Goal: Task Accomplishment & Management: Use online tool/utility

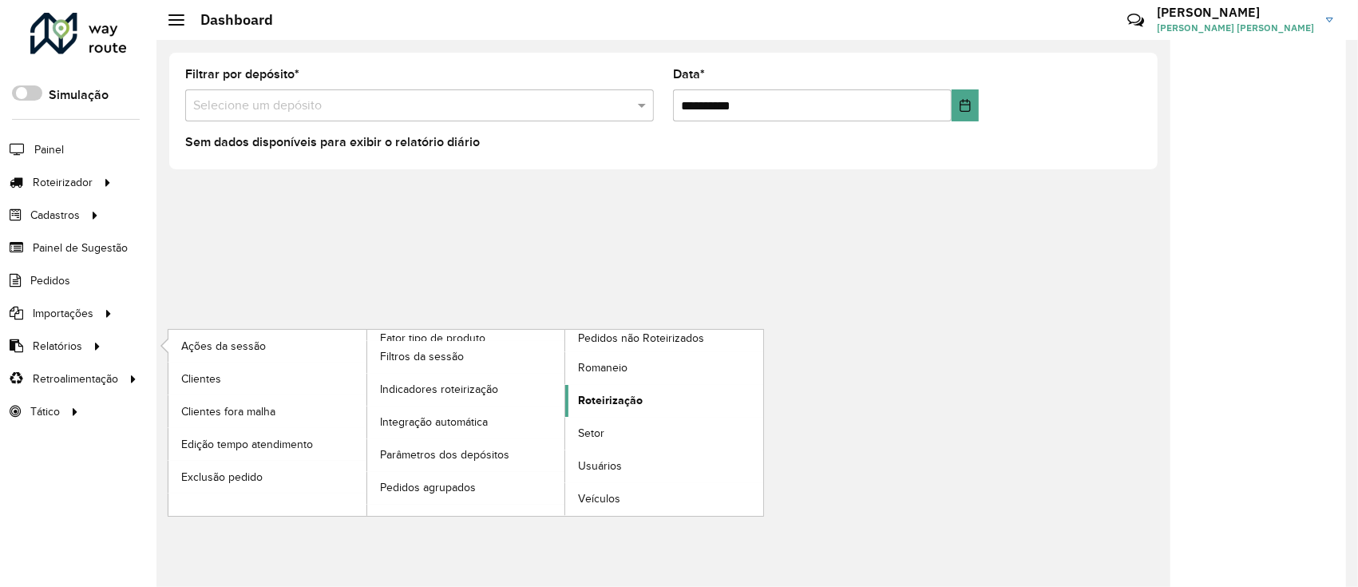
click at [627, 393] on span "Roteirização" at bounding box center [610, 400] width 65 height 17
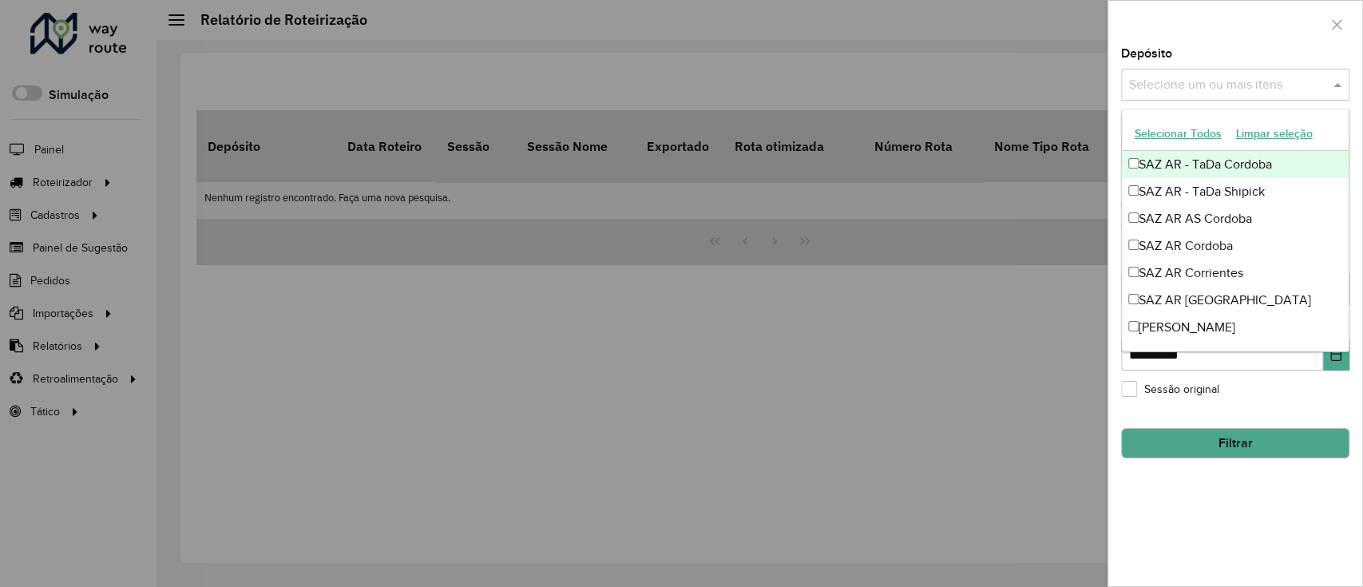
click at [1155, 97] on div "Selecione um ou mais itens" at bounding box center [1235, 85] width 228 height 32
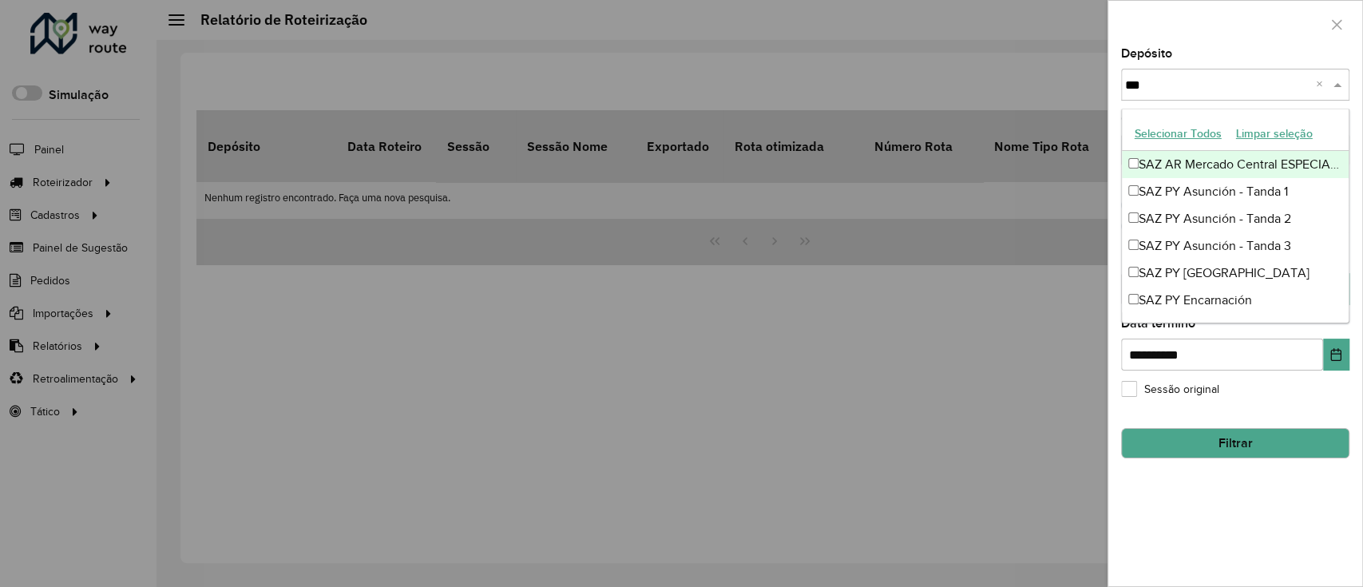
type input "****"
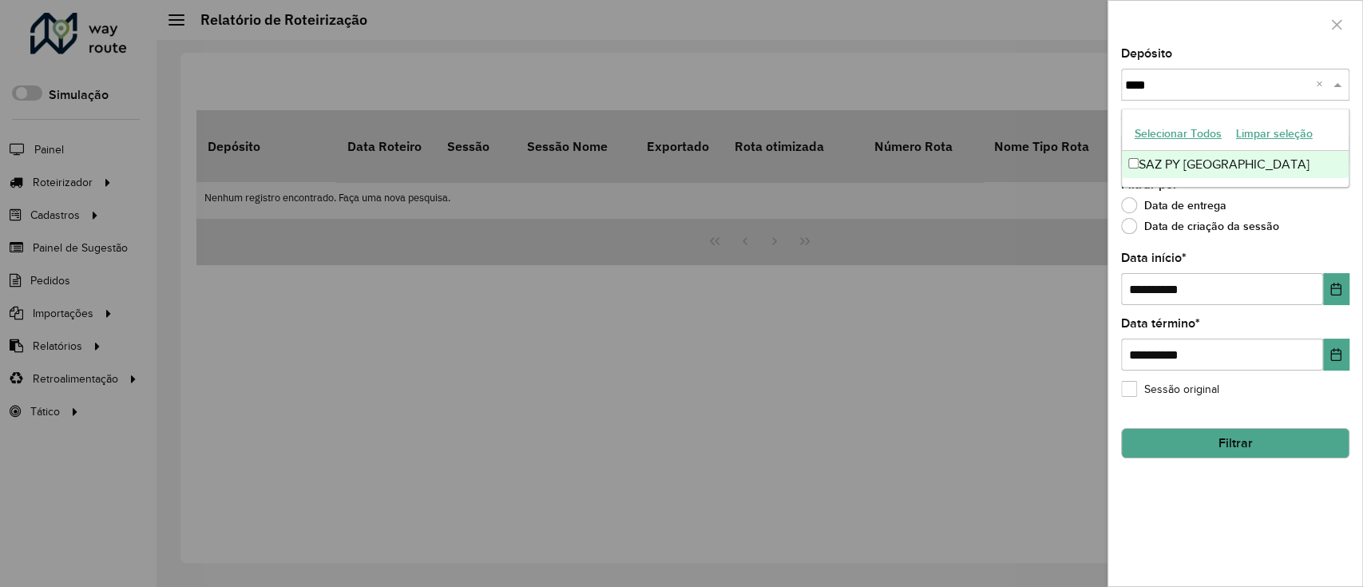
click at [1151, 175] on div "SAZ PY Ciudad del Este" at bounding box center [1235, 164] width 227 height 27
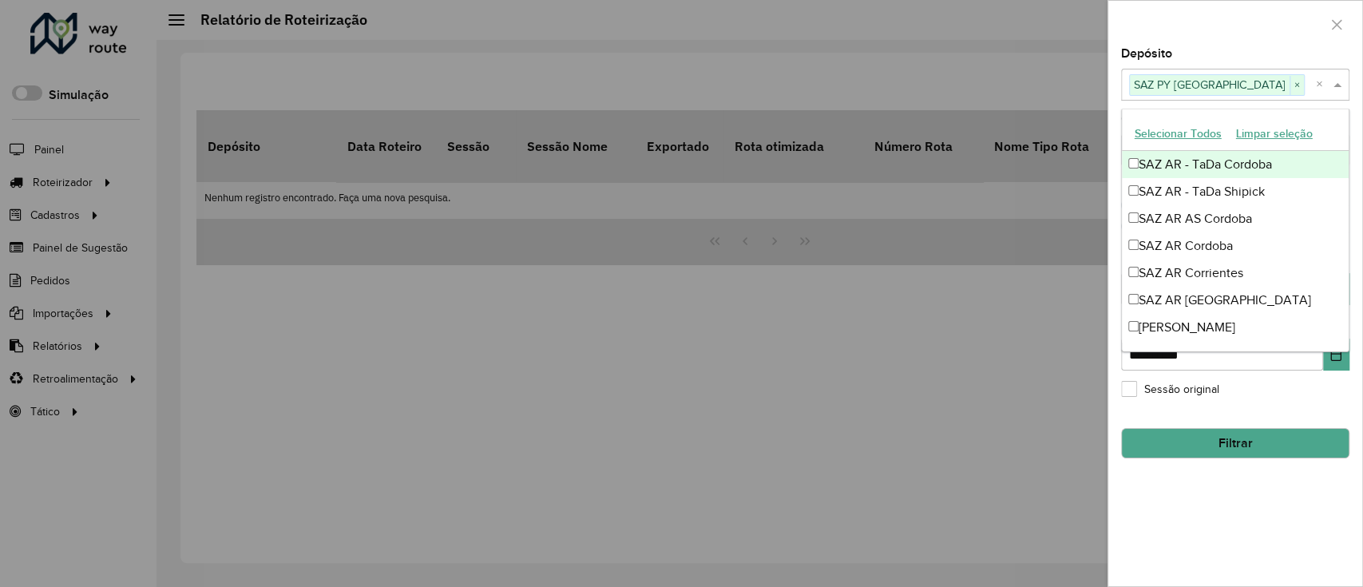
click at [1190, 34] on div at bounding box center [1235, 24] width 254 height 47
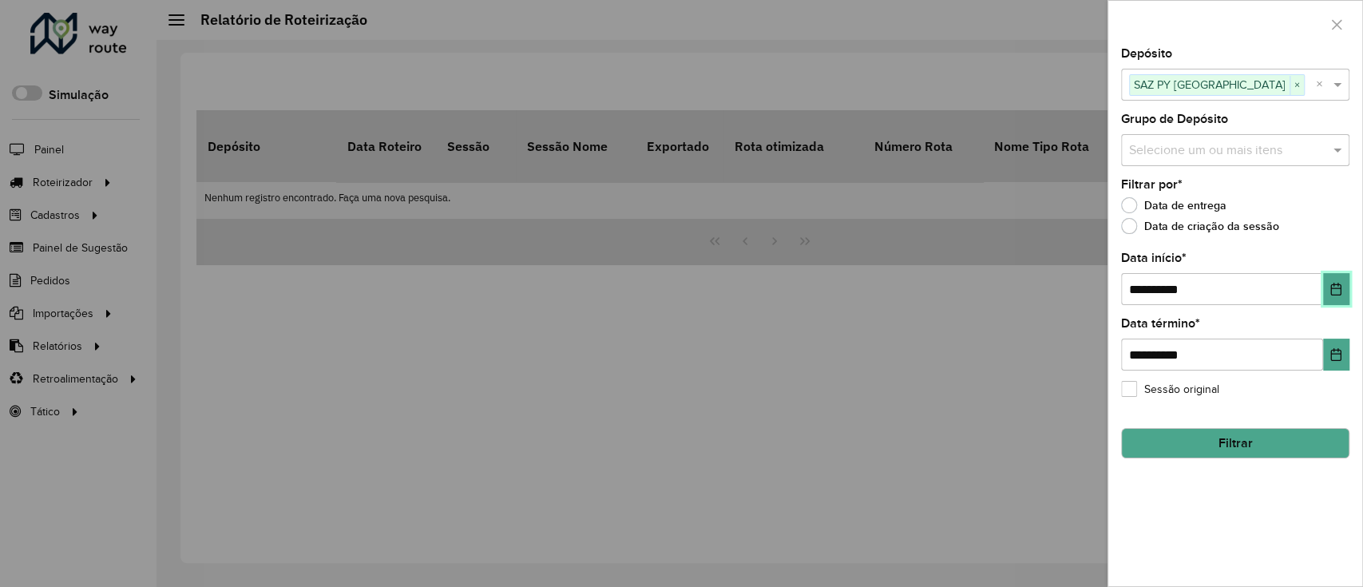
click at [1325, 296] on button "Choose Date" at bounding box center [1336, 289] width 26 height 32
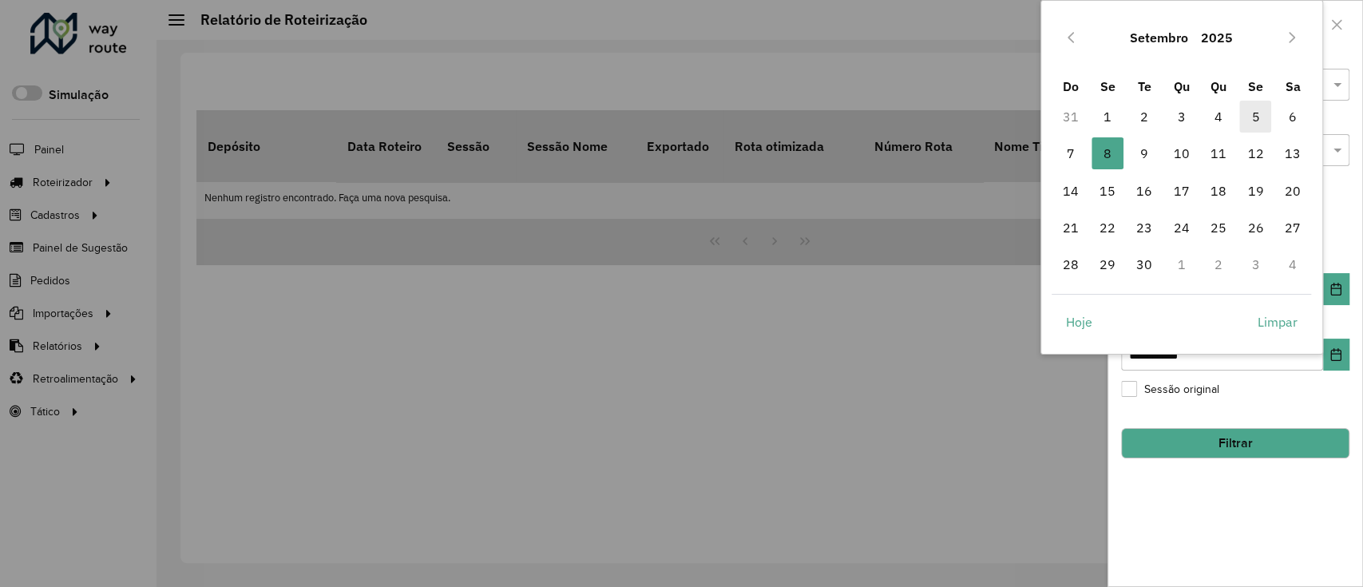
click at [1241, 118] on span "5" at bounding box center [1255, 117] width 32 height 32
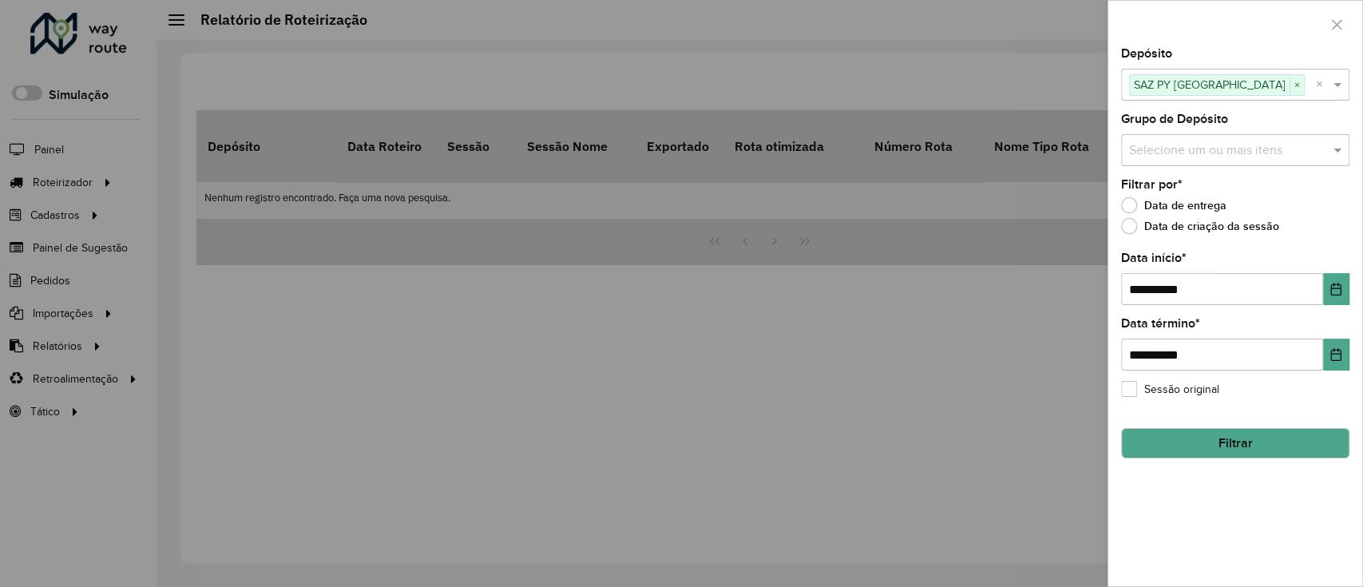
click at [1226, 473] on div "**********" at bounding box center [1235, 317] width 254 height 538
click at [1351, 341] on div "**********" at bounding box center [1235, 317] width 254 height 538
click at [1335, 351] on icon "Choose Date" at bounding box center [1335, 354] width 13 height 13
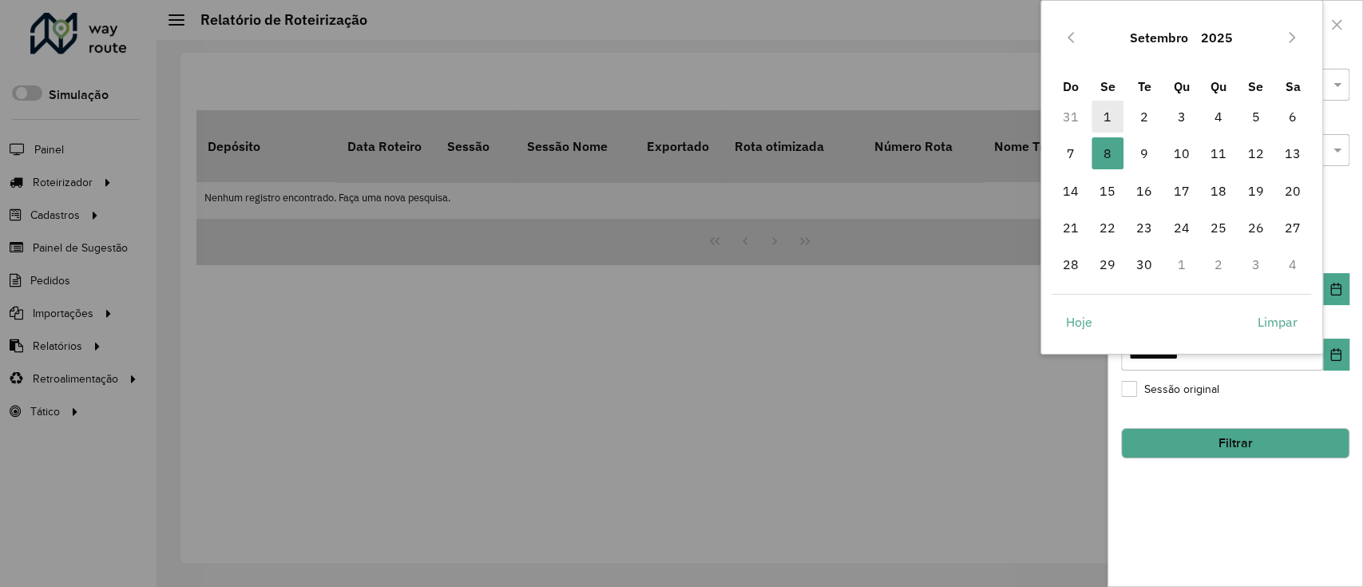
click at [1098, 119] on span "1" at bounding box center [1107, 117] width 32 height 32
type input "**********"
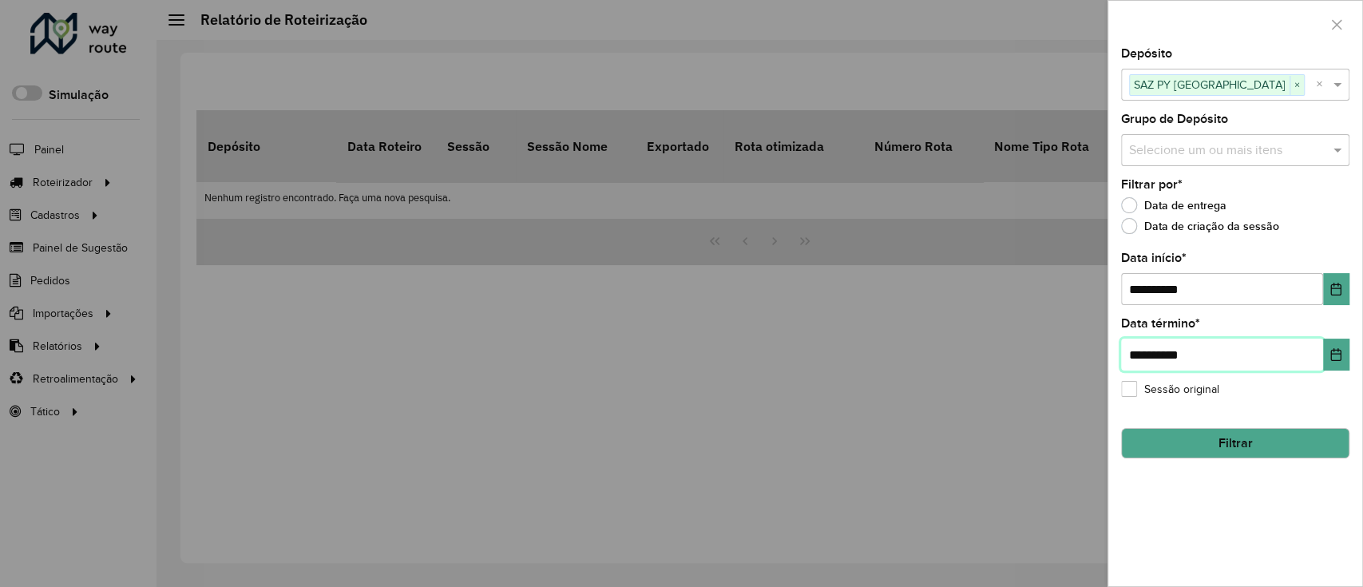
click at [1317, 348] on input "**********" at bounding box center [1222, 355] width 202 height 32
click at [1324, 352] on button "Choose Date" at bounding box center [1336, 355] width 26 height 32
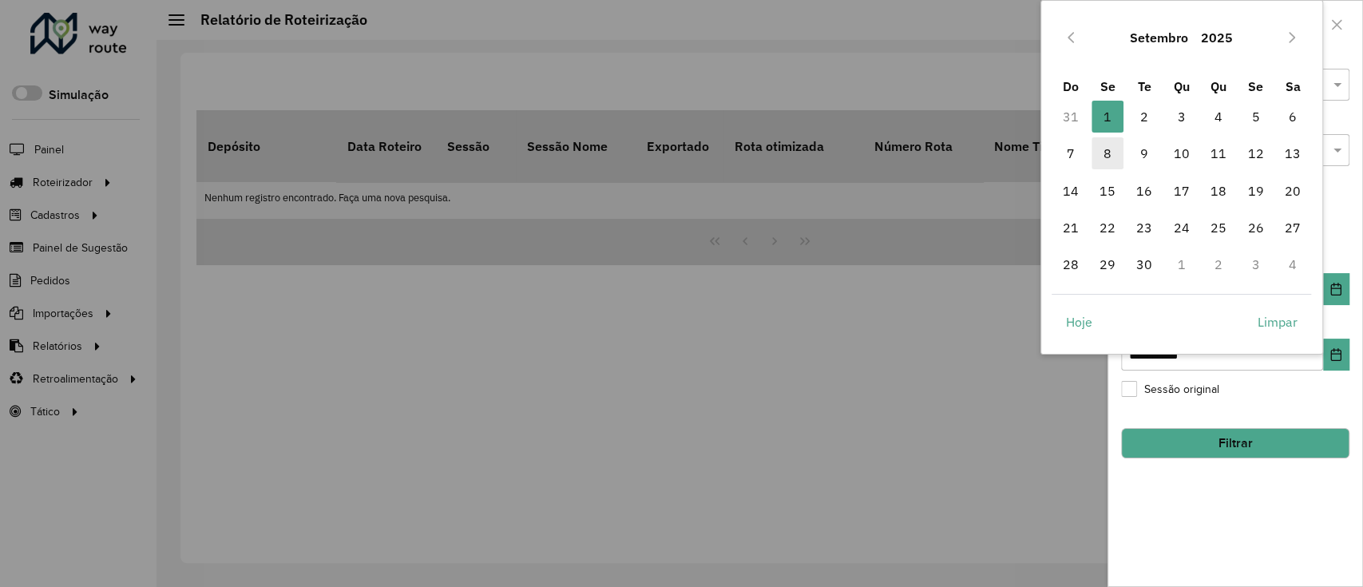
click at [1111, 159] on span "8" at bounding box center [1107, 153] width 32 height 32
type input "**********"
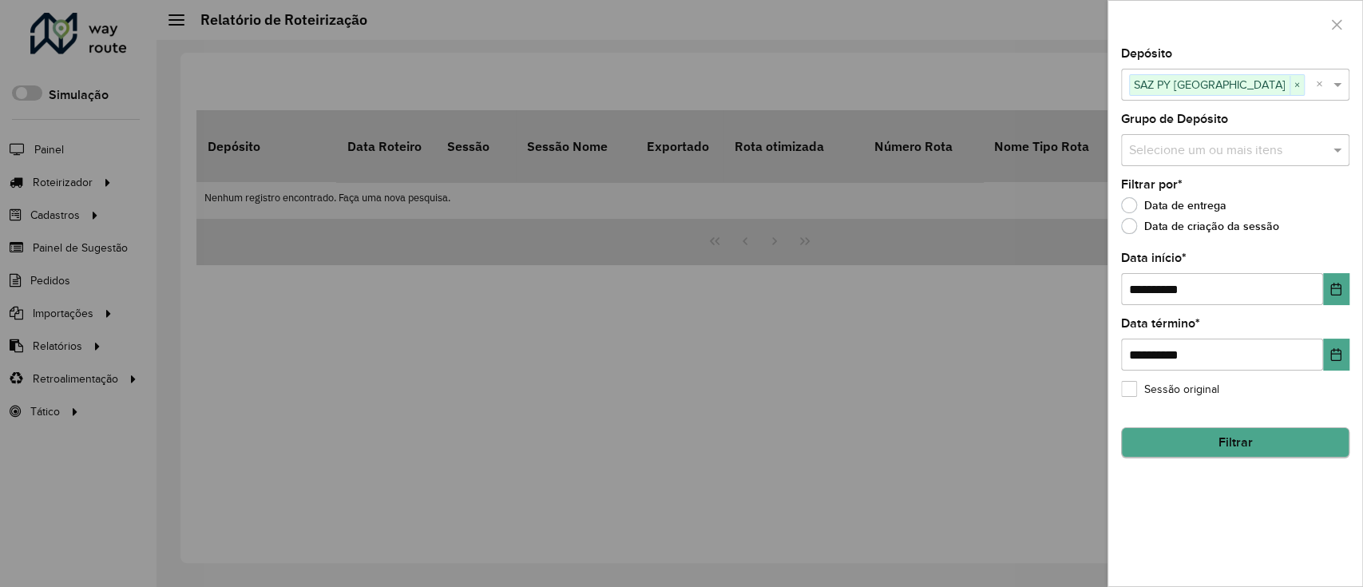
drag, startPoint x: 1226, startPoint y: 466, endPoint x: 1220, endPoint y: 445, distance: 22.5
click at [1226, 457] on div "**********" at bounding box center [1235, 317] width 254 height 538
click at [1220, 444] on button "Filtrar" at bounding box center [1235, 443] width 228 height 30
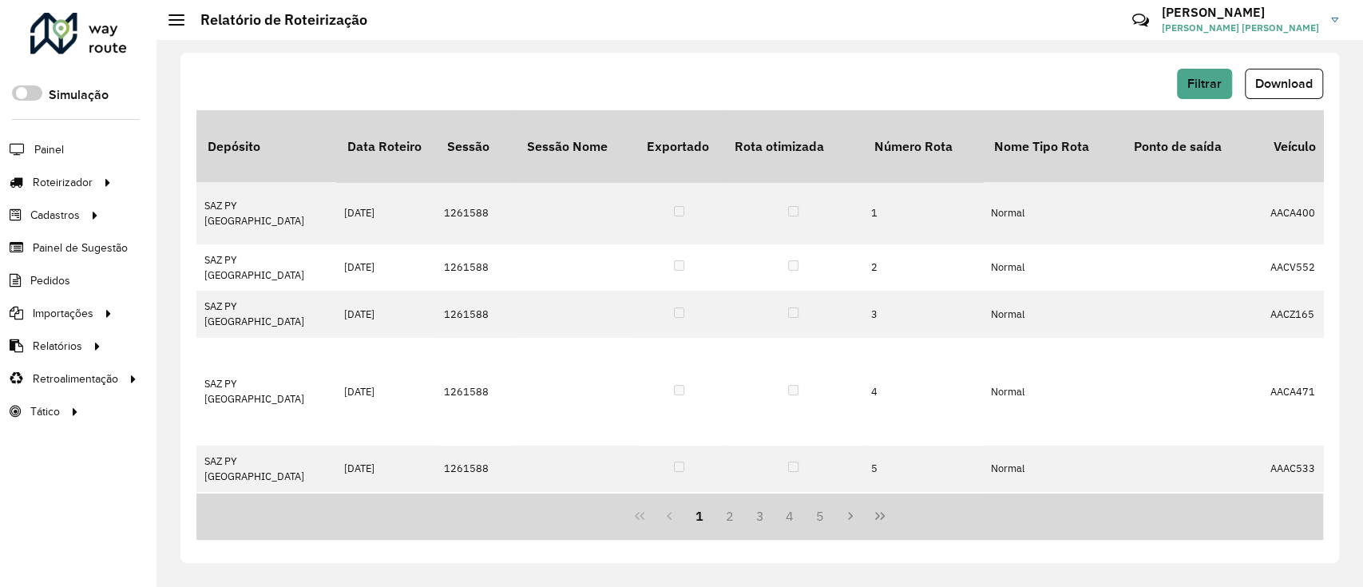
click at [1264, 85] on span "Download" at bounding box center [1283, 84] width 57 height 14
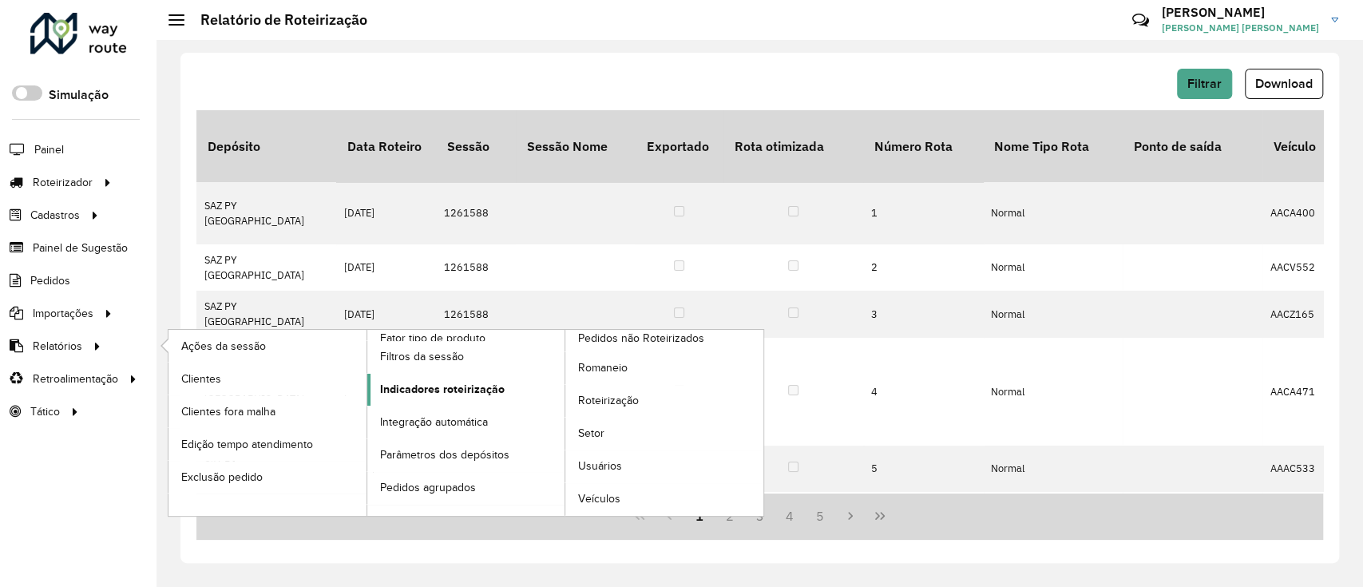
click at [427, 403] on link "Indicadores roteirização" at bounding box center [466, 390] width 198 height 32
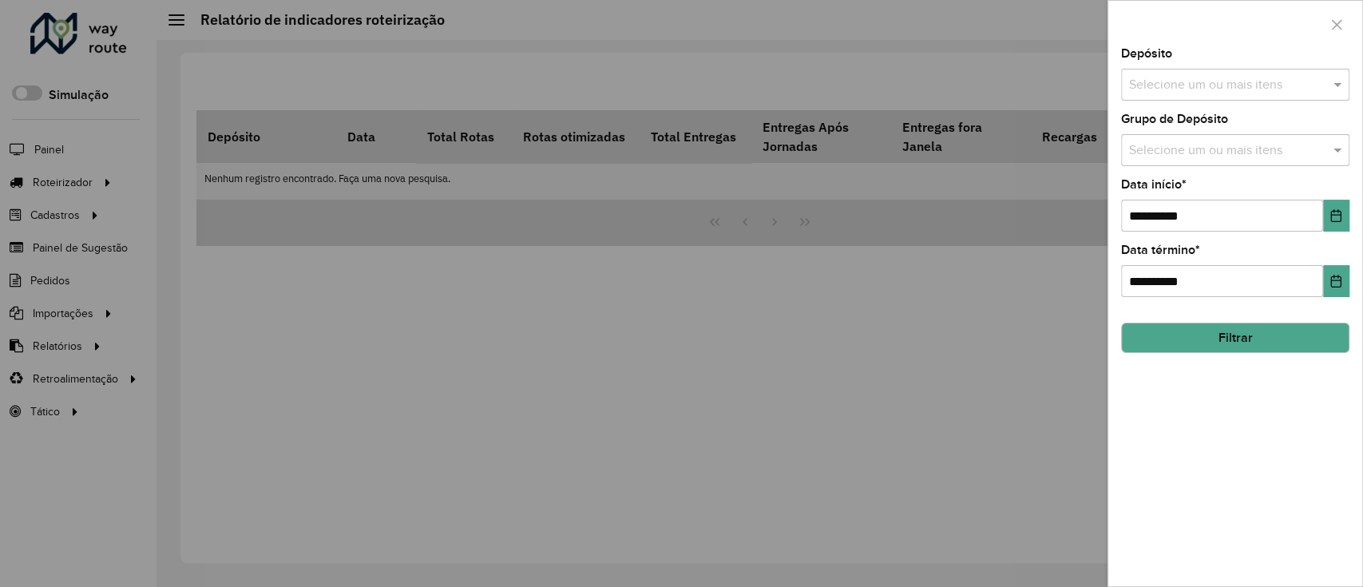
click at [1155, 97] on div "Selecione um ou mais itens" at bounding box center [1235, 85] width 228 height 32
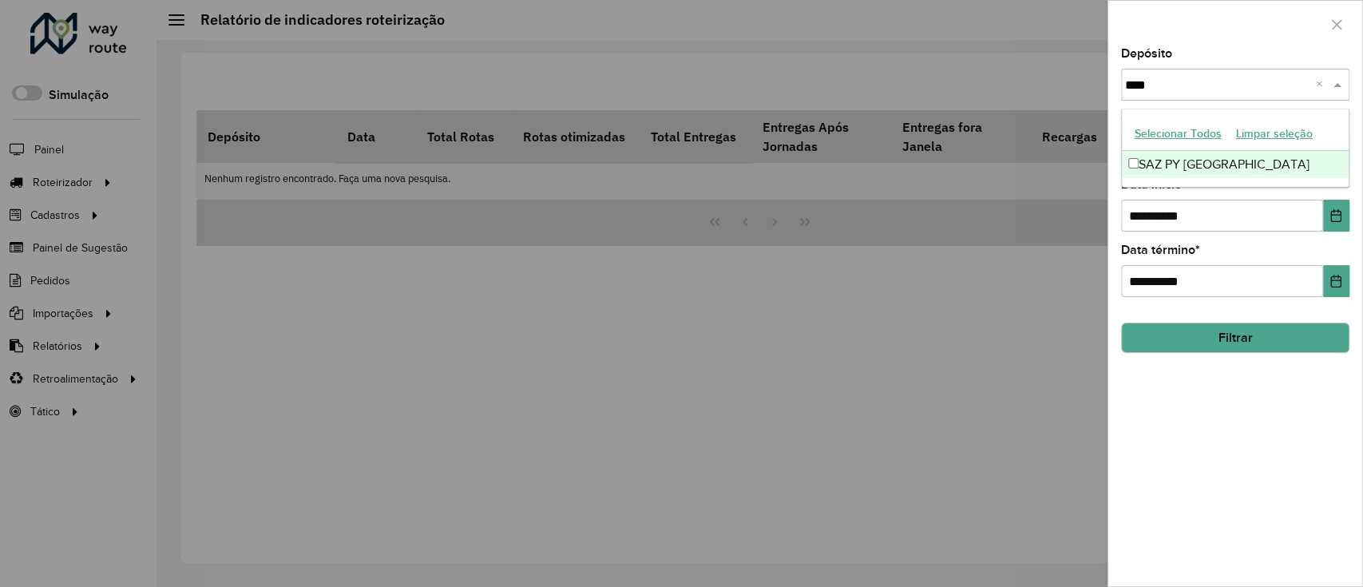
type input "*****"
click at [1189, 168] on div "SAZ PY Ciudad del Este" at bounding box center [1235, 164] width 227 height 27
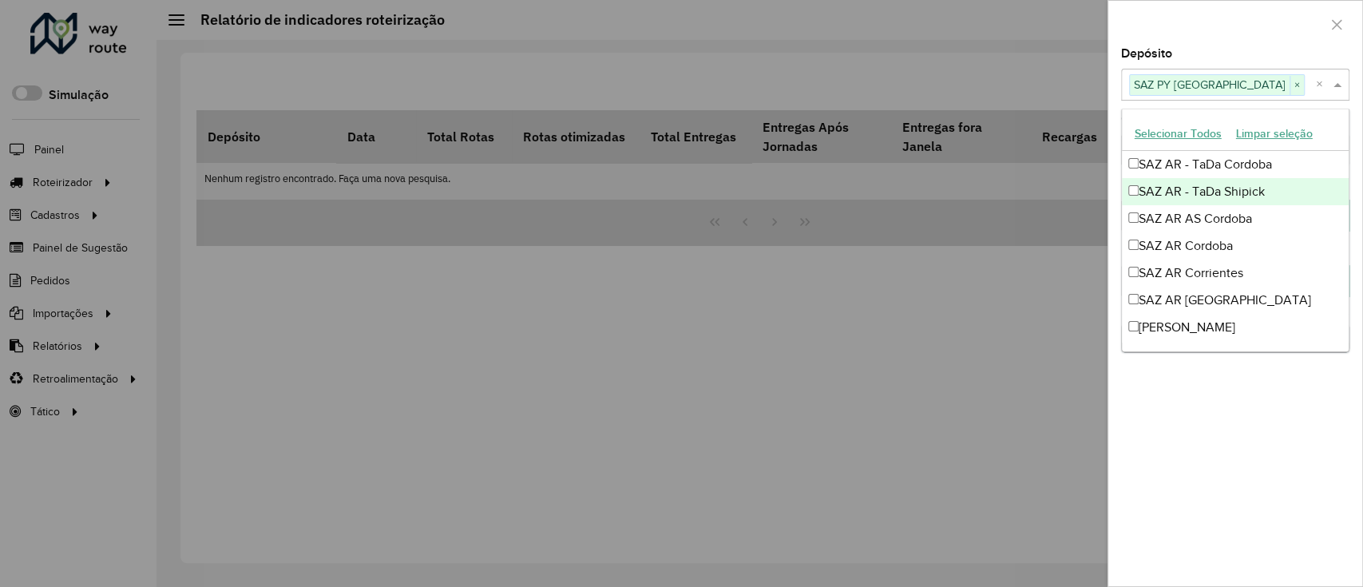
click at [1274, 14] on div at bounding box center [1235, 24] width 254 height 47
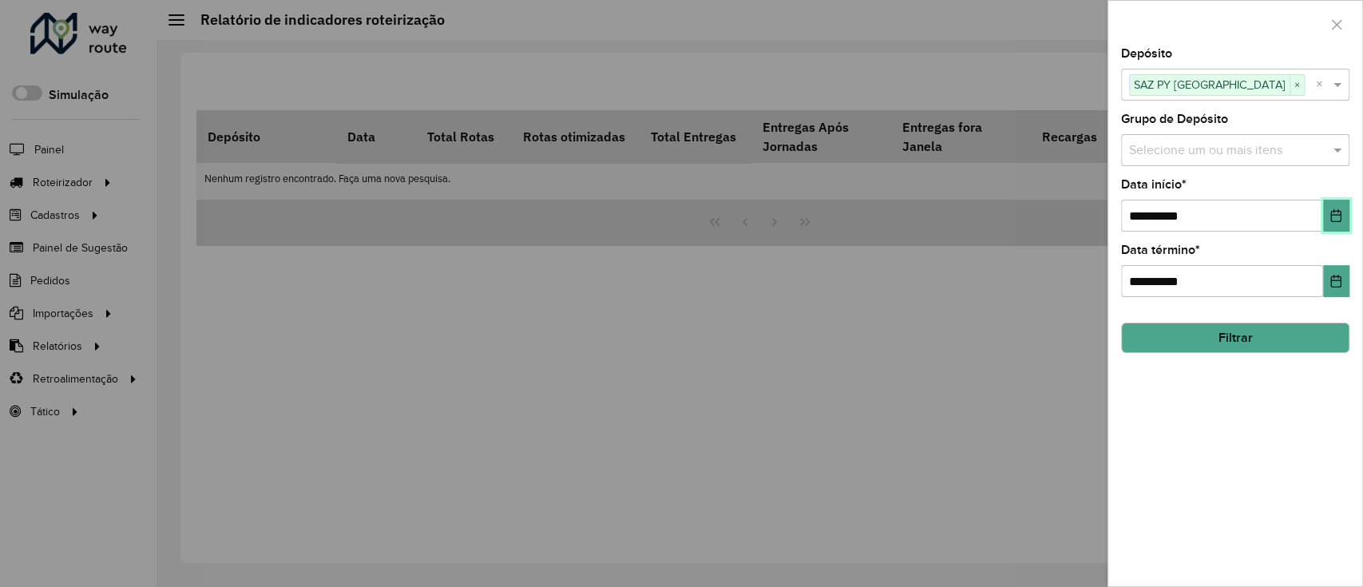
click at [1333, 204] on button "Choose Date" at bounding box center [1336, 216] width 26 height 32
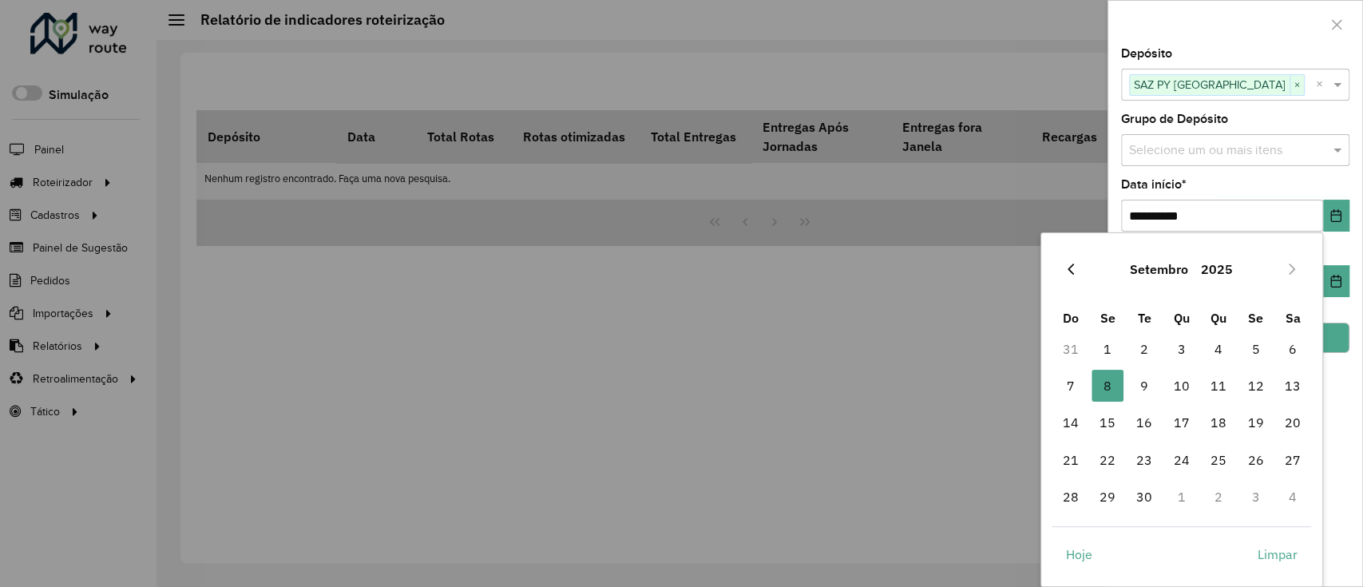
click at [1063, 259] on button "Previous Month" at bounding box center [1071, 269] width 26 height 26
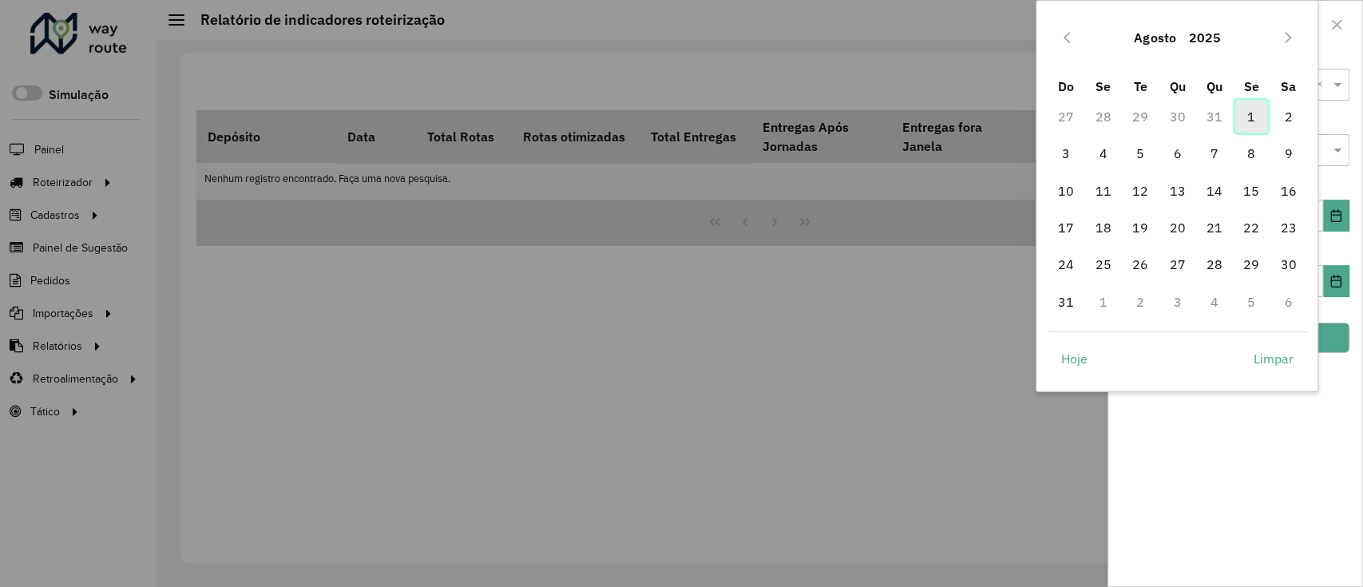
click at [1247, 111] on span "1" at bounding box center [1251, 117] width 32 height 32
type input "**********"
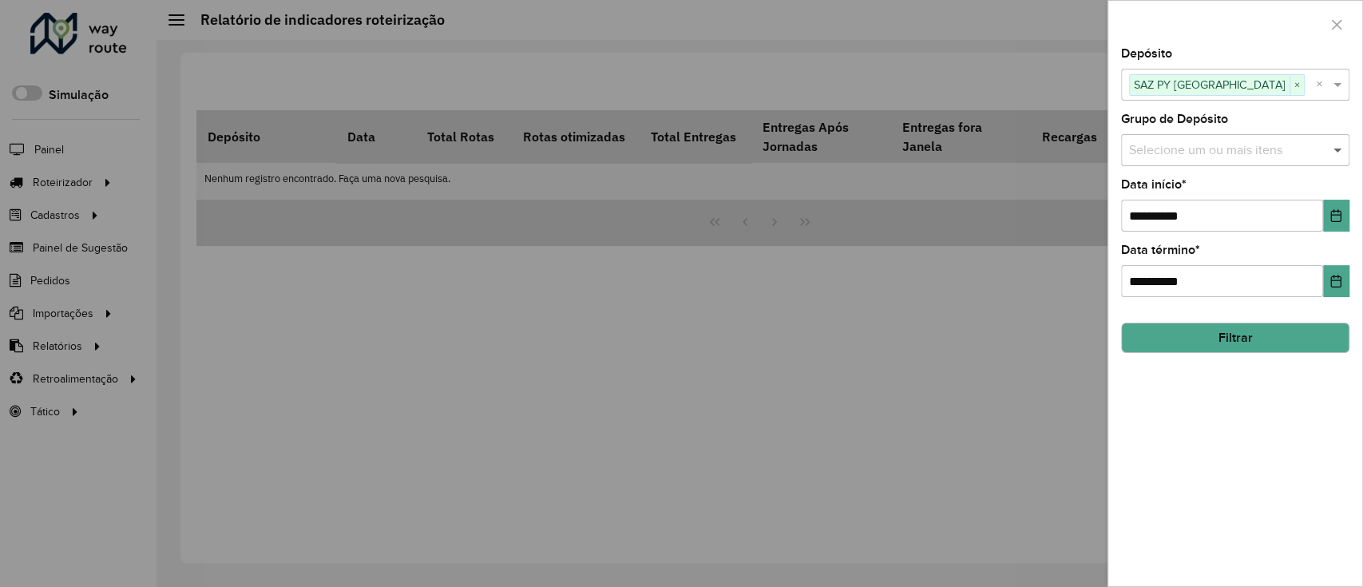
click at [1341, 143] on span at bounding box center [1339, 150] width 20 height 19
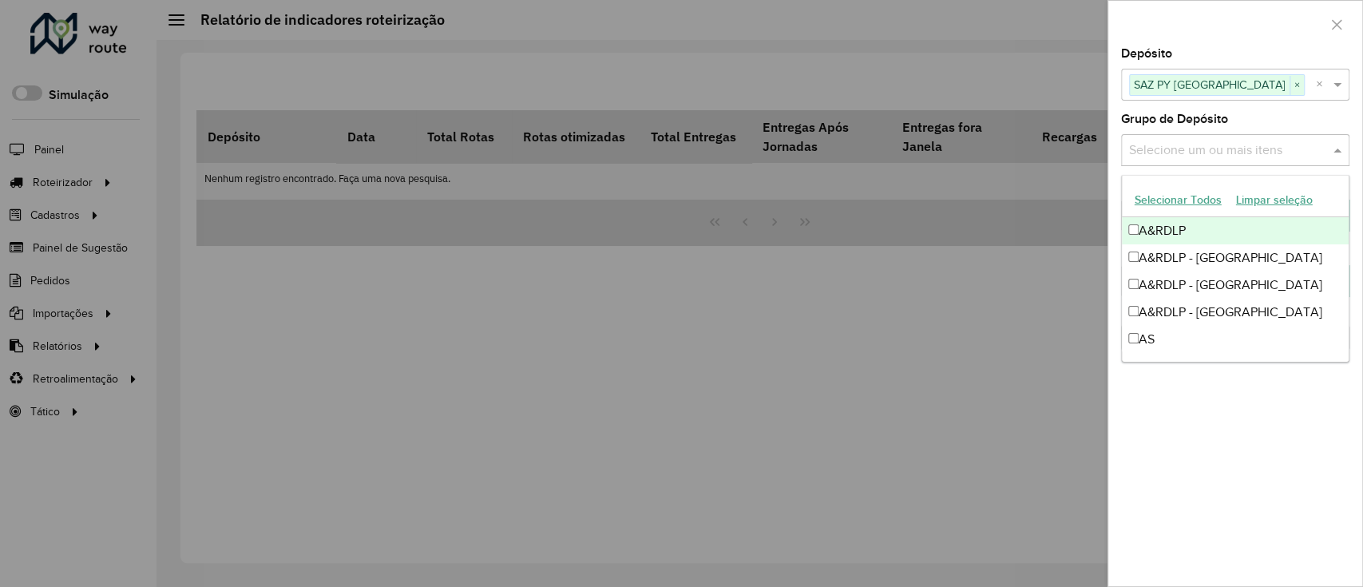
click at [1240, 47] on div at bounding box center [1235, 24] width 254 height 47
click at [1341, 150] on span at bounding box center [1339, 150] width 20 height 19
click at [1235, 30] on div at bounding box center [1235, 24] width 254 height 47
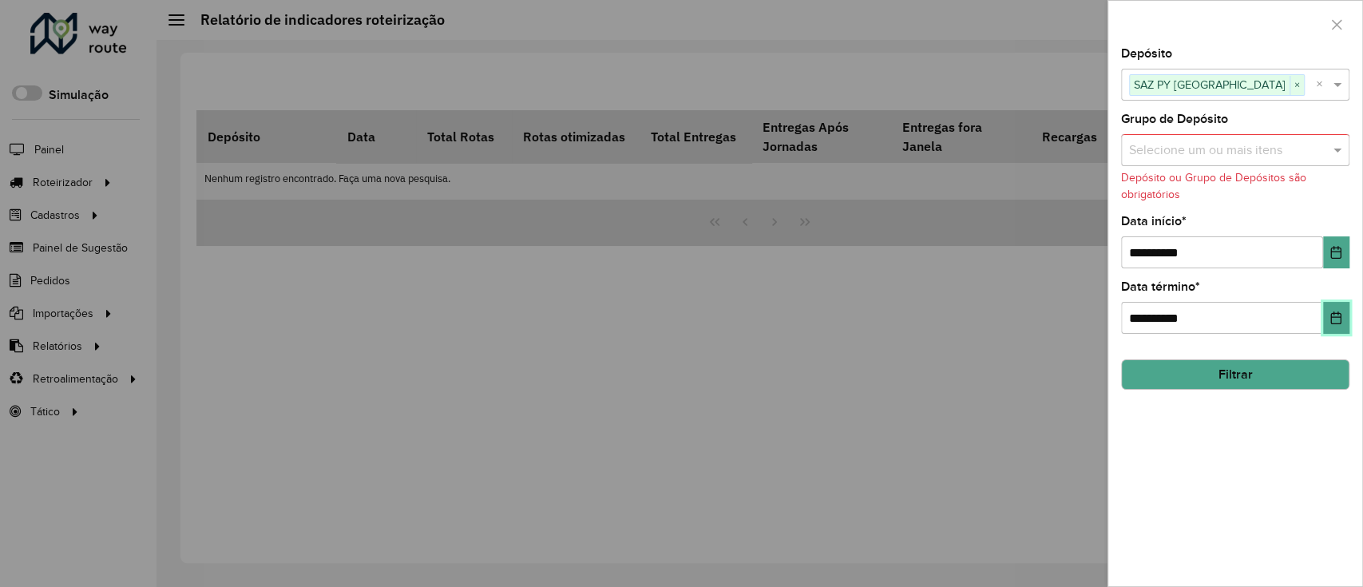
click at [1341, 311] on button "Choose Date" at bounding box center [1336, 318] width 26 height 32
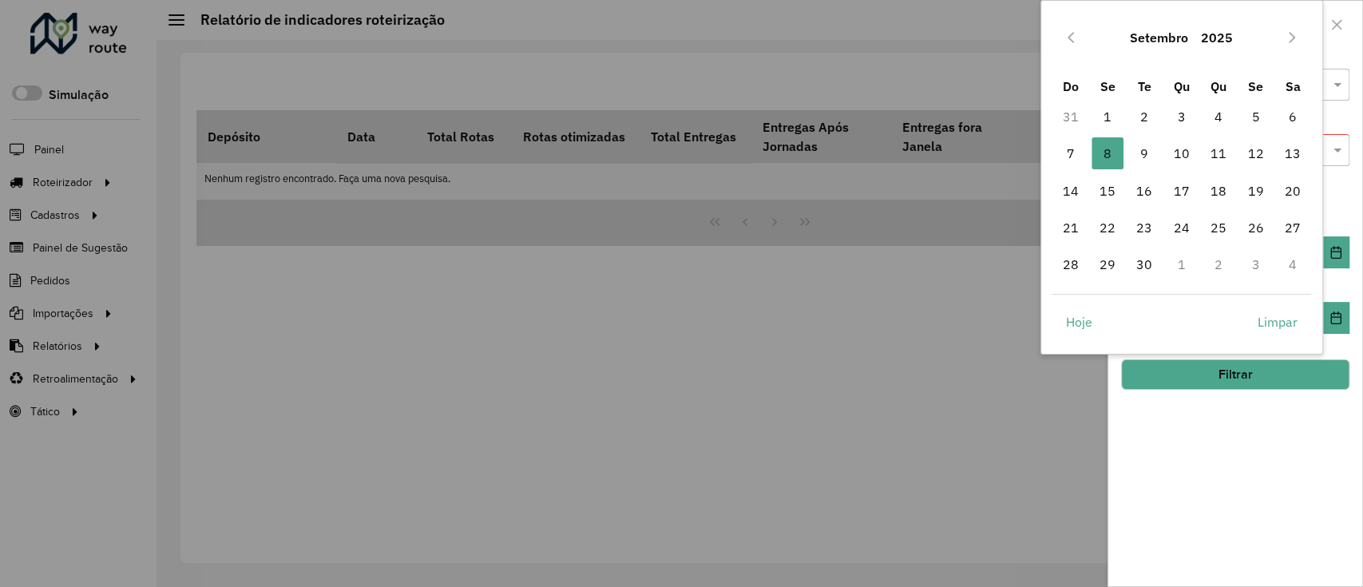
click at [1080, 114] on td "31" at bounding box center [1070, 116] width 37 height 37
click at [1064, 30] on button "Previous Month" at bounding box center [1071, 38] width 26 height 26
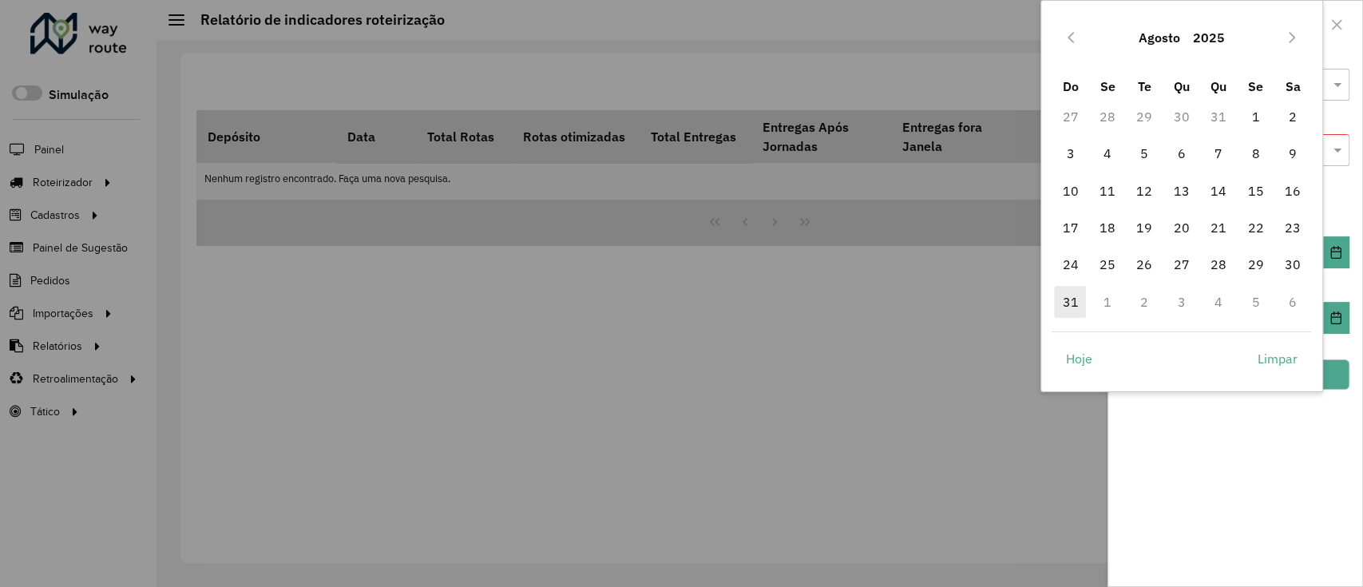
click at [1074, 299] on span "31" at bounding box center [1070, 302] width 32 height 32
type input "**********"
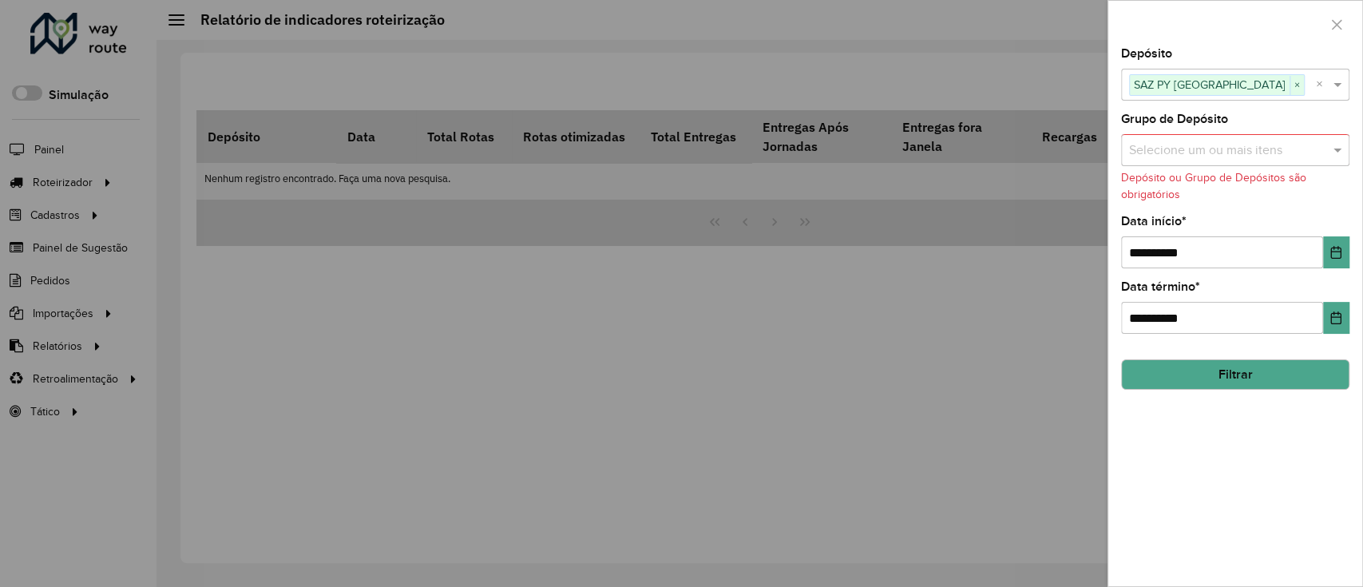
click at [1337, 387] on button "Filtrar" at bounding box center [1235, 374] width 228 height 30
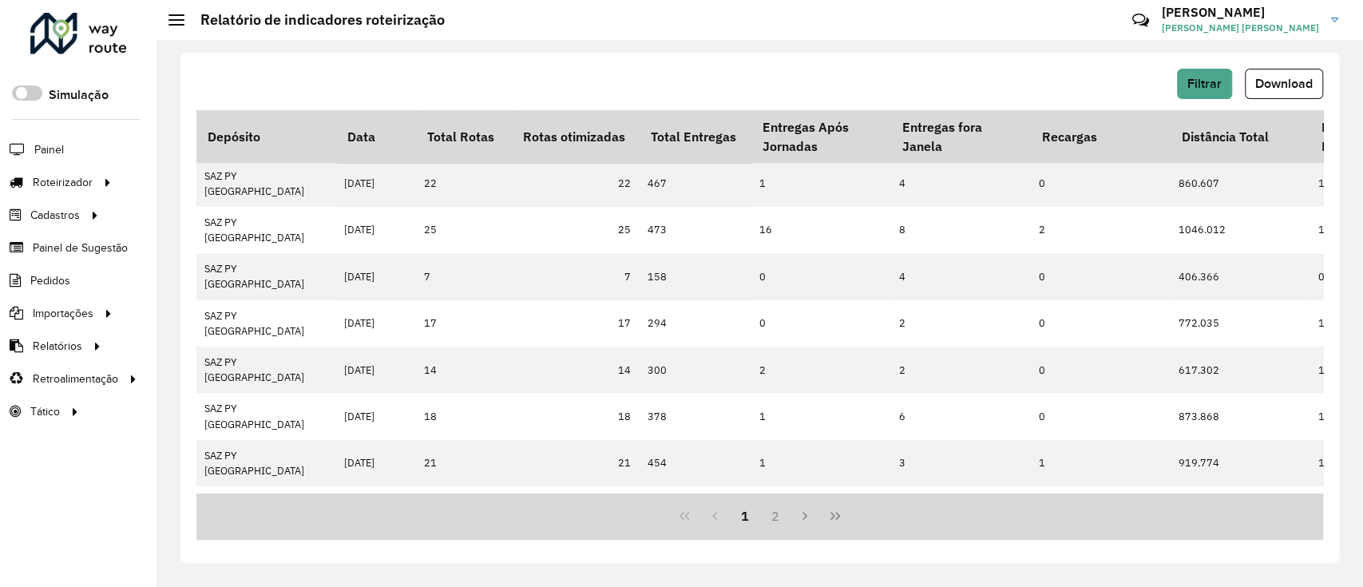
scroll to position [393, 0]
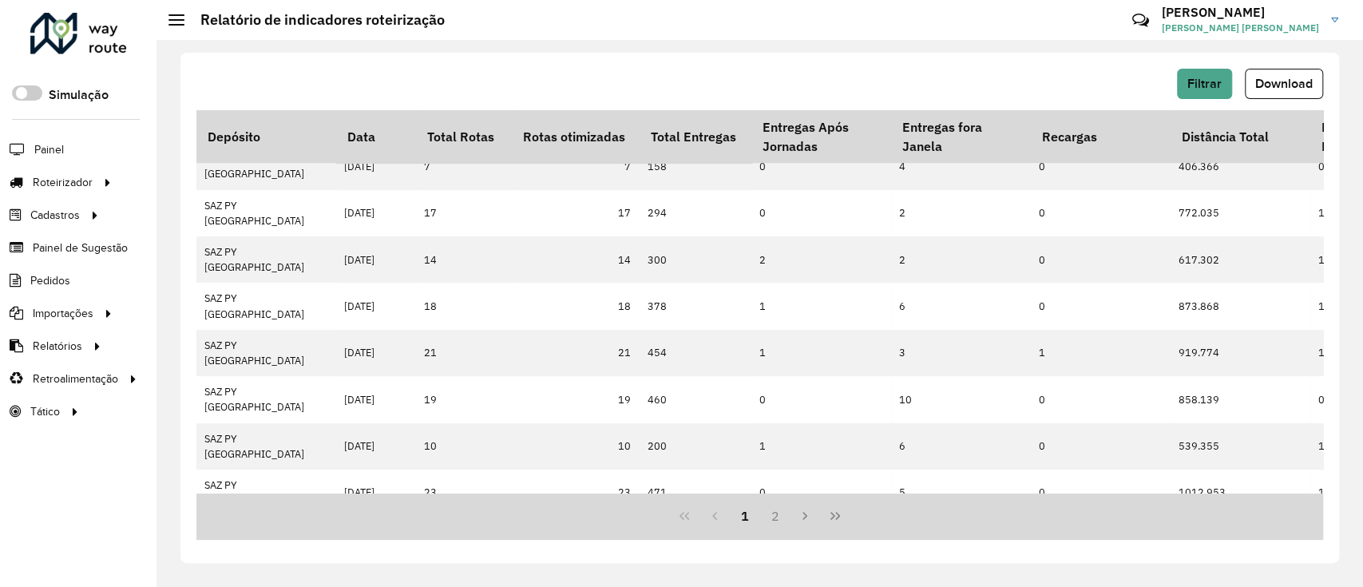
drag, startPoint x: 354, startPoint y: 487, endPoint x: 467, endPoint y: 487, distance: 113.4
click at [489, 525] on div "1 2" at bounding box center [759, 516] width 1127 height 47
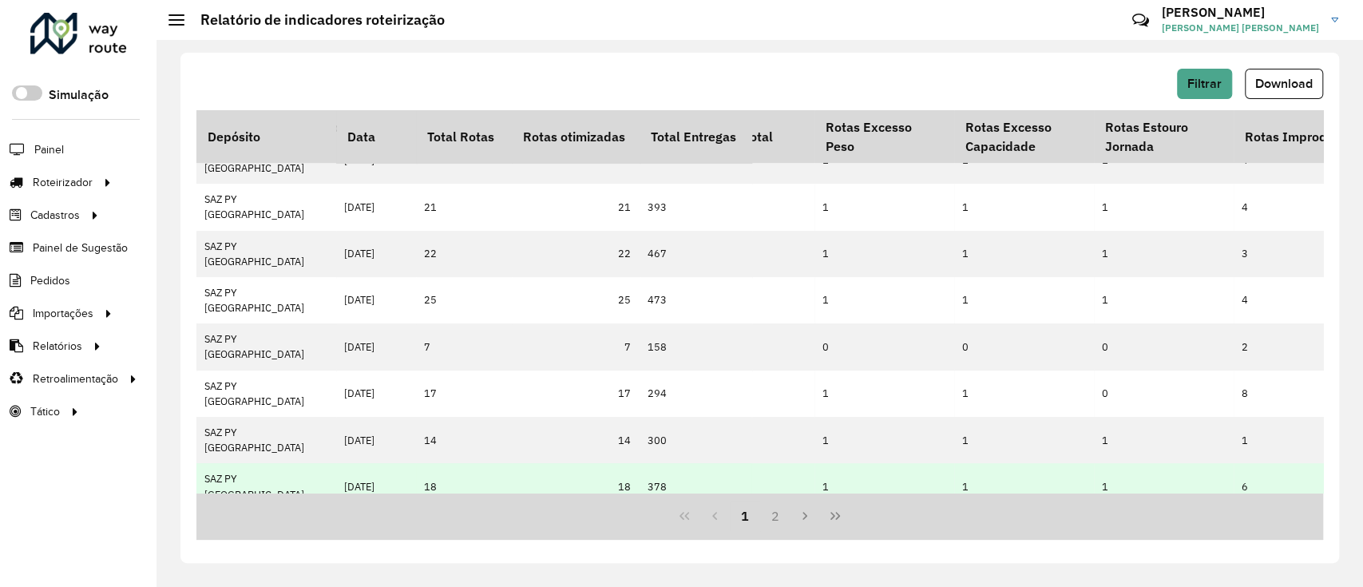
scroll to position [393, 496]
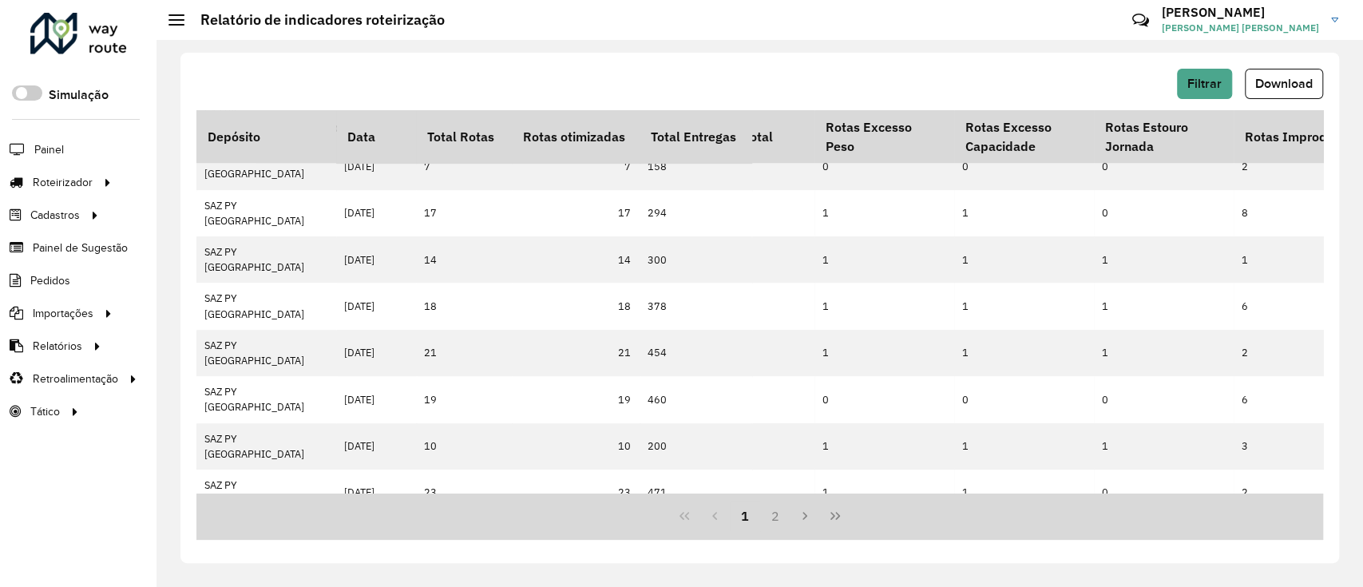
drag, startPoint x: 493, startPoint y: 480, endPoint x: 524, endPoint y: 484, distance: 31.4
drag, startPoint x: 492, startPoint y: 492, endPoint x: 580, endPoint y: 493, distance: 88.6
click at [569, 493] on div "Depósito Data Total Rotas Rotas otimizadas Total Entregas Entregas Após Jornada…" at bounding box center [759, 325] width 1127 height 430
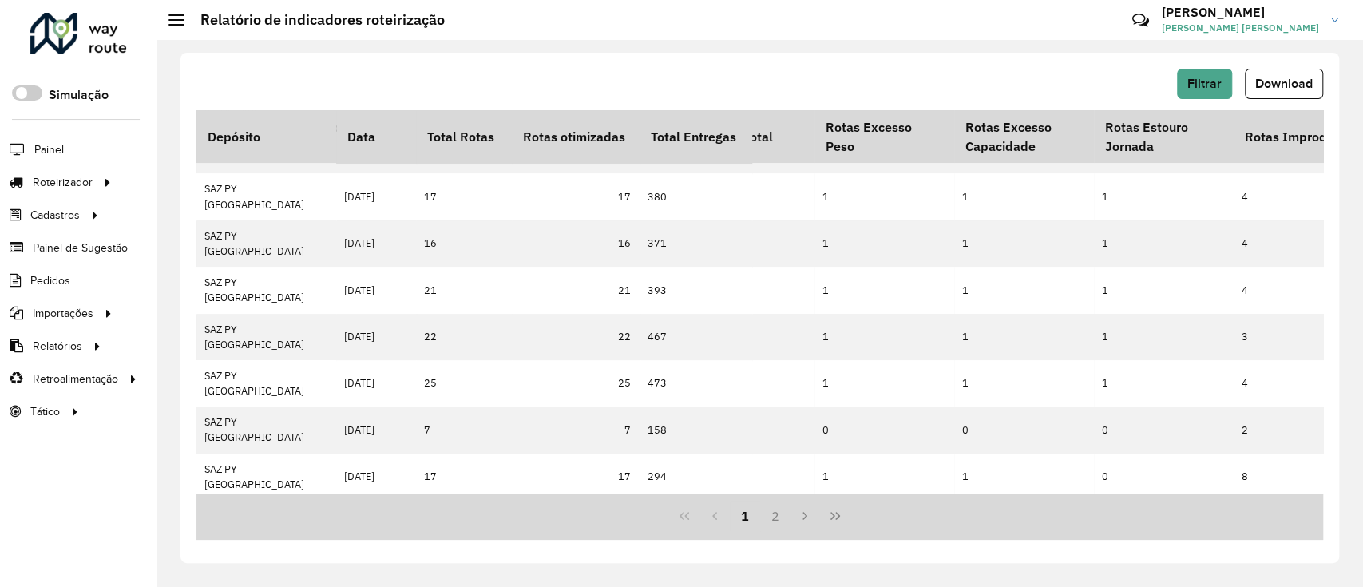
scroll to position [73, 496]
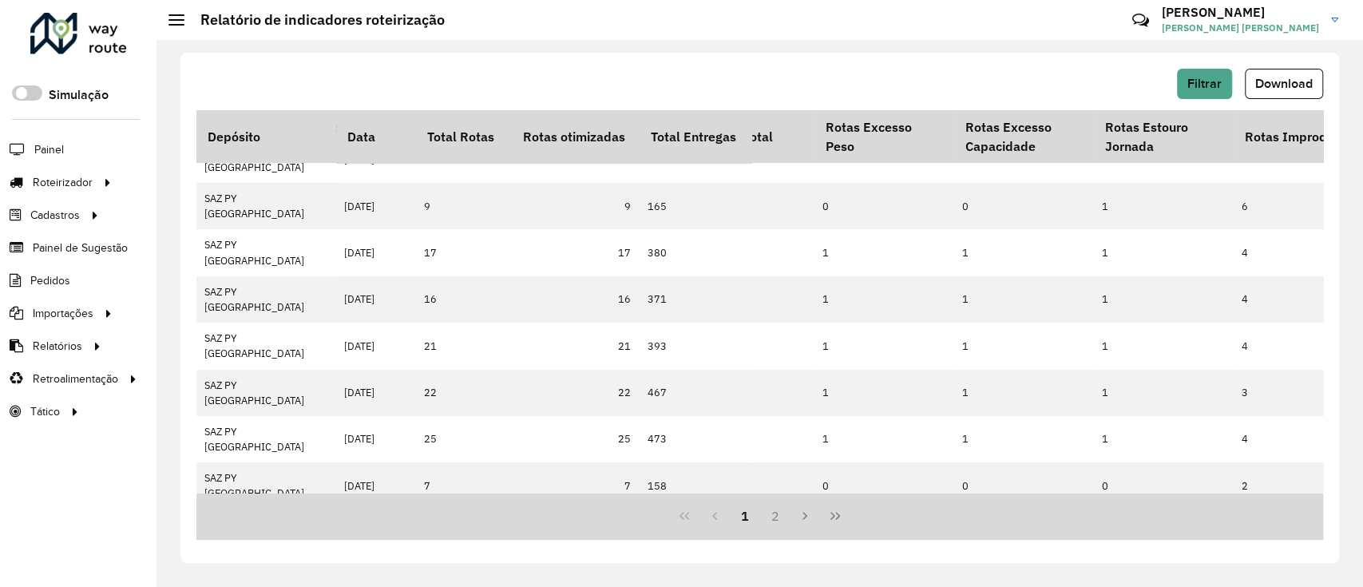
drag, startPoint x: 454, startPoint y: 486, endPoint x: 483, endPoint y: 485, distance: 28.8
click at [495, 489] on div "Depósito Data Total Rotas Rotas otimizadas Total Entregas Entregas Após Jornada…" at bounding box center [759, 301] width 1127 height 382
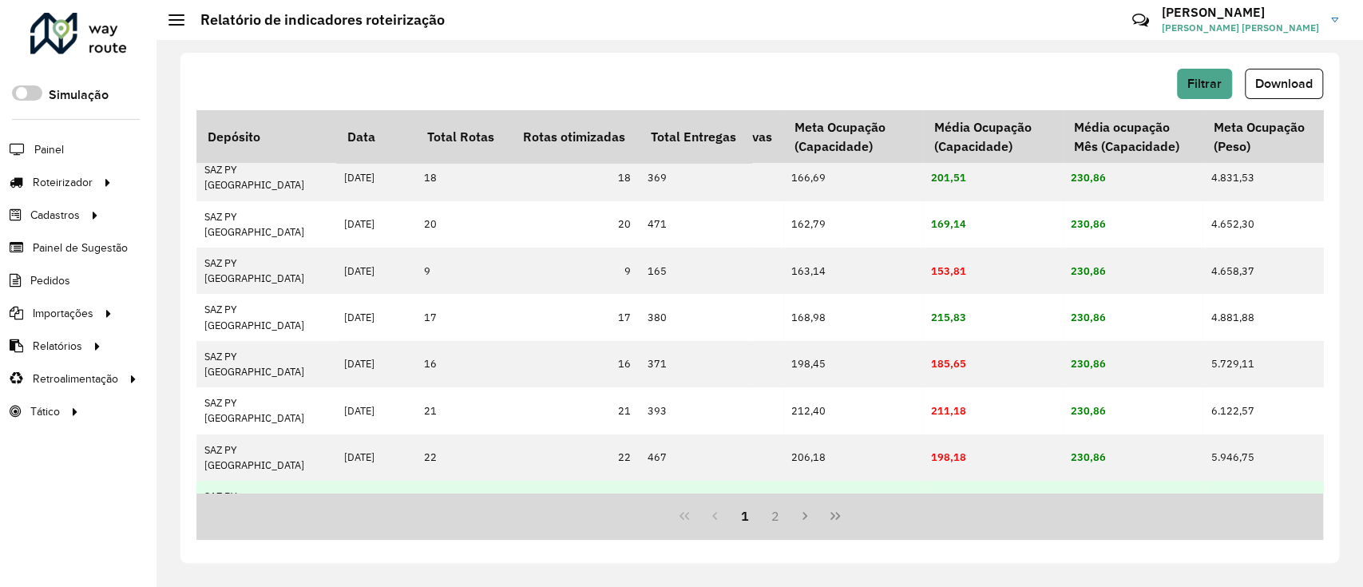
scroll to position [0, 1086]
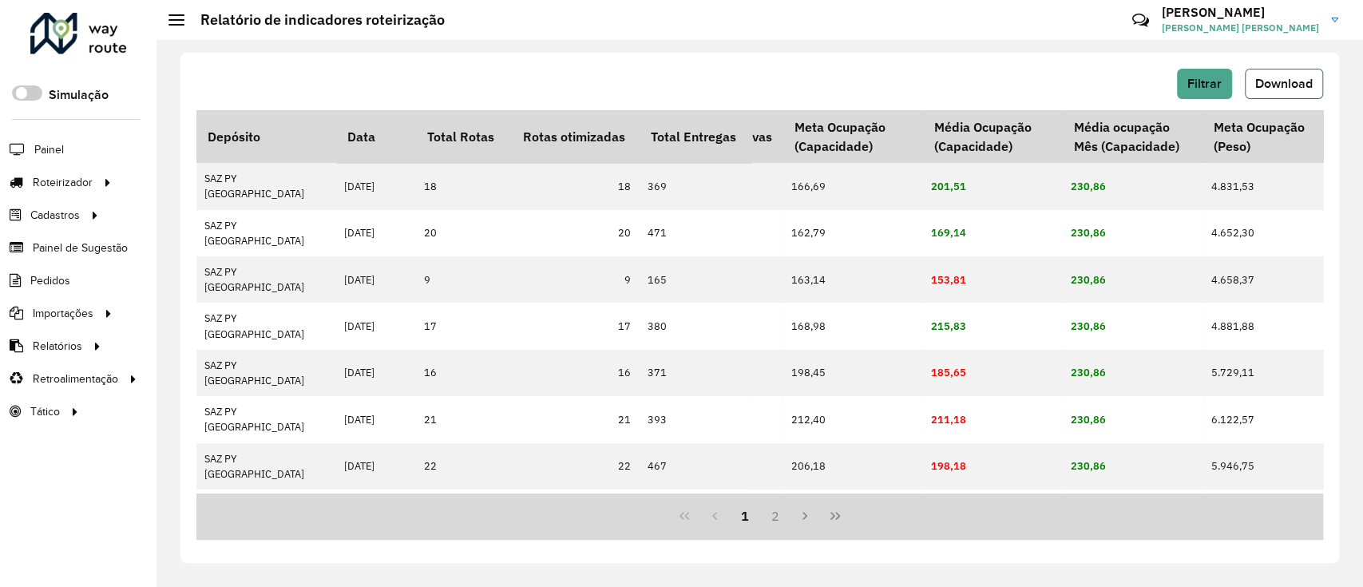
click at [1305, 75] on button "Download" at bounding box center [1284, 84] width 78 height 30
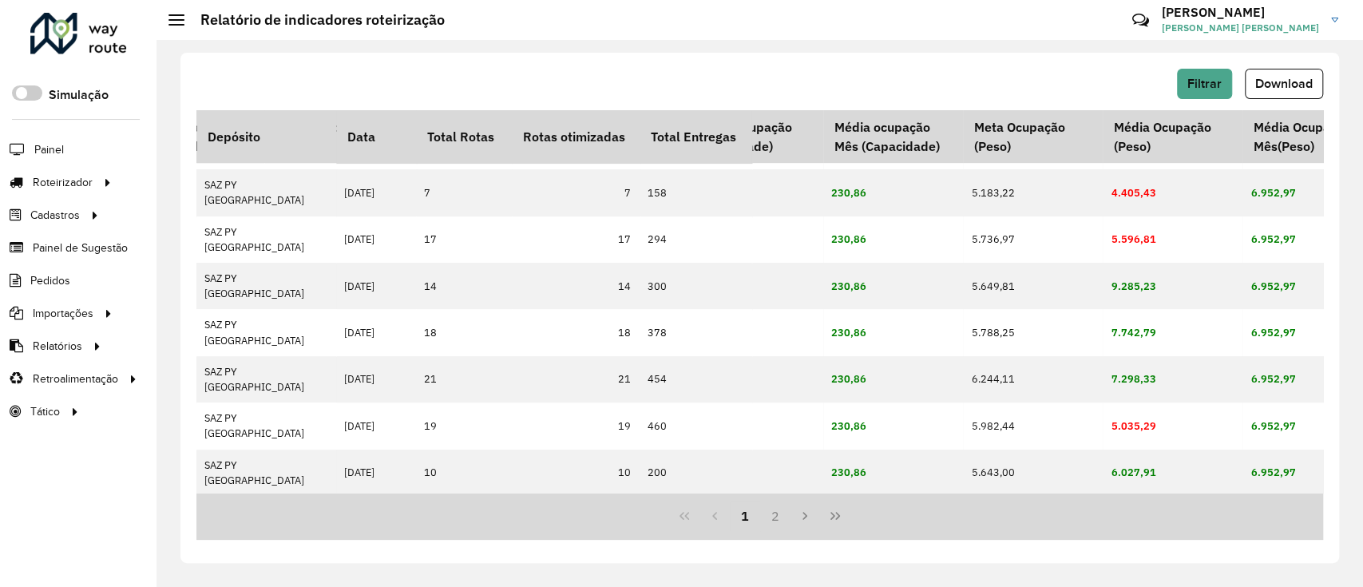
scroll to position [393, 1325]
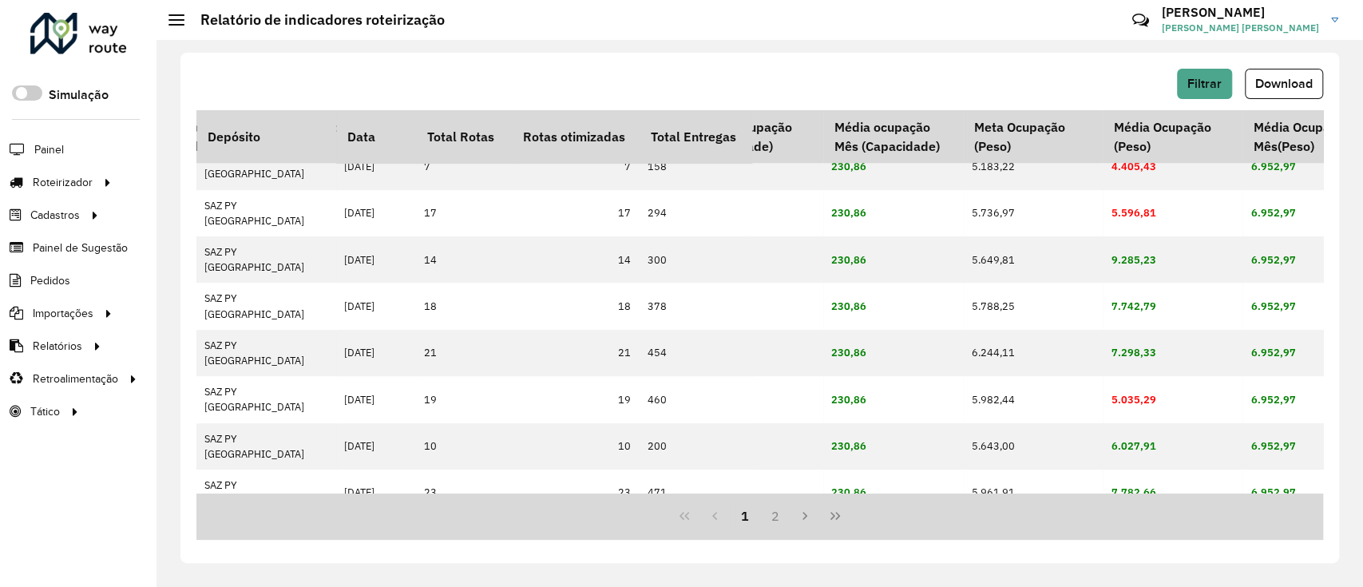
drag, startPoint x: 641, startPoint y: 493, endPoint x: 679, endPoint y: 493, distance: 38.3
click at [679, 493] on div "1 2" at bounding box center [759, 516] width 1127 height 47
drag, startPoint x: 670, startPoint y: 492, endPoint x: 713, endPoint y: 492, distance: 43.1
click at [713, 492] on div "Depósito Data Total Rotas Rotas otimizadas Total Entregas Entregas Após Jornada…" at bounding box center [759, 301] width 1127 height 382
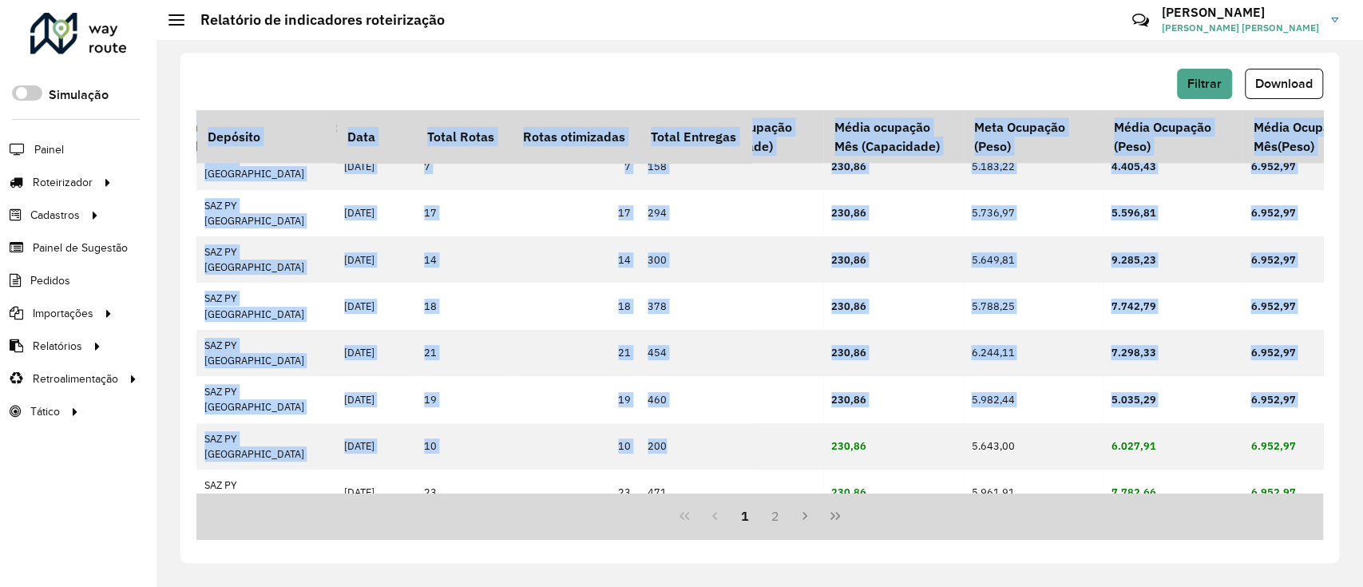
drag, startPoint x: 661, startPoint y: 487, endPoint x: 735, endPoint y: 491, distance: 73.6
click at [735, 491] on div "Depósito Data Total Rotas Rotas otimizadas Total Entregas Entregas Após Jornada…" at bounding box center [759, 301] width 1127 height 382
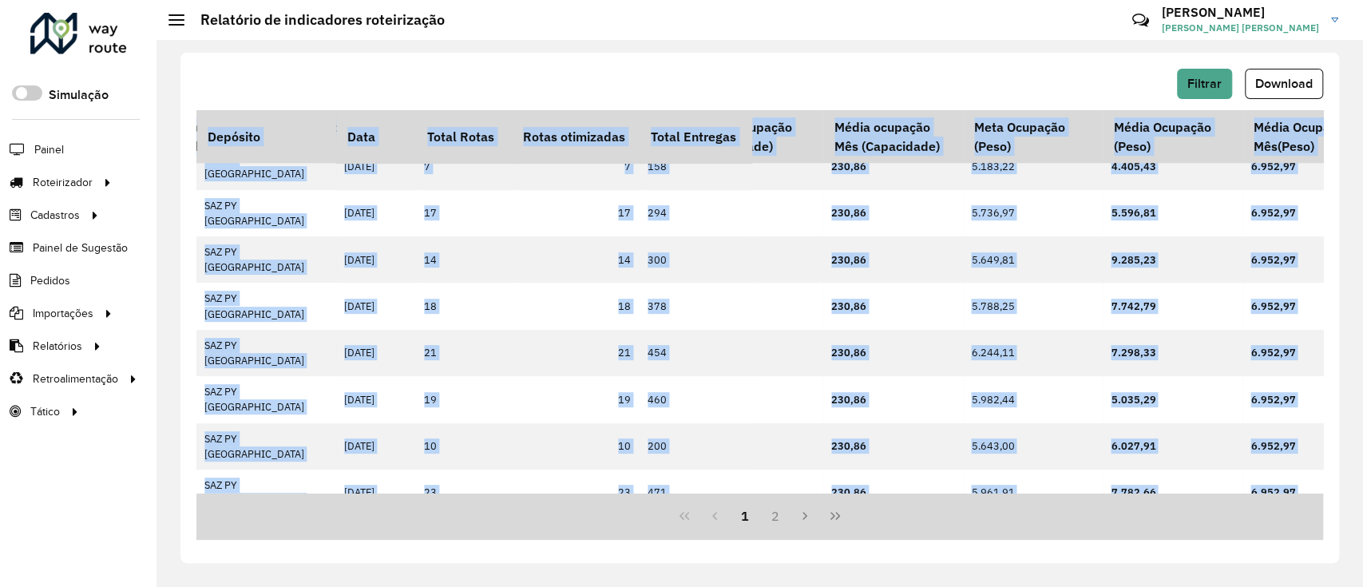
drag, startPoint x: 653, startPoint y: 484, endPoint x: 683, endPoint y: 489, distance: 30.1
click at [683, 489] on div "Depósito Data Total Rotas Rotas otimizadas Total Entregas Entregas Após Jornada…" at bounding box center [759, 301] width 1127 height 382
drag, startPoint x: 662, startPoint y: 492, endPoint x: 687, endPoint y: 492, distance: 25.6
click at [687, 492] on div "Depósito Data Total Rotas Rotas otimizadas Total Entregas Entregas Após Jornada…" at bounding box center [759, 301] width 1127 height 382
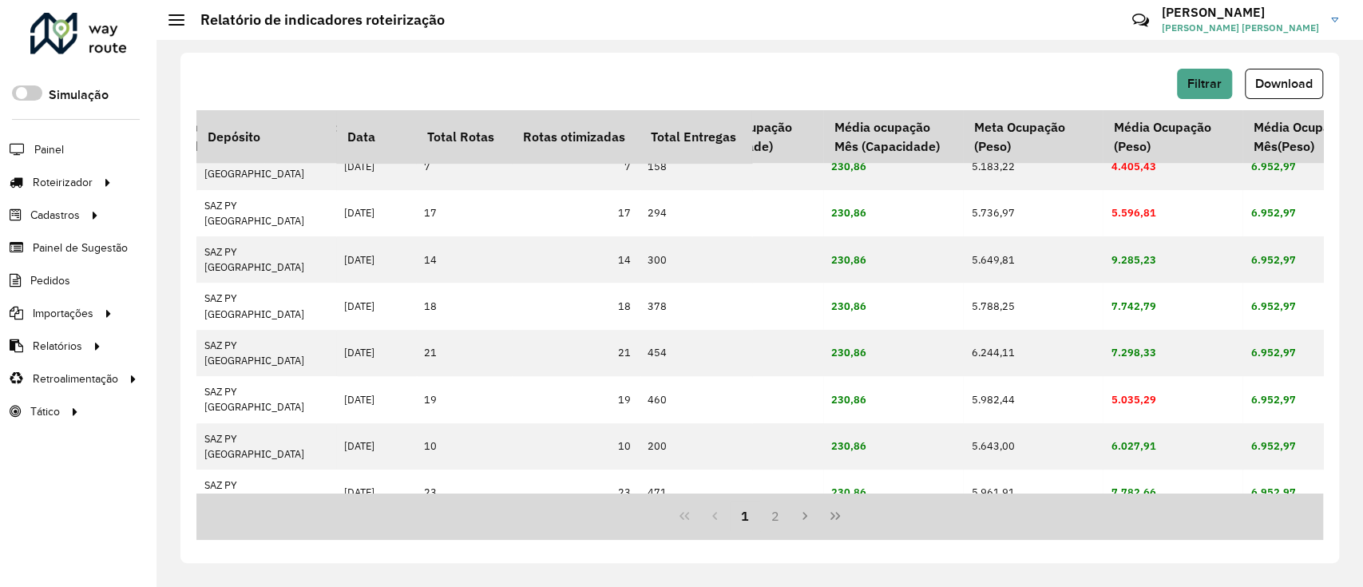
click at [747, 54] on div "Filtrar Download Depósito Data Total Rotas Rotas otimizadas Total Entregas Entr…" at bounding box center [759, 308] width 1159 height 510
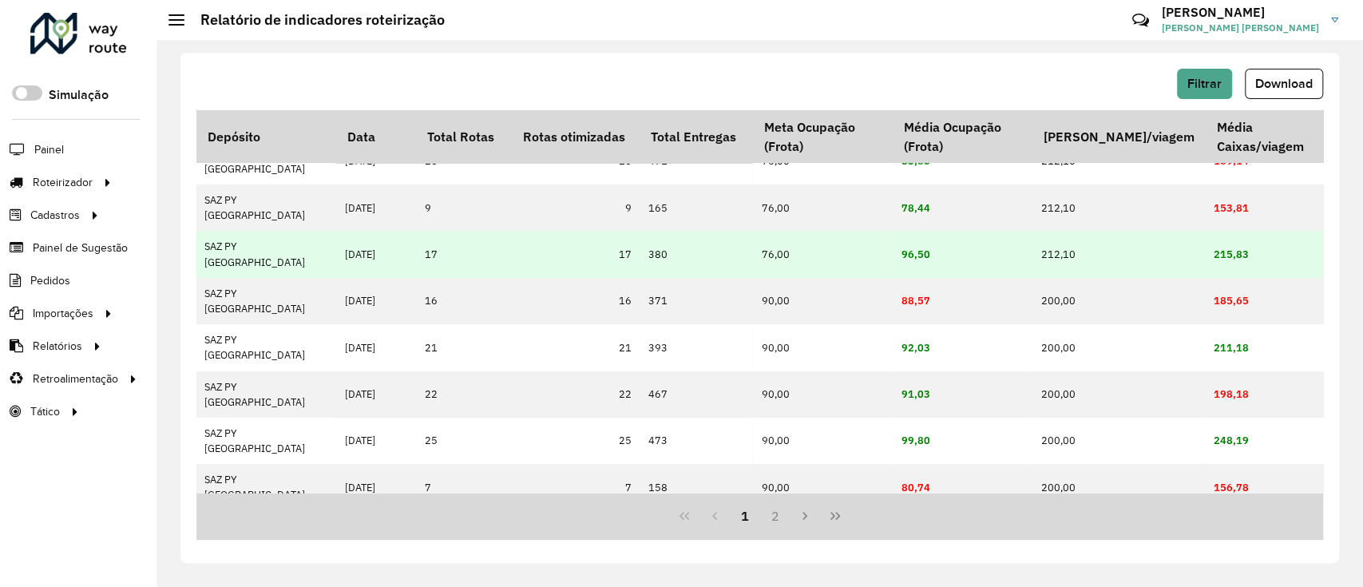
scroll to position [106, 1955]
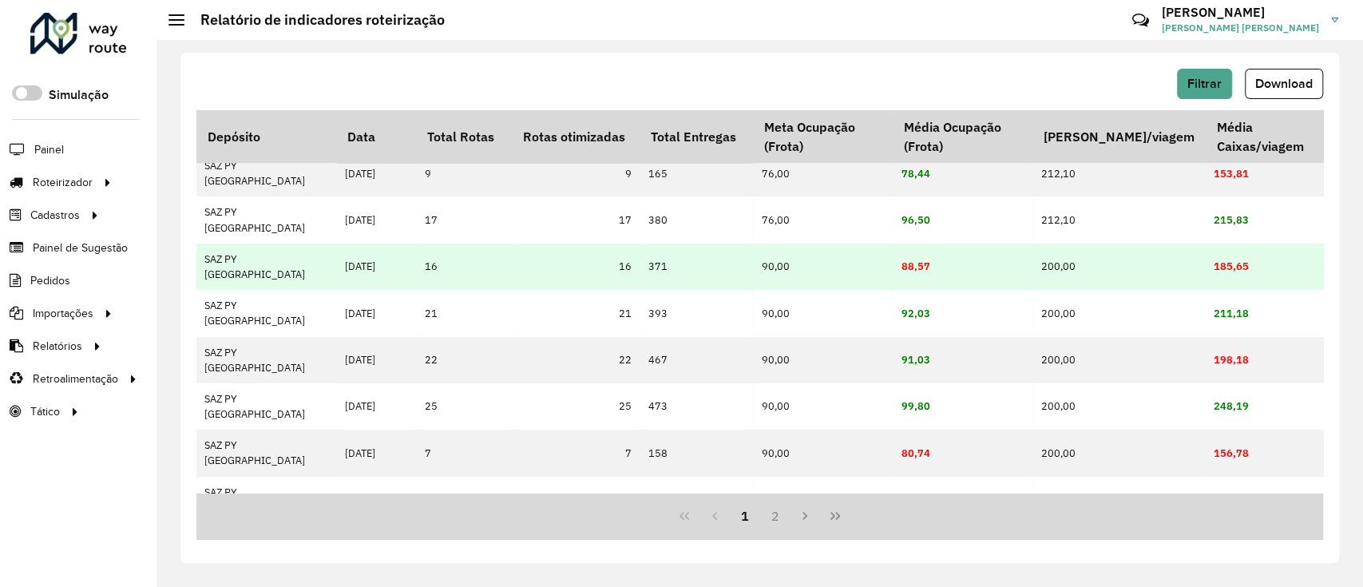
drag, startPoint x: 899, startPoint y: 222, endPoint x: 1011, endPoint y: 229, distance: 112.0
click at [1011, 244] on td "88,57" at bounding box center [963, 267] width 140 height 46
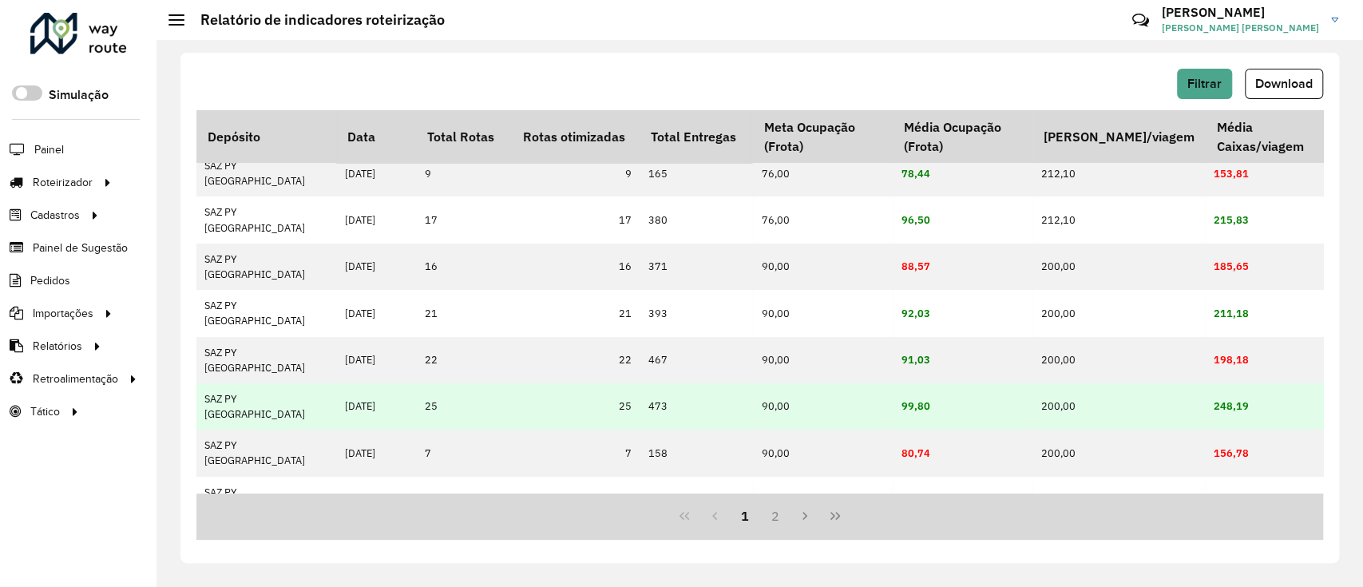
click at [945, 383] on td "99,80" at bounding box center [963, 406] width 140 height 46
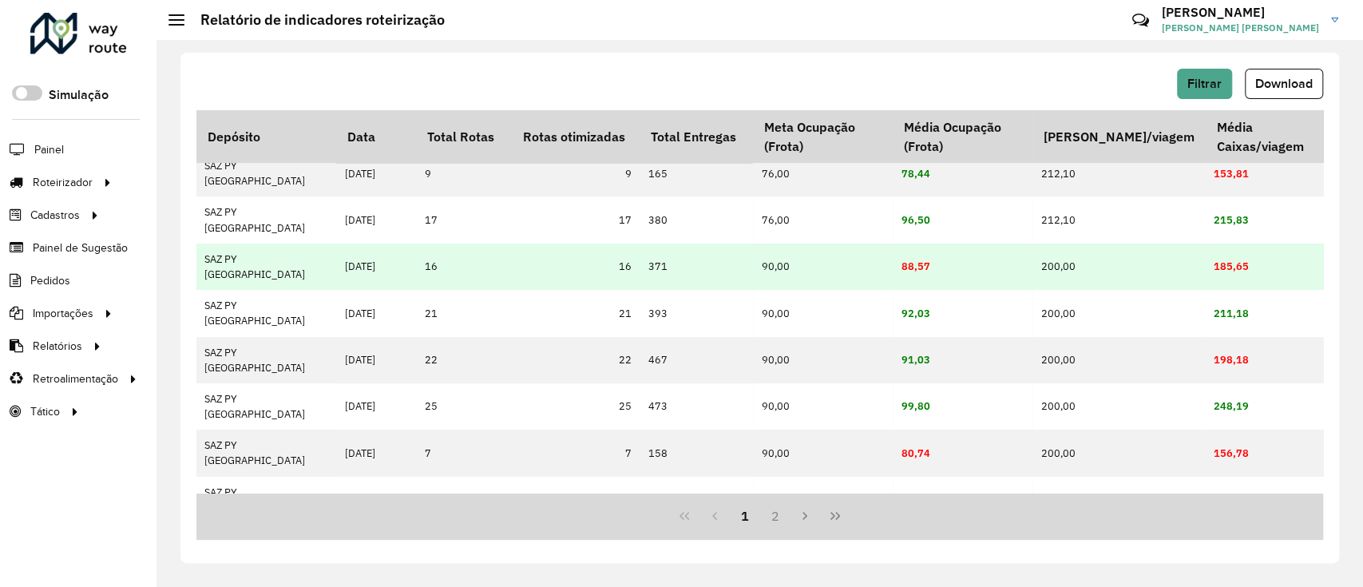
click at [902, 244] on td "88,57" at bounding box center [963, 267] width 140 height 46
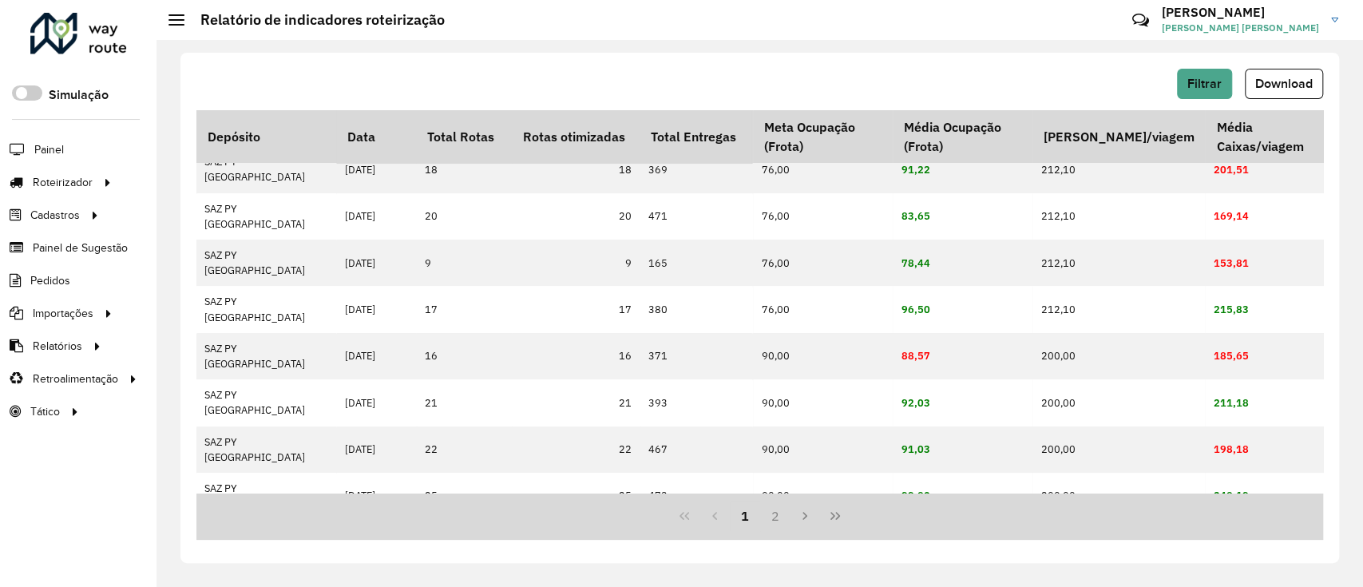
scroll to position [0, 1955]
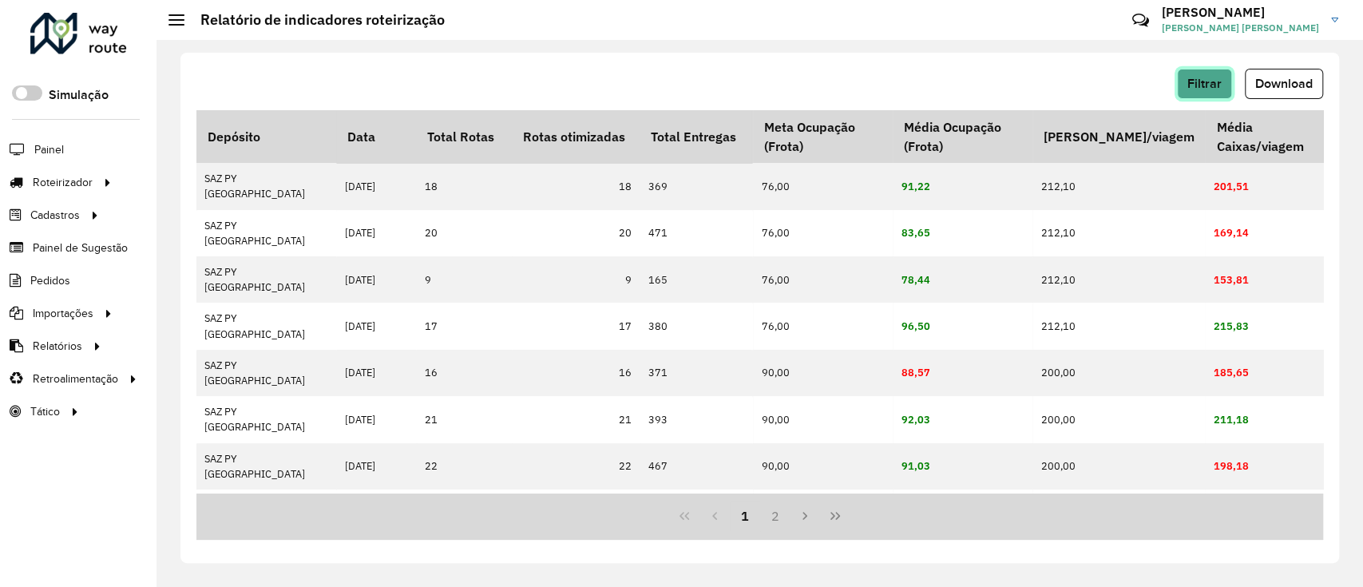
click at [1210, 97] on button "Filtrar" at bounding box center [1204, 84] width 55 height 30
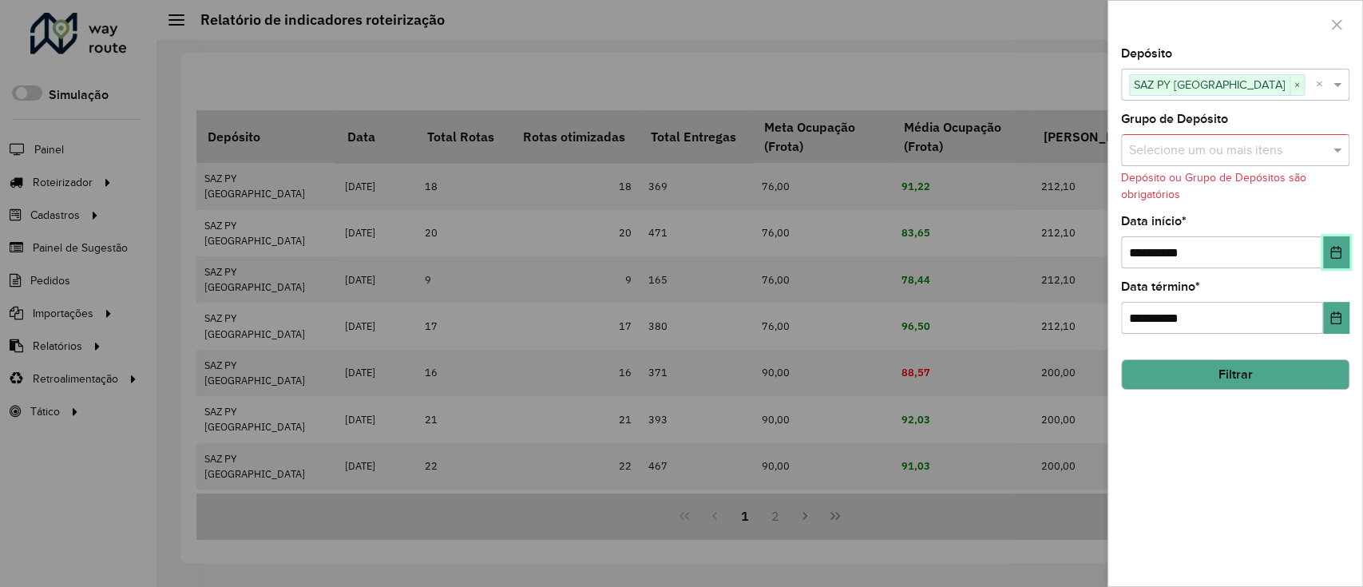
click at [1329, 258] on icon "Choose Date" at bounding box center [1335, 252] width 13 height 13
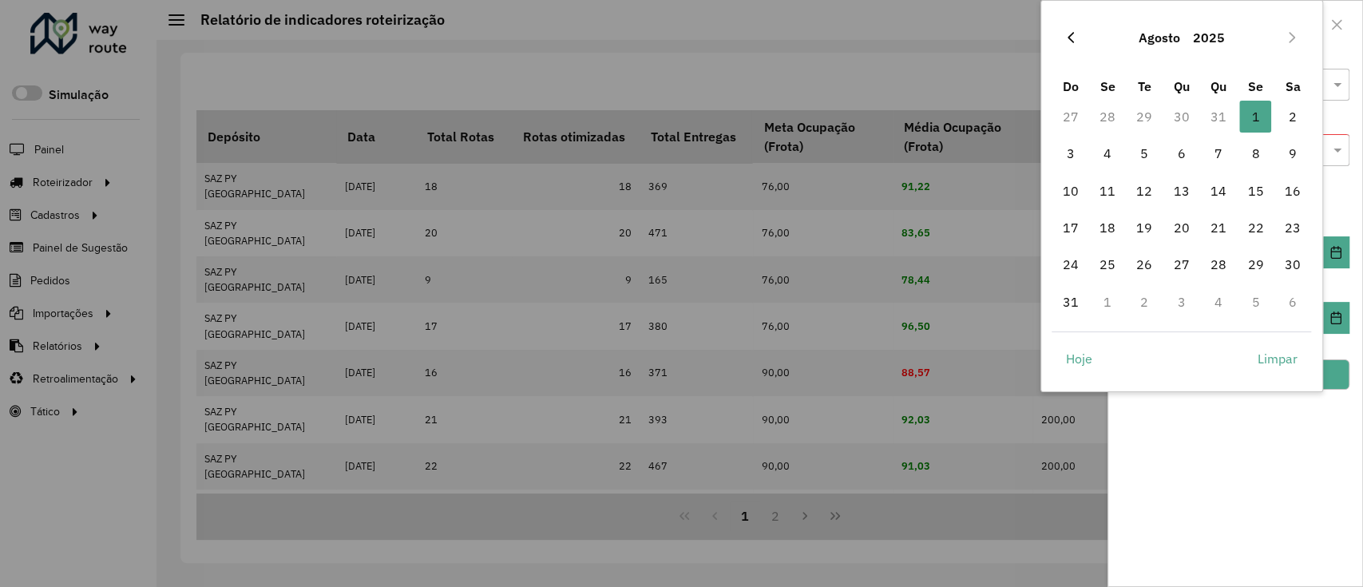
click at [1069, 35] on icon "Previous Month" at bounding box center [1071, 37] width 6 height 11
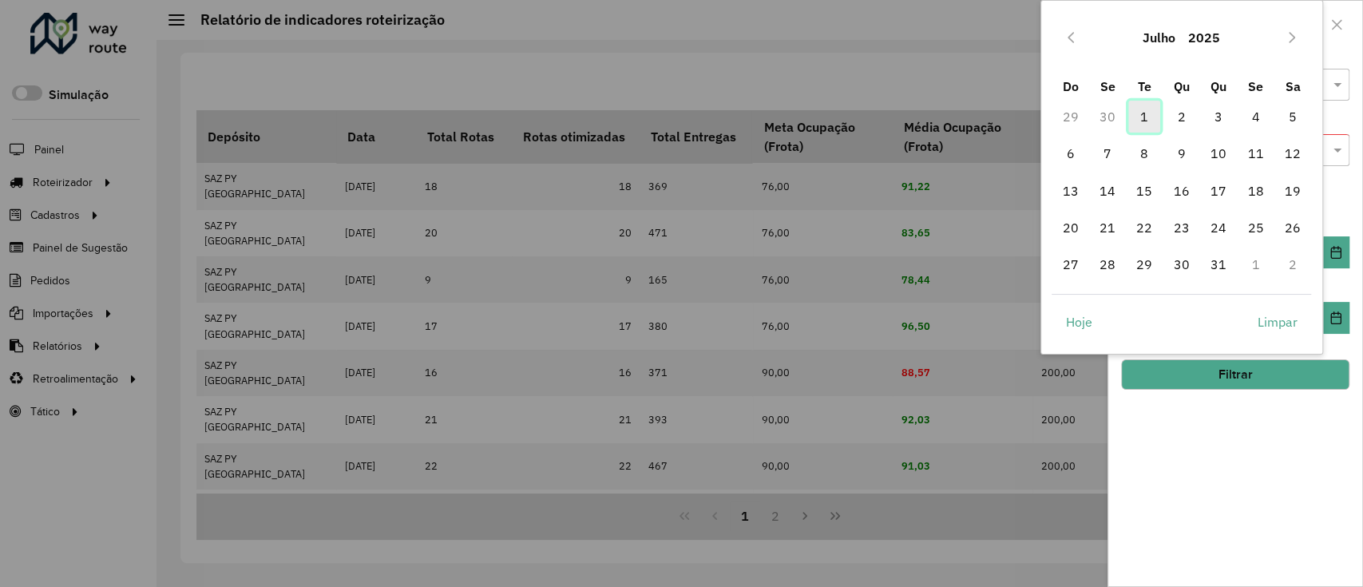
click at [1136, 113] on span "1" at bounding box center [1144, 117] width 32 height 32
type input "**********"
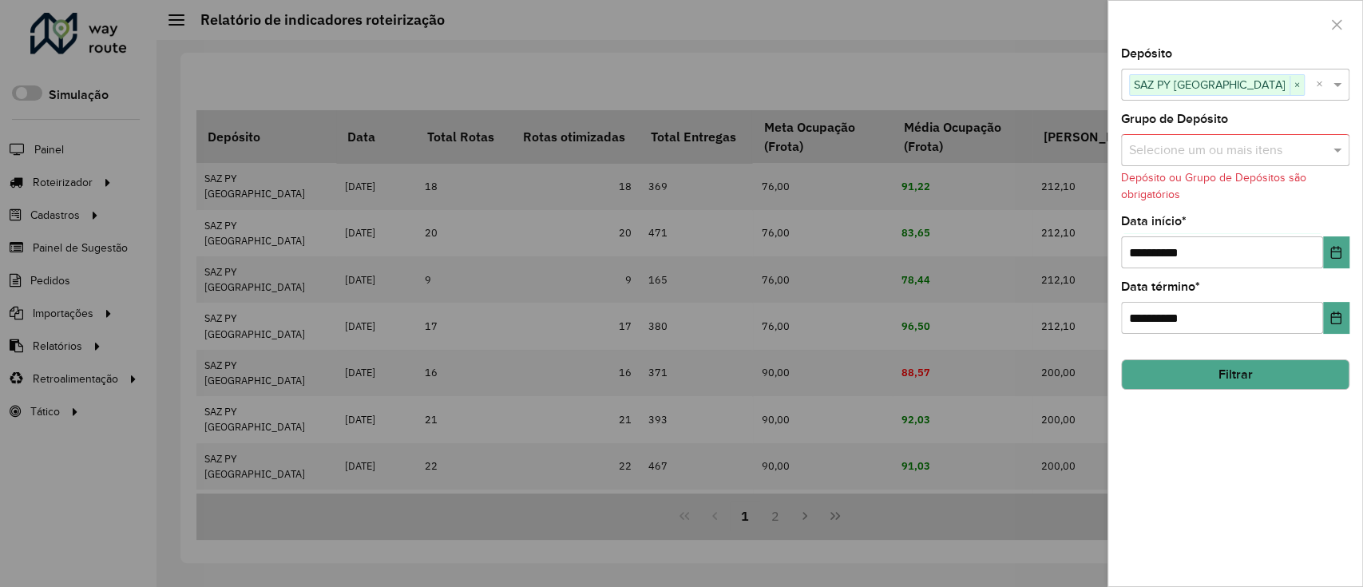
click at [1218, 366] on button "Filtrar" at bounding box center [1235, 374] width 228 height 30
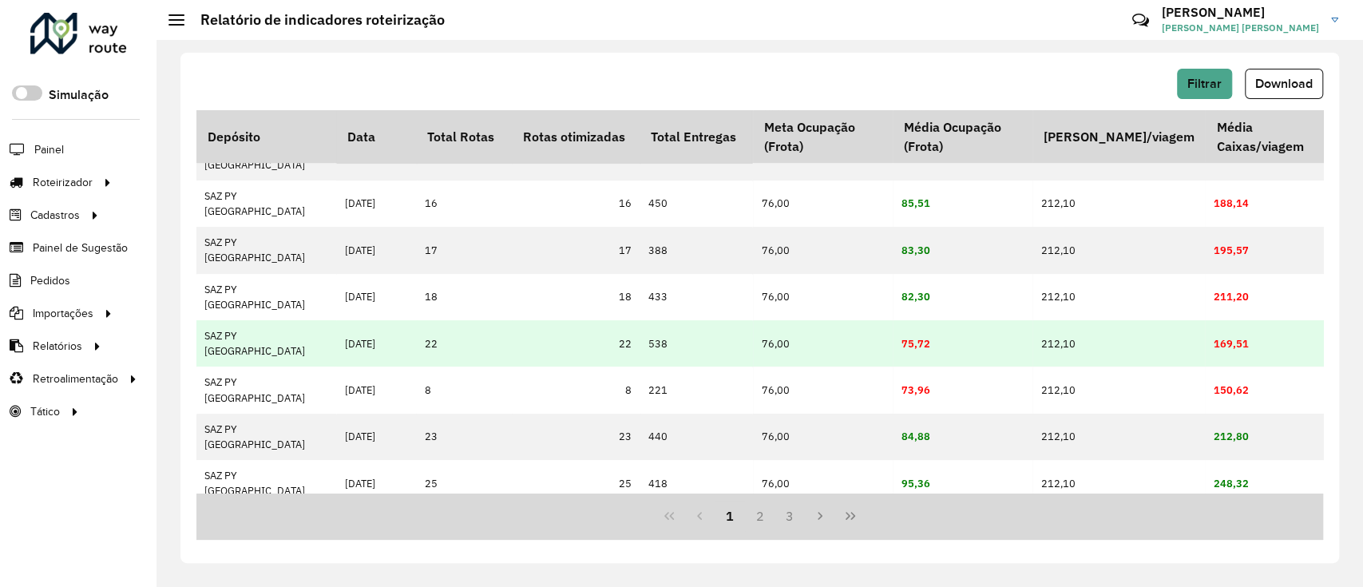
scroll to position [393, 1955]
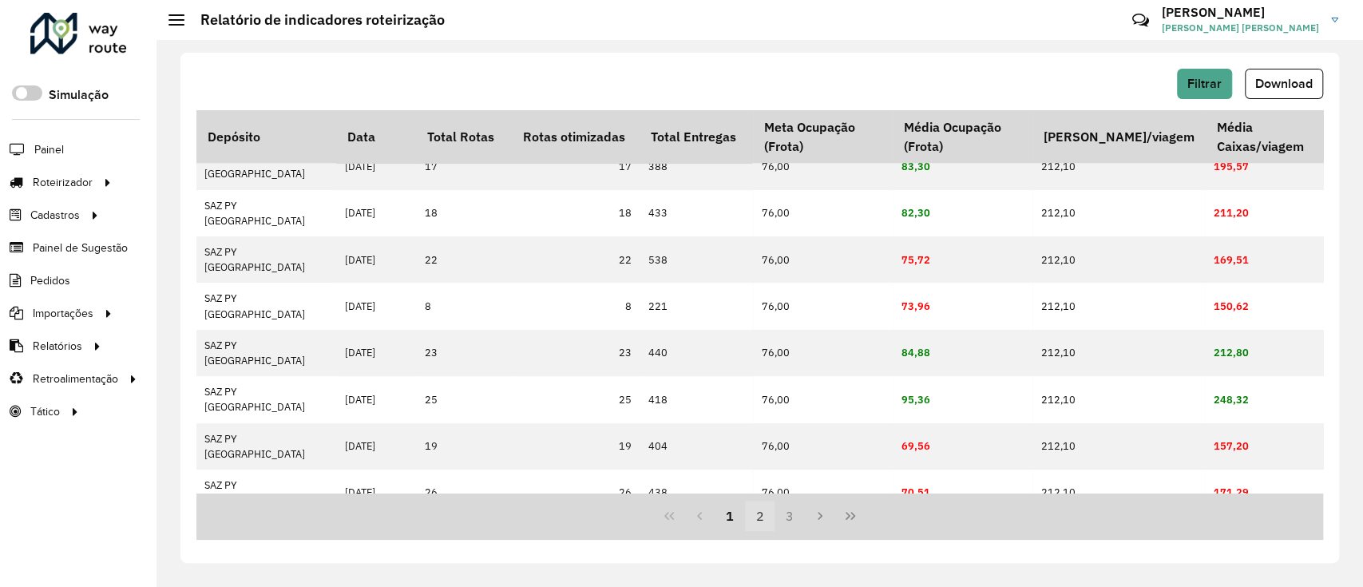
click at [752, 521] on button "2" at bounding box center [760, 516] width 30 height 30
click at [785, 514] on button "3" at bounding box center [789, 516] width 30 height 30
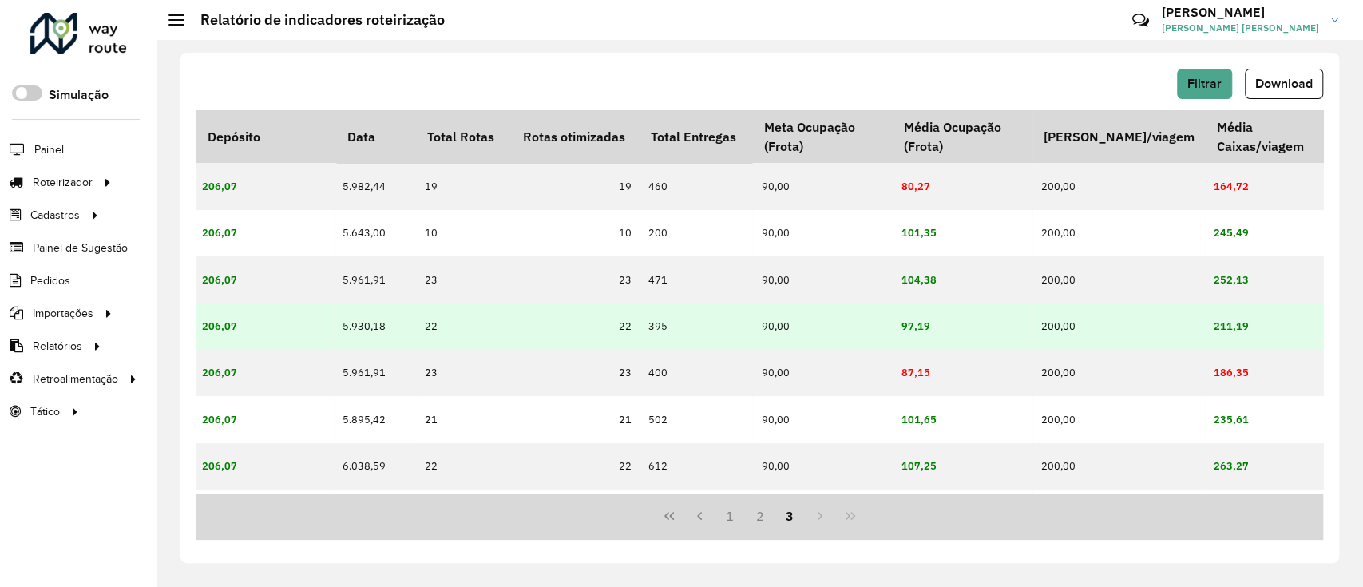
scroll to position [177, 1955]
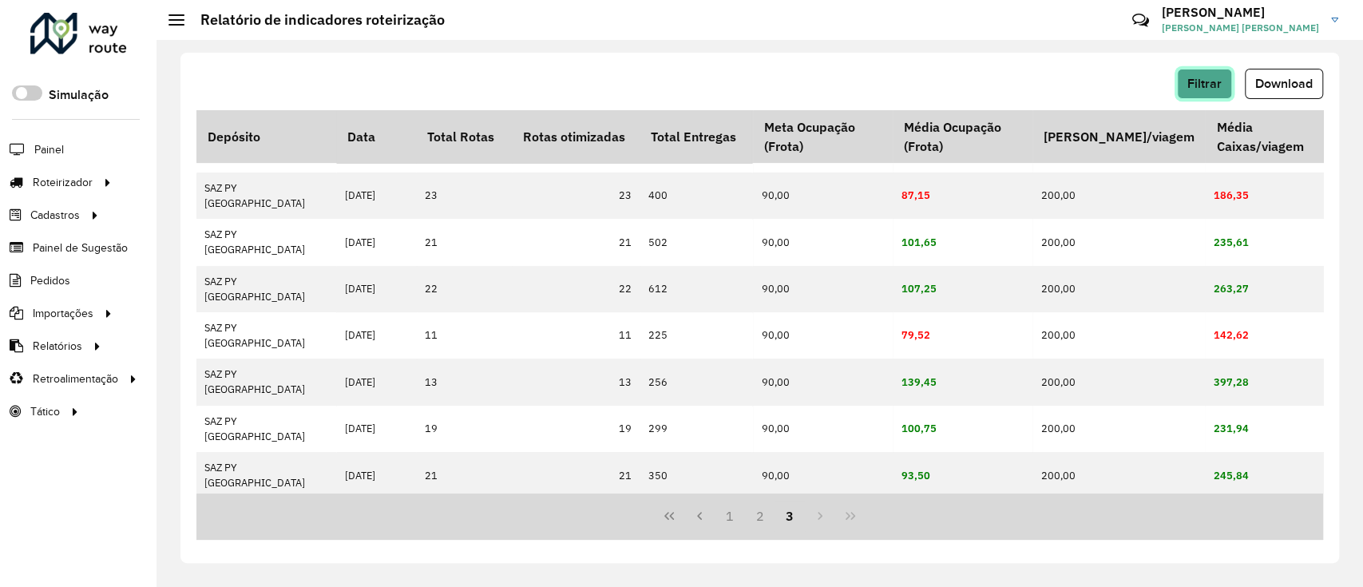
click at [1200, 83] on span "Filtrar" at bounding box center [1204, 84] width 34 height 14
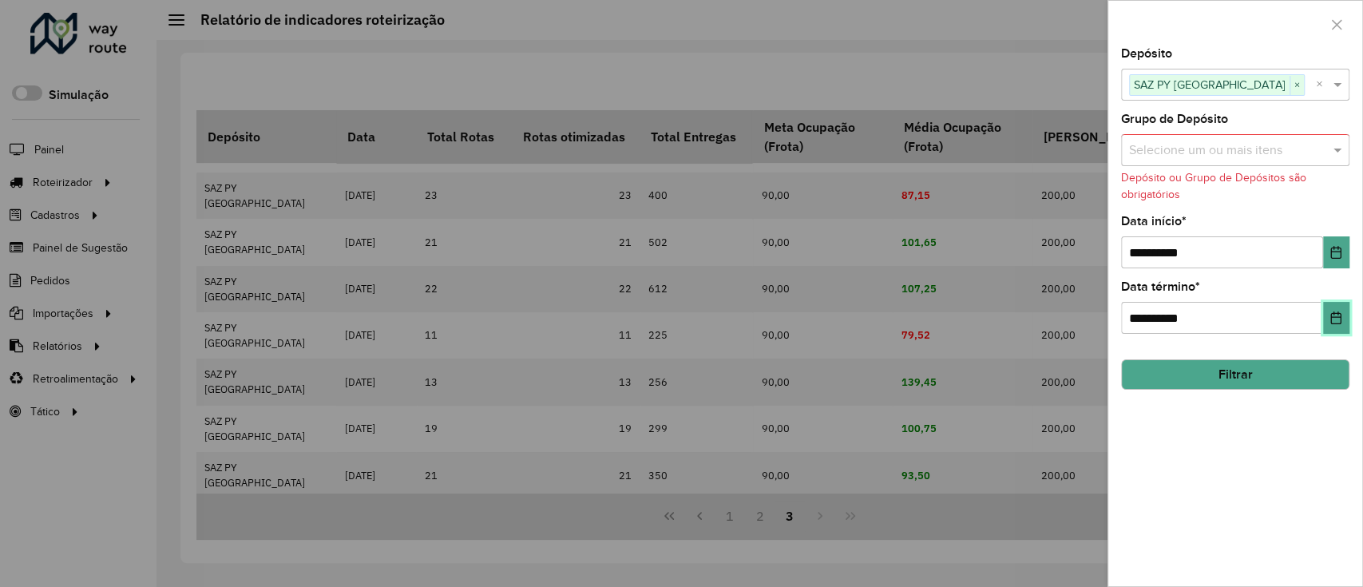
click at [1331, 314] on icon "Choose Date" at bounding box center [1336, 317] width 10 height 13
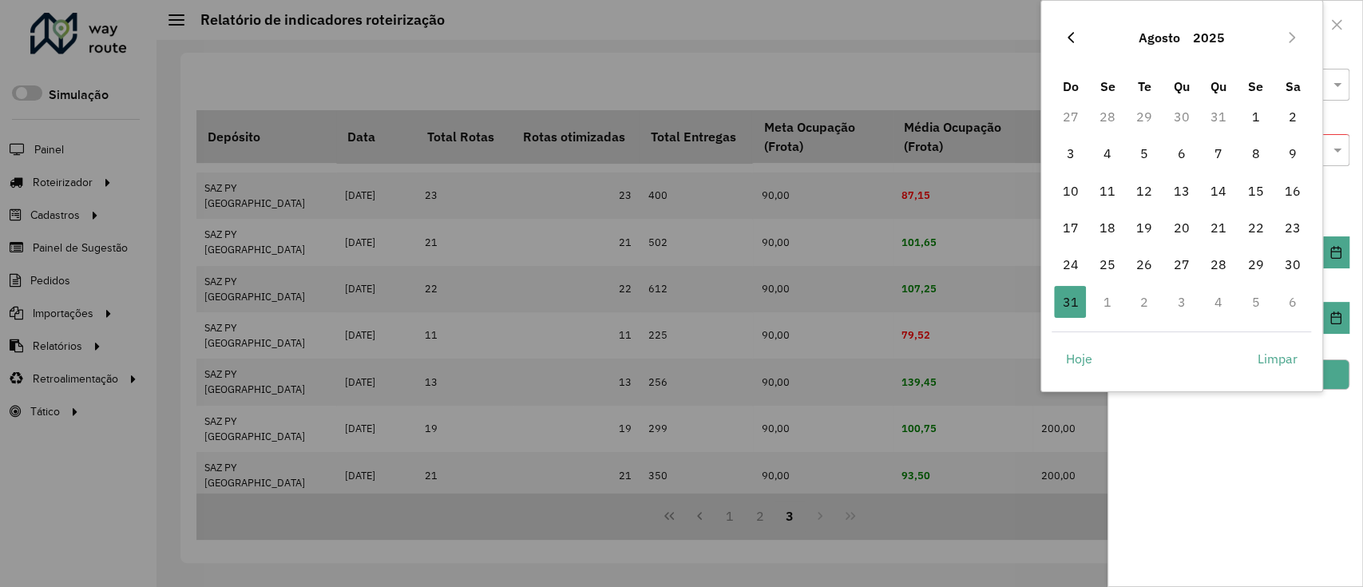
click at [1068, 34] on icon "Previous Month" at bounding box center [1070, 37] width 13 height 13
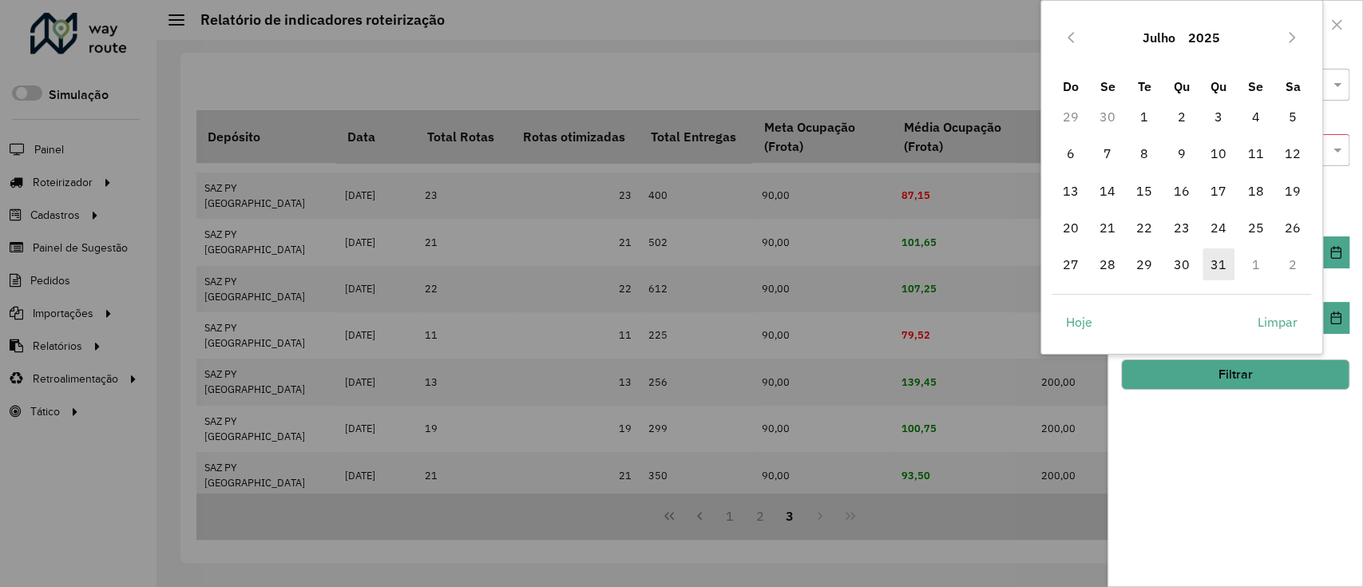
click at [1220, 264] on span "31" at bounding box center [1218, 264] width 32 height 32
type input "**********"
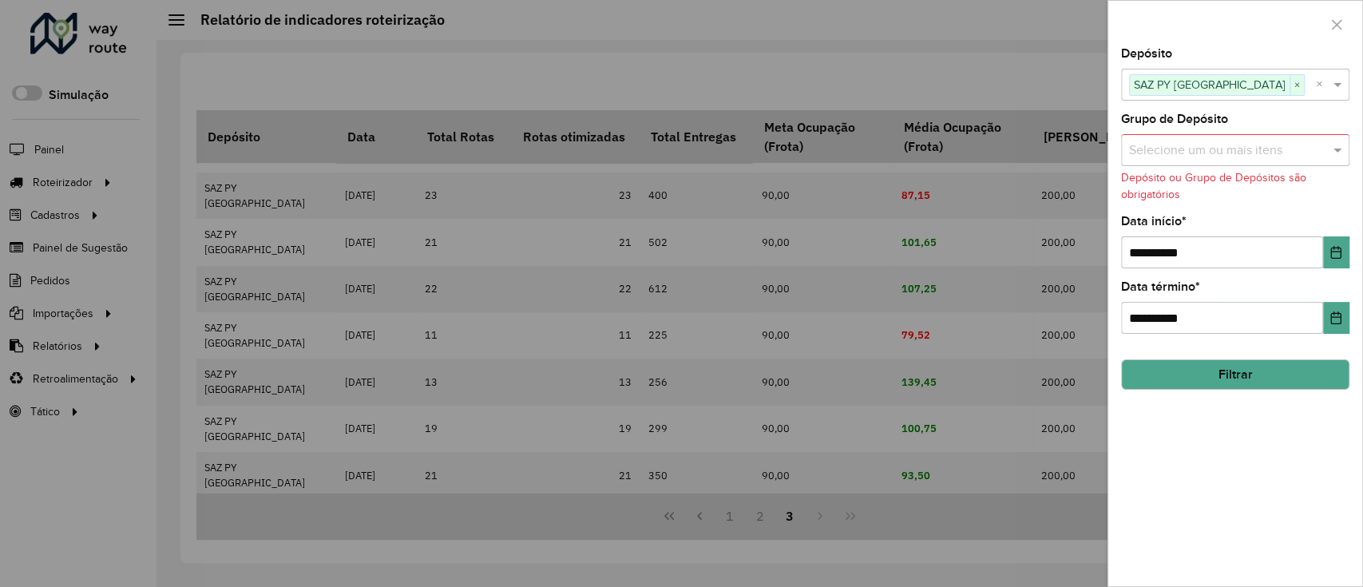
click at [1257, 386] on button "Filtrar" at bounding box center [1235, 374] width 228 height 30
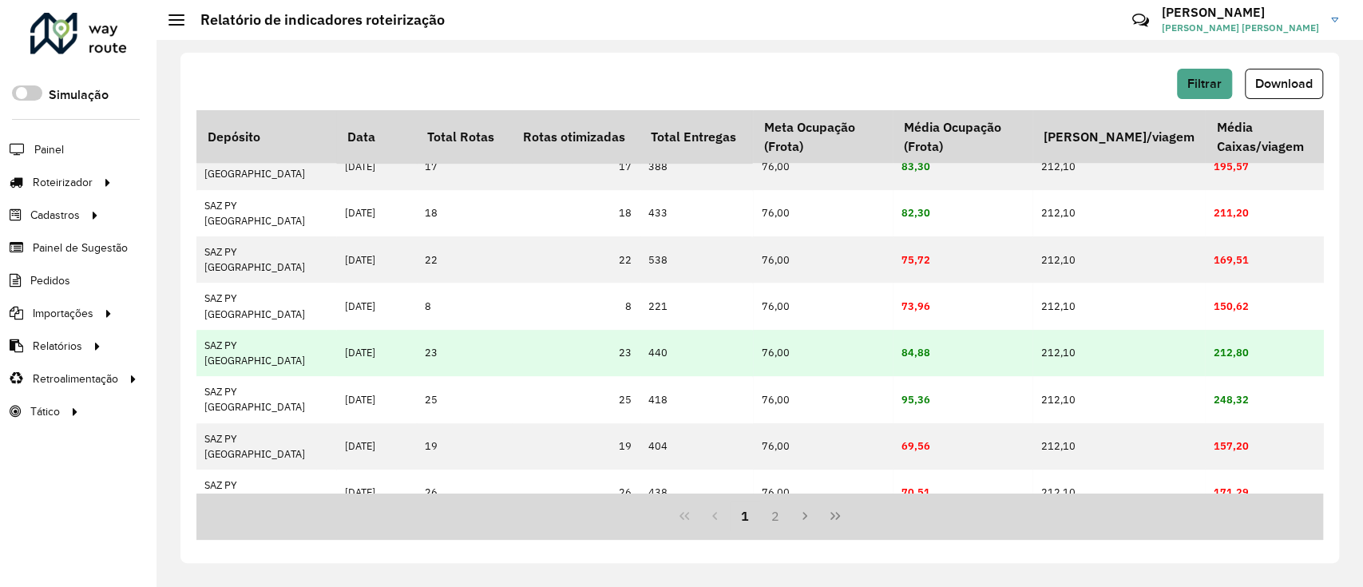
scroll to position [0, 1955]
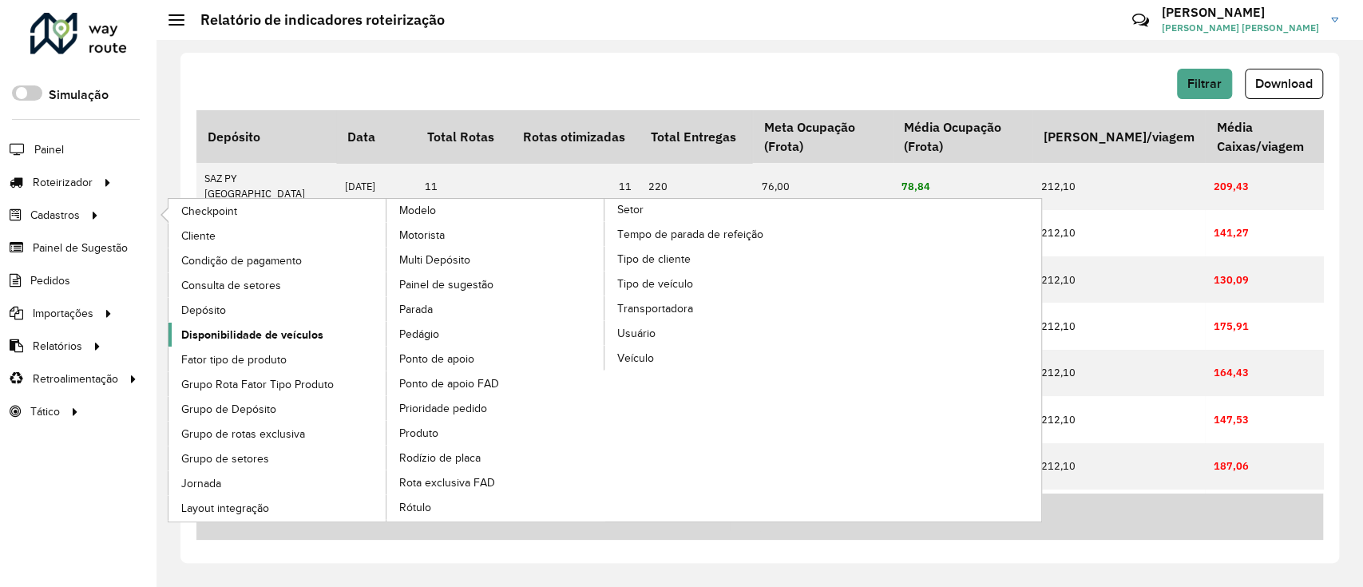
click at [254, 323] on link "Disponibilidade de veículos" at bounding box center [277, 335] width 219 height 24
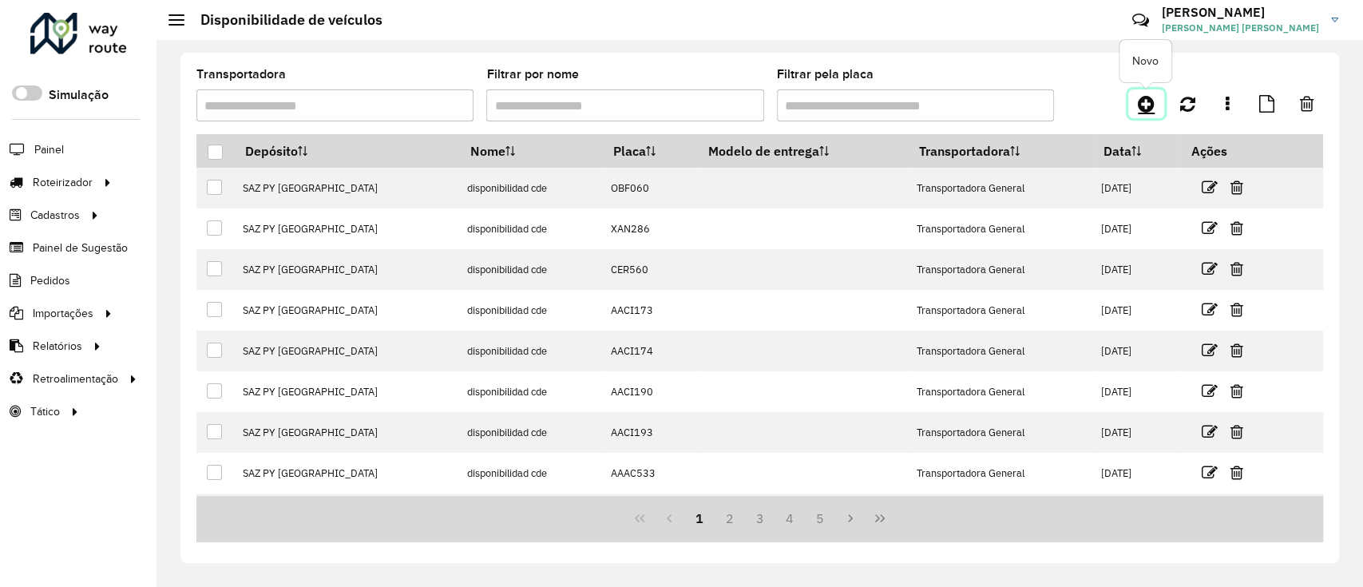
click at [1151, 98] on icon at bounding box center [1146, 103] width 17 height 19
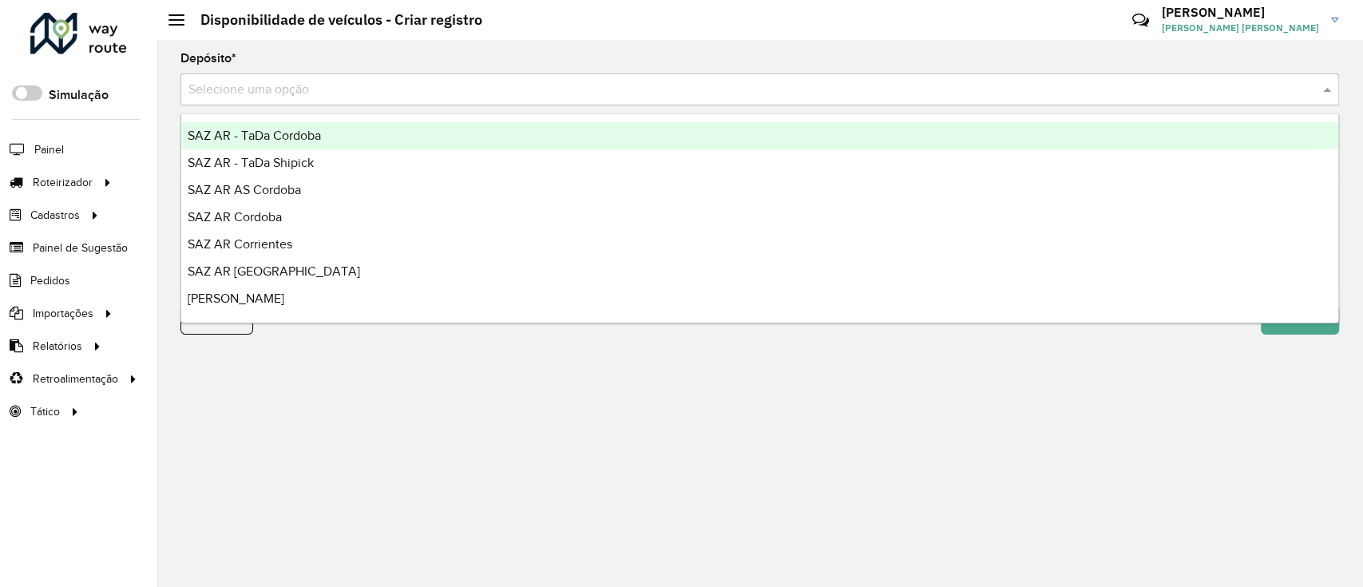
click at [671, 81] on input "text" at bounding box center [743, 90] width 1111 height 19
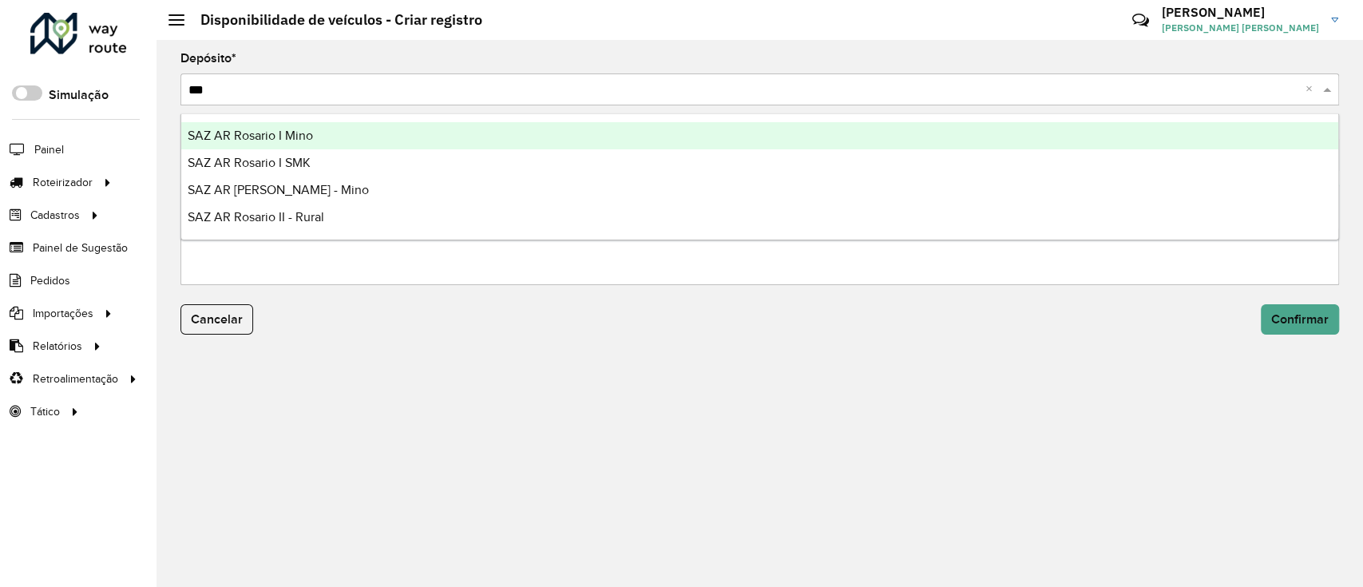
type input "****"
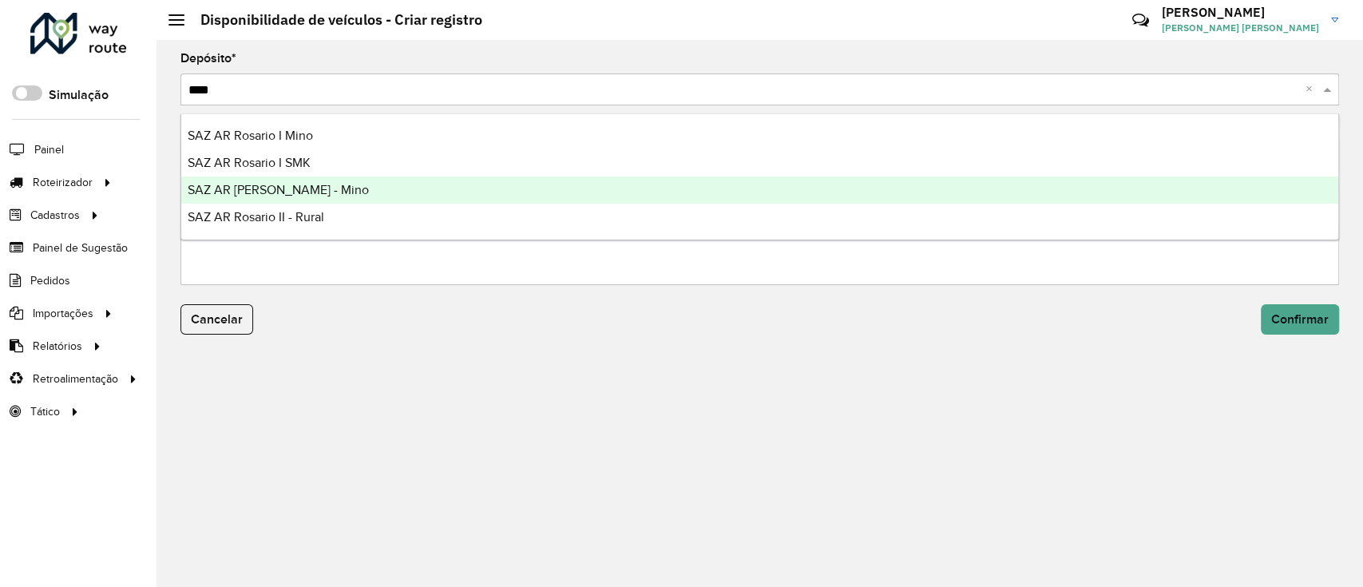
click at [334, 176] on div "SAZ AR [PERSON_NAME] - Mino" at bounding box center [759, 189] width 1157 height 27
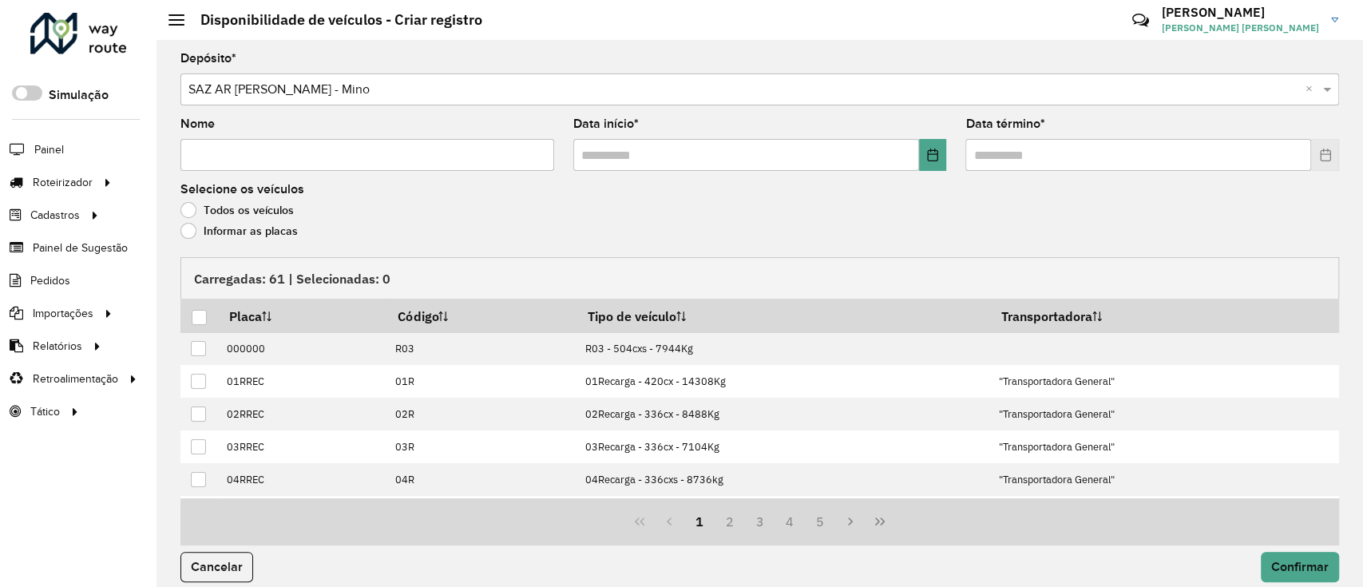
click at [336, 164] on input "Nome" at bounding box center [367, 155] width 374 height 32
type input "**********"
click at [926, 150] on icon "Choose Date" at bounding box center [932, 155] width 13 height 13
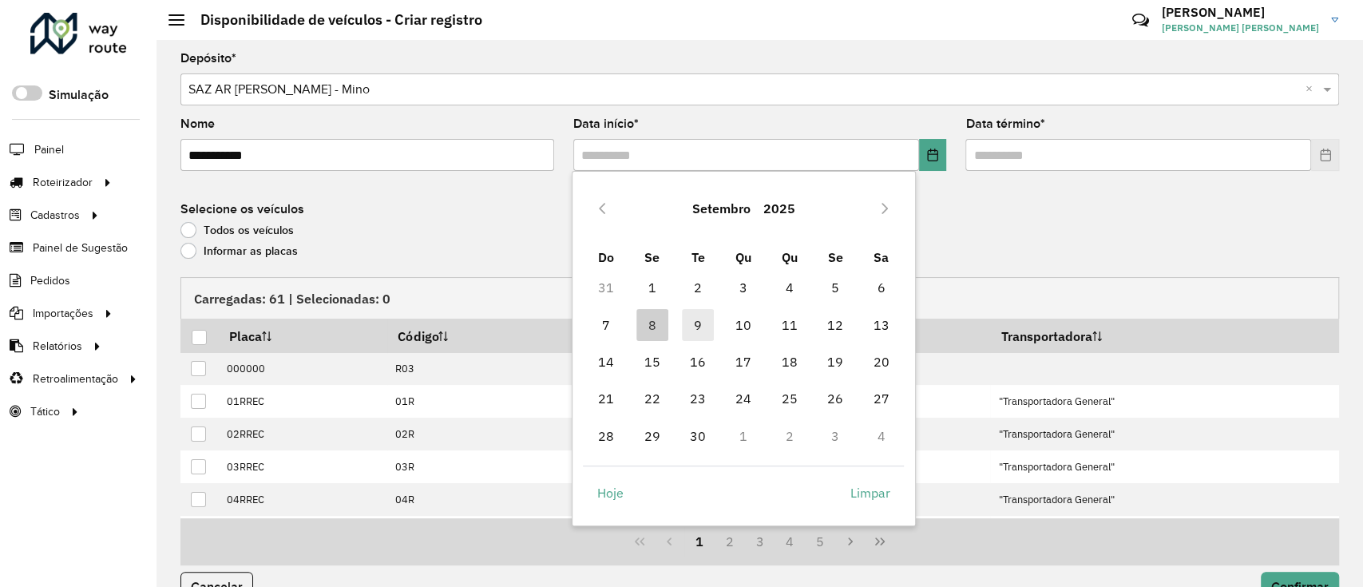
click at [688, 318] on span "9" at bounding box center [698, 325] width 32 height 32
type input "**********"
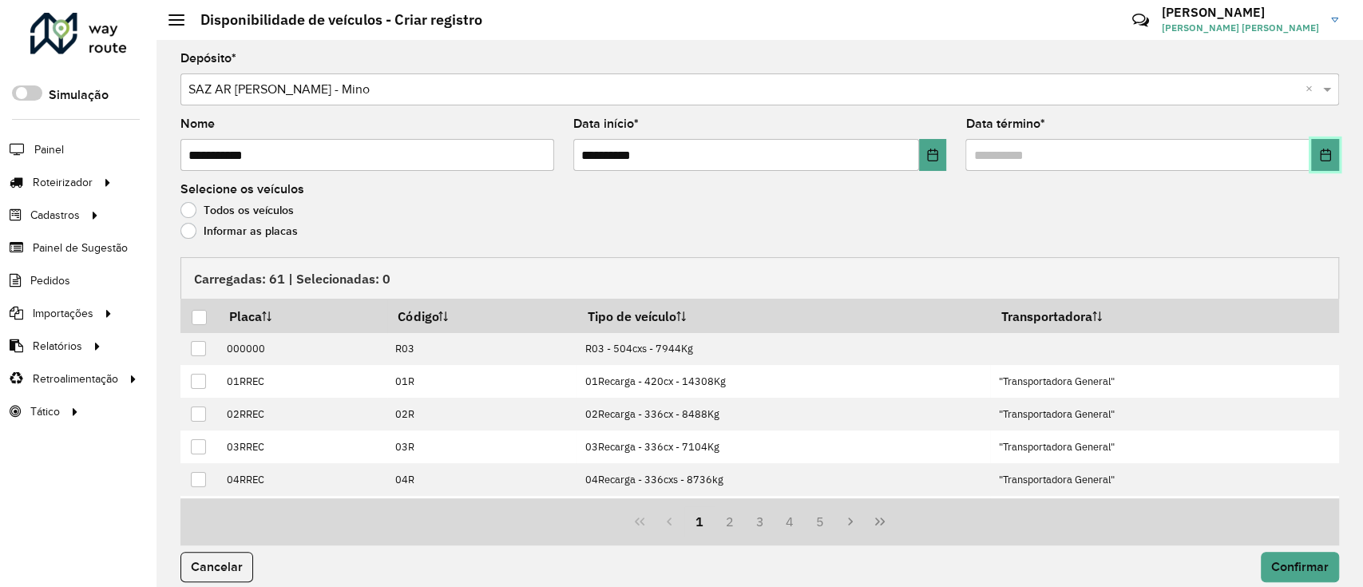
click at [1334, 151] on button "Choose Date" at bounding box center [1325, 155] width 28 height 32
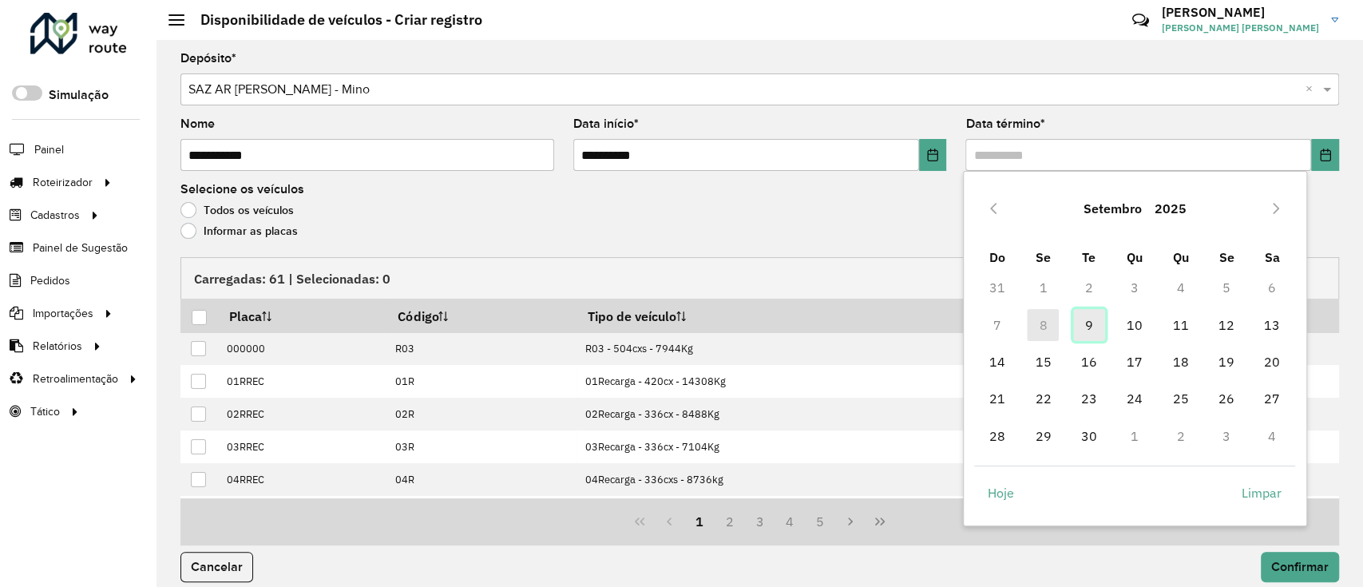
click at [1096, 317] on span "9" at bounding box center [1089, 325] width 32 height 32
type input "**********"
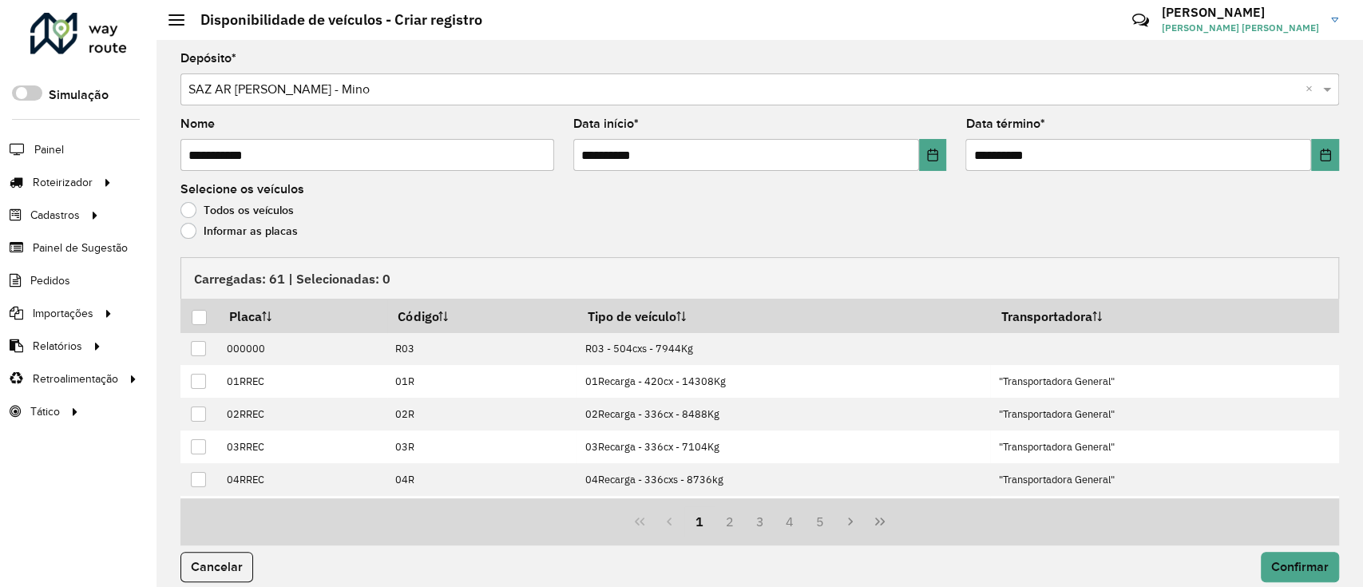
click at [224, 223] on label "Informar as placas" at bounding box center [238, 231] width 117 height 16
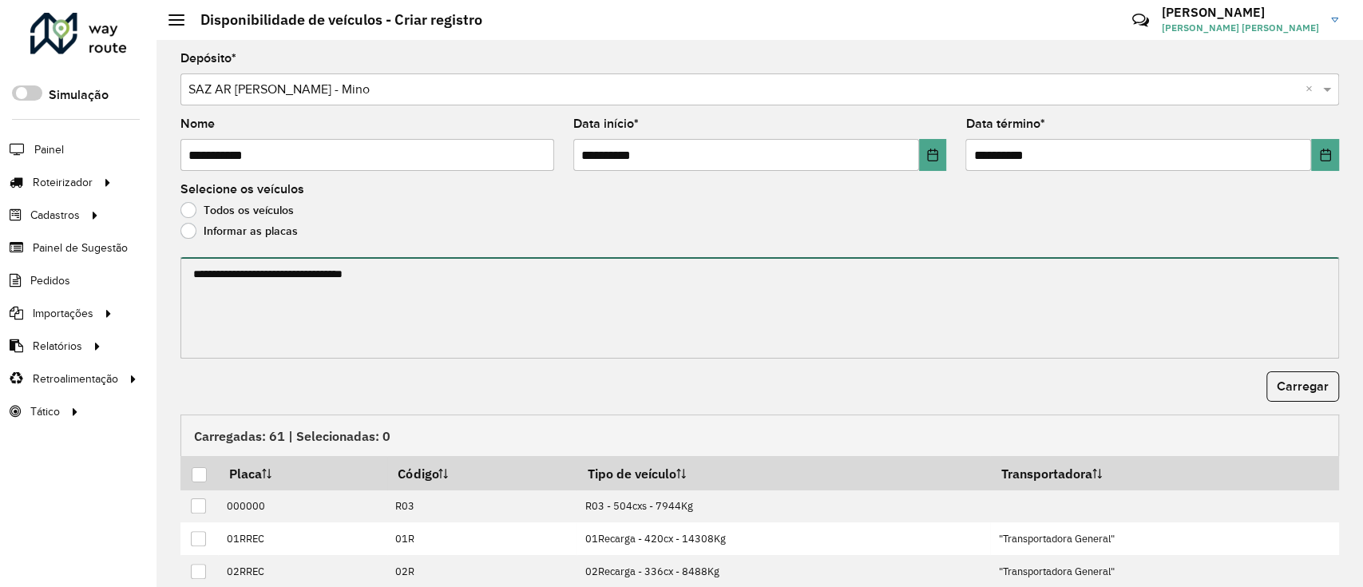
click at [254, 315] on textarea at bounding box center [759, 307] width 1159 height 101
paste textarea "******* ****** ****** ******* ******* ******* *******"
type textarea "******* ****** ****** ******* ******* ******* *******"
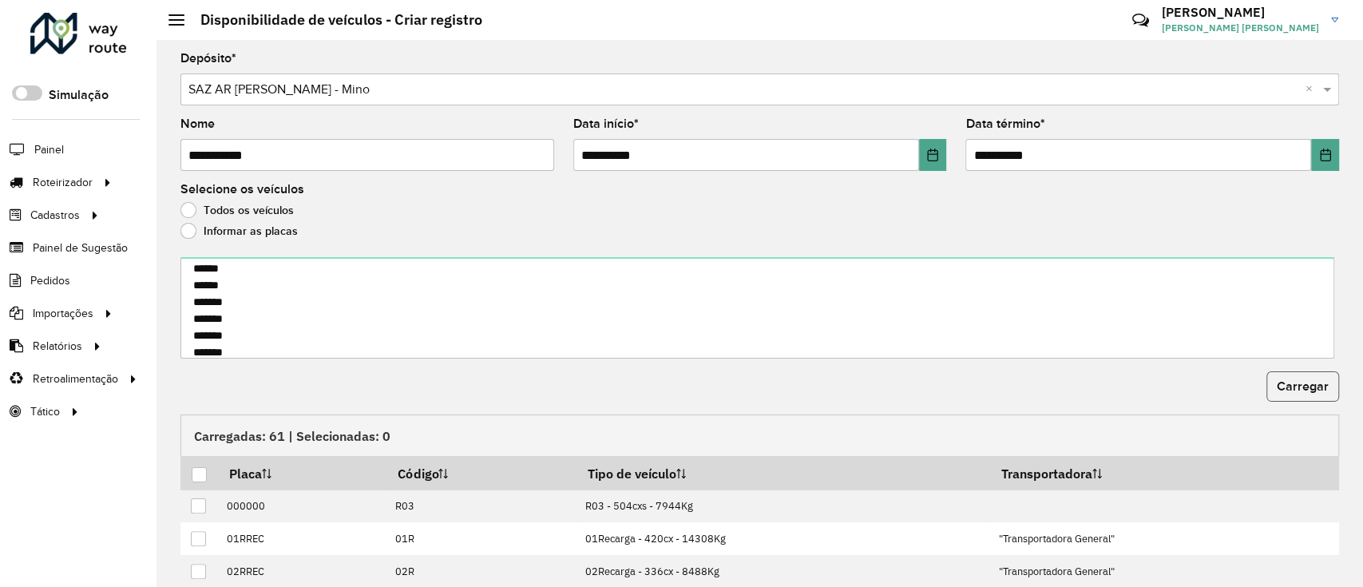
click at [1312, 390] on span "Carregar" at bounding box center [1303, 386] width 52 height 14
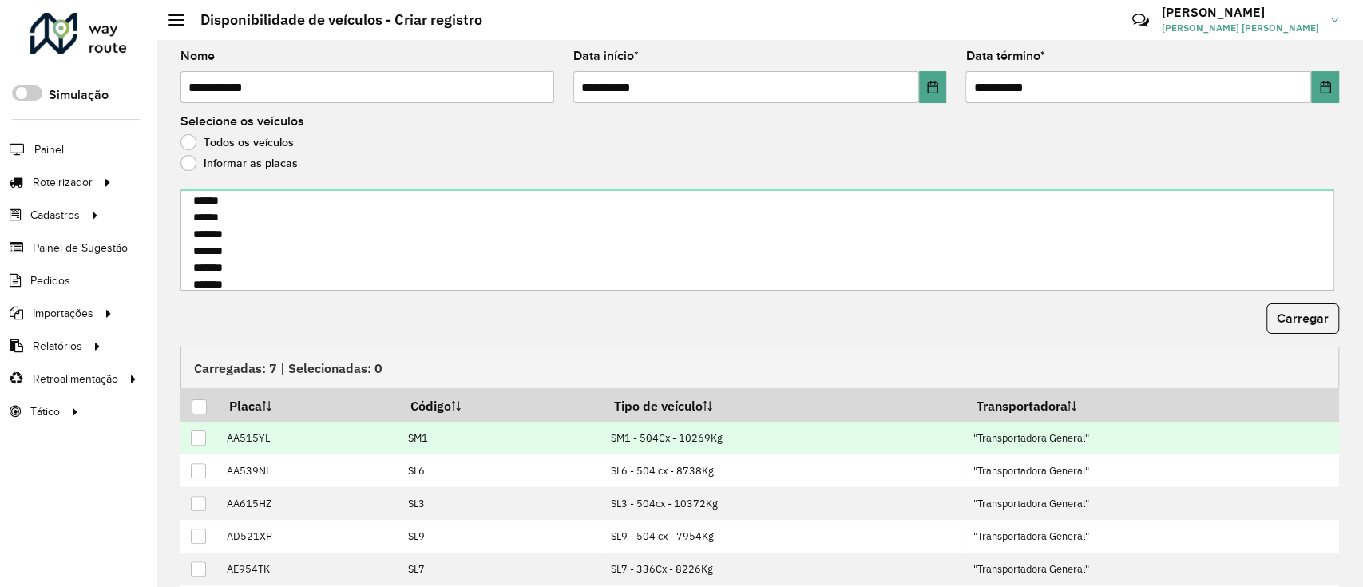
scroll to position [125, 0]
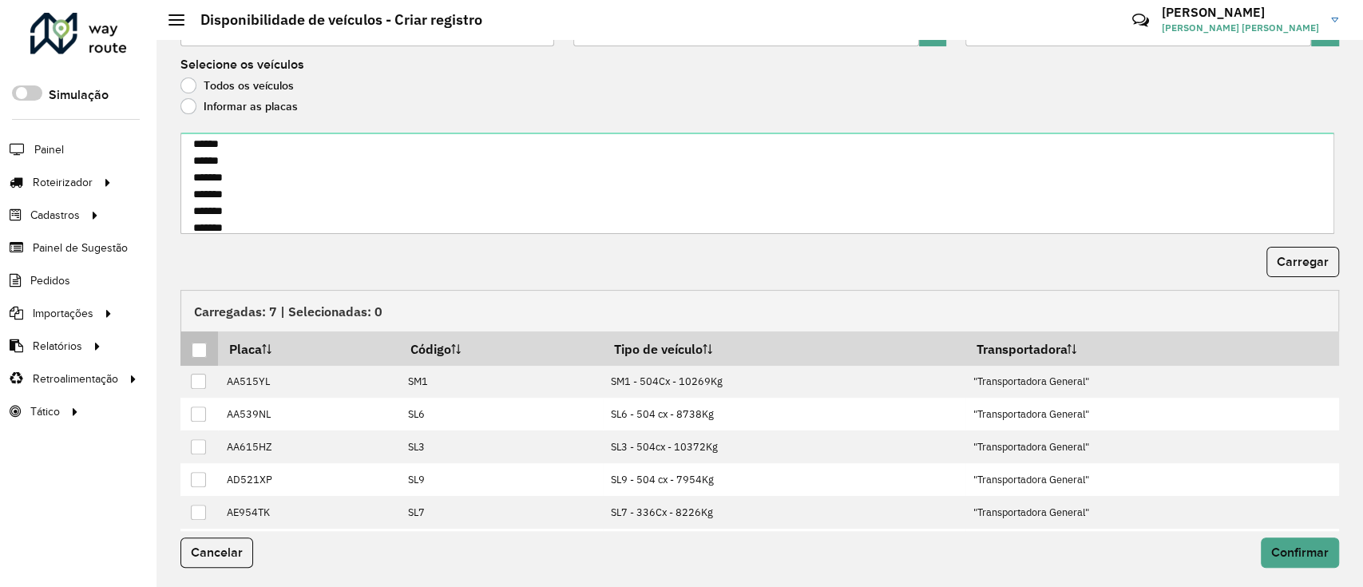
click at [200, 343] on div at bounding box center [199, 350] width 15 height 15
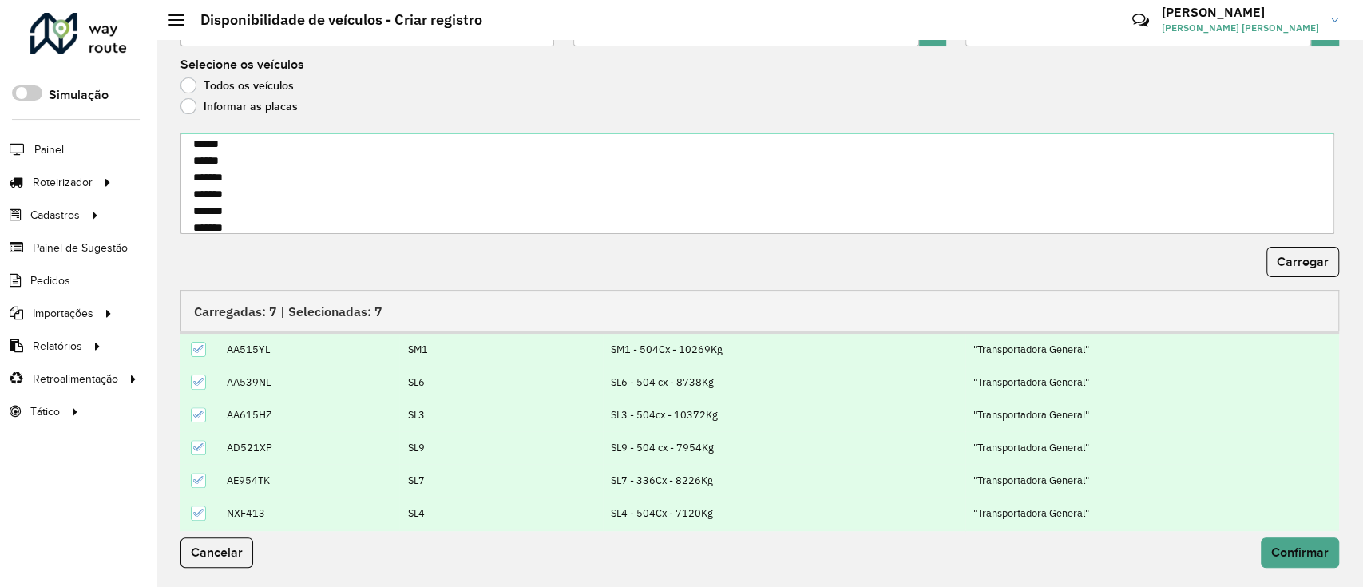
scroll to position [62, 0]
click at [1310, 557] on span "Confirmar" at bounding box center [1299, 552] width 57 height 14
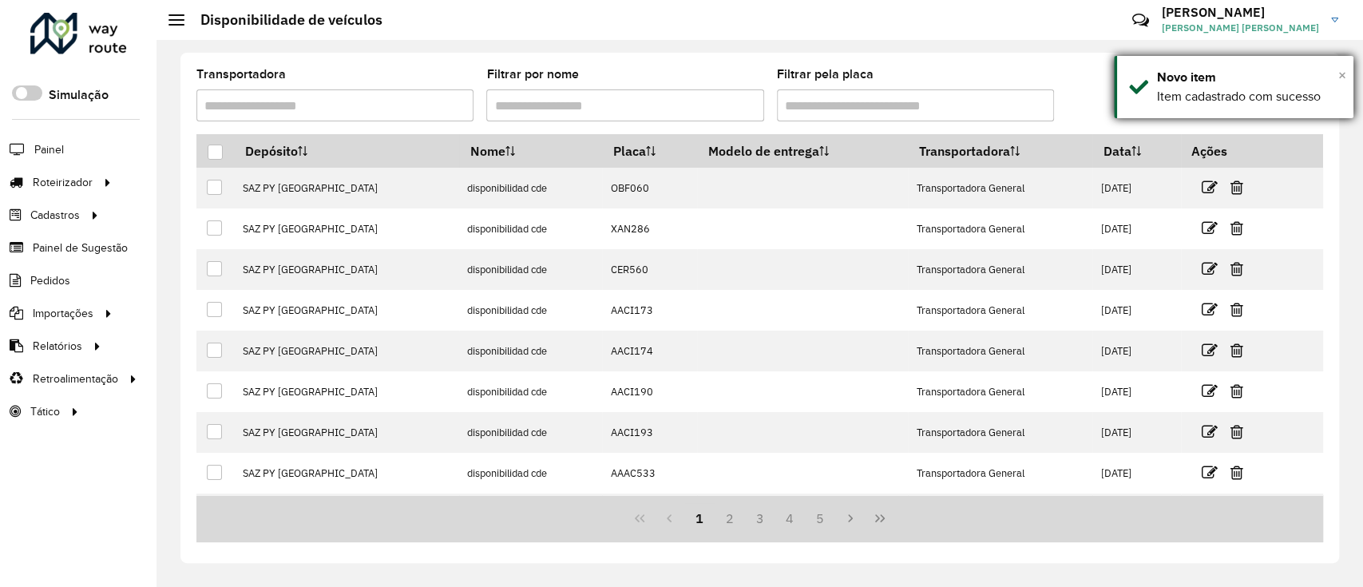
click at [1338, 74] on span "×" at bounding box center [1342, 75] width 8 height 18
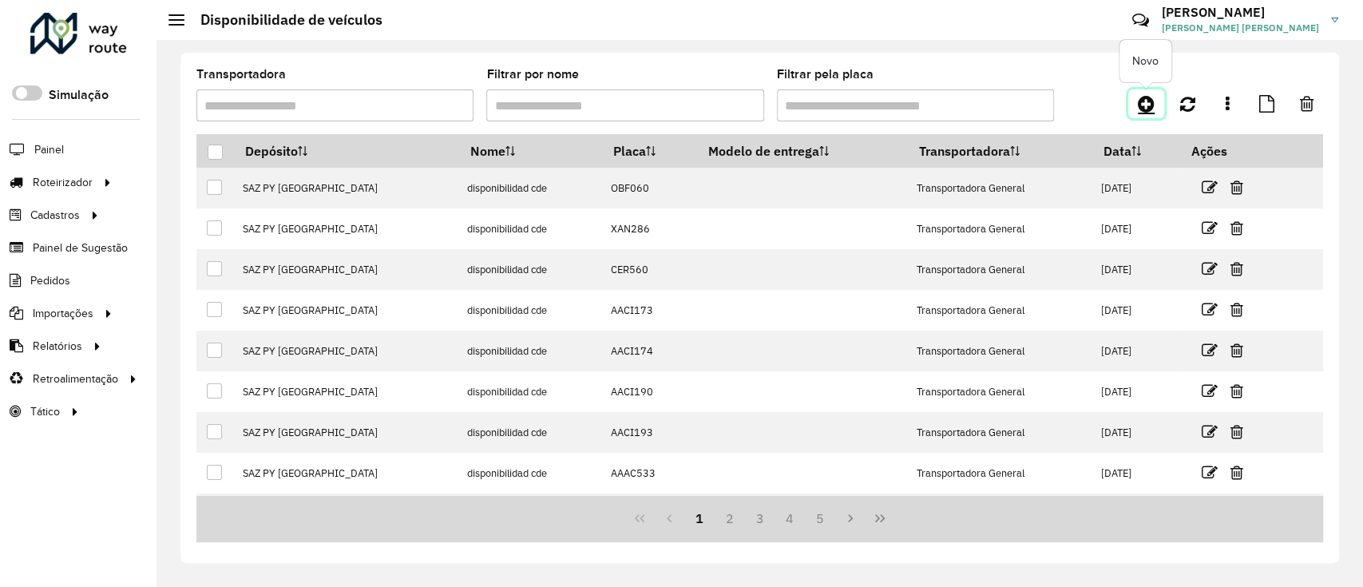
click at [1149, 110] on icon at bounding box center [1146, 103] width 17 height 19
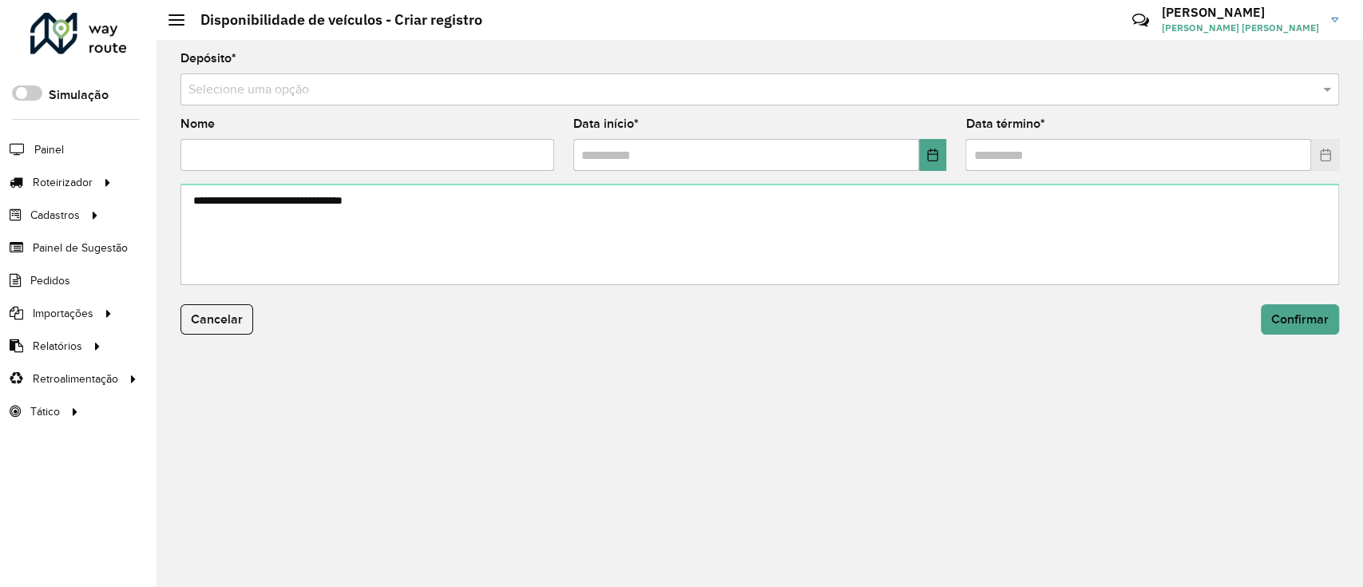
click at [615, 93] on input "text" at bounding box center [743, 90] width 1111 height 19
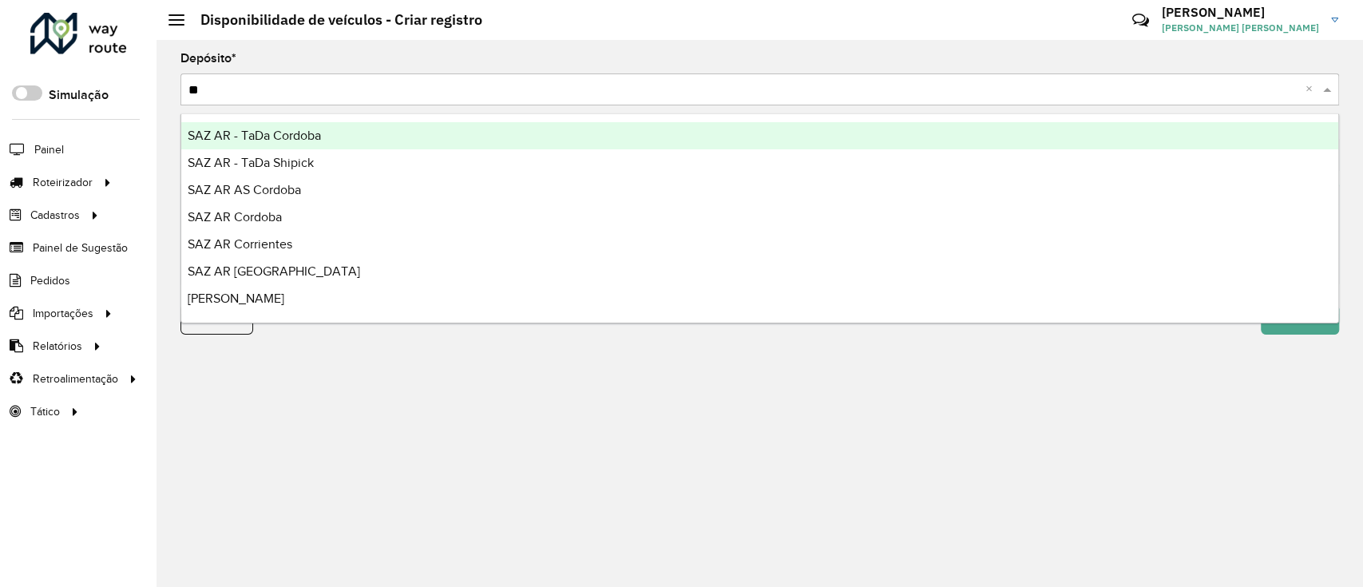
type input "*"
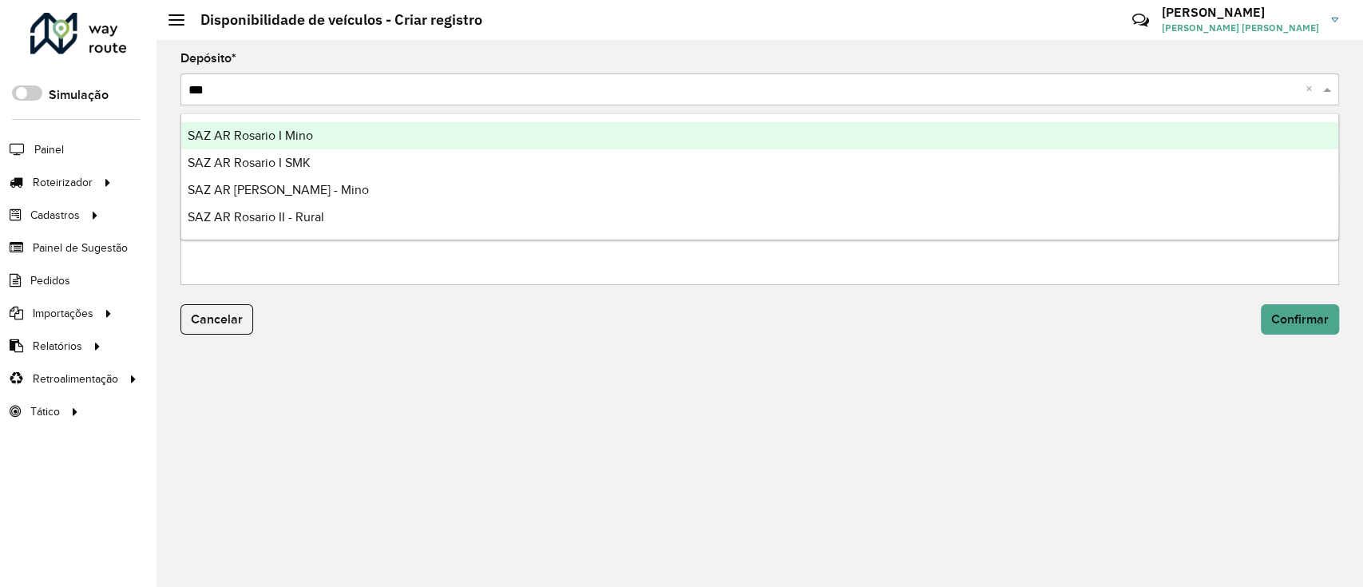
type input "****"
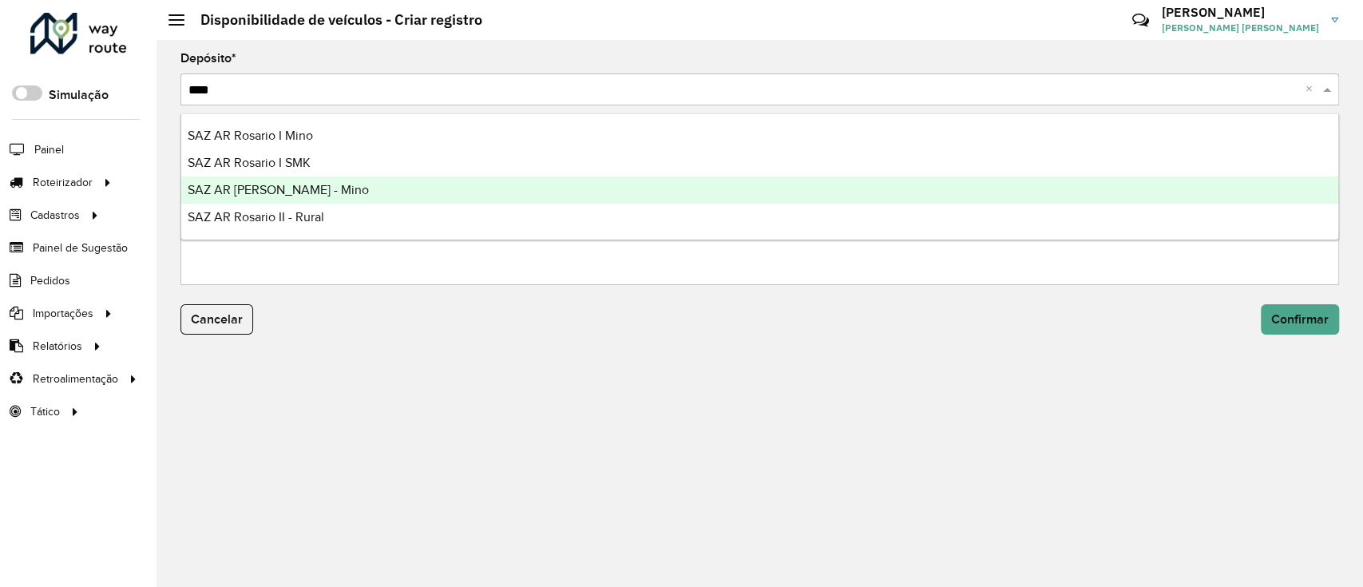
click at [307, 183] on span "SAZ AR [PERSON_NAME] - Mino" at bounding box center [278, 190] width 181 height 14
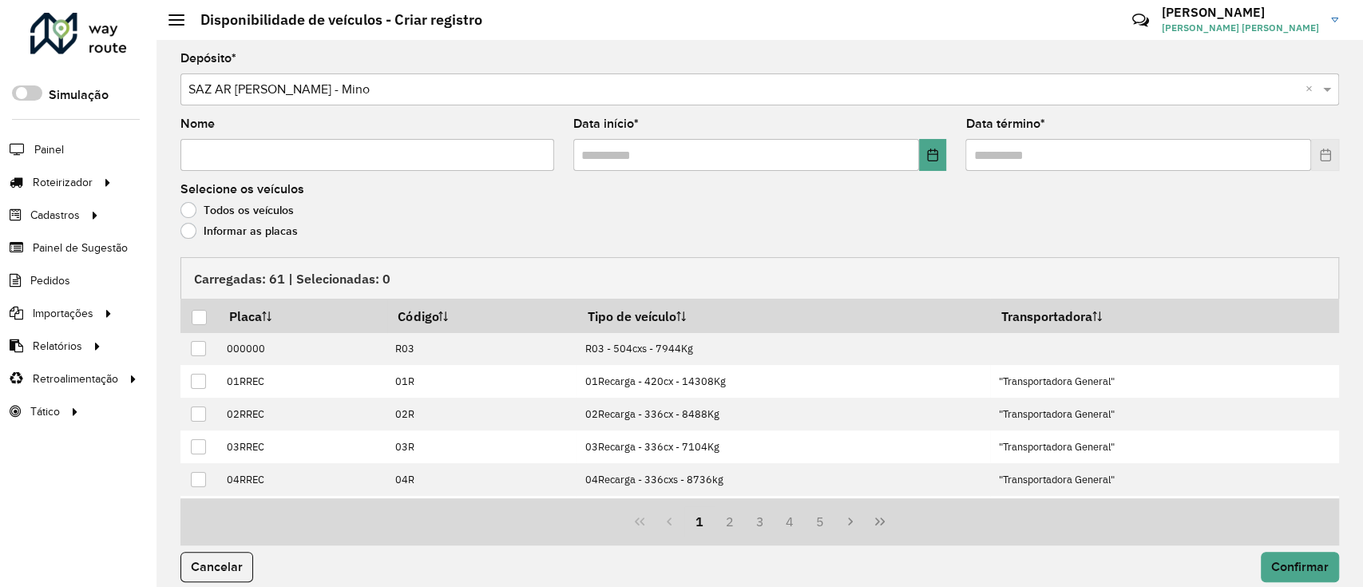
click at [287, 152] on input "Nome" at bounding box center [367, 155] width 374 height 32
type input "*"
type input "**********"
click at [937, 162] on button "Choose Date" at bounding box center [933, 155] width 28 height 32
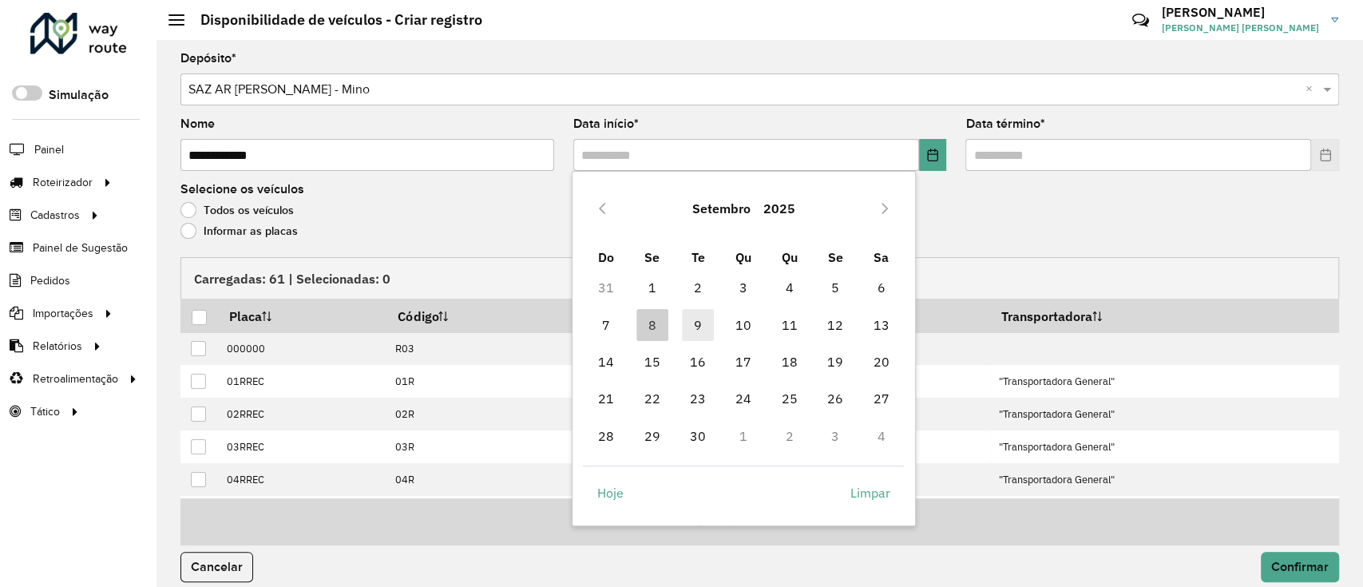
click at [690, 325] on span "9" at bounding box center [698, 325] width 32 height 32
type input "**********"
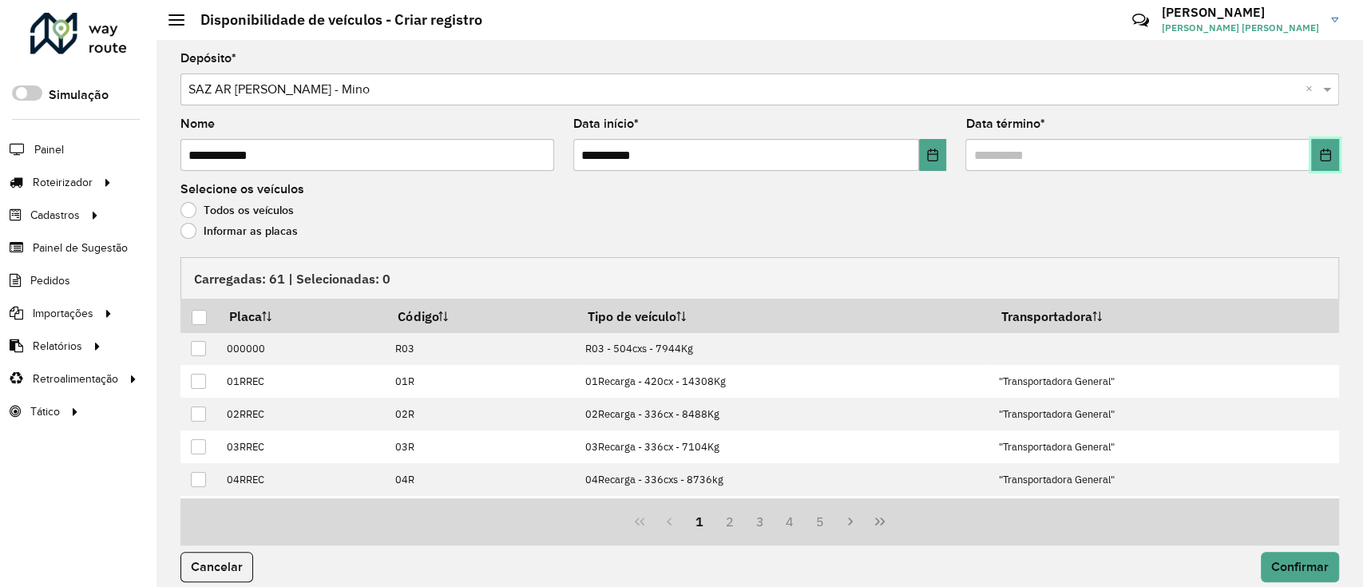
click at [1319, 152] on icon "Choose Date" at bounding box center [1325, 155] width 13 height 13
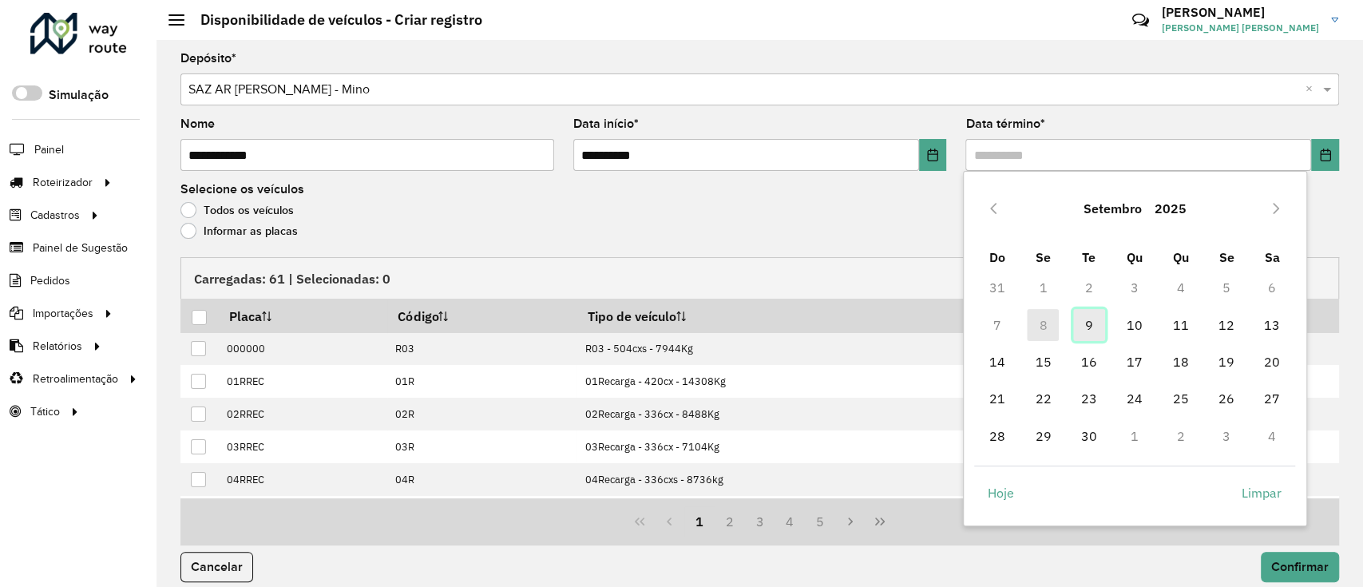
click at [1089, 314] on span "9" at bounding box center [1089, 325] width 32 height 32
type input "**********"
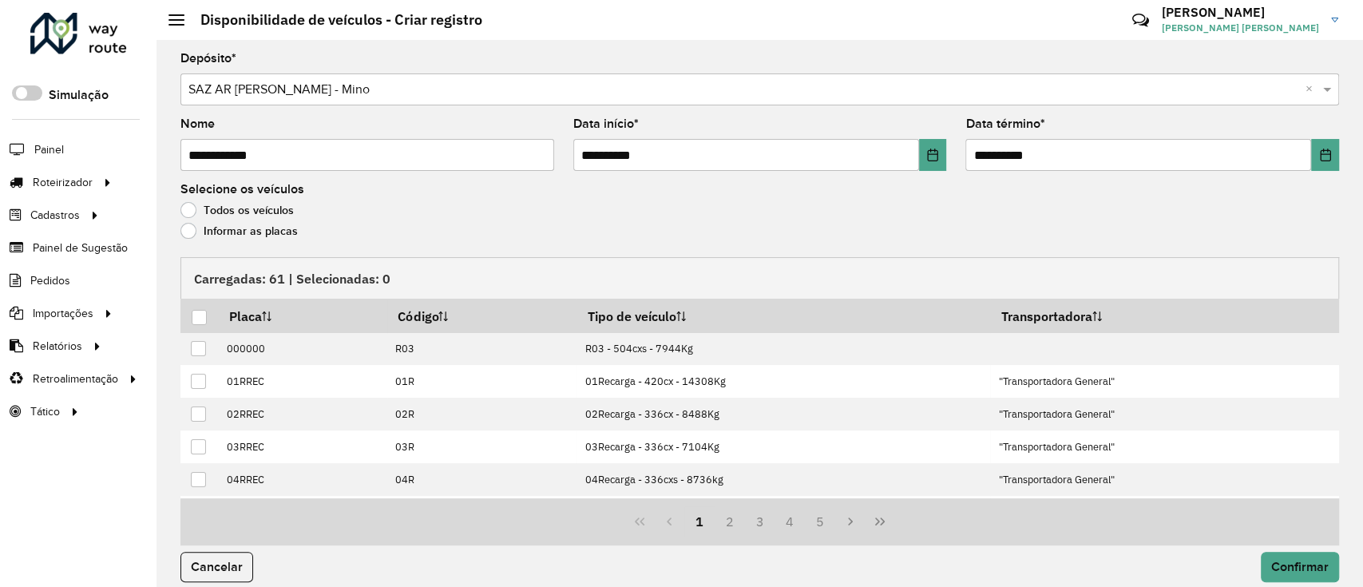
click at [216, 236] on label "Informar as placas" at bounding box center [238, 231] width 117 height 16
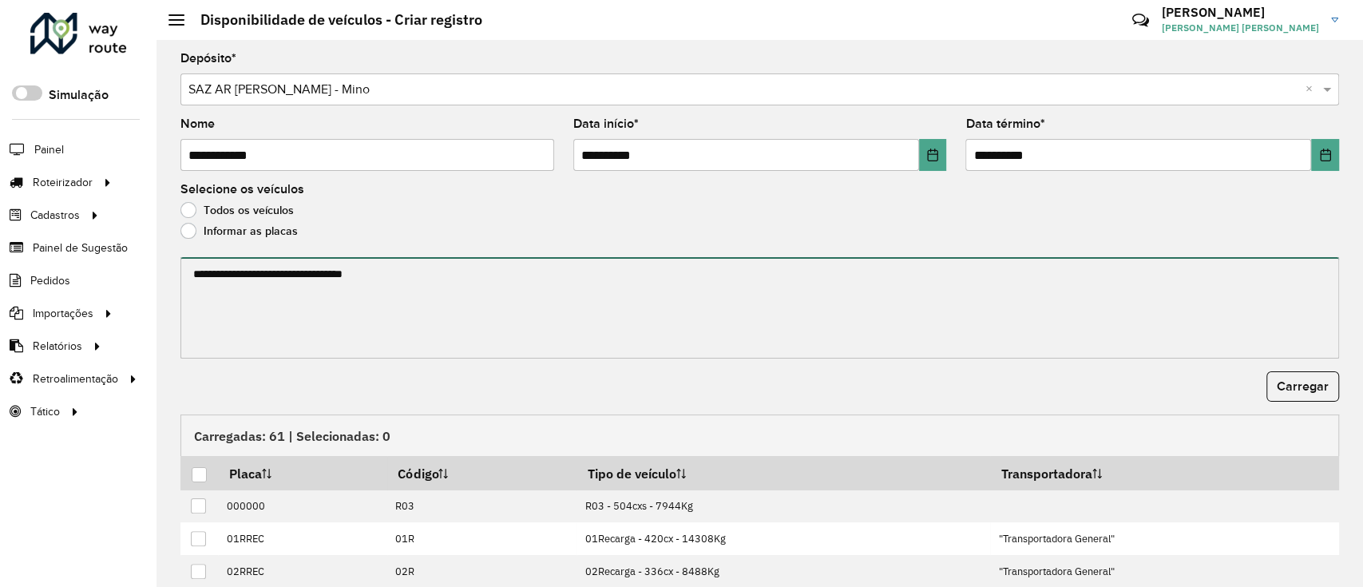
click at [289, 329] on textarea at bounding box center [759, 307] width 1159 height 101
click at [420, 319] on textarea at bounding box center [759, 307] width 1159 height 101
paste textarea "******* ****** ******* ******* ******* ****** ******* ****** *******"
type textarea "******* ****** ******* ******* ******* ****** ******* ****** *******"
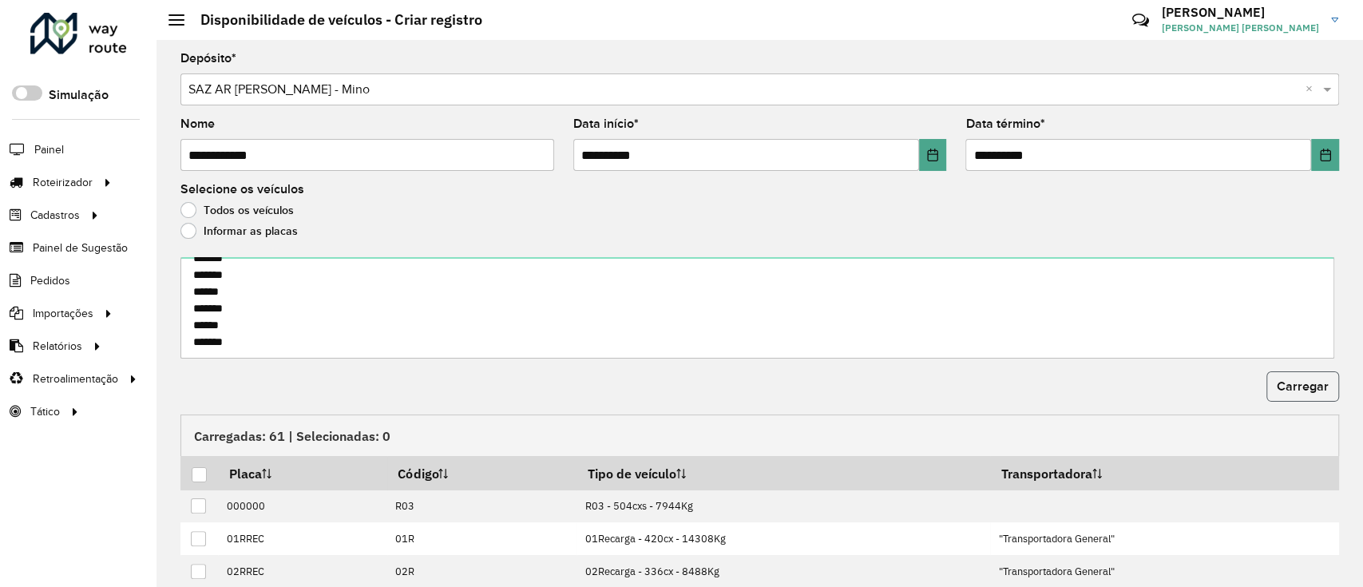
click at [1273, 382] on button "Carregar" at bounding box center [1302, 386] width 73 height 30
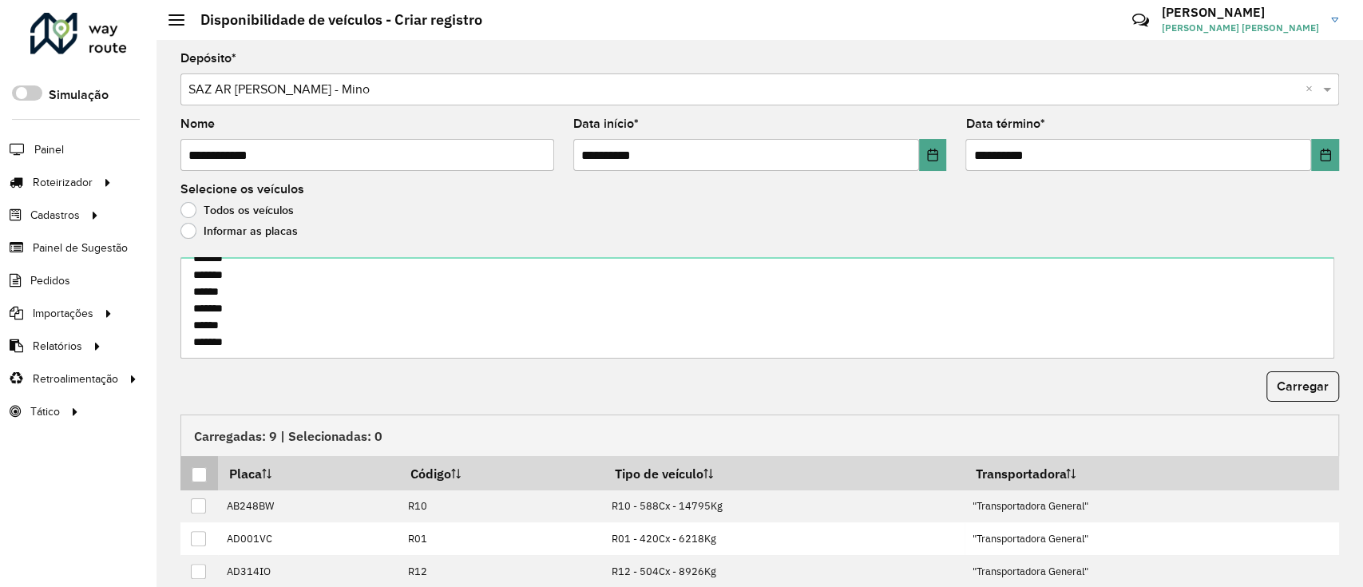
click at [204, 470] on div at bounding box center [199, 474] width 15 height 15
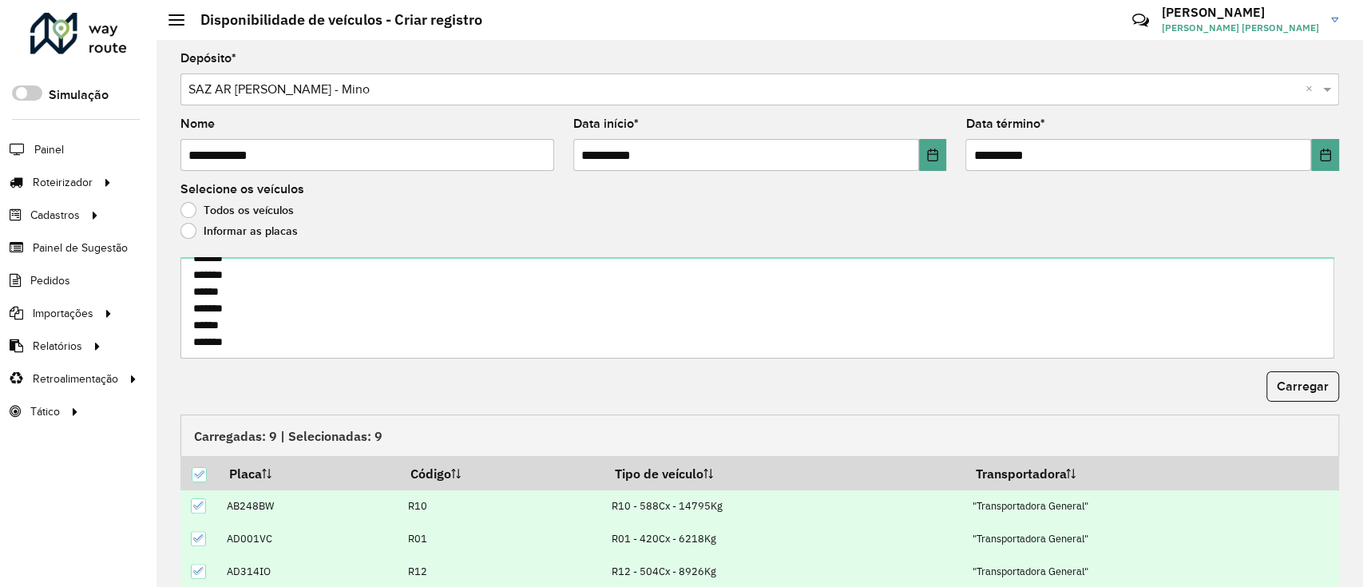
scroll to position [125, 0]
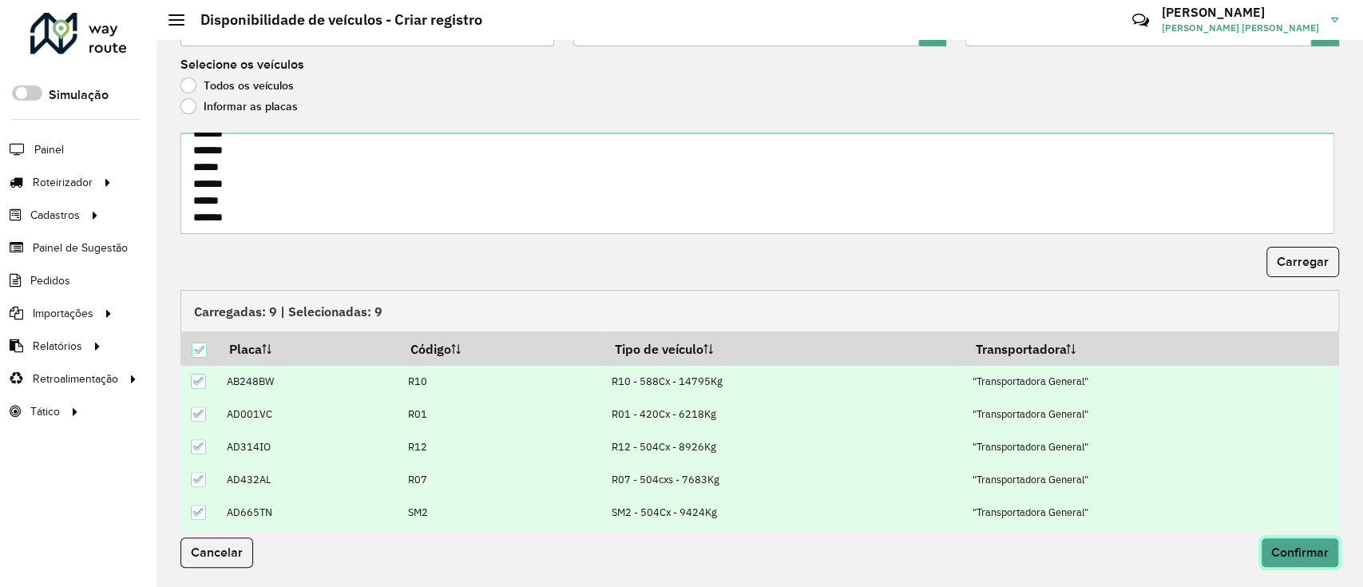
click at [1314, 549] on span "Confirmar" at bounding box center [1299, 552] width 57 height 14
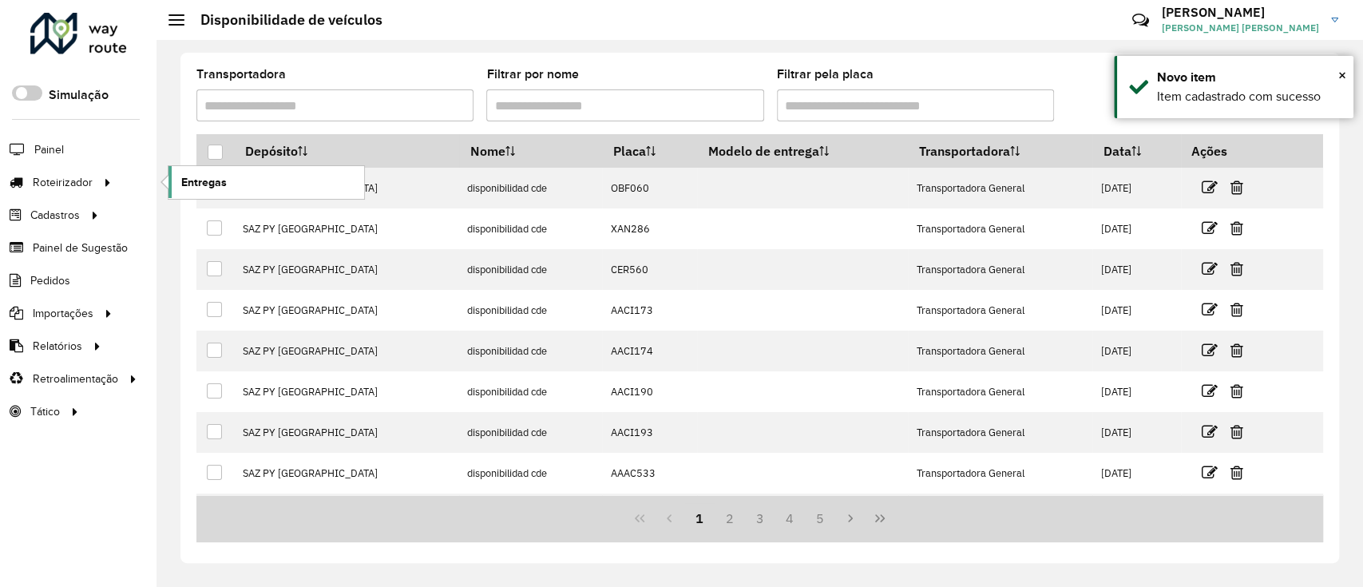
click at [192, 175] on span "Entregas" at bounding box center [204, 182] width 46 height 17
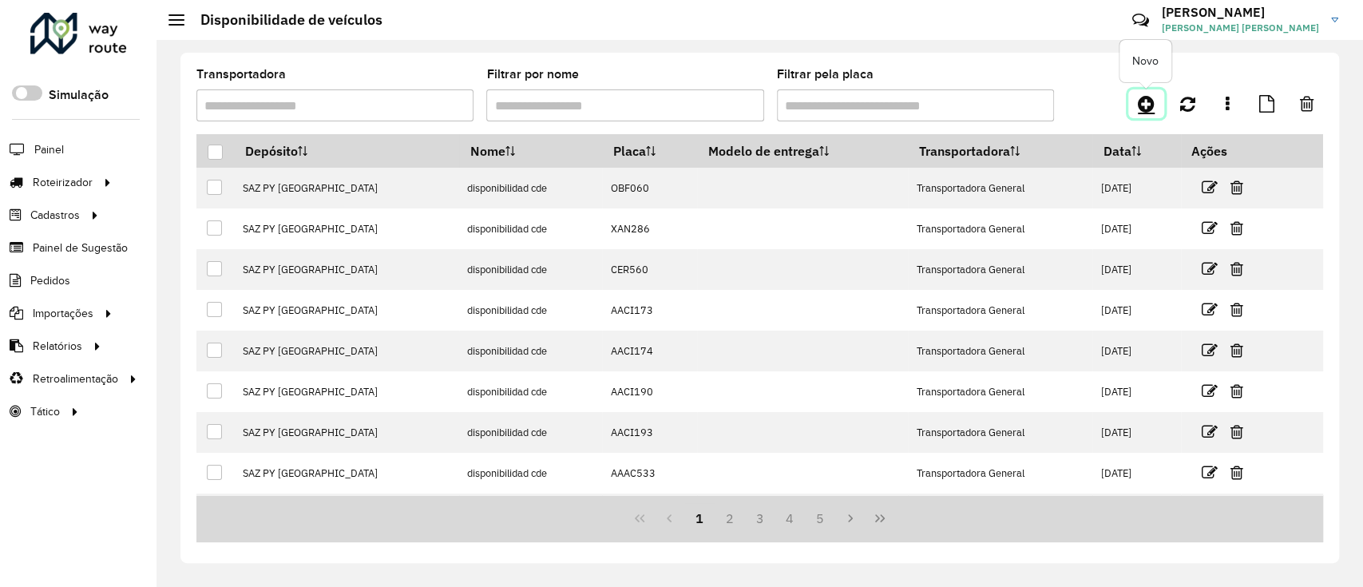
click at [1144, 105] on icon at bounding box center [1146, 103] width 17 height 19
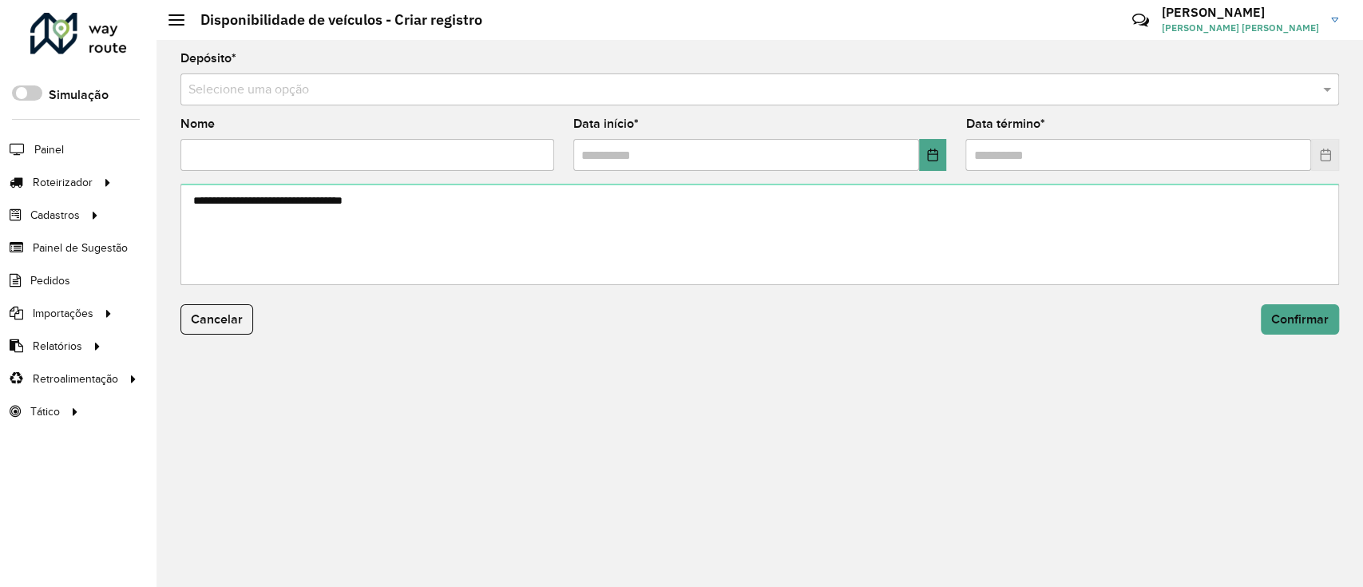
click at [463, 86] on input "text" at bounding box center [743, 90] width 1111 height 19
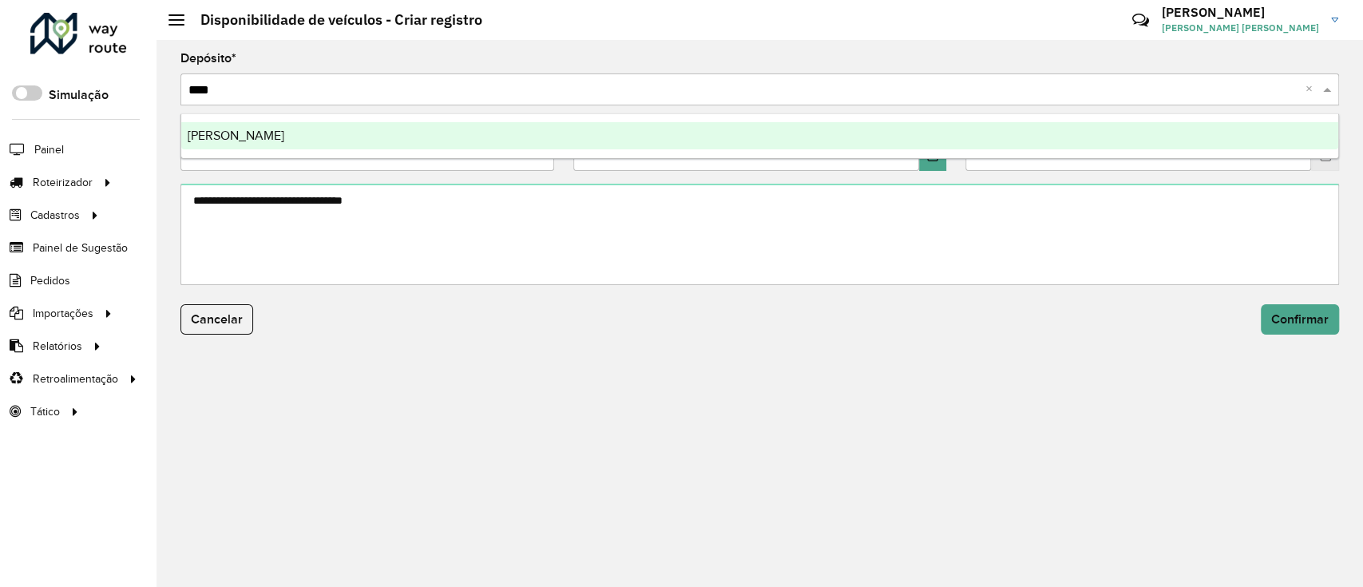
type input "*****"
click at [487, 142] on div "[PERSON_NAME]" at bounding box center [759, 135] width 1157 height 27
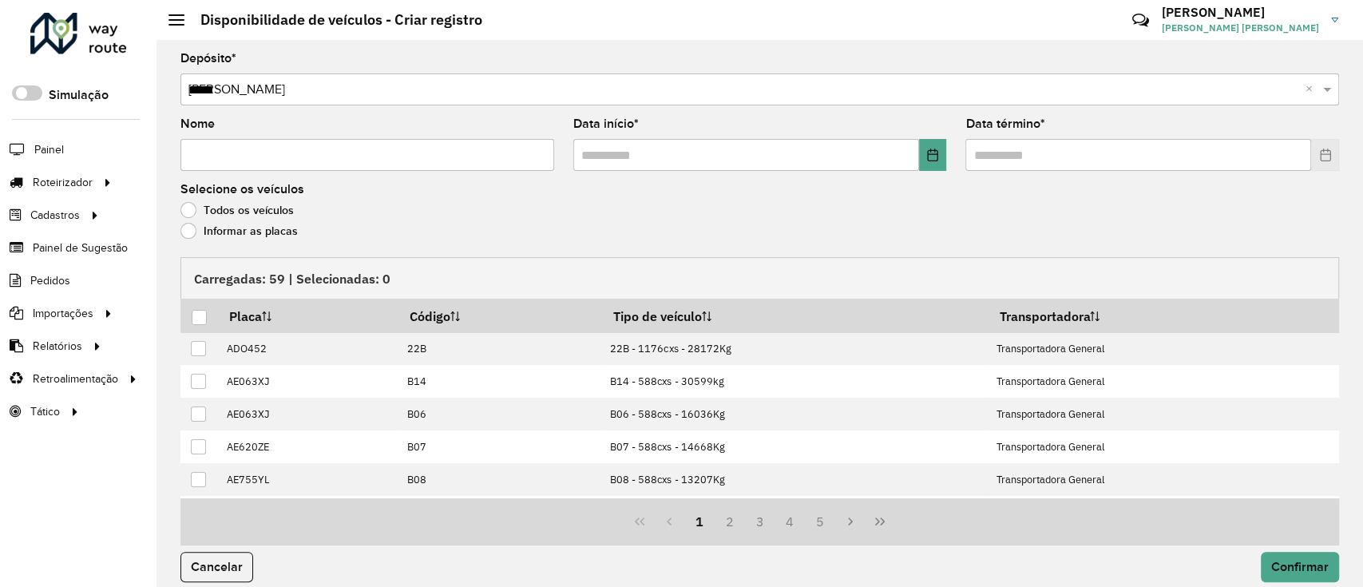
click at [465, 156] on input "Nome" at bounding box center [367, 155] width 374 height 32
type input "**********"
click at [929, 152] on icon "Choose Date" at bounding box center [932, 155] width 13 height 13
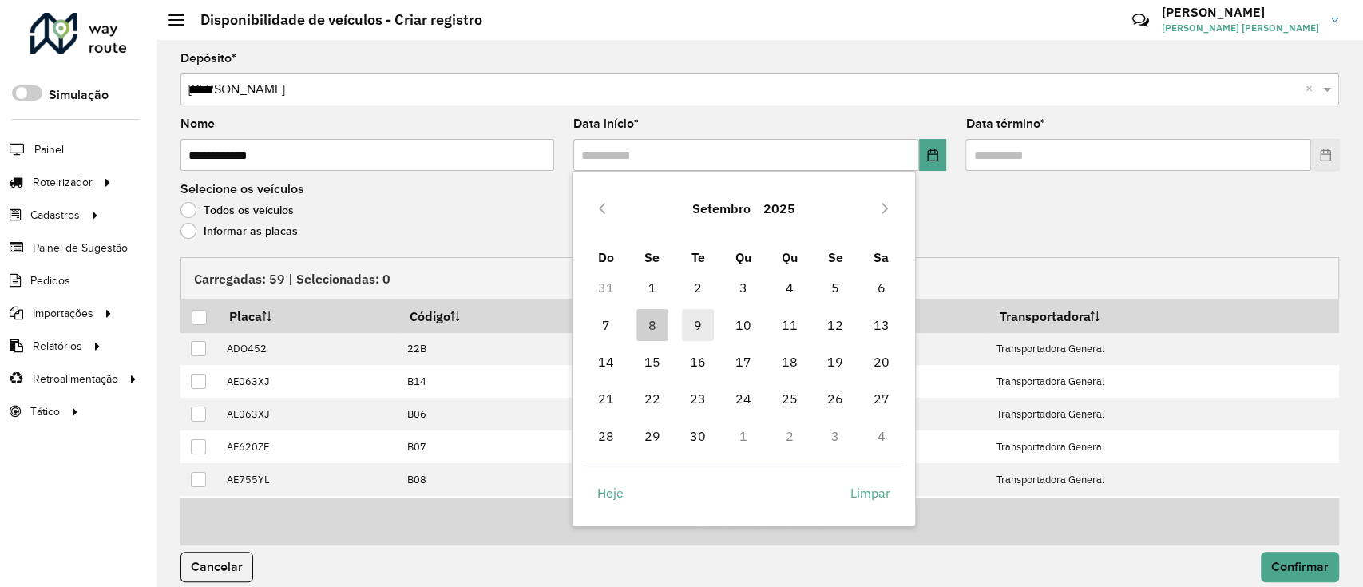
click at [690, 320] on span "9" at bounding box center [698, 325] width 32 height 32
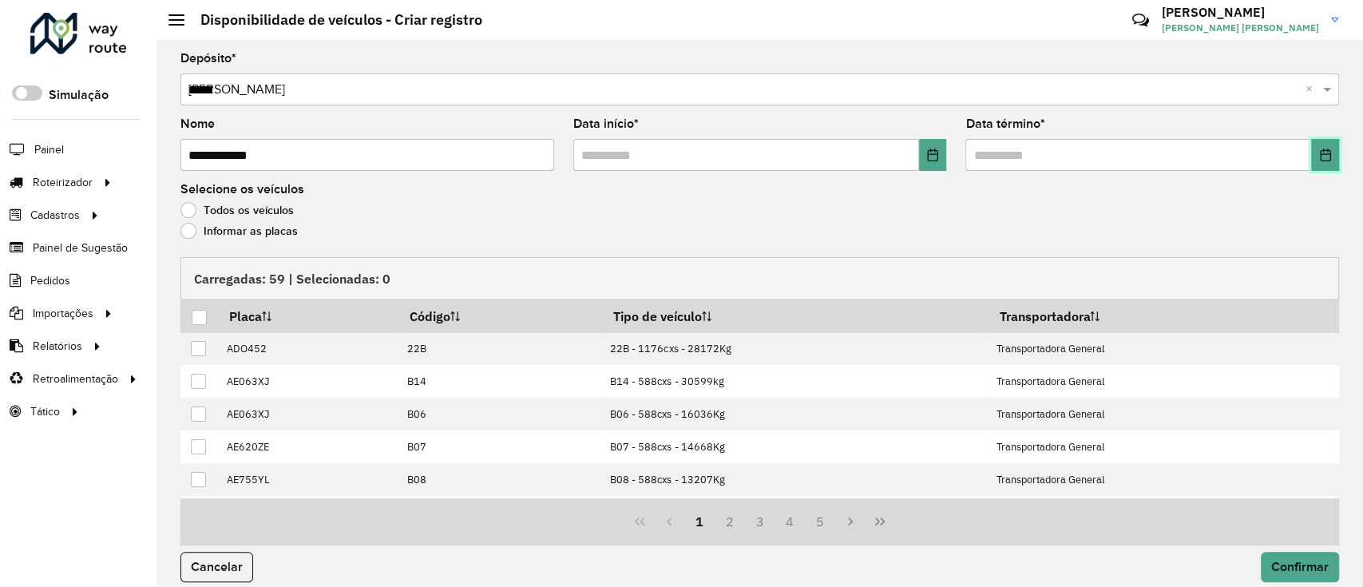
click at [1319, 153] on icon "Choose Date" at bounding box center [1325, 155] width 13 height 13
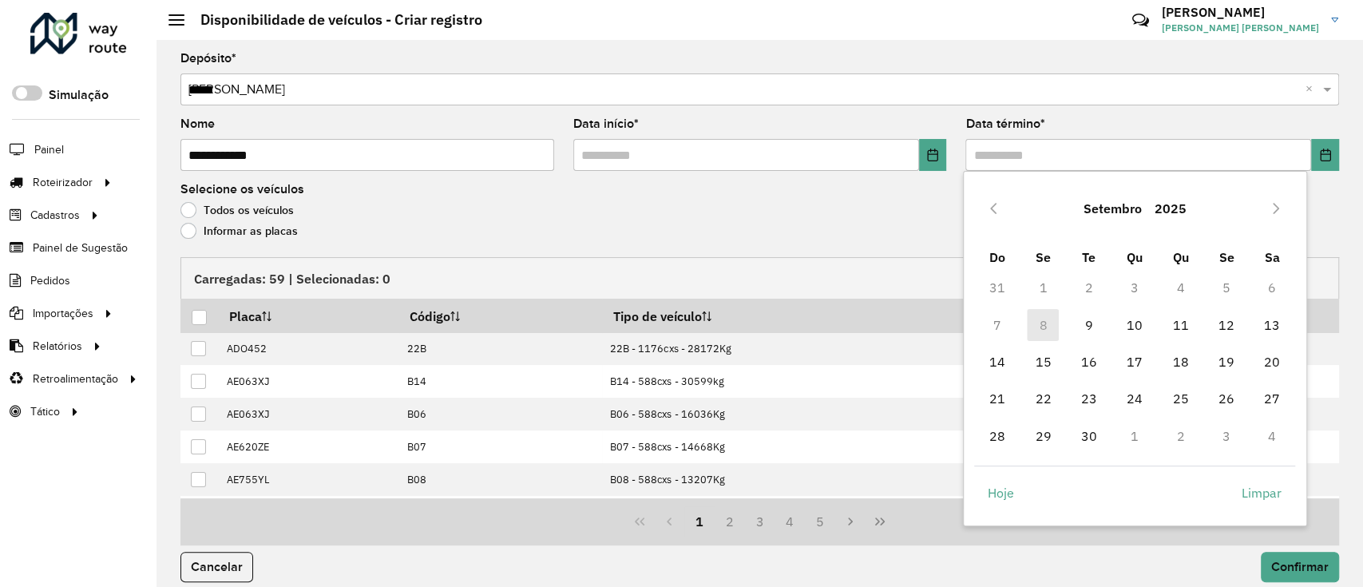
click at [1105, 323] on td "9" at bounding box center [1089, 324] width 46 height 37
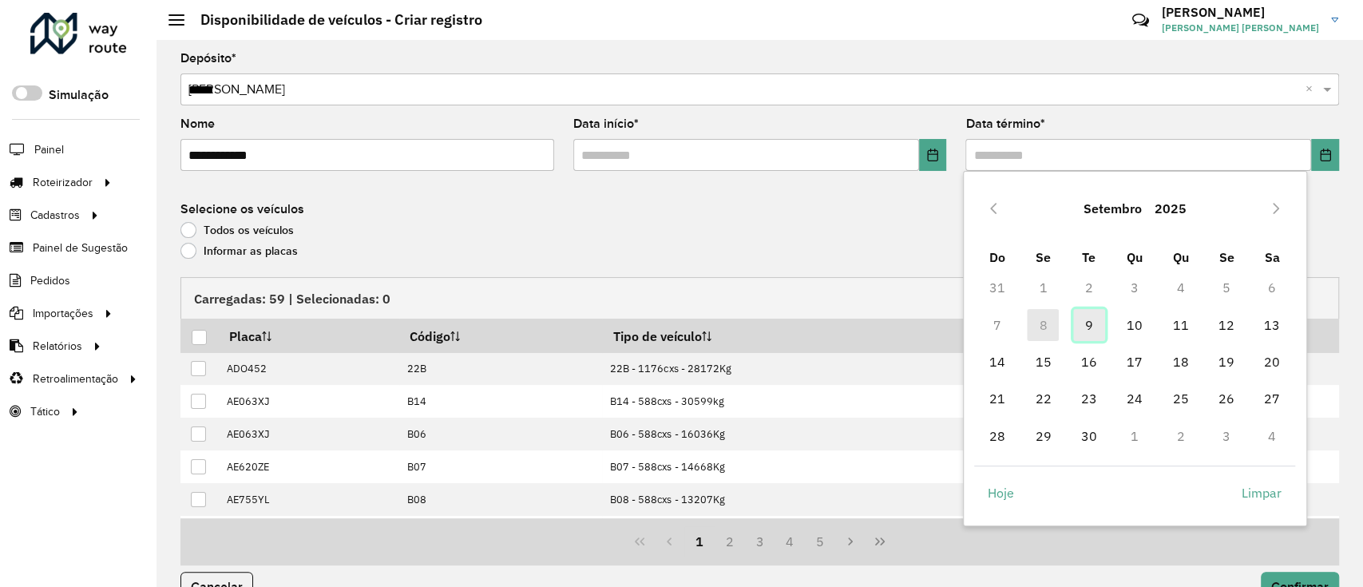
click at [1083, 329] on span "9" at bounding box center [1089, 325] width 32 height 32
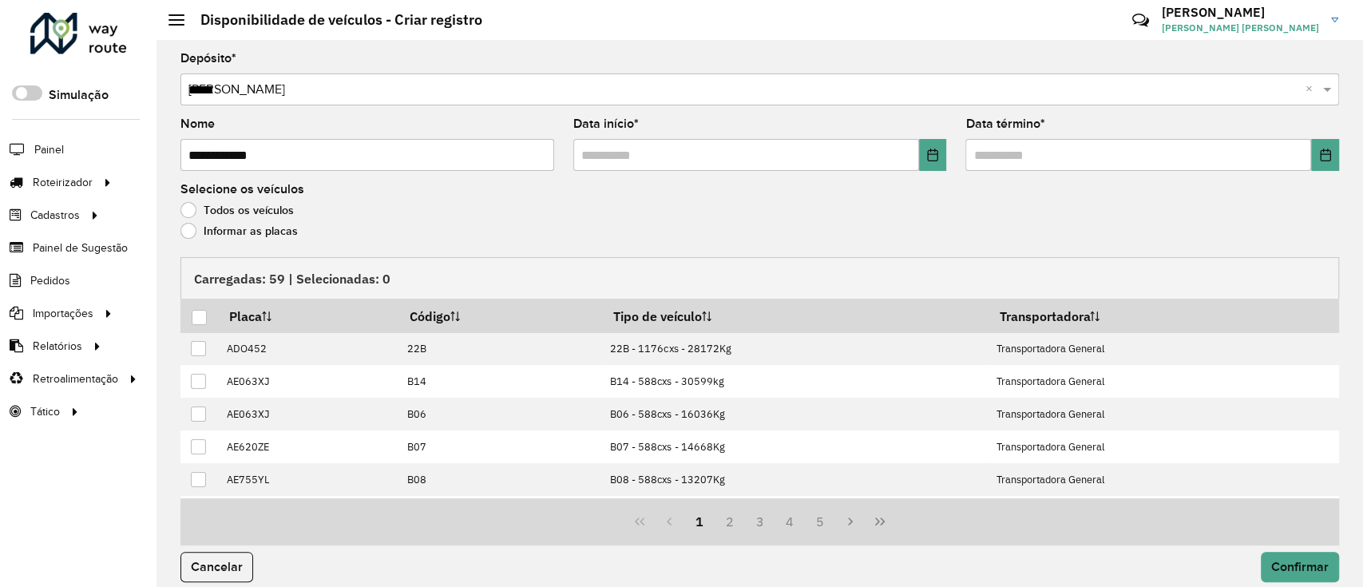
click at [623, 222] on div "Todos os veículos" at bounding box center [759, 213] width 1159 height 19
click at [217, 228] on label "Informar as placas" at bounding box center [238, 231] width 117 height 16
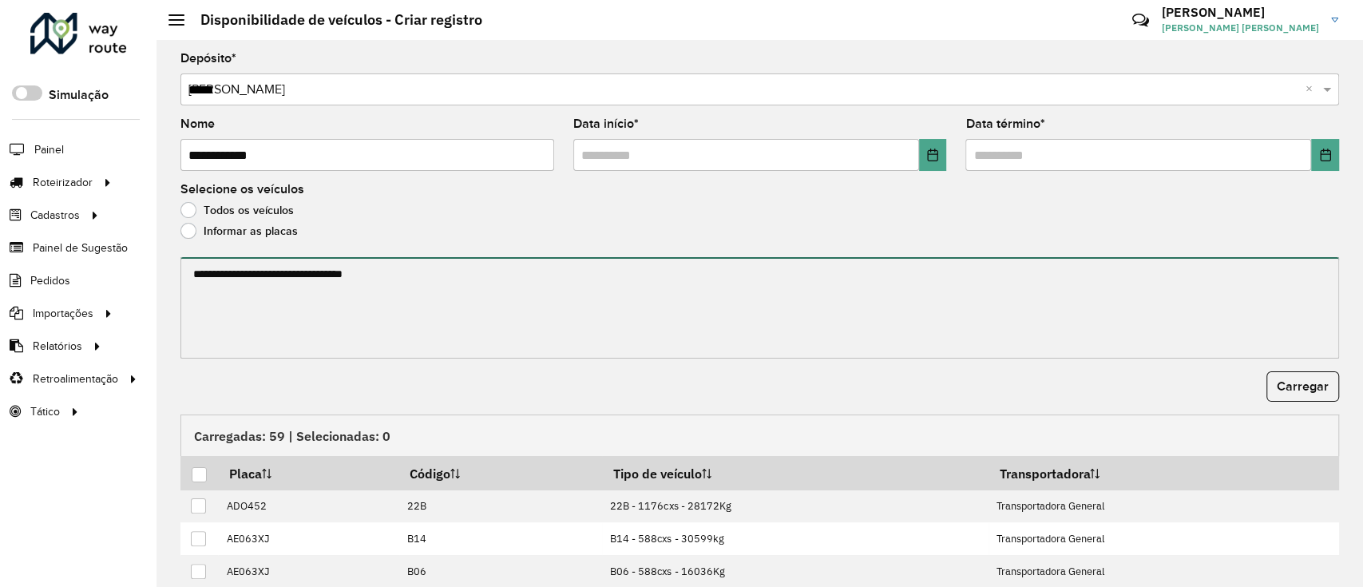
click at [266, 322] on textarea at bounding box center [759, 307] width 1159 height 101
paste textarea "**********"
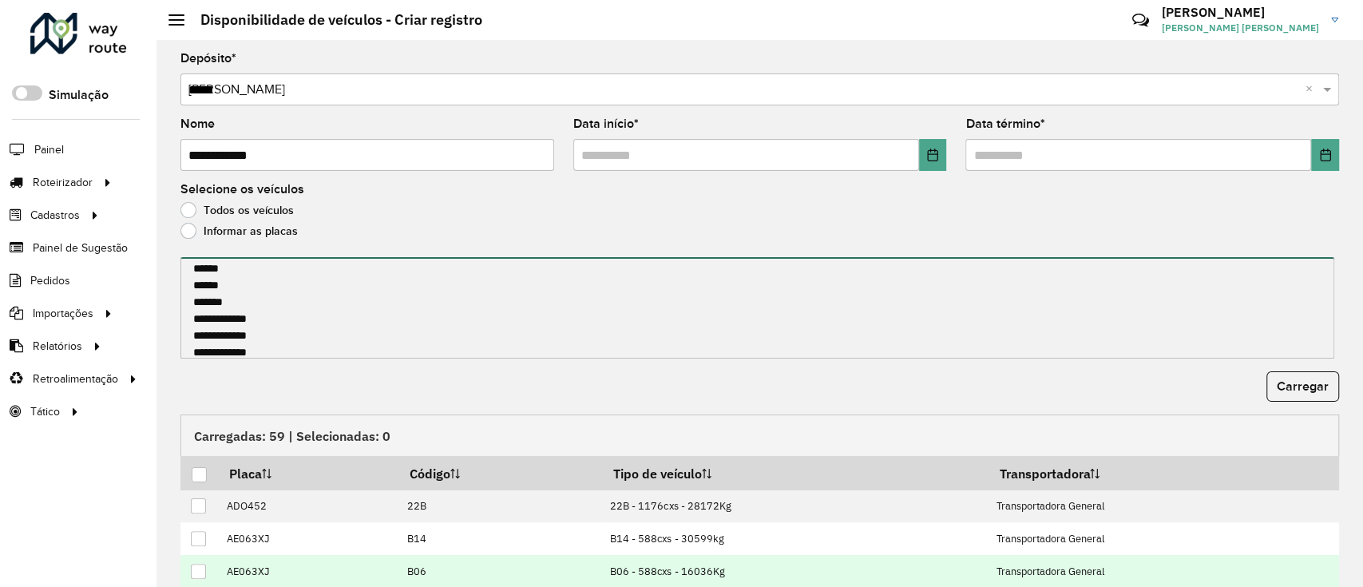
type textarea "**********"
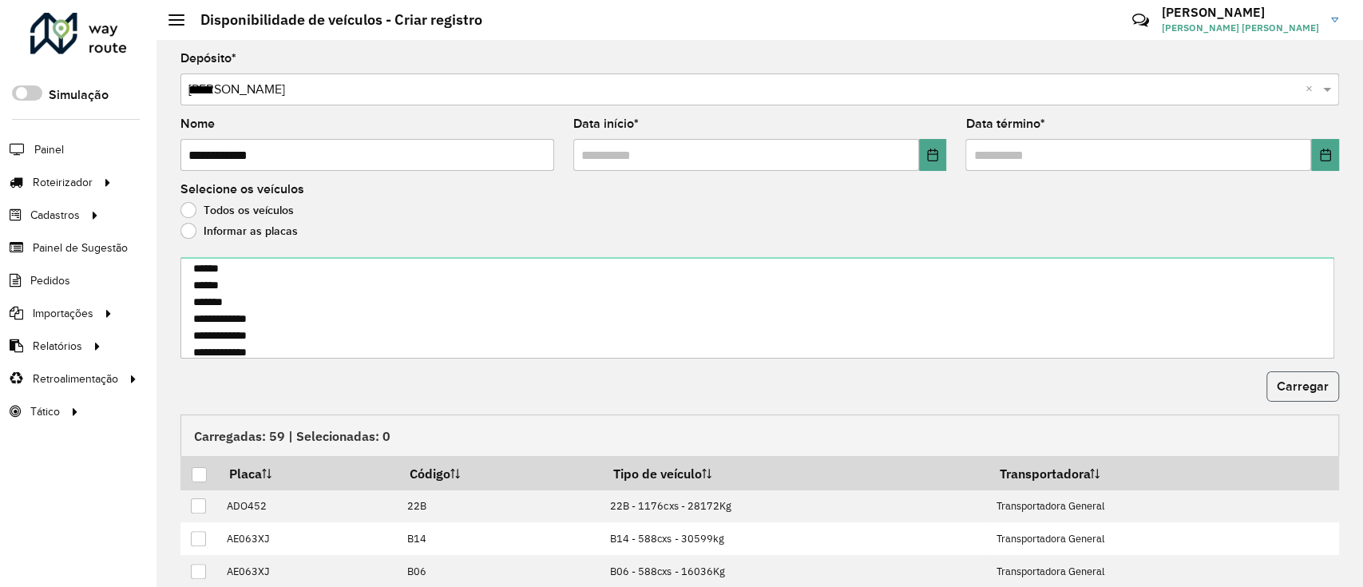
click at [1281, 386] on span "Carregar" at bounding box center [1303, 386] width 52 height 14
click at [204, 473] on div at bounding box center [199, 474] width 15 height 15
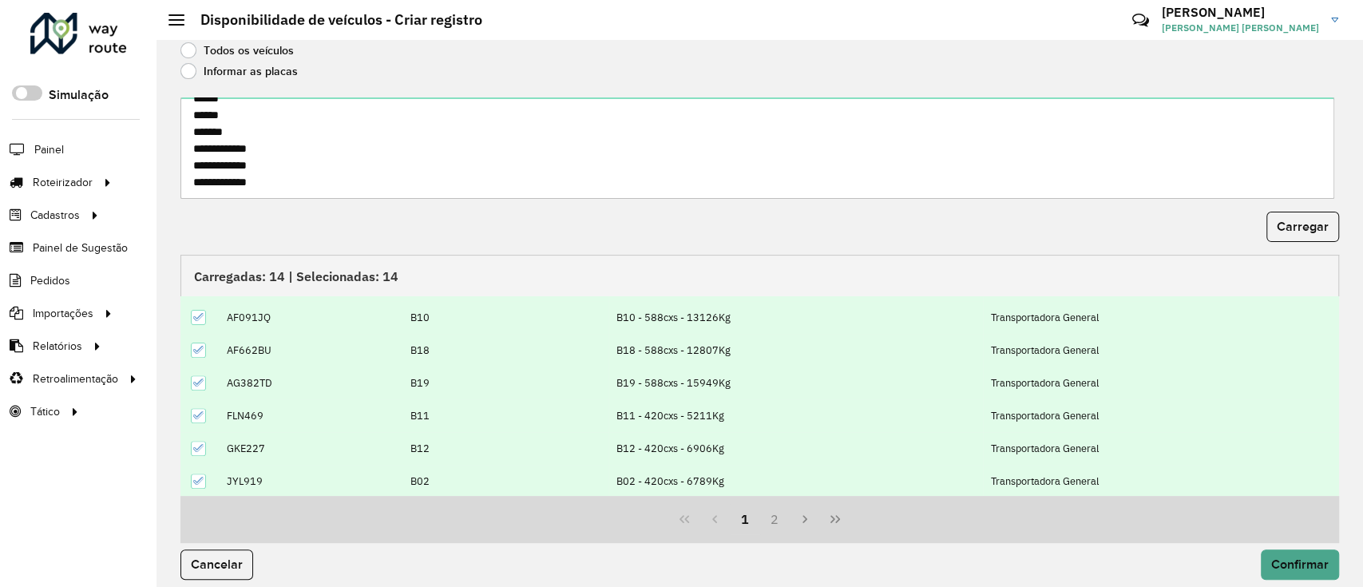
scroll to position [172, 0]
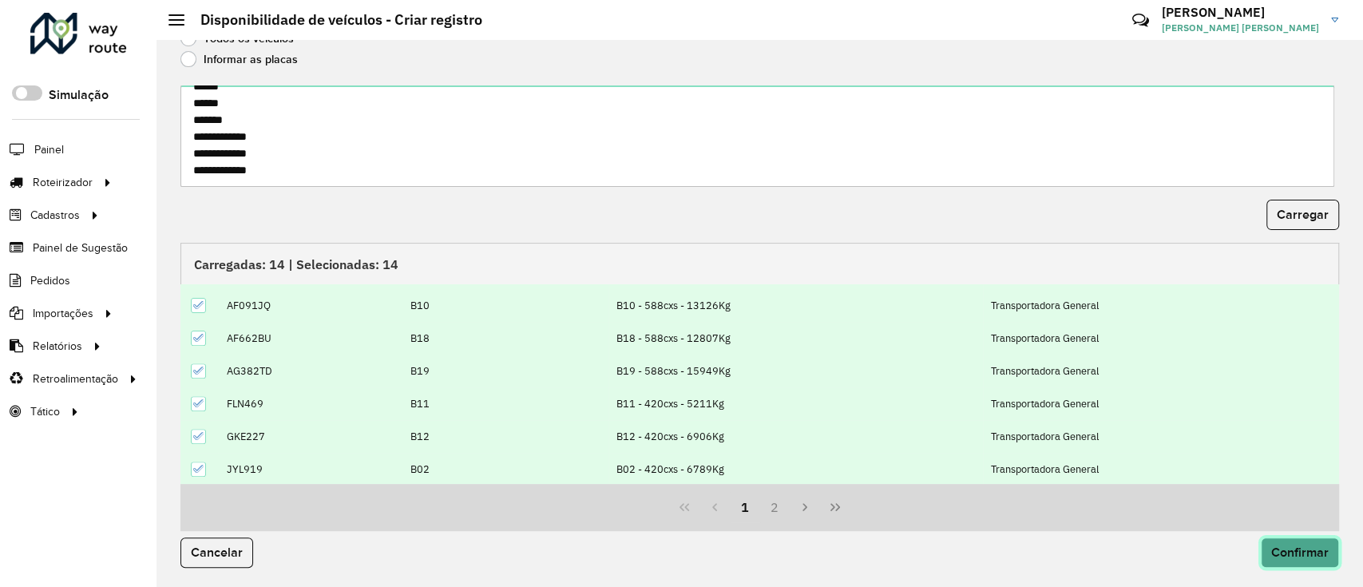
click at [1313, 541] on button "Confirmar" at bounding box center [1300, 552] width 78 height 30
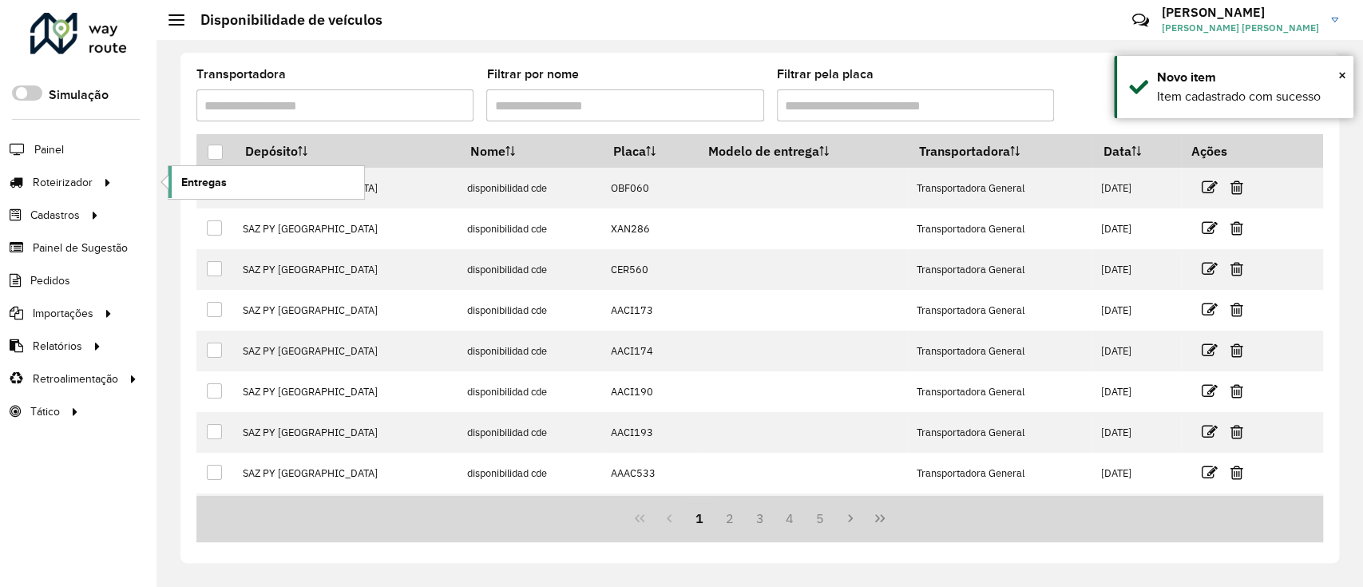
click at [217, 186] on span "Entregas" at bounding box center [204, 182] width 46 height 17
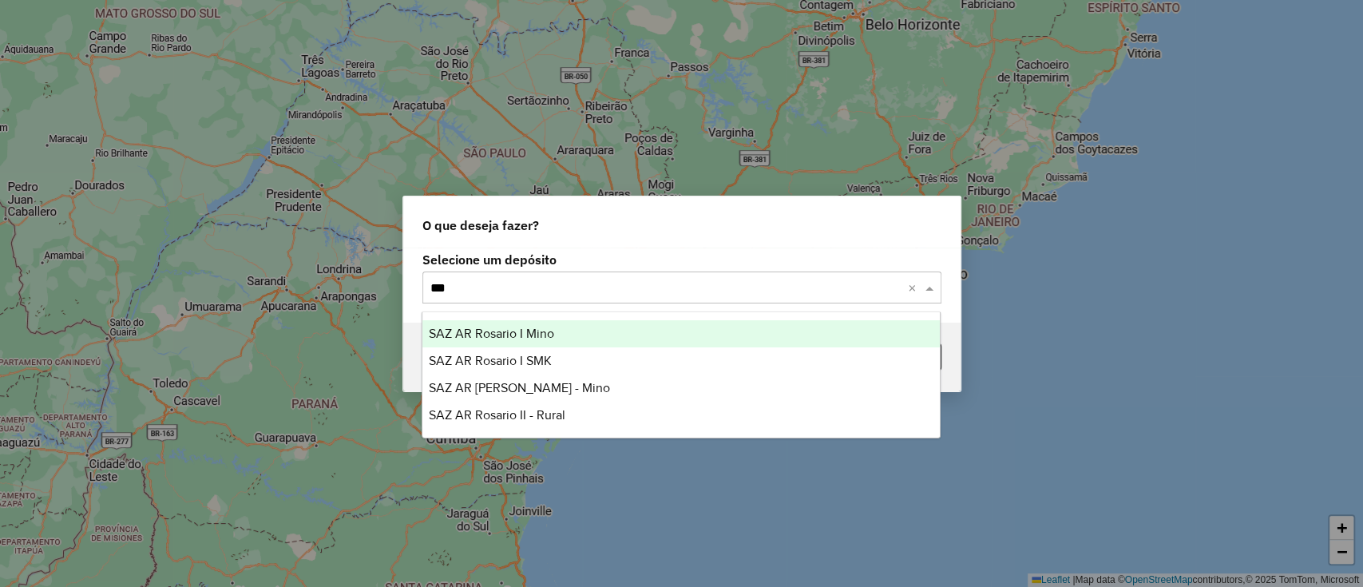
type input "****"
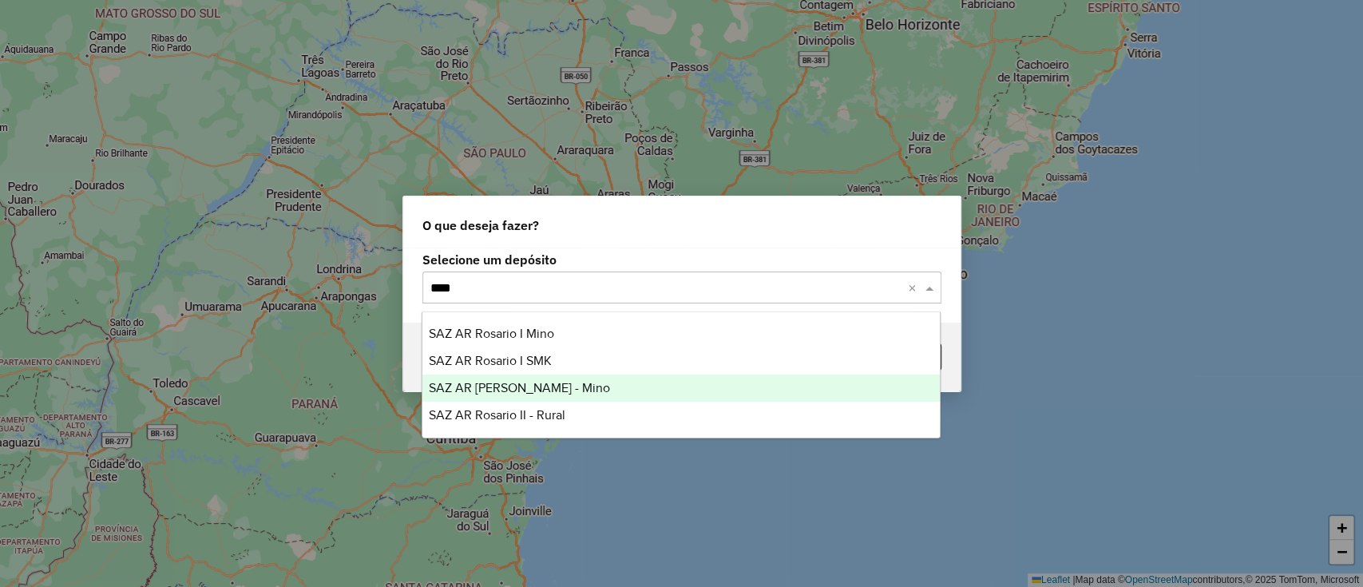
click at [649, 384] on div "SAZ AR [PERSON_NAME] - Mino" at bounding box center [680, 387] width 517 height 27
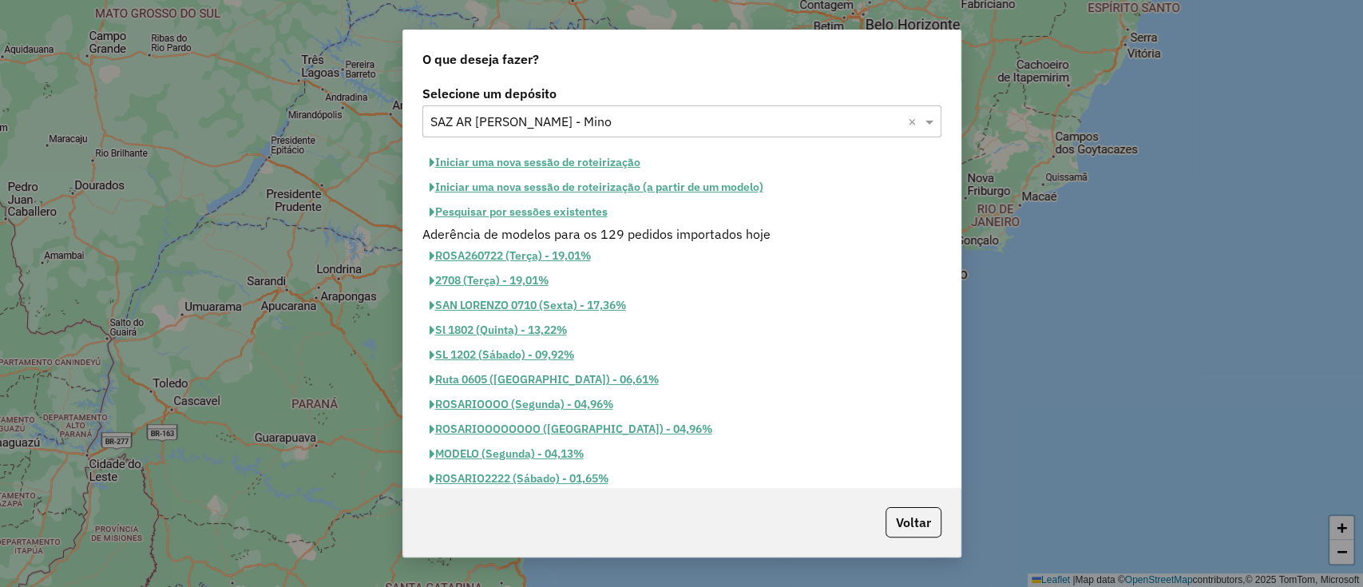
click at [620, 155] on button "Iniciar uma nova sessão de roteirização" at bounding box center [534, 162] width 225 height 25
select select "*"
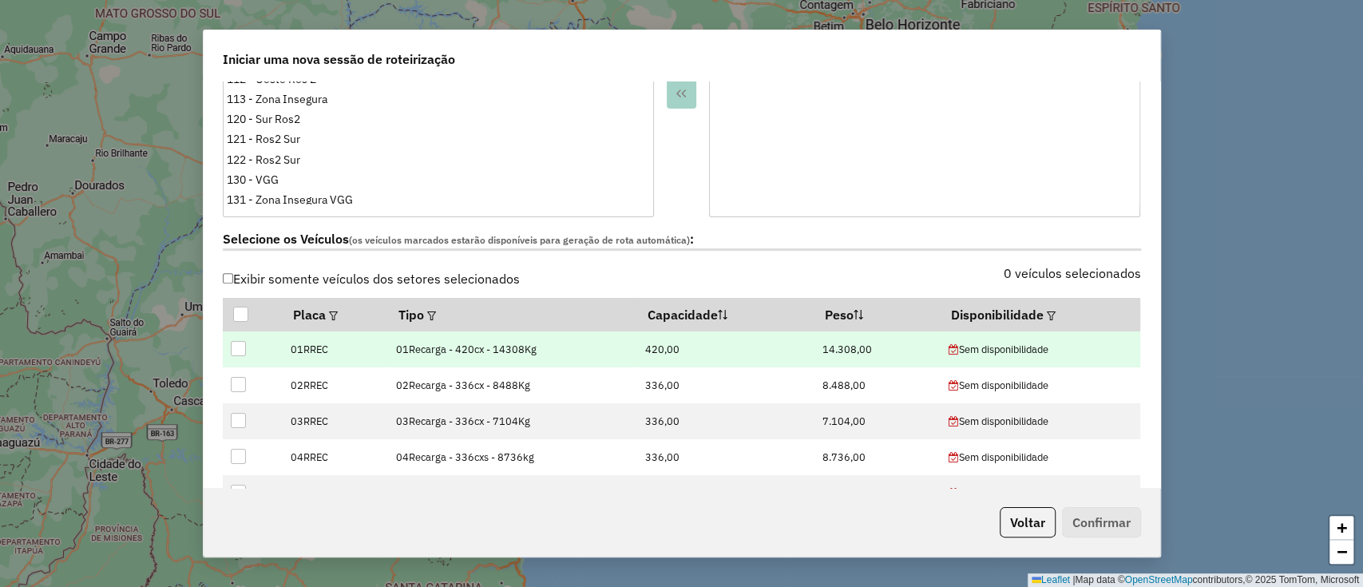
scroll to position [426, 0]
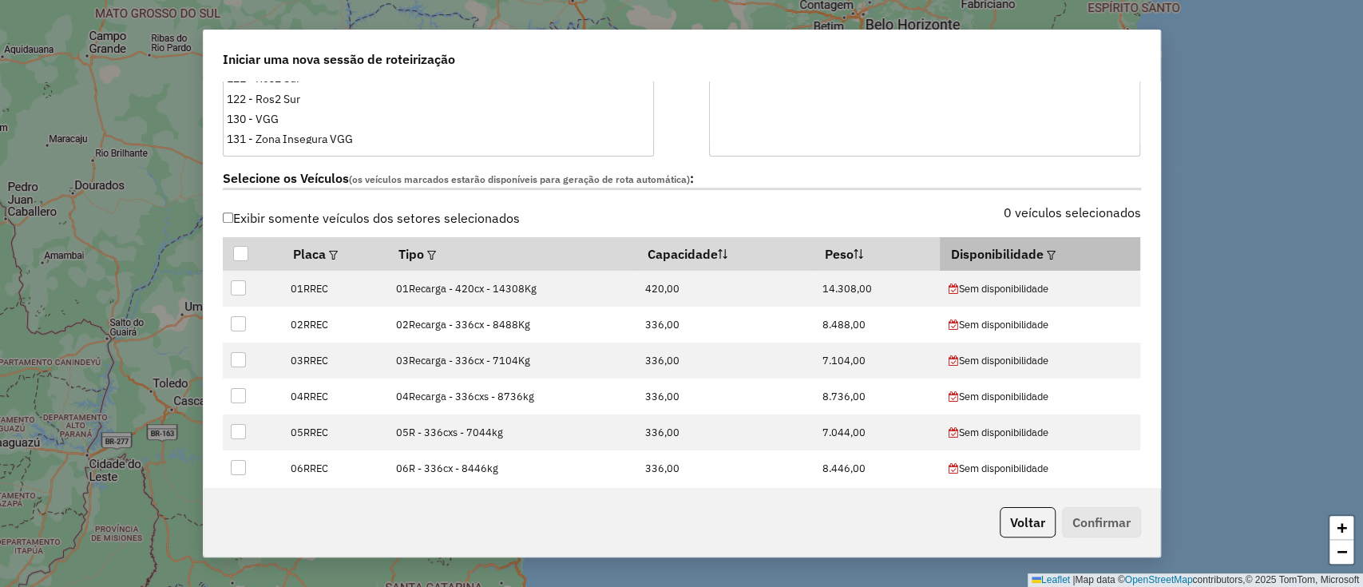
click at [1044, 259] on div at bounding box center [1050, 253] width 12 height 19
click at [1047, 252] on em at bounding box center [1051, 255] width 9 height 9
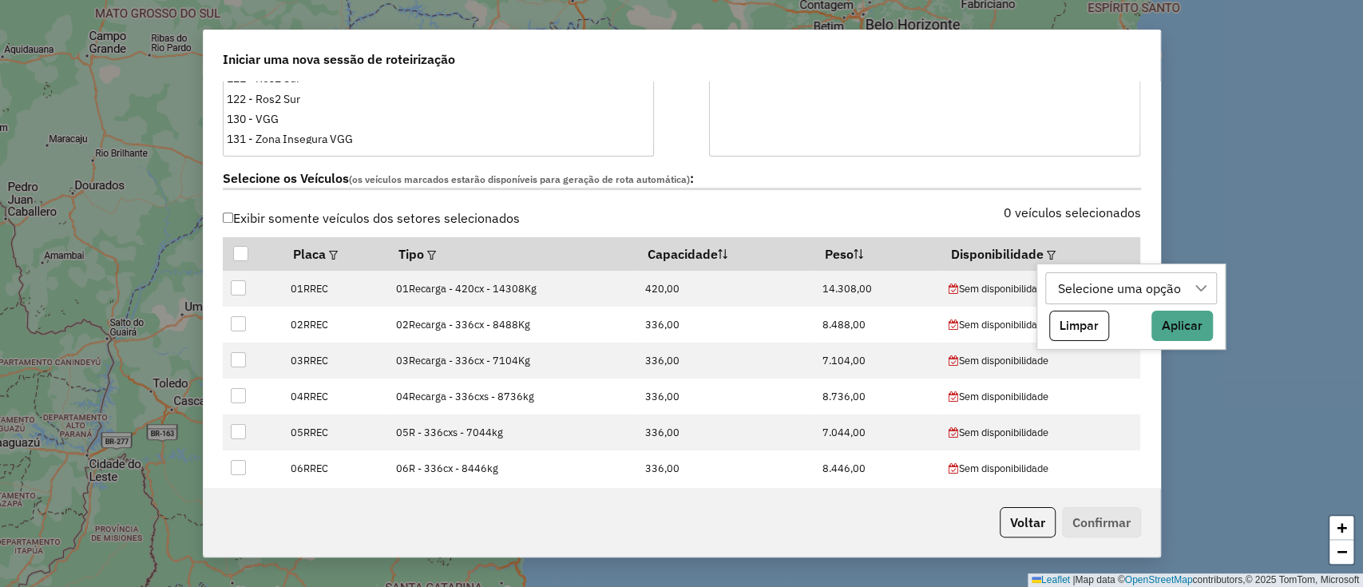
click at [1075, 289] on div "Selecione uma opção" at bounding box center [1119, 288] width 134 height 30
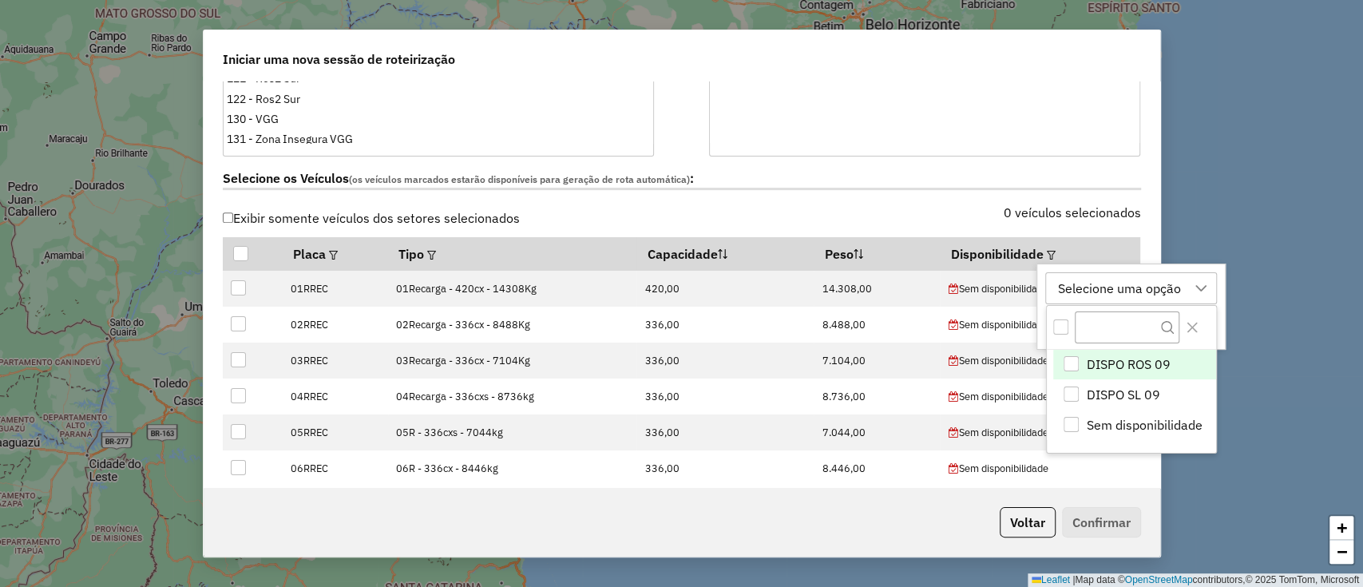
scroll to position [12, 72]
click at [1121, 393] on span "DISPO SL 09" at bounding box center [1122, 394] width 73 height 19
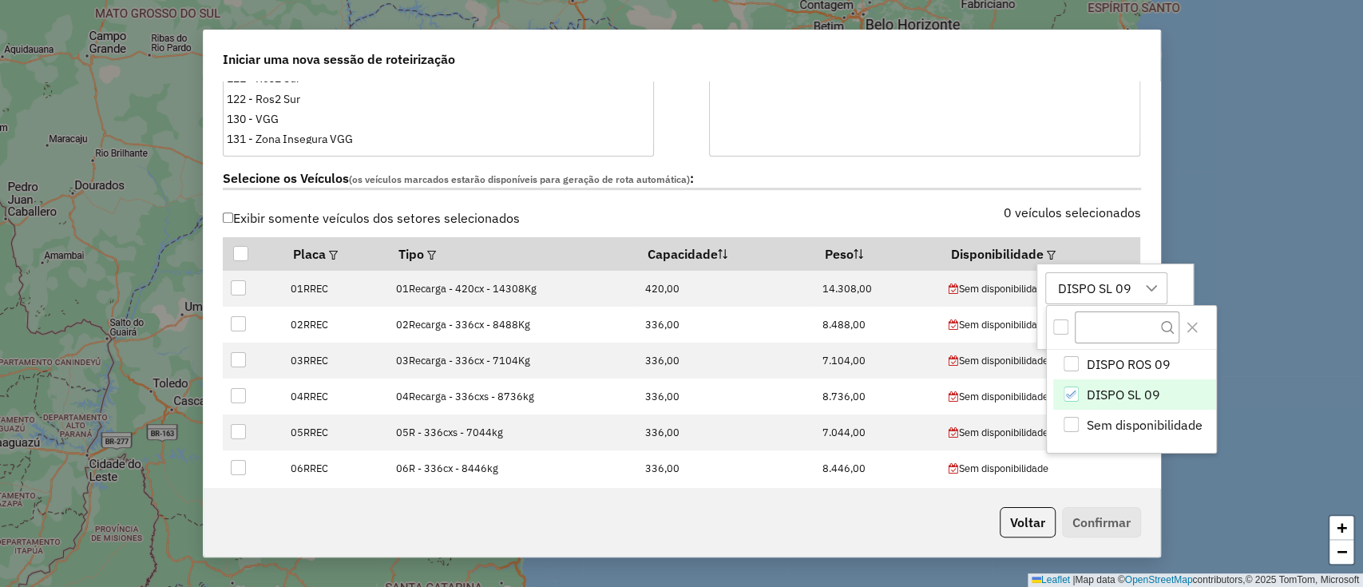
click at [1118, 295] on div "DISPO SL 09" at bounding box center [1094, 288] width 85 height 30
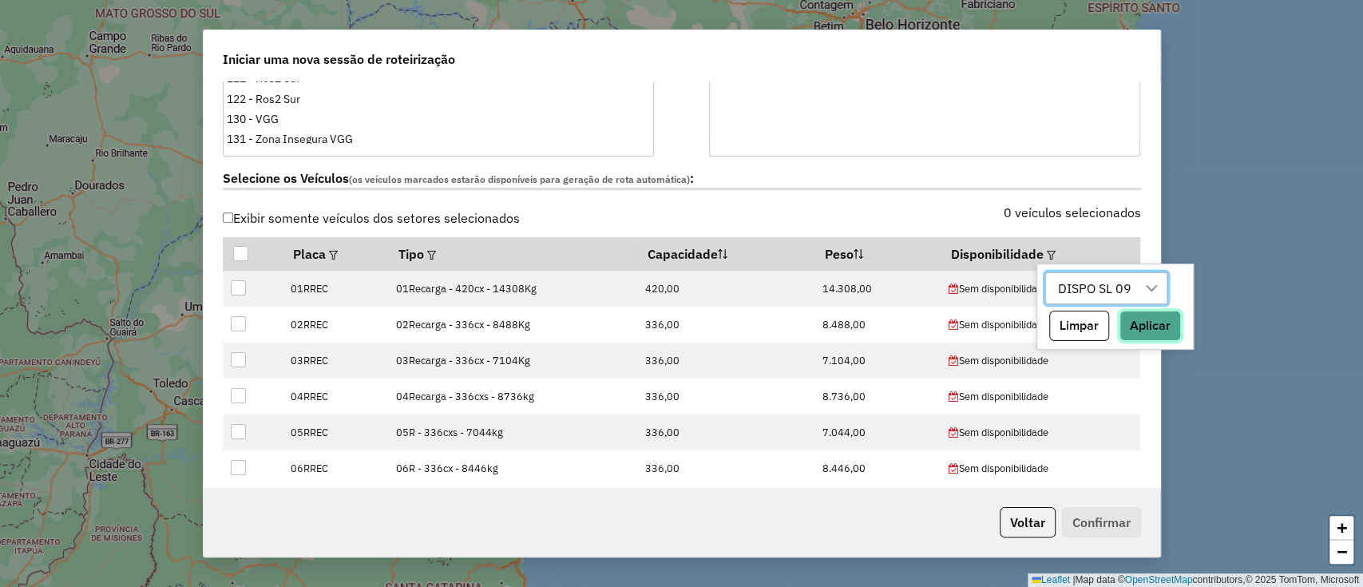
click at [1177, 323] on button "Aplicar" at bounding box center [1149, 326] width 61 height 30
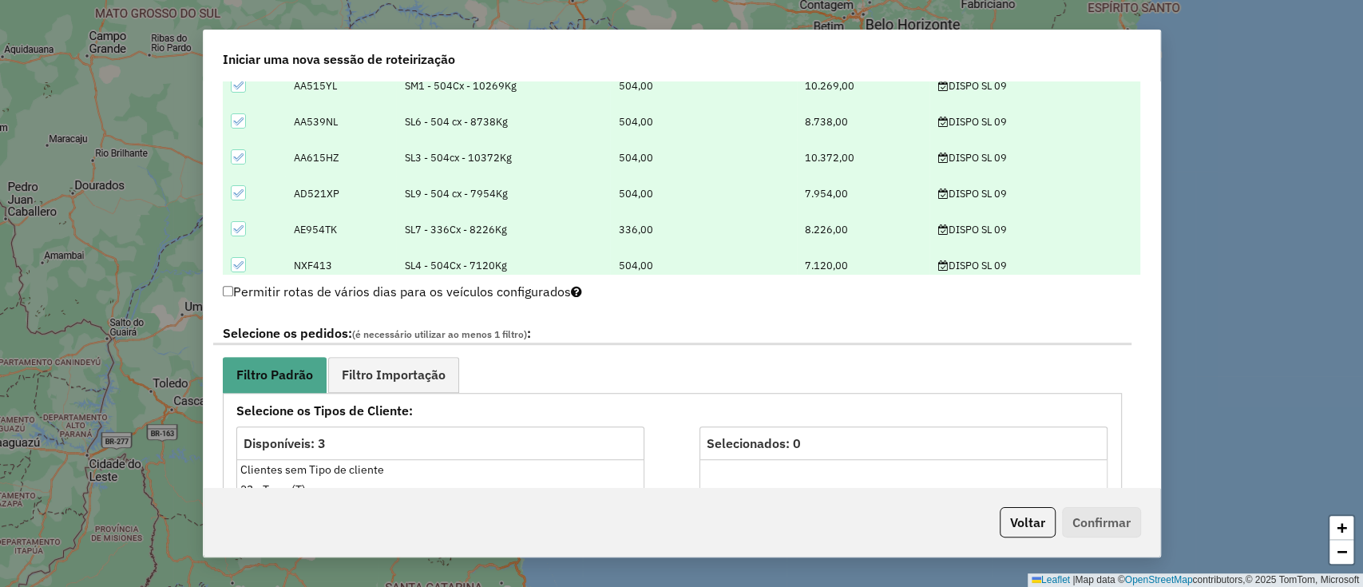
scroll to position [745, 0]
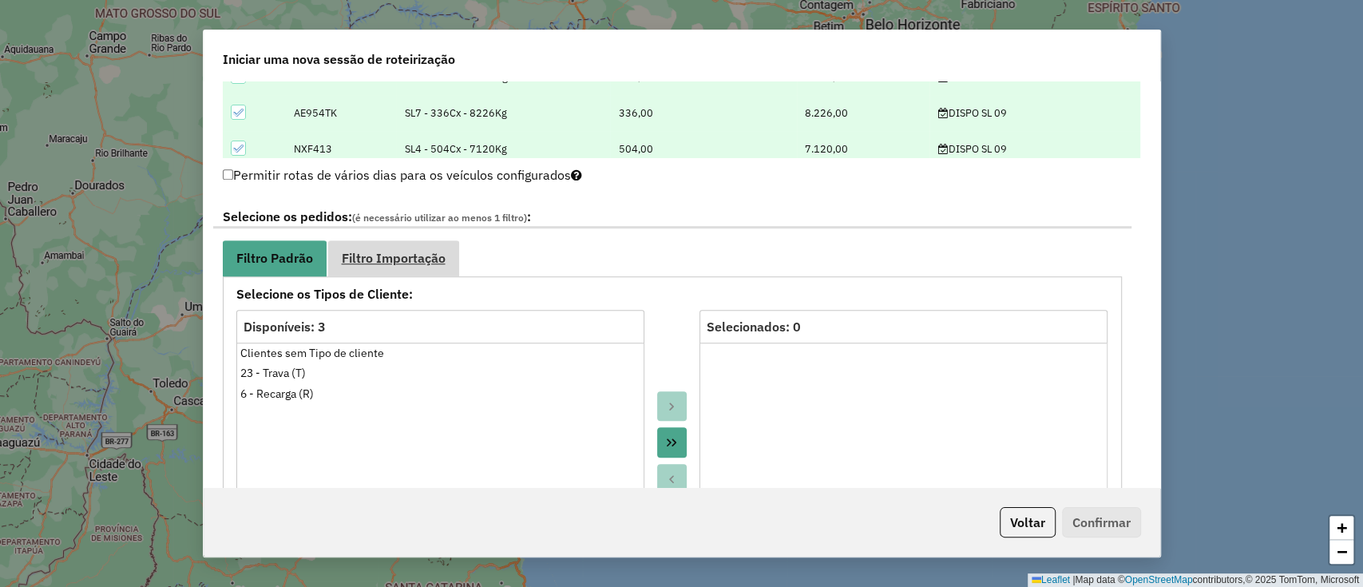
click at [442, 252] on span "Filtro Importação" at bounding box center [394, 258] width 104 height 13
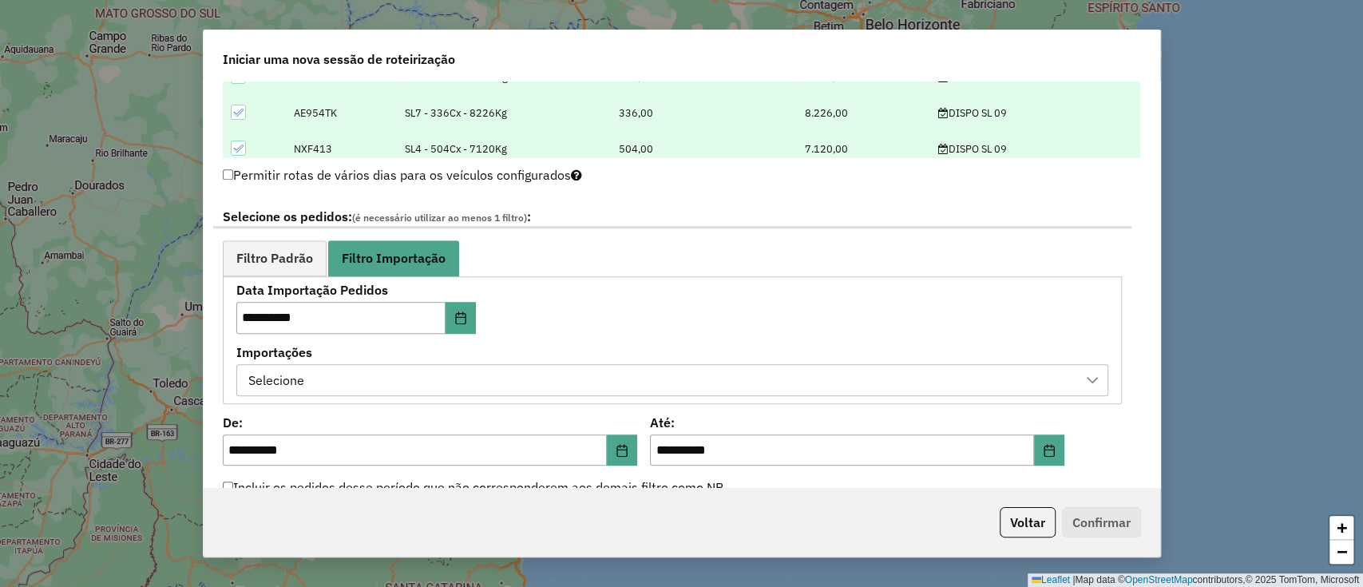
click at [568, 365] on div "Selecione" at bounding box center [661, 380] width 834 height 30
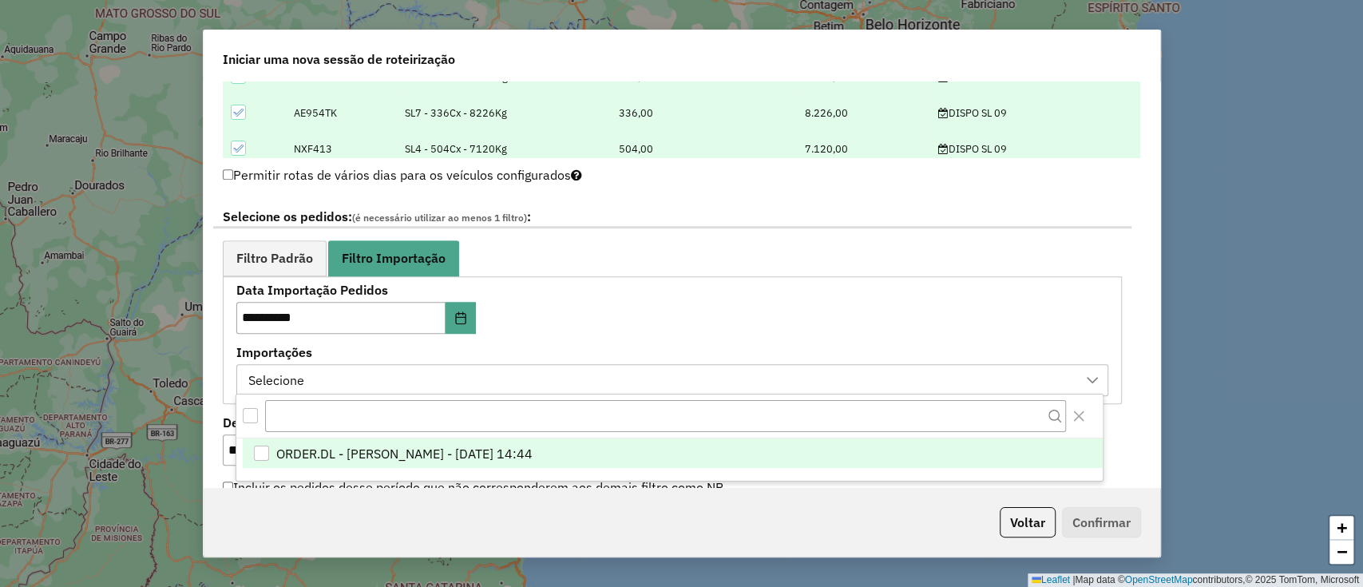
scroll to position [12, 72]
click at [533, 447] on span "ORDER.DL - [PERSON_NAME] - [DATE] 14:44" at bounding box center [404, 453] width 256 height 19
click at [657, 321] on div "**********" at bounding box center [672, 339] width 872 height 111
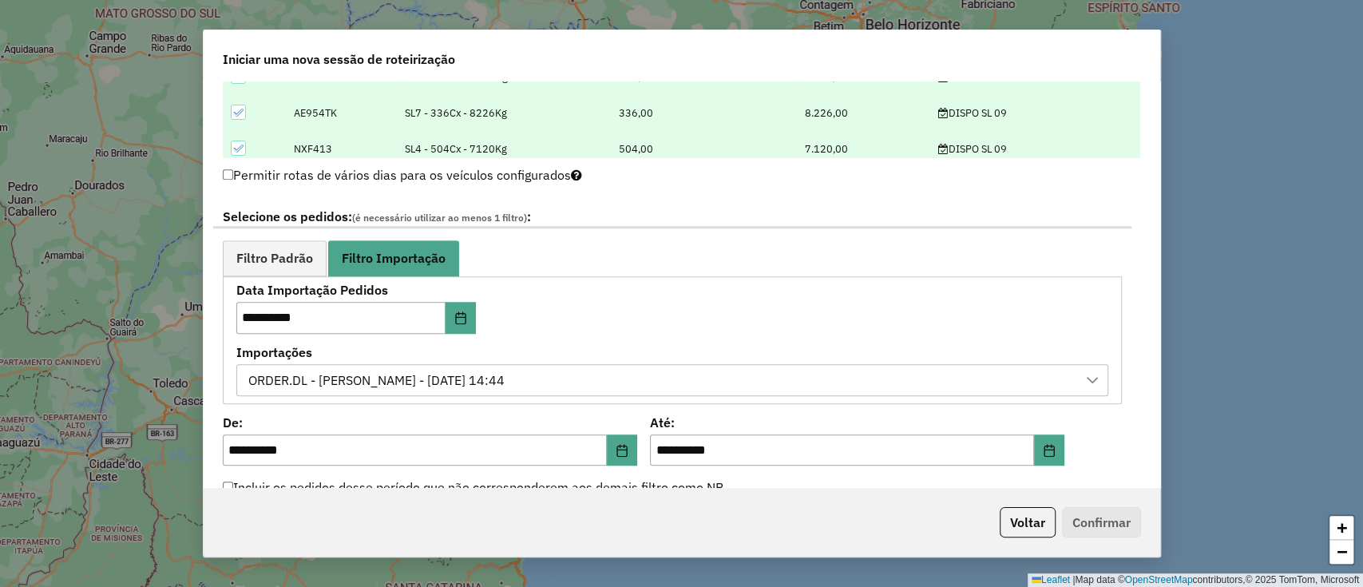
scroll to position [958, 0]
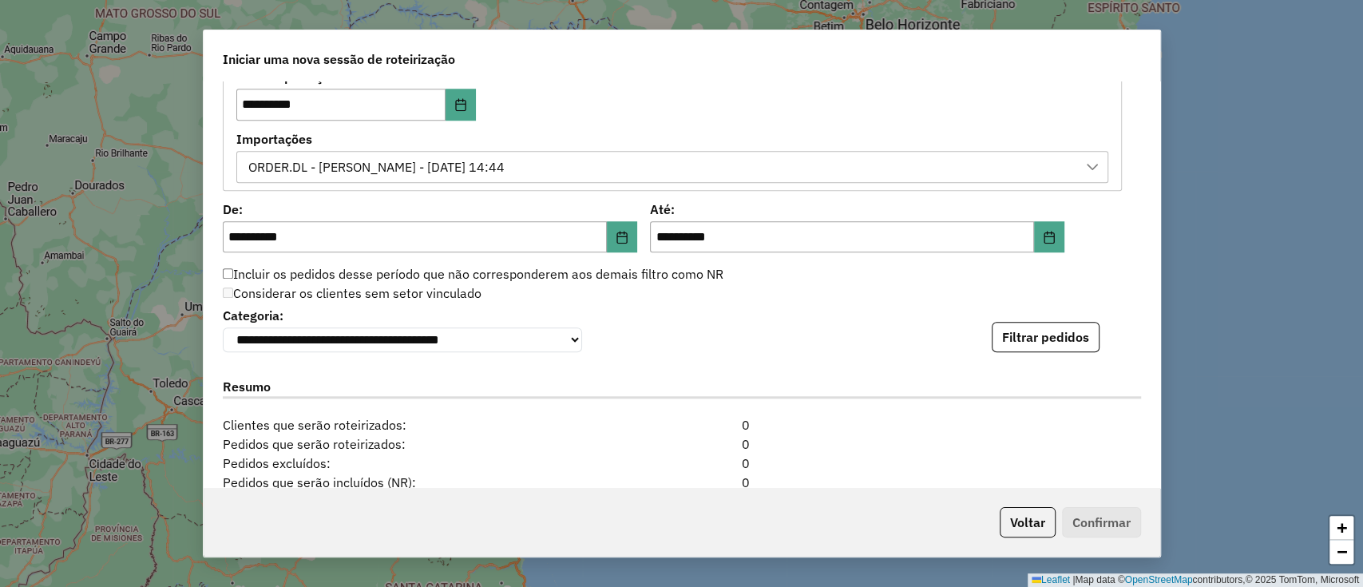
click at [1031, 326] on button "Filtrar pedidos" at bounding box center [1046, 337] width 108 height 30
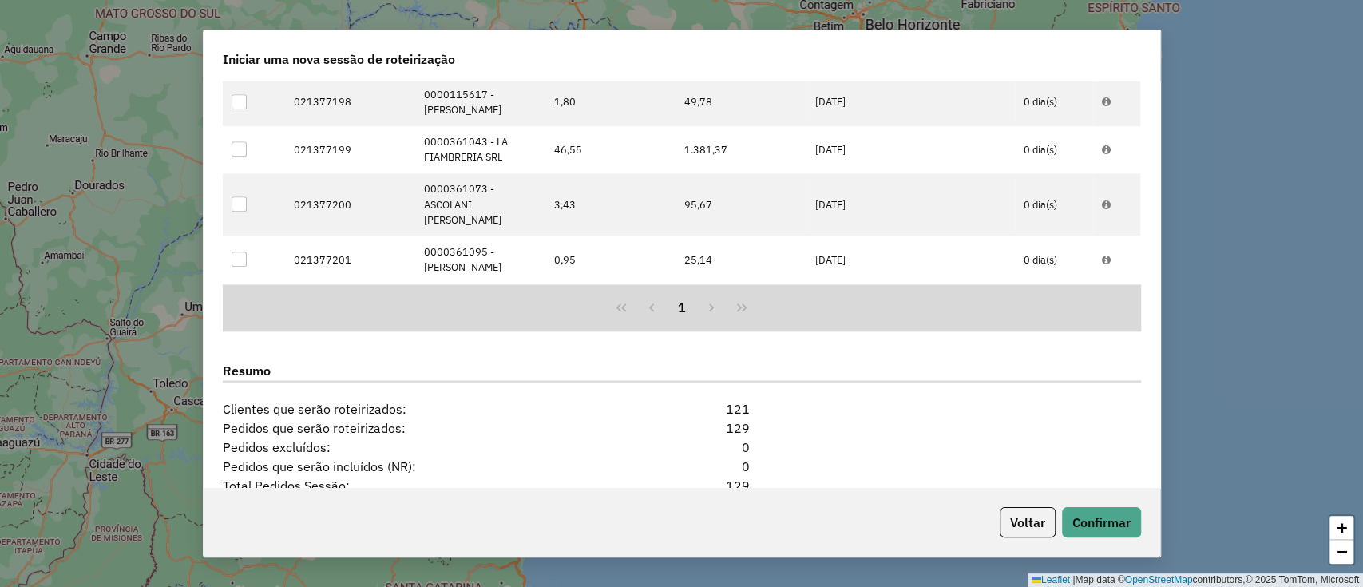
scroll to position [1384, 0]
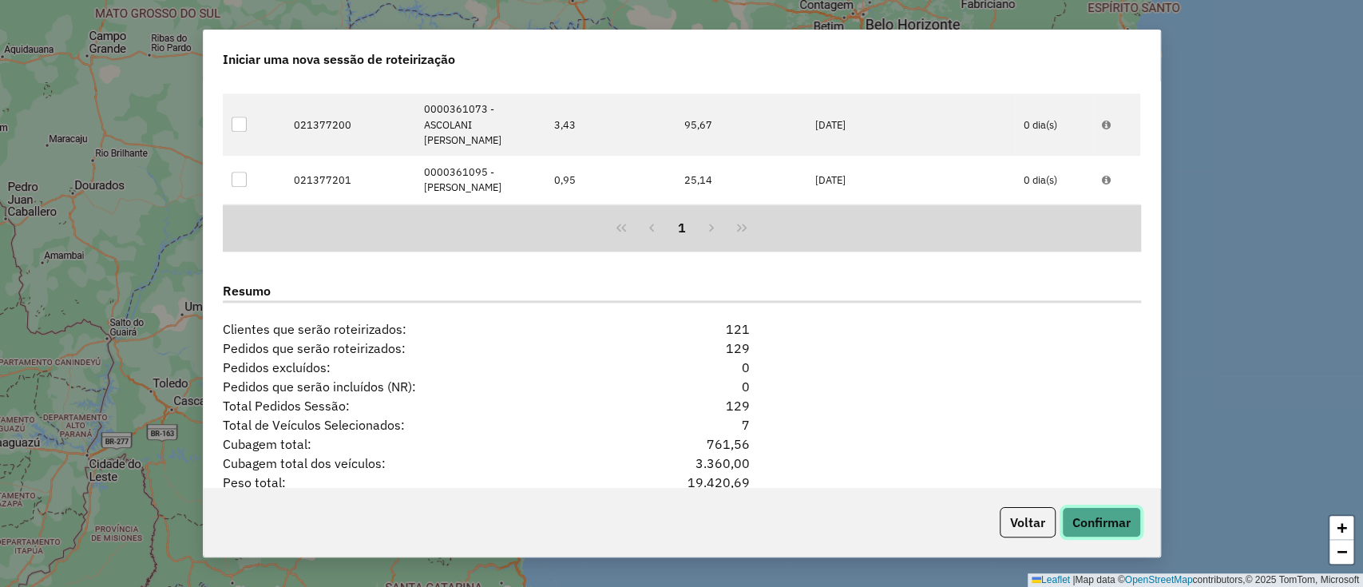
click at [1099, 522] on button "Confirmar" at bounding box center [1101, 522] width 79 height 30
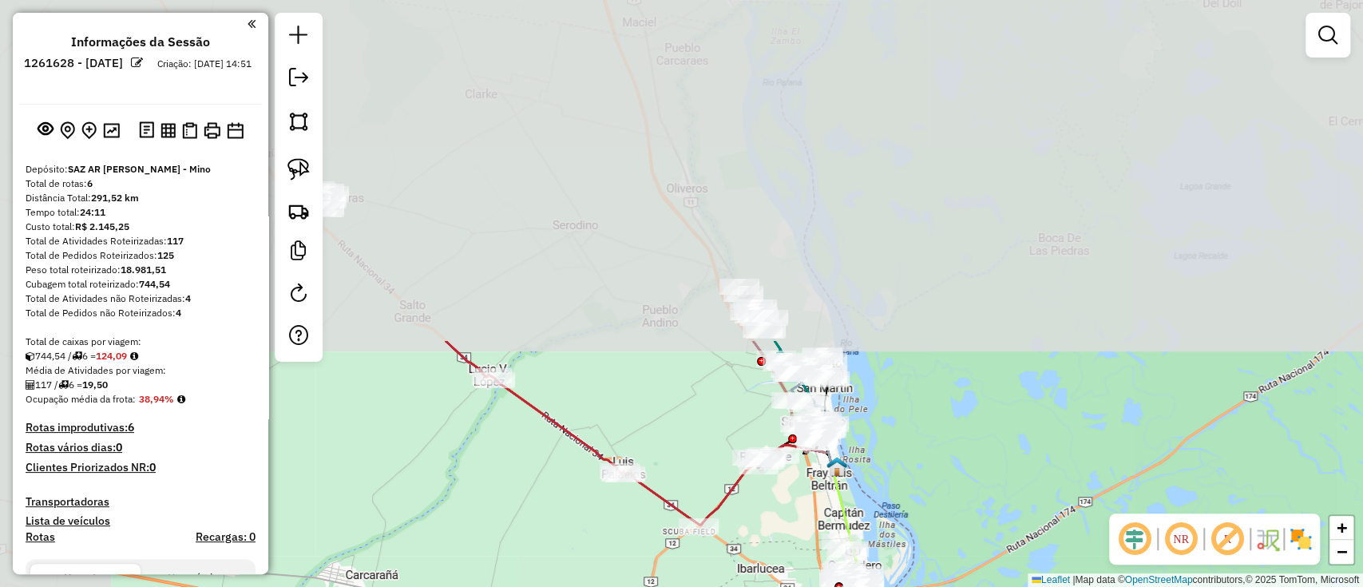
drag, startPoint x: 598, startPoint y: 221, endPoint x: 771, endPoint y: 607, distance: 422.5
click at [771, 586] on html "Aguarde... Pop-up bloqueado! Seu navegador bloqueou automáticamente a abertura …" at bounding box center [681, 293] width 1363 height 587
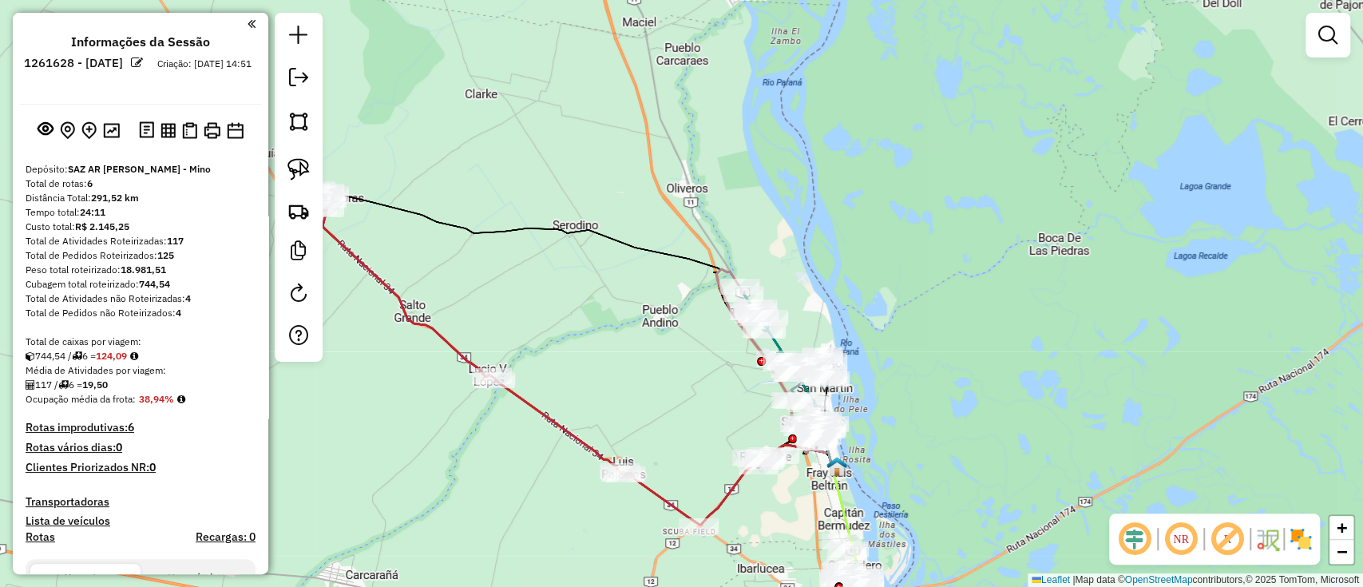
click at [1305, 543] on img at bounding box center [1301, 539] width 26 height 26
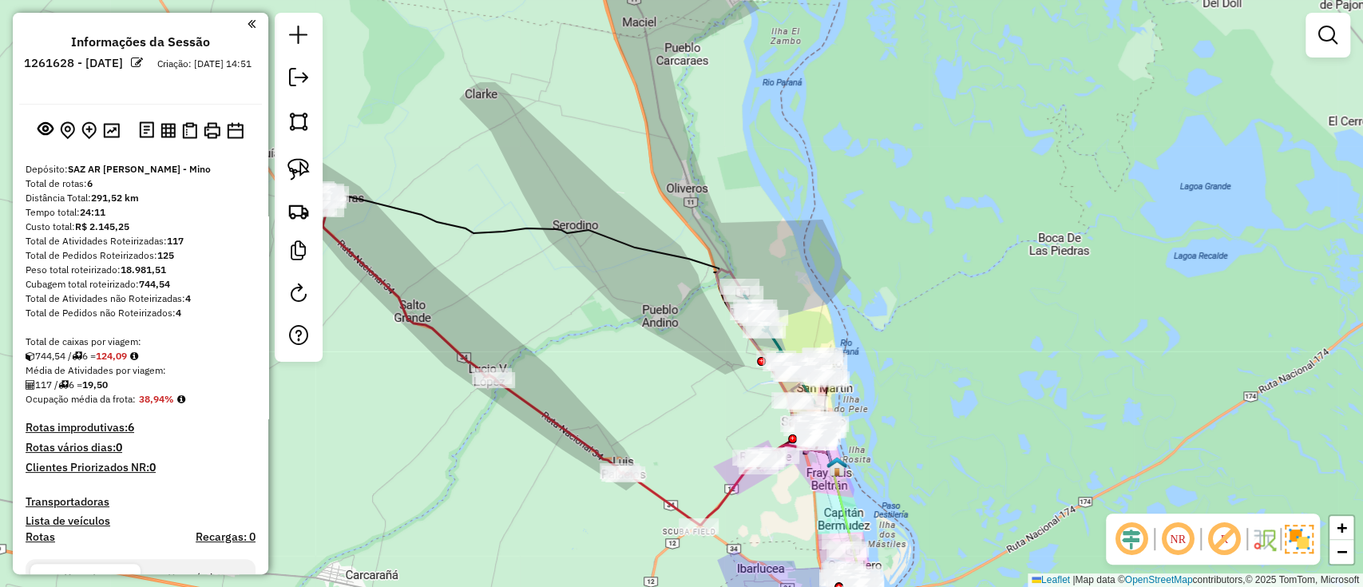
click at [549, 416] on icon at bounding box center [464, 331] width 321 height 286
select select "**********"
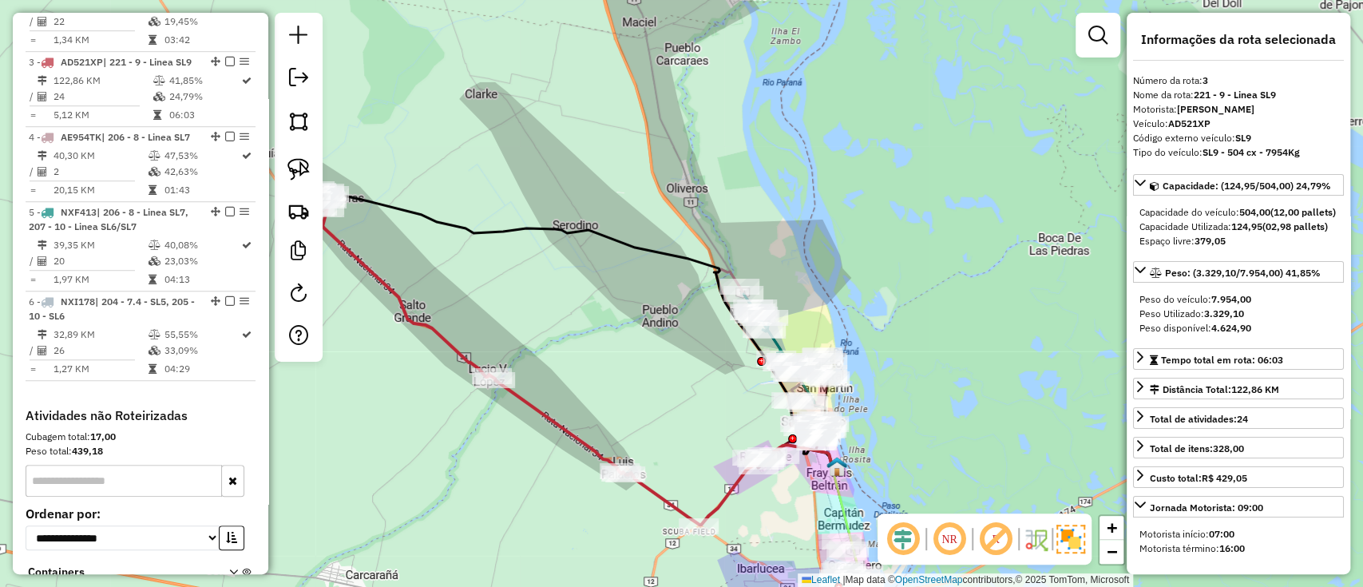
scroll to position [764, 0]
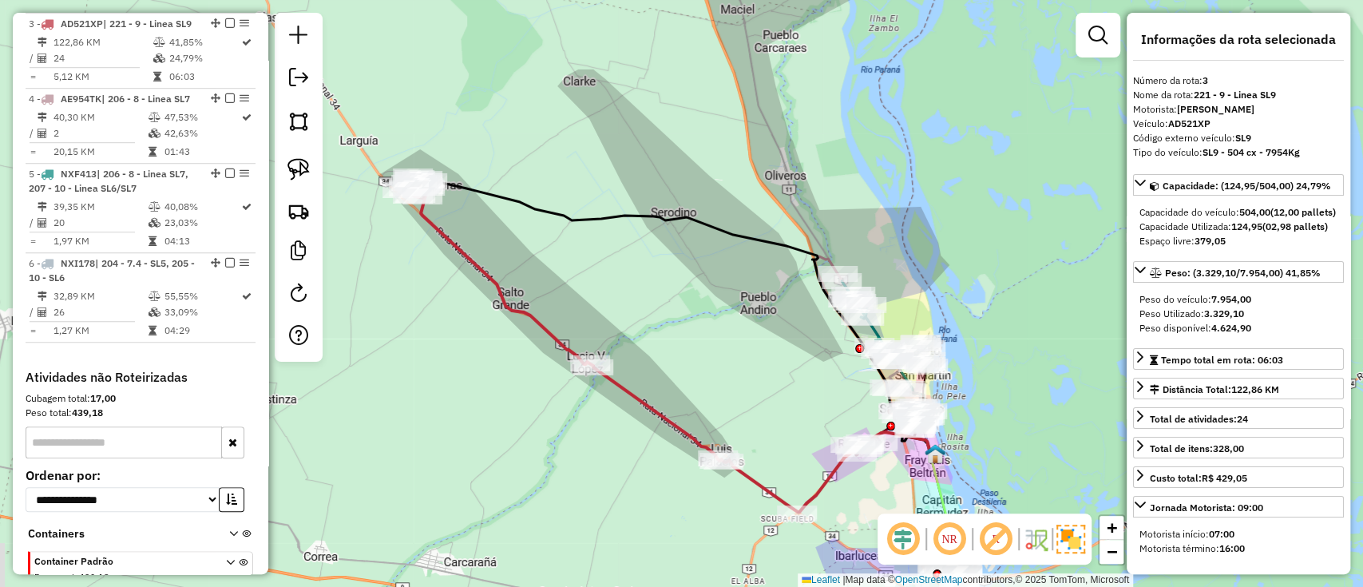
drag, startPoint x: 560, startPoint y: 476, endPoint x: 658, endPoint y: 463, distance: 99.0
click at [658, 463] on div "Janela de atendimento Grade de atendimento Capacidade Transportadoras Veículos …" at bounding box center [681, 293] width 1363 height 587
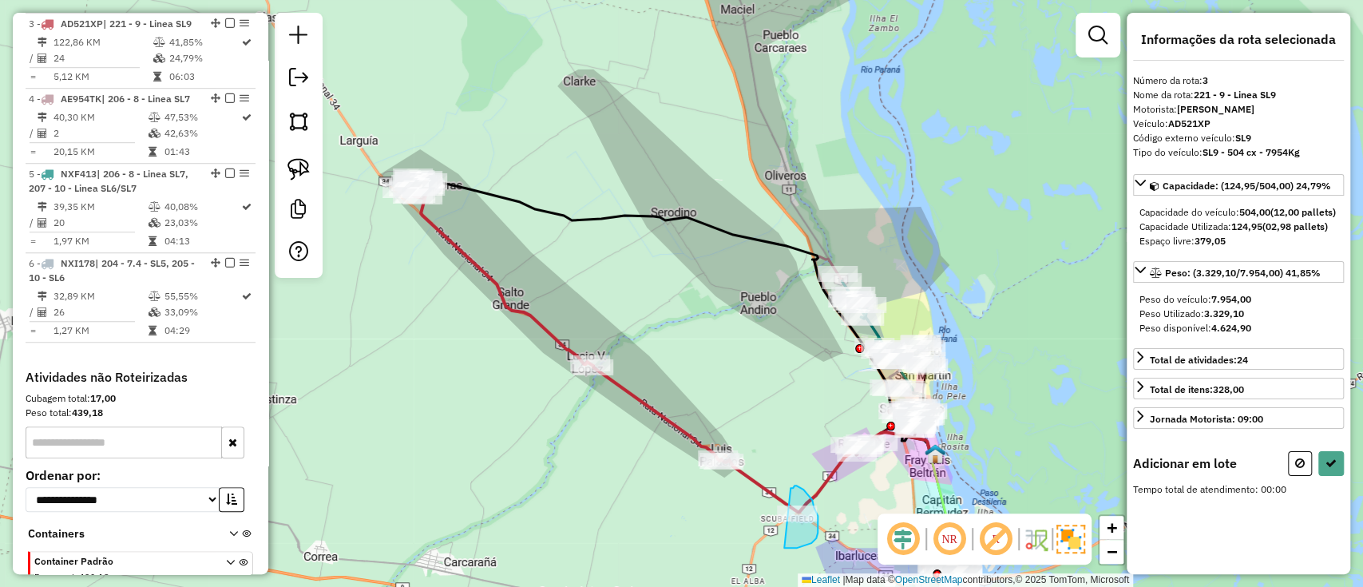
drag, startPoint x: 806, startPoint y: 493, endPoint x: 779, endPoint y: 547, distance: 60.4
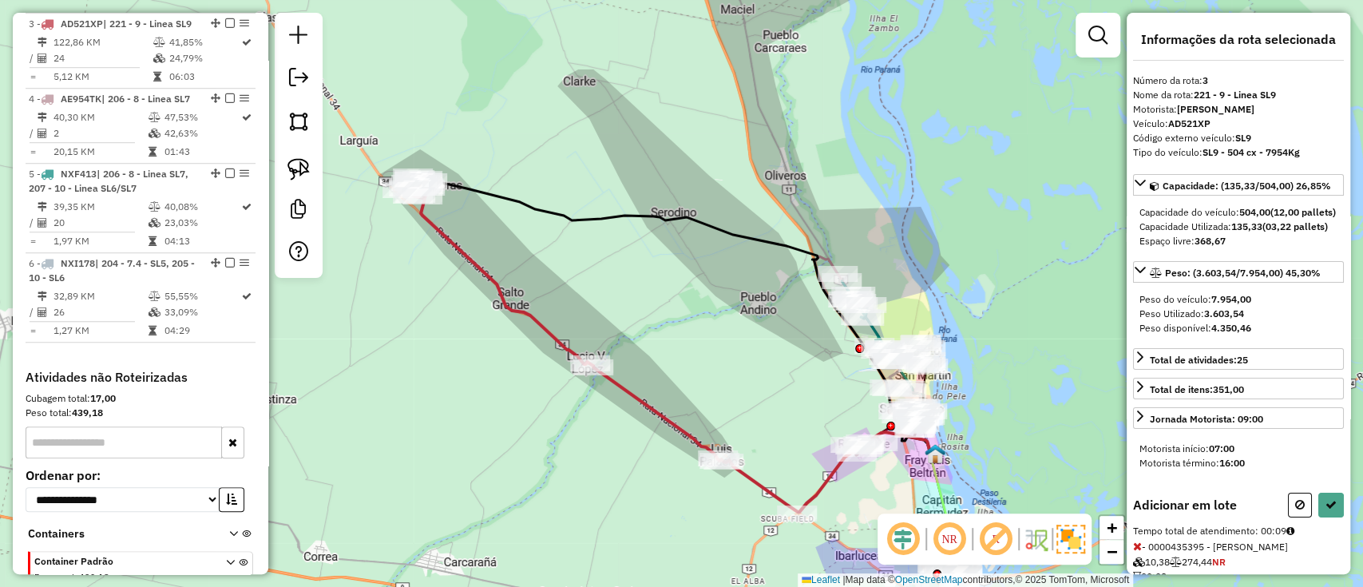
select select "**********"
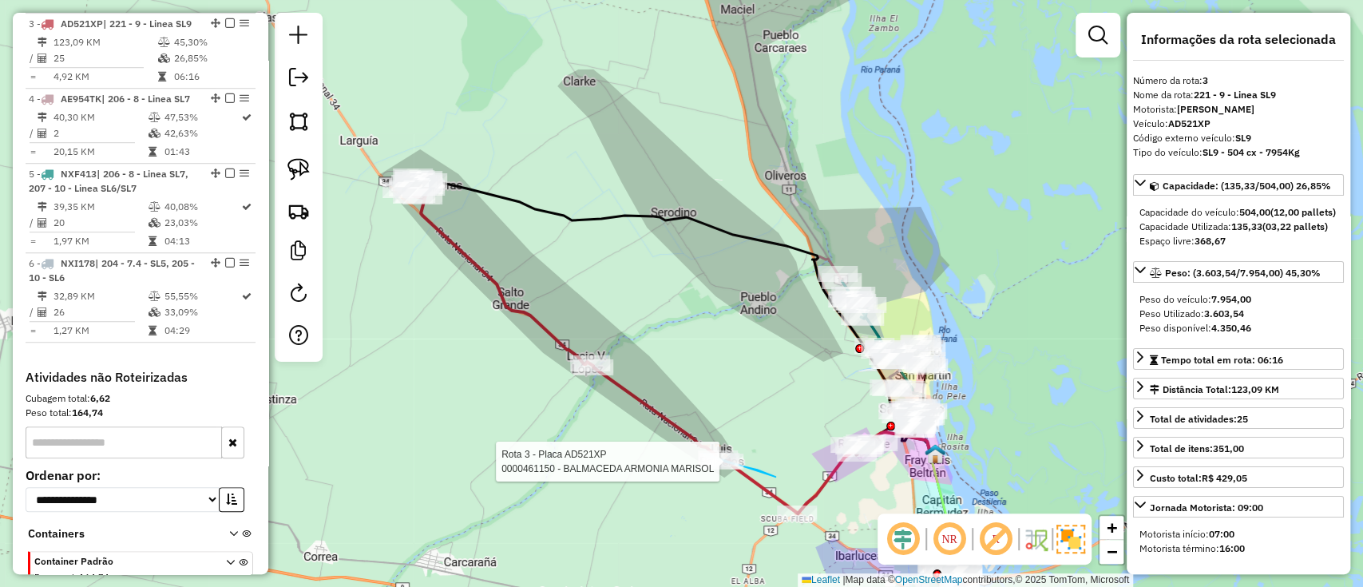
drag, startPoint x: 775, startPoint y: 477, endPoint x: 671, endPoint y: 446, distance: 109.1
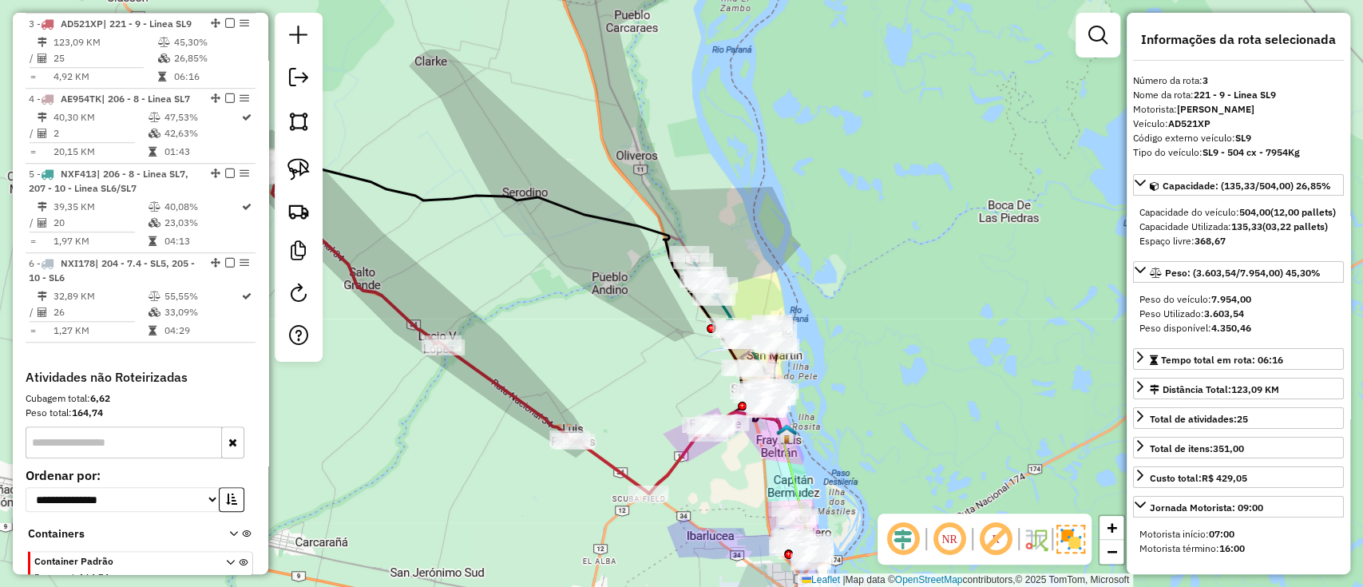
click at [637, 413] on div "Janela de atendimento Grade de atendimento Capacidade Transportadoras Veículos …" at bounding box center [681, 293] width 1363 height 587
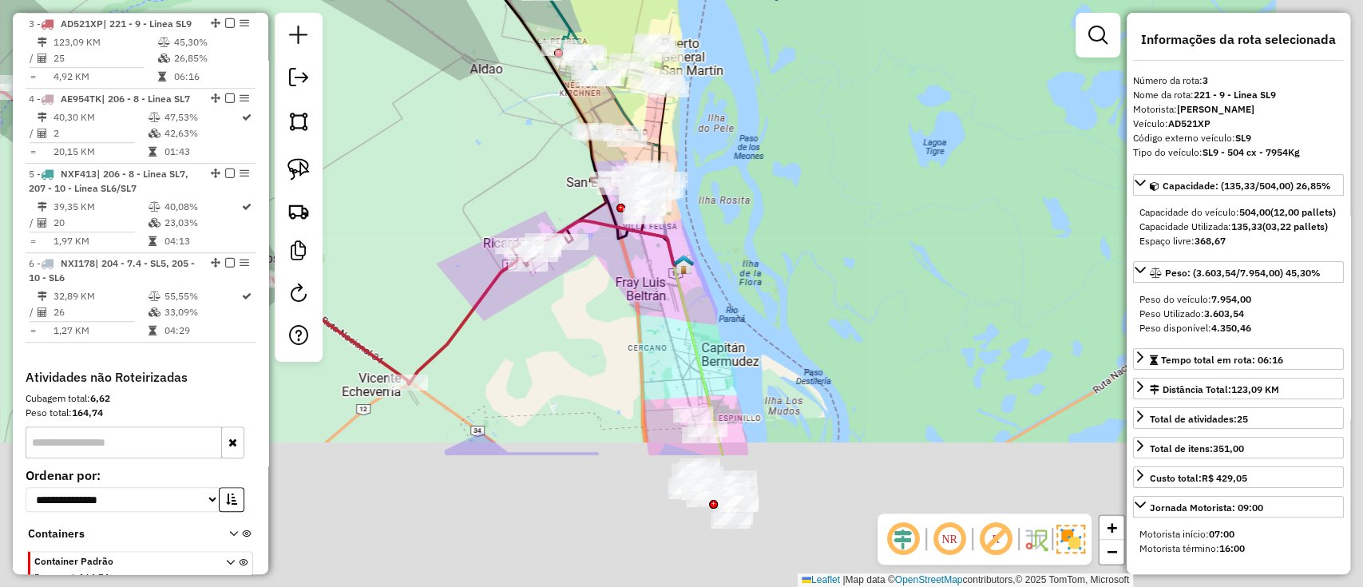
drag, startPoint x: 648, startPoint y: 307, endPoint x: 611, endPoint y: 220, distance: 94.8
click at [542, 183] on div "Janela de atendimento Grade de atendimento Capacidade Transportadoras Veículos …" at bounding box center [681, 293] width 1363 height 587
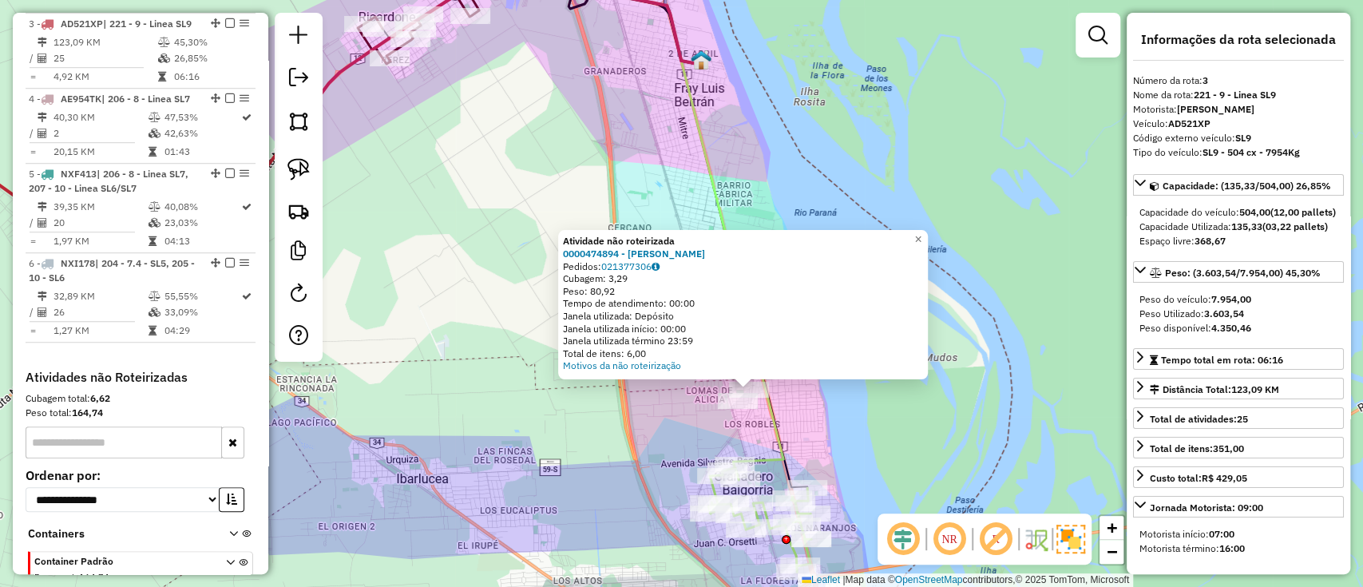
drag, startPoint x: 856, startPoint y: 501, endPoint x: 773, endPoint y: 378, distance: 149.0
click at [786, 378] on div "Atividade não roteirizada 0000474894 - JIMENEZ MILTON MAURO Pedidos: 021377306 …" at bounding box center [681, 293] width 1363 height 587
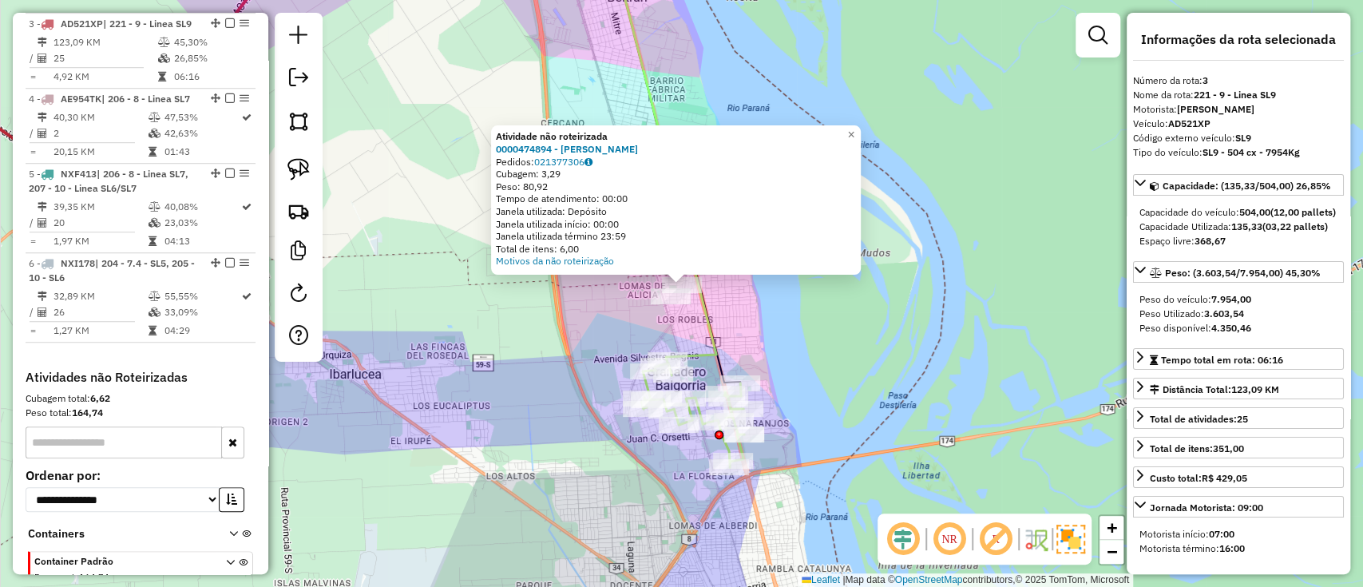
click at [701, 358] on icon at bounding box center [665, 157] width 101 height 406
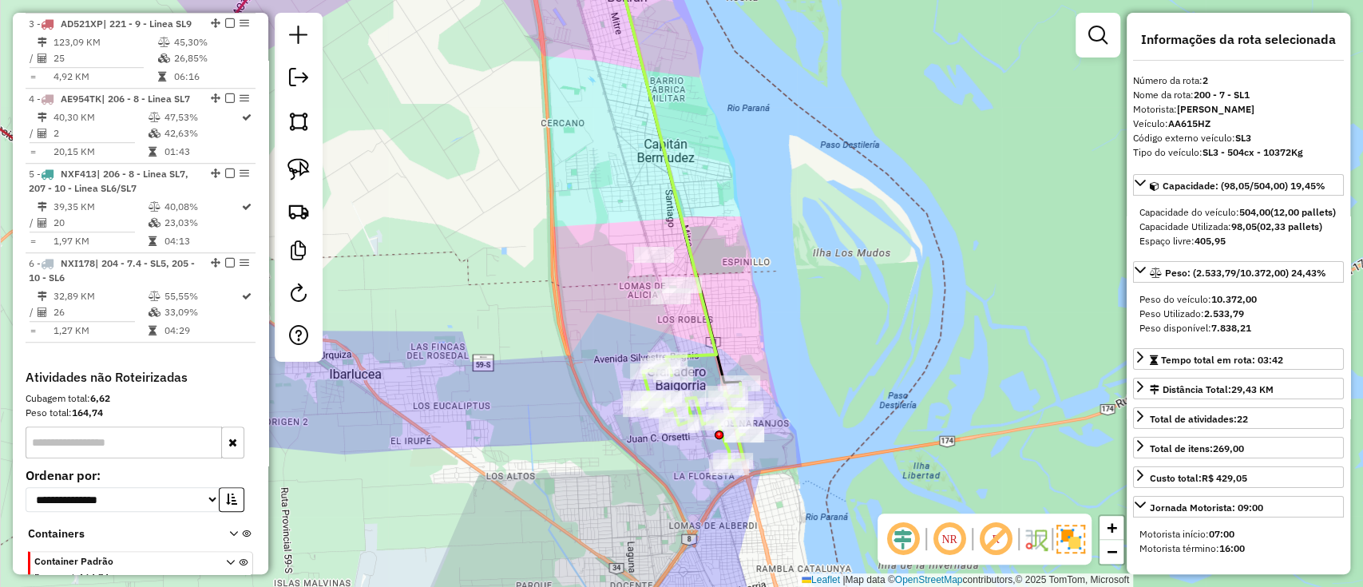
scroll to position [689, 0]
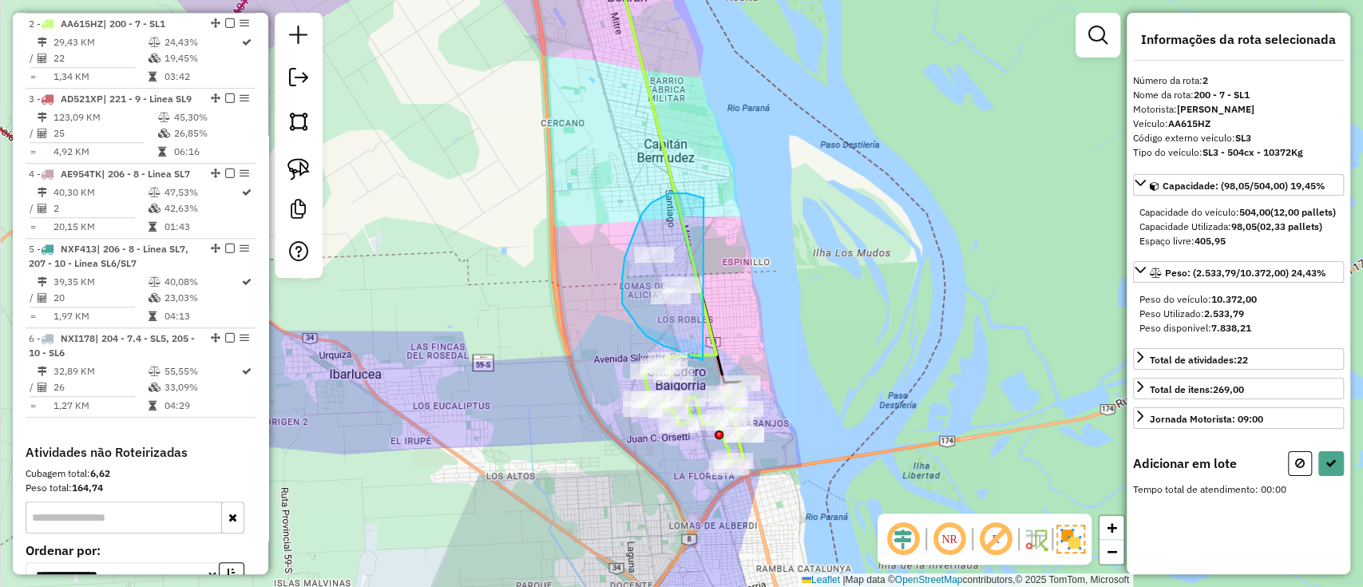
drag, startPoint x: 695, startPoint y: 195, endPoint x: 707, endPoint y: 359, distance: 164.1
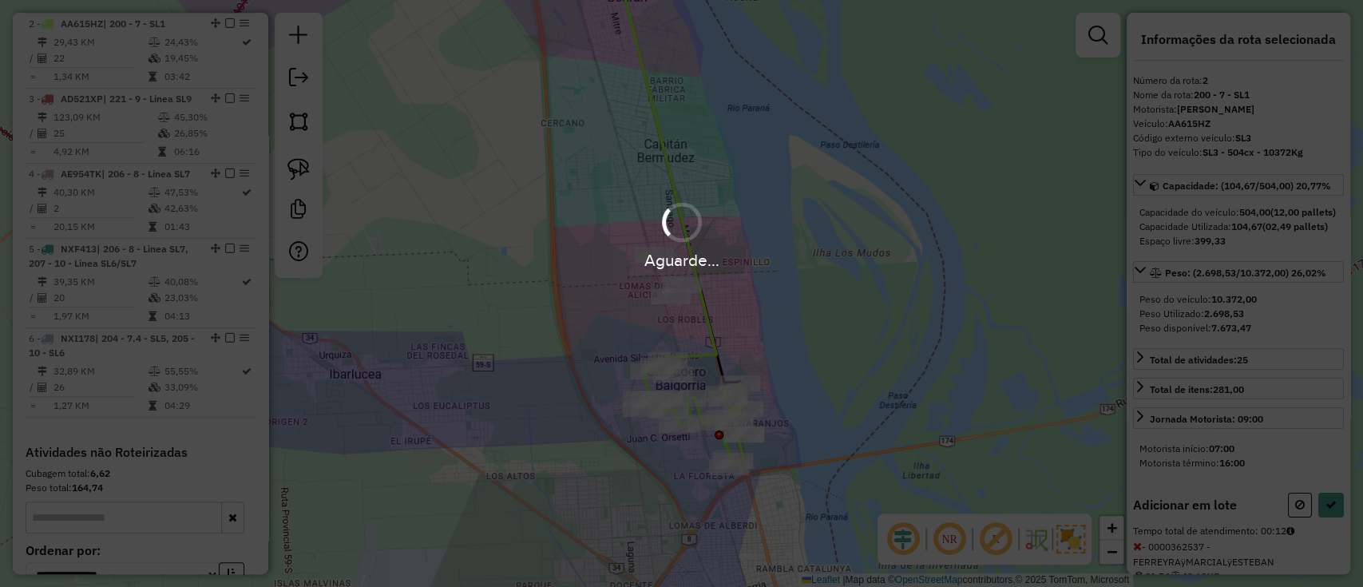
select select "**********"
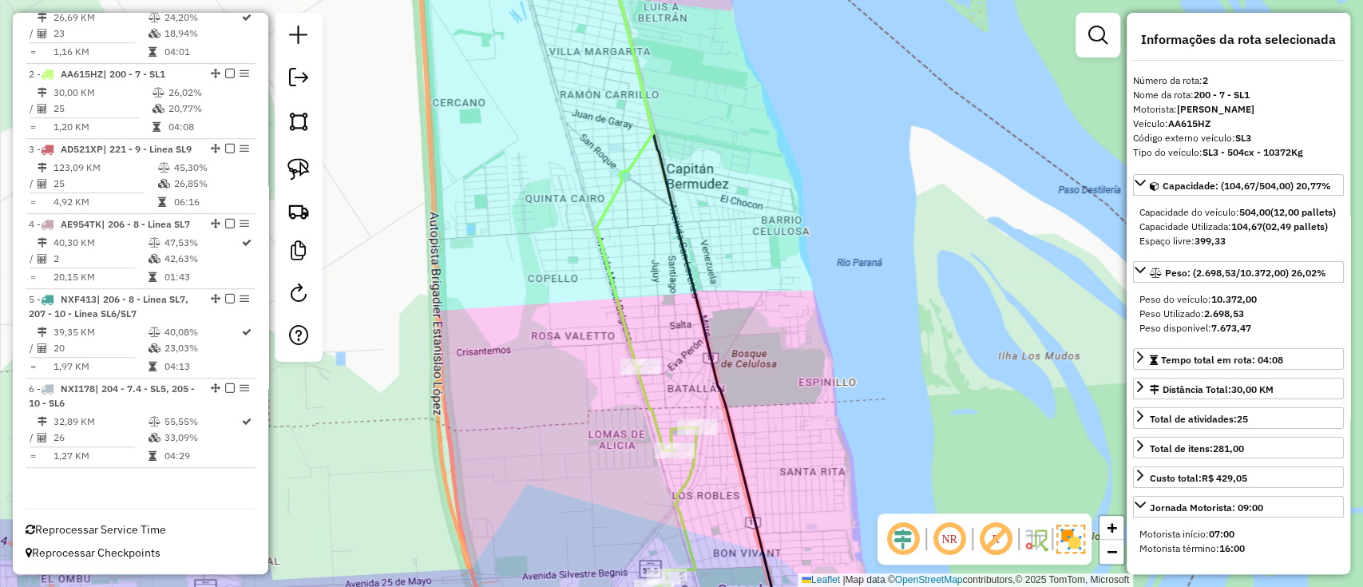
drag, startPoint x: 691, startPoint y: 176, endPoint x: 715, endPoint y: 428, distance: 253.4
click at [713, 410] on div "Janela de atendimento Grade de atendimento Capacidade Transportadoras Veículos …" at bounding box center [681, 293] width 1363 height 587
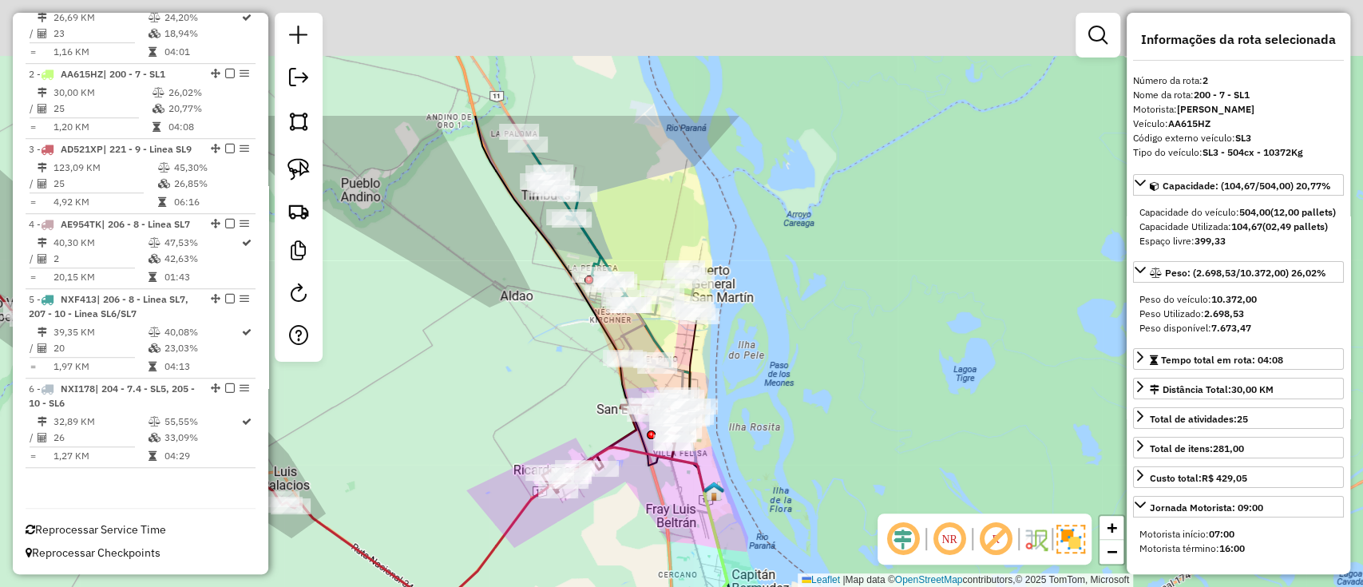
drag, startPoint x: 710, startPoint y: 303, endPoint x: 739, endPoint y: 500, distance: 198.6
click at [739, 500] on div "Janela de atendimento Grade de atendimento Capacidade Transportadoras Veículos …" at bounding box center [681, 293] width 1363 height 587
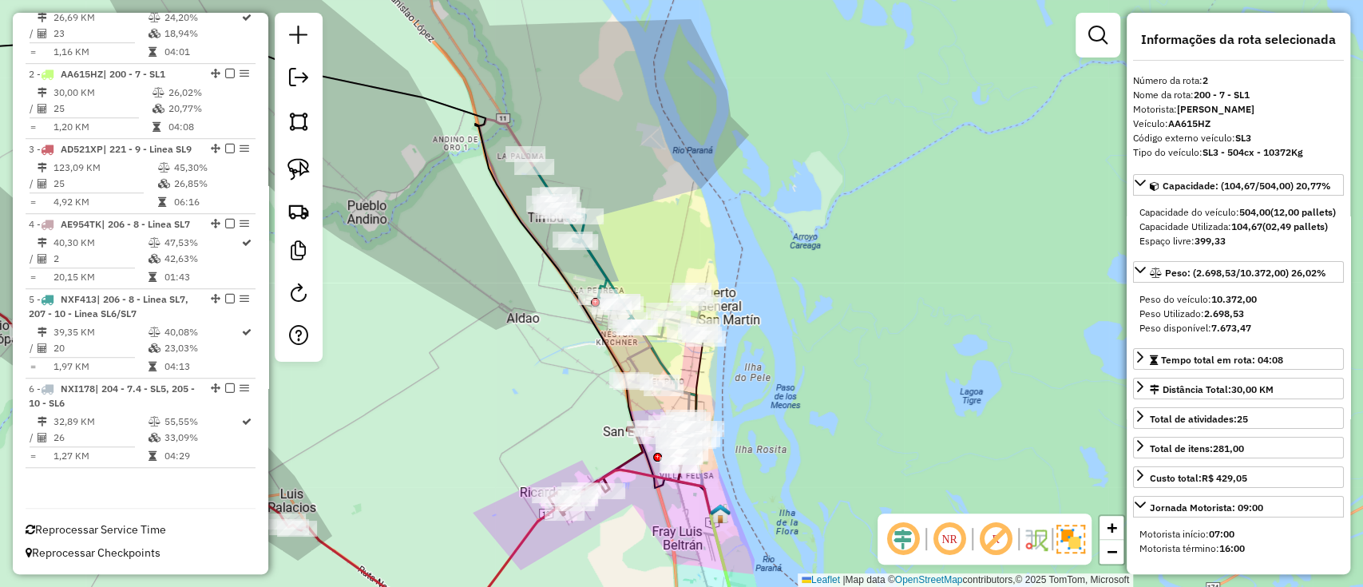
click at [601, 266] on icon at bounding box center [586, 249] width 104 height 162
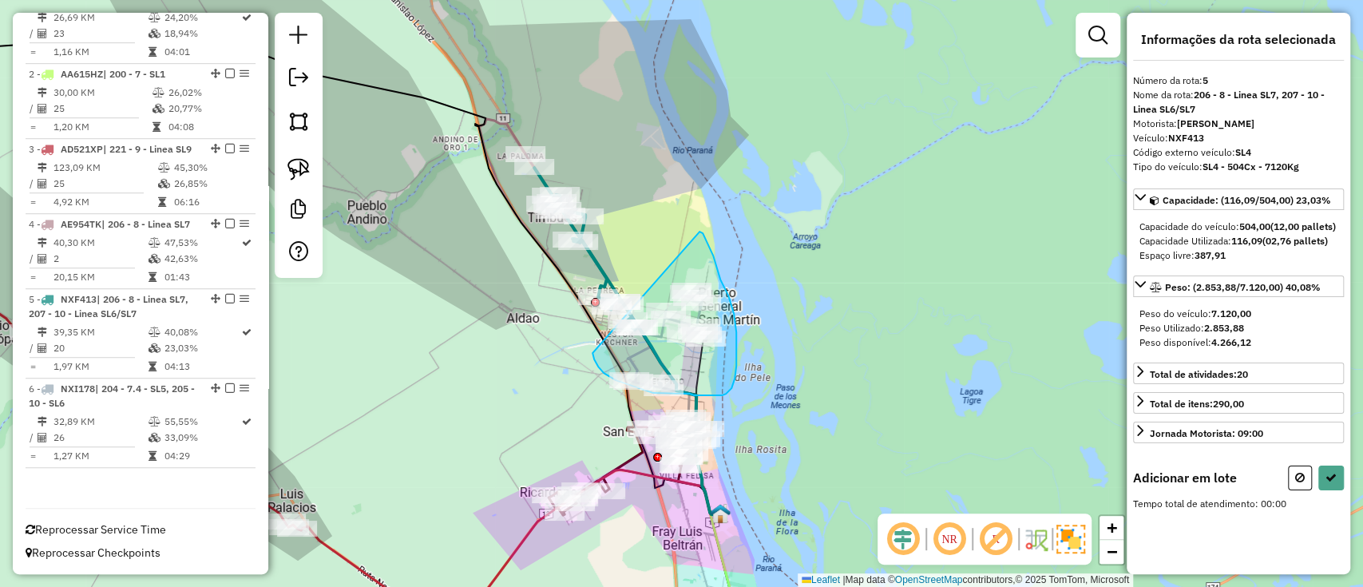
drag, startPoint x: 594, startPoint y: 359, endPoint x: 699, endPoint y: 232, distance: 165.6
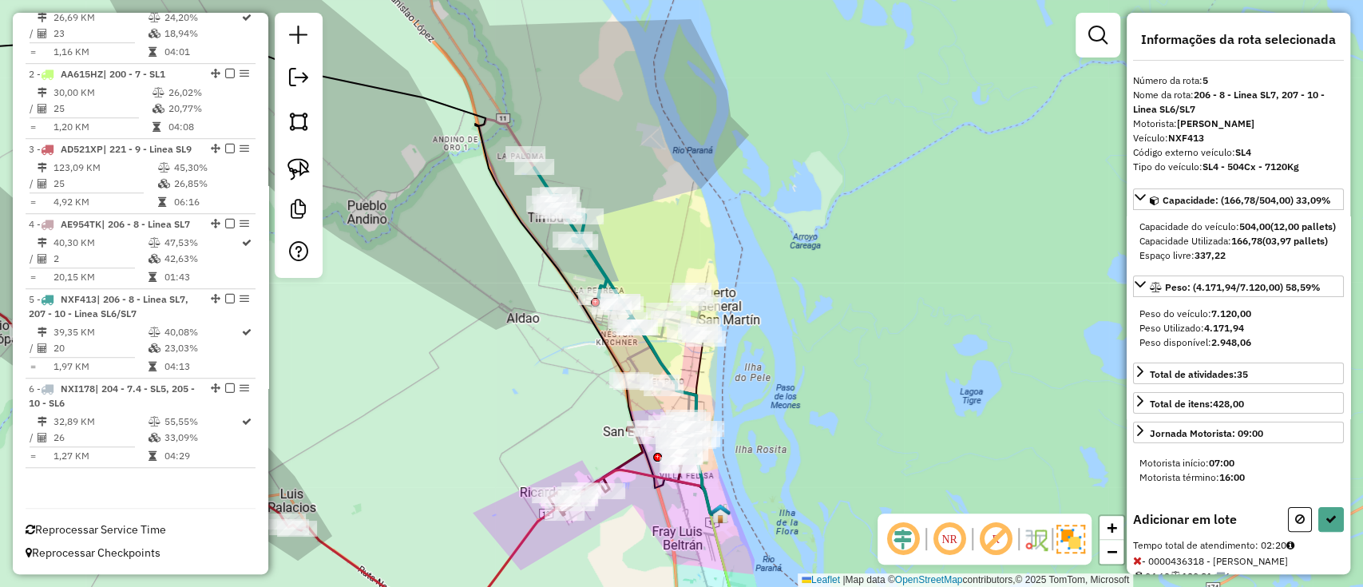
select select "**********"
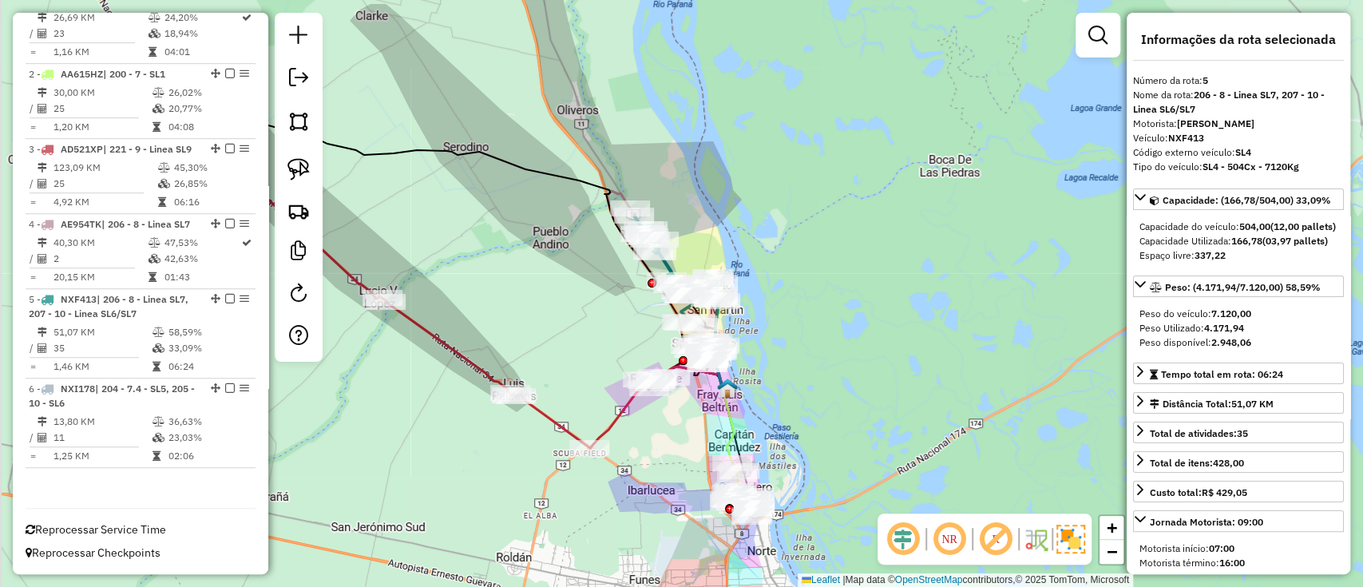
drag, startPoint x: 803, startPoint y: 371, endPoint x: 844, endPoint y: 315, distance: 69.2
click at [844, 315] on div "Janela de atendimento Grade de atendimento Capacidade Transportadoras Veículos …" at bounding box center [681, 293] width 1363 height 587
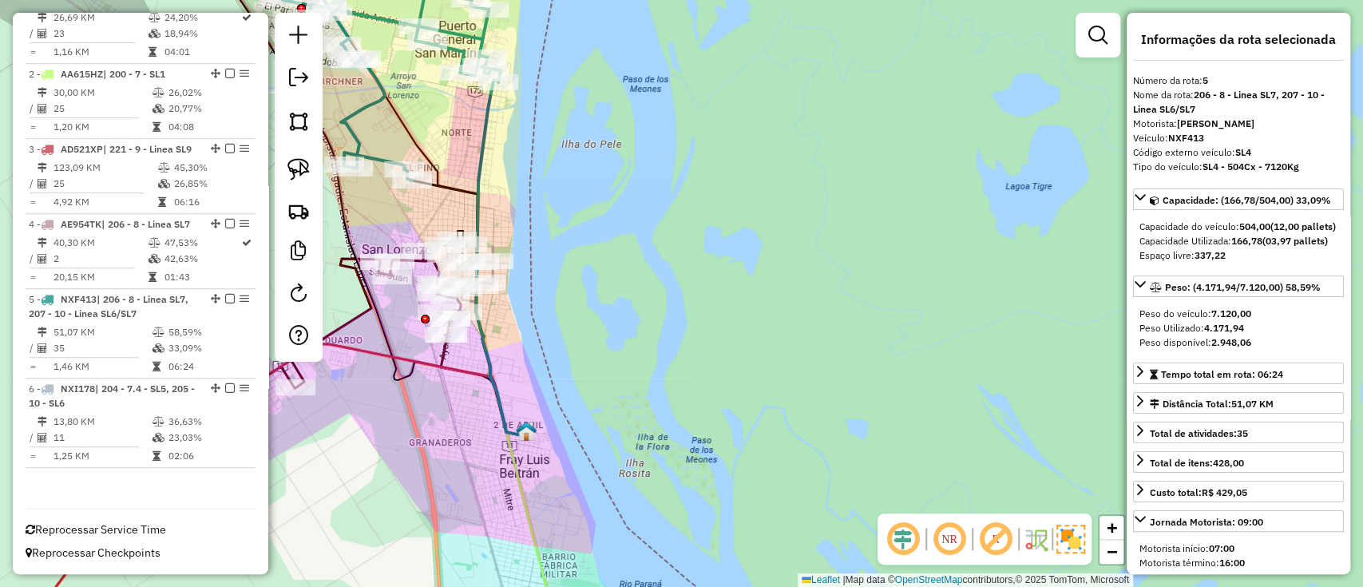
drag, startPoint x: 765, startPoint y: 353, endPoint x: 971, endPoint y: 382, distance: 208.0
click at [971, 382] on div "Janela de atendimento Grade de atendimento Capacidade Transportadoras Veículos …" at bounding box center [681, 293] width 1363 height 587
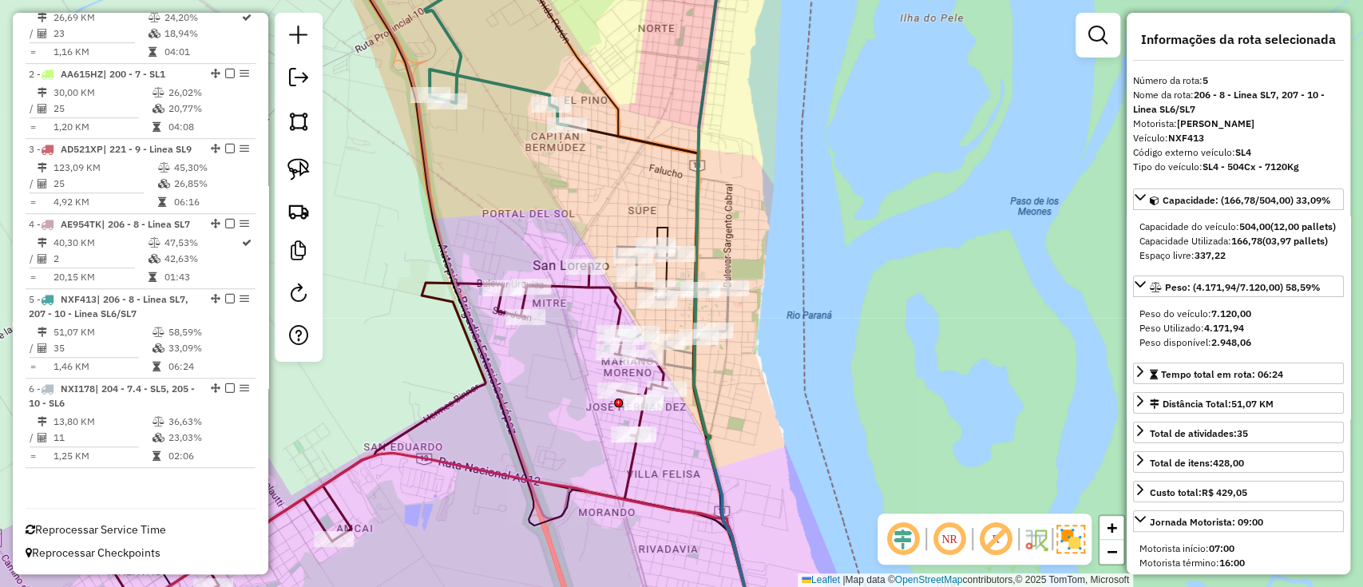
click at [684, 367] on g at bounding box center [364, 294] width 1003 height 704
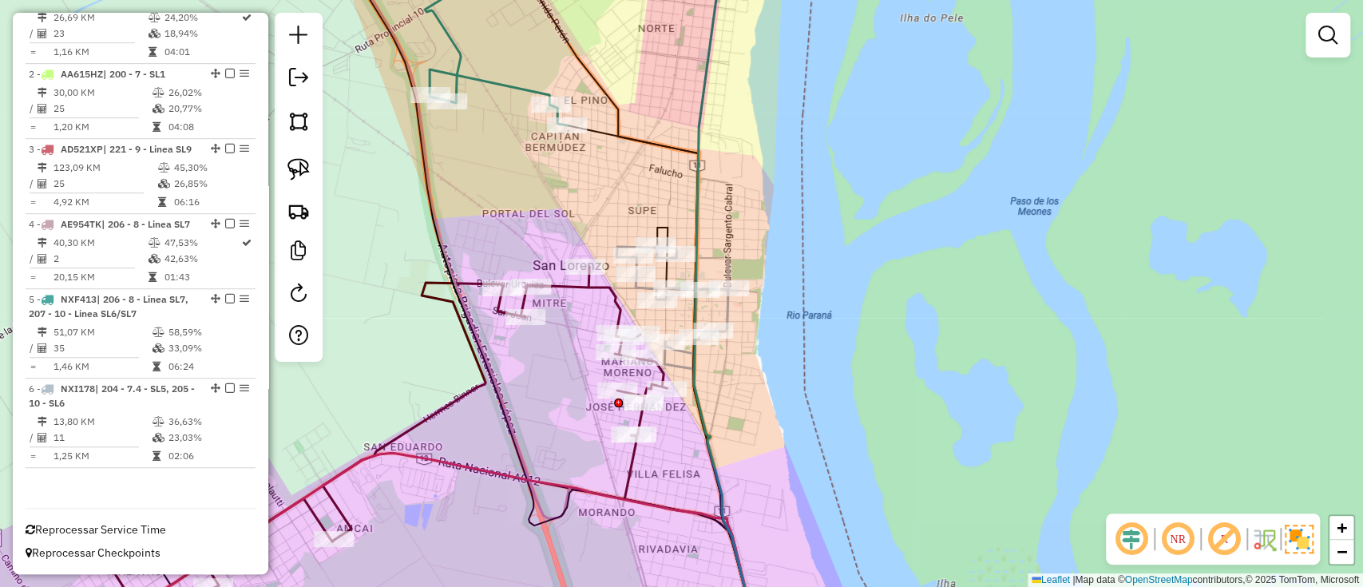
click at [678, 354] on icon at bounding box center [672, 299] width 112 height 109
select select "**********"
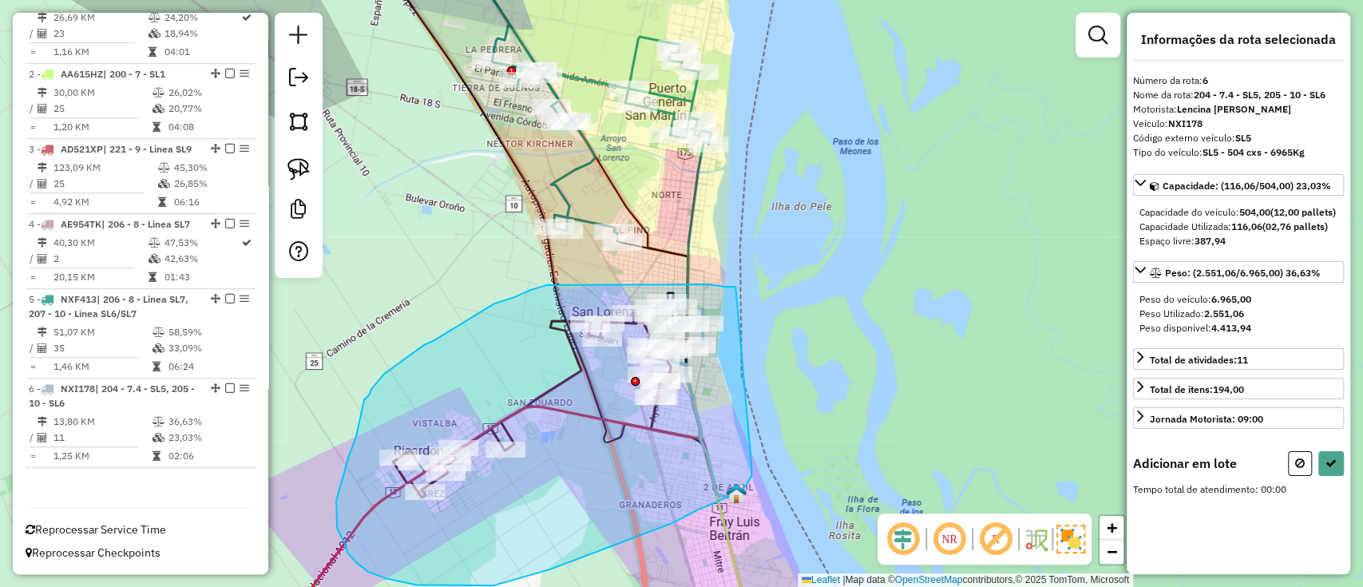
drag, startPoint x: 735, startPoint y: 287, endPoint x: 751, endPoint y: 466, distance: 180.4
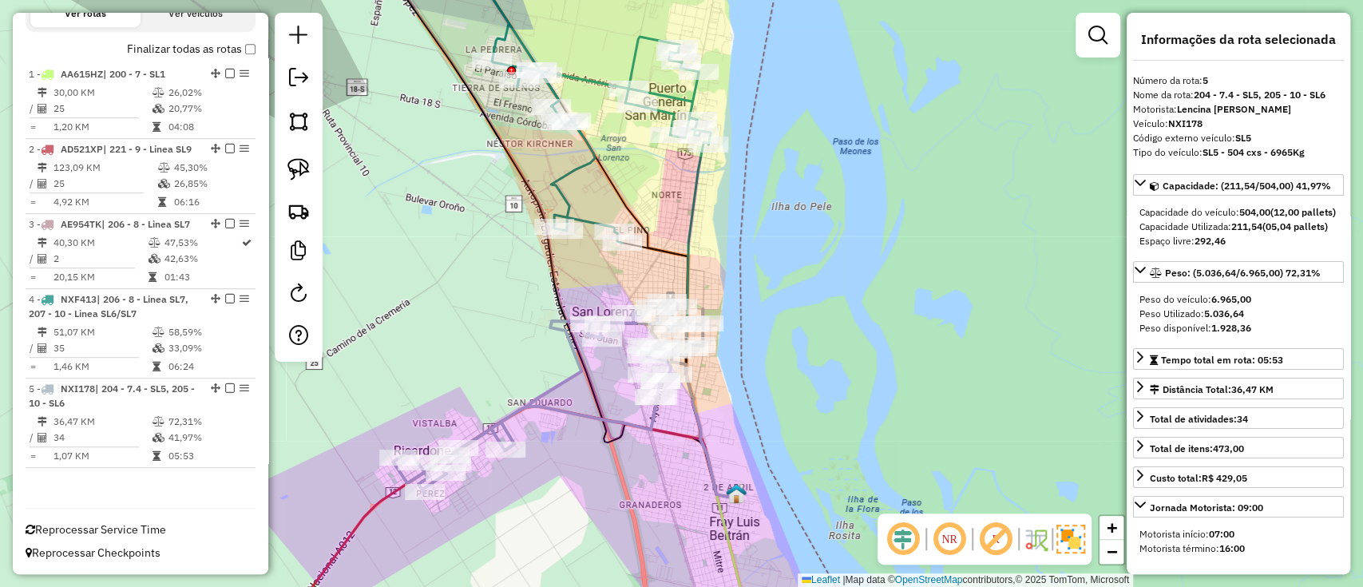
scroll to position [591, 0]
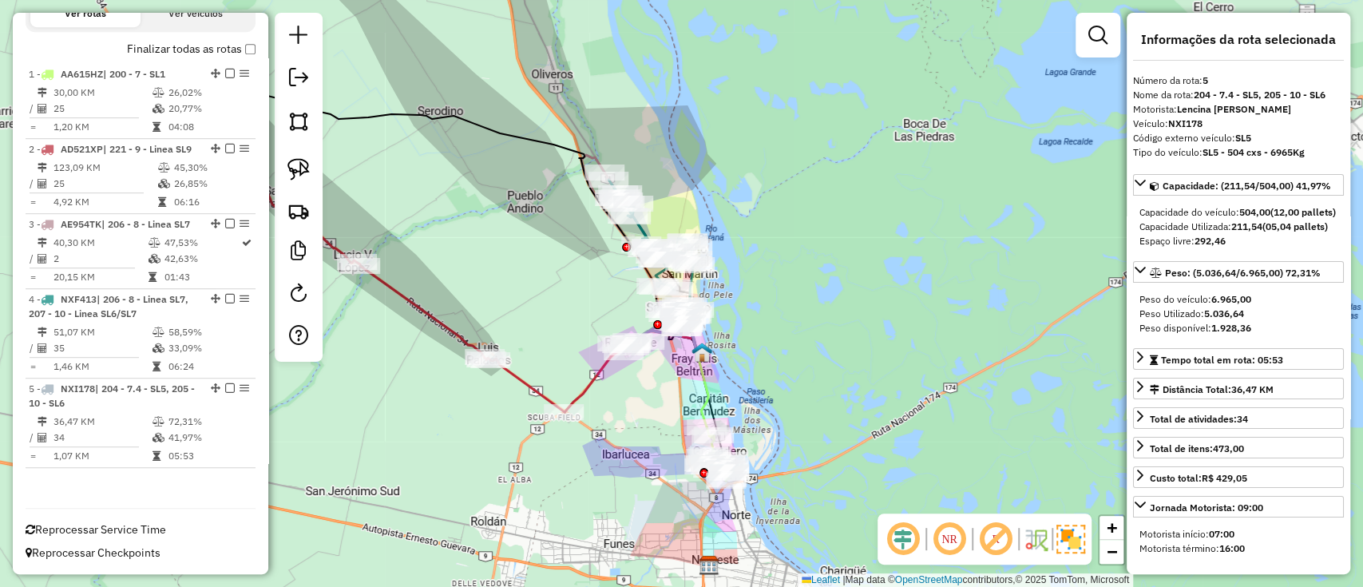
click at [707, 395] on icon at bounding box center [702, 389] width 11 height 75
click at [708, 378] on icon at bounding box center [702, 389] width 11 height 75
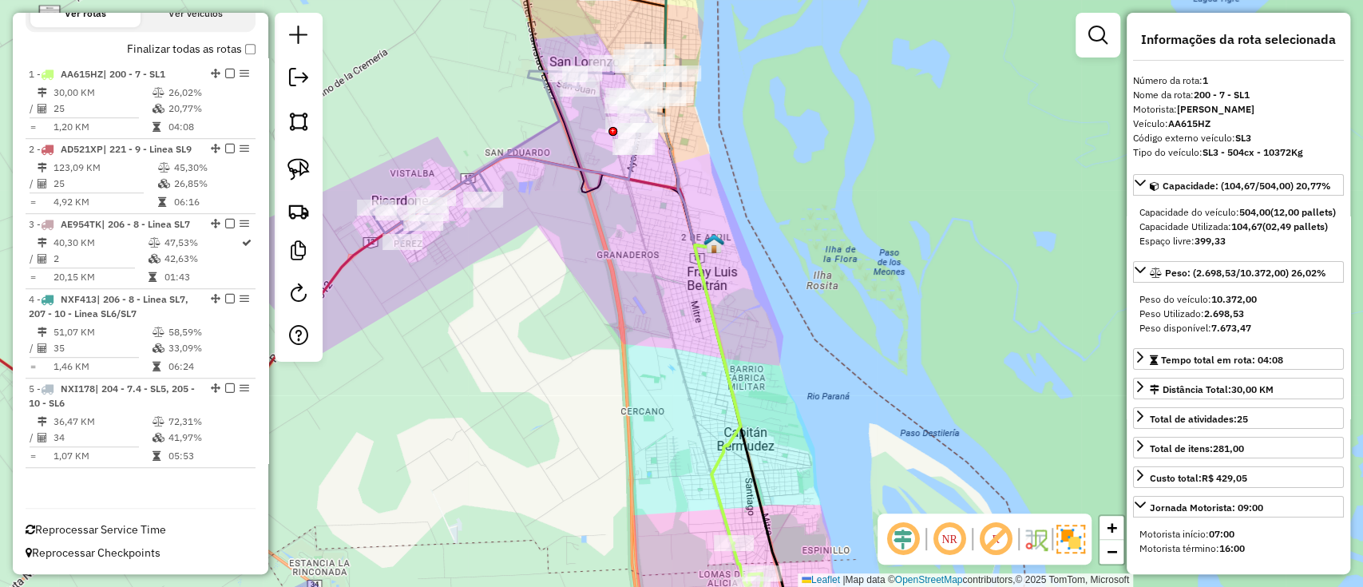
click at [730, 382] on icon at bounding box center [718, 393] width 46 height 300
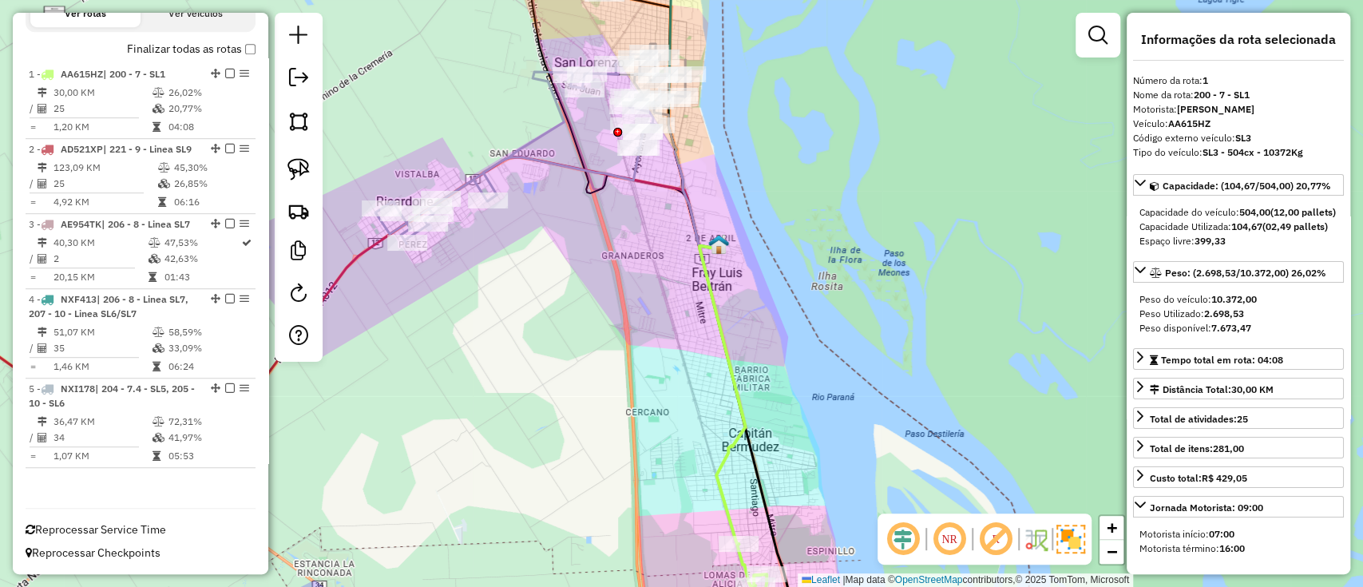
click at [722, 443] on icon at bounding box center [722, 394] width 46 height 300
click at [723, 450] on icon at bounding box center [722, 394] width 46 height 300
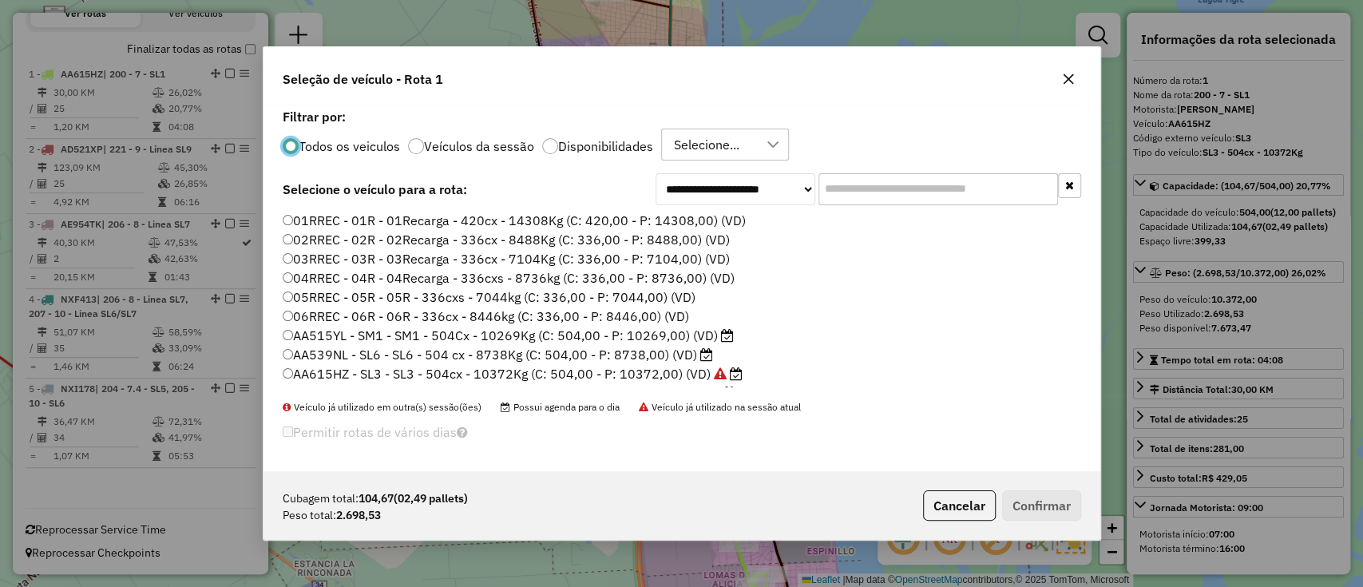
scroll to position [8, 5]
click at [593, 148] on label "Disponibilidades" at bounding box center [605, 146] width 95 height 13
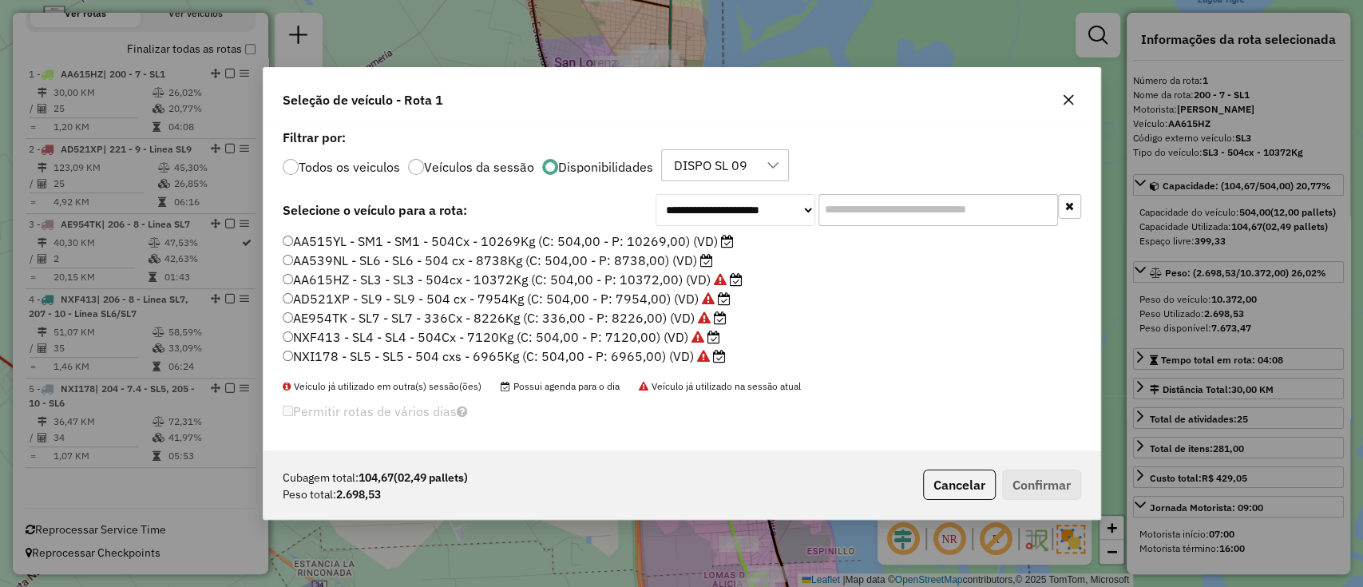
click at [669, 264] on label "AA539NL - SL6 - SL6 - 504 cx - 8738Kg (C: 504,00 - P: 8738,00) (VD)" at bounding box center [498, 260] width 430 height 19
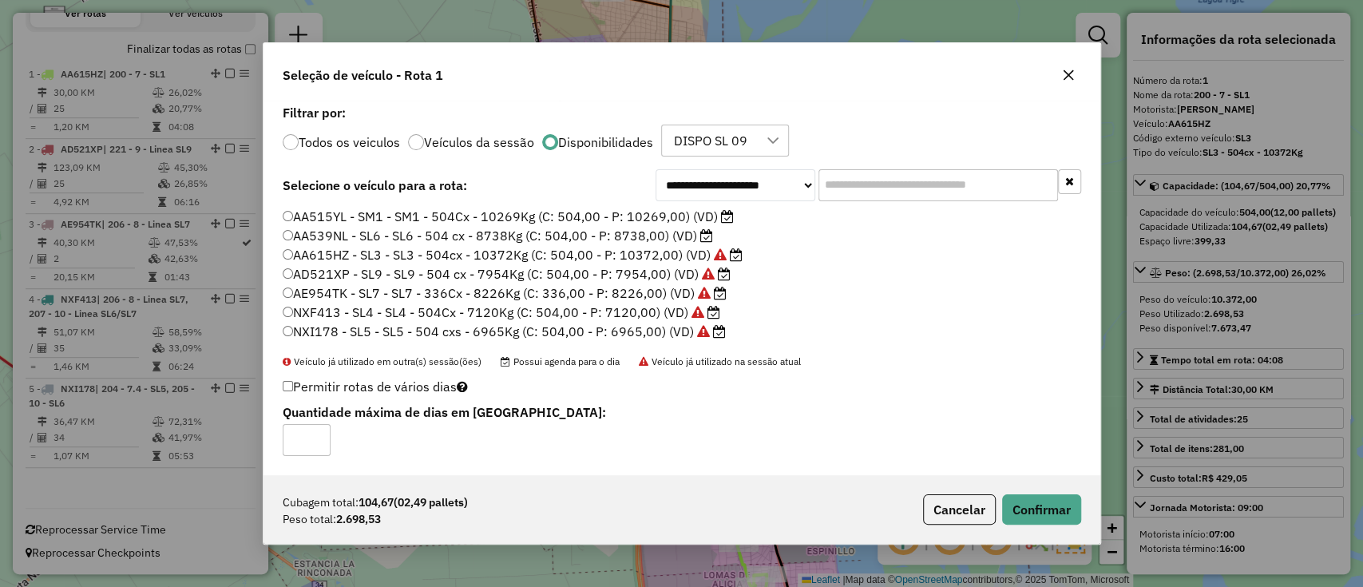
click at [1028, 489] on div "Cubagem total: 104,67 (02,49 pallets) Peso total: 2.698,53 Cancelar Confirmar" at bounding box center [681, 509] width 837 height 69
click at [1021, 506] on button "Confirmar" at bounding box center [1041, 509] width 79 height 30
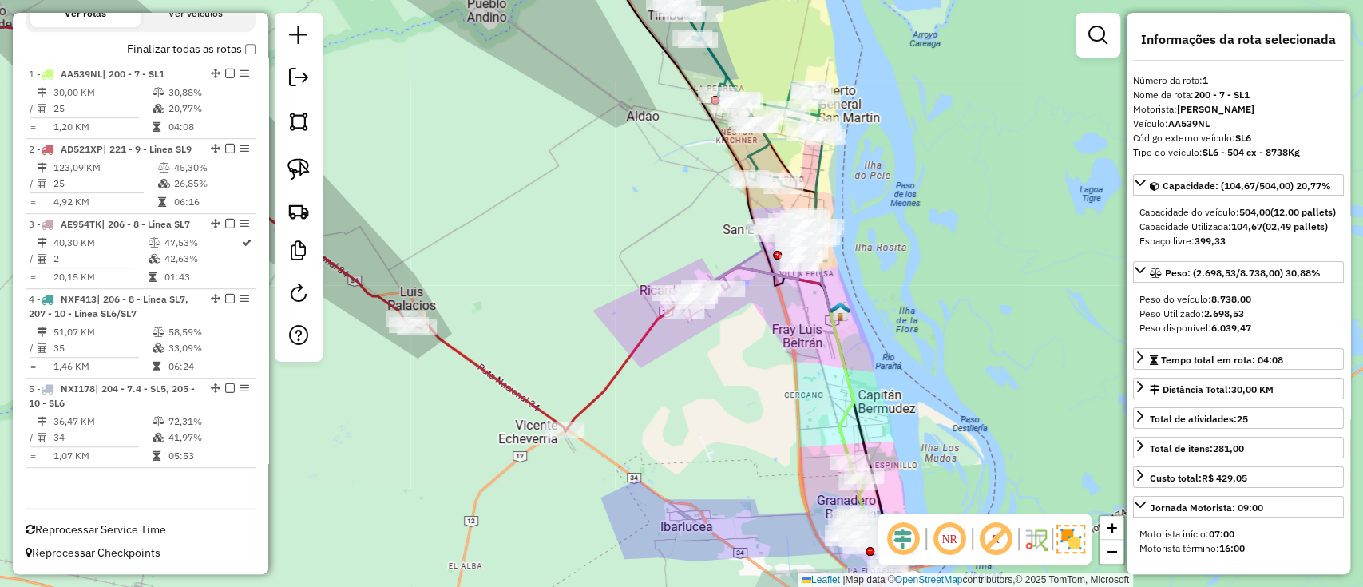
click at [751, 257] on icon at bounding box center [745, 261] width 155 height 99
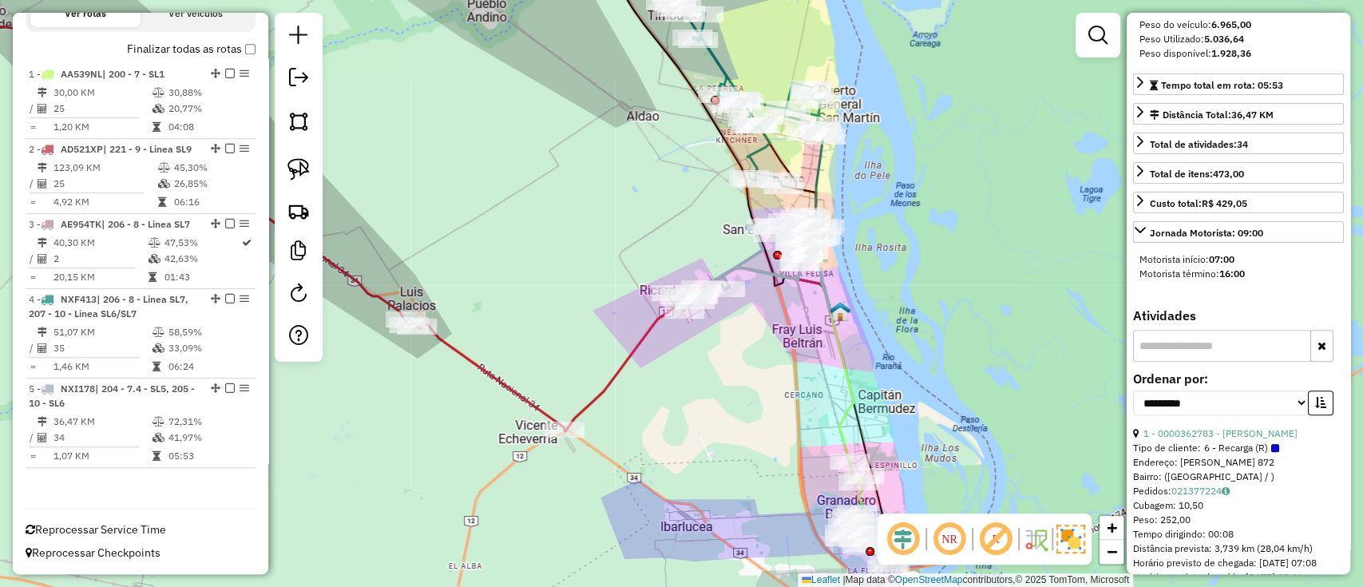
scroll to position [319, 0]
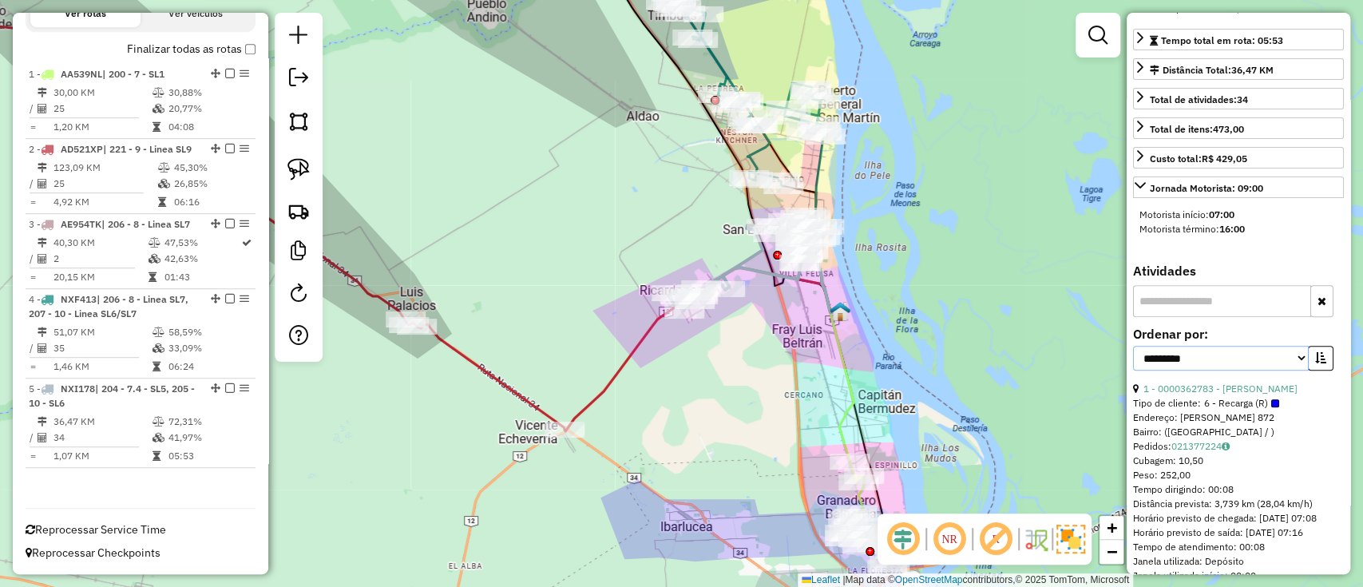
click at [1239, 370] on select "**********" at bounding box center [1221, 358] width 176 height 25
select select "**********"
click at [1133, 370] on select "**********" at bounding box center [1221, 358] width 176 height 25
click at [1317, 363] on icon "button" at bounding box center [1320, 357] width 11 height 11
click at [1226, 394] on link "2 - 0000361043 - LA FIAMBRERIA SRL" at bounding box center [1228, 388] width 171 height 12
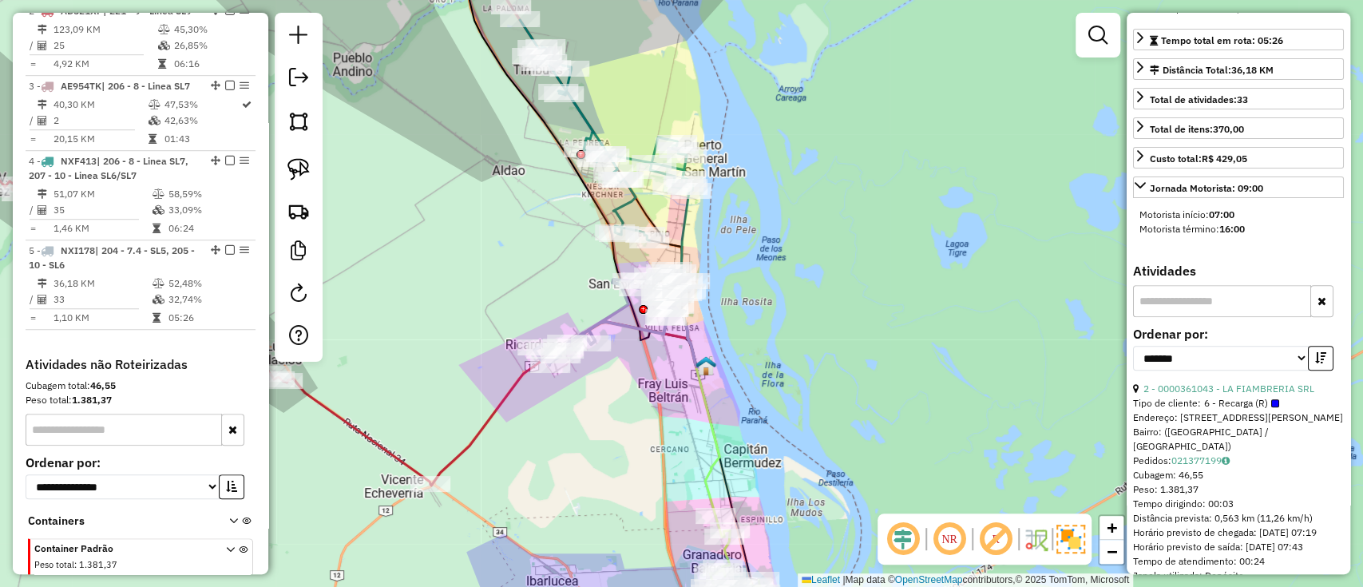
scroll to position [842, 0]
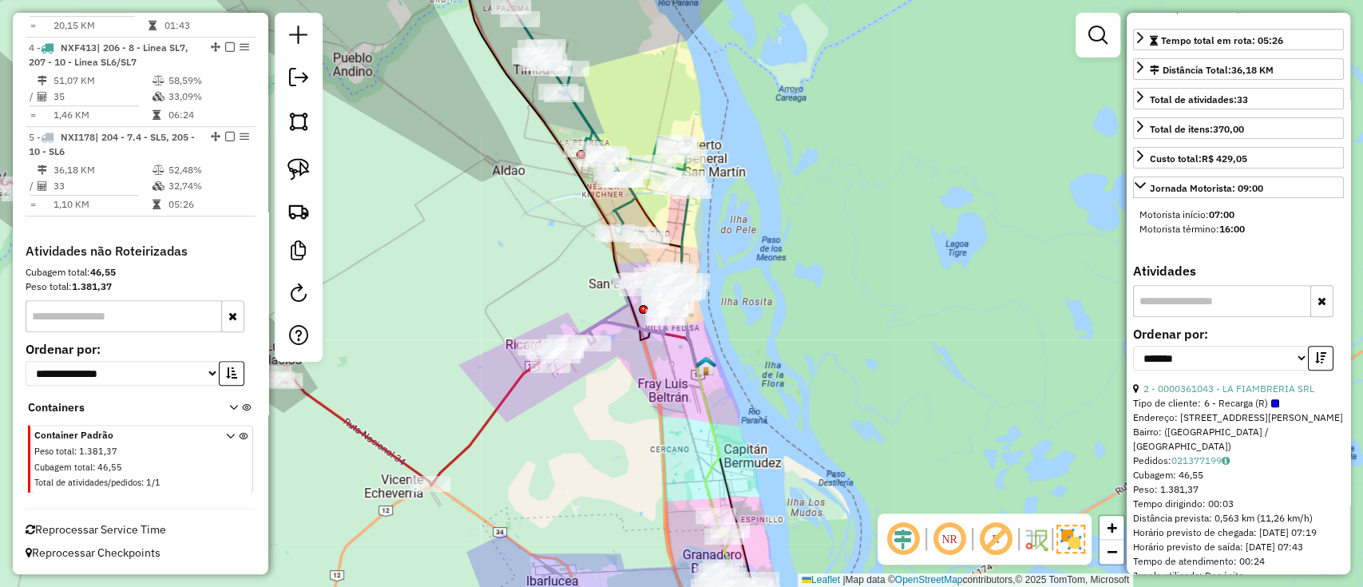
click at [624, 323] on icon at bounding box center [611, 315] width 155 height 99
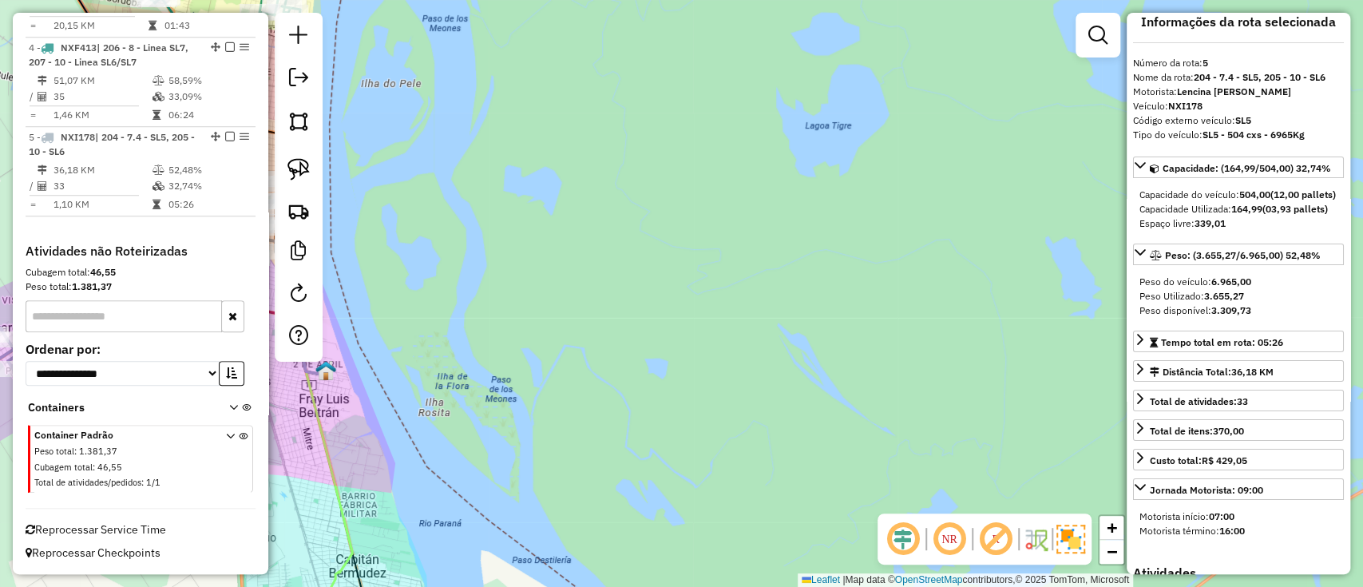
scroll to position [0, 0]
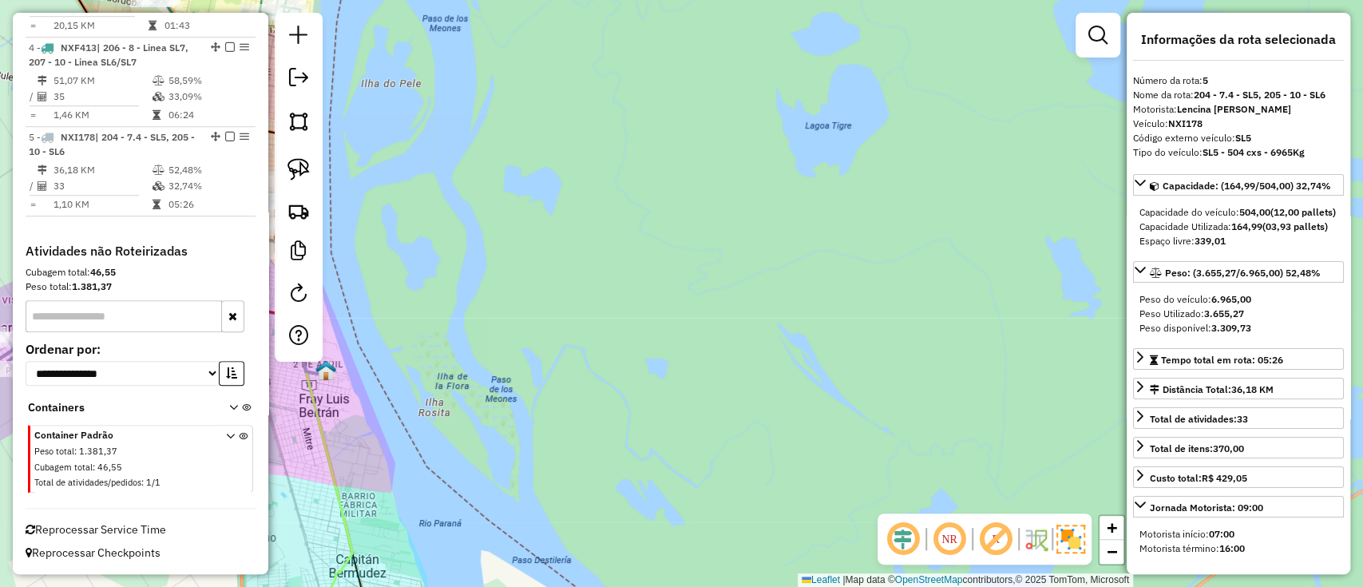
drag, startPoint x: 632, startPoint y: 386, endPoint x: 885, endPoint y: 182, distance: 324.7
click at [883, 182] on div "Janela de atendimento Grade de atendimento Capacidade Transportadoras Veículos …" at bounding box center [681, 293] width 1363 height 587
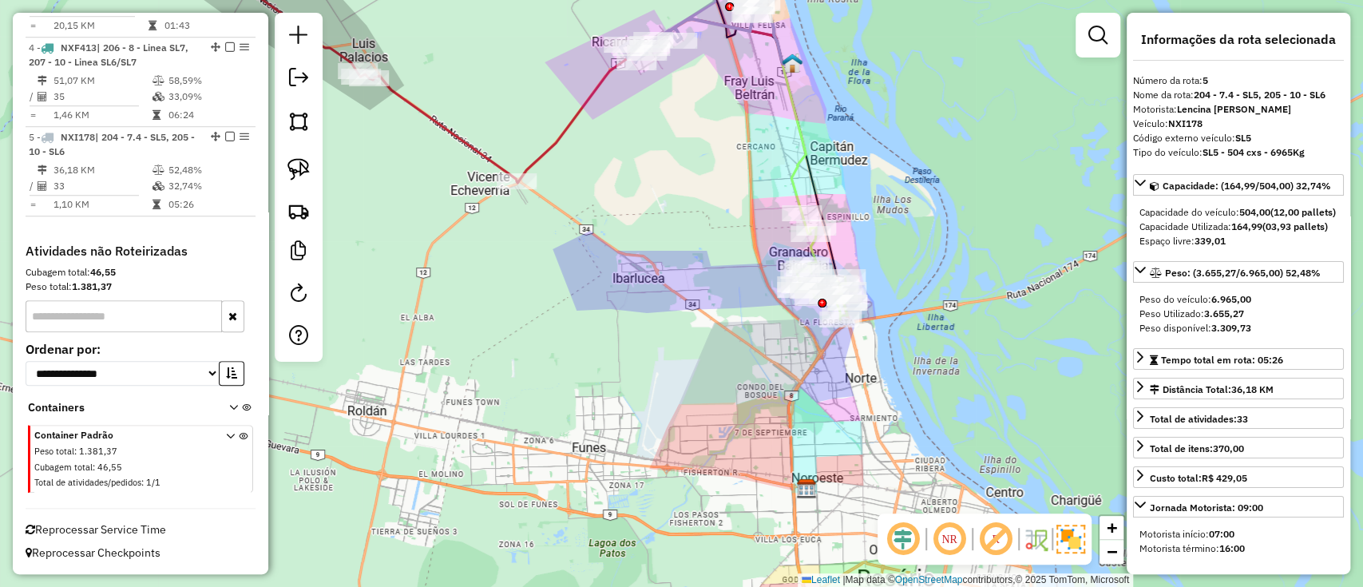
click at [798, 165] on icon at bounding box center [793, 138] width 23 height 150
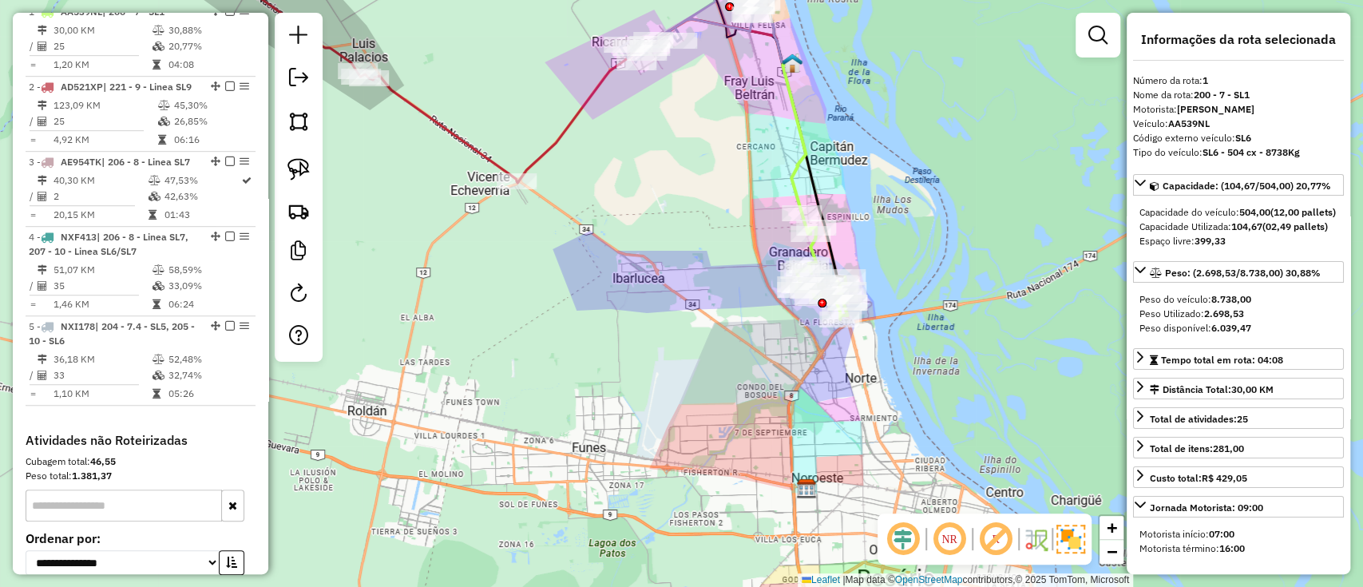
scroll to position [613, 0]
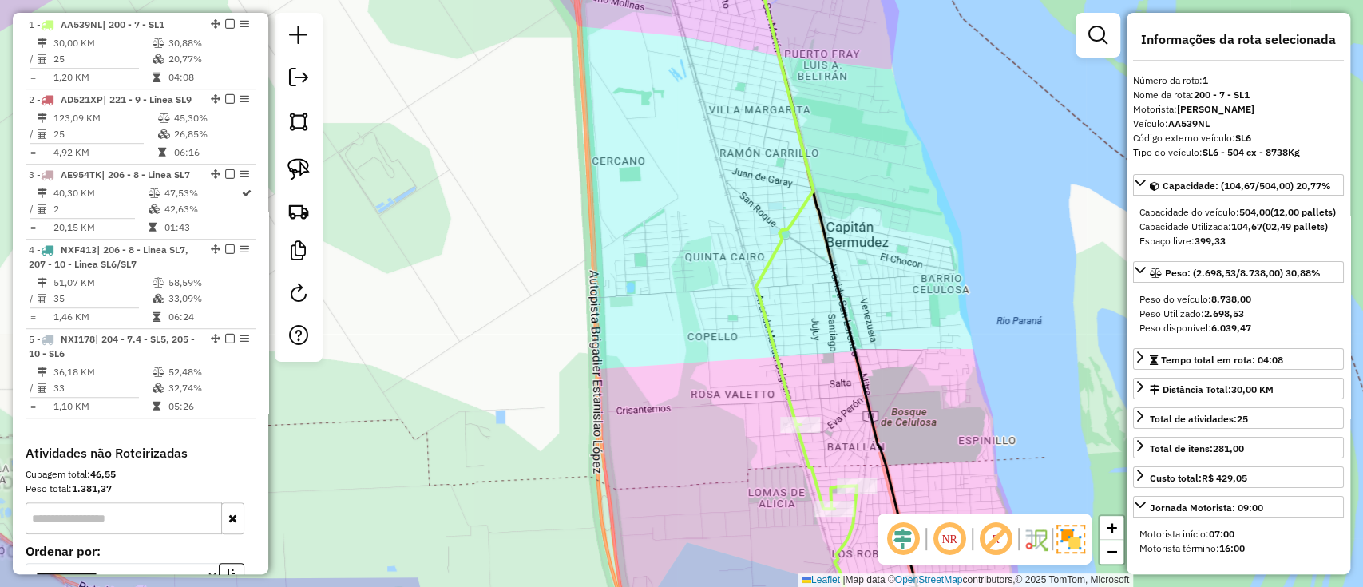
drag, startPoint x: 826, startPoint y: 53, endPoint x: 877, endPoint y: 547, distance: 497.0
click at [877, 547] on hb-router-mapa "Informações da Sessão 1261628 - 09/09/2025 Criação: 08/09/2025 14:51 Depósito: …" at bounding box center [681, 293] width 1363 height 587
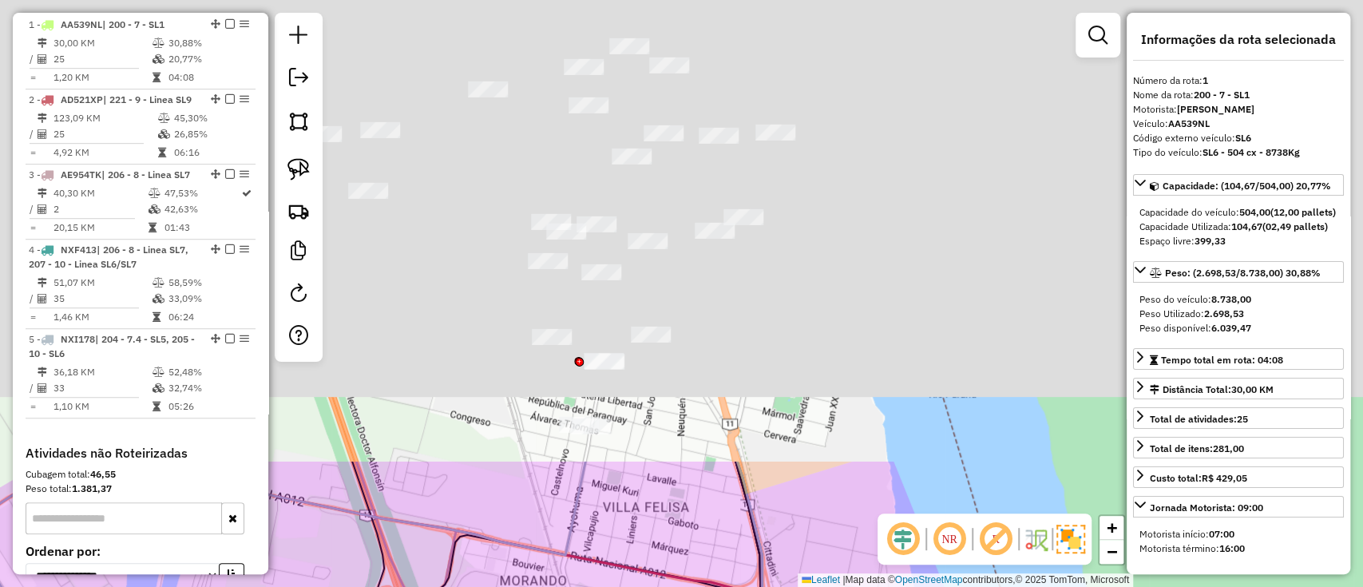
drag, startPoint x: 825, startPoint y: 166, endPoint x: 825, endPoint y: 563, distance: 396.8
click at [842, 586] on html "Aguarde... Pop-up bloqueado! Seu navegador bloqueou automáticamente a abertura …" at bounding box center [681, 293] width 1363 height 587
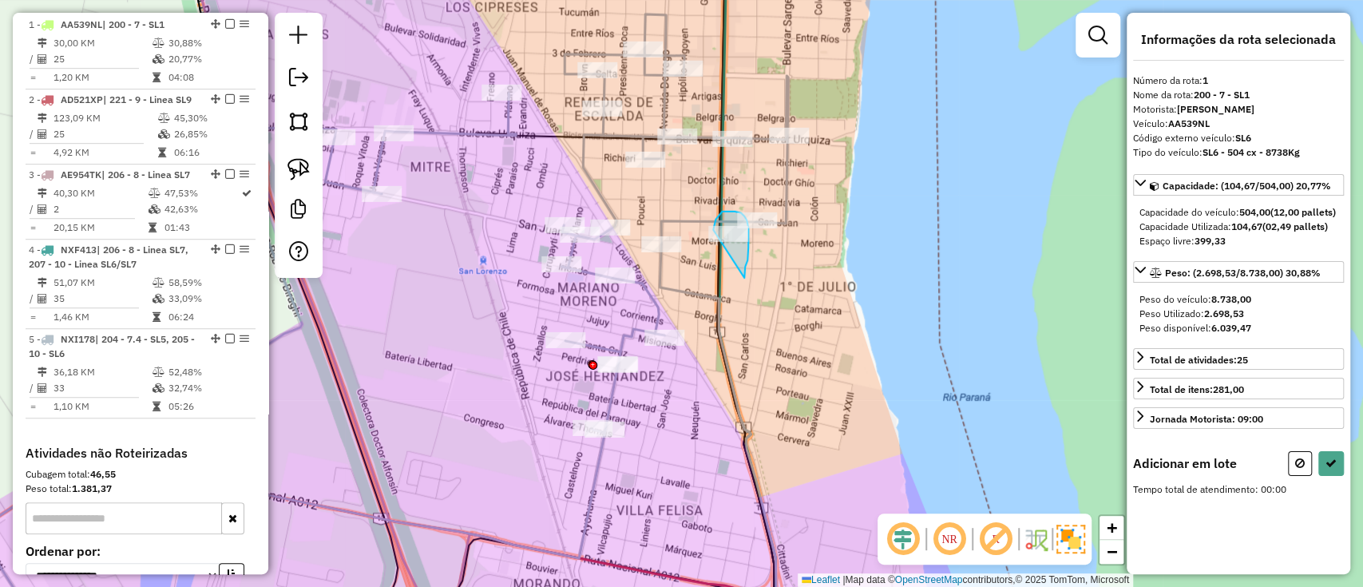
click at [713, 230] on div "Janela de atendimento Grade de atendimento Capacidade Transportadoras Veículos …" at bounding box center [681, 293] width 1363 height 587
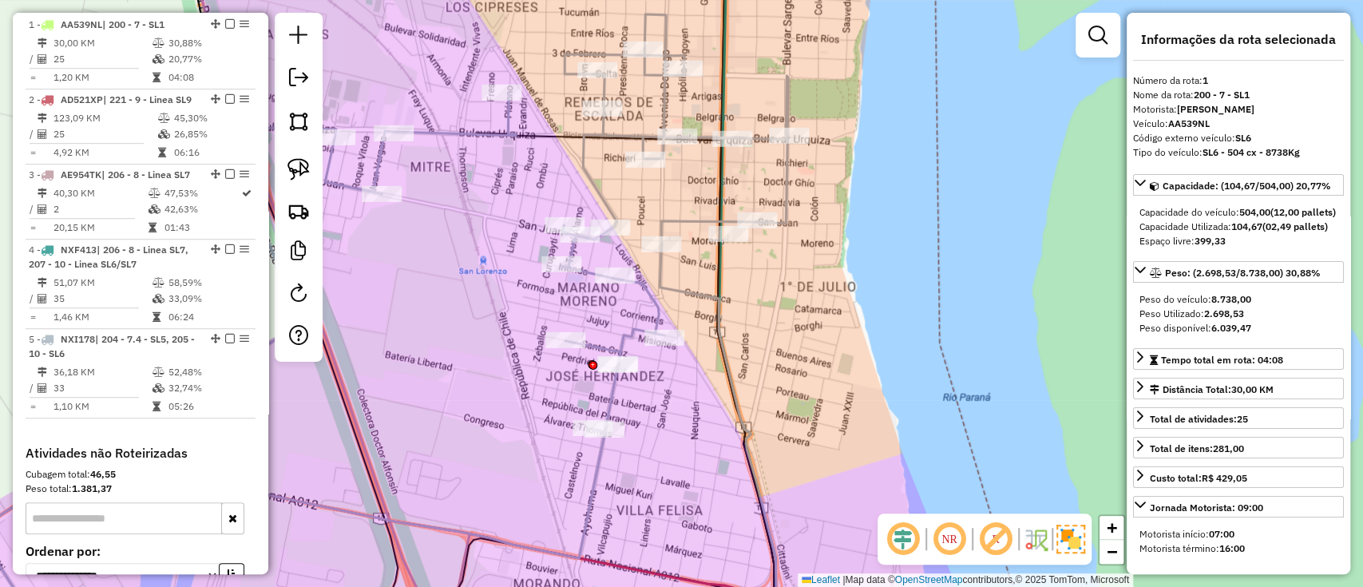
click at [788, 182] on icon at bounding box center [325, 328] width 925 height 628
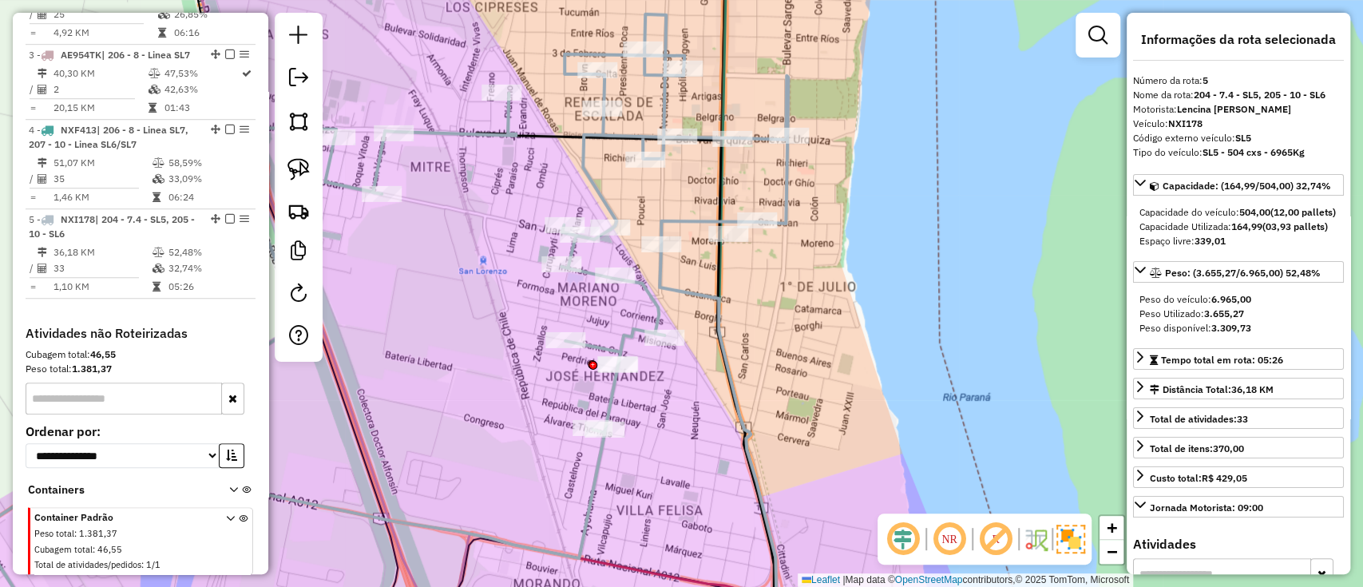
scroll to position [842, 0]
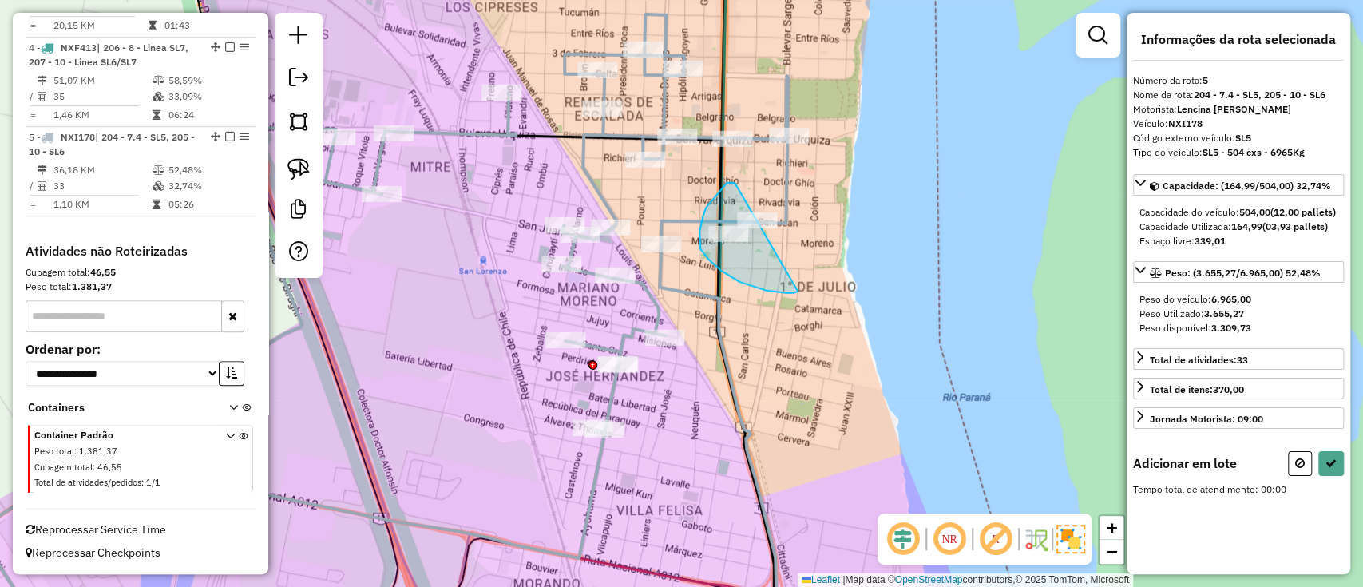
drag, startPoint x: 734, startPoint y: 184, endPoint x: 795, endPoint y: 288, distance: 121.3
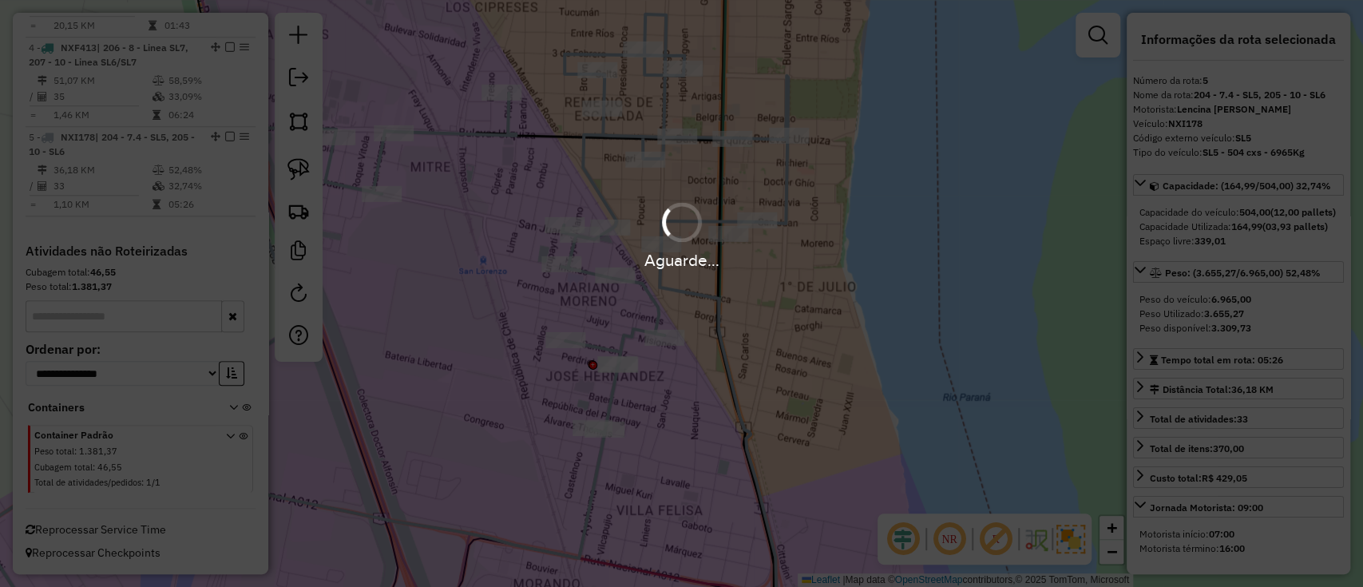
scroll to position [591, 0]
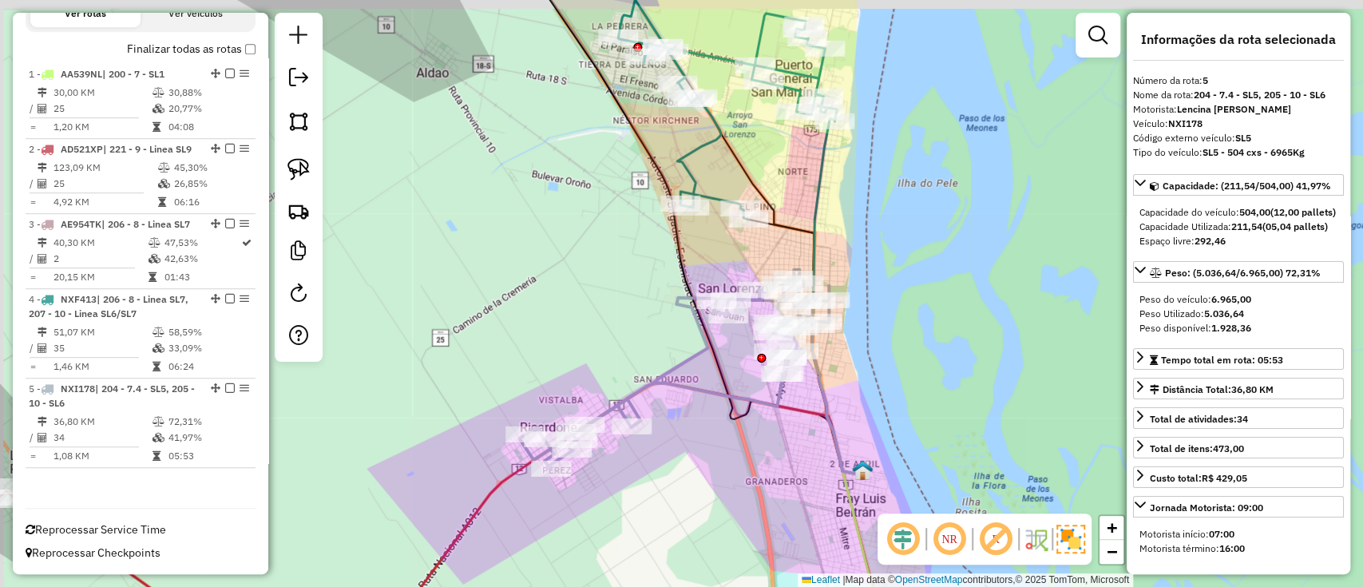
drag, startPoint x: 854, startPoint y: 270, endPoint x: 888, endPoint y: 499, distance: 231.6
click at [898, 516] on hb-router-mapa "Informações da Sessão 1261628 - 09/09/2025 Criação: 08/09/2025 14:51 Depósito: …" at bounding box center [681, 293] width 1363 height 587
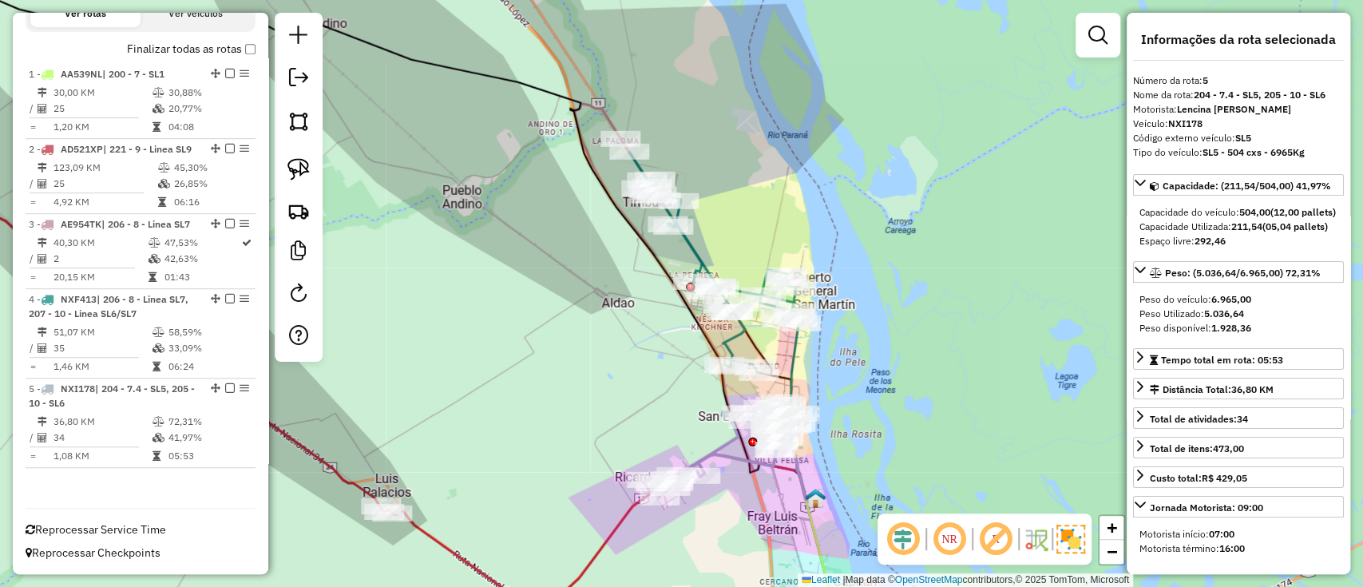
click at [693, 250] on icon at bounding box center [715, 263] width 173 height 220
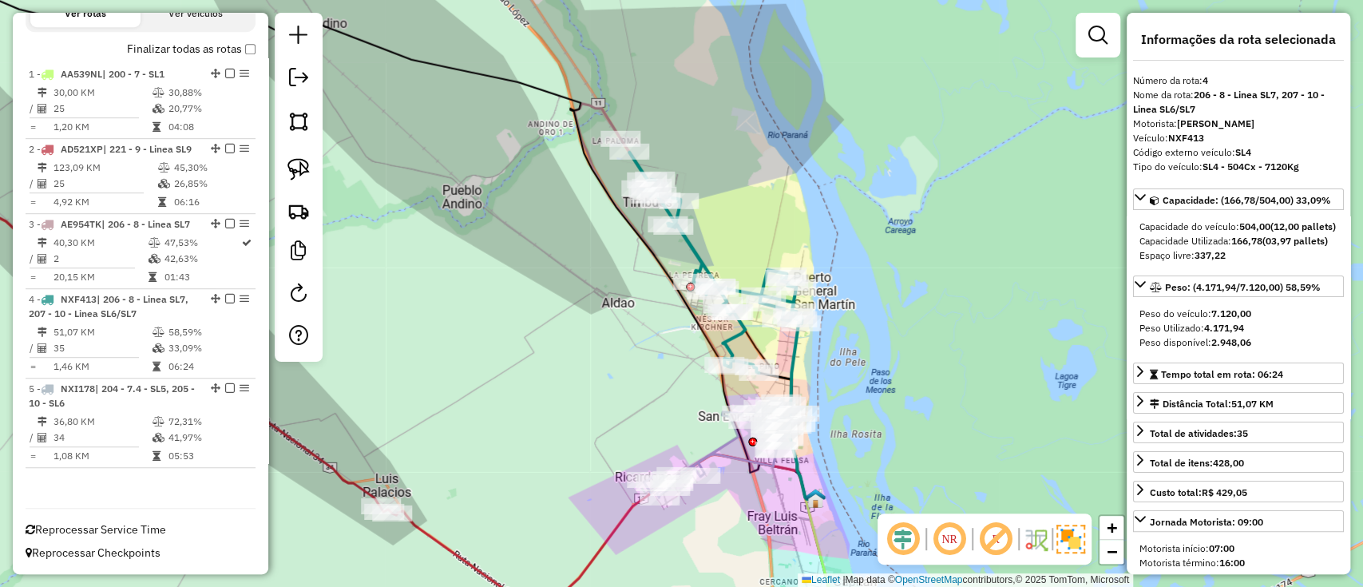
click at [606, 112] on icon at bounding box center [694, 302] width 241 height 397
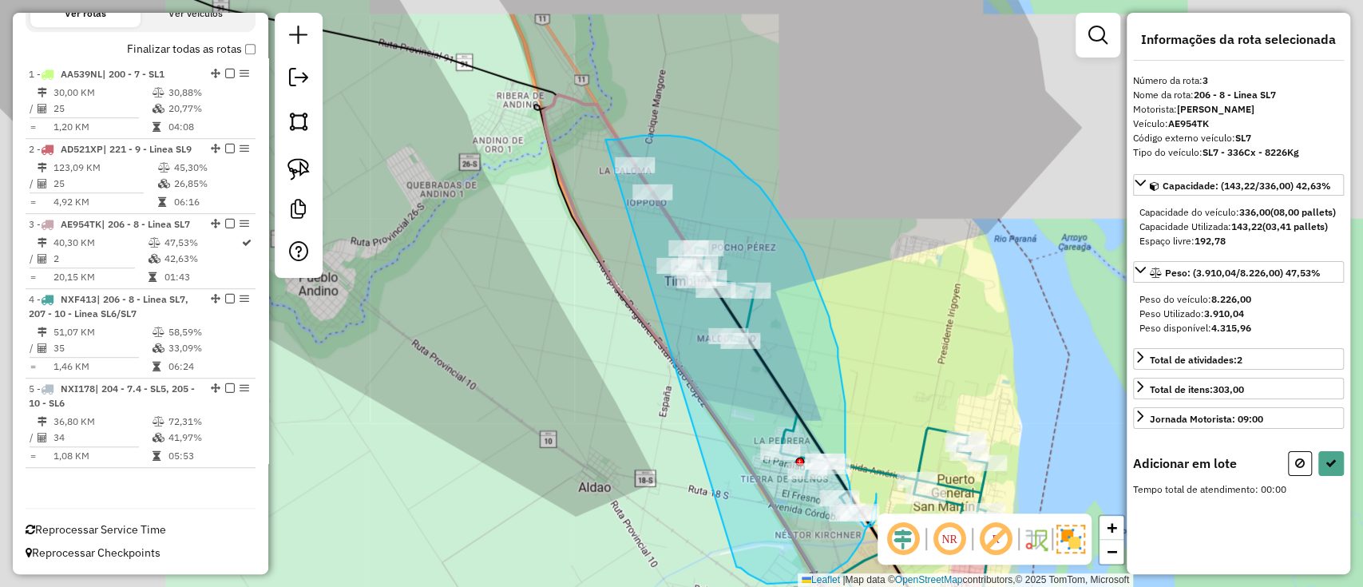
drag, startPoint x: 609, startPoint y: 140, endPoint x: 736, endPoint y: 565, distance: 444.1
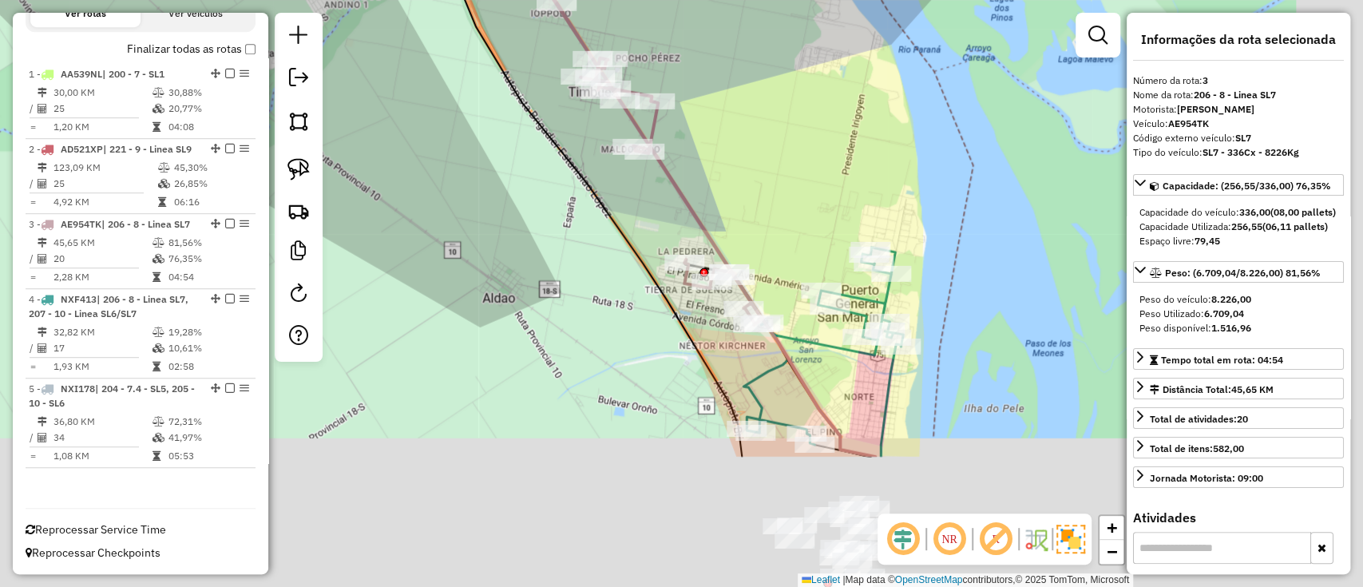
drag, startPoint x: 779, startPoint y: 248, endPoint x: 694, endPoint y: 113, distance: 159.7
click at [694, 113] on div "Janela de atendimento Grade de atendimento Capacidade Transportadoras Veículos …" at bounding box center [681, 293] width 1363 height 587
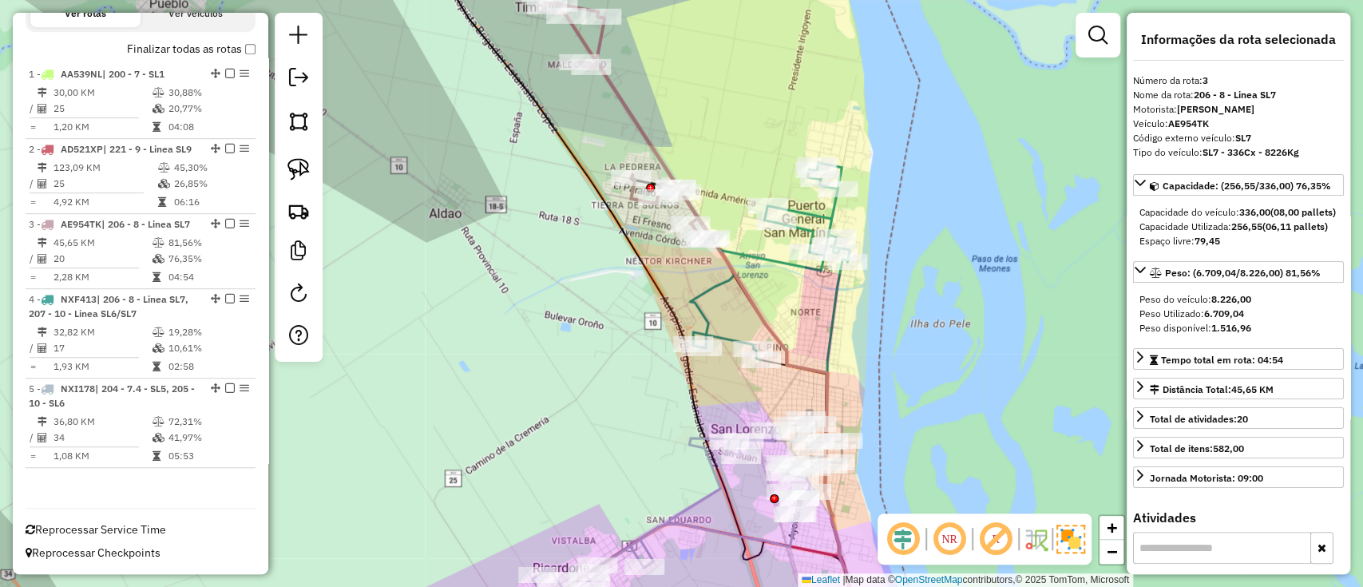
click at [650, 137] on icon at bounding box center [613, 91] width 192 height 299
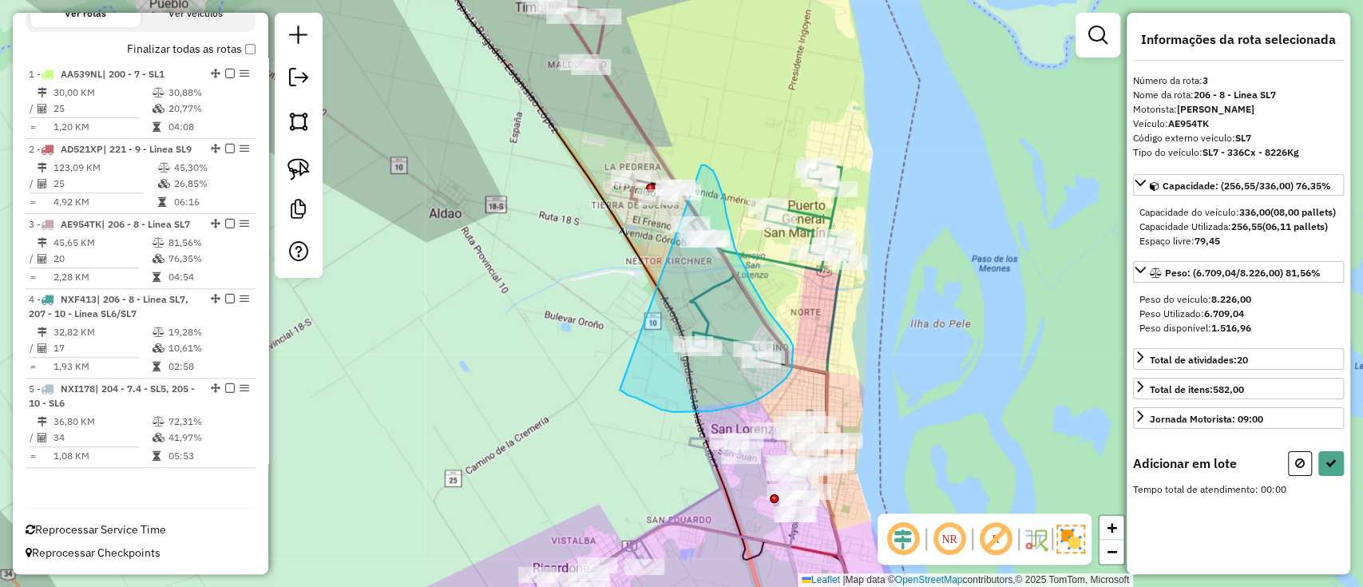
drag, startPoint x: 710, startPoint y: 168, endPoint x: 607, endPoint y: 380, distance: 235.3
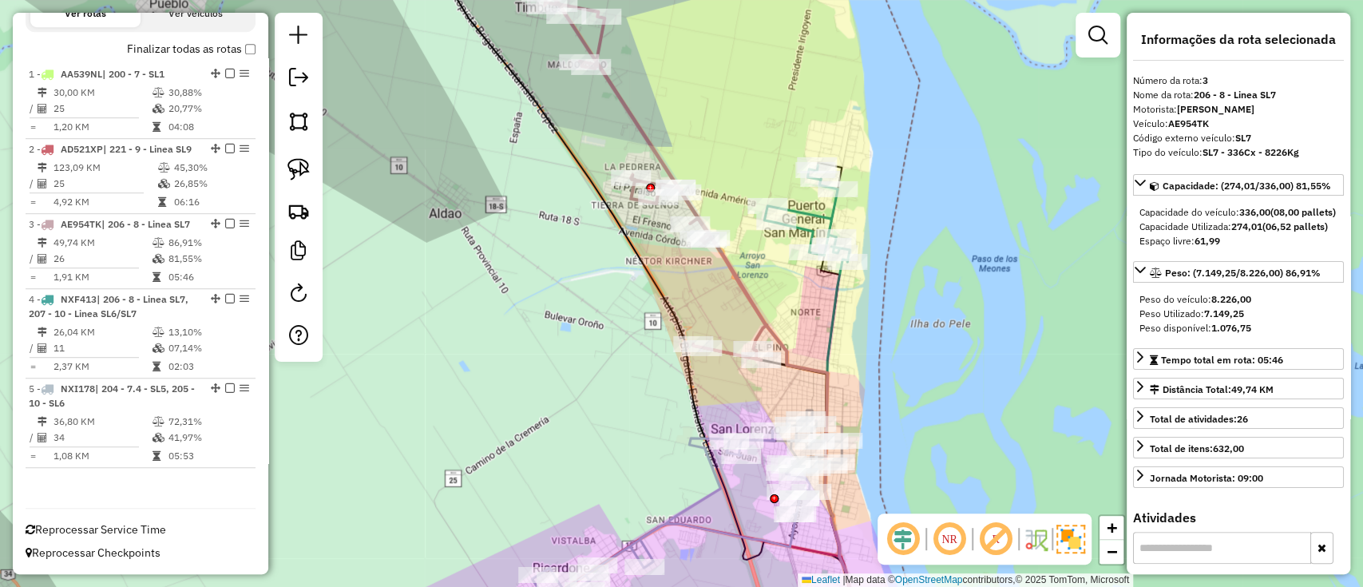
click at [699, 438] on icon at bounding box center [687, 510] width 310 height 200
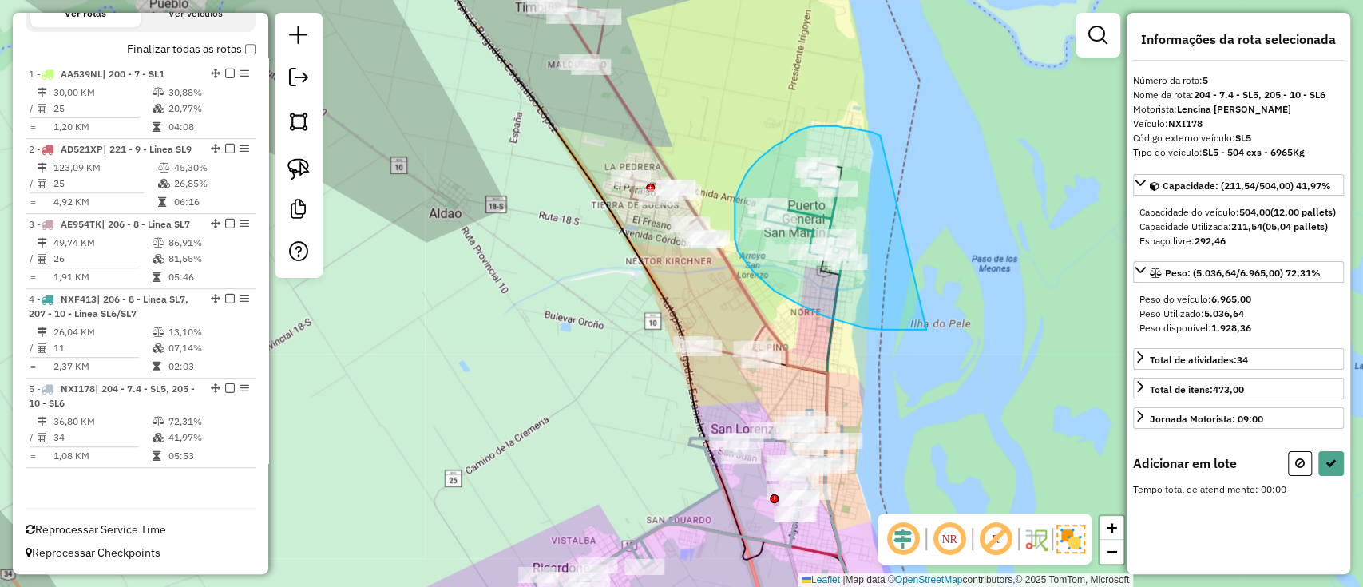
drag, startPoint x: 850, startPoint y: 128, endPoint x: 931, endPoint y: 329, distance: 217.1
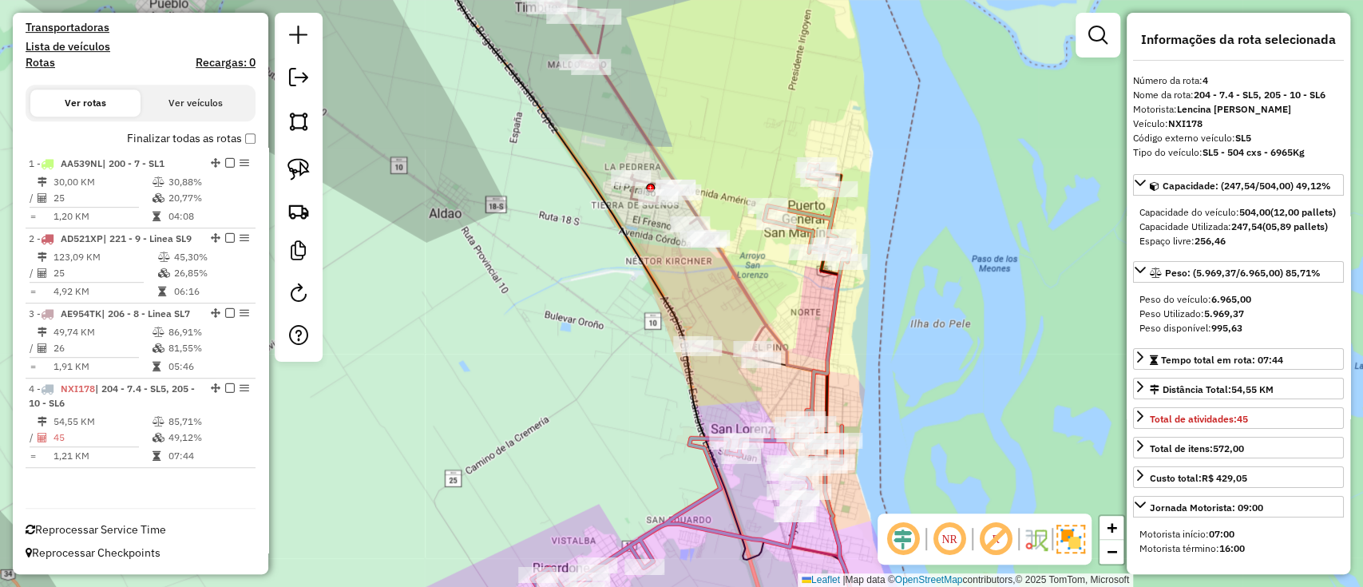
scroll to position [501, 0]
click at [809, 204] on icon at bounding box center [691, 387] width 318 height 445
click at [660, 156] on icon at bounding box center [641, 151] width 249 height 418
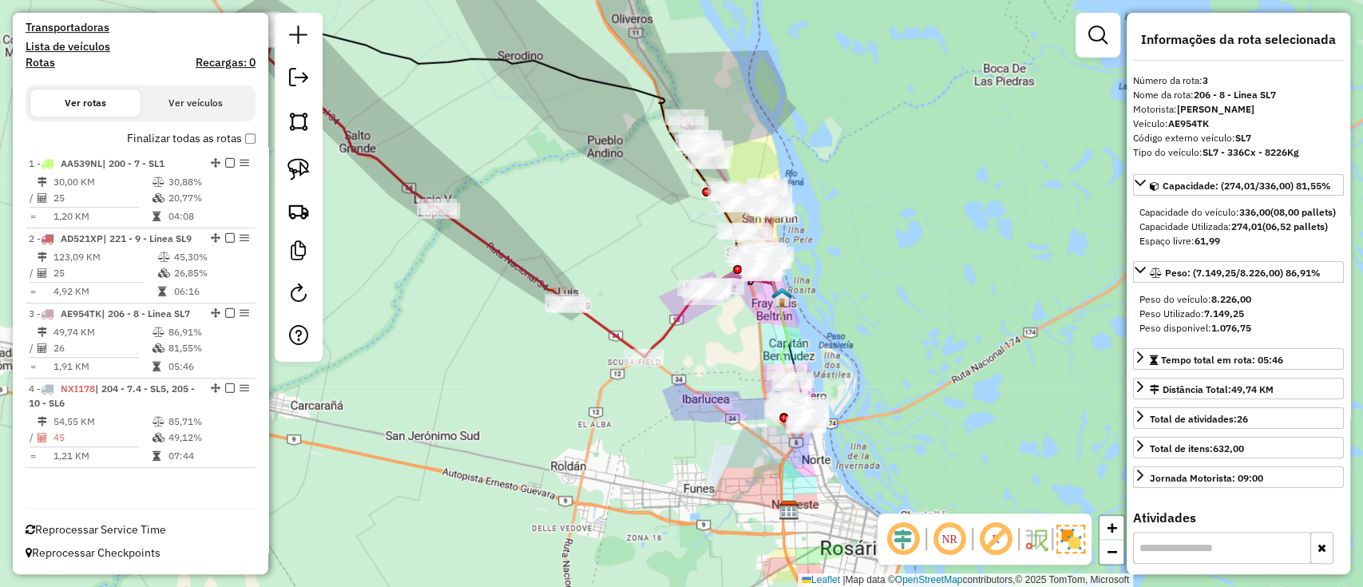
drag, startPoint x: 868, startPoint y: 377, endPoint x: 806, endPoint y: 345, distance: 70.0
click at [874, 331] on div "Janela de atendimento Grade de atendimento Capacidade Transportadoras Veículos …" at bounding box center [681, 293] width 1363 height 587
click at [783, 353] on icon at bounding box center [782, 333] width 11 height 75
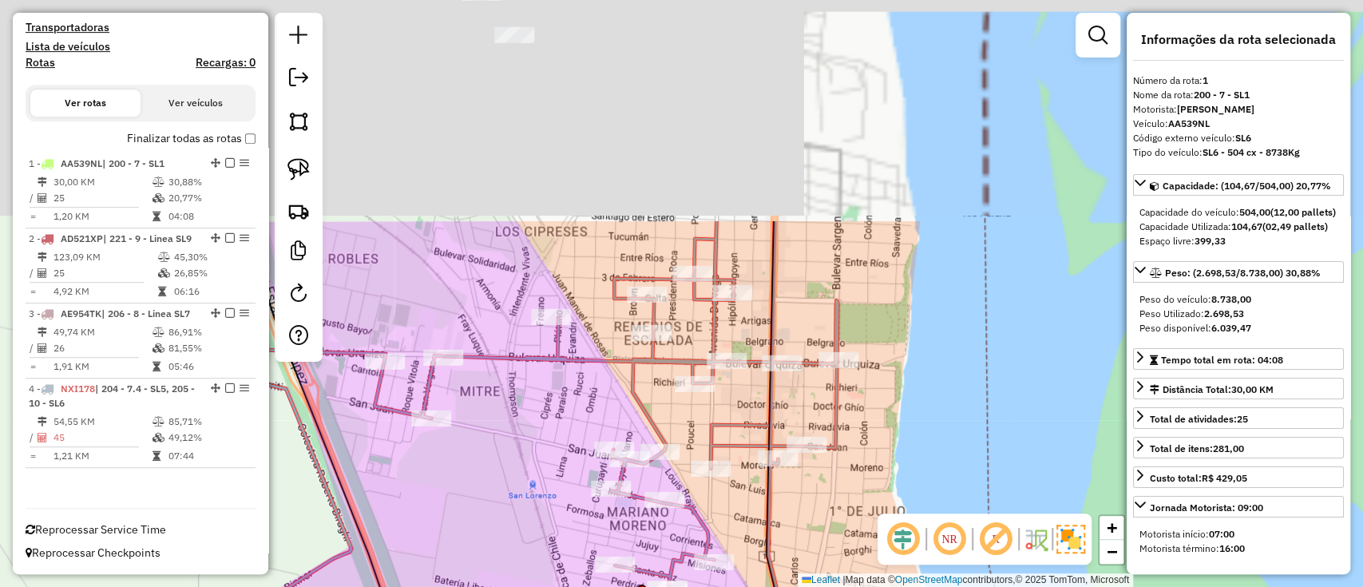
drag, startPoint x: 818, startPoint y: 393, endPoint x: 863, endPoint y: 509, distance: 124.4
click at [862, 509] on div "Janela de atendimento Grade de atendimento Capacidade Transportadoras Veículos …" at bounding box center [681, 293] width 1363 height 587
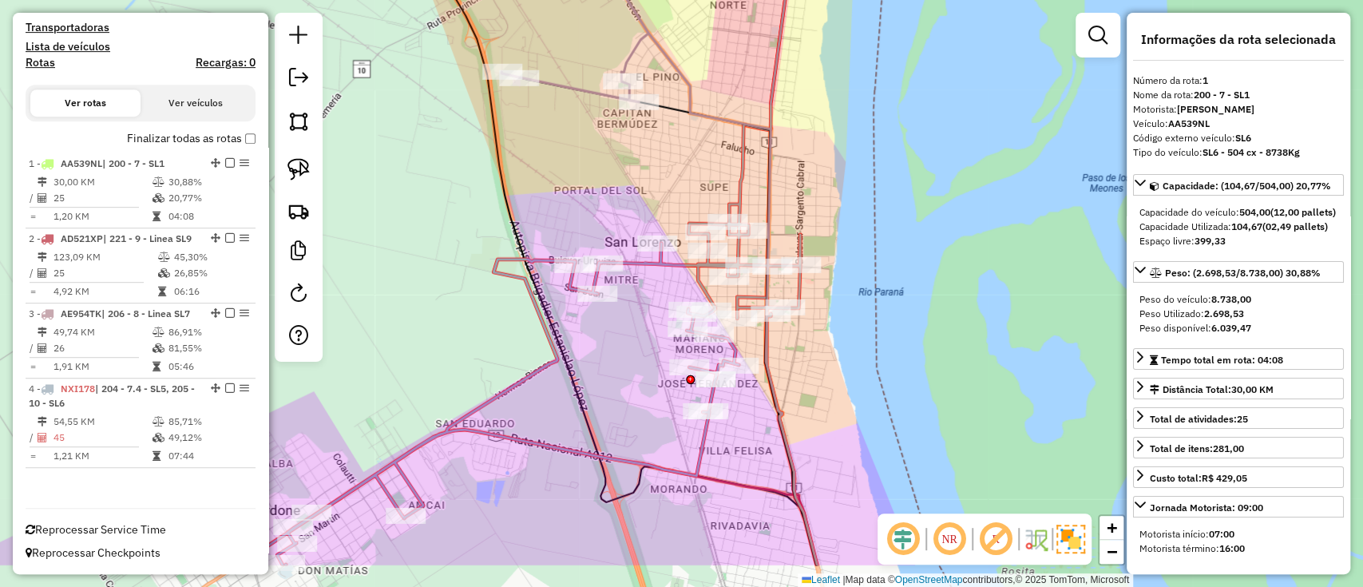
drag, startPoint x: 858, startPoint y: 453, endPoint x: 801, endPoint y: 322, distance: 142.7
click at [824, 339] on div "Janela de atendimento Grade de atendimento Capacidade Transportadoras Veículos …" at bounding box center [681, 293] width 1363 height 587
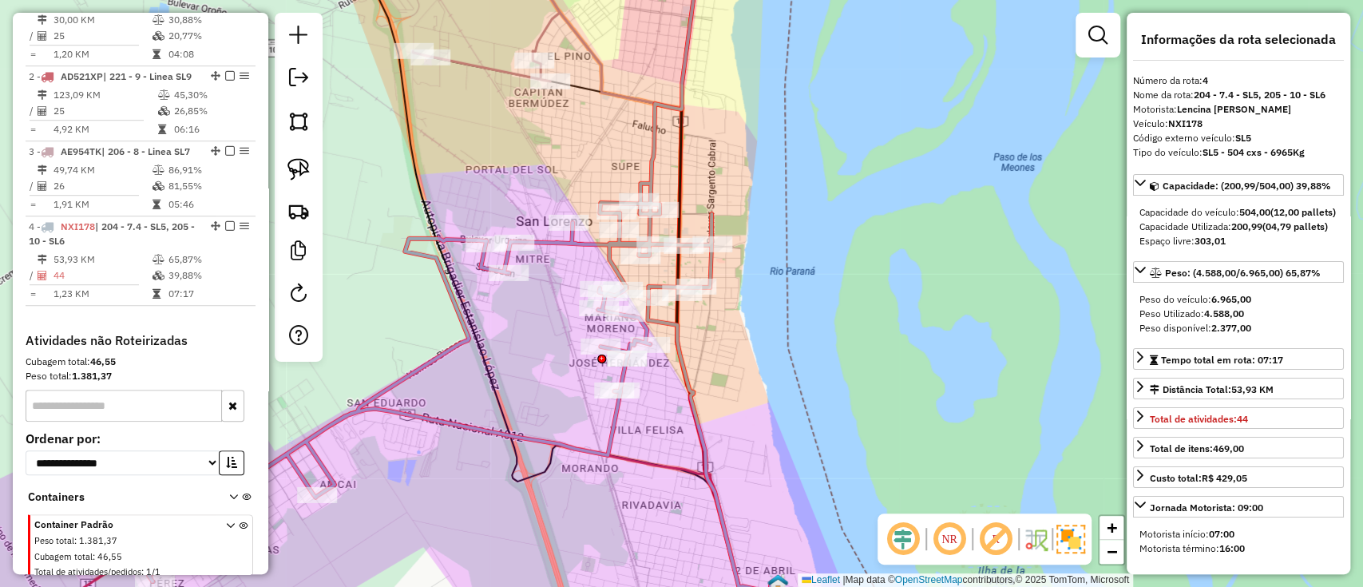
scroll to position [753, 0]
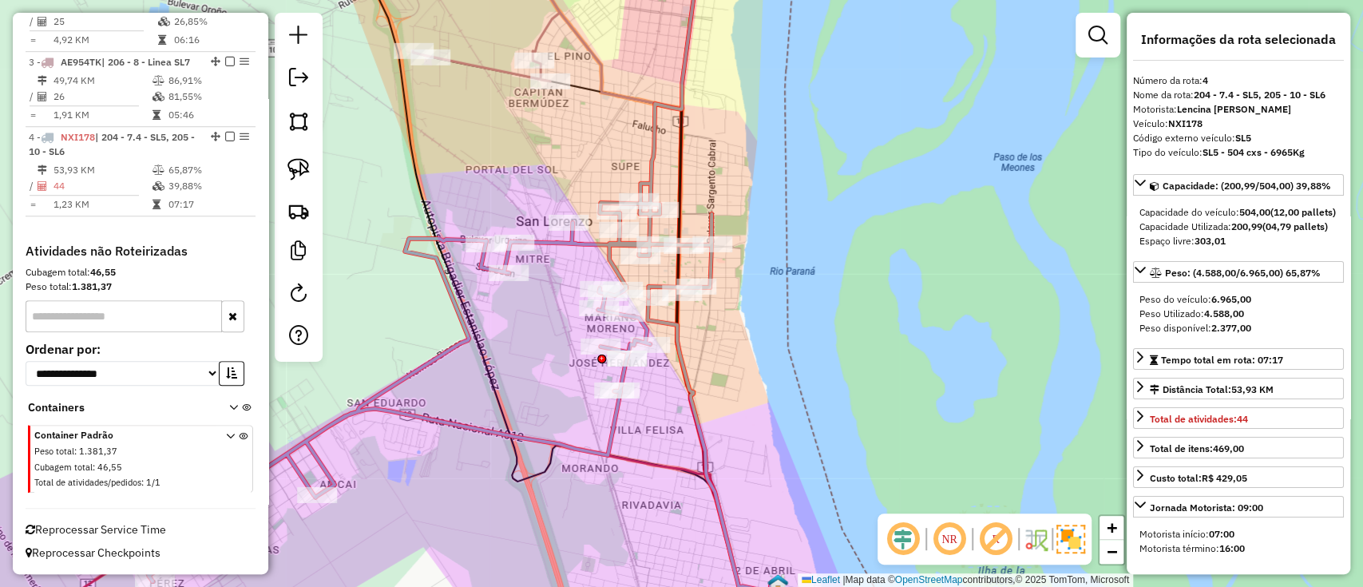
click at [645, 158] on icon at bounding box center [402, 262] width 620 height 640
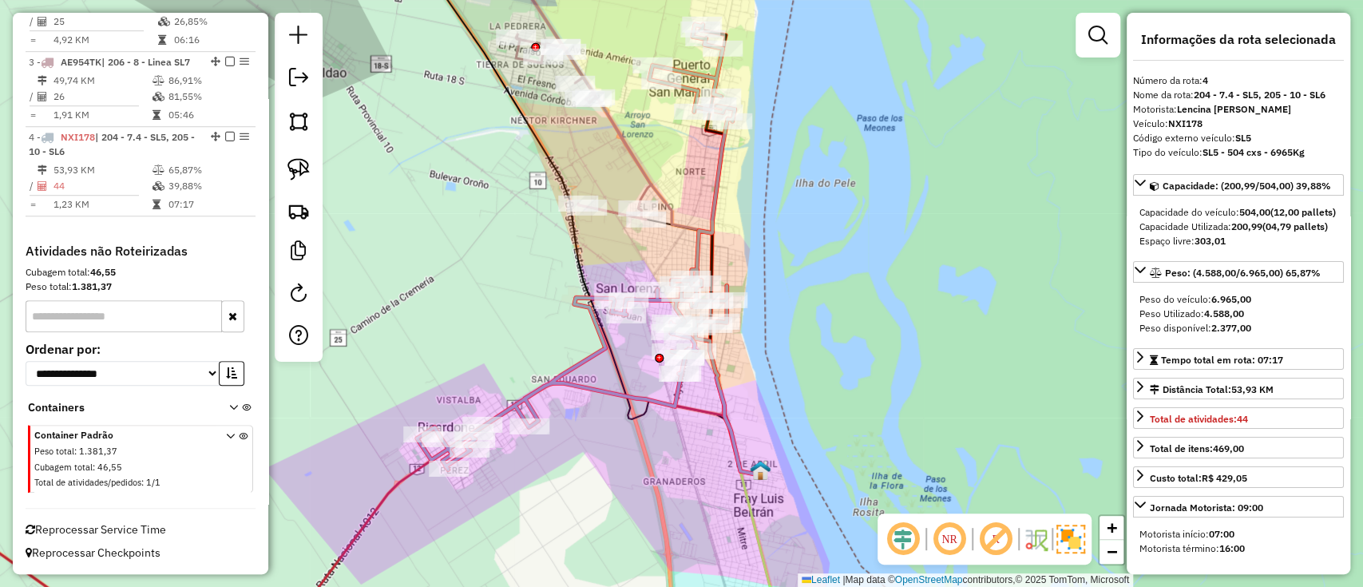
click at [756, 538] on icon at bounding box center [763, 557] width 44 height 176
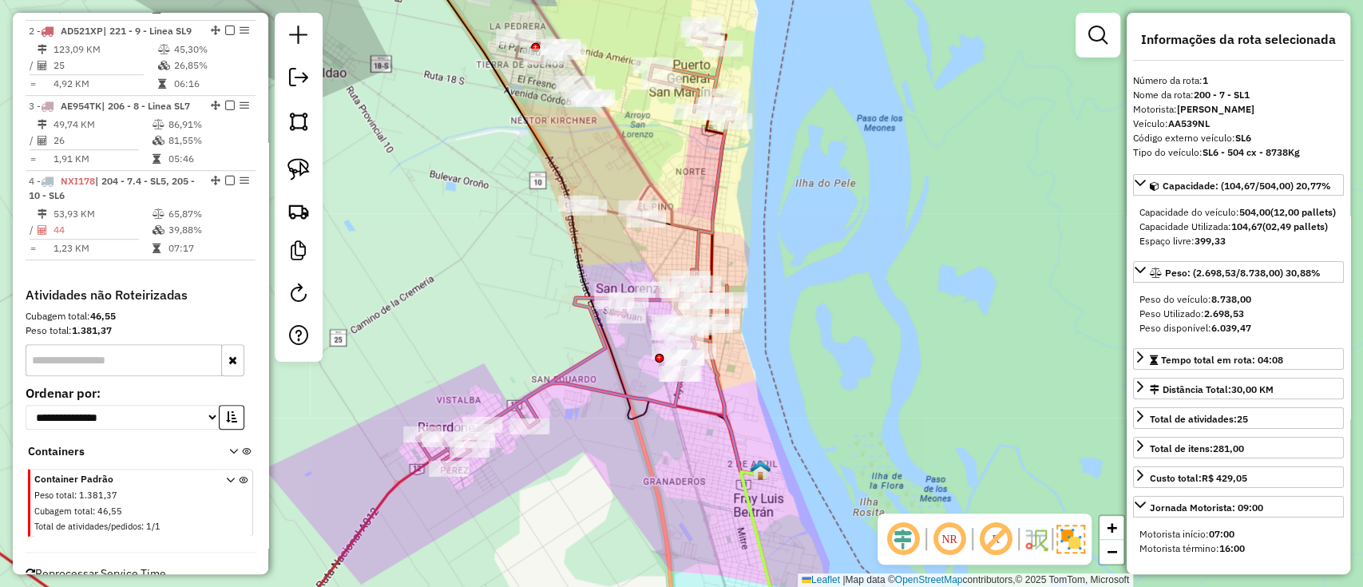
scroll to position [613, 0]
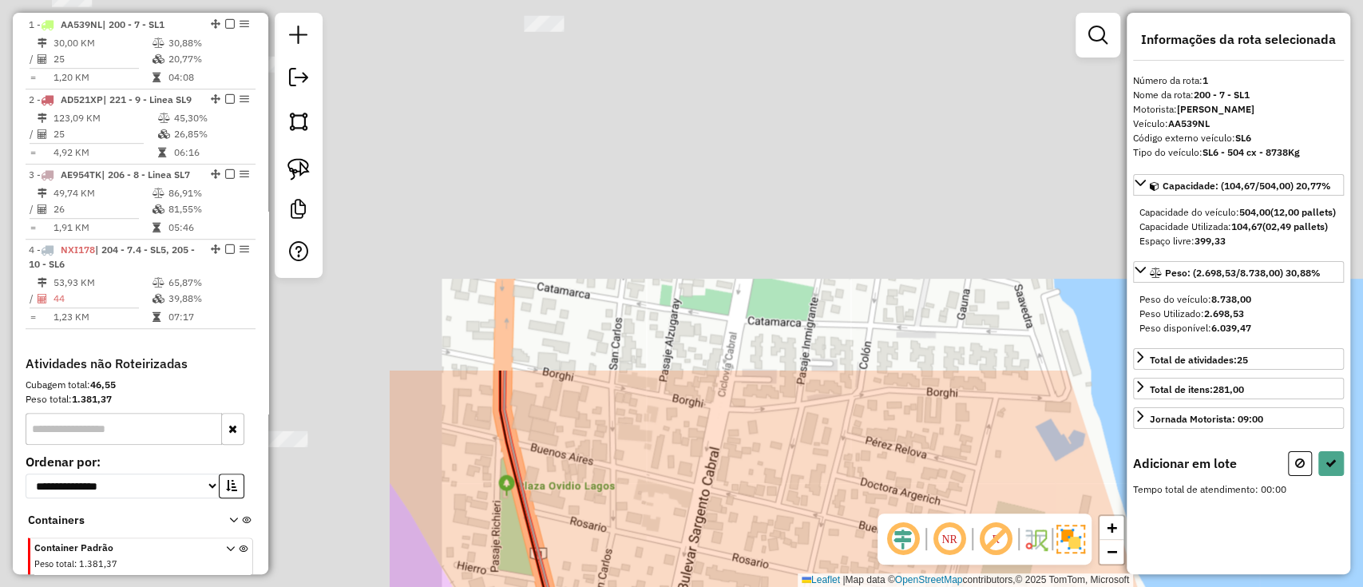
drag, startPoint x: 497, startPoint y: 189, endPoint x: 996, endPoint y: 595, distance: 642.5
click at [996, 586] on html "Aguarde... Pop-up bloqueado! Seu navegador bloqueou automáticamente a abertura …" at bounding box center [681, 293] width 1363 height 587
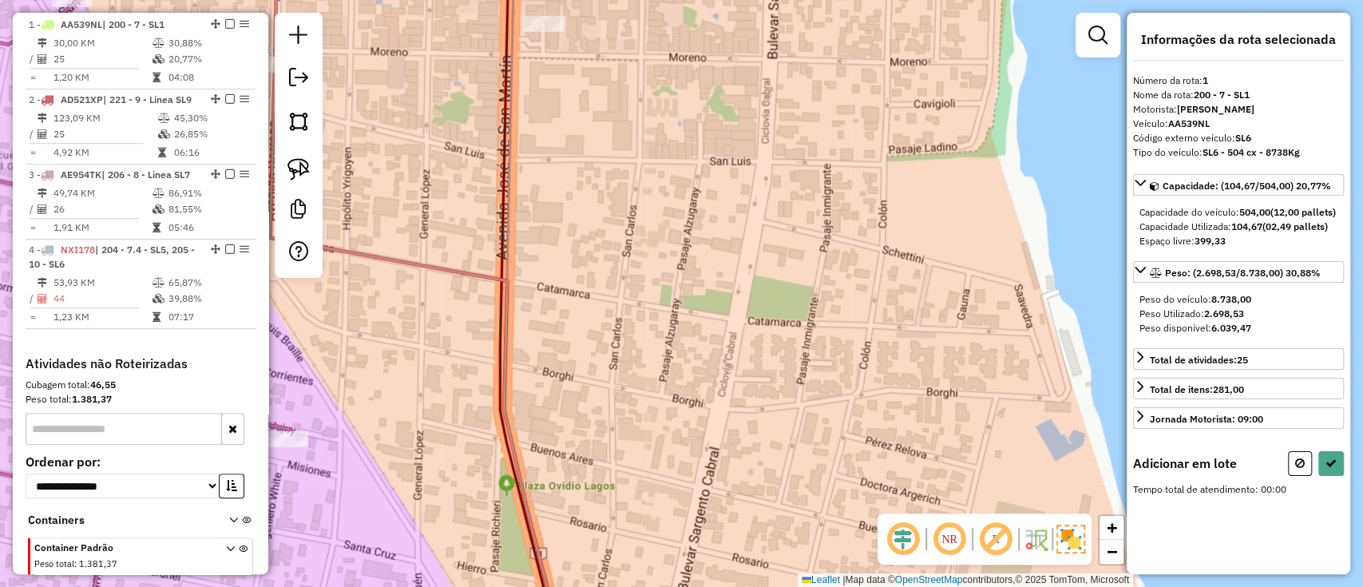
click at [543, 14] on div "Janela de atendimento Grade de atendimento Capacidade Transportadoras Veículos …" at bounding box center [681, 293] width 1363 height 587
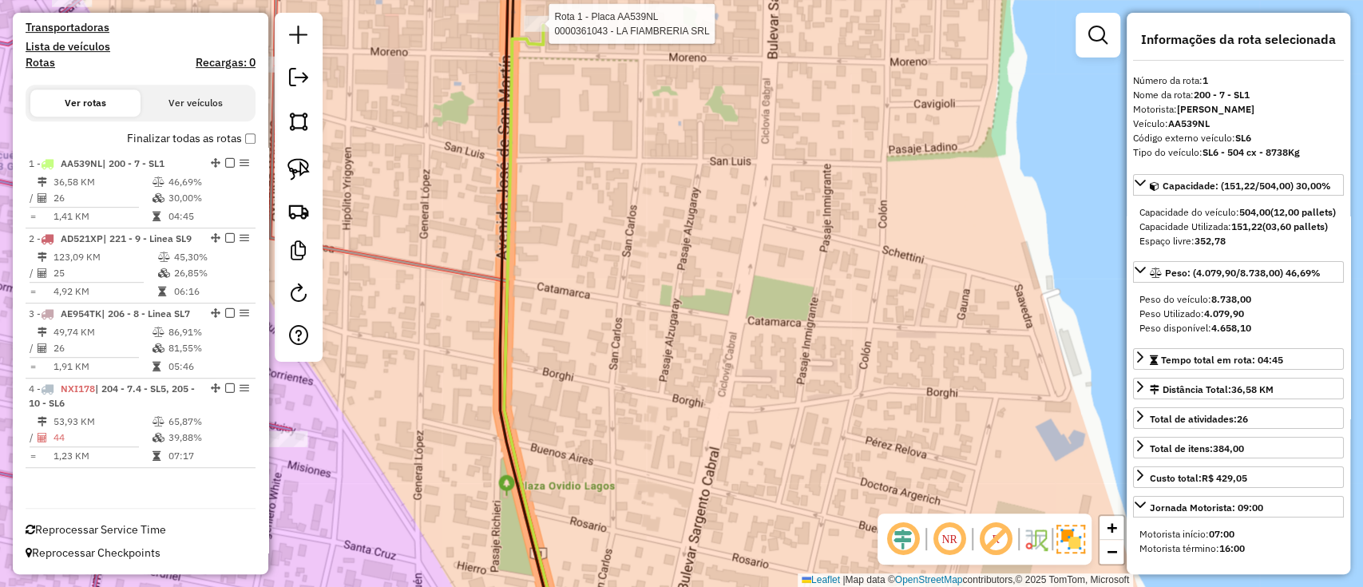
scroll to position [501, 0]
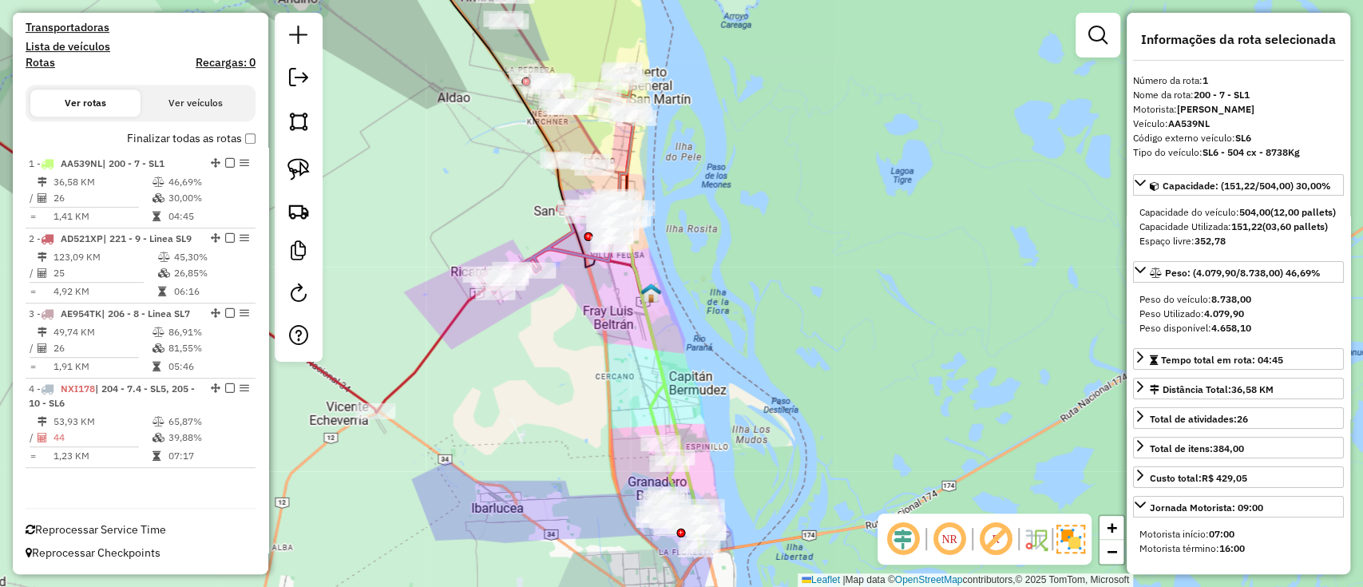
click at [661, 404] on icon at bounding box center [665, 384] width 81 height 329
click at [658, 391] on icon at bounding box center [665, 384] width 81 height 329
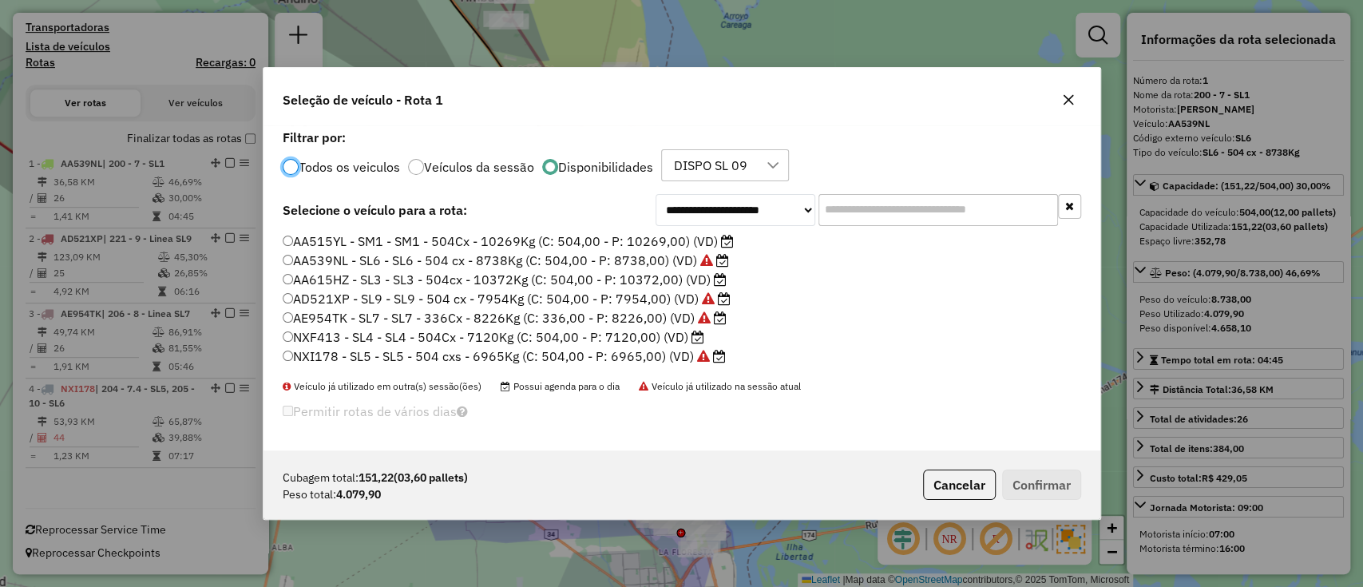
scroll to position [8, 5]
click at [679, 333] on label "NXF413 - SL4 - SL4 - 504Cx - 7120Kg (C: 504,00 - P: 7120,00) (VD)" at bounding box center [494, 336] width 422 height 19
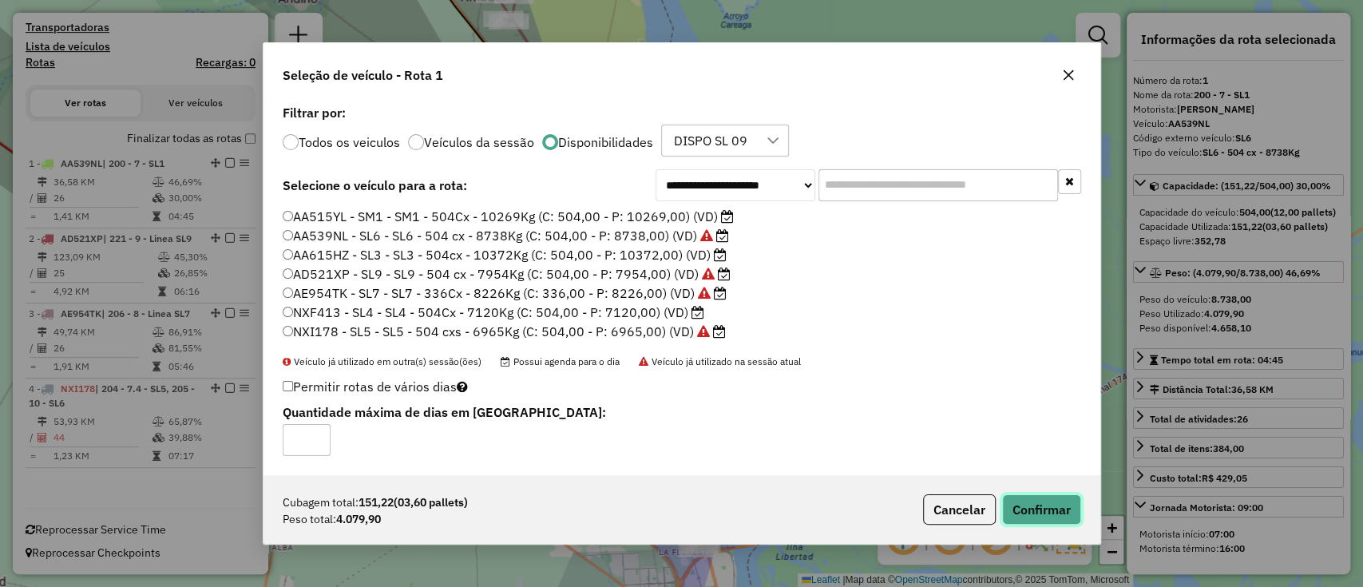
click at [1072, 508] on button "Confirmar" at bounding box center [1041, 509] width 79 height 30
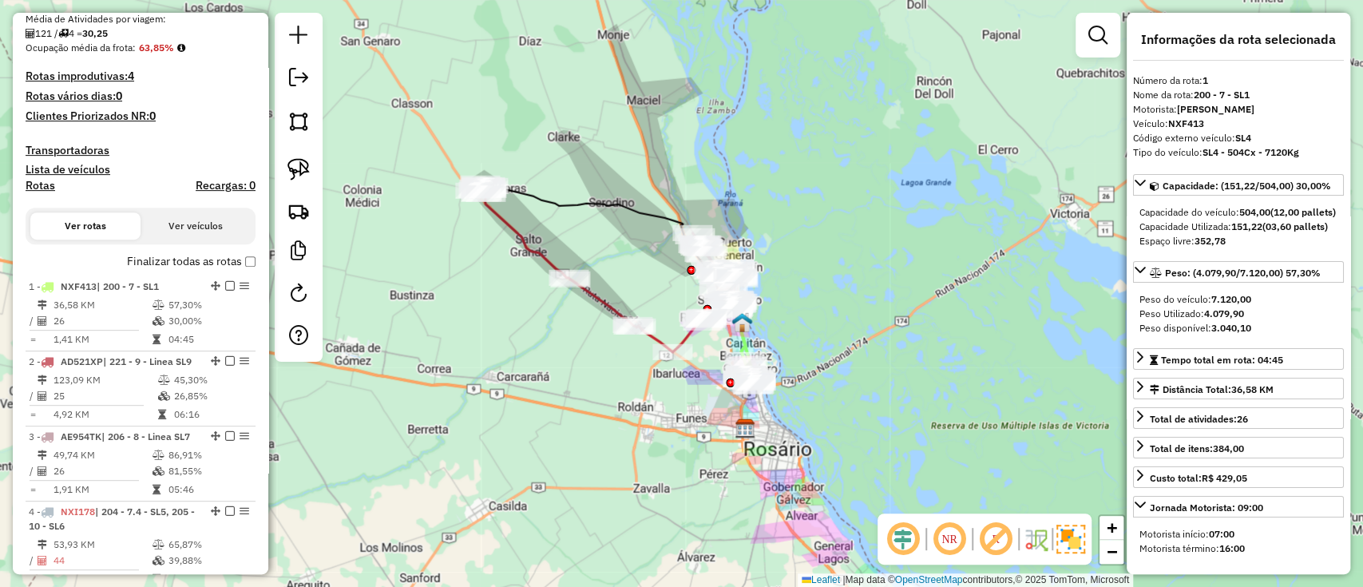
scroll to position [288, 0]
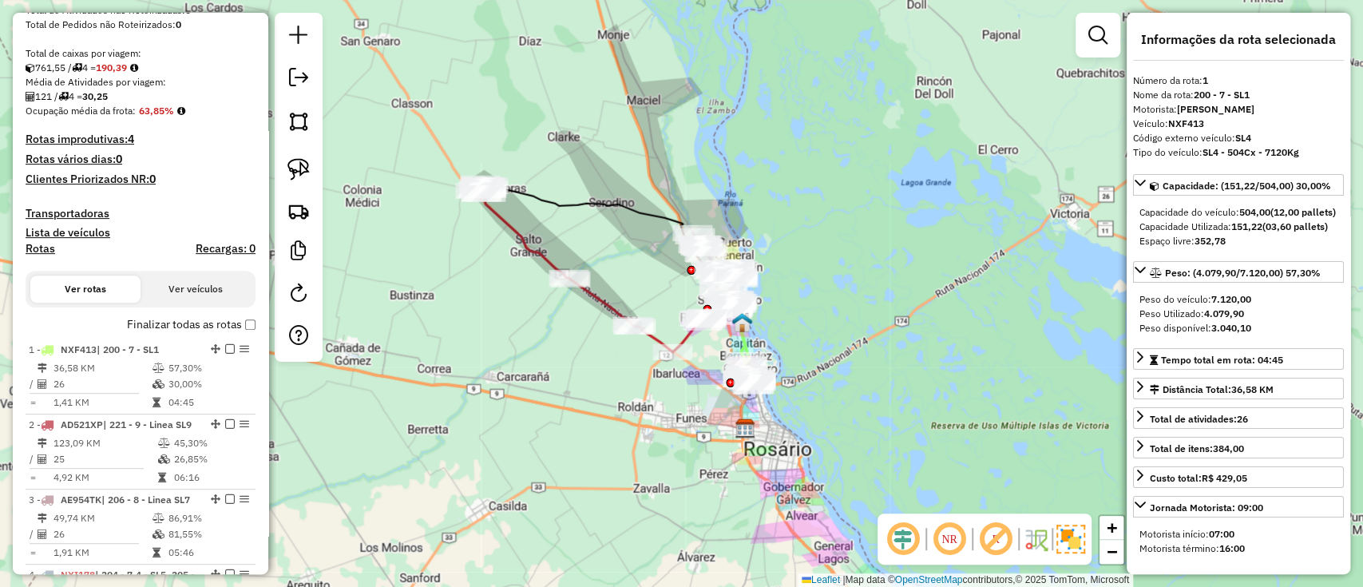
click at [188, 318] on label "Finalizar todas as rotas" at bounding box center [191, 324] width 129 height 17
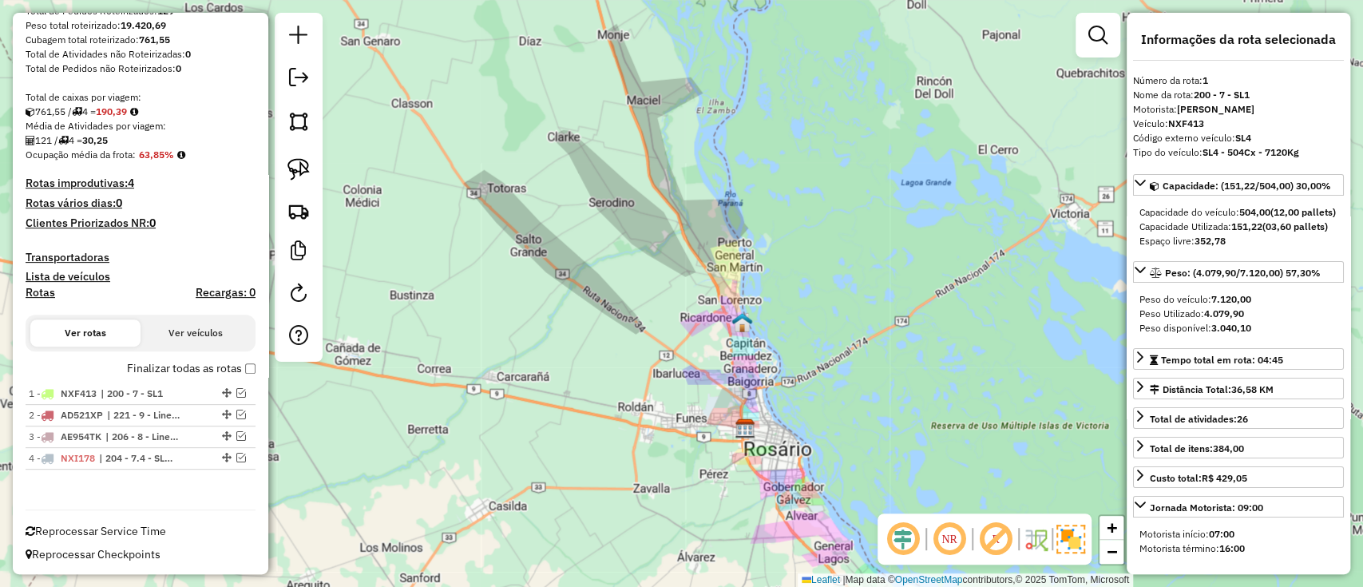
click at [245, 373] on label "Finalizar todas as rotas" at bounding box center [191, 368] width 129 height 17
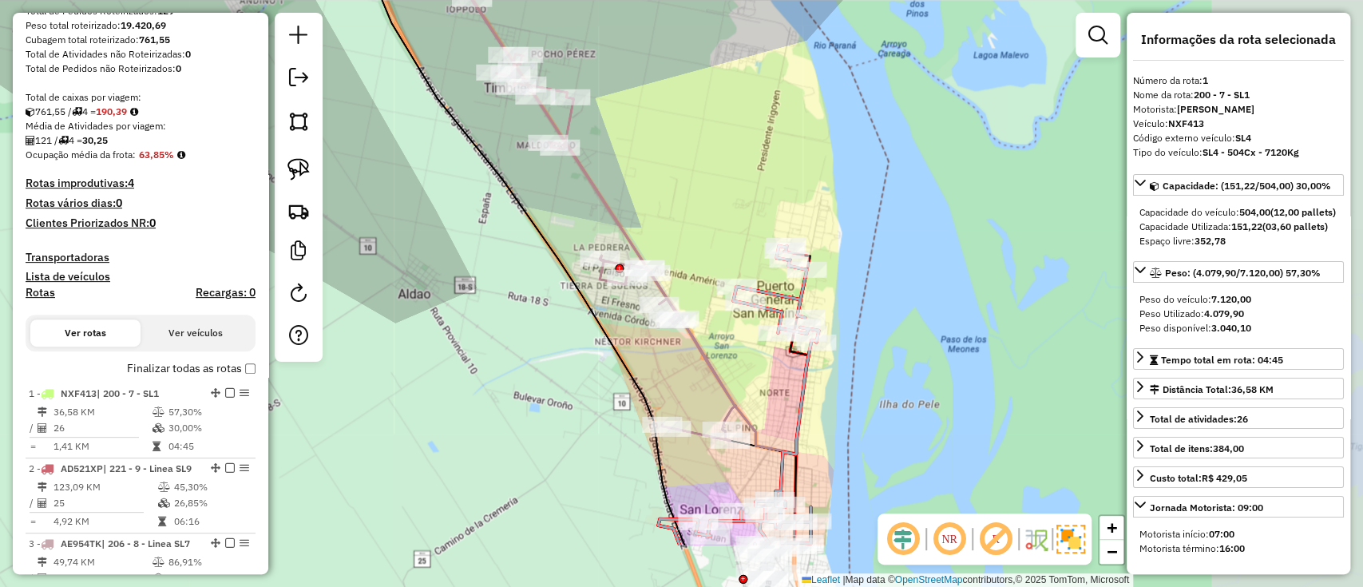
drag, startPoint x: 741, startPoint y: 276, endPoint x: 547, endPoint y: 176, distance: 218.6
click at [547, 176] on div "Janela de atendimento Grade de atendimento Capacidade Transportadoras Veículos …" at bounding box center [681, 293] width 1363 height 587
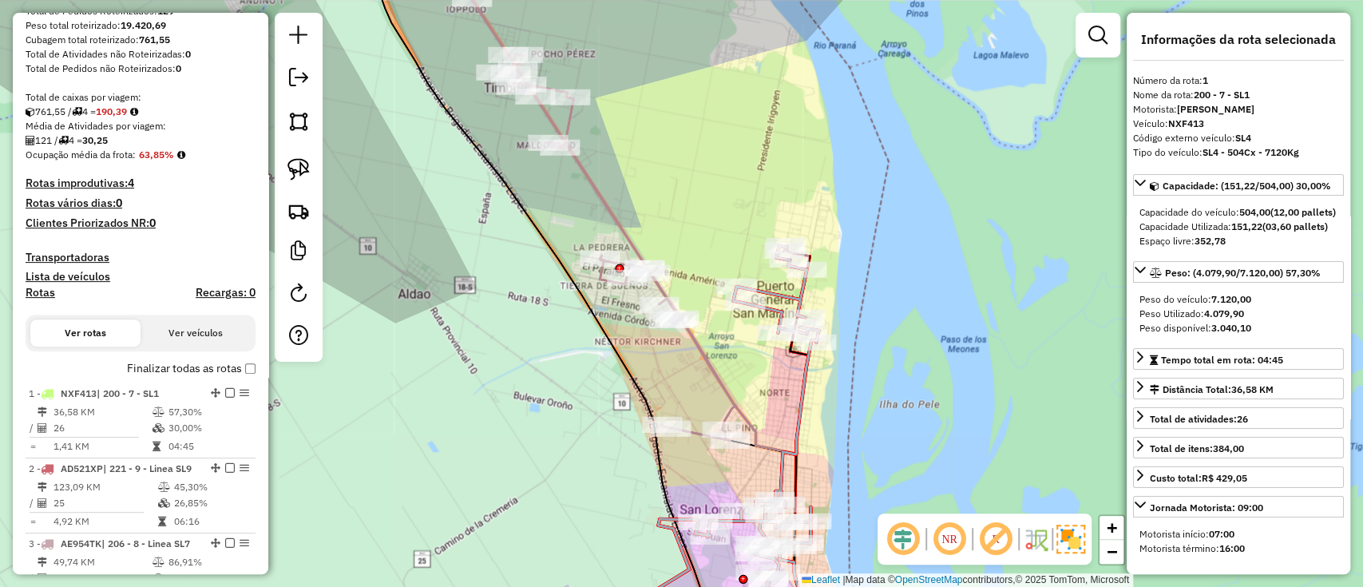
click at [614, 202] on icon at bounding box center [594, 206] width 281 height 469
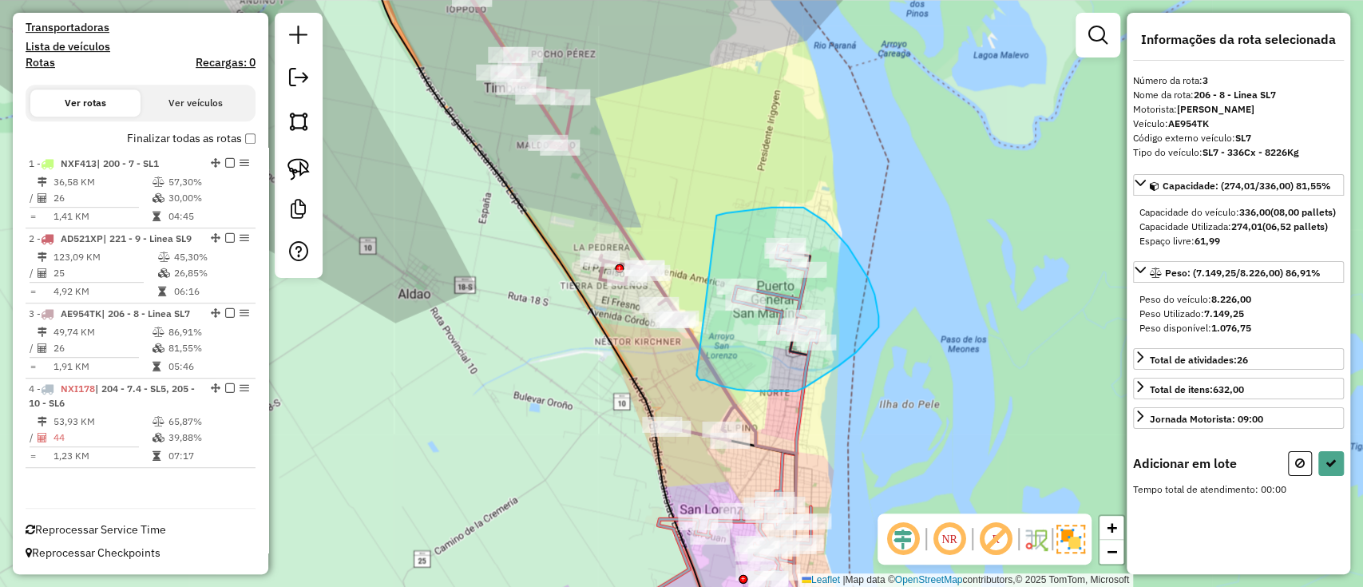
drag, startPoint x: 716, startPoint y: 216, endPoint x: 696, endPoint y: 375, distance: 160.1
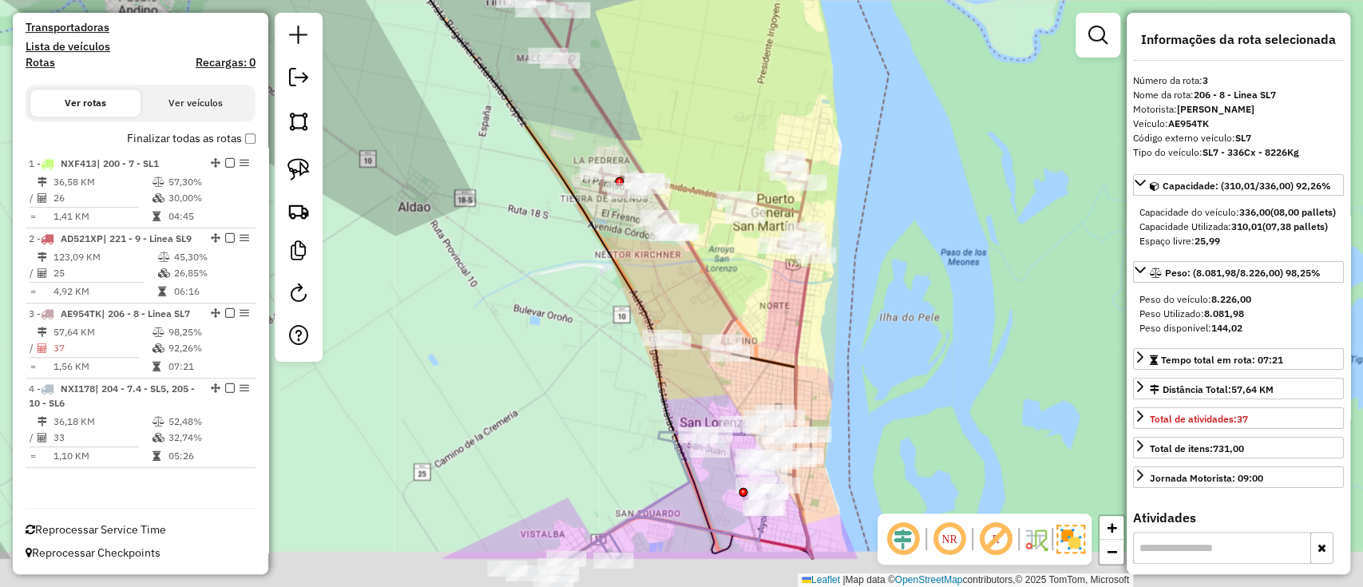
drag, startPoint x: 841, startPoint y: 469, endPoint x: 824, endPoint y: 343, distance: 127.3
click at [834, 343] on div "Janela de atendimento Grade de atendimento Capacidade Transportadoras Veículos …" at bounding box center [681, 293] width 1363 height 587
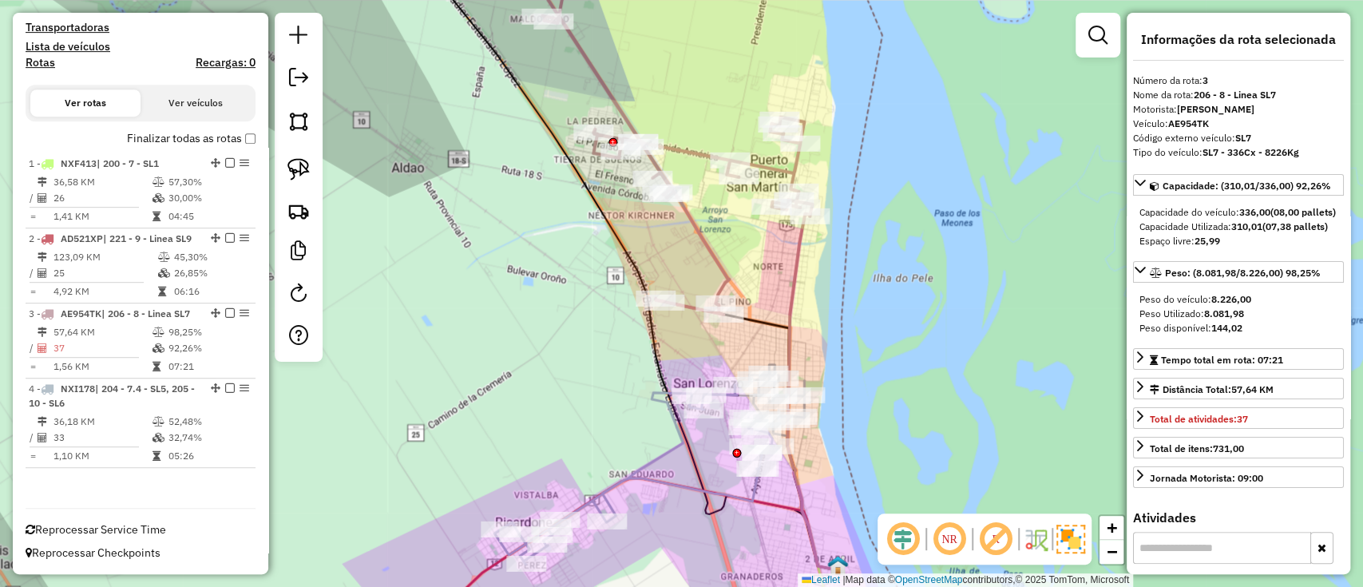
click at [751, 487] on icon at bounding box center [649, 465] width 310 height 200
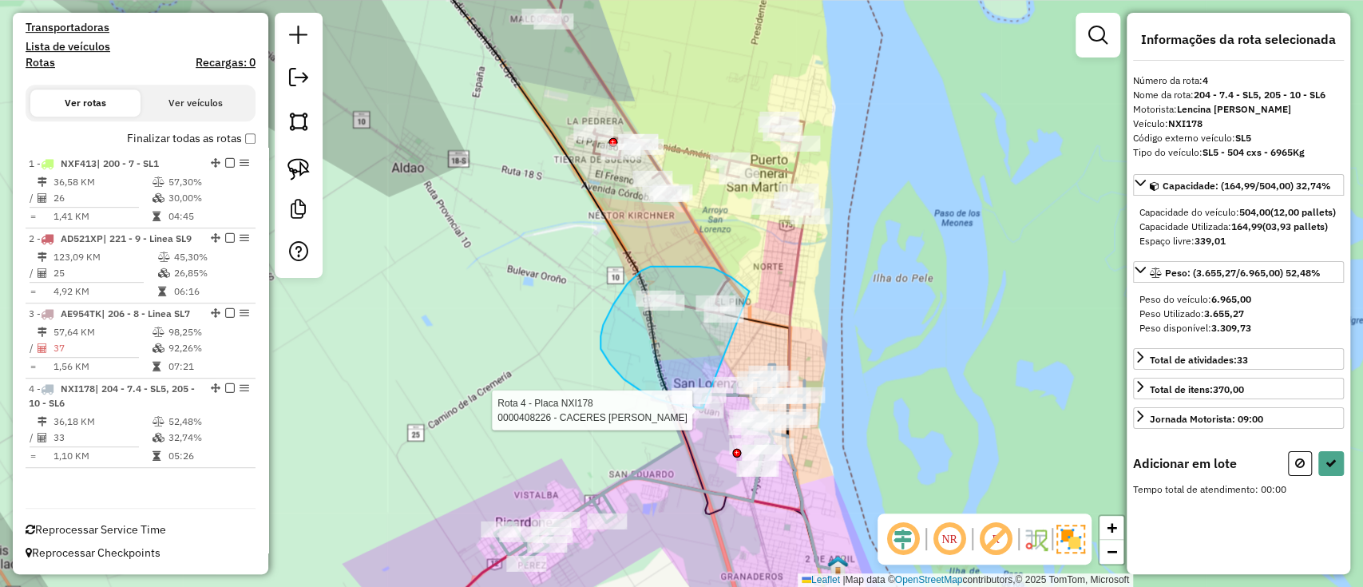
click at [703, 408] on div "Rota 4 - Placa NXI178 0000550284 - BONCI LEONILA J Rota 4 - Placa NXI178 000040…" at bounding box center [681, 293] width 1363 height 587
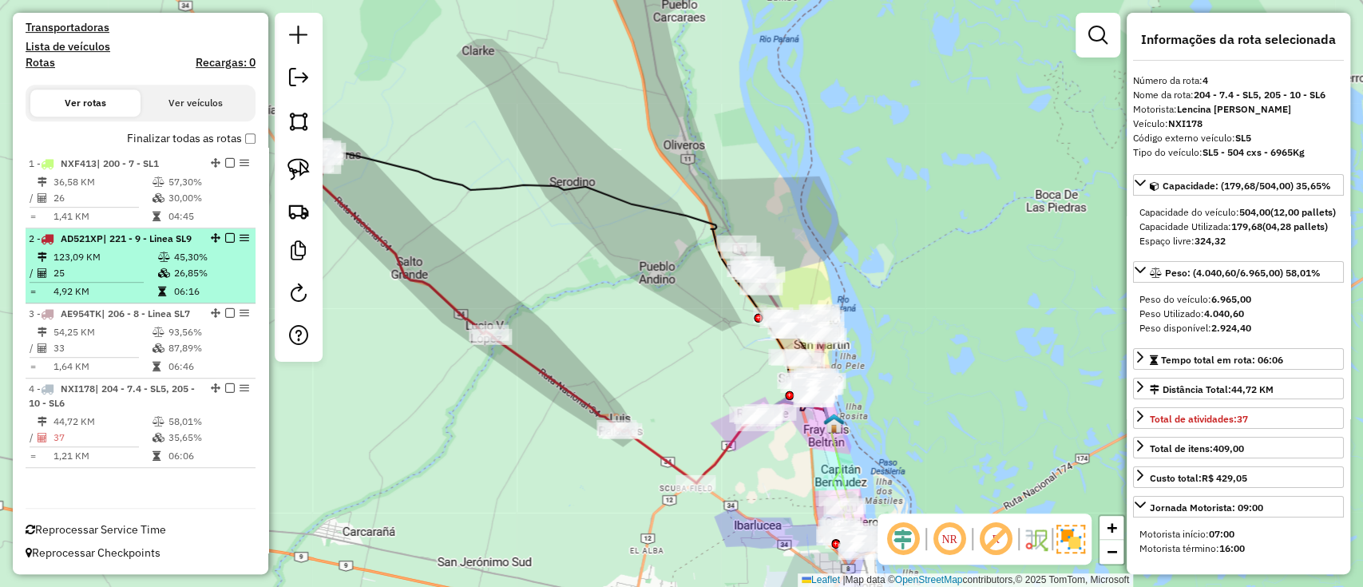
scroll to position [288, 0]
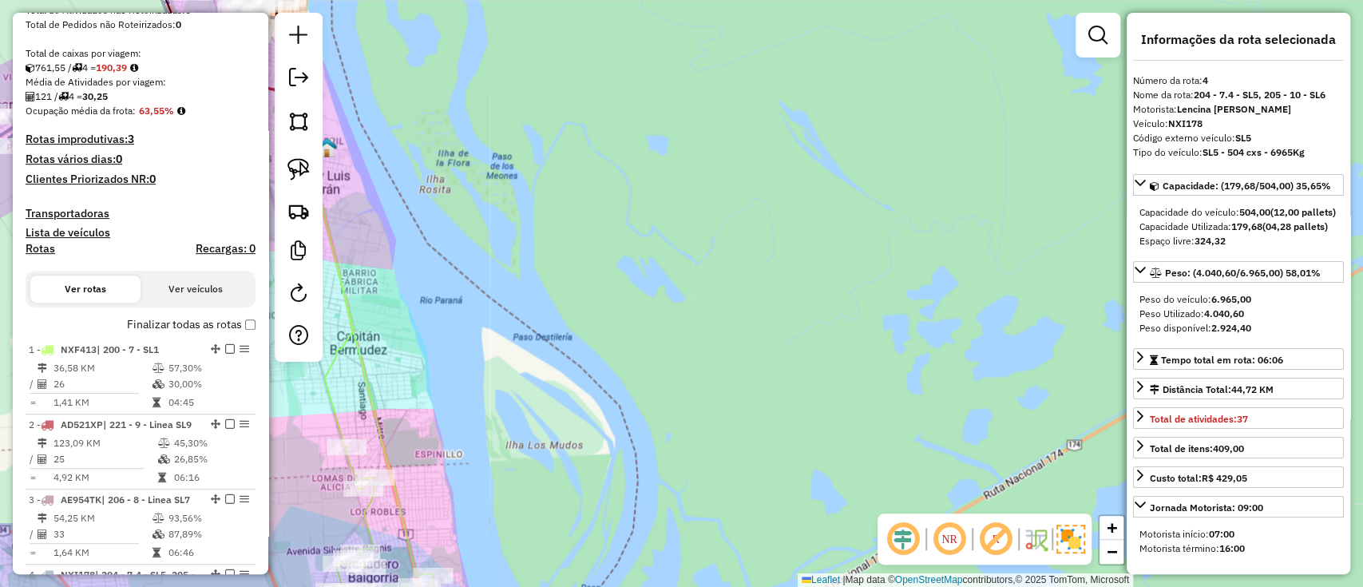
drag, startPoint x: 608, startPoint y: 406, endPoint x: 925, endPoint y: 335, distance: 324.7
click at [925, 335] on div "Janela de atendimento Grade de atendimento Capacidade Transportadoras Veículos …" at bounding box center [681, 293] width 1363 height 587
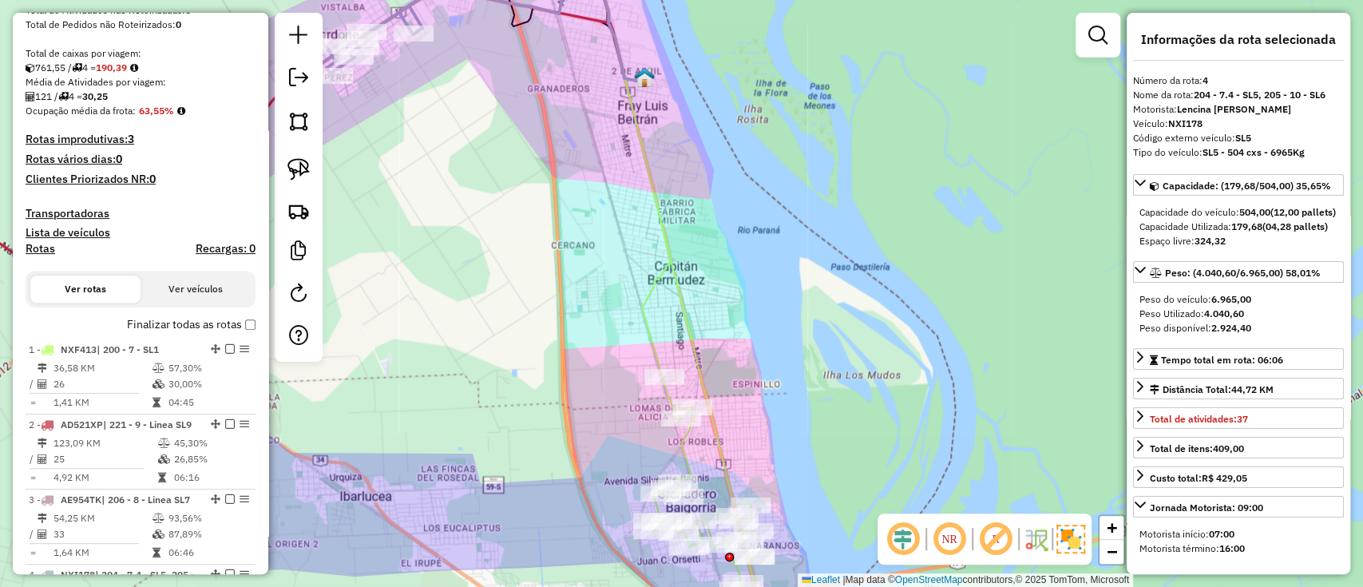
click at [648, 326] on icon at bounding box center [648, 227] width 46 height 300
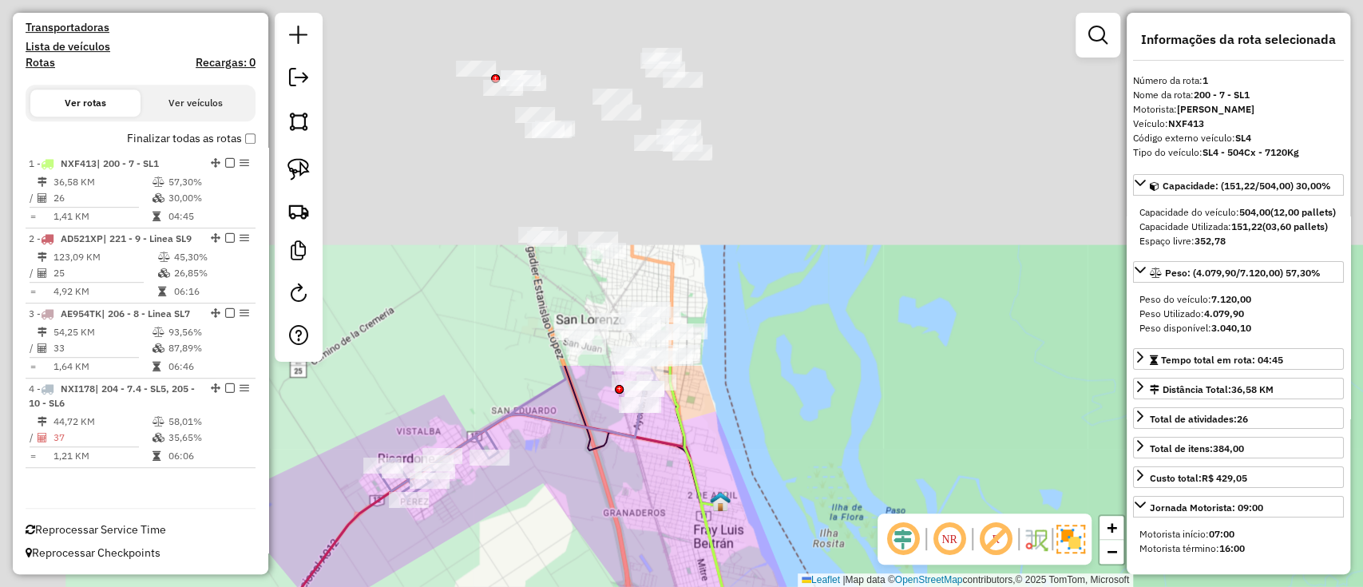
drag, startPoint x: 587, startPoint y: 293, endPoint x: 664, endPoint y: 591, distance: 307.7
click at [664, 586] on html "Aguarde... Pop-up bloqueado! Seu navegador bloqueou automáticamente a abertura …" at bounding box center [681, 293] width 1363 height 587
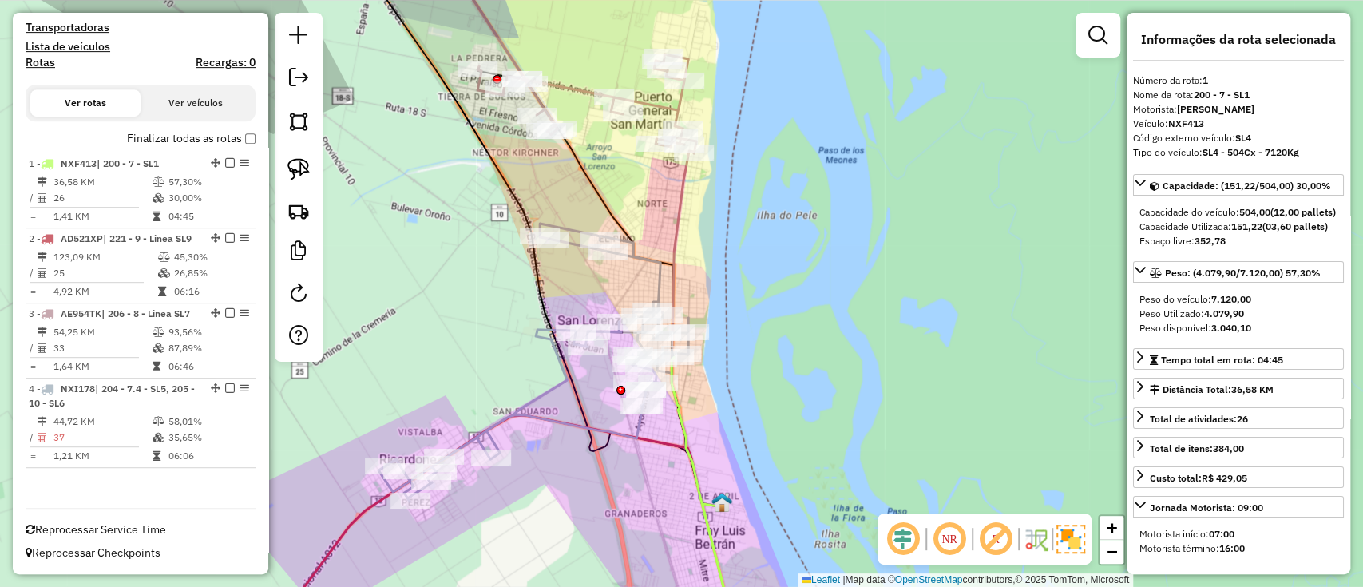
click at [654, 291] on icon at bounding box center [533, 363] width 310 height 278
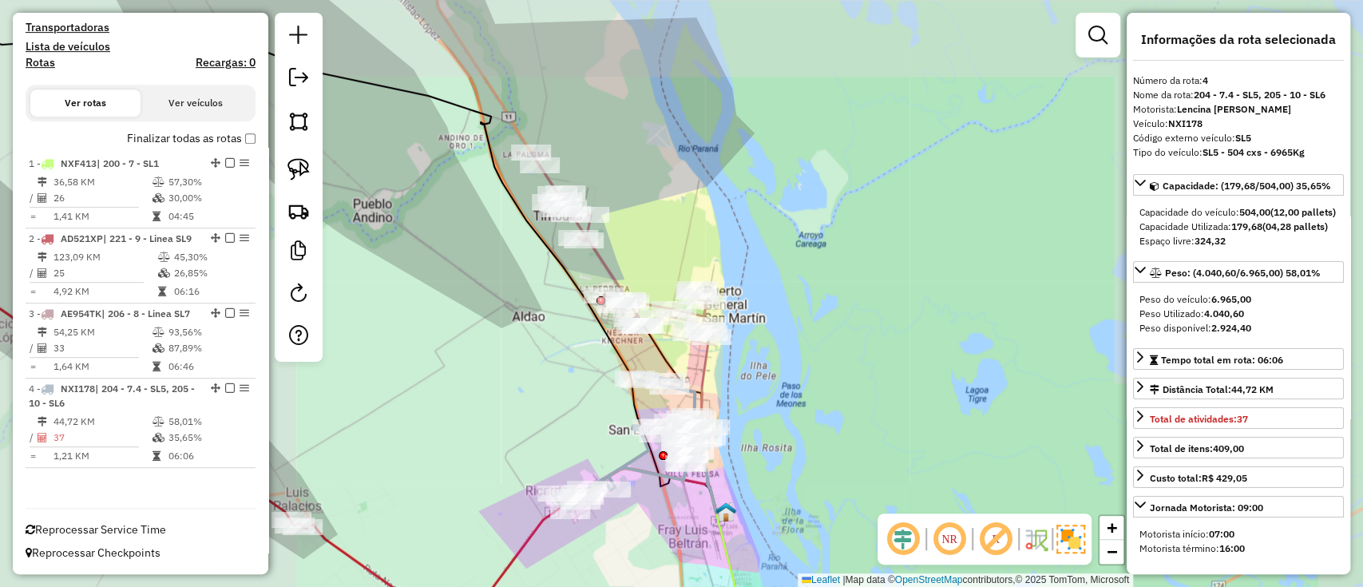
drag, startPoint x: 755, startPoint y: 418, endPoint x: 753, endPoint y: 318, distance: 99.8
click at [752, 335] on div "Janela de atendimento Grade de atendimento Capacidade Transportadoras Veículos …" at bounding box center [681, 293] width 1363 height 587
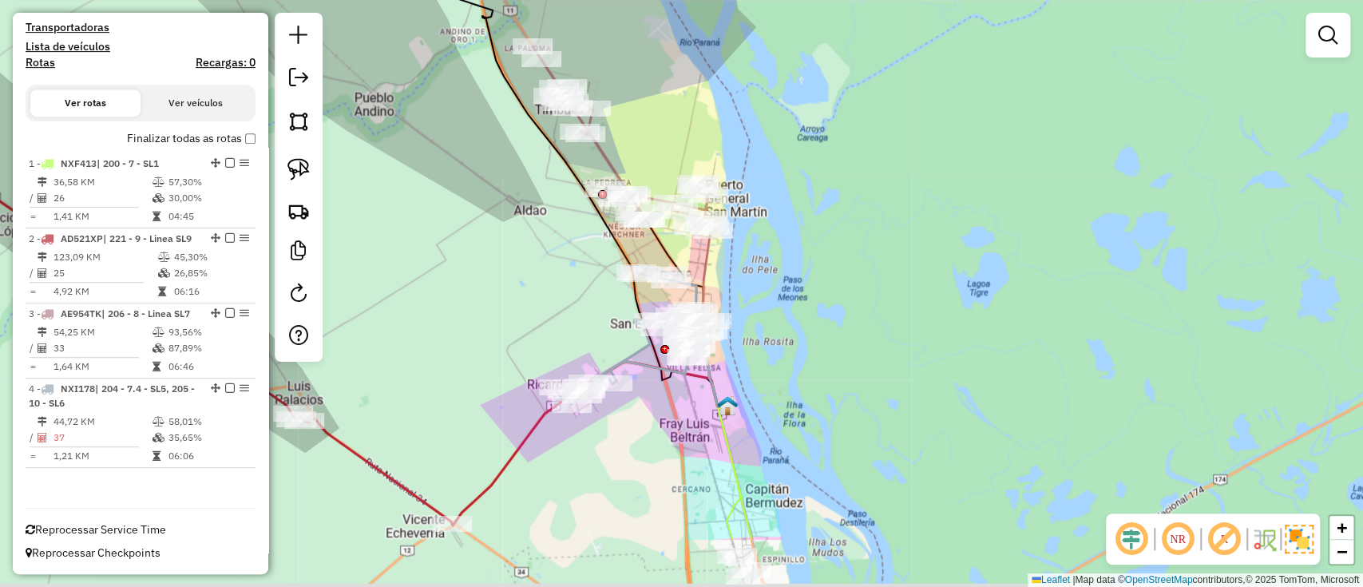
drag, startPoint x: 754, startPoint y: 443, endPoint x: 759, endPoint y: 214, distance: 229.2
click at [759, 214] on div "Janela de atendimento Grade de atendimento Capacidade Transportadoras Veículos …" at bounding box center [681, 293] width 1363 height 587
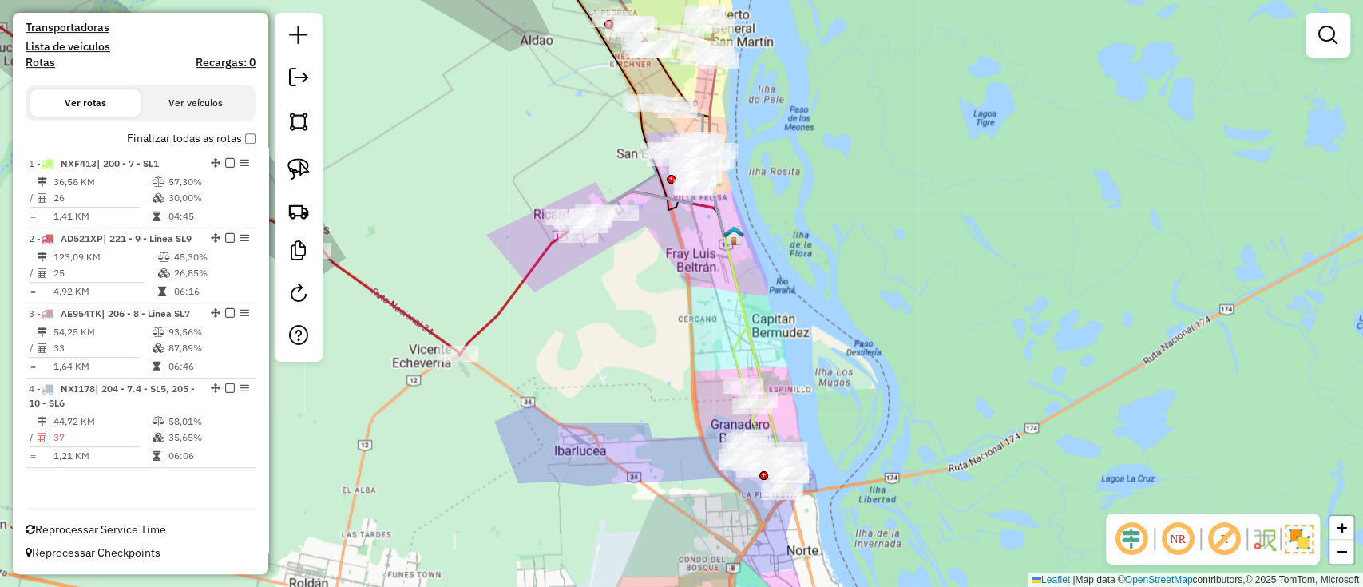
click at [745, 334] on icon at bounding box center [748, 327] width 81 height 329
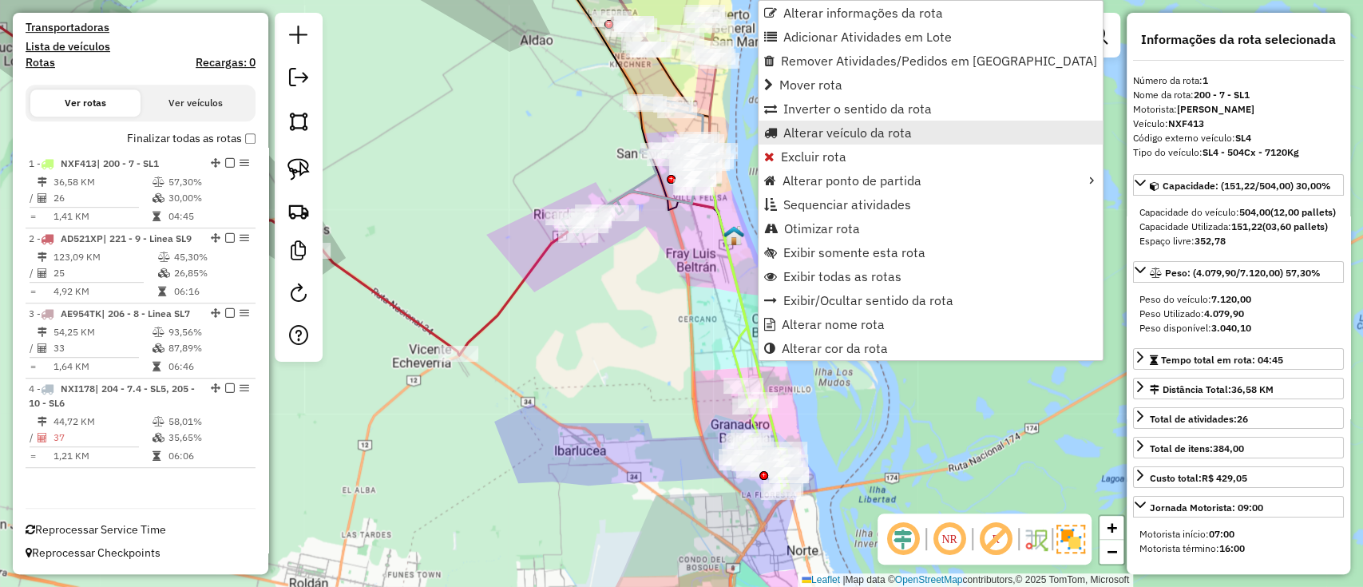
click at [818, 129] on span "Alterar veículo da rota" at bounding box center [847, 132] width 129 height 13
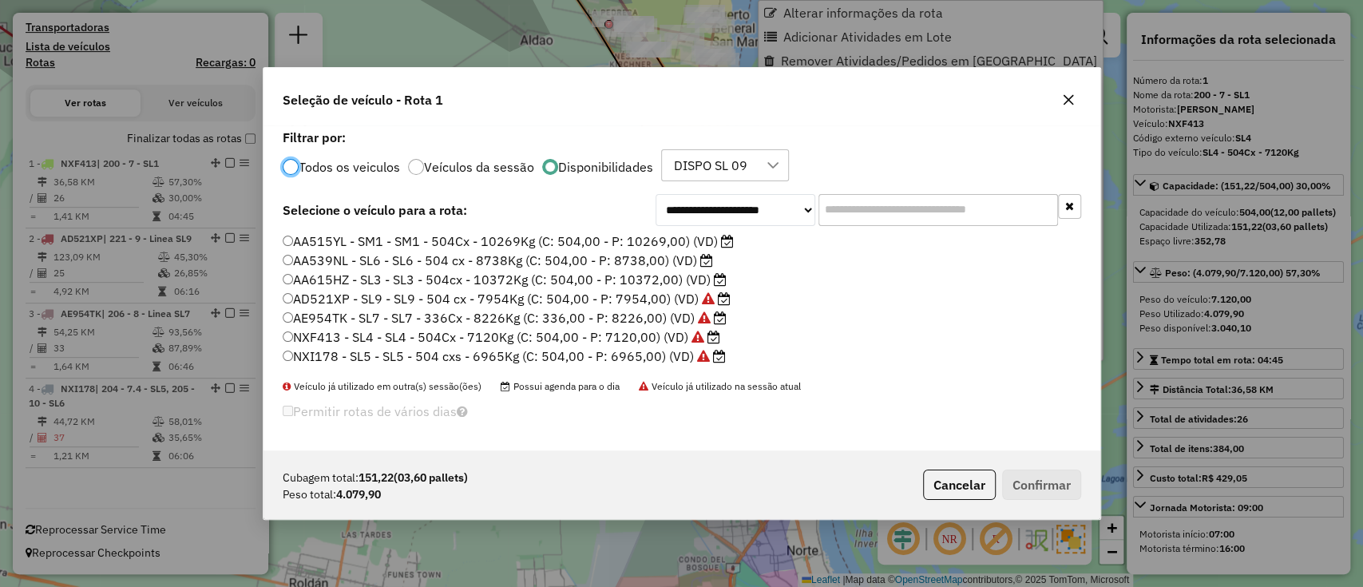
scroll to position [8, 5]
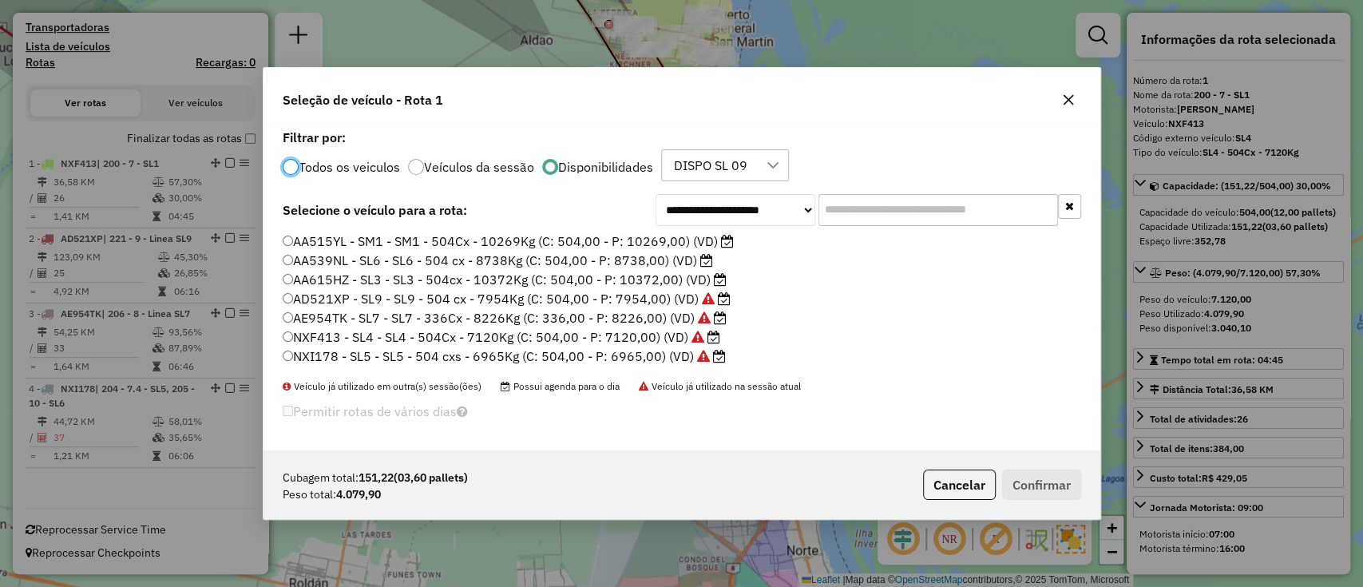
click at [517, 251] on label "AA539NL - SL6 - SL6 - 504 cx - 8738Kg (C: 504,00 - P: 8738,00) (VD)" at bounding box center [498, 260] width 430 height 19
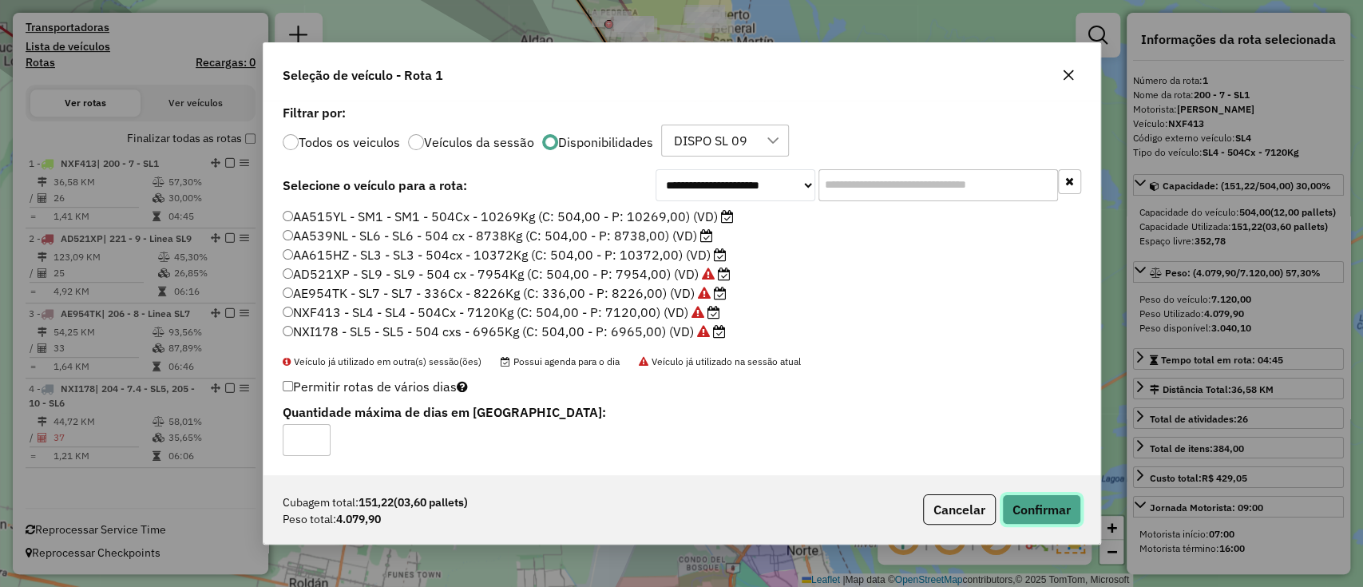
click at [1040, 509] on button "Confirmar" at bounding box center [1041, 509] width 79 height 30
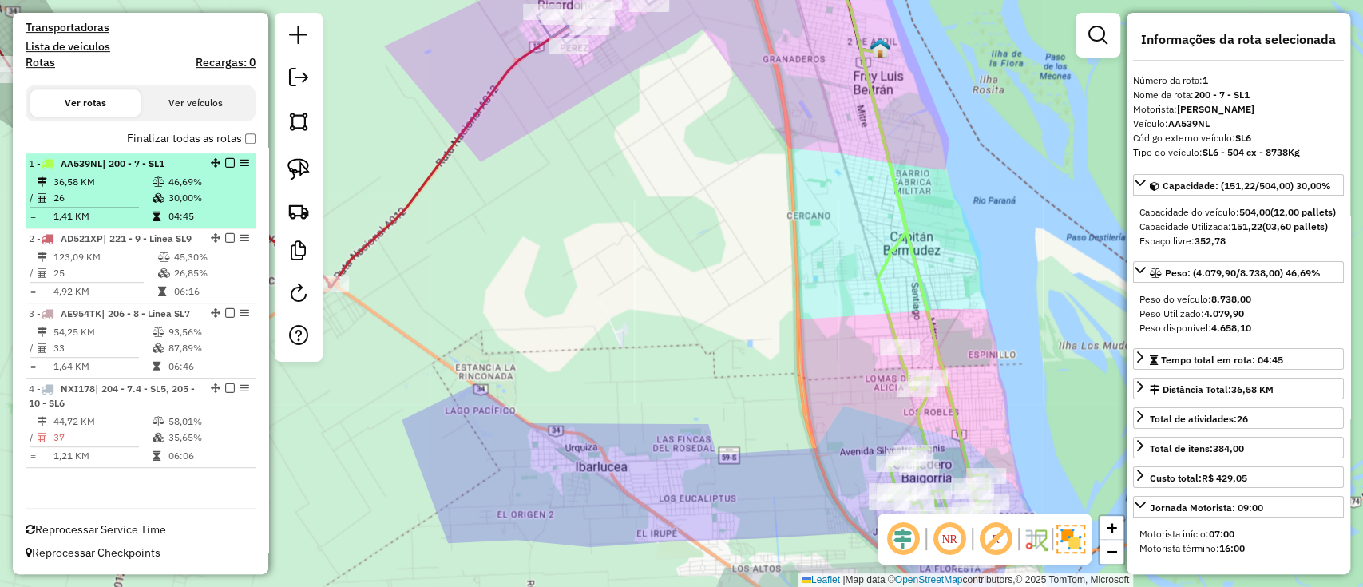
click at [158, 157] on span "| 200 - 7 - SL1" at bounding box center [133, 163] width 62 height 12
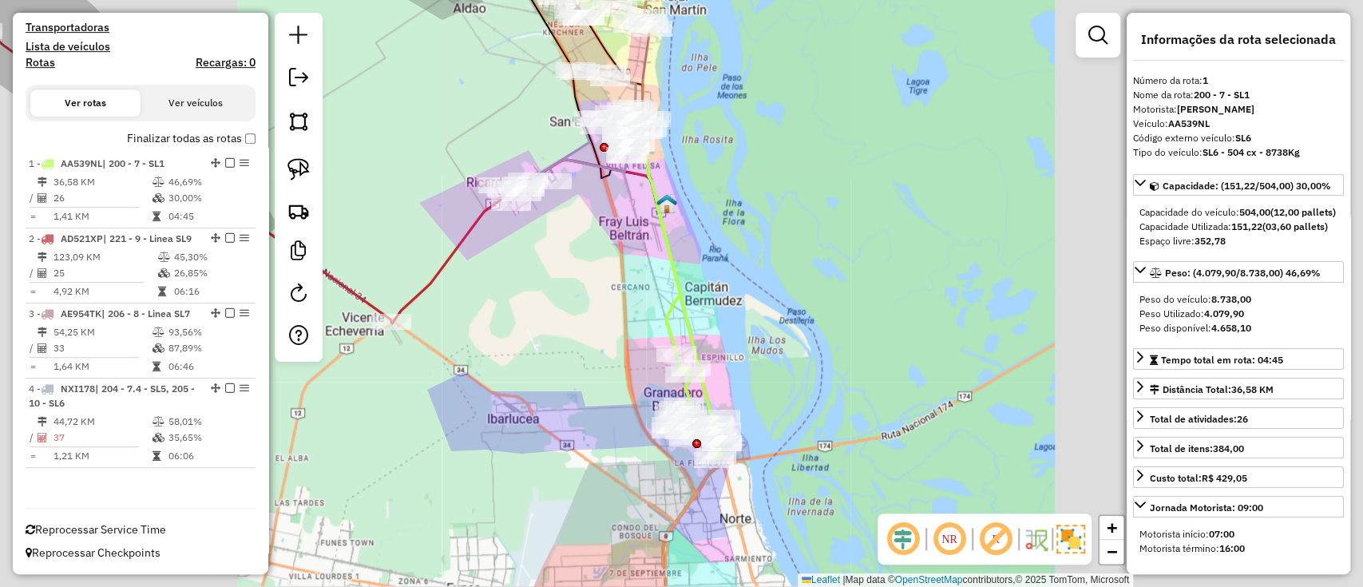
click at [167, 130] on label "Finalizar todas as rotas" at bounding box center [191, 138] width 129 height 17
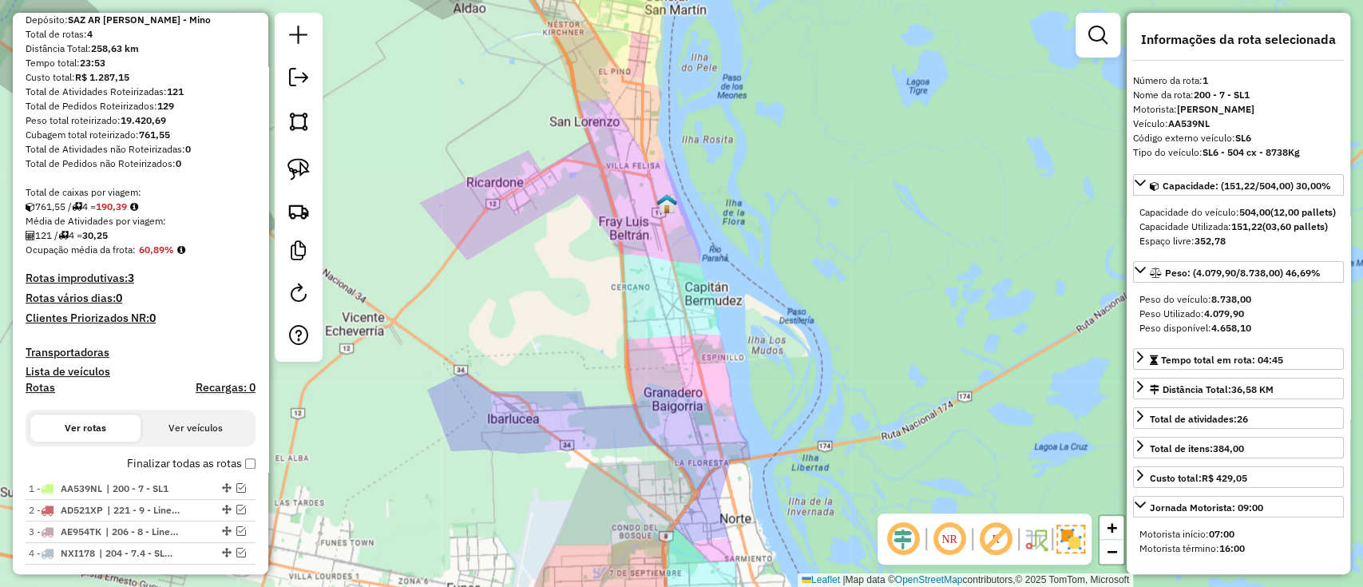
scroll to position [32, 0]
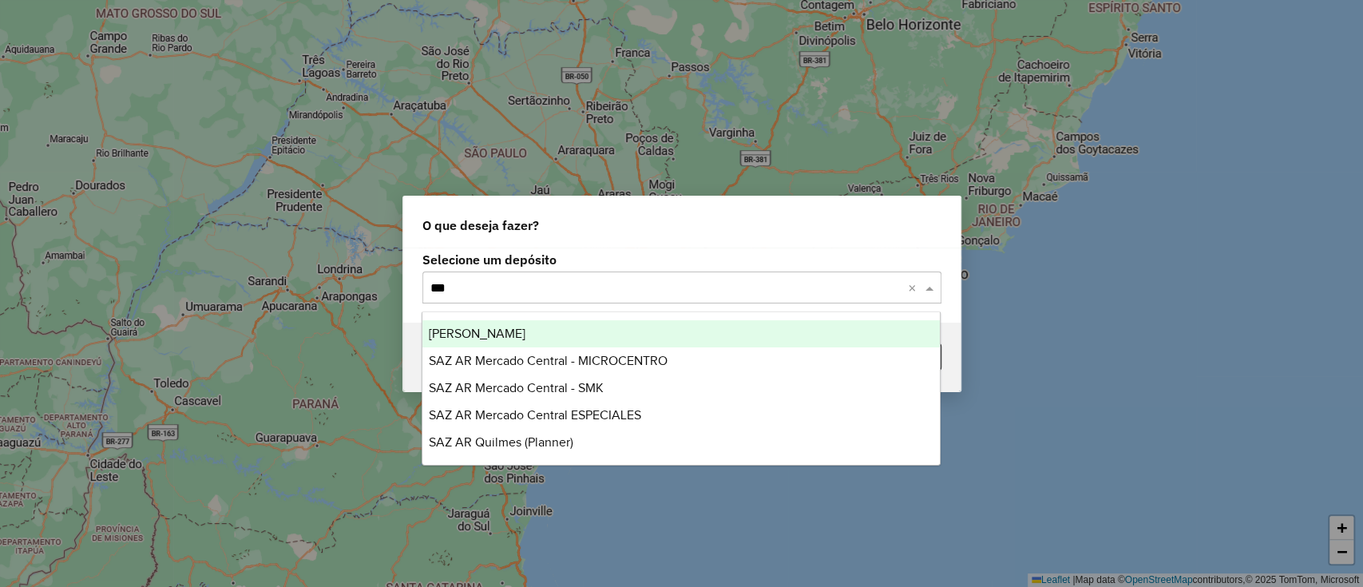
type input "****"
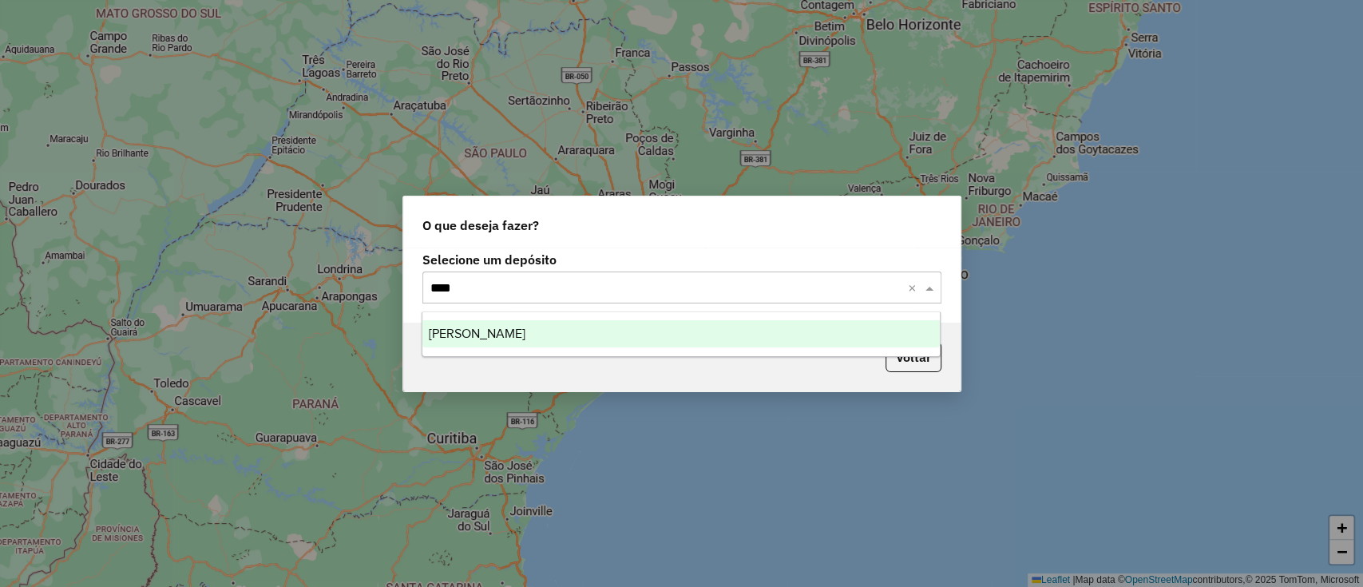
click at [570, 328] on div "[PERSON_NAME]" at bounding box center [680, 333] width 517 height 27
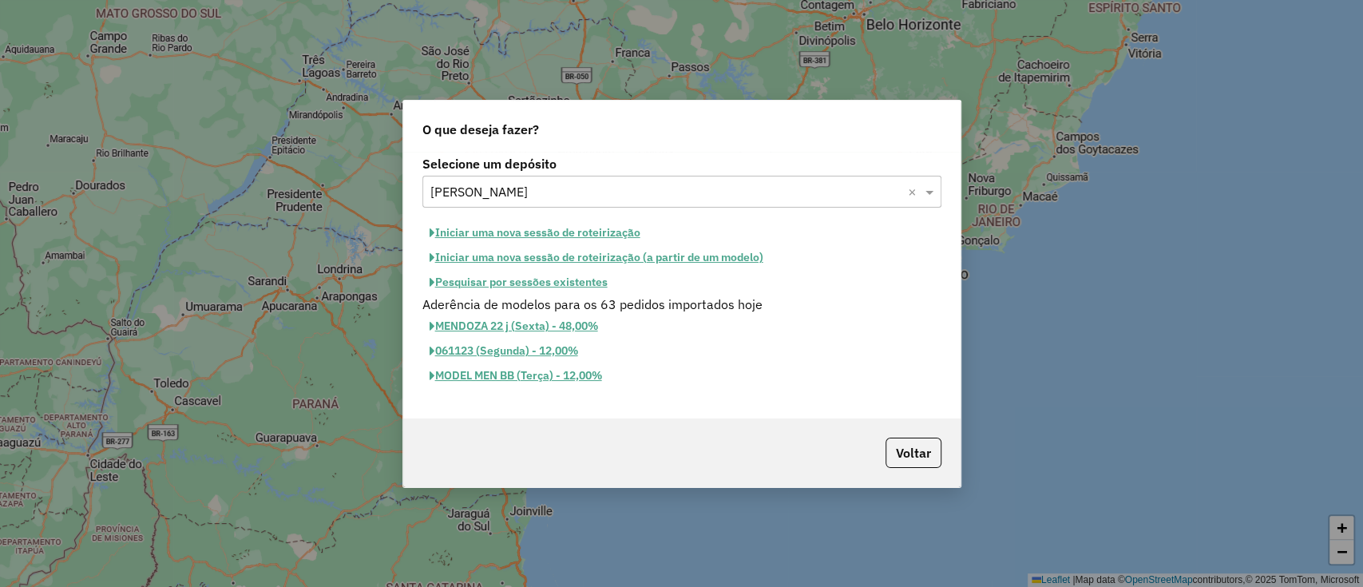
click at [524, 229] on button "Iniciar uma nova sessão de roteirização" at bounding box center [534, 232] width 225 height 25
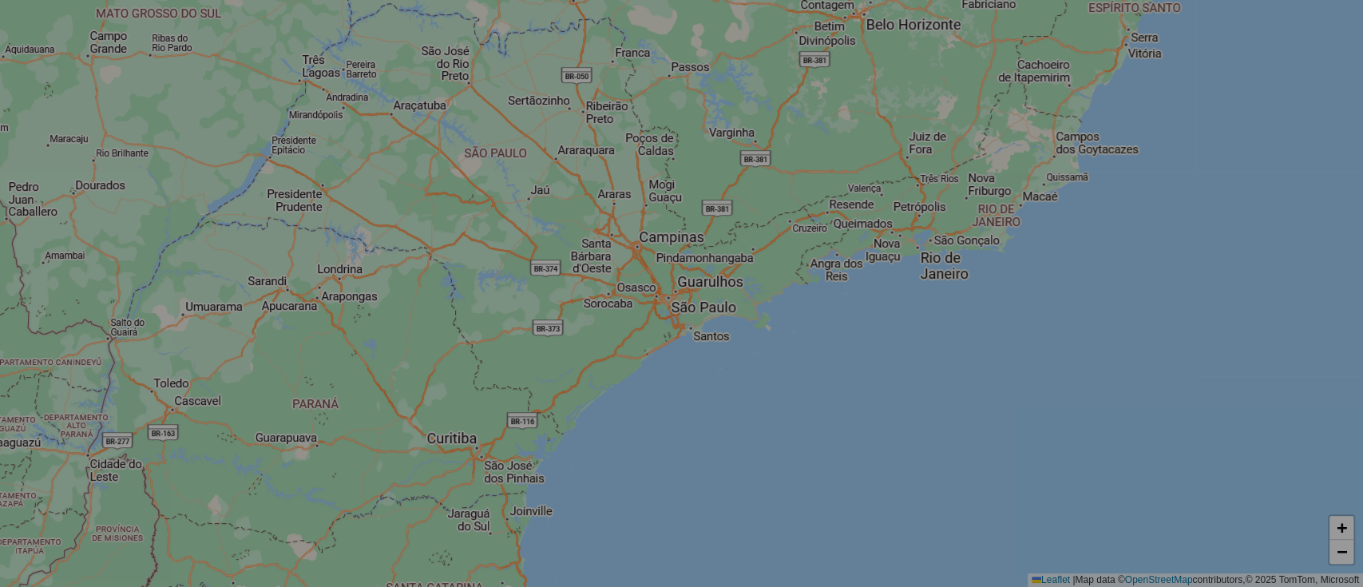
select select "*"
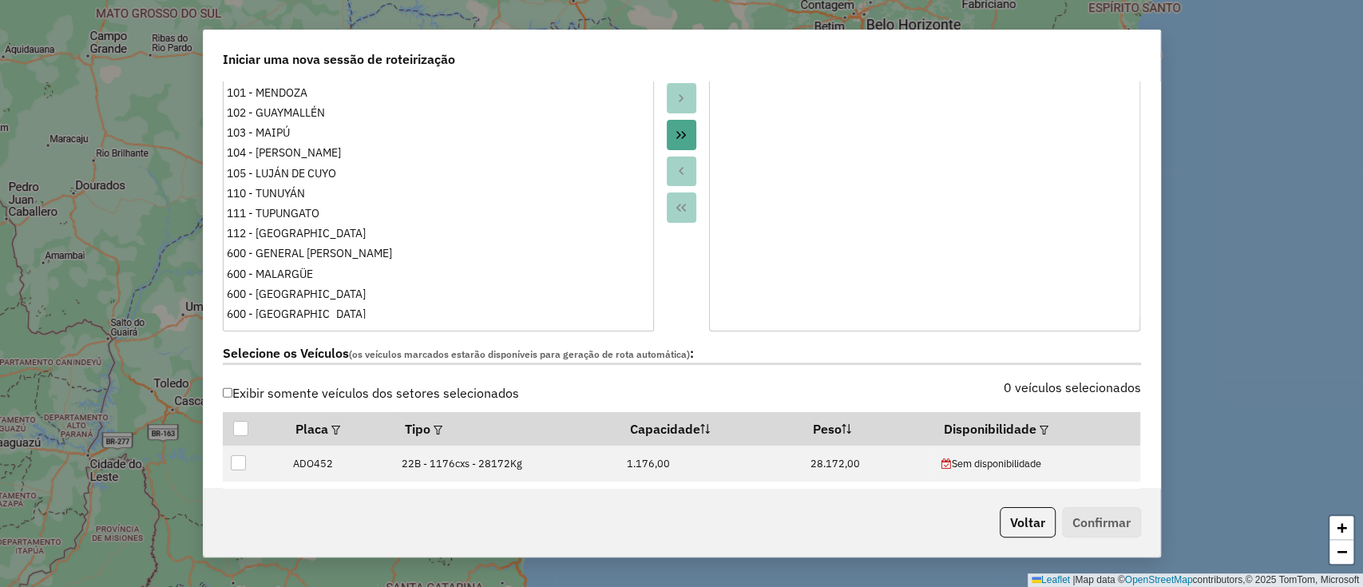
scroll to position [319, 0]
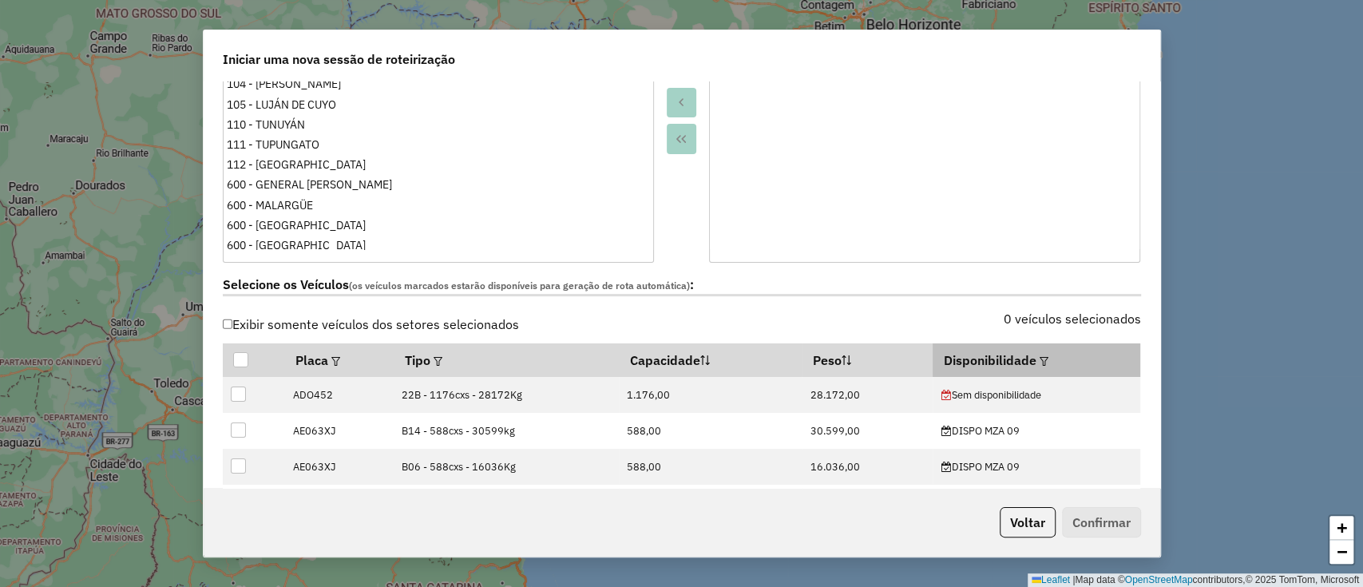
click at [1028, 358] on th "Disponibilidade" at bounding box center [1037, 360] width 208 height 34
click at [1041, 362] on th "Disponibilidade" at bounding box center [1037, 360] width 208 height 34
click at [1040, 361] on em at bounding box center [1044, 361] width 9 height 9
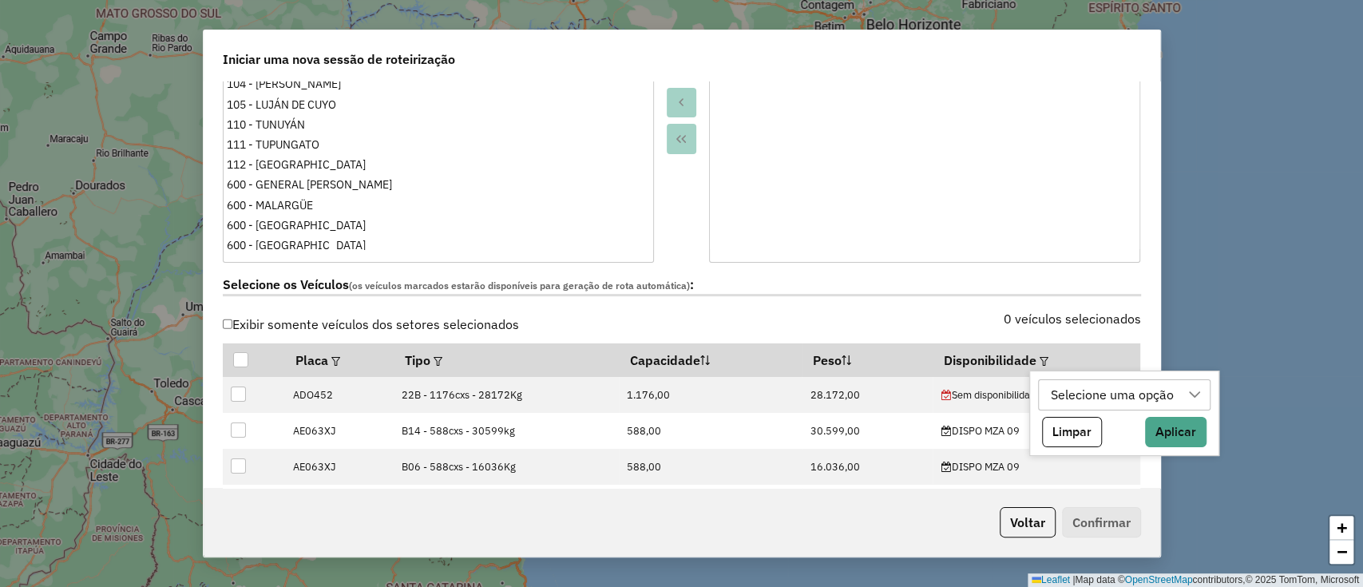
click at [1052, 376] on div "Selecione uma opção Limpar Aplicar" at bounding box center [1123, 413] width 189 height 86
click at [1068, 385] on div "Selecione uma opção" at bounding box center [1112, 395] width 134 height 30
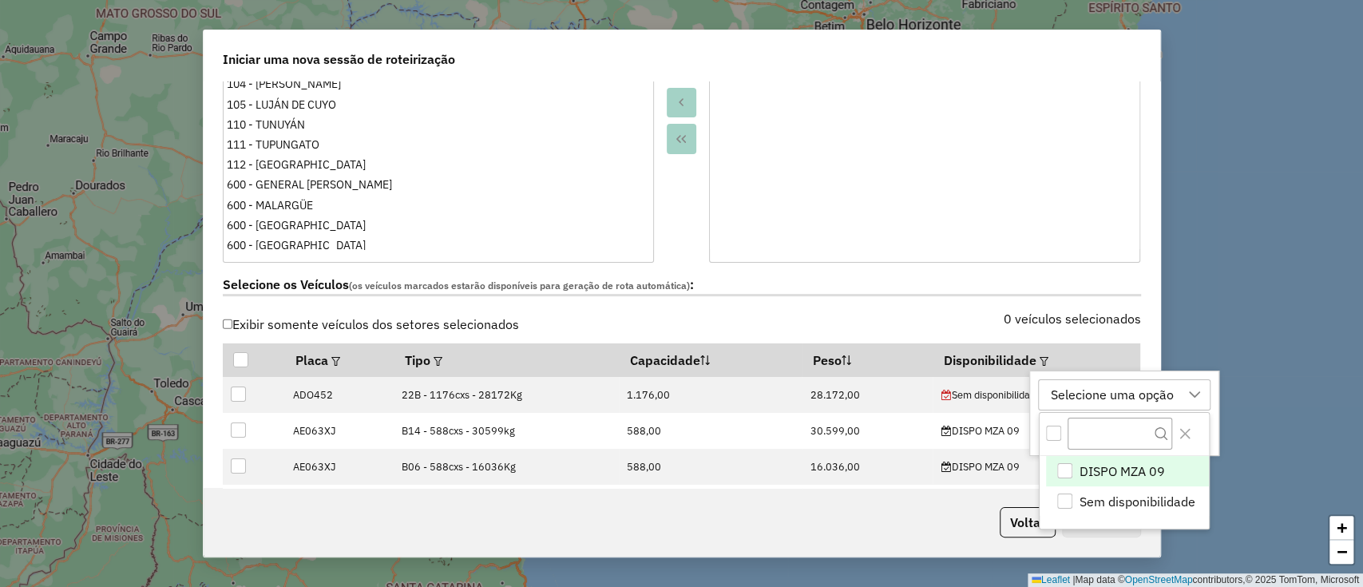
scroll to position [12, 72]
click at [1111, 469] on span "DISPO MZA 09" at bounding box center [1122, 471] width 85 height 19
click at [1102, 402] on div "DISPO MZA 09" at bounding box center [1093, 395] width 97 height 30
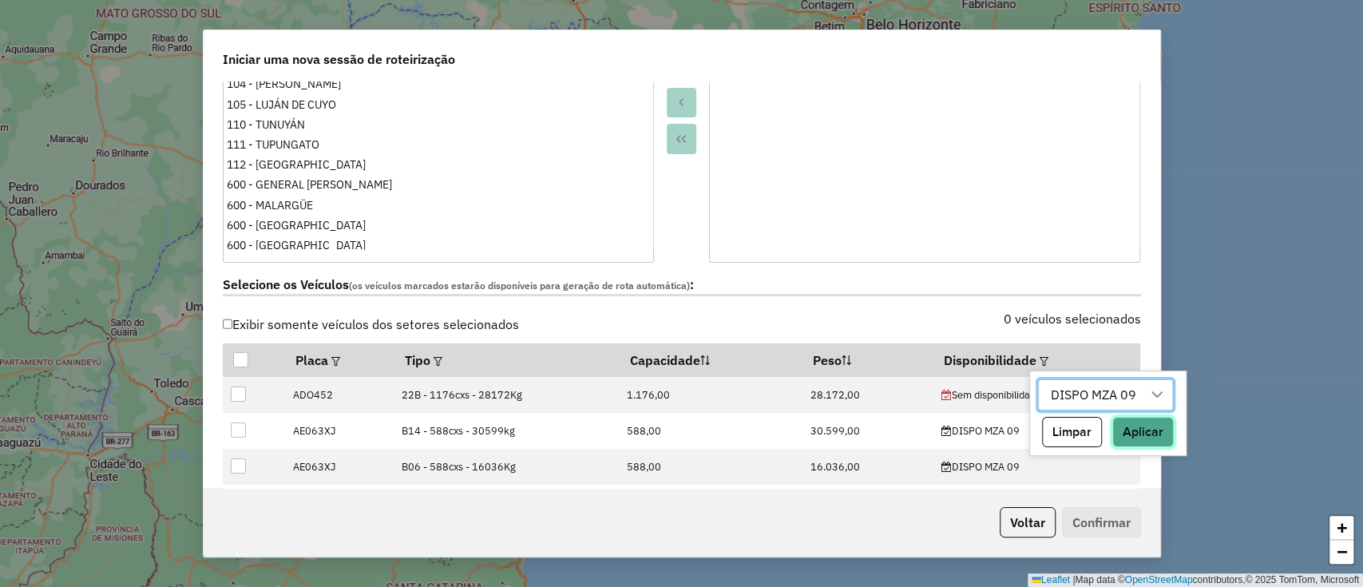
click at [1138, 423] on button "Aplicar" at bounding box center [1142, 432] width 61 height 30
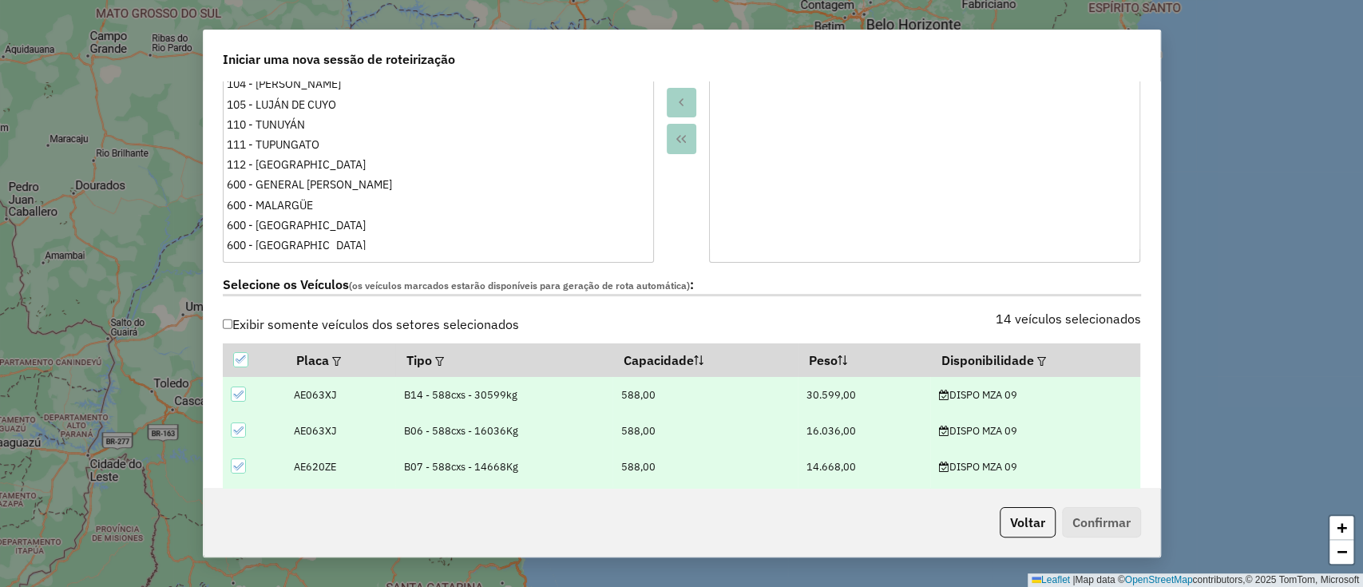
scroll to position [745, 0]
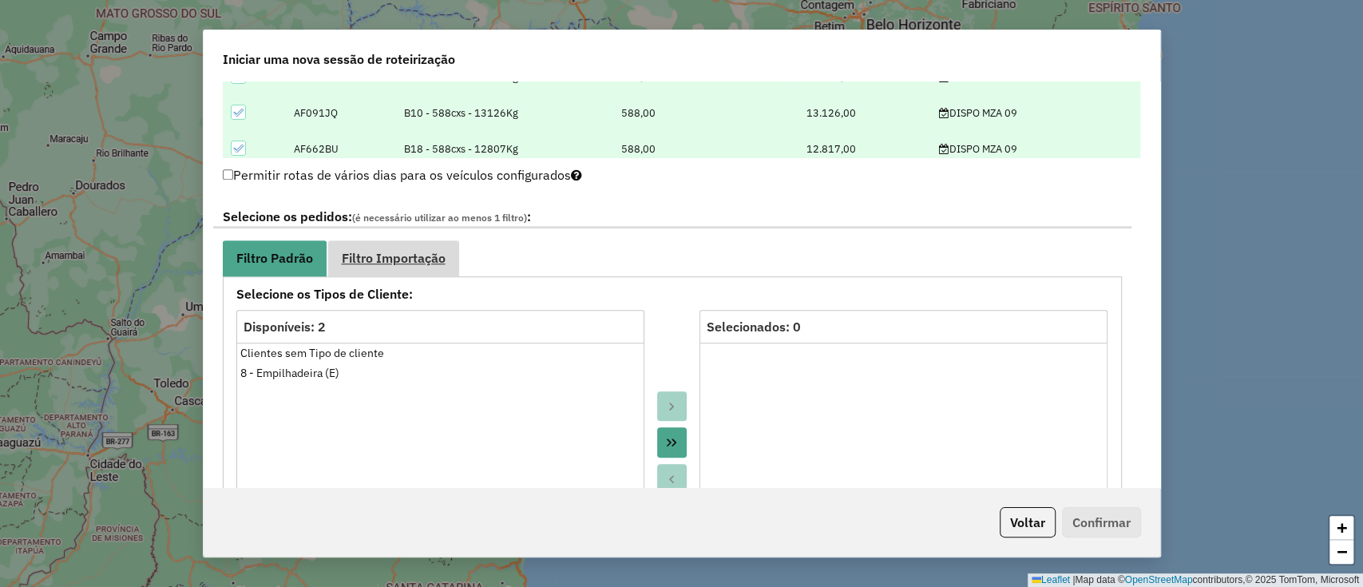
click at [415, 256] on span "Filtro Importação" at bounding box center [394, 258] width 104 height 13
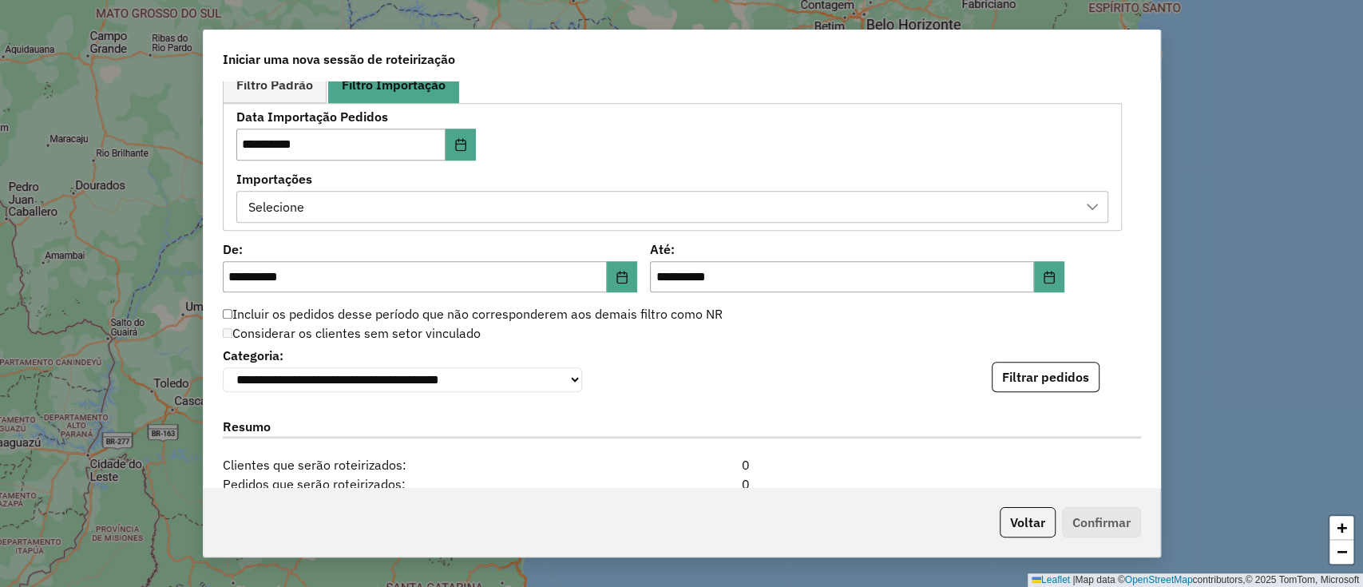
scroll to position [958, 0]
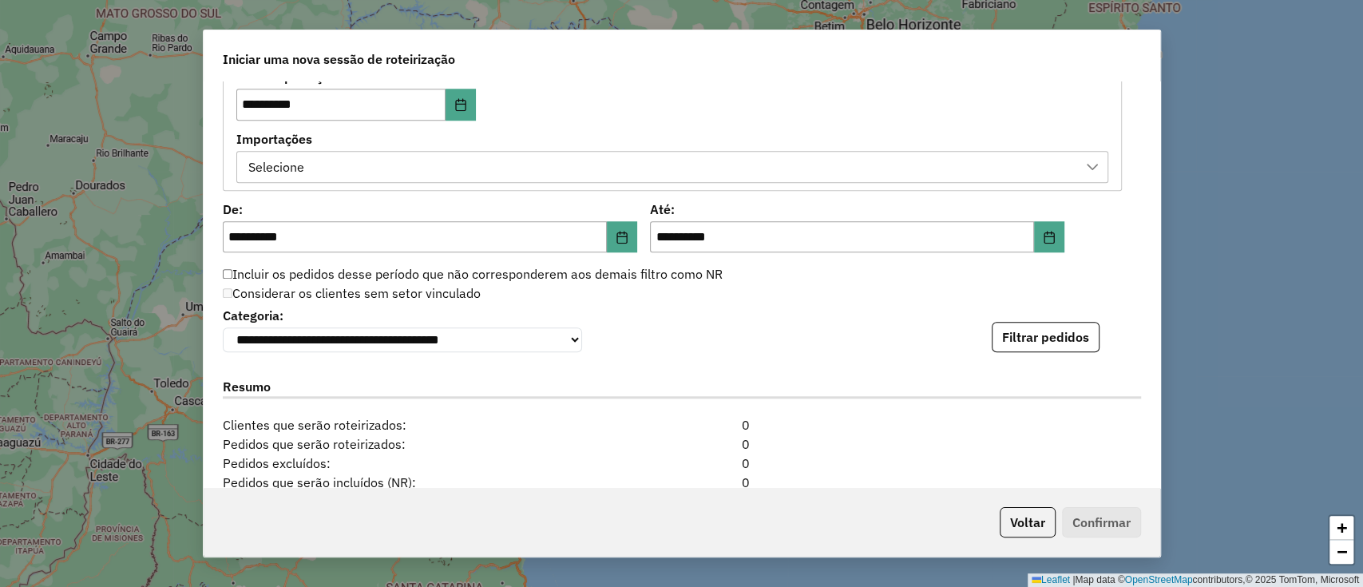
click at [743, 176] on div "Selecione" at bounding box center [661, 167] width 834 height 30
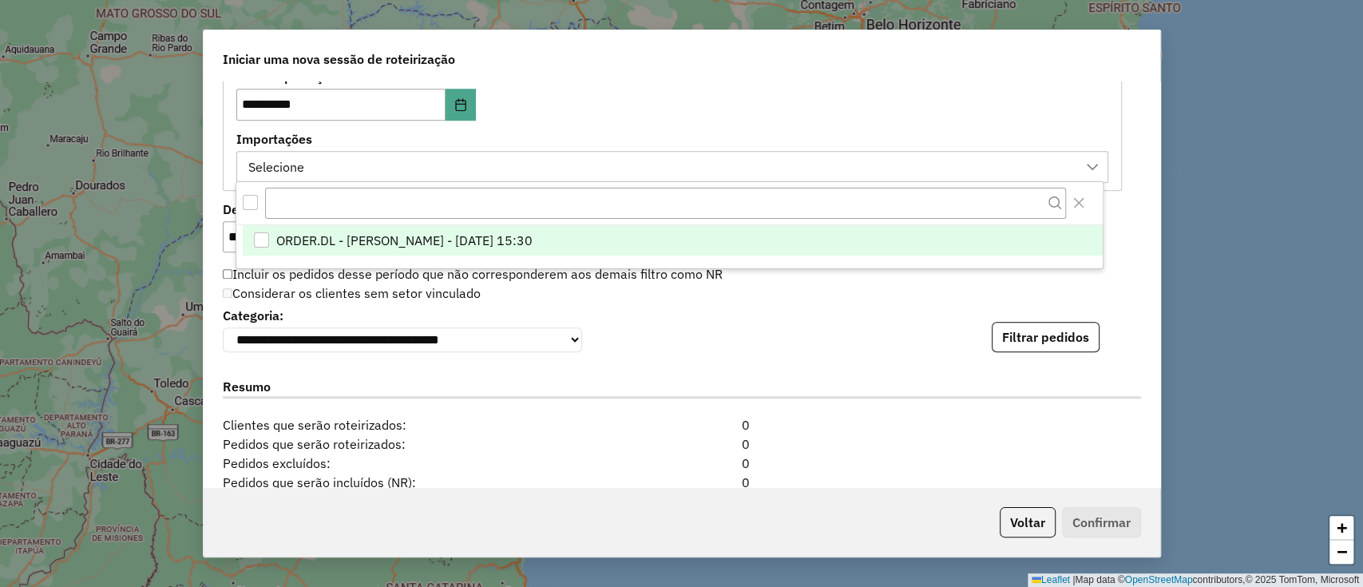
click at [741, 243] on li "ORDER.DL - LETICIA EMILY OLIVEIRA DE LIMA - 08/09/2025 15:30" at bounding box center [673, 240] width 860 height 30
click at [789, 146] on label "Importações" at bounding box center [672, 138] width 872 height 19
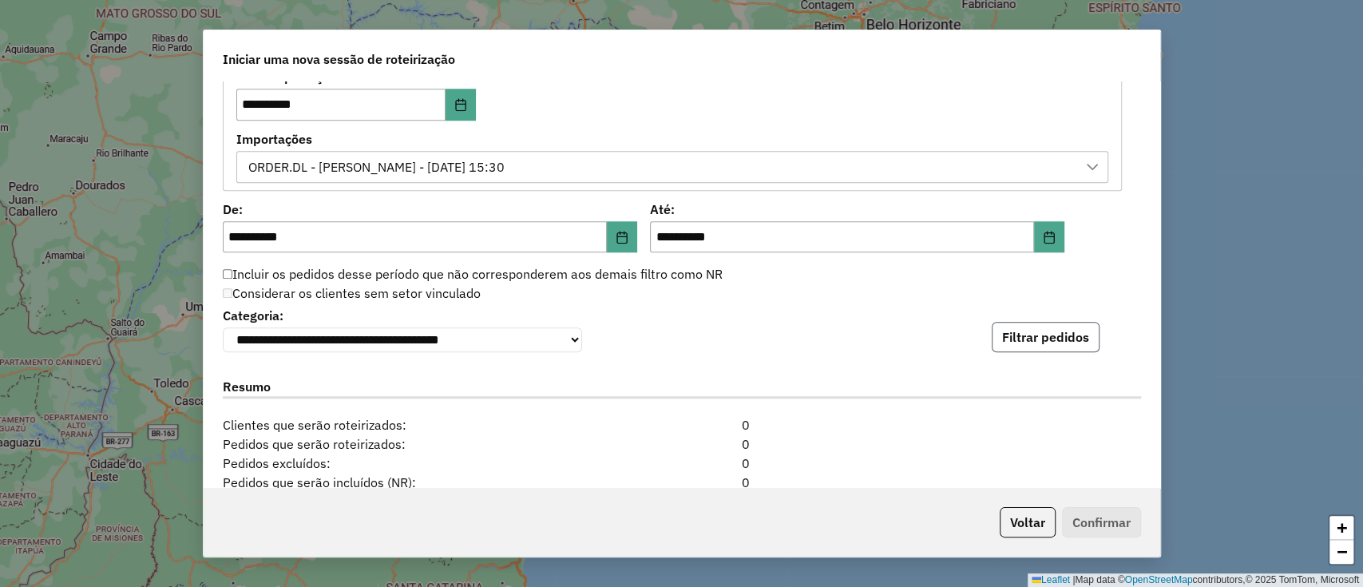
click at [1036, 342] on button "Filtrar pedidos" at bounding box center [1046, 337] width 108 height 30
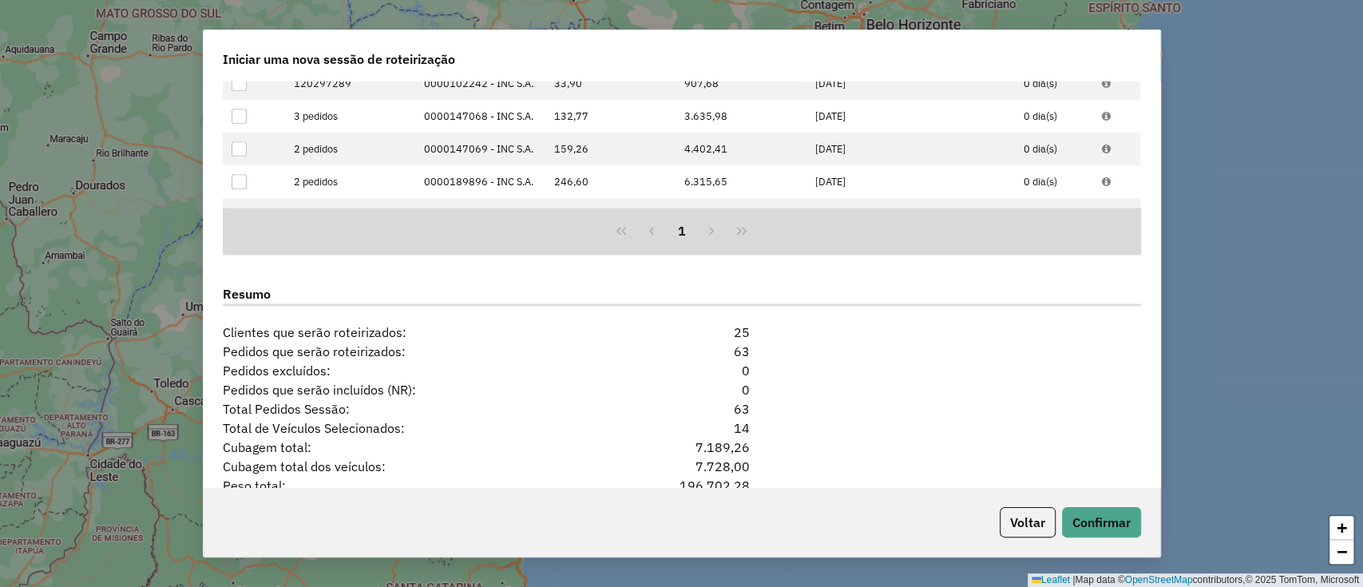
scroll to position [1480, 0]
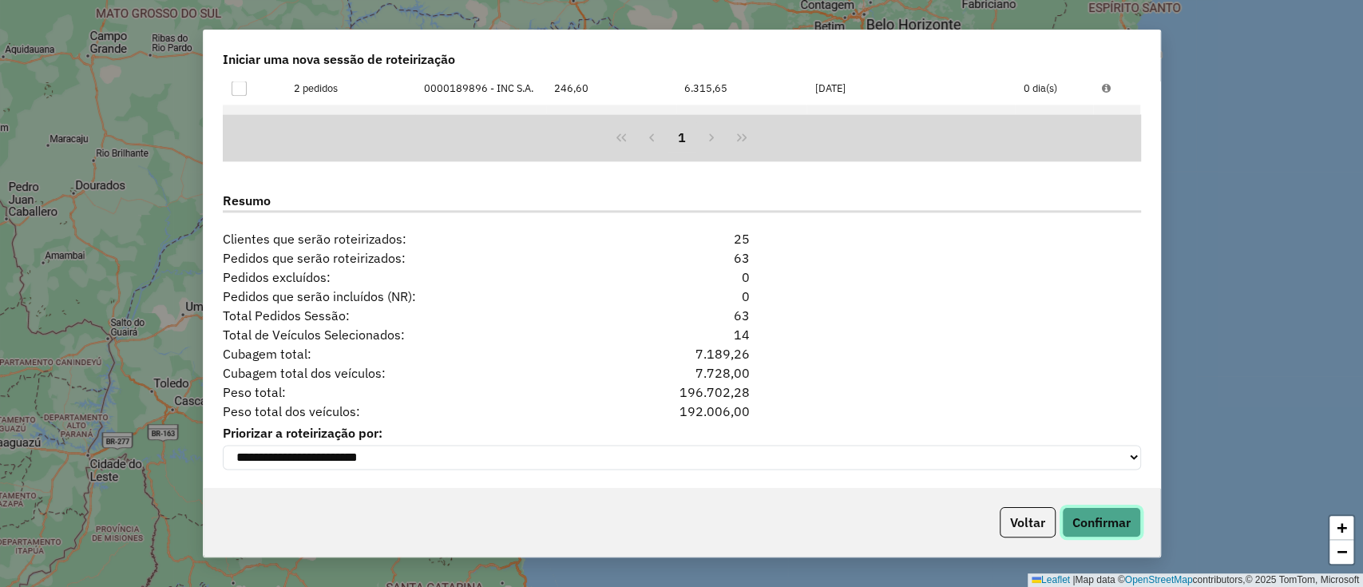
click at [1073, 521] on button "Confirmar" at bounding box center [1101, 522] width 79 height 30
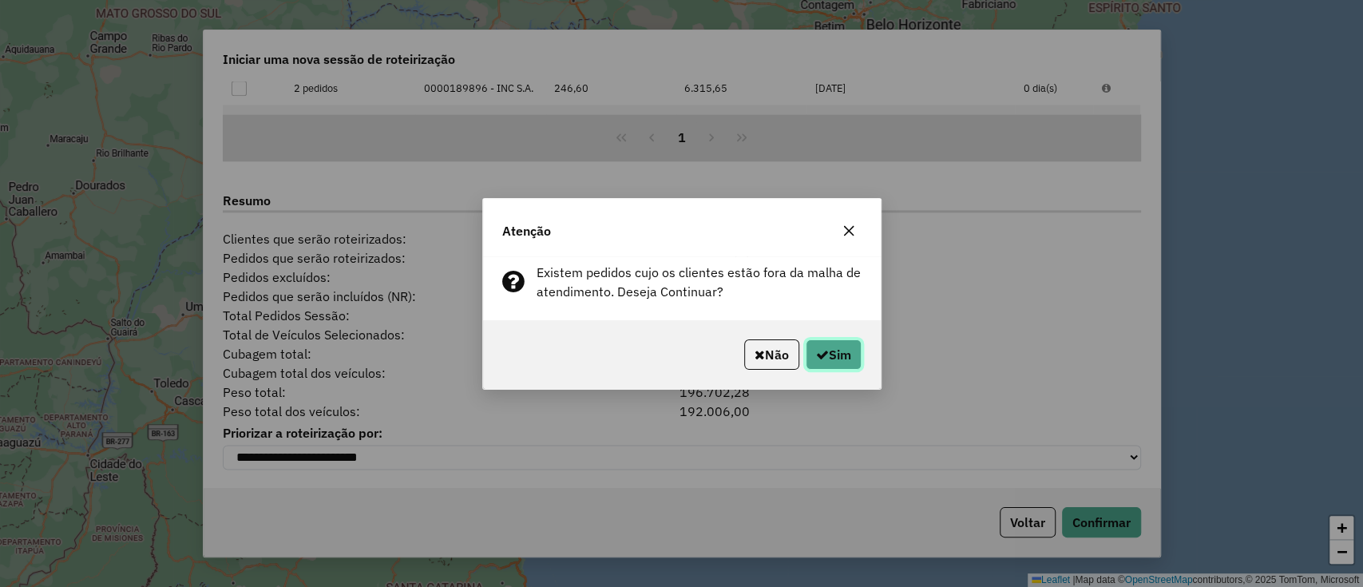
click at [853, 348] on button "Sim" at bounding box center [834, 354] width 56 height 30
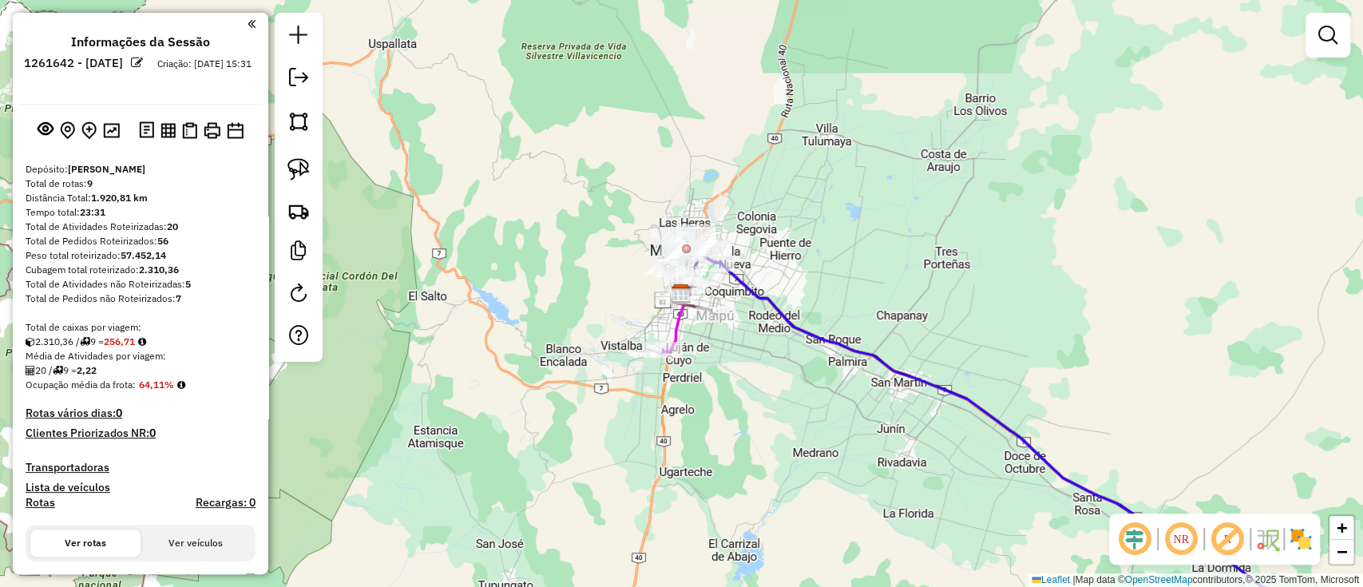
click at [590, 248] on div "Janela de atendimento Grade de atendimento Capacidade Transportadoras Veículos …" at bounding box center [681, 293] width 1363 height 587
click at [707, 131] on div "Janela de atendimento Grade de atendimento Capacidade Transportadoras Veículos …" at bounding box center [681, 293] width 1363 height 587
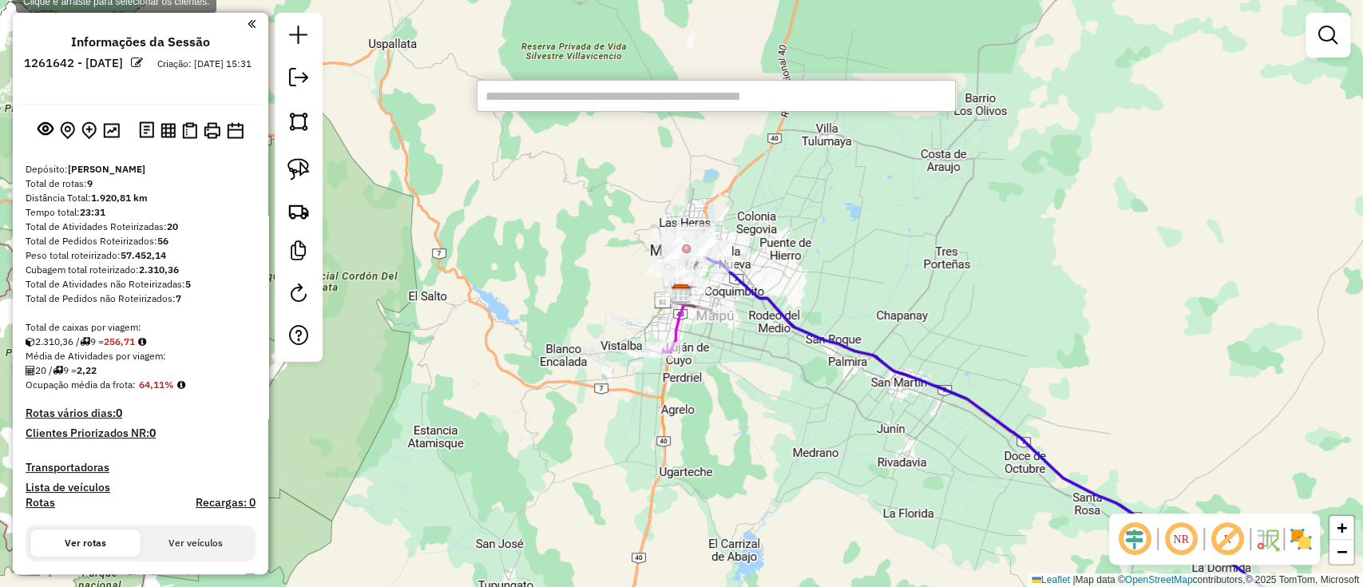
paste input "******"
click at [610, 108] on input "******" at bounding box center [716, 96] width 479 height 32
type input "******"
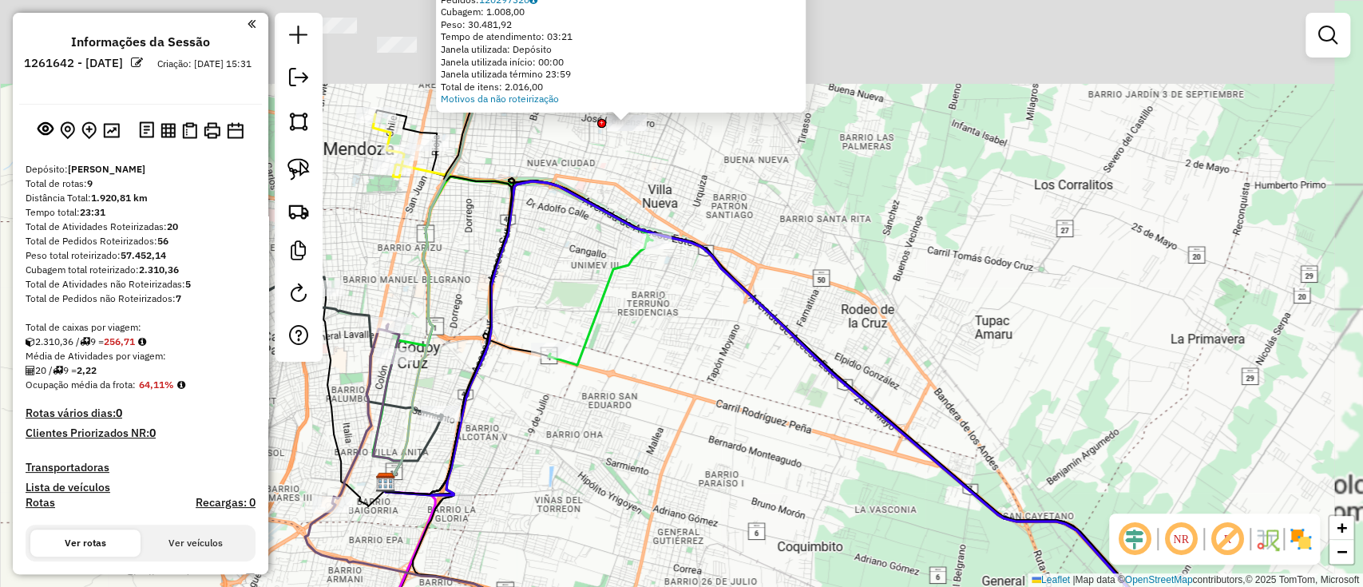
drag, startPoint x: 654, startPoint y: 254, endPoint x: 652, endPoint y: 636, distance: 382.5
click at [652, 586] on html "Aguarde... Pop-up bloqueado! Seu navegador bloqueou automáticamente a abertura …" at bounding box center [681, 293] width 1363 height 587
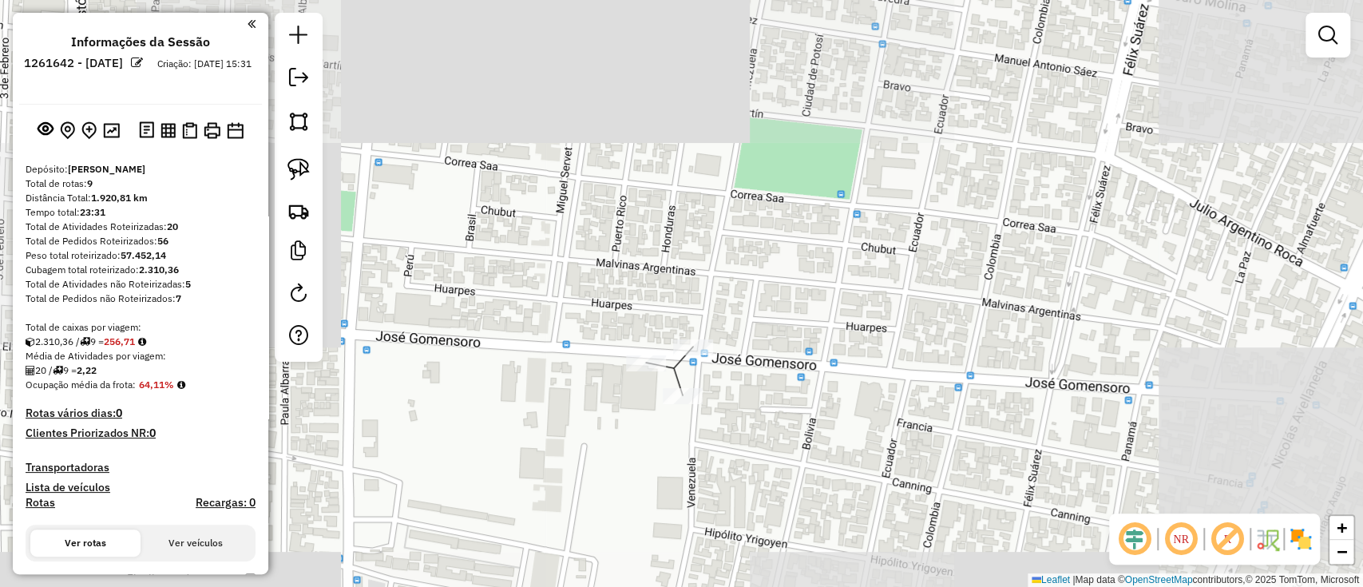
drag, startPoint x: 707, startPoint y: 418, endPoint x: 707, endPoint y: 450, distance: 31.9
click at [707, 450] on div "Janela de atendimento Grade de atendimento Capacidade Transportadoras Veículos …" at bounding box center [681, 293] width 1363 height 587
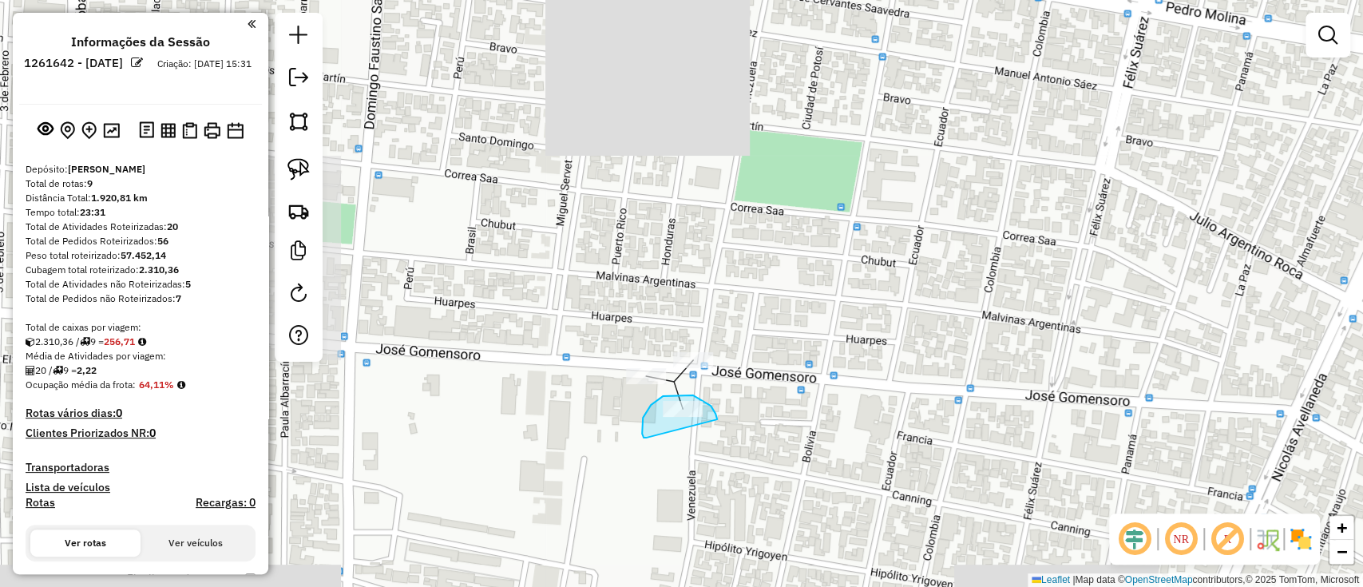
drag, startPoint x: 711, startPoint y: 406, endPoint x: 653, endPoint y: 439, distance: 66.6
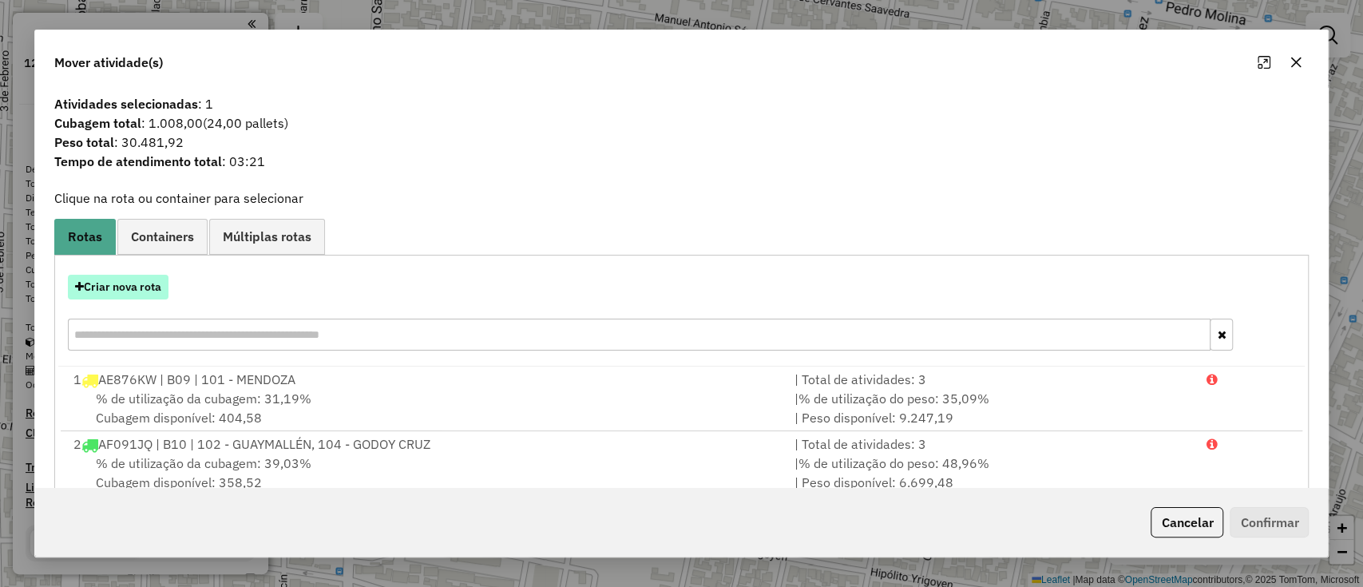
click at [138, 288] on button "Criar nova rota" at bounding box center [118, 287] width 101 height 25
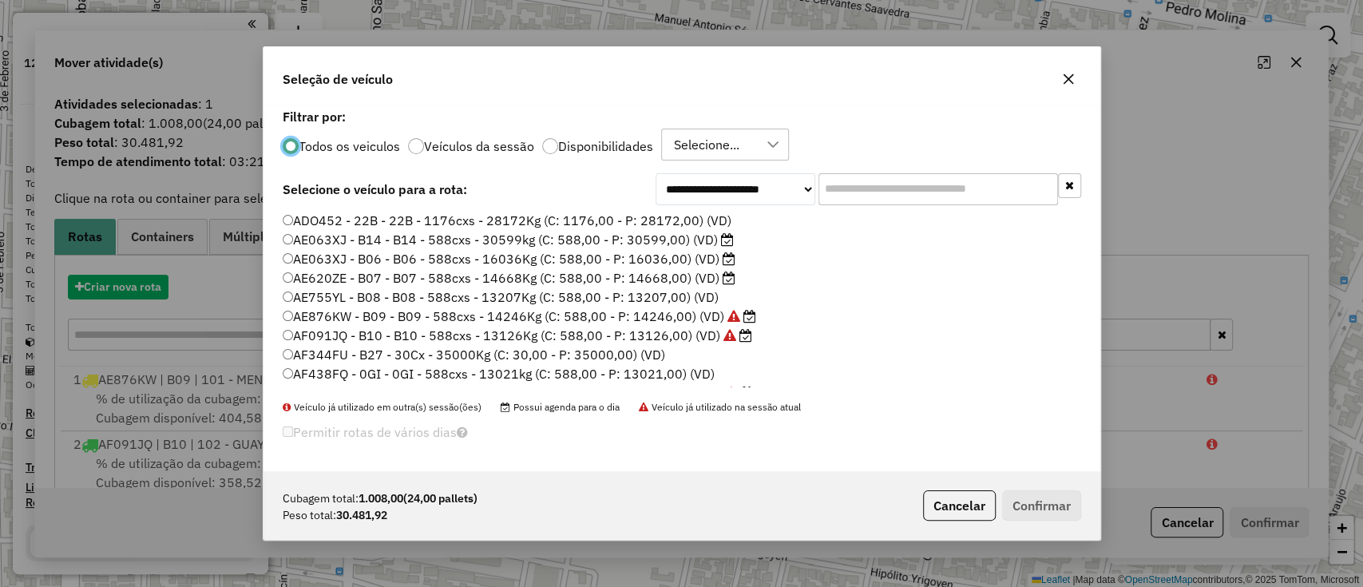
scroll to position [8, 5]
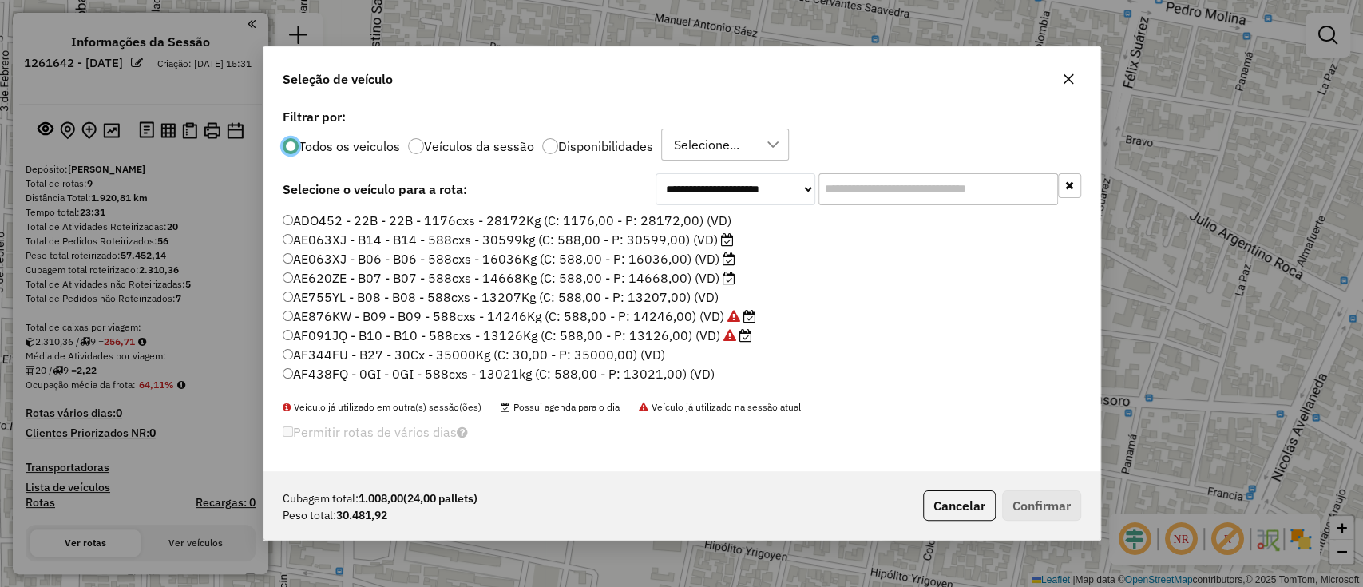
click at [608, 141] on label "Disponibilidades" at bounding box center [605, 146] width 95 height 13
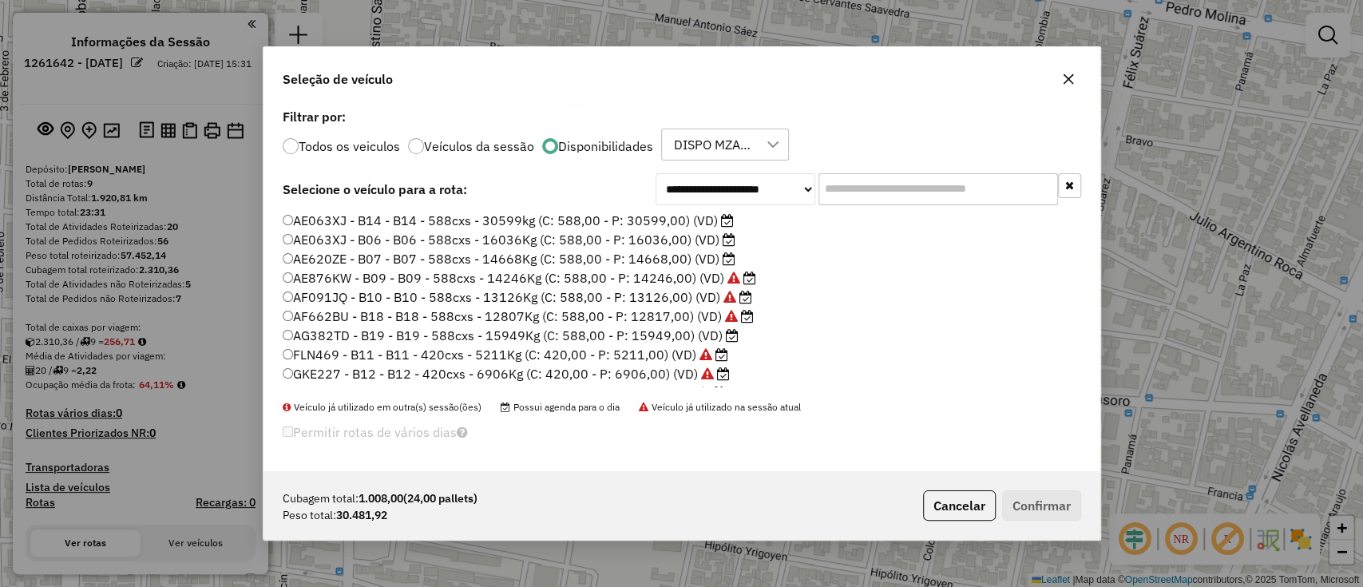
click at [893, 188] on input "text" at bounding box center [938, 189] width 240 height 32
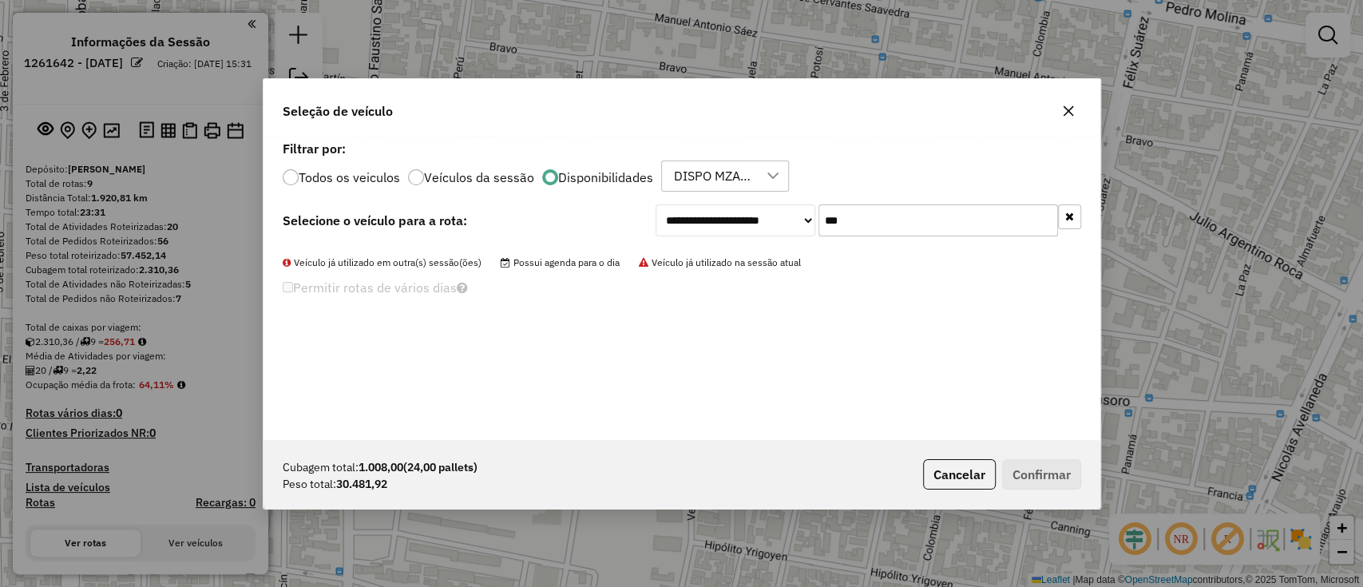
type input "***"
click at [370, 188] on div "Todos os veiculos Veículos da sessão Disponibilidades DISPO MZA 09" at bounding box center [682, 176] width 798 height 32
click at [387, 179] on label "Todos os veiculos" at bounding box center [349, 177] width 101 height 13
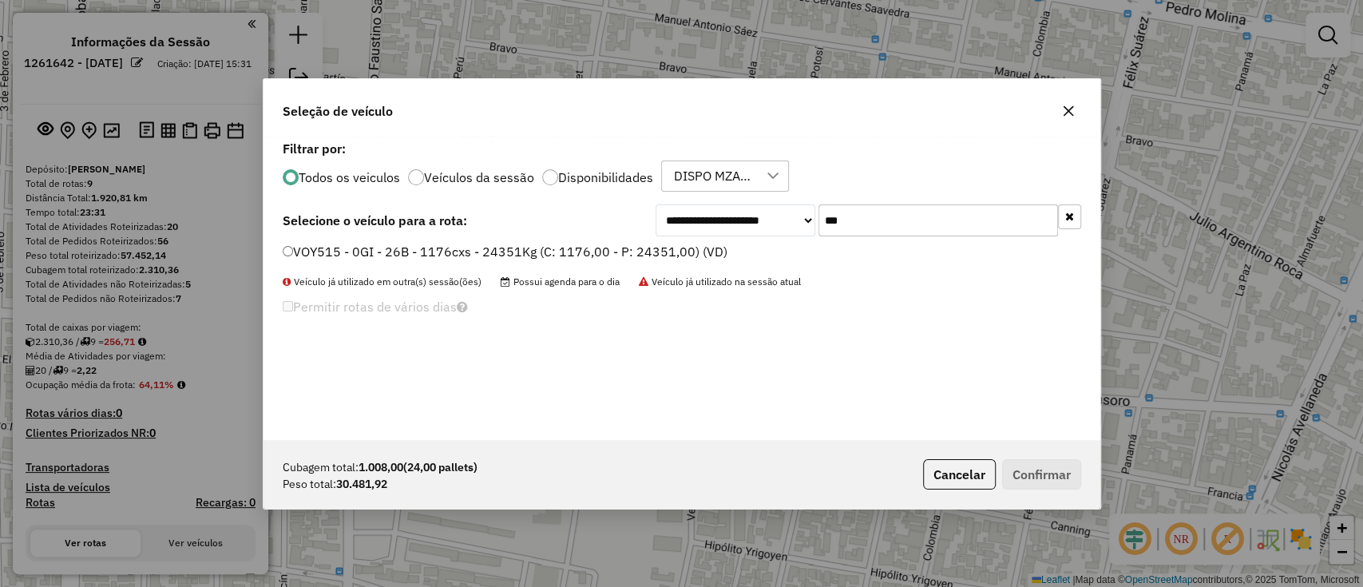
click at [446, 261] on li "VOY515 - 0GI - 26B - 1176cxs - 24351Kg (C: 1176,00 - P: 24351,00) (VD)" at bounding box center [682, 252] width 798 height 19
click at [473, 254] on label "VOY515 - 0GI - 26B - 1176cxs - 24351Kg (C: 1176,00 - P: 24351,00) (VD)" at bounding box center [505, 251] width 445 height 19
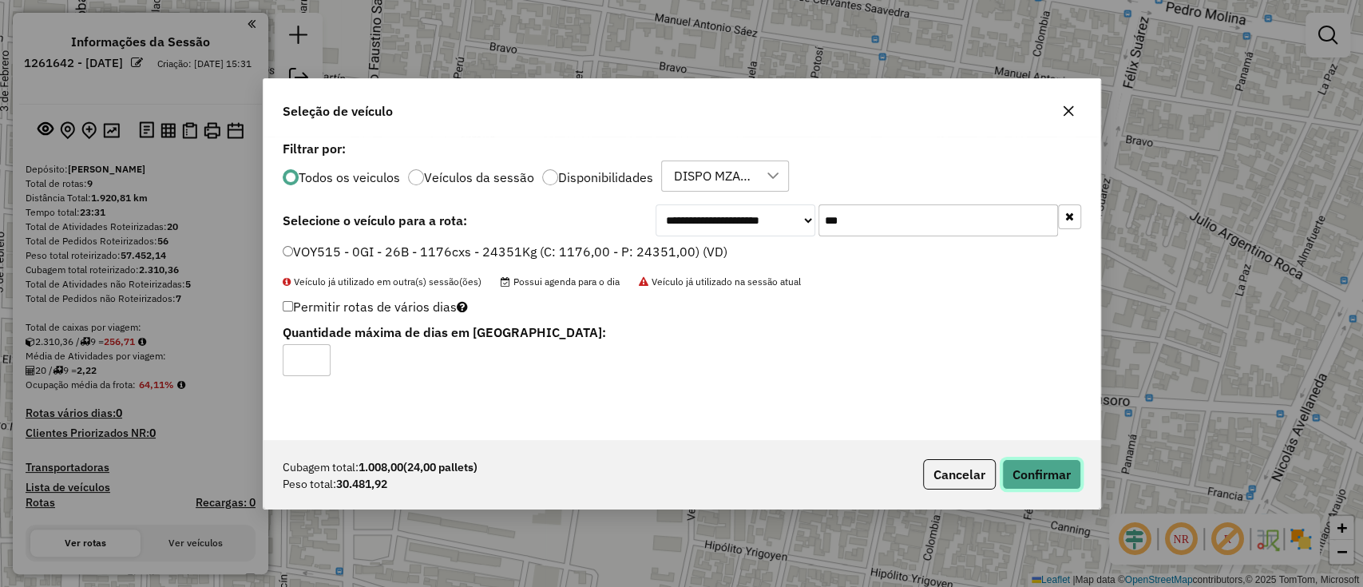
click at [1016, 477] on button "Confirmar" at bounding box center [1041, 474] width 79 height 30
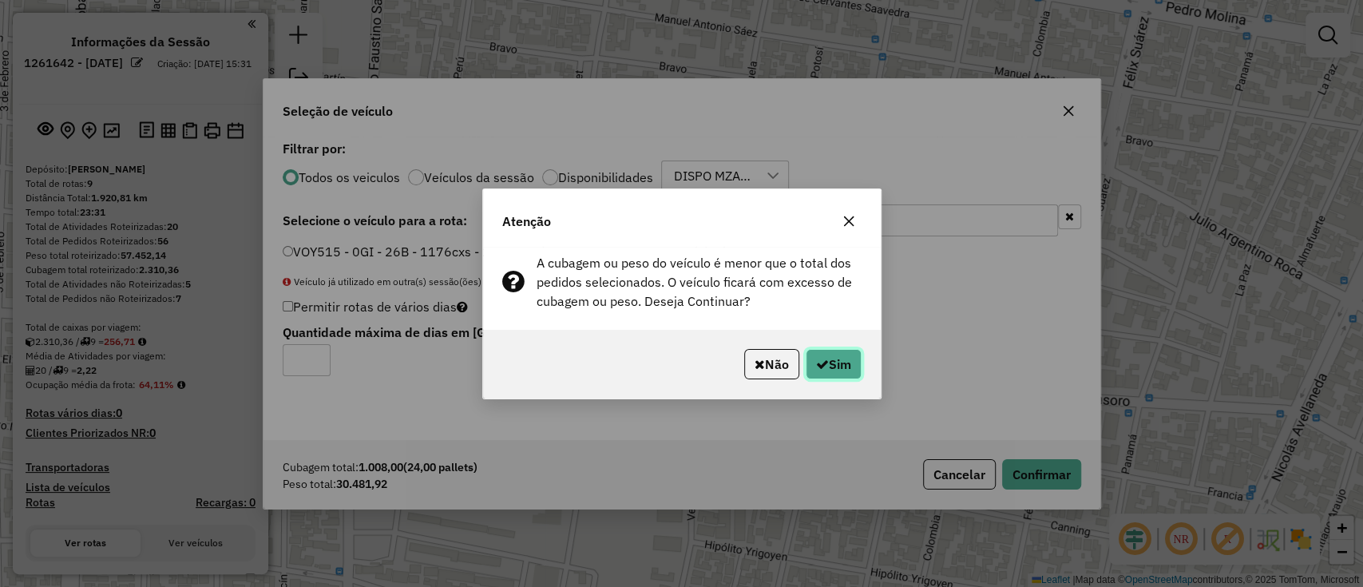
click at [836, 361] on button "Sim" at bounding box center [834, 364] width 56 height 30
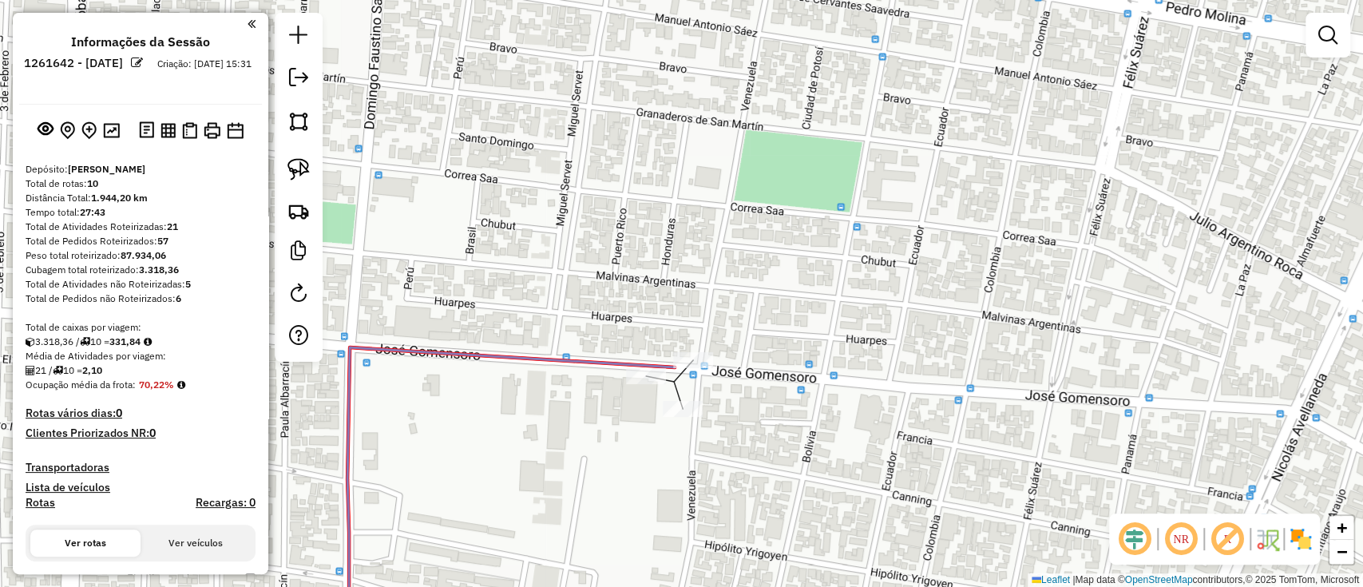
click at [597, 358] on icon at bounding box center [510, 496] width 327 height 299
select select "**********"
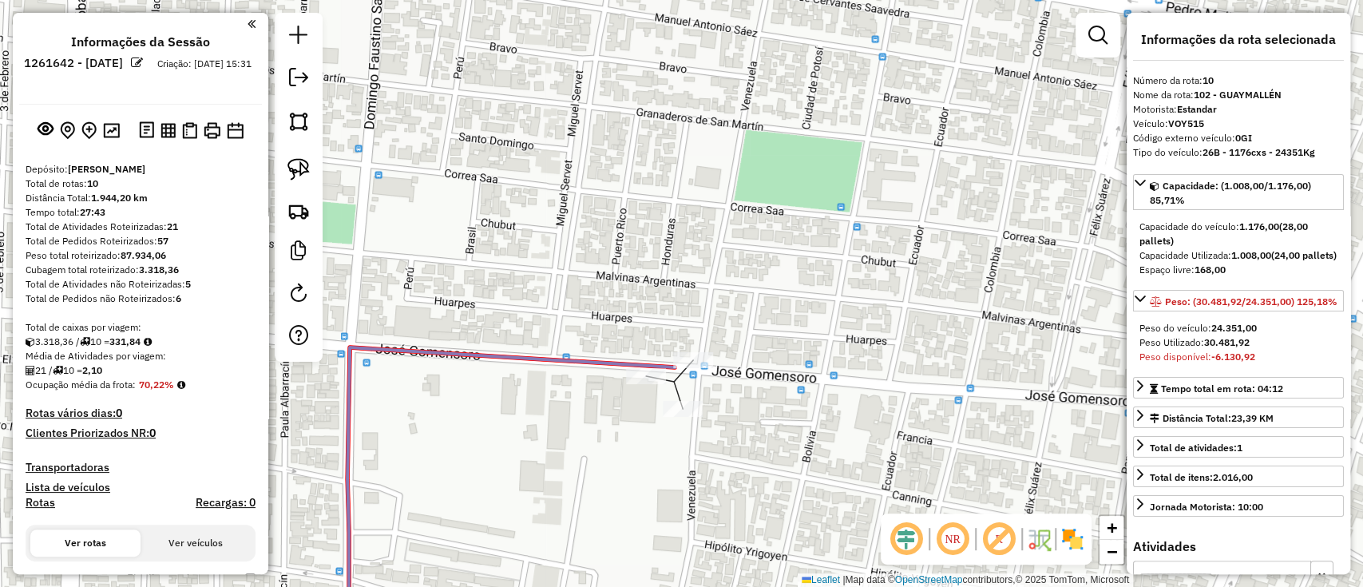
scroll to position [1226, 0]
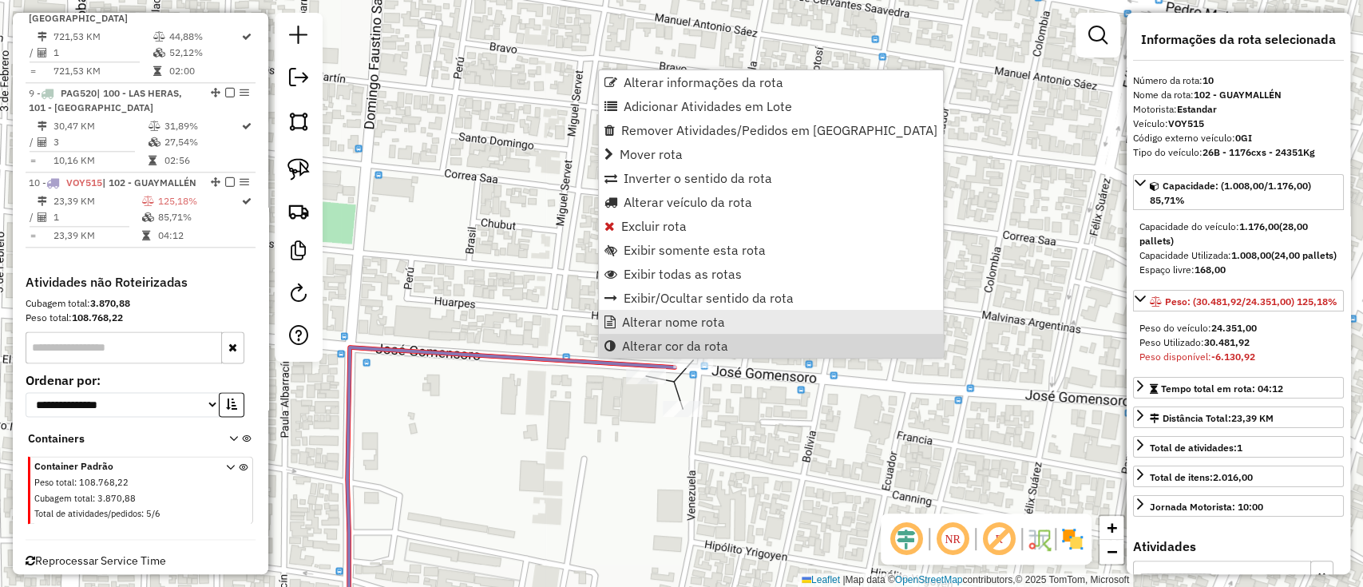
click at [642, 323] on span "Alterar nome rota" at bounding box center [673, 321] width 103 height 13
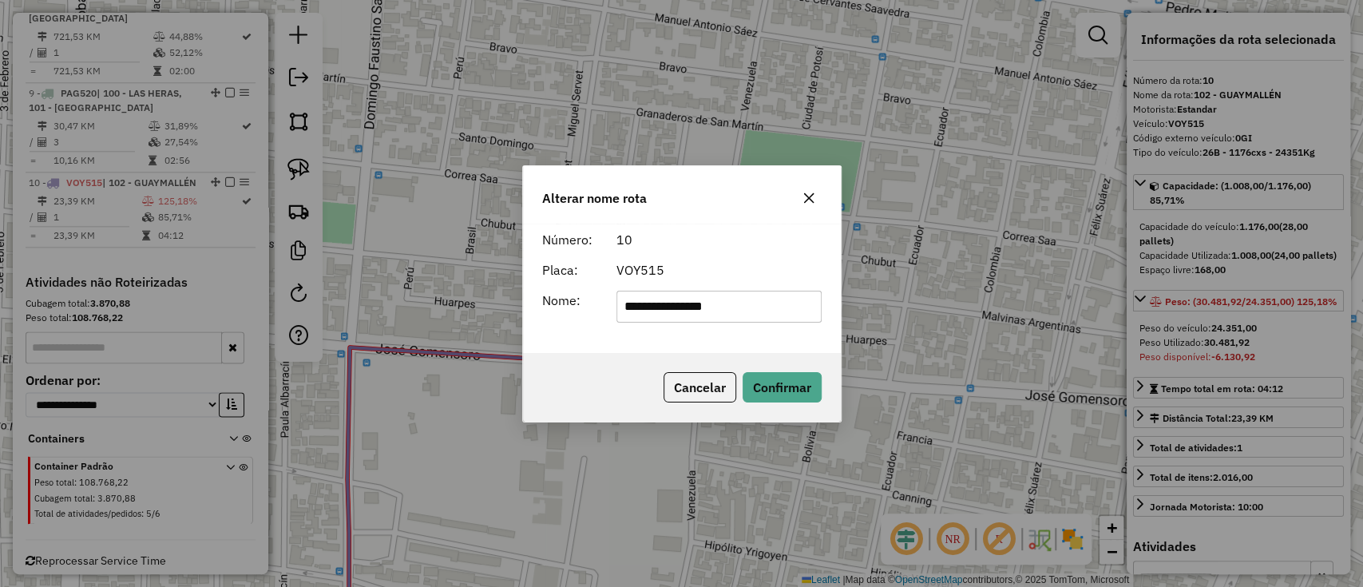
drag, startPoint x: 759, startPoint y: 303, endPoint x: 598, endPoint y: 292, distance: 161.7
click at [598, 292] on div "**********" at bounding box center [682, 307] width 299 height 32
type input "*"
type input "******"
click at [790, 386] on button "Confirmar" at bounding box center [782, 387] width 79 height 30
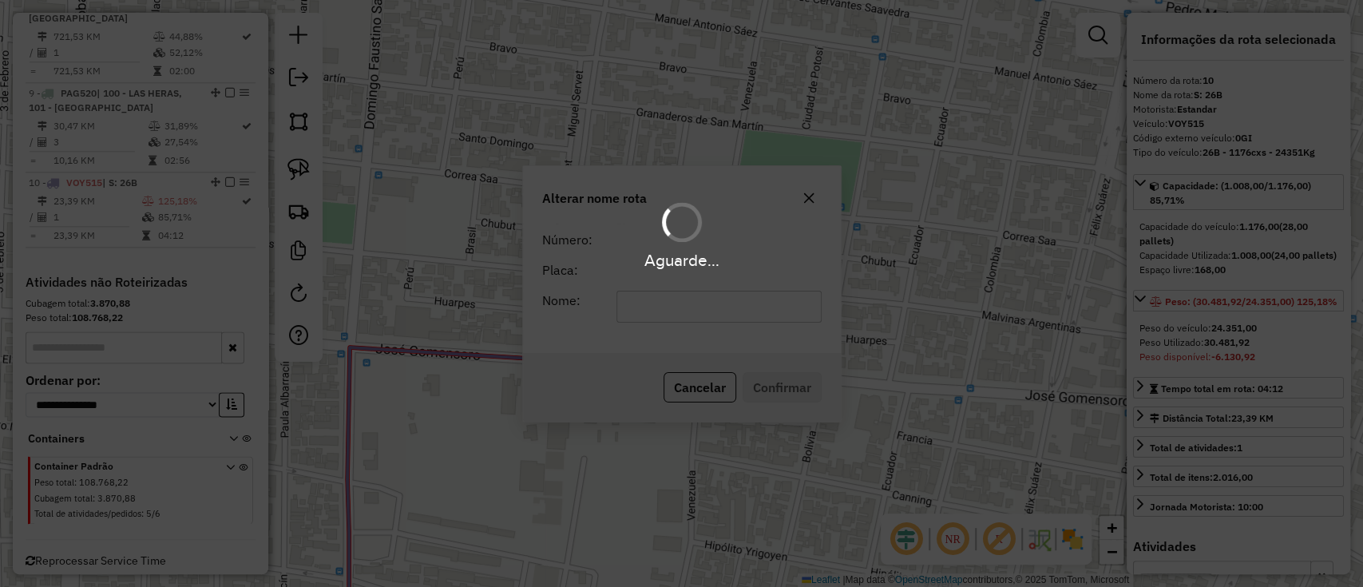
scroll to position [1211, 0]
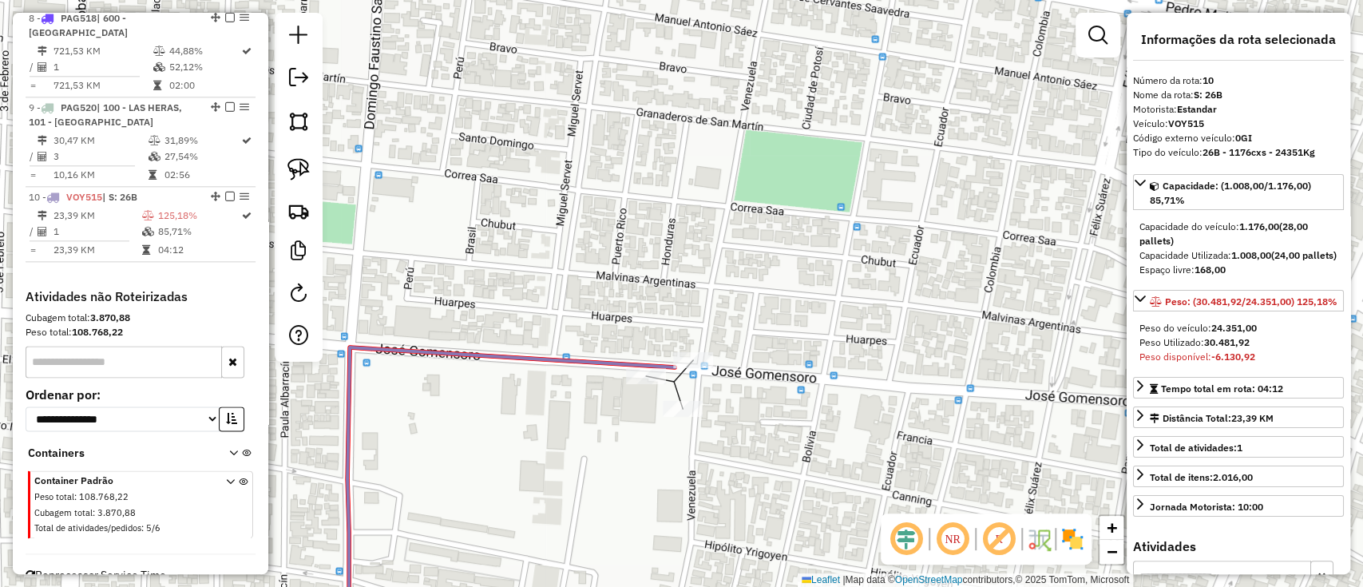
click at [629, 454] on div "Janela de atendimento Grade de atendimento Capacidade Transportadoras Veículos …" at bounding box center [681, 293] width 1363 height 587
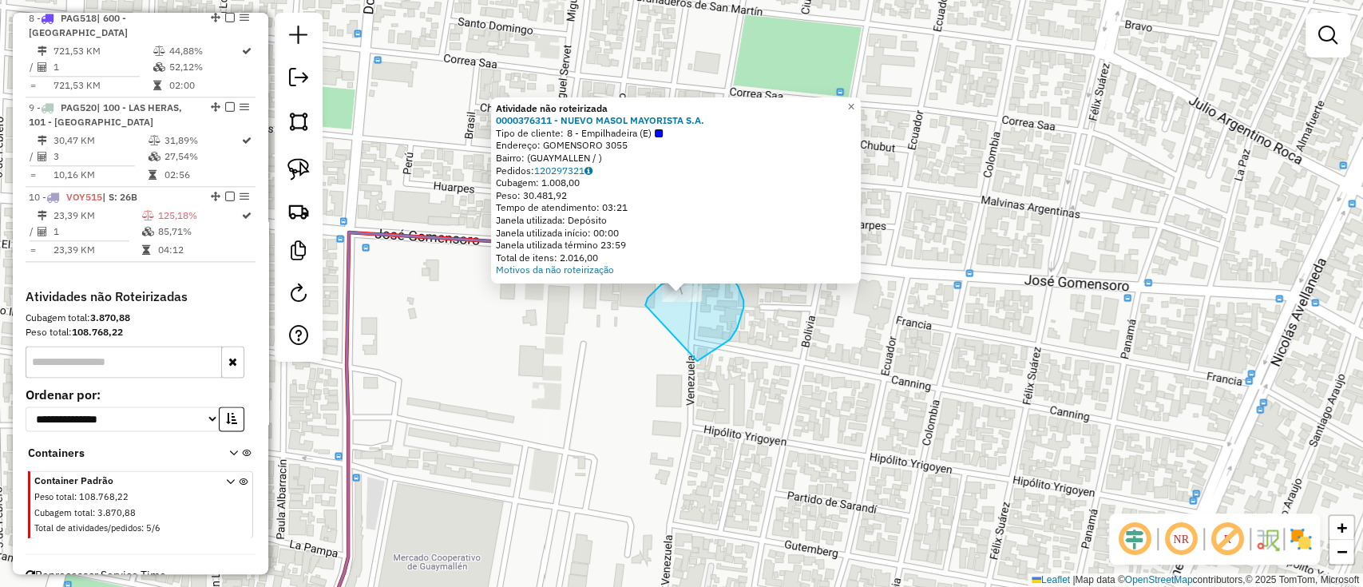
drag, startPoint x: 697, startPoint y: 361, endPoint x: 644, endPoint y: 311, distance: 72.9
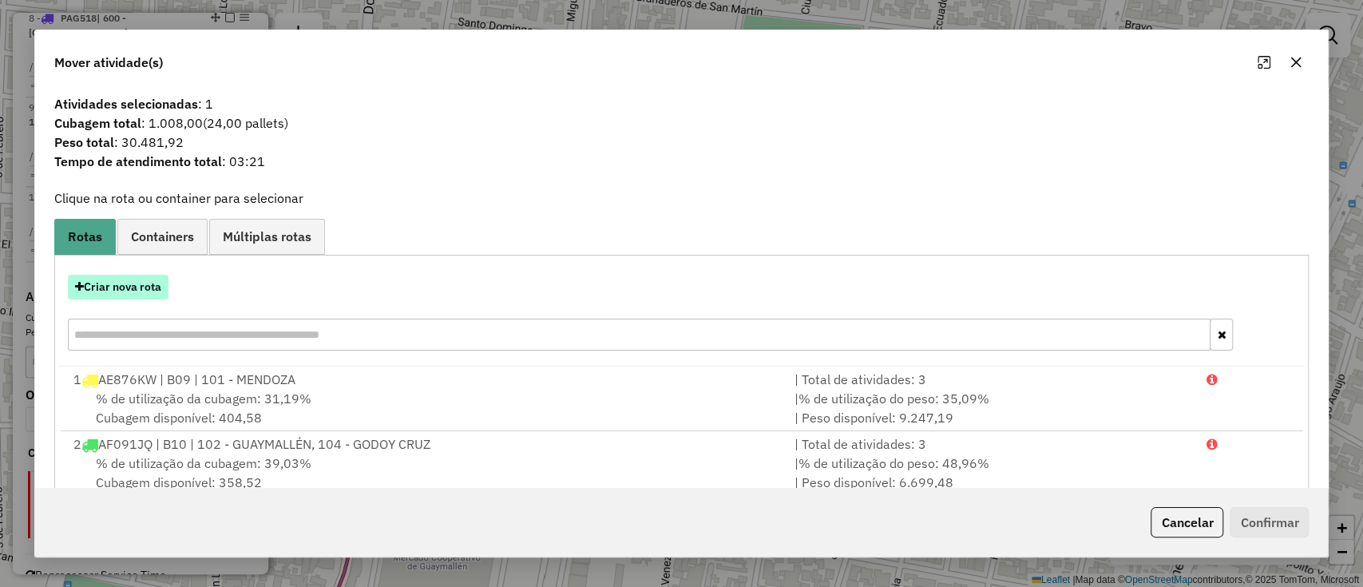
click at [134, 288] on button "Criar nova rota" at bounding box center [118, 287] width 101 height 25
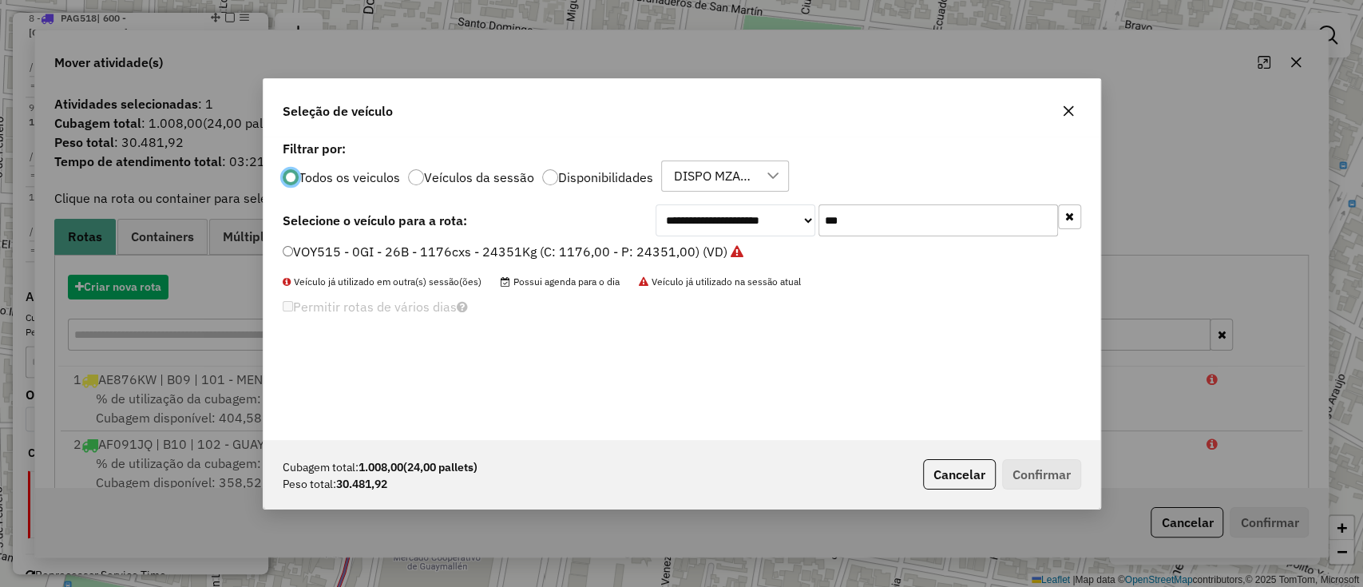
scroll to position [8, 5]
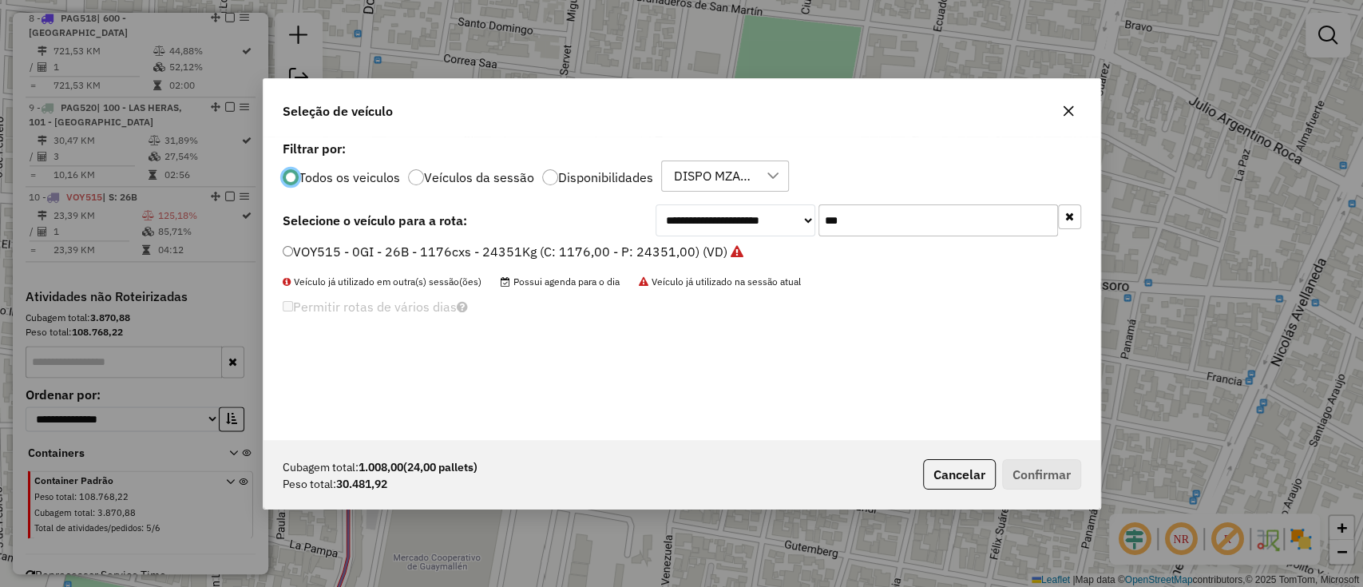
click at [837, 218] on input "***" at bounding box center [938, 220] width 240 height 32
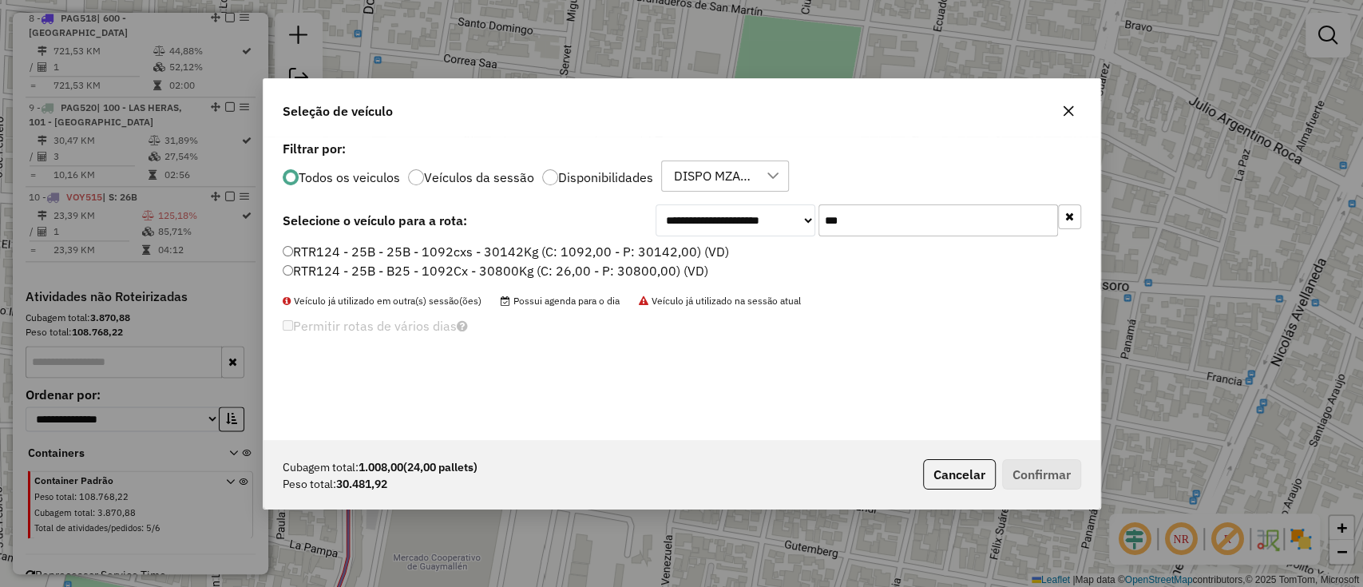
type input "***"
click at [658, 248] on label "RTR124 - 25B - 25B - 1092cxs - 30142Kg (C: 1092,00 - P: 30142,00) (VD)" at bounding box center [506, 251] width 446 height 19
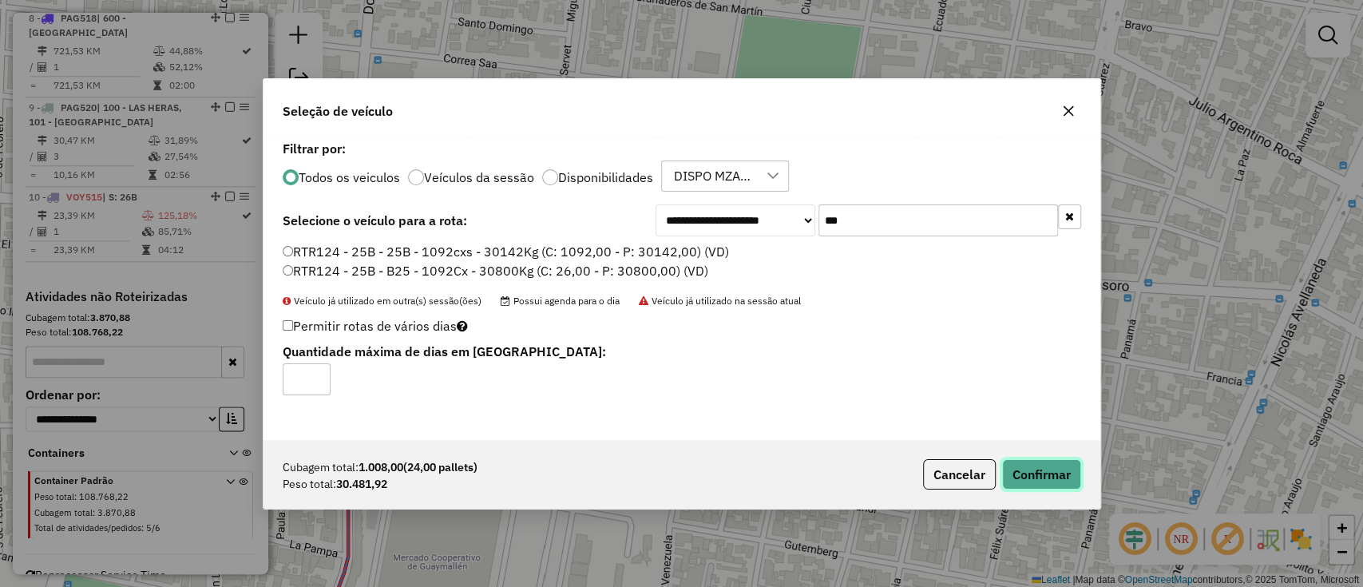
click at [1029, 467] on button "Confirmar" at bounding box center [1041, 474] width 79 height 30
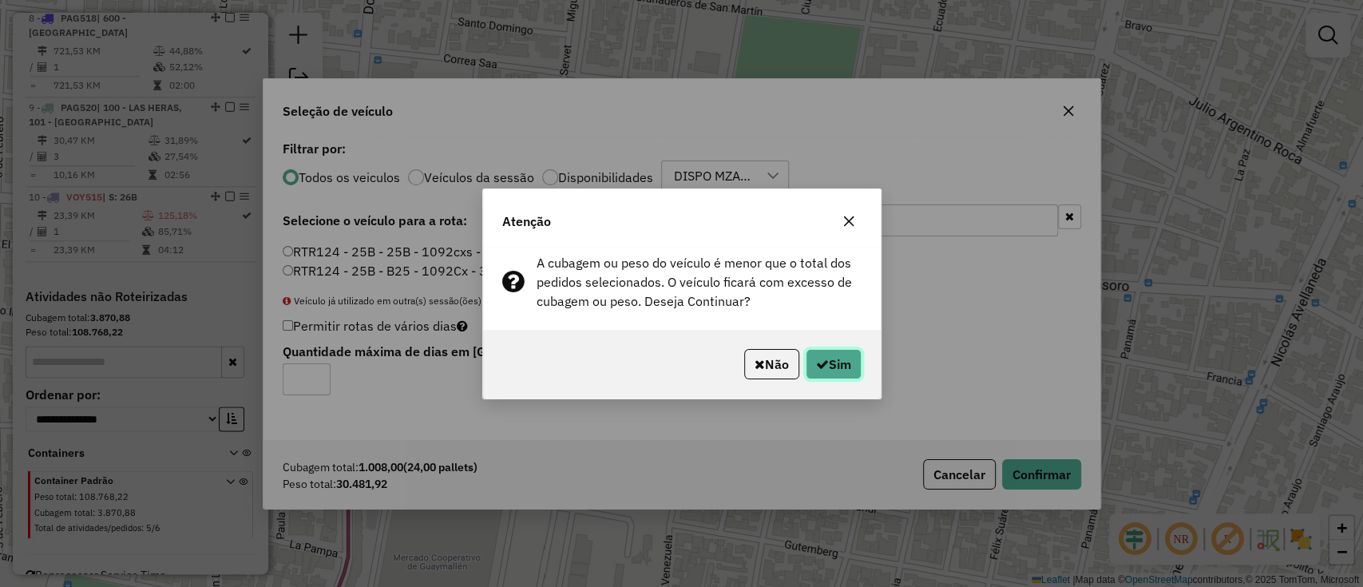
click at [842, 367] on button "Sim" at bounding box center [834, 364] width 56 height 30
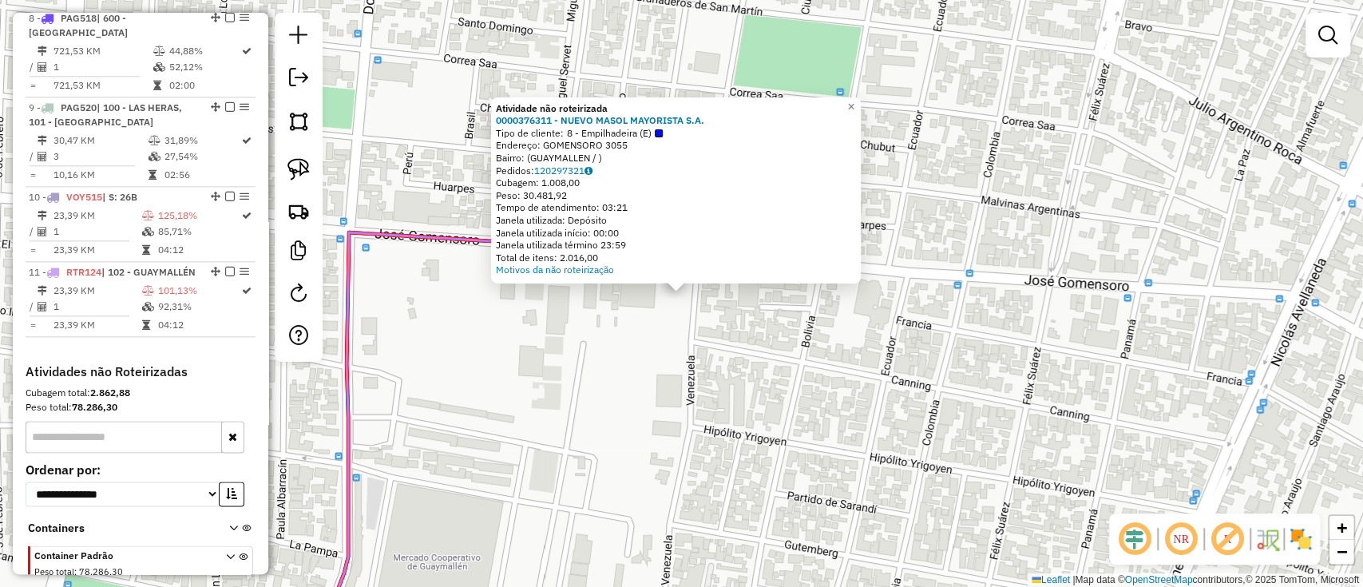
scroll to position [1226, 0]
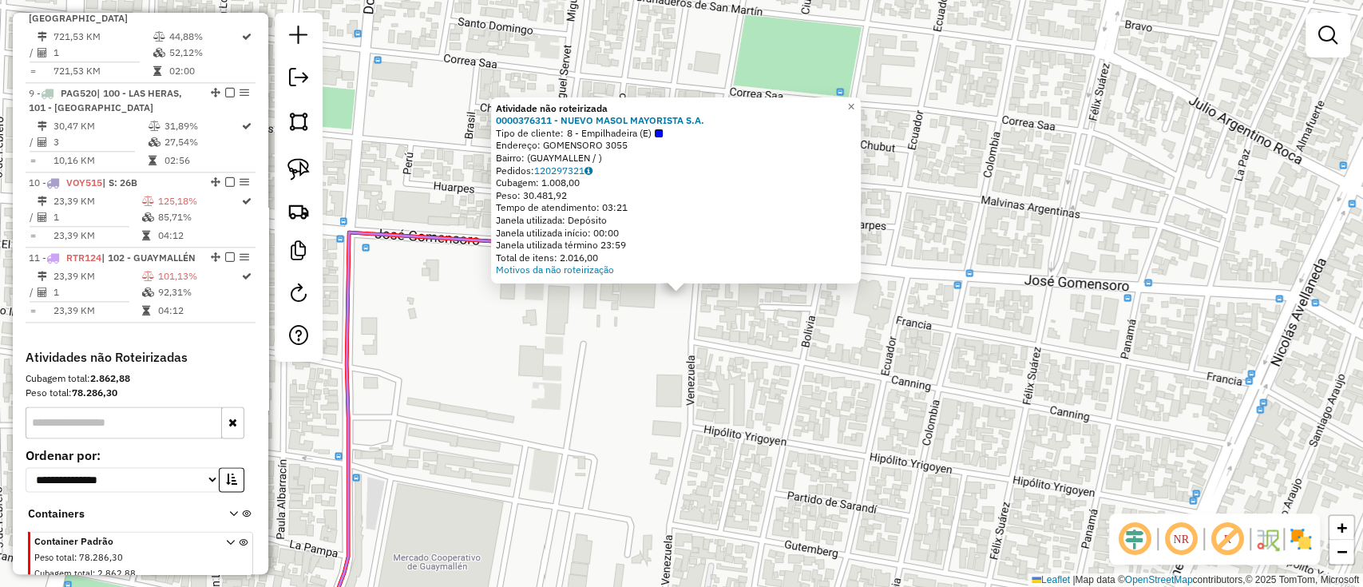
click at [633, 372] on div "Atividade não roteirizada 0000376311 - NUEVO MASOL MAYORISTA S.A. Tipo de clien…" at bounding box center [681, 293] width 1363 height 587
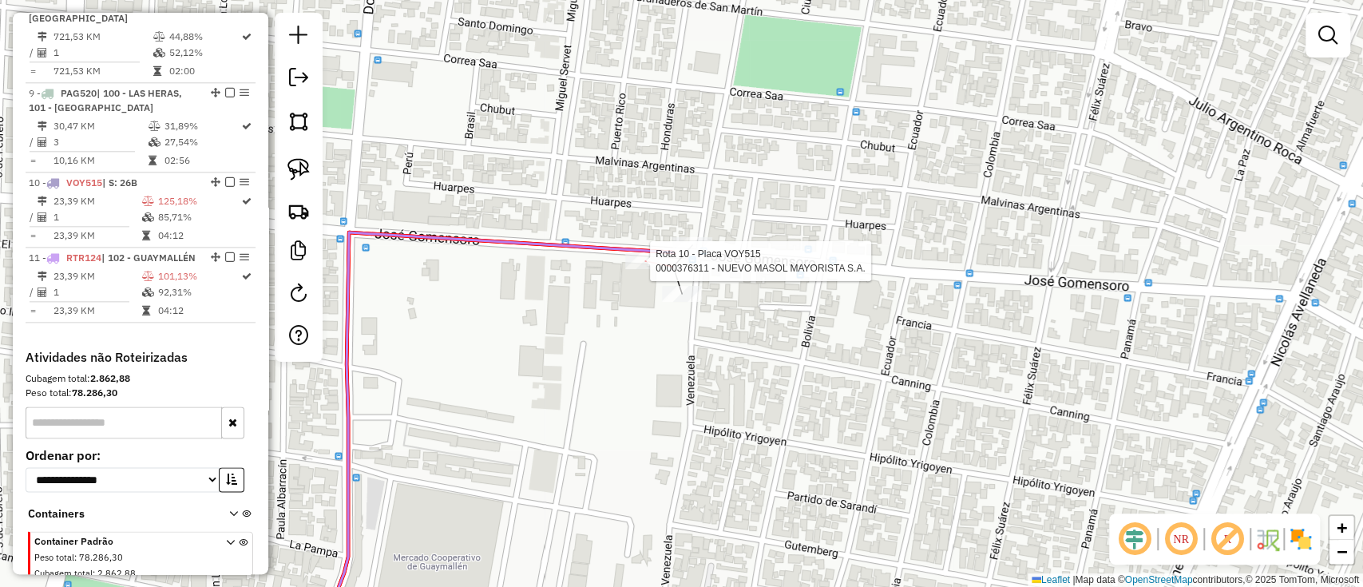
select select "**********"
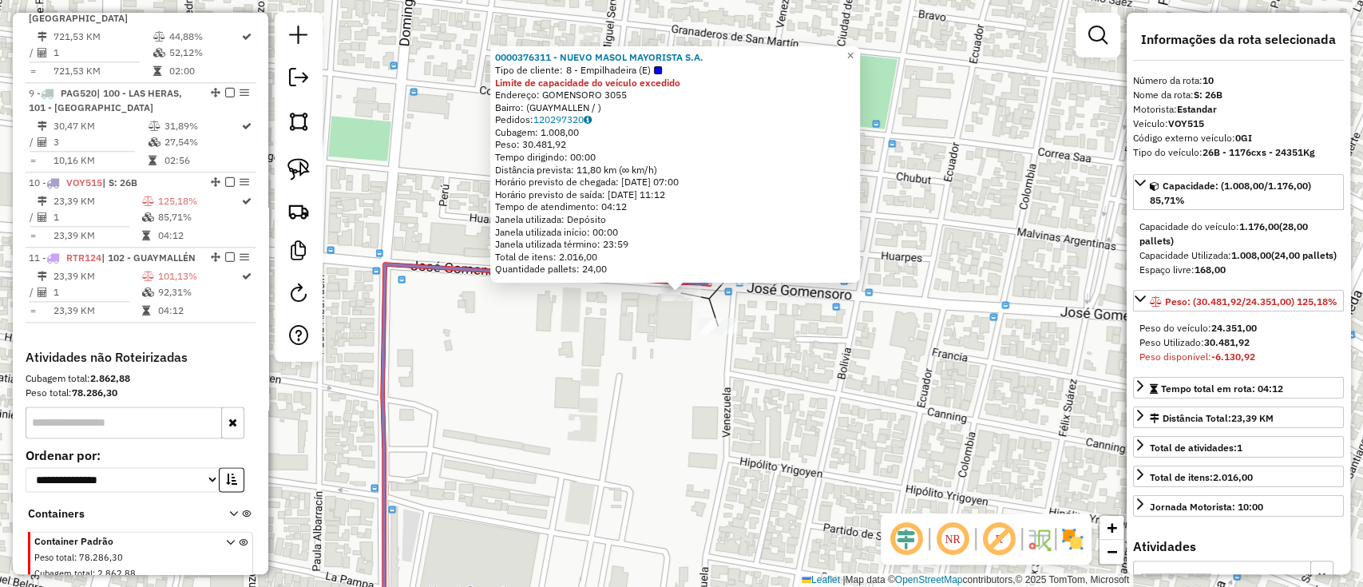
scroll to position [1301, 0]
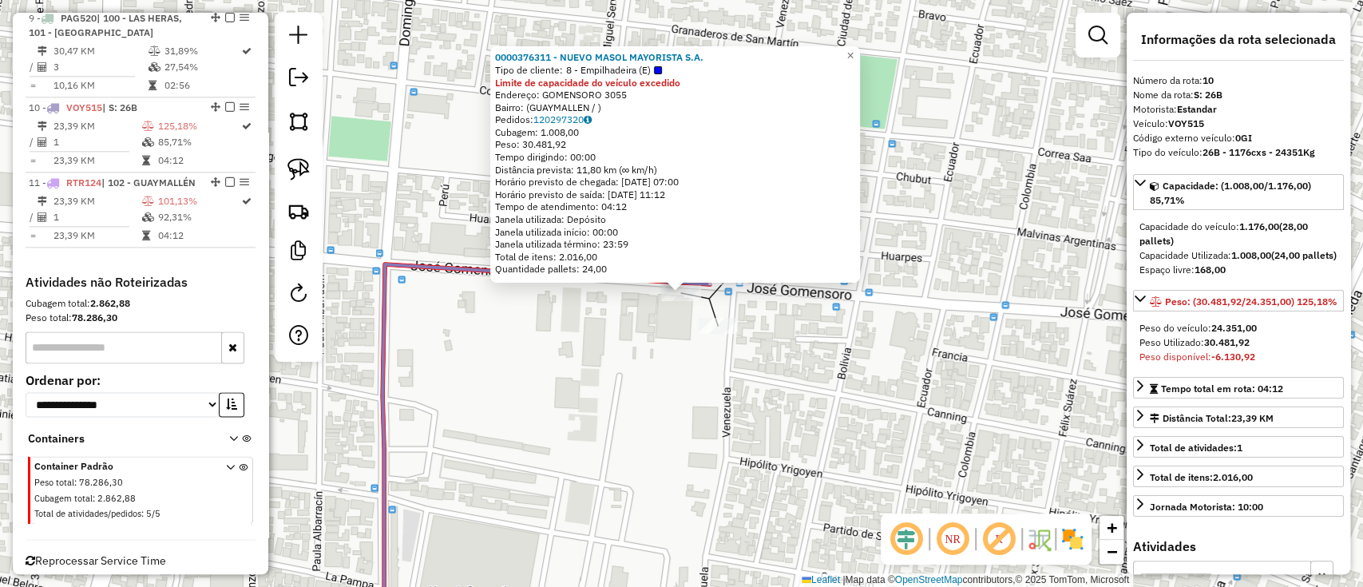
click at [737, 297] on div "Rota 11 - Placa RTR124 0000376311 - NUEVO MASOL MAYORISTA S.A. 0000376311 - NUE…" at bounding box center [681, 293] width 1363 height 587
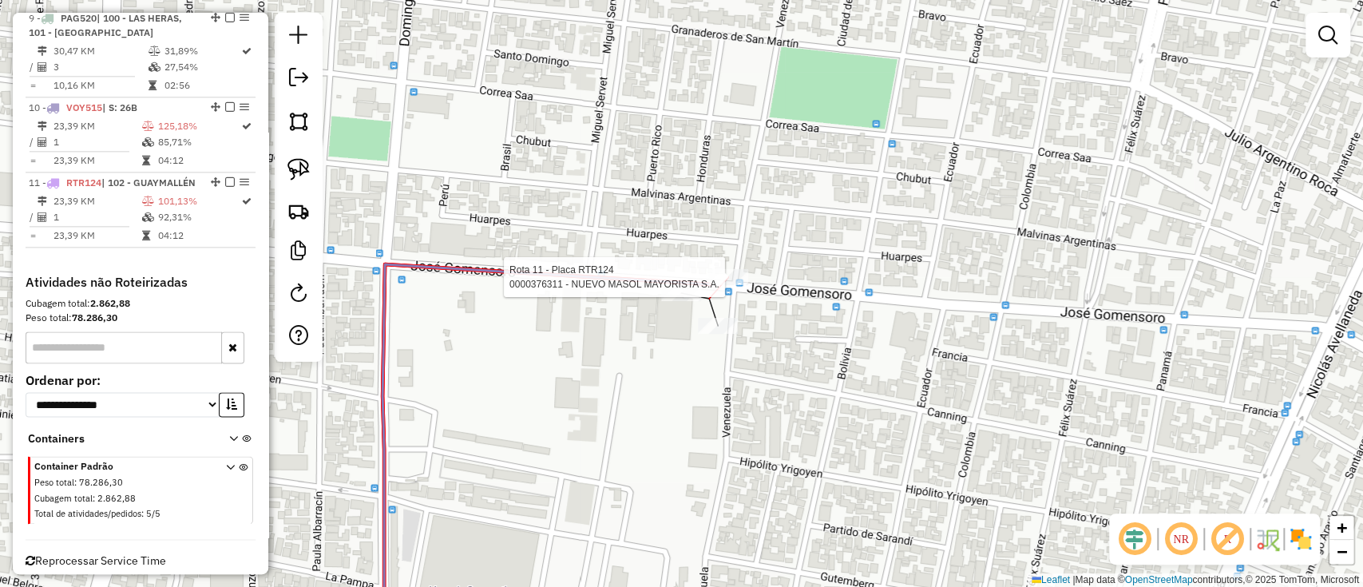
select select "**********"
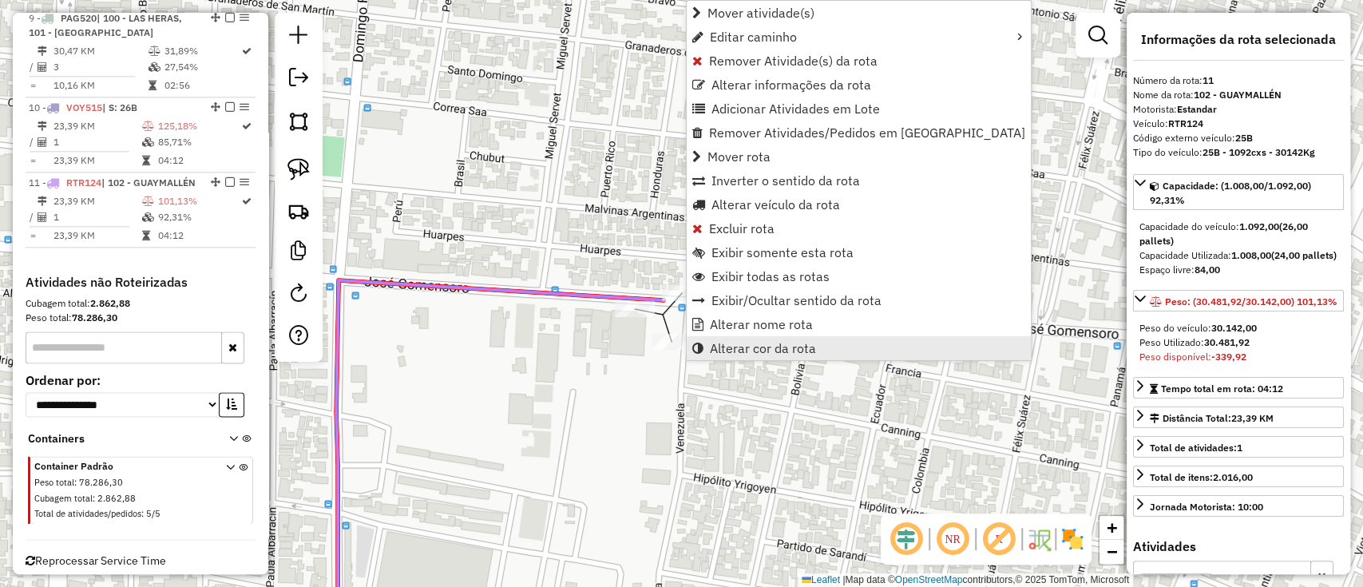
click at [734, 351] on span "Alterar cor da rota" at bounding box center [763, 348] width 106 height 13
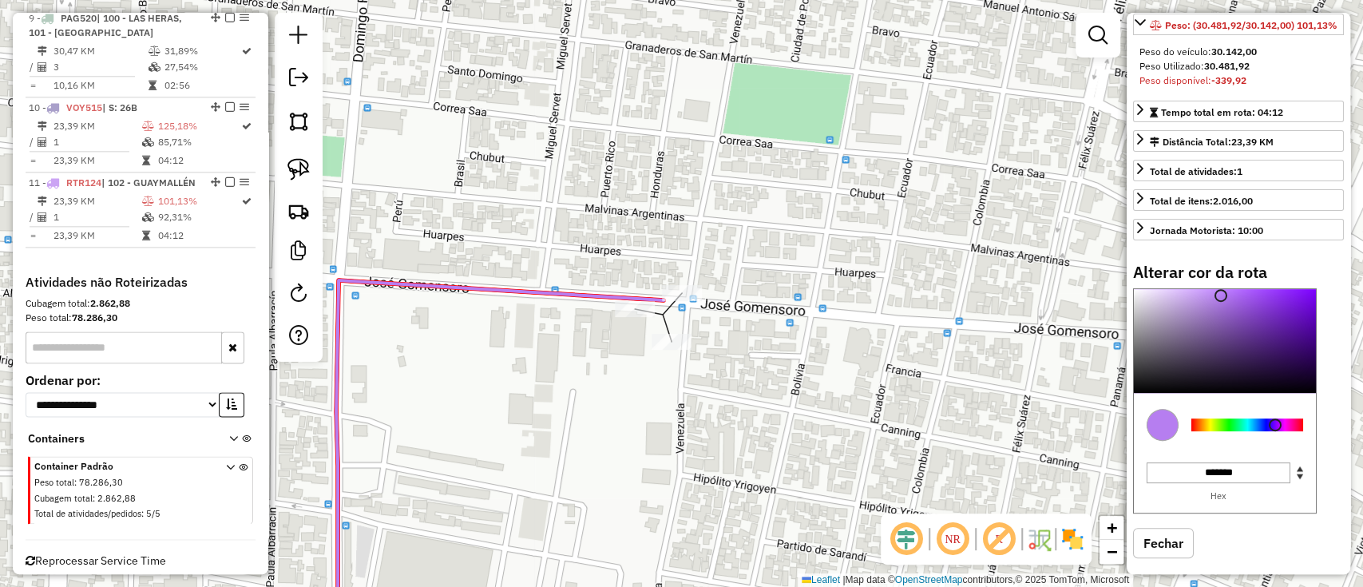
scroll to position [316, 0]
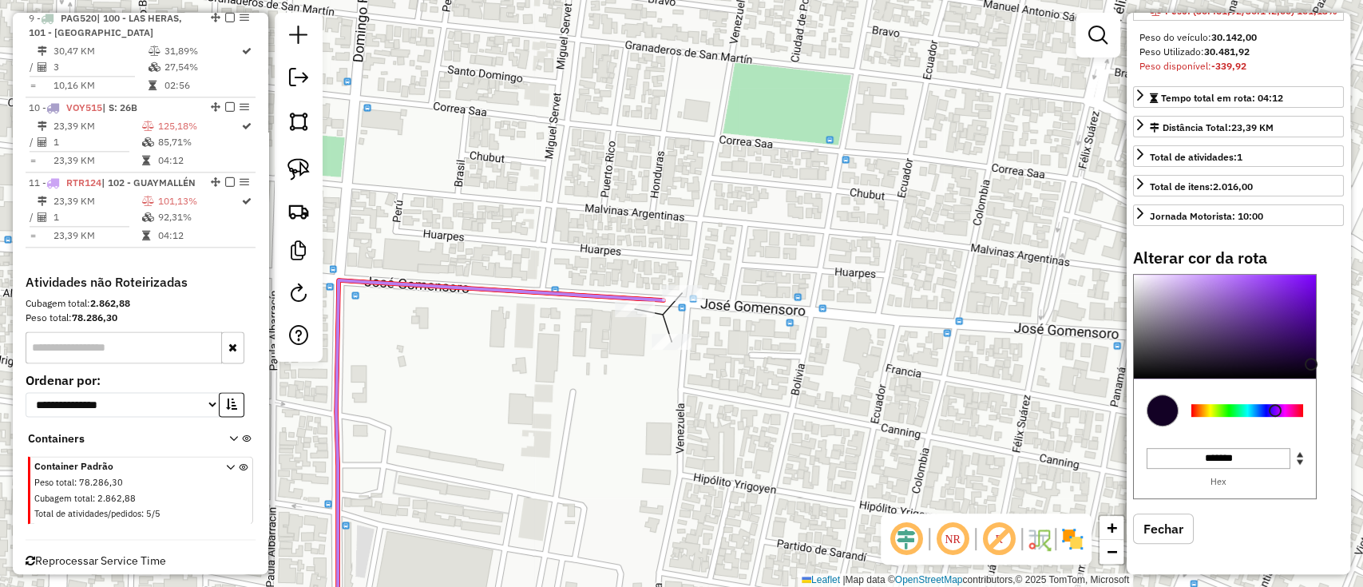
type input "*******"
drag, startPoint x: 1233, startPoint y: 318, endPoint x: 1312, endPoint y: 382, distance: 101.6
click at [1312, 378] on div at bounding box center [1225, 327] width 182 height 104
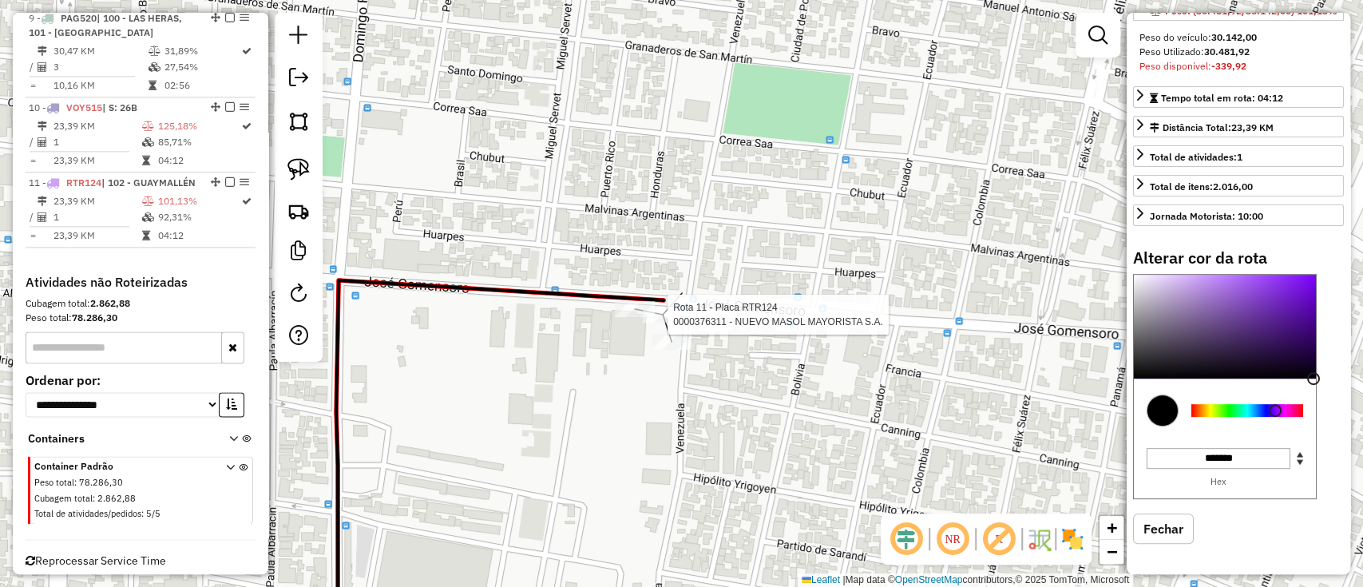
select select "**********"
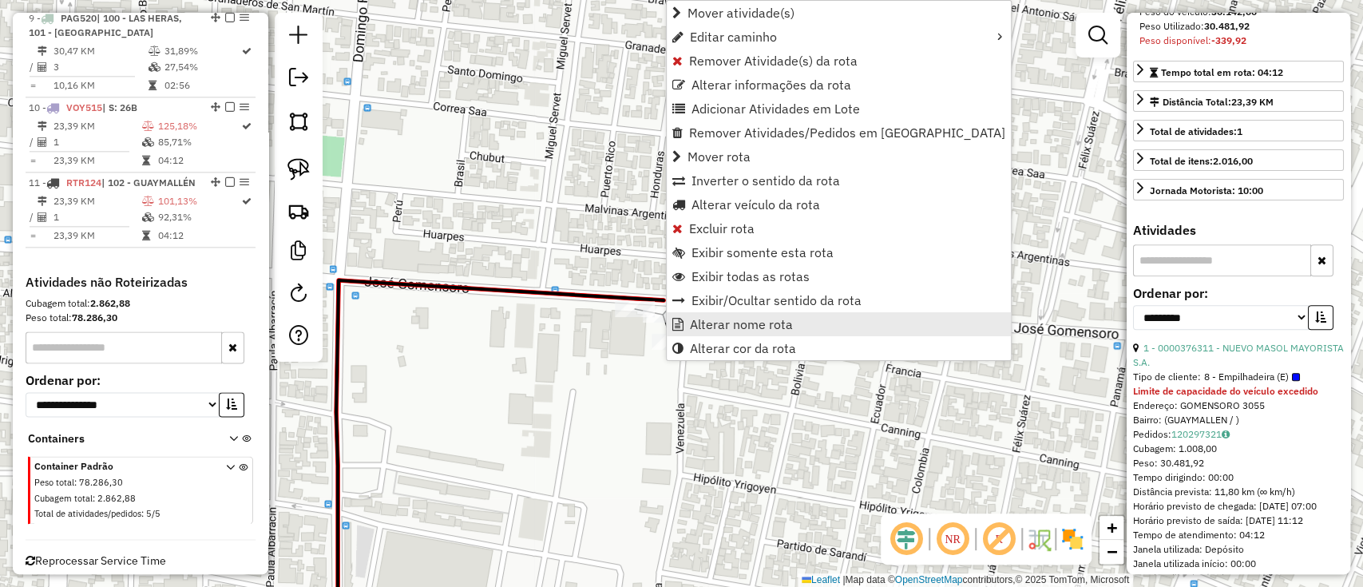
click at [727, 330] on span "Alterar nome rota" at bounding box center [741, 324] width 103 height 13
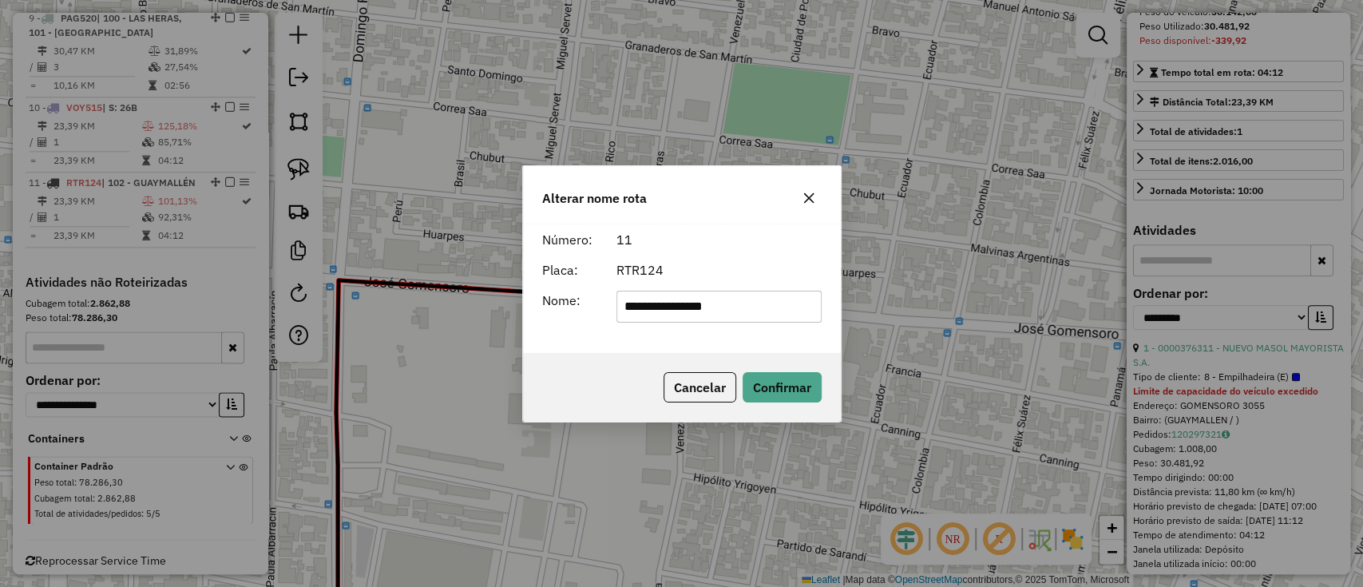
drag, startPoint x: 493, startPoint y: 304, endPoint x: 447, endPoint y: 299, distance: 46.6
click at [446, 304] on div "**********" at bounding box center [681, 293] width 1363 height 587
click at [632, 310] on input "*****" at bounding box center [718, 307] width 205 height 32
type input "******"
click at [770, 398] on button "Confirmar" at bounding box center [782, 387] width 79 height 30
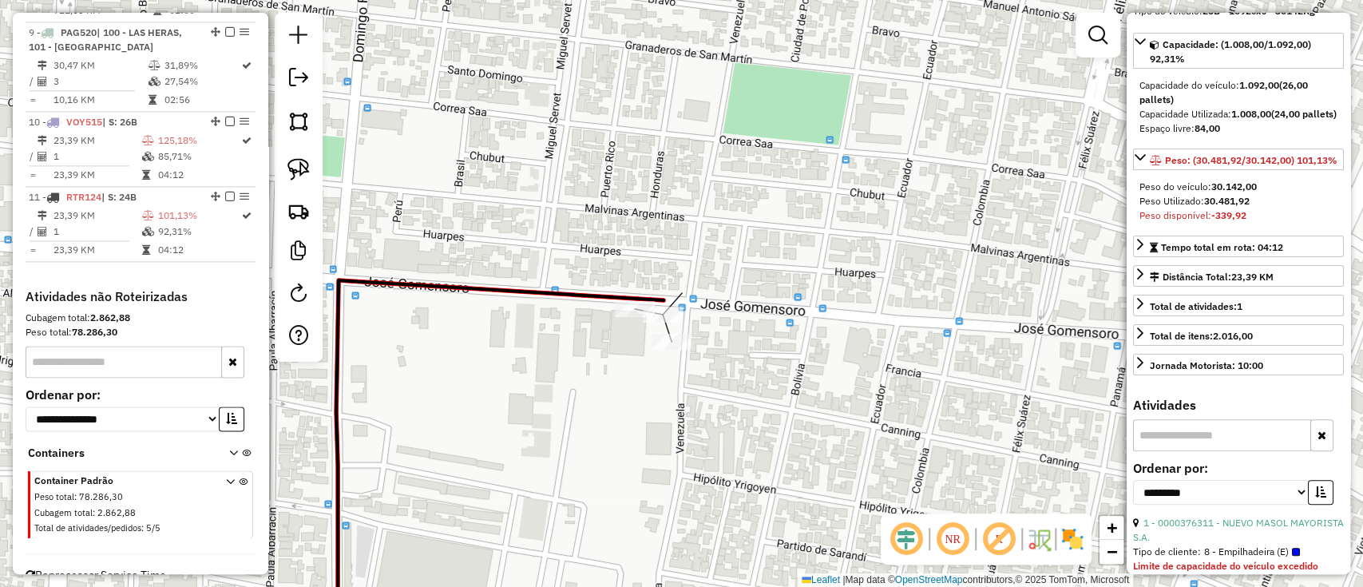
scroll to position [0, 0]
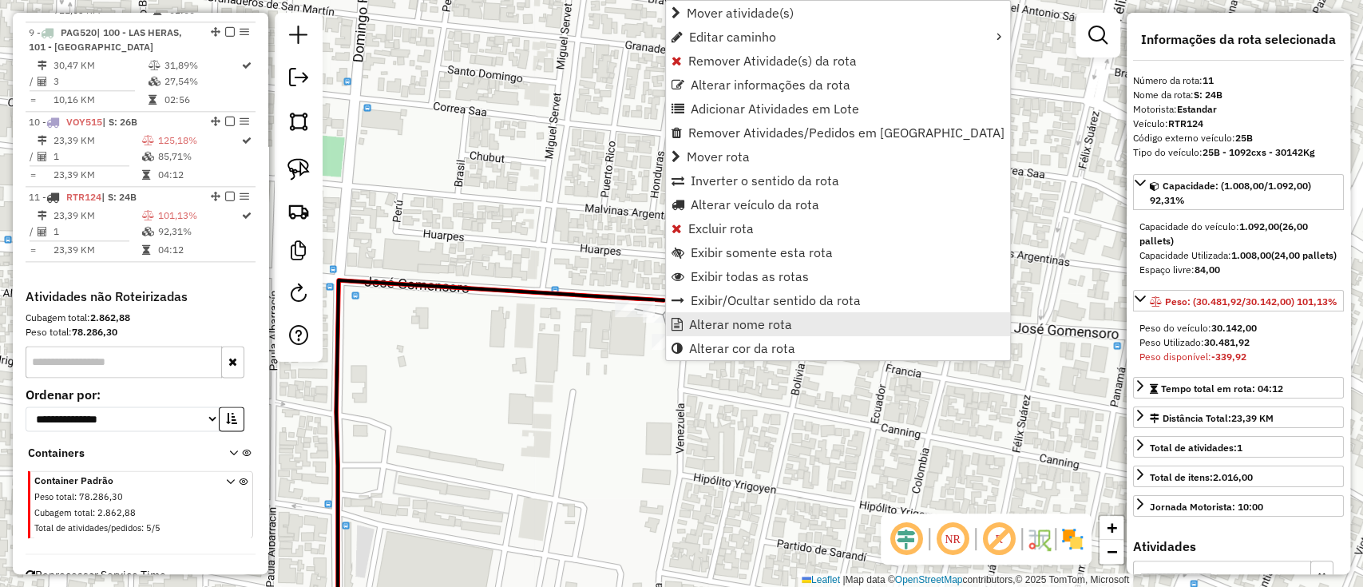
click at [708, 325] on span "Alterar nome rota" at bounding box center [740, 324] width 103 height 13
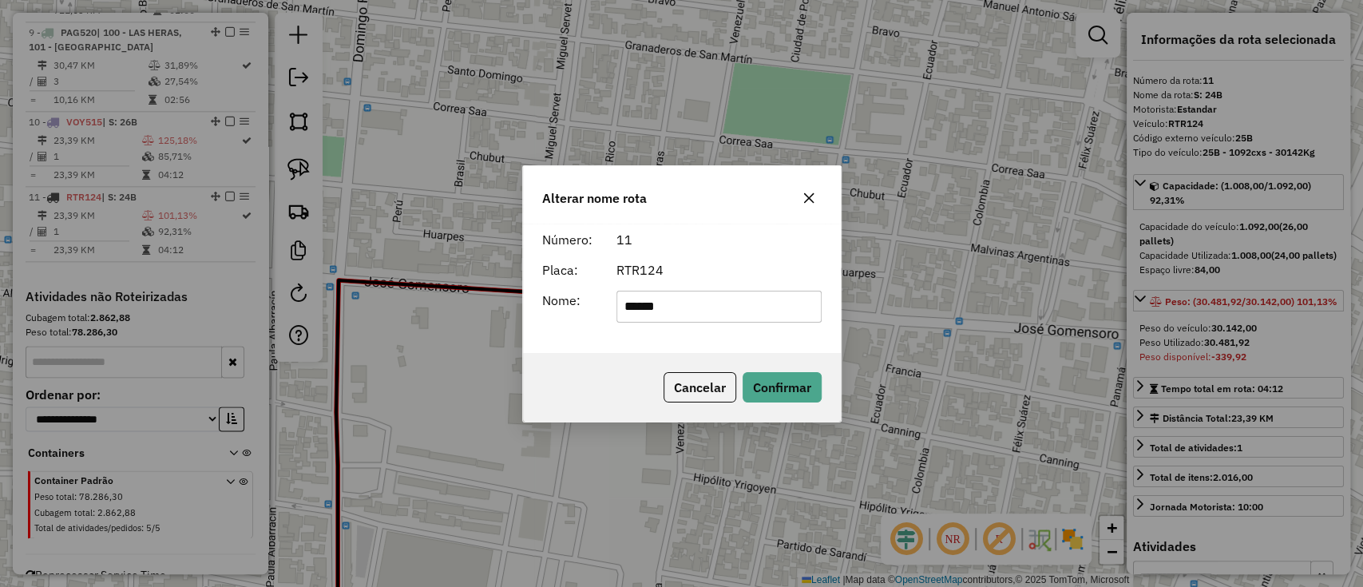
click at [653, 305] on input "******" at bounding box center [718, 307] width 205 height 32
type input "******"
click at [796, 386] on button "Confirmar" at bounding box center [782, 387] width 79 height 30
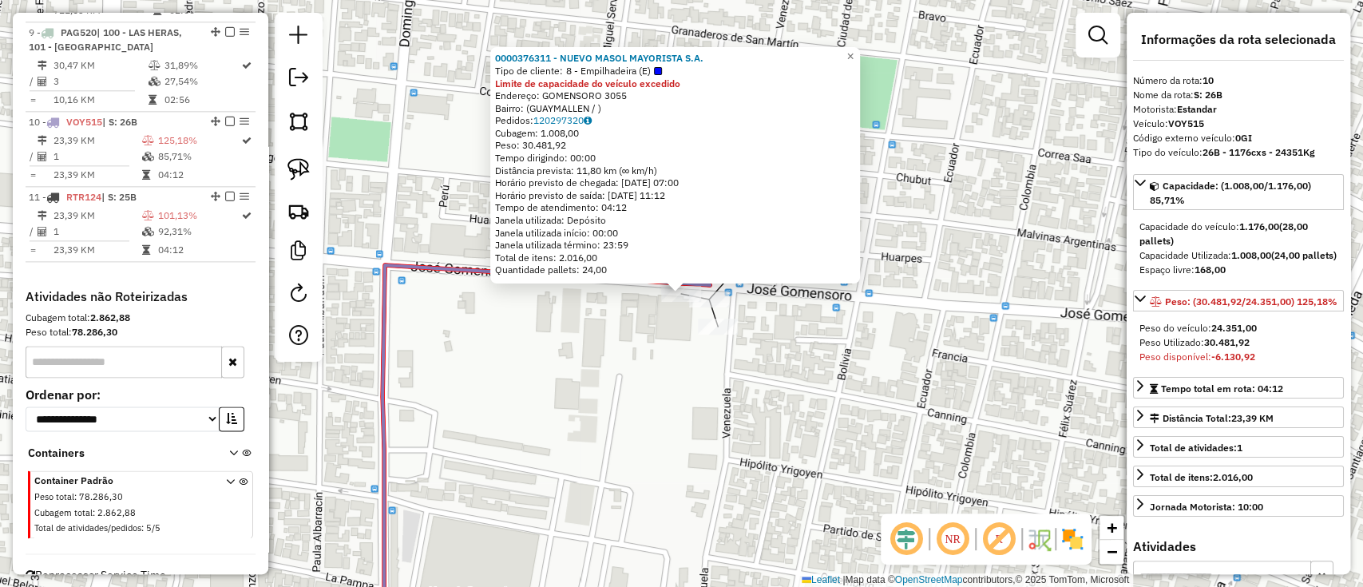
click at [770, 447] on div "0000376311 - NUEVO MASOL MAYORISTA S.A. Tipo de cliente: 8 - Empilhadeira (E) L…" at bounding box center [681, 293] width 1363 height 587
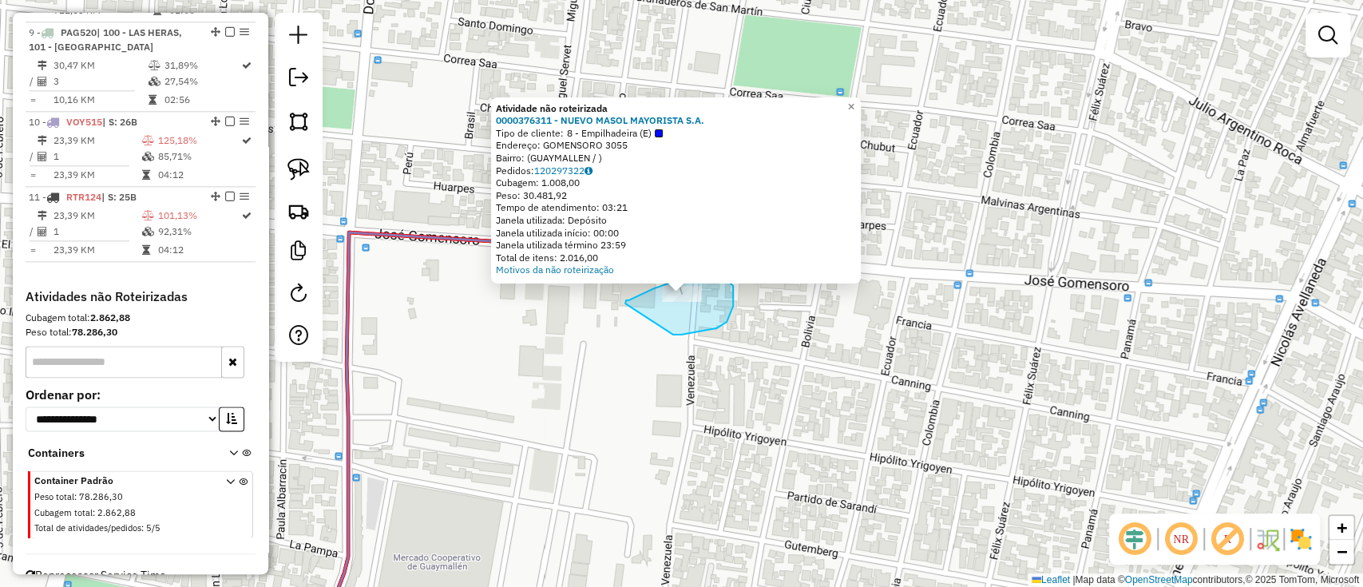
drag, startPoint x: 681, startPoint y: 335, endPoint x: 625, endPoint y: 303, distance: 64.0
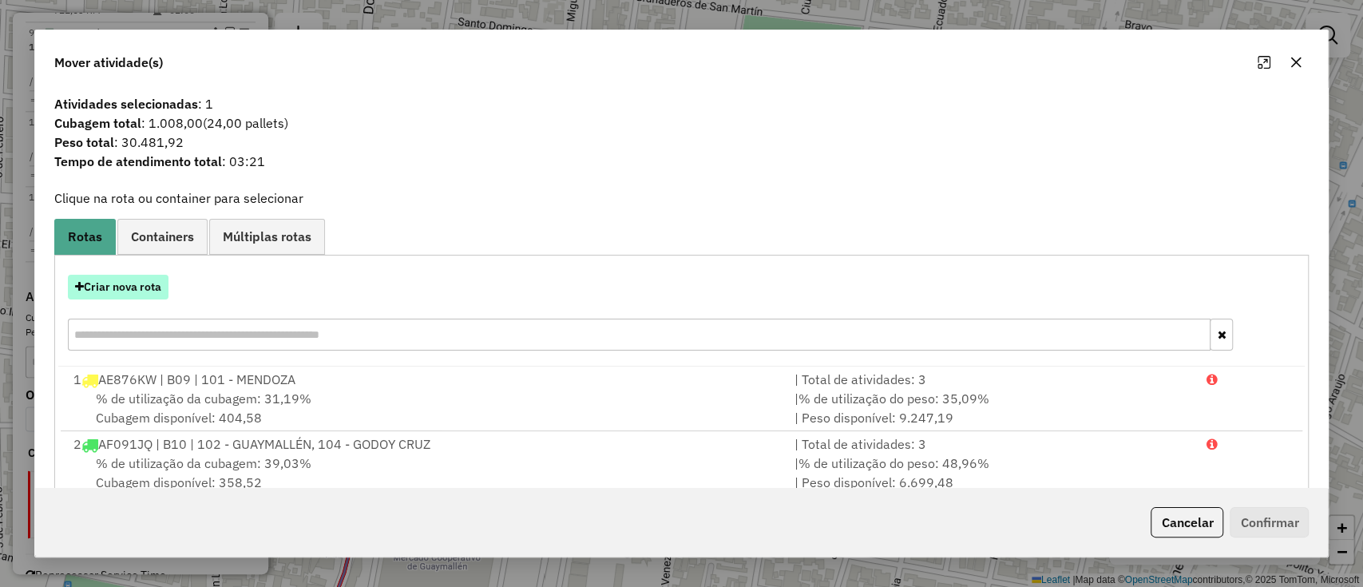
click at [129, 293] on button "Criar nova rota" at bounding box center [118, 287] width 101 height 25
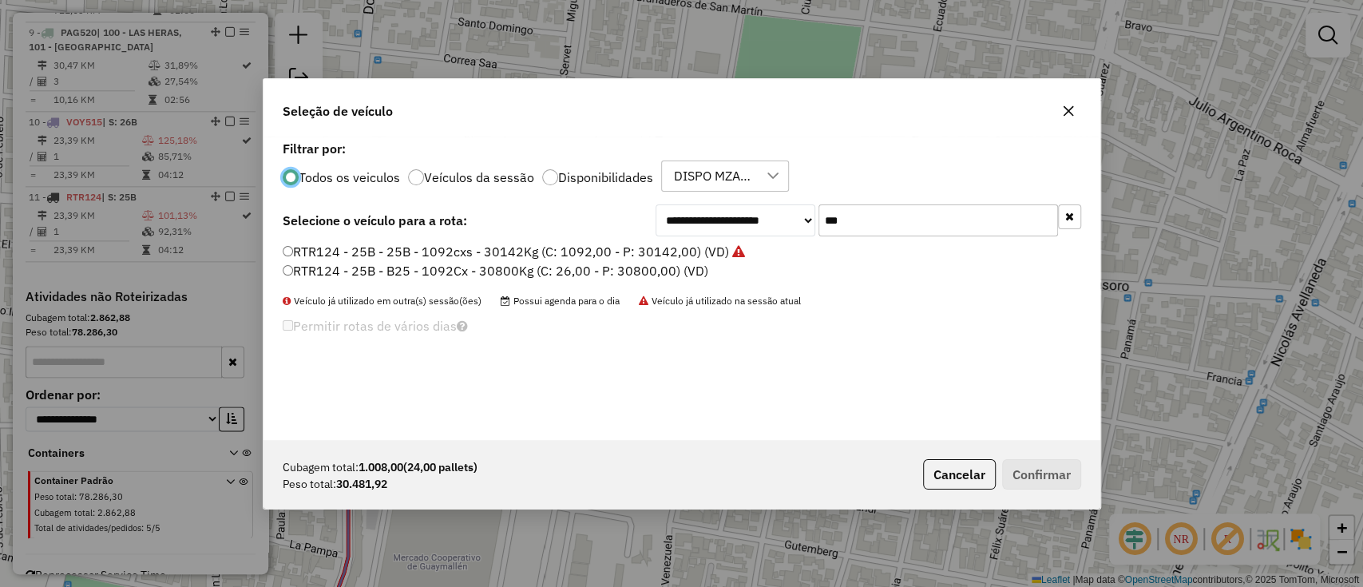
scroll to position [8, 5]
drag, startPoint x: 834, startPoint y: 220, endPoint x: 850, endPoint y: 223, distance: 16.3
click at [834, 220] on input "***" at bounding box center [938, 220] width 240 height 32
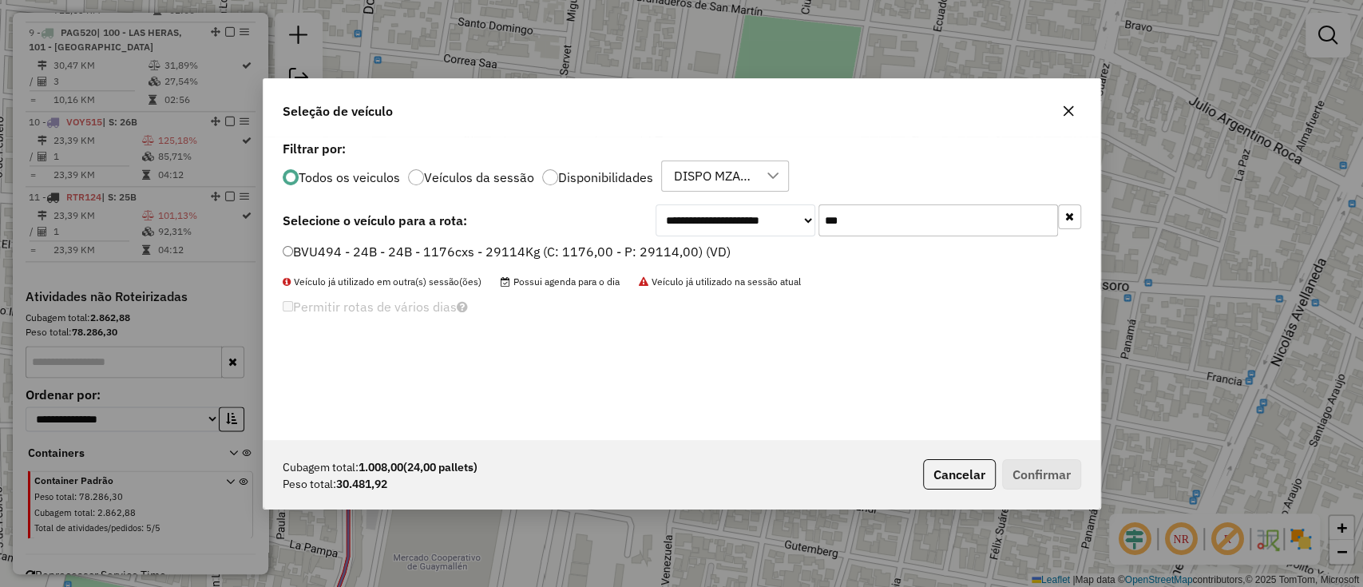
type input "***"
click at [671, 261] on li "BVU494 - 24B - 24B - 1176cxs - 29114Kg (C: 1176,00 - P: 29114,00) (VD)" at bounding box center [682, 252] width 798 height 19
click at [689, 246] on label "BVU494 - 24B - 24B - 1176cxs - 29114Kg (C: 1176,00 - P: 29114,00) (VD)" at bounding box center [507, 251] width 448 height 19
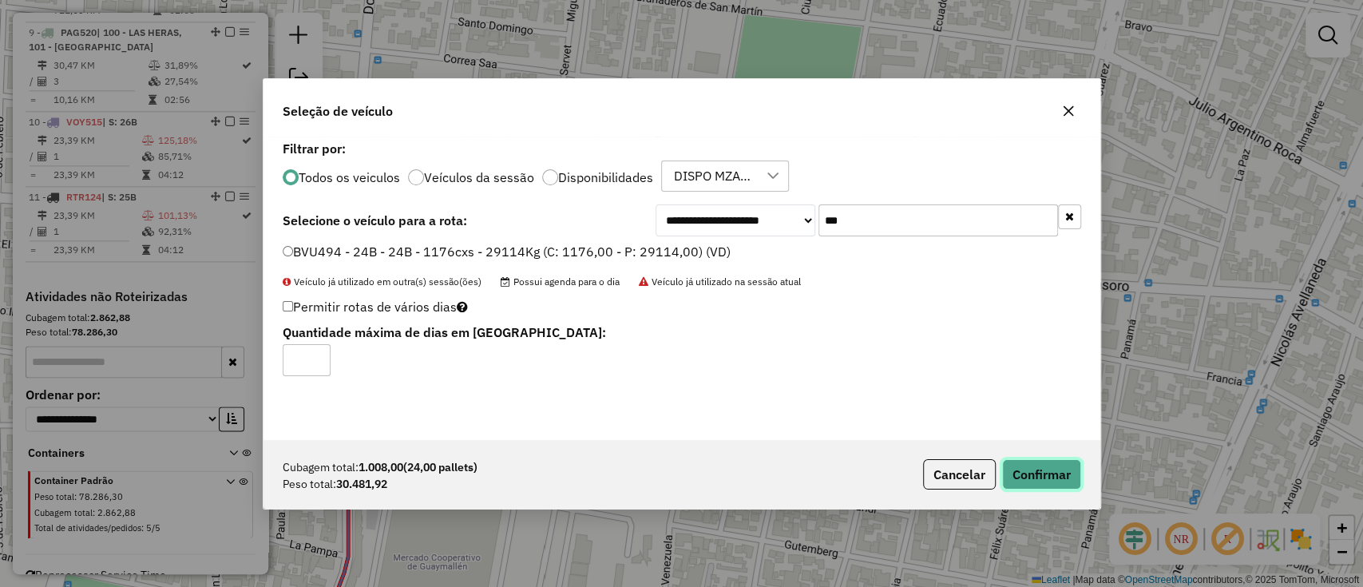
click at [1024, 462] on button "Confirmar" at bounding box center [1041, 474] width 79 height 30
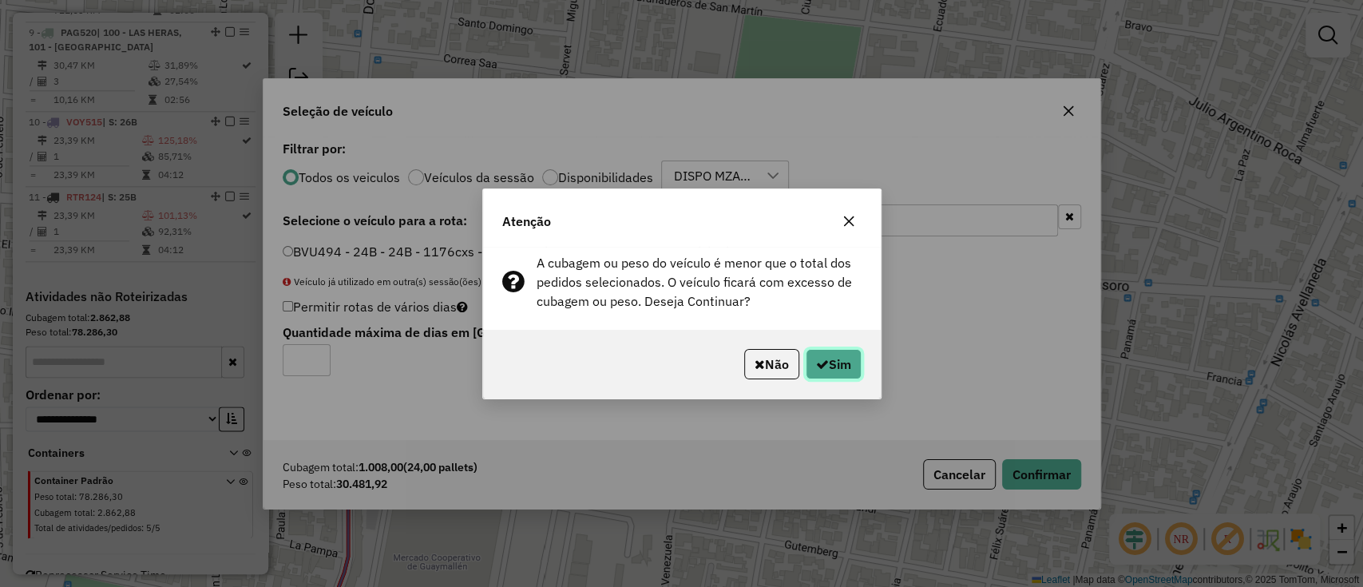
click at [840, 373] on button "Sim" at bounding box center [834, 364] width 56 height 30
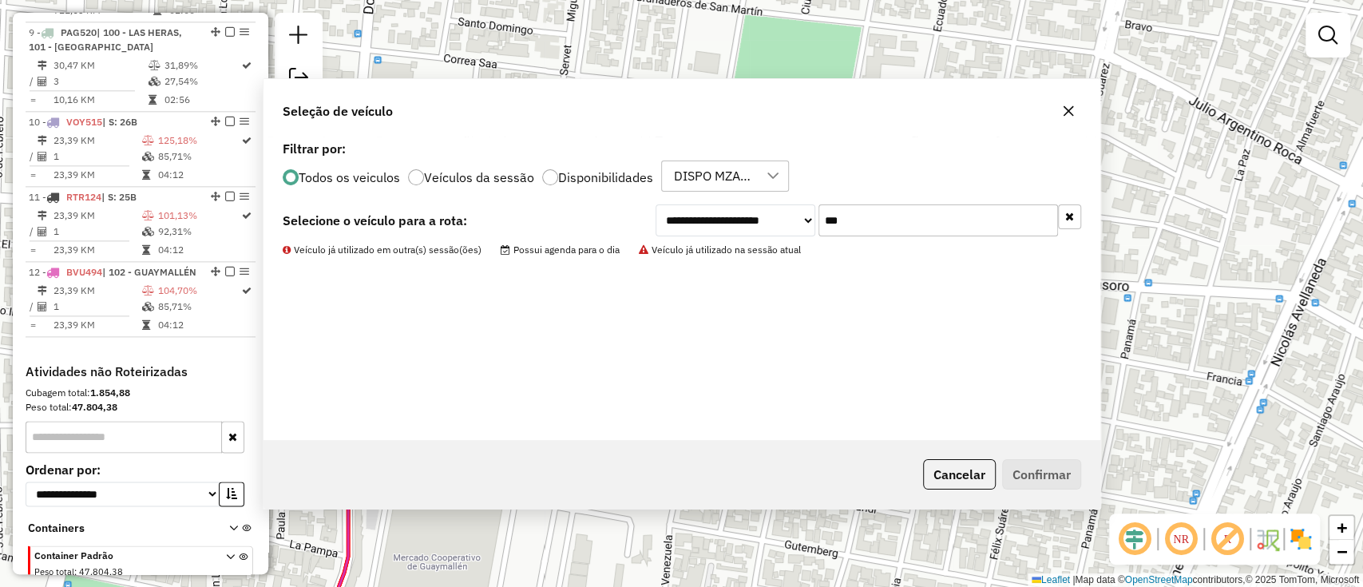
scroll to position [1301, 0]
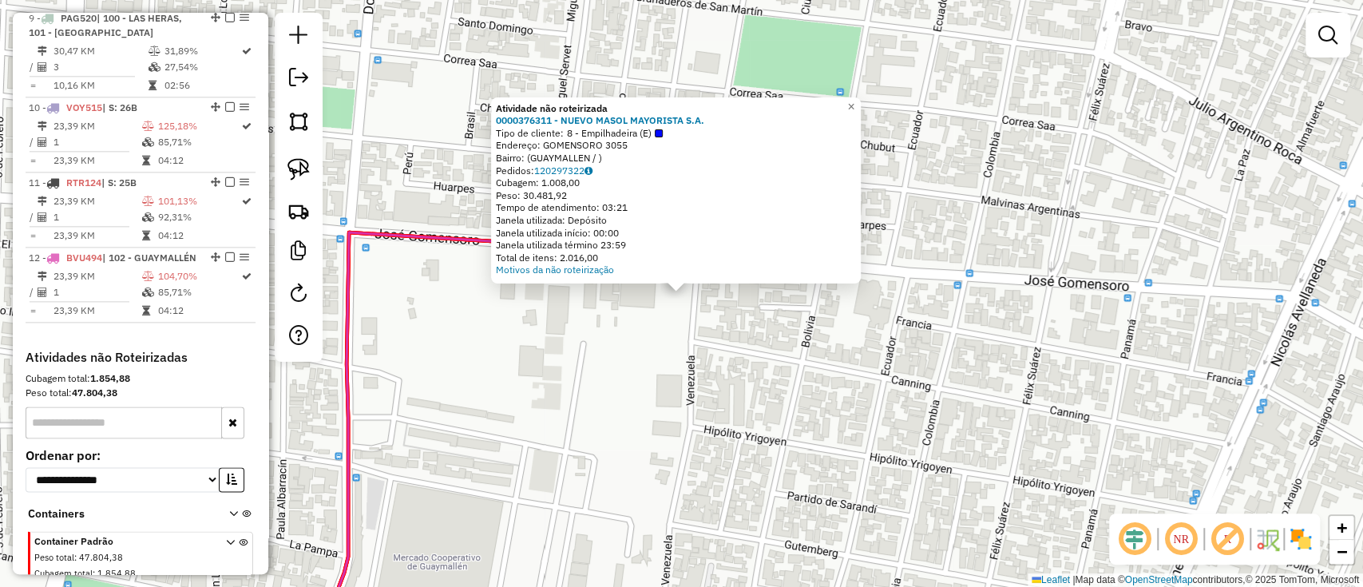
click at [810, 307] on div "Atividade não roteirizada 0000376311 - NUEVO MASOL MAYORISTA S.A. Tipo de clien…" at bounding box center [681, 293] width 1363 height 587
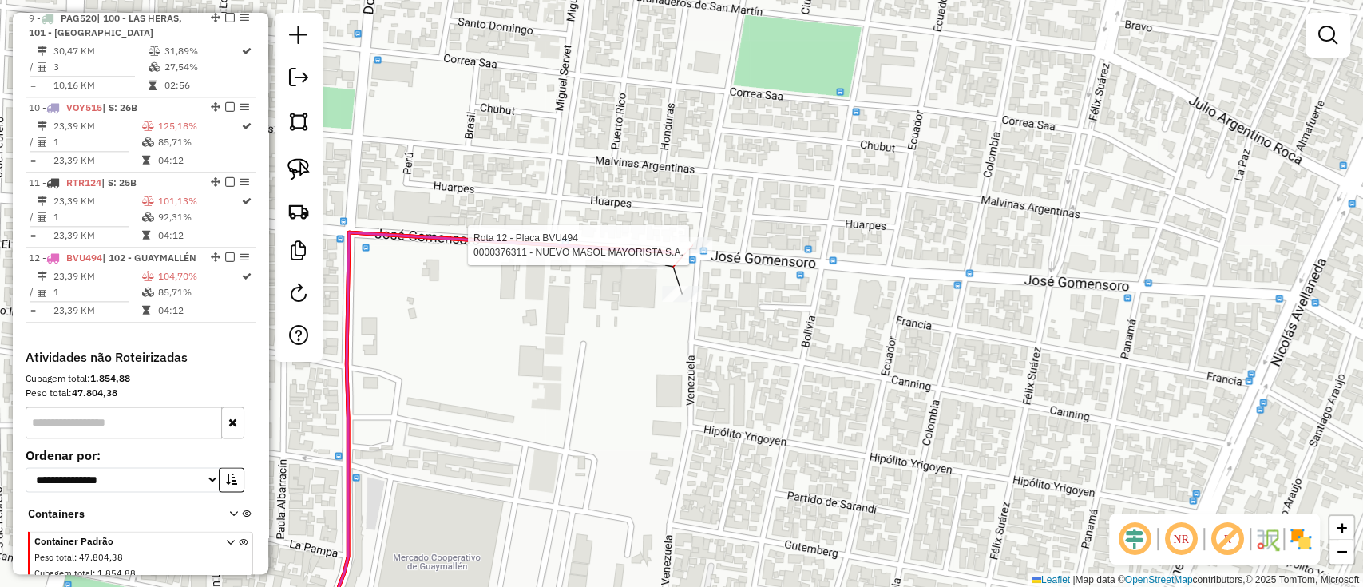
select select "**********"
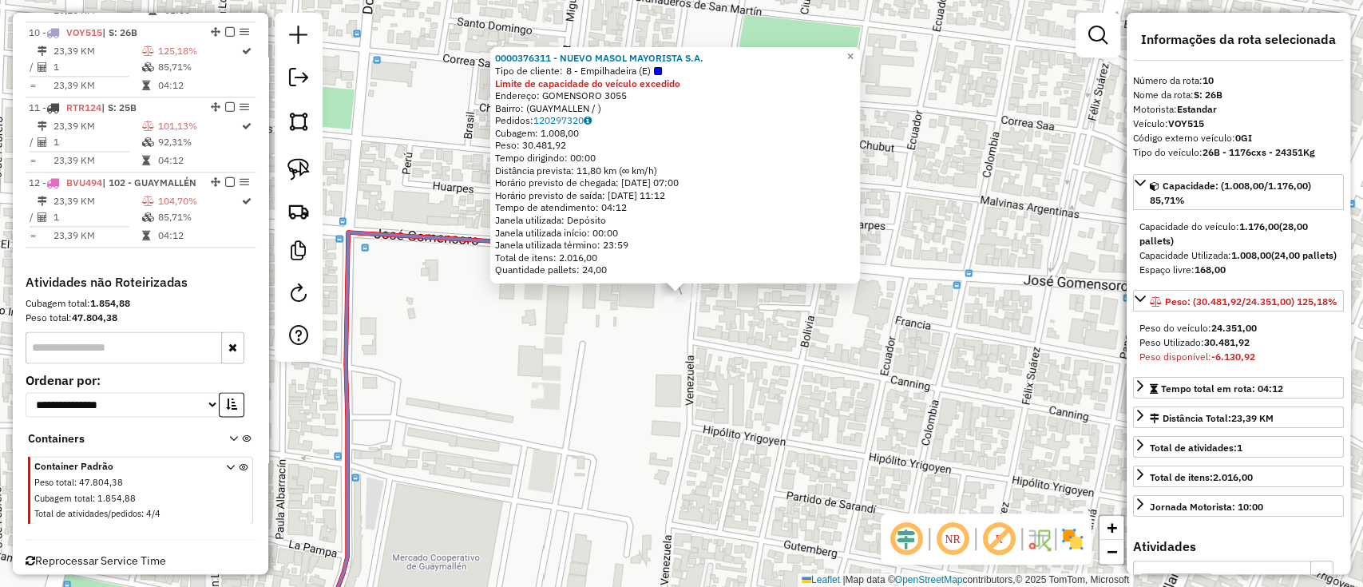
scroll to position [1341, 0]
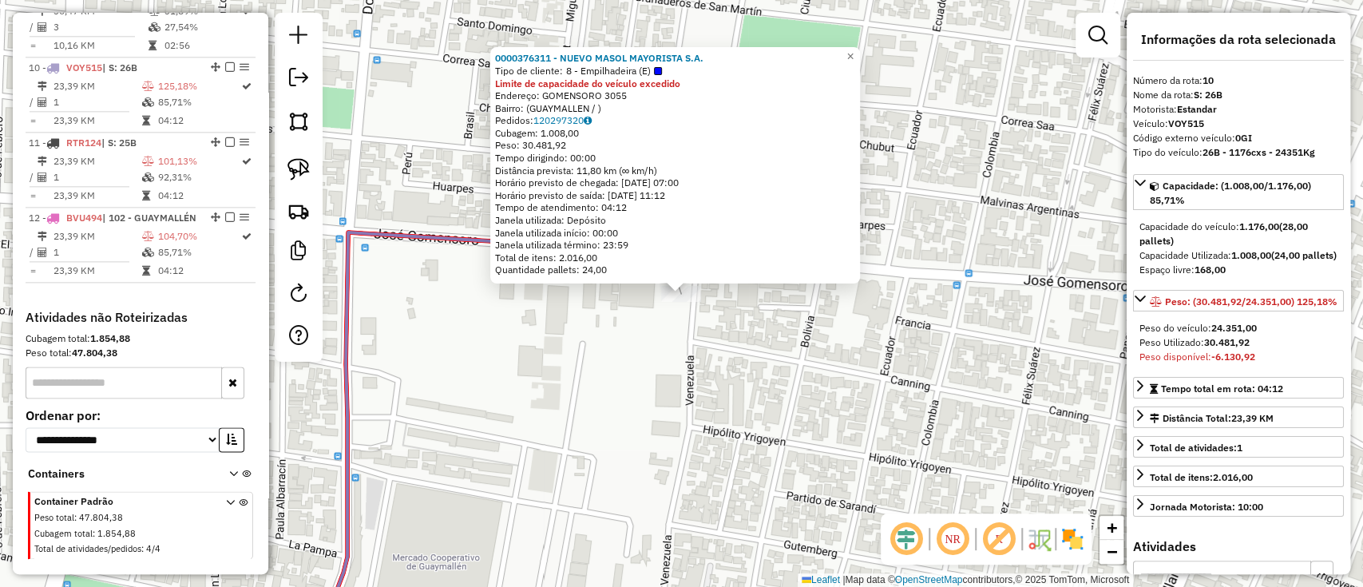
click at [671, 314] on div "0000376311 - NUEVO MASOL MAYORISTA S.A. Tipo de cliente: 8 - Empilhadeira (E) L…" at bounding box center [681, 293] width 1363 height 587
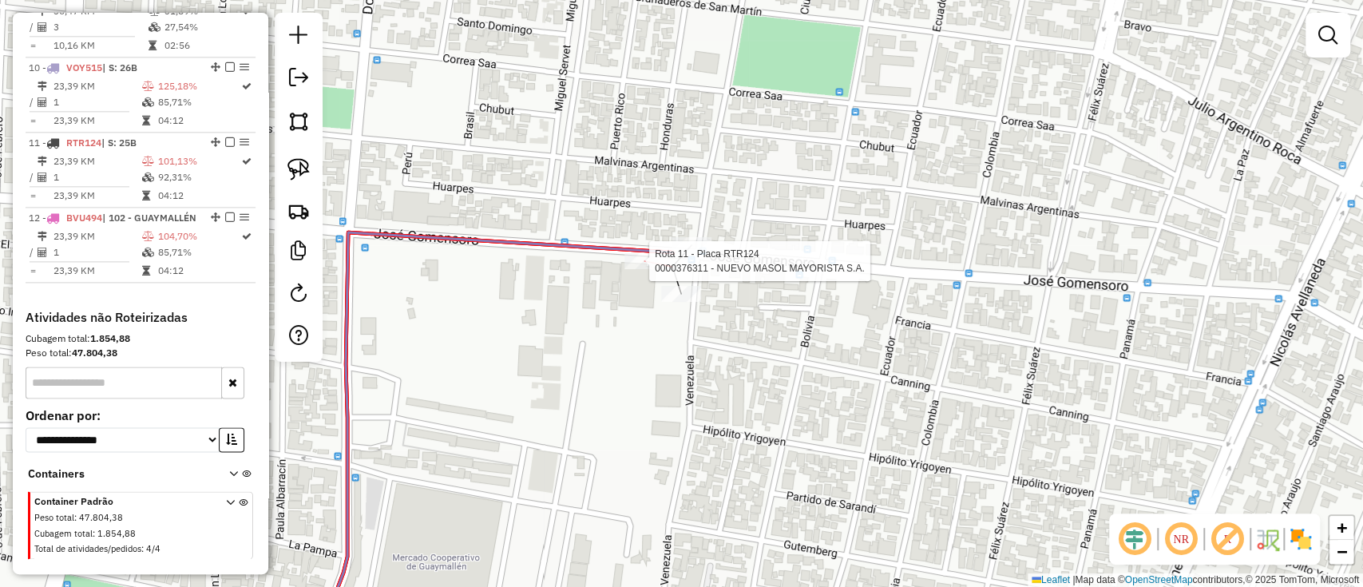
click at [650, 269] on div at bounding box center [644, 261] width 40 height 16
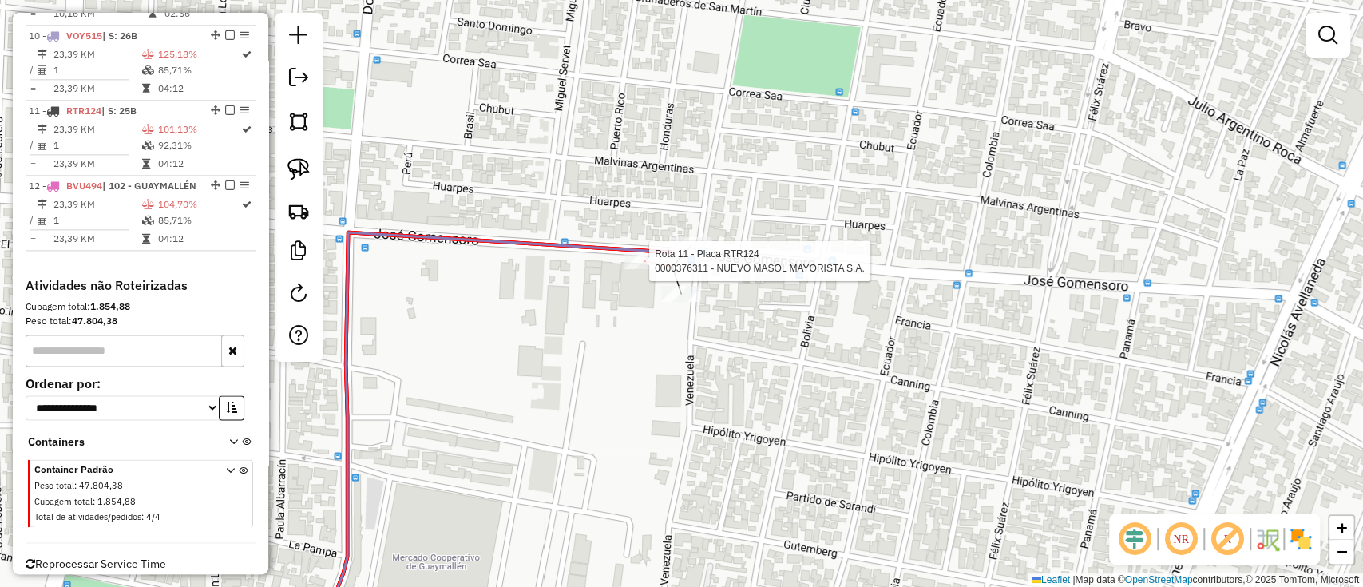
select select "**********"
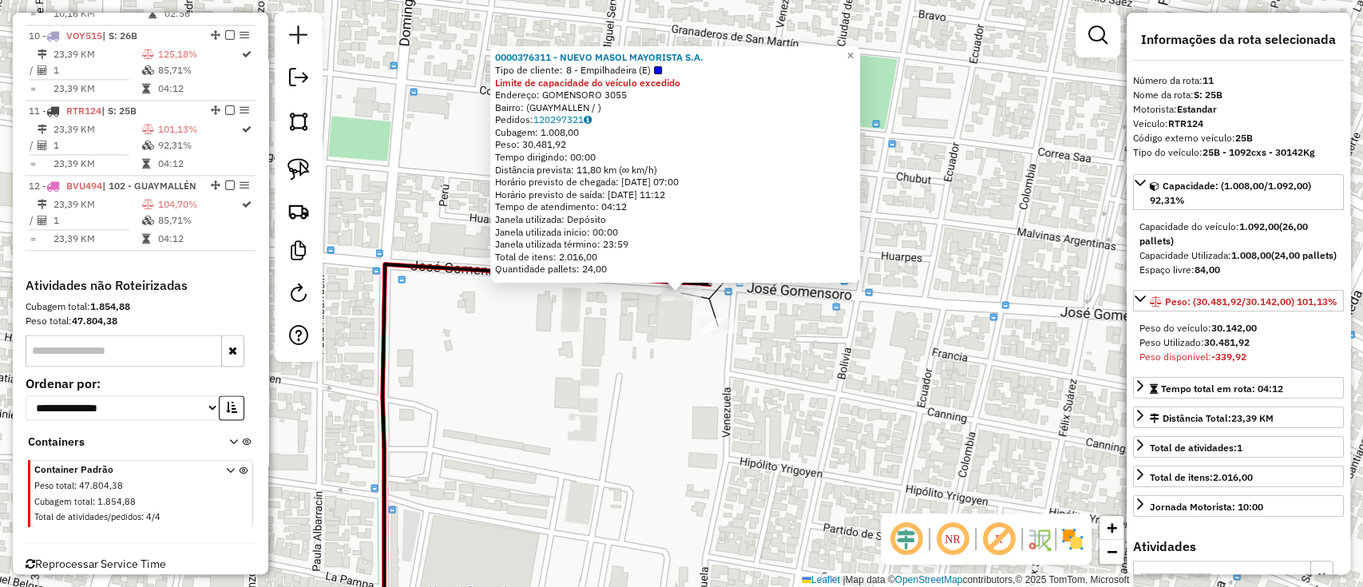
scroll to position [1376, 0]
click at [767, 335] on div "Rota 10 - Placa VOY515 0000376311 - NUEVO MASOL MAYORISTA S.A. 0000376311 - NUE…" at bounding box center [681, 293] width 1363 height 587
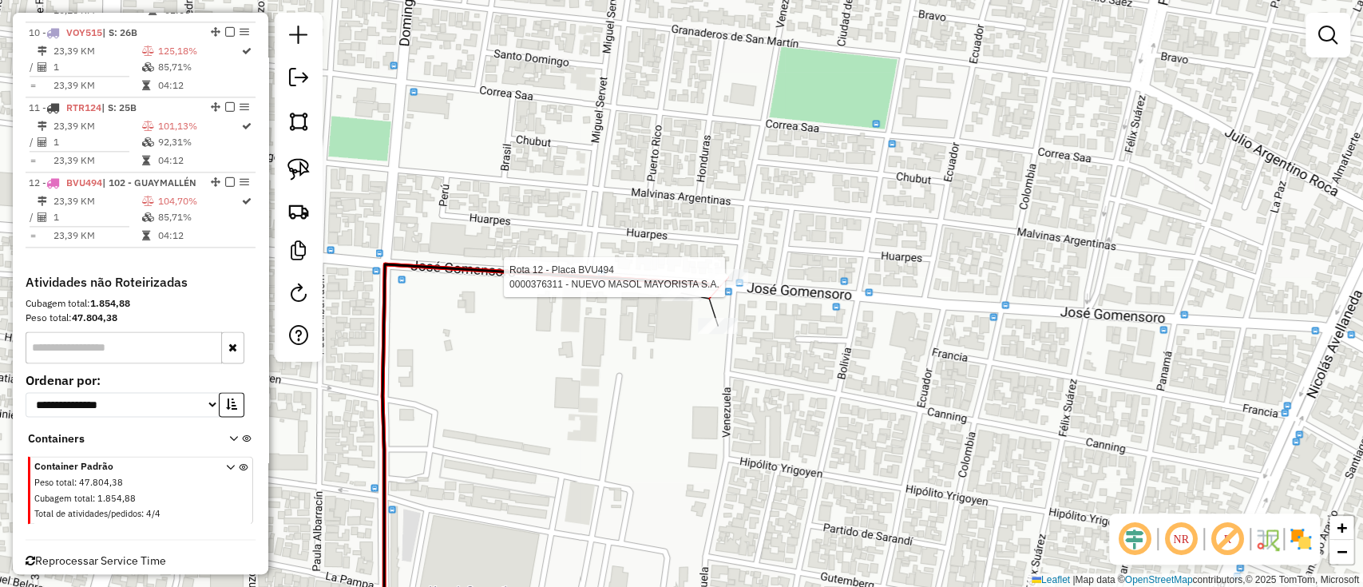
select select "**********"
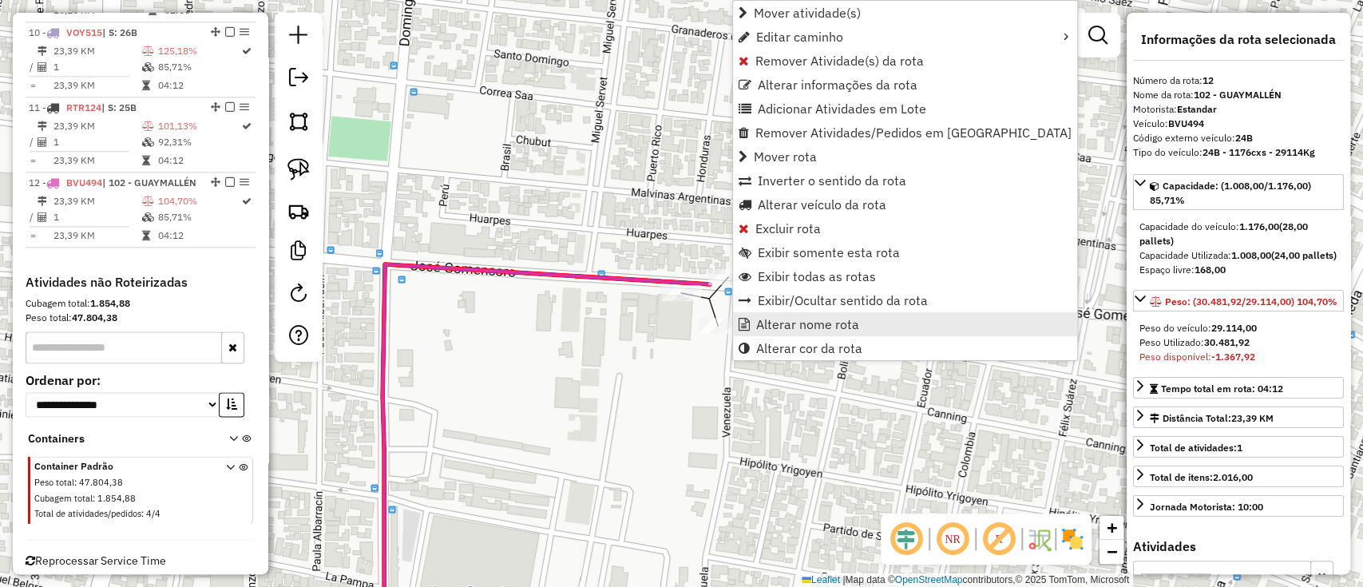
click at [782, 328] on span "Alterar nome rota" at bounding box center [807, 324] width 103 height 13
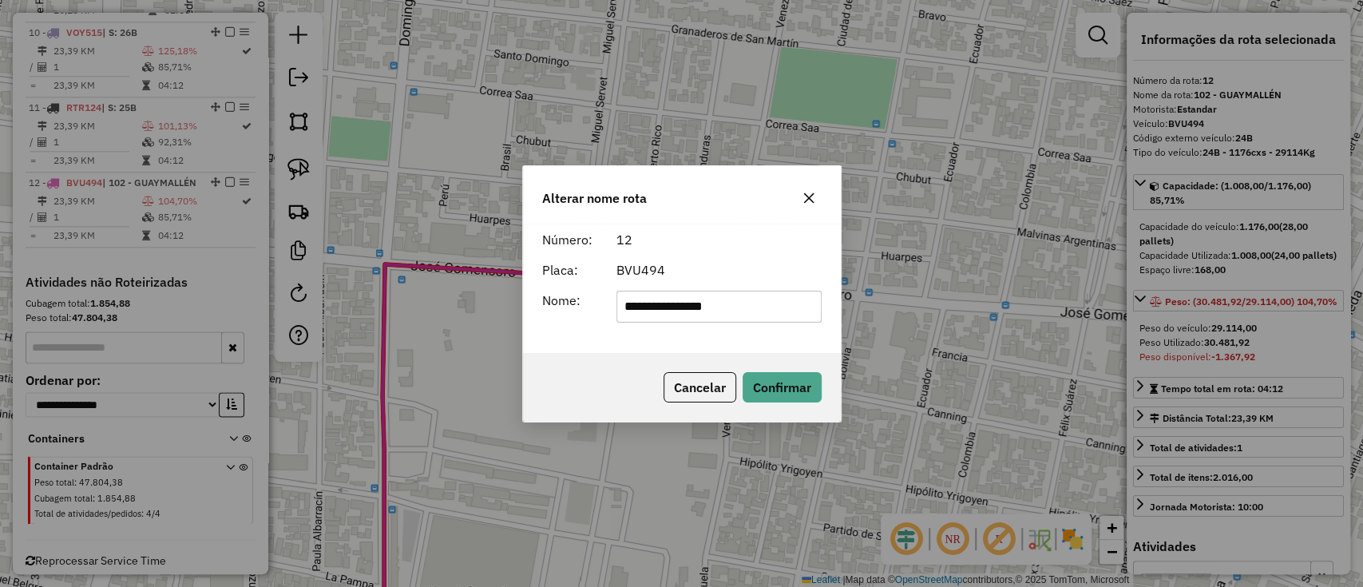
drag, startPoint x: 774, startPoint y: 307, endPoint x: 498, endPoint y: 305, distance: 275.5
click at [505, 305] on div "**********" at bounding box center [681, 293] width 1363 height 587
type input "******"
click at [787, 376] on button "Confirmar" at bounding box center [782, 387] width 79 height 30
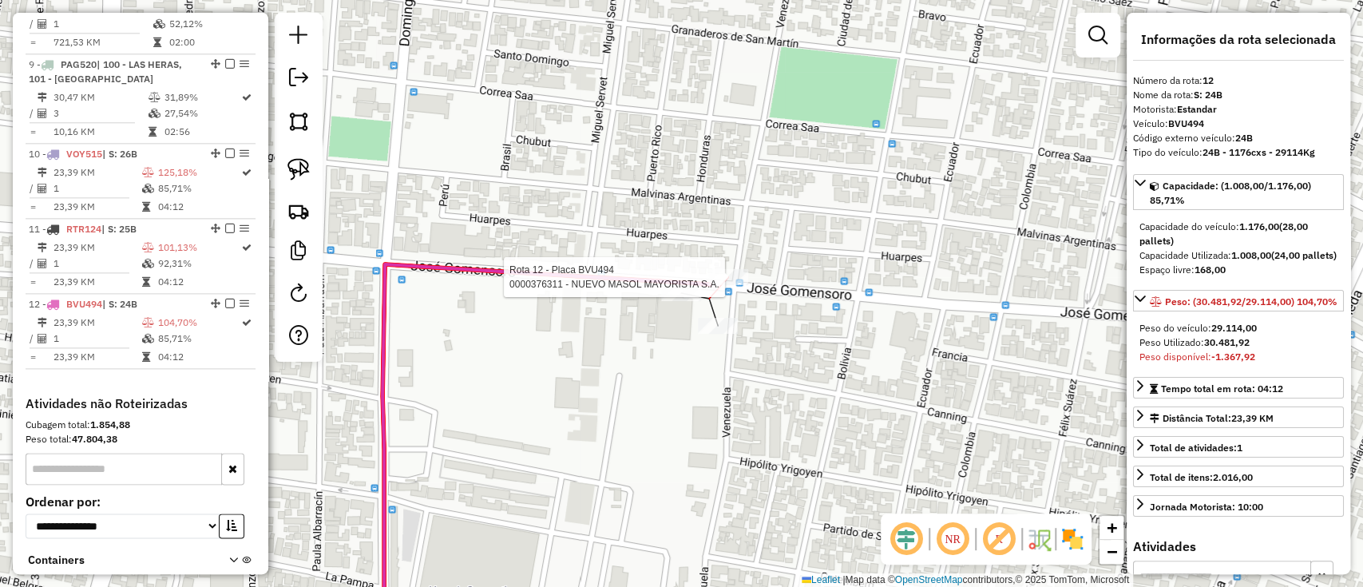
scroll to position [1361, 0]
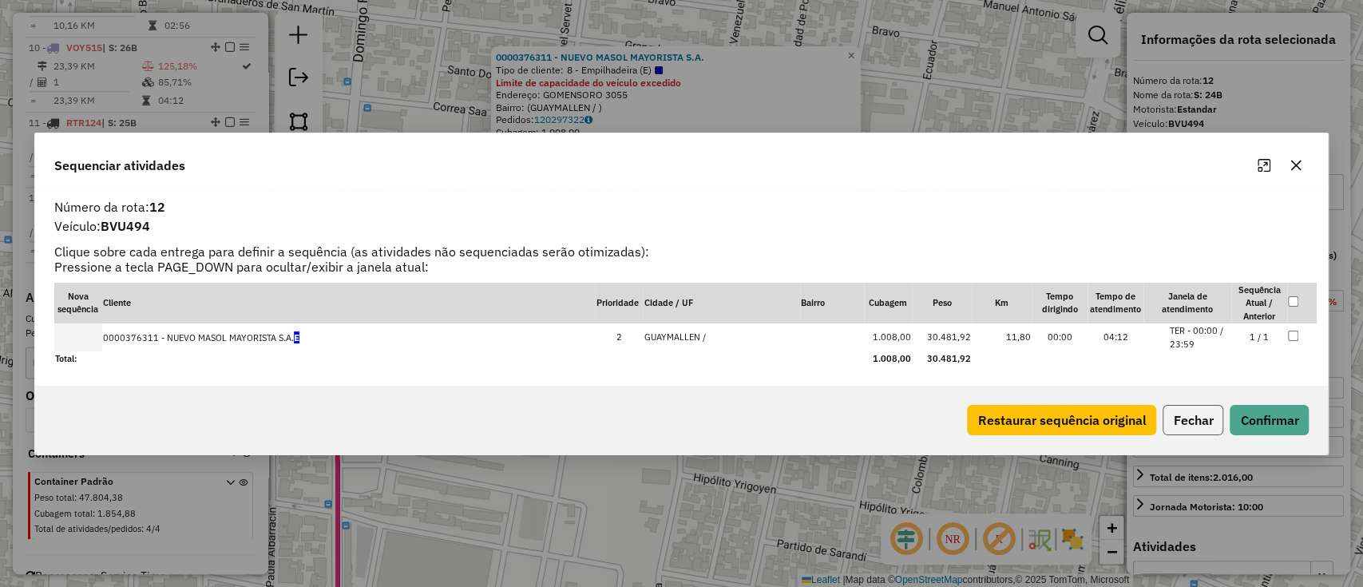
click at [1184, 422] on button "Fechar" at bounding box center [1193, 420] width 61 height 30
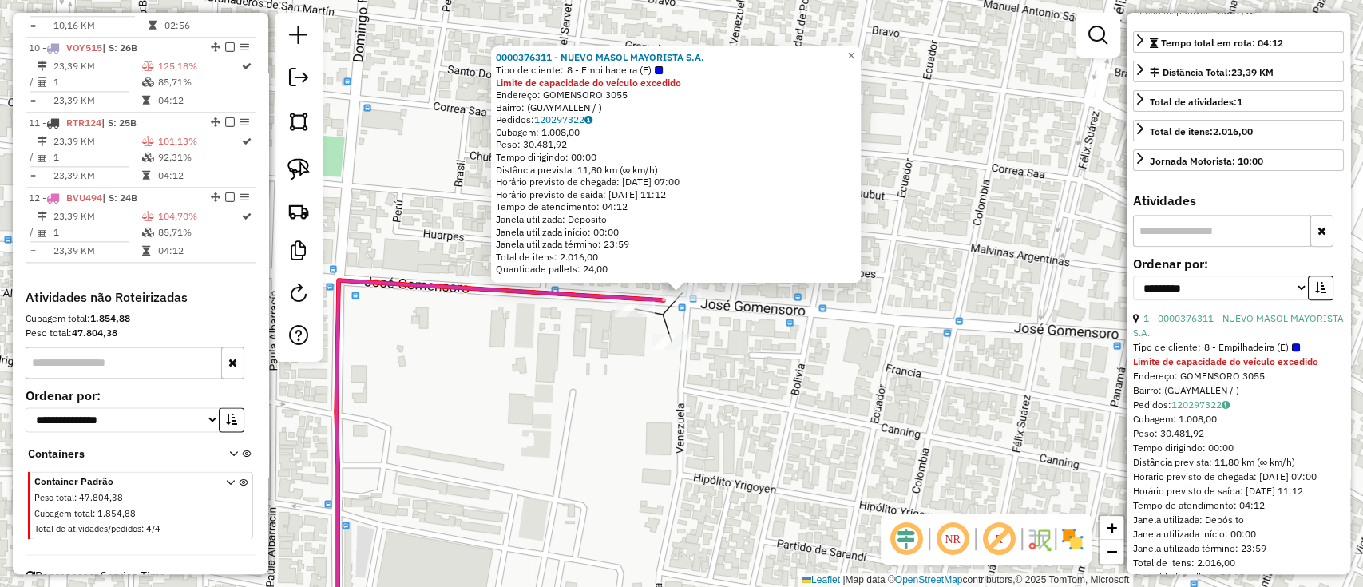
scroll to position [409, 0]
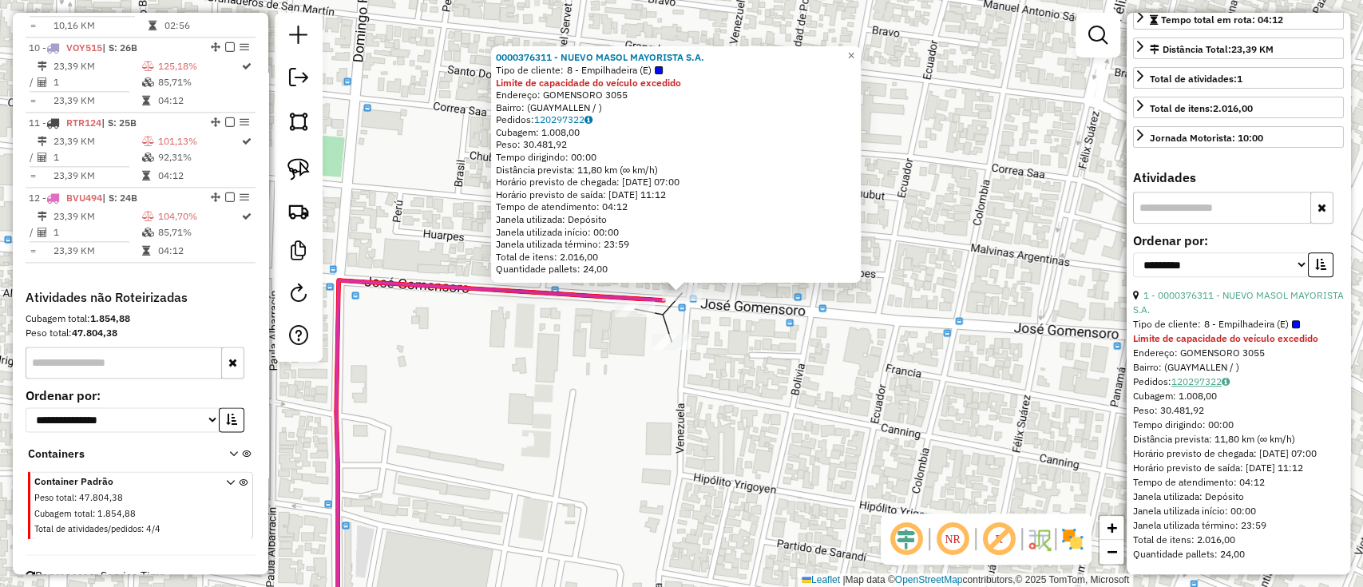
click at [1212, 375] on link "120297322" at bounding box center [1200, 381] width 58 height 12
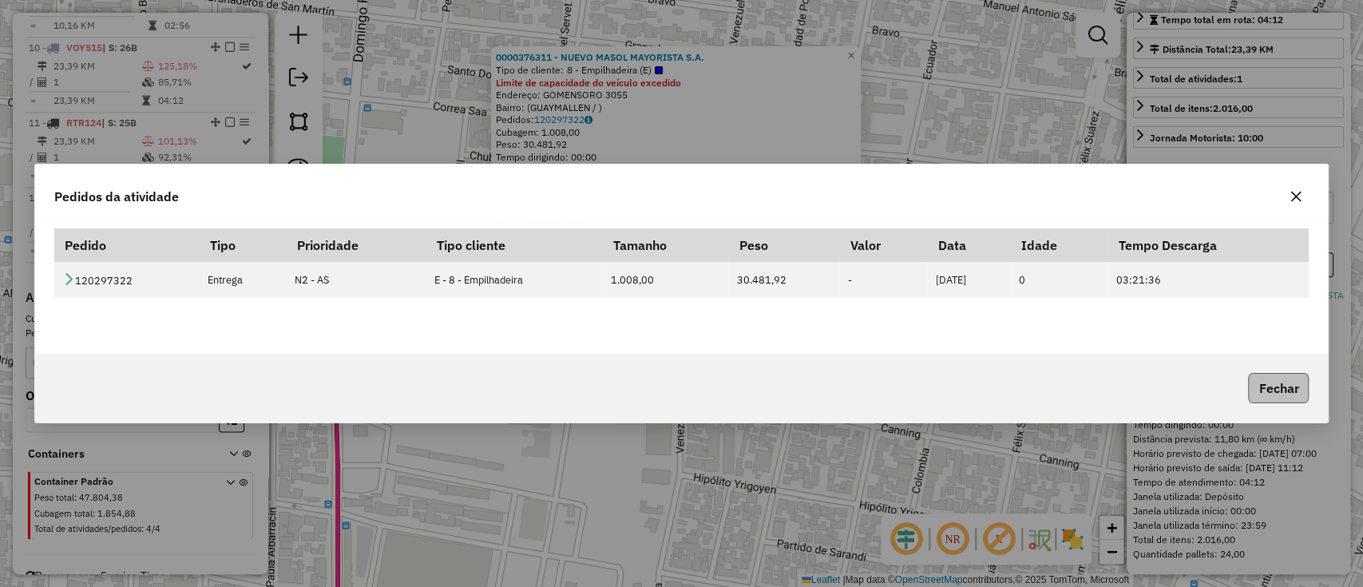
click at [1258, 390] on button "Fechar" at bounding box center [1278, 388] width 61 height 30
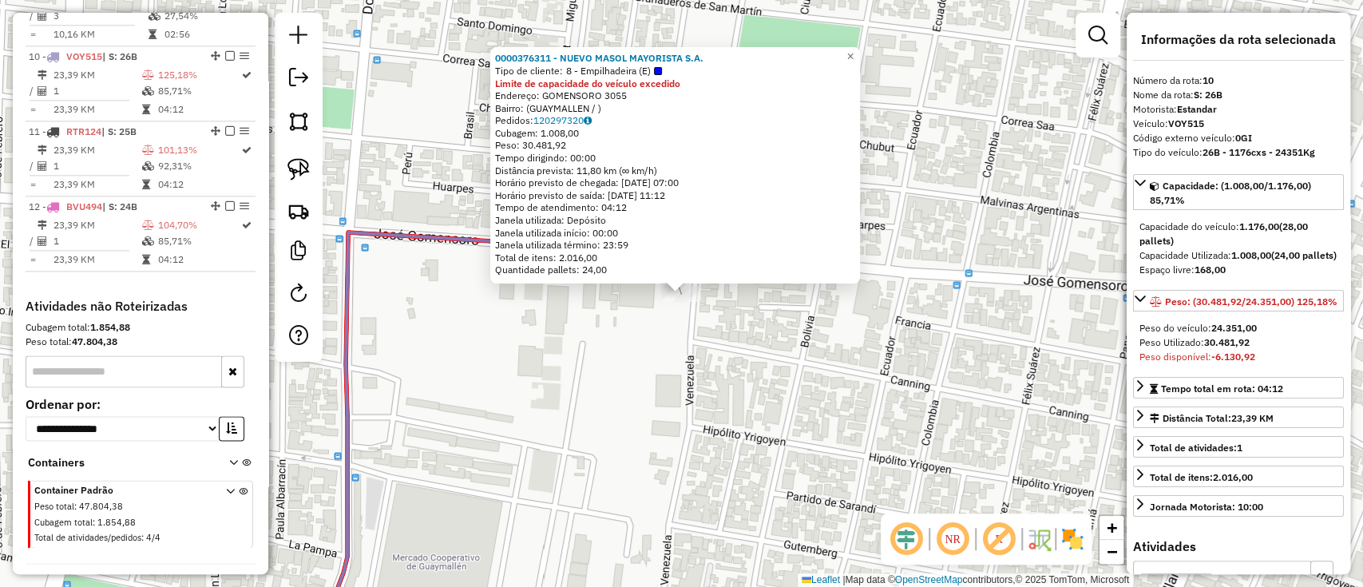
scroll to position [1341, 0]
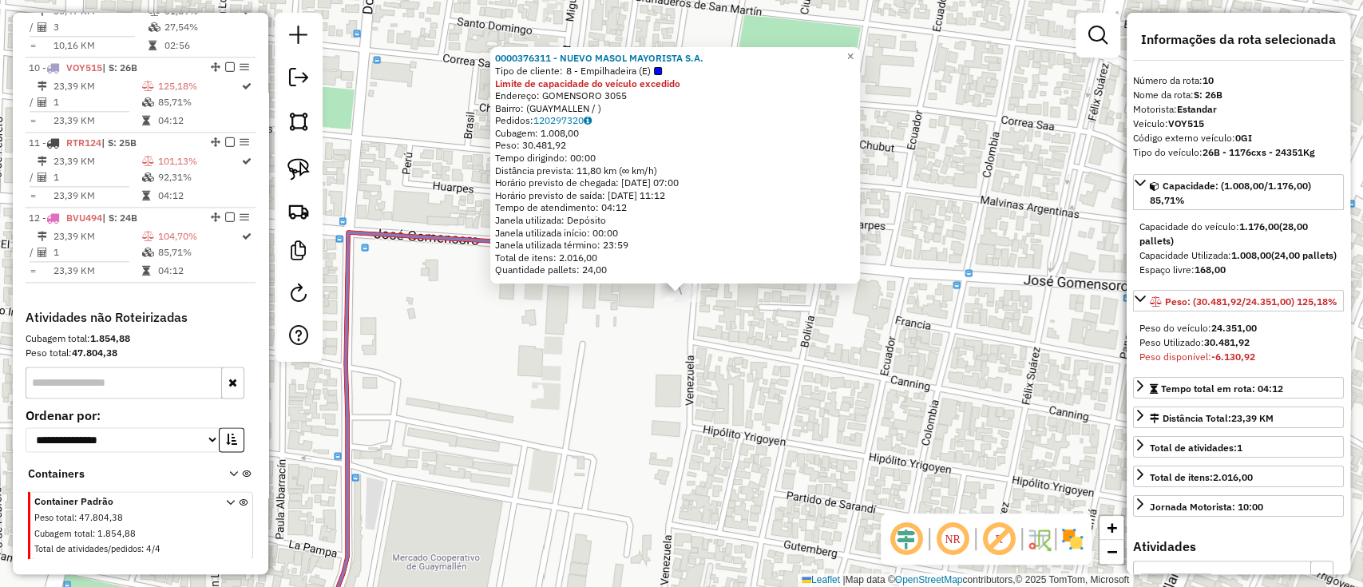
click at [672, 335] on div "0000376311 - NUEVO MASOL MAYORISTA S.A. Tipo de cliente: 8 - Empilhadeira (E) L…" at bounding box center [681, 293] width 1363 height 587
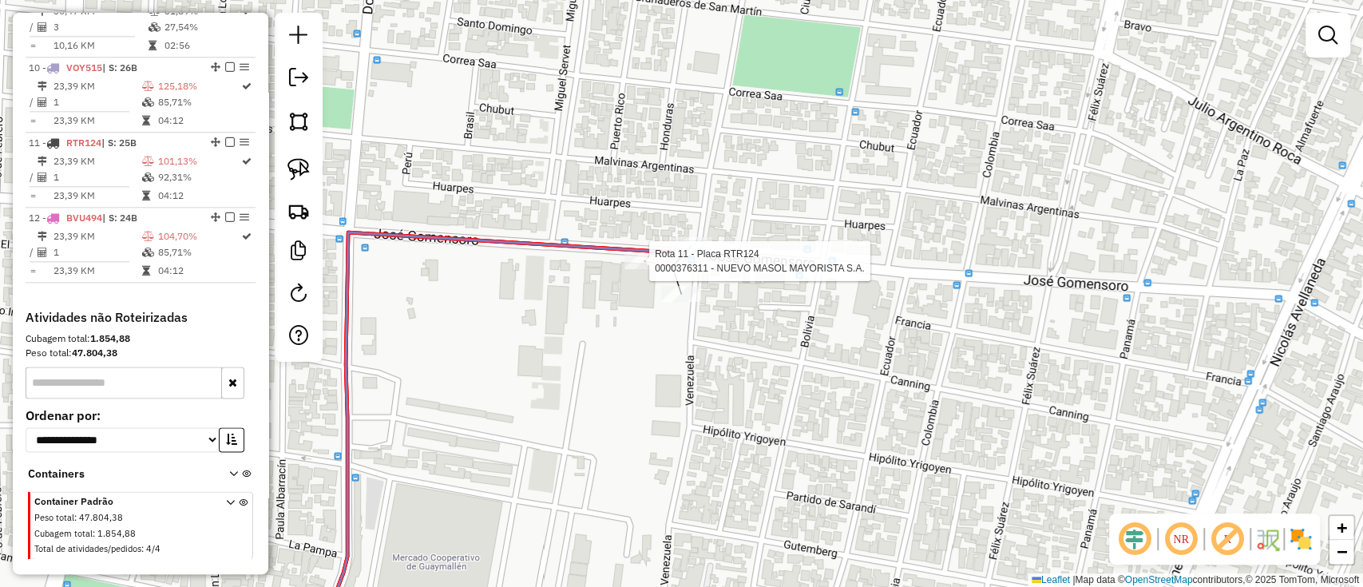
scroll to position [1361, 0]
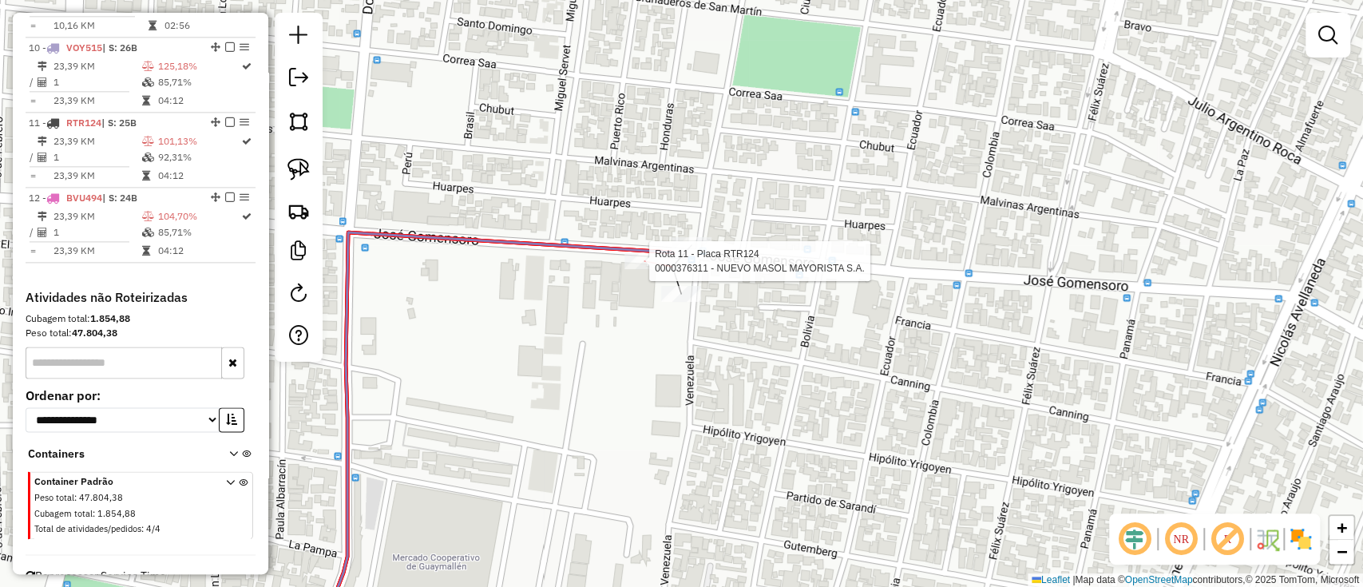
select select "**********"
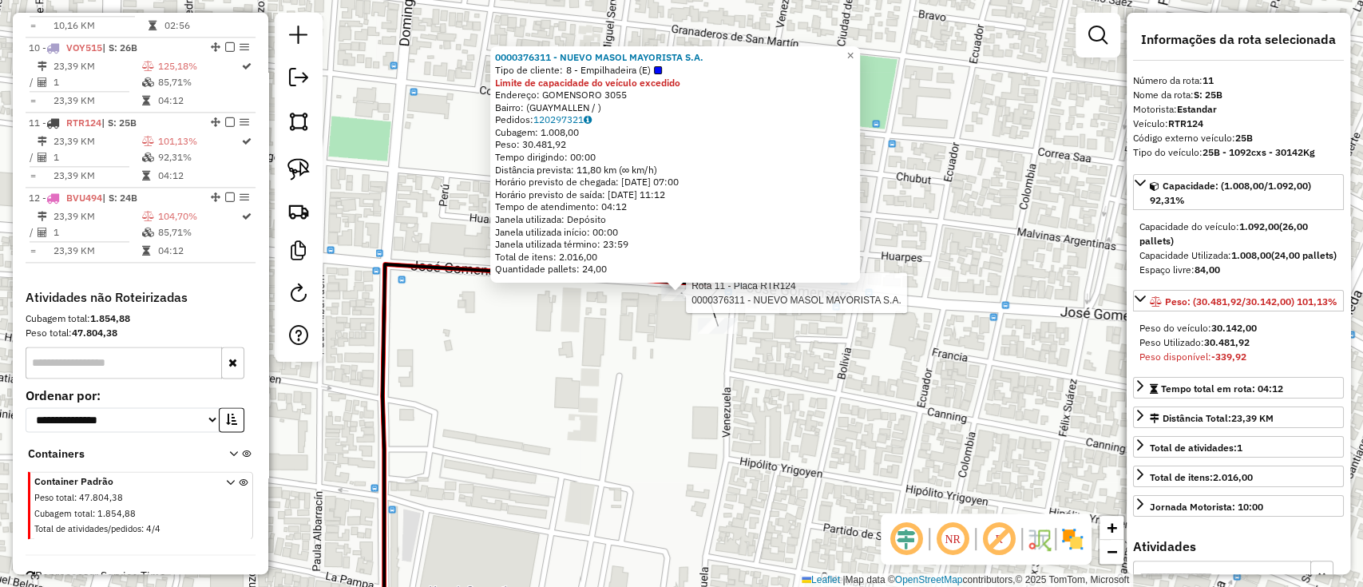
click at [605, 508] on div "Rota 11 - Placa RTR124 0000376311 - NUEVO MASOL MAYORISTA S.A. 0000376311 - NUE…" at bounding box center [681, 293] width 1363 height 587
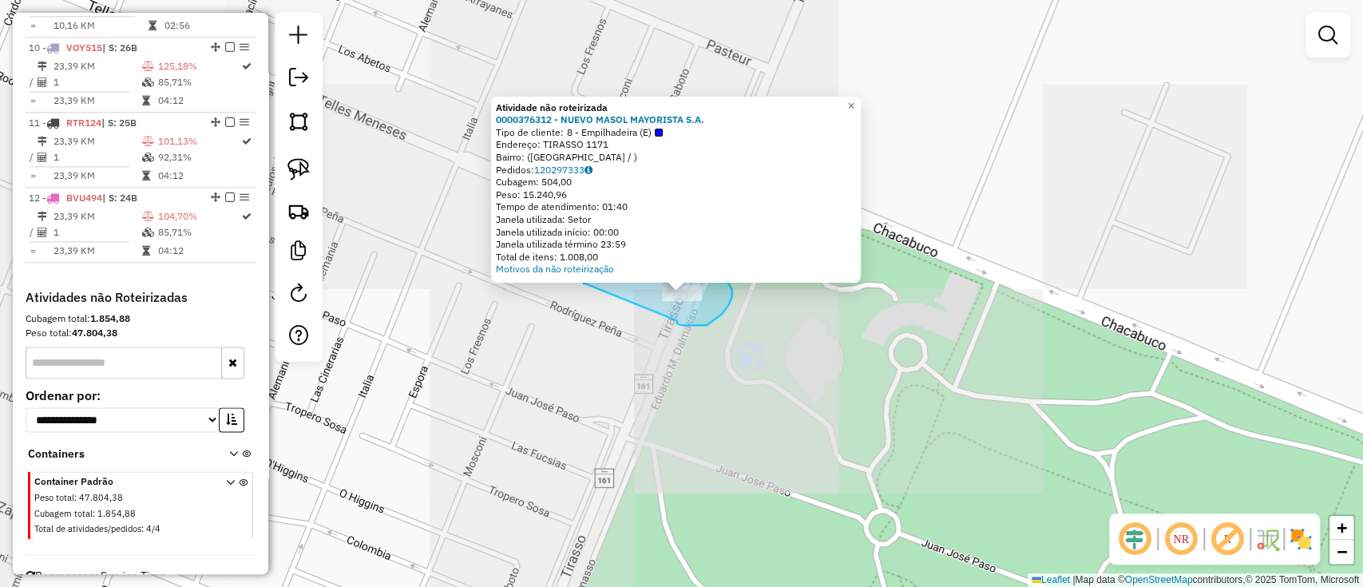
drag, startPoint x: 706, startPoint y: 326, endPoint x: 586, endPoint y: 285, distance: 126.5
click at [586, 285] on div "Atividade não roteirizada 0000376312 - NUEVO MASOL MAYORISTA S.A. Tipo de clien…" at bounding box center [681, 293] width 1363 height 587
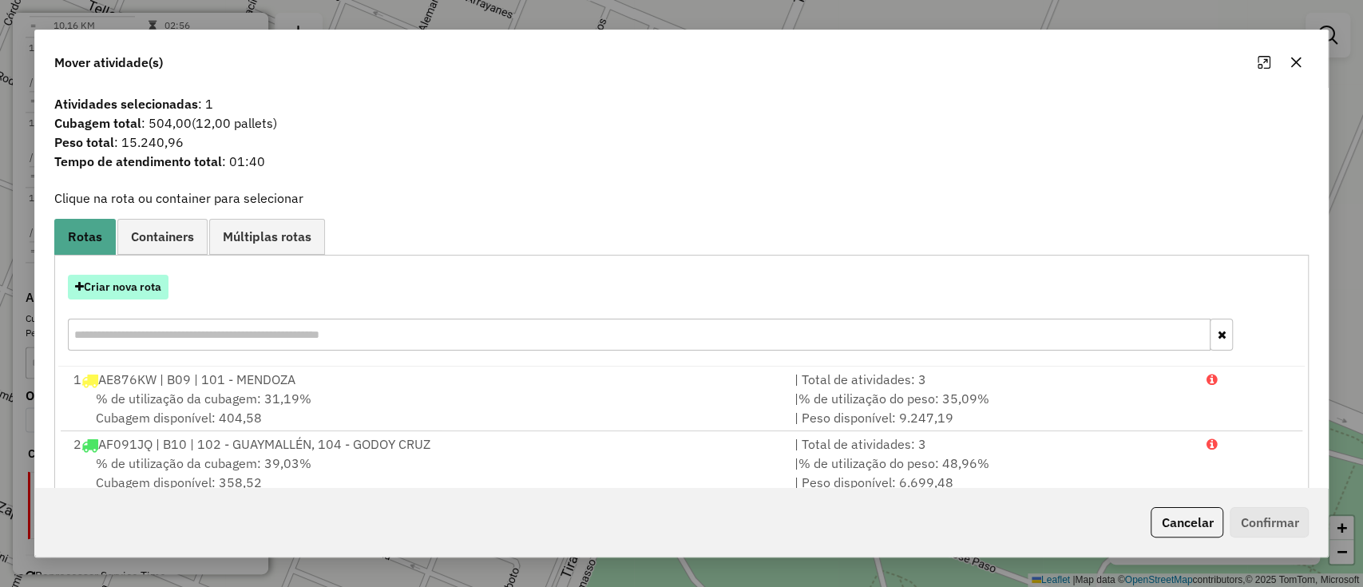
click at [134, 295] on button "Criar nova rota" at bounding box center [118, 287] width 101 height 25
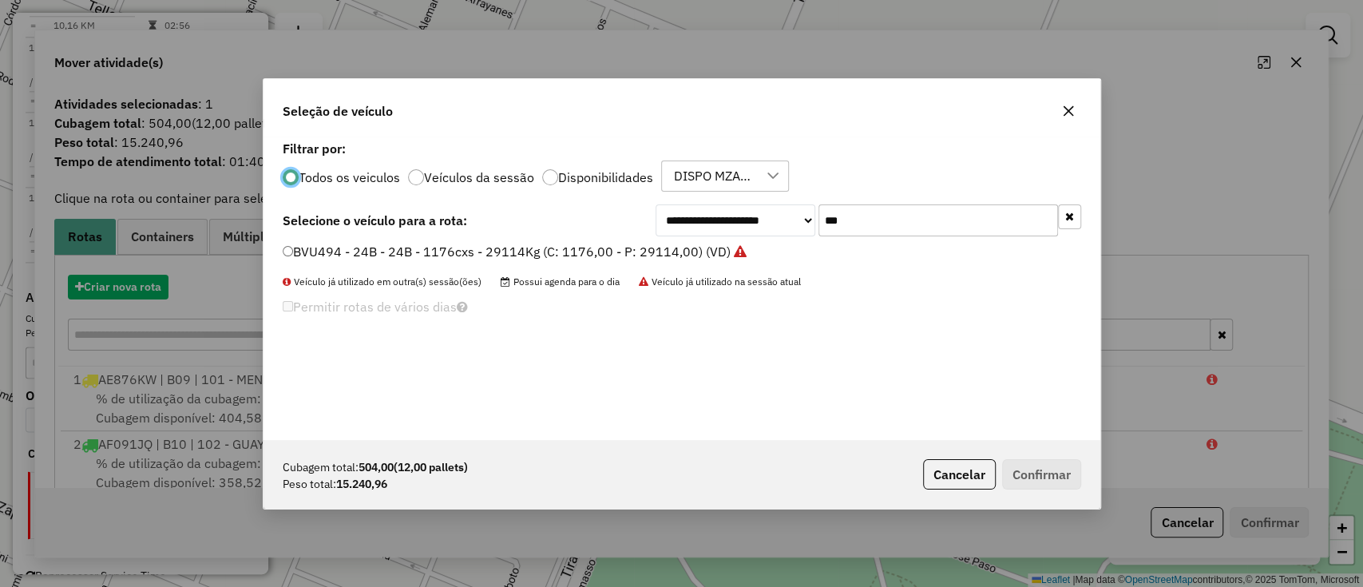
scroll to position [8, 5]
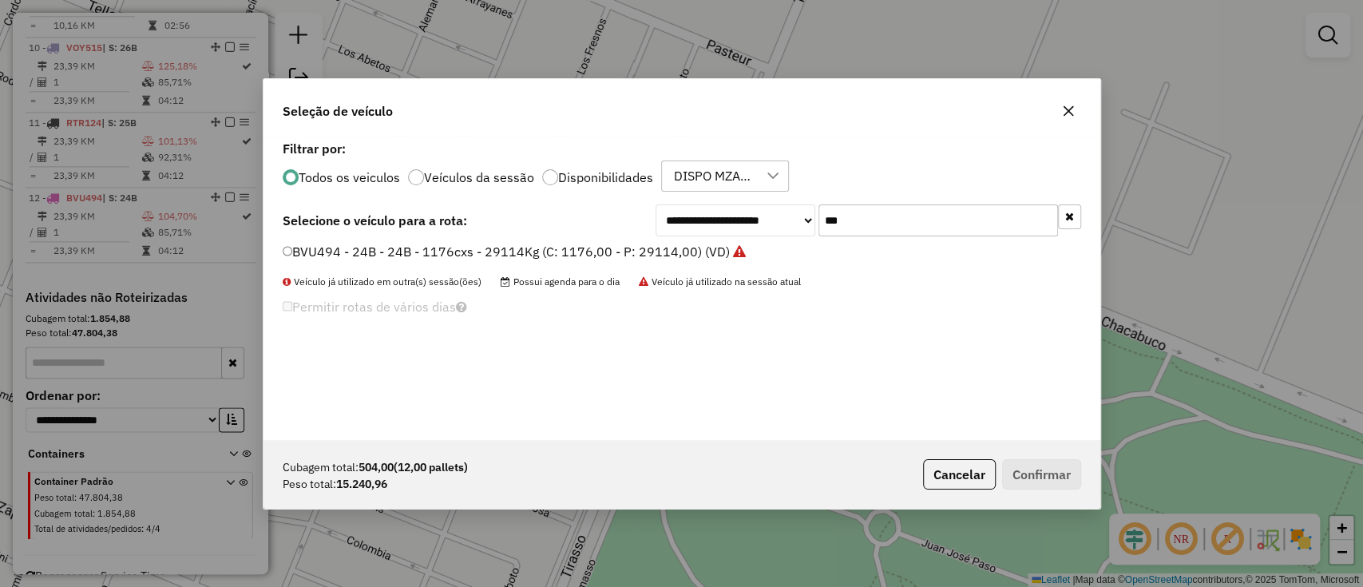
drag, startPoint x: 874, startPoint y: 216, endPoint x: 664, endPoint y: 214, distance: 210.0
click at [664, 214] on div "**********" at bounding box center [869, 220] width 426 height 32
drag, startPoint x: 576, startPoint y: 171, endPoint x: 609, endPoint y: 170, distance: 32.7
click at [576, 171] on label "Disponibilidades" at bounding box center [605, 177] width 95 height 13
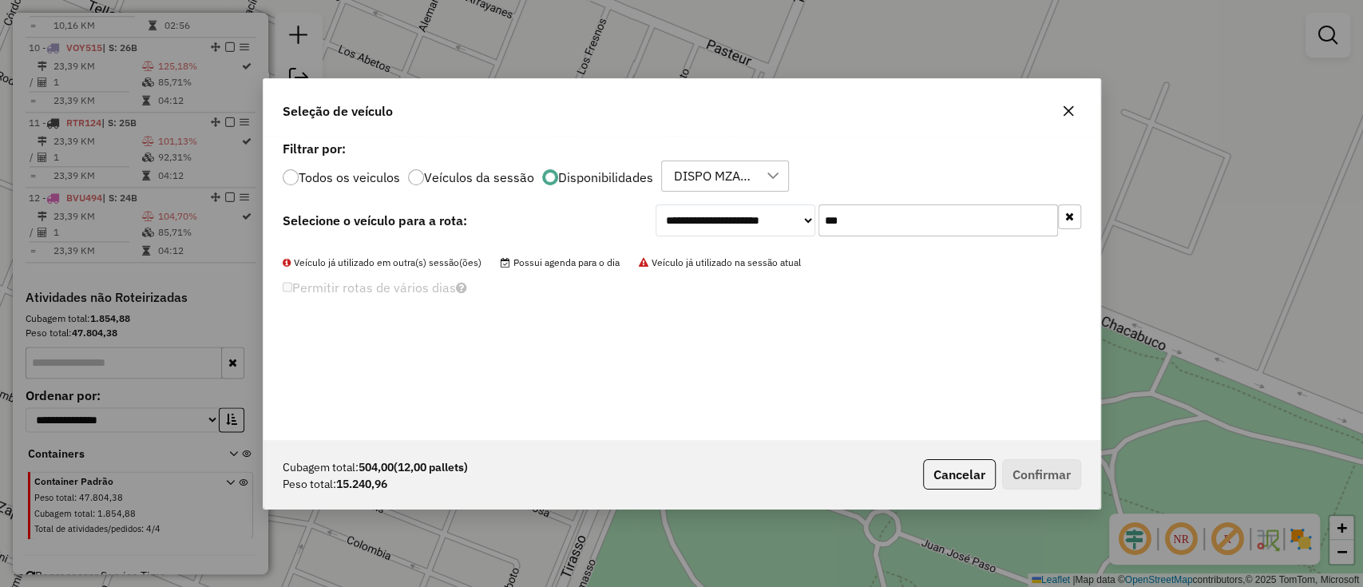
drag, startPoint x: 839, startPoint y: 223, endPoint x: 779, endPoint y: 223, distance: 59.9
click at [779, 223] on div "**********" at bounding box center [869, 220] width 426 height 32
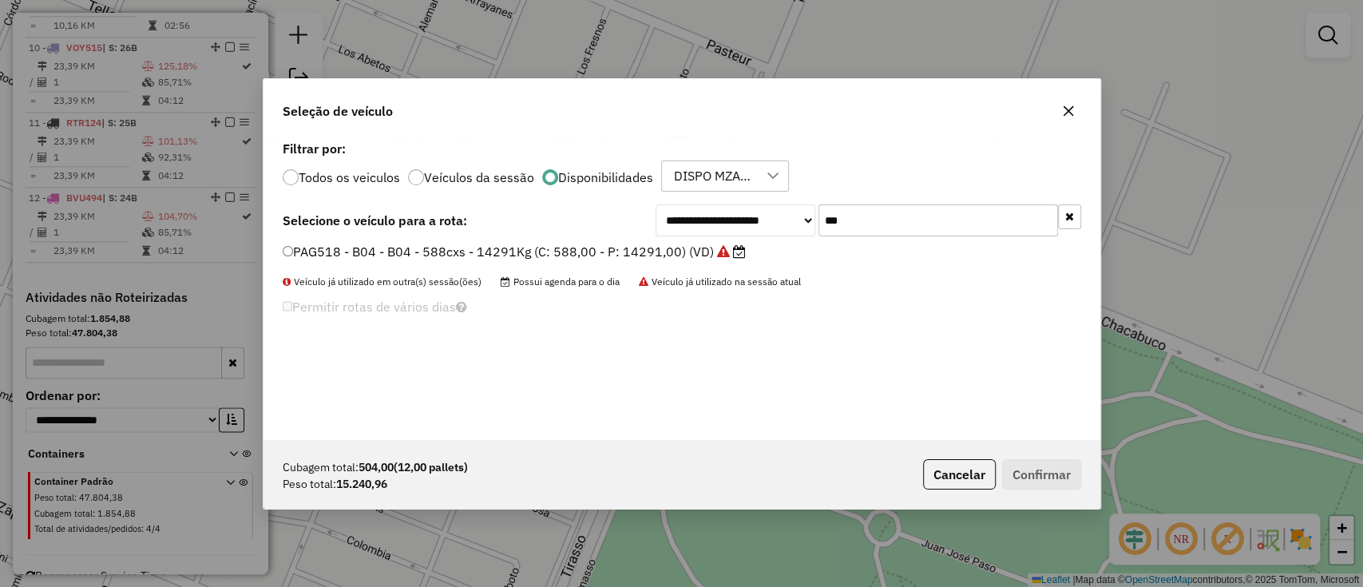
type input "***"
click at [691, 258] on label "PAG518 - B04 - B04 - 588cxs - 14291Kg (C: 588,00 - P: 14291,00) (VD)" at bounding box center [514, 251] width 463 height 19
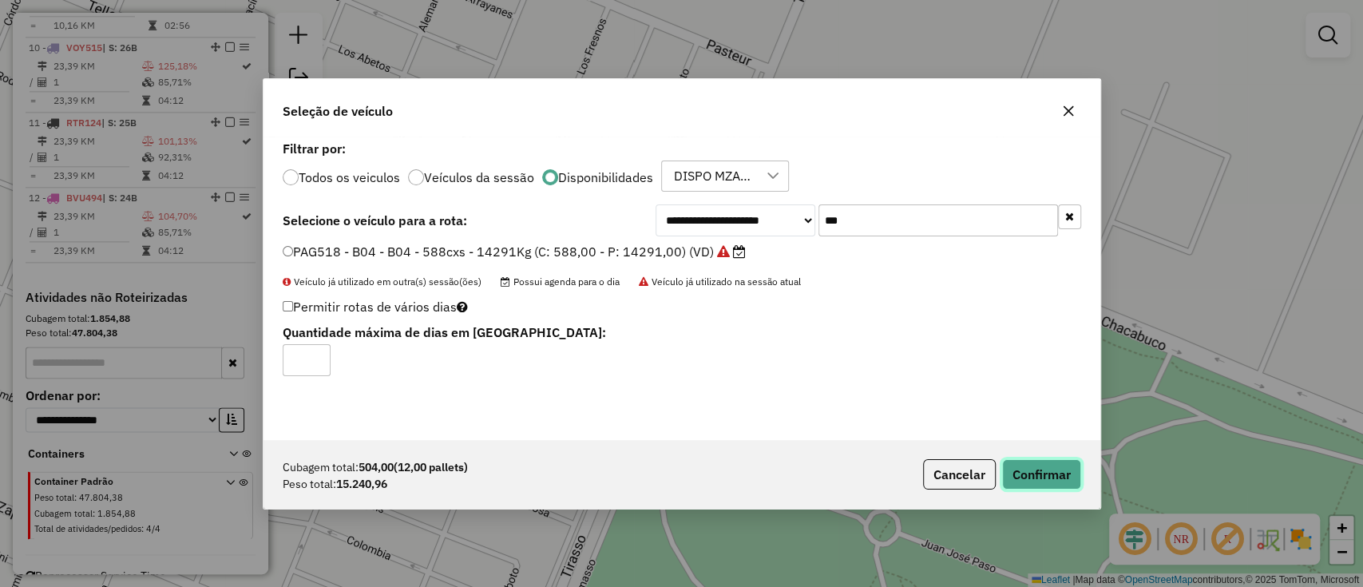
click at [1061, 485] on button "Confirmar" at bounding box center [1041, 474] width 79 height 30
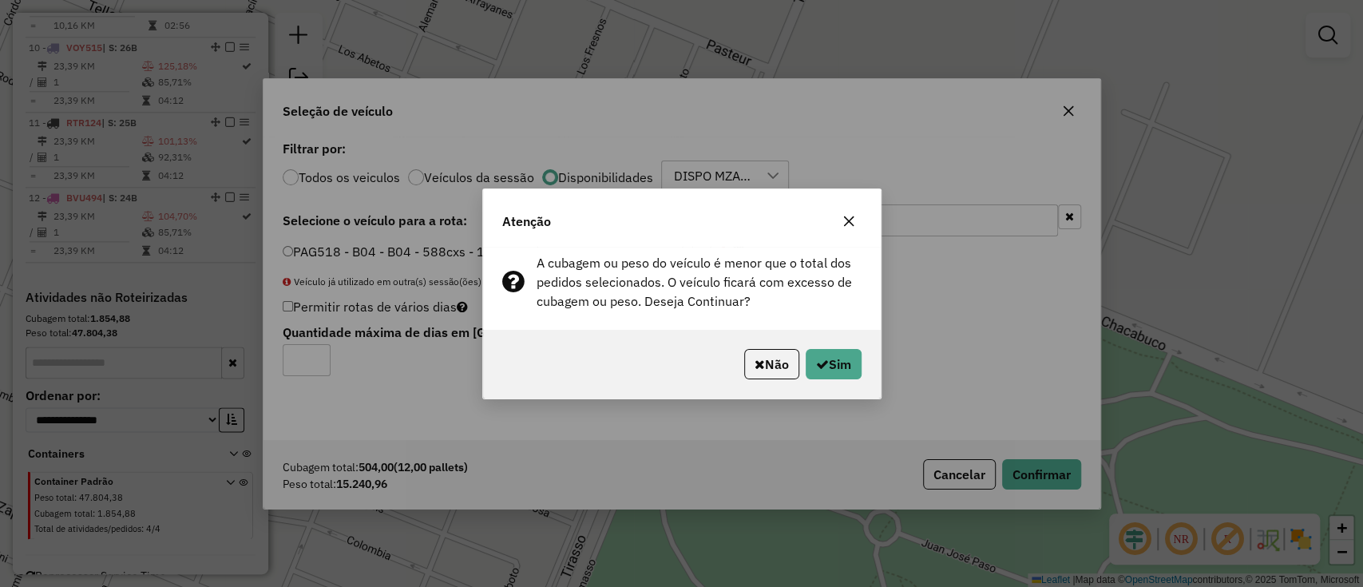
click at [847, 382] on div "Não Sim" at bounding box center [682, 364] width 398 height 69
click at [834, 376] on button "Sim" at bounding box center [834, 364] width 56 height 30
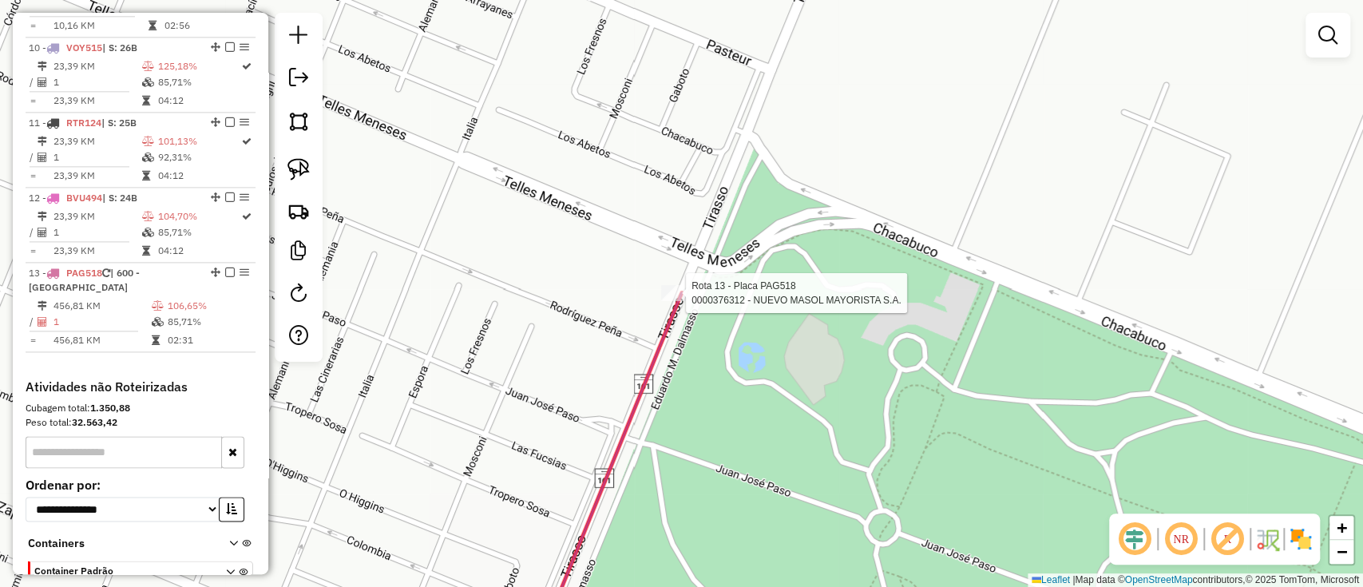
scroll to position [1450, 0]
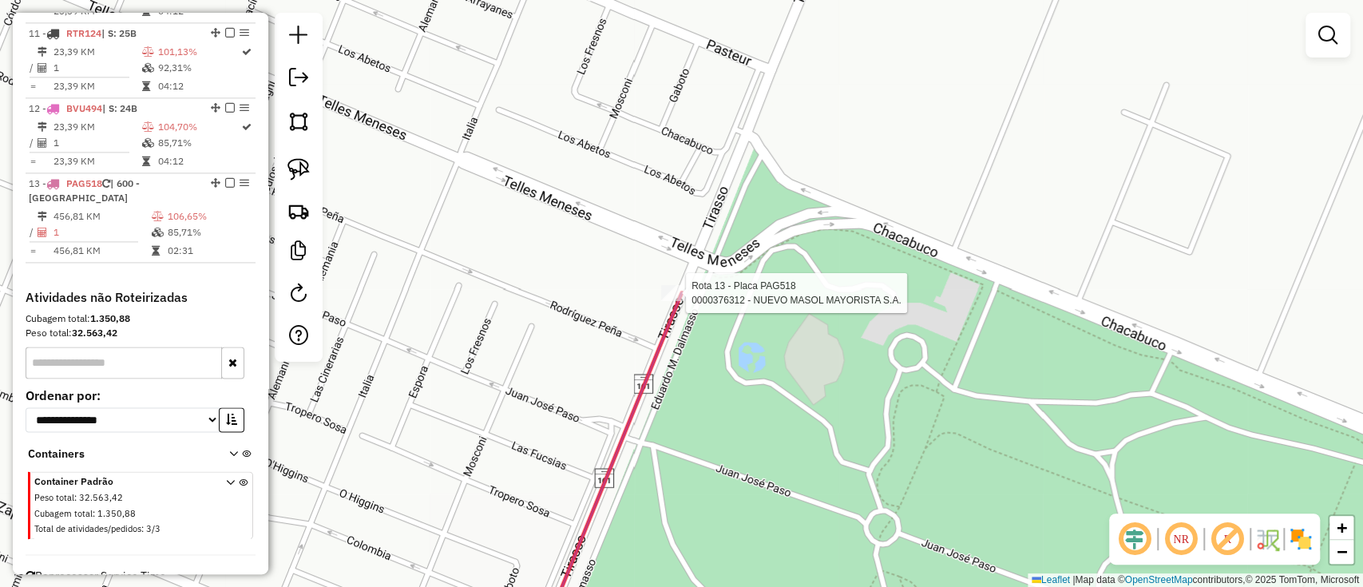
select select "**********"
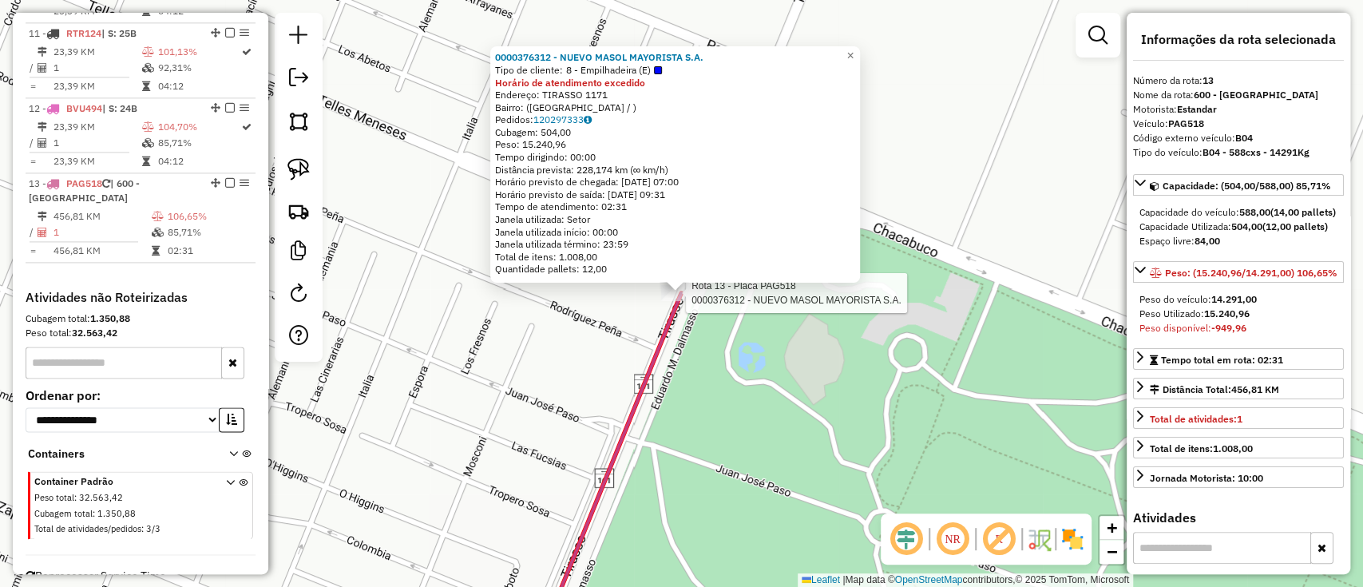
click at [652, 504] on div "Rota 13 - Placa PAG518 0000376312 - NUEVO MASOL MAYORISTA S.A. 0000376312 - NUE…" at bounding box center [681, 293] width 1363 height 587
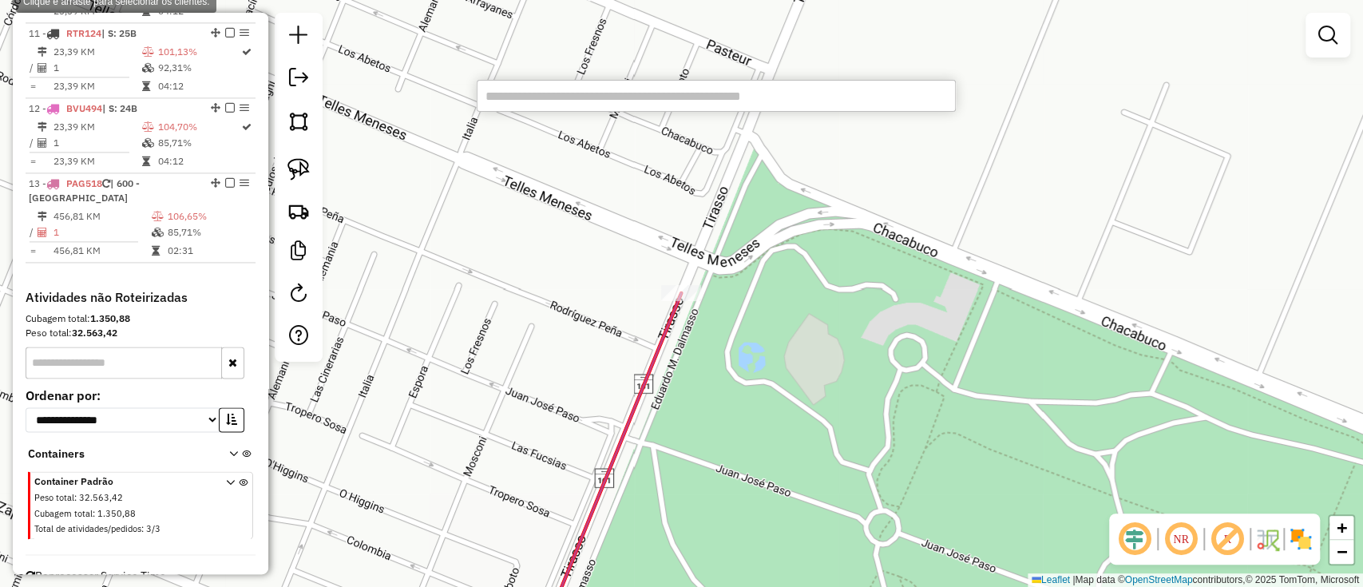
paste input "******"
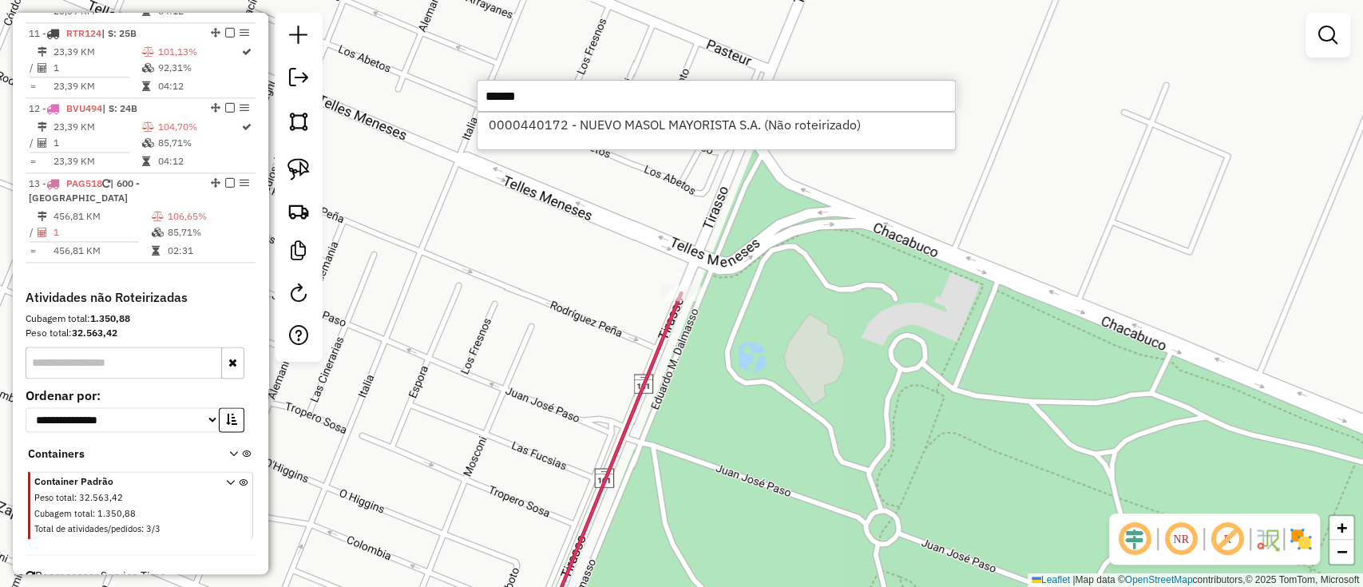
type input "******"
click at [731, 140] on div "0000440172 - NUEVO MASOL MAYORISTA S.A. (Não roteirizado)" at bounding box center [716, 131] width 479 height 38
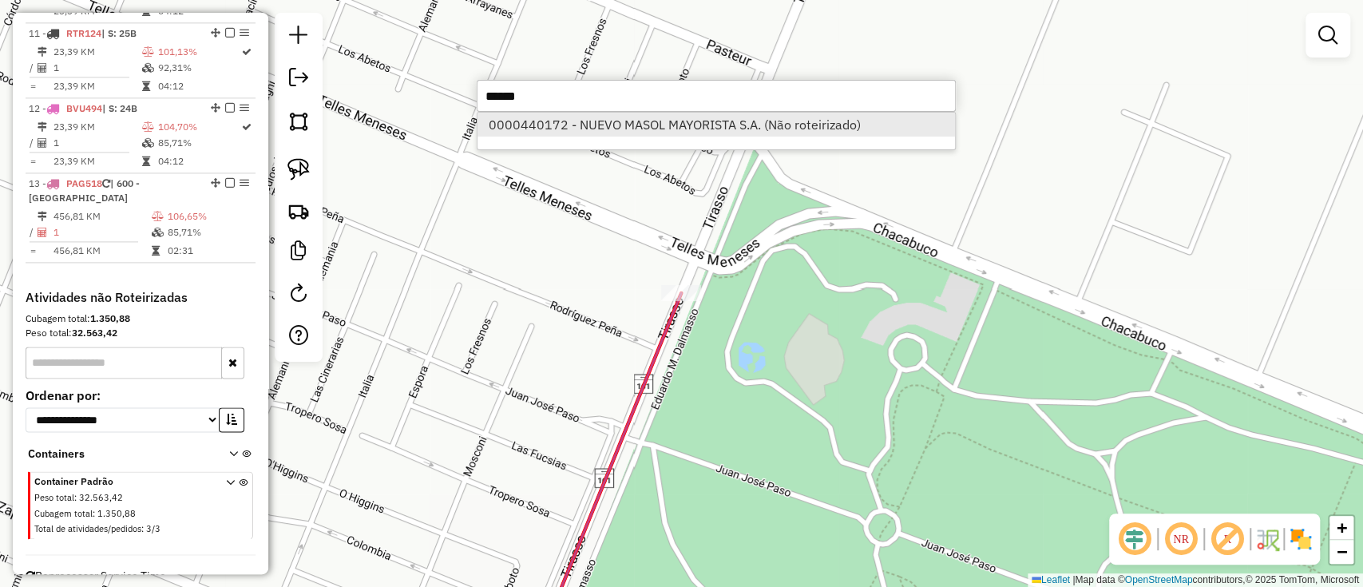
click at [735, 126] on li "0000440172 - NUEVO MASOL MAYORISTA S.A. (Não roteirizado)" at bounding box center [715, 125] width 477 height 24
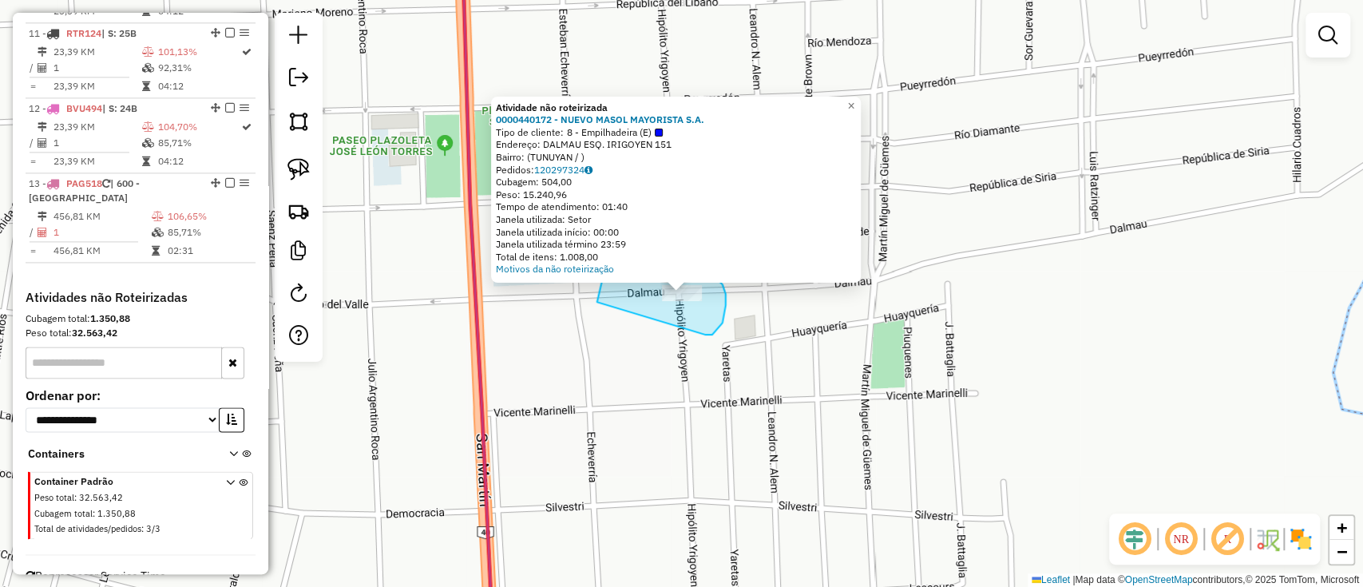
drag, startPoint x: 715, startPoint y: 330, endPoint x: 596, endPoint y: 303, distance: 122.0
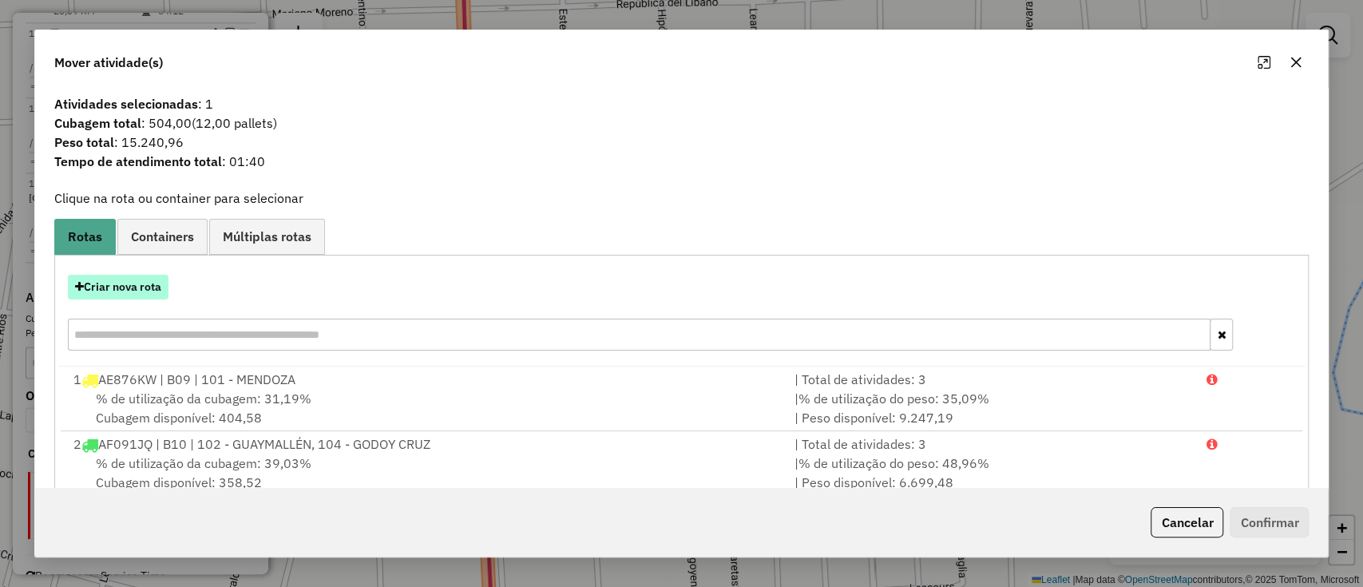
click at [117, 297] on button "Criar nova rota" at bounding box center [118, 287] width 101 height 25
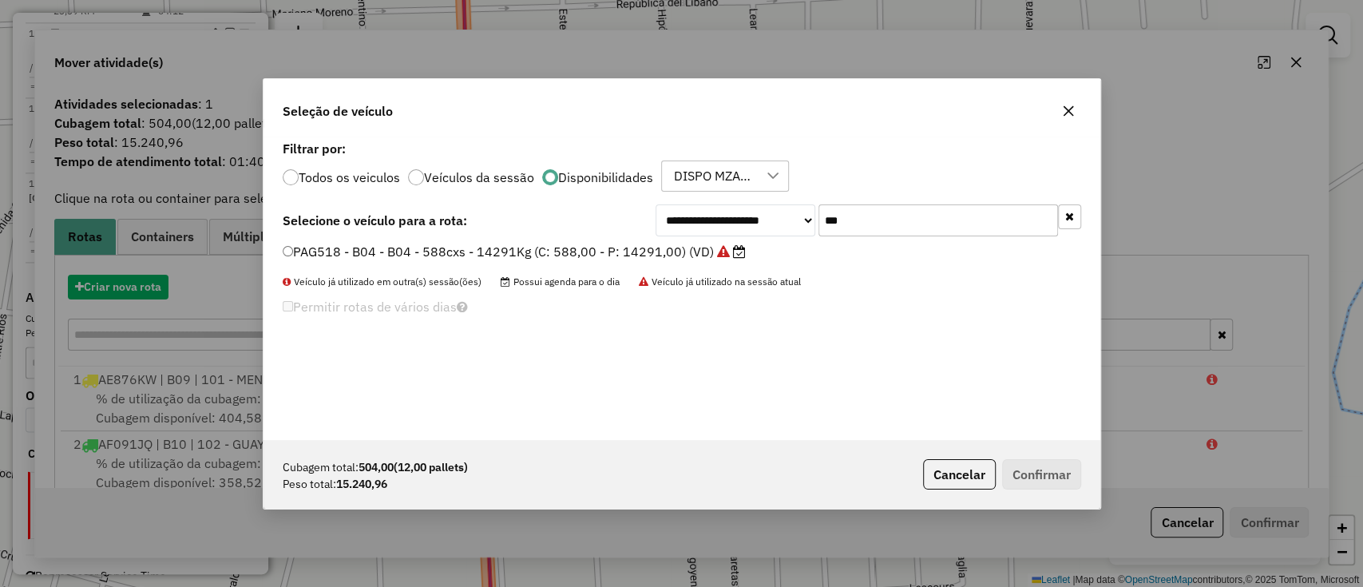
scroll to position [8, 5]
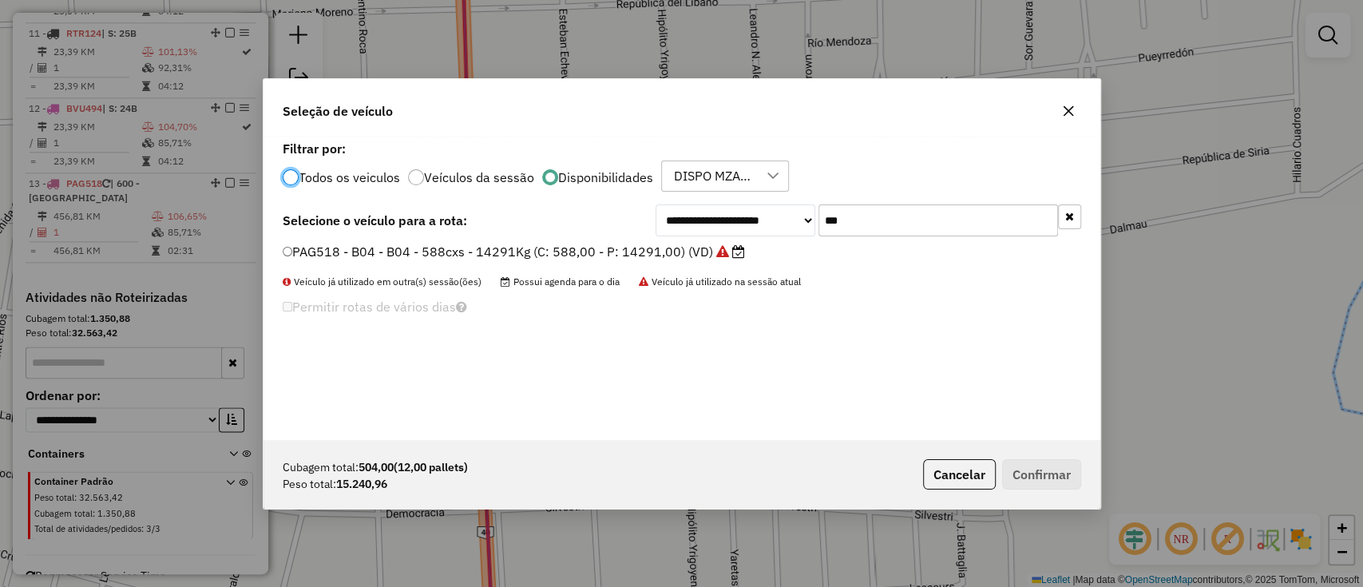
click at [856, 229] on input "***" at bounding box center [938, 220] width 240 height 32
type input "***"
click at [695, 253] on label "AE620ZE - B07 - B07 - 588cxs - 14668Kg (C: 588,00 - P: 14668,00) (VD)" at bounding box center [509, 251] width 453 height 19
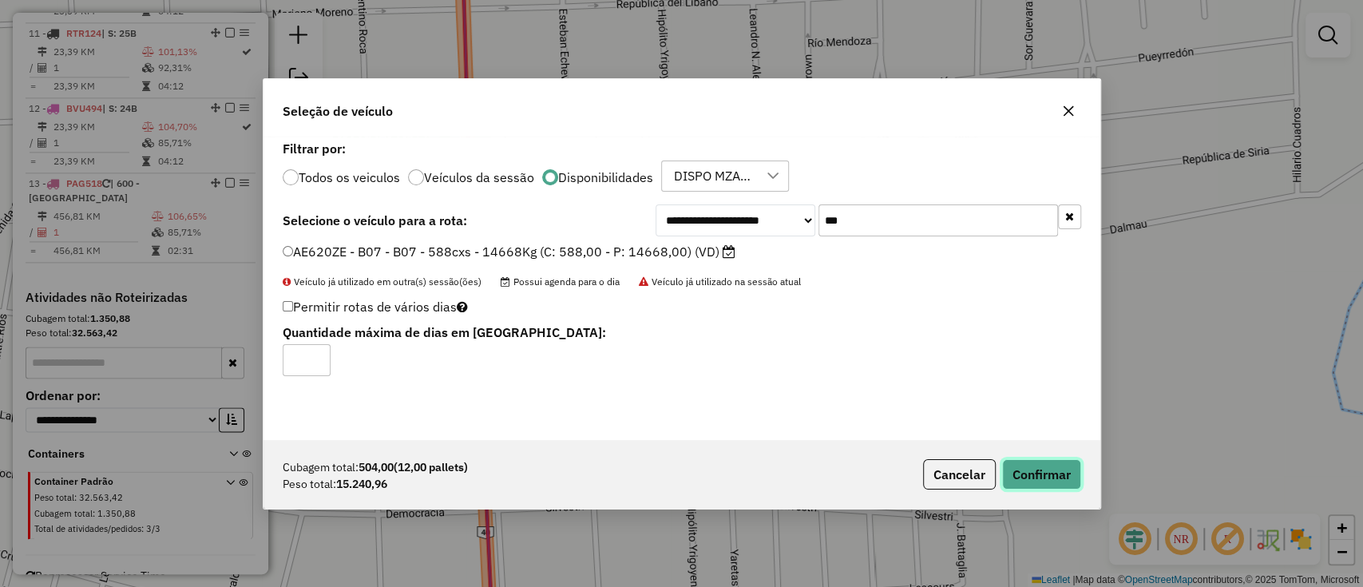
click at [1048, 483] on button "Confirmar" at bounding box center [1041, 474] width 79 height 30
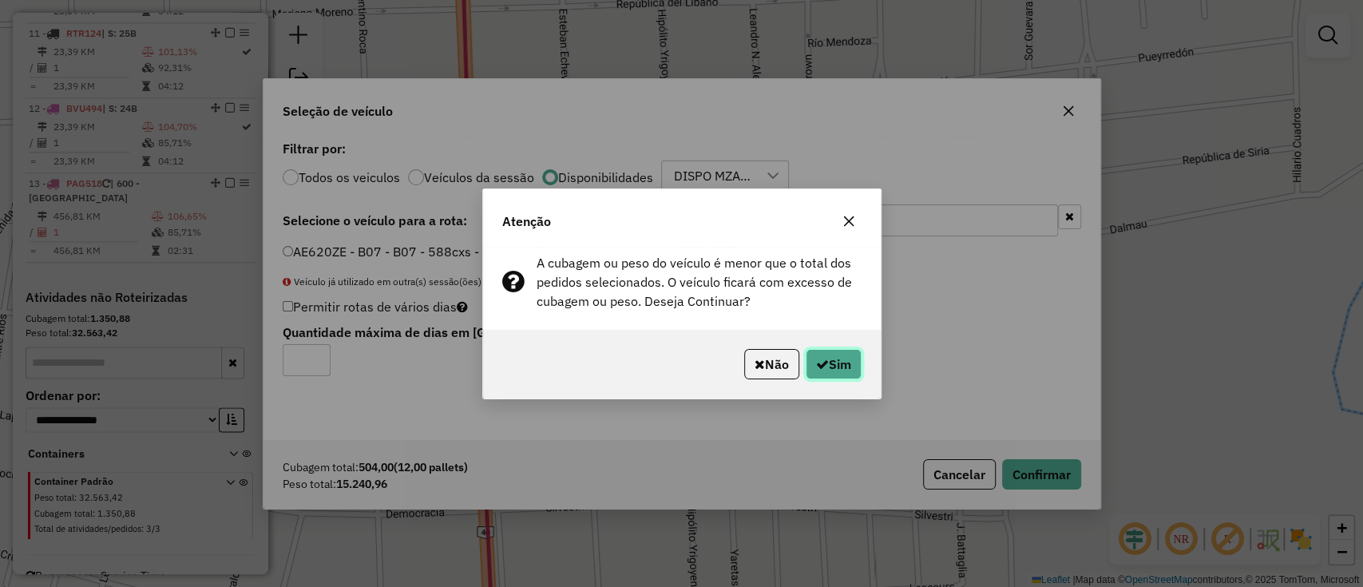
click at [828, 361] on button "Sim" at bounding box center [834, 364] width 56 height 30
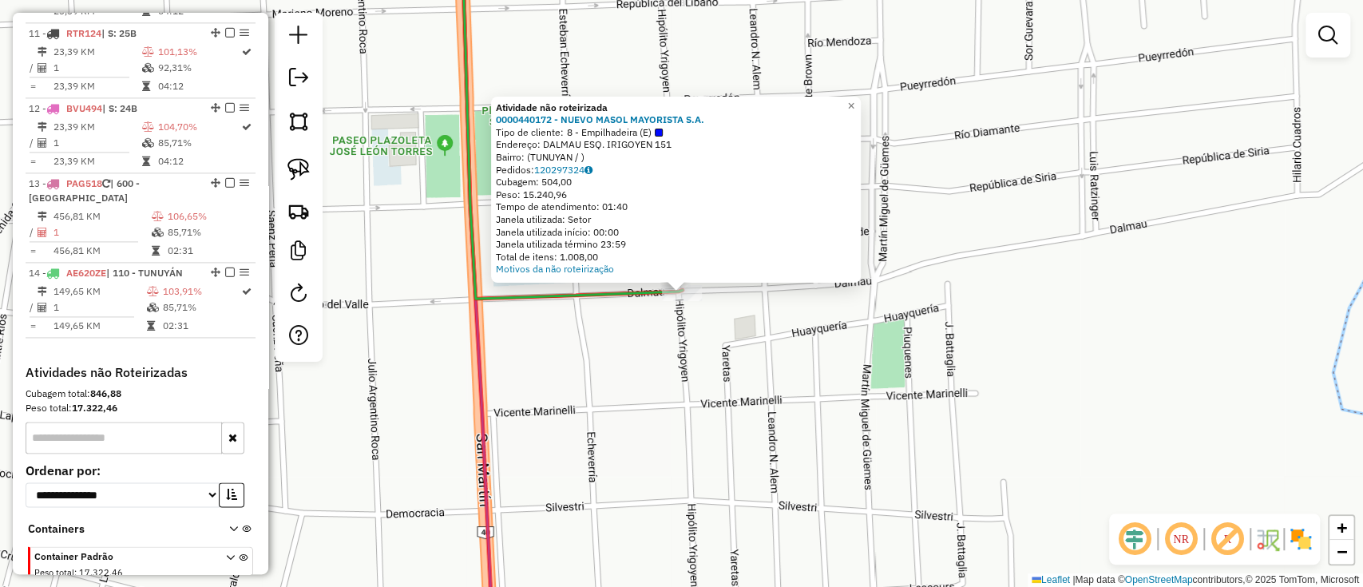
select select "**********"
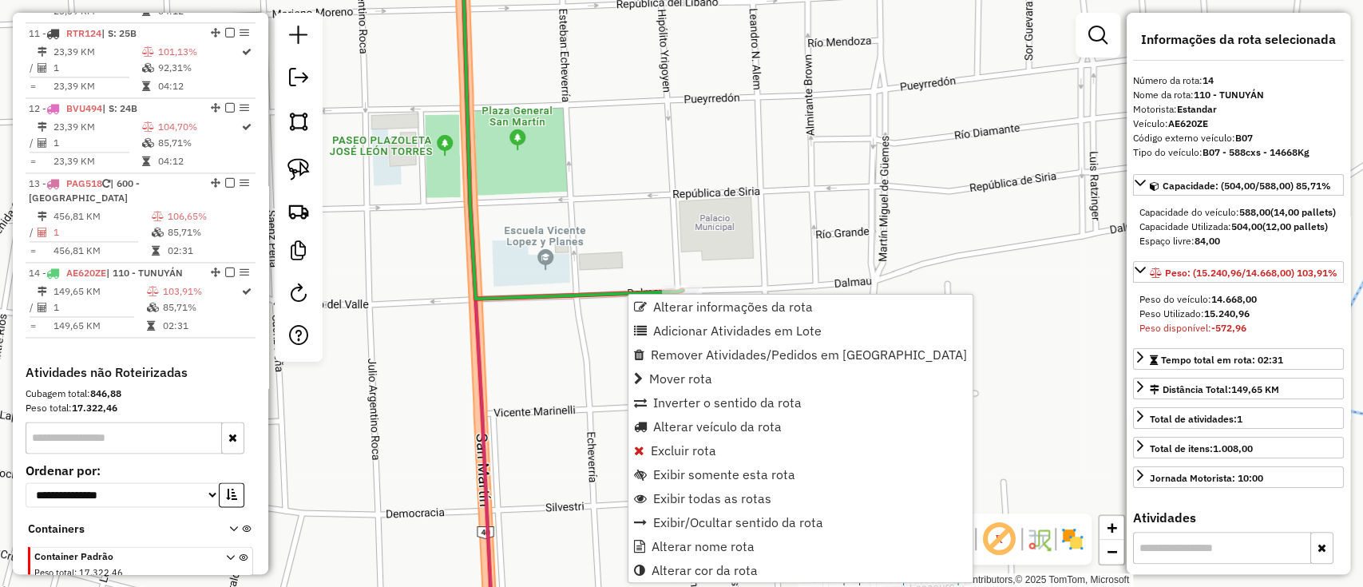
scroll to position [1526, 0]
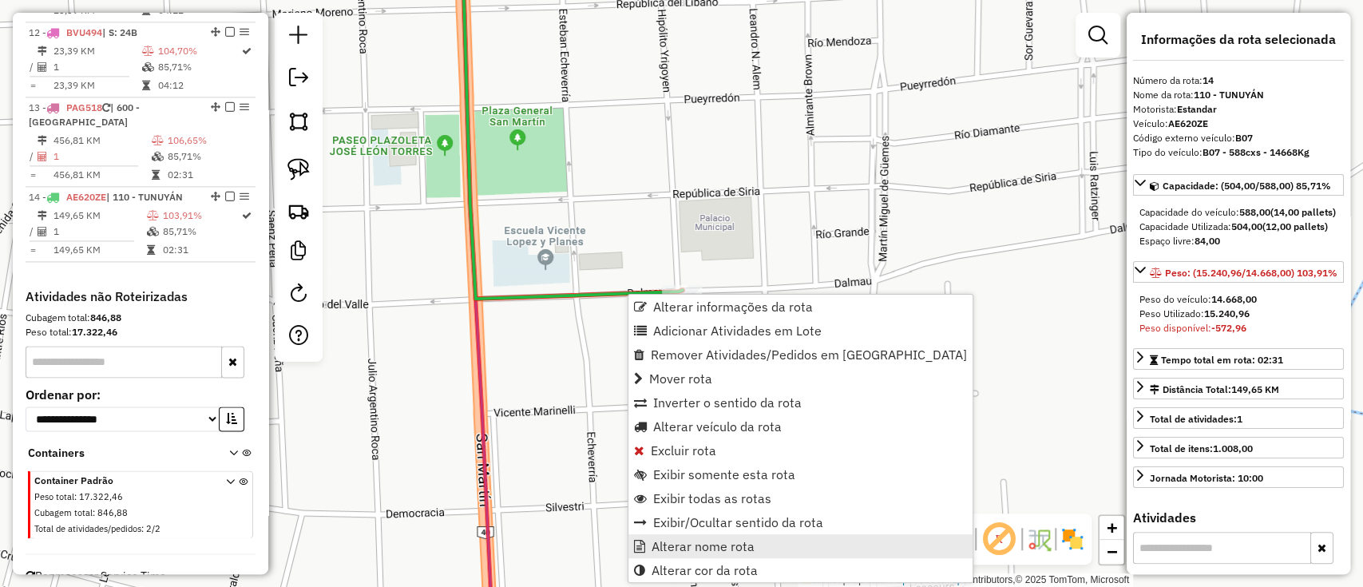
click at [708, 540] on span "Alterar nome rota" at bounding box center [703, 546] width 103 height 13
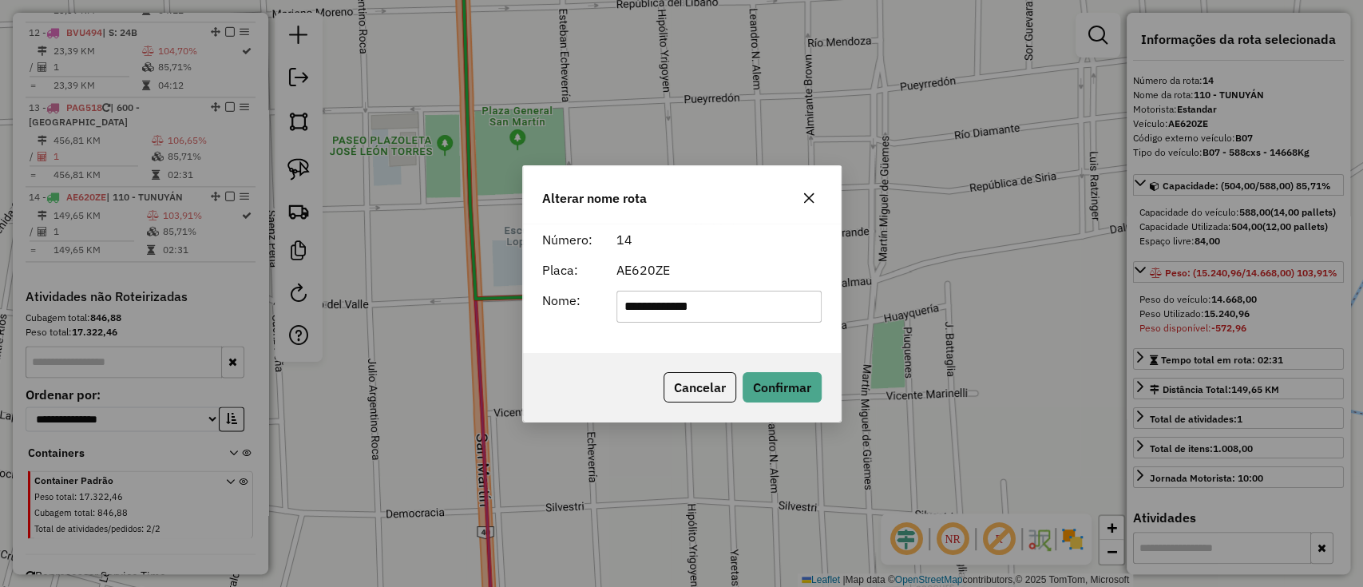
drag, startPoint x: 739, startPoint y: 302, endPoint x: 537, endPoint y: 302, distance: 201.2
click at [537, 302] on div "**********" at bounding box center [682, 307] width 299 height 32
type input "*"
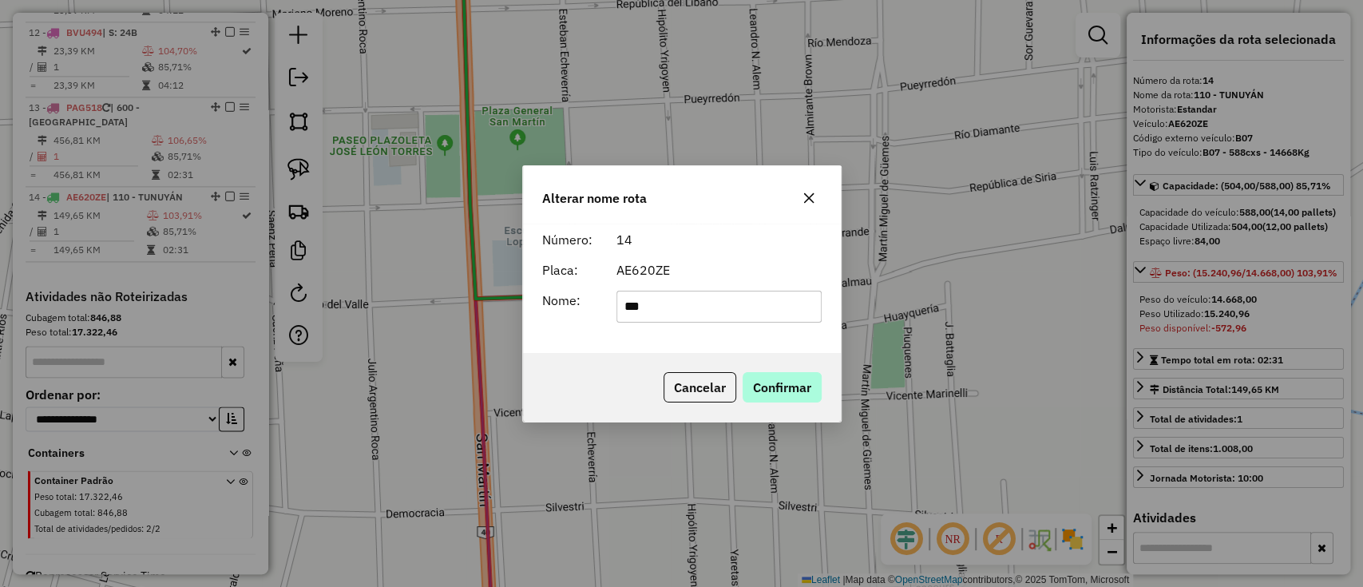
type input "***"
click at [806, 389] on button "Confirmar" at bounding box center [782, 387] width 79 height 30
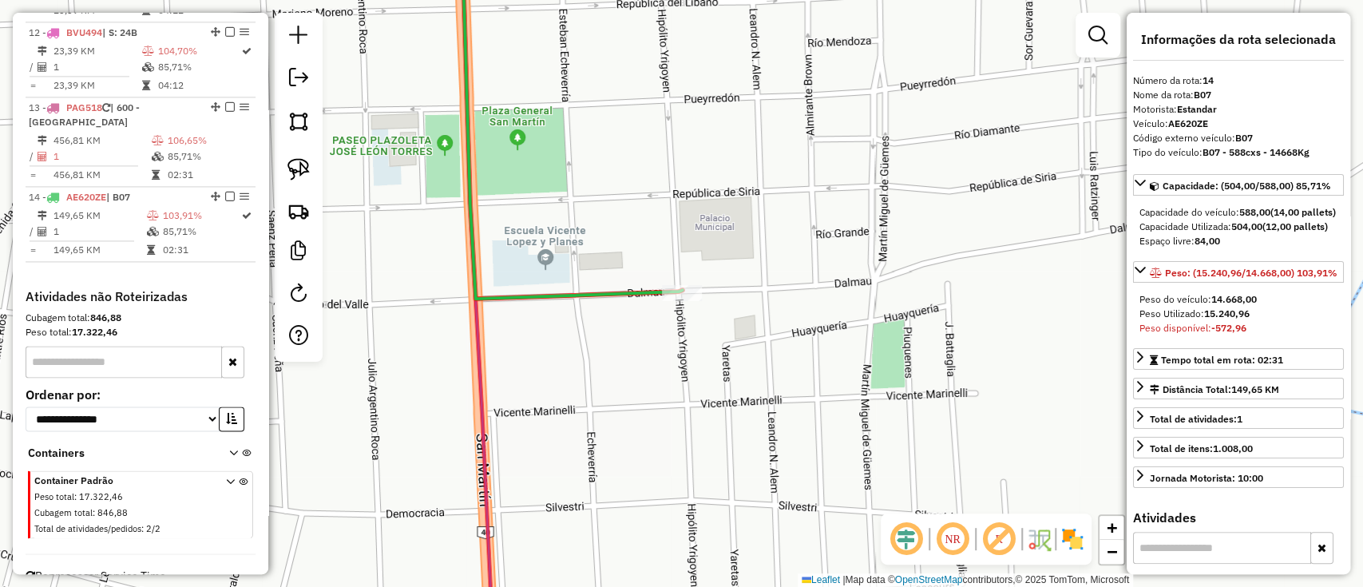
click at [616, 498] on div "Janela de atendimento Grade de atendimento Capacidade Transportadoras Veículos …" at bounding box center [681, 293] width 1363 height 587
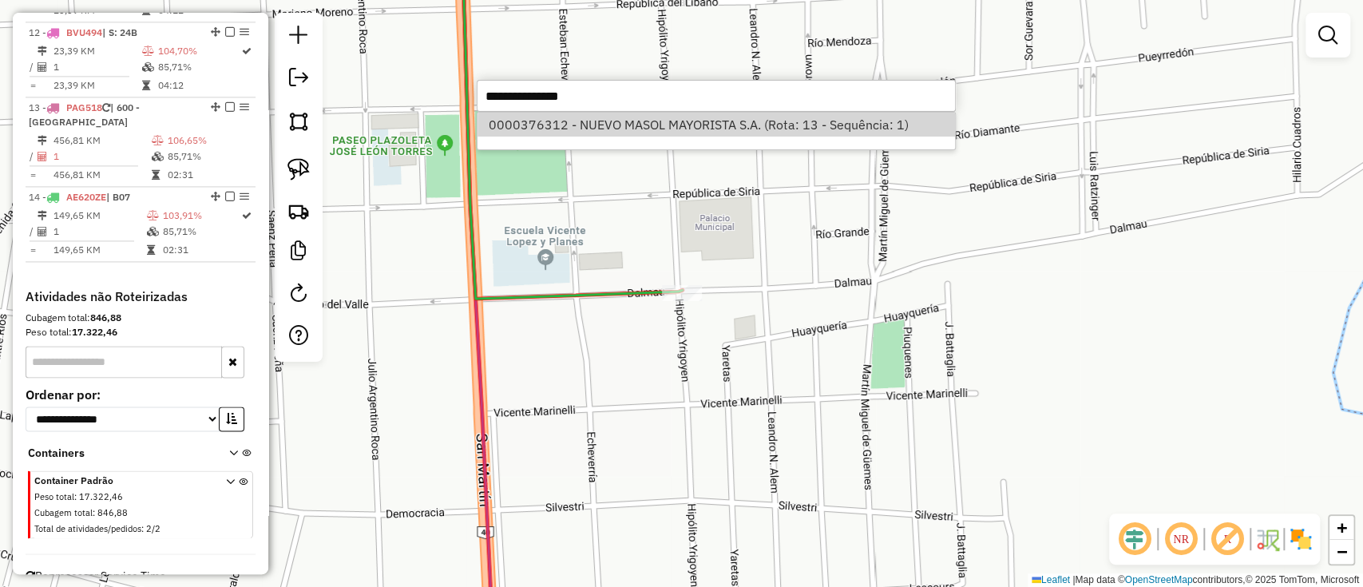
select select "**********"
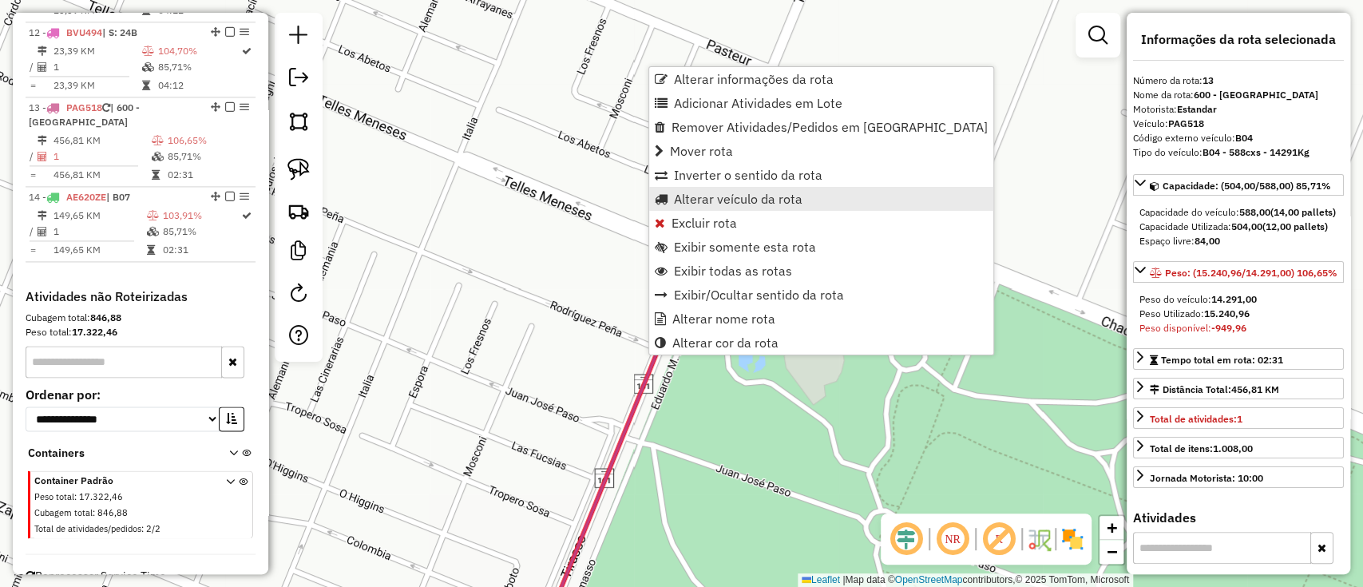
click at [701, 196] on span "Alterar veículo da rota" at bounding box center [738, 198] width 129 height 13
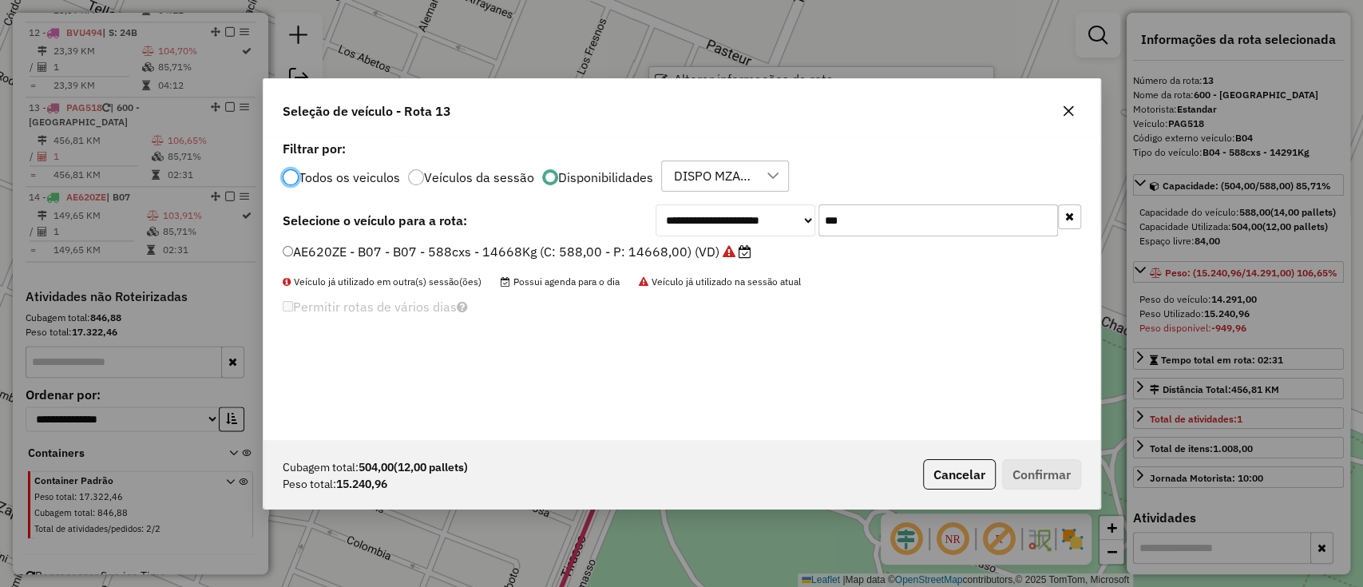
scroll to position [8, 5]
click at [893, 216] on input "***" at bounding box center [938, 220] width 240 height 32
type input "***"
click at [708, 247] on label "AE063XJ - B06 - B06 - 588cxs - 16036Kg (C: 588,00 - P: 16036,00) (VD)" at bounding box center [509, 251] width 453 height 19
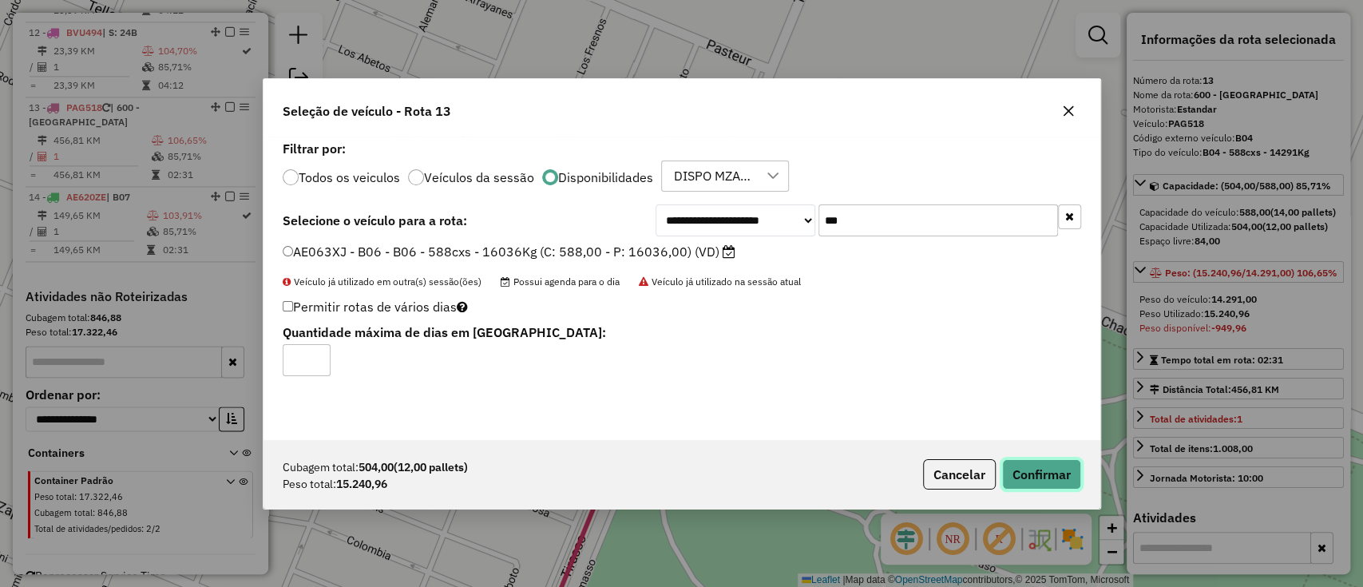
click at [1034, 471] on button "Confirmar" at bounding box center [1041, 474] width 79 height 30
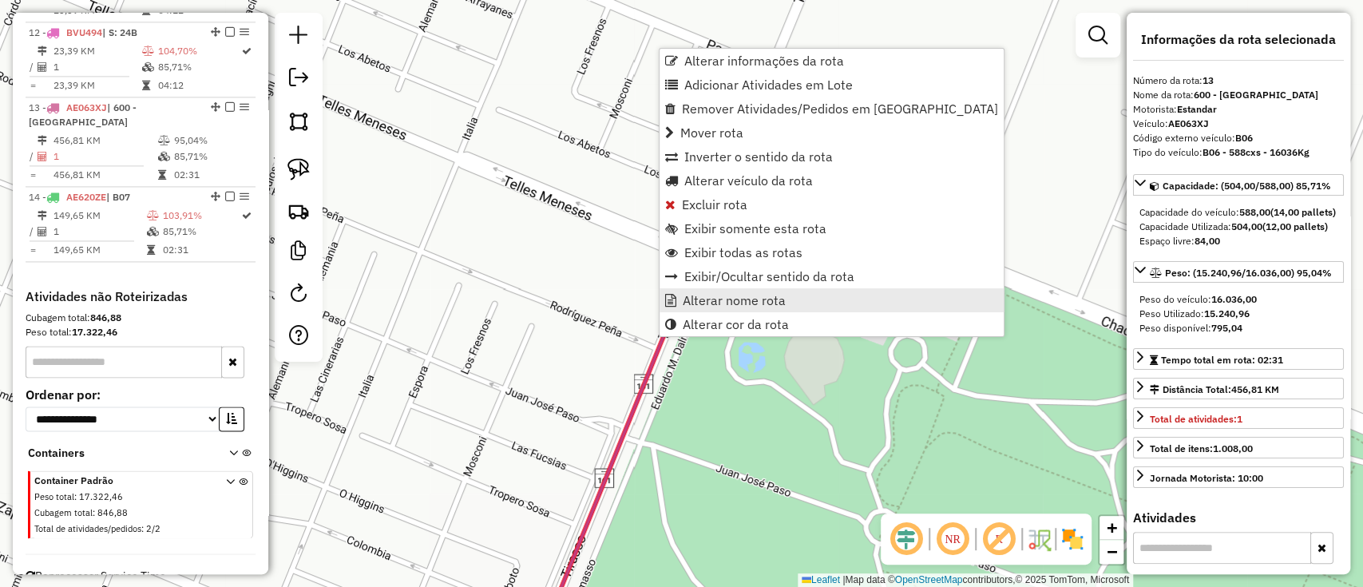
click at [706, 291] on link "Alterar nome rota" at bounding box center [832, 300] width 344 height 24
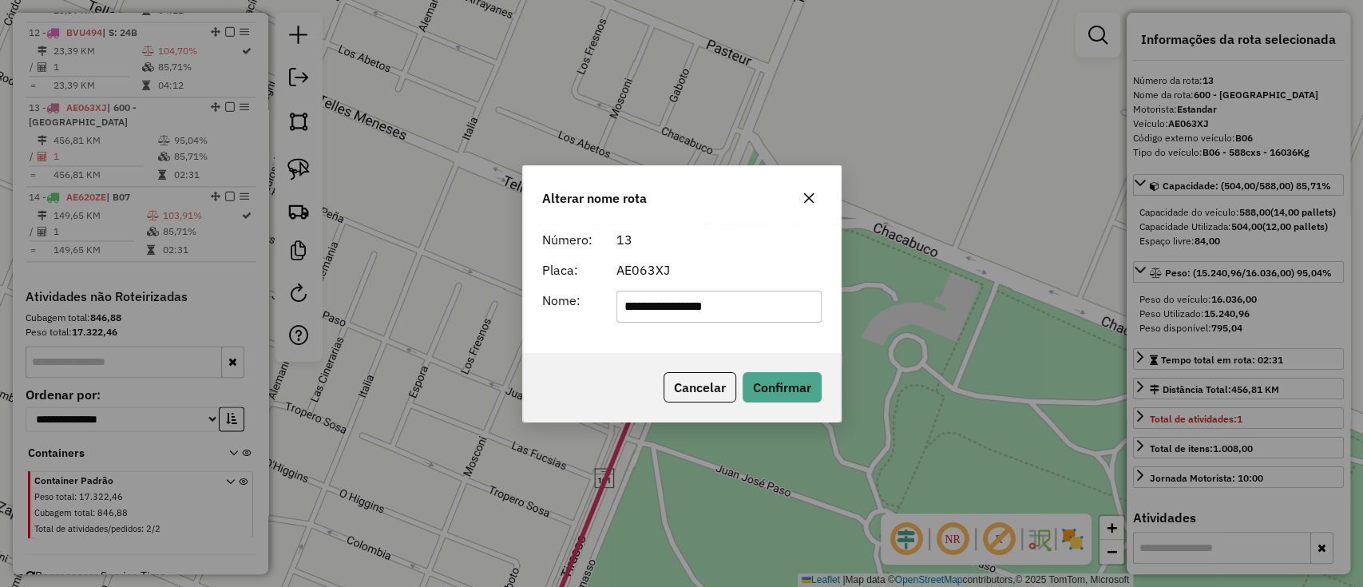
drag, startPoint x: 749, startPoint y: 310, endPoint x: 549, endPoint y: 290, distance: 200.6
click at [549, 291] on div "**********" at bounding box center [682, 307] width 299 height 32
type input "***"
click at [802, 402] on div "Cancelar Confirmar" at bounding box center [682, 387] width 318 height 69
click at [803, 383] on button "Confirmar" at bounding box center [782, 387] width 79 height 30
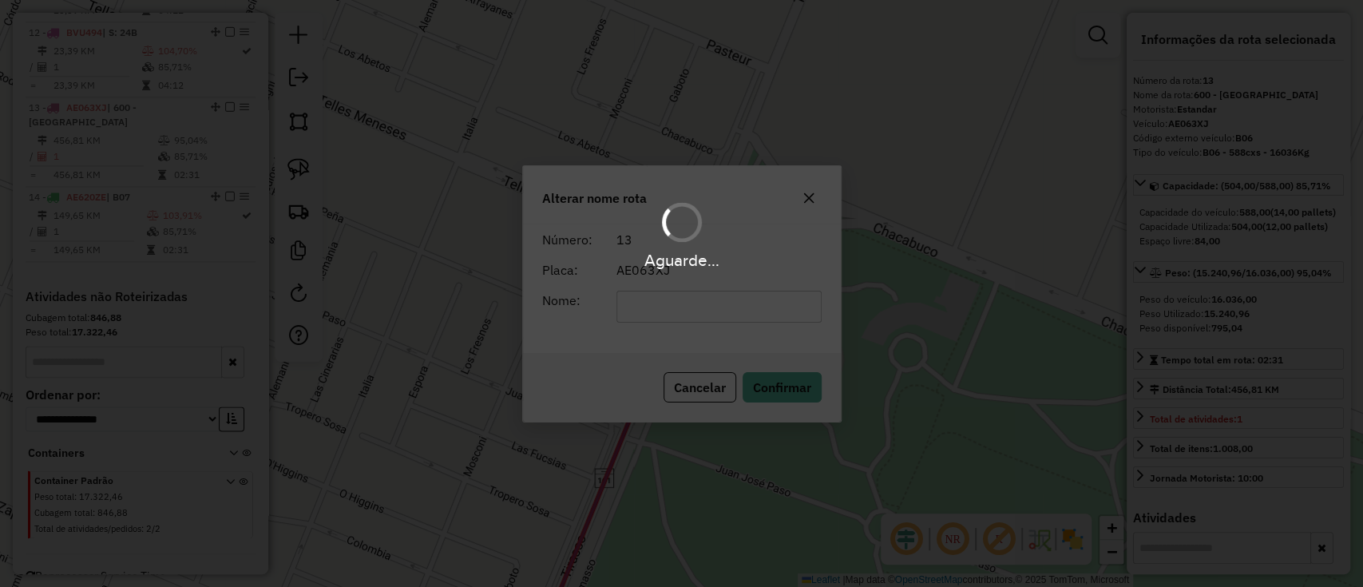
scroll to position [1511, 0]
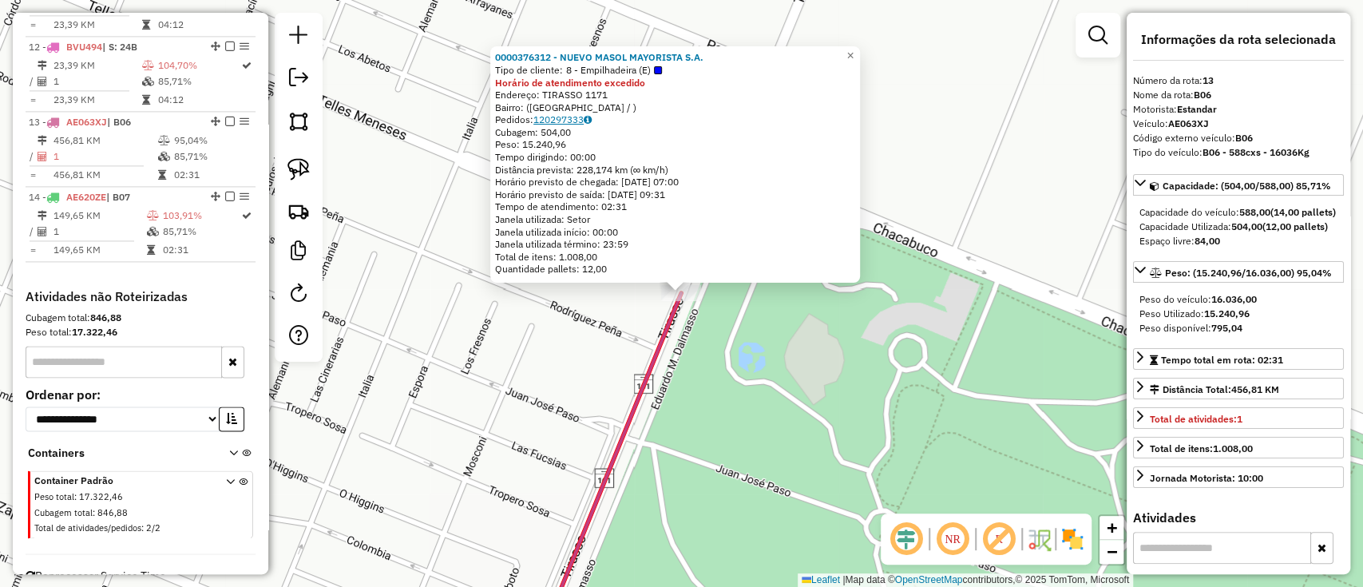
click at [584, 115] on link "120297333" at bounding box center [562, 119] width 58 height 12
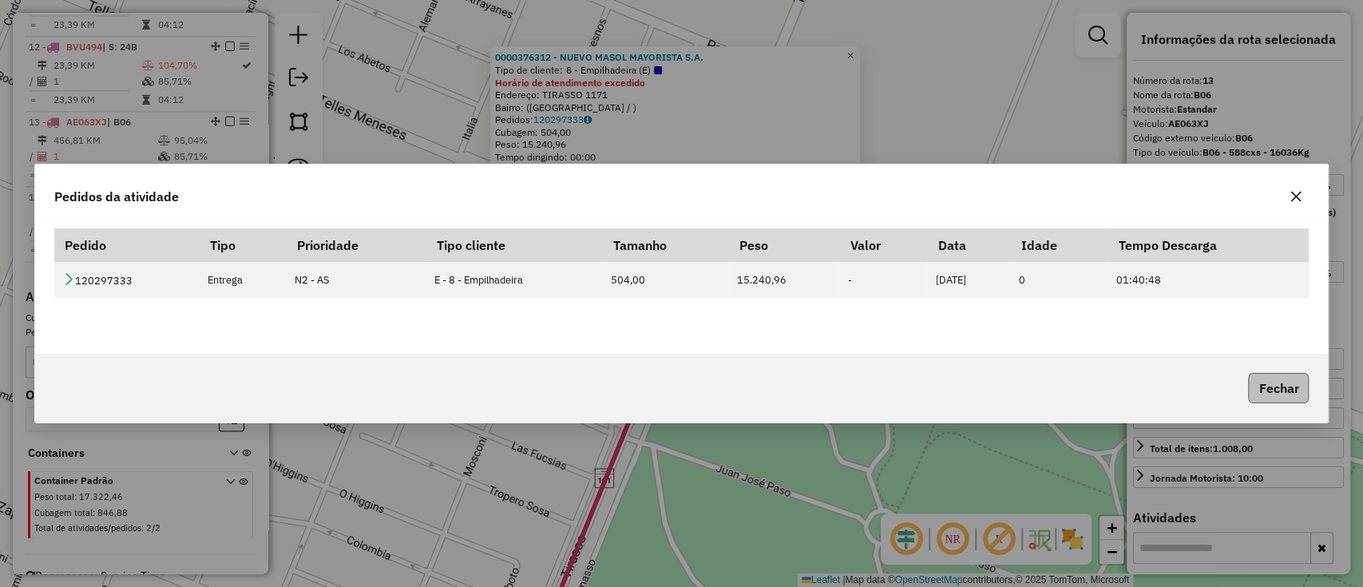
click at [1251, 379] on button "Fechar" at bounding box center [1278, 388] width 61 height 30
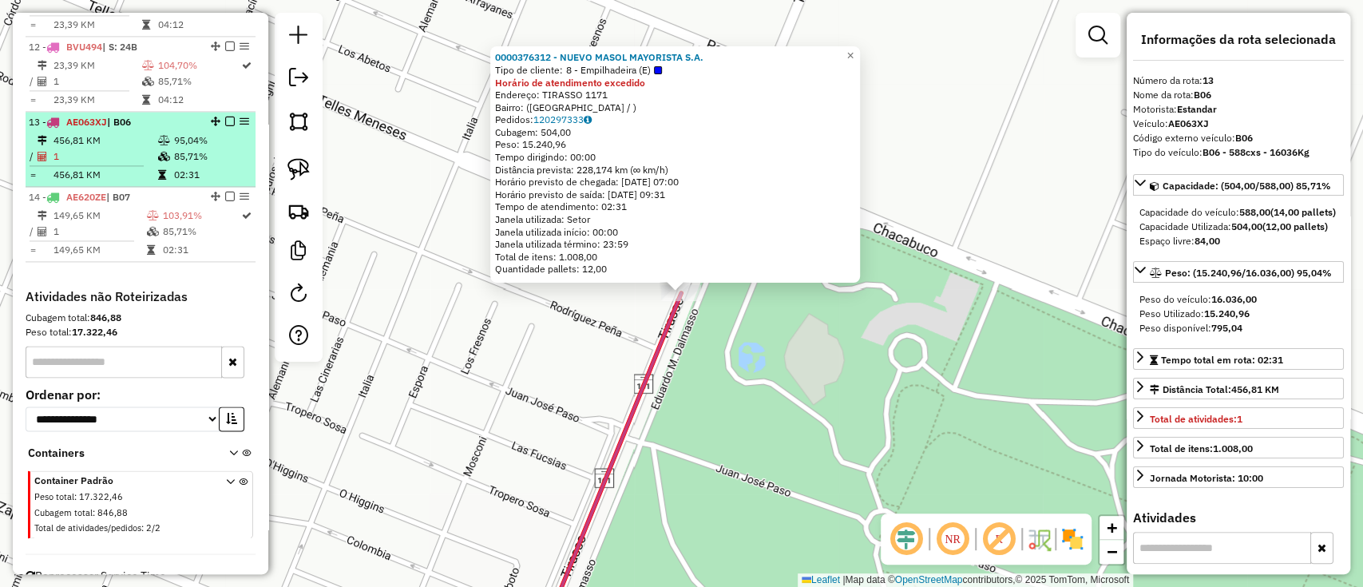
click at [226, 117] on em at bounding box center [230, 122] width 10 height 10
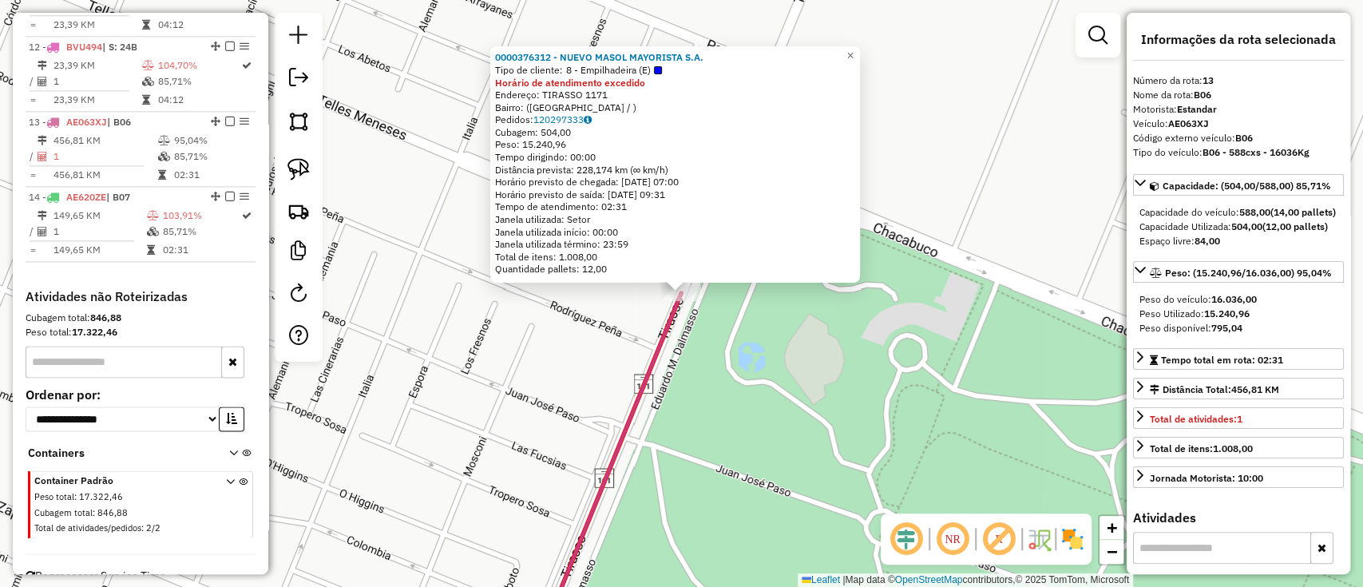
scroll to position [1457, 0]
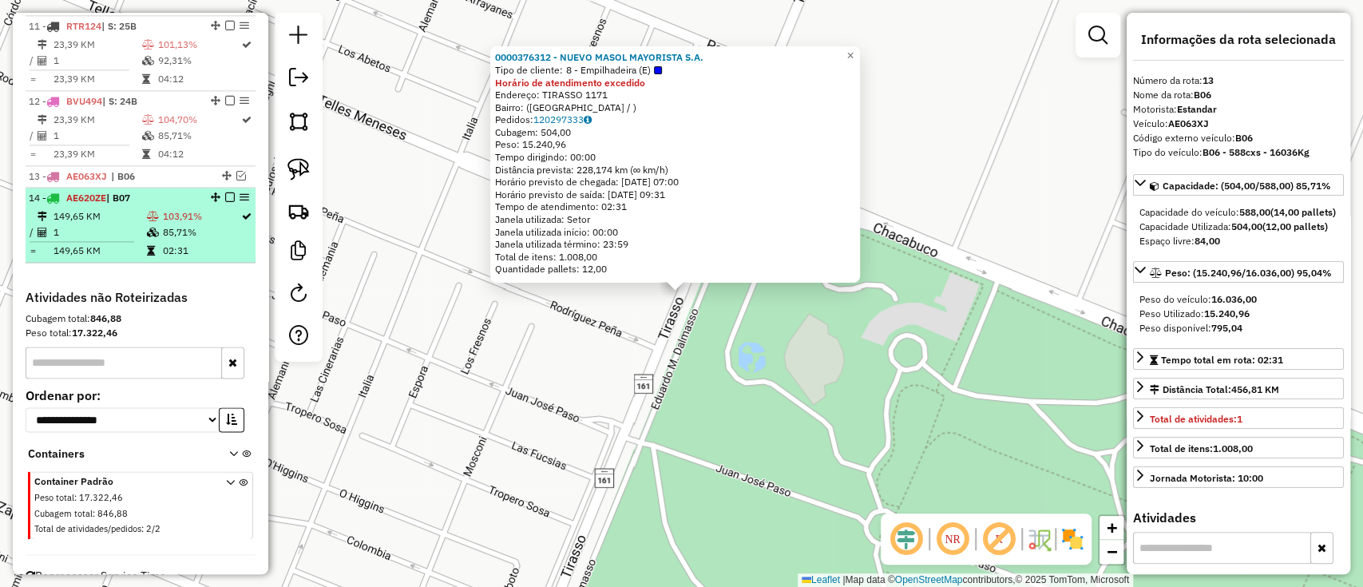
click at [168, 243] on td "02:31" at bounding box center [201, 251] width 78 height 16
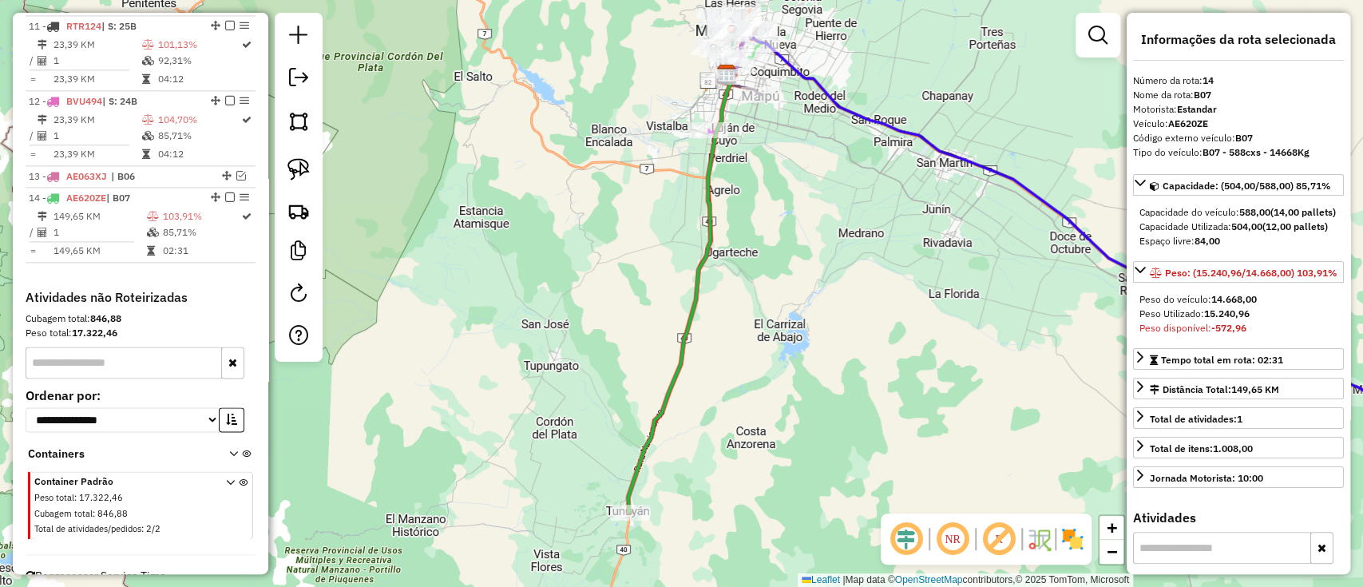
click at [646, 434] on icon at bounding box center [680, 292] width 105 height 438
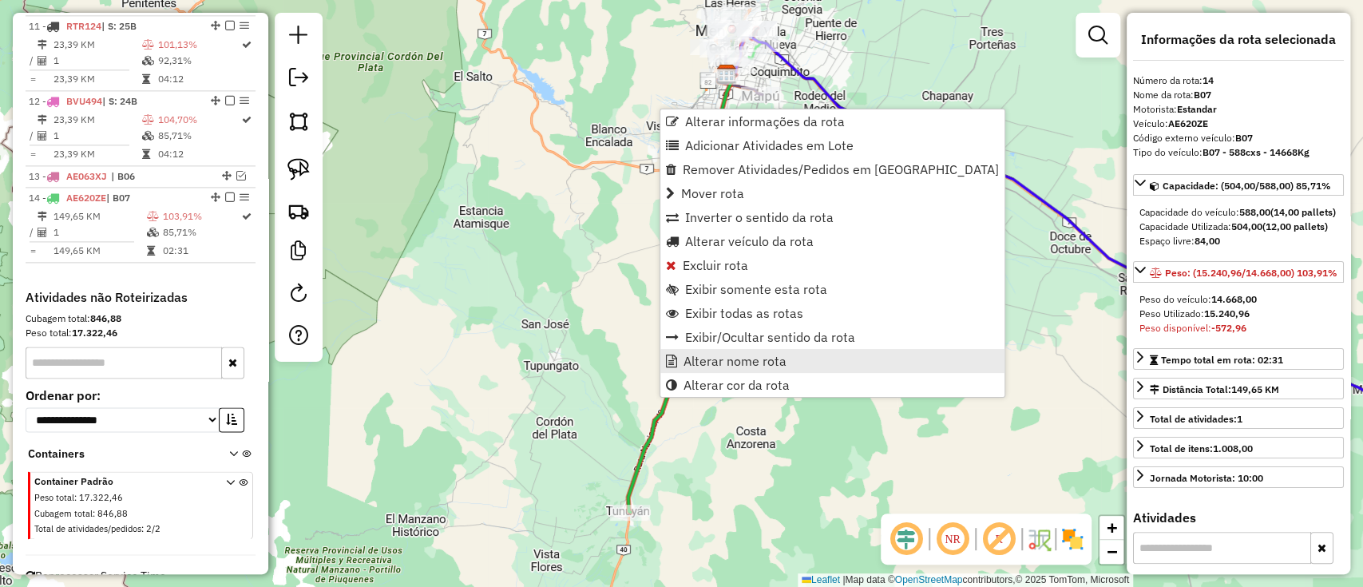
click at [690, 361] on span "Alterar nome rota" at bounding box center [734, 361] width 103 height 13
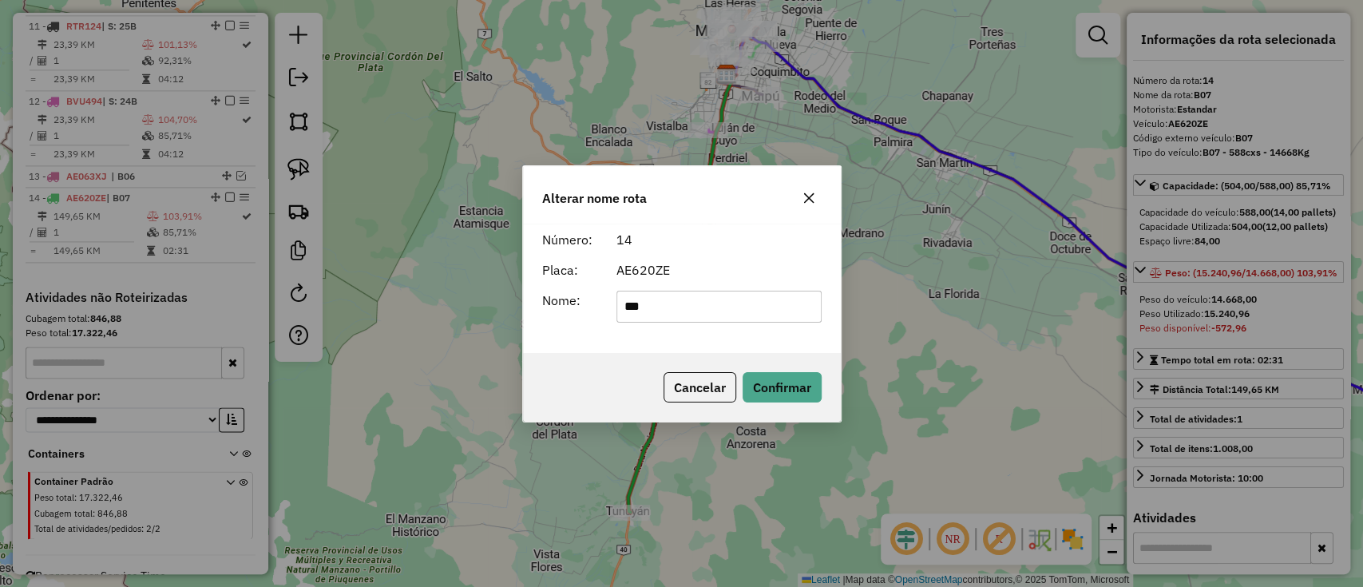
drag, startPoint x: 724, startPoint y: 299, endPoint x: 633, endPoint y: 312, distance: 92.0
click at [633, 312] on input "***" at bounding box center [718, 307] width 205 height 32
type input "***"
click at [765, 380] on button "Confirmar" at bounding box center [782, 387] width 79 height 30
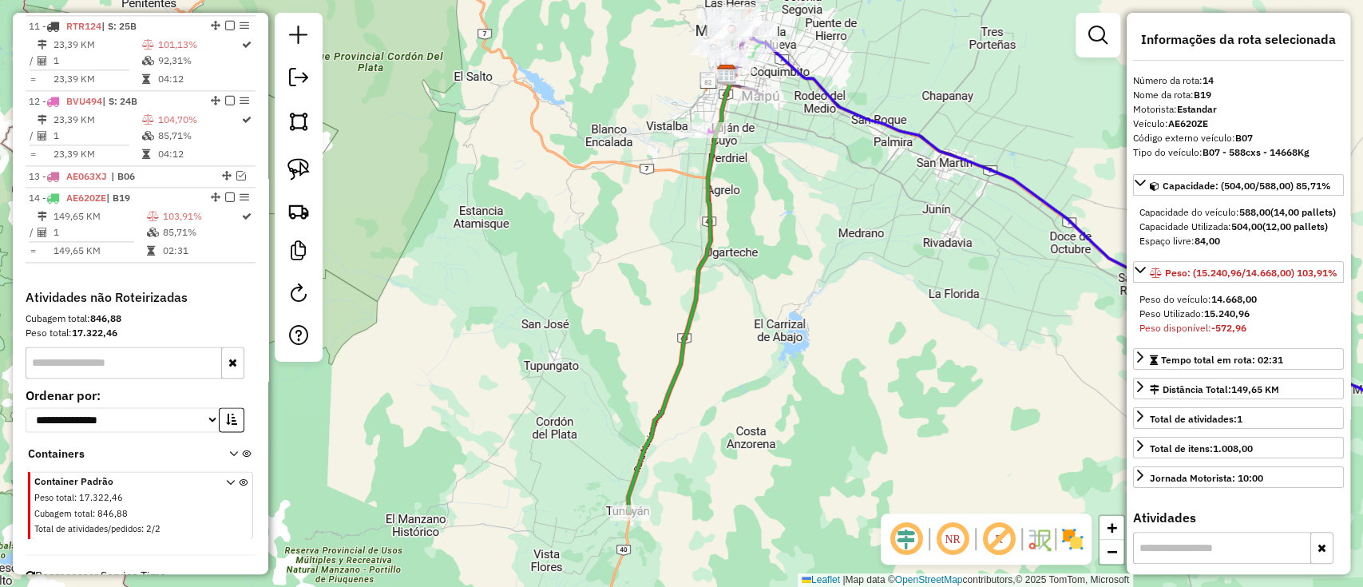
click at [760, 351] on div "Janela de atendimento Grade de atendimento Capacidade Transportadoras Veículos …" at bounding box center [681, 293] width 1363 height 587
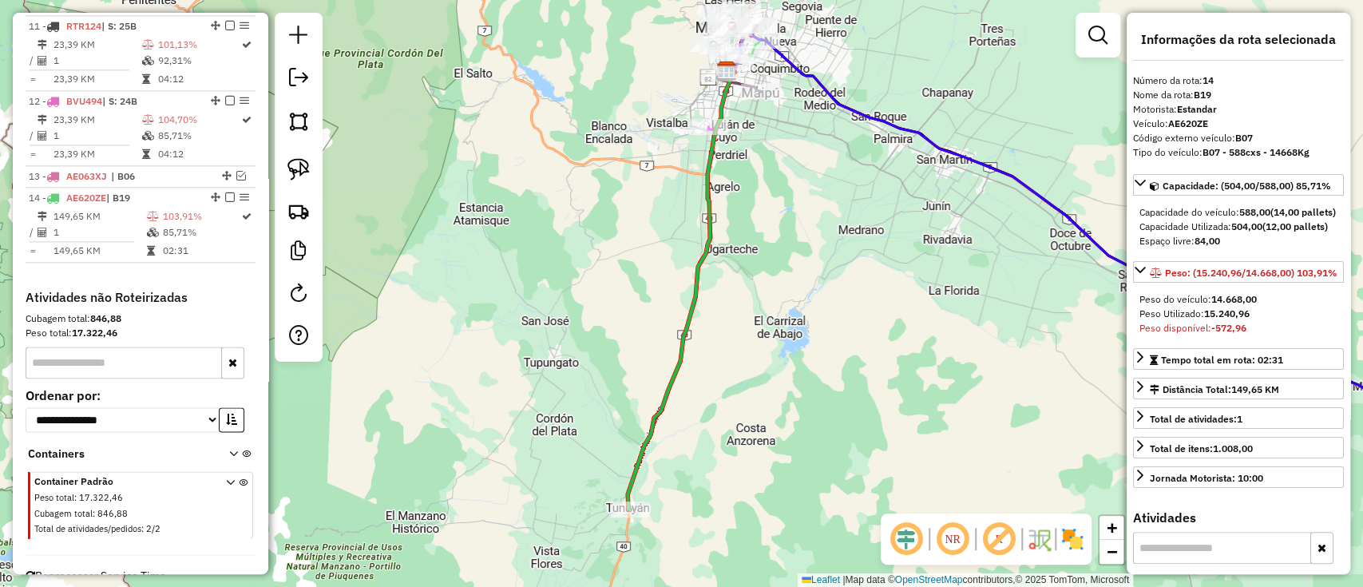
click at [699, 285] on icon at bounding box center [680, 290] width 105 height 438
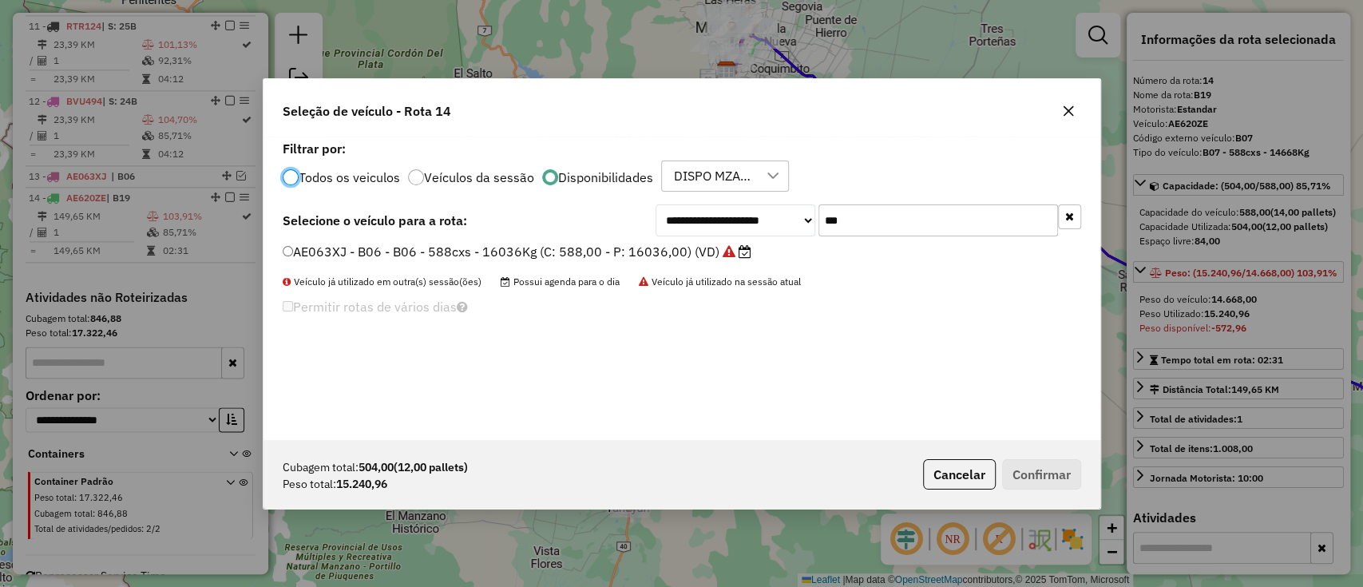
scroll to position [8, 5]
drag, startPoint x: 846, startPoint y: 224, endPoint x: 855, endPoint y: 224, distance: 8.8
click at [846, 224] on input "***" at bounding box center [938, 220] width 240 height 32
type input "***"
click at [721, 252] on label "AG382TD - B19 - B19 - 588cxs - 15949Kg (C: 588,00 - P: 15949,00) (VD)" at bounding box center [511, 251] width 456 height 19
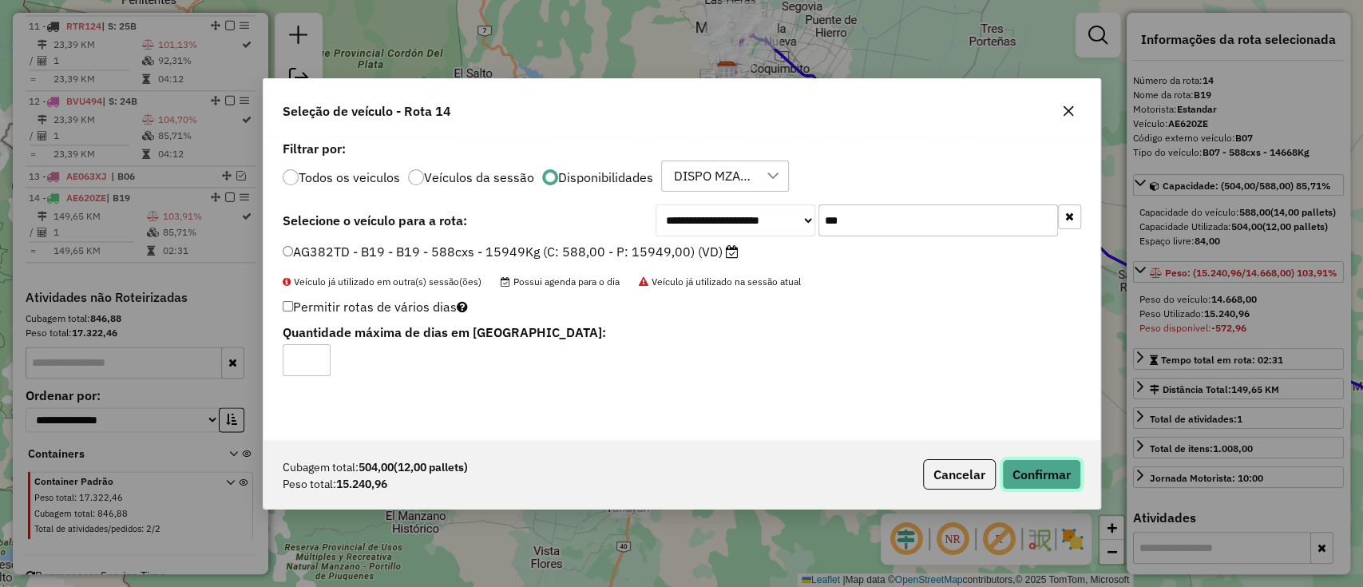
click at [1048, 485] on button "Confirmar" at bounding box center [1041, 474] width 79 height 30
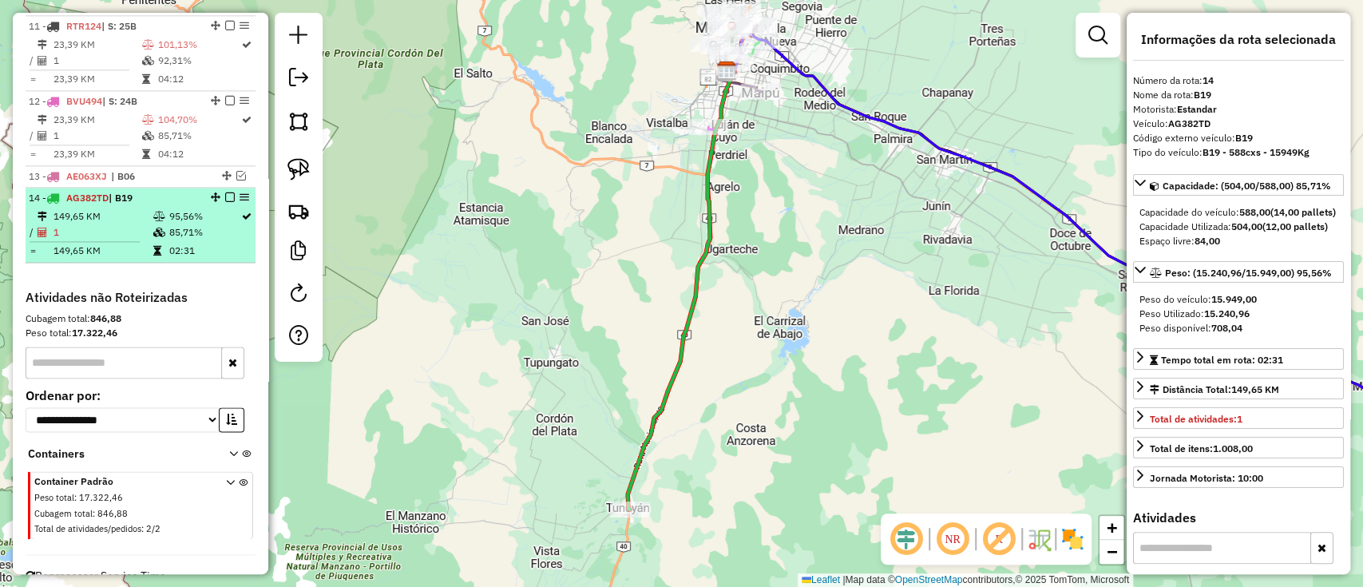
click at [228, 192] on em at bounding box center [230, 197] width 10 height 10
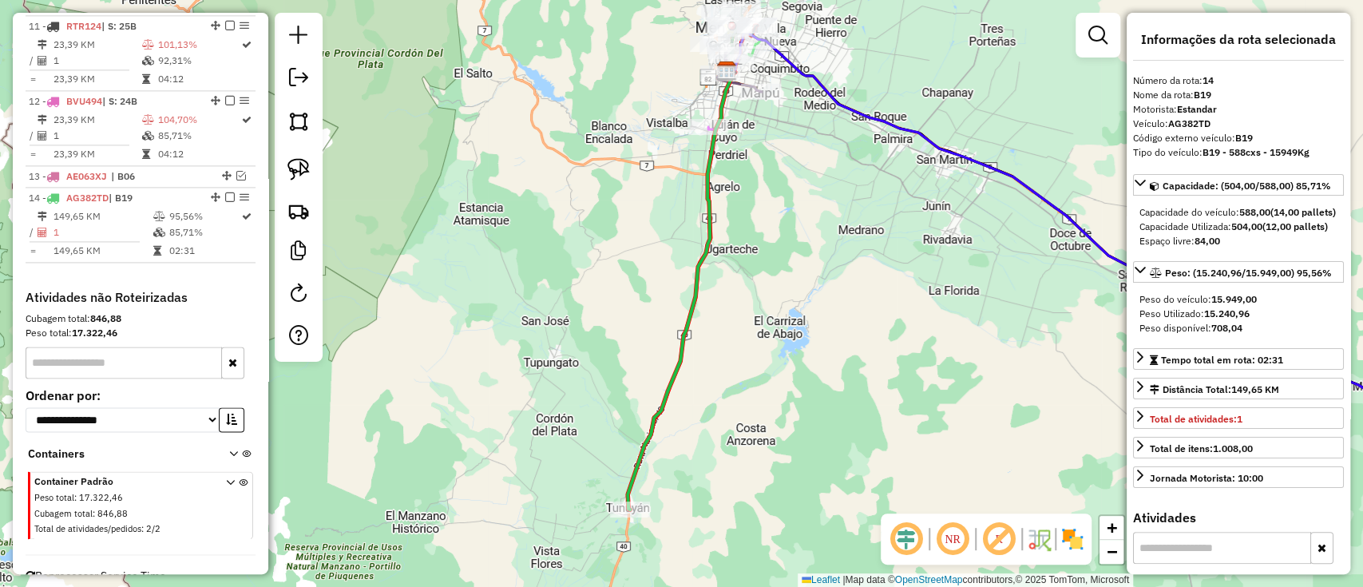
scroll to position [1404, 0]
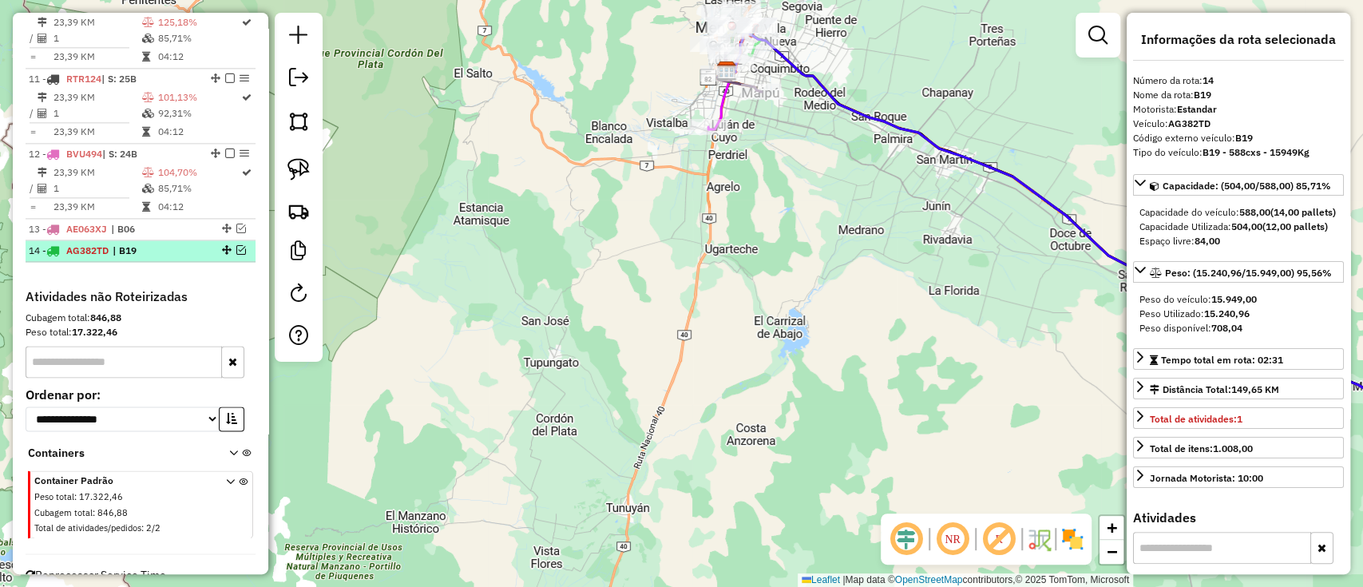
click at [192, 244] on div "14 - AG382TD | B19" at bounding box center [113, 251] width 169 height 14
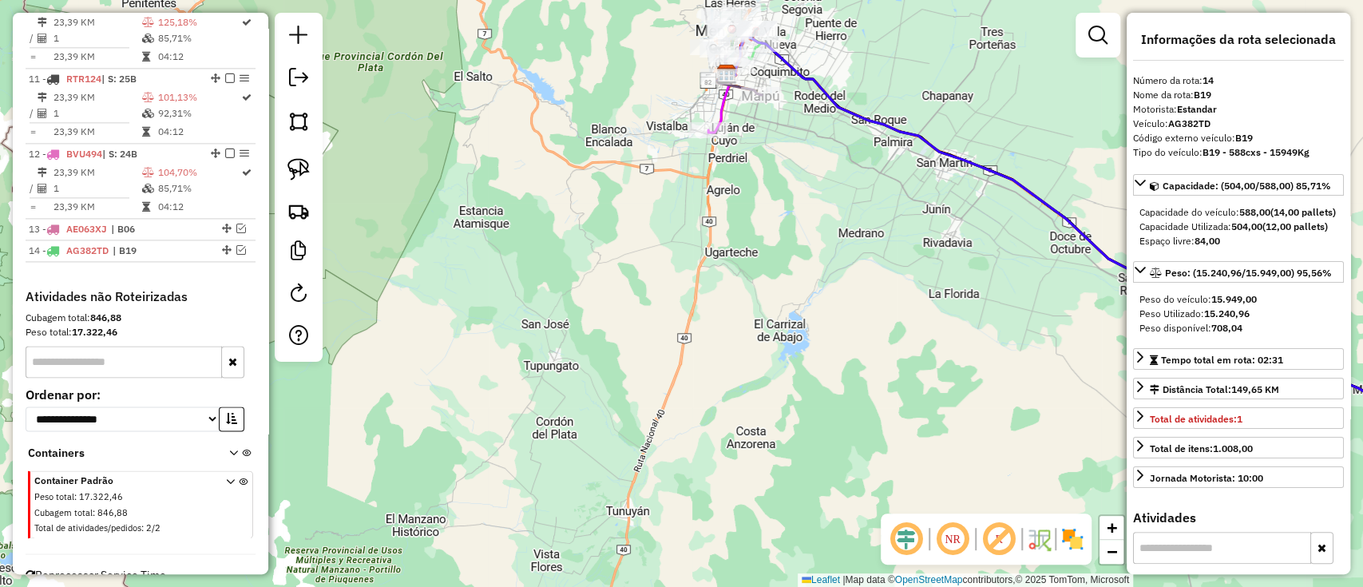
scroll to position [319, 0]
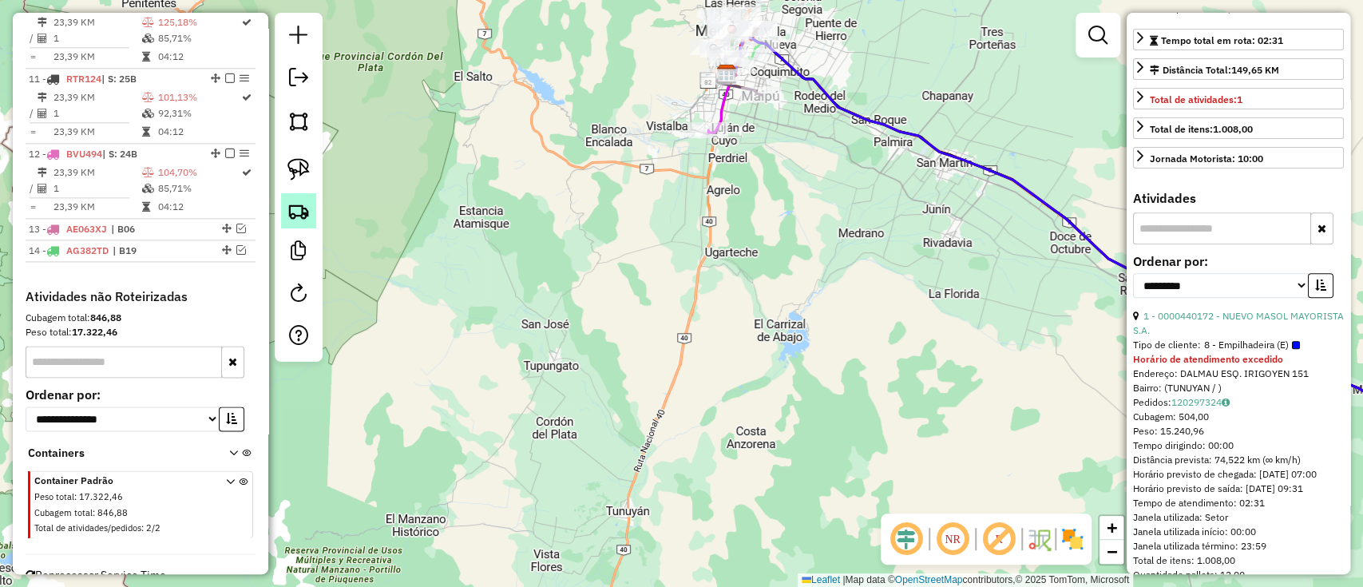
click at [300, 212] on img at bounding box center [298, 211] width 22 height 22
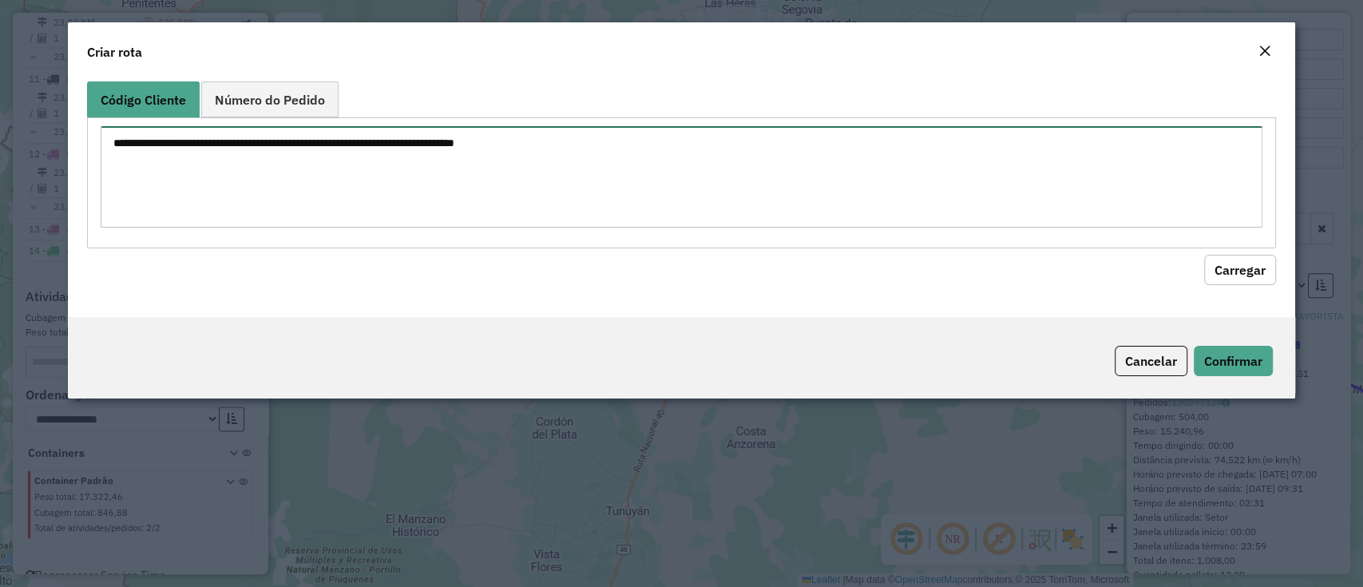
click at [454, 202] on textarea at bounding box center [681, 176] width 1161 height 101
paste textarea "**********"
click at [115, 141] on textarea "**********" at bounding box center [681, 176] width 1161 height 101
click at [182, 141] on textarea "**********" at bounding box center [681, 176] width 1161 height 101
click at [181, 152] on textarea "**********" at bounding box center [681, 176] width 1161 height 101
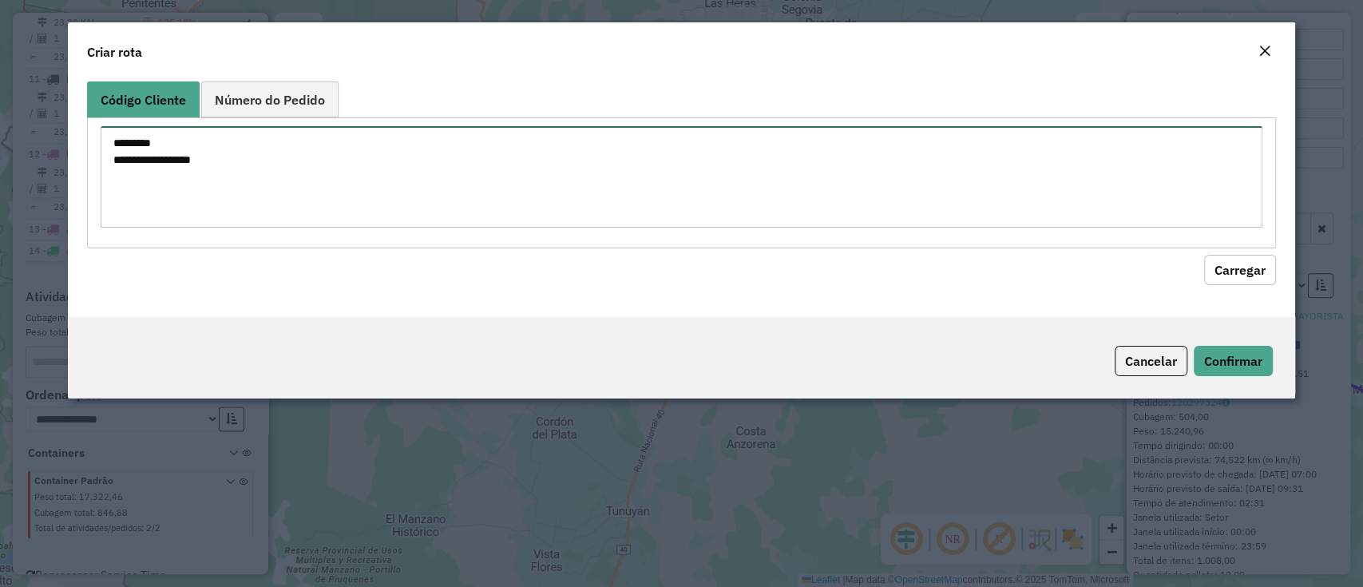
click at [185, 156] on textarea "**********" at bounding box center [681, 176] width 1161 height 101
click at [411, 166] on textarea "**********" at bounding box center [681, 176] width 1161 height 101
click at [128, 141] on textarea "**********" at bounding box center [681, 176] width 1161 height 101
type textarea "**********"
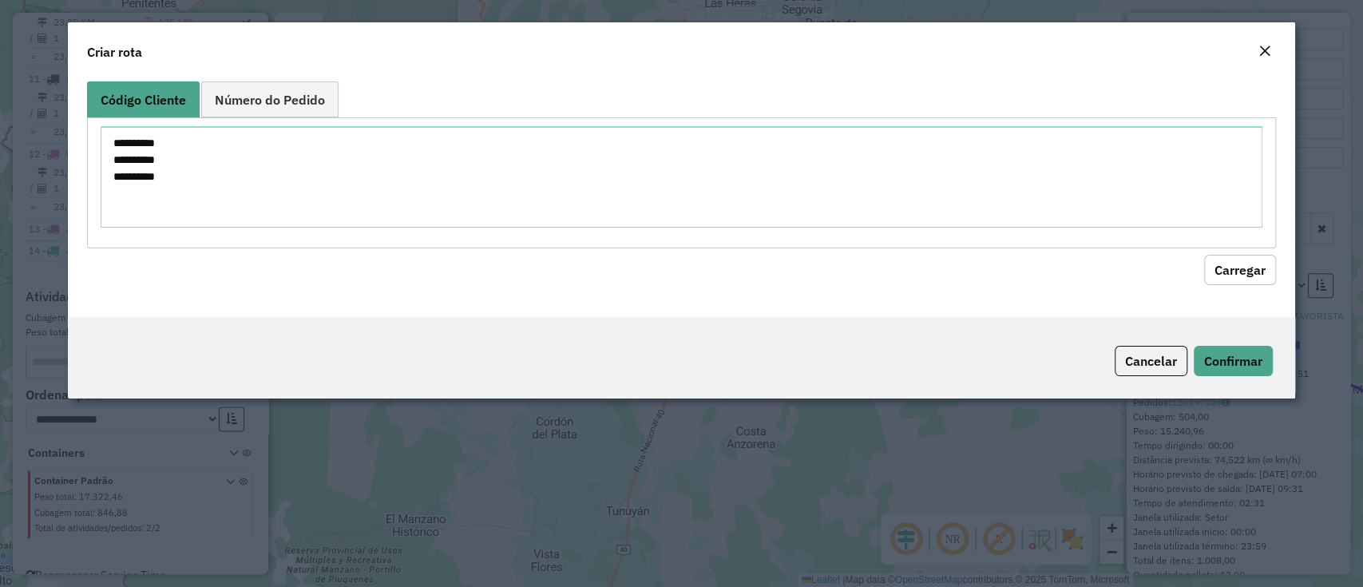
click at [1222, 279] on button "Carregar" at bounding box center [1240, 270] width 72 height 30
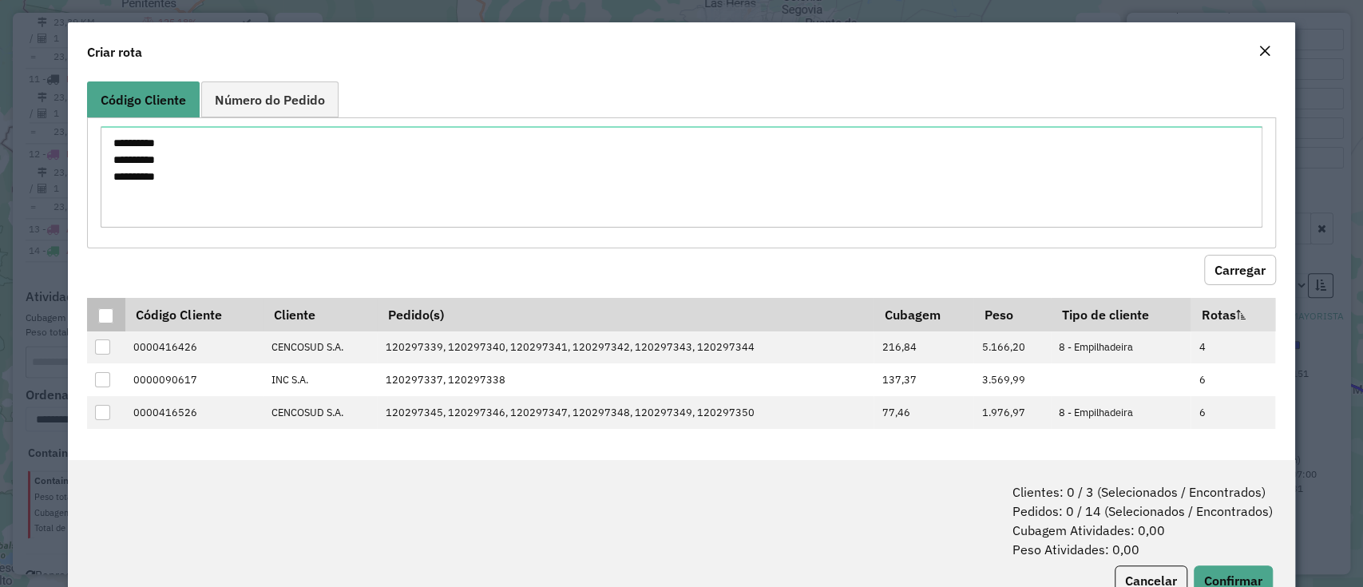
click at [97, 305] on th at bounding box center [106, 315] width 38 height 34
click at [109, 315] on div at bounding box center [105, 315] width 15 height 15
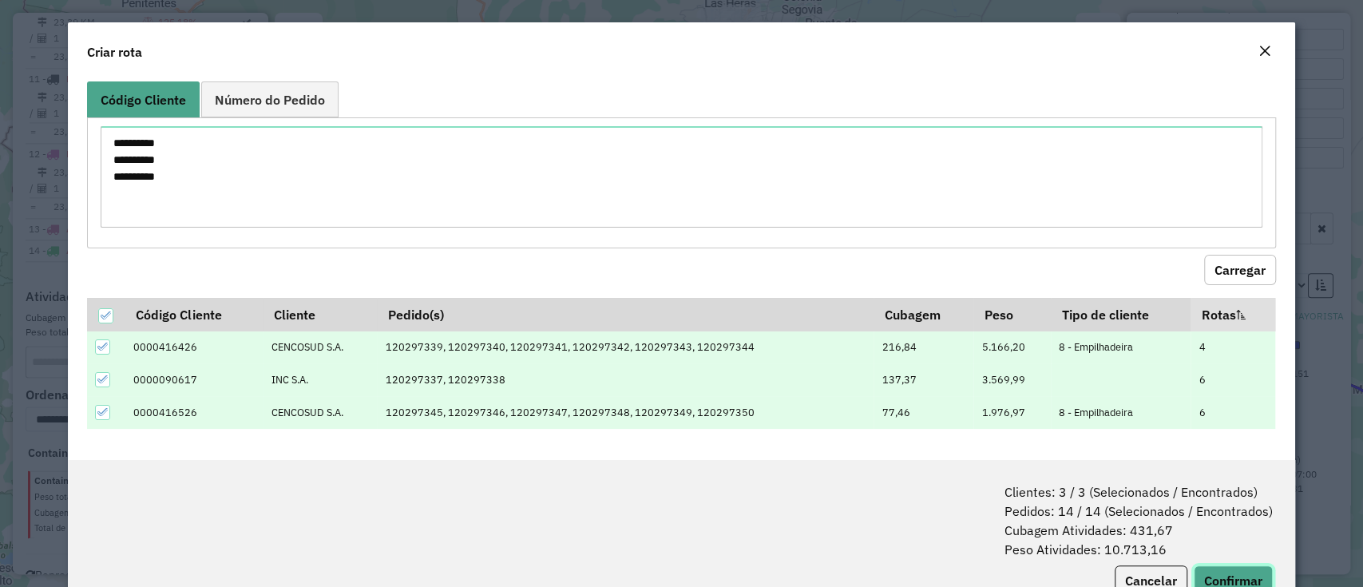
click at [1229, 576] on button "Confirmar" at bounding box center [1233, 580] width 79 height 30
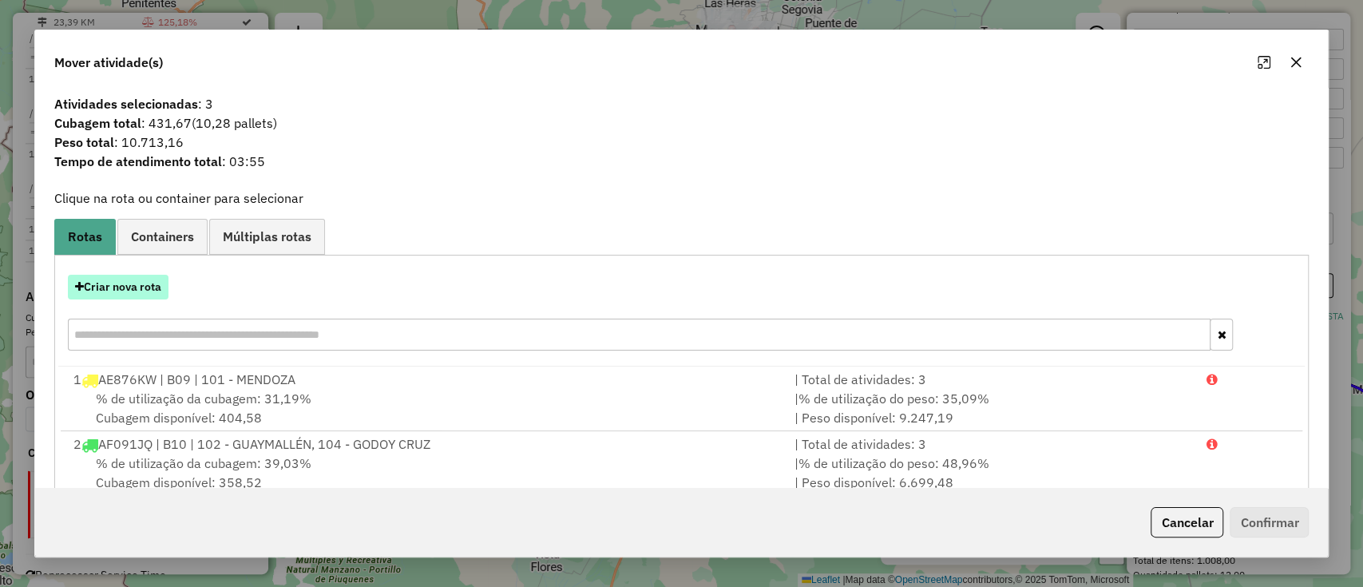
click at [110, 297] on button "Criar nova rota" at bounding box center [118, 287] width 101 height 25
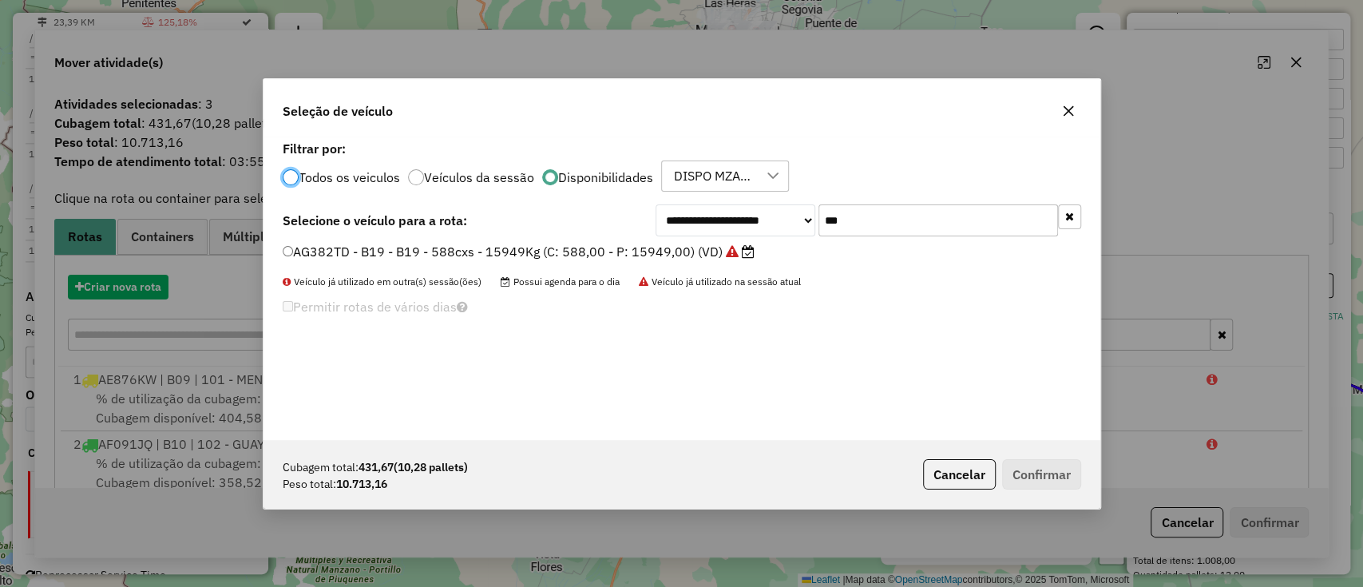
scroll to position [8, 5]
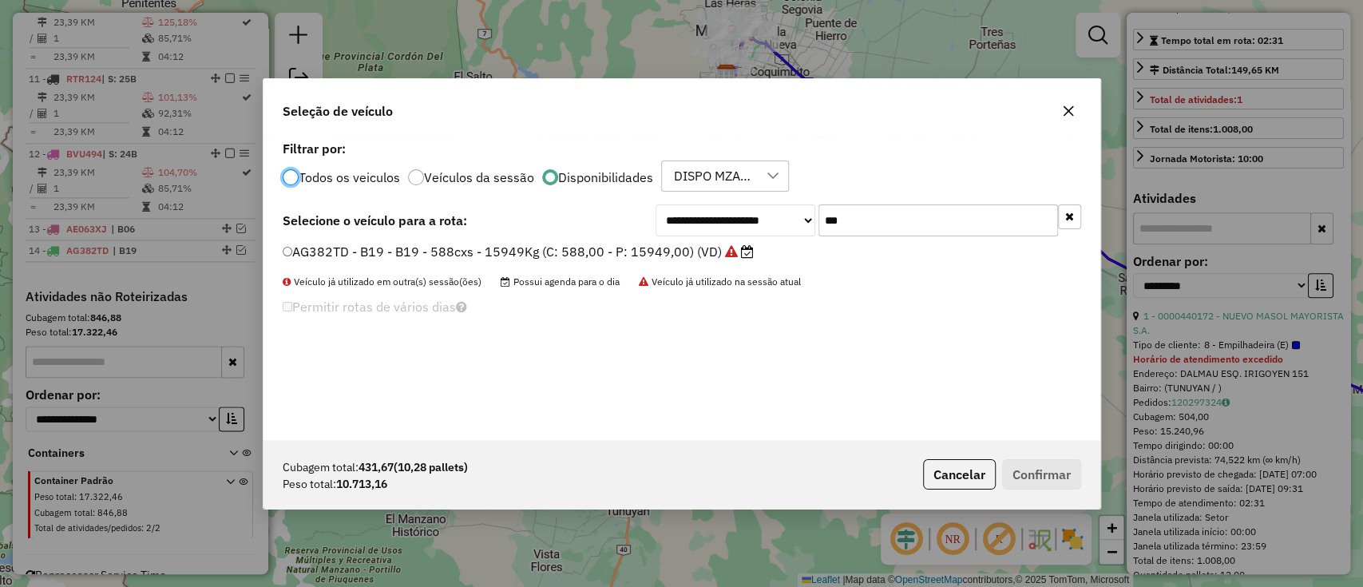
click at [879, 227] on input "***" at bounding box center [938, 220] width 240 height 32
type input "***"
click at [741, 252] on icon at bounding box center [747, 251] width 13 height 13
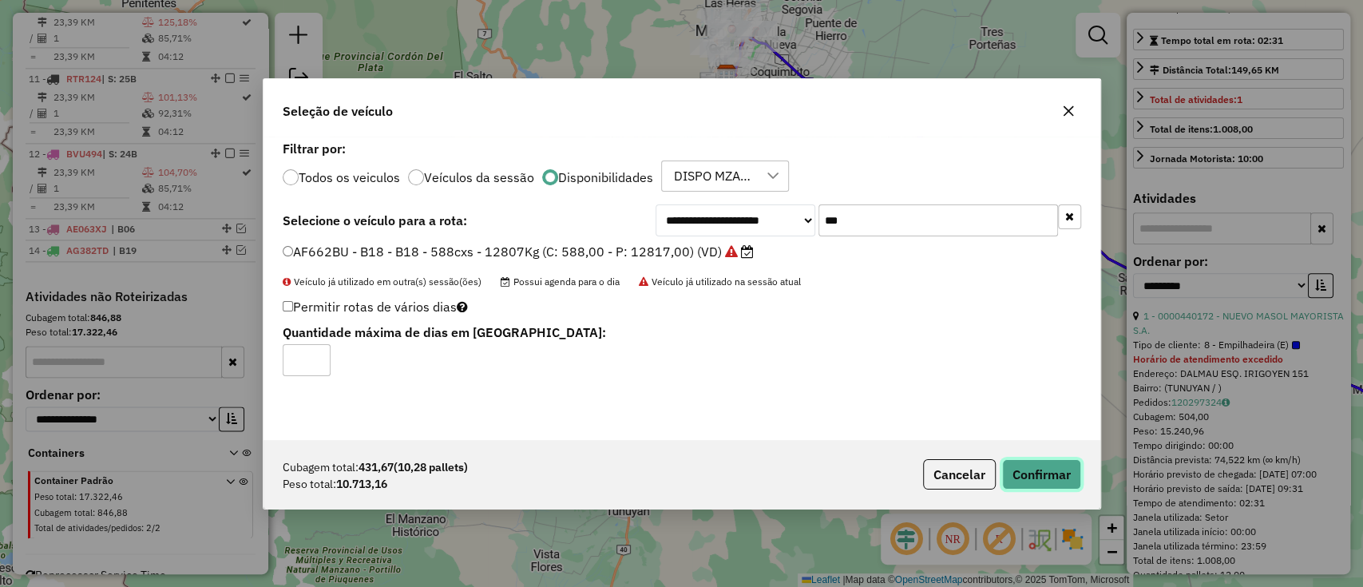
click at [1031, 477] on button "Confirmar" at bounding box center [1041, 474] width 79 height 30
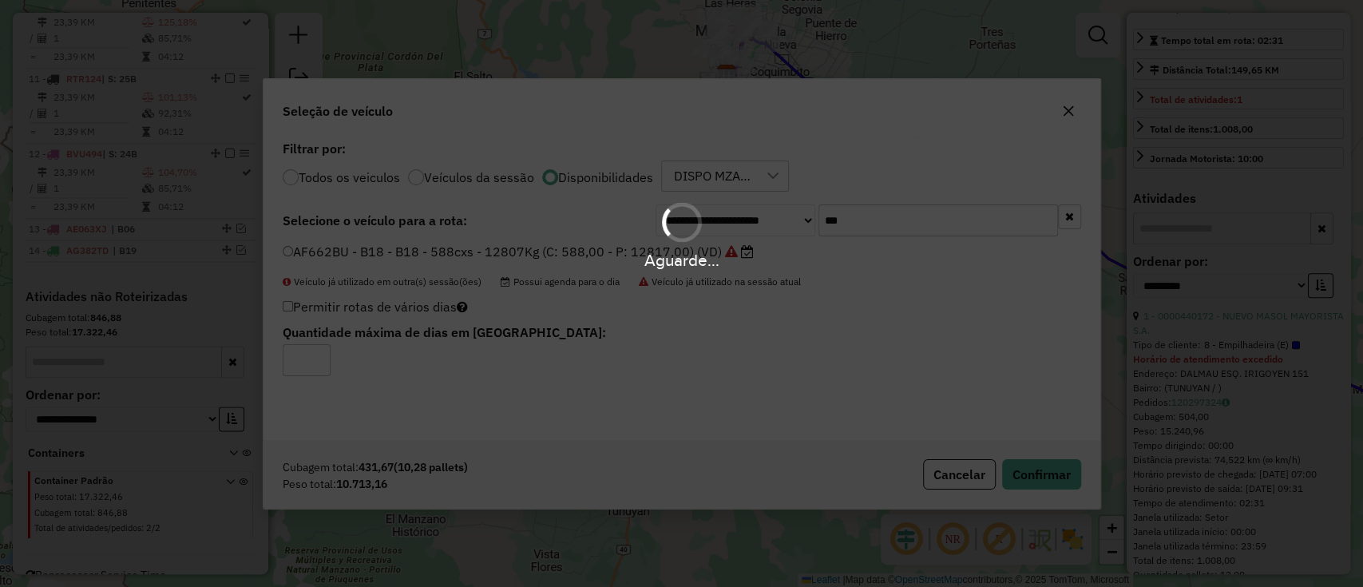
scroll to position [1344, 0]
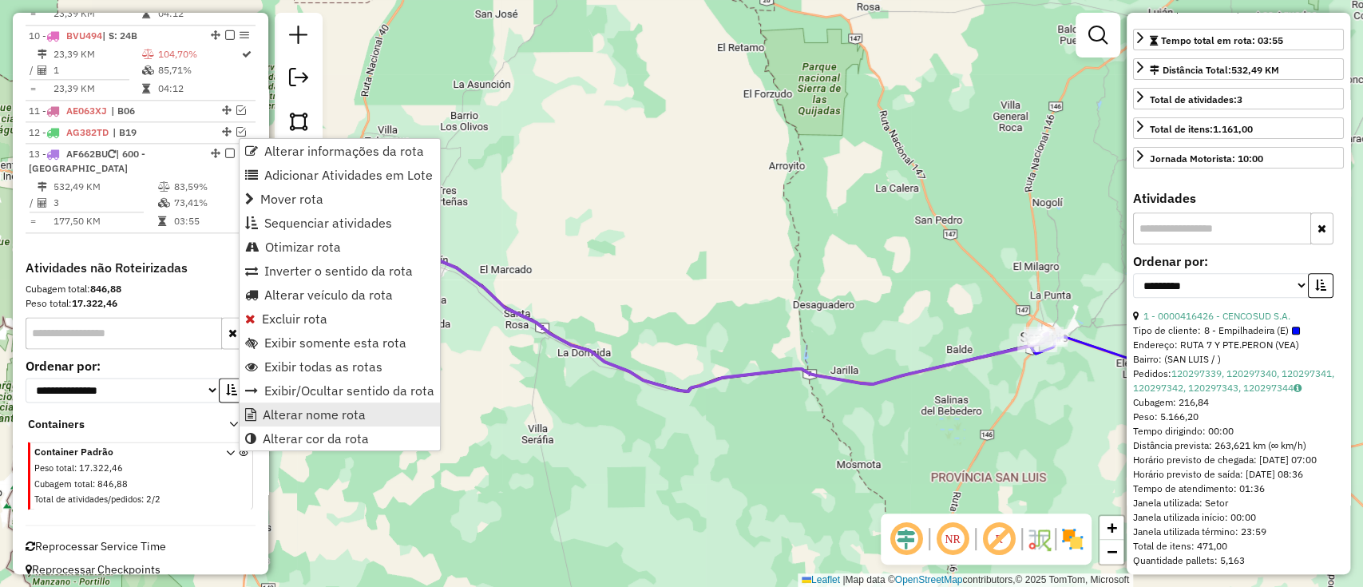
click at [328, 413] on span "Alterar nome rota" at bounding box center [314, 414] width 103 height 13
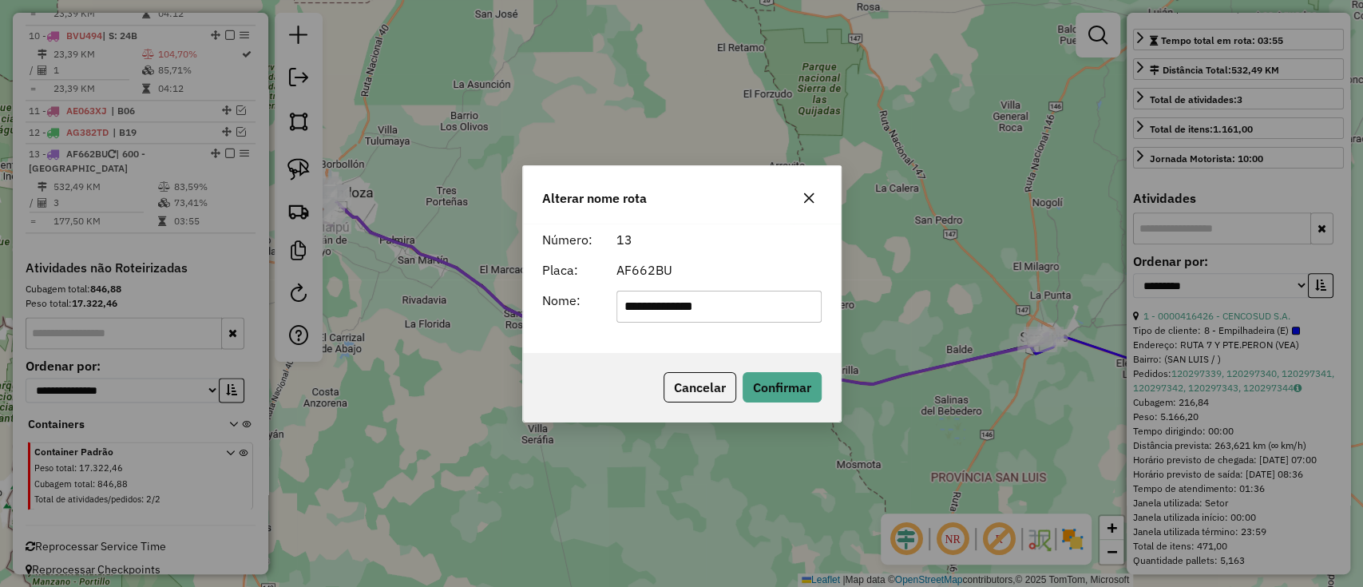
drag, startPoint x: 793, startPoint y: 293, endPoint x: 540, endPoint y: 297, distance: 253.1
click at [540, 297] on div "**********" at bounding box center [682, 307] width 299 height 32
type input "******"
click at [776, 379] on button "Confirmar" at bounding box center [782, 387] width 79 height 30
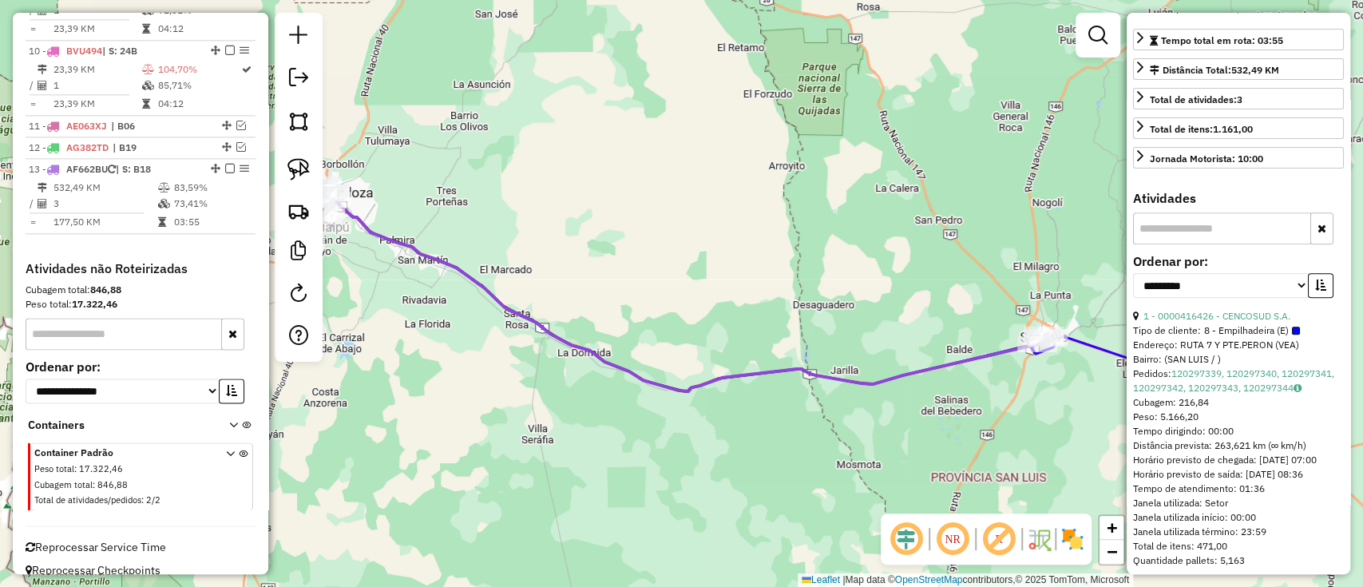
click at [225, 164] on em at bounding box center [230, 169] width 10 height 10
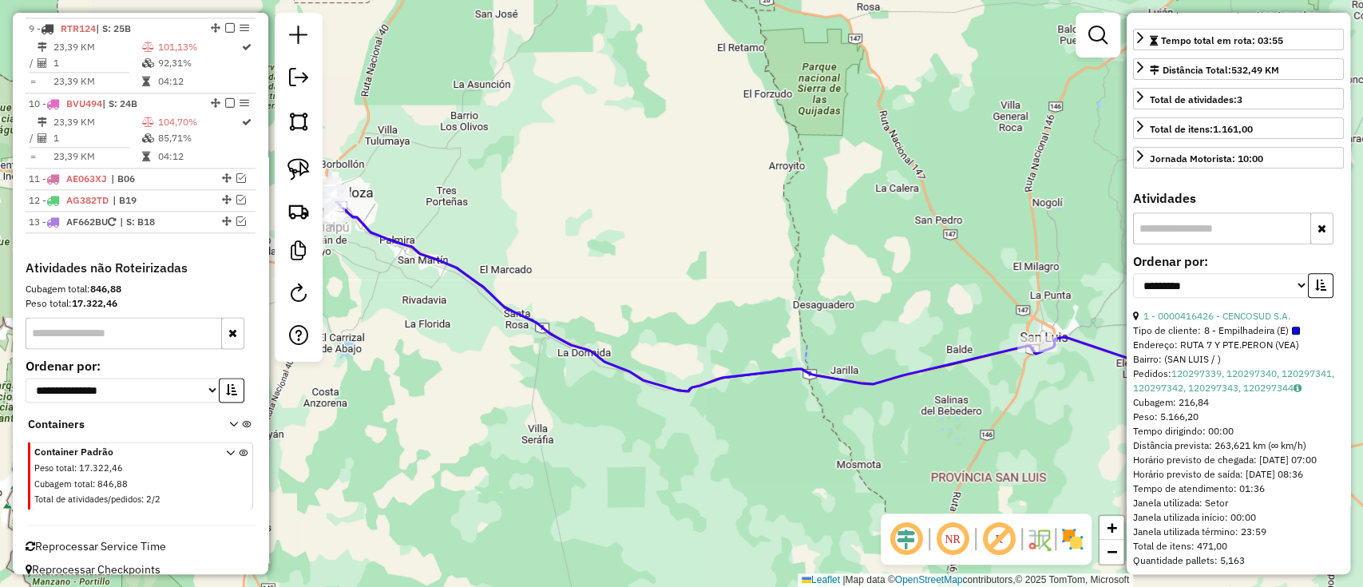
click at [596, 514] on div "Janela de atendimento Grade de atendimento Capacidade Transportadoras Veículos …" at bounding box center [681, 293] width 1363 height 587
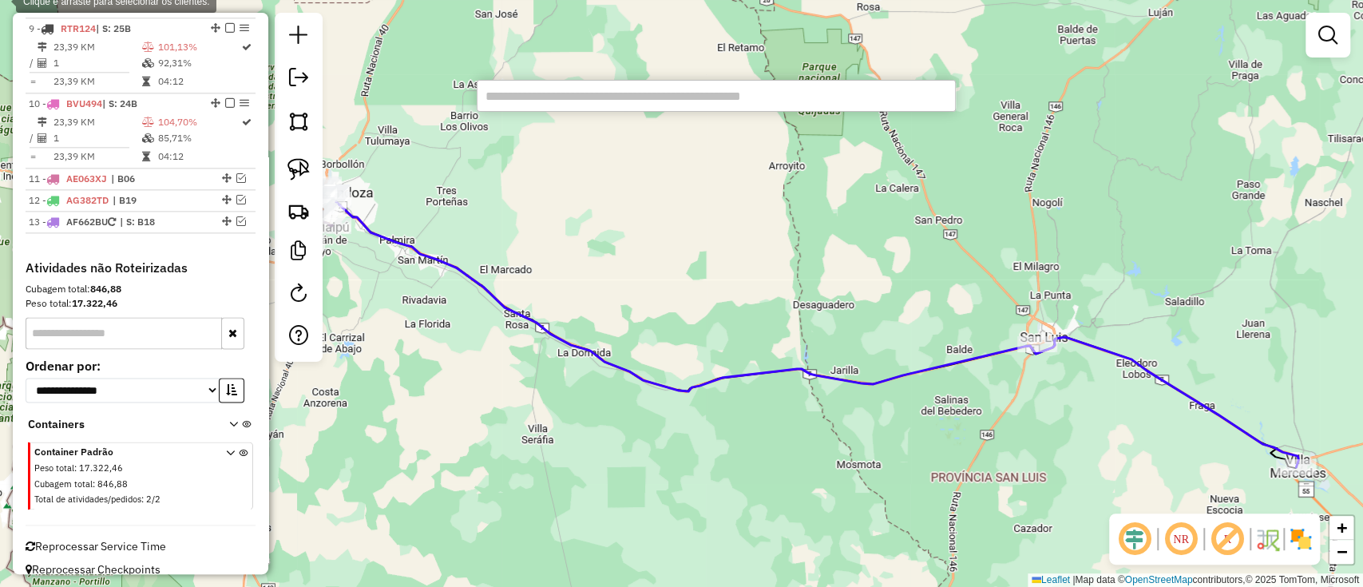
type input "*****"
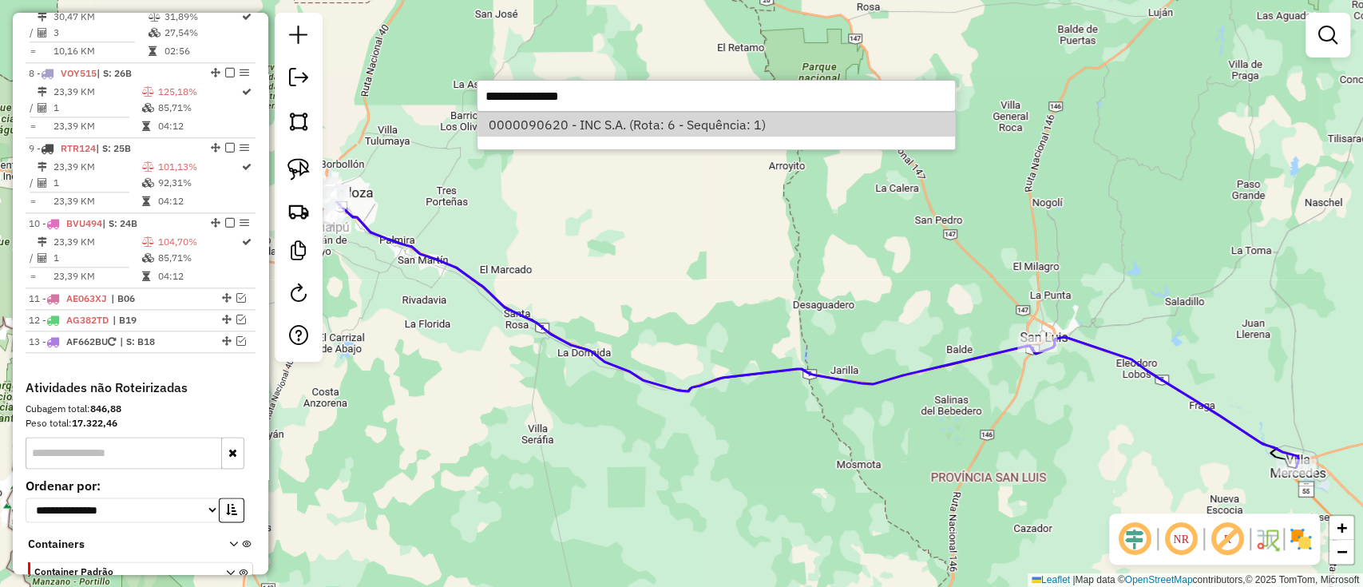
select select "**********"
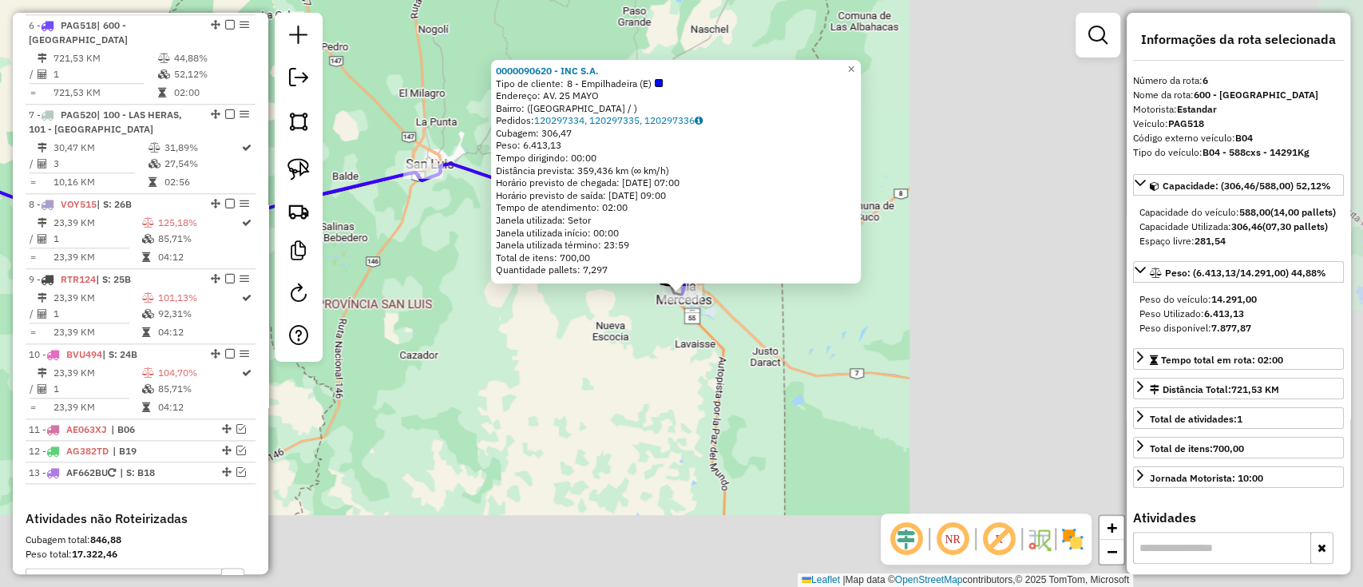
scroll to position [1012, 0]
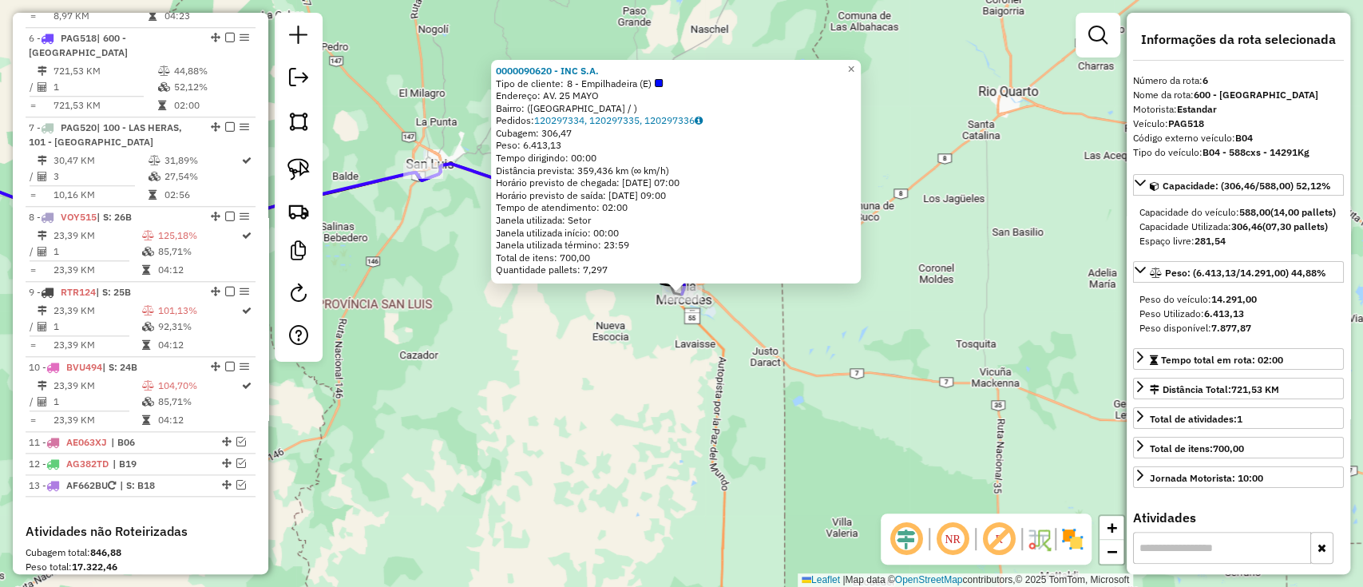
click at [644, 346] on div "0000090620 - INC S.A. Tipo de cliente: 8 - Empilhadeira (E) Endereço: AV. 25 MA…" at bounding box center [681, 293] width 1363 height 587
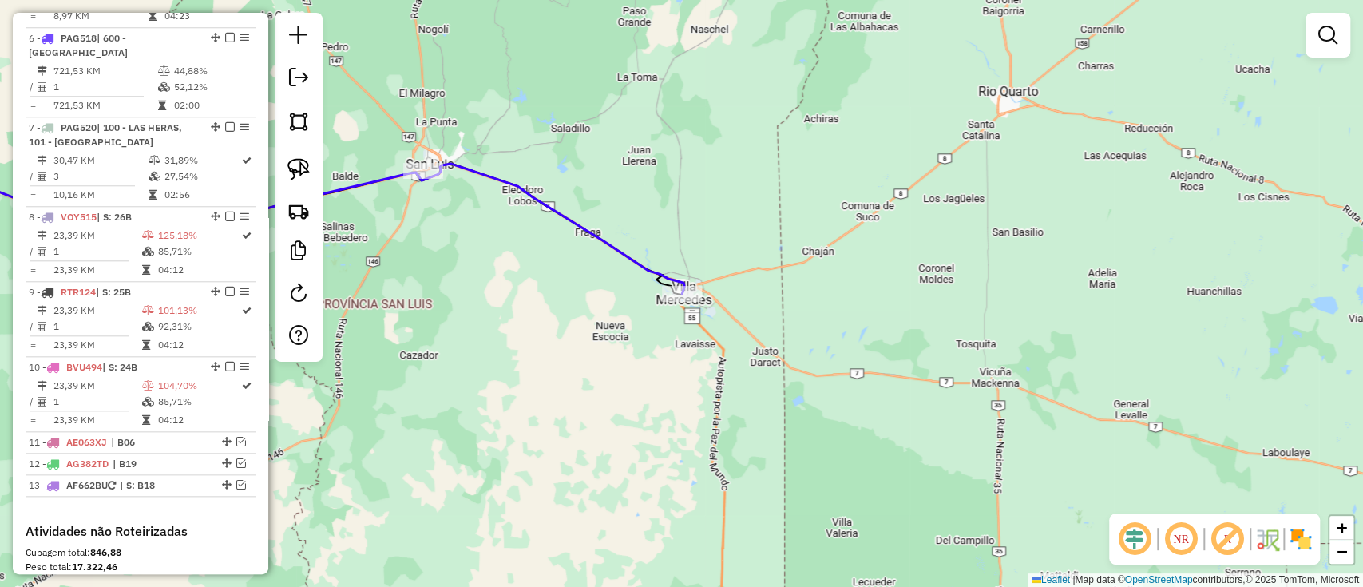
select select "**********"
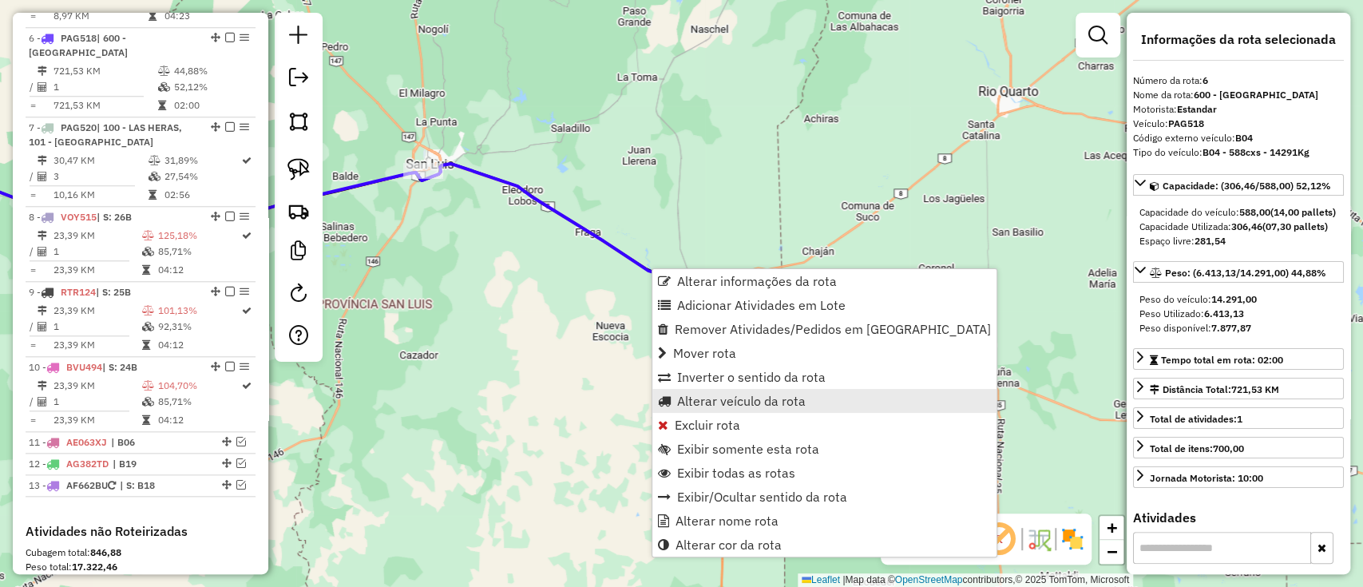
click at [707, 399] on span "Alterar veículo da rota" at bounding box center [741, 400] width 129 height 13
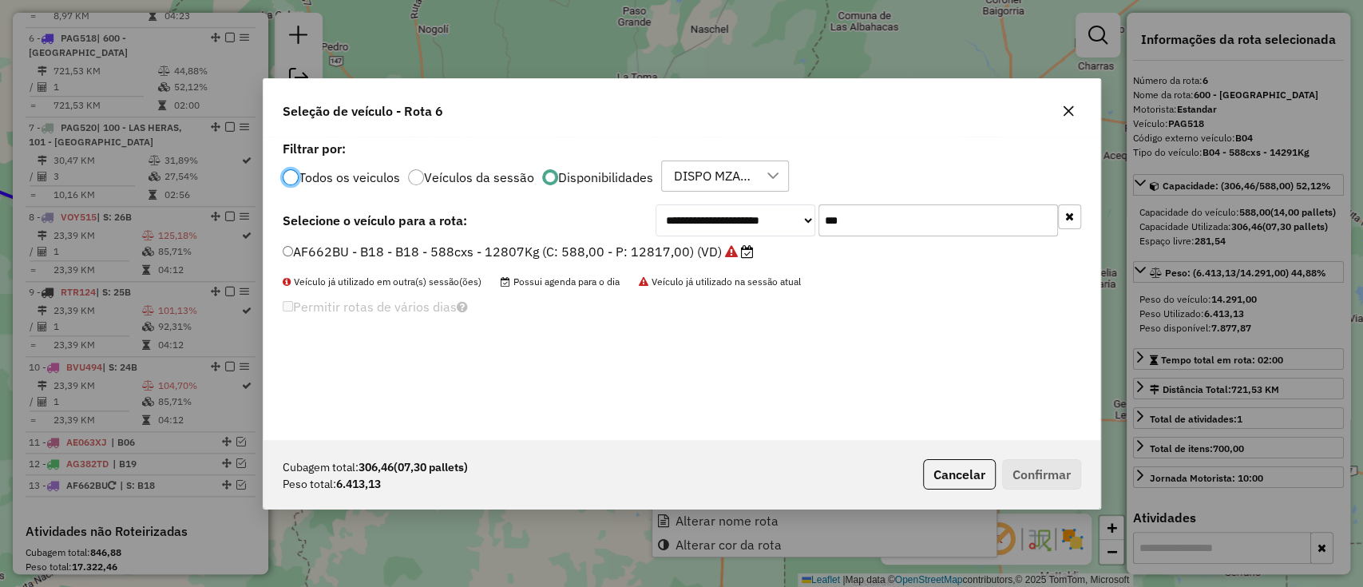
scroll to position [8, 5]
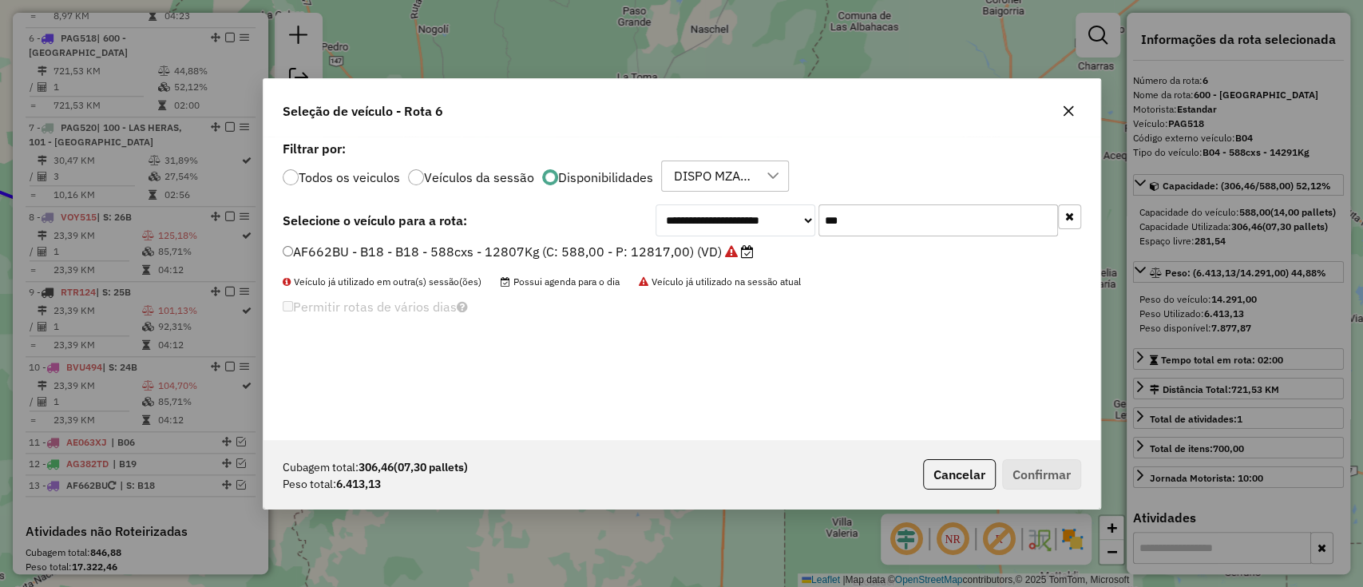
click at [874, 220] on input "***" at bounding box center [938, 220] width 240 height 32
type input "***"
drag, startPoint x: 715, startPoint y: 247, endPoint x: 730, endPoint y: 259, distance: 19.2
click at [715, 247] on label "AE876KW - B09 - B09 - 588cxs - 14246Kg (C: 588,00 - P: 14246,00) (VD)" at bounding box center [519, 251] width 473 height 19
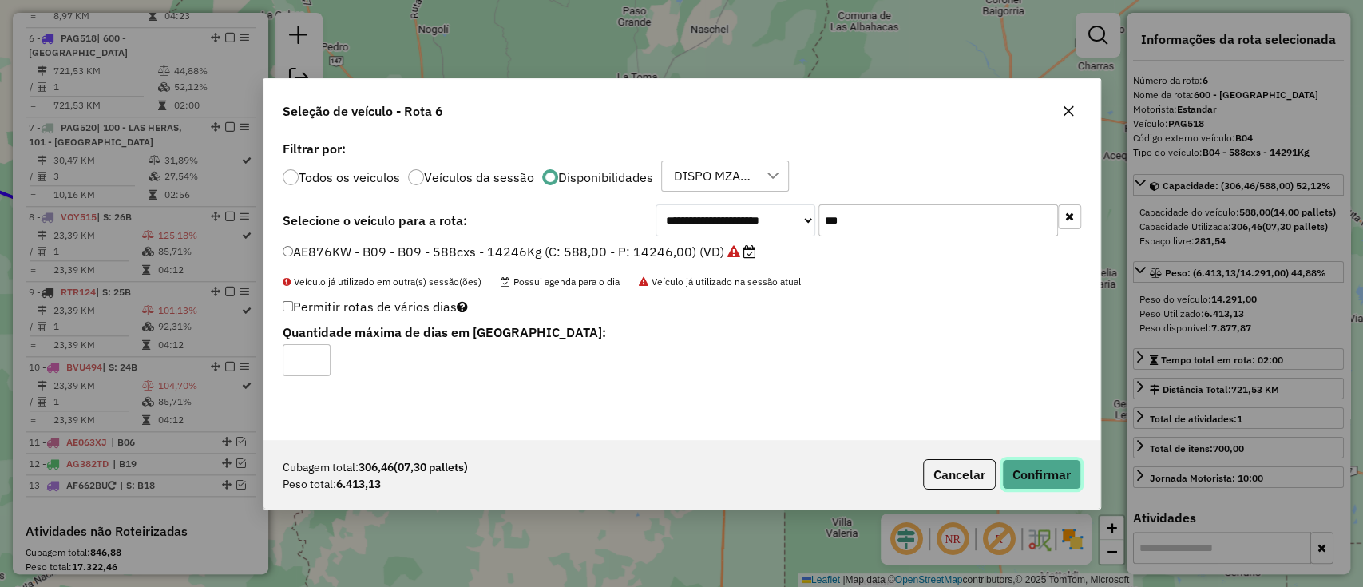
click at [1016, 467] on button "Confirmar" at bounding box center [1041, 474] width 79 height 30
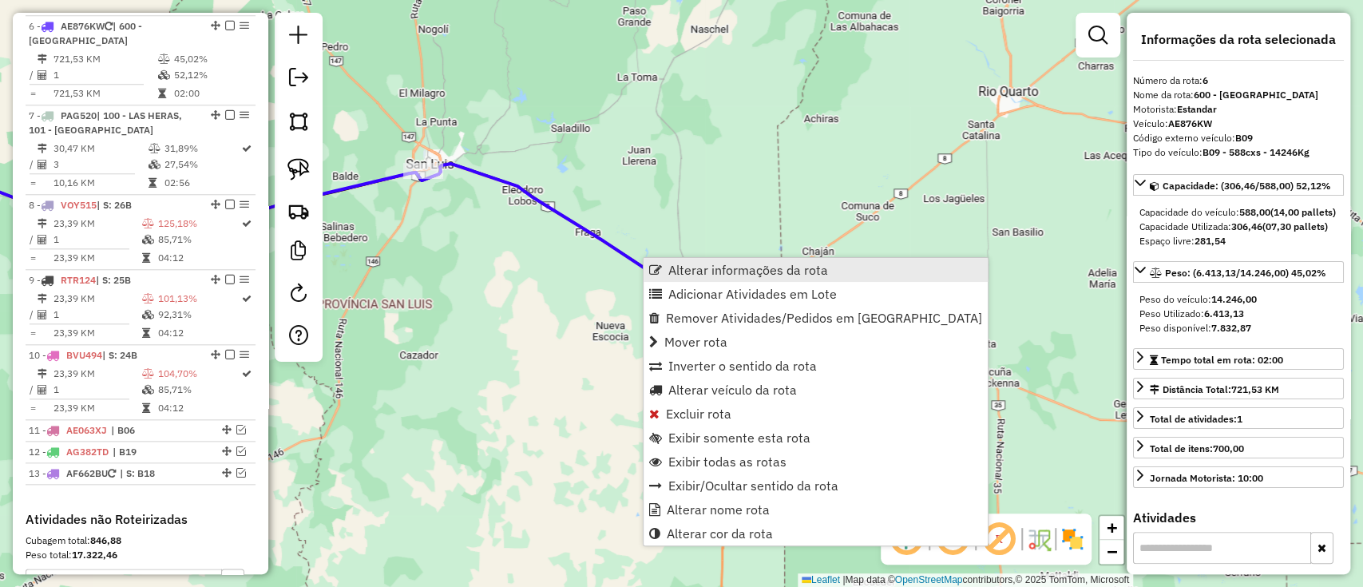
scroll to position [1027, 0]
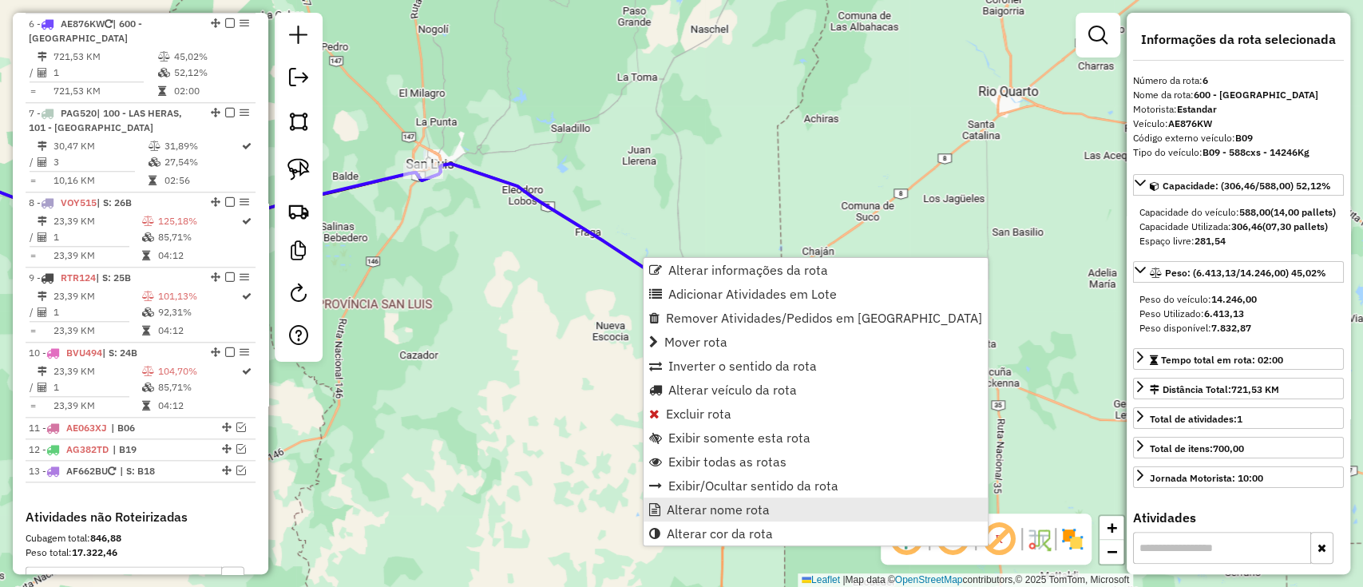
click at [743, 516] on span "Alterar nome rota" at bounding box center [718, 509] width 103 height 13
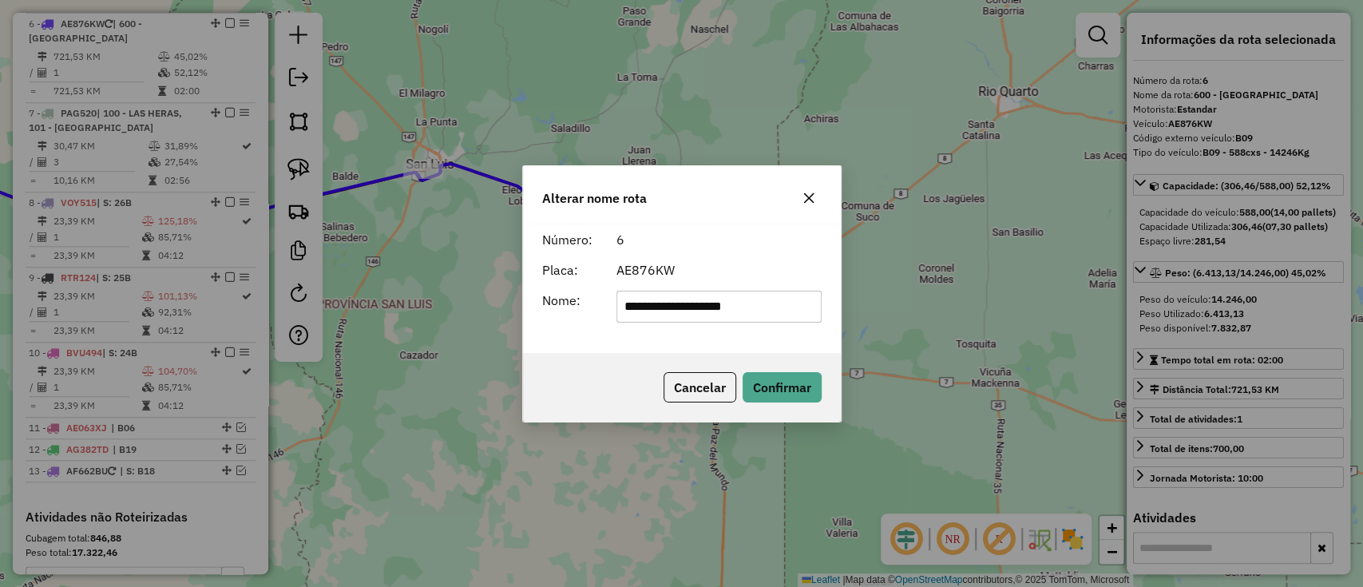
drag, startPoint x: 777, startPoint y: 310, endPoint x: 307, endPoint y: 306, distance: 470.3
click at [307, 307] on div "**********" at bounding box center [681, 293] width 1363 height 587
type input "***"
click at [798, 397] on button "Confirmar" at bounding box center [782, 387] width 79 height 30
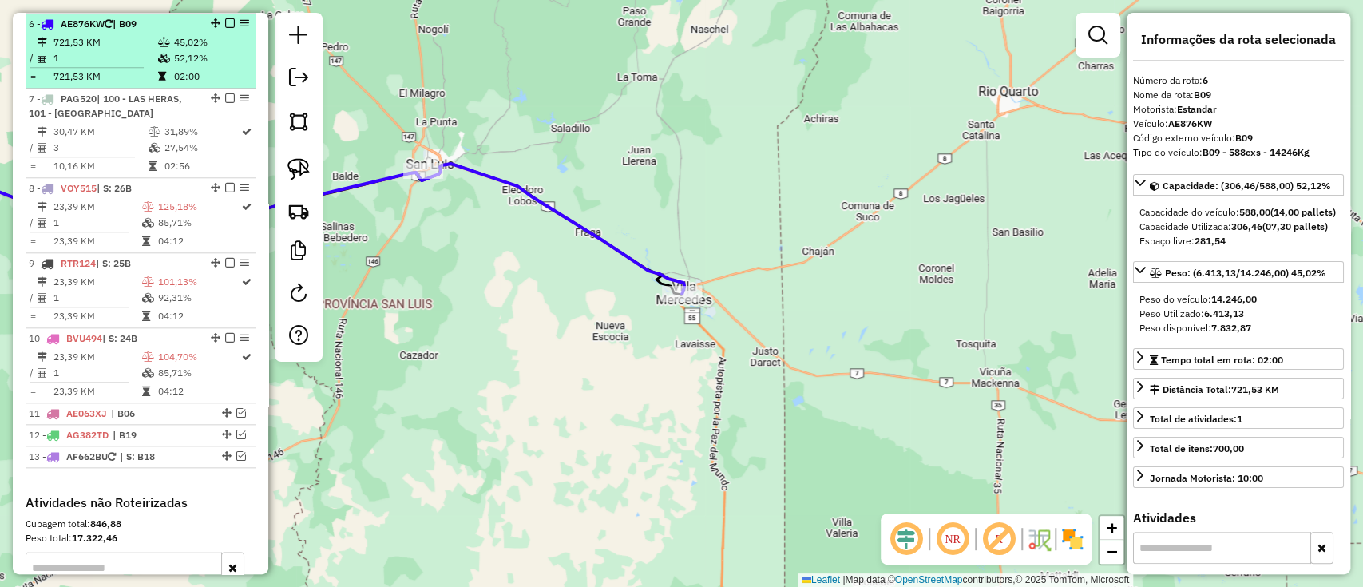
click at [225, 20] on em at bounding box center [230, 23] width 10 height 10
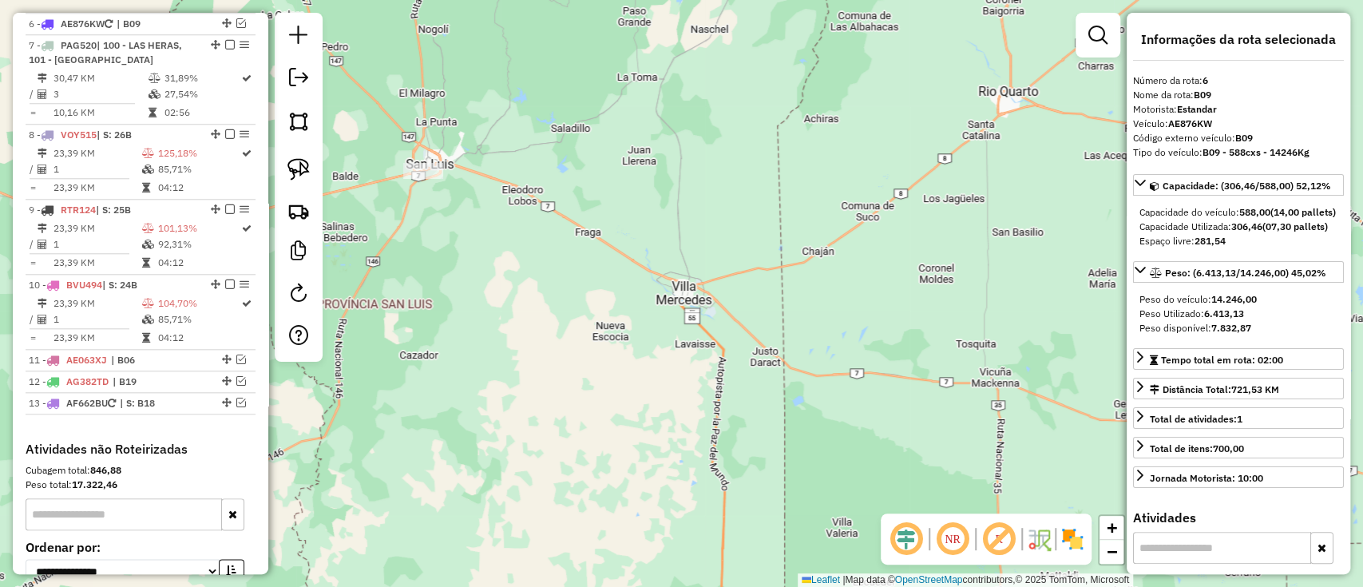
click at [671, 478] on div "Janela de atendimento Grade de atendimento Capacidade Transportadoras Veículos …" at bounding box center [681, 293] width 1363 height 587
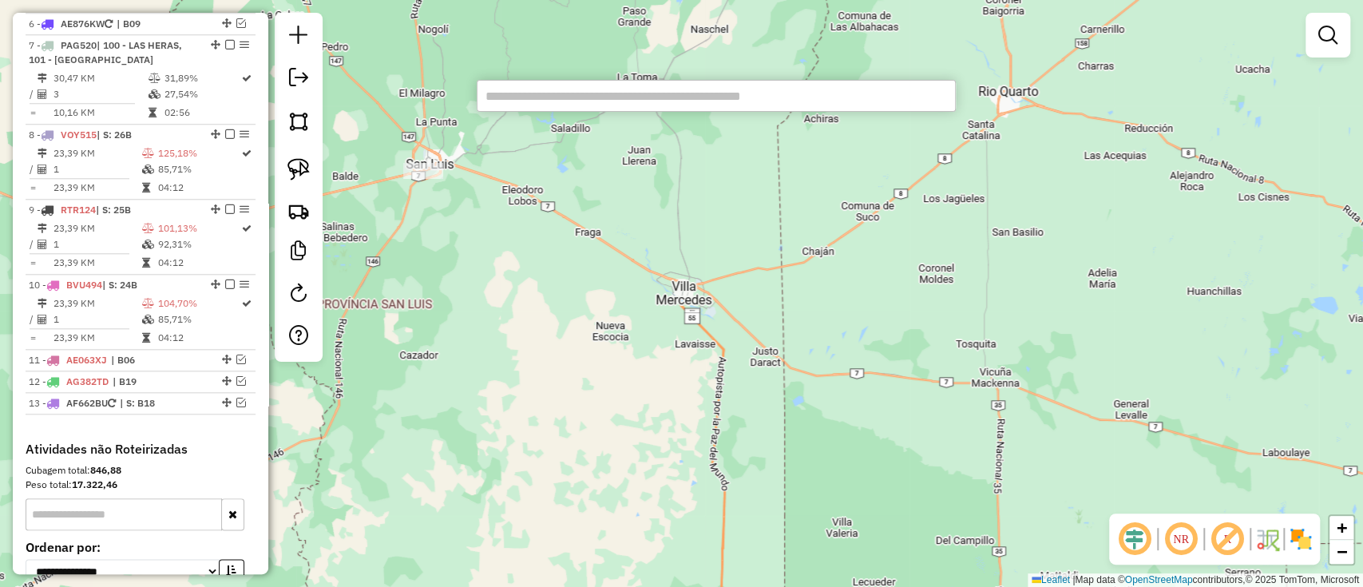
paste input "******"
type input "******"
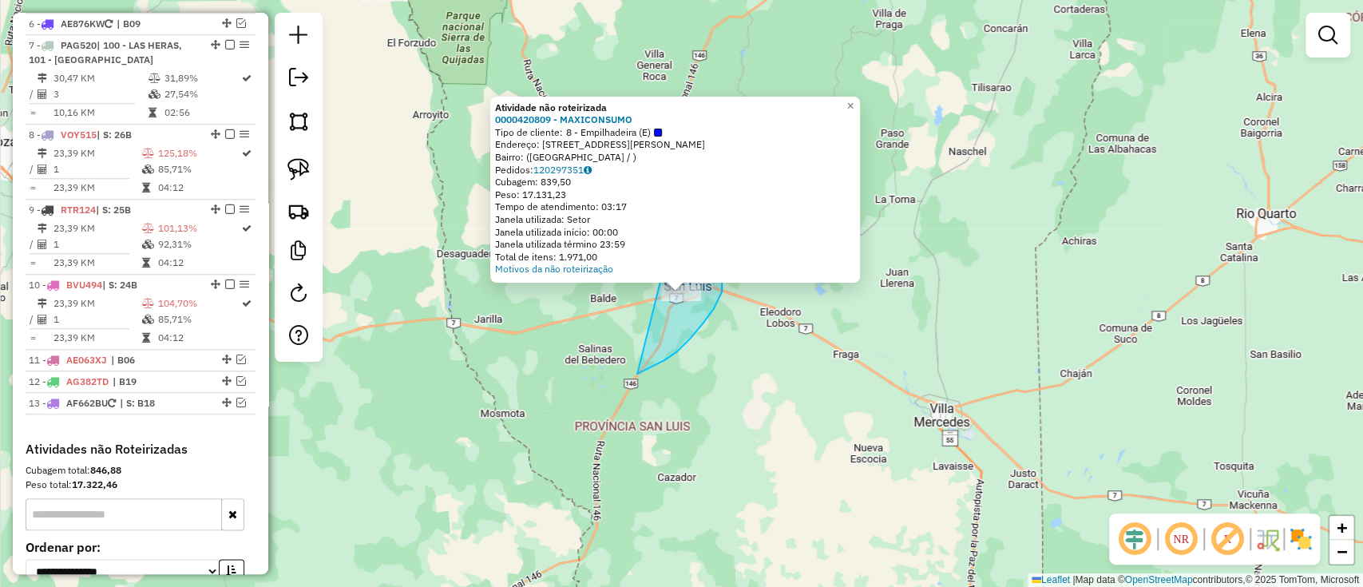
drag, startPoint x: 637, startPoint y: 374, endPoint x: 664, endPoint y: 268, distance: 108.6
click at [664, 268] on div "Atividade não roteirizada 0000420809 - MAXICONSUMO Tipo de cliente: 8 - Empilha…" at bounding box center [681, 293] width 1363 height 587
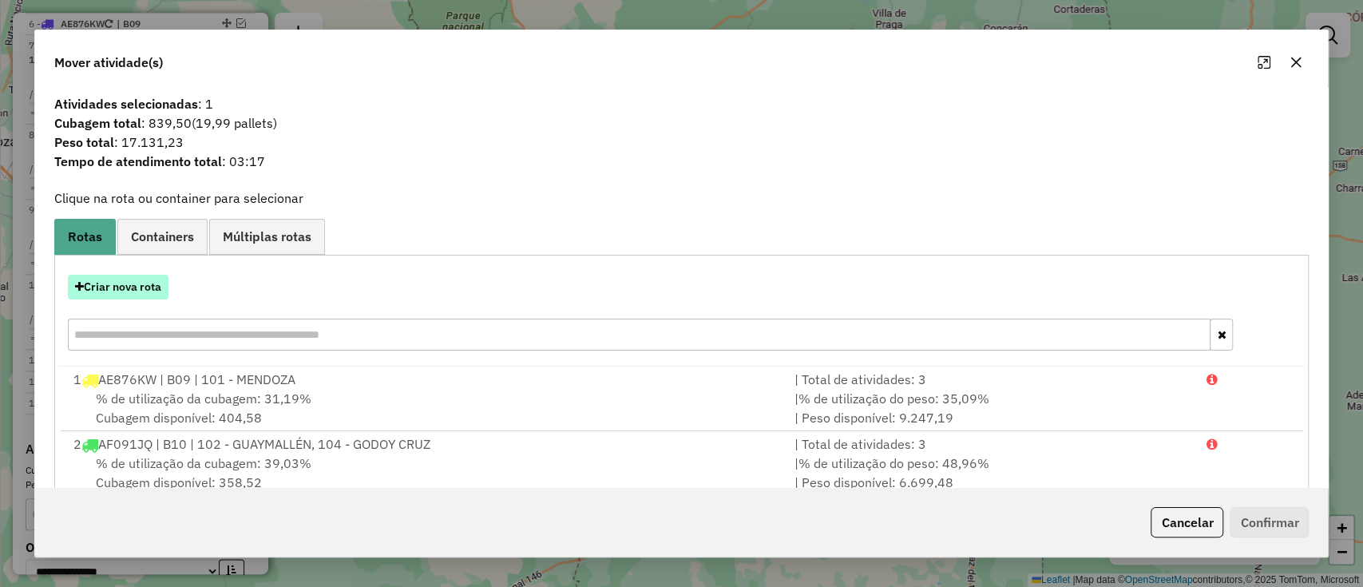
click at [121, 284] on button "Criar nova rota" at bounding box center [118, 287] width 101 height 25
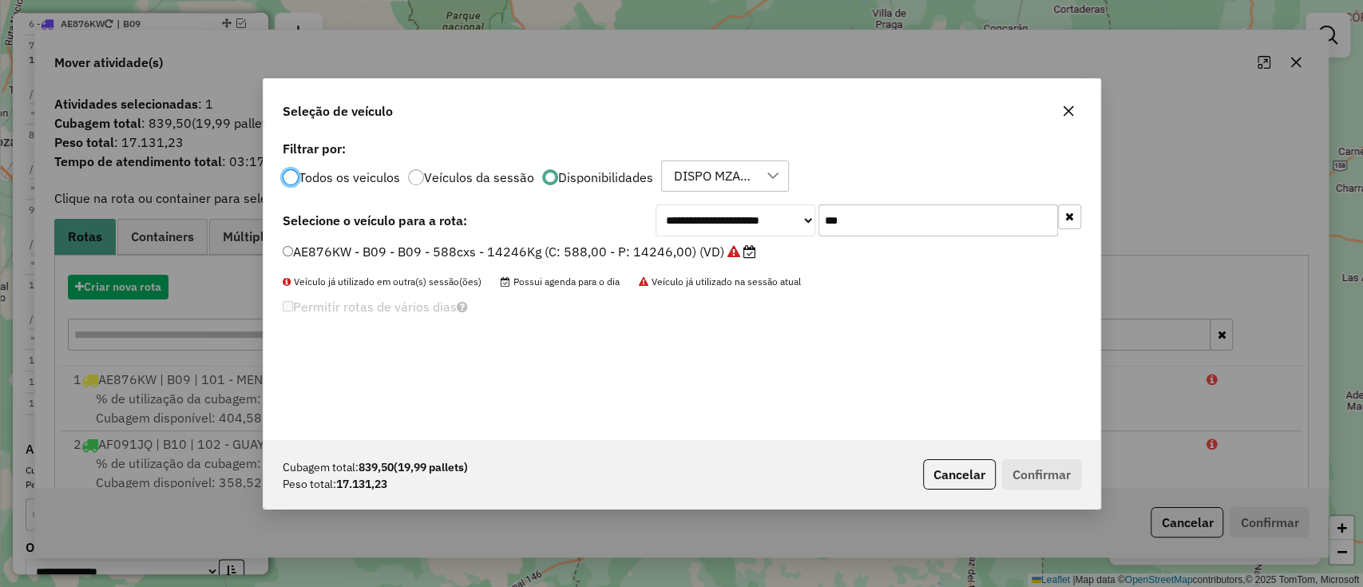
scroll to position [8, 5]
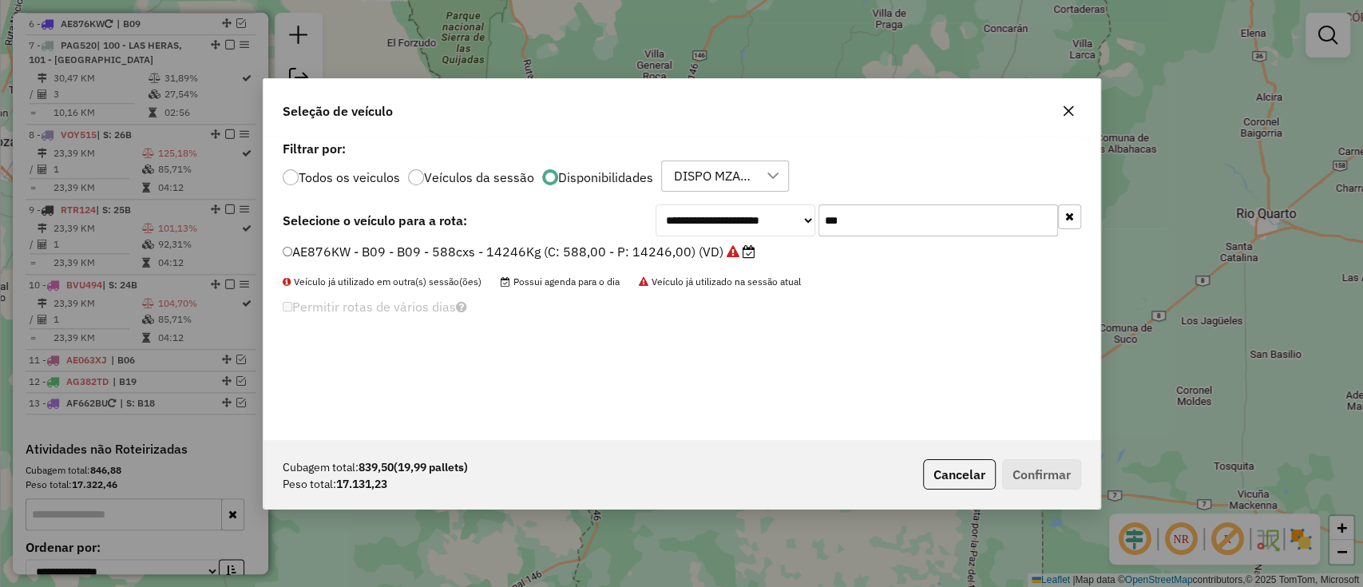
drag, startPoint x: 863, startPoint y: 218, endPoint x: 767, endPoint y: 218, distance: 96.6
click at [767, 218] on div "**********" at bounding box center [869, 220] width 426 height 32
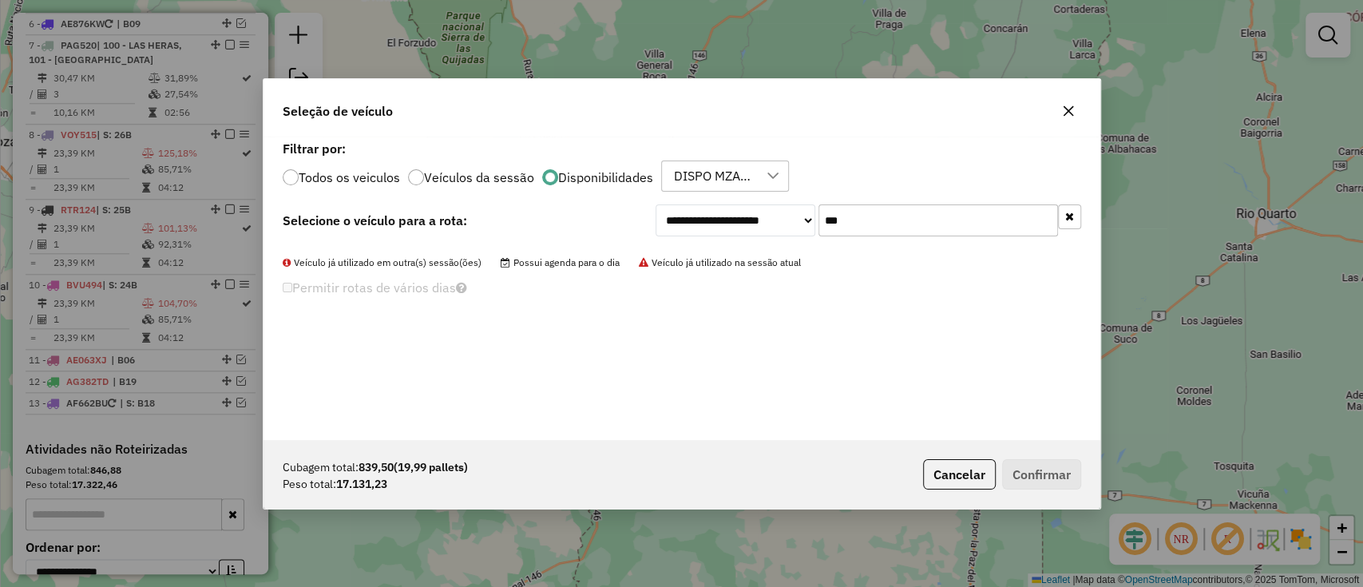
type input "***"
click at [356, 172] on label "Todos os veiculos" at bounding box center [349, 177] width 101 height 13
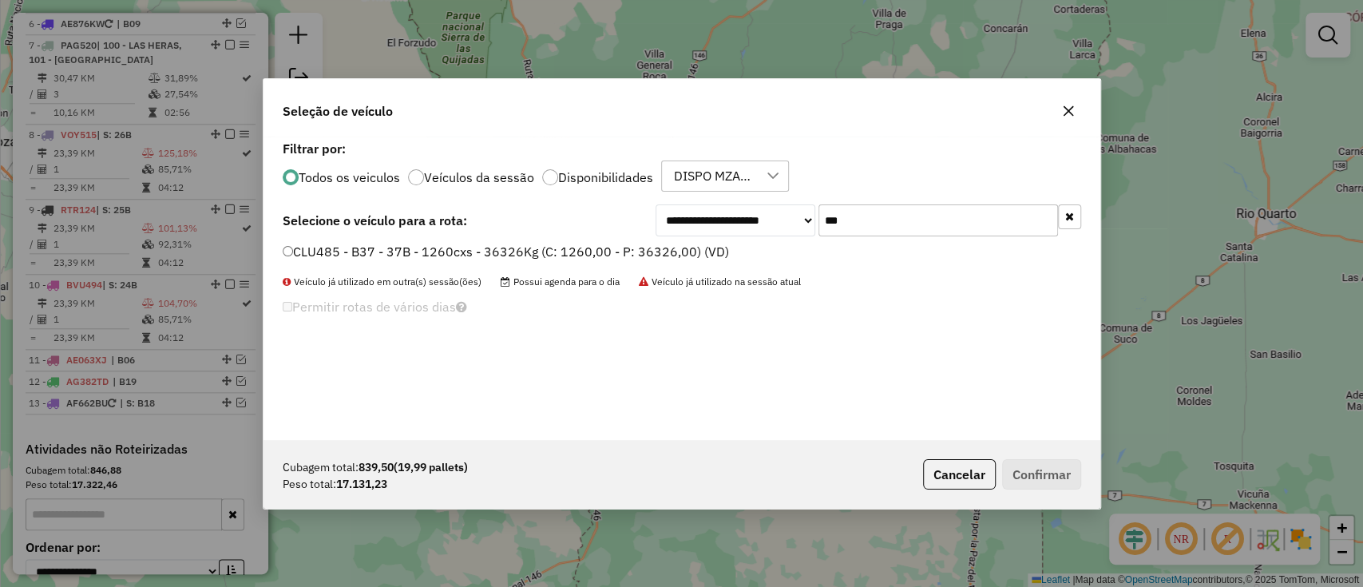
drag, startPoint x: 572, startPoint y: 252, endPoint x: 585, endPoint y: 265, distance: 18.6
click at [570, 252] on label "CLU485 - B37 - 37B - 1260cxs - 36326Kg (C: 1260,00 - P: 36326,00) (VD)" at bounding box center [506, 251] width 446 height 19
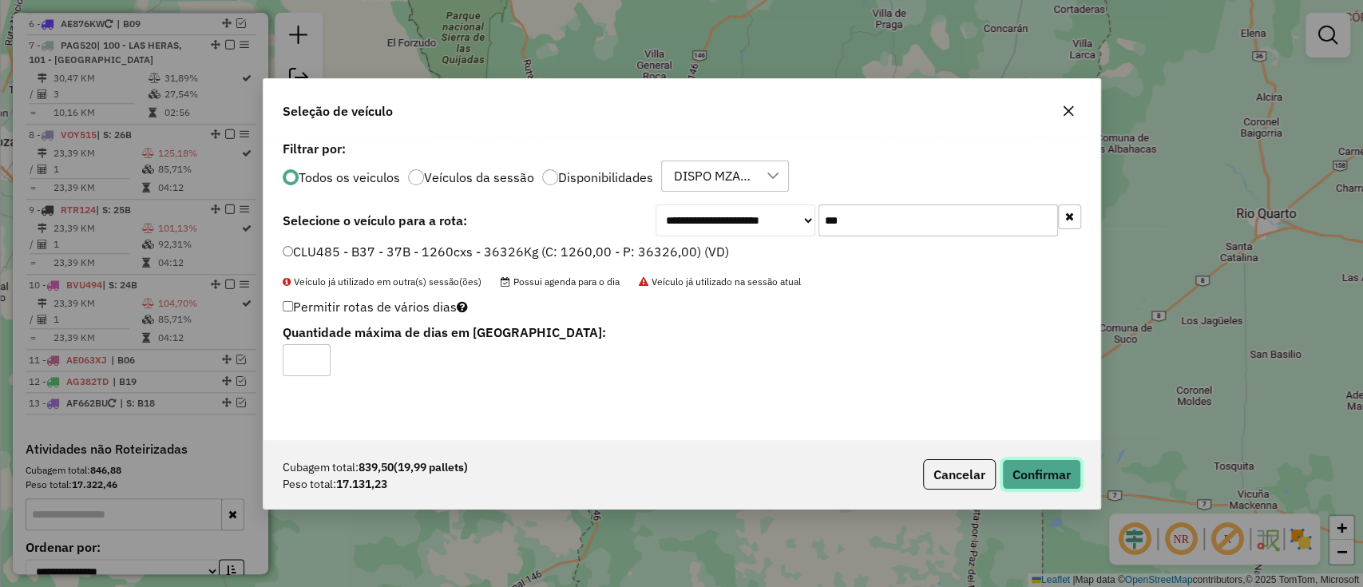
click at [1037, 485] on button "Confirmar" at bounding box center [1041, 474] width 79 height 30
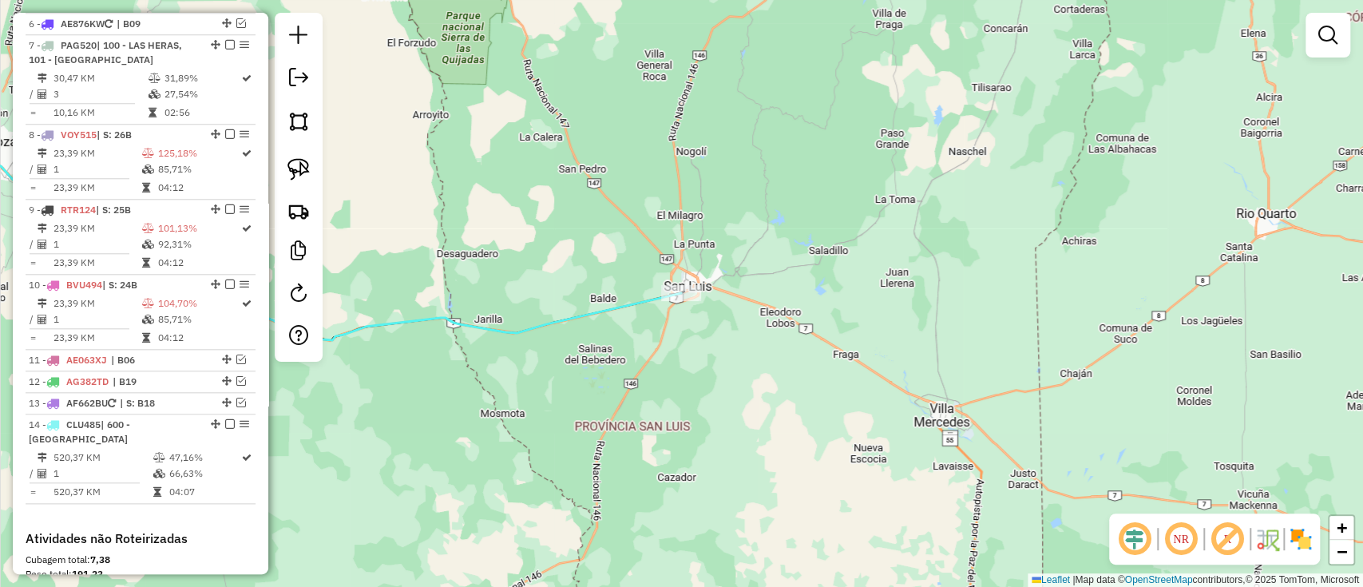
click at [623, 308] on icon at bounding box center [319, 242] width 723 height 195
select select "**********"
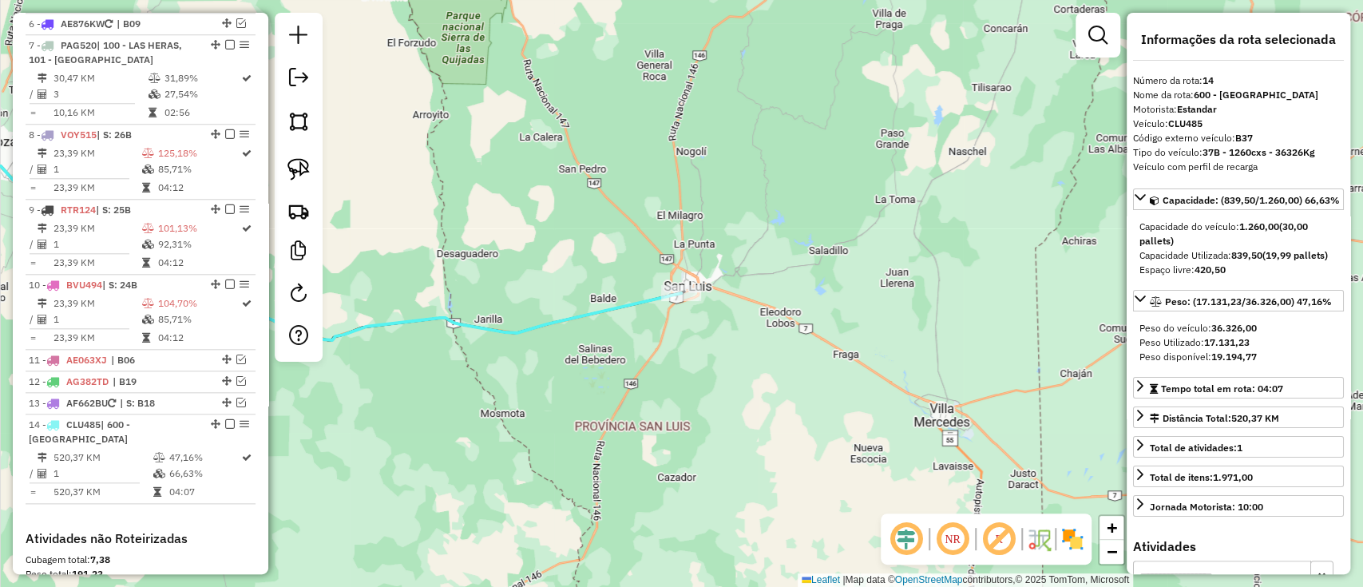
scroll to position [1297, 0]
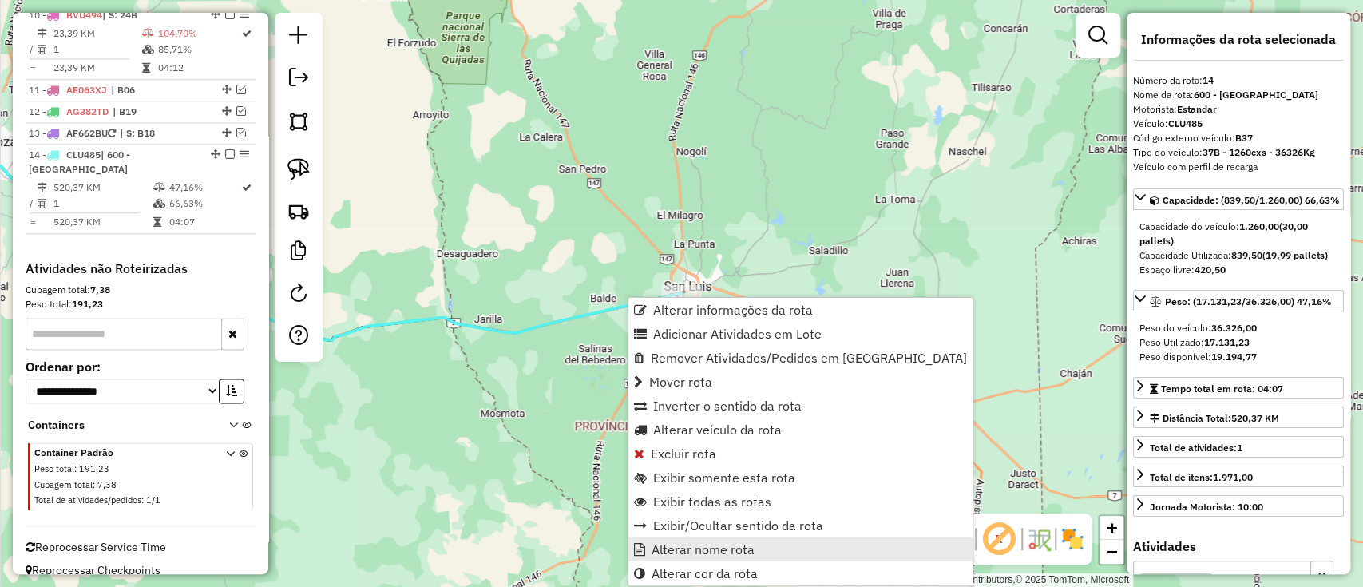
click at [696, 551] on span "Alterar nome rota" at bounding box center [703, 549] width 103 height 13
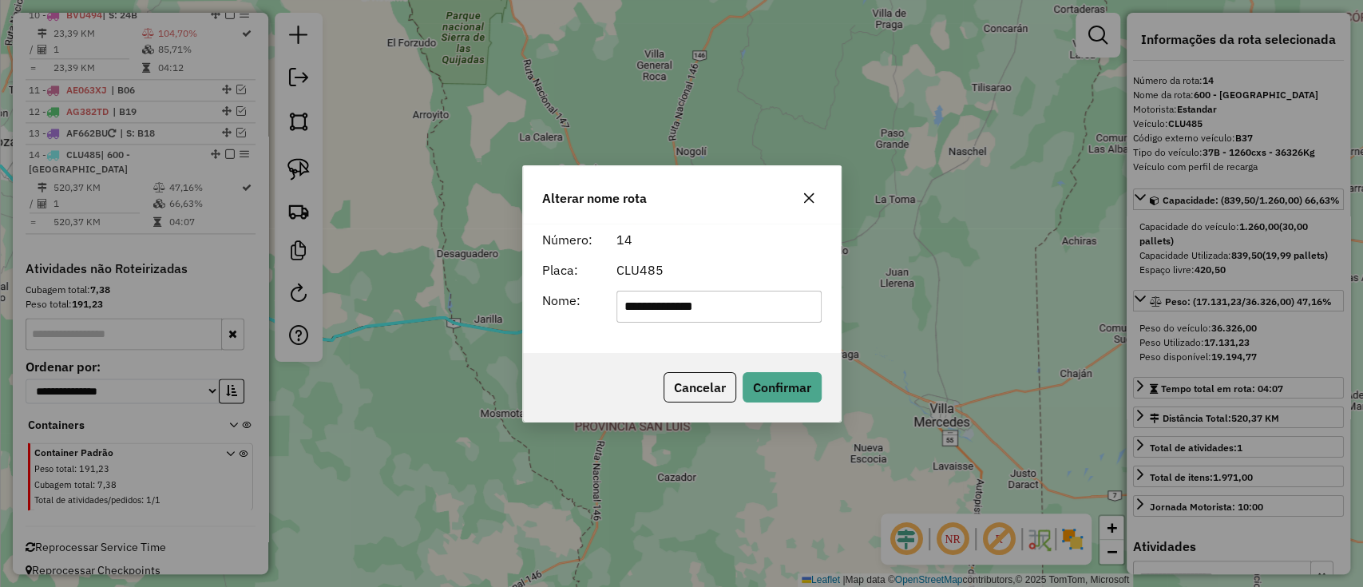
drag, startPoint x: 745, startPoint y: 318, endPoint x: 534, endPoint y: 307, distance: 211.1
click at [534, 307] on div "**********" at bounding box center [682, 307] width 299 height 32
type input "*"
type input "******"
click at [775, 393] on button "Confirmar" at bounding box center [782, 387] width 79 height 30
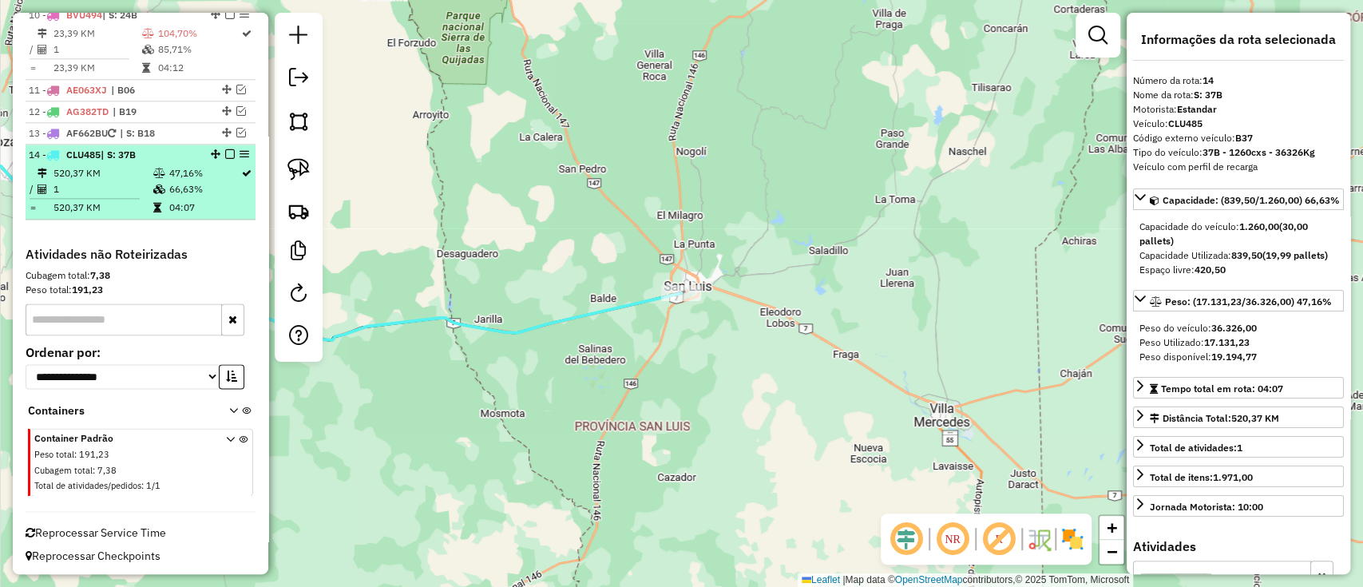
click at [225, 152] on em at bounding box center [230, 154] width 10 height 10
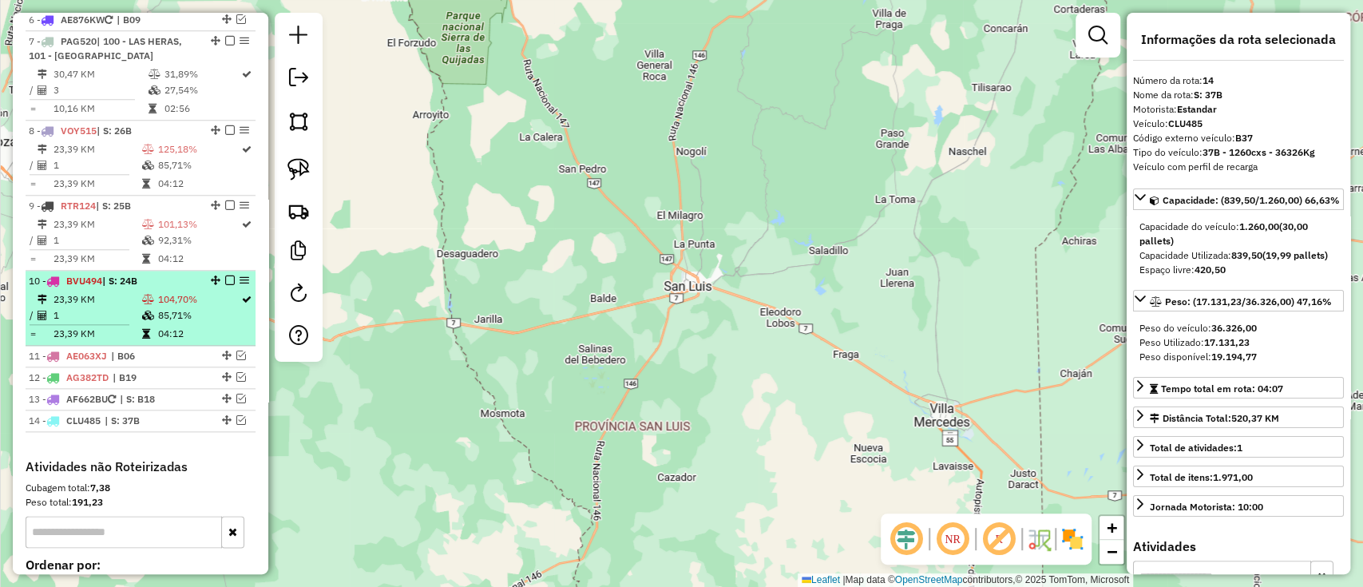
scroll to position [818, 0]
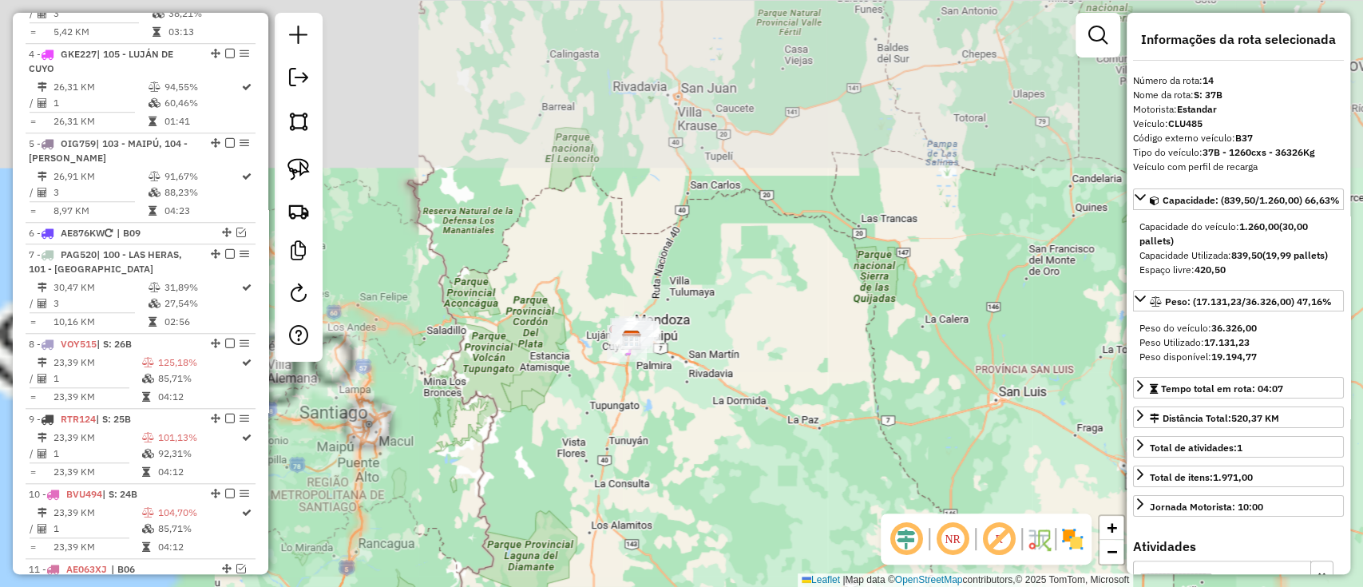
drag, startPoint x: 498, startPoint y: 218, endPoint x: 745, endPoint y: 532, distance: 399.2
click at [745, 532] on div "Janela de atendimento Grade de atendimento Capacidade Transportadoras Veículos …" at bounding box center [681, 293] width 1363 height 587
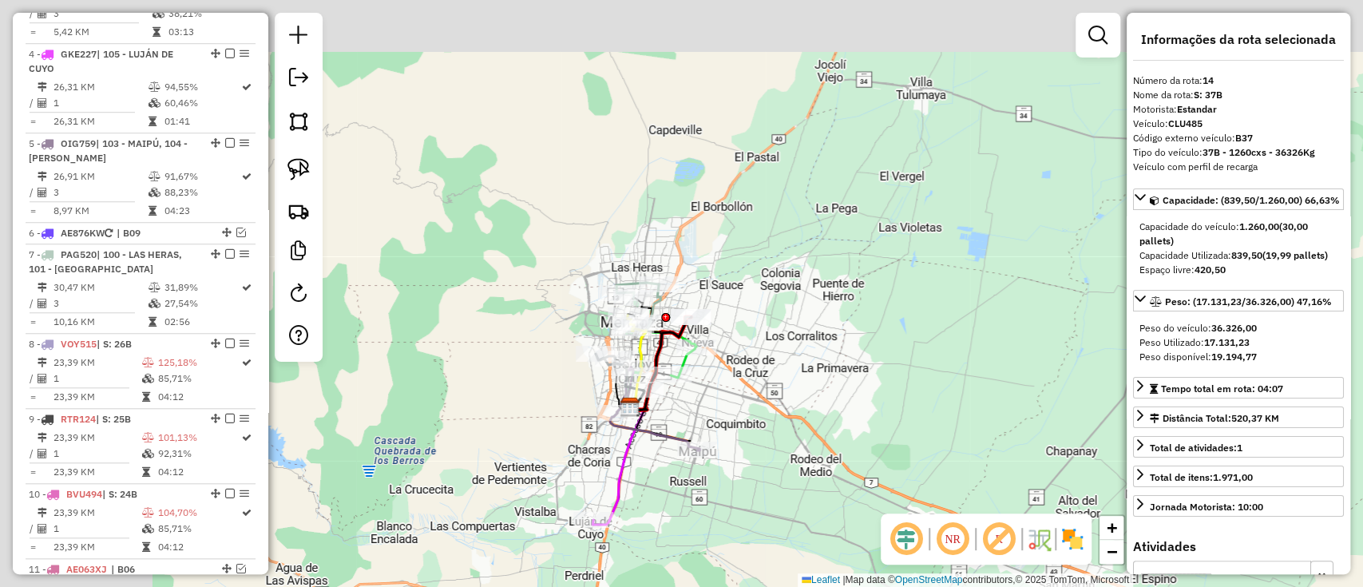
drag, startPoint x: 770, startPoint y: 434, endPoint x: 1004, endPoint y: 579, distance: 275.7
click at [1004, 579] on div "Janela de atendimento Grade de atendimento Capacidade Transportadoras Veículos …" at bounding box center [681, 293] width 1363 height 587
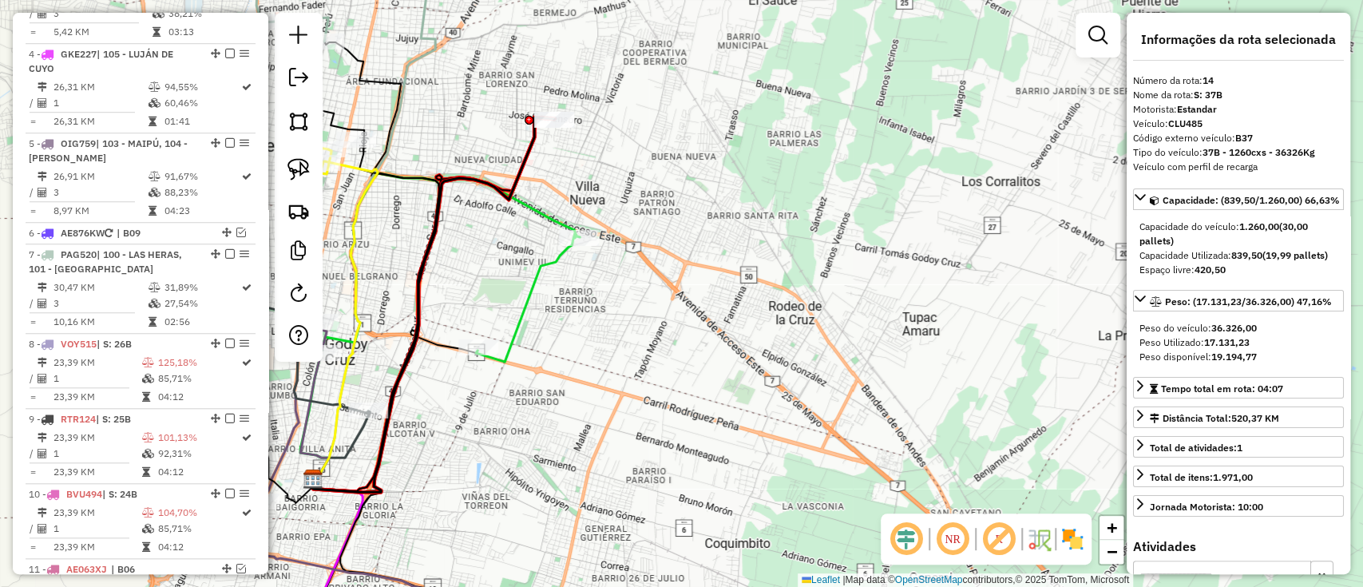
drag, startPoint x: 875, startPoint y: 433, endPoint x: 932, endPoint y: 335, distance: 113.4
click at [941, 335] on div "Janela de atendimento Grade de atendimento Capacidade Transportadoras Veículos …" at bounding box center [681, 293] width 1363 height 587
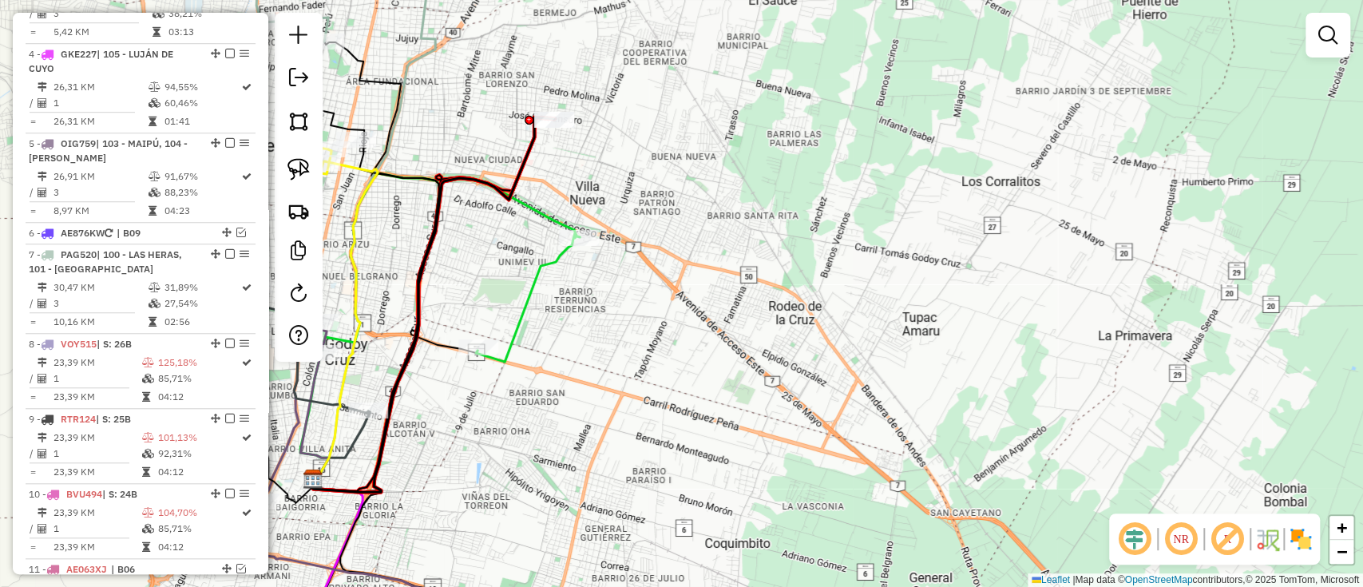
click at [529, 287] on icon at bounding box center [450, 267] width 259 height 188
select select "**********"
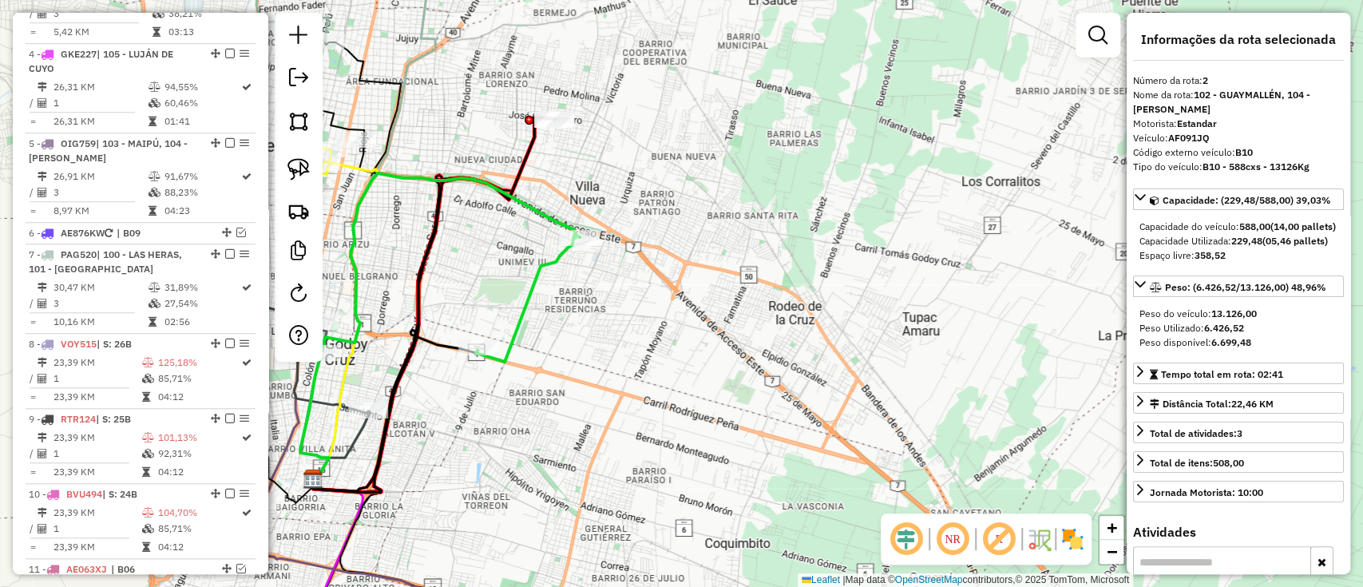
scroll to position [669, 0]
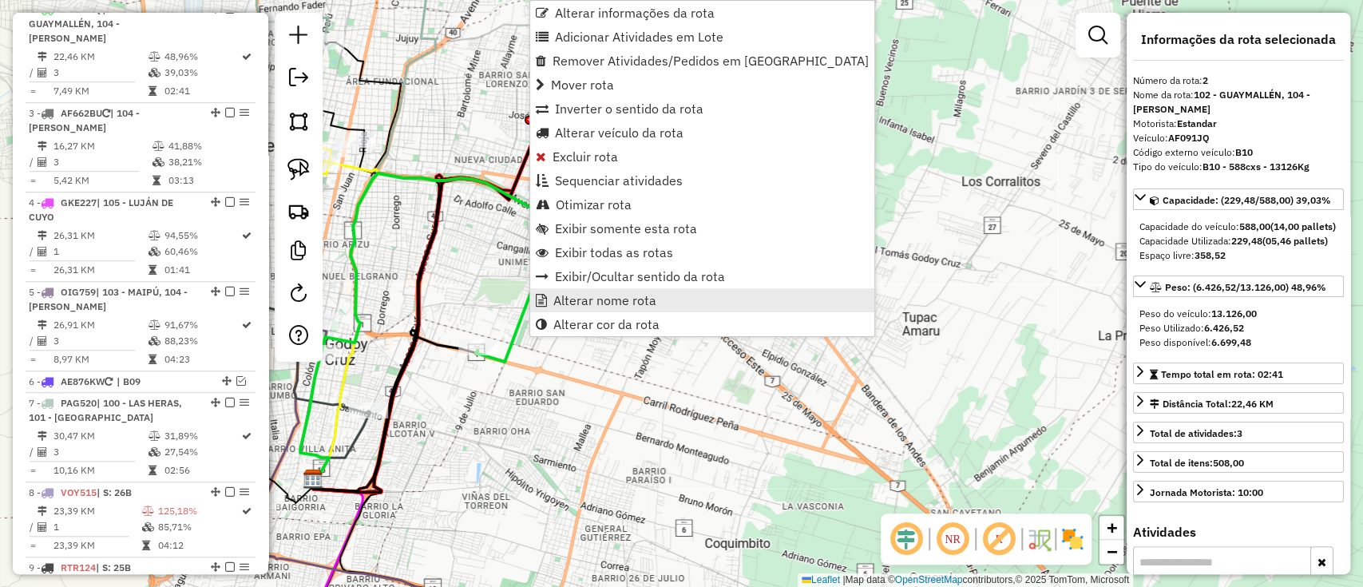
click at [585, 303] on span "Alterar nome rota" at bounding box center [604, 300] width 103 height 13
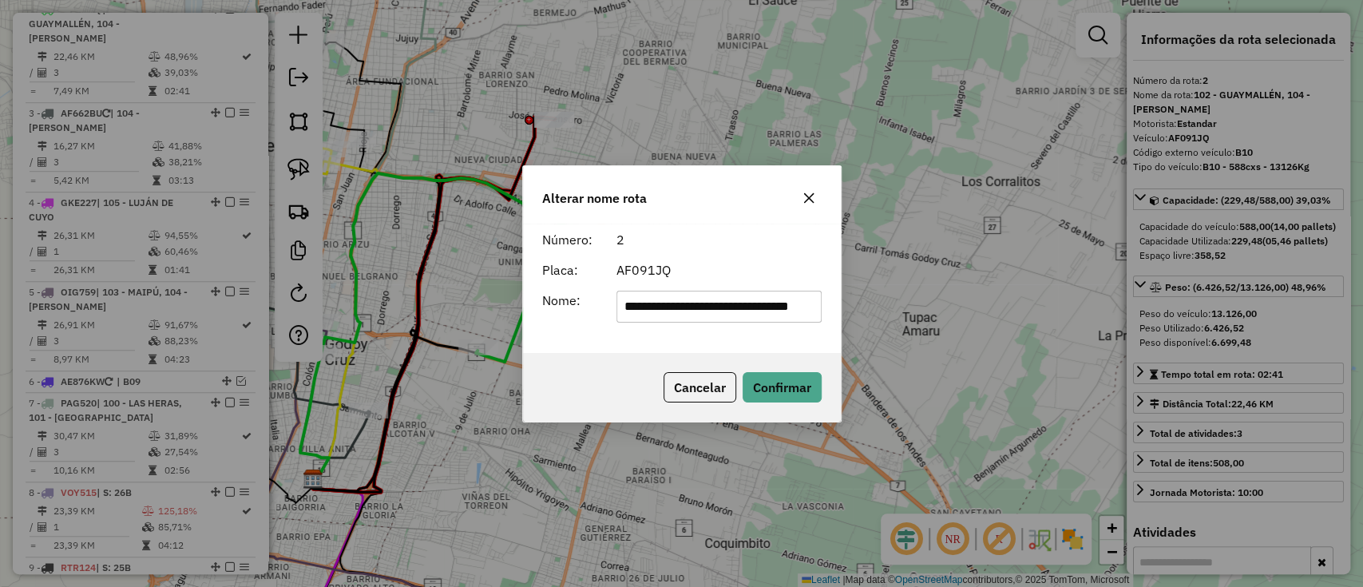
scroll to position [0, 0]
drag, startPoint x: 818, startPoint y: 311, endPoint x: 357, endPoint y: 306, distance: 460.7
click at [357, 306] on div "**********" at bounding box center [681, 293] width 1363 height 587
type input "***"
click at [781, 382] on button "Confirmar" at bounding box center [782, 387] width 79 height 30
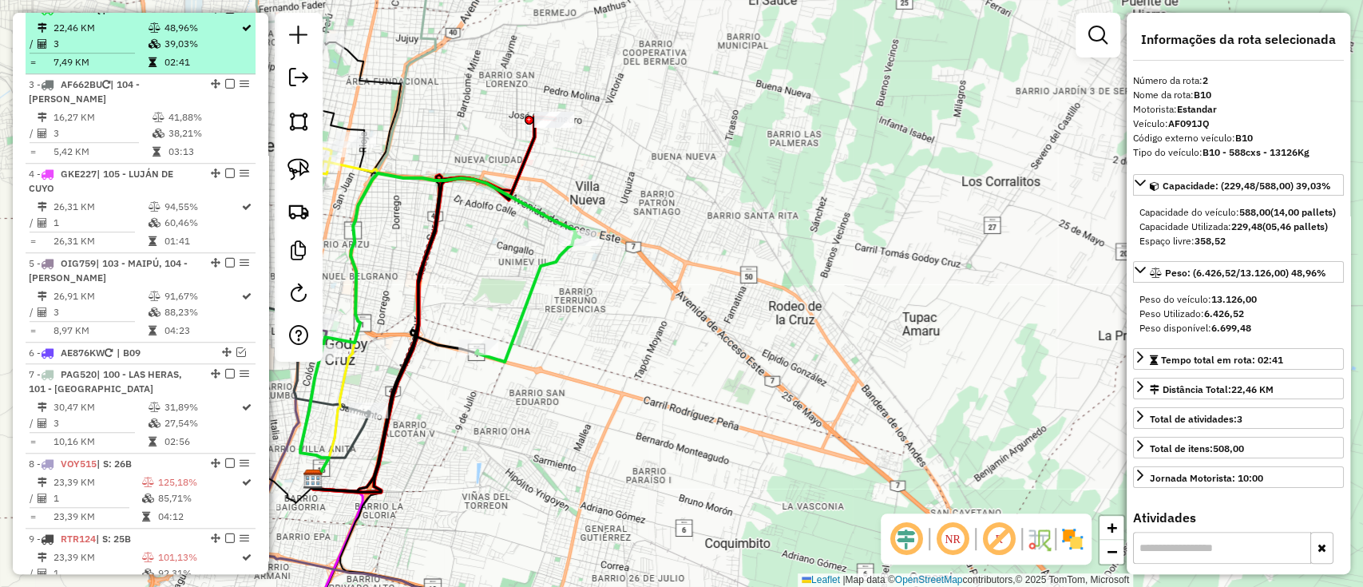
click at [231, 14] on div at bounding box center [225, 9] width 48 height 10
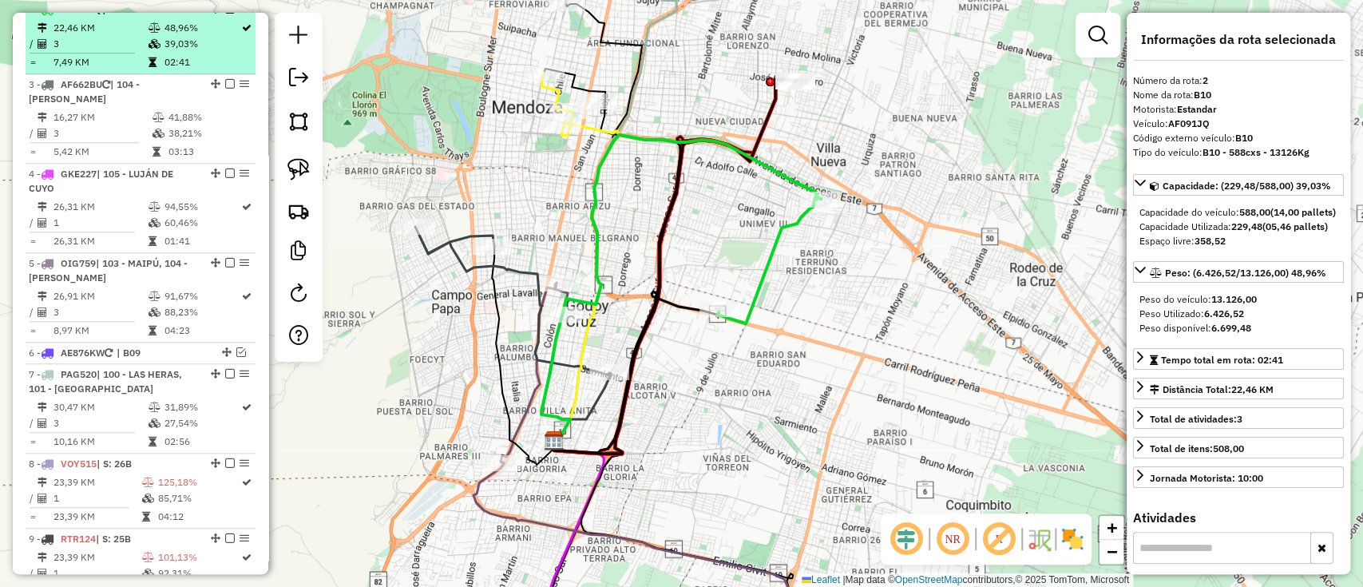
click at [225, 14] on em at bounding box center [230, 9] width 10 height 10
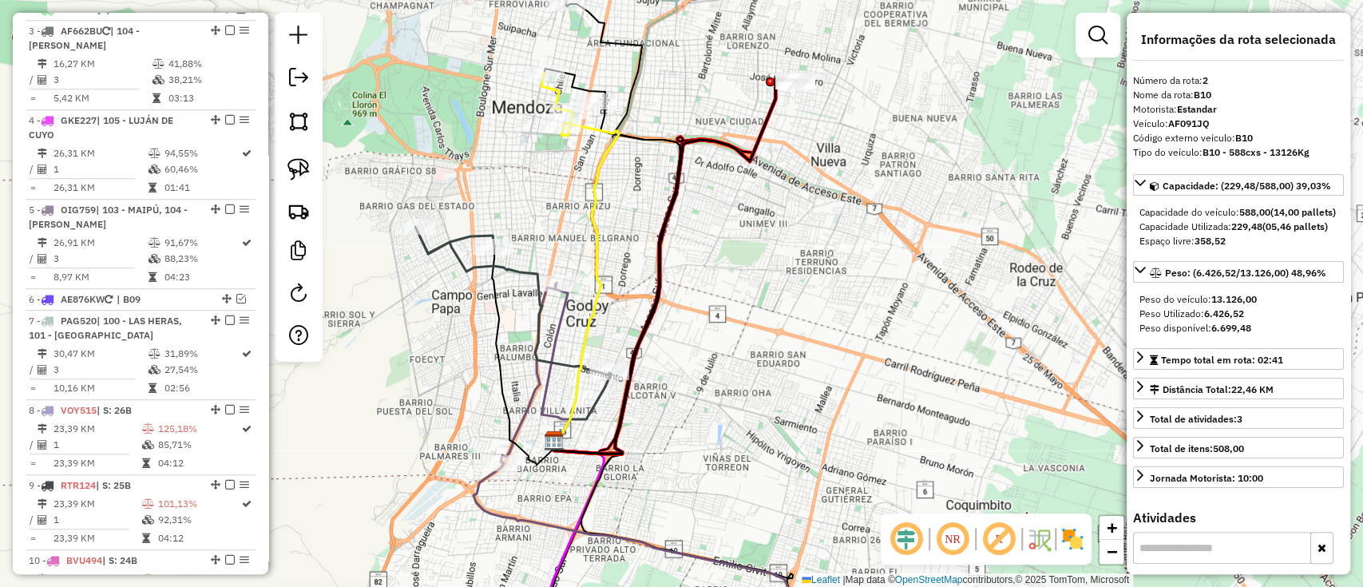
click at [500, 263] on icon at bounding box center [513, 301] width 196 height 149
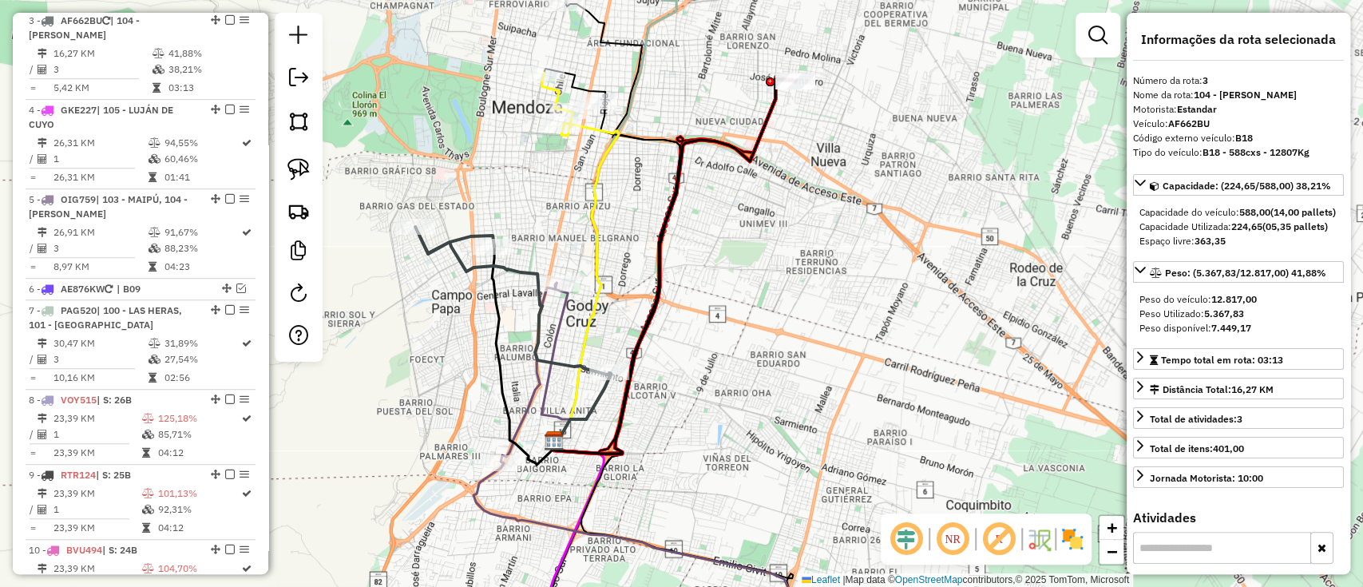
scroll to position [690, 0]
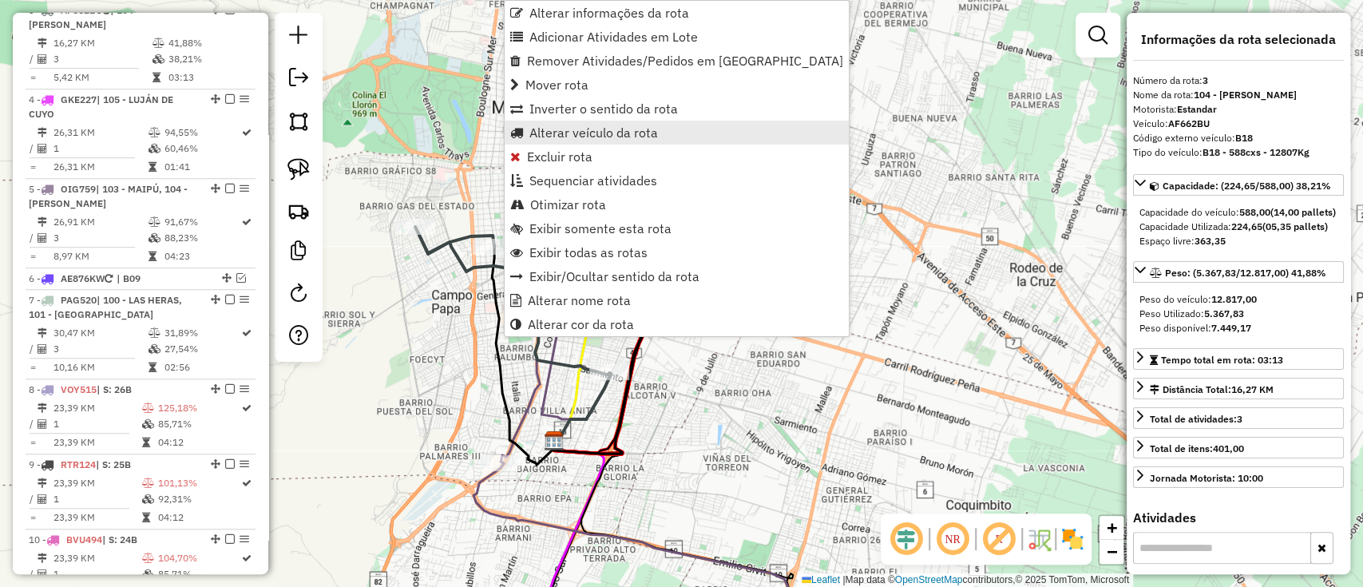
click at [597, 126] on span "Alterar veículo da rota" at bounding box center [593, 132] width 129 height 13
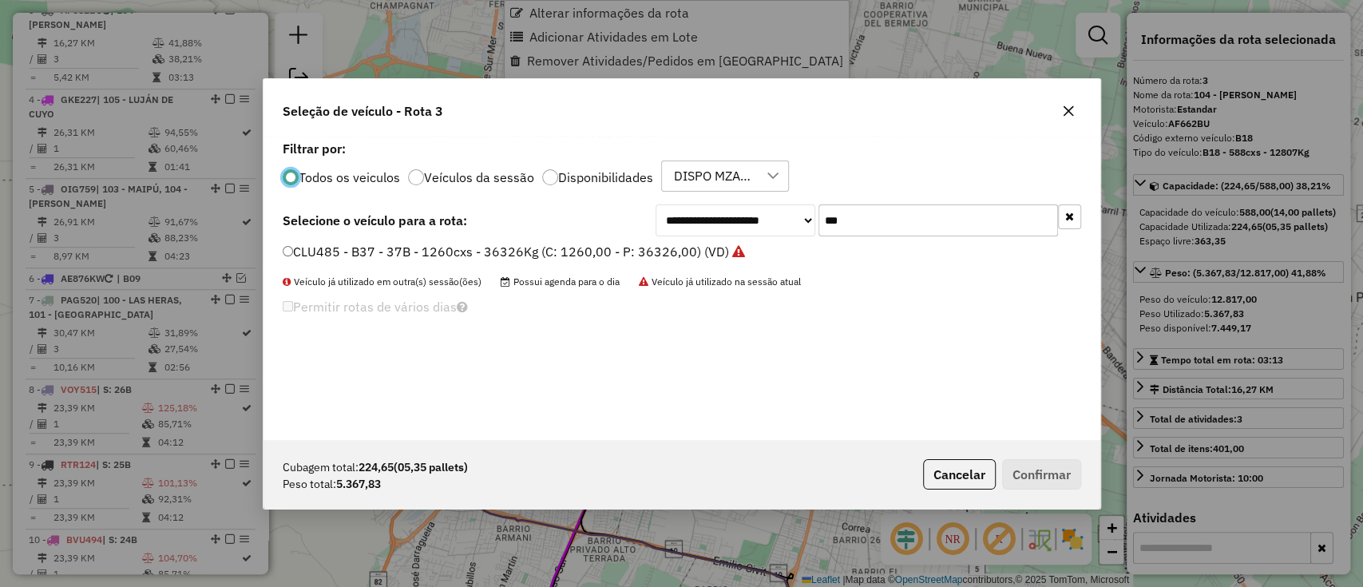
scroll to position [8, 5]
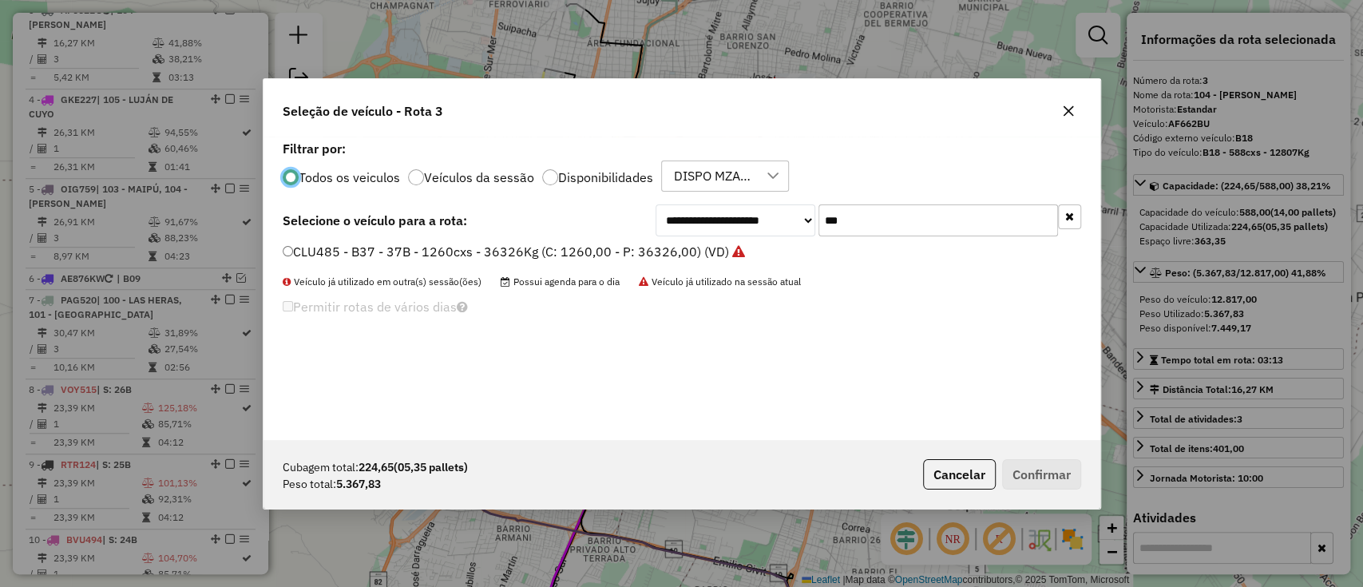
click at [636, 176] on label "Disponibilidades" at bounding box center [605, 177] width 95 height 13
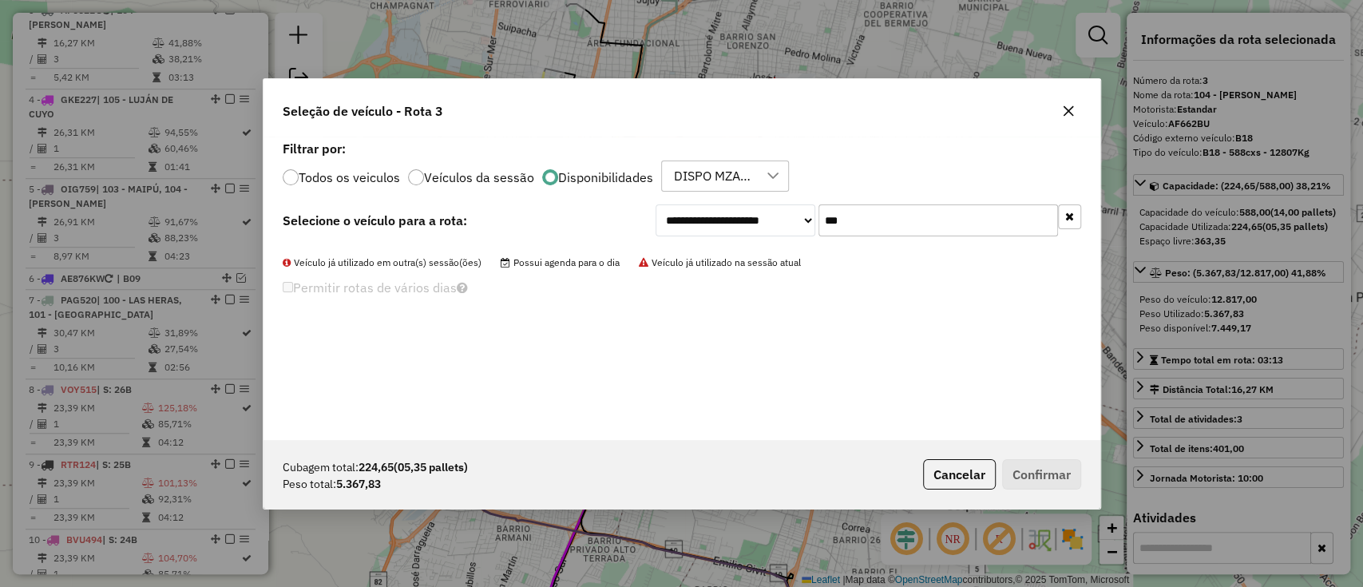
drag, startPoint x: 856, startPoint y: 229, endPoint x: 743, endPoint y: 228, distance: 113.4
click at [743, 228] on div "**********" at bounding box center [869, 220] width 426 height 32
paste input "text"
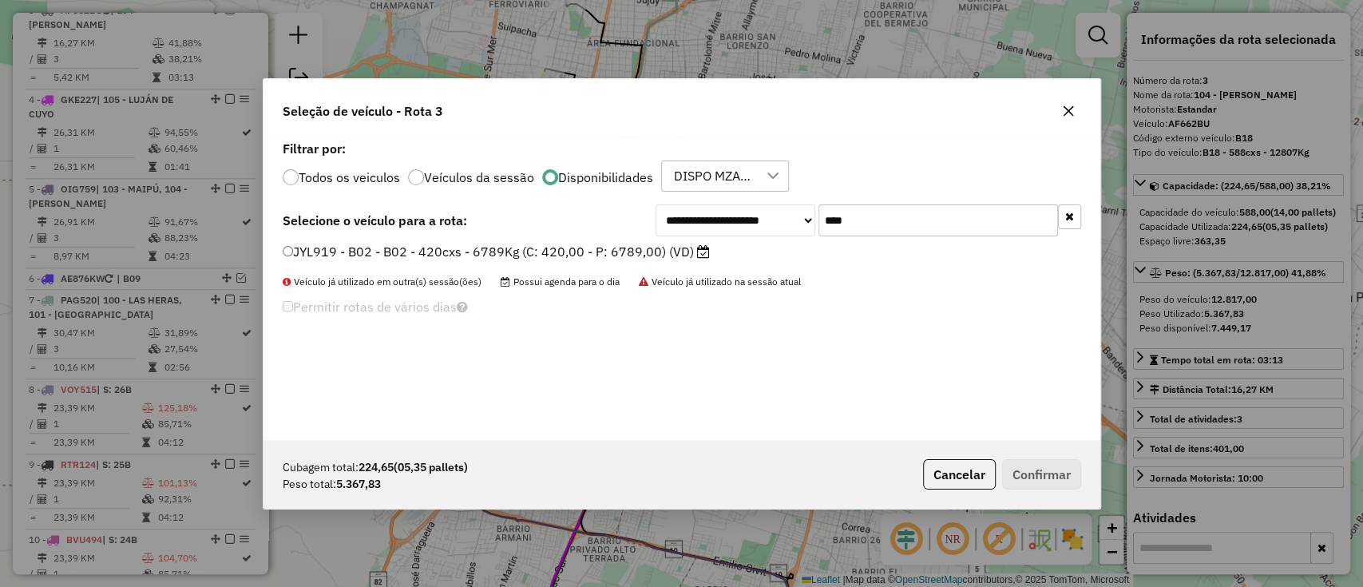
type input "***"
click at [610, 260] on label "JYL919 - B02 - B02 - 420cxs - 6789Kg (C: 420,00 - P: 6789,00) (VD)" at bounding box center [496, 251] width 427 height 19
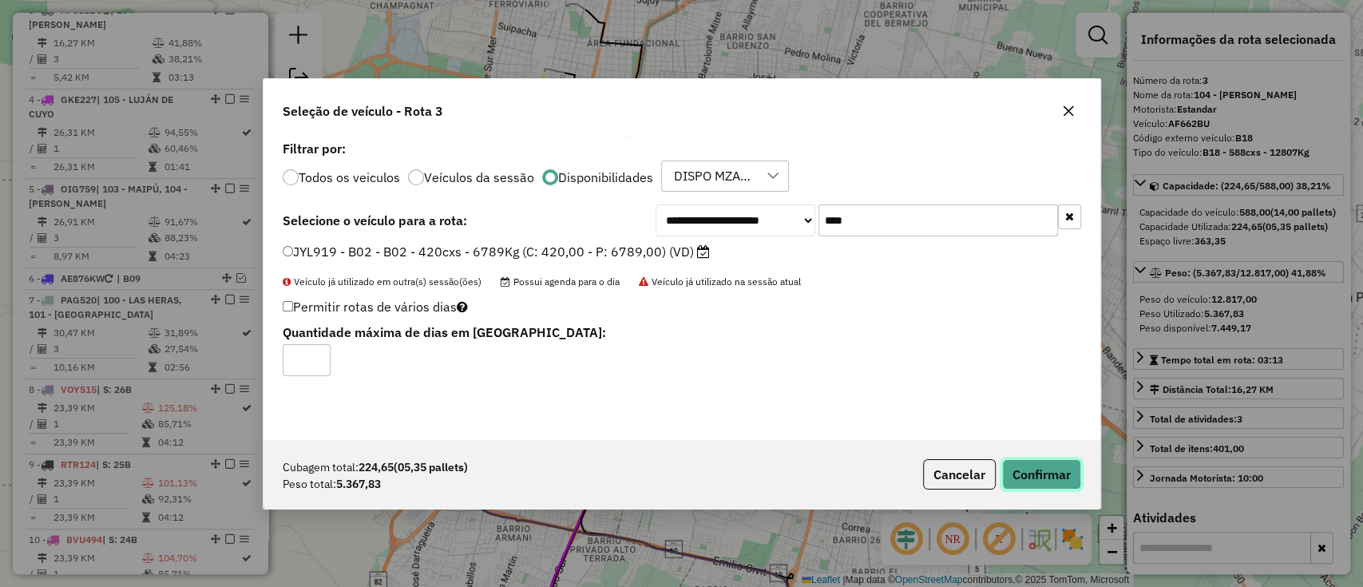
click at [1040, 476] on button "Confirmar" at bounding box center [1041, 474] width 79 height 30
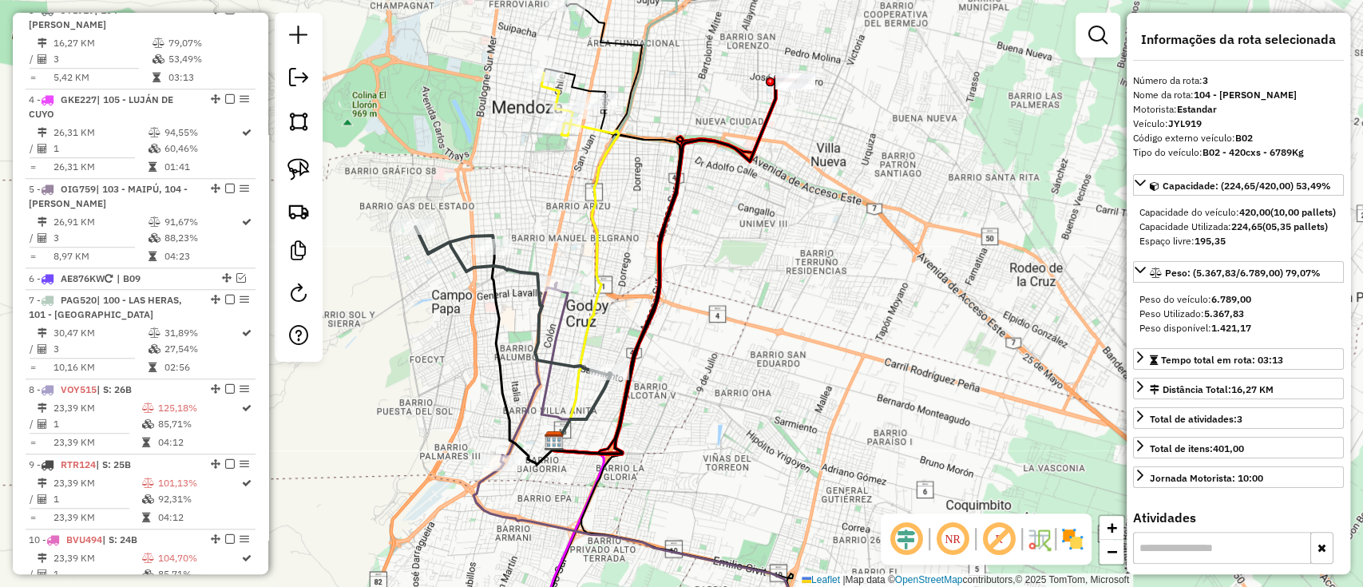
click at [510, 263] on icon at bounding box center [513, 301] width 196 height 149
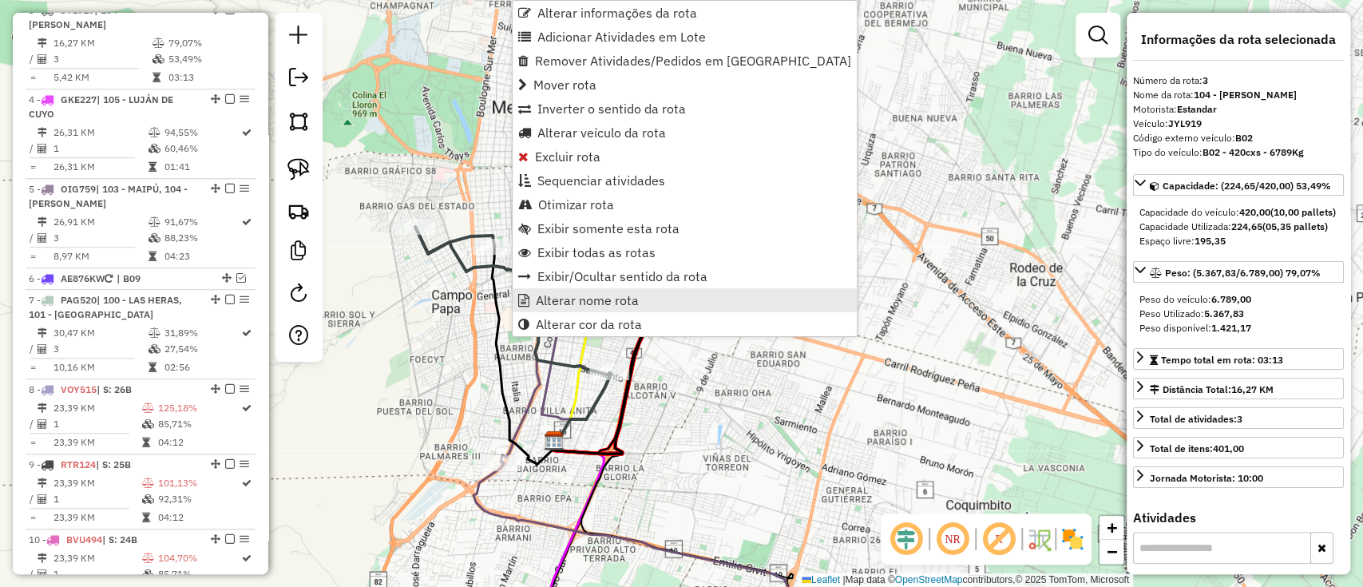
click at [580, 295] on span "Alterar nome rota" at bounding box center [587, 300] width 103 height 13
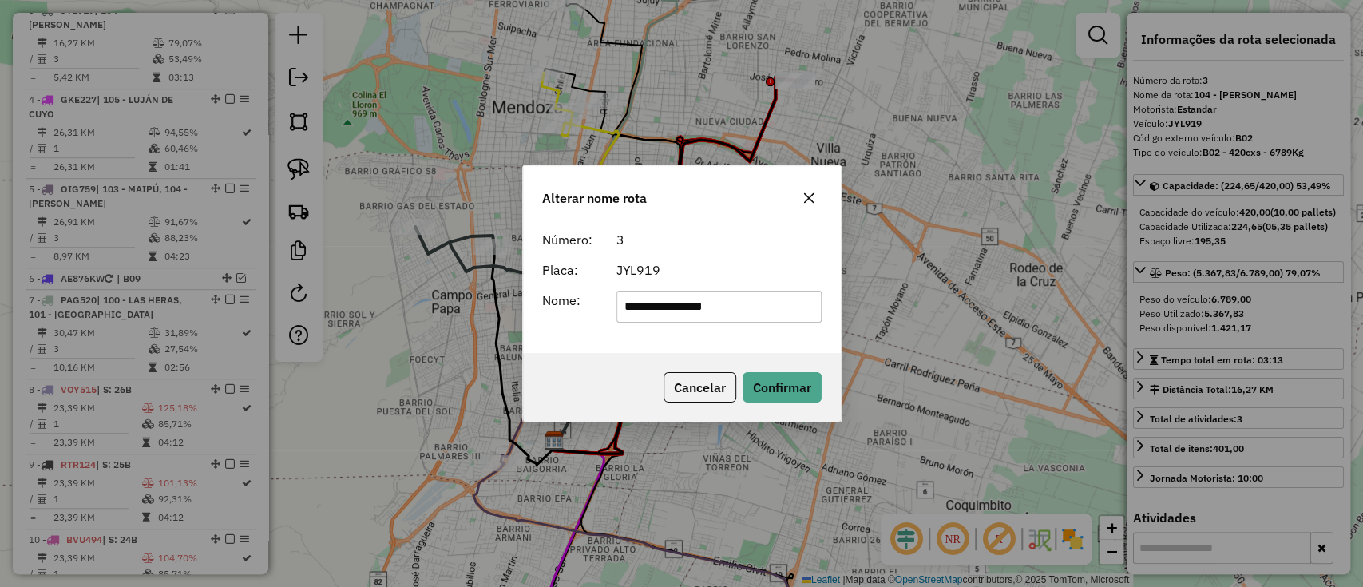
drag, startPoint x: 738, startPoint y: 299, endPoint x: 492, endPoint y: 296, distance: 245.9
click at [492, 296] on div "**********" at bounding box center [681, 293] width 1363 height 587
type input "***"
click at [802, 386] on button "Confirmar" at bounding box center [782, 387] width 79 height 30
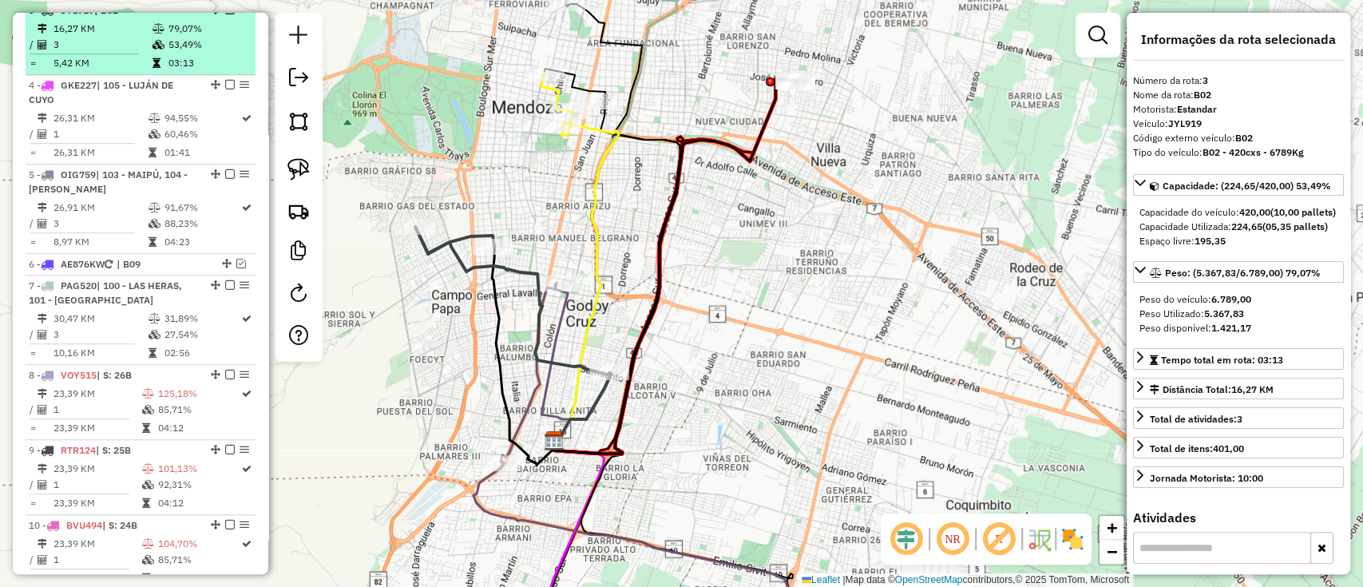
click at [229, 14] on em at bounding box center [230, 10] width 10 height 10
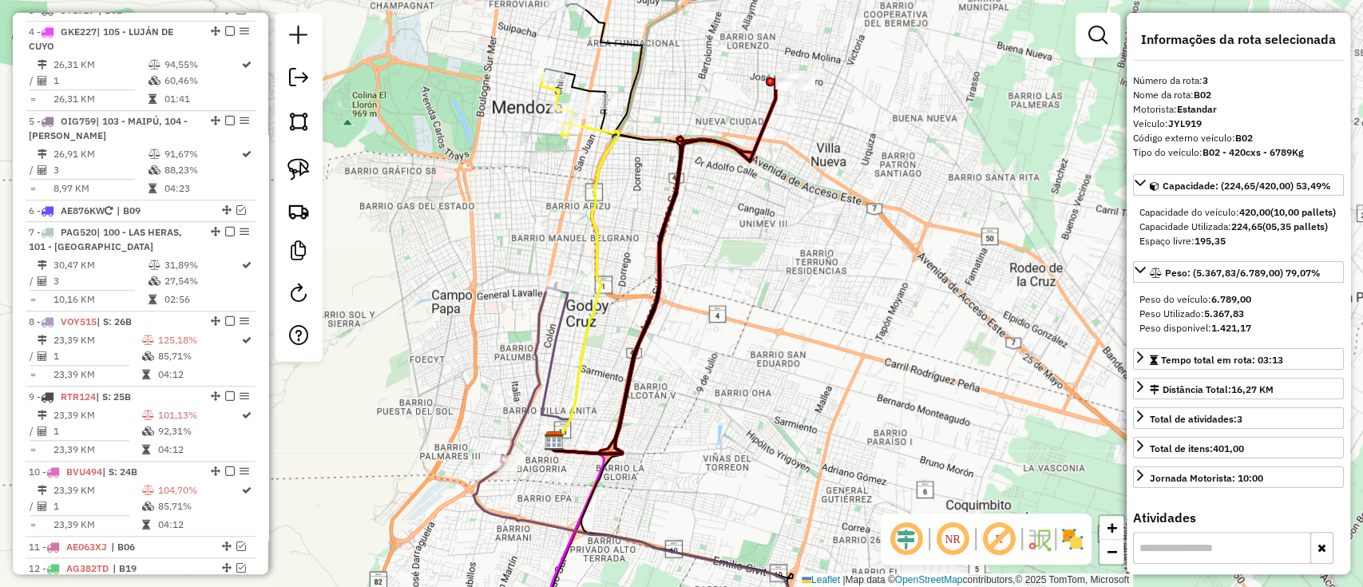
click at [589, 207] on icon at bounding box center [586, 282] width 65 height 319
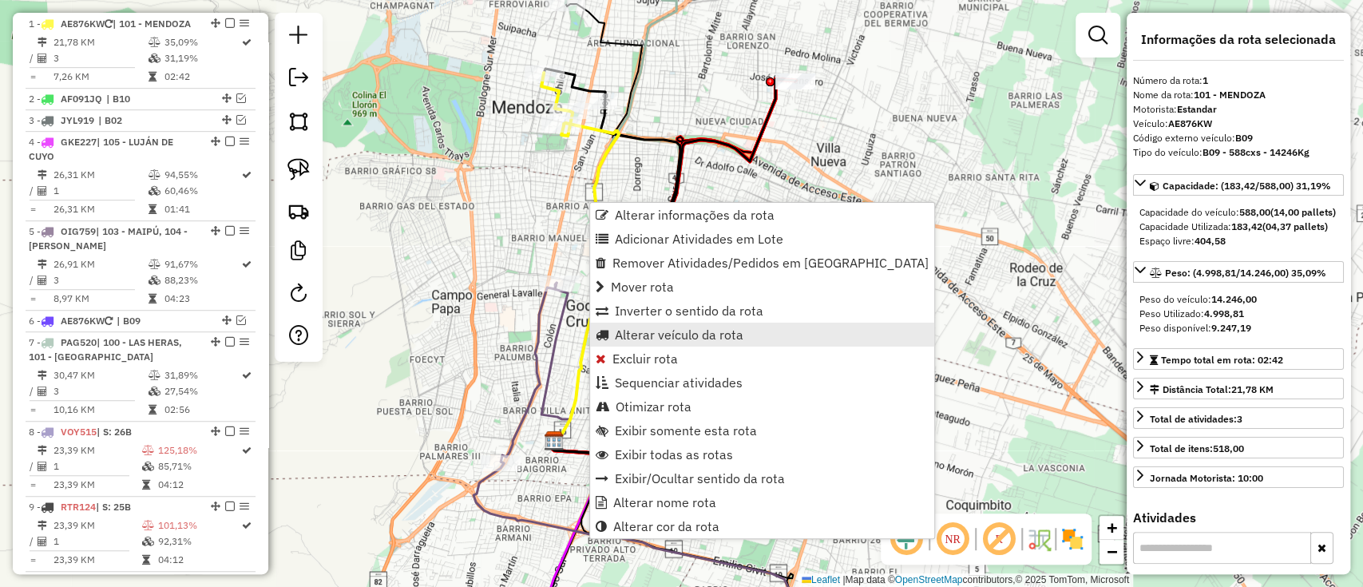
click at [634, 333] on span "Alterar veículo da rota" at bounding box center [679, 334] width 129 height 13
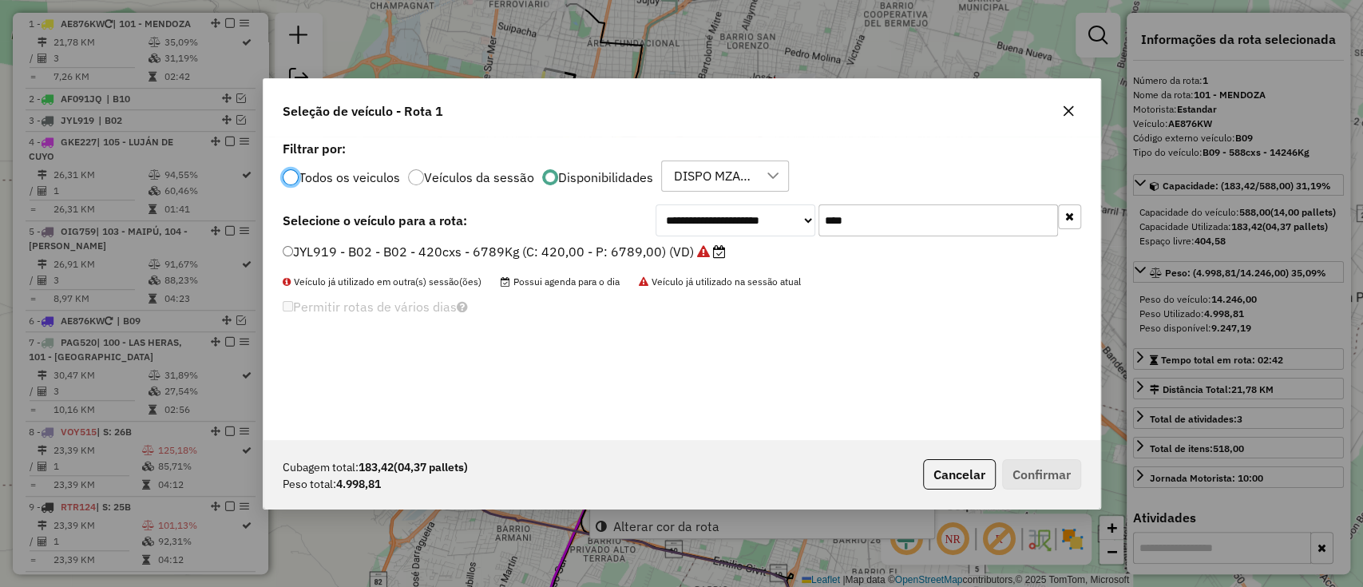
scroll to position [8, 5]
drag, startPoint x: 788, startPoint y: 240, endPoint x: 756, endPoint y: 243, distance: 32.1
click at [757, 243] on div "**********" at bounding box center [681, 288] width 837 height 303
paste input "text"
type input "***"
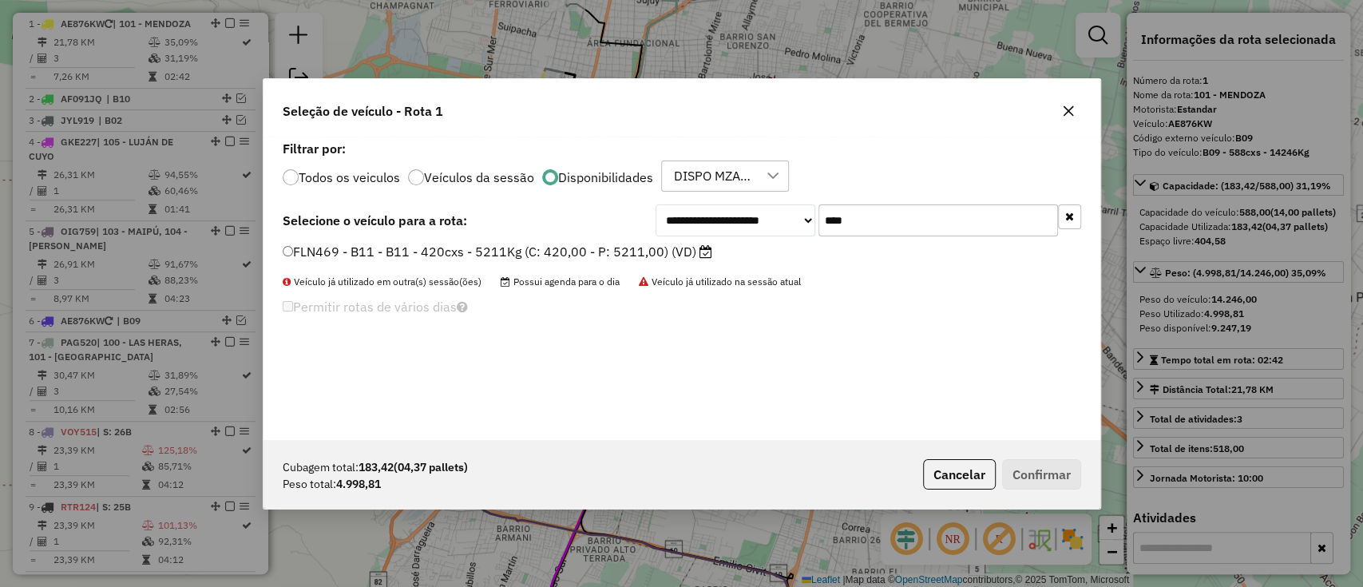
click at [663, 251] on label "FLN469 - B11 - B11 - 420cxs - 5211Kg (C: 420,00 - P: 5211,00) (VD)" at bounding box center [498, 251] width 430 height 19
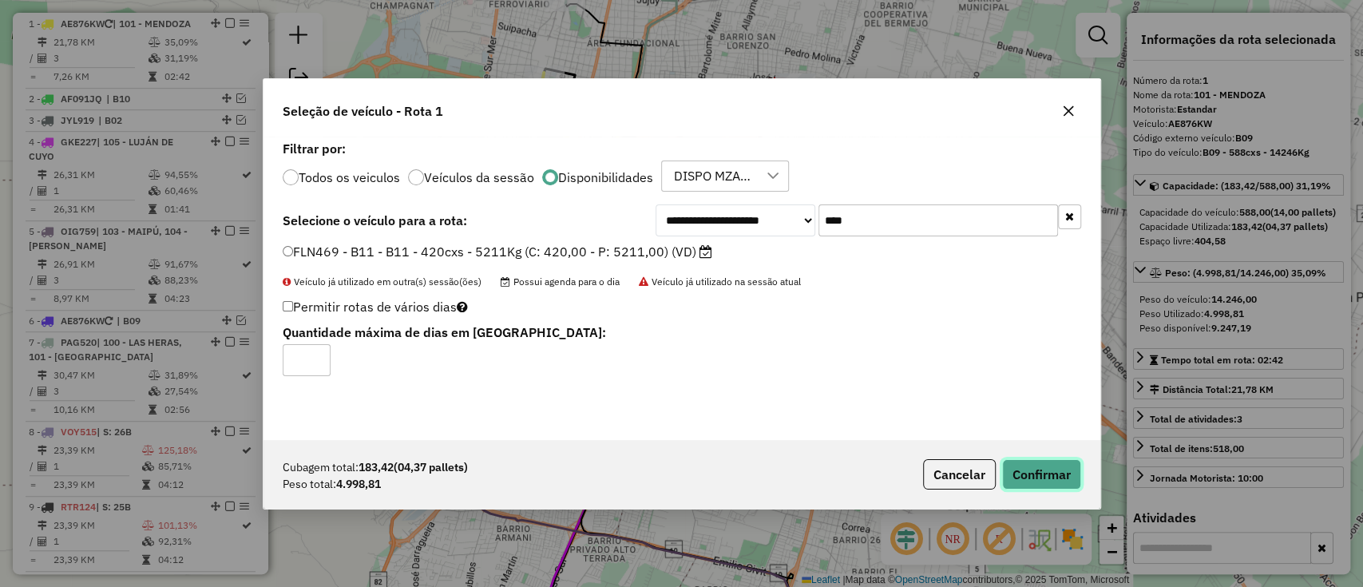
click at [1013, 472] on button "Confirmar" at bounding box center [1041, 474] width 79 height 30
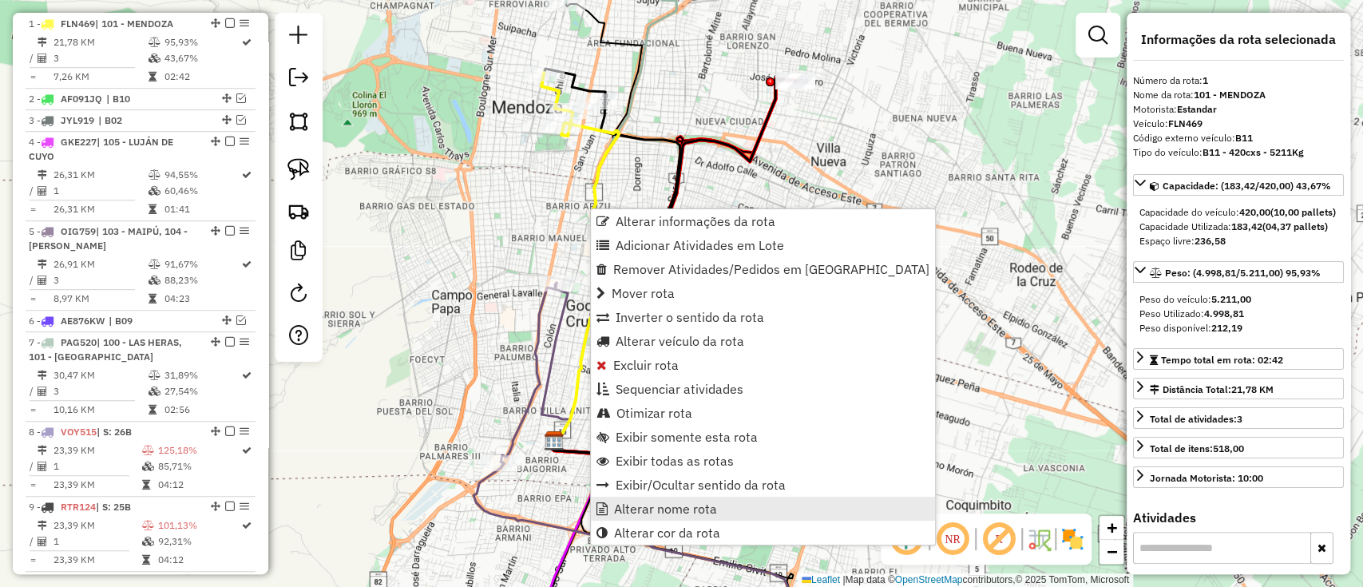
click at [669, 513] on span "Alterar nome rota" at bounding box center [665, 508] width 103 height 13
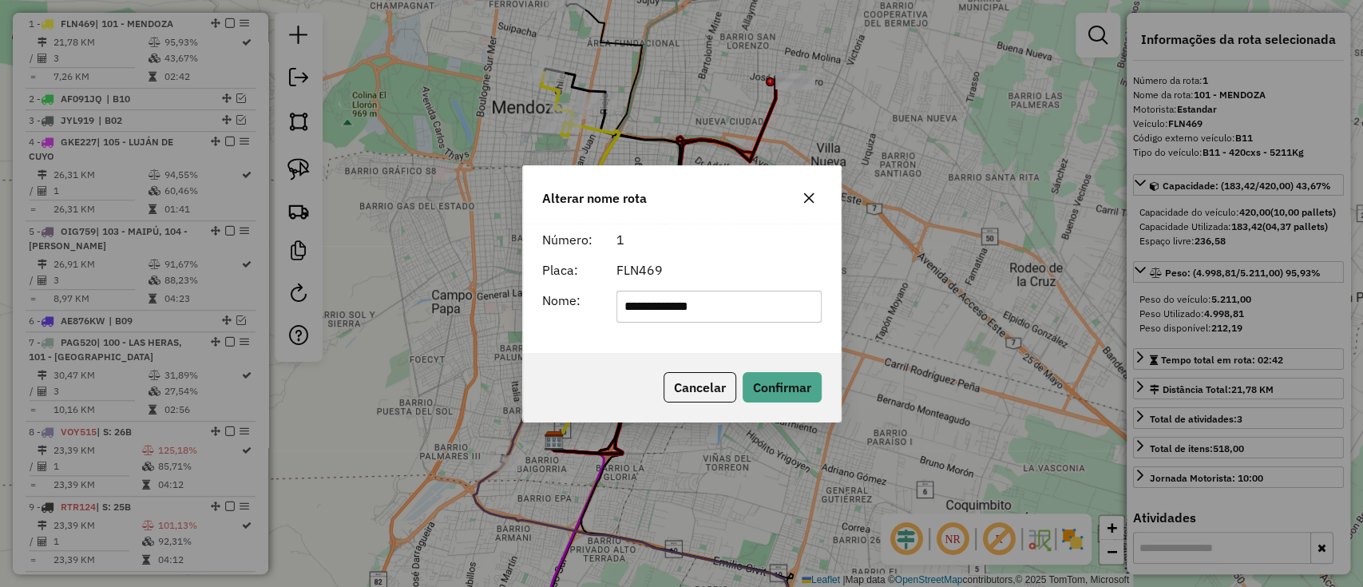
drag, startPoint x: 746, startPoint y: 307, endPoint x: 443, endPoint y: 303, distance: 302.6
click at [444, 303] on div "**********" at bounding box center [681, 293] width 1363 height 587
type input "***"
click at [765, 382] on button "Confirmar" at bounding box center [782, 387] width 79 height 30
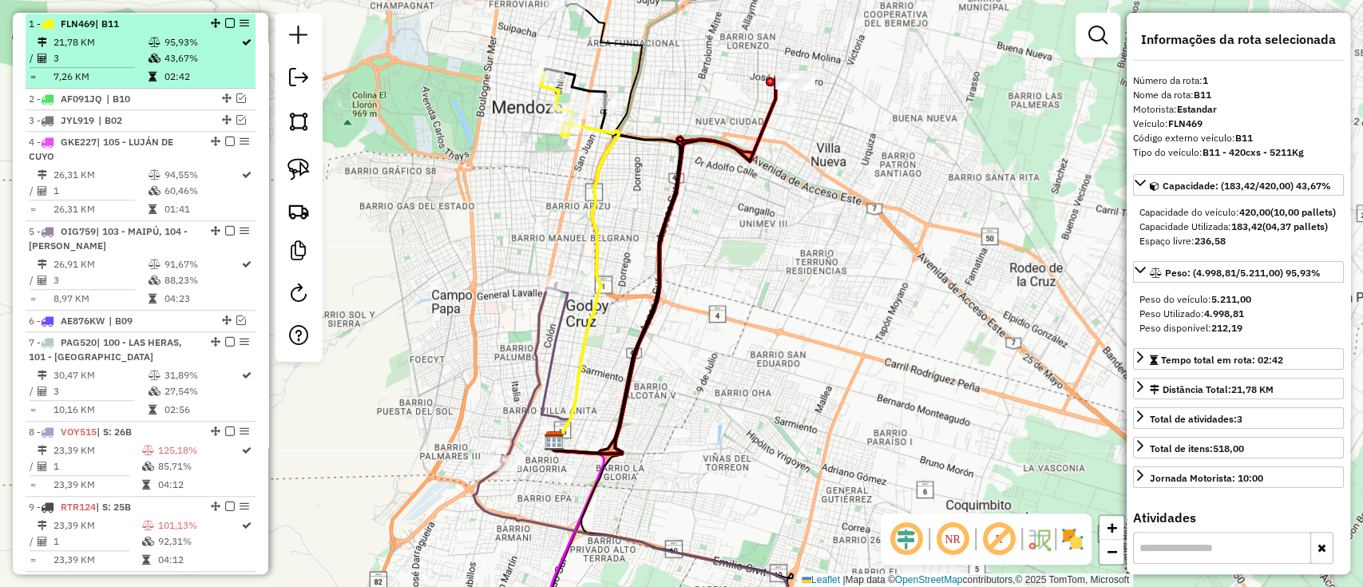
click at [230, 25] on div at bounding box center [225, 23] width 48 height 10
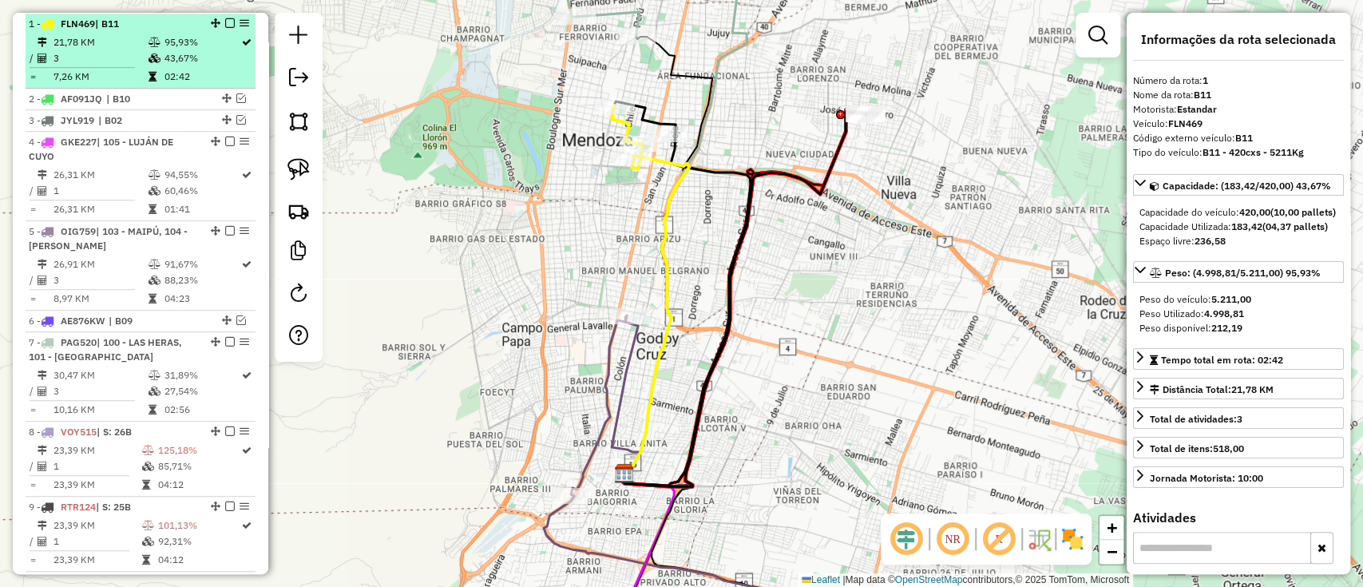
click at [227, 22] on em at bounding box center [230, 23] width 10 height 10
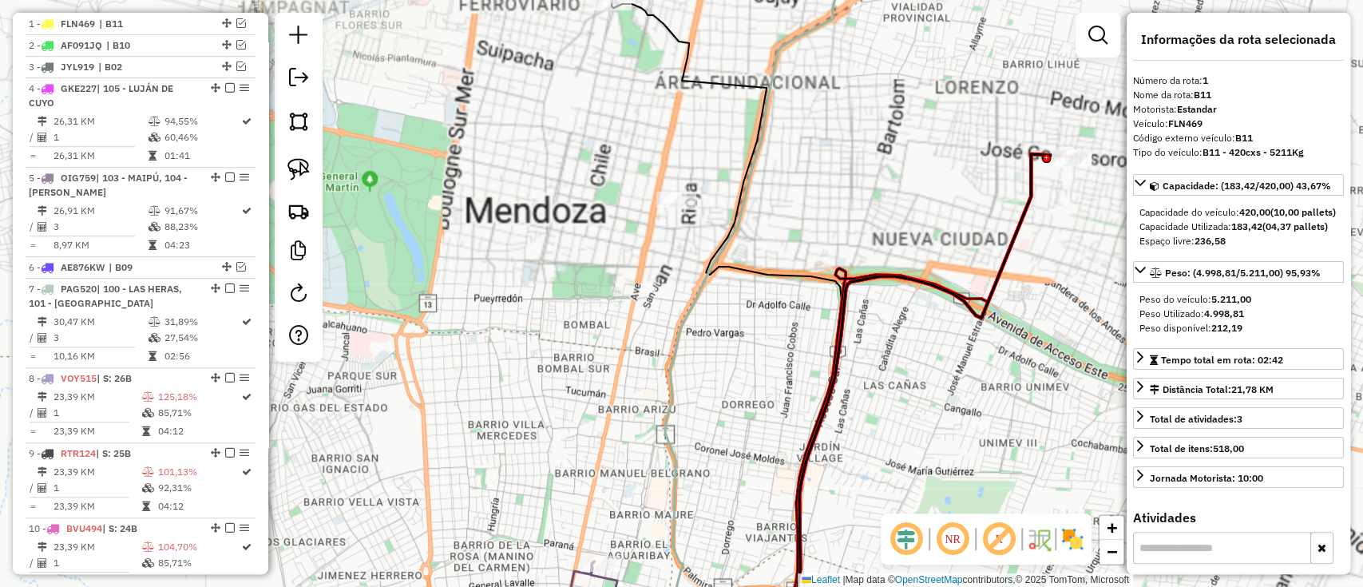
drag, startPoint x: 600, startPoint y: 79, endPoint x: 647, endPoint y: 233, distance: 161.1
click at [647, 233] on div "Janela de atendimento Grade de atendimento Capacidade Transportadoras Veículos …" at bounding box center [681, 293] width 1363 height 587
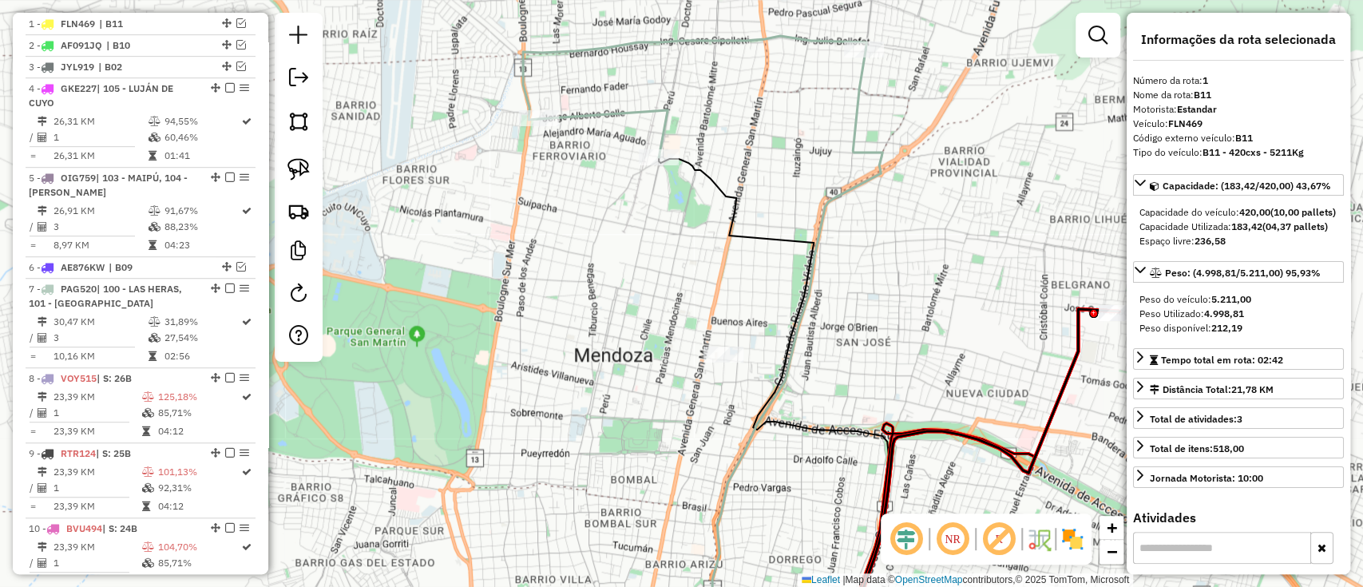
click at [620, 121] on icon at bounding box center [694, 96] width 343 height 121
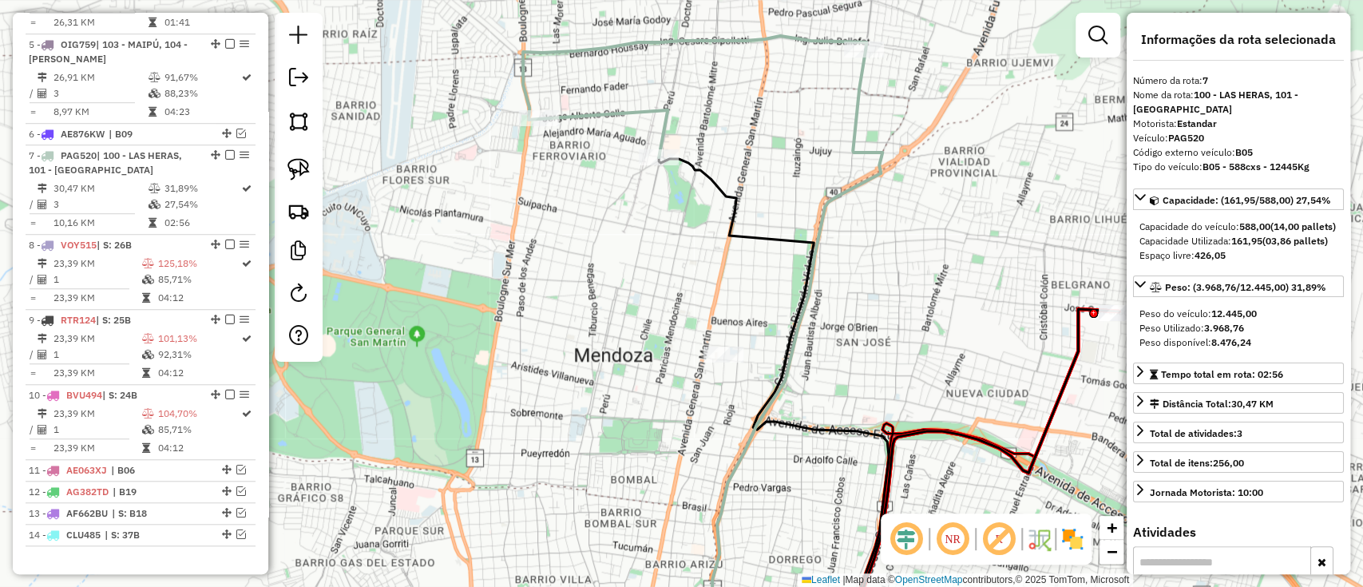
scroll to position [844, 0]
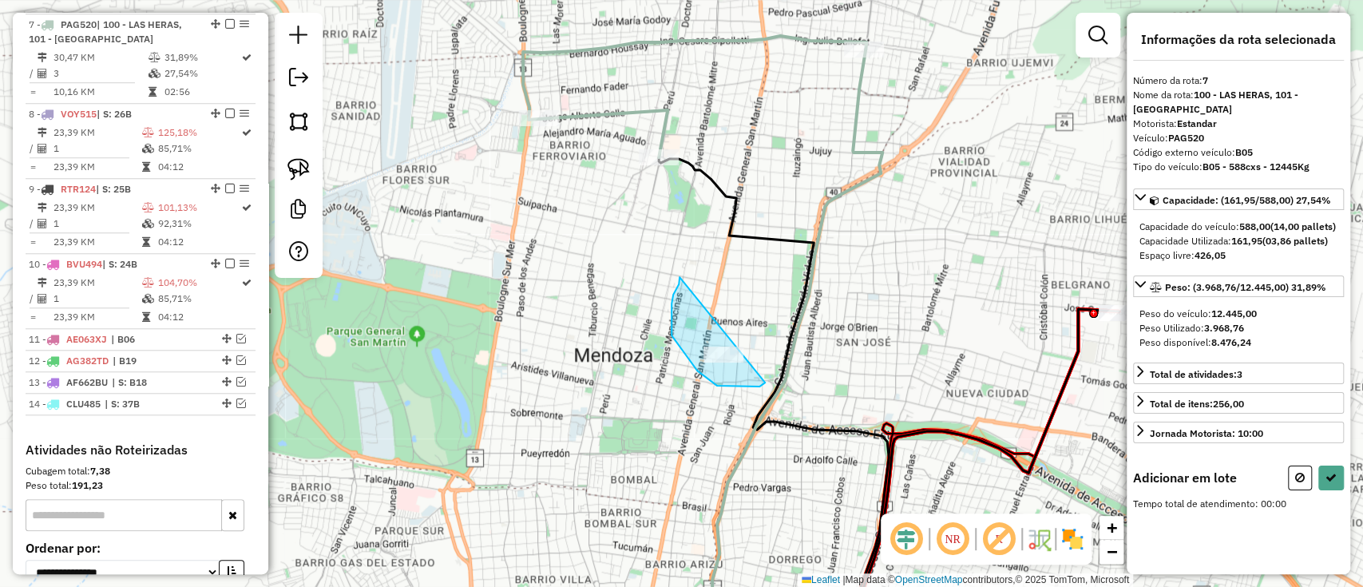
drag, startPoint x: 679, startPoint y: 277, endPoint x: 771, endPoint y: 365, distance: 127.1
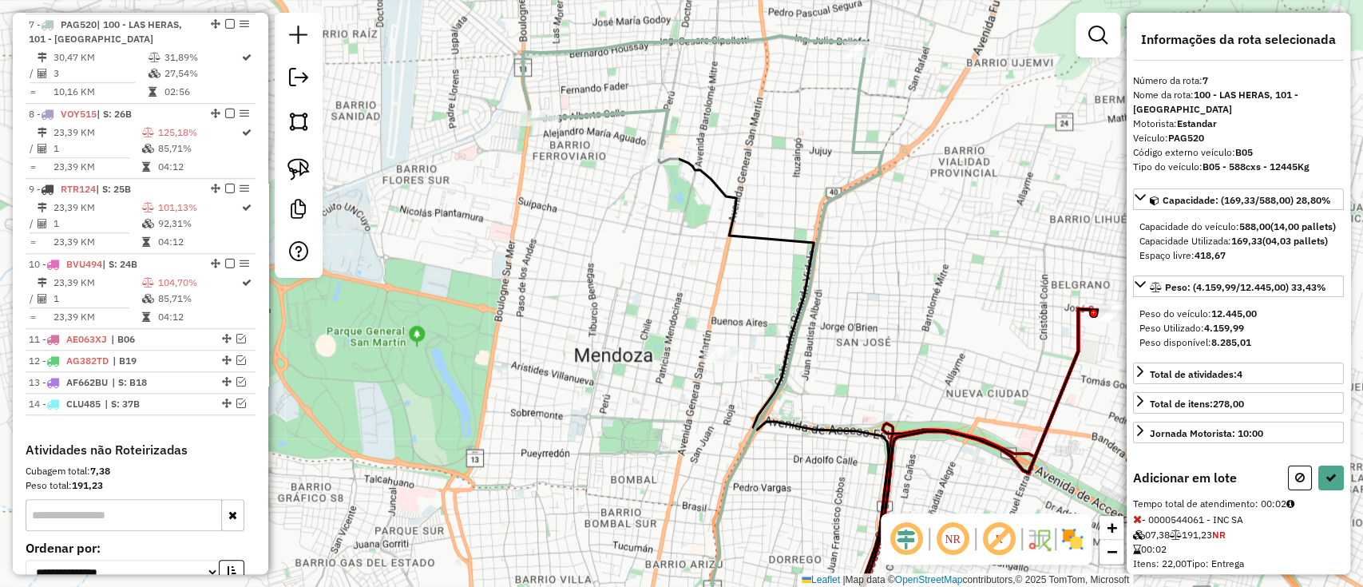
select select "**********"
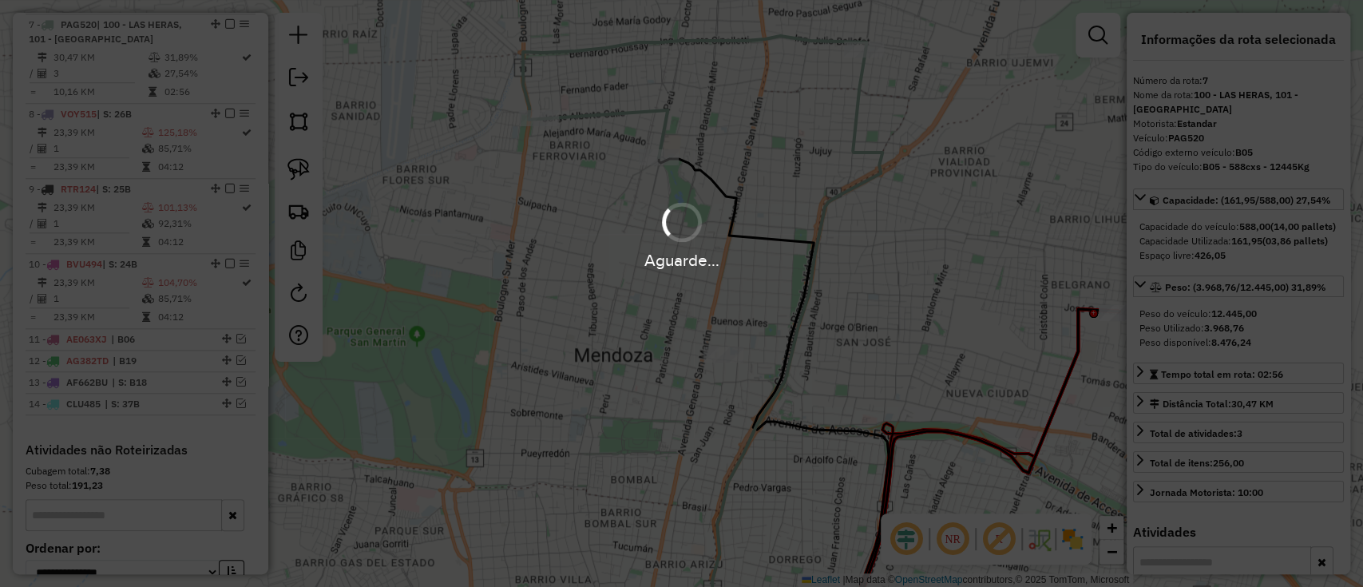
scroll to position [789, 0]
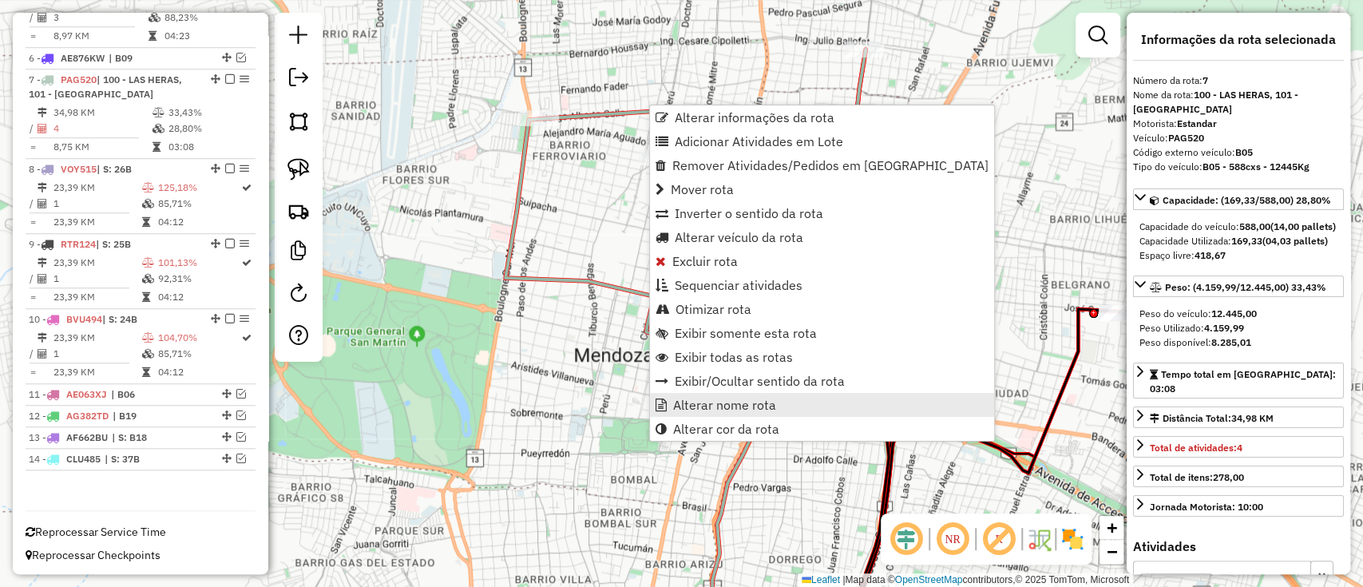
click at [728, 405] on span "Alterar nome rota" at bounding box center [724, 404] width 103 height 13
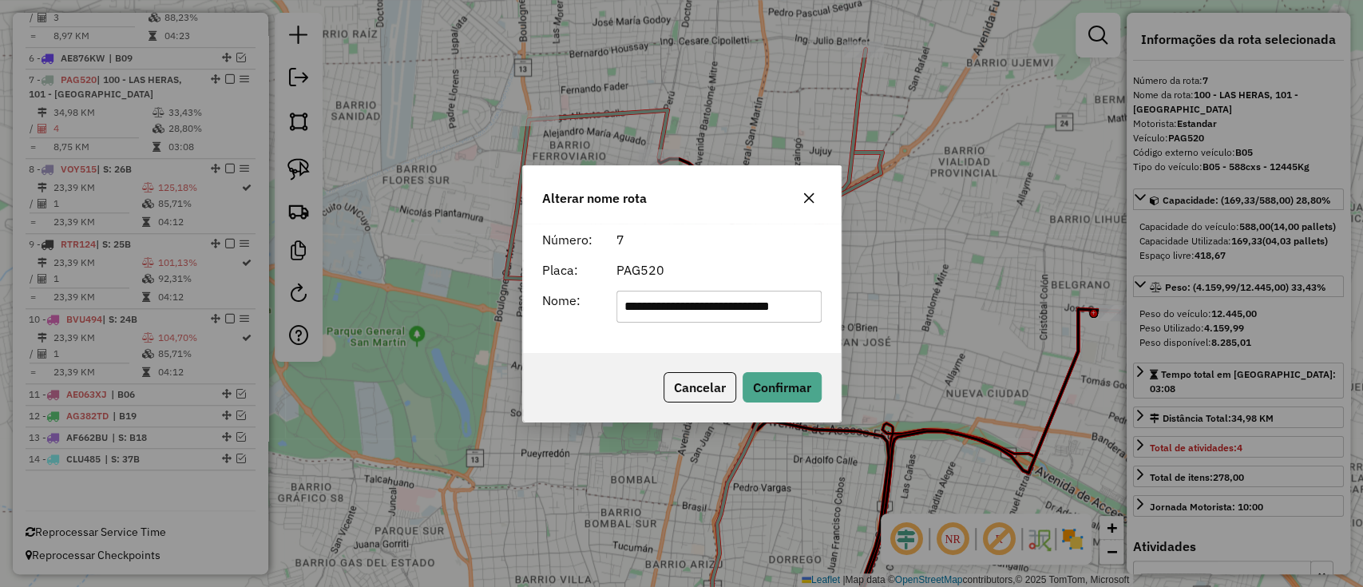
scroll to position [0, 0]
drag, startPoint x: 813, startPoint y: 303, endPoint x: 358, endPoint y: 308, distance: 455.1
click at [358, 308] on div "**********" at bounding box center [681, 293] width 1363 height 587
type input "***"
click at [797, 372] on button "Confirmar" at bounding box center [782, 387] width 79 height 30
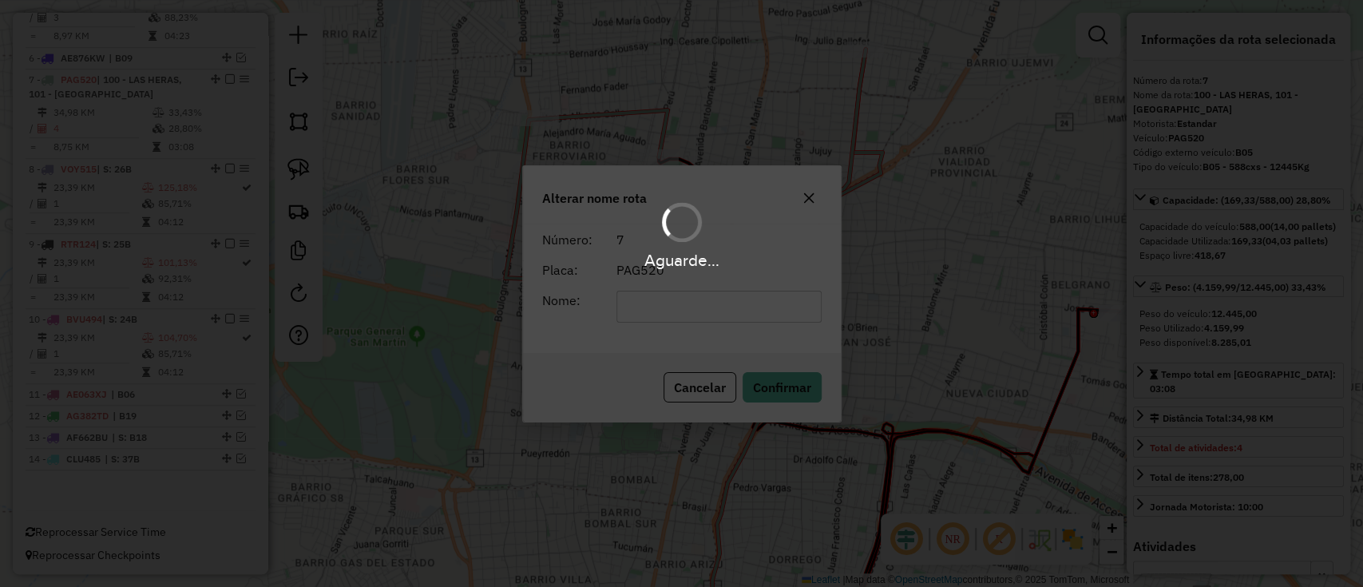
scroll to position [774, 0]
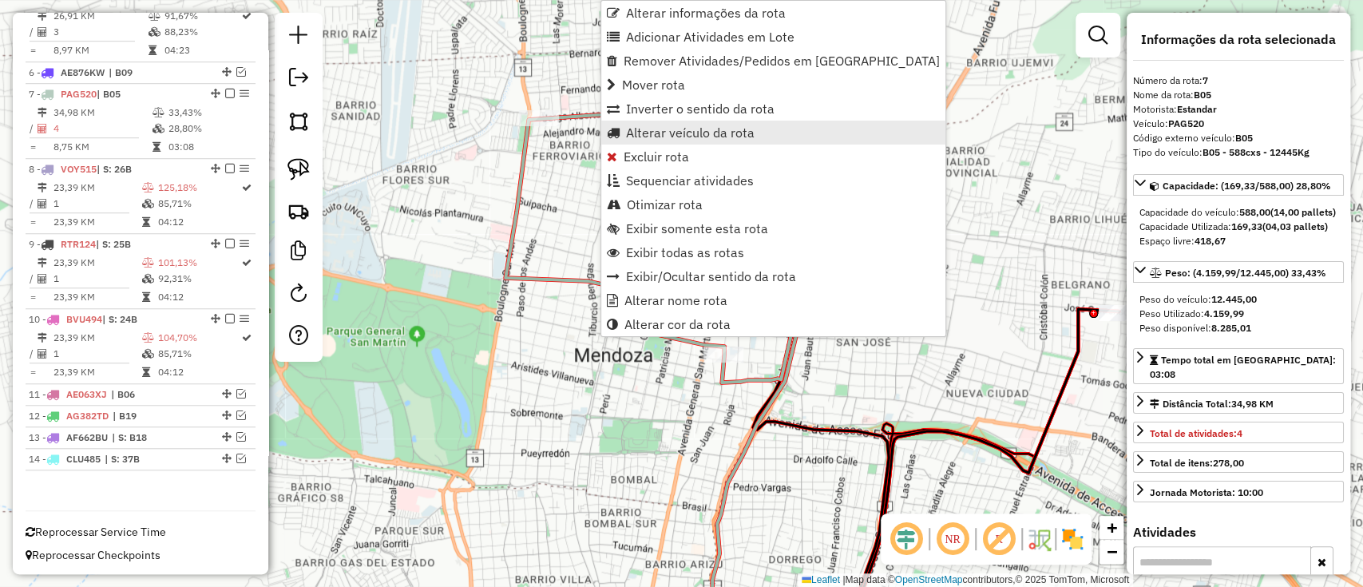
click at [666, 133] on span "Alterar veículo da rota" at bounding box center [690, 132] width 129 height 13
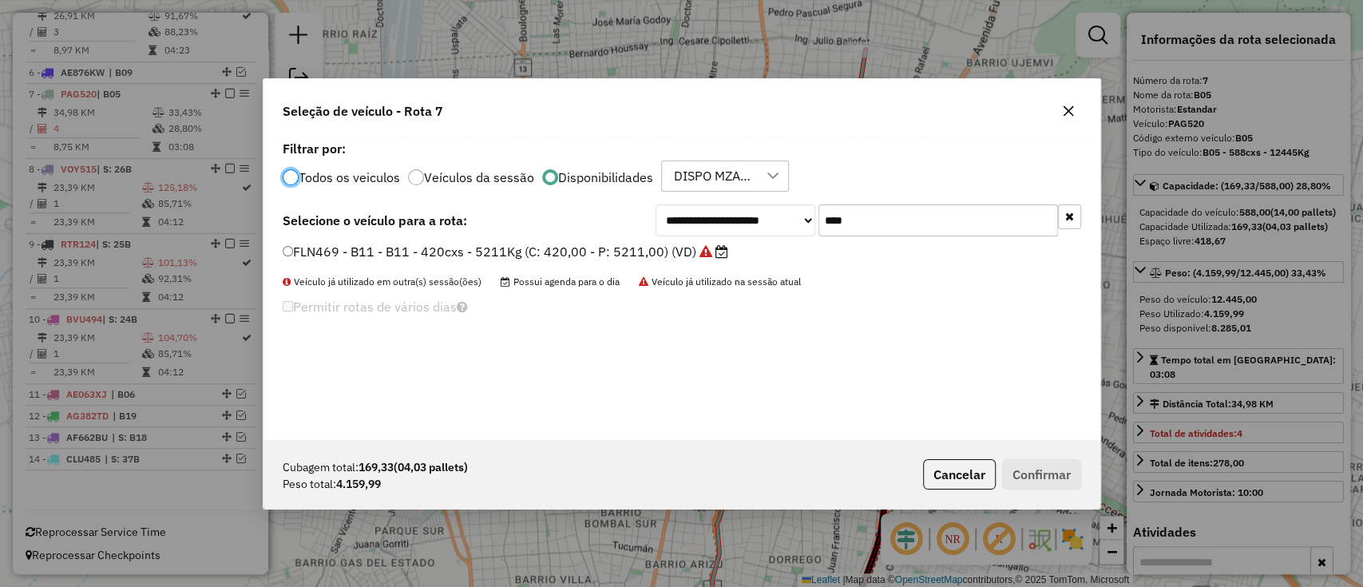
scroll to position [8, 5]
drag, startPoint x: 893, startPoint y: 214, endPoint x: 700, endPoint y: 213, distance: 192.4
click at [700, 213] on div "**********" at bounding box center [869, 220] width 426 height 32
paste input "text"
type input "***"
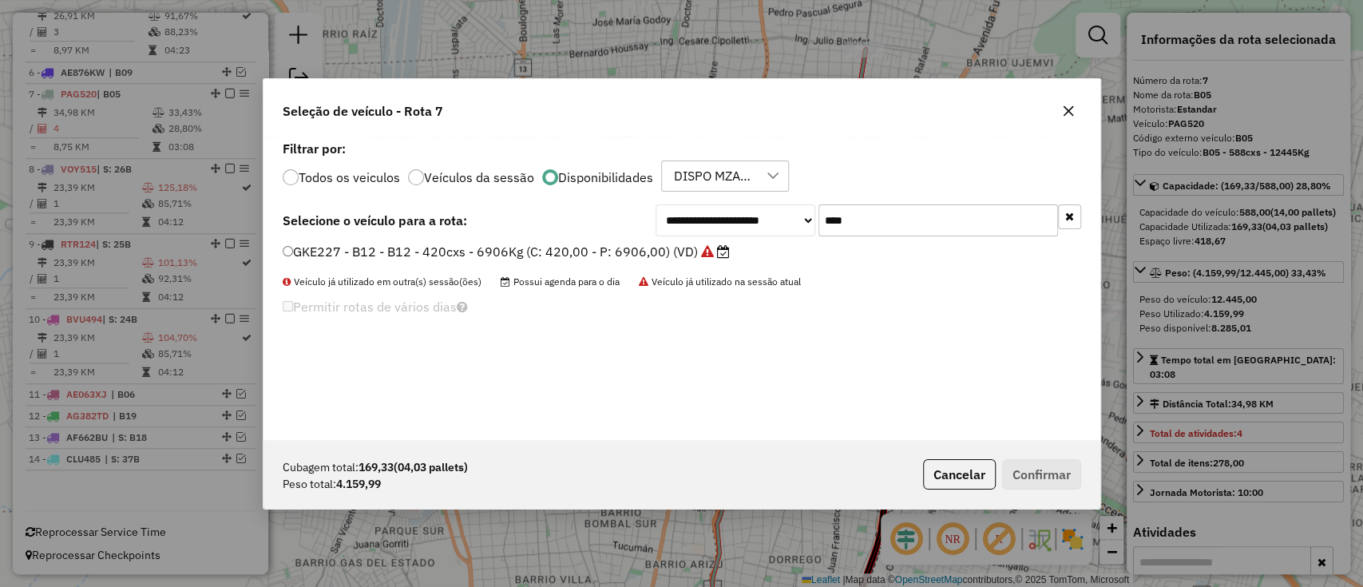
click at [664, 244] on label "GKE227 - B12 - B12 - 420cxs - 6906Kg (C: 420,00 - P: 6906,00) (VD)" at bounding box center [506, 251] width 447 height 19
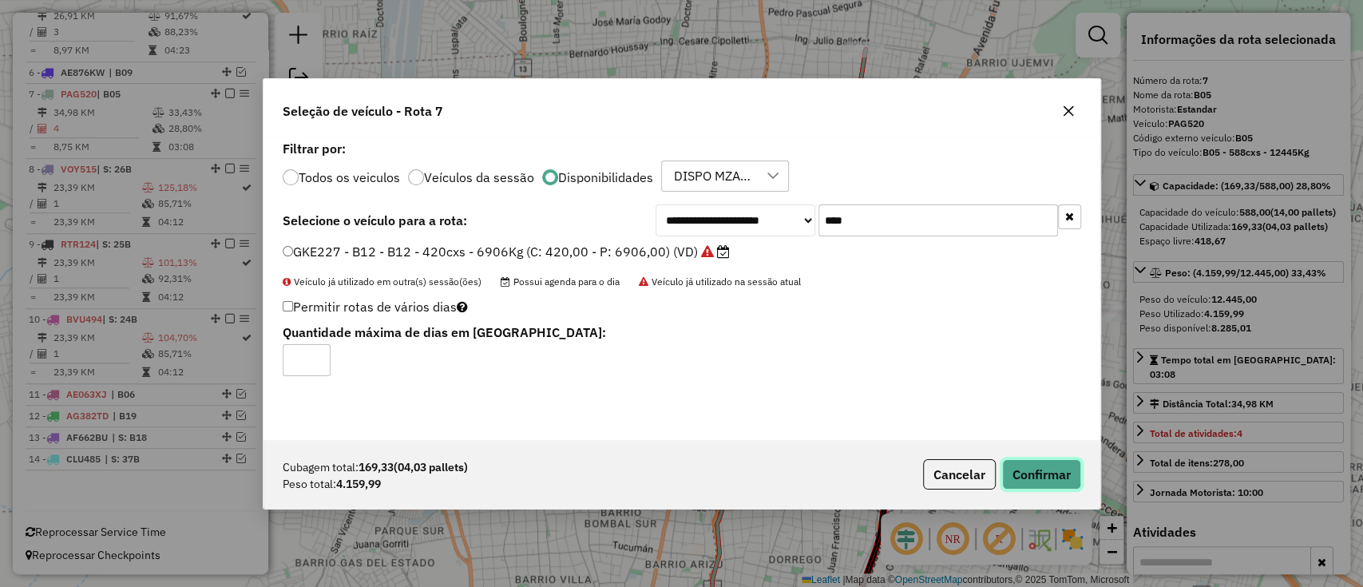
click at [1031, 467] on button "Confirmar" at bounding box center [1041, 474] width 79 height 30
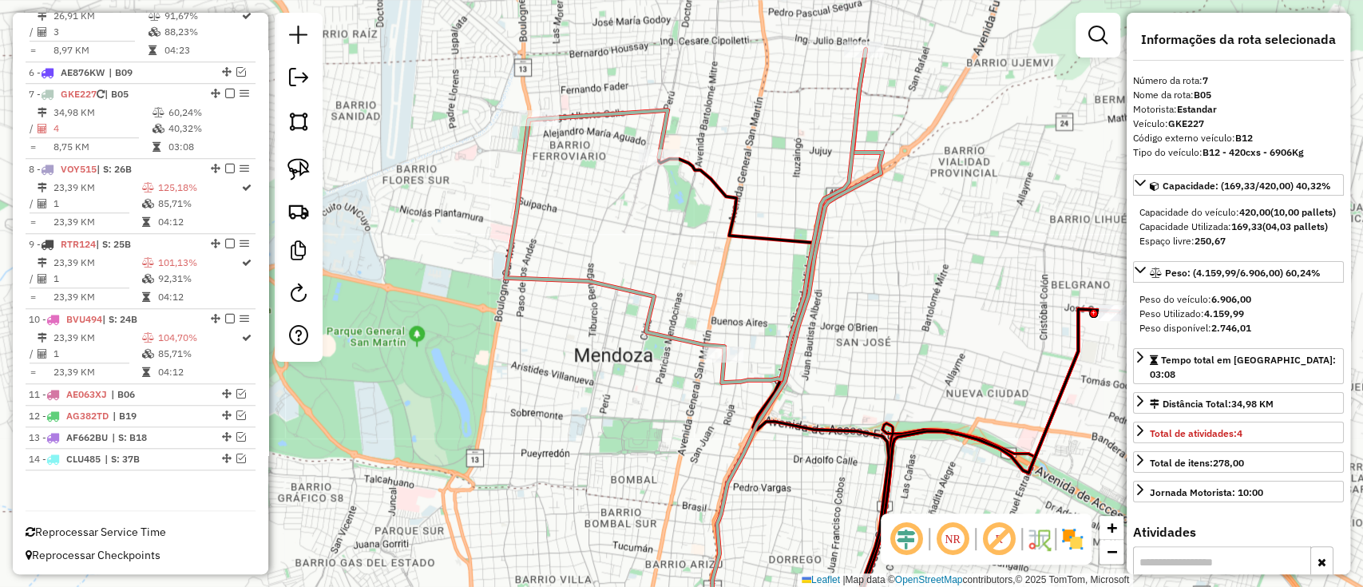
click at [578, 271] on icon at bounding box center [685, 216] width 360 height 333
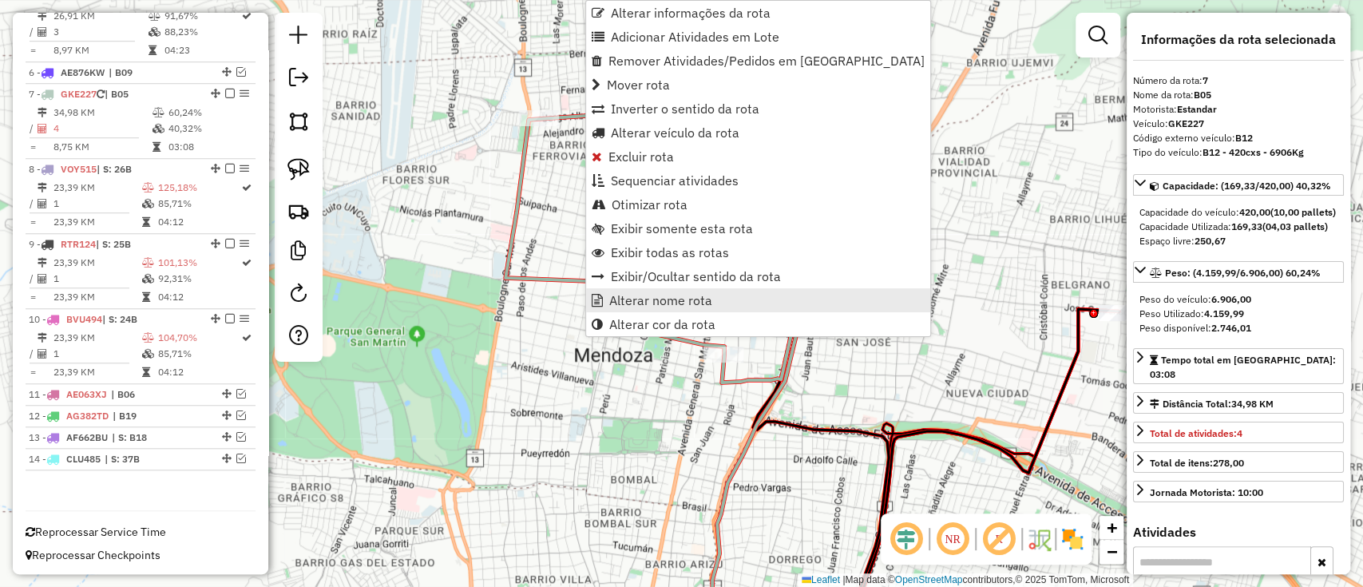
click at [650, 302] on span "Alterar nome rota" at bounding box center [660, 300] width 103 height 13
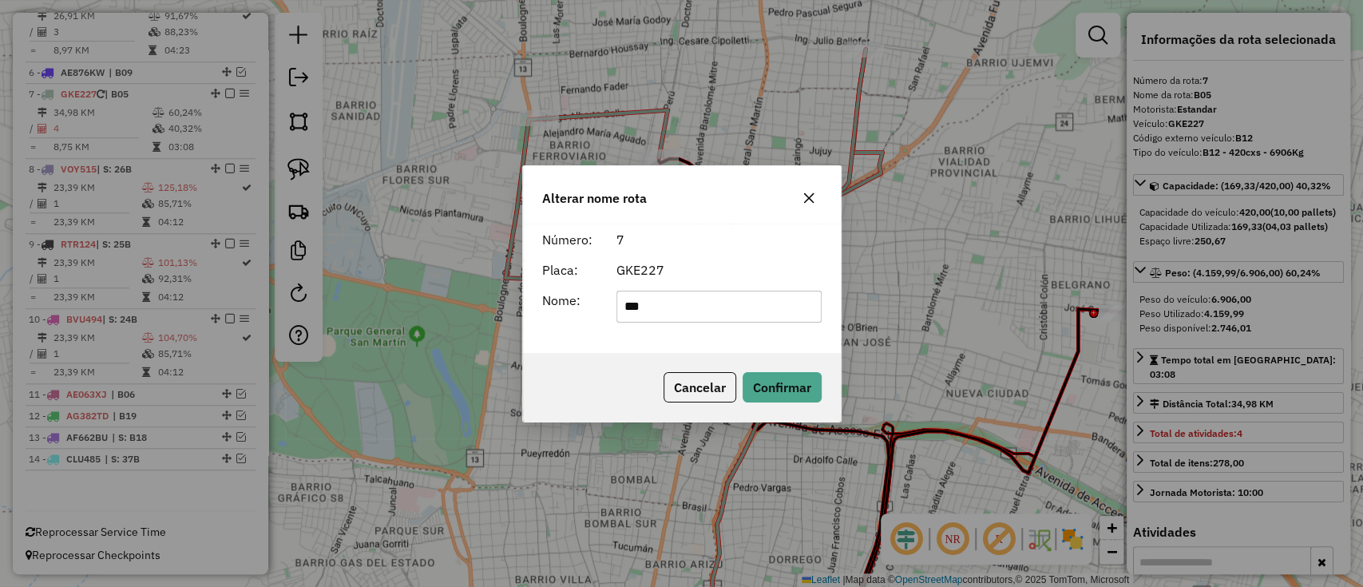
click at [720, 307] on input "***" at bounding box center [718, 307] width 205 height 32
type input "***"
click at [771, 373] on button "Confirmar" at bounding box center [782, 387] width 79 height 30
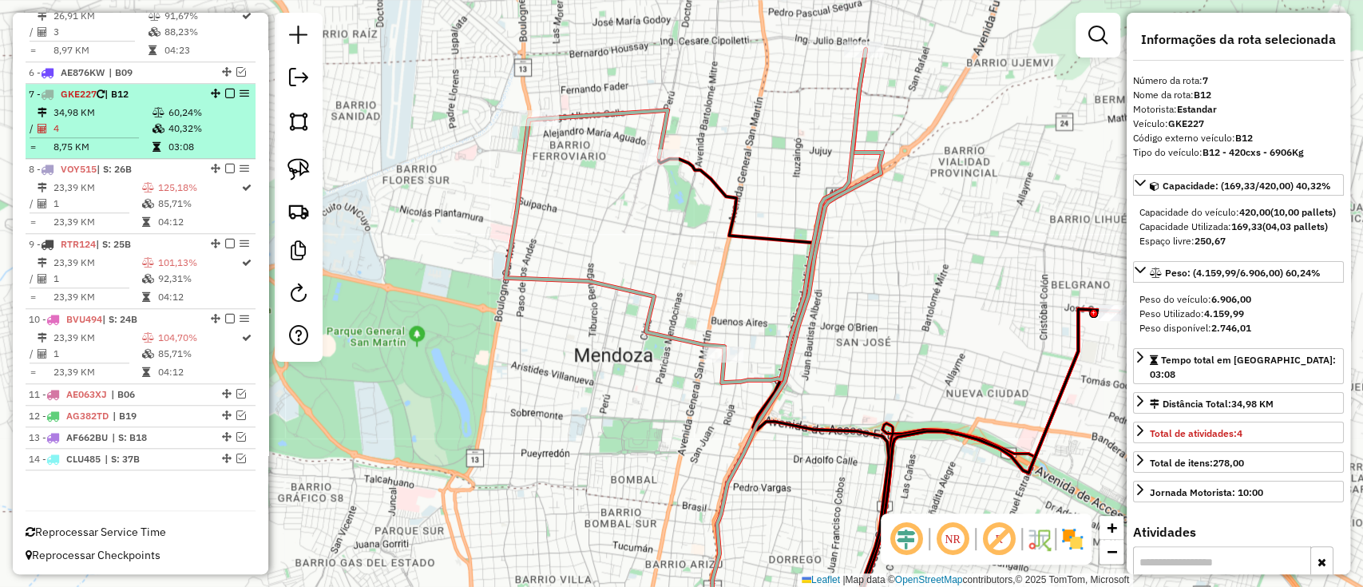
click at [230, 90] on em at bounding box center [230, 94] width 10 height 10
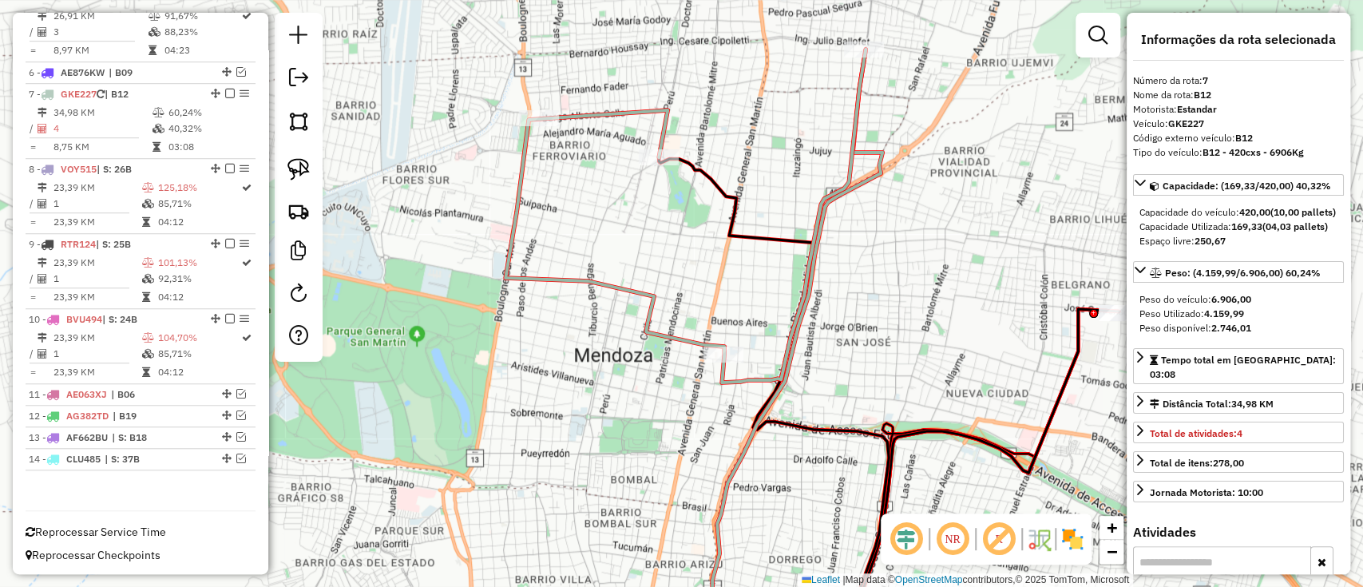
scroll to position [722, 0]
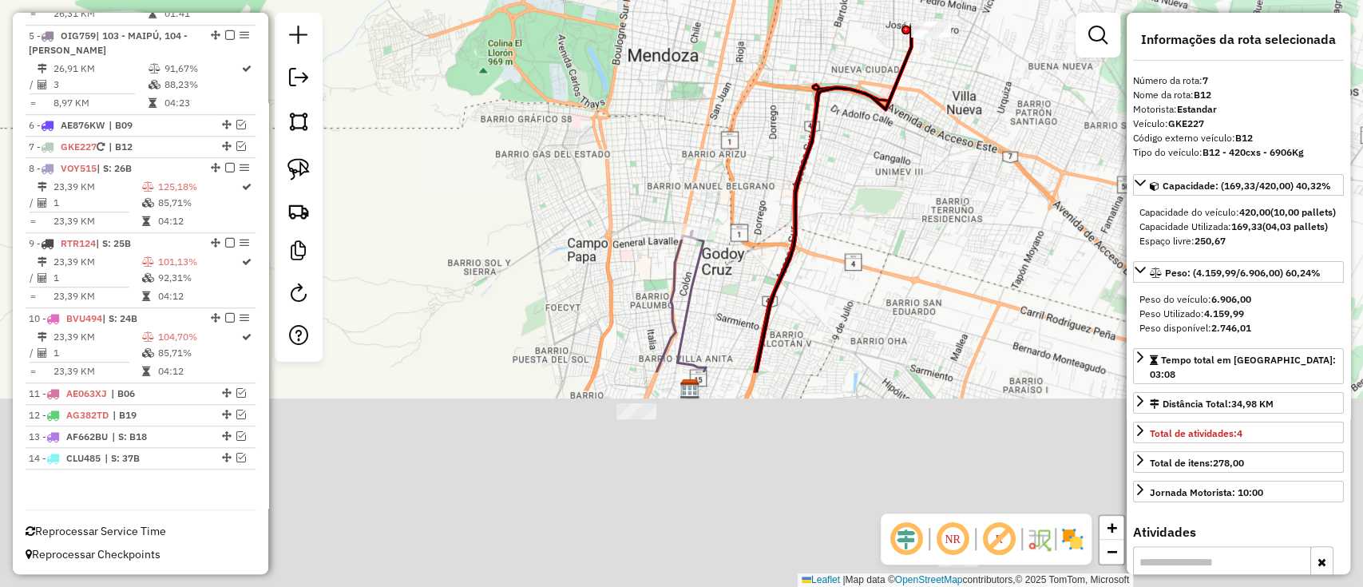
drag, startPoint x: 794, startPoint y: 417, endPoint x: 782, endPoint y: 57, distance: 360.3
click at [782, 57] on div "Janela de atendimento Grade de atendimento Capacidade Transportadoras Veículos …" at bounding box center [681, 293] width 1363 height 587
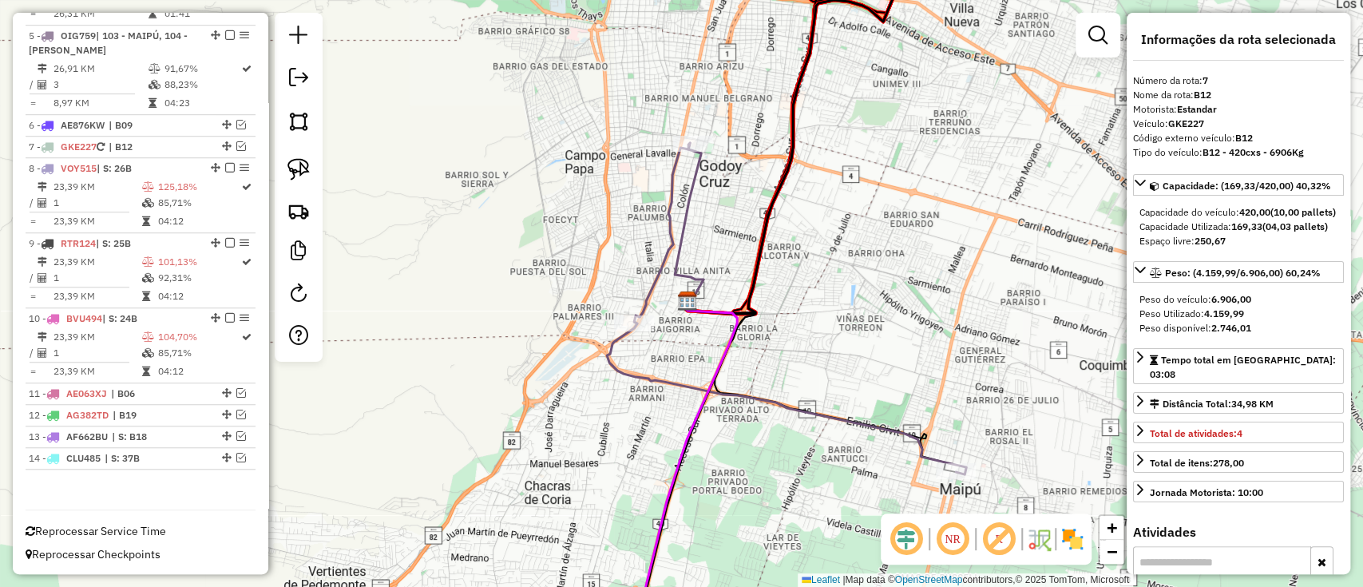
click at [675, 192] on icon at bounding box center [786, 308] width 359 height 331
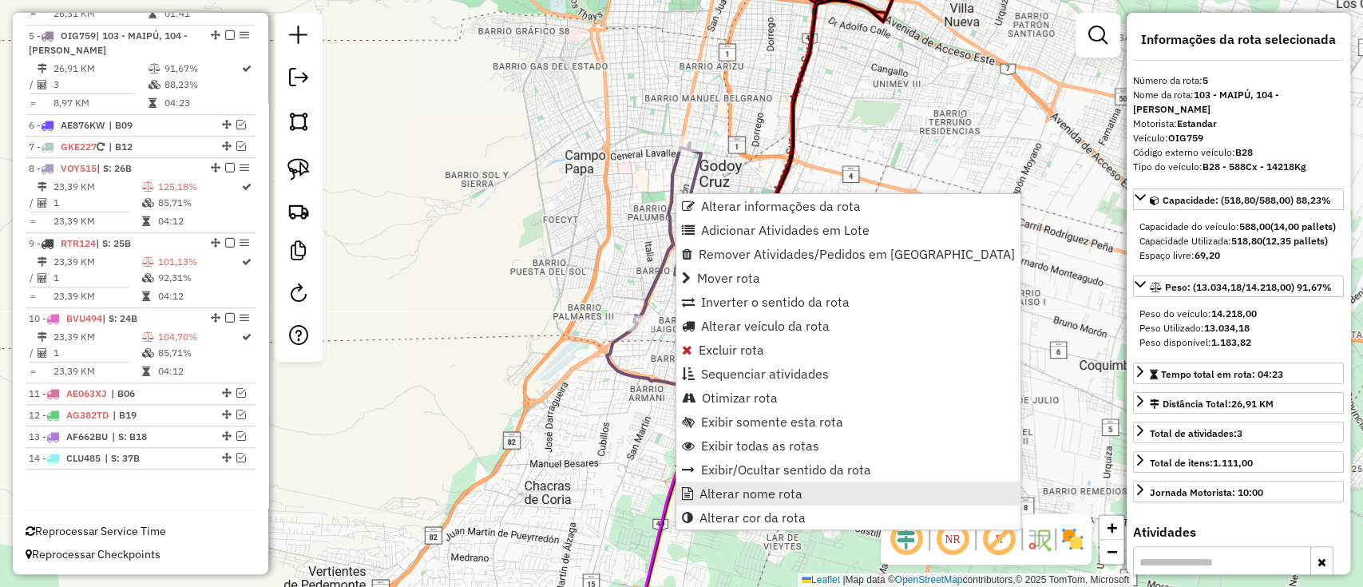
click at [747, 487] on span "Alterar nome rota" at bounding box center [750, 493] width 103 height 13
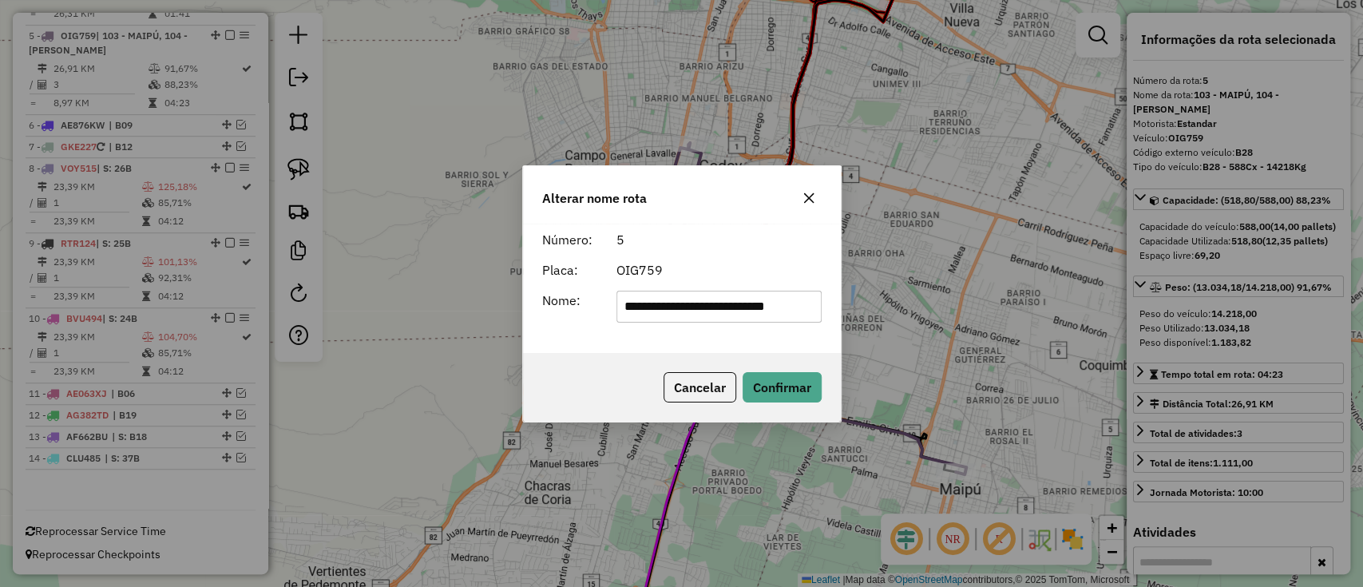
scroll to position [0, 0]
drag, startPoint x: 811, startPoint y: 306, endPoint x: 298, endPoint y: 299, distance: 513.4
click at [298, 299] on div "**********" at bounding box center [681, 293] width 1363 height 587
type input "***"
click at [814, 379] on button "Confirmar" at bounding box center [782, 387] width 79 height 30
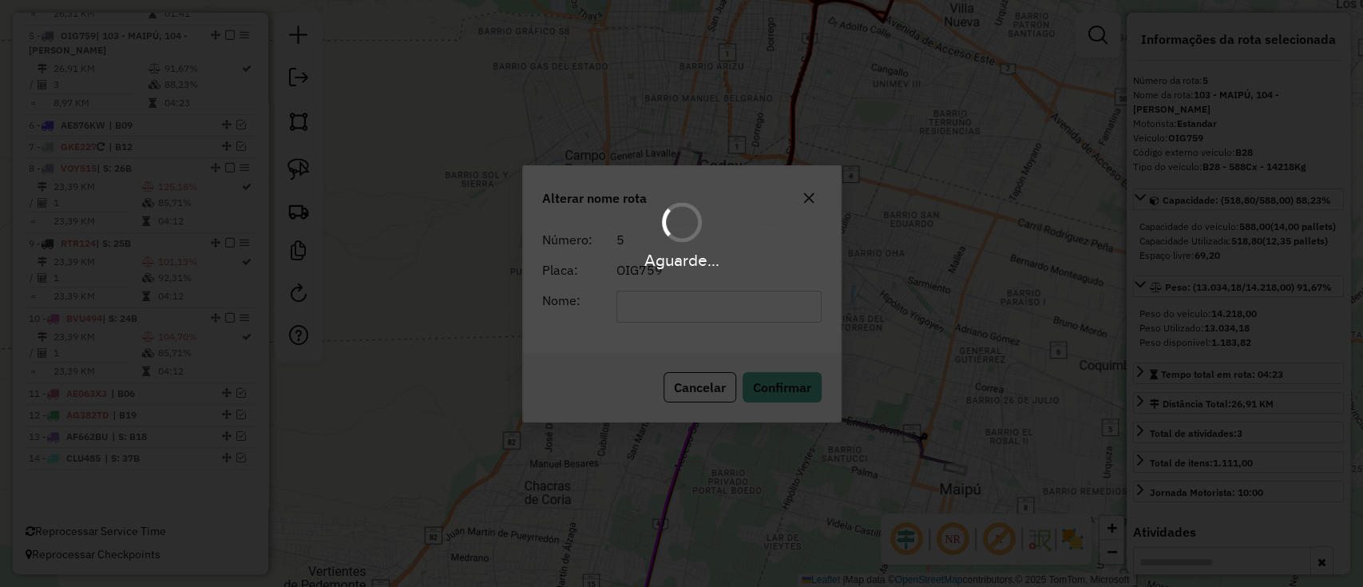
scroll to position [707, 0]
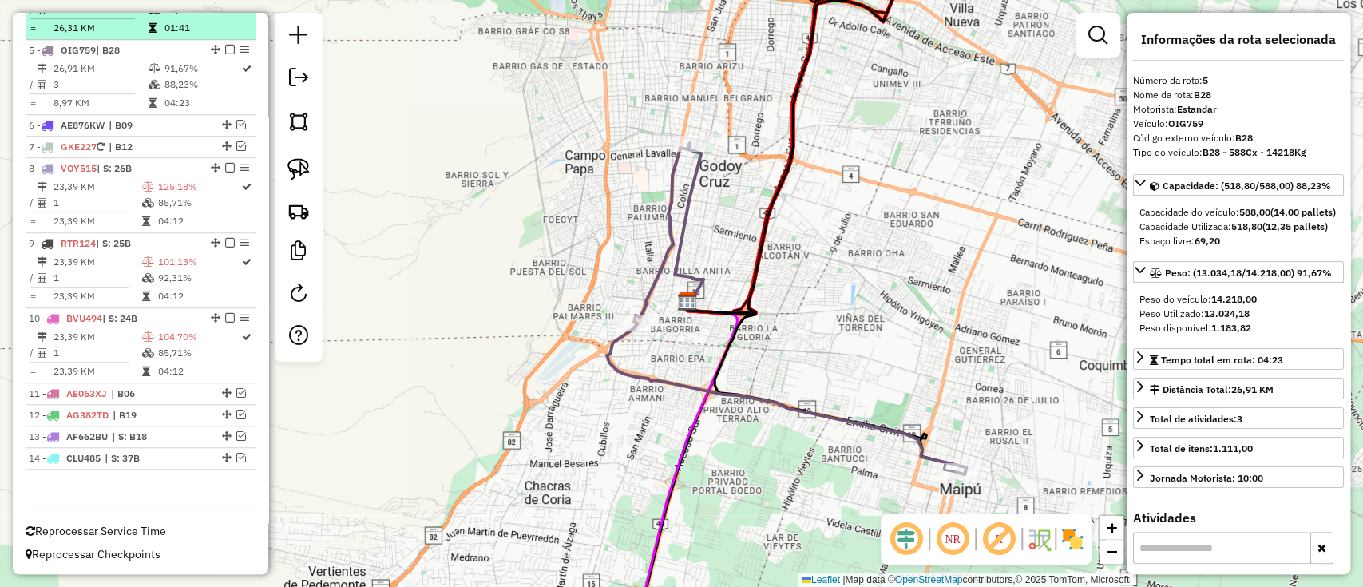
click at [228, 48] on em at bounding box center [230, 50] width 10 height 10
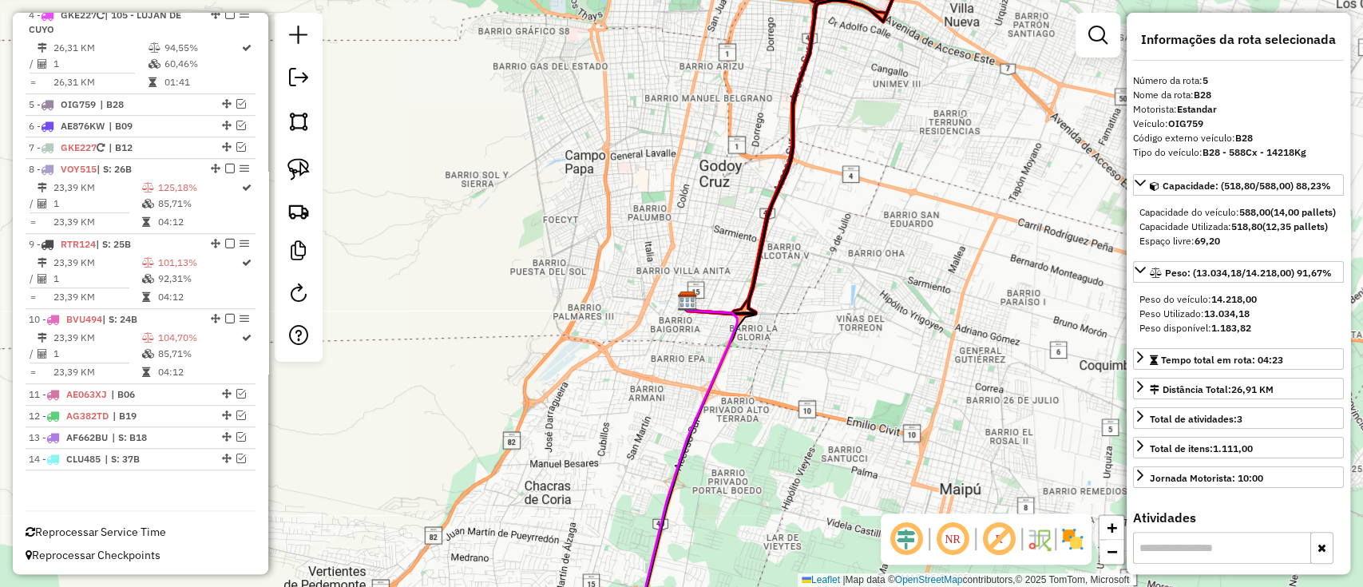
click at [693, 406] on icon at bounding box center [689, 473] width 96 height 346
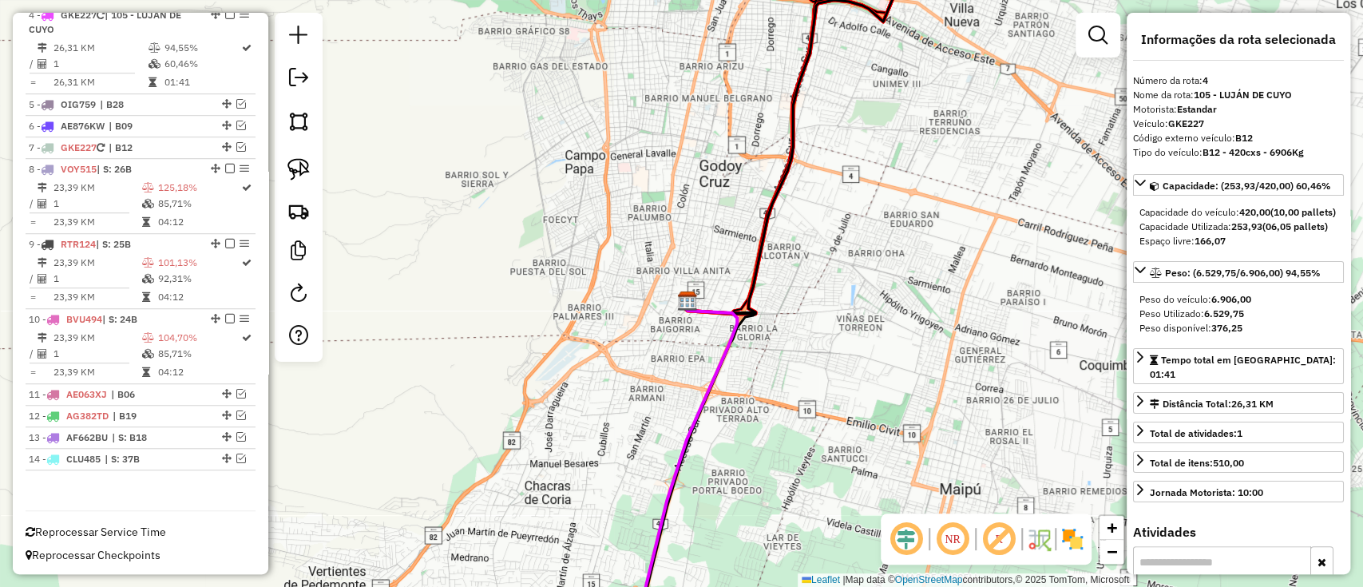
scroll to position [644, 0]
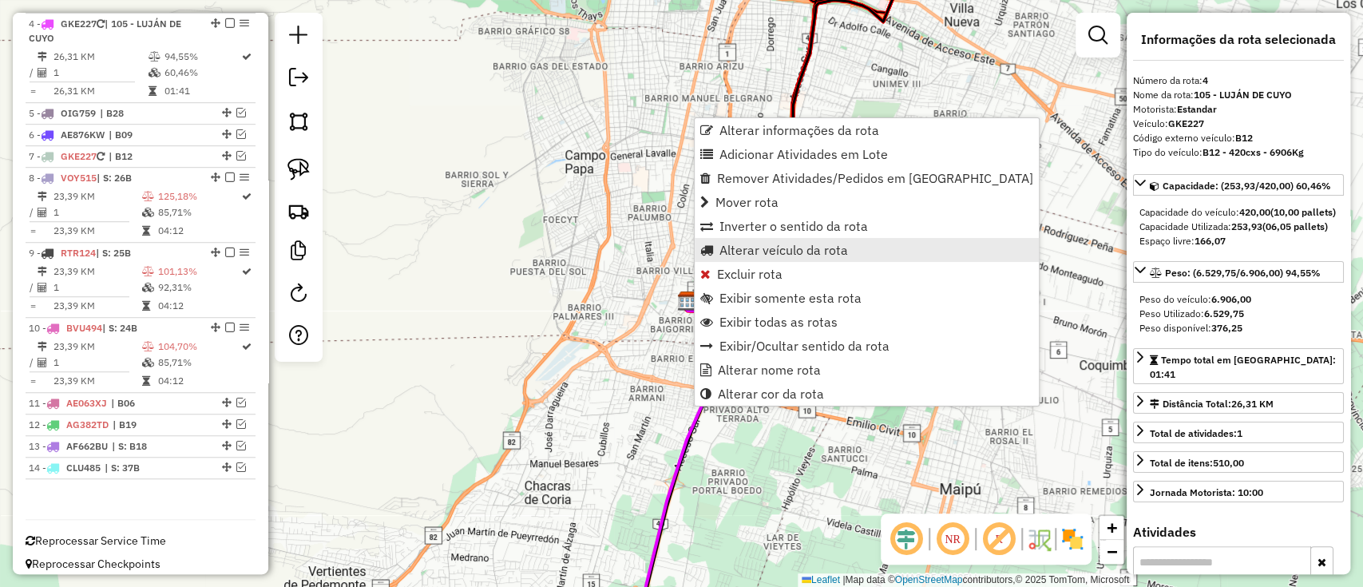
click at [765, 244] on span "Alterar veículo da rota" at bounding box center [783, 250] width 129 height 13
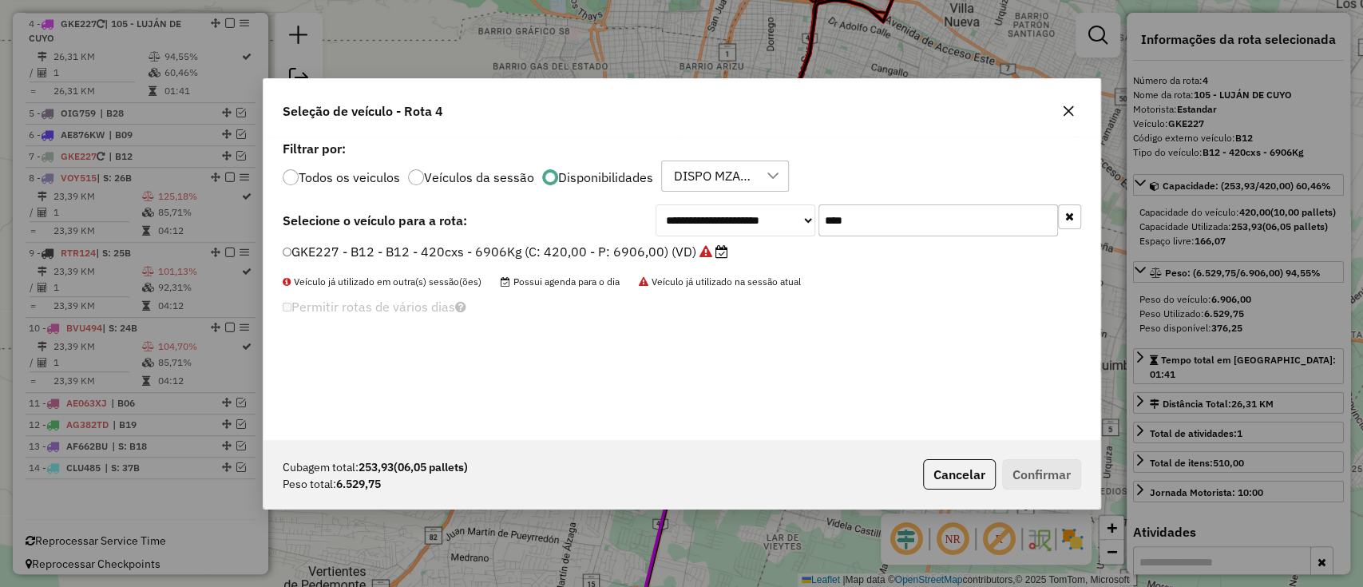
scroll to position [8, 5]
drag, startPoint x: 877, startPoint y: 226, endPoint x: 849, endPoint y: 230, distance: 28.2
click at [875, 225] on input "***" at bounding box center [938, 220] width 240 height 32
type input "***"
drag, startPoint x: 636, startPoint y: 245, endPoint x: 656, endPoint y: 252, distance: 21.2
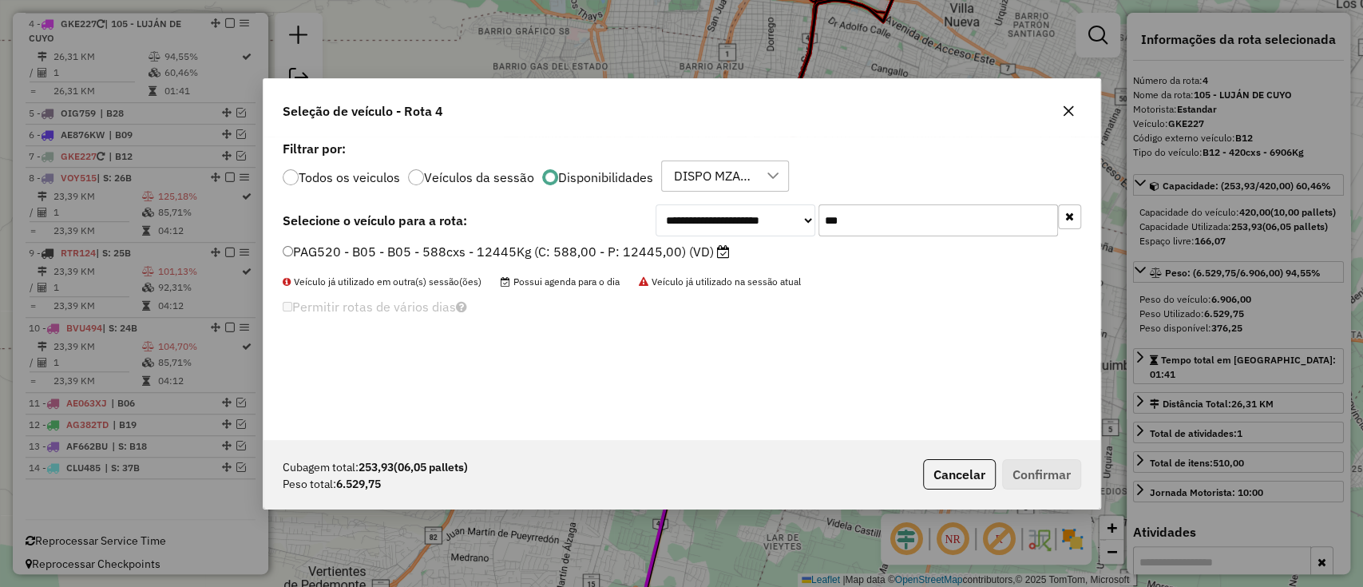
click at [636, 245] on label "PAG520 - B05 - B05 - 588cxs - 12445Kg (C: 588,00 - P: 12445,00) (VD)" at bounding box center [506, 251] width 447 height 19
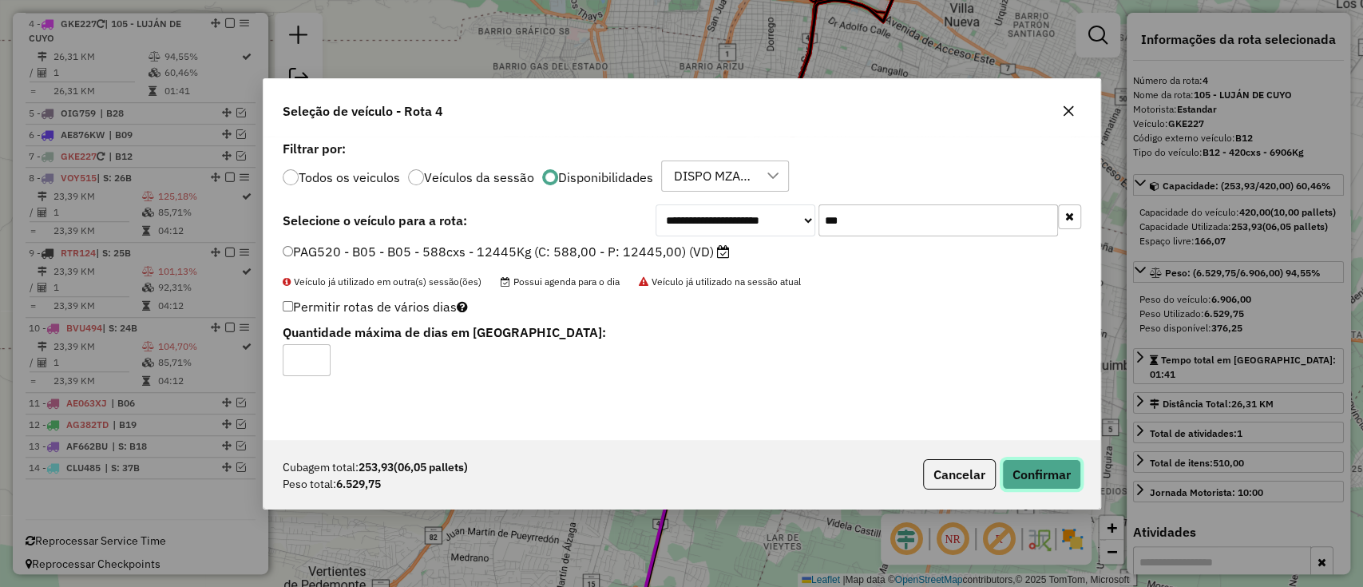
click at [1038, 474] on button "Confirmar" at bounding box center [1041, 474] width 79 height 30
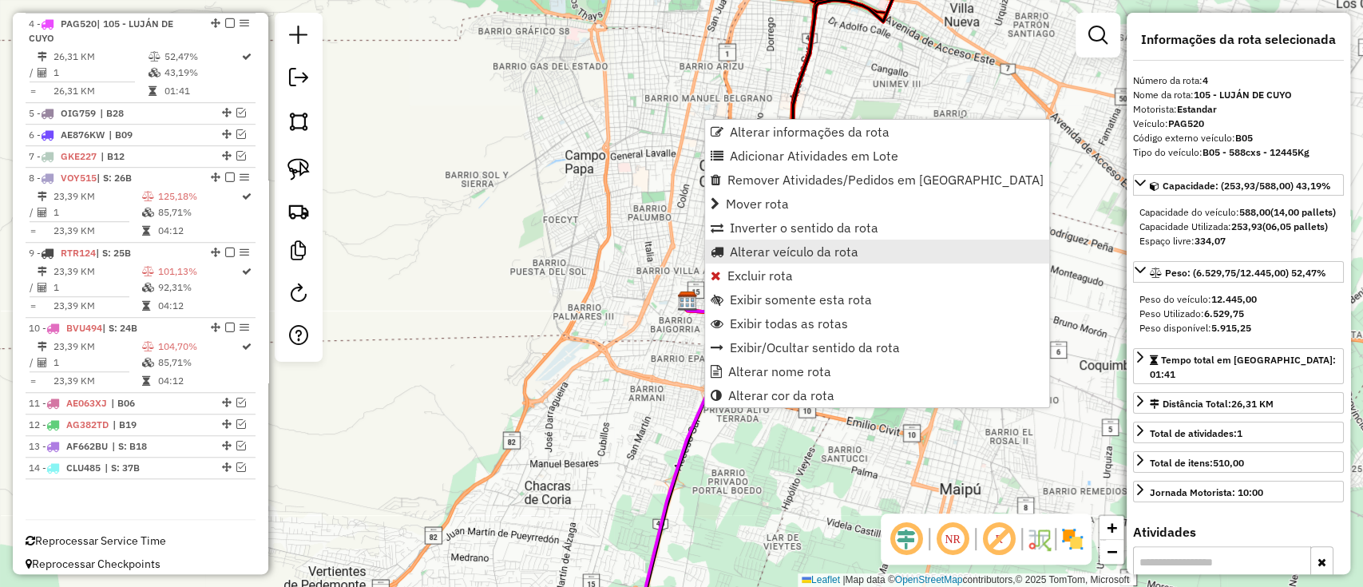
click at [781, 248] on span "Alterar veículo da rota" at bounding box center [794, 251] width 129 height 13
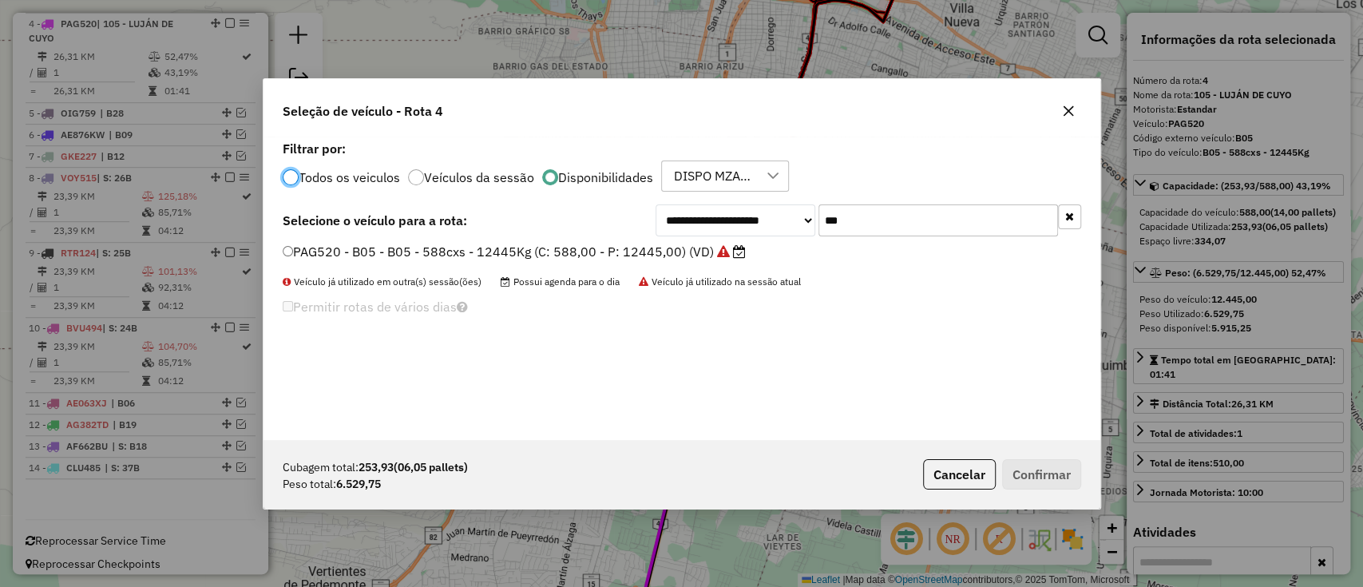
click at [876, 222] on input "***" at bounding box center [938, 220] width 240 height 32
type input "***"
drag, startPoint x: 599, startPoint y: 242, endPoint x: 666, endPoint y: 272, distance: 73.6
click at [601, 244] on label "GKE227 - B12 - B12 - 420cxs - 6906Kg (C: 420,00 - P: 6906,00) (VD)" at bounding box center [506, 251] width 447 height 19
click at [606, 252] on label "GKE227 - B12 - B12 - 420cxs - 6906Kg (C: 420,00 - P: 6906,00) (VD)" at bounding box center [506, 251] width 447 height 19
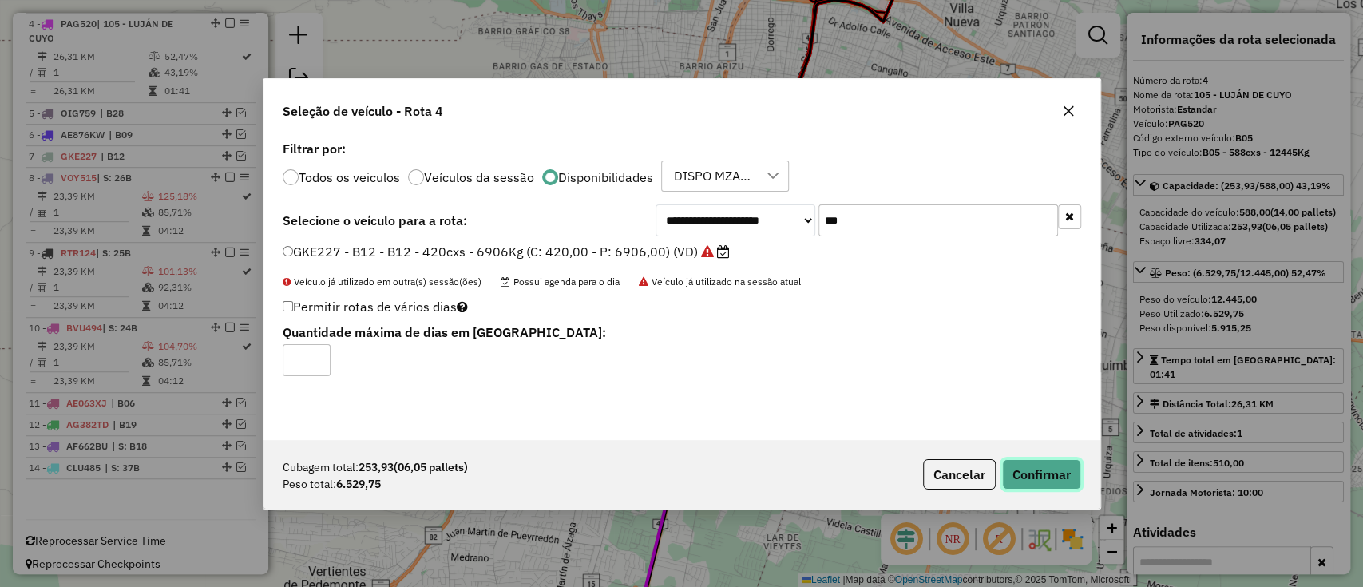
click at [1059, 483] on button "Confirmar" at bounding box center [1041, 474] width 79 height 30
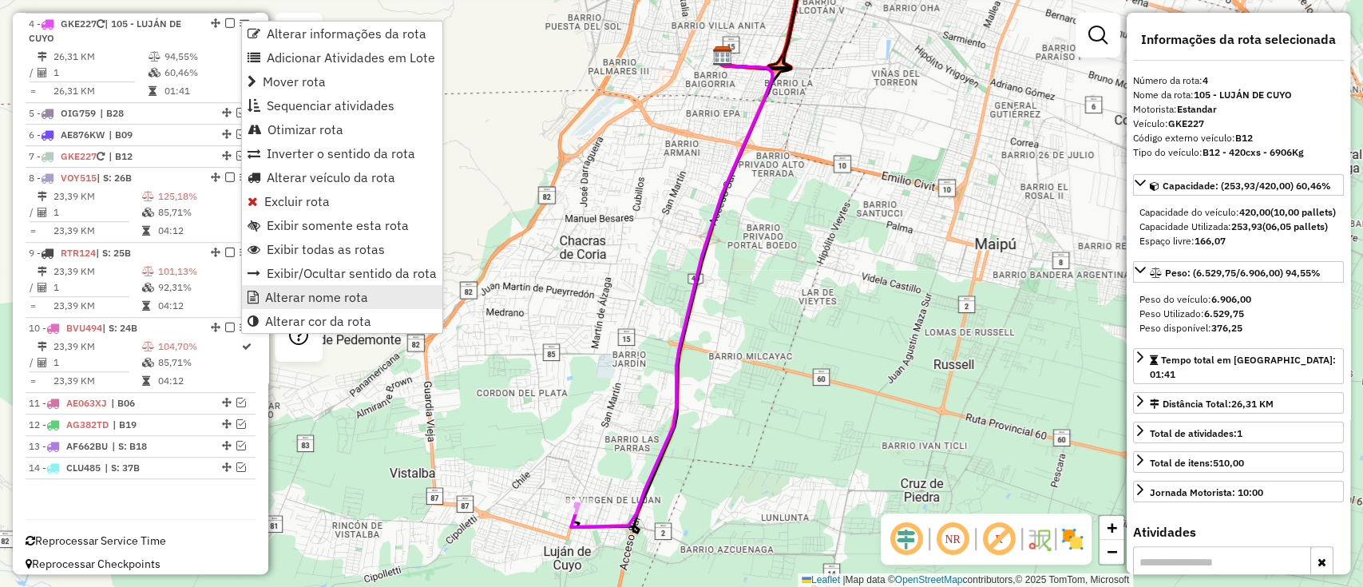
click at [339, 307] on link "Alterar nome rota" at bounding box center [342, 297] width 200 height 24
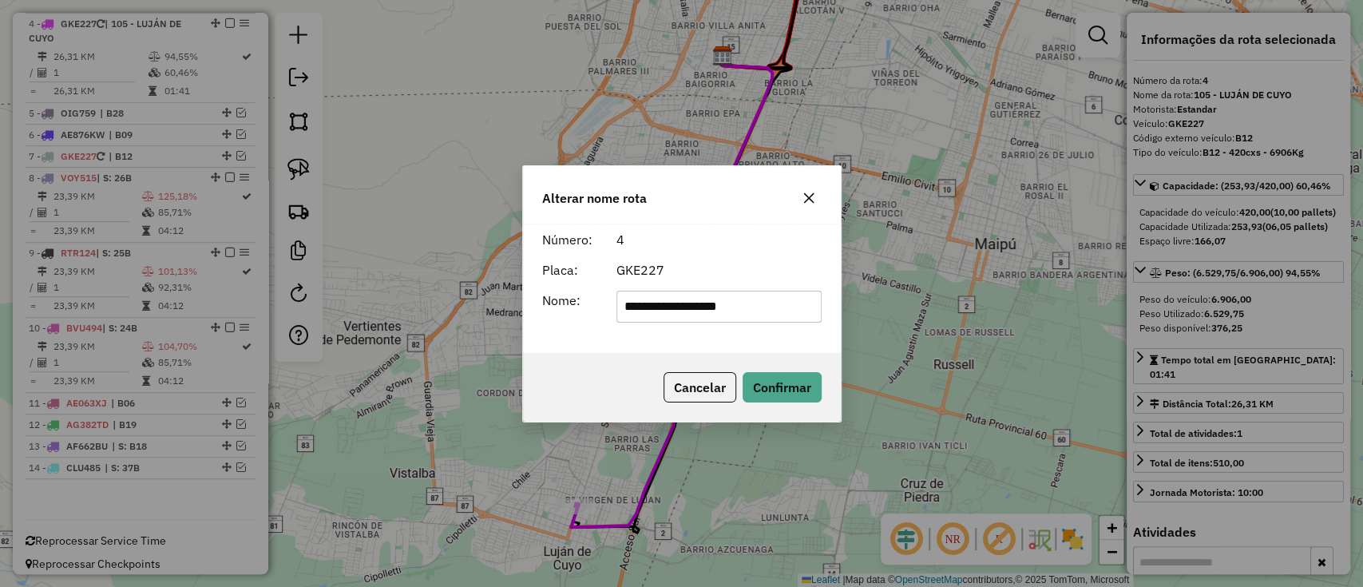
drag, startPoint x: 793, startPoint y: 302, endPoint x: 501, endPoint y: 306, distance: 291.5
click at [501, 306] on div "**********" at bounding box center [681, 293] width 1363 height 587
type input "***"
click at [772, 370] on div "Cancelar Confirmar" at bounding box center [682, 387] width 318 height 69
click at [772, 377] on button "Confirmar" at bounding box center [782, 387] width 79 height 30
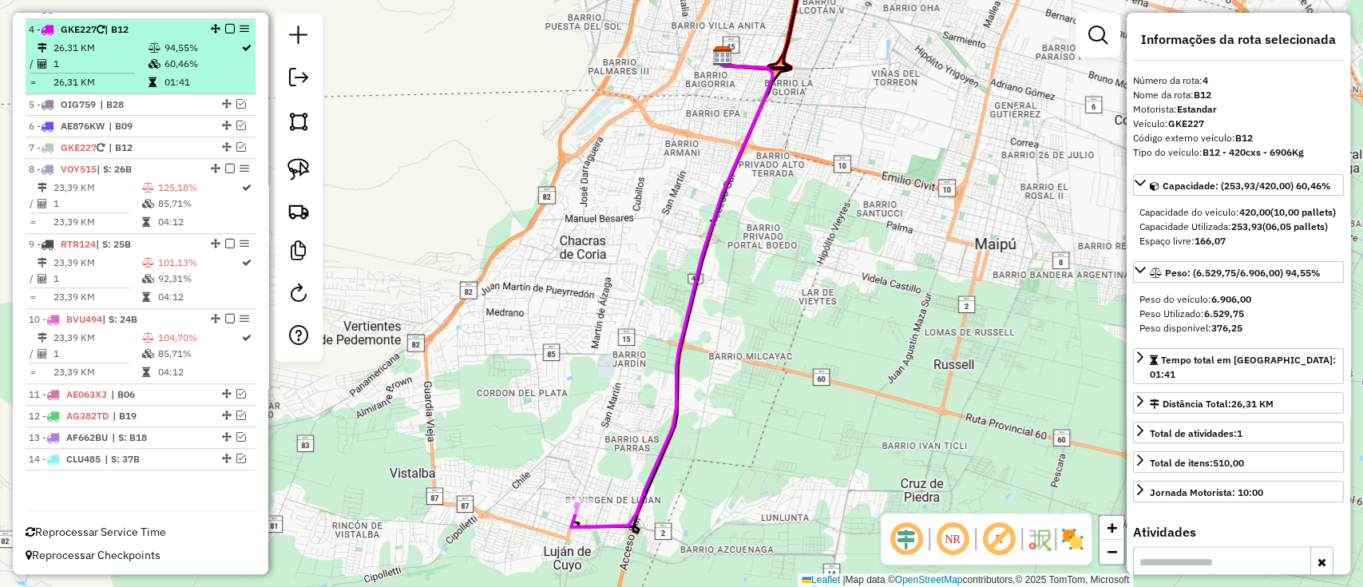
click at [225, 30] on em at bounding box center [230, 29] width 10 height 10
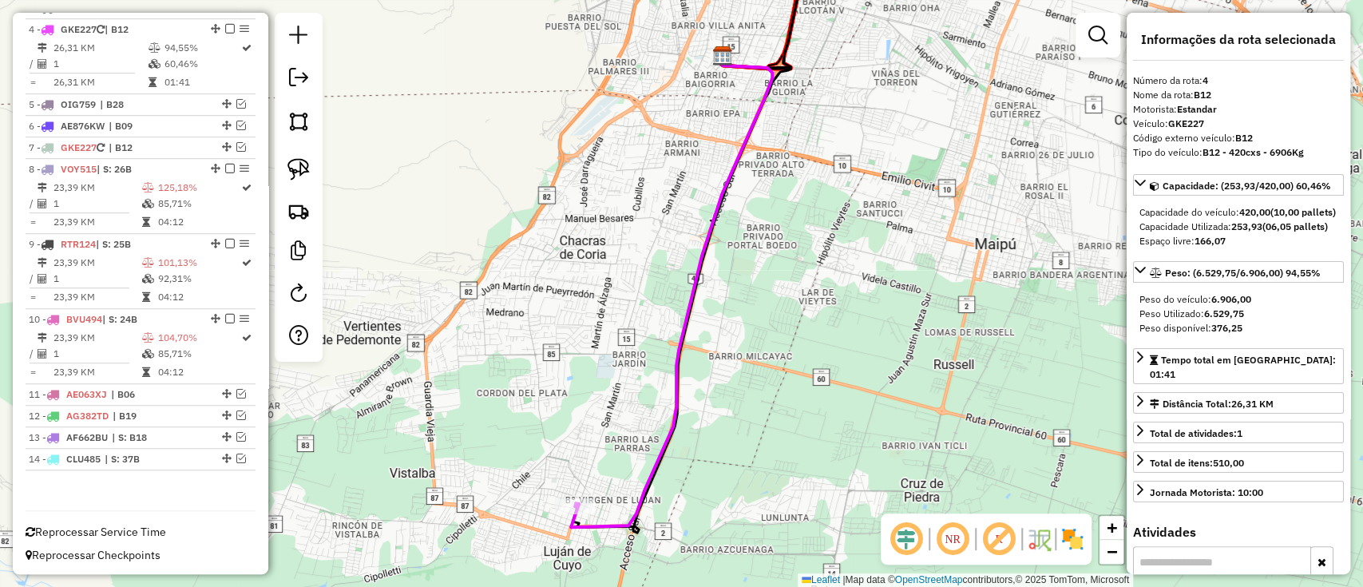
scroll to position [586, 0]
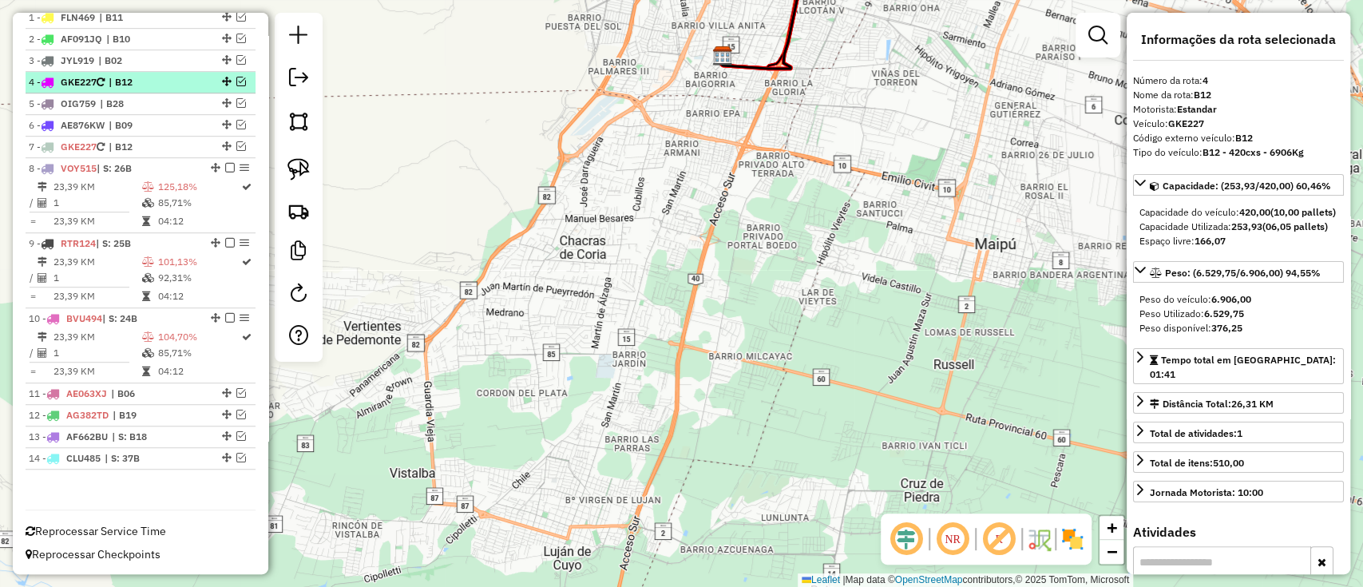
click at [236, 80] on em at bounding box center [241, 82] width 10 height 10
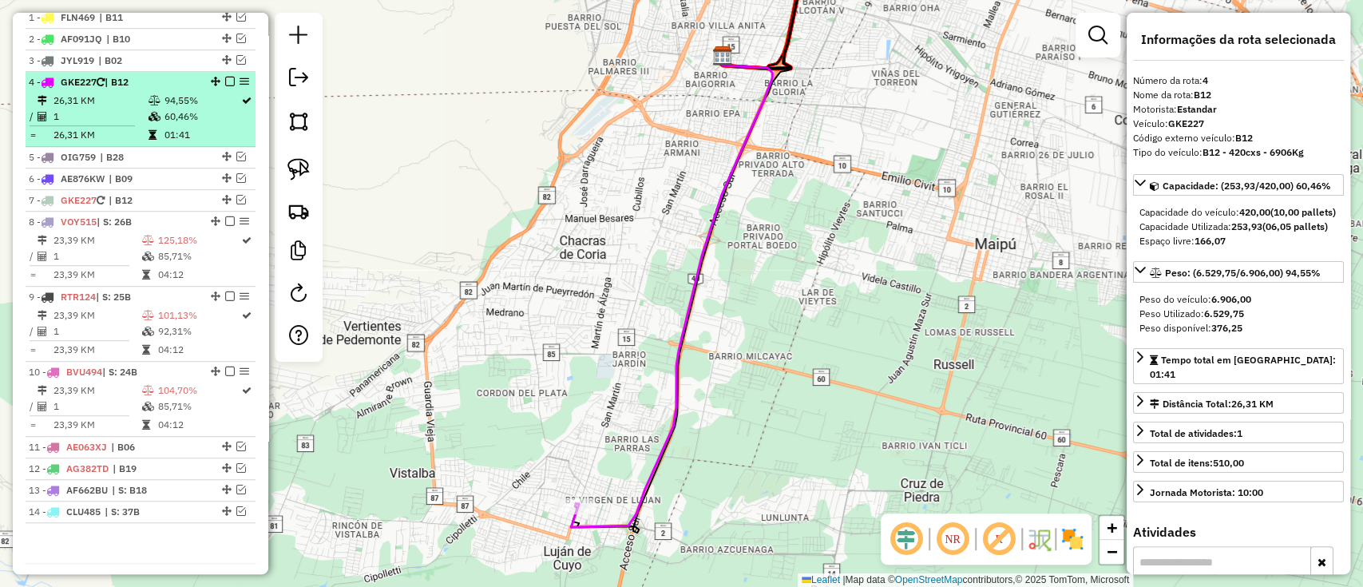
scroll to position [639, 0]
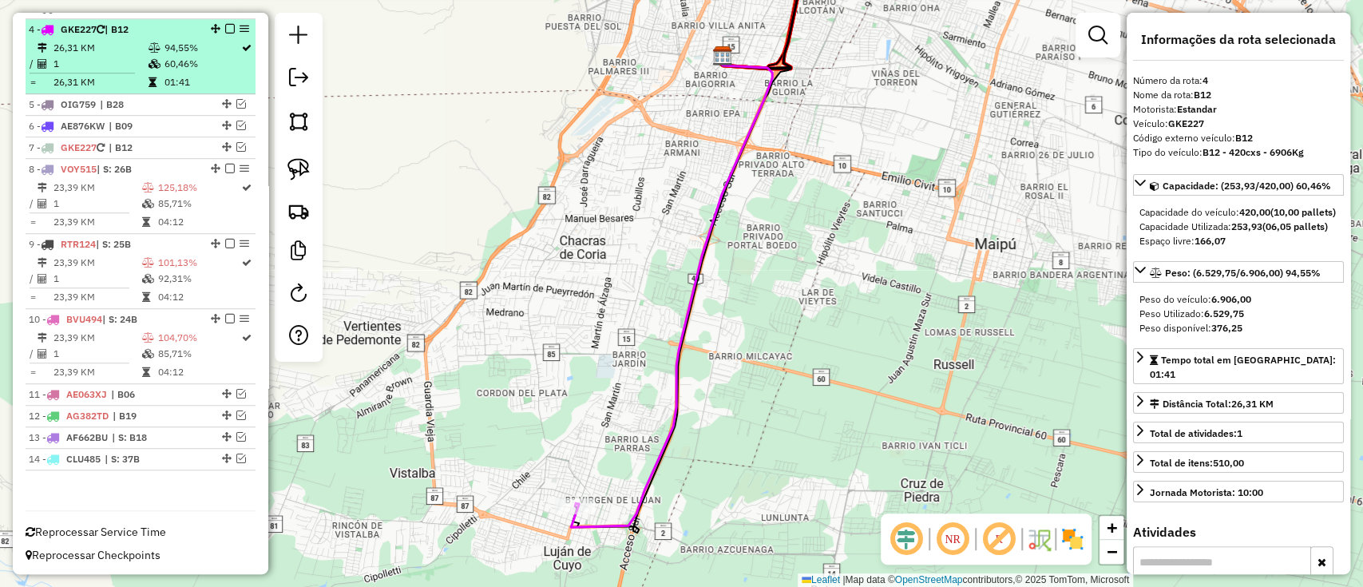
click at [240, 64] on td at bounding box center [246, 64] width 12 height 16
click at [225, 25] on em at bounding box center [230, 29] width 10 height 10
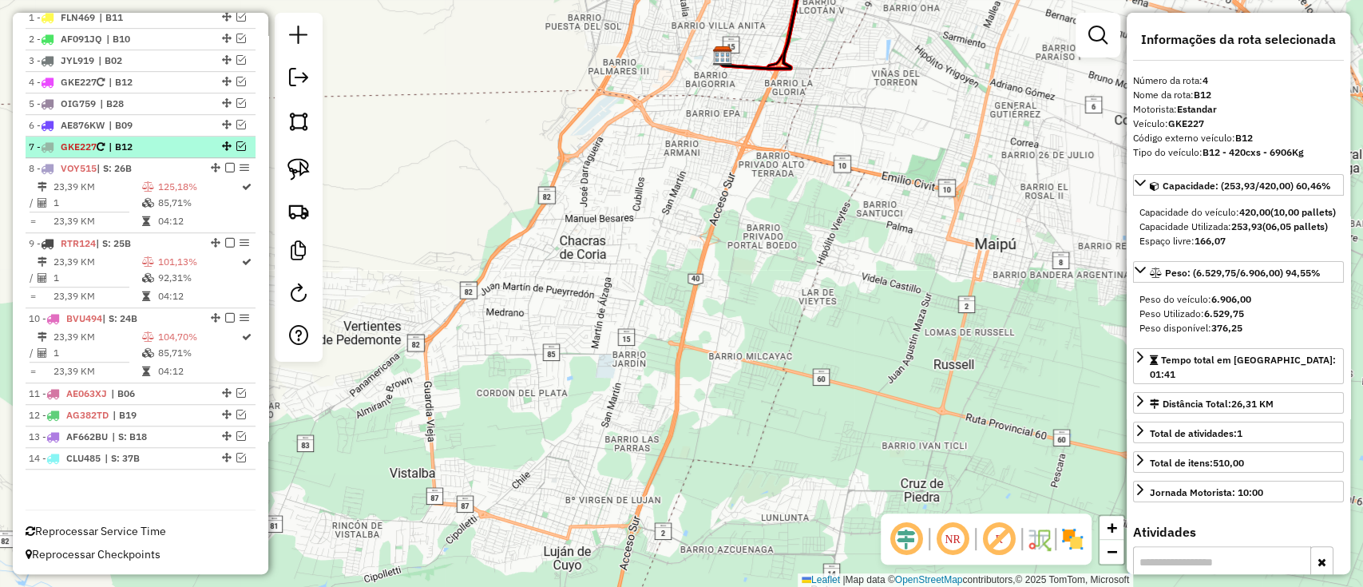
click at [242, 143] on div at bounding box center [225, 146] width 48 height 10
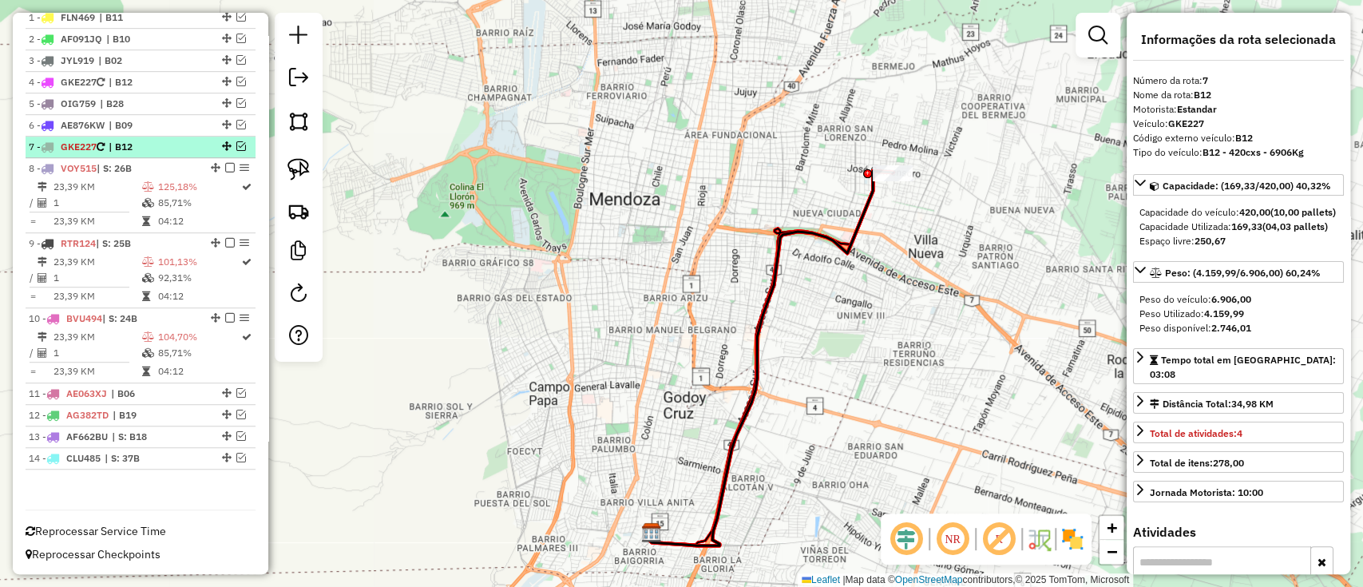
click at [236, 144] on em at bounding box center [241, 146] width 10 height 10
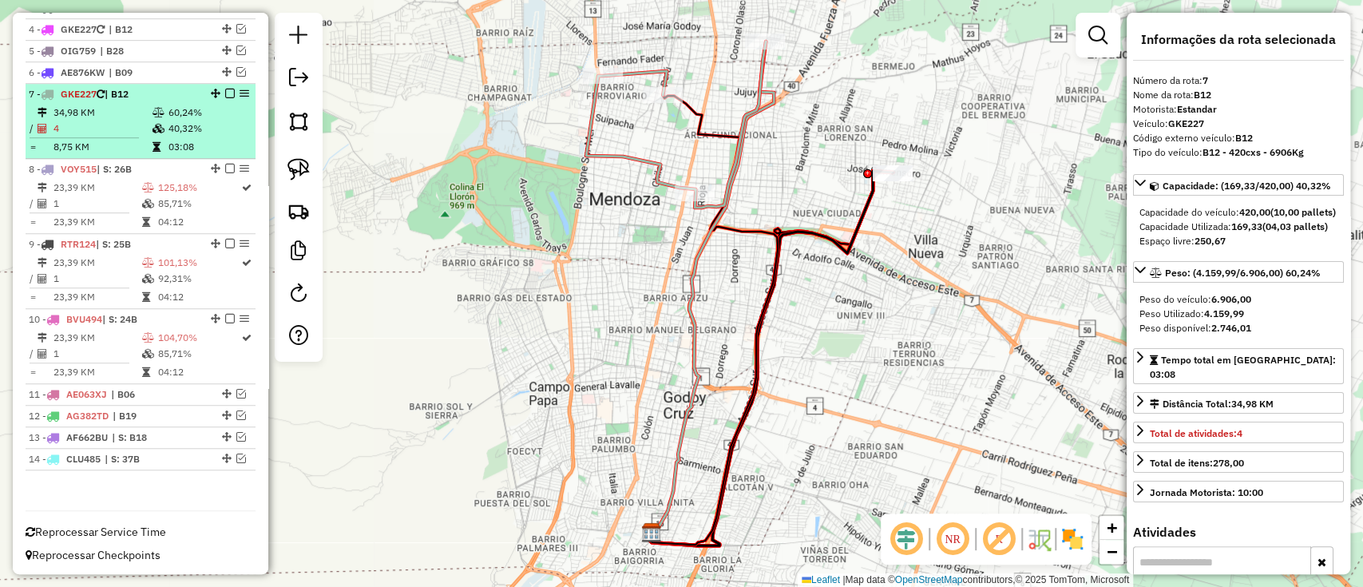
click at [224, 133] on td "40,32%" at bounding box center [208, 129] width 81 height 16
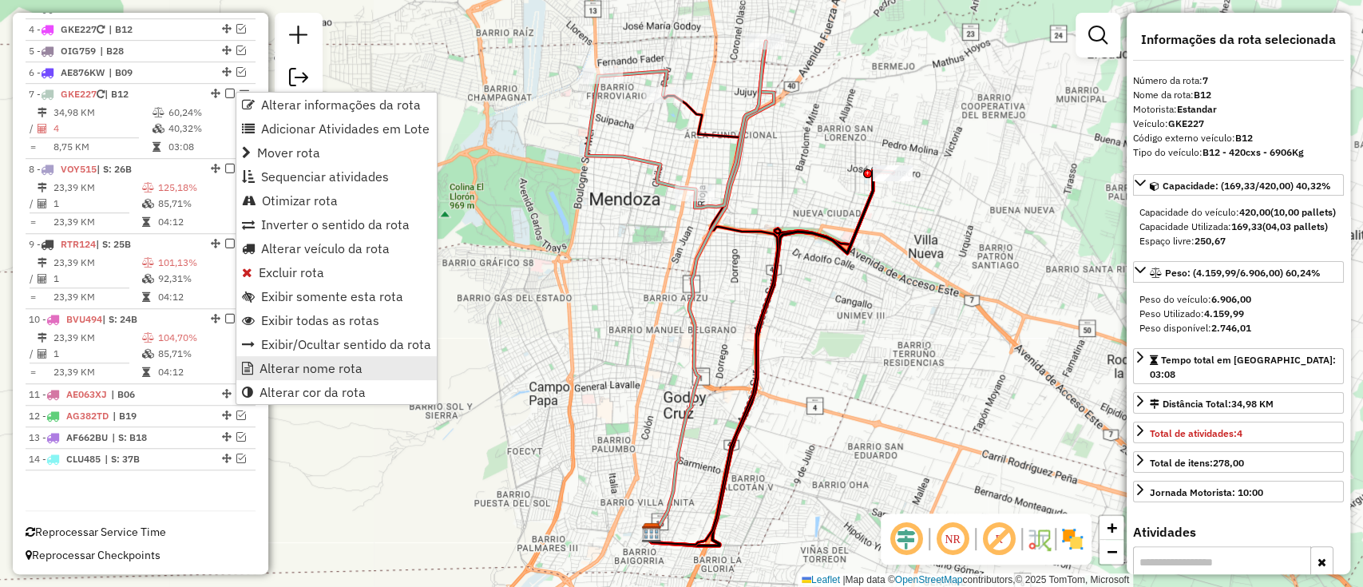
click at [307, 362] on span "Alterar nome rota" at bounding box center [310, 368] width 103 height 13
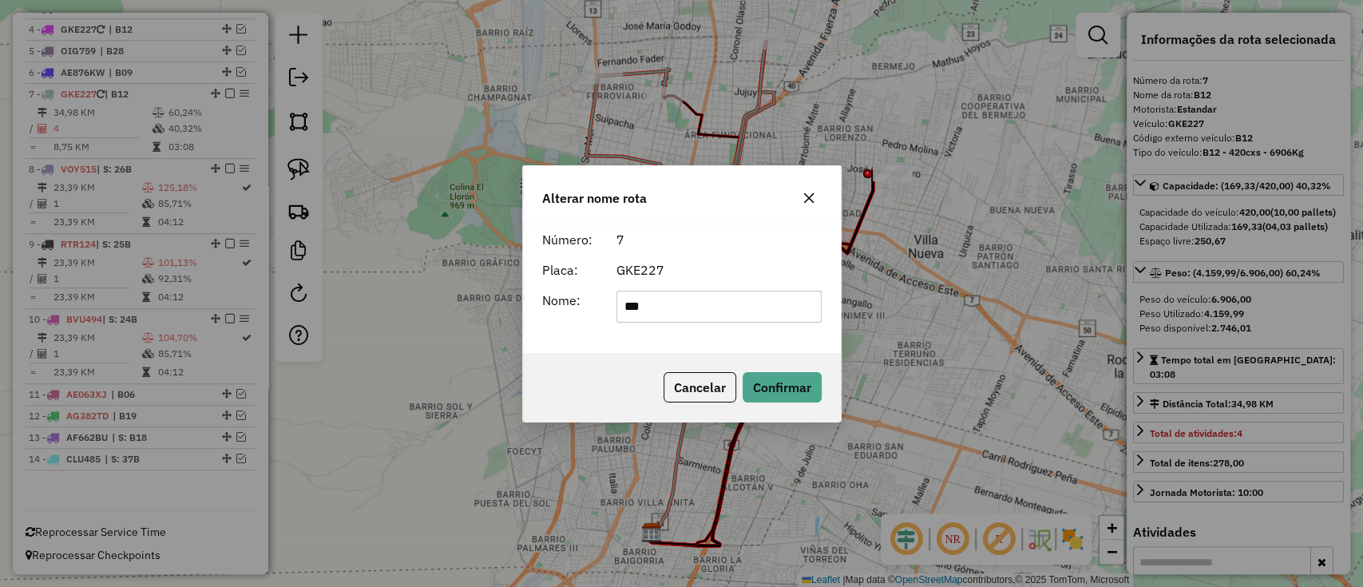
drag, startPoint x: 681, startPoint y: 309, endPoint x: 614, endPoint y: 318, distance: 67.6
click at [614, 318] on div "***" at bounding box center [719, 307] width 224 height 32
type input "***"
click at [775, 386] on button "Confirmar" at bounding box center [782, 387] width 79 height 30
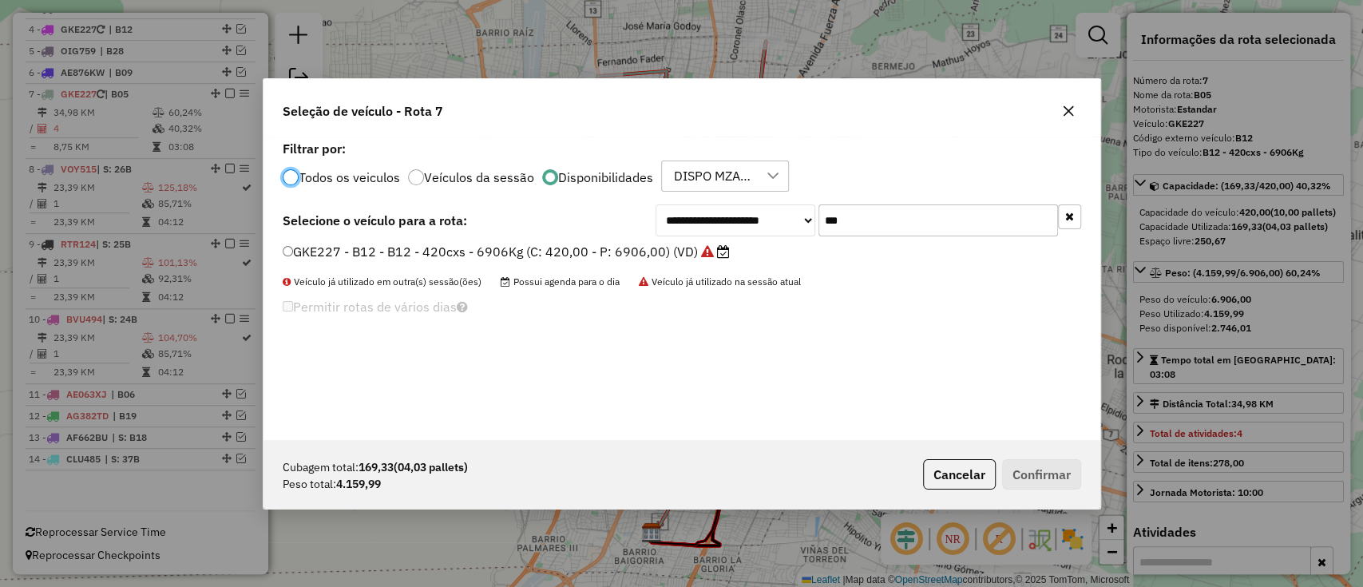
scroll to position [8, 5]
click at [861, 216] on input "***" at bounding box center [938, 220] width 240 height 32
type input "***"
drag, startPoint x: 700, startPoint y: 243, endPoint x: 731, endPoint y: 252, distance: 31.6
click at [700, 243] on label "PAG520 - B05 - B05 - 588cxs - 12445Kg (C: 588,00 - P: 12445,00) (VD)" at bounding box center [506, 251] width 447 height 19
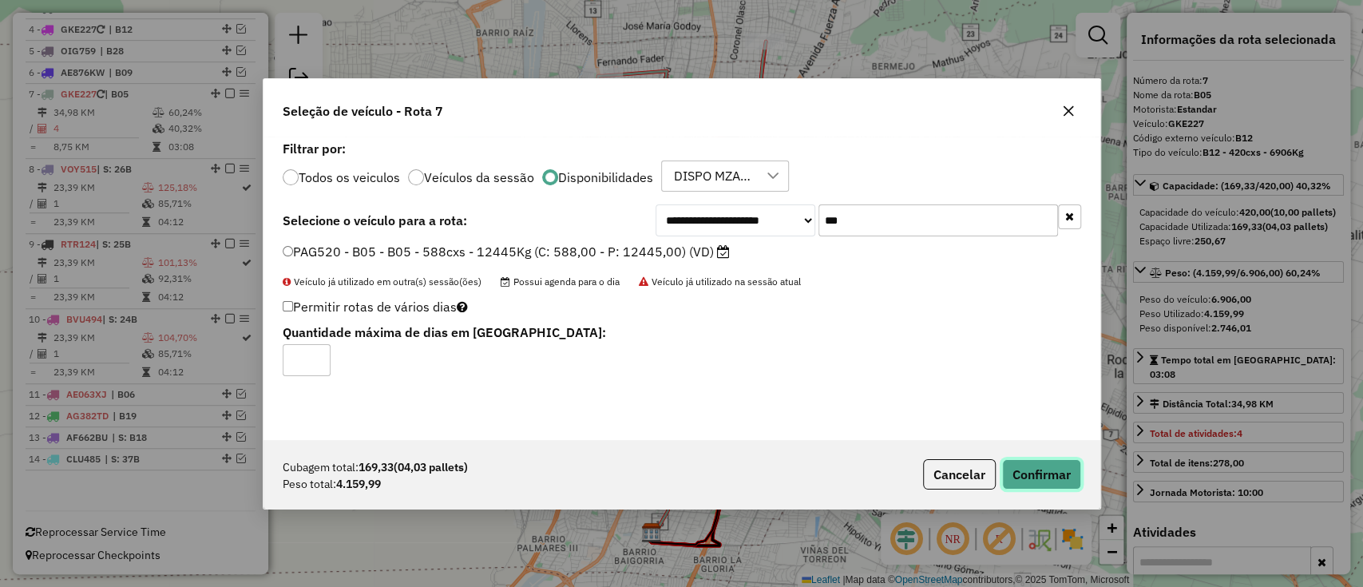
click at [1060, 469] on button "Confirmar" at bounding box center [1041, 474] width 79 height 30
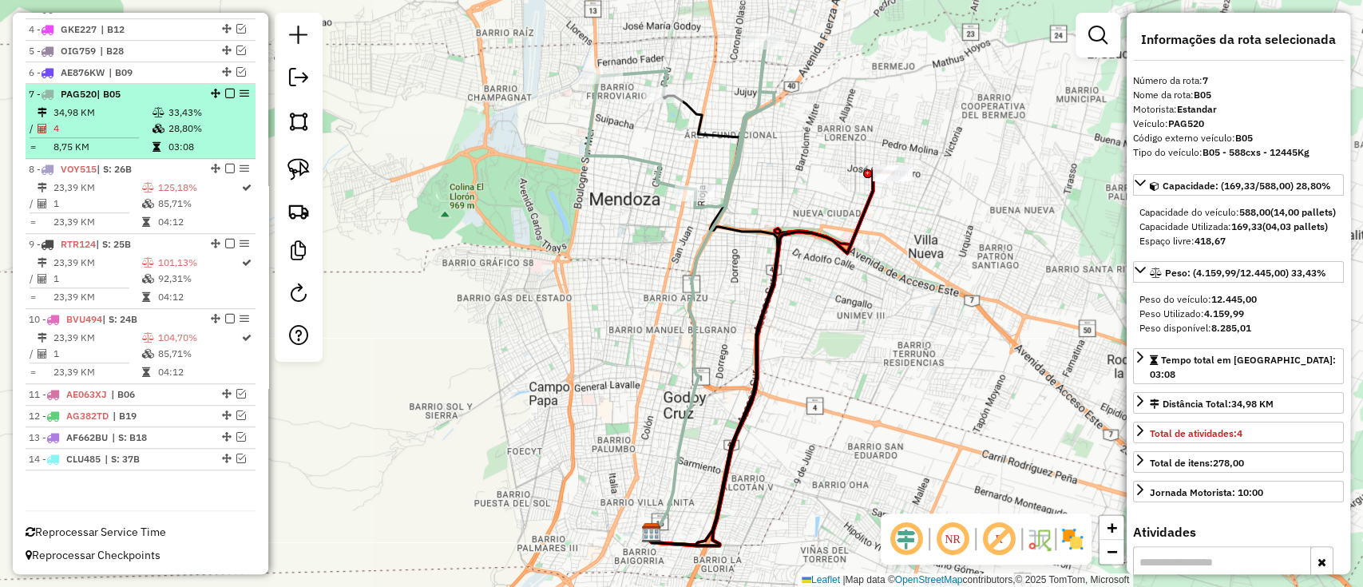
click at [225, 95] on em at bounding box center [230, 94] width 10 height 10
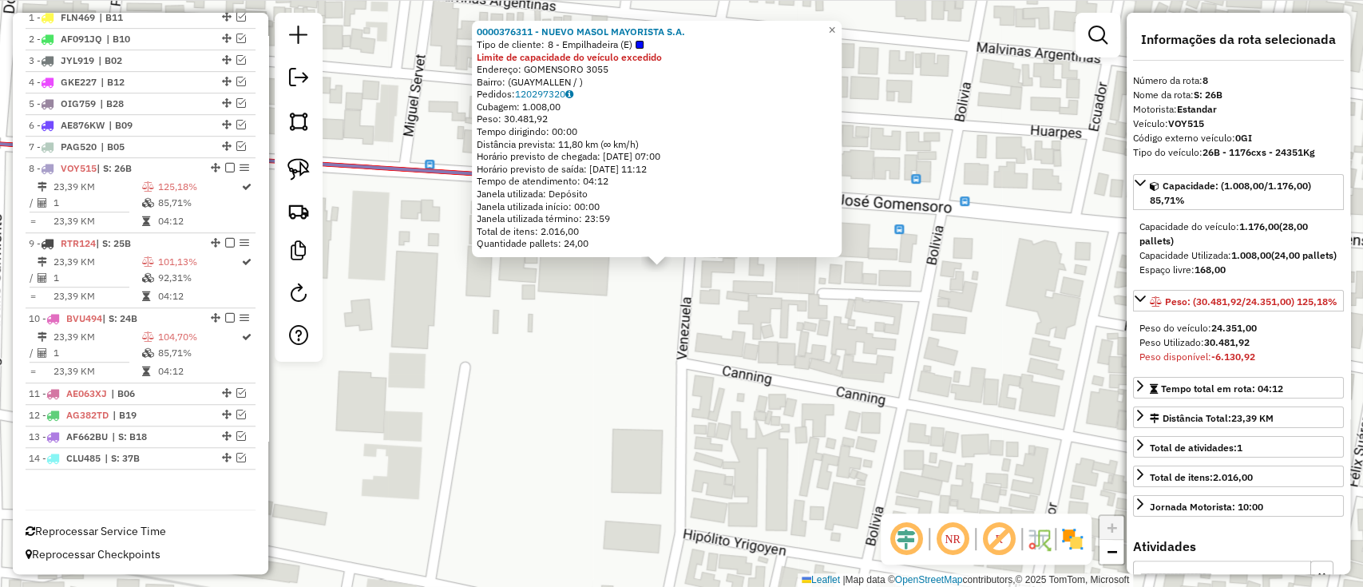
click at [650, 321] on div "0000376311 - NUEVO MASOL MAYORISTA S.A. Tipo de cliente: 8 - Empilhadeira (E) L…" at bounding box center [681, 293] width 1363 height 587
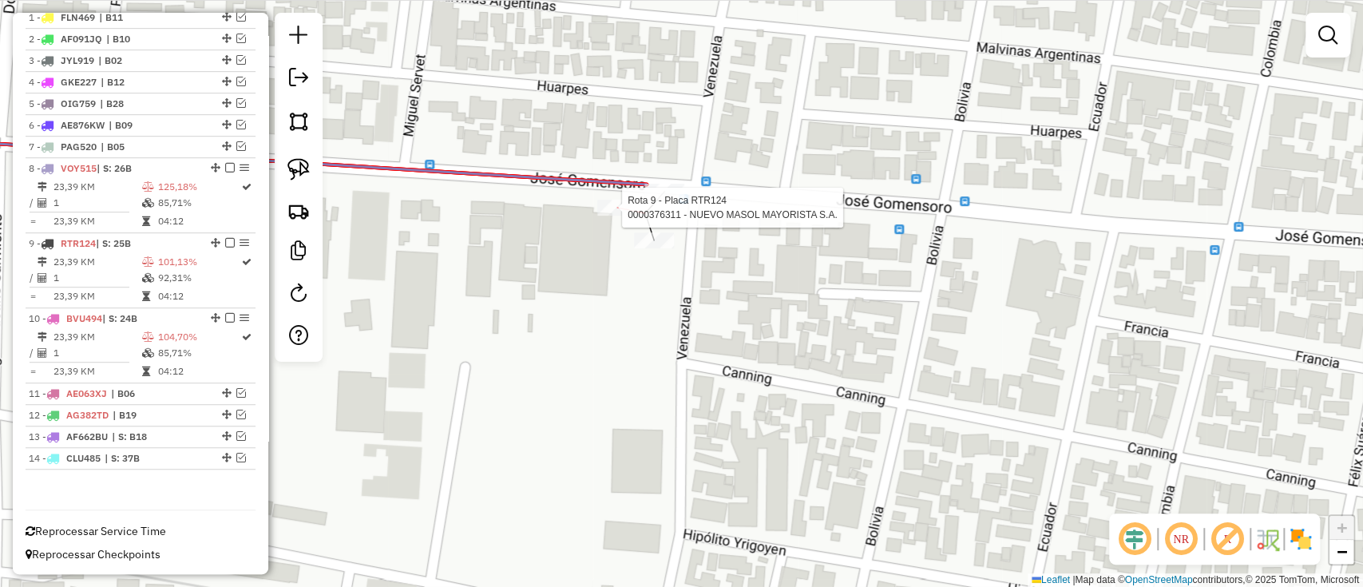
select select "**********"
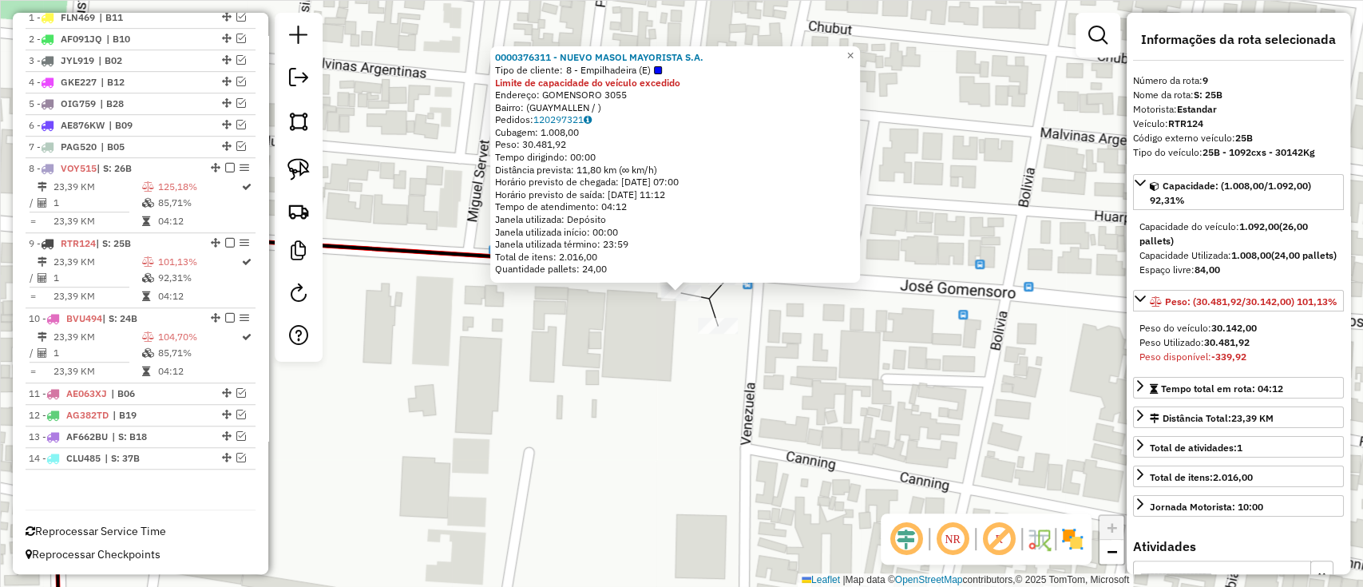
click at [719, 354] on div "0000376311 - NUEVO MASOL MAYORISTA S.A. Tipo de cliente: 8 - Empilhadeira (E) L…" at bounding box center [681, 293] width 1363 height 587
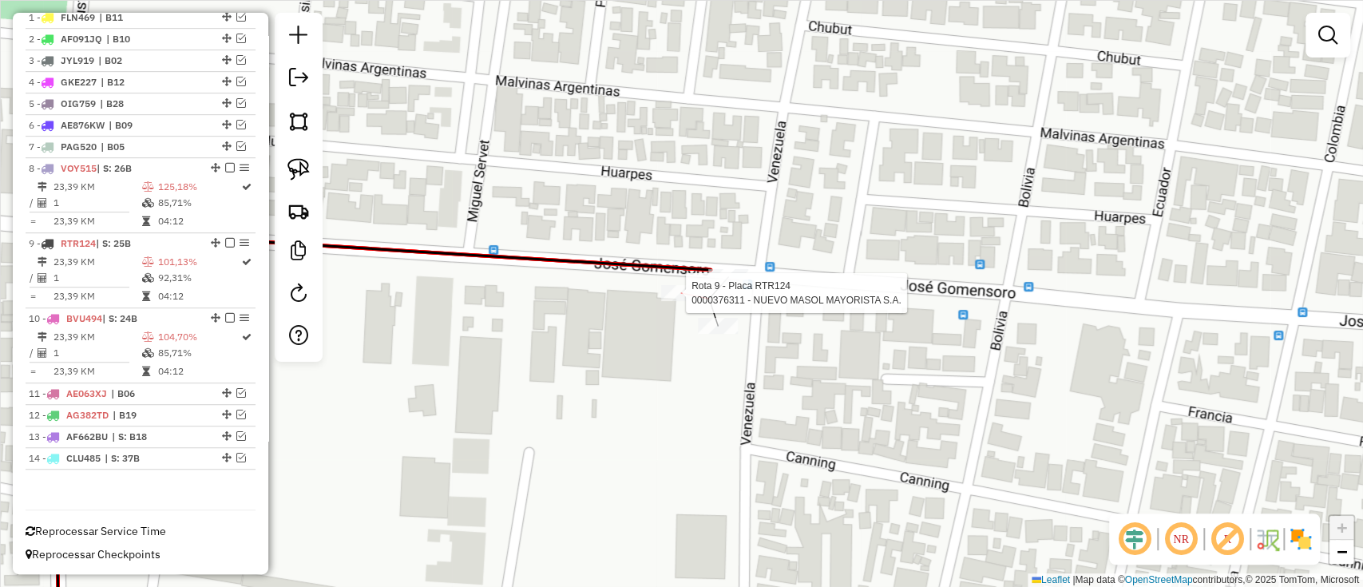
select select "**********"
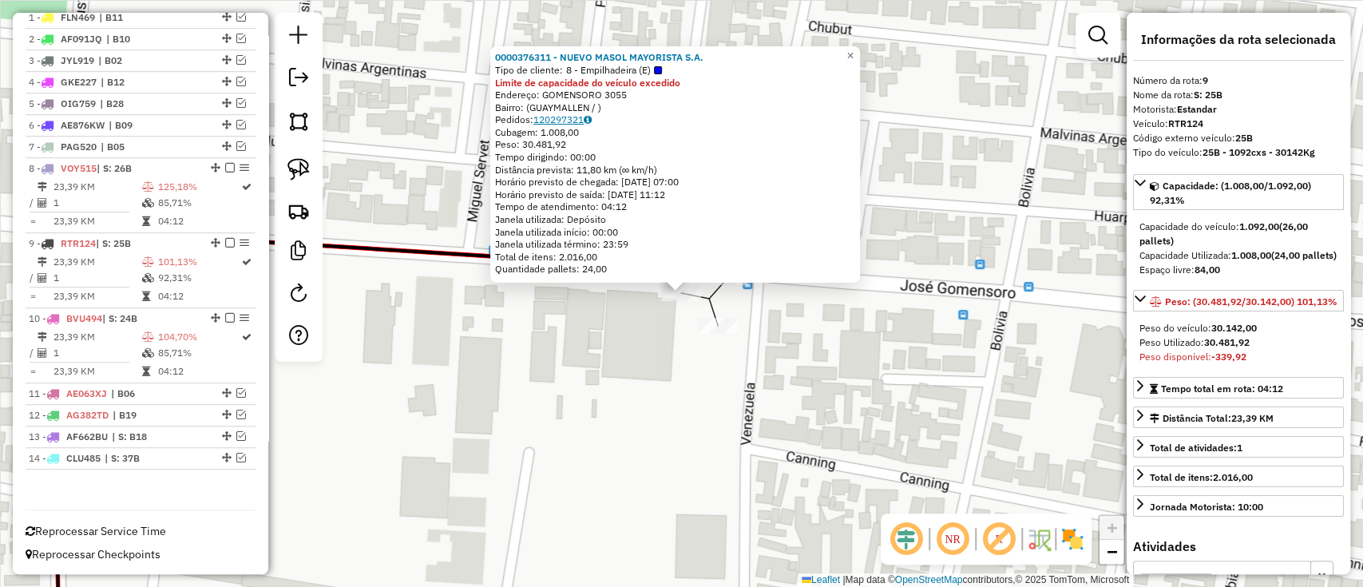
click at [577, 122] on link "120297321" at bounding box center [562, 119] width 58 height 12
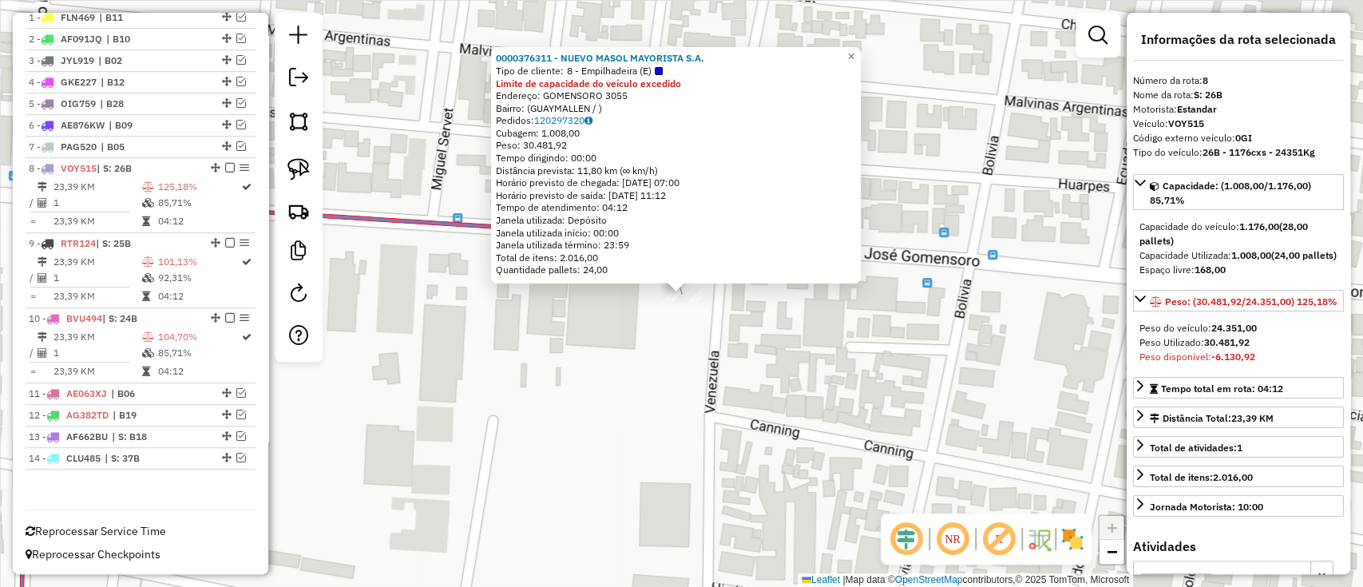
click at [763, 338] on div "0000376311 - NUEVO MASOL MAYORISTA S.A. Tipo de cliente: 8 - Empilhadeira (E) L…" at bounding box center [681, 293] width 1363 height 587
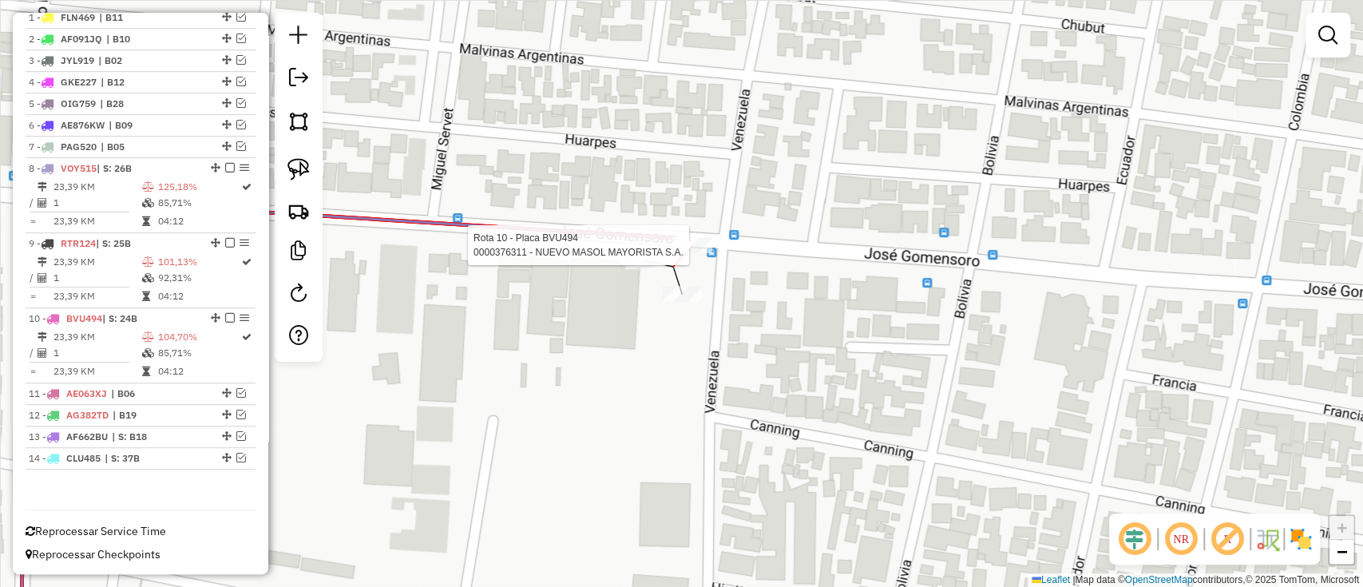
select select "**********"
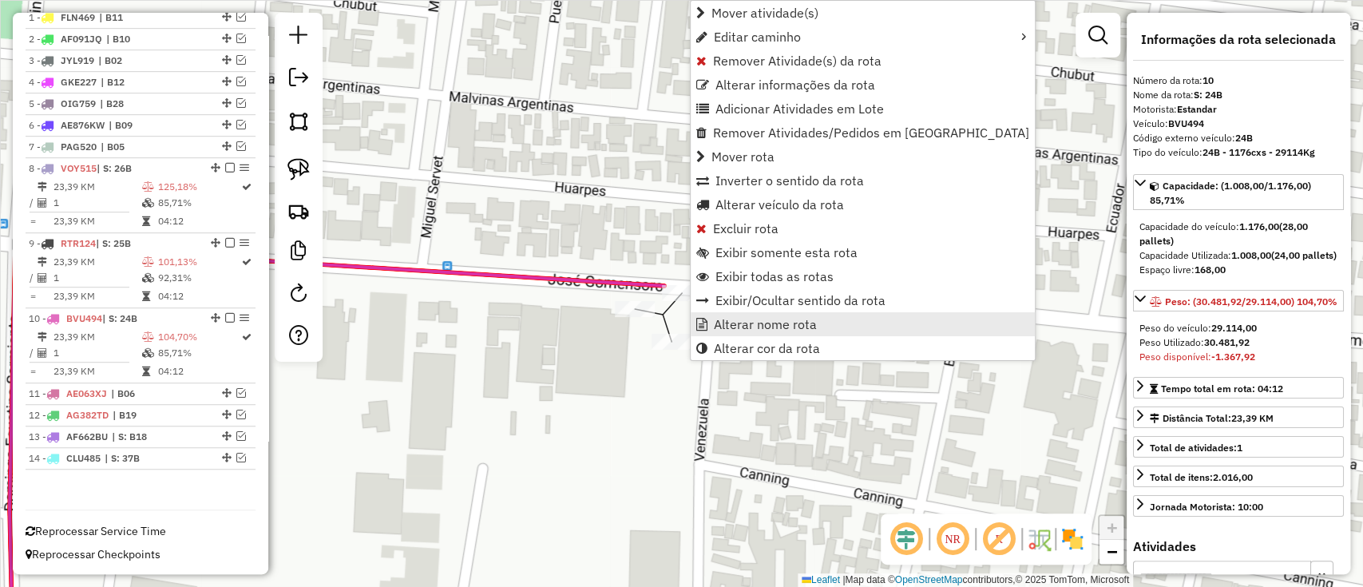
click at [737, 333] on link "Alterar nome rota" at bounding box center [863, 324] width 344 height 24
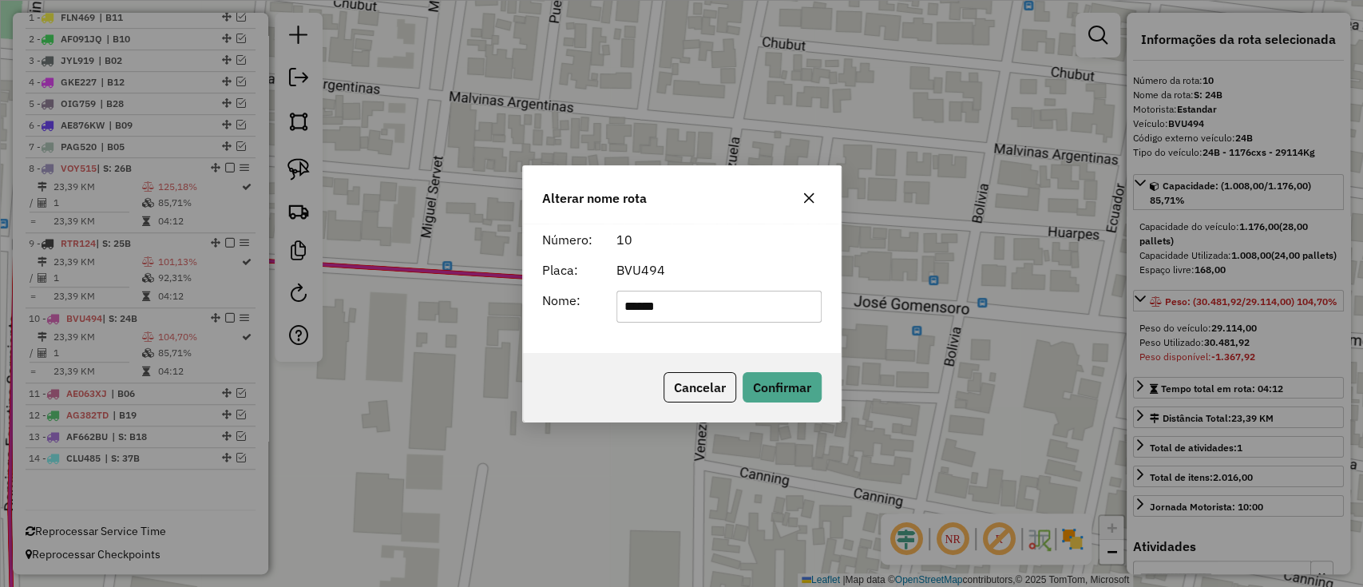
drag, startPoint x: 660, startPoint y: 309, endPoint x: 617, endPoint y: 310, distance: 42.3
click at [617, 310] on input "******" at bounding box center [718, 307] width 205 height 32
click at [723, 311] on input "******" at bounding box center [718, 307] width 205 height 32
drag, startPoint x: 640, startPoint y: 303, endPoint x: 728, endPoint y: 309, distance: 88.0
click at [728, 309] on input "******" at bounding box center [718, 307] width 205 height 32
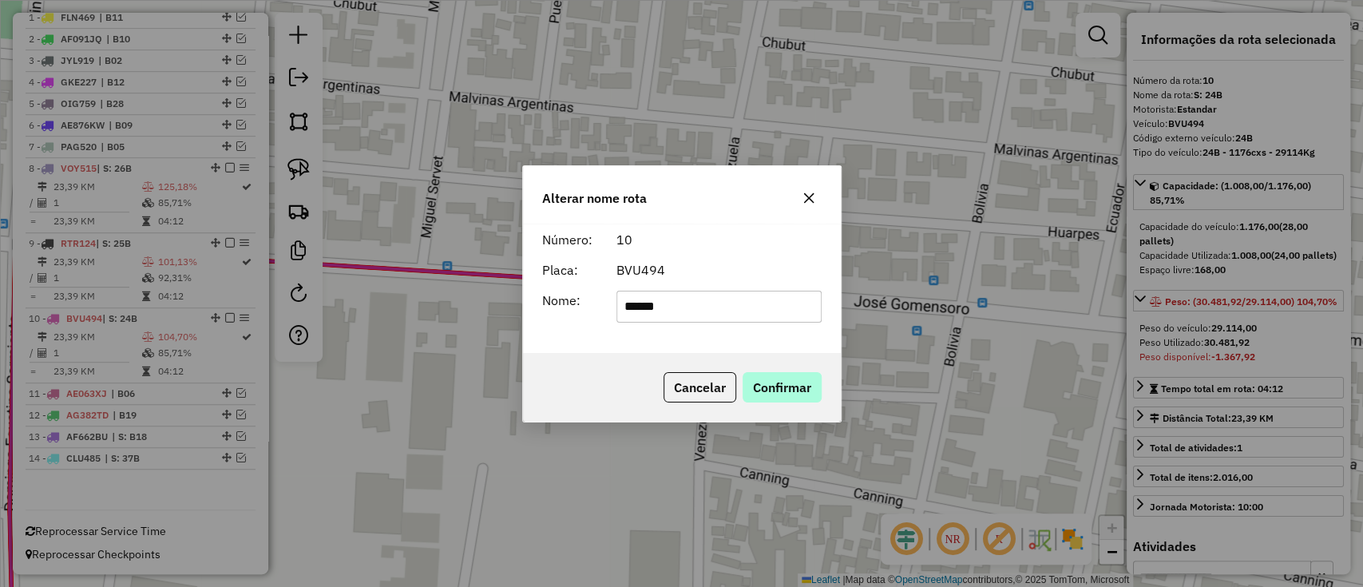
type input "******"
click at [802, 392] on button "Confirmar" at bounding box center [782, 387] width 79 height 30
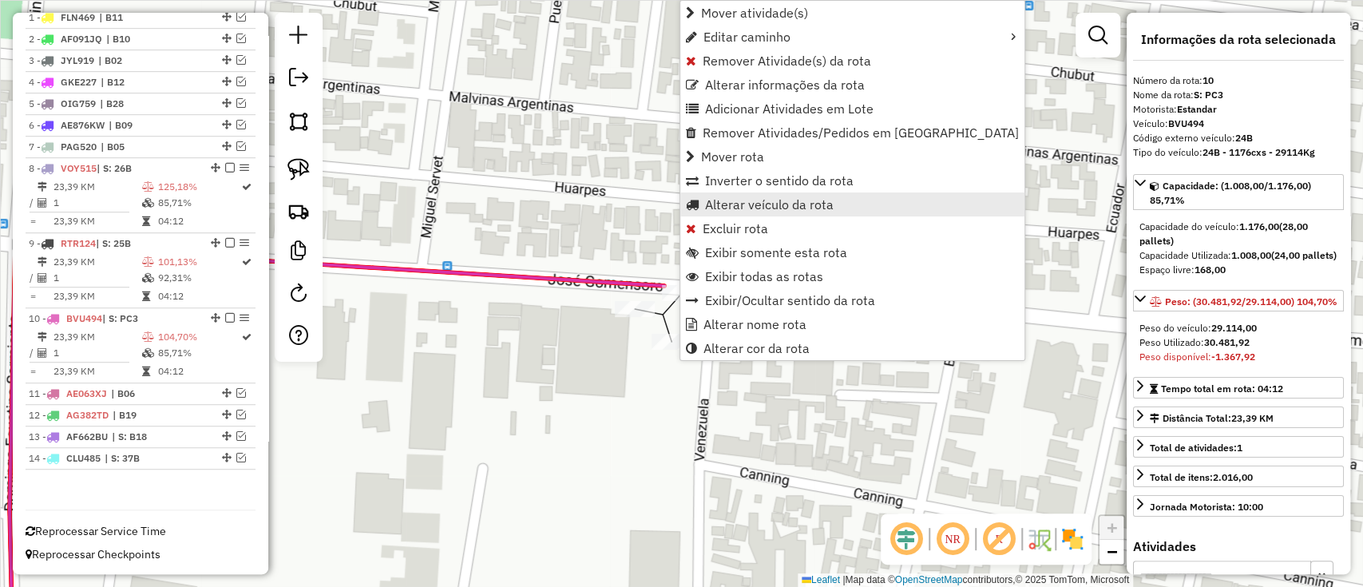
click at [769, 202] on span "Alterar veículo da rota" at bounding box center [769, 204] width 129 height 13
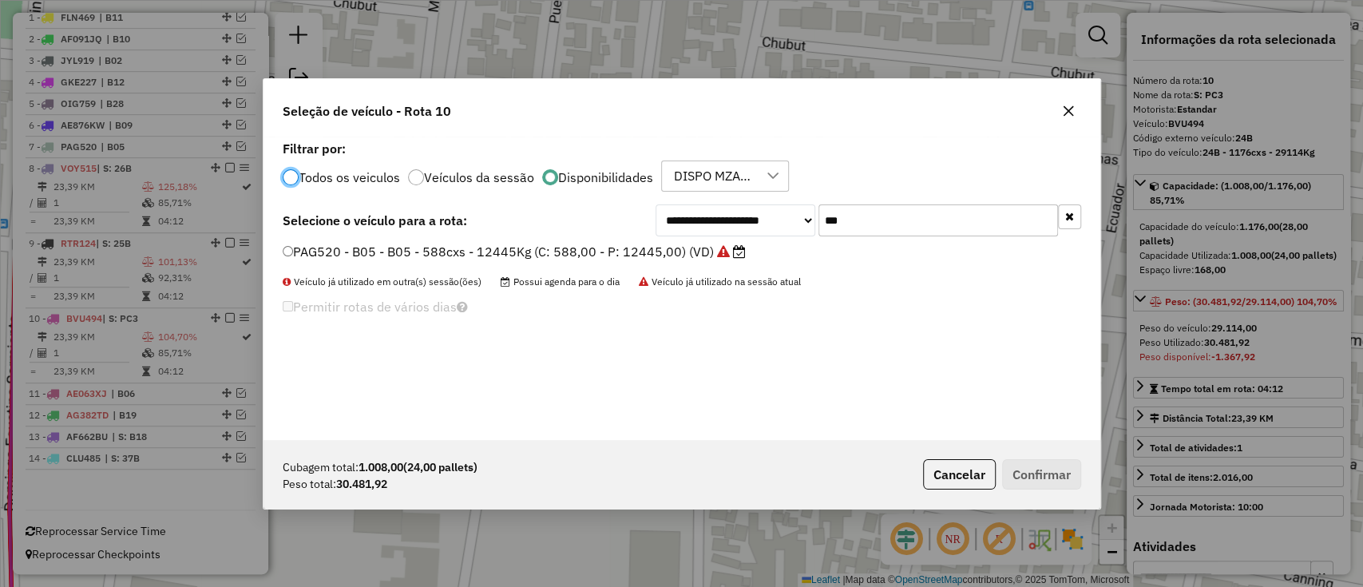
scroll to position [8, 5]
click at [381, 174] on label "Todos os veiculos" at bounding box center [349, 177] width 101 height 13
drag, startPoint x: 859, startPoint y: 225, endPoint x: 767, endPoint y: 227, distance: 92.6
click at [767, 227] on div "**********" at bounding box center [869, 220] width 426 height 32
paste input "text"
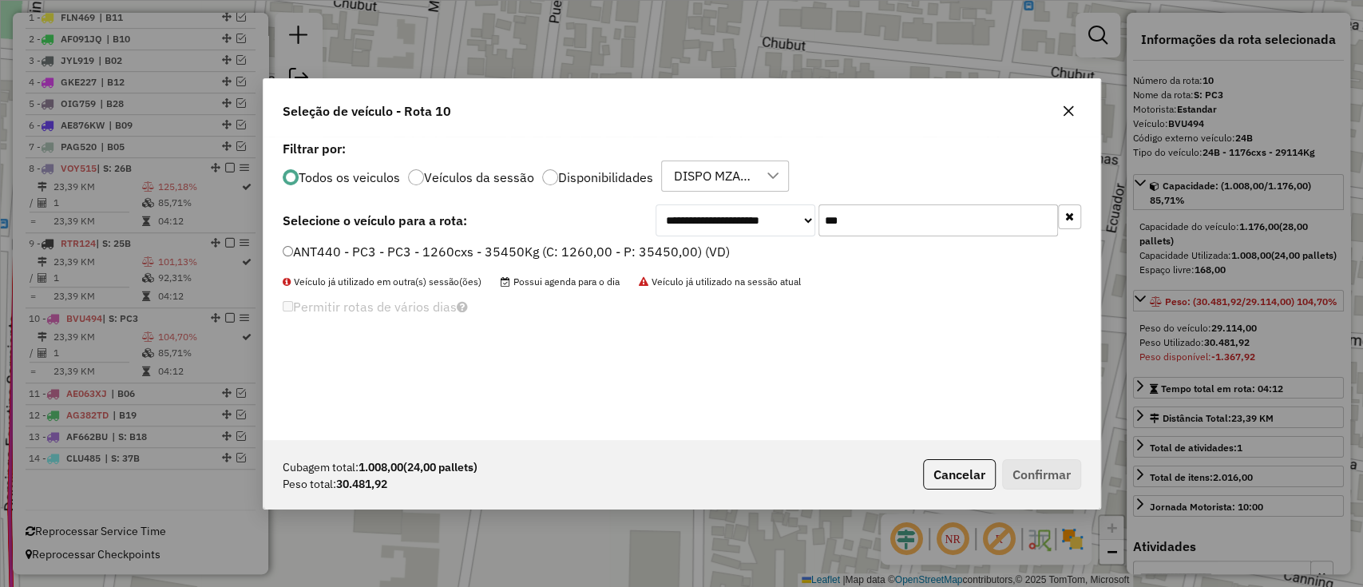
type input "***"
click at [662, 251] on label "ANT440 - PC3 - PC3 - 1260cxs - 35450Kg (C: 1260,00 - P: 35450,00) (VD)" at bounding box center [506, 251] width 447 height 19
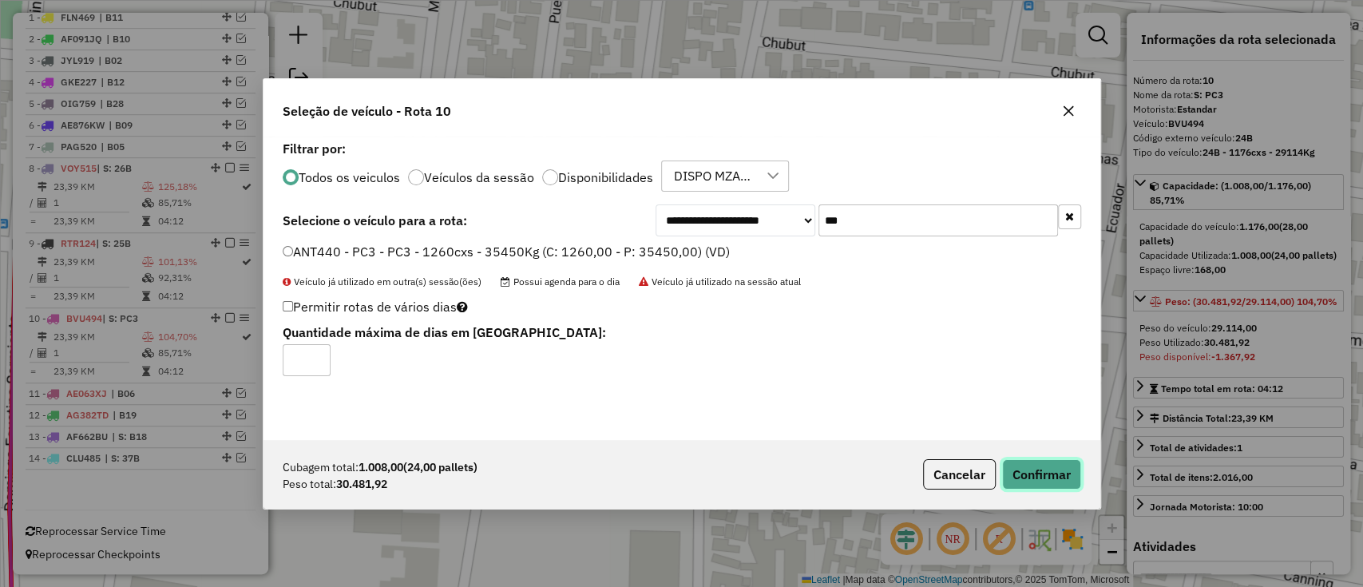
click at [1073, 470] on button "Confirmar" at bounding box center [1041, 474] width 79 height 30
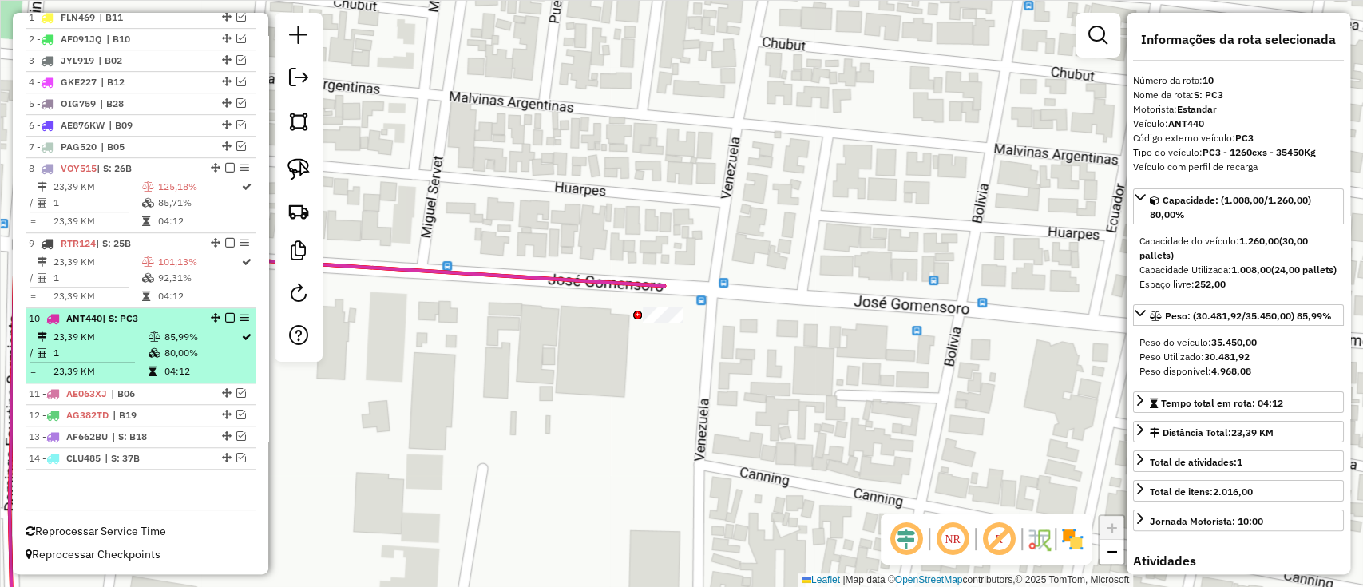
click at [225, 315] on em at bounding box center [230, 318] width 10 height 10
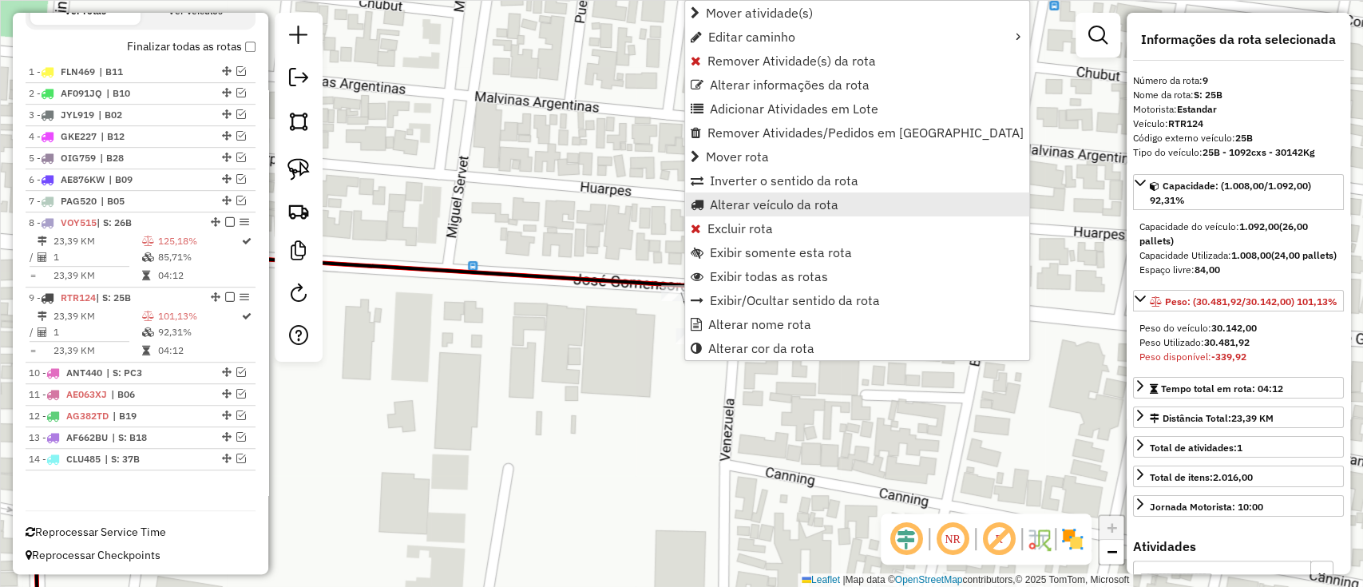
click at [751, 198] on span "Alterar veículo da rota" at bounding box center [774, 204] width 129 height 13
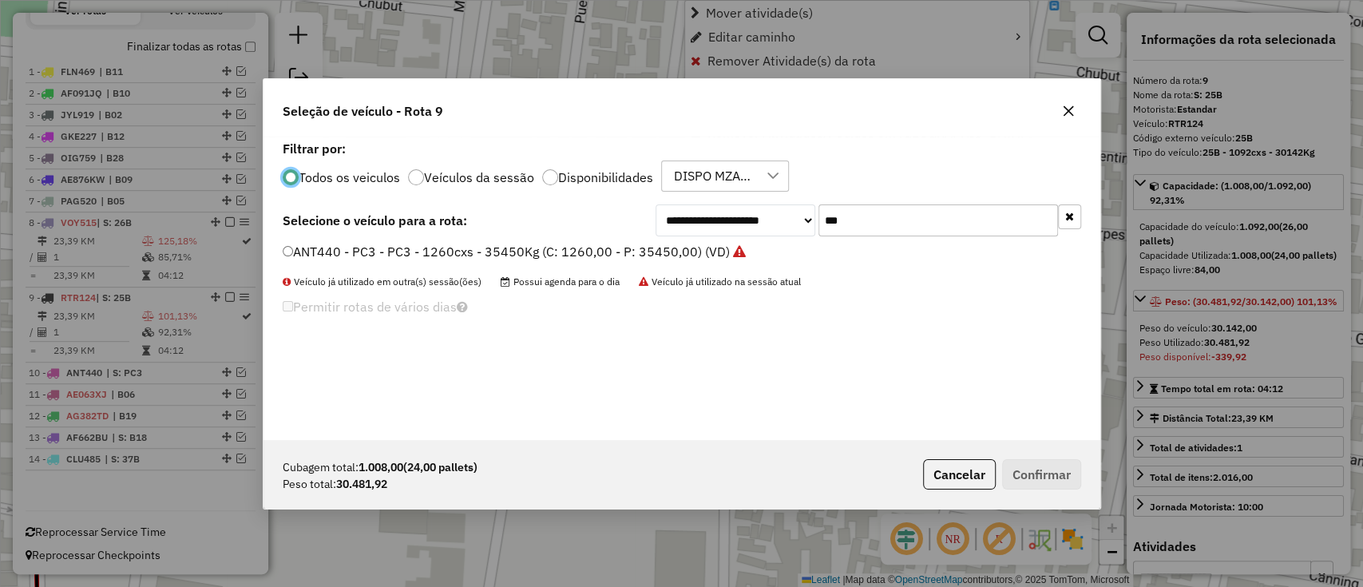
scroll to position [8, 5]
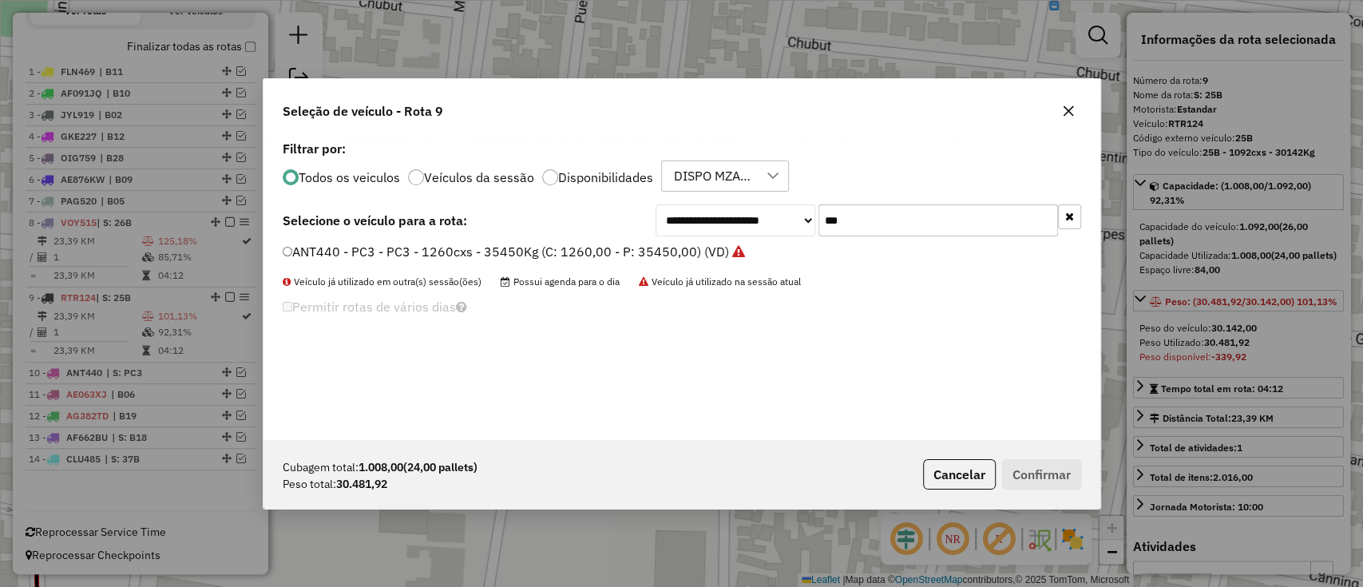
click at [794, 217] on div "**********" at bounding box center [869, 220] width 426 height 32
paste input "text"
type input "***"
click at [662, 249] on label "BNT440 - 34B - 34B - 1260cxs - 34021Kg (C: 1260,00 - P: 34021,00) (VD)" at bounding box center [506, 251] width 447 height 19
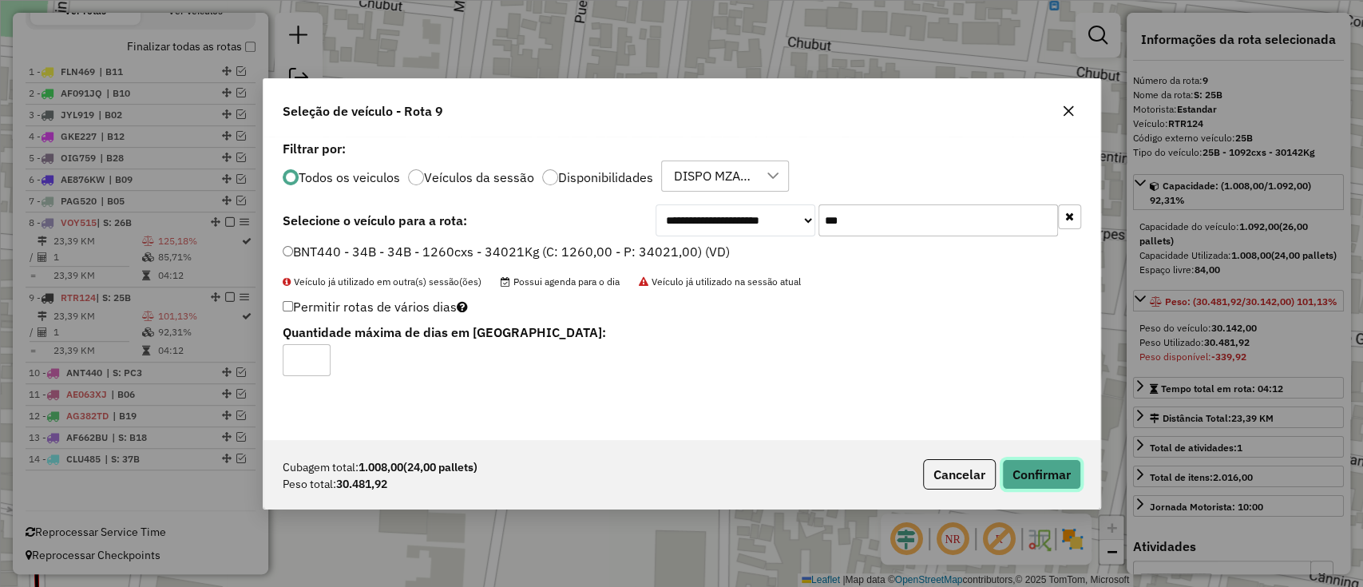
click at [1058, 476] on button "Confirmar" at bounding box center [1041, 474] width 79 height 30
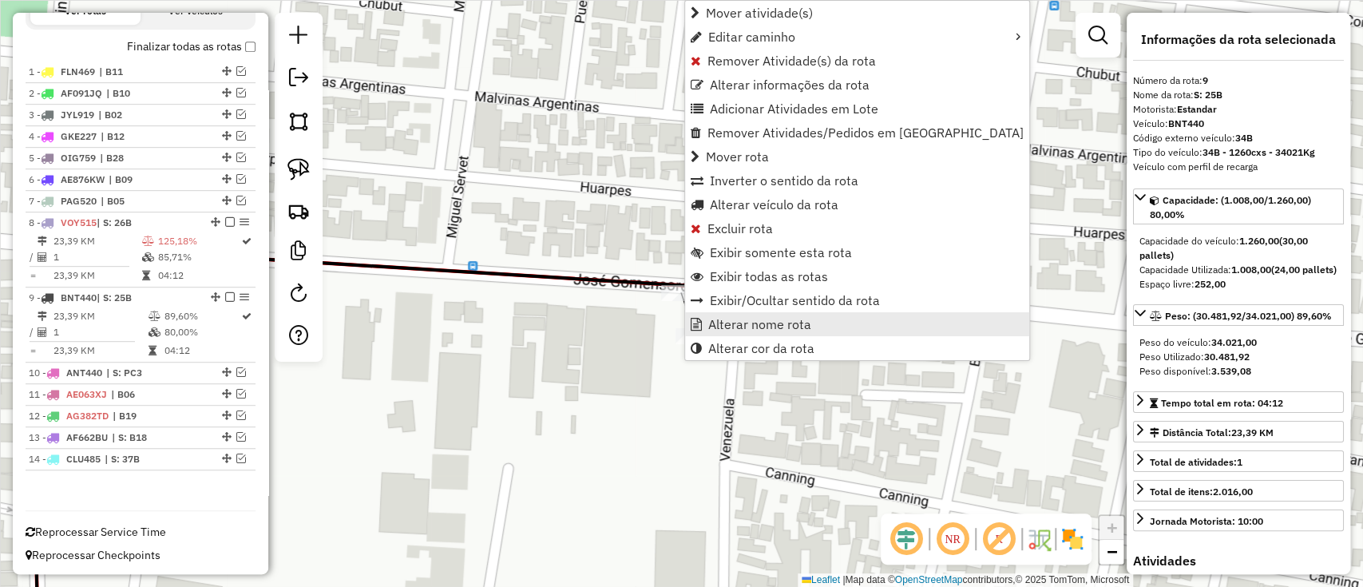
click at [725, 331] on span "Alterar nome rota" at bounding box center [759, 324] width 103 height 13
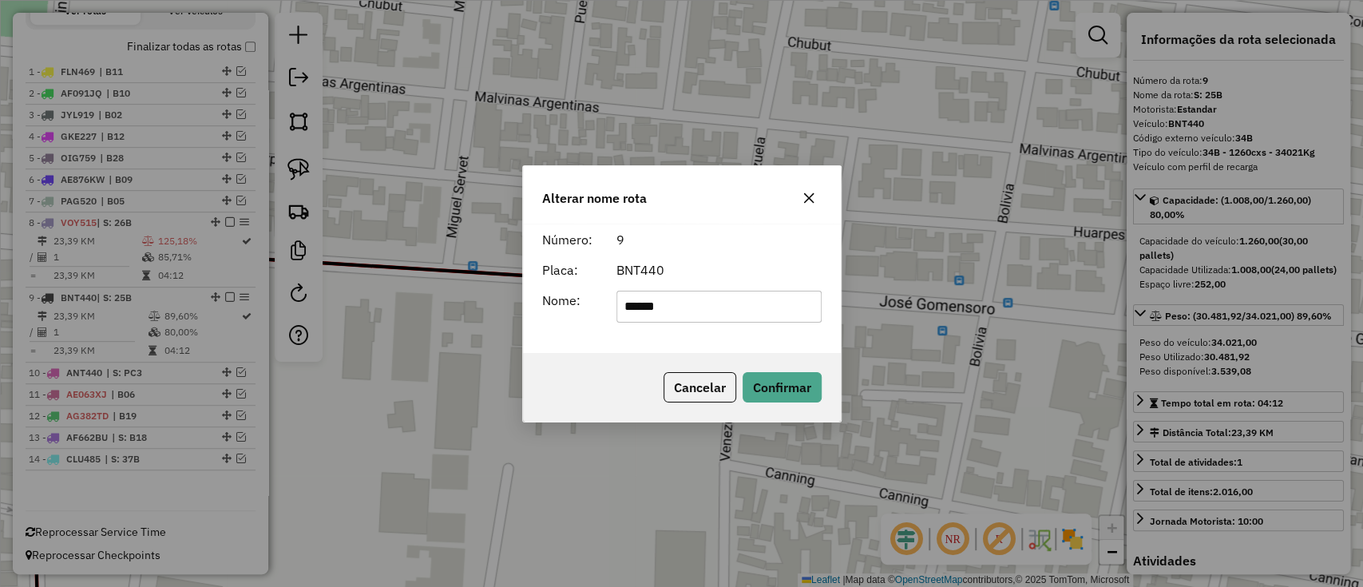
drag, startPoint x: 640, startPoint y: 303, endPoint x: 760, endPoint y: 313, distance: 120.2
click at [758, 307] on input "******" at bounding box center [718, 307] width 205 height 32
type input "******"
click at [774, 382] on button "Confirmar" at bounding box center [782, 387] width 79 height 30
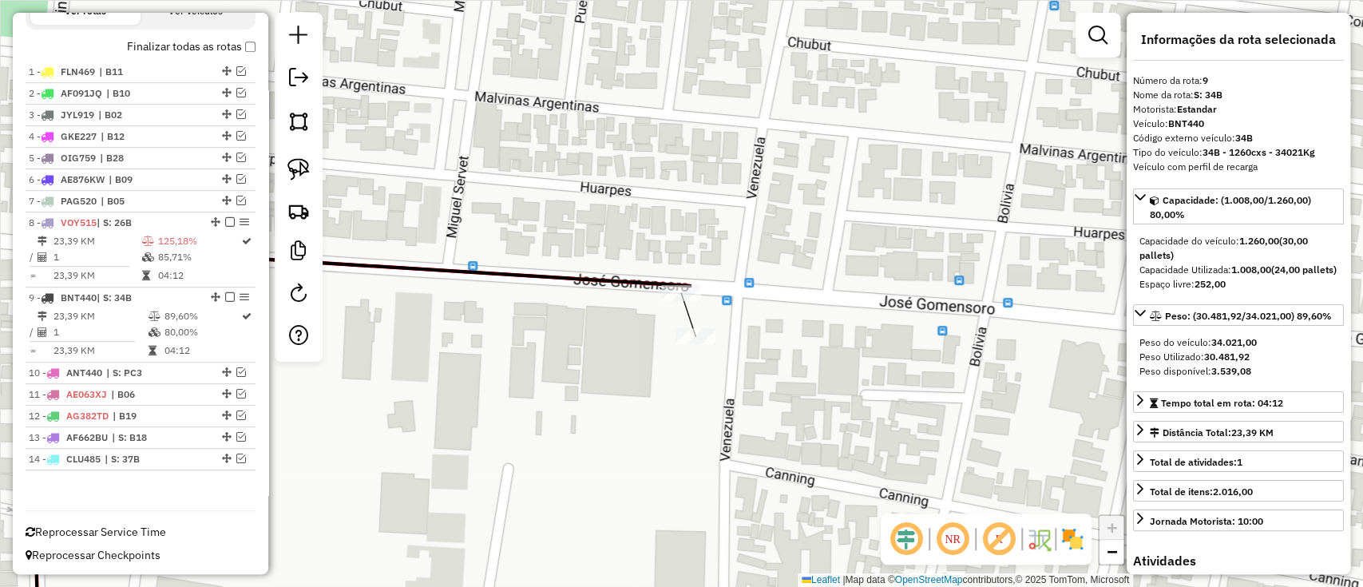
drag, startPoint x: 218, startPoint y: 297, endPoint x: 255, endPoint y: 308, distance: 38.4
click at [218, 296] on div at bounding box center [225, 297] width 48 height 10
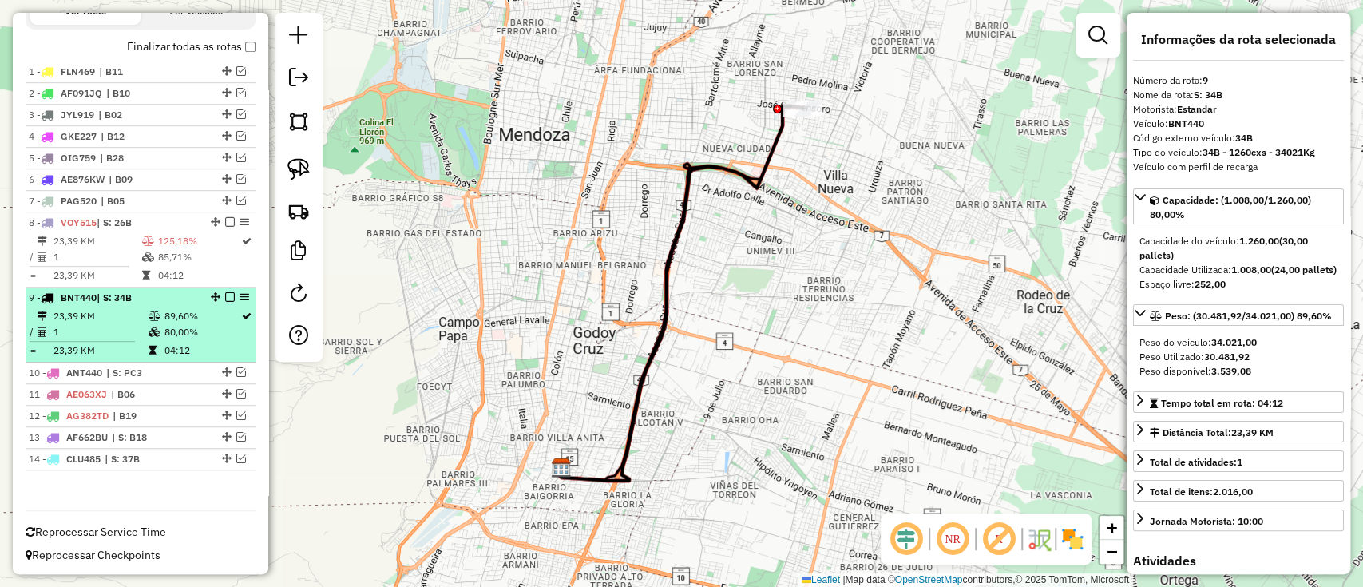
click at [225, 292] on em at bounding box center [230, 297] width 10 height 10
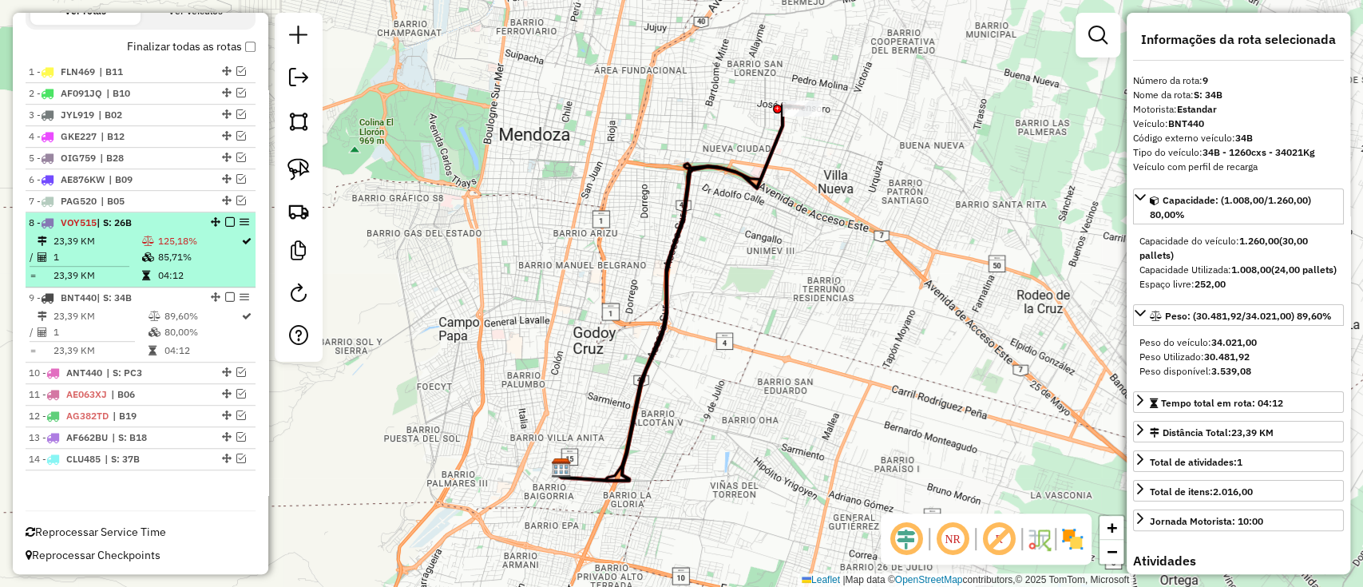
scroll to position [479, 0]
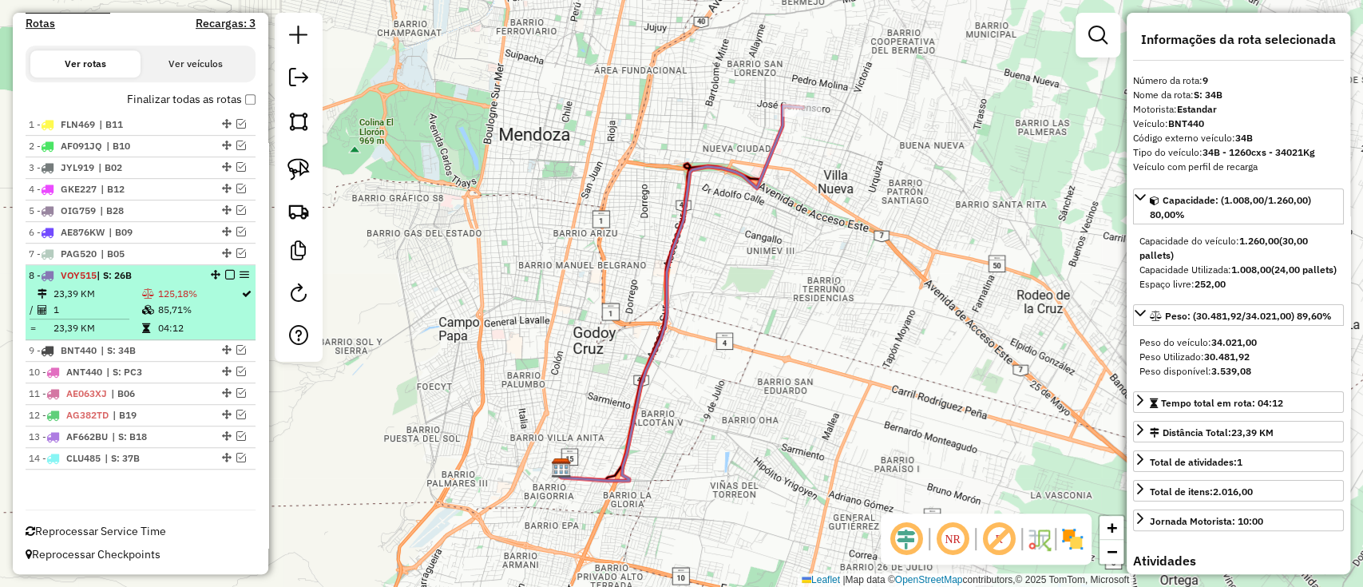
click at [196, 288] on td "125,18%" at bounding box center [198, 294] width 83 height 16
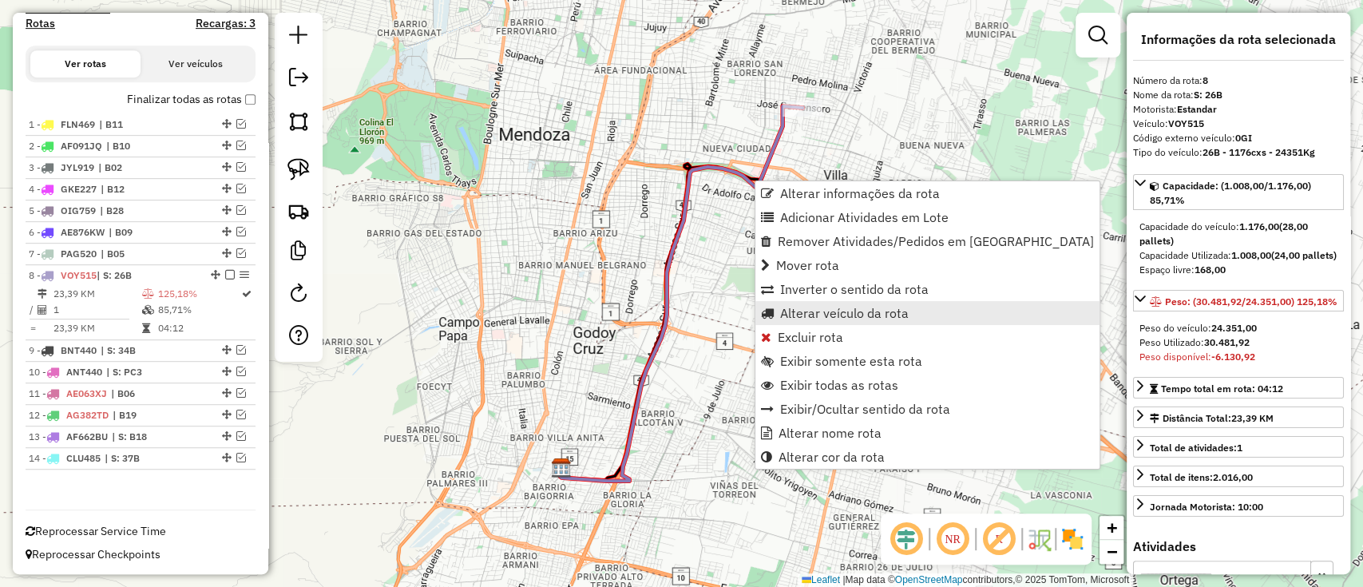
click at [812, 315] on span "Alterar veículo da rota" at bounding box center [844, 313] width 129 height 13
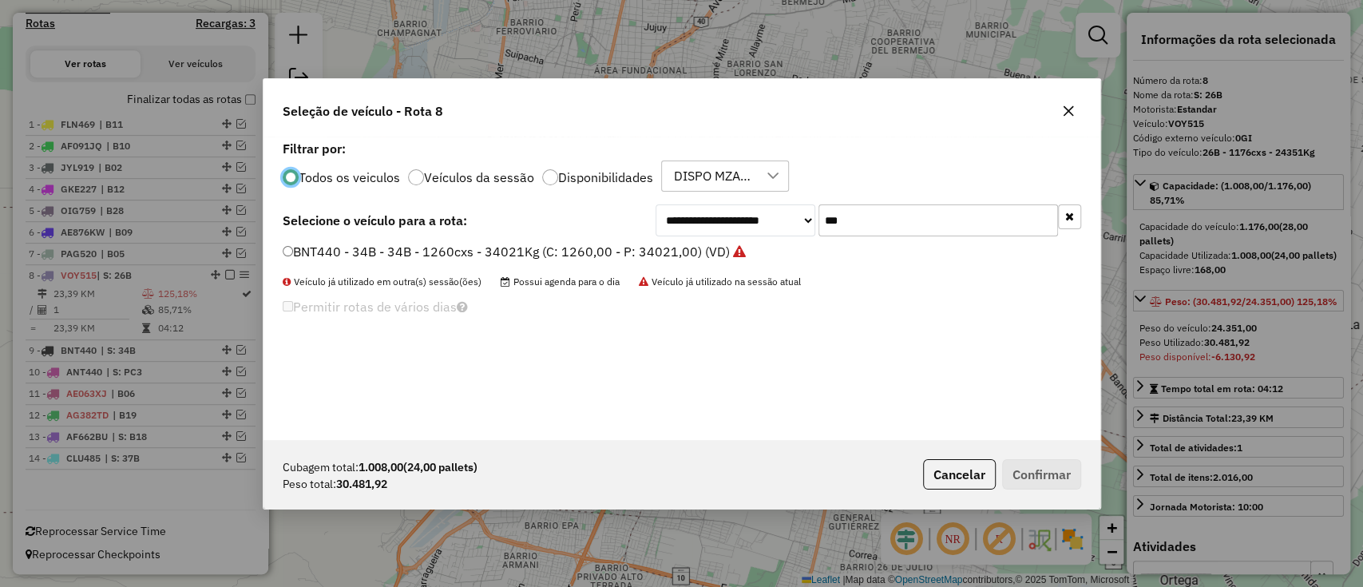
scroll to position [8, 5]
drag, startPoint x: 858, startPoint y: 225, endPoint x: 771, endPoint y: 228, distance: 87.9
click at [772, 228] on div "**********" at bounding box center [869, 220] width 426 height 32
paste input "text"
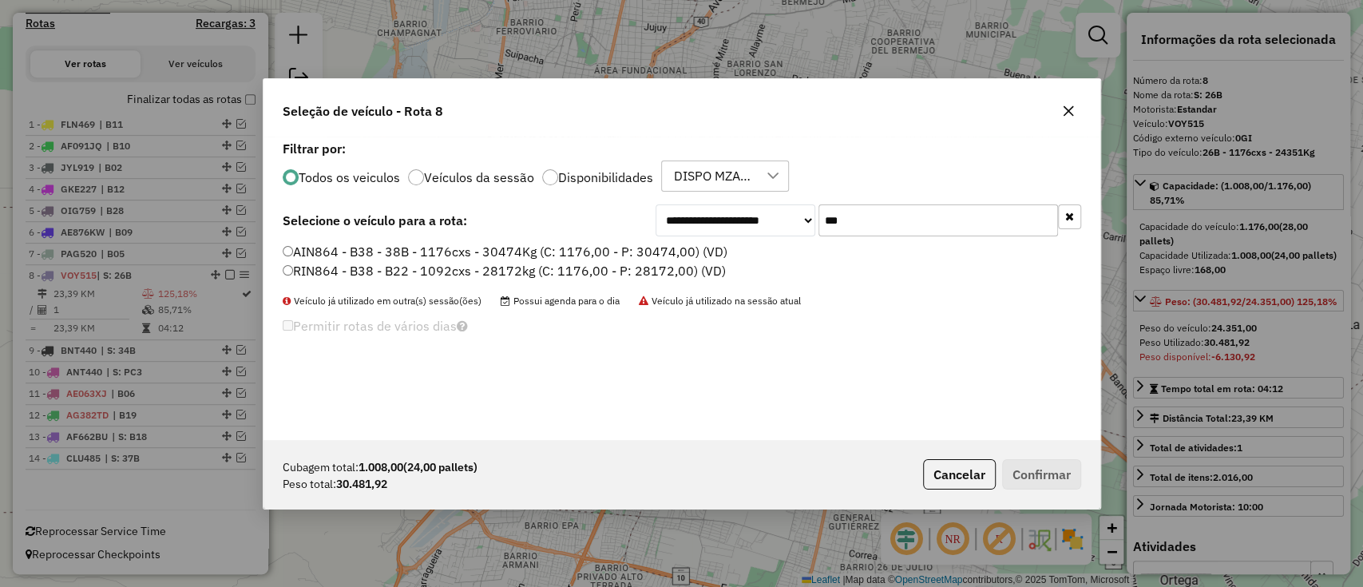
click at [481, 249] on label "AIN864 - B38 - 38B - 1176cxs - 30474Kg (C: 1176,00 - P: 30474,00) (VD)" at bounding box center [505, 251] width 445 height 19
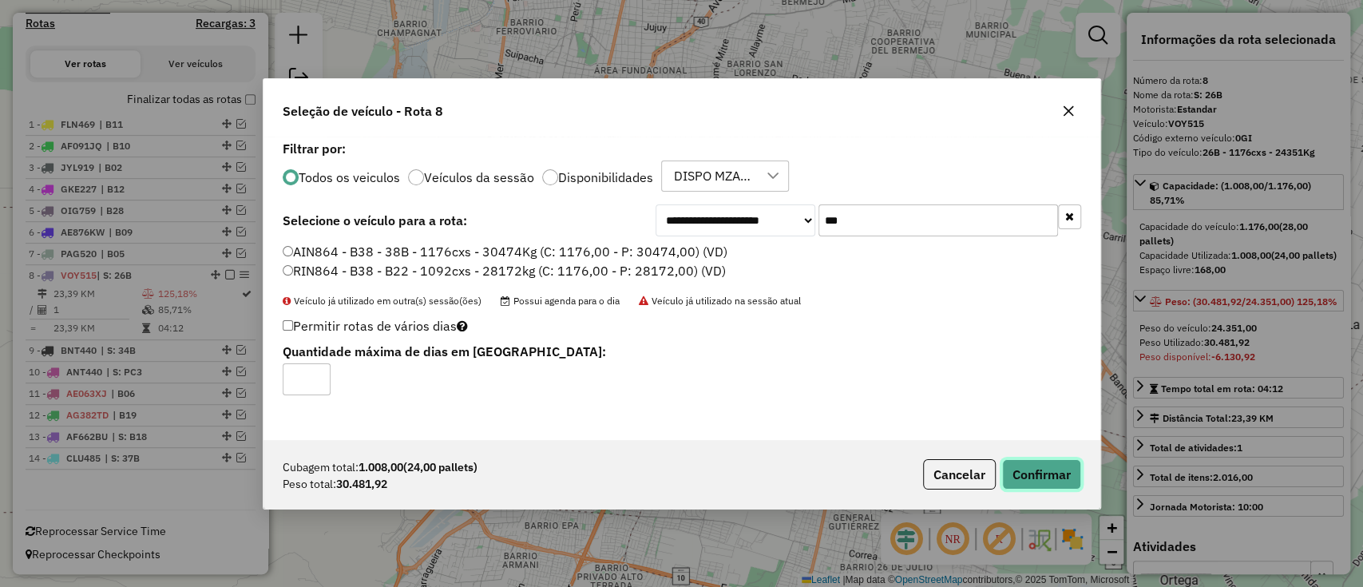
click at [1035, 471] on button "Confirmar" at bounding box center [1041, 474] width 79 height 30
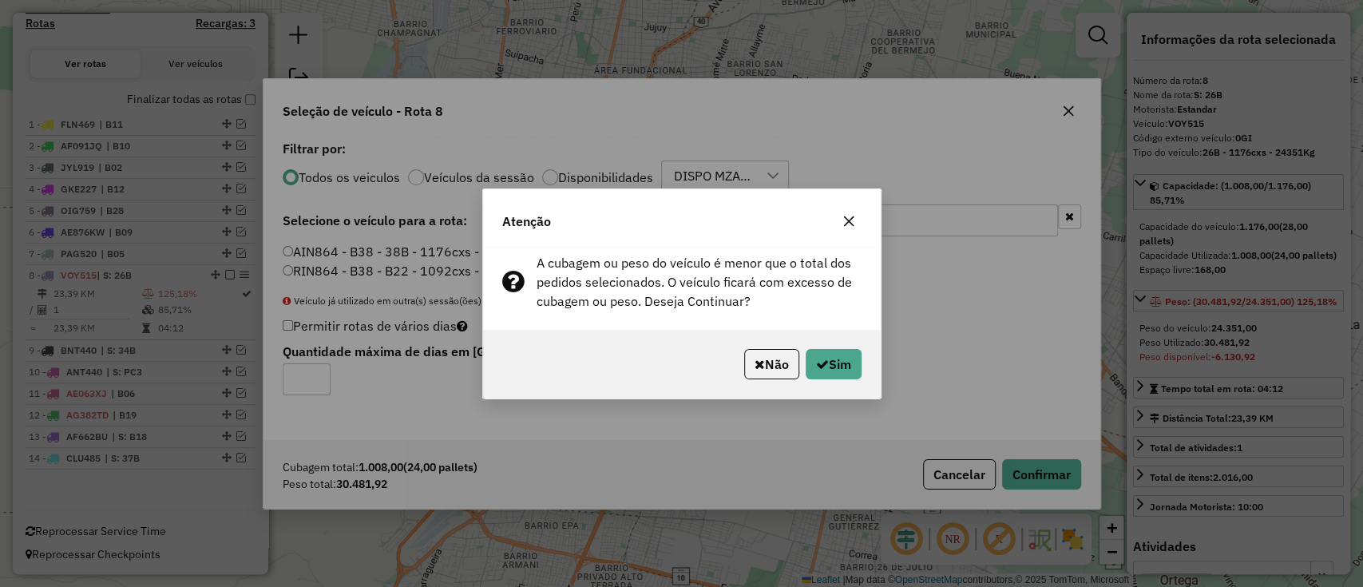
click at [783, 366] on button "Não" at bounding box center [771, 364] width 55 height 30
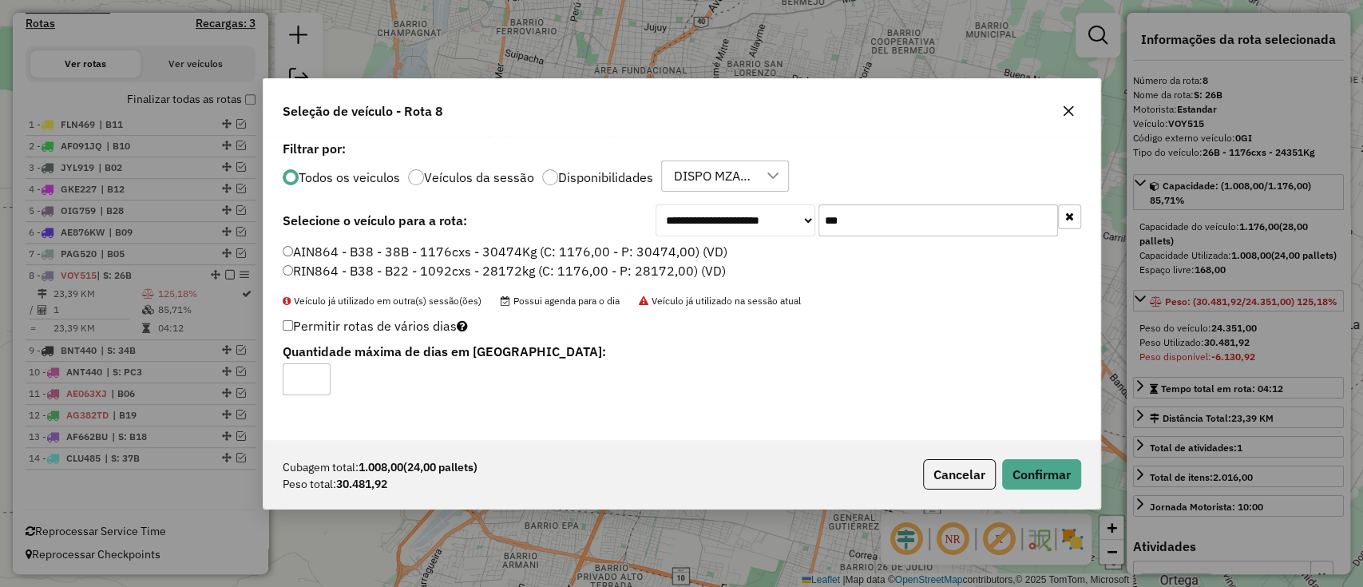
click at [859, 220] on input "***" at bounding box center [938, 220] width 240 height 32
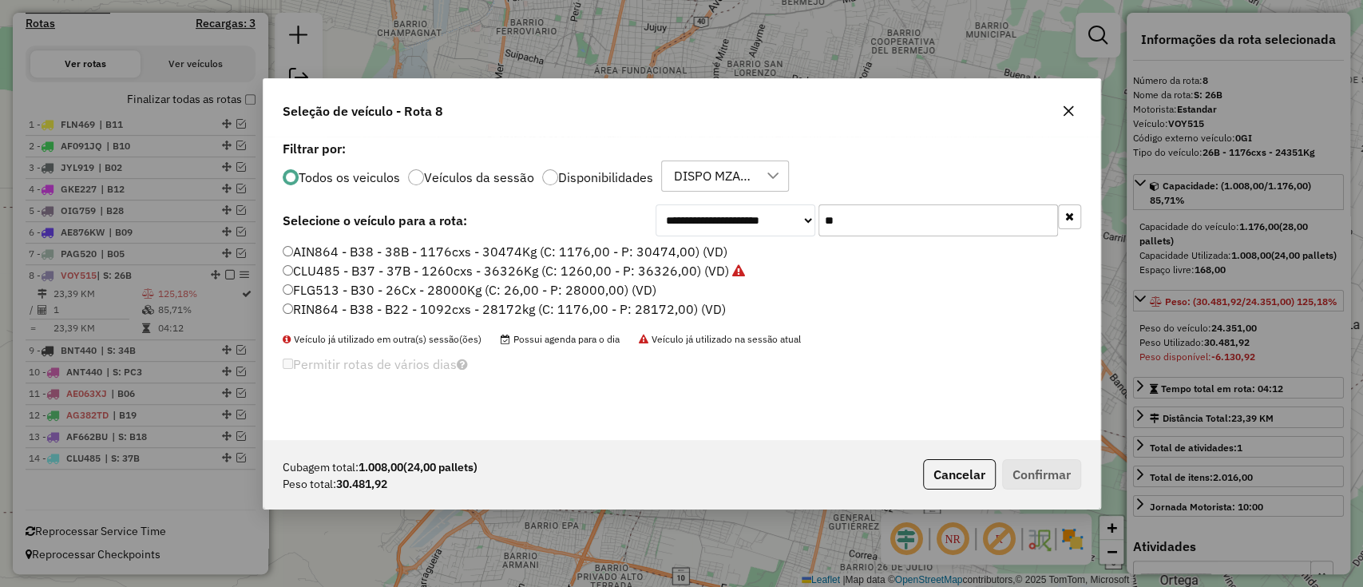
type input "*"
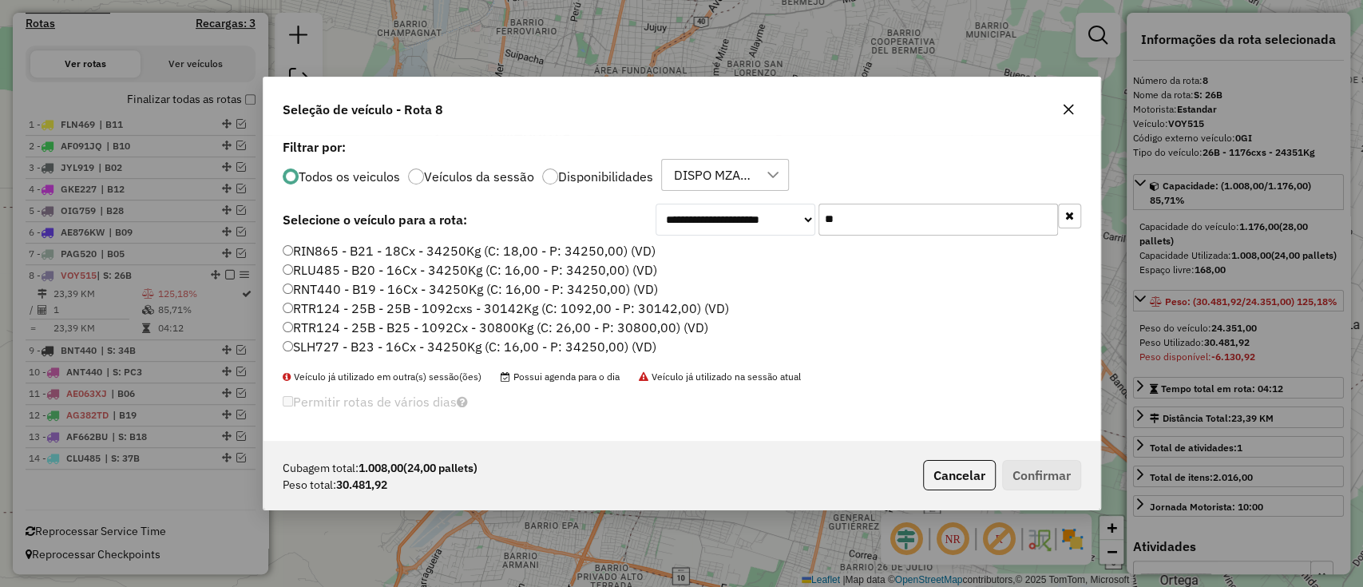
type input "*"
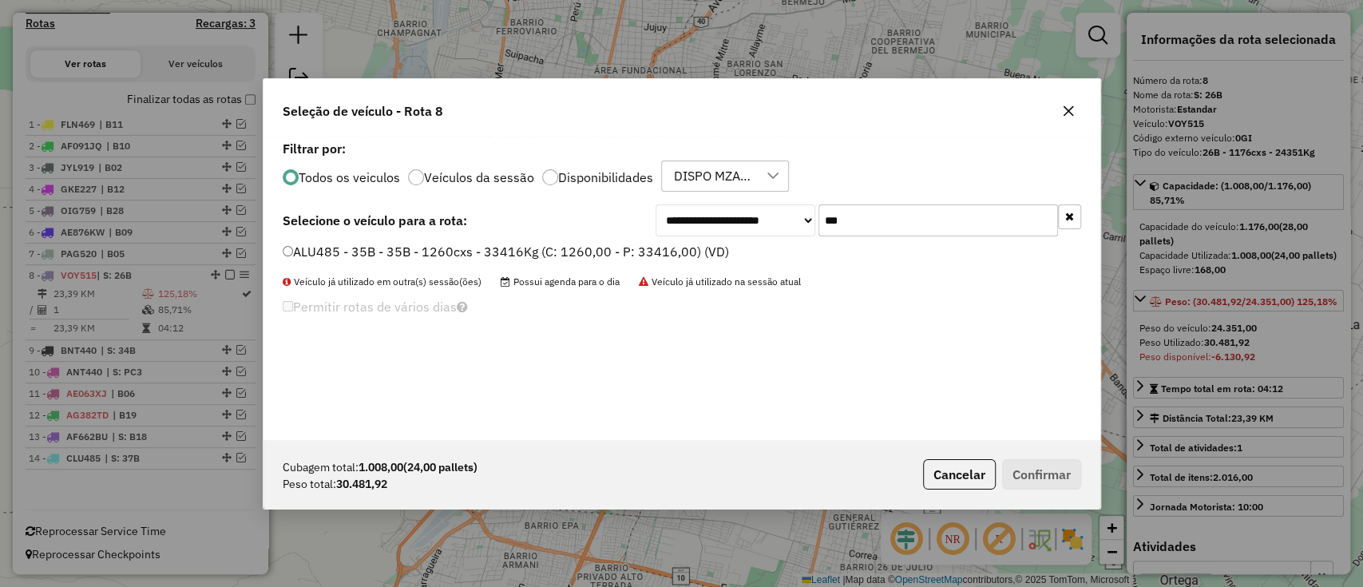
type input "***"
click at [685, 247] on label "ALU485 - 35B - 35B - 1260cxs - 33416Kg (C: 1260,00 - P: 33416,00) (VD)" at bounding box center [506, 251] width 446 height 19
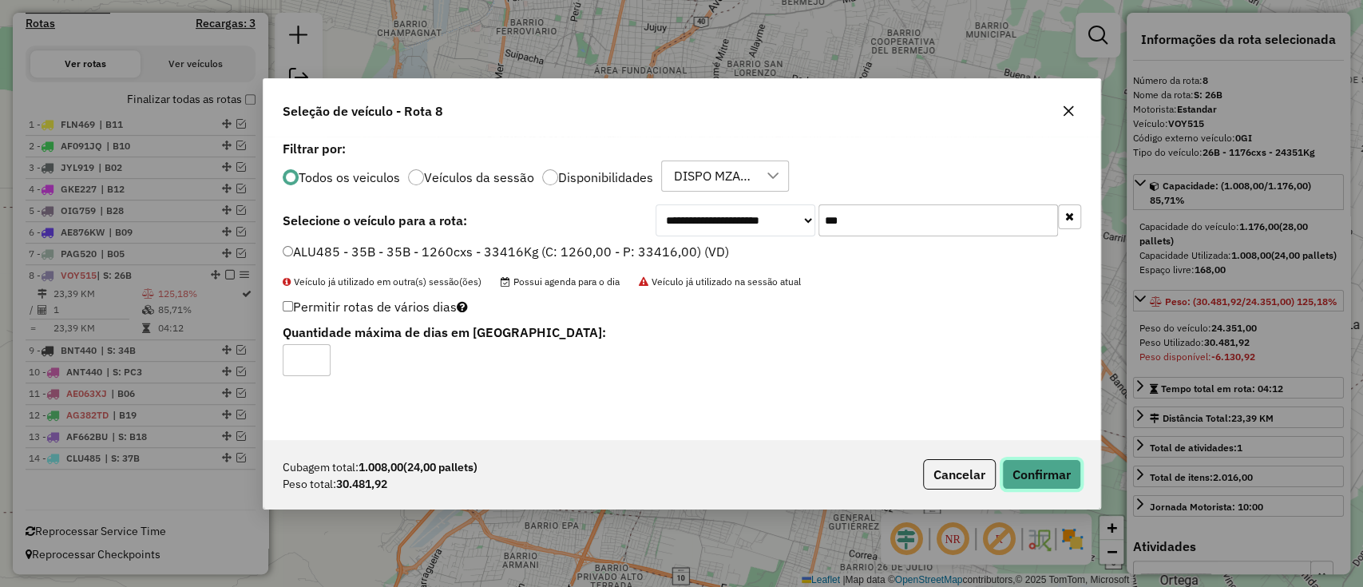
click at [1035, 483] on button "Confirmar" at bounding box center [1041, 474] width 79 height 30
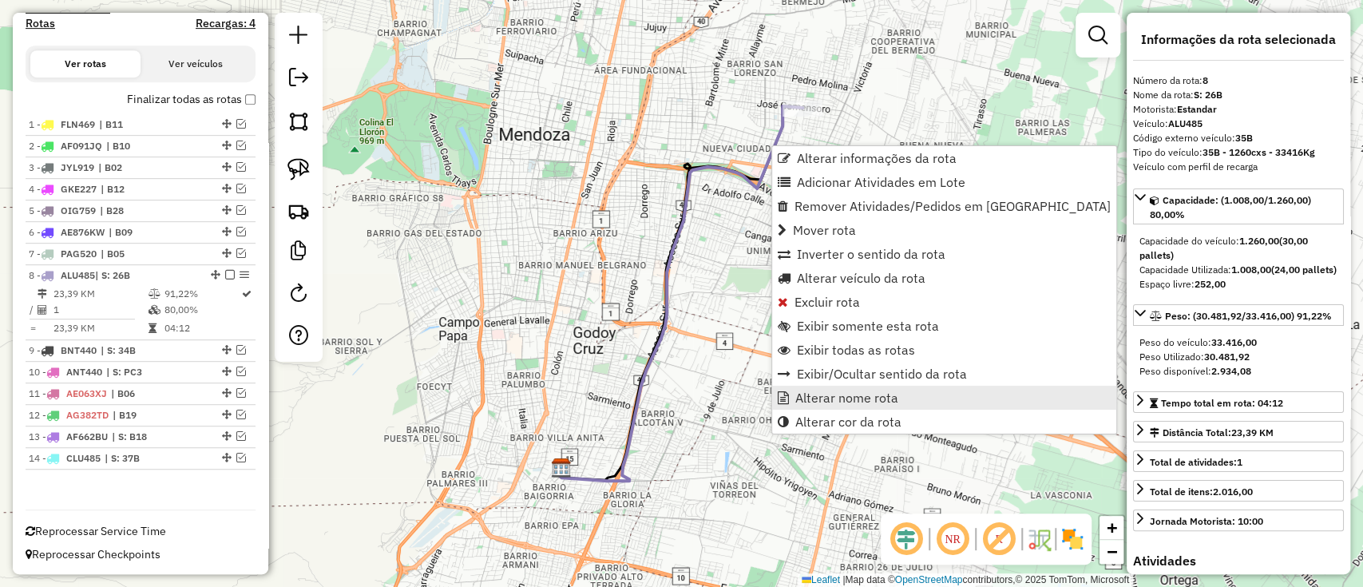
click at [820, 395] on span "Alterar nome rota" at bounding box center [846, 397] width 103 height 13
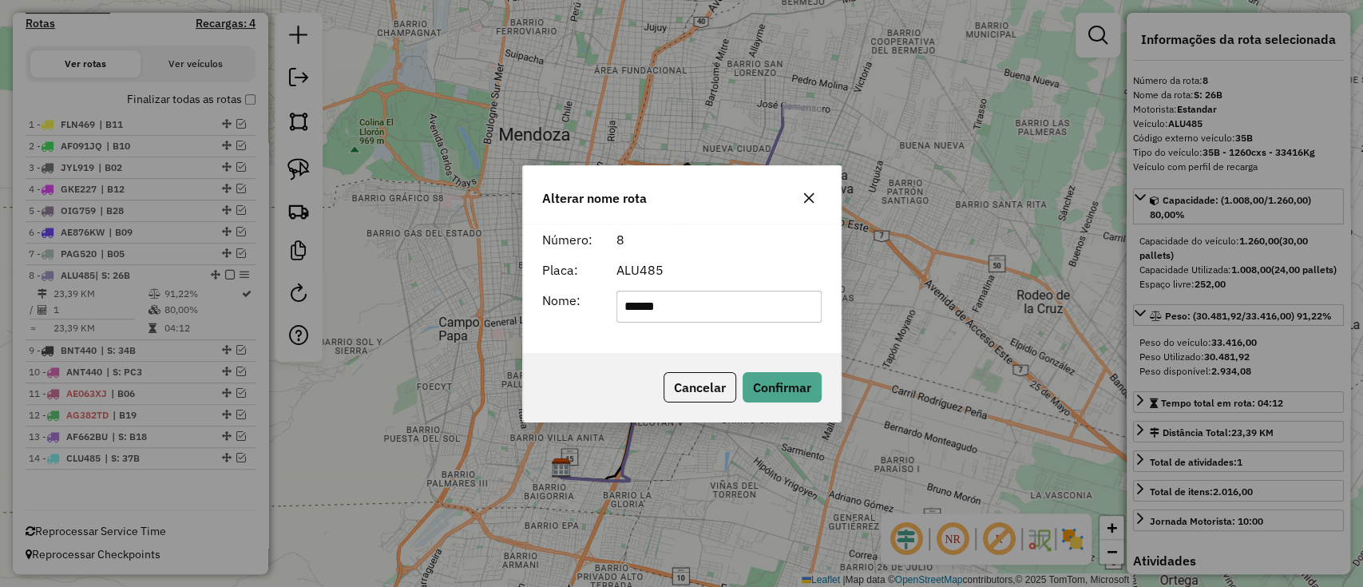
drag, startPoint x: 715, startPoint y: 310, endPoint x: 635, endPoint y: 310, distance: 80.6
click at [635, 310] on input "******" at bounding box center [718, 307] width 205 height 32
type input "*****"
click at [762, 374] on button "Confirmar" at bounding box center [782, 387] width 79 height 30
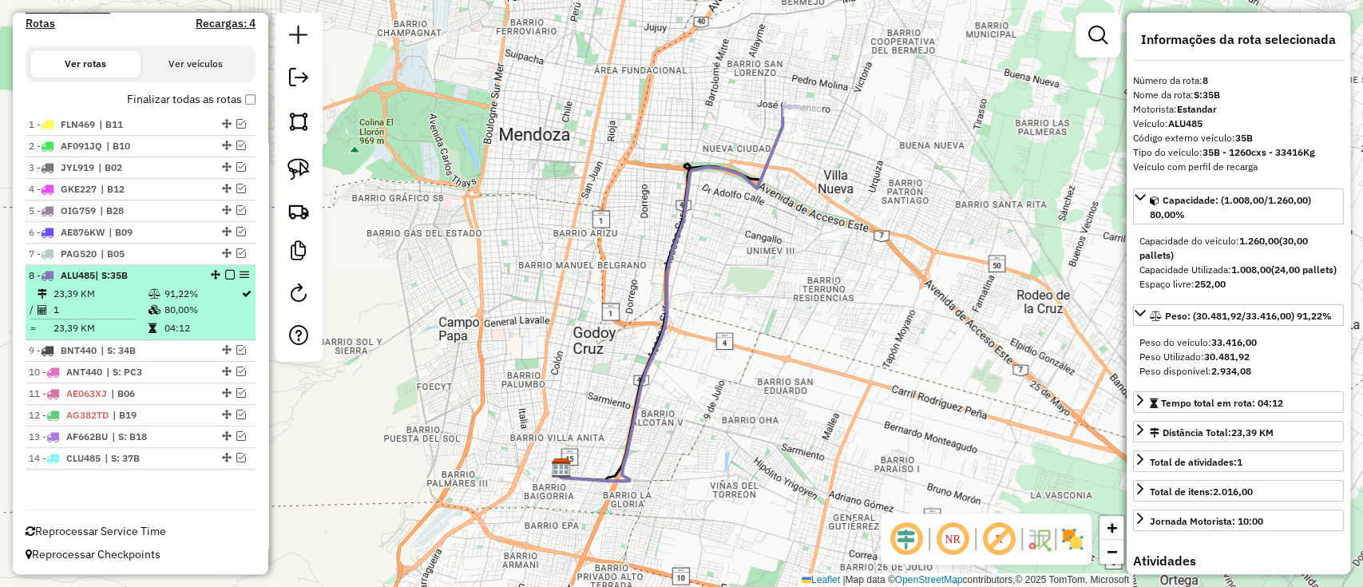
click at [225, 271] on em at bounding box center [230, 275] width 10 height 10
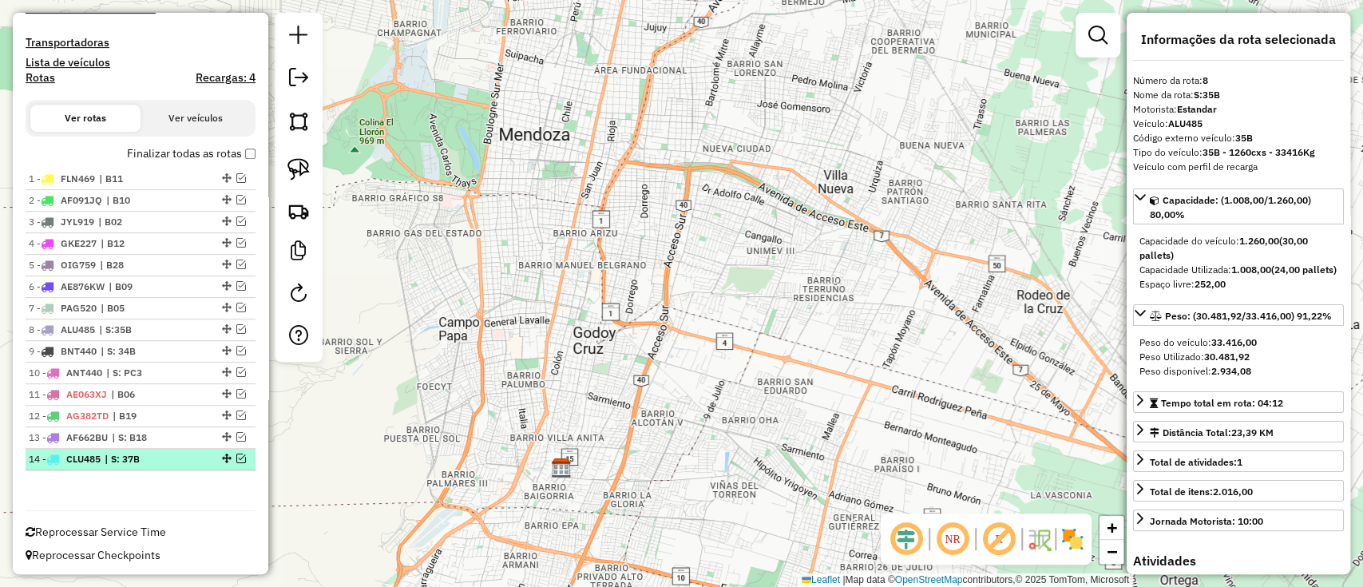
click at [186, 458] on div "14 - CLU485 | S: 37B" at bounding box center [113, 459] width 169 height 14
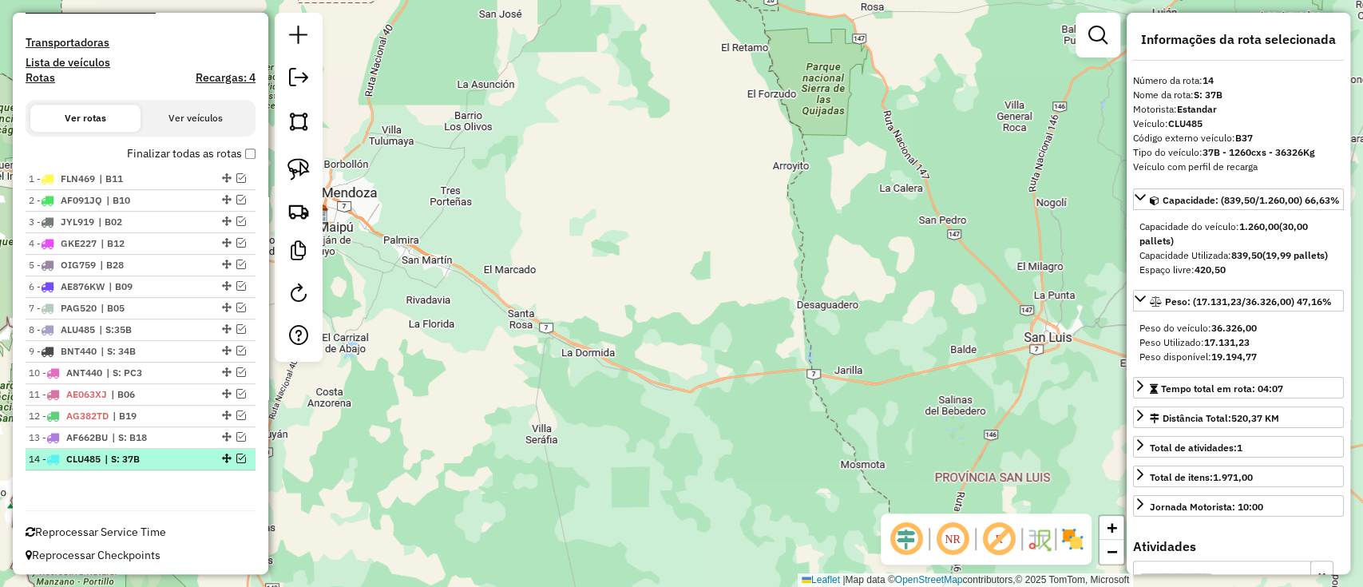
click at [231, 456] on div at bounding box center [225, 459] width 48 height 10
click at [242, 463] on div "14 - CLU485 | S: 37B" at bounding box center [141, 459] width 224 height 14
click at [236, 457] on em at bounding box center [241, 459] width 10 height 10
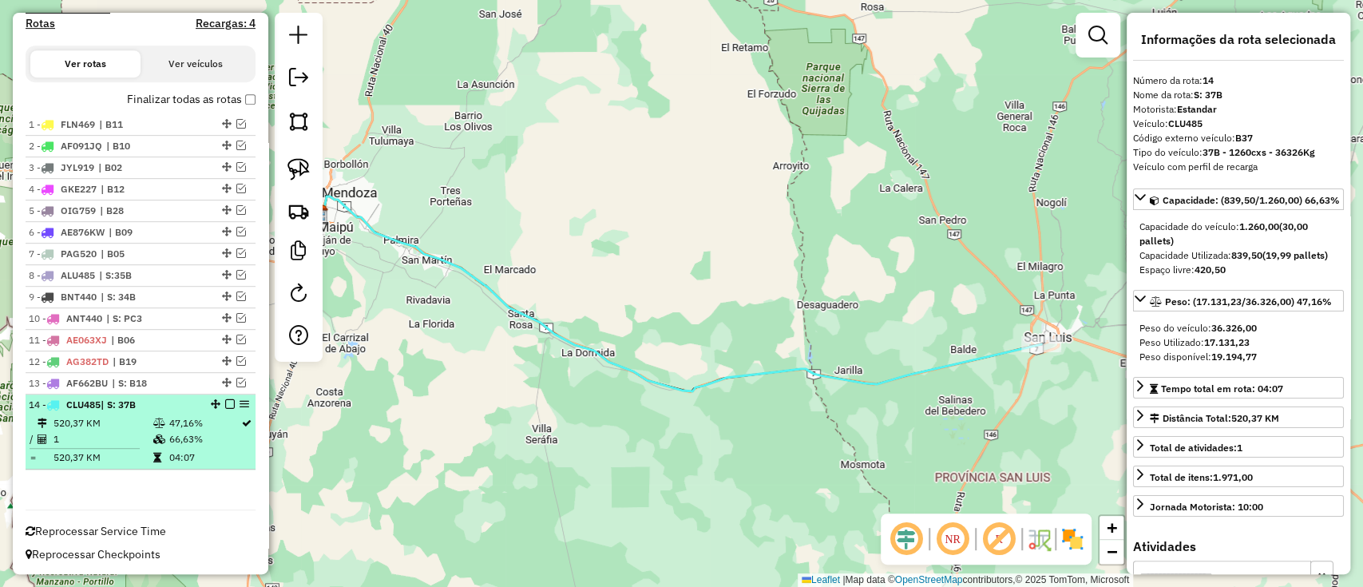
click at [226, 401] on em at bounding box center [230, 404] width 10 height 10
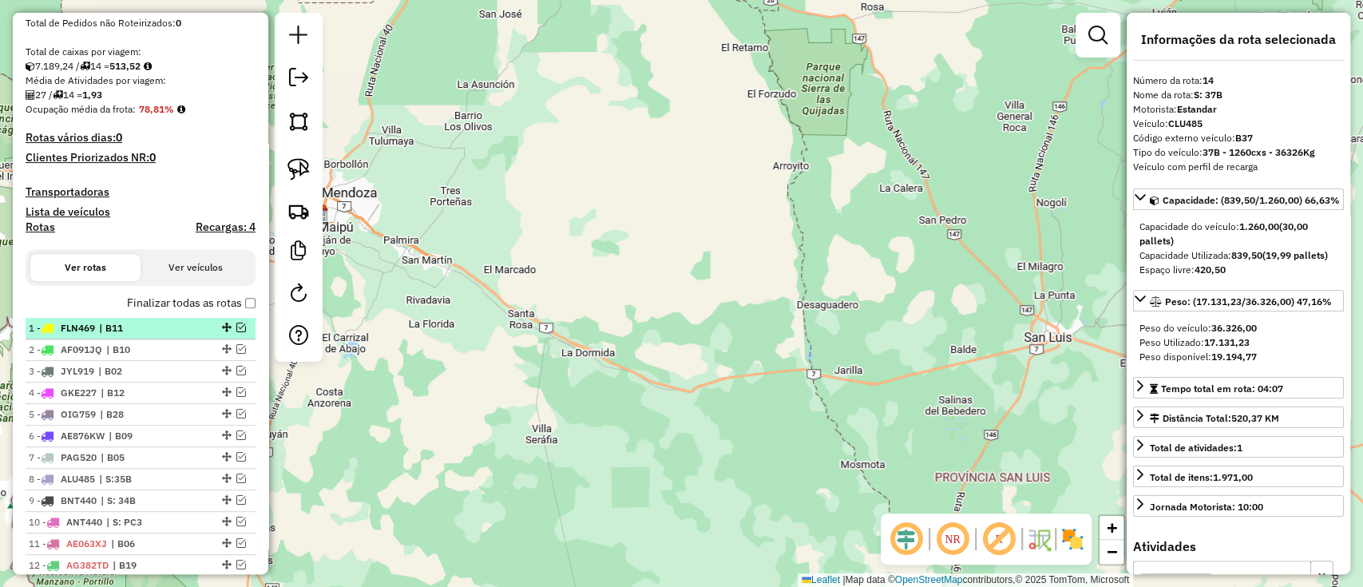
scroll to position [212, 0]
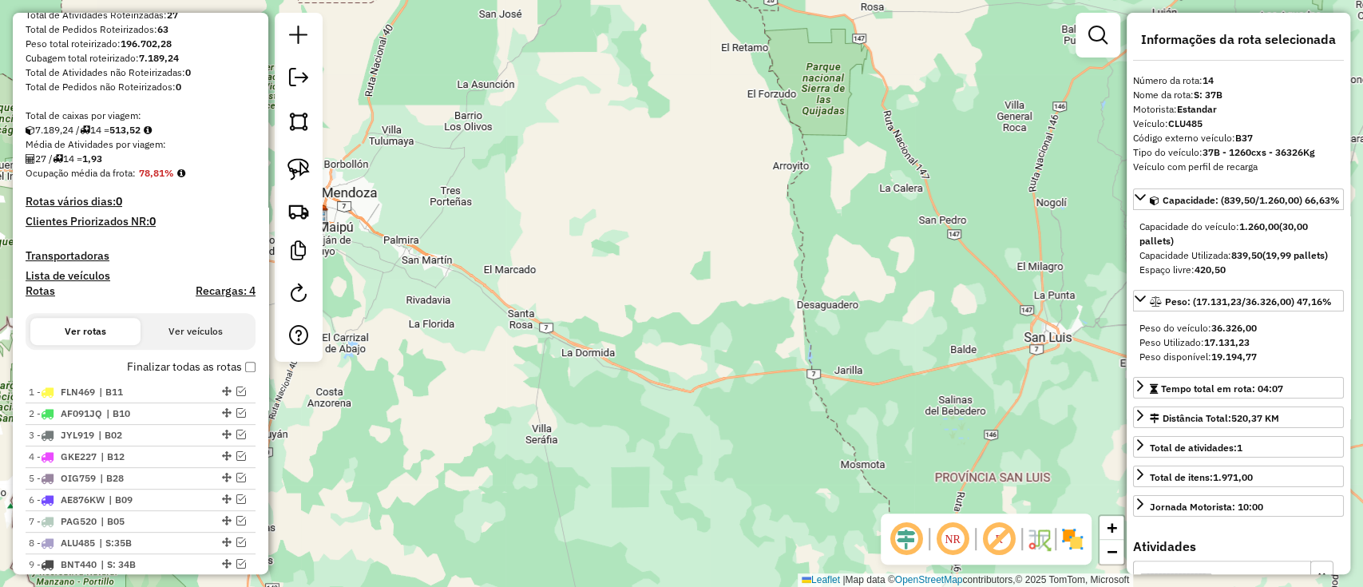
click at [202, 370] on label "Finalizar todas as rotas" at bounding box center [191, 367] width 129 height 17
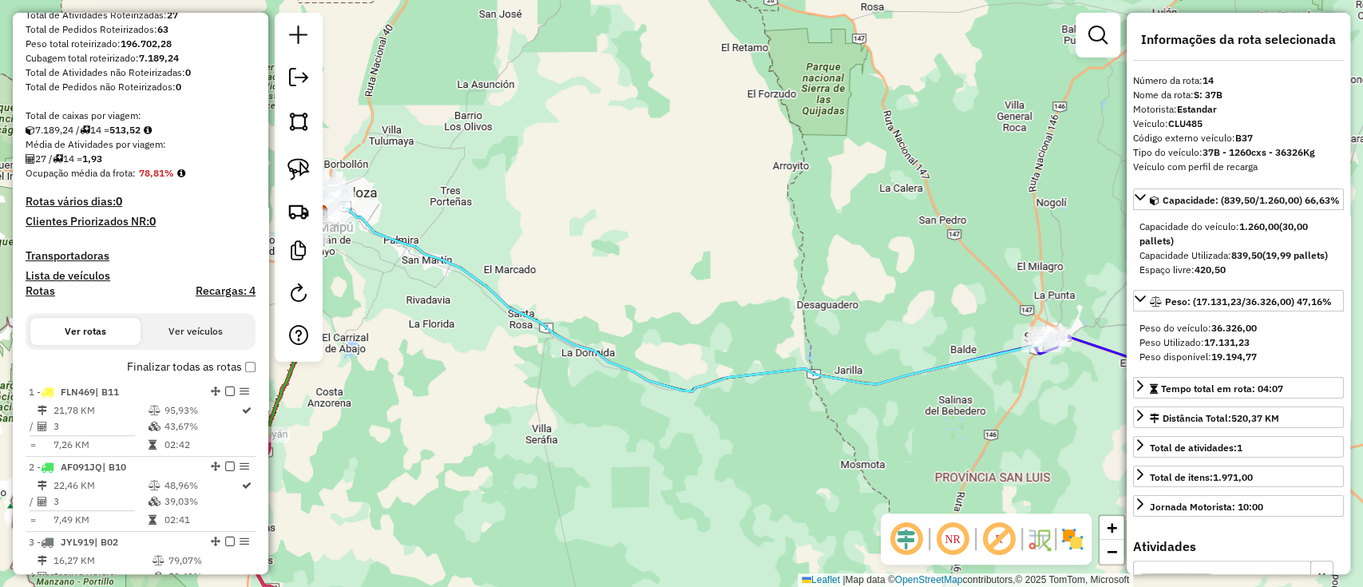
click at [39, 291] on h4 "Rotas" at bounding box center [41, 291] width 30 height 14
select select "*"
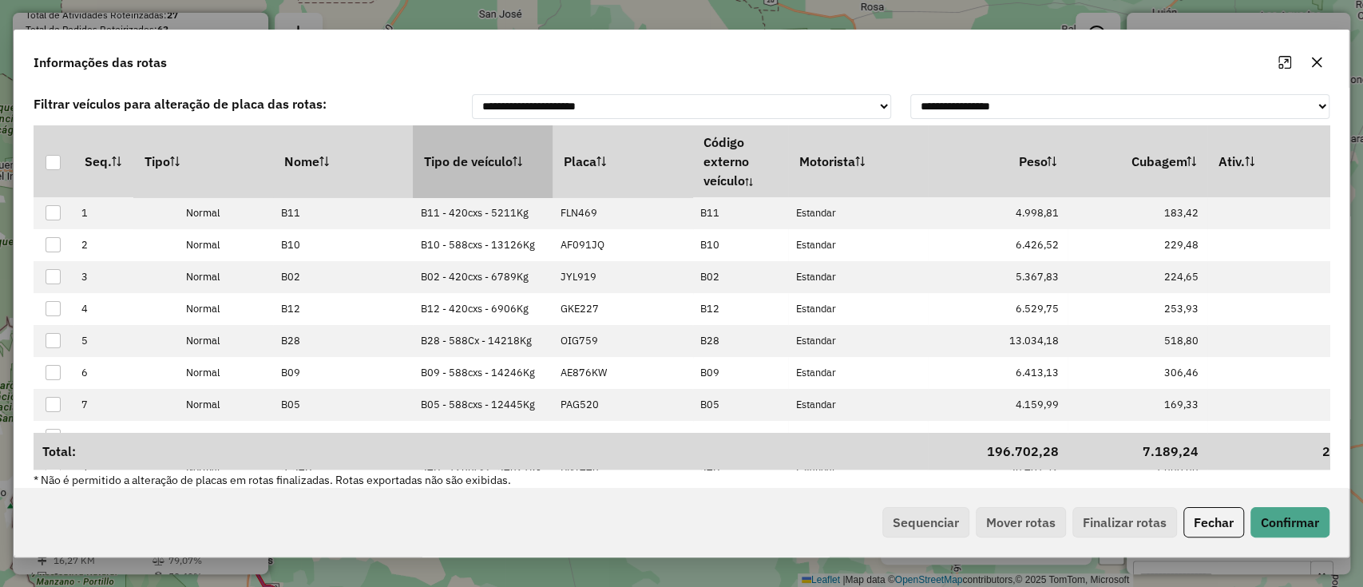
click at [451, 182] on th "Tipo de veículo" at bounding box center [483, 161] width 140 height 72
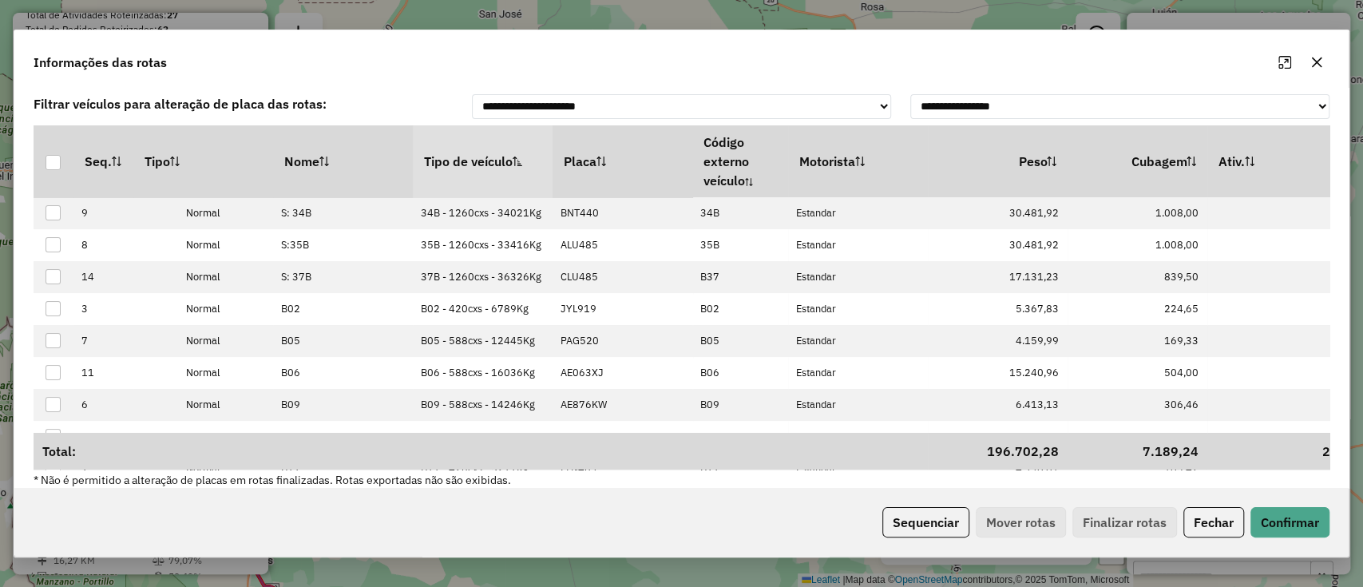
click at [464, 165] on th "Tipo de veículo" at bounding box center [483, 161] width 140 height 72
click at [921, 527] on button "Sequenciar" at bounding box center [925, 522] width 87 height 30
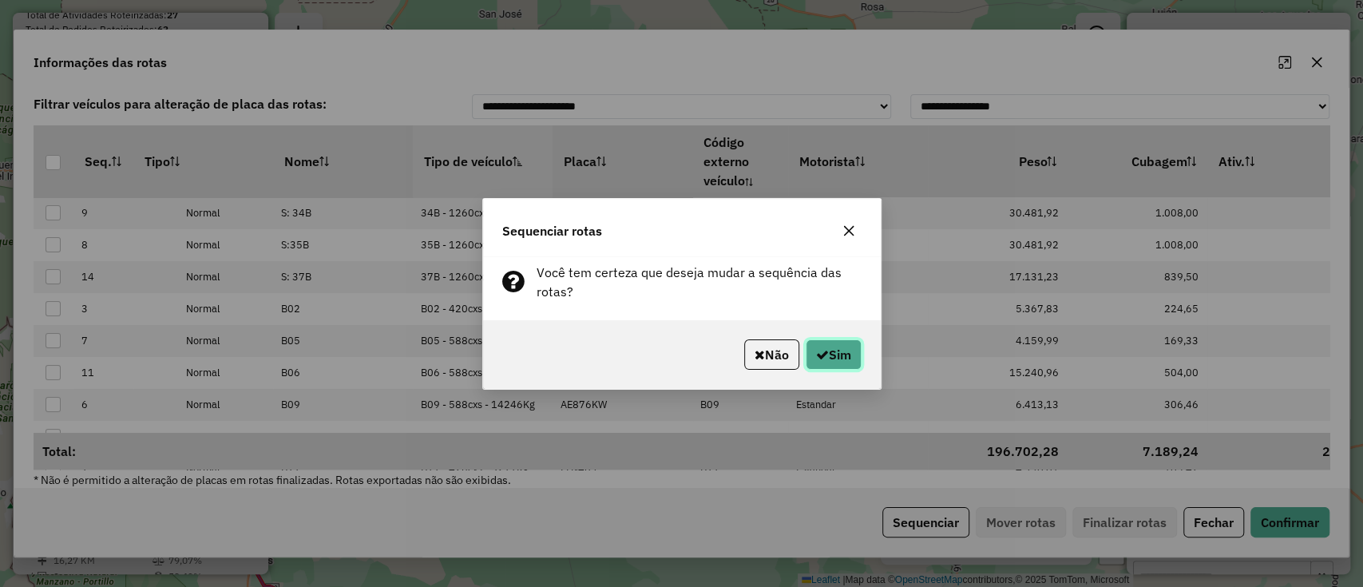
click at [839, 368] on button "Sim" at bounding box center [834, 354] width 56 height 30
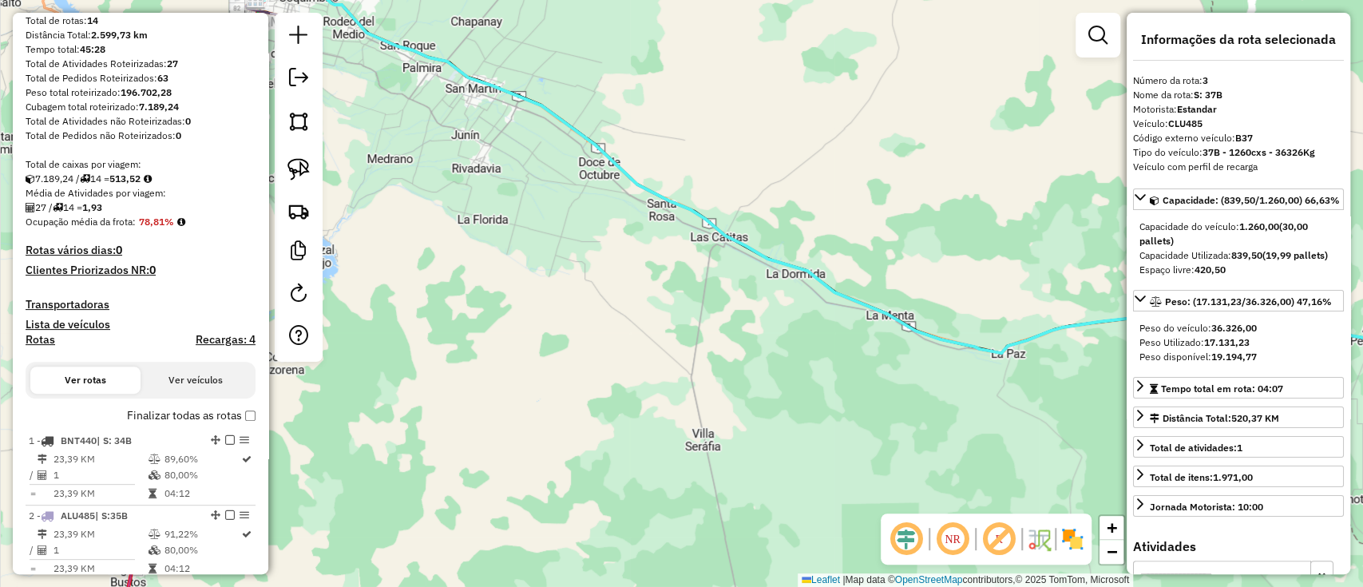
scroll to position [109, 0]
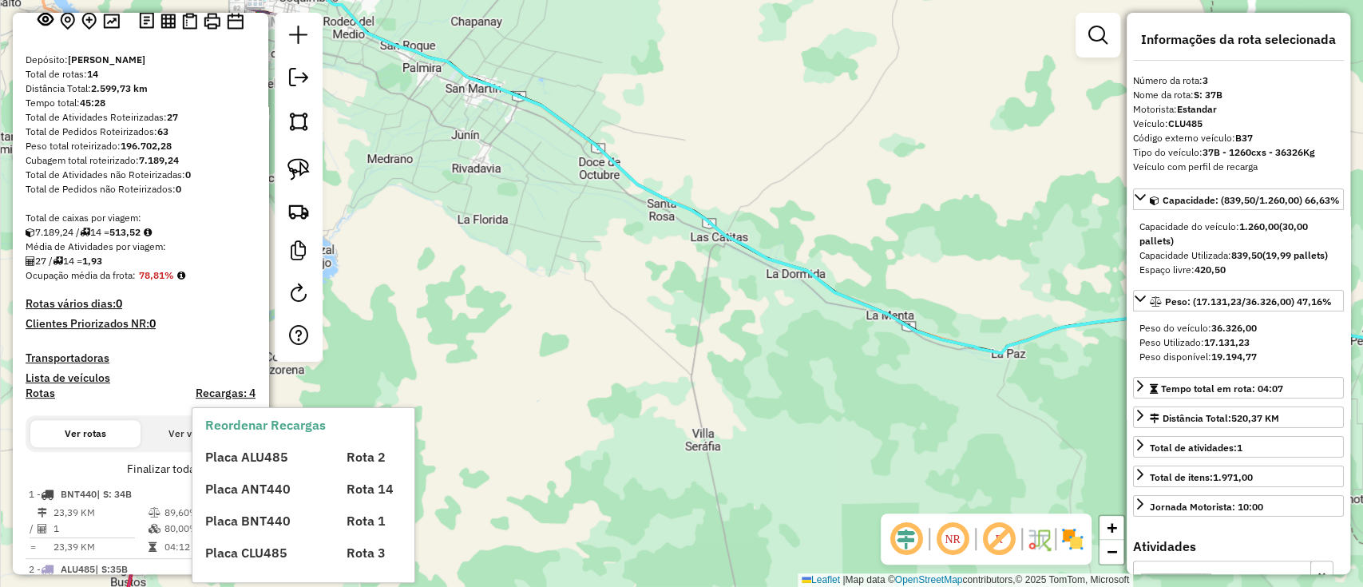
click at [238, 463] on span "Placa ALU485" at bounding box center [246, 457] width 83 height 16
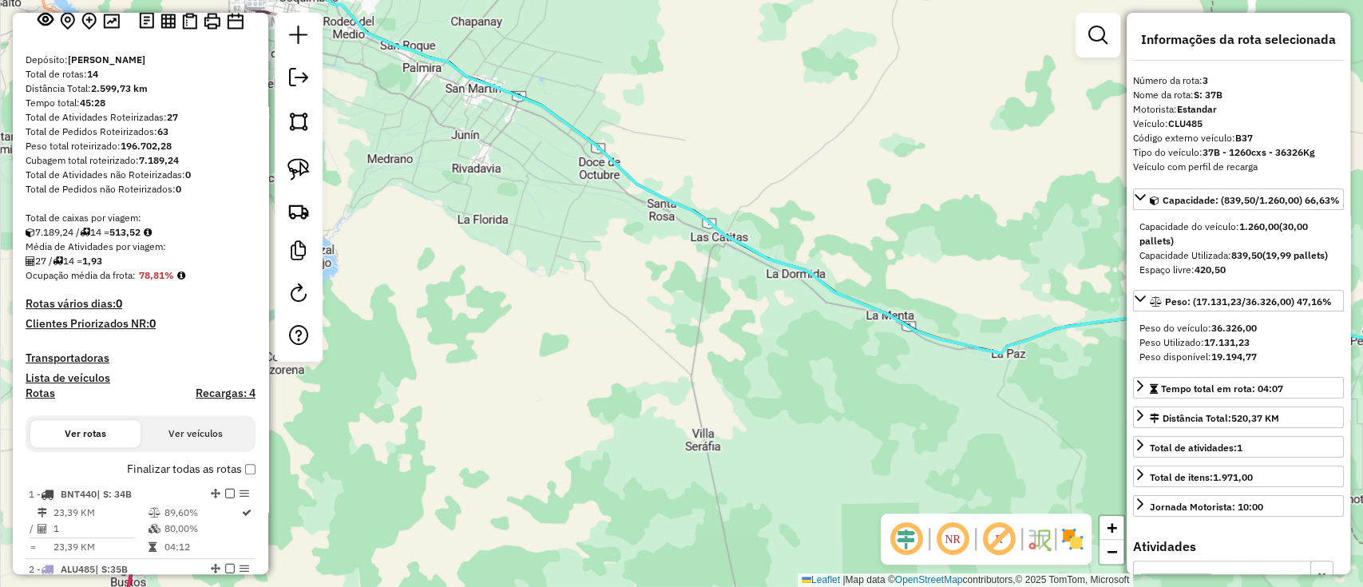
click at [163, 466] on label "Finalizar todas as rotas" at bounding box center [191, 469] width 129 height 17
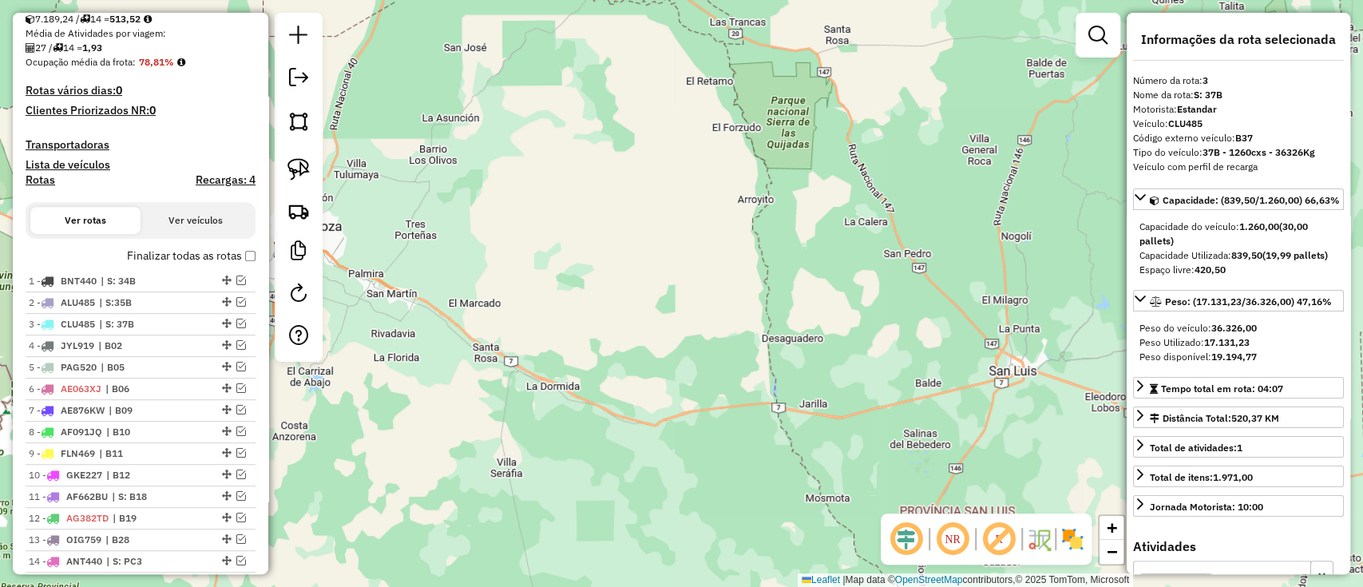
scroll to position [425, 0]
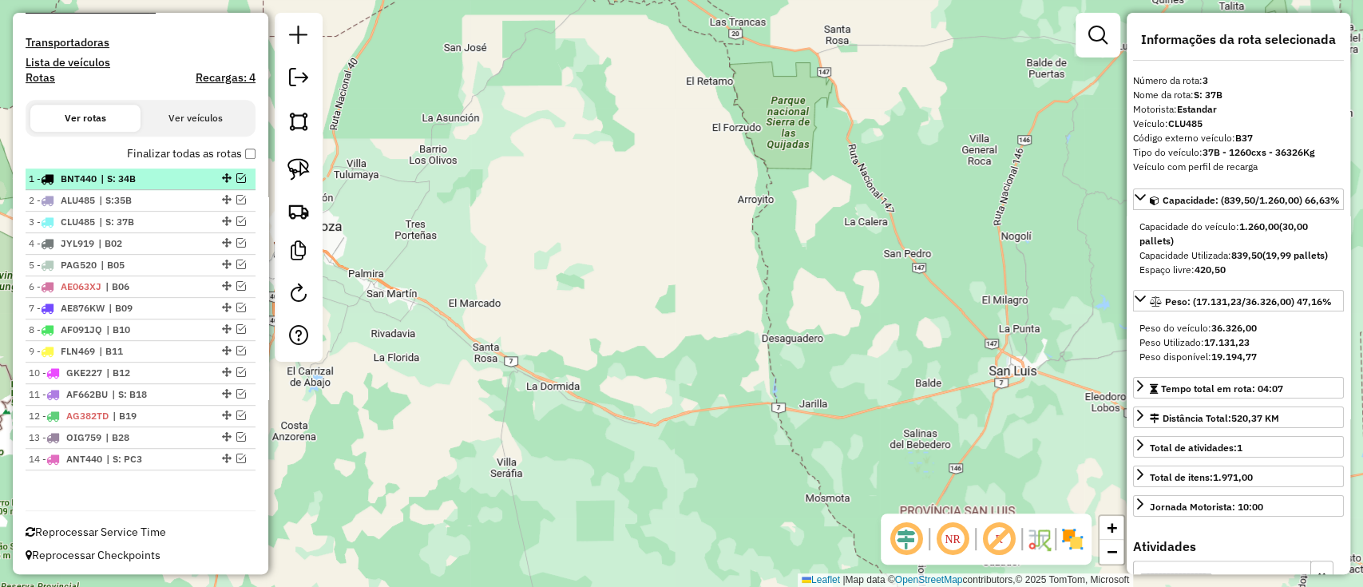
click at [114, 173] on span "| S: 34B" at bounding box center [137, 179] width 73 height 14
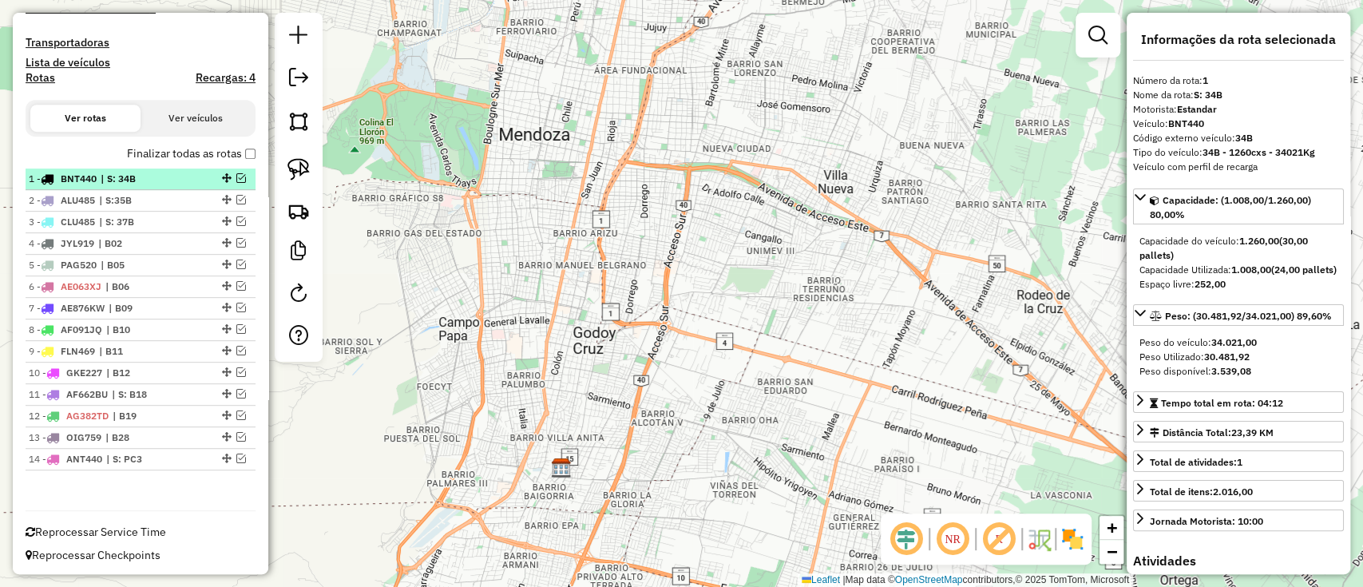
click at [183, 180] on div "1 - BNT440 | S: 34B" at bounding box center [113, 179] width 169 height 14
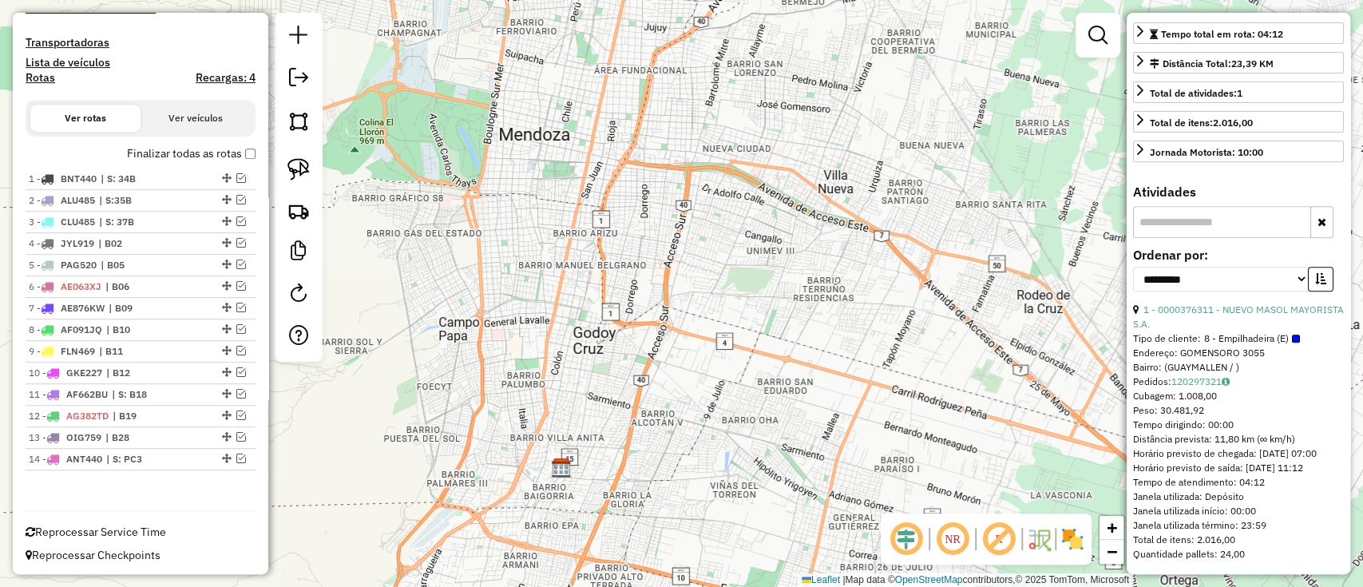
scroll to position [394, 0]
drag, startPoint x: 1214, startPoint y: 305, endPoint x: 1143, endPoint y: 295, distance: 71.7
click at [1143, 303] on div "1 - 0000376311 - NUEVO MASOL MAYORISTA S.A." at bounding box center [1238, 317] width 211 height 29
copy link "1 - 0000376311 - NUEVO MASOL MAYORISTA S.A."
click at [130, 195] on span "| S:35B" at bounding box center [135, 200] width 73 height 14
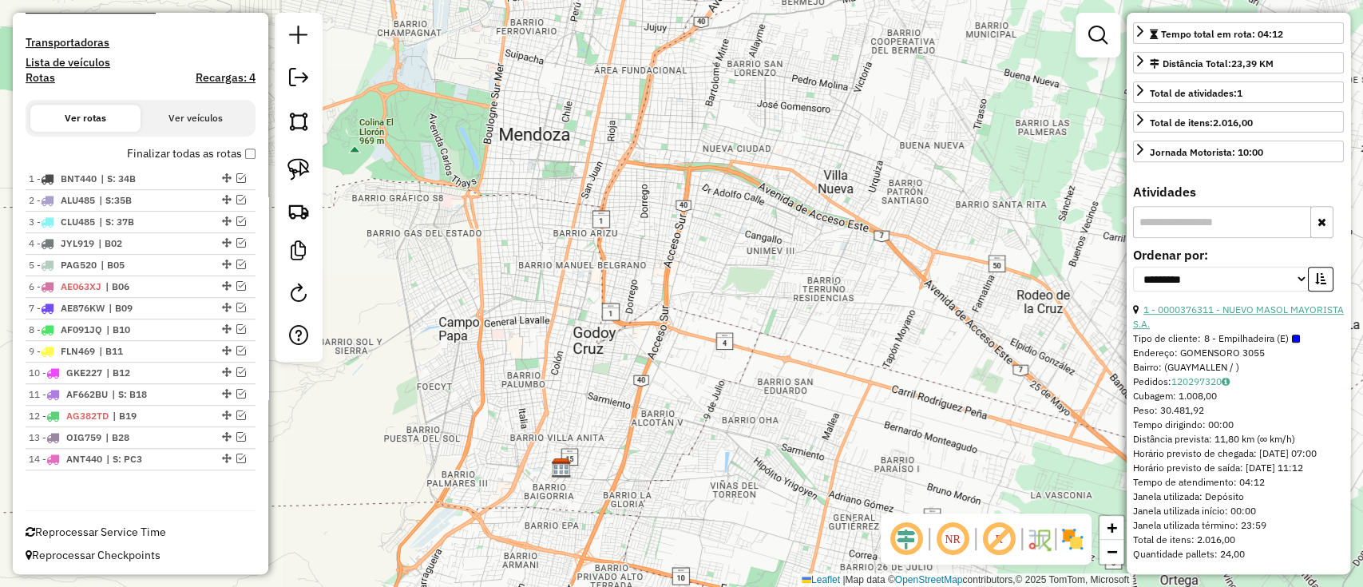
drag, startPoint x: 1211, startPoint y: 310, endPoint x: 1144, endPoint y: 291, distance: 69.8
click at [1144, 303] on div "1 - 0000376311 - NUEVO MASOL MAYORISTA S.A." at bounding box center [1238, 317] width 211 height 29
copy link "1 - 0000376311 - NUEVO MASOL MAYORISTA S.A."
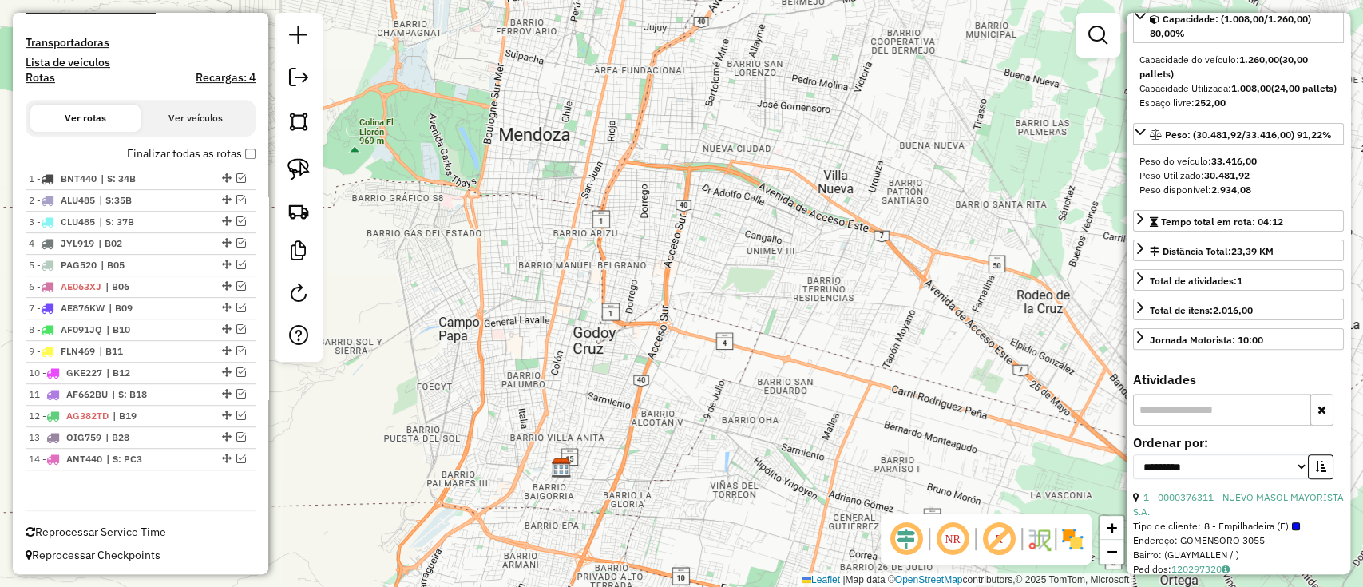
scroll to position [0, 0]
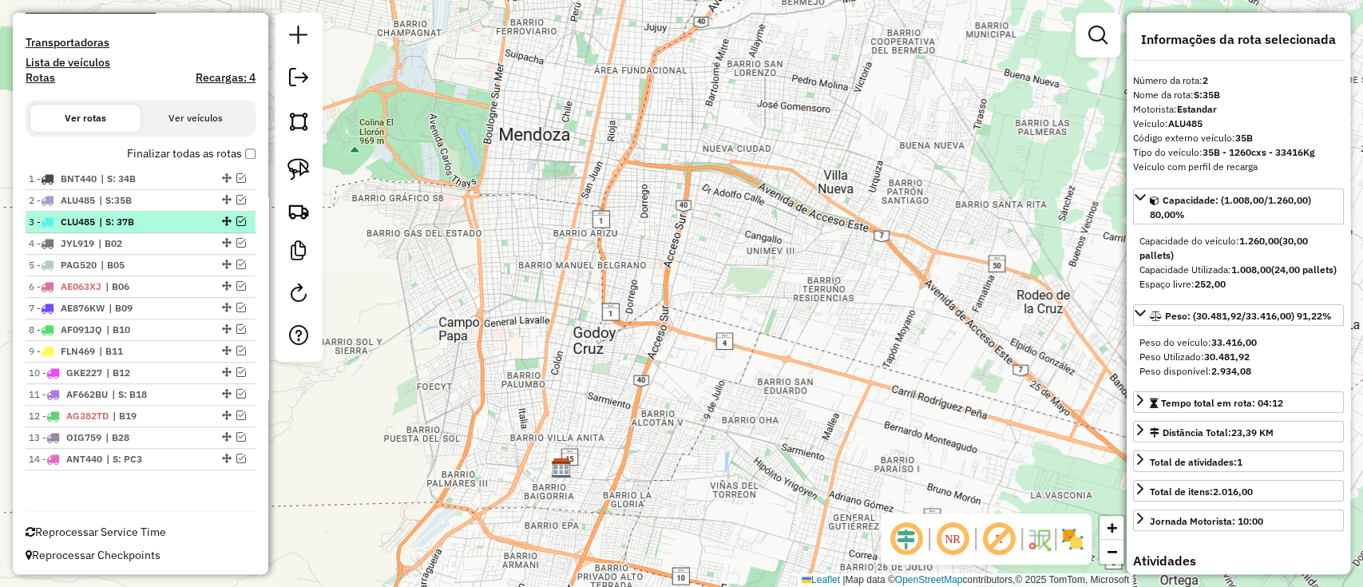
click at [163, 223] on span "| S: 37B" at bounding box center [135, 222] width 73 height 14
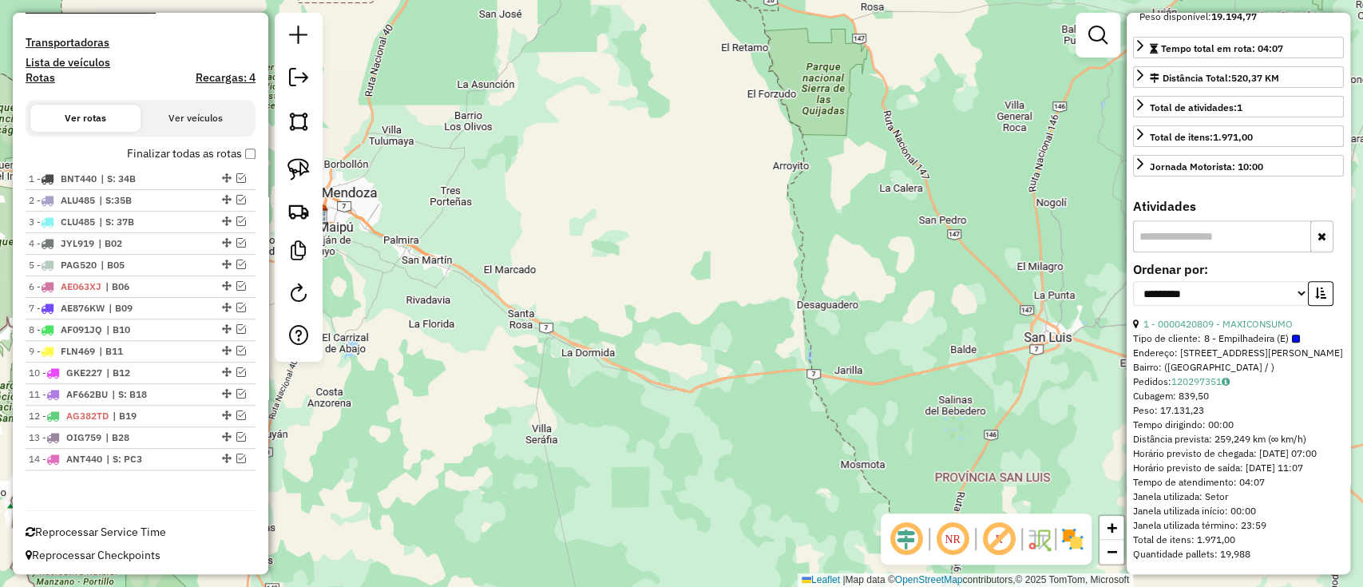
scroll to position [380, 0]
drag, startPoint x: 1298, startPoint y: 308, endPoint x: 1140, endPoint y: 311, distance: 158.1
click at [1140, 317] on div "1 - 0000420809 - MAXICONSUMO" at bounding box center [1238, 324] width 211 height 14
copy div "1 - 0000420809 - MAXICONSUMO"
click at [111, 246] on span "| B02" at bounding box center [134, 243] width 73 height 14
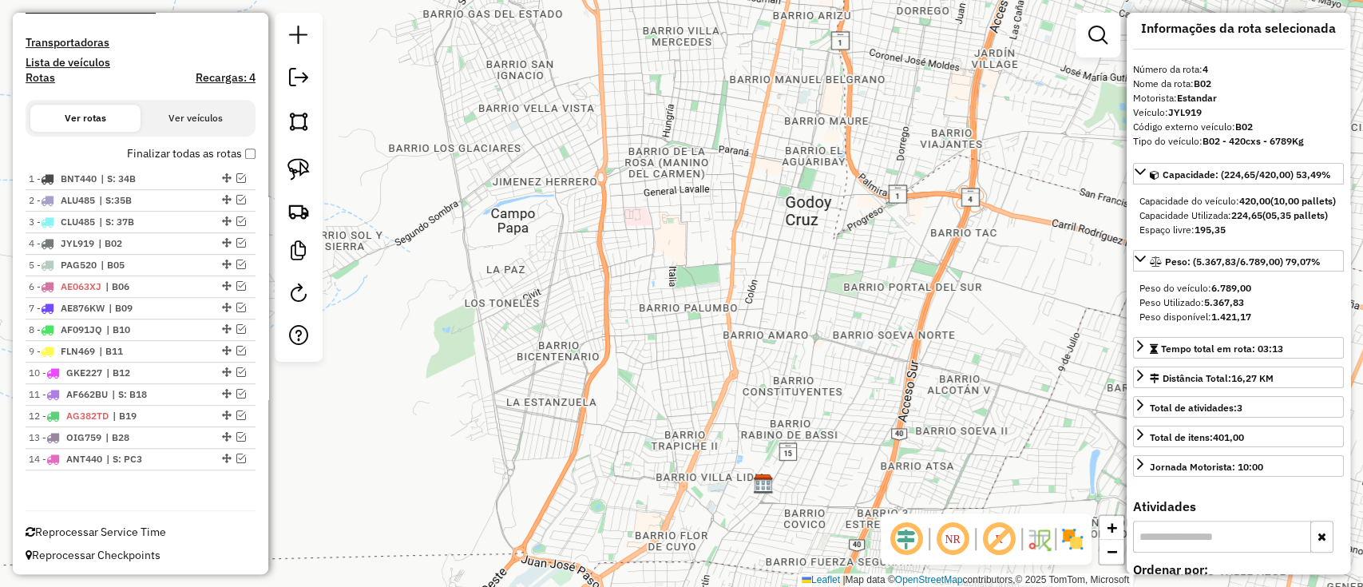
scroll to position [0, 0]
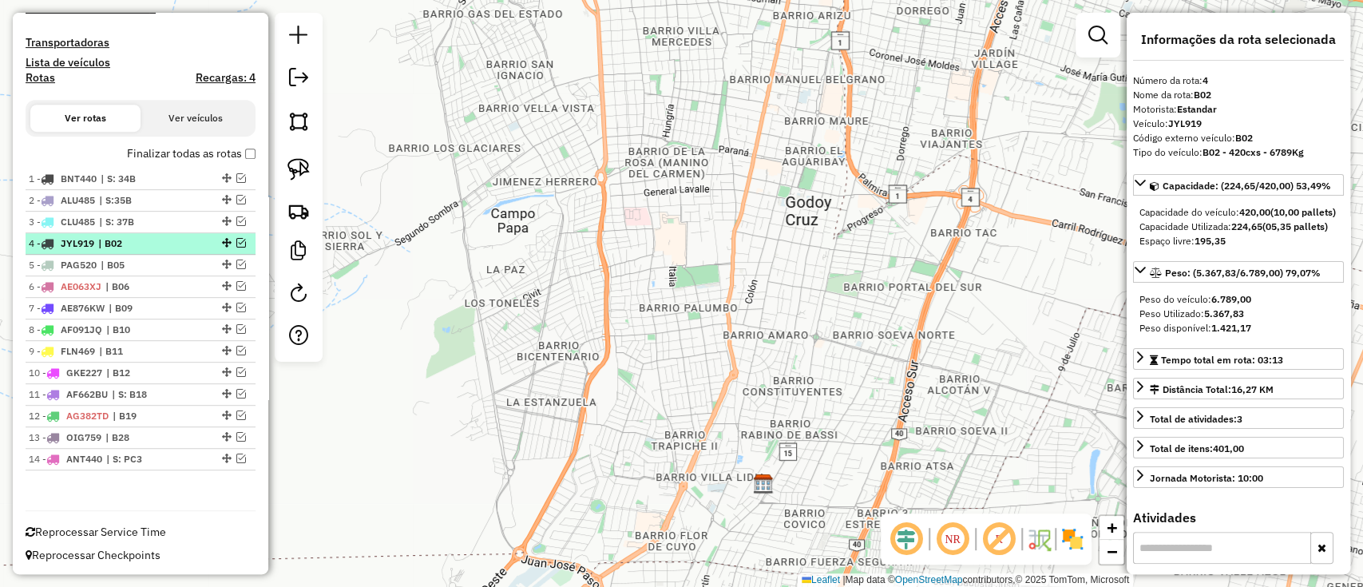
click at [121, 240] on span "| B02" at bounding box center [134, 243] width 73 height 14
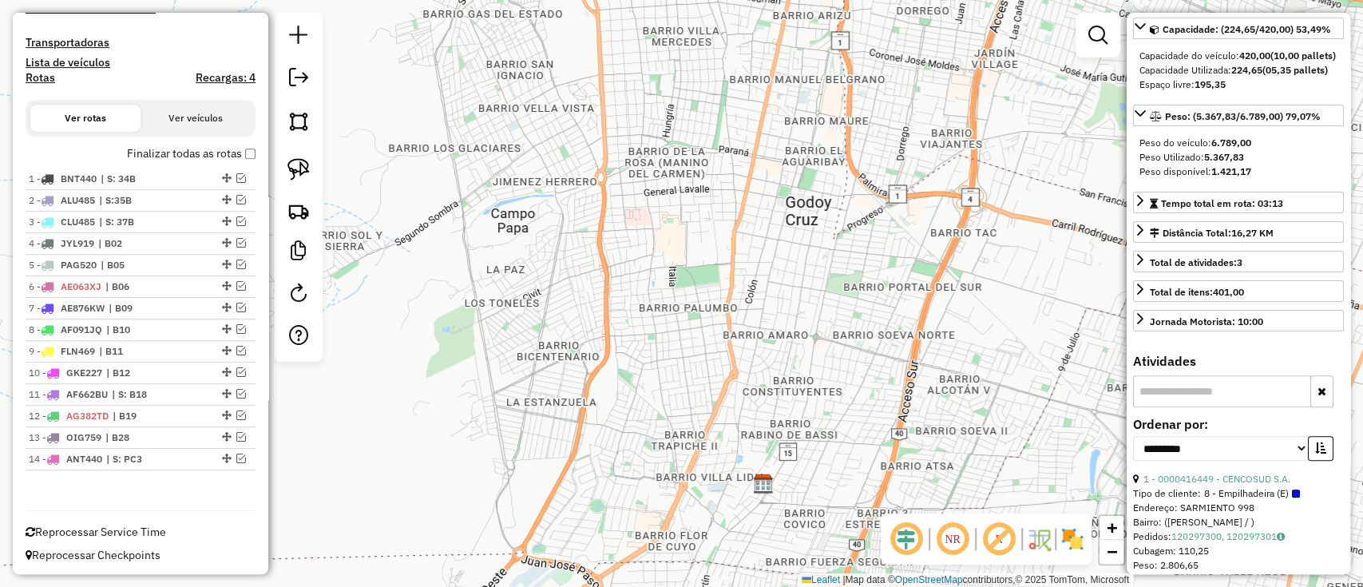
scroll to position [319, 0]
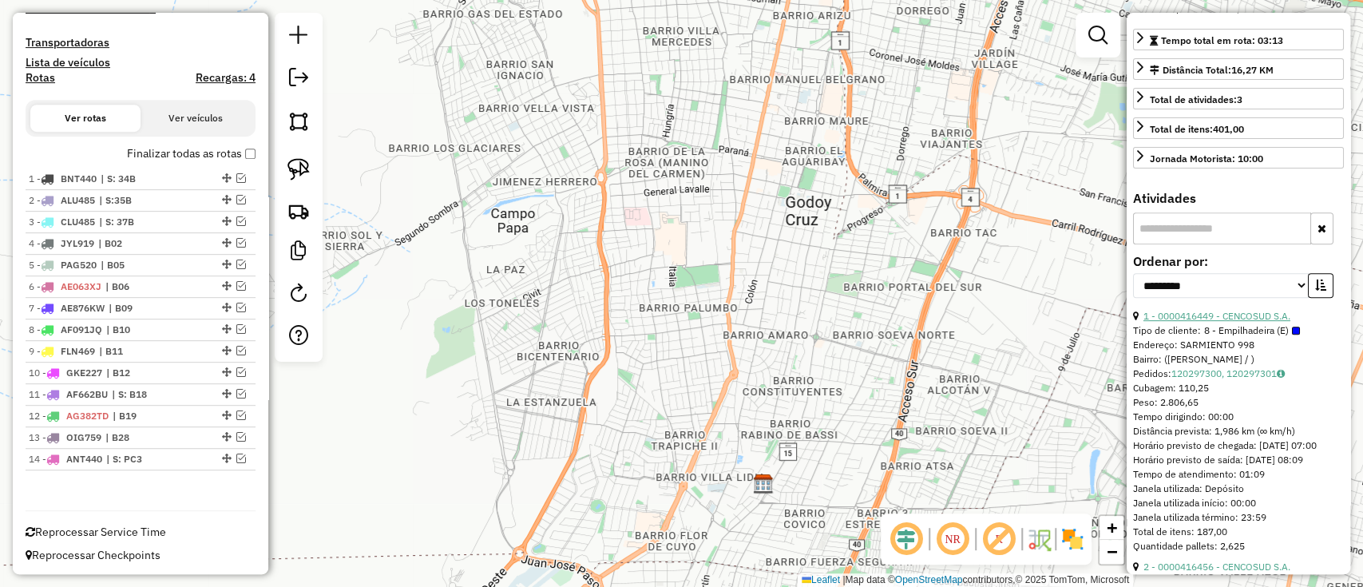
drag, startPoint x: 1296, startPoint y: 344, endPoint x: 1143, endPoint y: 339, distance: 153.4
click at [1143, 323] on div "1 - 0000416449 - CENCOSUD S.A." at bounding box center [1238, 316] width 211 height 14
copy link "1 - 0000416449 - CENCOSUD S.A."
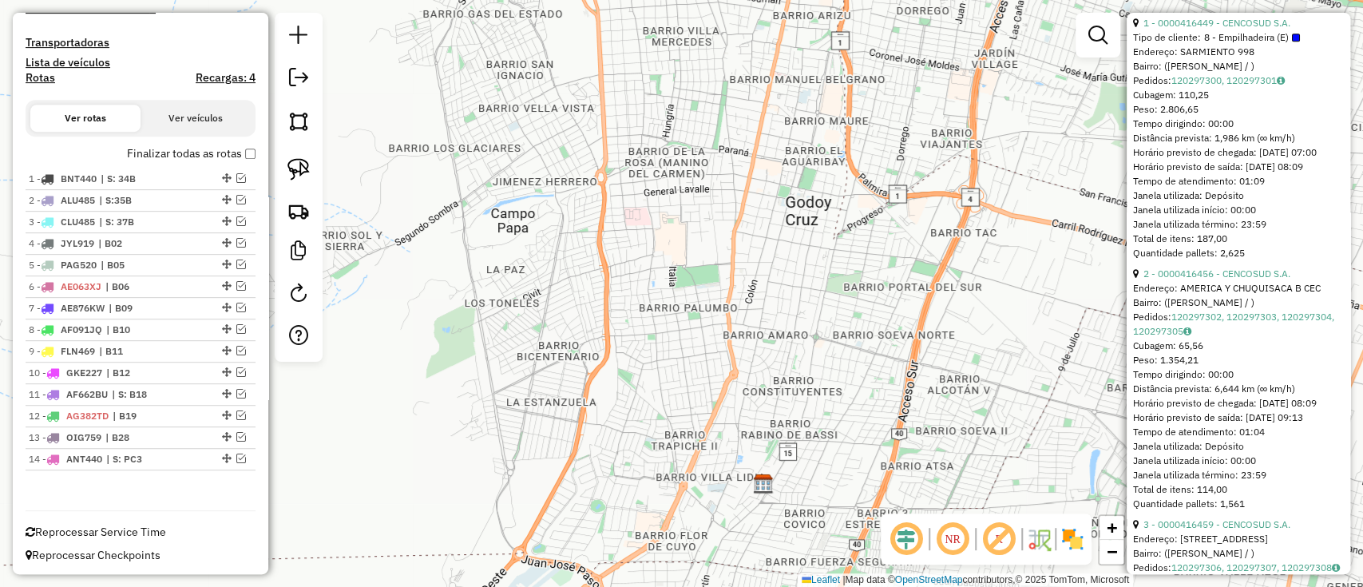
scroll to position [639, 0]
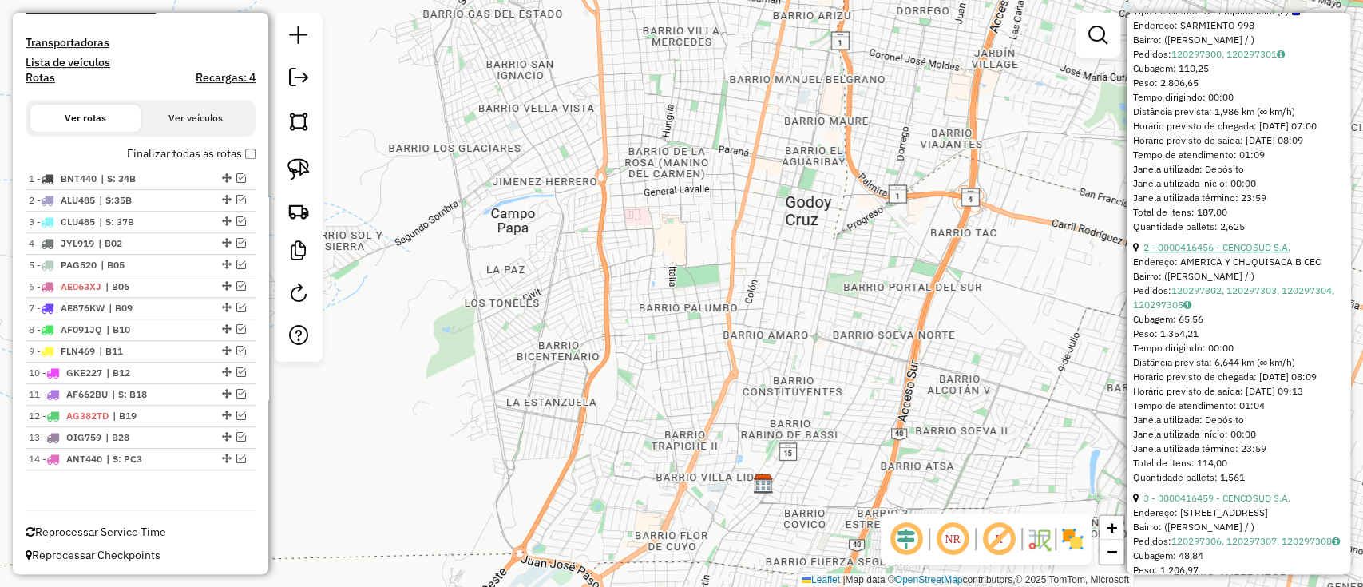
drag, startPoint x: 1297, startPoint y: 281, endPoint x: 1144, endPoint y: 284, distance: 152.5
click at [1144, 255] on div "2 - 0000416456 - CENCOSUD S.A." at bounding box center [1238, 247] width 211 height 14
copy link "2 - 0000416456 - CENCOSUD S.A."
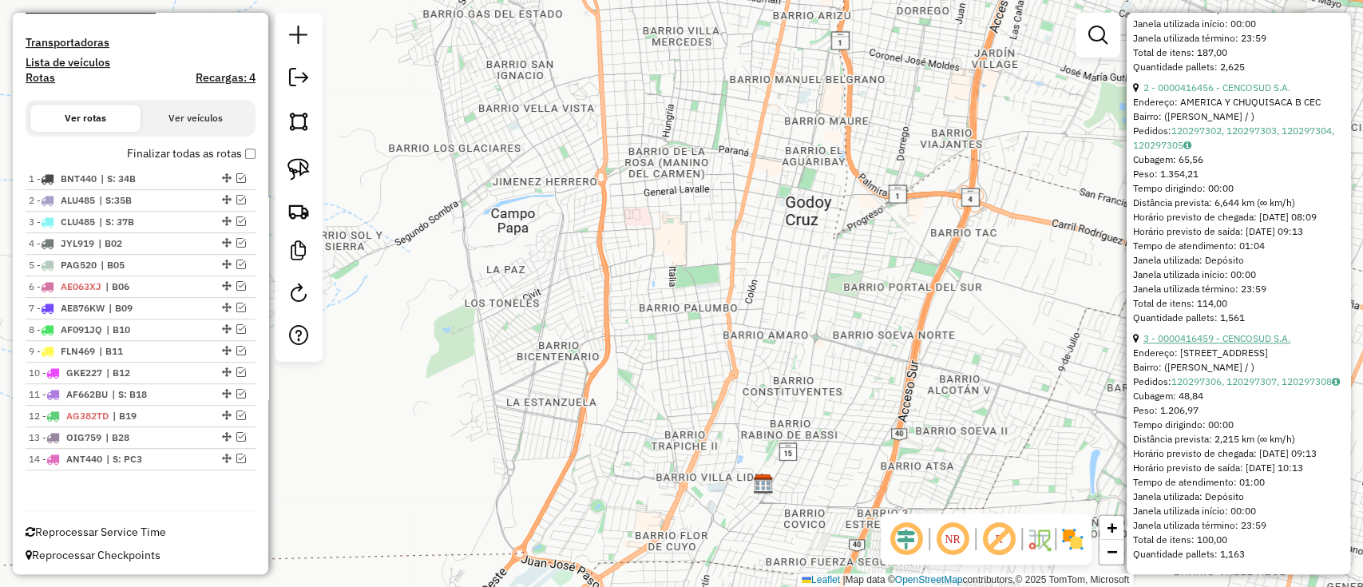
scroll to position [851, 0]
drag, startPoint x: 1259, startPoint y: 338, endPoint x: 1133, endPoint y: 344, distance: 126.3
click at [1133, 344] on div "3 - 0000416459 - CENCOSUD S.A." at bounding box center [1238, 338] width 211 height 14
copy div "3 - 0000416459 - CENCOSUD S.A."
click at [137, 271] on span "| B05" at bounding box center [137, 265] width 73 height 14
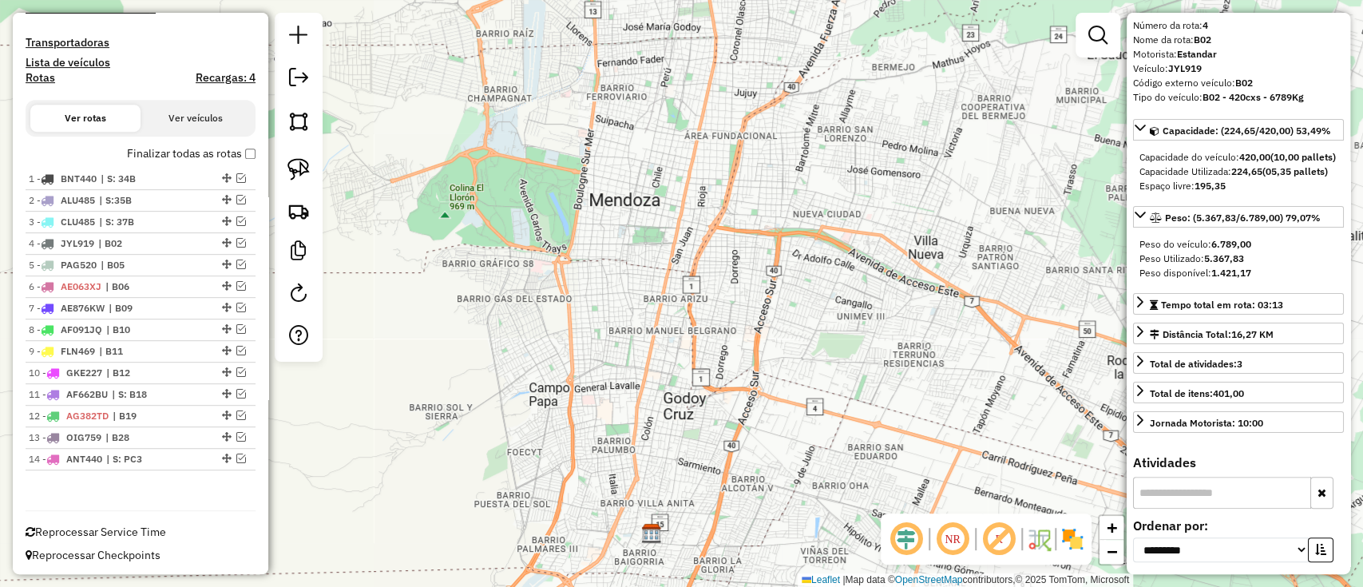
scroll to position [0, 0]
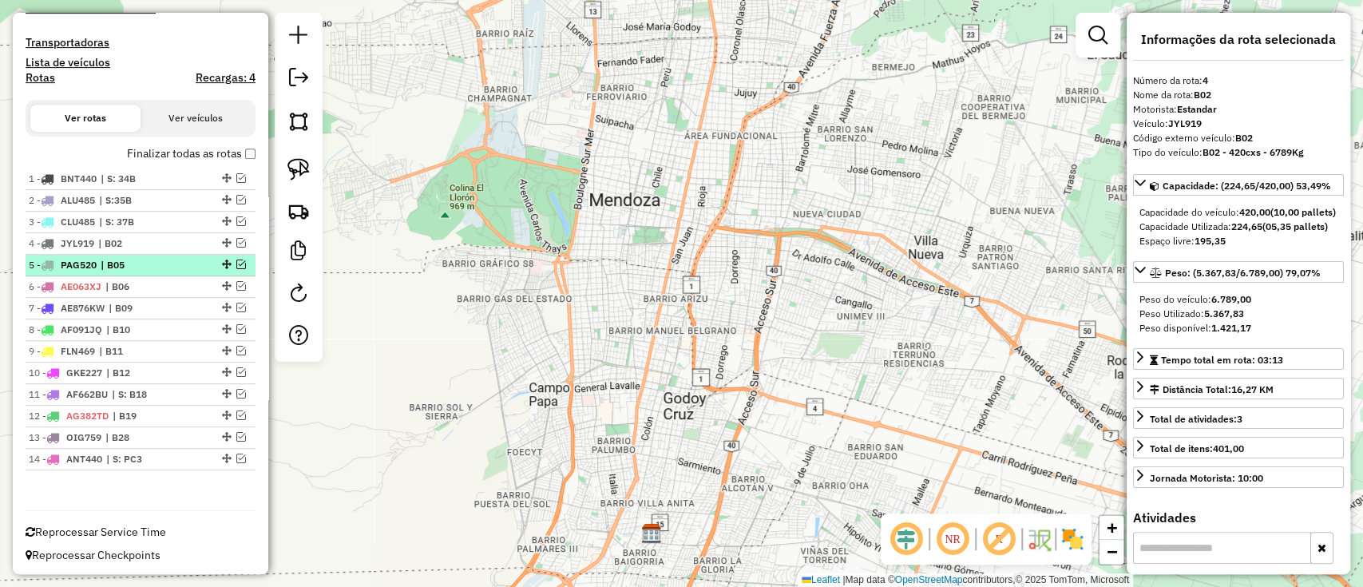
click at [75, 265] on span "PAG520" at bounding box center [79, 265] width 36 height 12
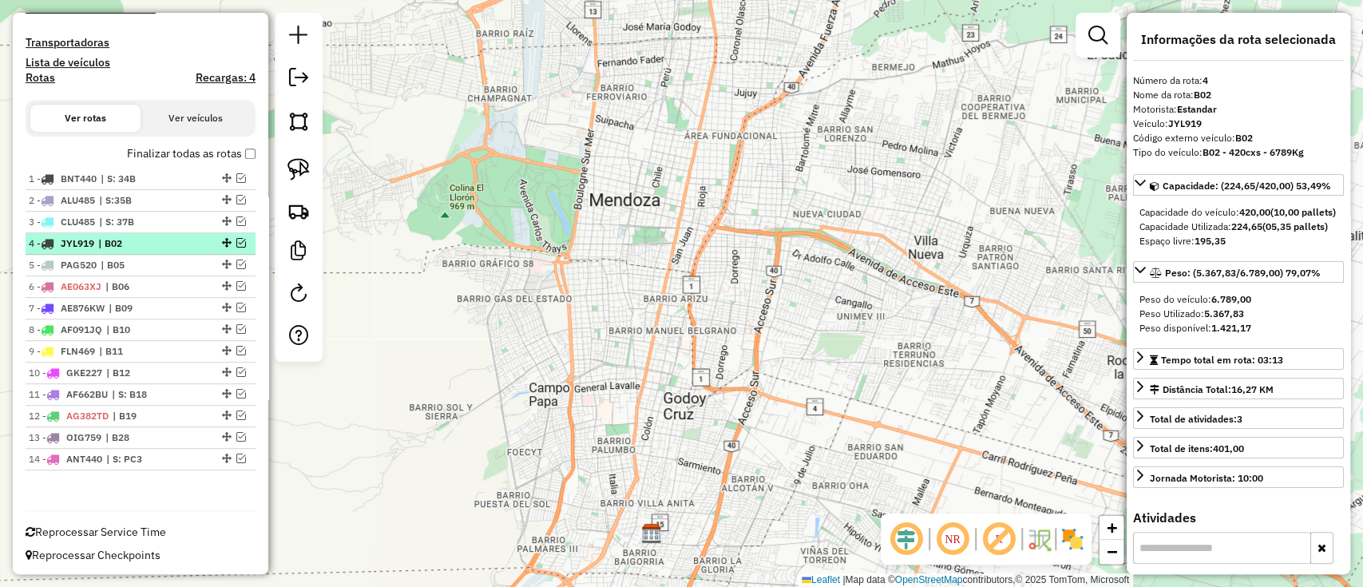
click at [93, 240] on span "JYL919" at bounding box center [78, 243] width 34 height 12
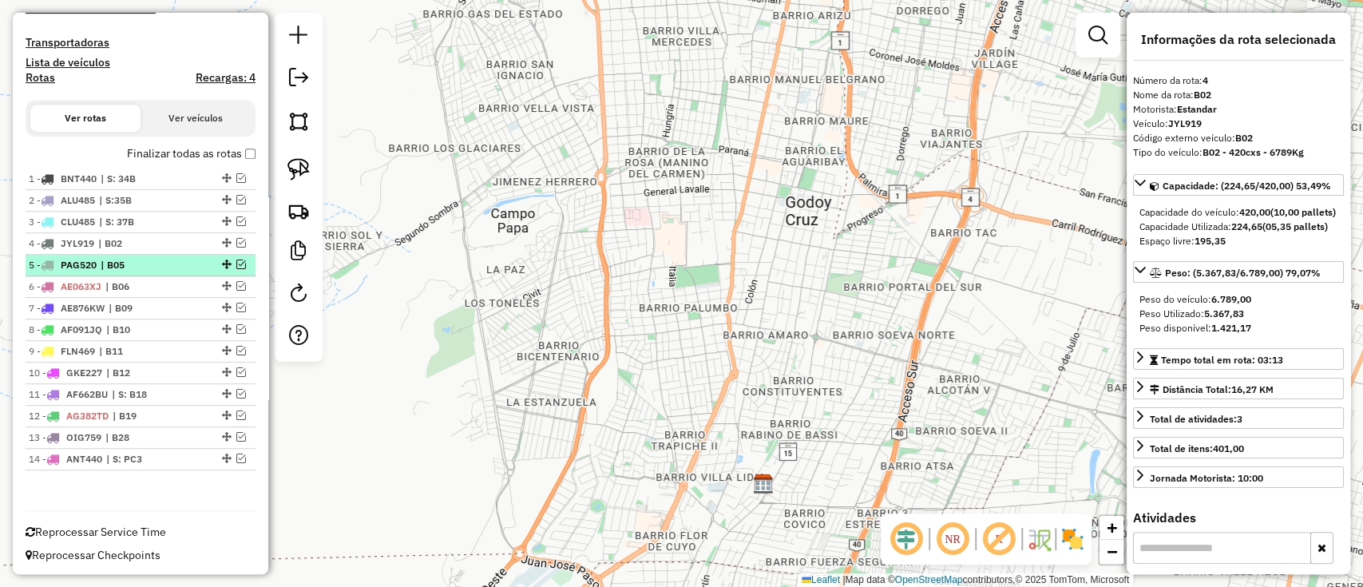
click at [111, 259] on span "| B05" at bounding box center [137, 265] width 73 height 14
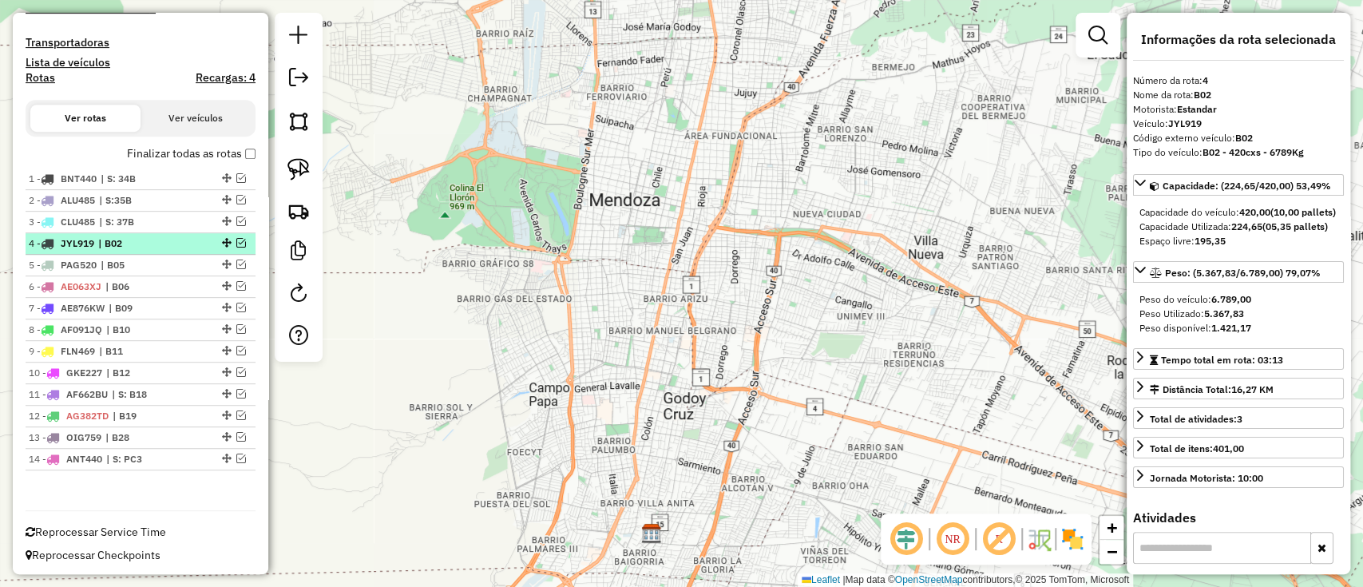
click at [149, 240] on span "| B02" at bounding box center [134, 243] width 73 height 14
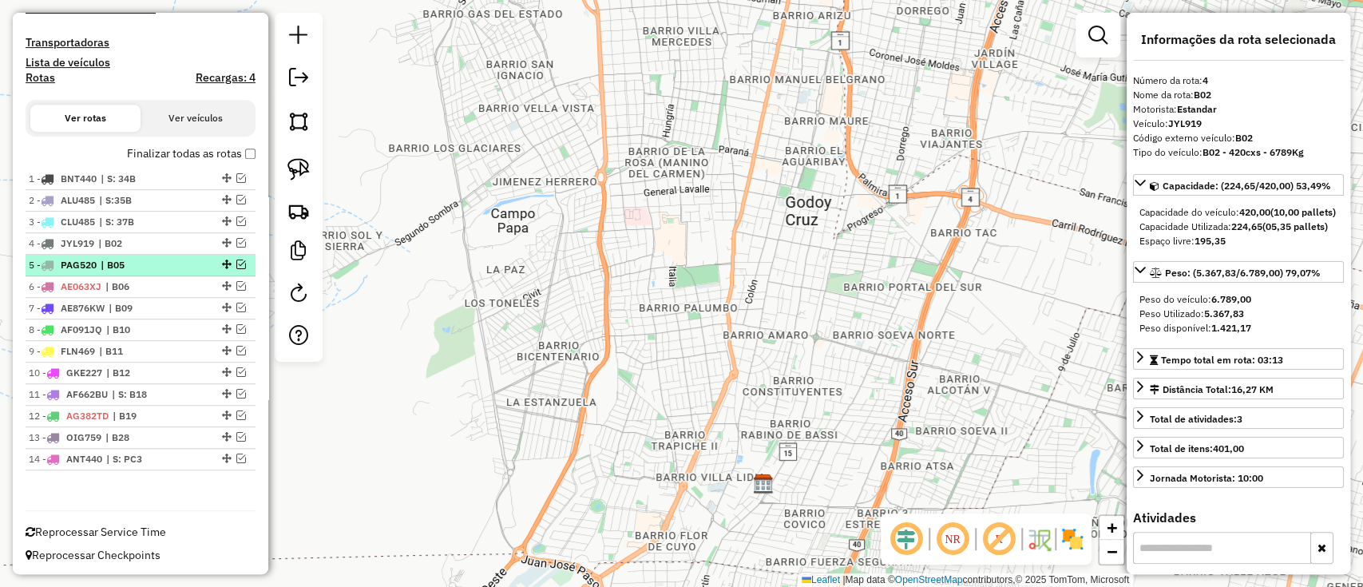
click at [148, 258] on span "| B05" at bounding box center [137, 265] width 73 height 14
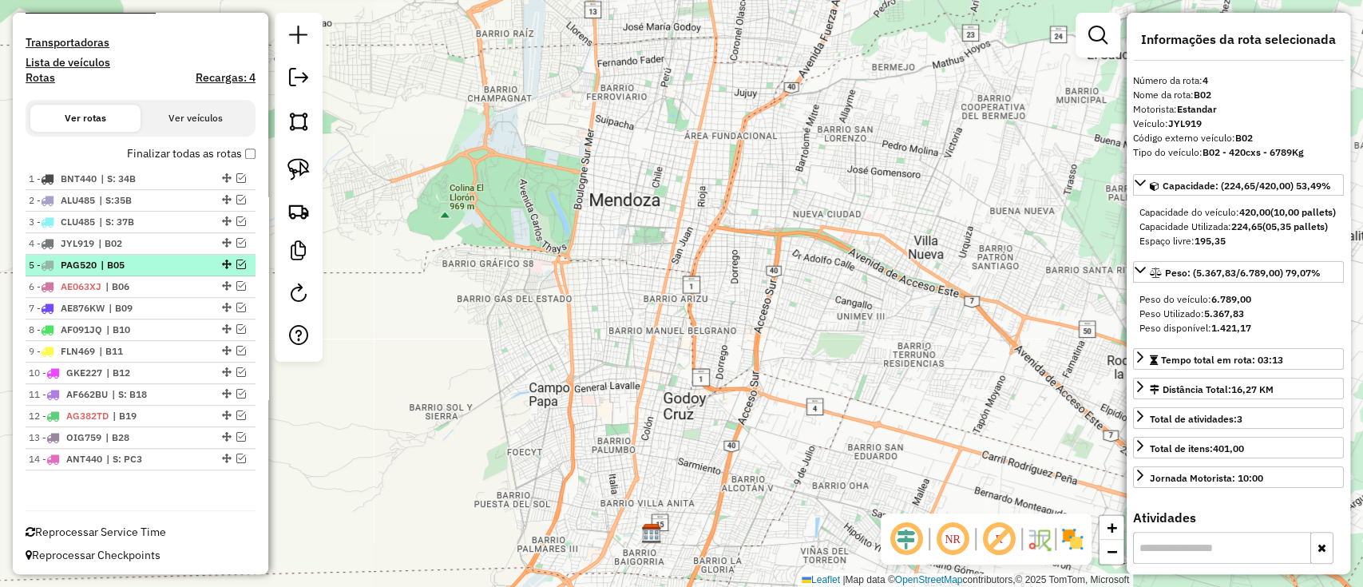
click at [240, 261] on em at bounding box center [241, 264] width 10 height 10
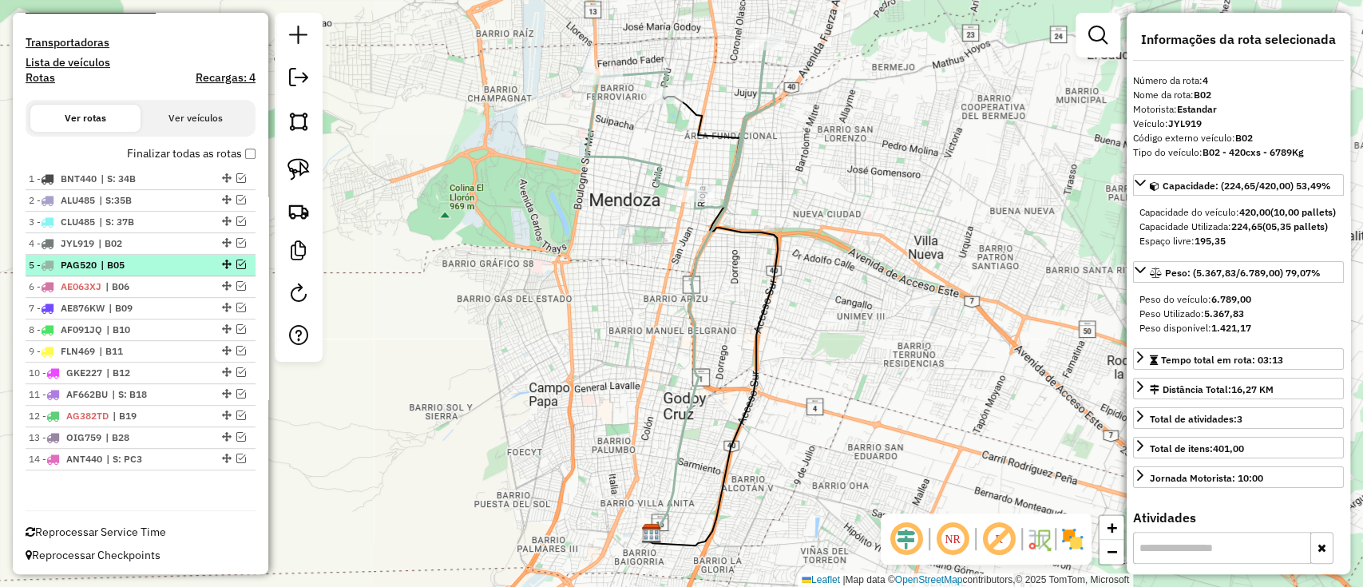
click at [236, 263] on em at bounding box center [241, 264] width 10 height 10
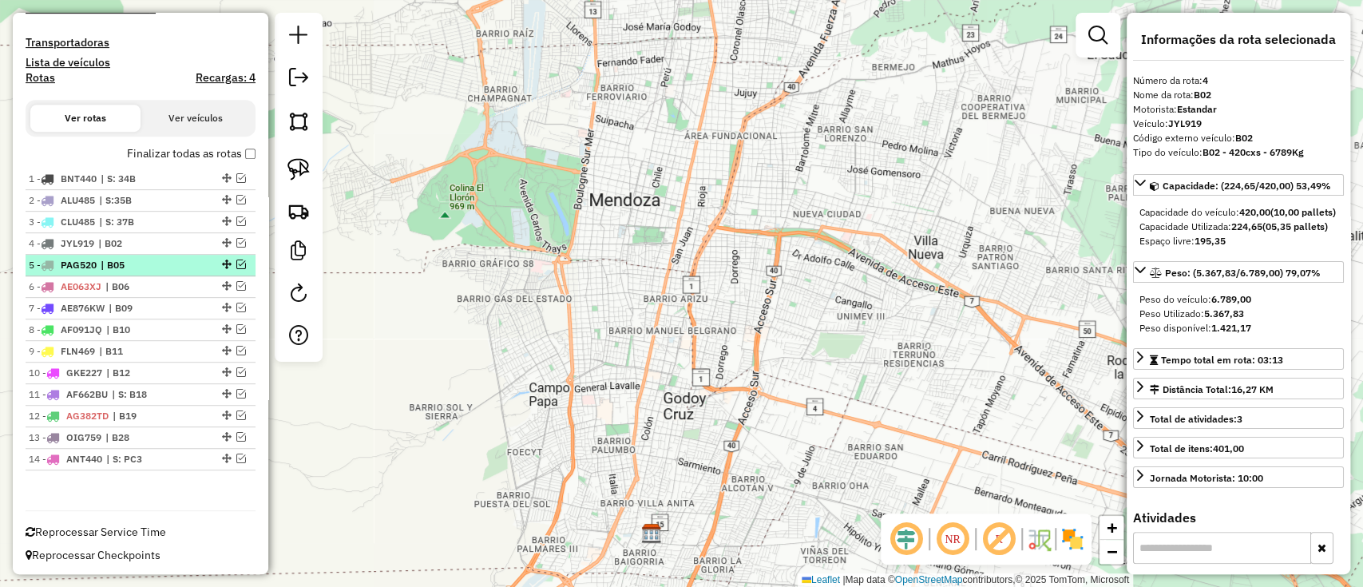
click at [236, 263] on em at bounding box center [241, 264] width 10 height 10
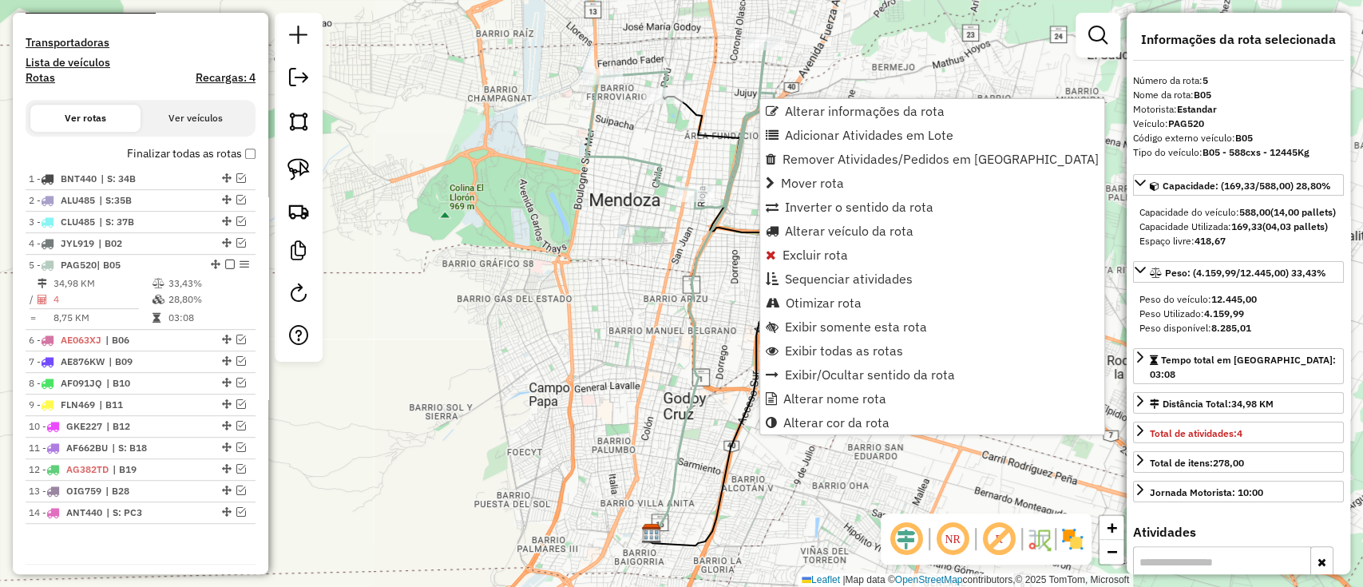
scroll to position [479, 0]
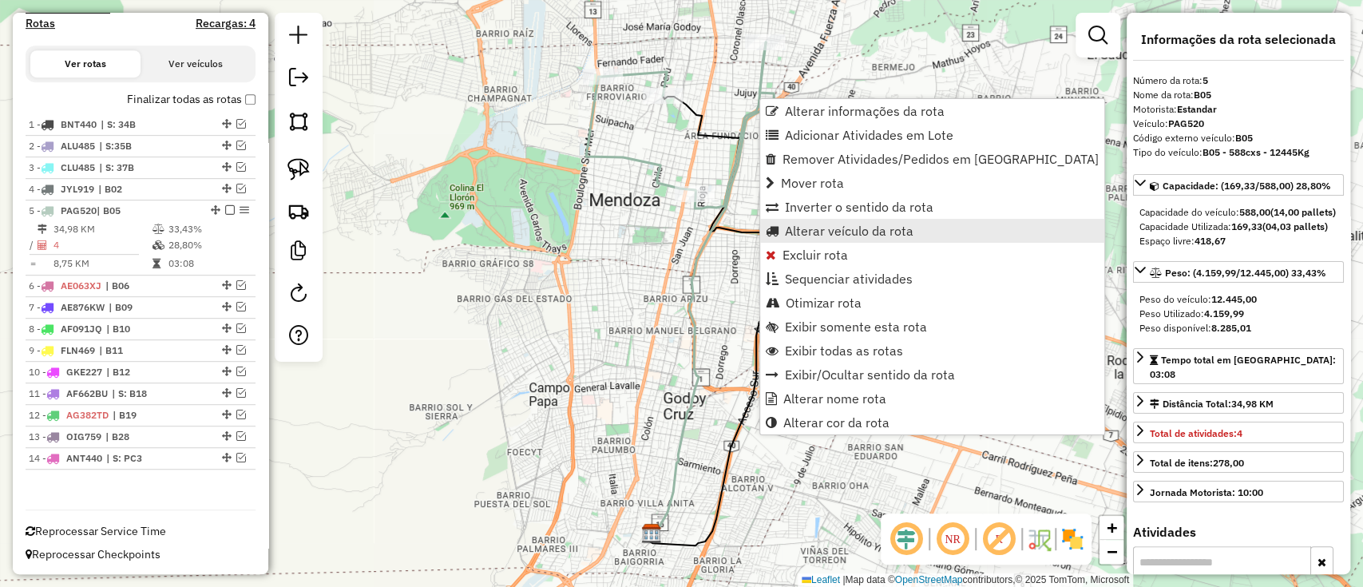
click at [826, 231] on span "Alterar veículo da rota" at bounding box center [849, 230] width 129 height 13
click at [853, 224] on span "Alterar veículo da rota" at bounding box center [849, 230] width 129 height 13
click at [834, 226] on span "Alterar veículo da rota" at bounding box center [849, 230] width 129 height 13
click at [834, 227] on span "Alterar veículo da rota" at bounding box center [849, 230] width 129 height 13
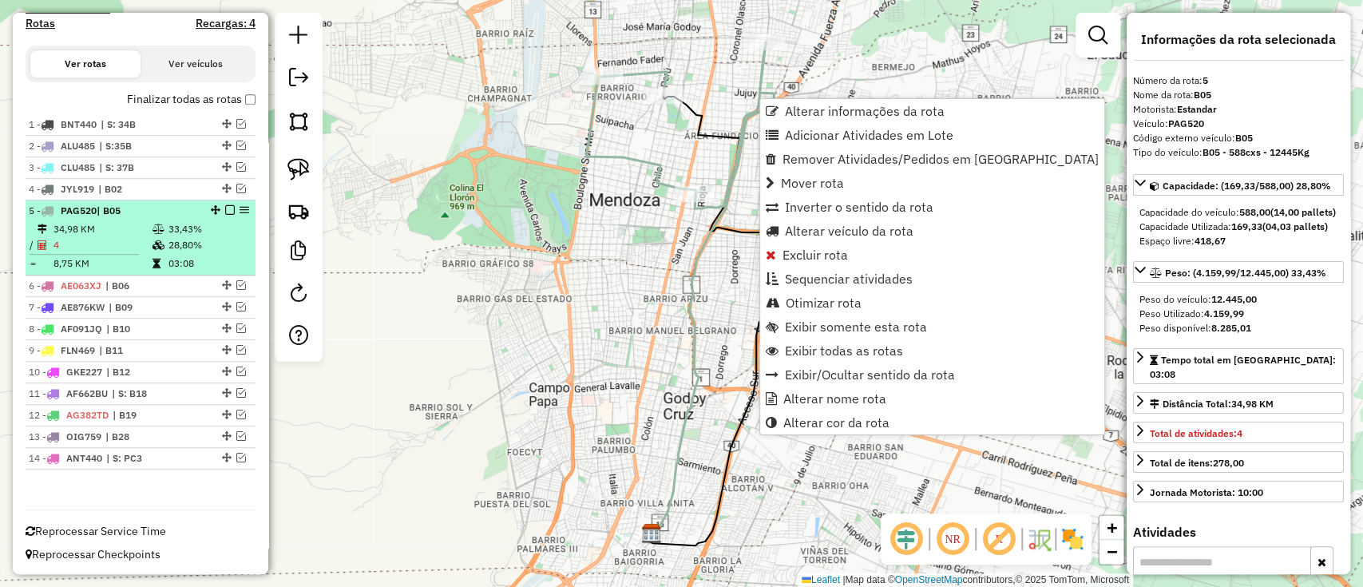
click at [207, 235] on td "33,43%" at bounding box center [208, 229] width 81 height 16
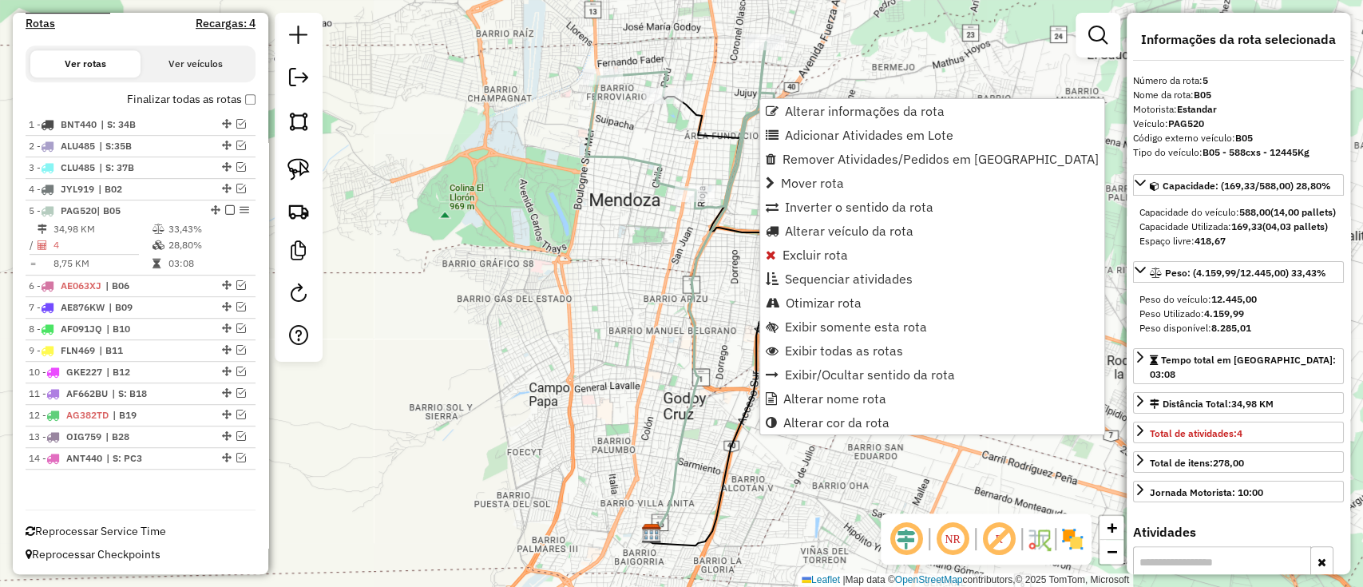
click at [541, 287] on div "Janela de atendimento Grade de atendimento Capacidade Transportadoras Veículos …" at bounding box center [681, 293] width 1363 height 587
click at [683, 232] on div "Janela de atendimento Grade de atendimento Capacidade Transportadoras Veículos …" at bounding box center [681, 293] width 1363 height 587
click at [545, 214] on div "Janela de atendimento Grade de atendimento Capacidade Transportadoras Veículos …" at bounding box center [681, 293] width 1363 height 587
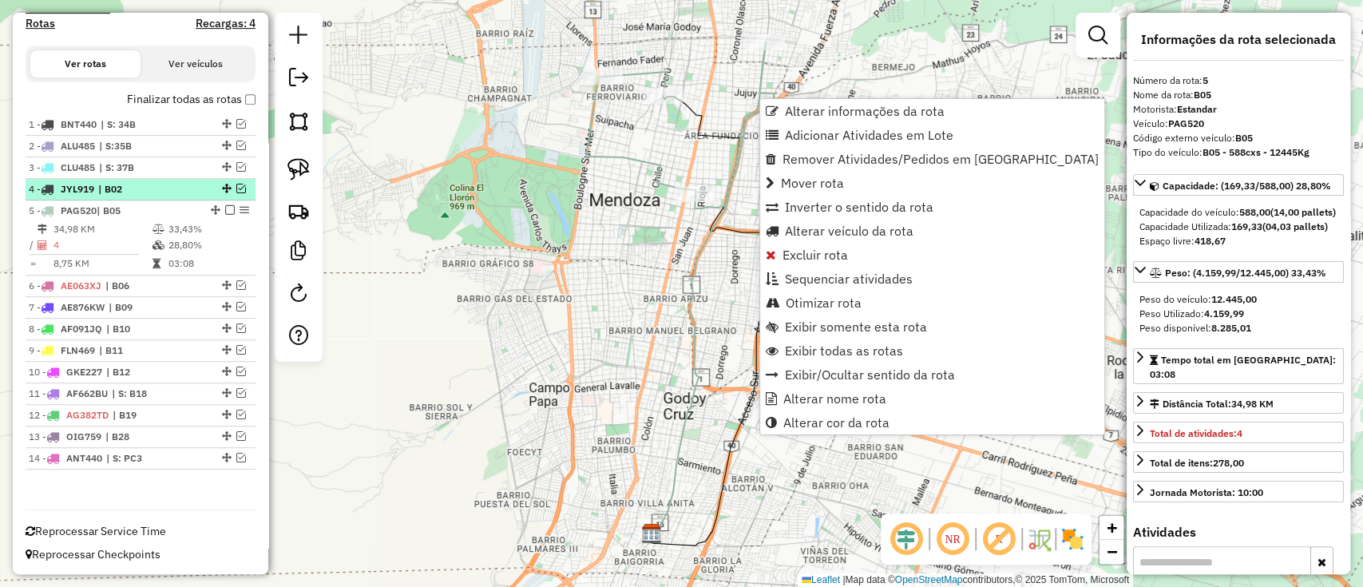
click at [173, 184] on div "4 - JYL919 | B02" at bounding box center [113, 189] width 169 height 14
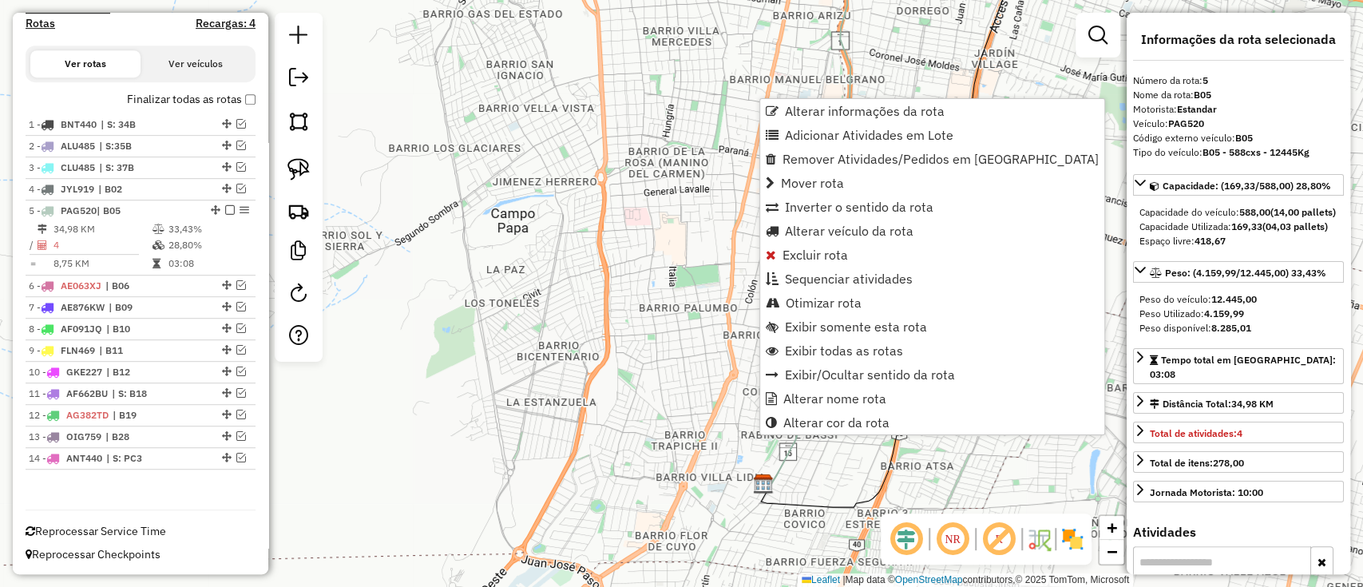
click at [595, 211] on div "Janela de atendimento Grade de atendimento Capacidade Transportadoras Veículos …" at bounding box center [681, 293] width 1363 height 587
click at [805, 233] on span "Alterar veículo da rota" at bounding box center [849, 230] width 129 height 13
click at [646, 241] on div "Janela de atendimento Grade de atendimento Capacidade Transportadoras Veículos …" at bounding box center [681, 293] width 1363 height 587
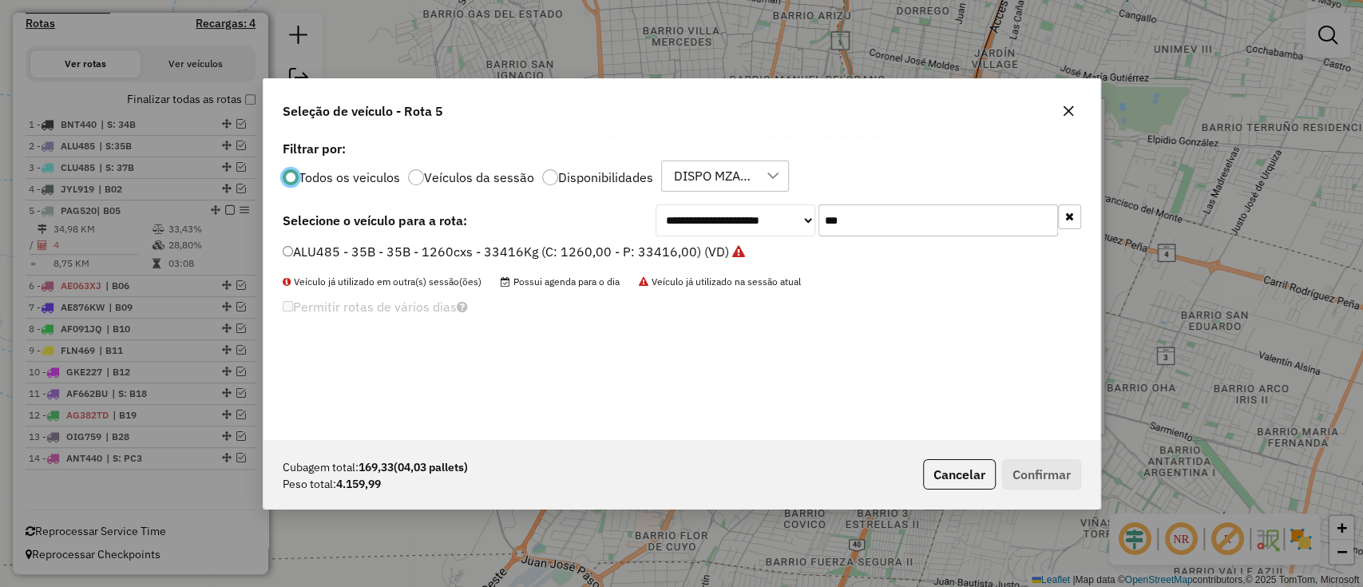
scroll to position [8, 5]
click at [608, 228] on div "**********" at bounding box center [682, 220] width 798 height 32
click at [947, 460] on div "Cubagem total: 169,33 (04,03 pallets) Peso total: 4.159,99 Cancelar Confirmar" at bounding box center [681, 474] width 837 height 69
click at [913, 450] on div "Cubagem total: 169,33 (04,03 pallets) Peso total: 4.159,99 Cancelar Confirmar" at bounding box center [681, 474] width 837 height 69
click at [948, 457] on div "Cubagem total: 169,33 (04,03 pallets) Peso total: 4.159,99 Cancelar Confirmar" at bounding box center [681, 474] width 837 height 69
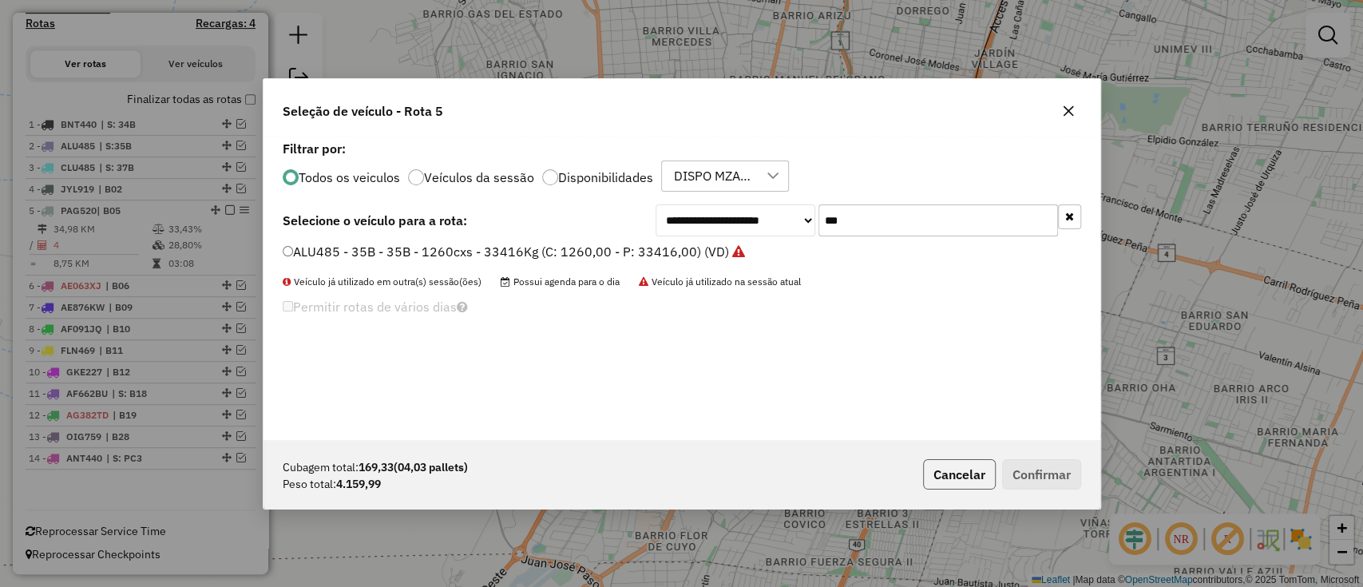
click at [948, 474] on button "Cancelar" at bounding box center [959, 474] width 73 height 30
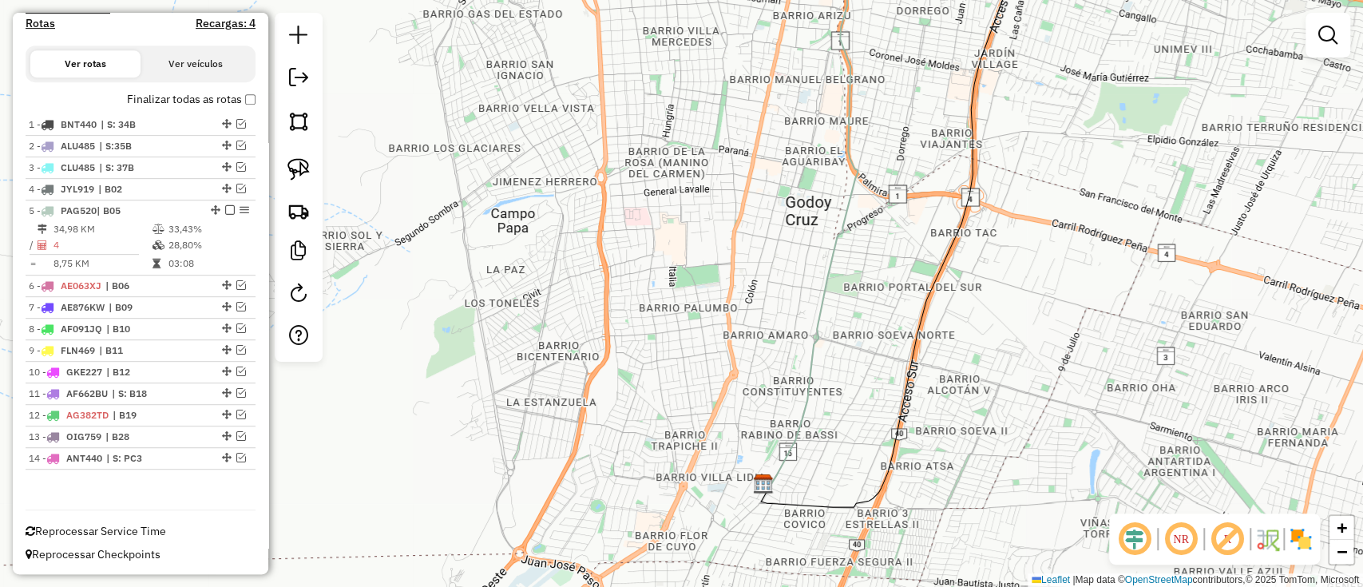
click at [720, 303] on div "Janela de atendimento Grade de atendimento Capacidade Transportadoras Veículos …" at bounding box center [681, 293] width 1363 height 587
click at [160, 194] on span "| B02" at bounding box center [134, 189] width 73 height 14
select select "**********"
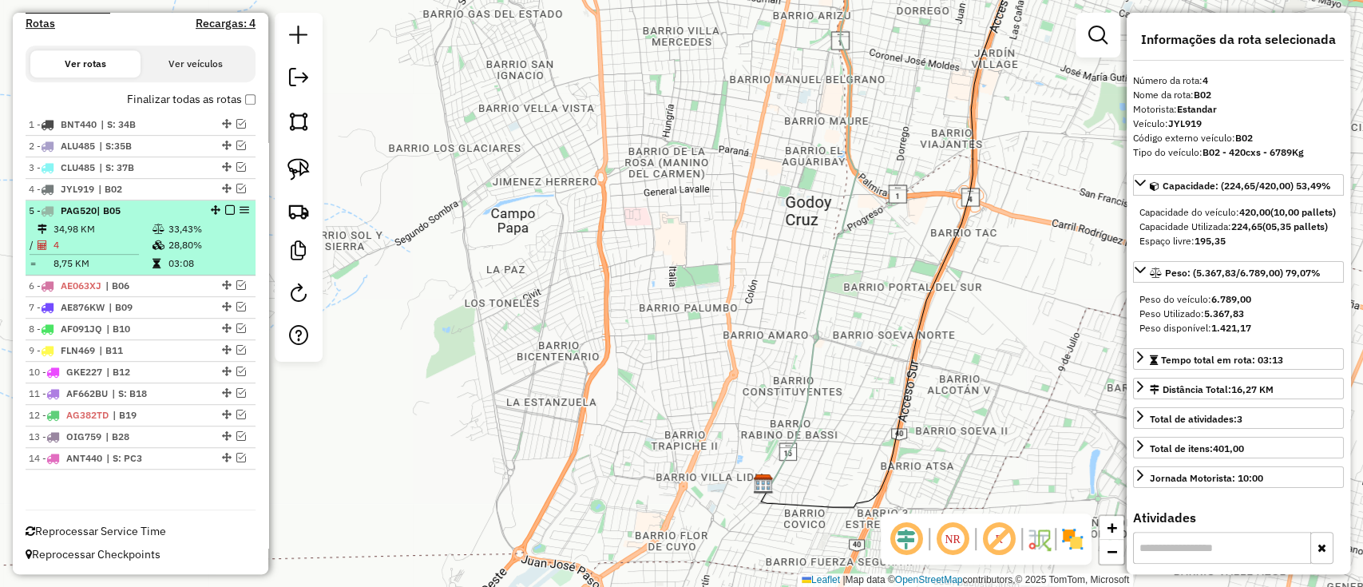
click at [171, 224] on td "33,43%" at bounding box center [208, 229] width 81 height 16
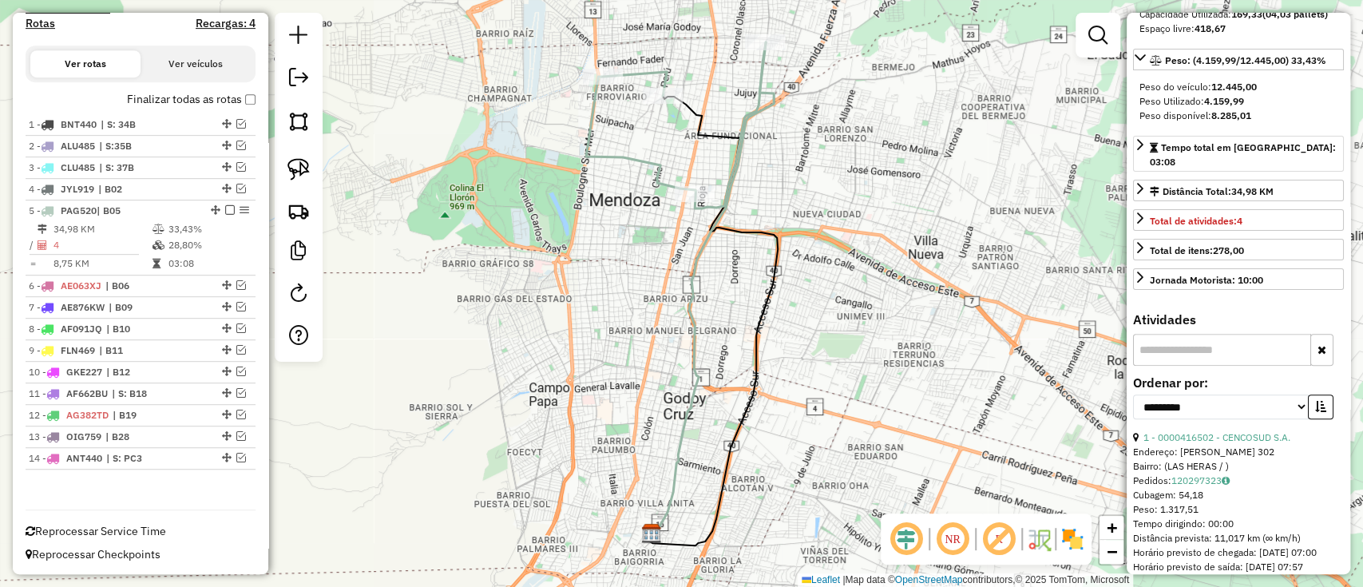
scroll to position [426, 0]
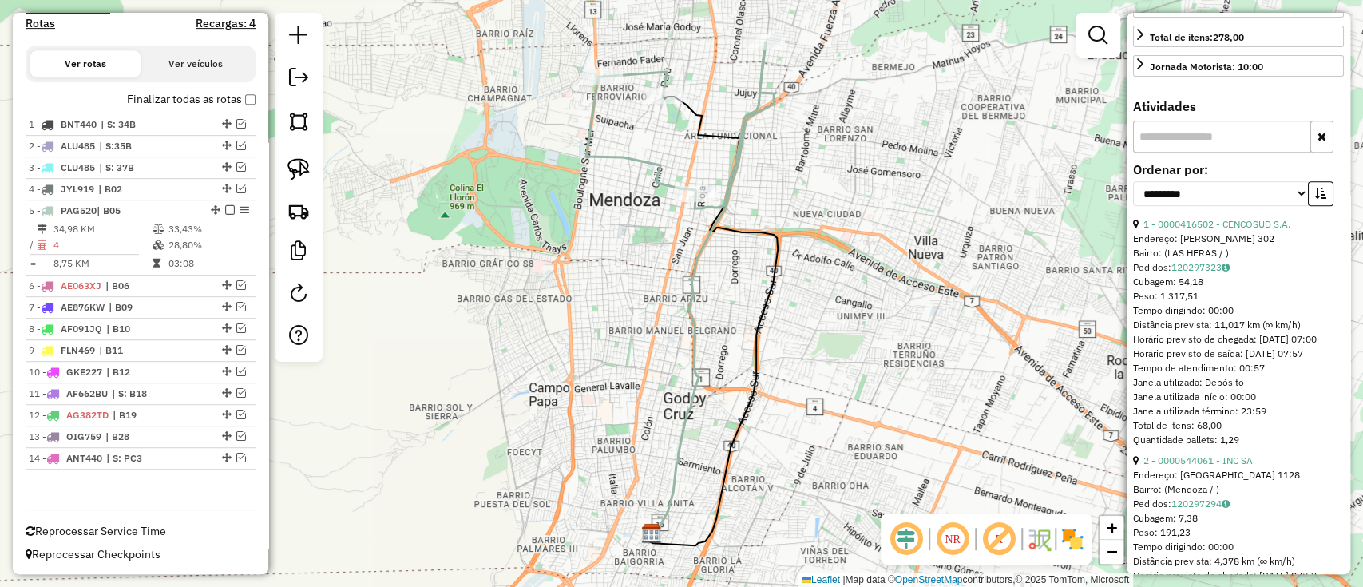
drag, startPoint x: 1305, startPoint y: 240, endPoint x: 1138, endPoint y: 232, distance: 167.9
click at [1138, 232] on div "1 - 0000416502 - CENCOSUD S.A." at bounding box center [1238, 224] width 211 height 14
copy div "1 - 0000416502 - CENCOSUD S.A."
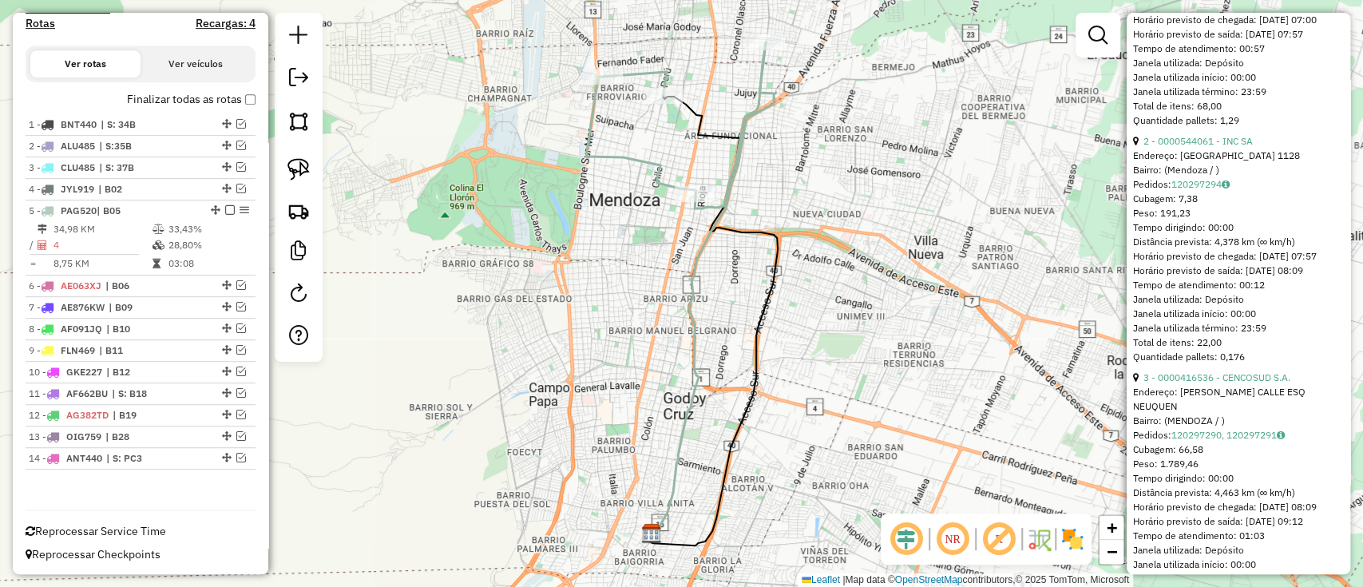
drag, startPoint x: 1265, startPoint y: 159, endPoint x: 1111, endPoint y: 362, distance: 255.3
click at [1138, 156] on ul "1 - 0000416502 - CENCOSUD S.A. Endereço: LISANDRO MOYANO 302 Bairro: (LAS HERAS…" at bounding box center [1238, 392] width 211 height 988
copy div "2 - 0000544061 - INC SA"
drag, startPoint x: 1287, startPoint y: 417, endPoint x: 1142, endPoint y: 414, distance: 145.3
click at [1142, 385] on div "3 - 0000416536 - CENCOSUD S.A." at bounding box center [1238, 377] width 211 height 14
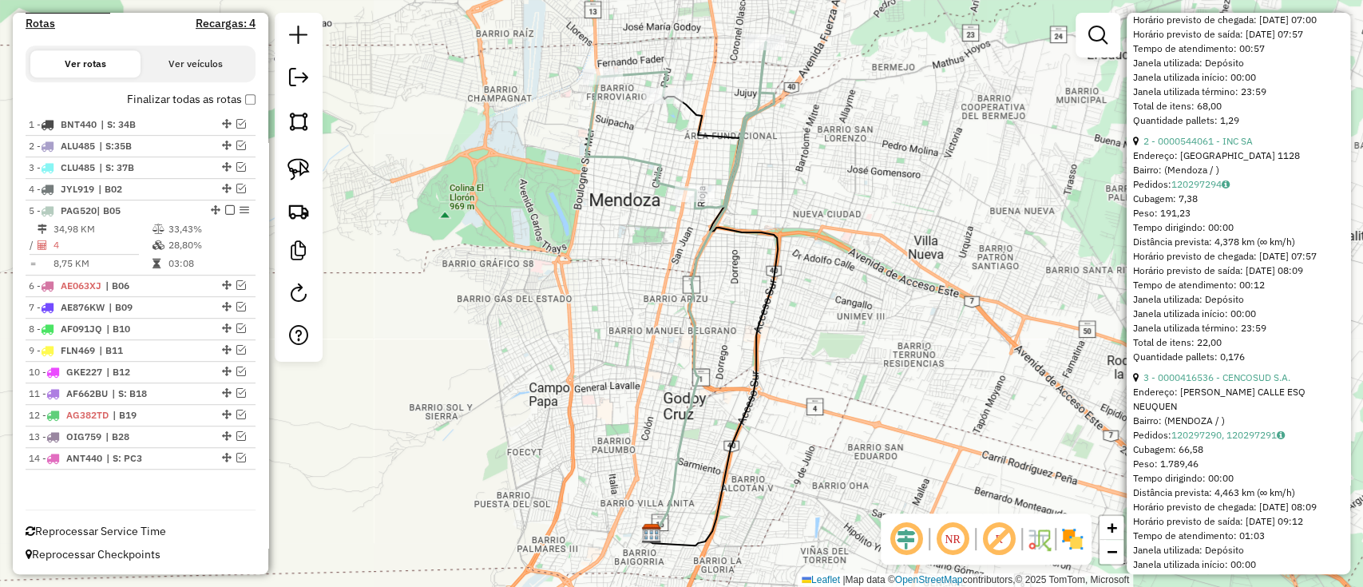
copy link "3 - 0000416536 - CENCOSUD S.A."
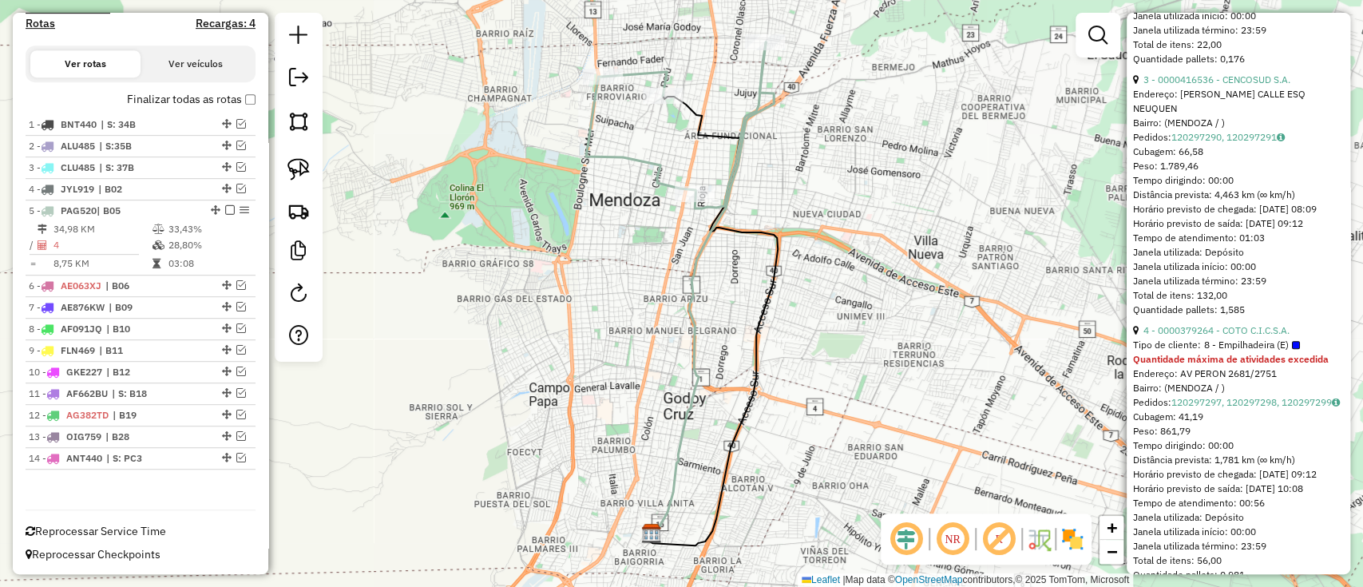
scroll to position [1064, 0]
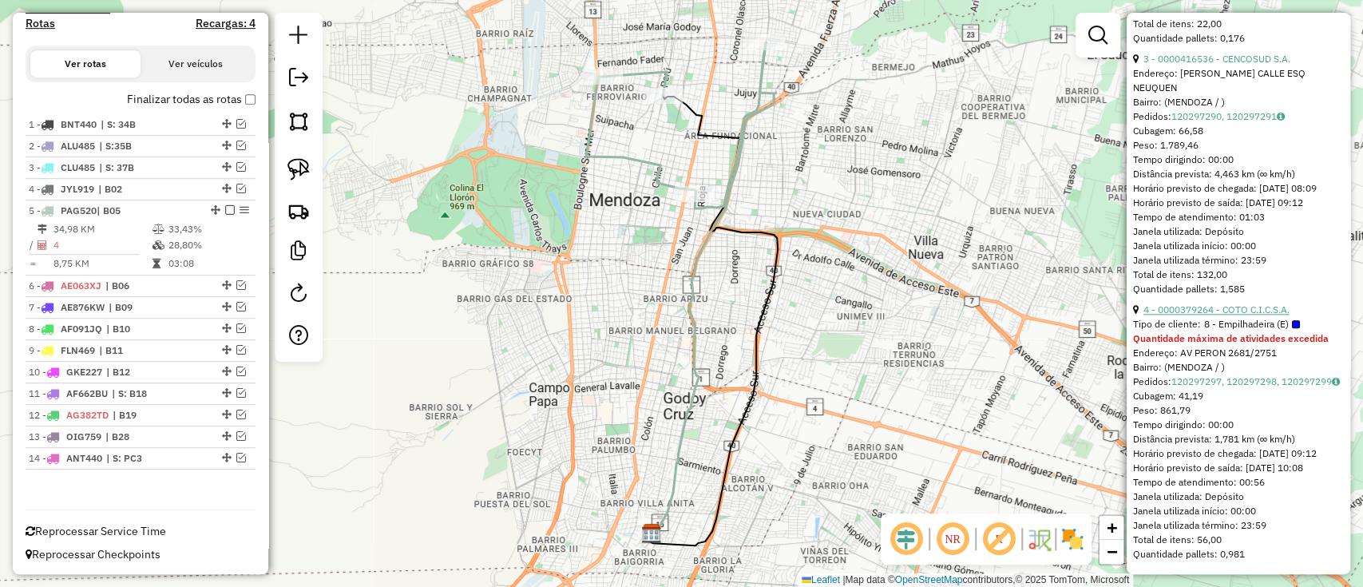
drag, startPoint x: 1303, startPoint y: 349, endPoint x: 1143, endPoint y: 345, distance: 159.7
click at [1143, 317] on div "4 - 0000379264 - COTO C.I.C.S.A." at bounding box center [1238, 310] width 211 height 14
copy link "4 - 0000379264 - COTO C.I.C.S.A."
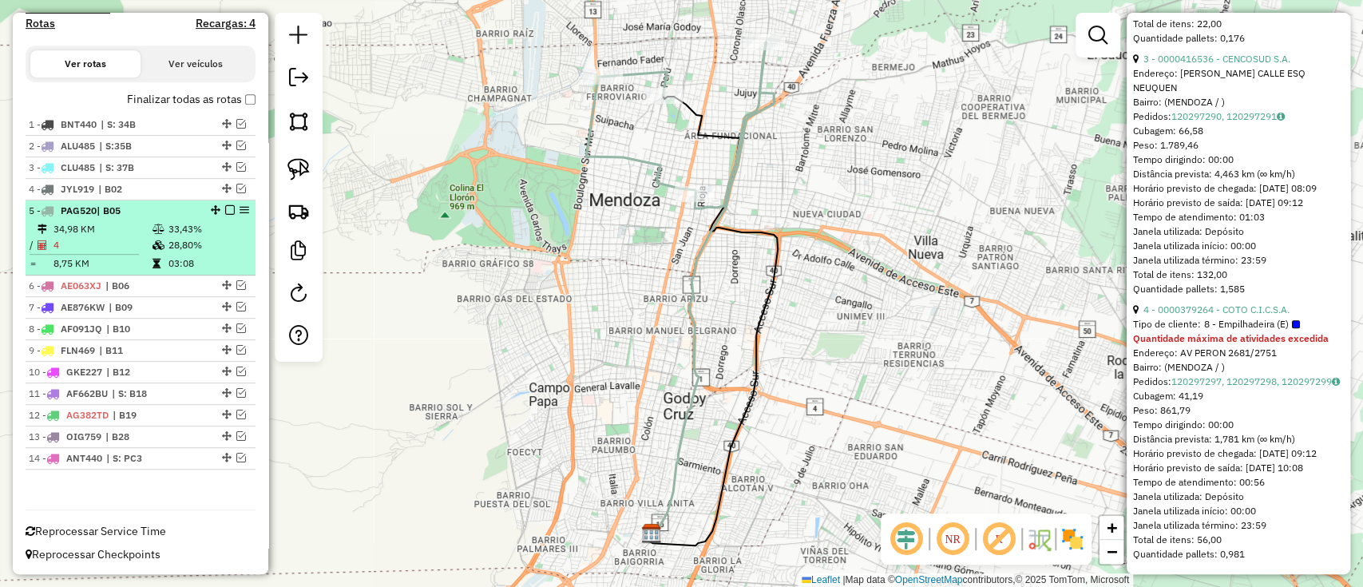
click at [225, 209] on em at bounding box center [230, 210] width 10 height 10
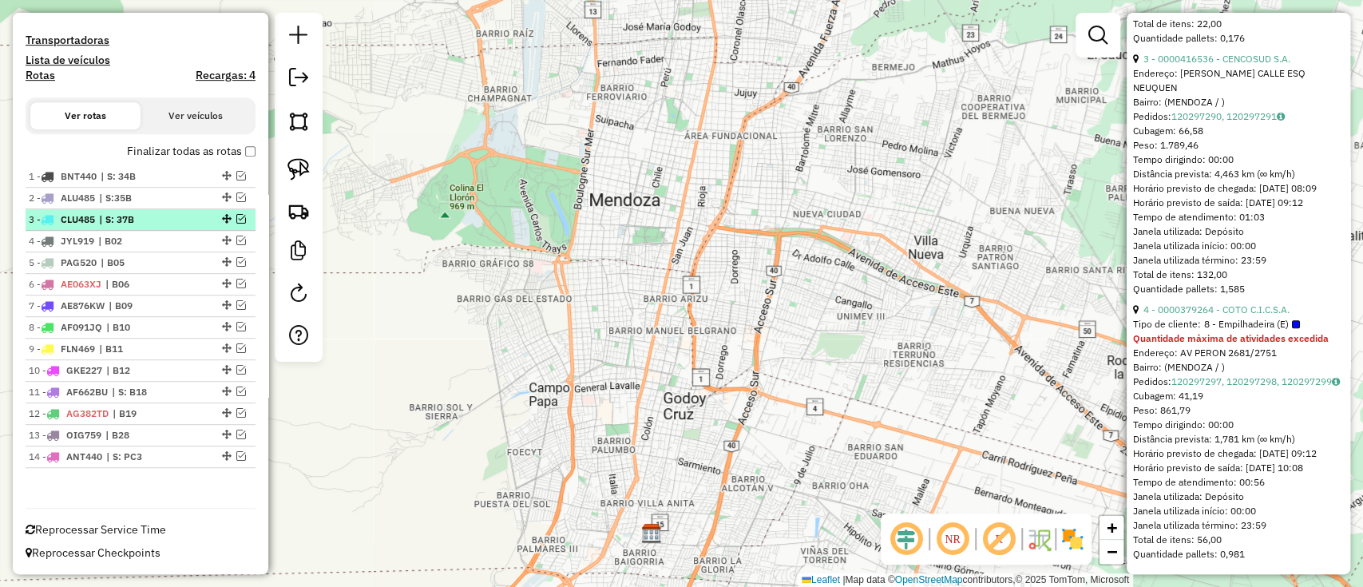
scroll to position [425, 0]
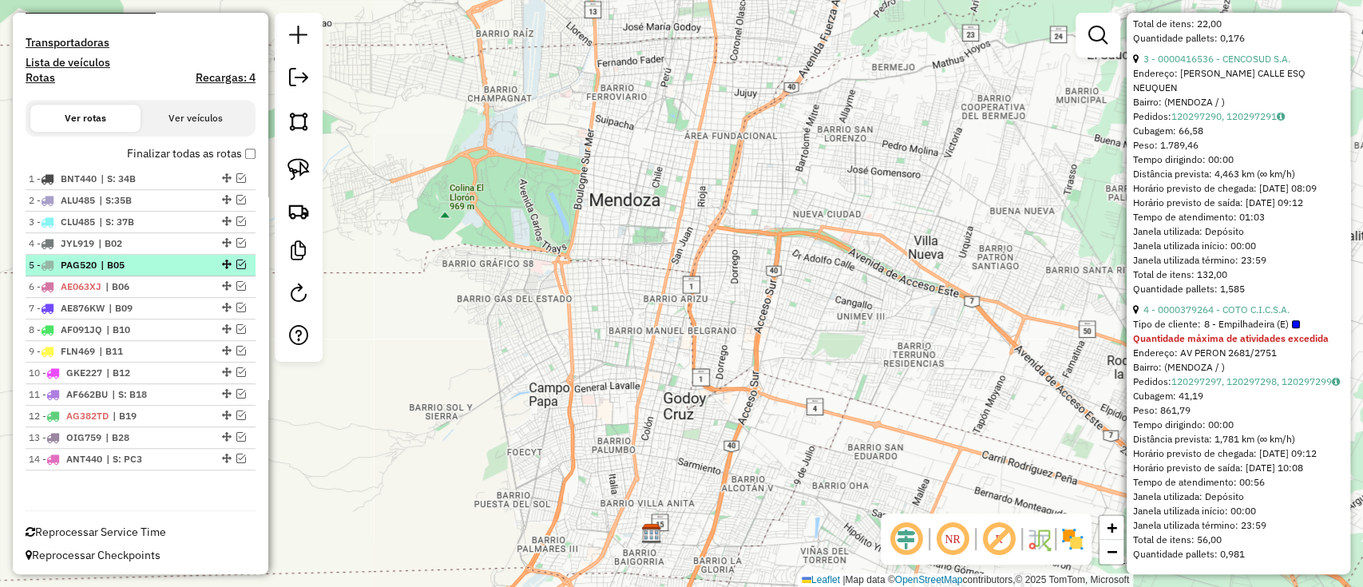
click at [181, 262] on div "5 - PAG520 | B05" at bounding box center [113, 265] width 169 height 14
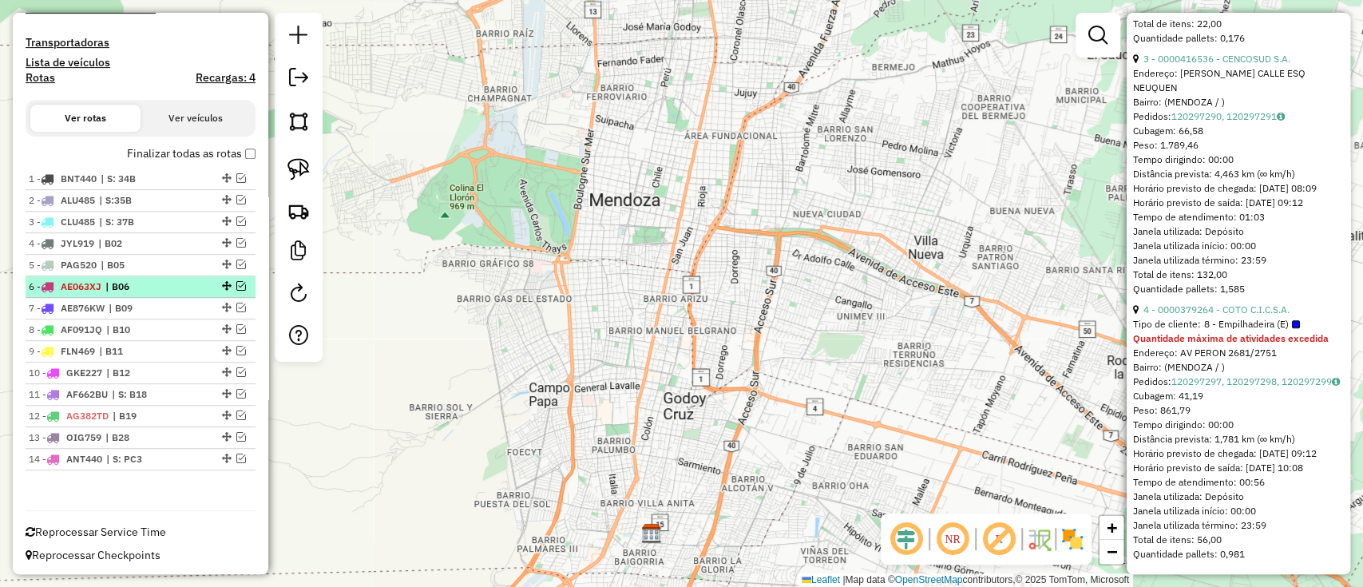
click at [183, 282] on div "6 - AE063XJ | B06" at bounding box center [113, 286] width 169 height 14
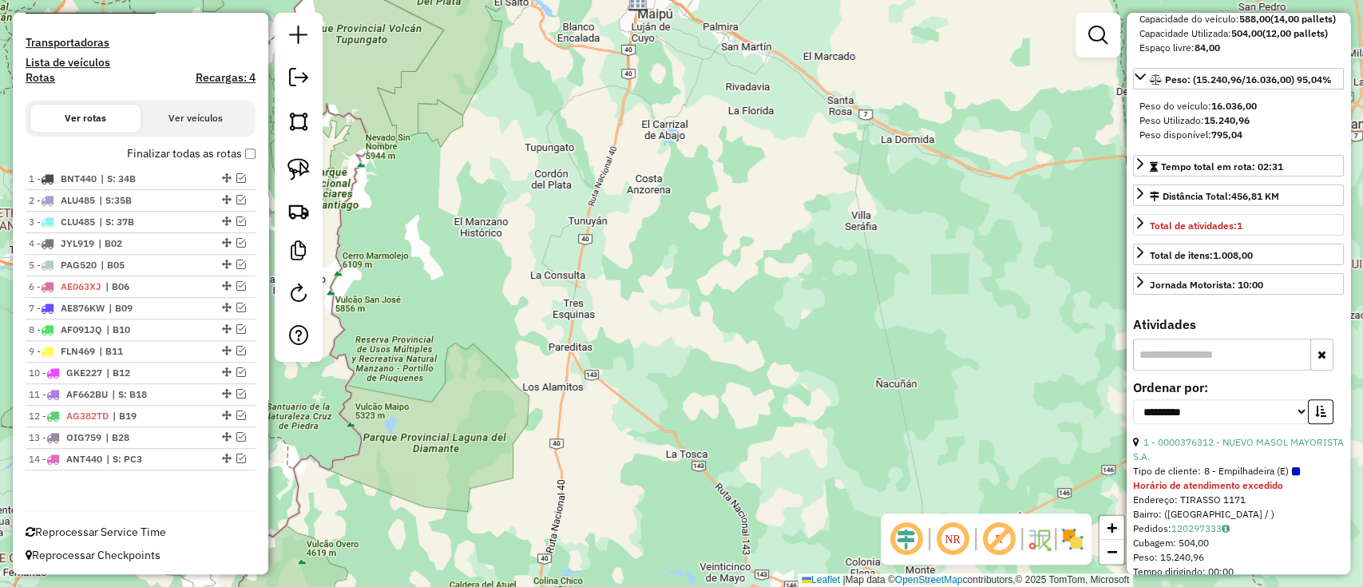
scroll to position [212, 0]
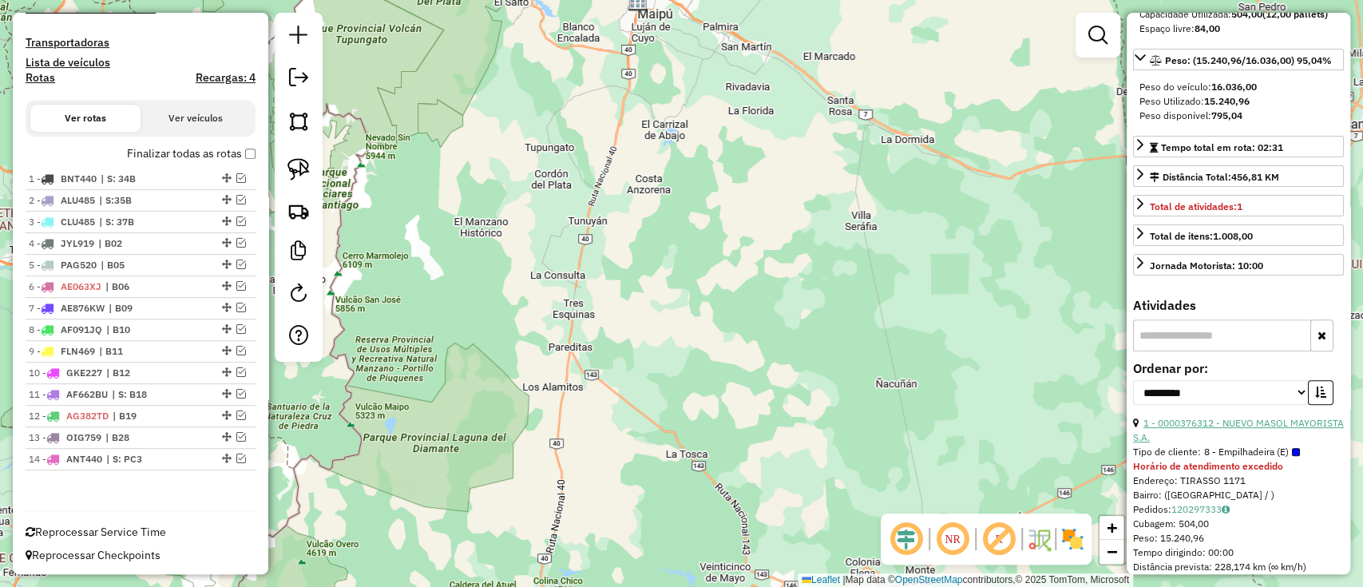
drag, startPoint x: 1226, startPoint y: 459, endPoint x: 1143, endPoint y: 447, distance: 83.9
click at [1143, 445] on div "1 - 0000376312 - NUEVO MASOL MAYORISTA S.A." at bounding box center [1238, 430] width 211 height 29
click at [164, 304] on span "| B09" at bounding box center [145, 308] width 73 height 14
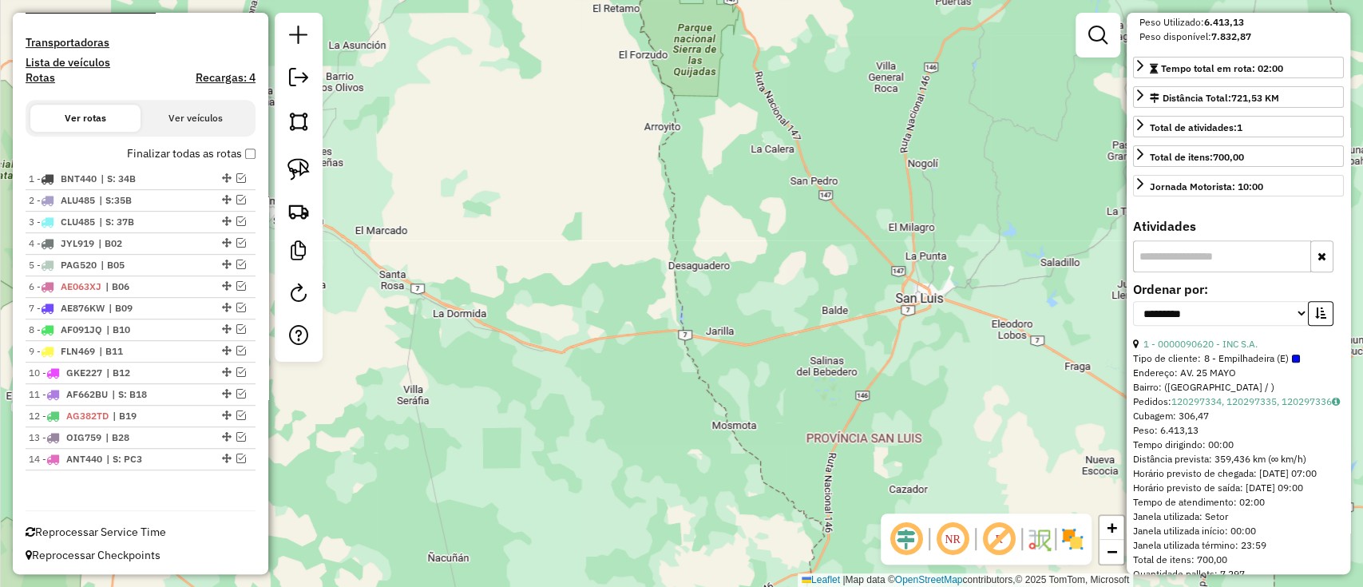
scroll to position [319, 0]
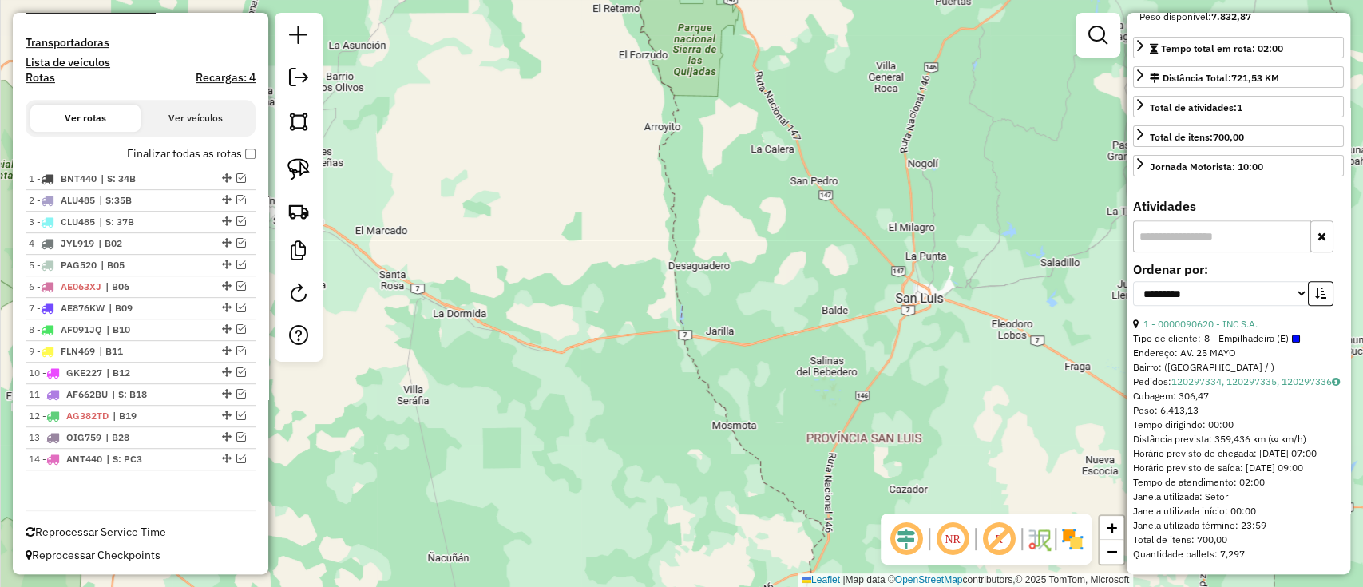
drag, startPoint x: 1271, startPoint y: 344, endPoint x: 1140, endPoint y: 337, distance: 131.1
click at [1140, 331] on div "1 - 0000090620 - INC S.A." at bounding box center [1238, 324] width 211 height 14
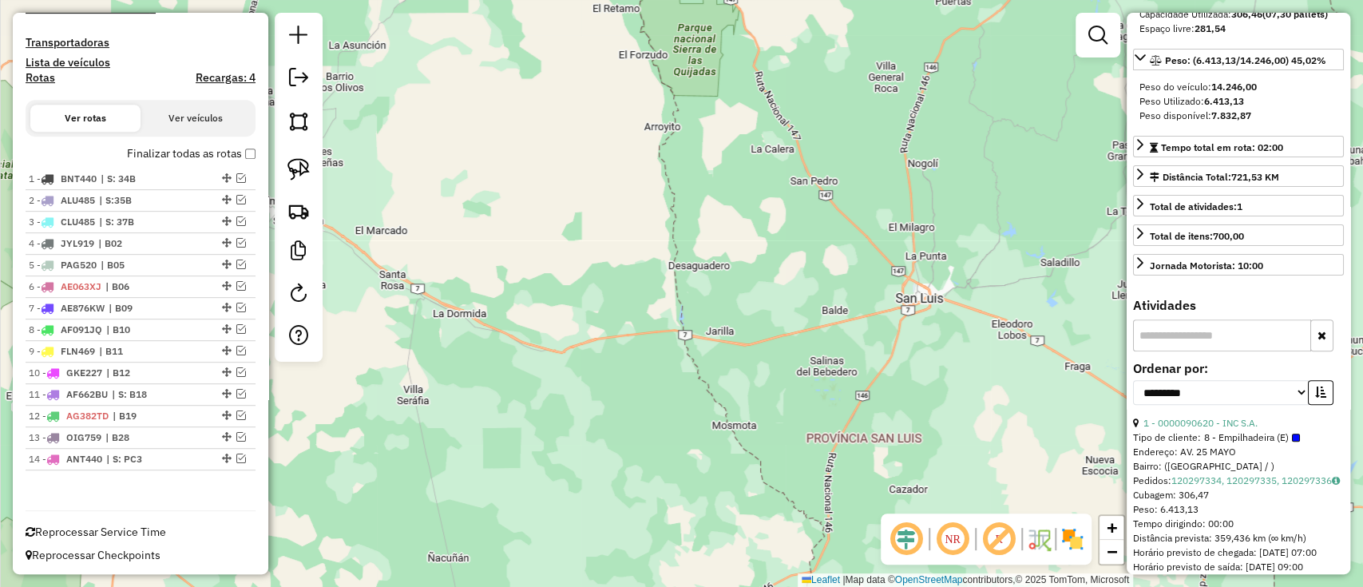
scroll to position [0, 0]
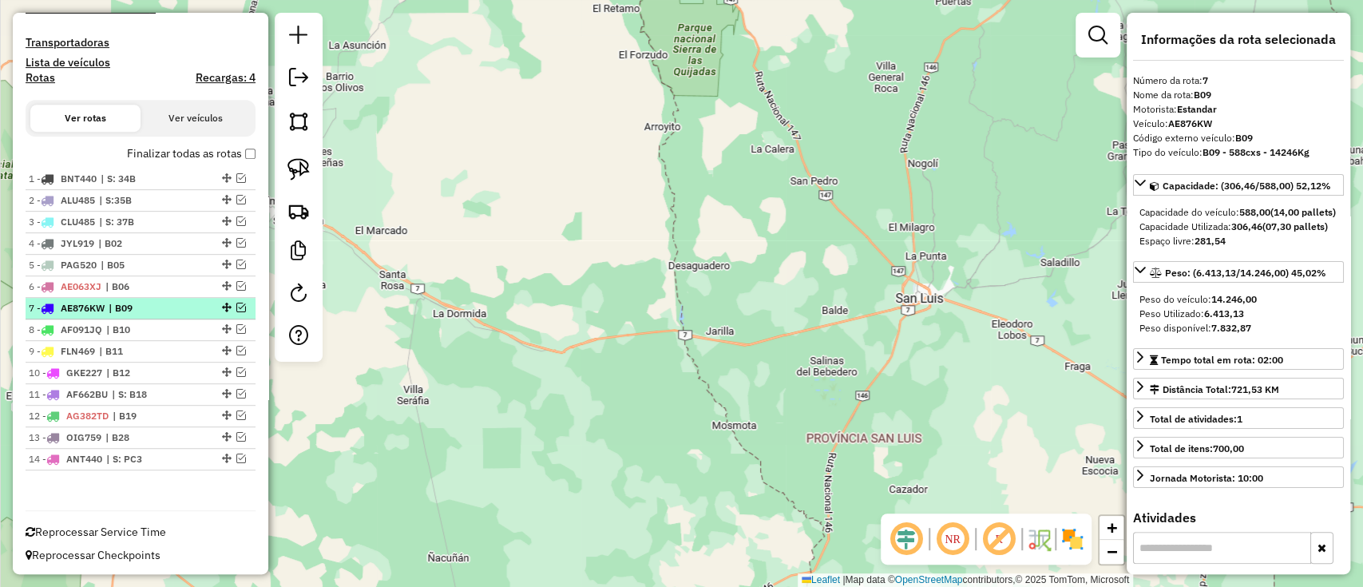
click at [93, 313] on div "7 - AE876KW | B09" at bounding box center [113, 308] width 169 height 14
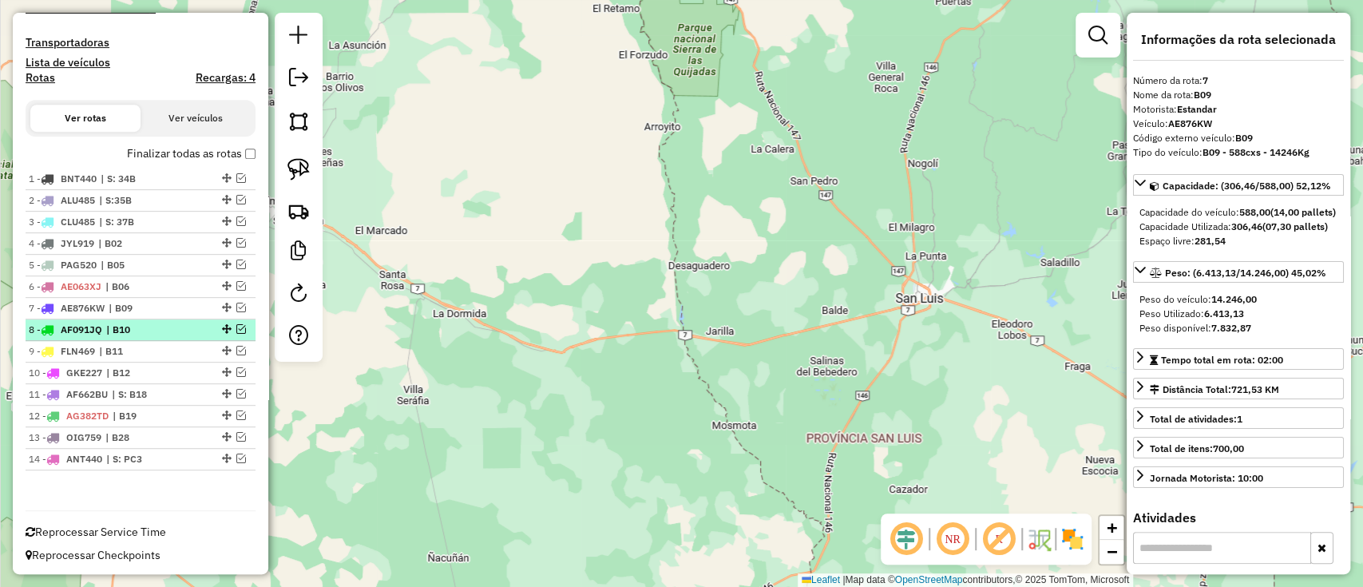
click at [101, 323] on span "AF091JQ" at bounding box center [82, 329] width 42 height 12
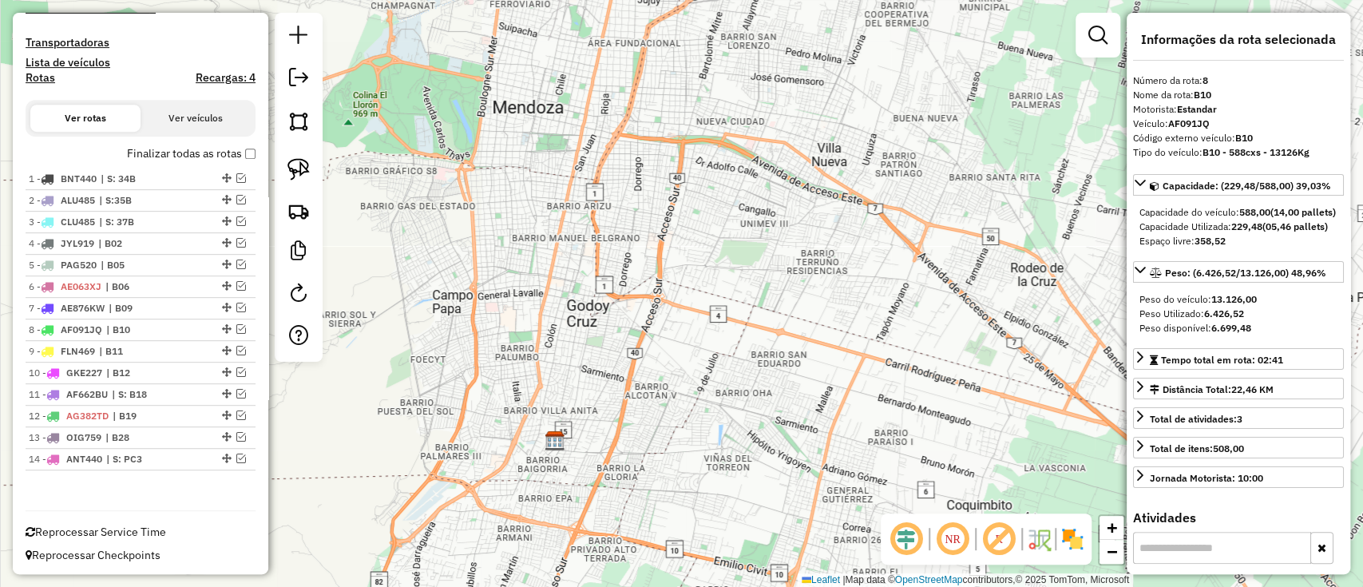
scroll to position [212, 0]
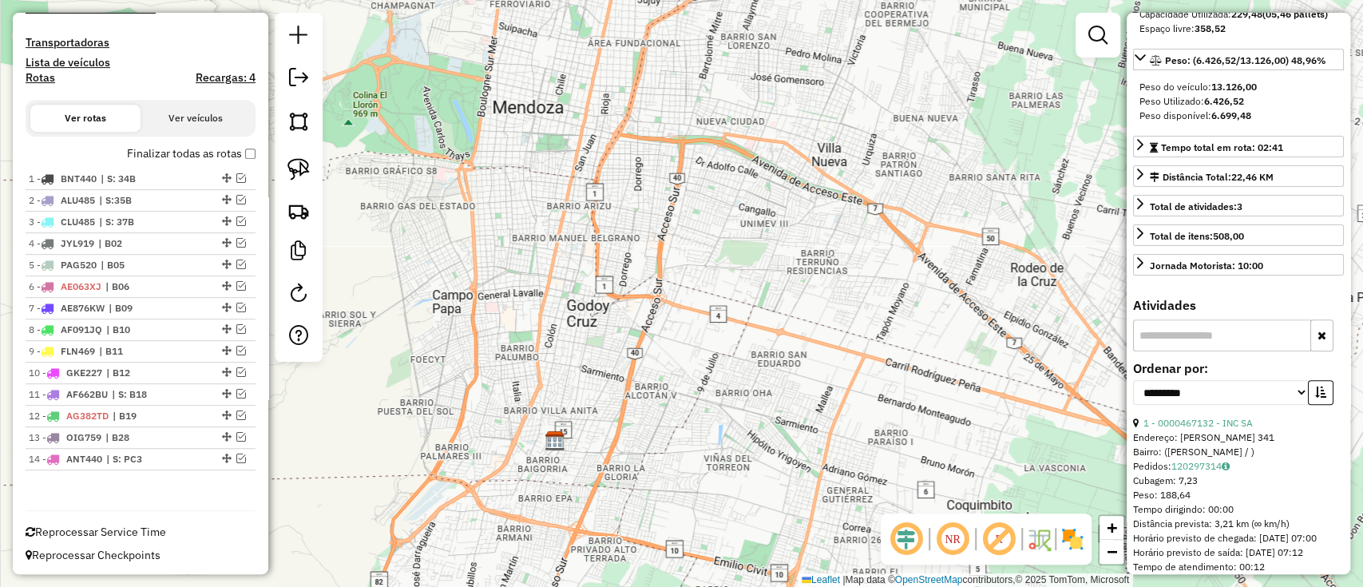
drag, startPoint x: 1258, startPoint y: 450, endPoint x: 1137, endPoint y: 446, distance: 121.4
click at [1137, 430] on div "1 - 0000467132 - INC SA" at bounding box center [1238, 423] width 211 height 14
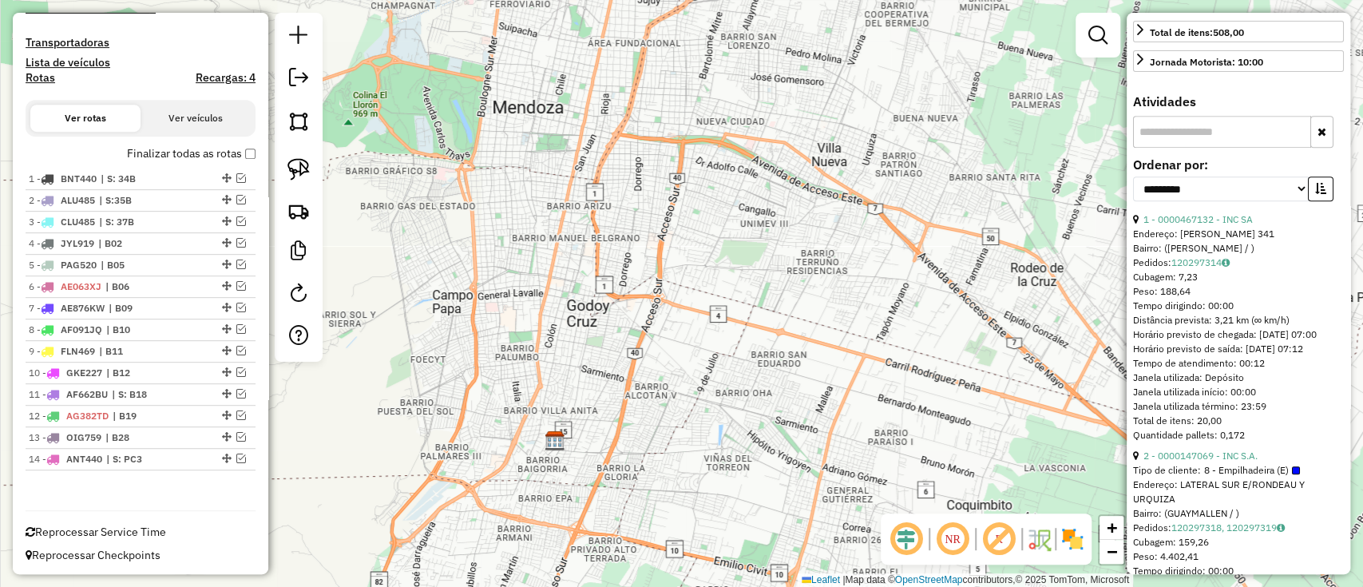
scroll to position [426, 0]
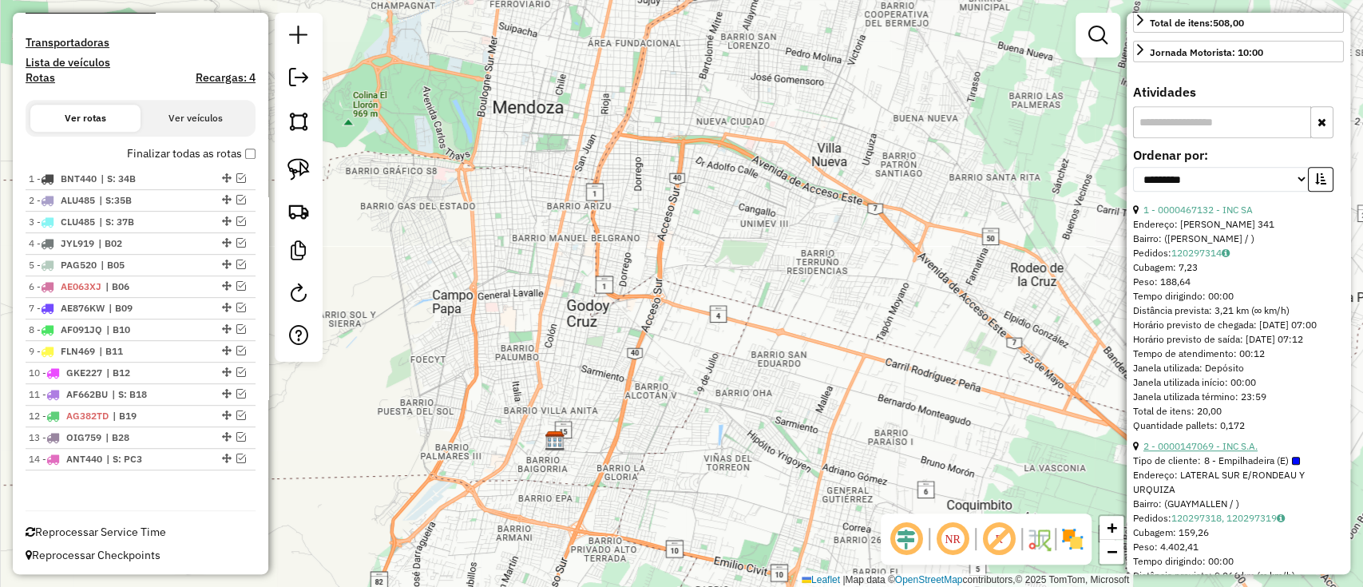
drag, startPoint x: 1262, startPoint y: 483, endPoint x: 1143, endPoint y: 489, distance: 119.1
click at [1143, 454] on div "2 - 0000147069 - INC S.A." at bounding box center [1238, 446] width 211 height 14
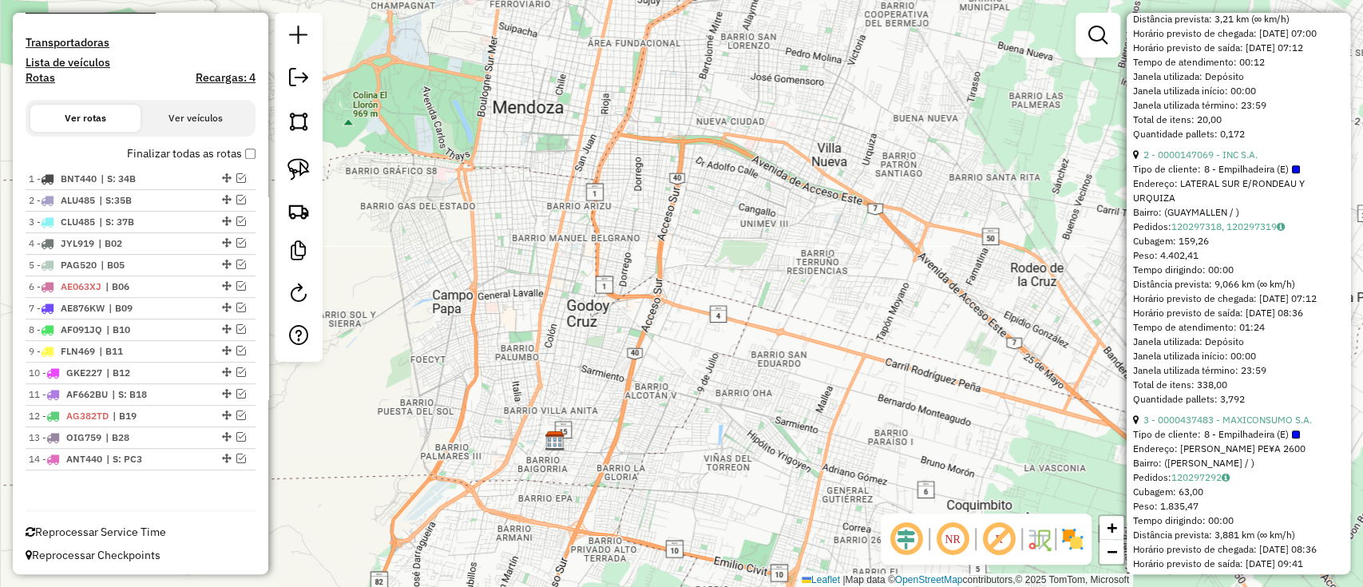
scroll to position [745, 0]
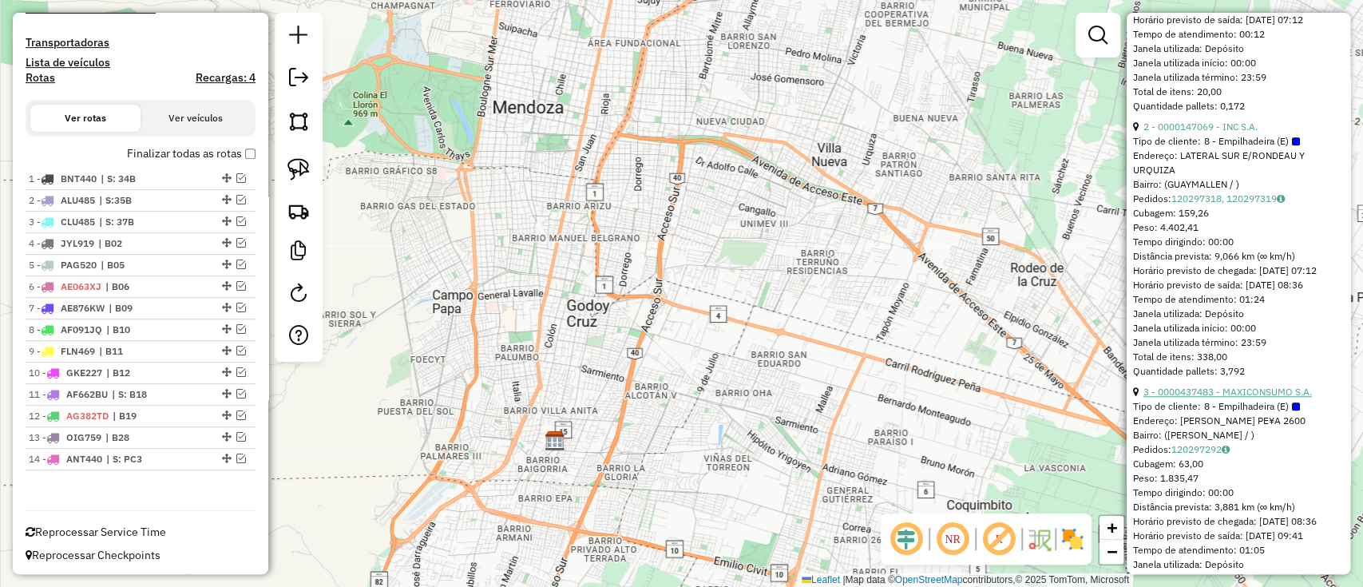
drag, startPoint x: 1315, startPoint y: 440, endPoint x: 1143, endPoint y: 446, distance: 171.8
click at [1143, 399] on div "3 - 0000437483 - MAXICONSUMO S.A." at bounding box center [1238, 392] width 211 height 14
click at [126, 344] on span "| B11" at bounding box center [135, 351] width 73 height 14
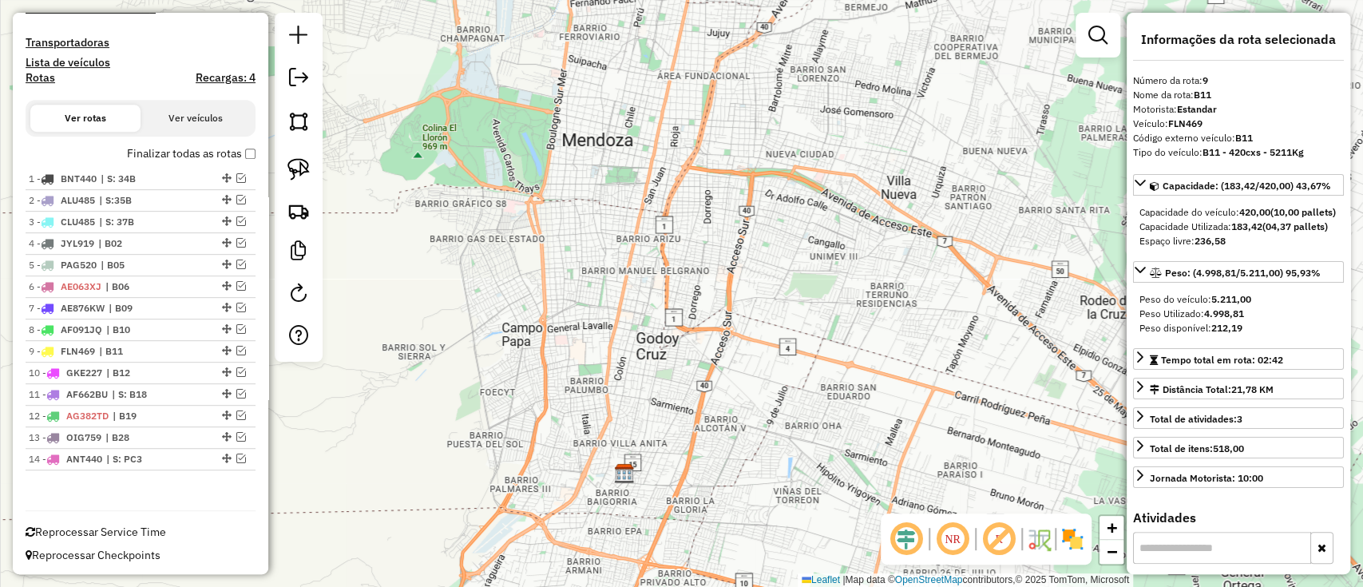
scroll to position [319, 0]
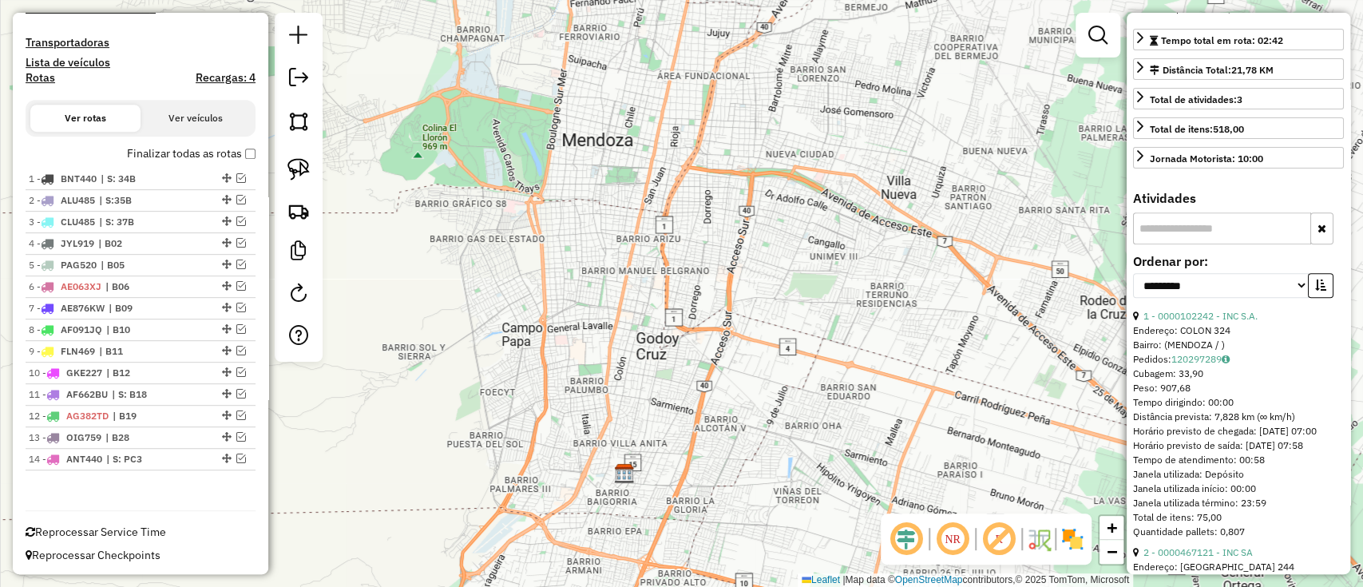
drag, startPoint x: 1266, startPoint y: 342, endPoint x: 1142, endPoint y: 341, distance: 124.6
click at [1142, 323] on div "1 - 0000102242 - INC S.A." at bounding box center [1238, 316] width 211 height 14
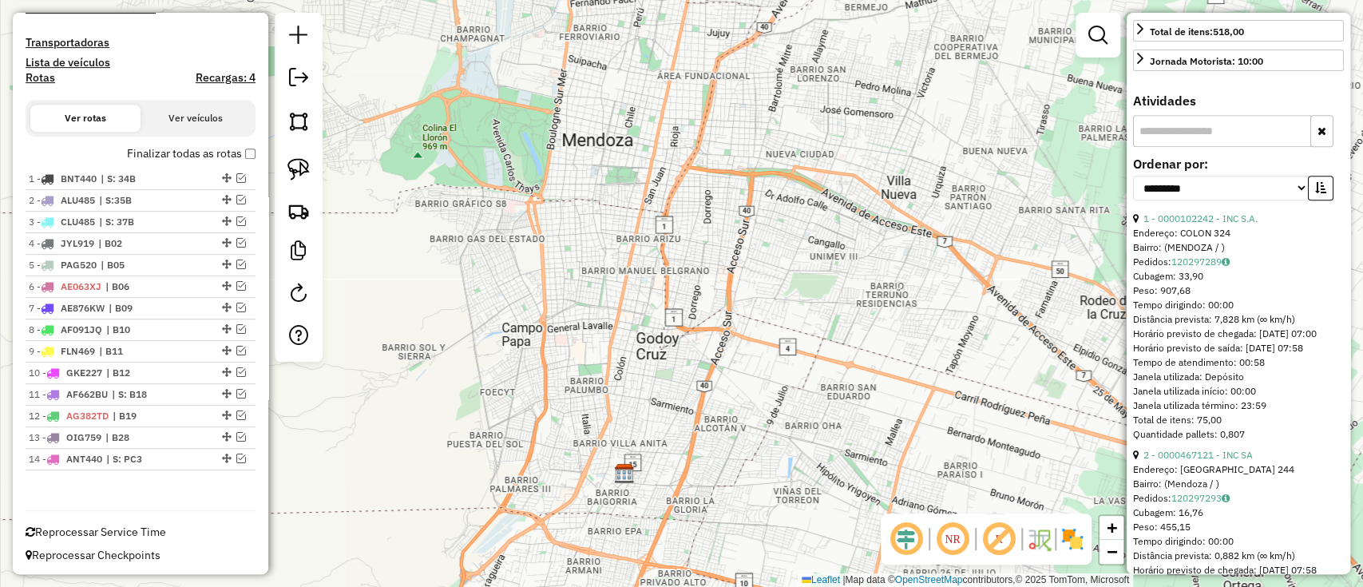
scroll to position [532, 0]
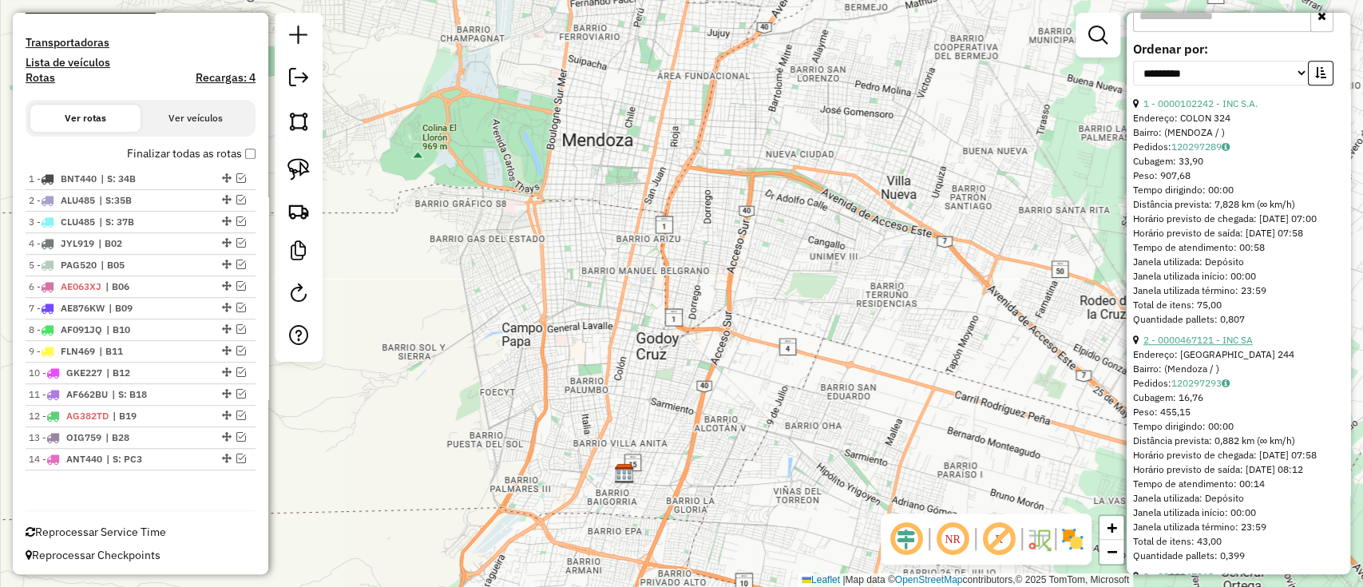
drag, startPoint x: 1239, startPoint y: 377, endPoint x: 1143, endPoint y: 374, distance: 95.9
click at [1143, 347] on div "2 - 0000467121 - INC SA" at bounding box center [1238, 340] width 211 height 14
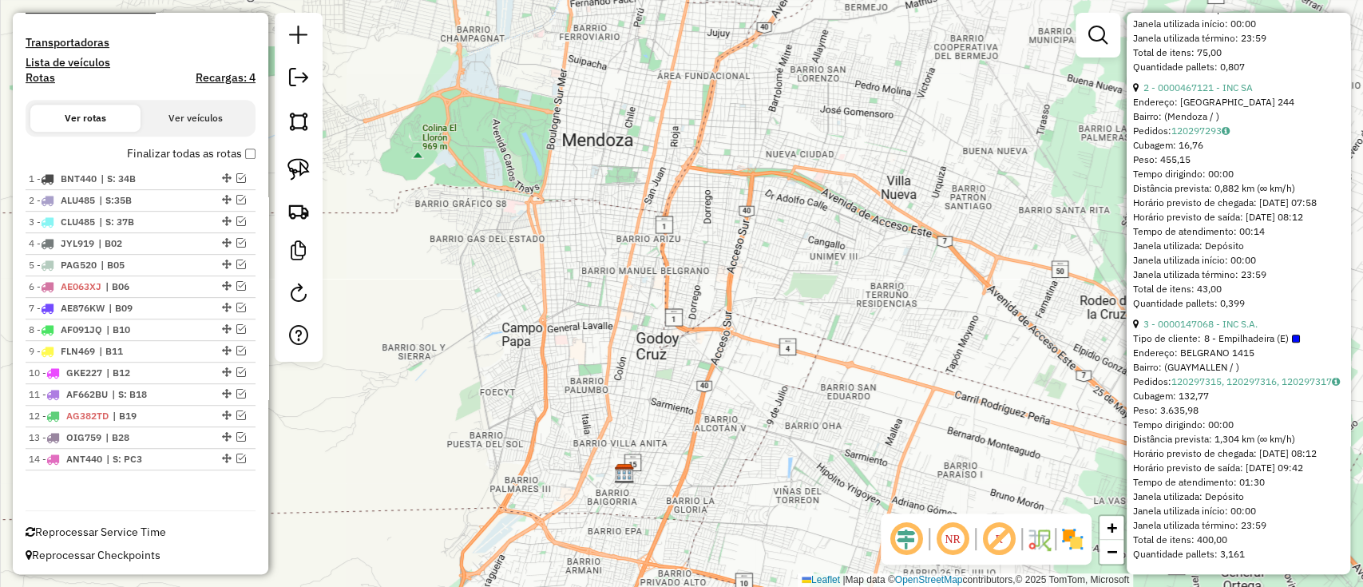
scroll to position [851, 0]
drag, startPoint x: 1226, startPoint y: 311, endPoint x: 1142, endPoint y: 310, distance: 83.9
click at [1142, 317] on div "3 - 0000147068 - INC S.A." at bounding box center [1238, 324] width 211 height 14
click at [122, 355] on span "| B11" at bounding box center [135, 351] width 73 height 14
click at [131, 370] on span "| B12" at bounding box center [142, 373] width 73 height 14
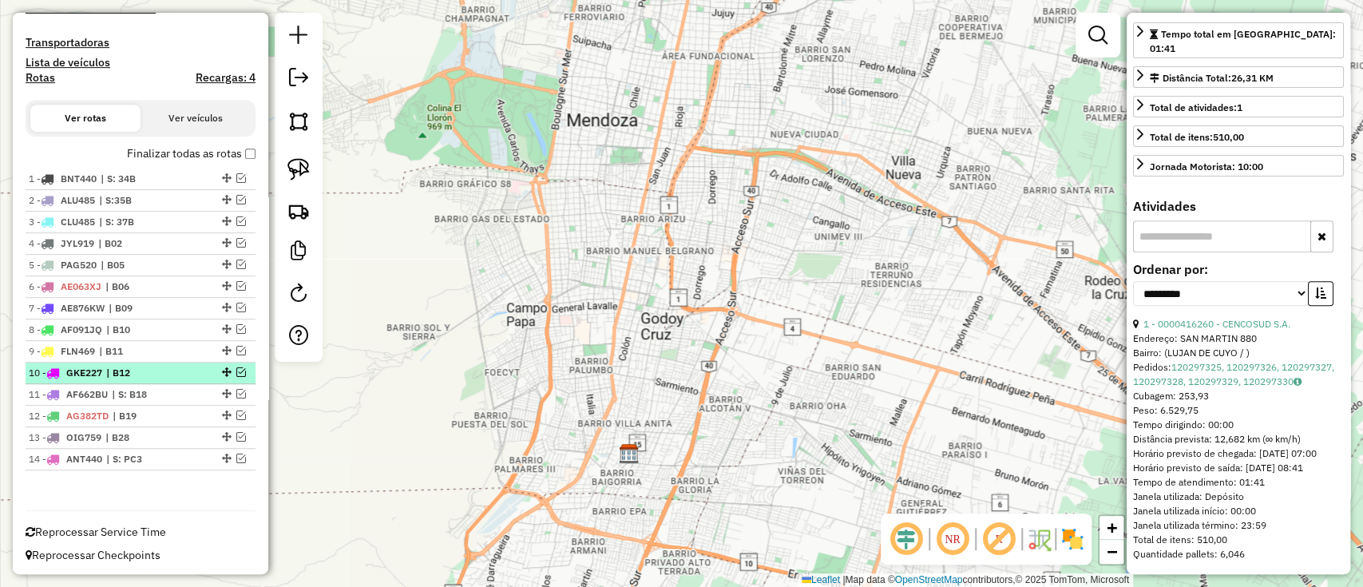
scroll to position [365, 0]
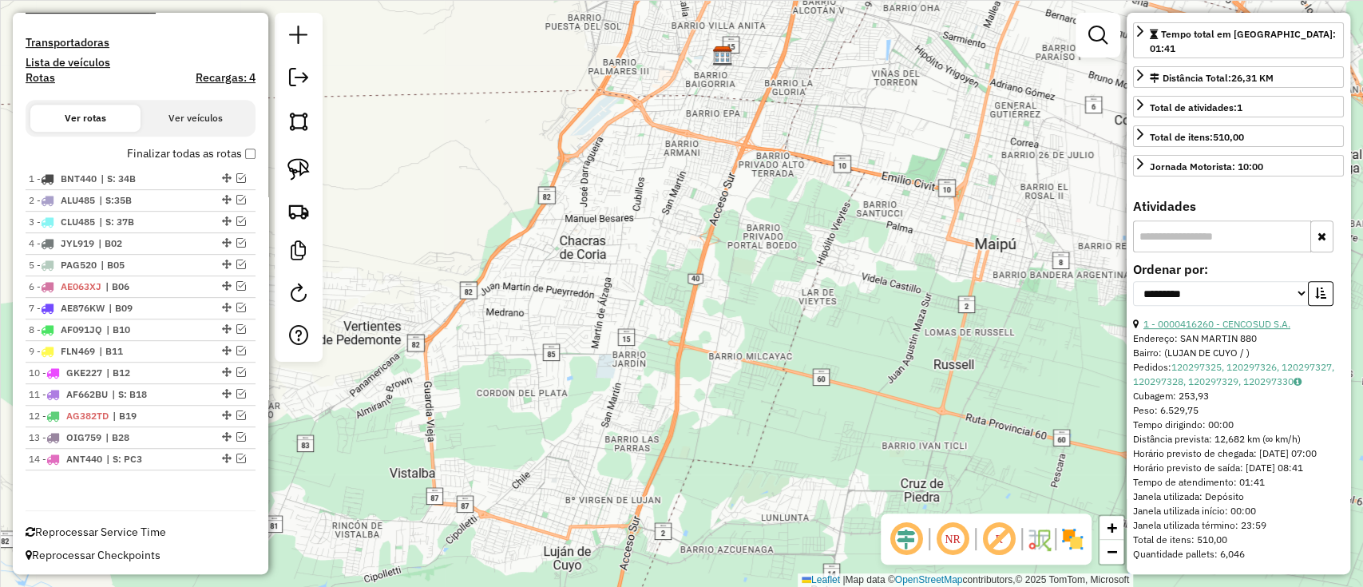
drag, startPoint x: 1271, startPoint y: 294, endPoint x: 1143, endPoint y: 290, distance: 127.8
click at [1143, 317] on div "1 - 0000416260 - CENCOSUD S.A." at bounding box center [1238, 324] width 211 height 14
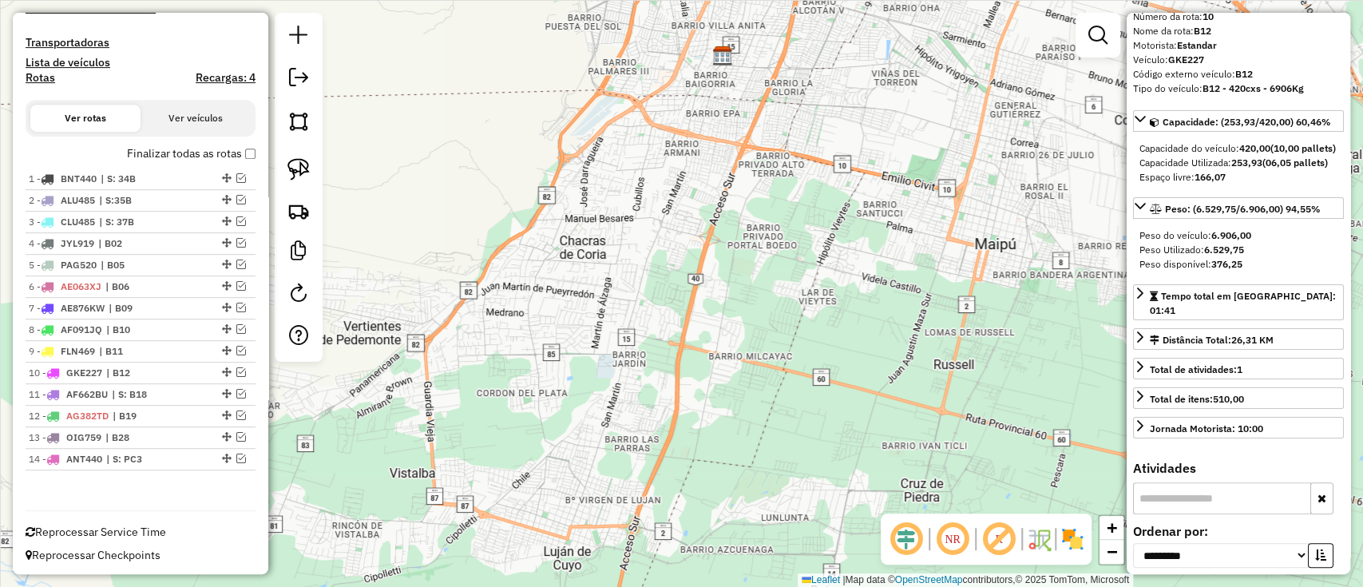
scroll to position [0, 0]
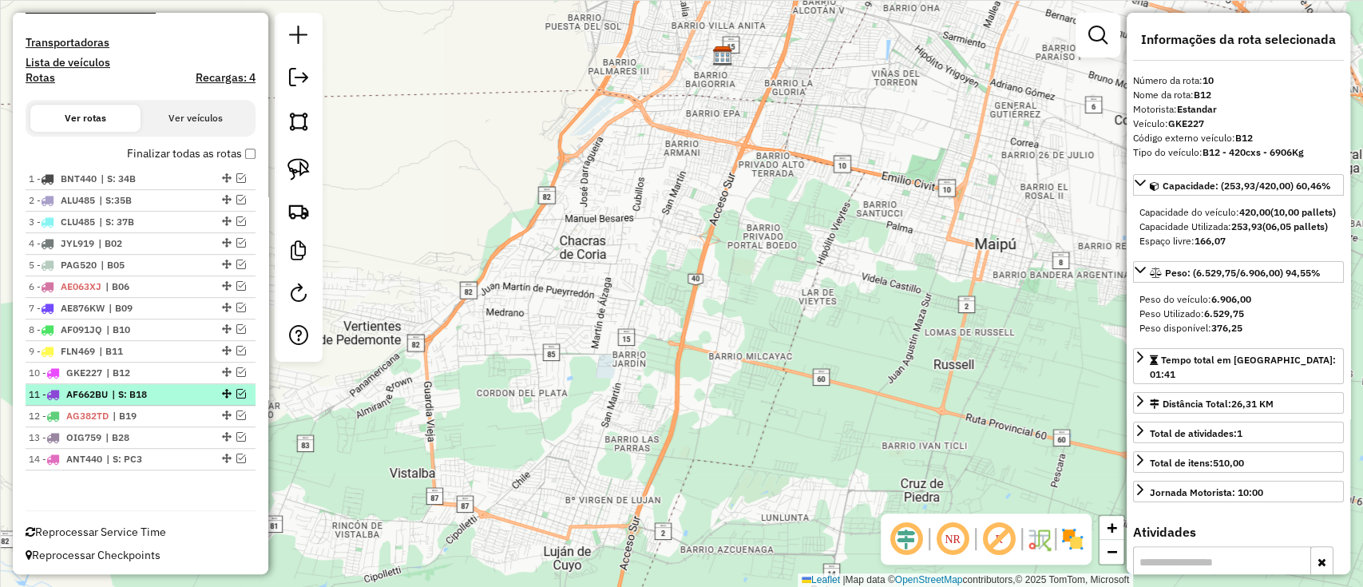
click at [159, 395] on span "| S: B18" at bounding box center [148, 394] width 73 height 14
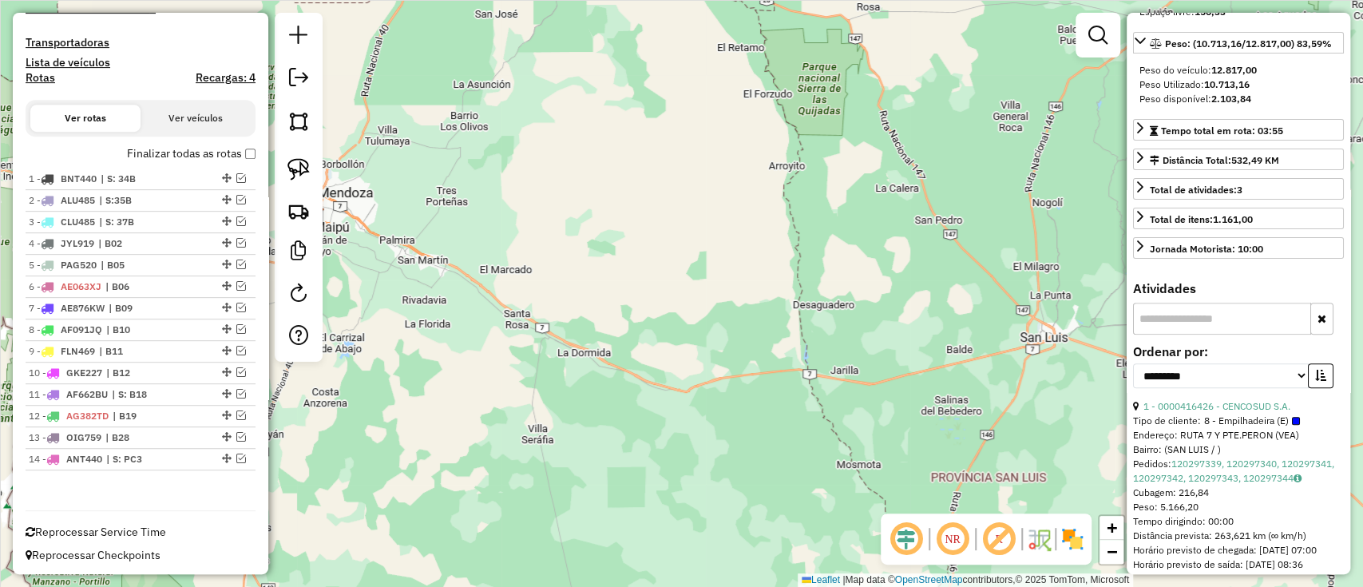
scroll to position [319, 0]
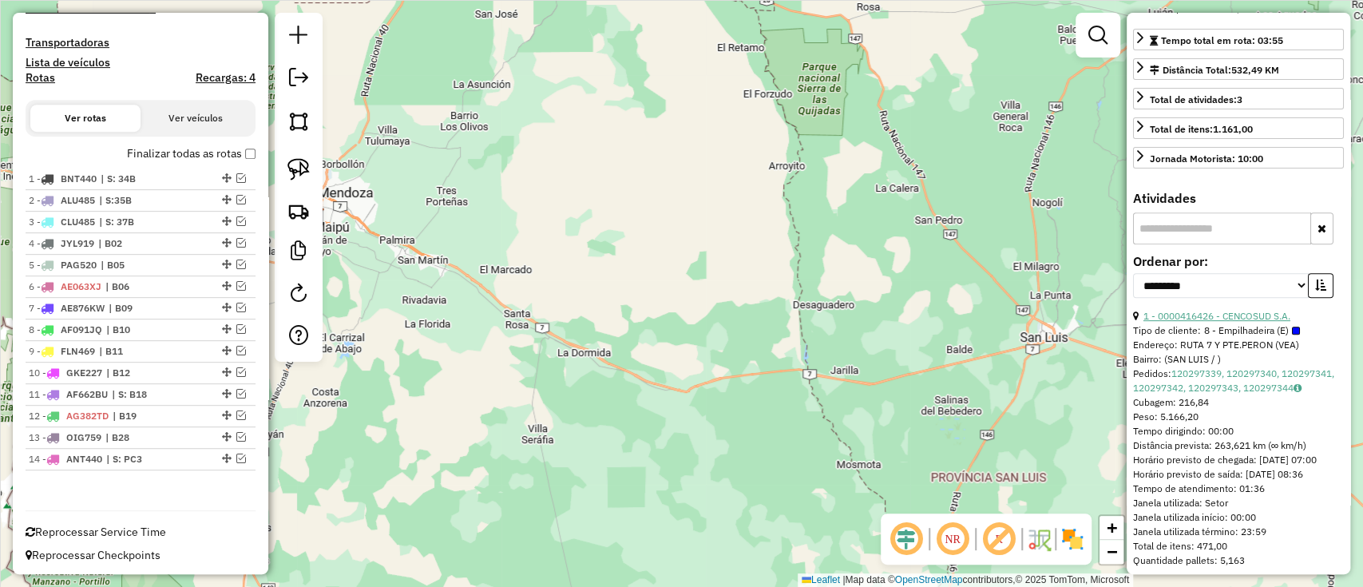
drag, startPoint x: 1295, startPoint y: 333, endPoint x: 1250, endPoint y: 347, distance: 47.0
drag, startPoint x: 1257, startPoint y: 343, endPoint x: 1143, endPoint y: 342, distance: 113.4
click at [1143, 323] on div "1 - 0000416426 - CENCOSUD S.A." at bounding box center [1238, 316] width 211 height 14
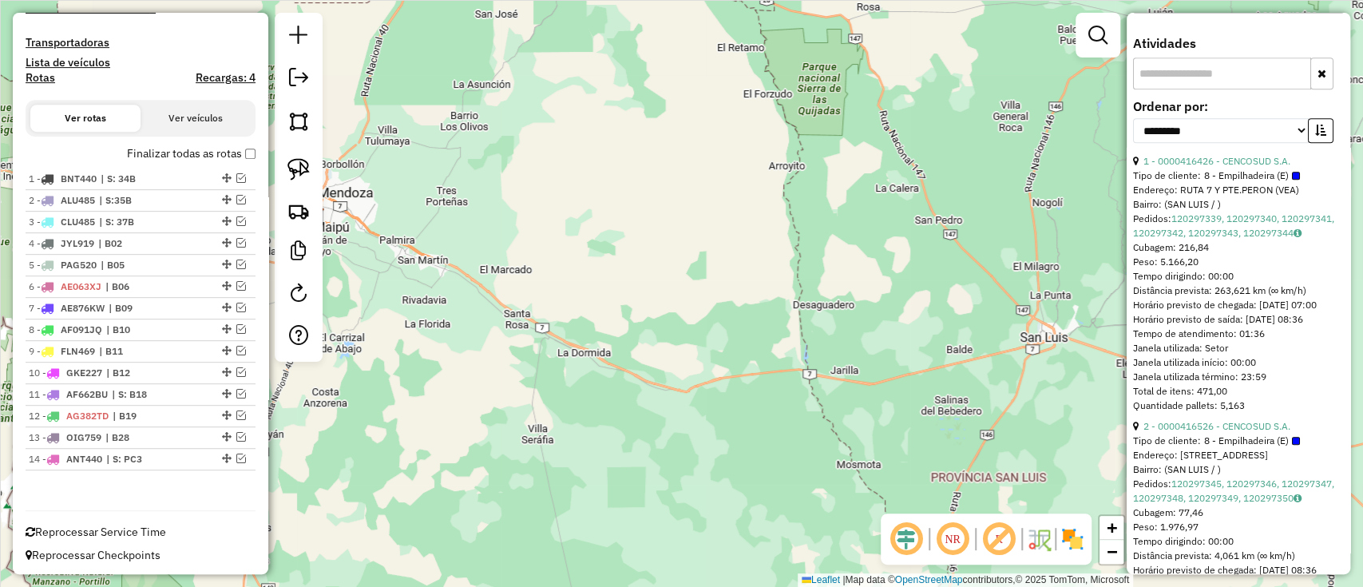
scroll to position [532, 0]
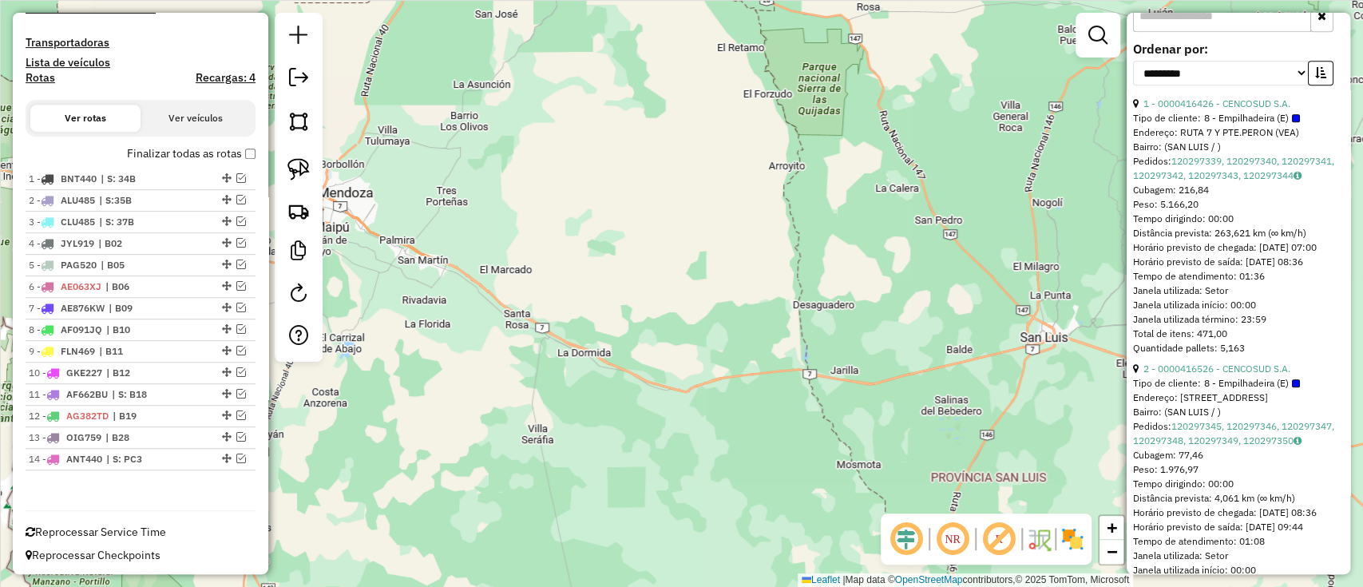
drag, startPoint x: 1303, startPoint y: 424, endPoint x: 1139, endPoint y: 418, distance: 163.8
click at [1139, 376] on div "2 - 0000416526 - CENCOSUD S.A." at bounding box center [1238, 369] width 211 height 14
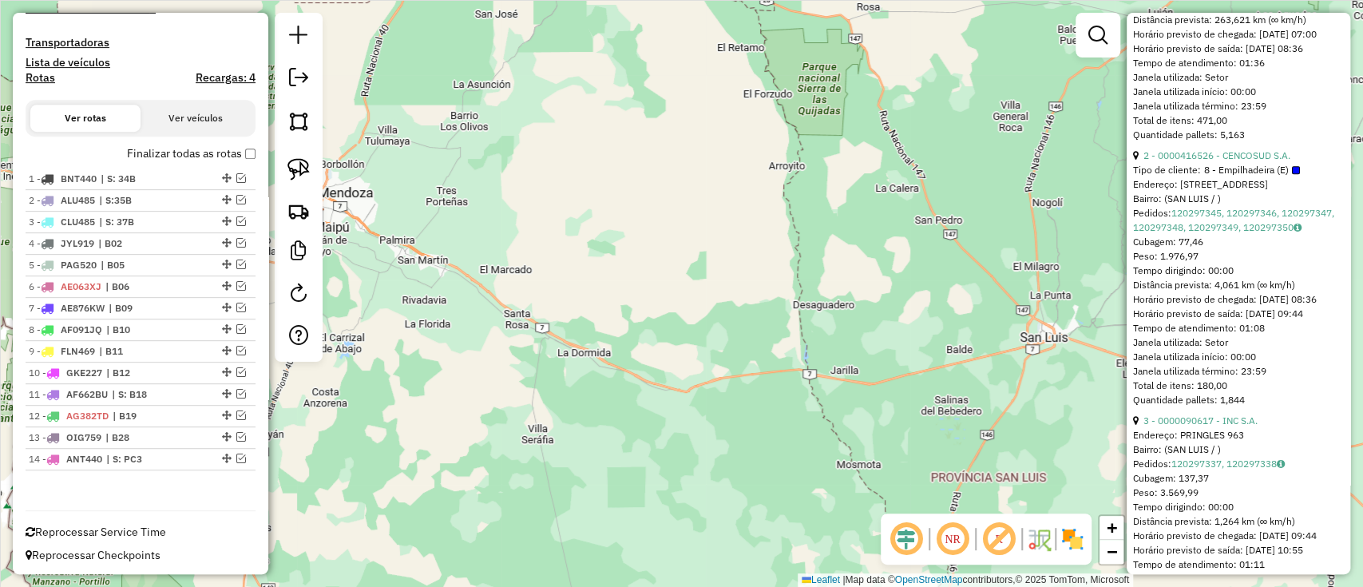
drag, startPoint x: 1276, startPoint y: 494, endPoint x: 1141, endPoint y: 499, distance: 135.0
click at [1141, 499] on ul "1 - 0000416426 - CENCOSUD S.A. Tipo de cliente: 8 - Empilhadeira (E) Endereço: …" at bounding box center [1238, 266] width 211 height 767
click at [153, 409] on span "| B19" at bounding box center [149, 416] width 73 height 14
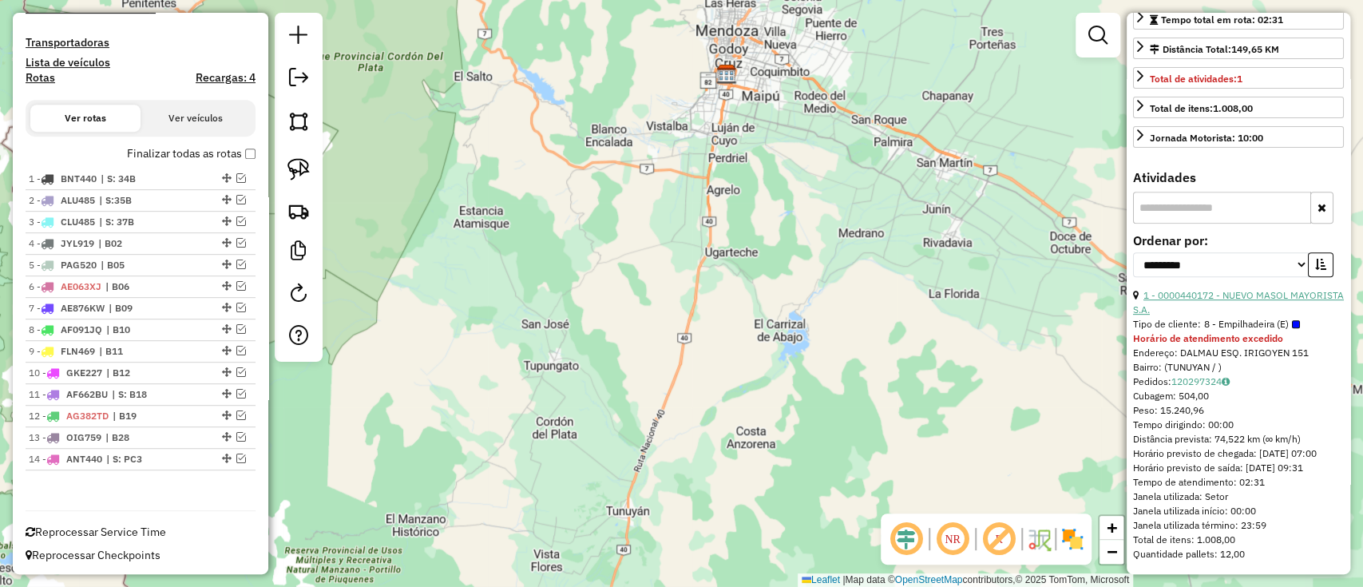
drag, startPoint x: 1214, startPoint y: 291, endPoint x: 1145, endPoint y: 278, distance: 69.8
click at [1145, 288] on div "1 - 0000440172 - NUEVO MASOL MAYORISTA S.A." at bounding box center [1238, 302] width 211 height 29
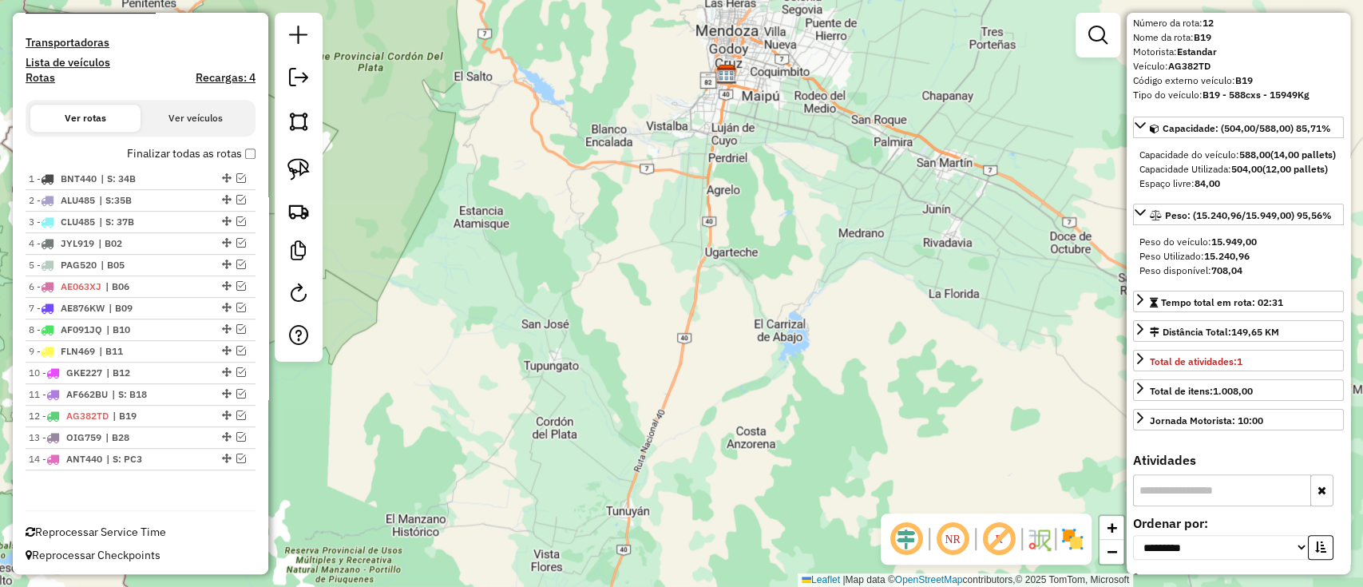
scroll to position [0, 0]
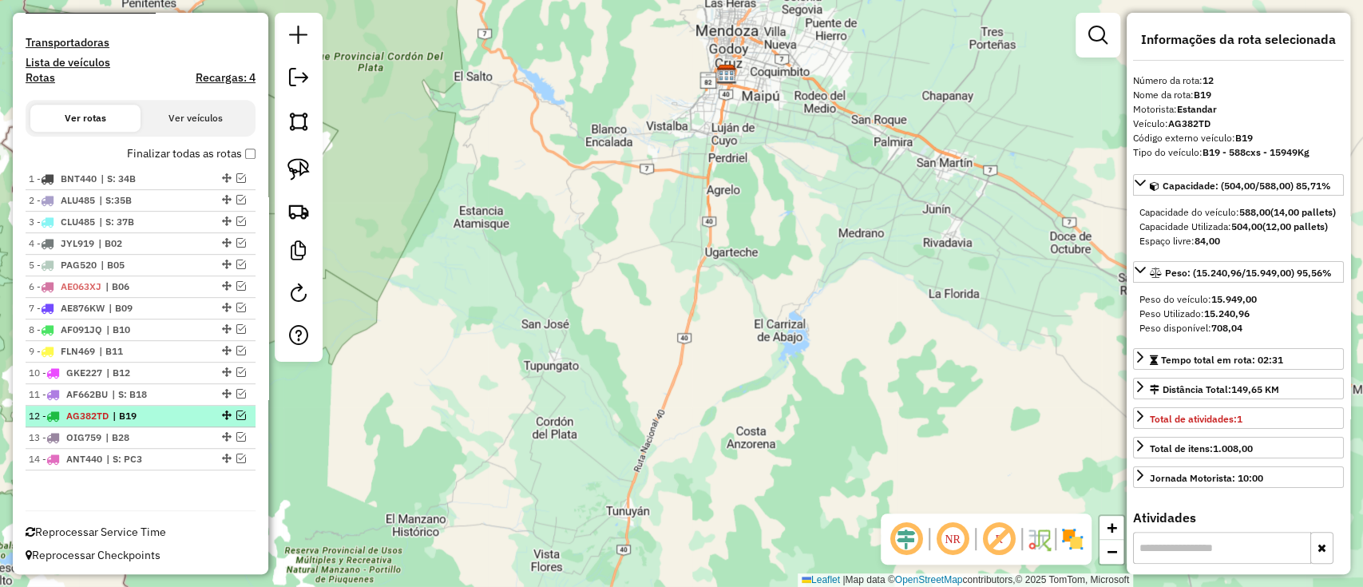
click at [141, 409] on span "| B19" at bounding box center [149, 416] width 73 height 14
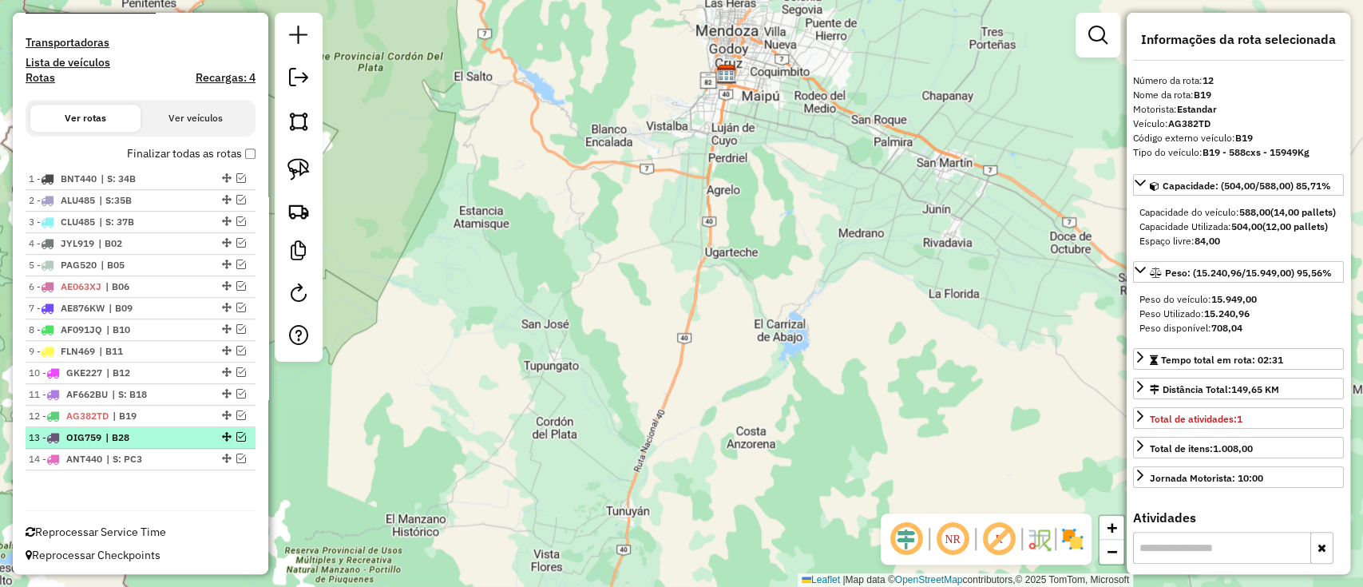
click at [147, 441] on span "| B28" at bounding box center [141, 437] width 73 height 14
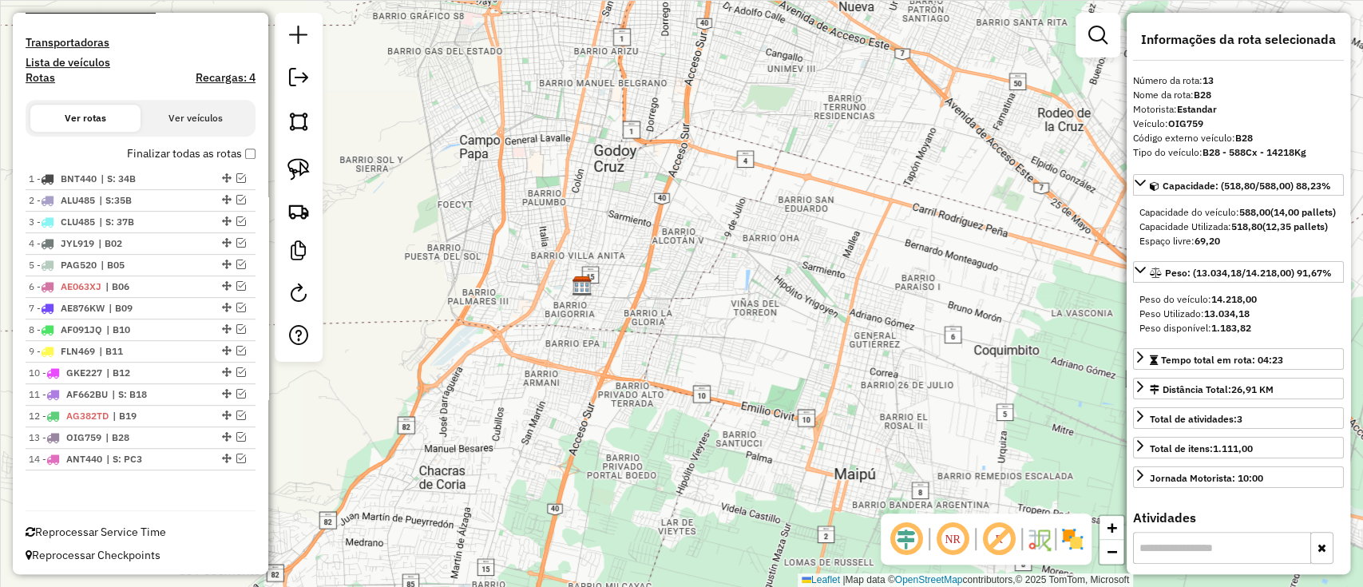
scroll to position [426, 0]
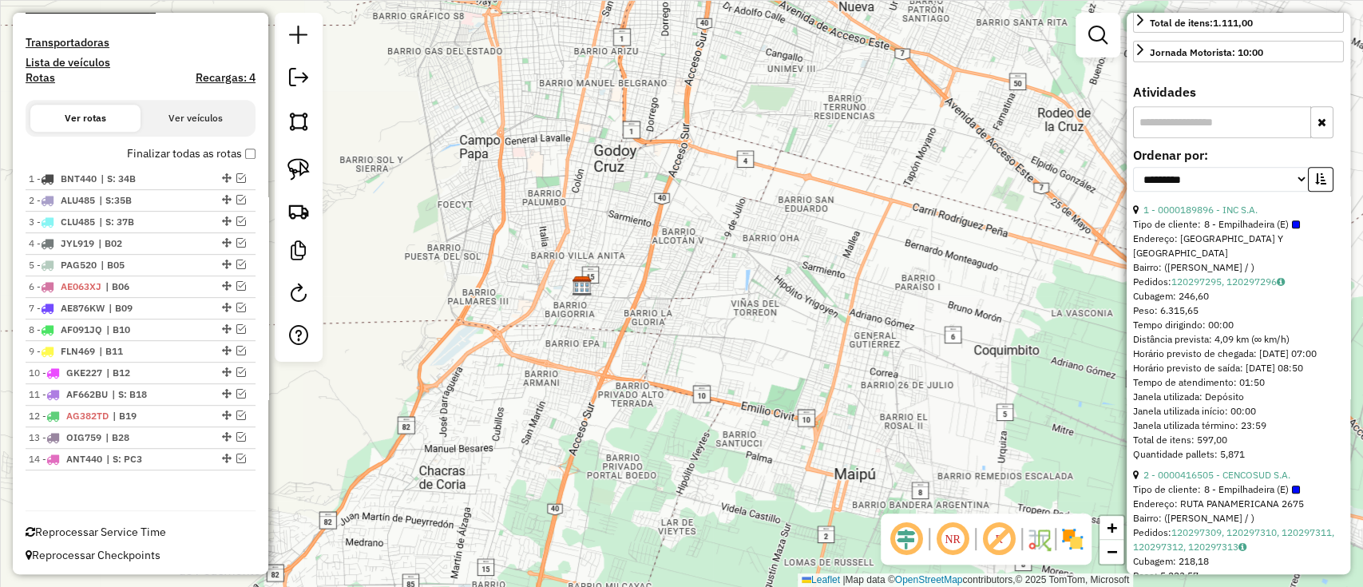
drag, startPoint x: 1261, startPoint y: 239, endPoint x: 1142, endPoint y: 240, distance: 119.0
click at [1142, 217] on div "1 - 0000189896 - INC S.A." at bounding box center [1238, 210] width 211 height 14
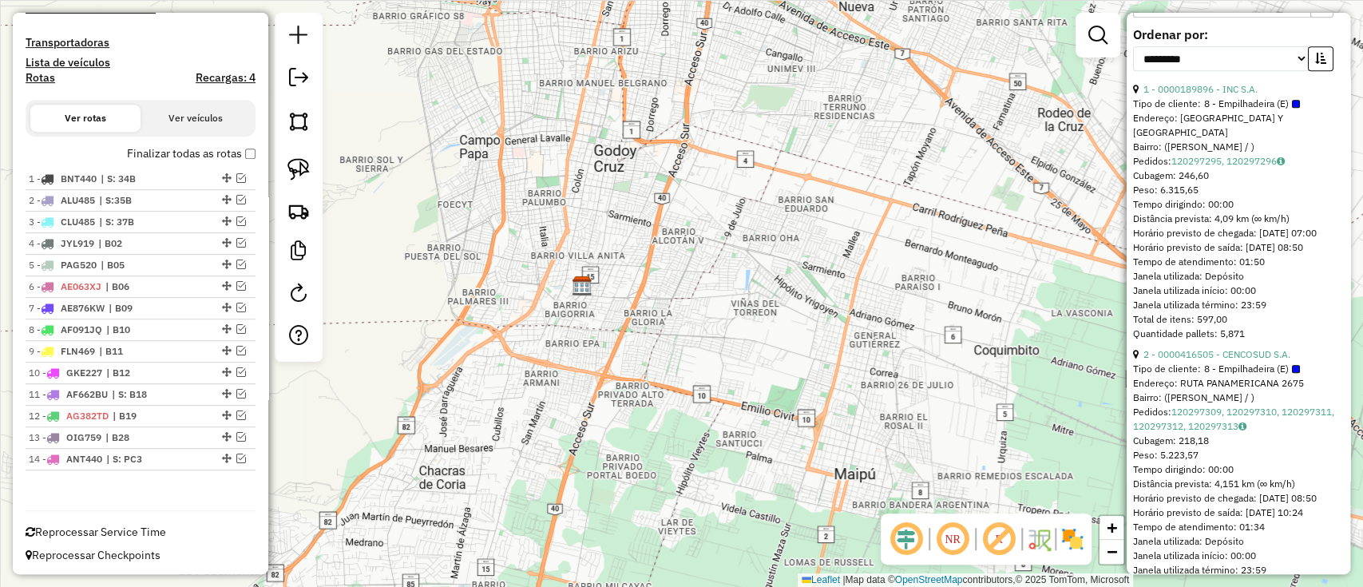
scroll to position [745, 0]
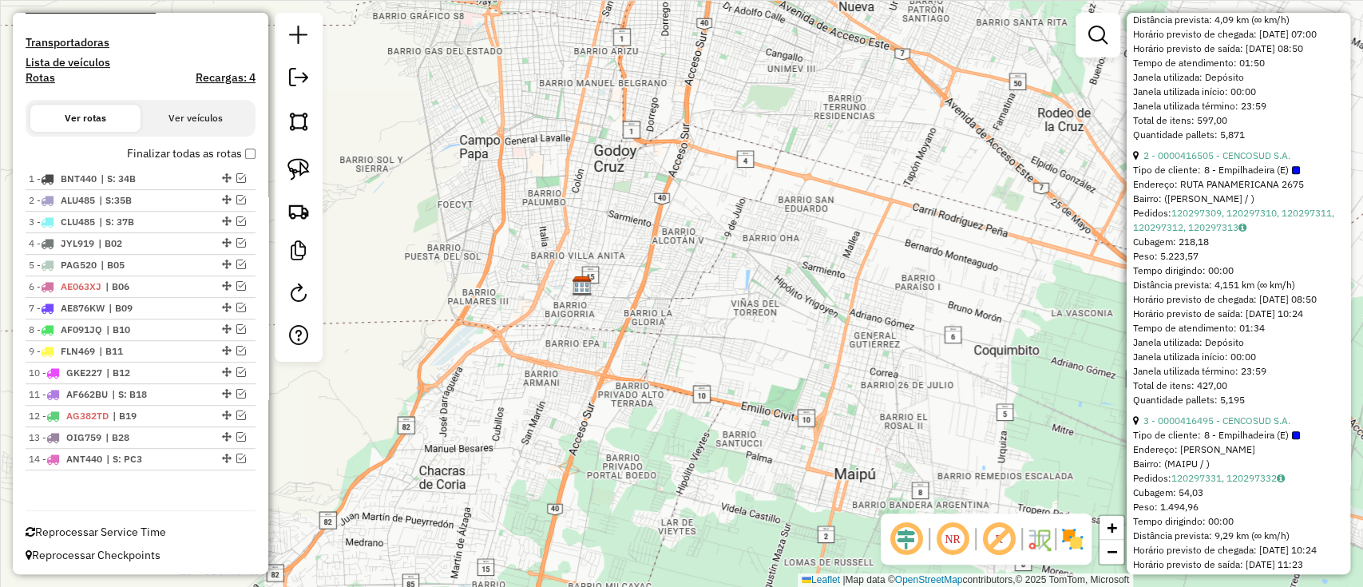
drag, startPoint x: 1297, startPoint y: 175, endPoint x: 1137, endPoint y: 176, distance: 159.7
click at [1137, 163] on div "2 - 0000416505 - CENCOSUD S.A." at bounding box center [1238, 156] width 211 height 14
drag, startPoint x: 1292, startPoint y: 463, endPoint x: 1137, endPoint y: 459, distance: 155.0
click at [1137, 428] on div "3 - 0000416495 - CENCOSUD S.A." at bounding box center [1238, 421] width 211 height 14
click at [1294, 457] on div "Endereço: PADRE VAZQUEZ" at bounding box center [1238, 449] width 211 height 14
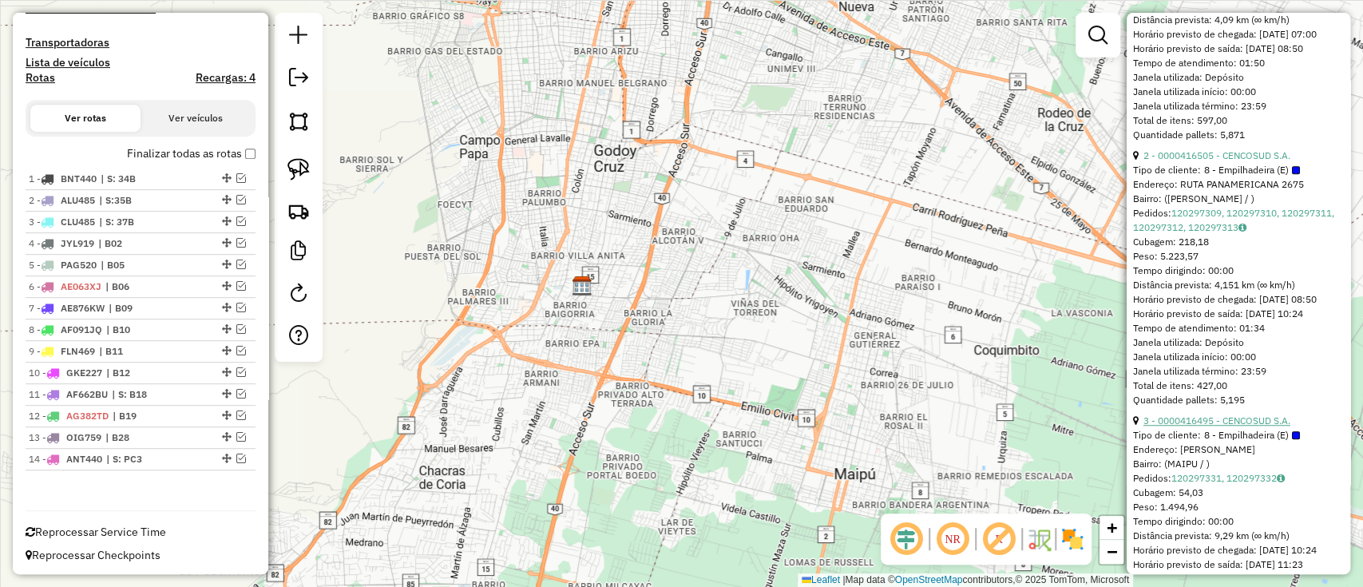
drag, startPoint x: 1291, startPoint y: 459, endPoint x: 1143, endPoint y: 457, distance: 147.7
click at [1143, 428] on div "3 - 0000416495 - CENCOSUD S.A." at bounding box center [1238, 421] width 211 height 14
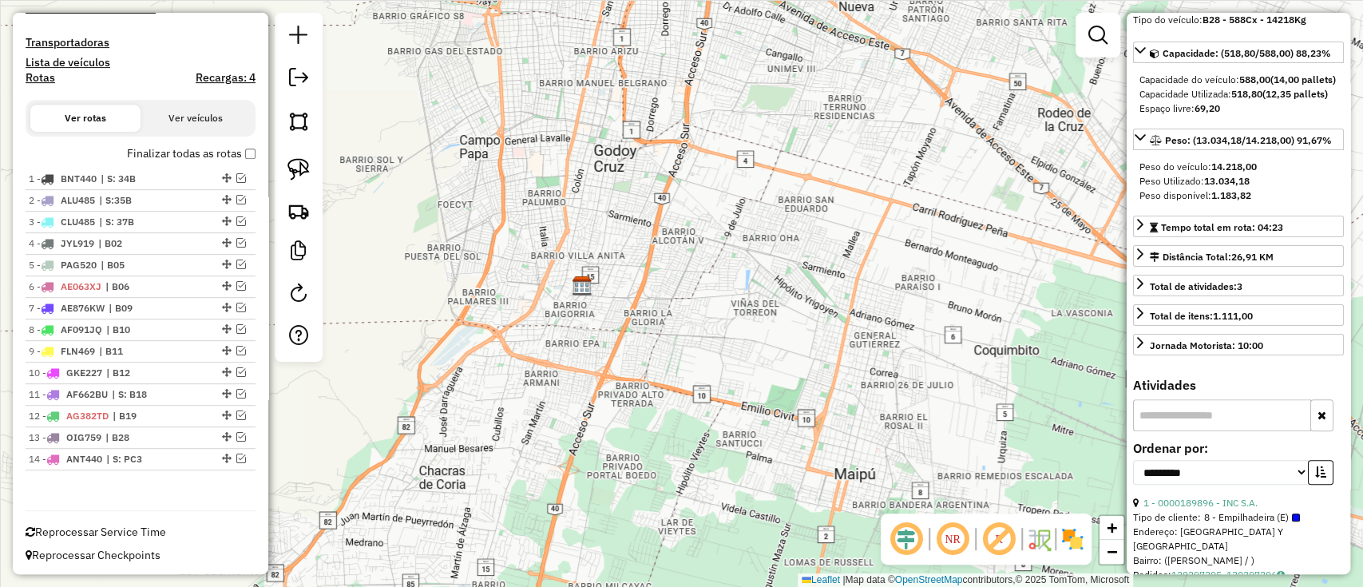
scroll to position [0, 0]
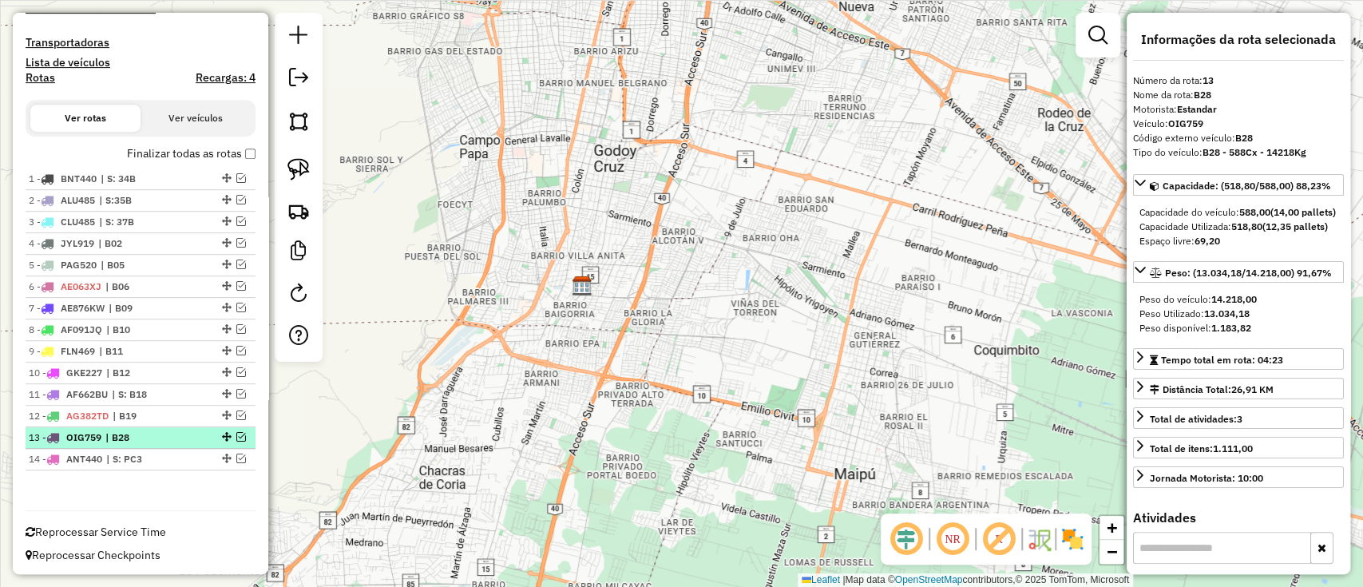
click at [141, 430] on span "| B28" at bounding box center [141, 437] width 73 height 14
click at [156, 446] on ul "1 - BNT440 | S: 34B 2 - ALU485 | S:35B 3 - CLU485 | S: 37B 4 - JYL919 | B02 5 -…" at bounding box center [141, 319] width 230 height 302
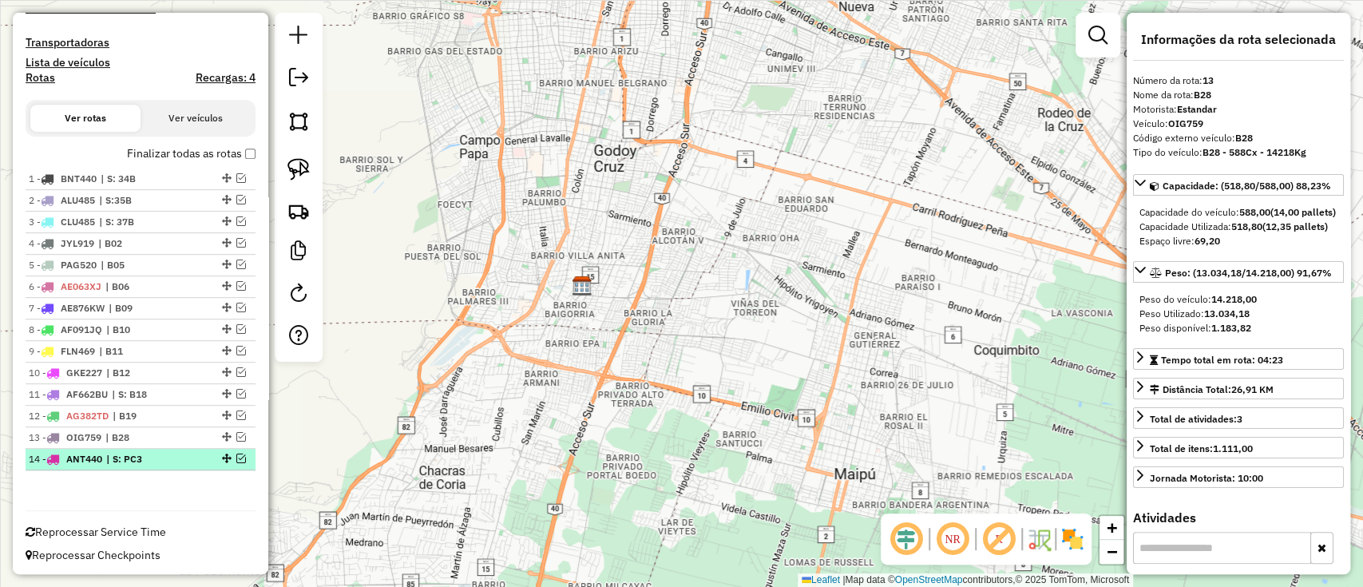
click at [157, 458] on span "| S: PC3" at bounding box center [142, 459] width 73 height 14
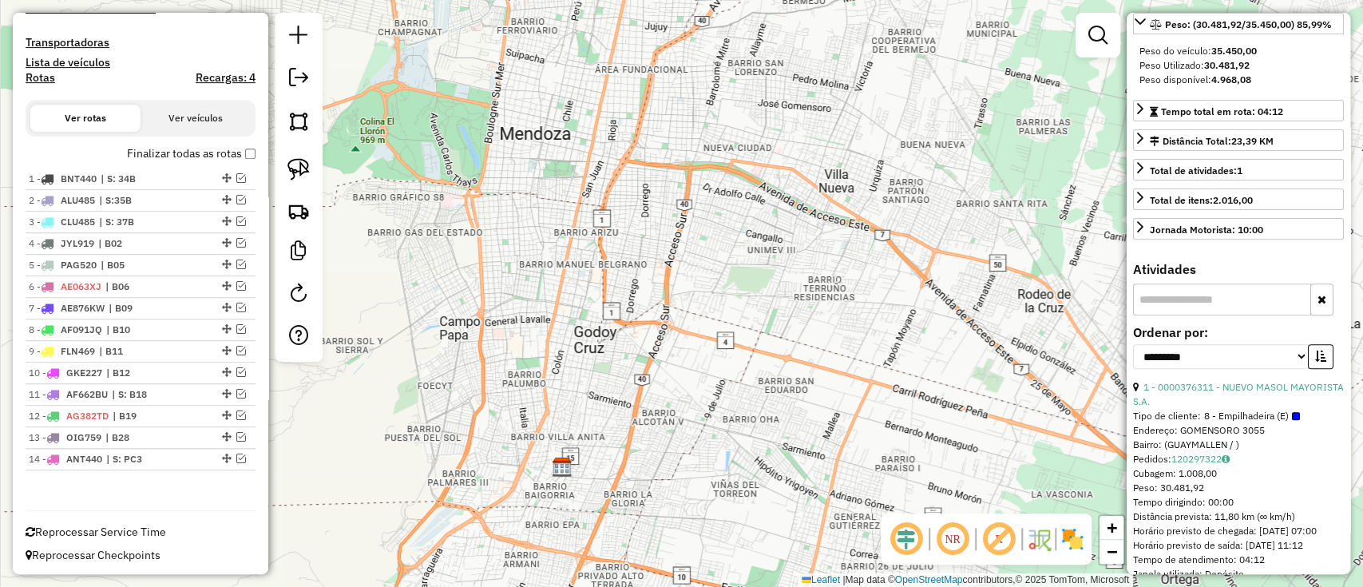
scroll to position [319, 0]
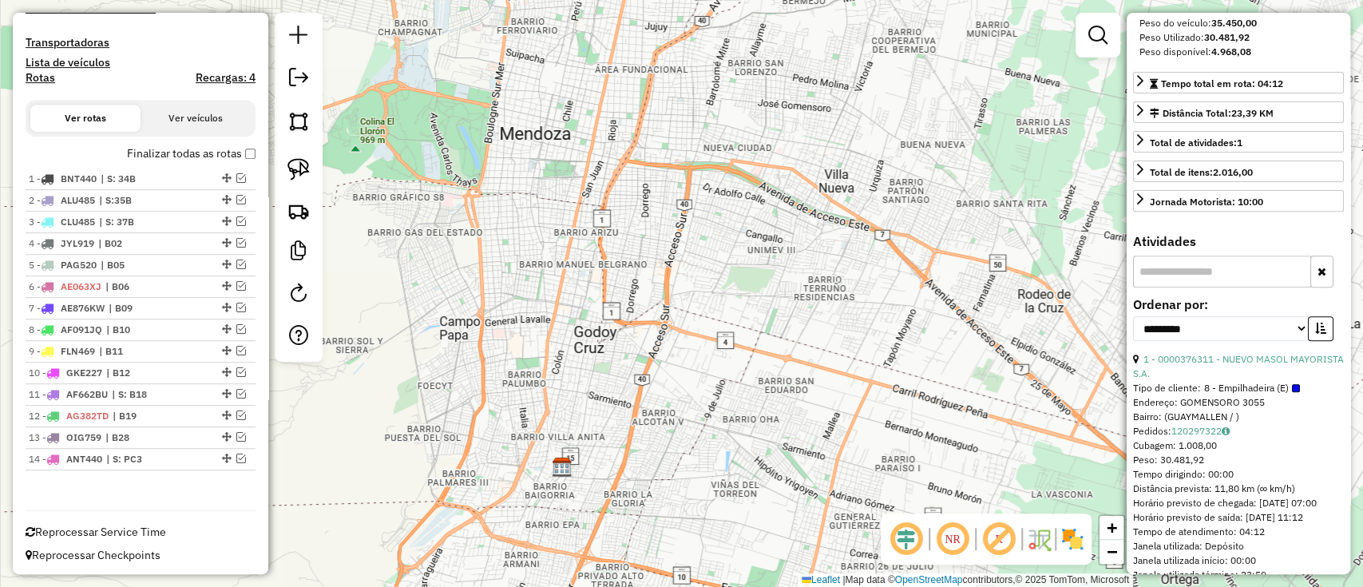
drag, startPoint x: 1212, startPoint y: 385, endPoint x: 1141, endPoint y: 372, distance: 72.2
click at [1141, 372] on div "1 - 0000376311 - NUEVO MASOL MAYORISTA S.A." at bounding box center [1238, 366] width 211 height 29
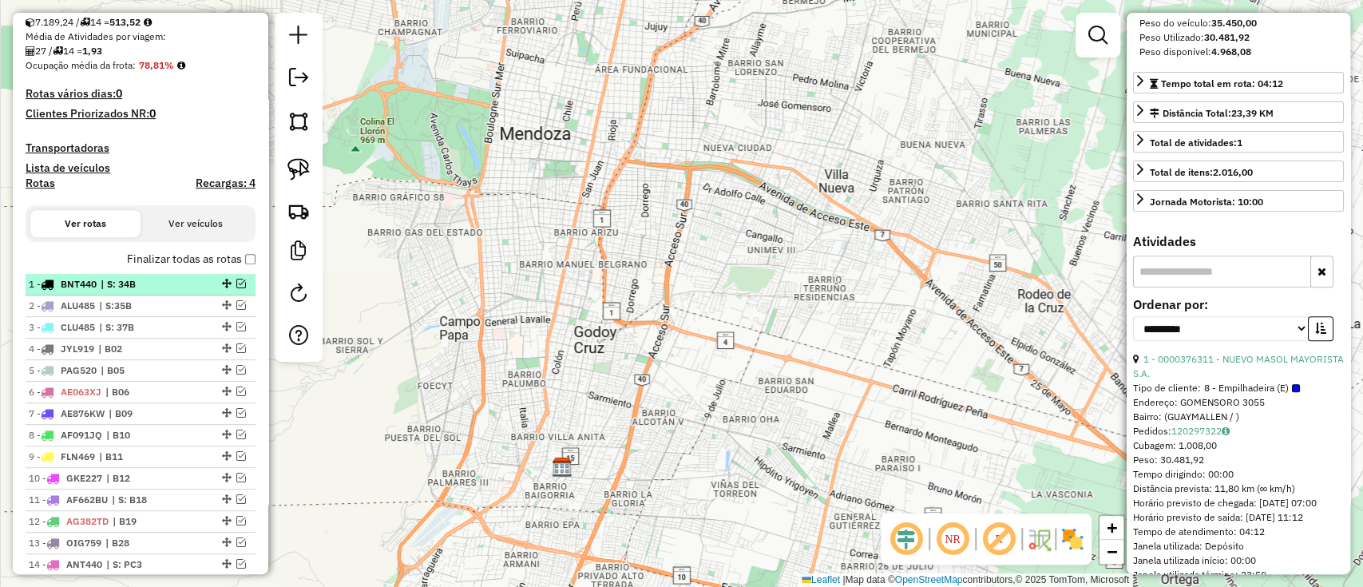
click at [163, 277] on span "| S: 34B" at bounding box center [137, 284] width 73 height 14
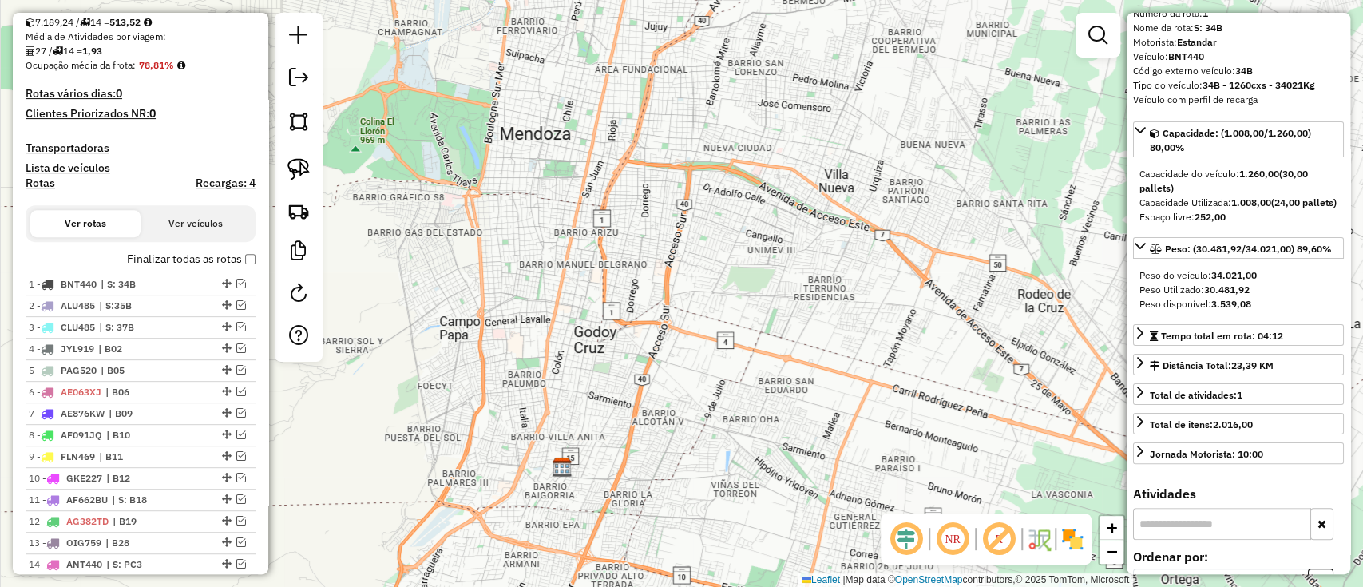
scroll to position [0, 0]
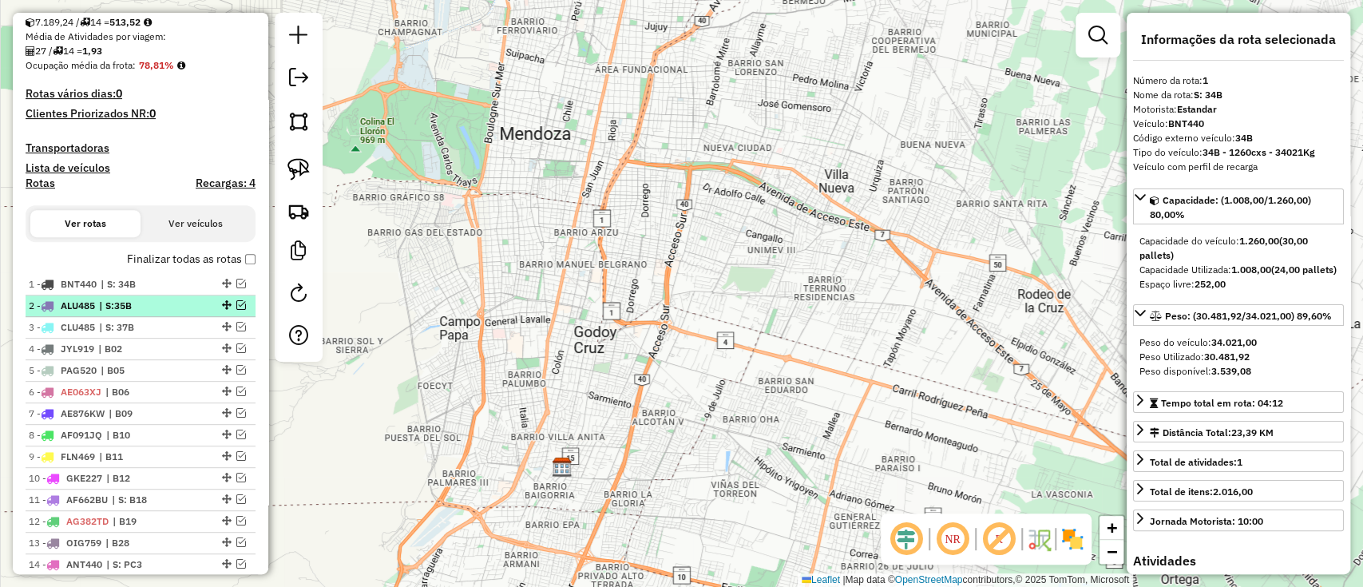
click at [172, 310] on span "| S:35B" at bounding box center [135, 306] width 73 height 14
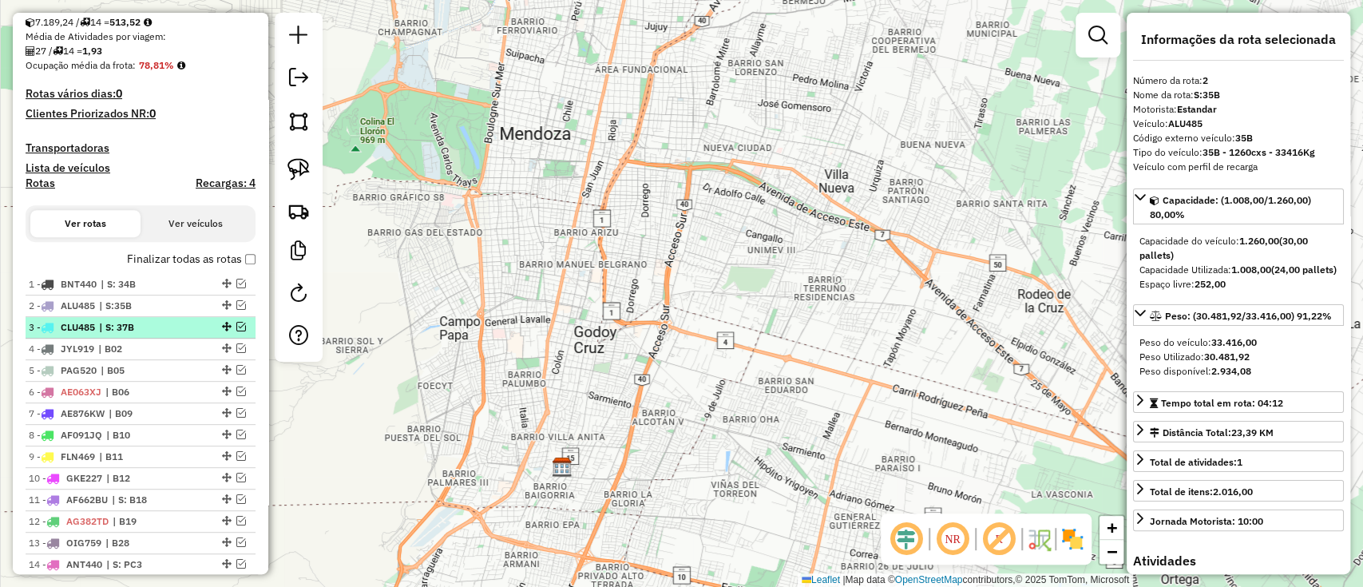
click at [177, 326] on div "3 - CLU485 | S: 37B" at bounding box center [113, 327] width 169 height 14
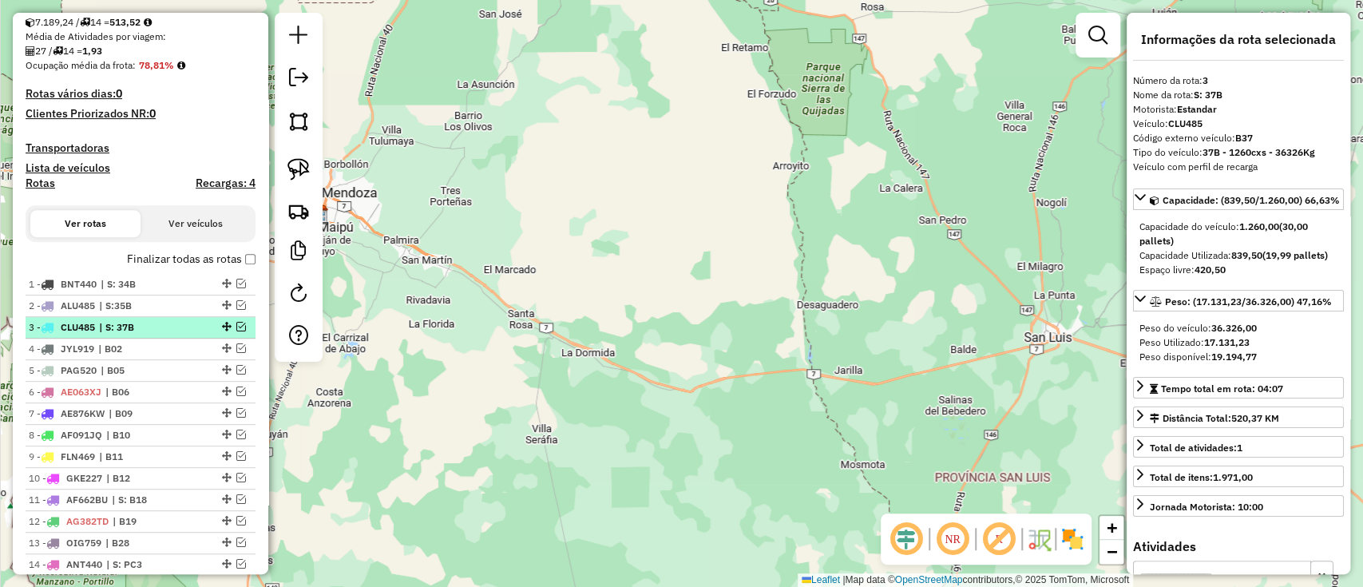
click at [180, 333] on div "3 - CLU485 | S: 37B" at bounding box center [113, 327] width 169 height 14
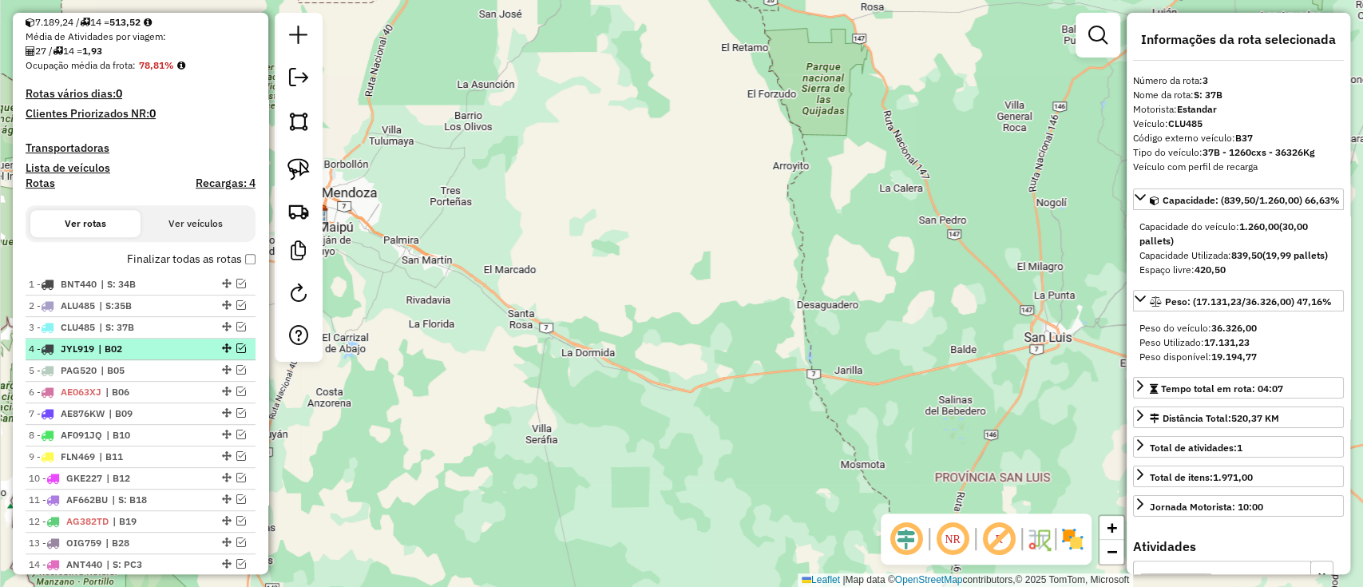
click at [178, 348] on div "4 - JYL919 | B02" at bounding box center [113, 349] width 169 height 14
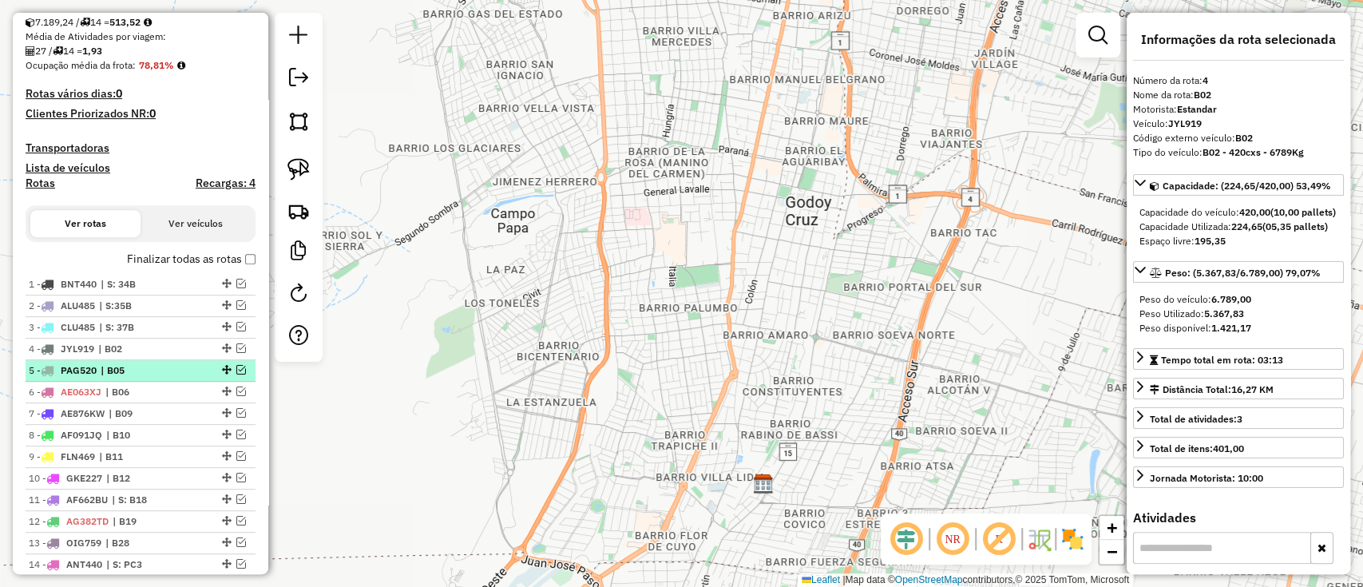
click at [178, 365] on div "5 - PAG520 | B05" at bounding box center [113, 370] width 169 height 14
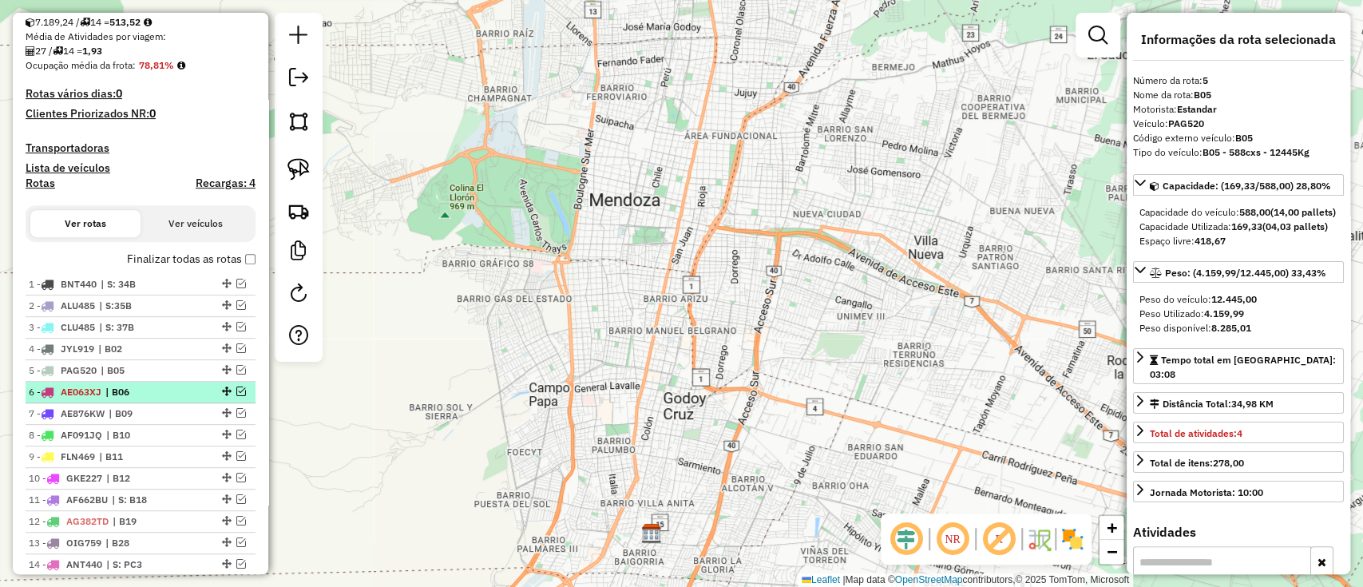
click at [182, 386] on div "6 - AE063XJ | B06" at bounding box center [113, 392] width 169 height 14
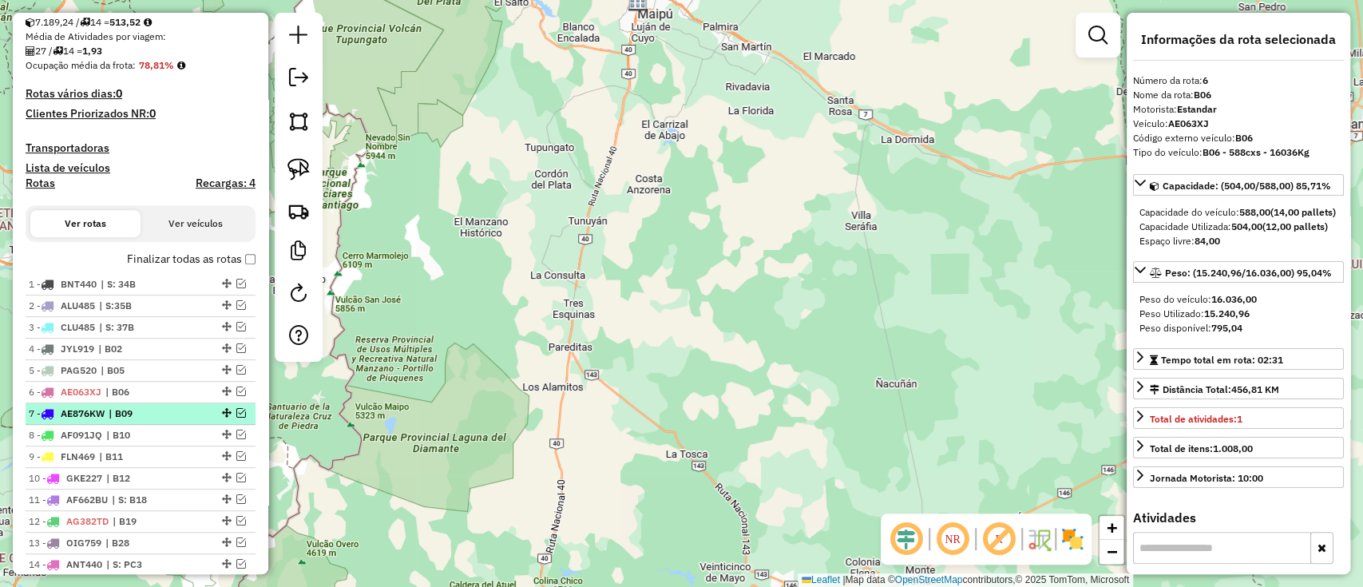
click at [185, 407] on div "7 - AE876KW | B09" at bounding box center [113, 413] width 169 height 14
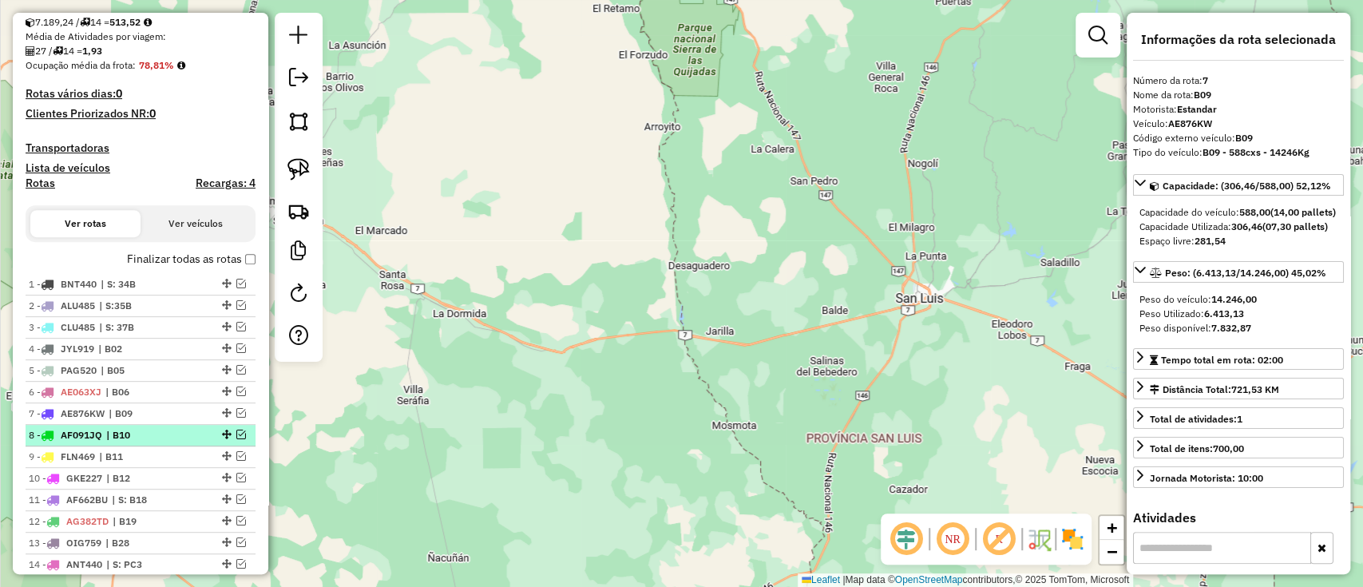
click at [182, 431] on div "8 - AF091JQ | B10" at bounding box center [113, 435] width 169 height 14
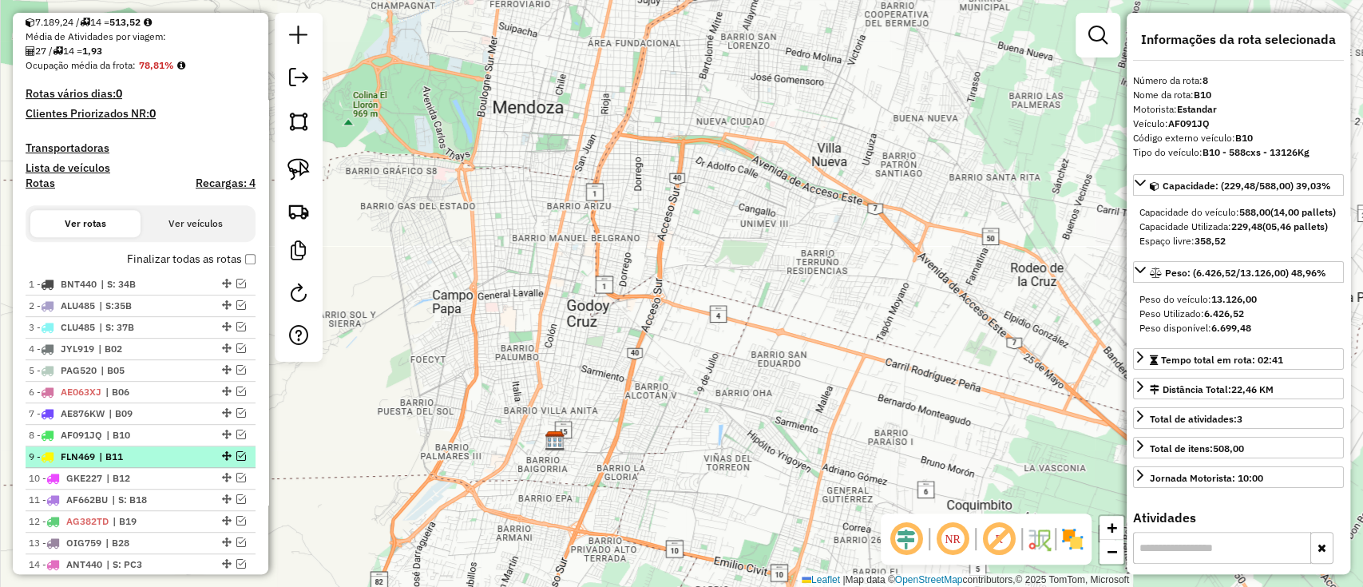
click at [174, 452] on div "9 - FLN469 | B11" at bounding box center [113, 457] width 169 height 14
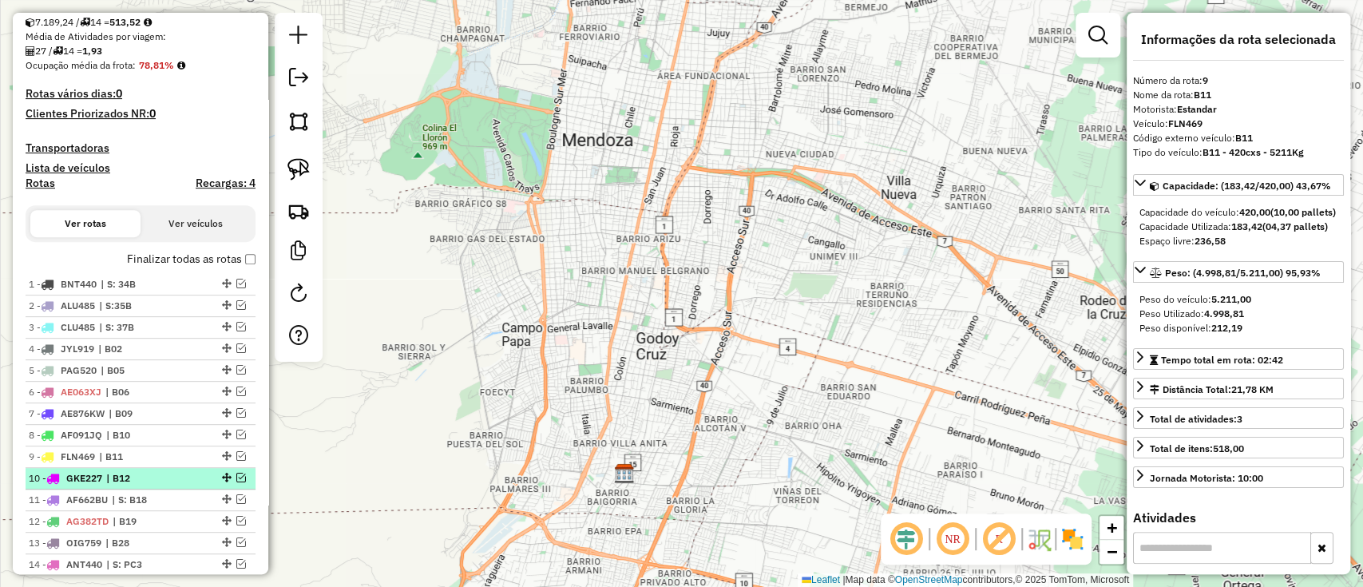
click at [176, 474] on span "| B12" at bounding box center [142, 478] width 73 height 14
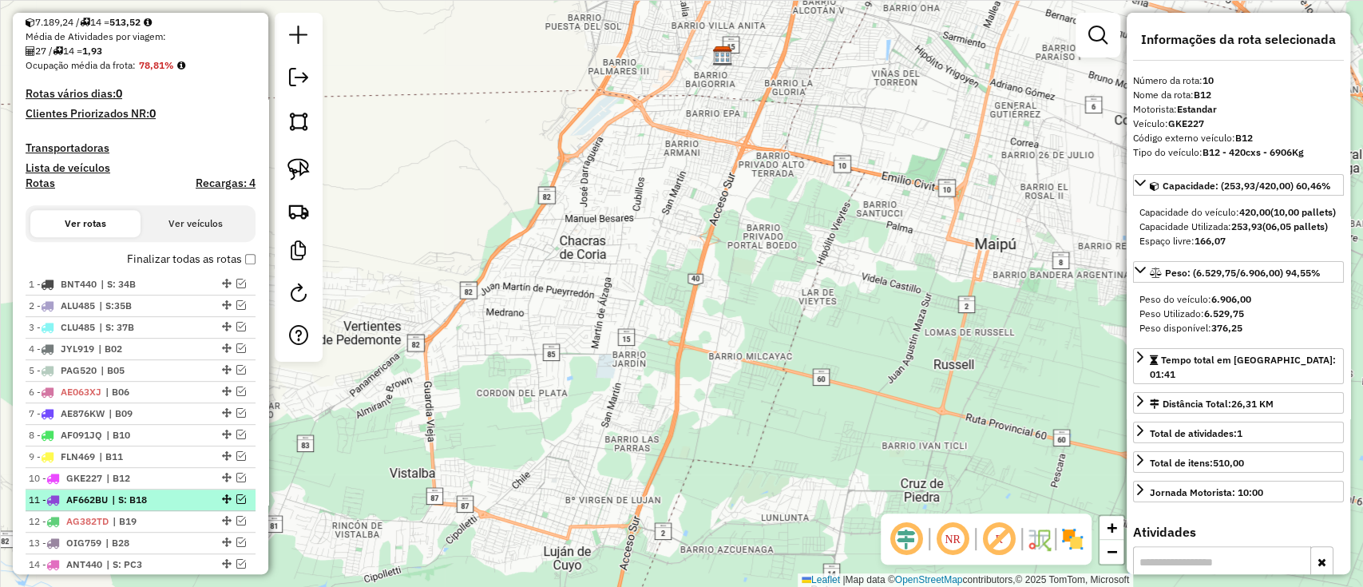
click at [172, 493] on span "| S: B18" at bounding box center [148, 500] width 73 height 14
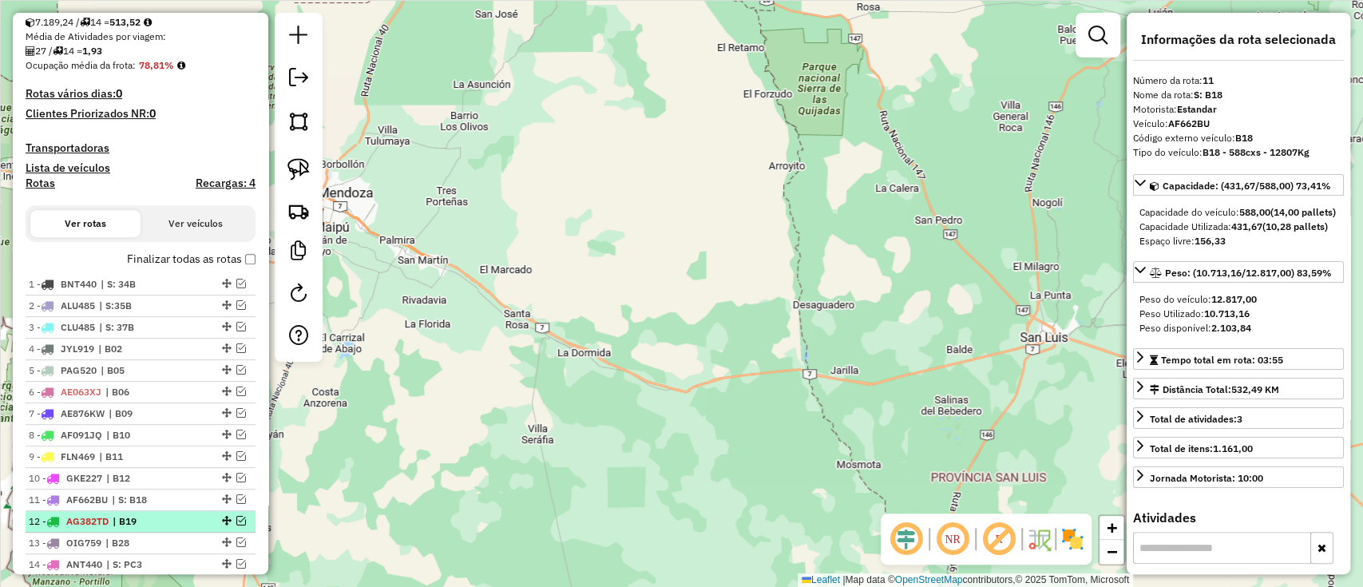
click at [169, 511] on li "12 - AG382TD | B19" at bounding box center [141, 522] width 230 height 22
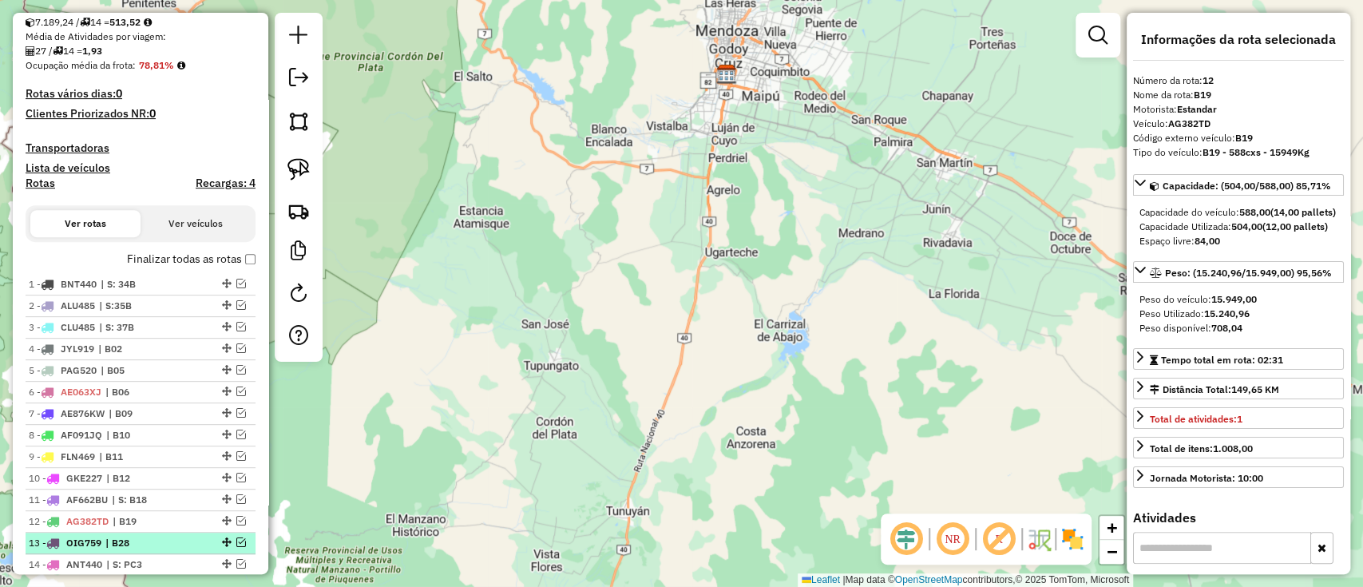
click at [158, 537] on span "| B28" at bounding box center [141, 543] width 73 height 14
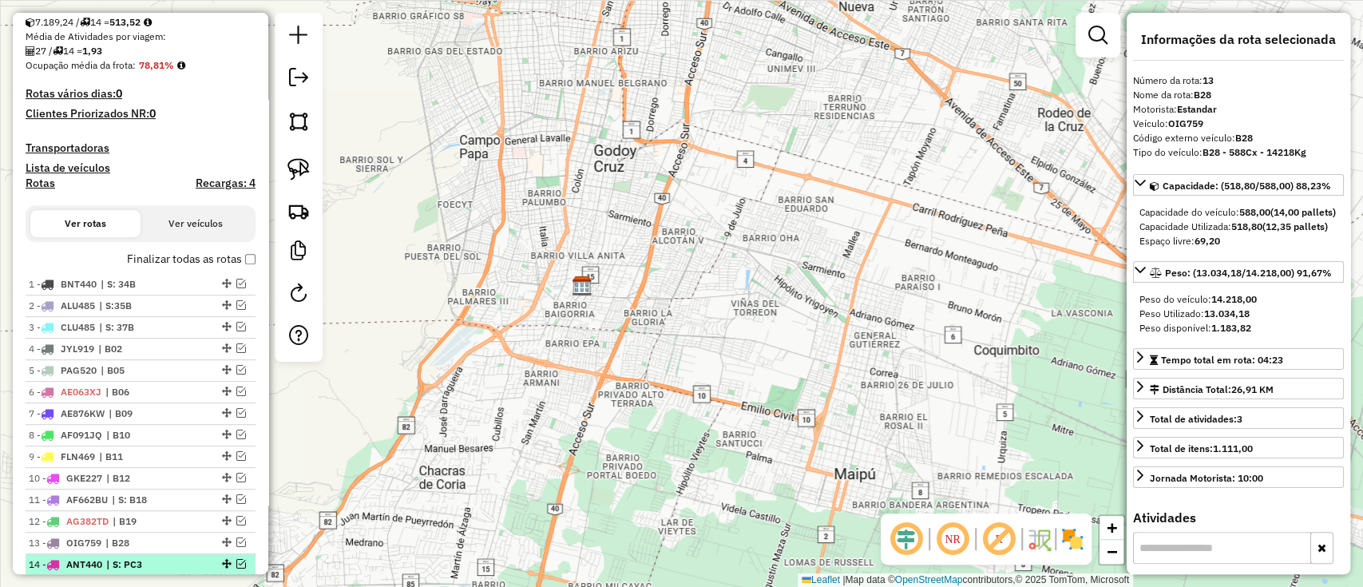
click at [161, 560] on span "| S: PC3" at bounding box center [142, 564] width 73 height 14
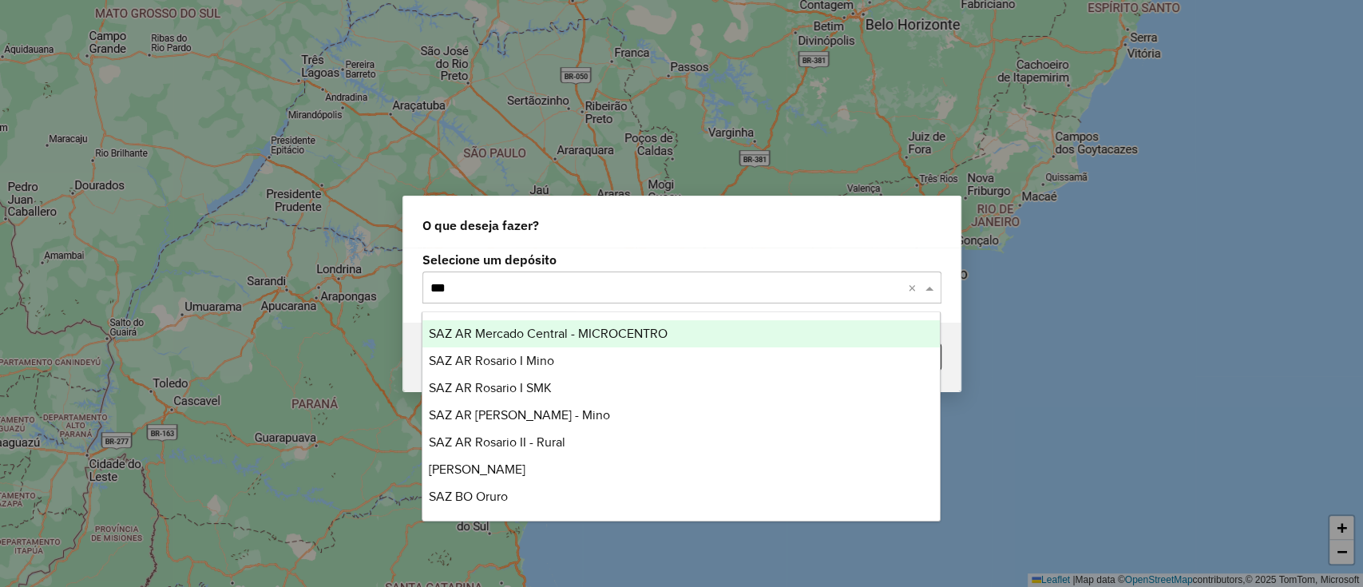
type input "****"
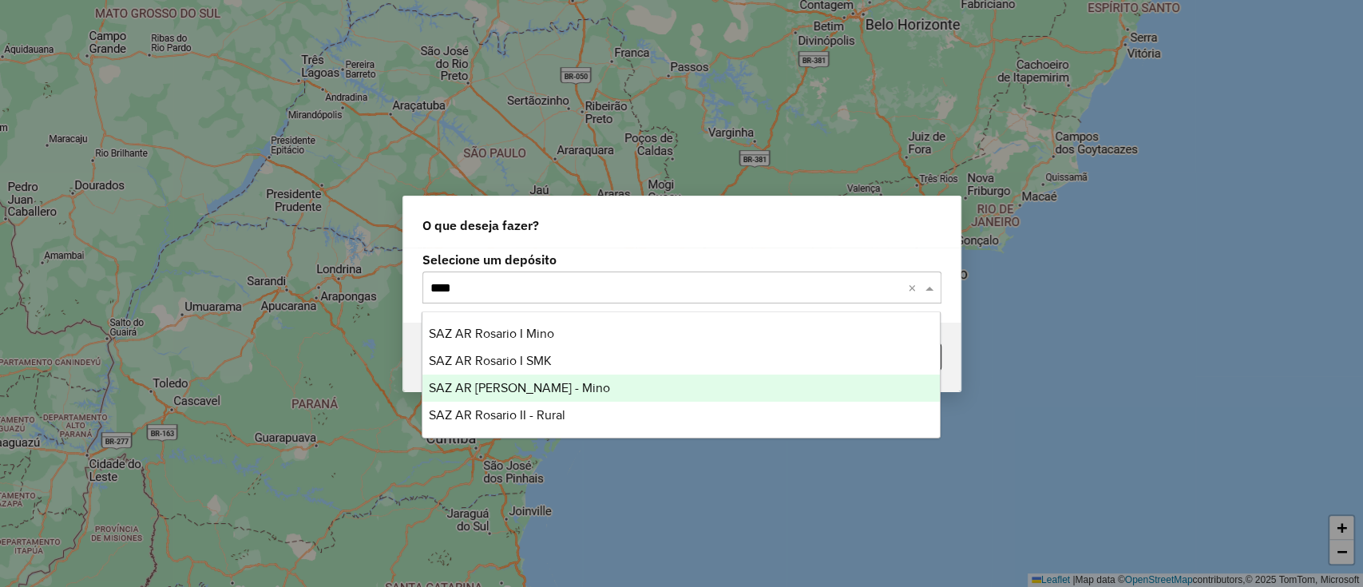
click at [541, 390] on span "SAZ AR Rosario II - Mino" at bounding box center [519, 388] width 181 height 14
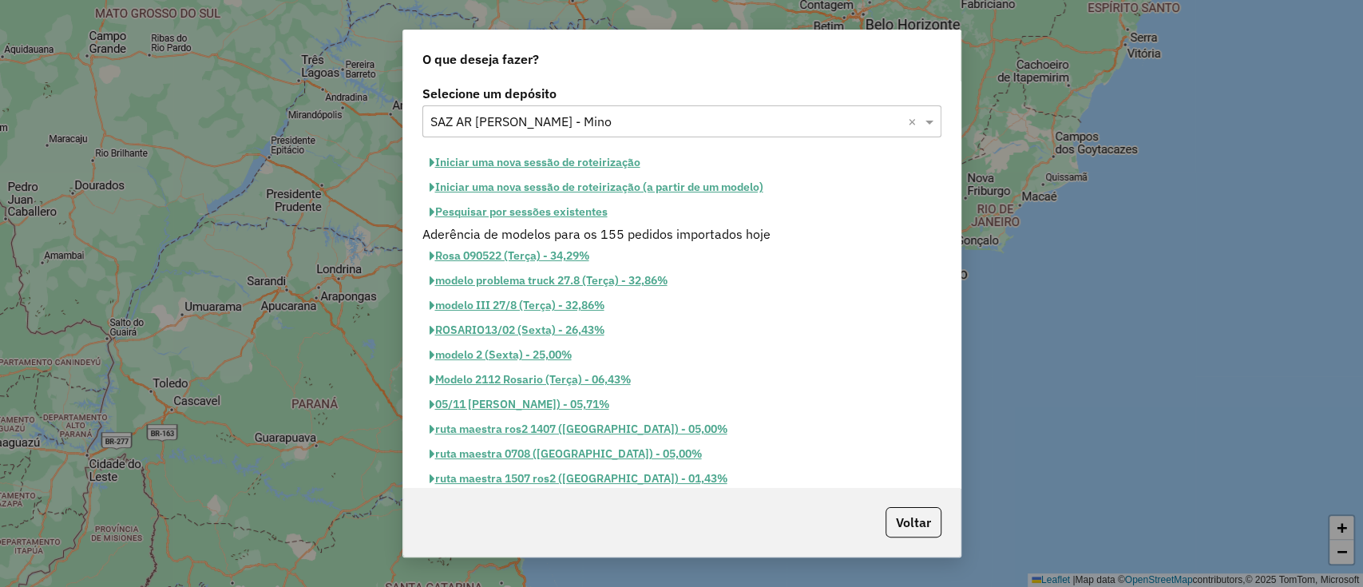
click at [513, 160] on button "Iniciar uma nova sessão de roteirização" at bounding box center [534, 162] width 225 height 25
select select "*"
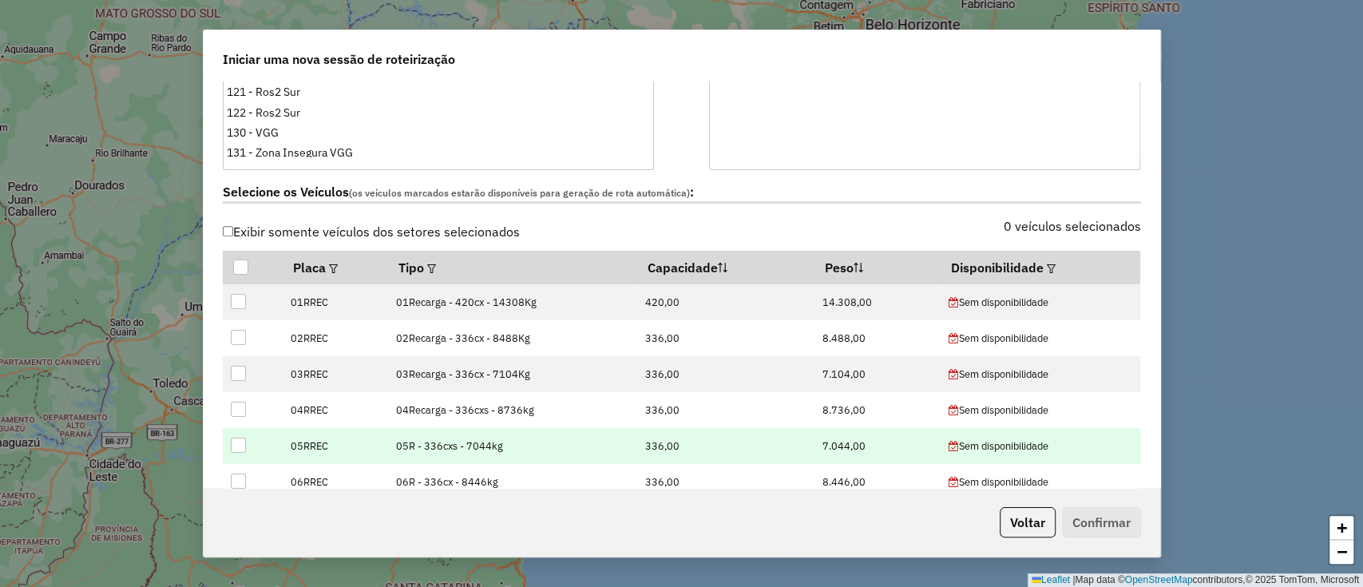
scroll to position [532, 0]
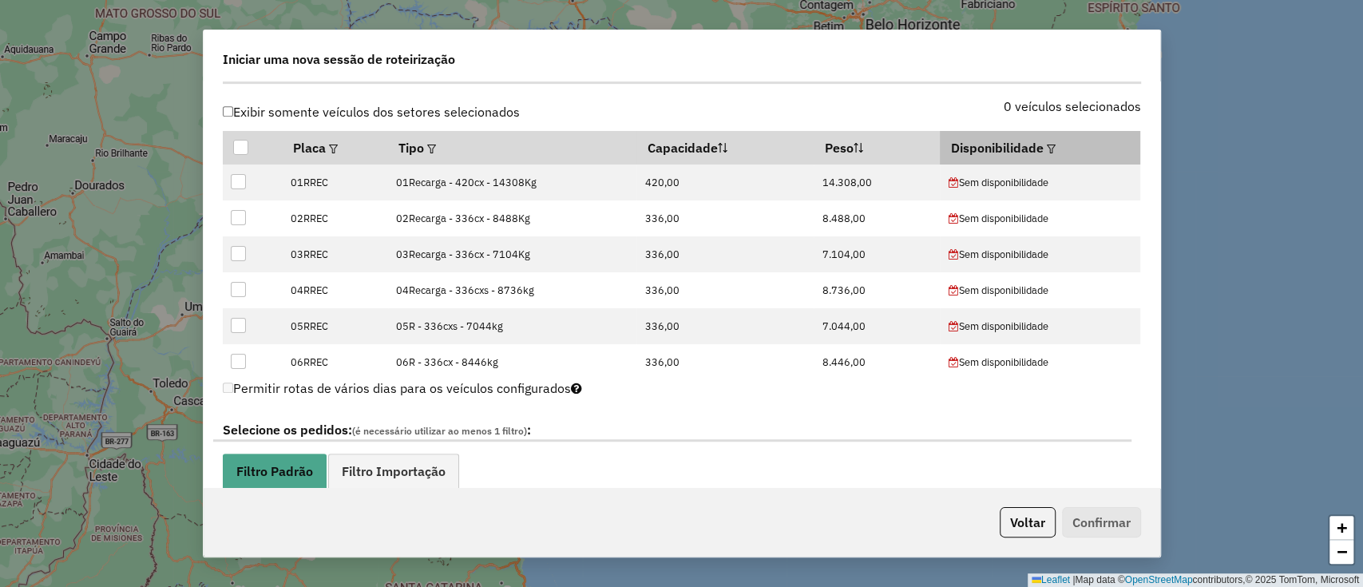
click at [1047, 145] on em at bounding box center [1051, 149] width 9 height 9
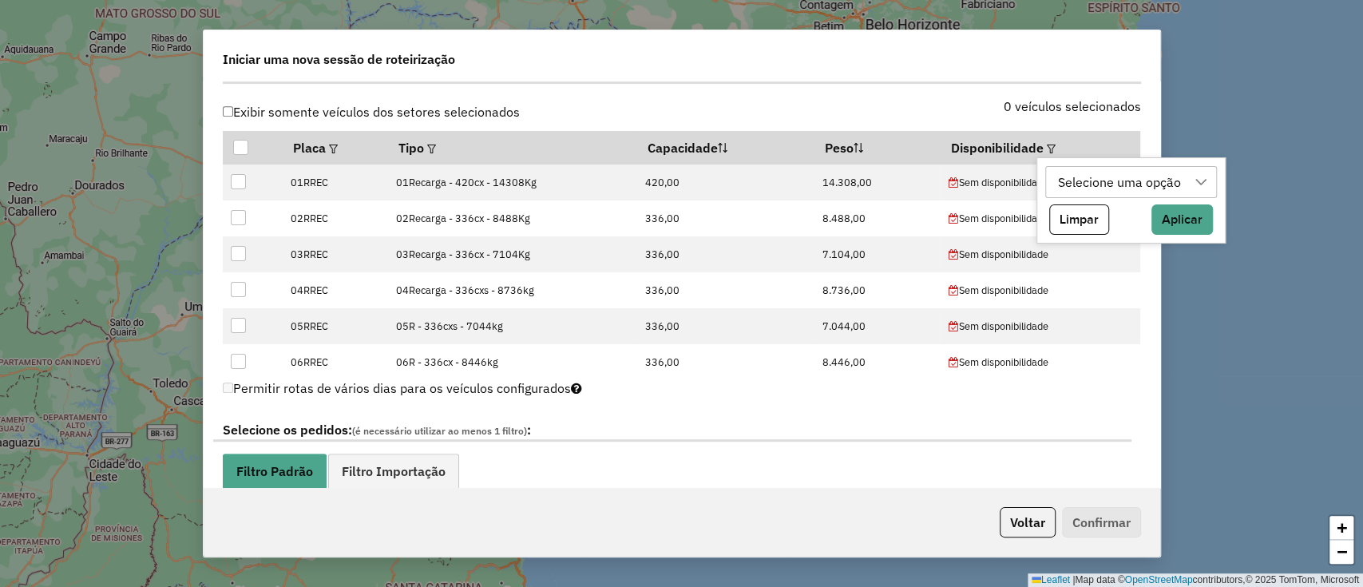
click at [1071, 184] on div "Selecione uma opção" at bounding box center [1119, 182] width 134 height 30
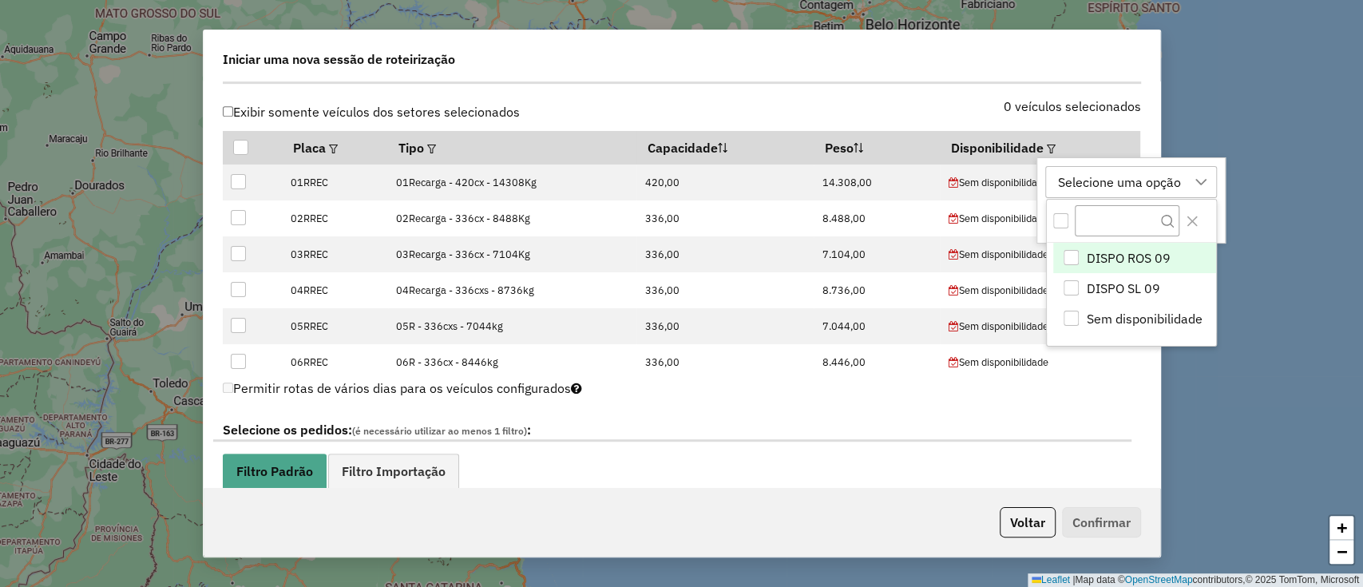
click at [1105, 261] on span "DISPO ROS 09" at bounding box center [1128, 257] width 84 height 19
click at [1101, 178] on div "DISPO ROS 09" at bounding box center [1099, 182] width 95 height 30
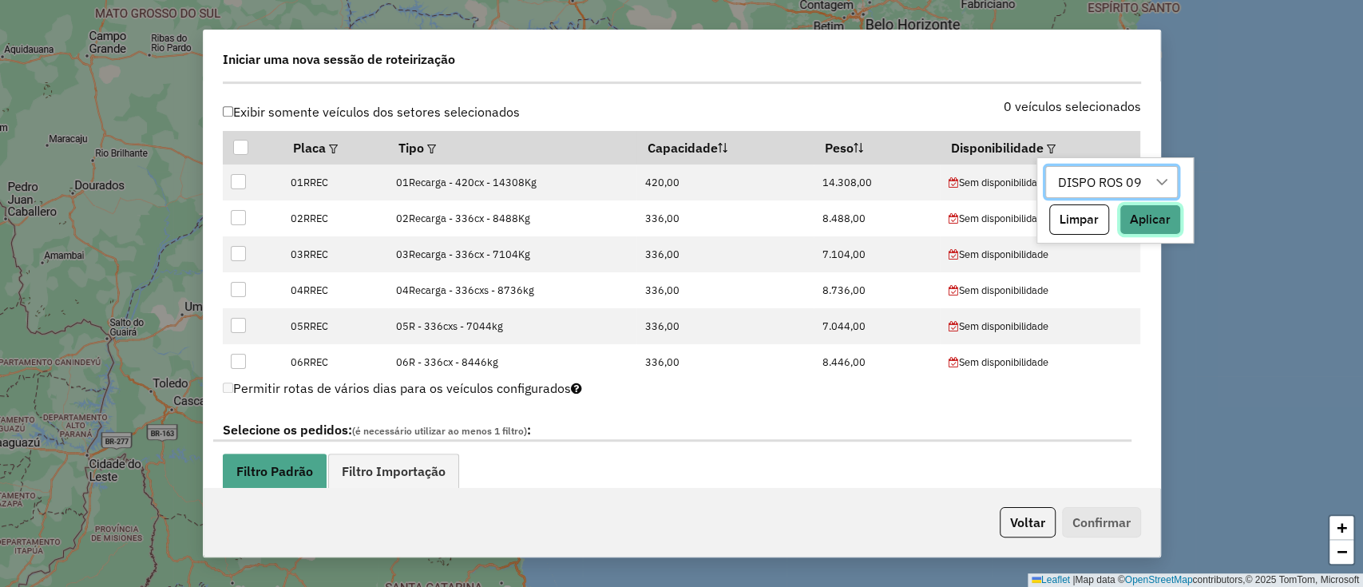
click at [1143, 214] on button "Aplicar" at bounding box center [1149, 219] width 61 height 30
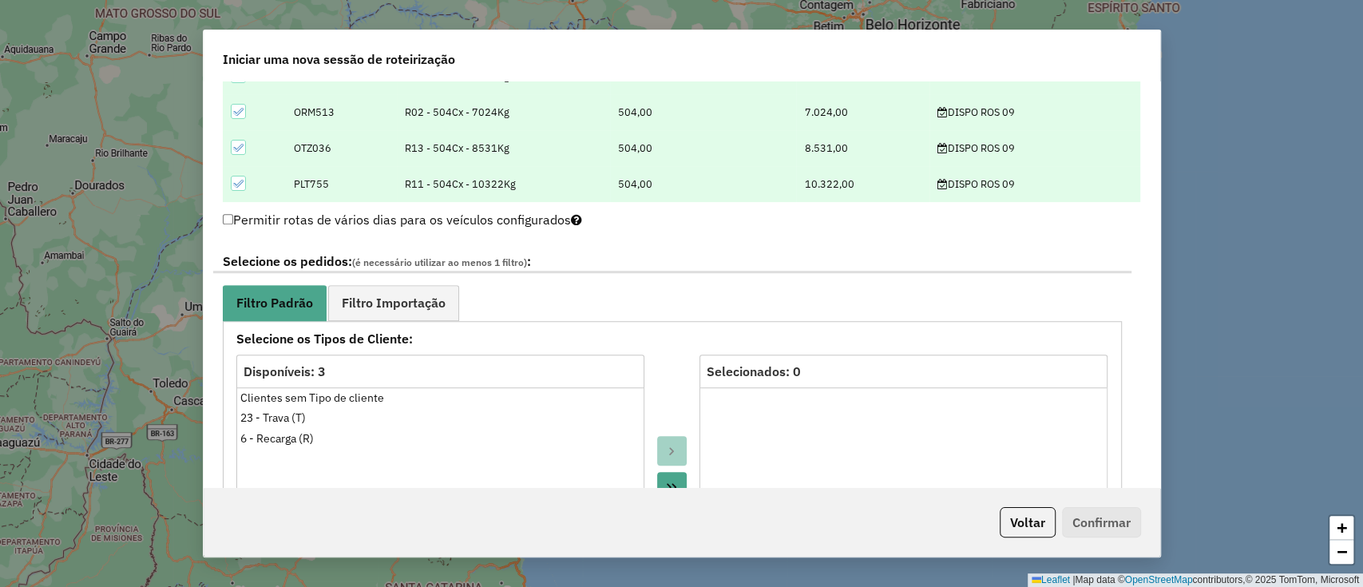
scroll to position [745, 0]
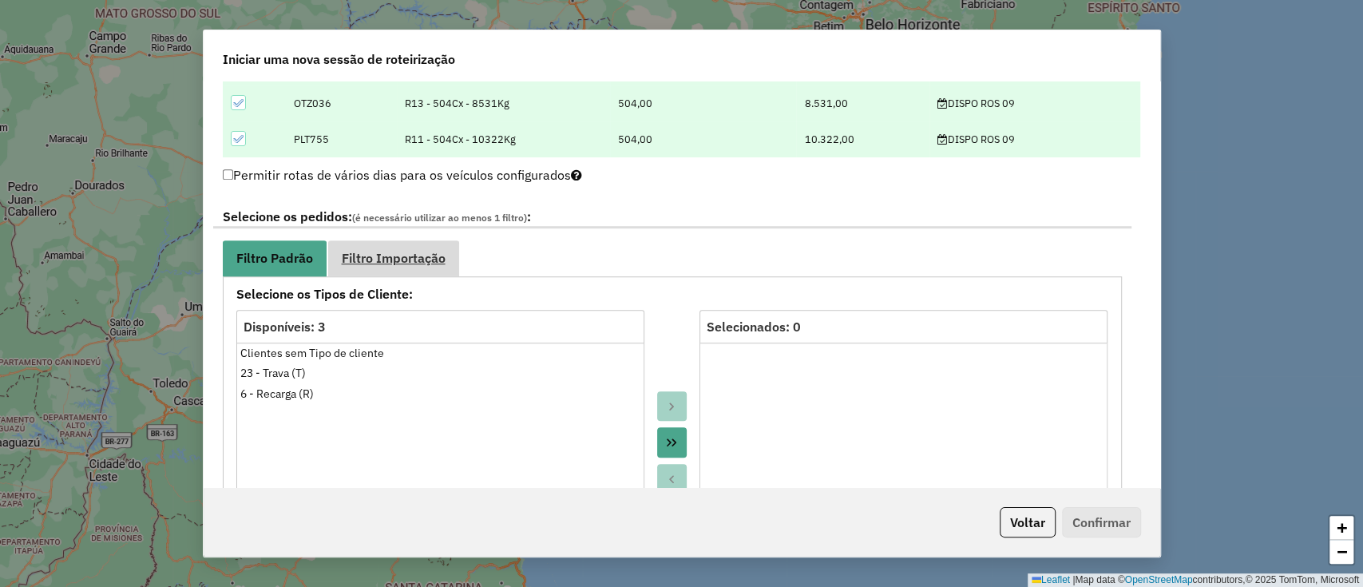
click at [402, 264] on link "Filtro Importação" at bounding box center [393, 258] width 131 height 36
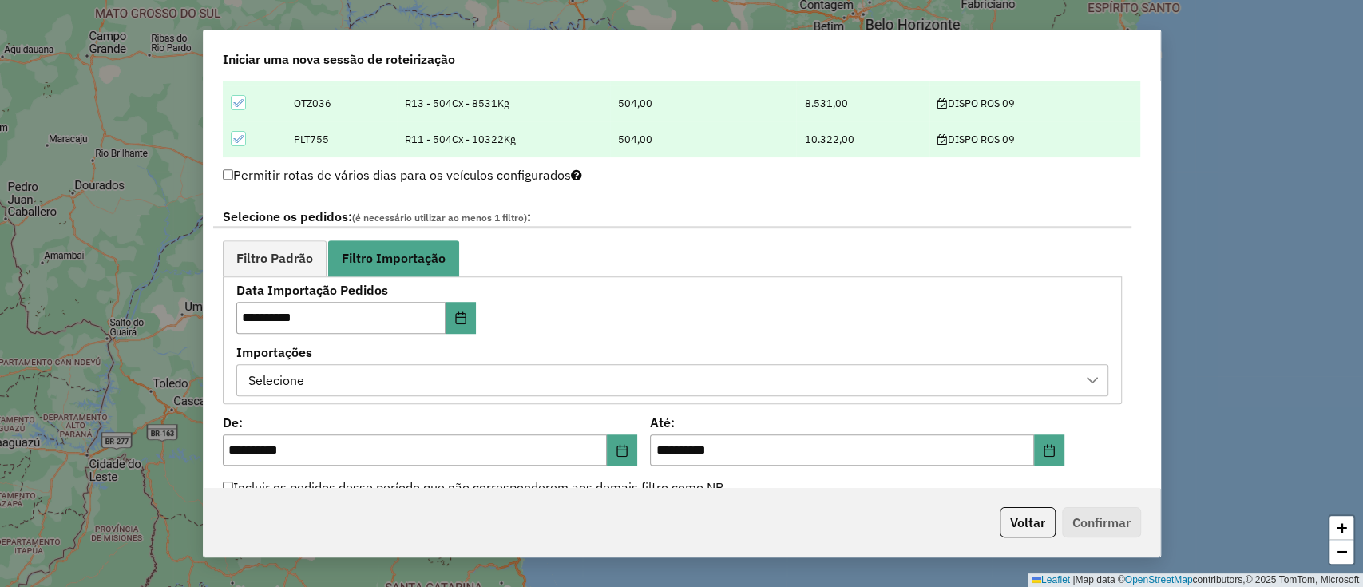
click at [615, 386] on div "Selecione" at bounding box center [661, 380] width 834 height 30
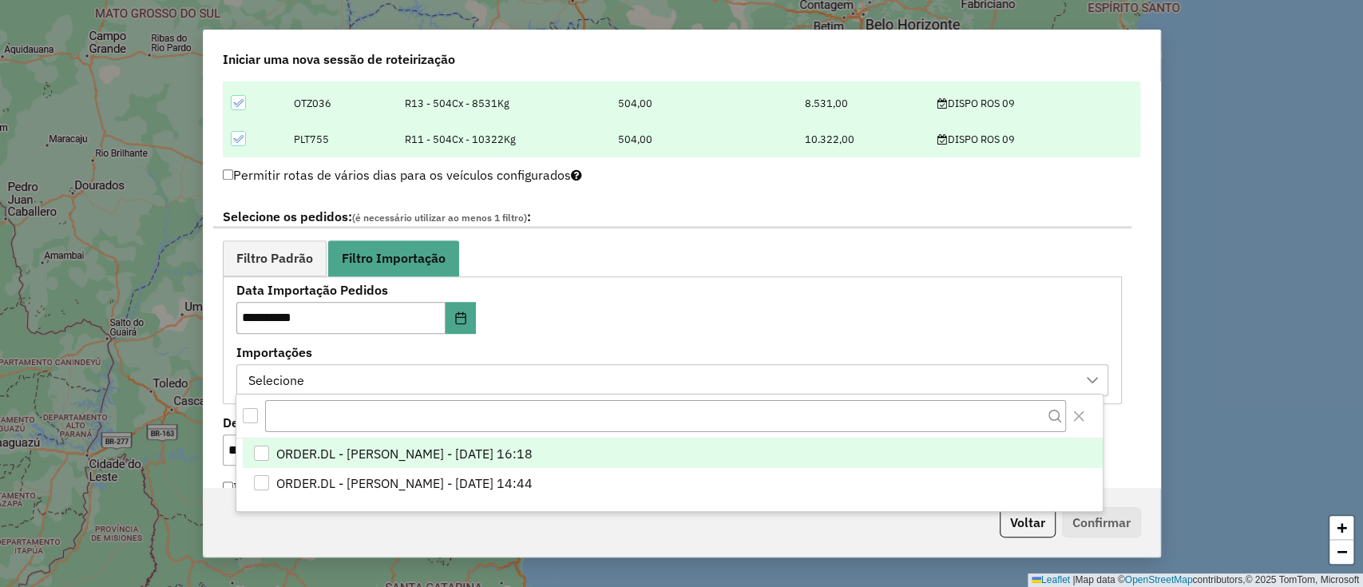
scroll to position [12, 72]
click at [533, 444] on span "ORDER.DL - LETICIA EMILY OLIVEIRA DE LIMA - 08/09/2025 16:18" at bounding box center [404, 453] width 256 height 19
drag, startPoint x: 702, startPoint y: 335, endPoint x: 717, endPoint y: 332, distance: 15.5
click at [705, 335] on div "**********" at bounding box center [672, 339] width 872 height 111
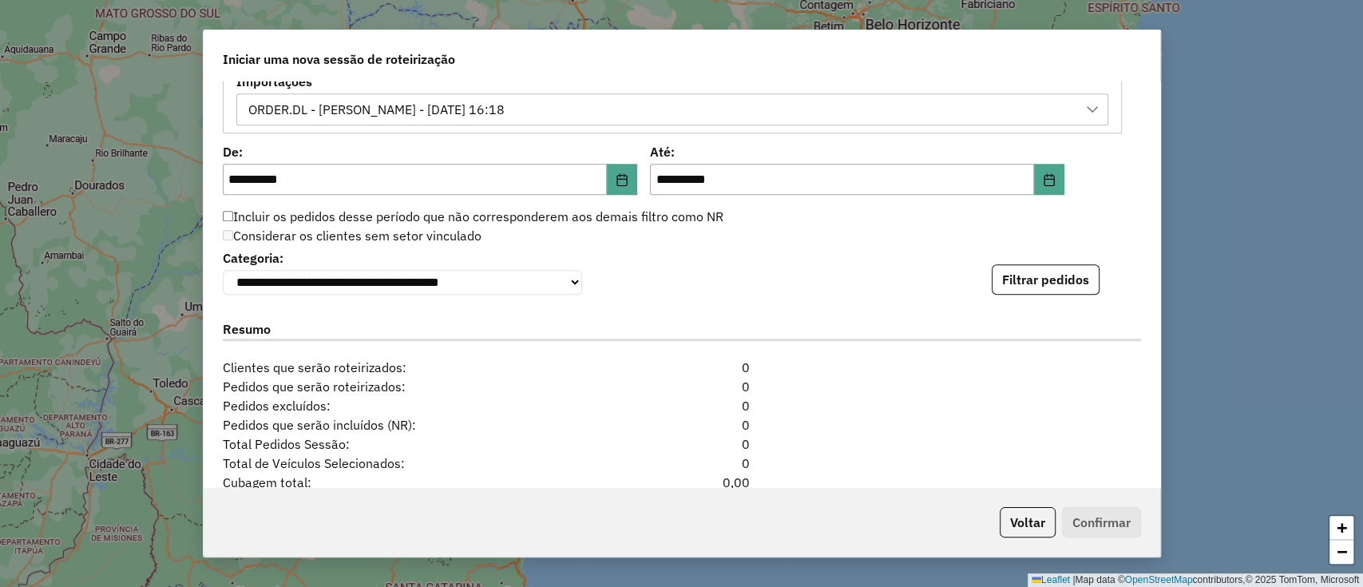
scroll to position [1064, 0]
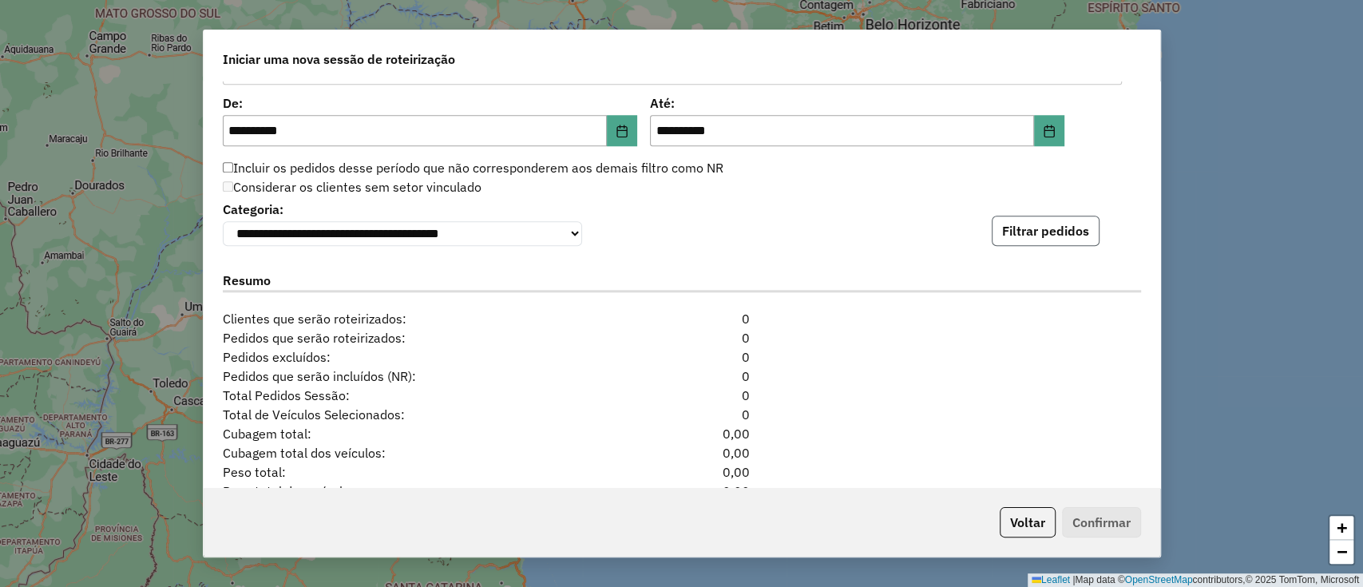
click at [1037, 229] on button "Filtrar pedidos" at bounding box center [1046, 231] width 108 height 30
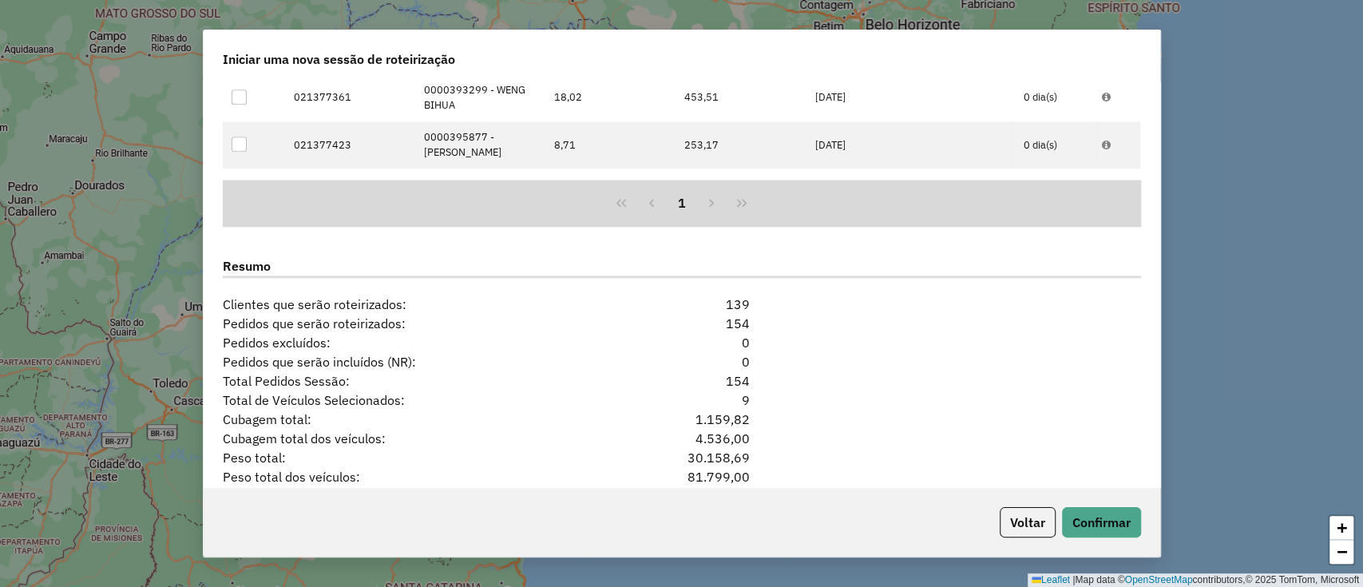
scroll to position [1480, 0]
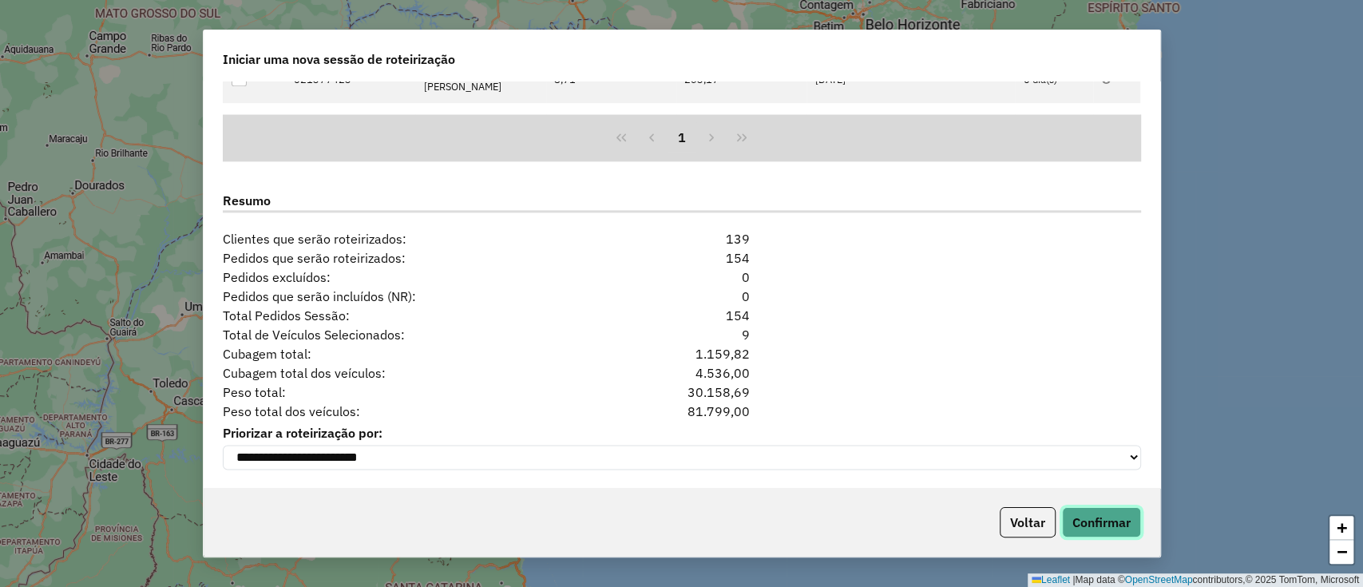
click at [1119, 517] on button "Confirmar" at bounding box center [1101, 522] width 79 height 30
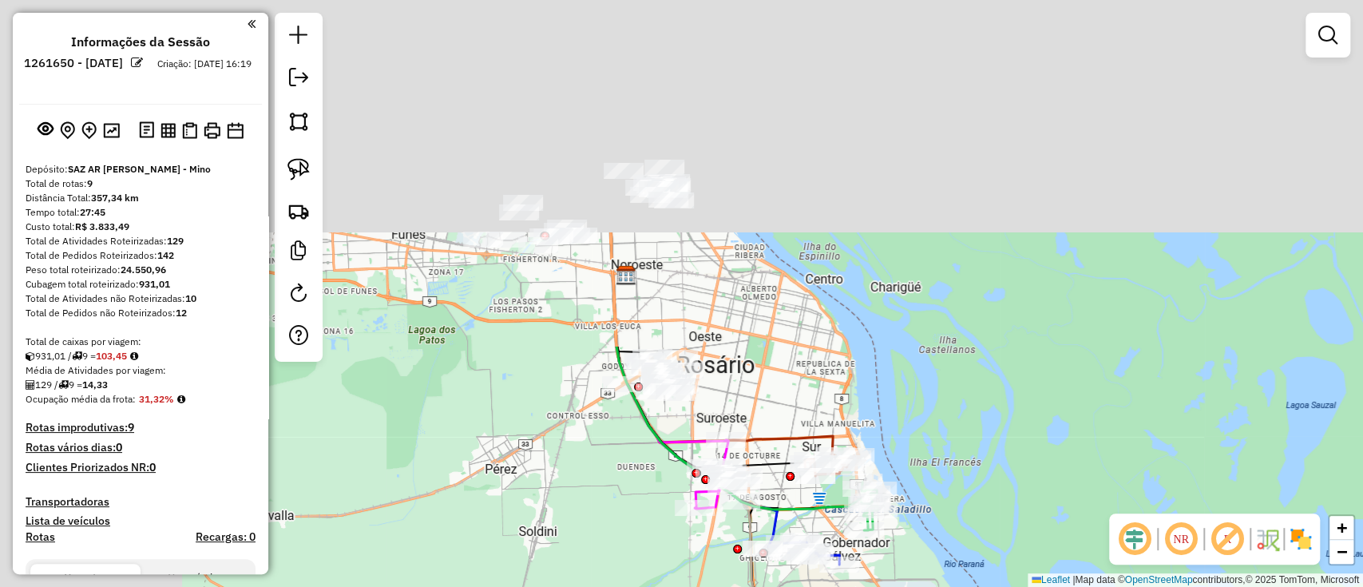
drag, startPoint x: 591, startPoint y: 232, endPoint x: 739, endPoint y: 546, distance: 347.5
click at [779, 586] on html "Aguarde... Pop-up bloqueado! Seu navegador bloqueou automáticamente a abertura …" at bounding box center [681, 293] width 1363 height 587
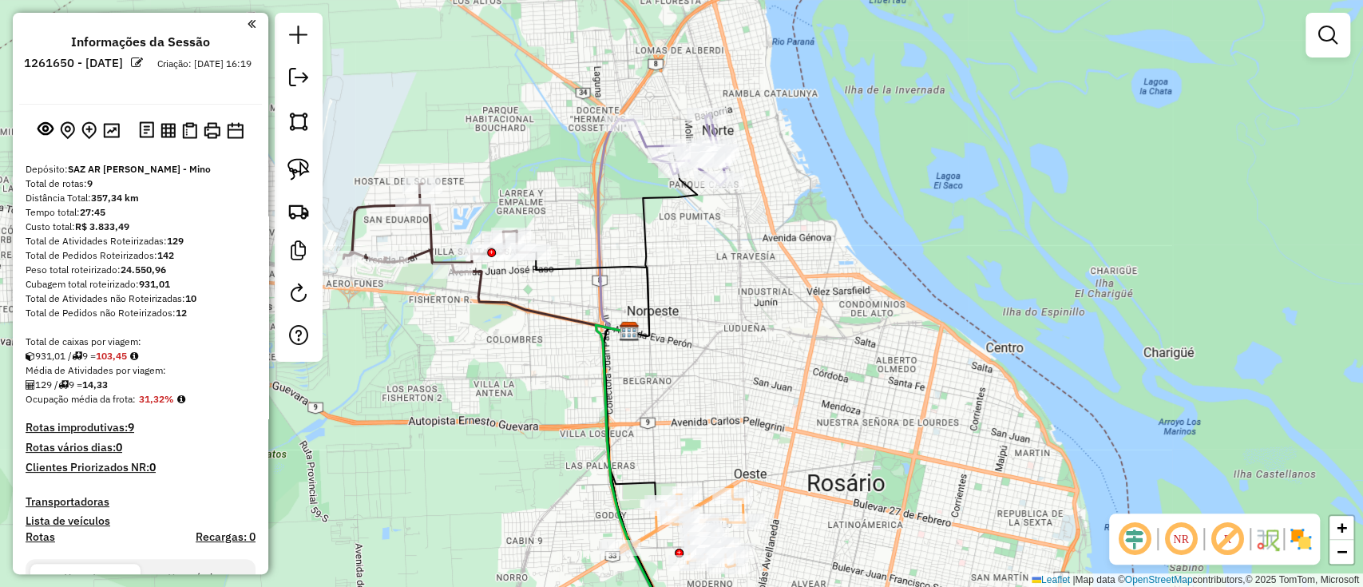
click at [606, 150] on icon at bounding box center [613, 225] width 30 height 213
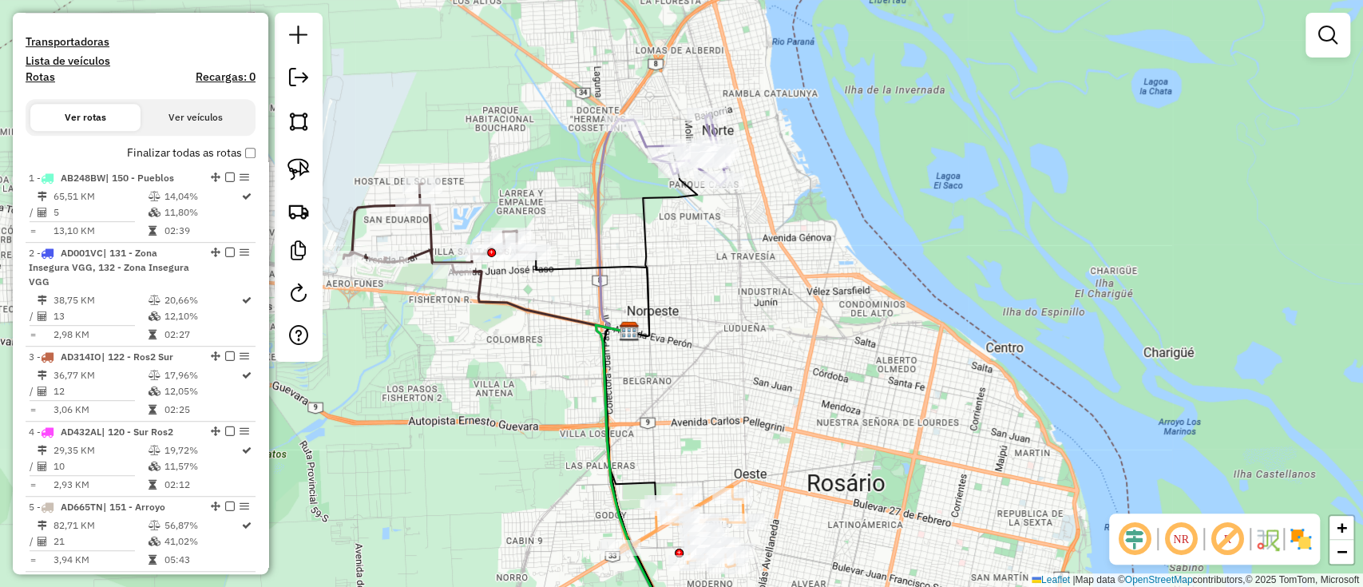
select select "**********"
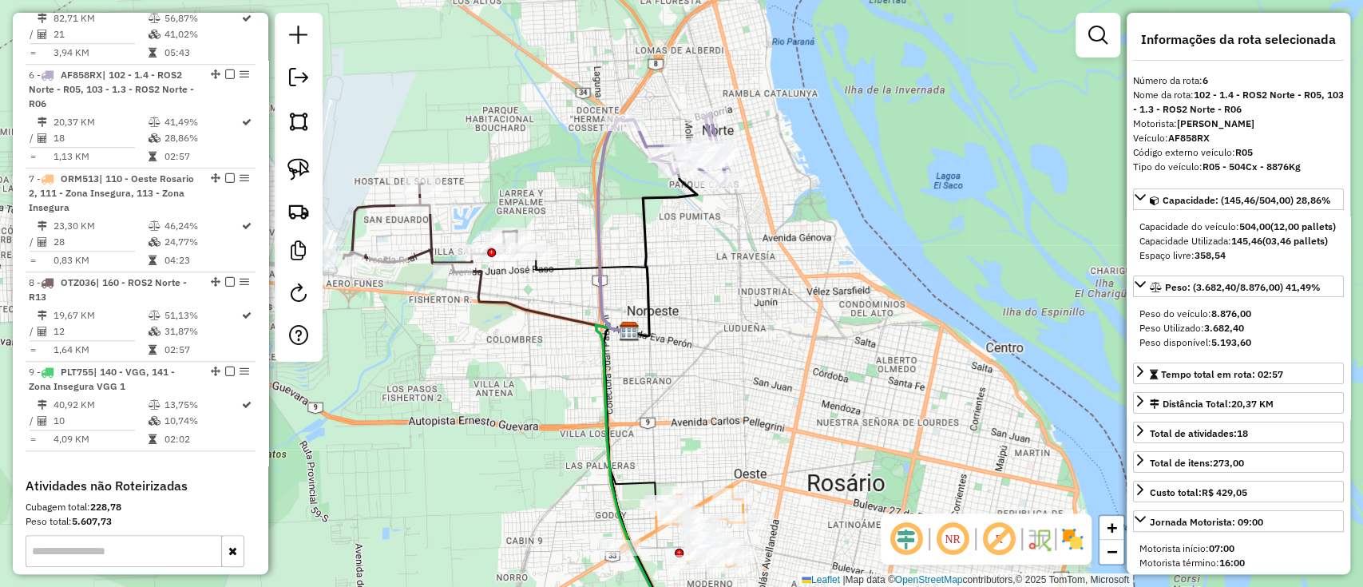
scroll to position [1017, 0]
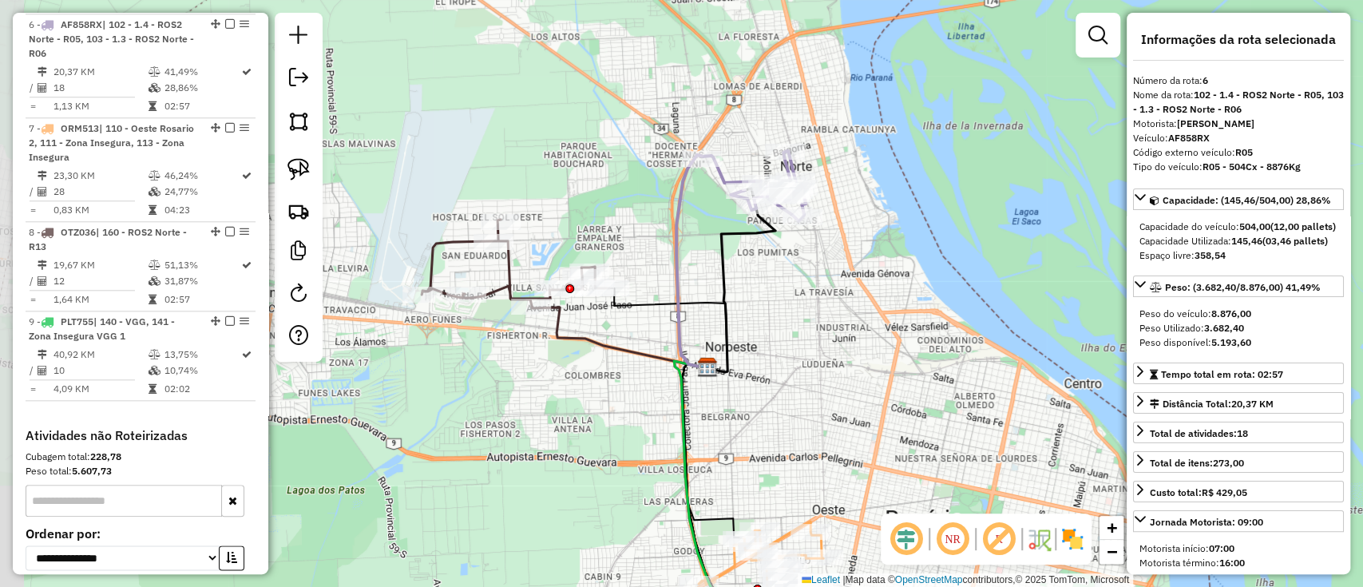
drag, startPoint x: 592, startPoint y: 181, endPoint x: 671, endPoint y: 217, distance: 86.1
click at [676, 217] on icon at bounding box center [691, 261] width 30 height 213
click at [597, 344] on icon at bounding box center [619, 337] width 175 height 61
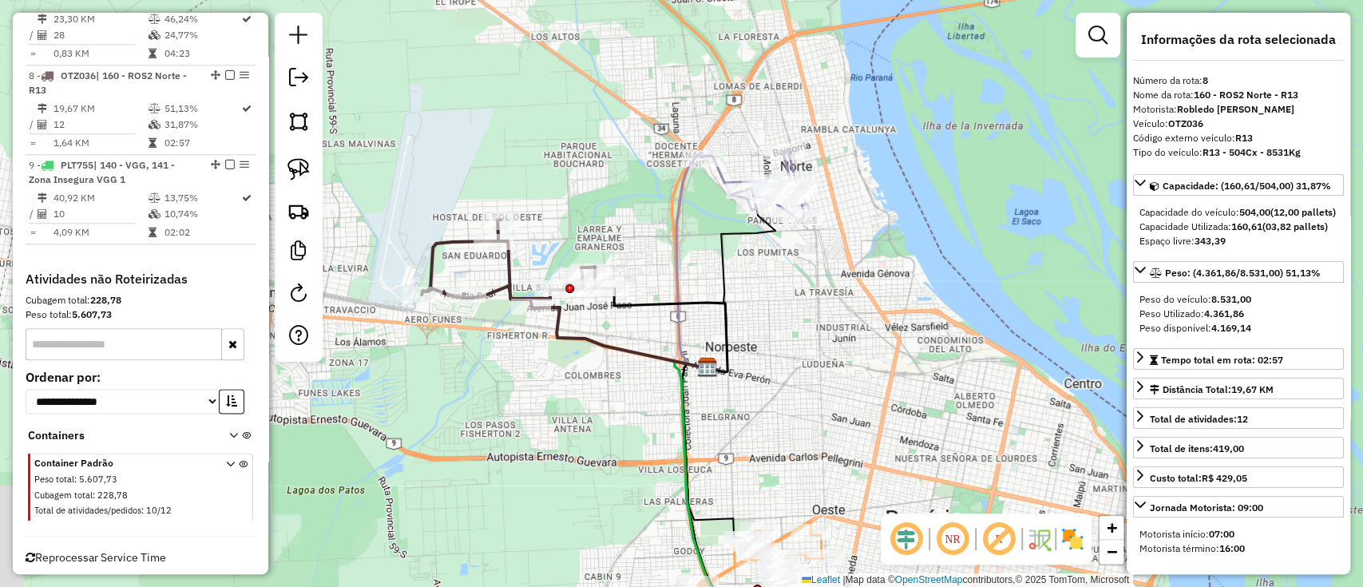
scroll to position [1199, 0]
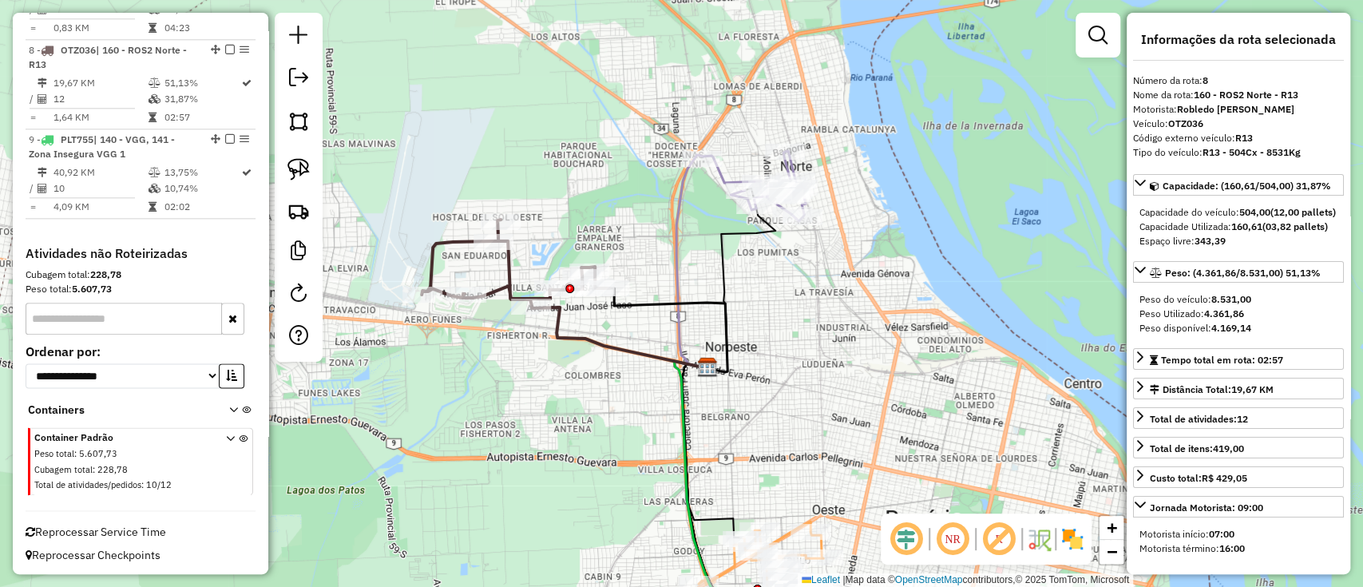
click at [682, 196] on icon at bounding box center [691, 261] width 30 height 213
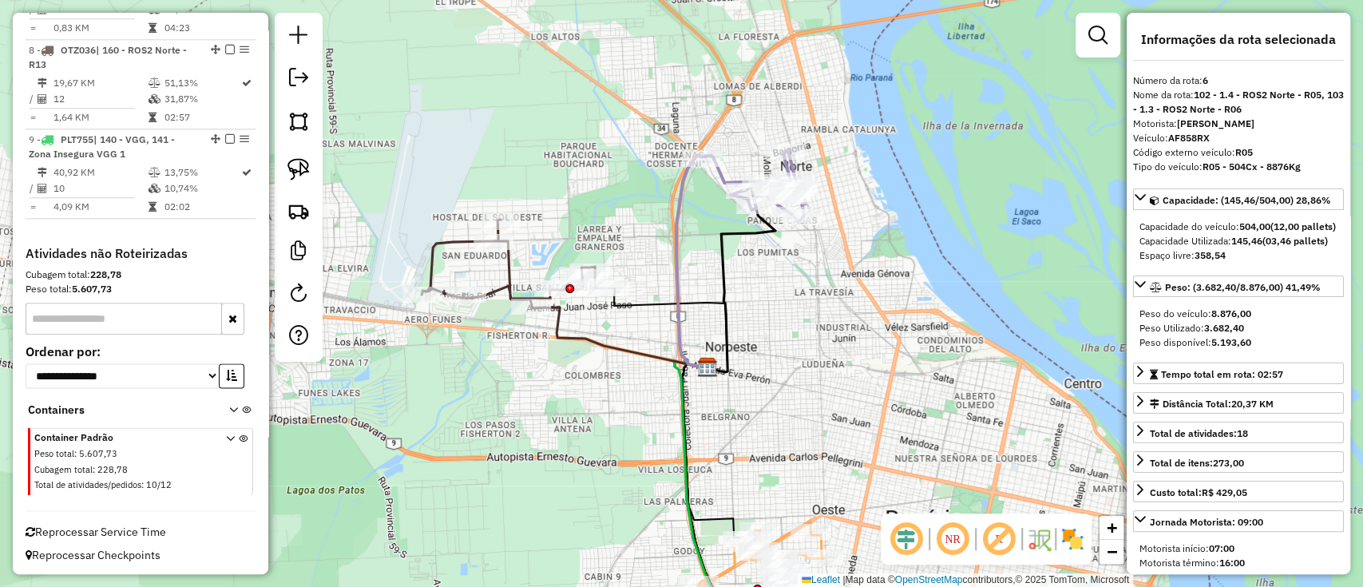
scroll to position [1017, 0]
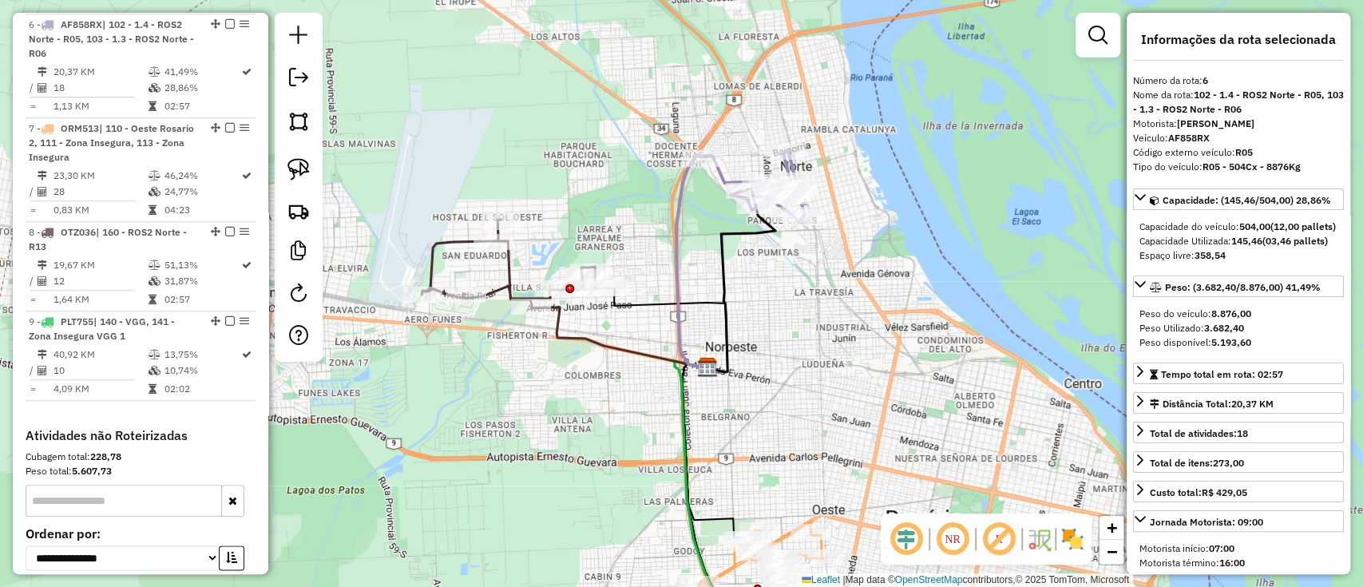
click at [612, 347] on icon at bounding box center [619, 337] width 175 height 61
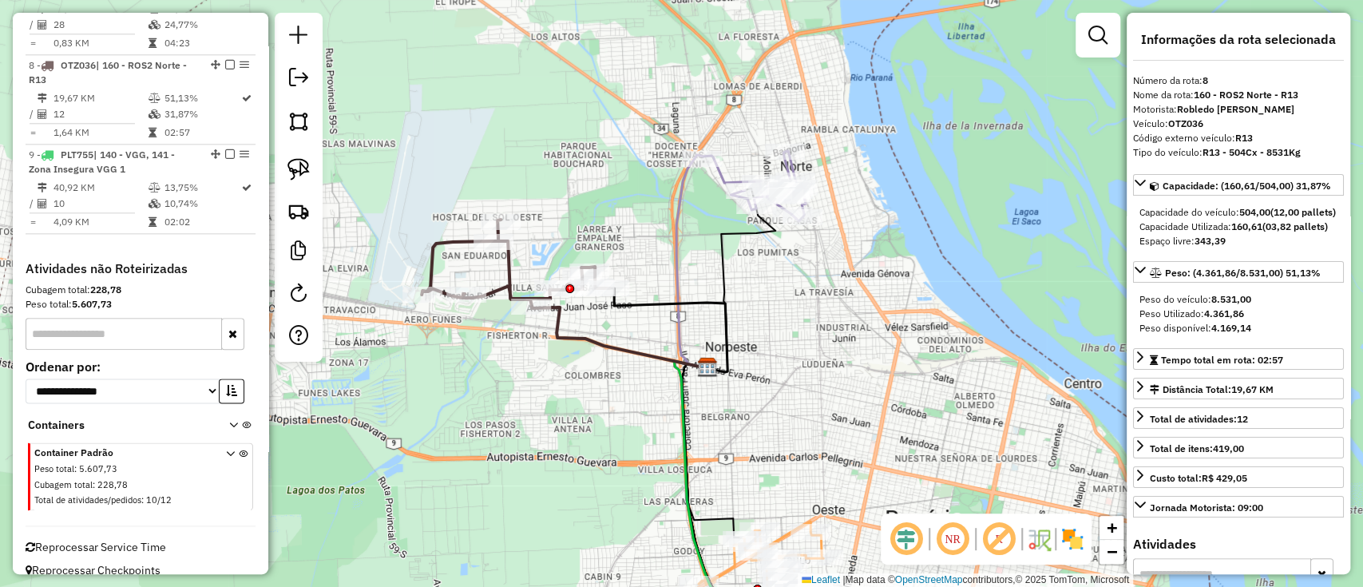
scroll to position [1199, 0]
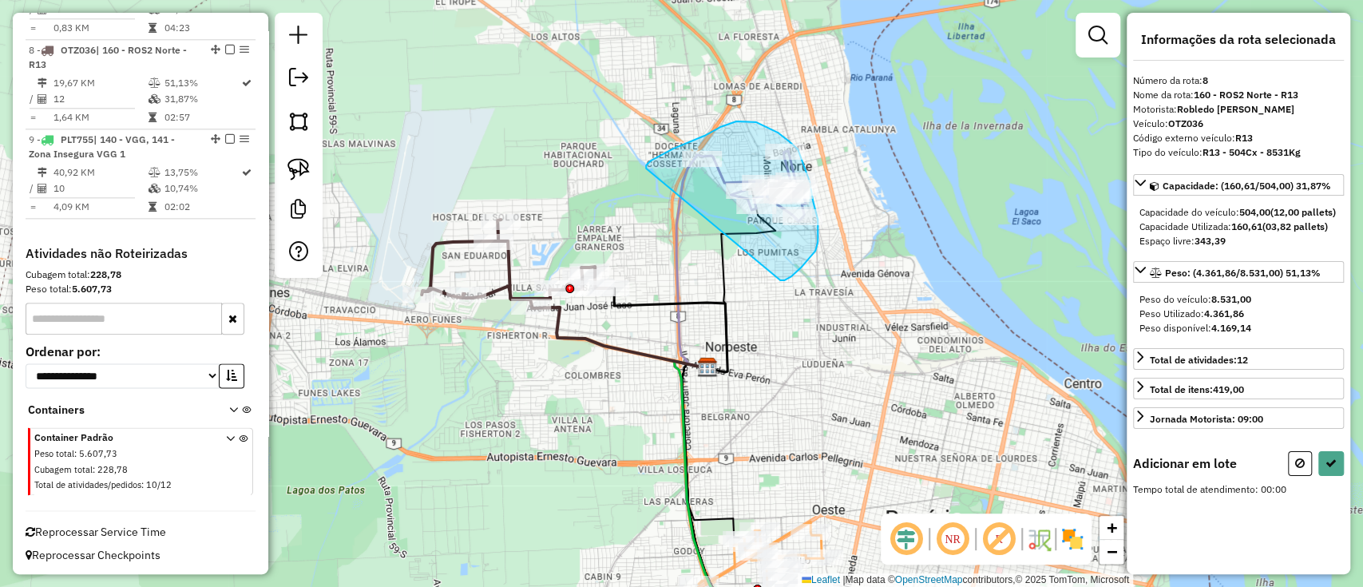
drag, startPoint x: 720, startPoint y: 127, endPoint x: 765, endPoint y: 284, distance: 163.5
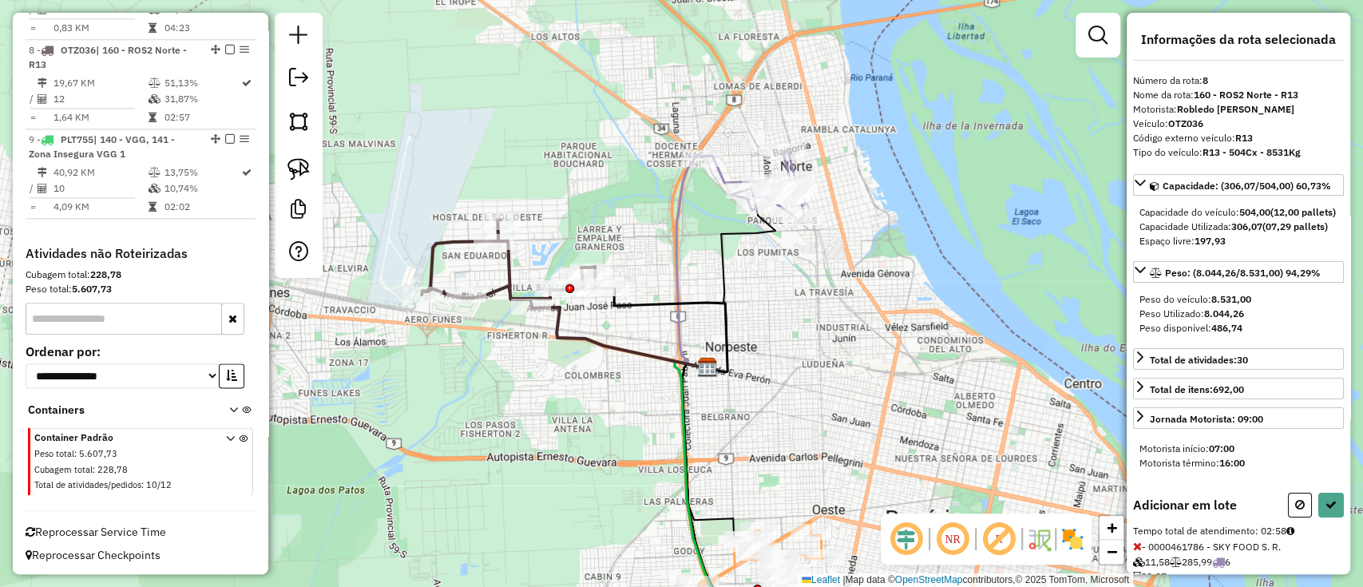
select select "**********"
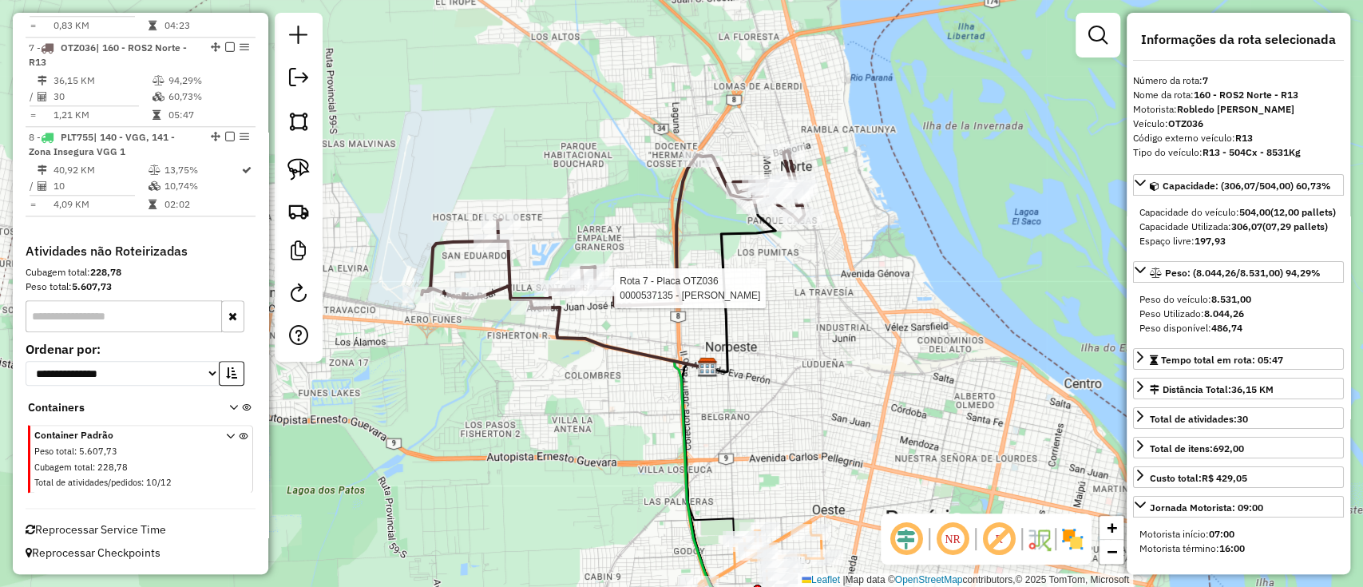
scroll to position [1095, 0]
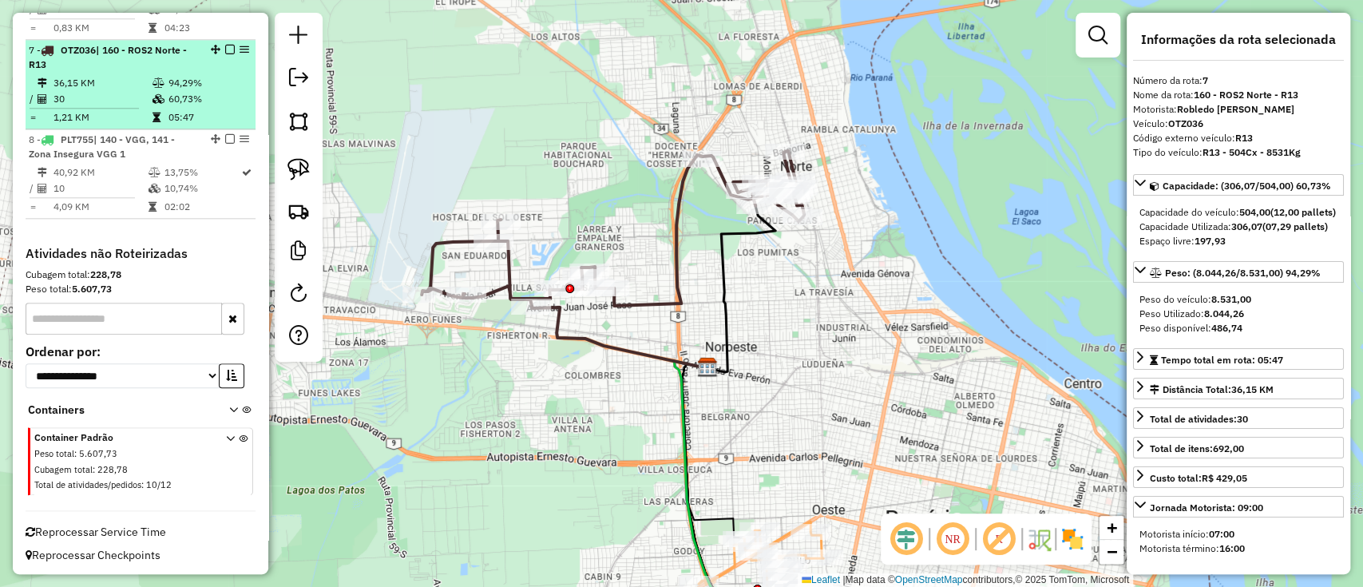
click at [228, 50] on em at bounding box center [230, 50] width 10 height 10
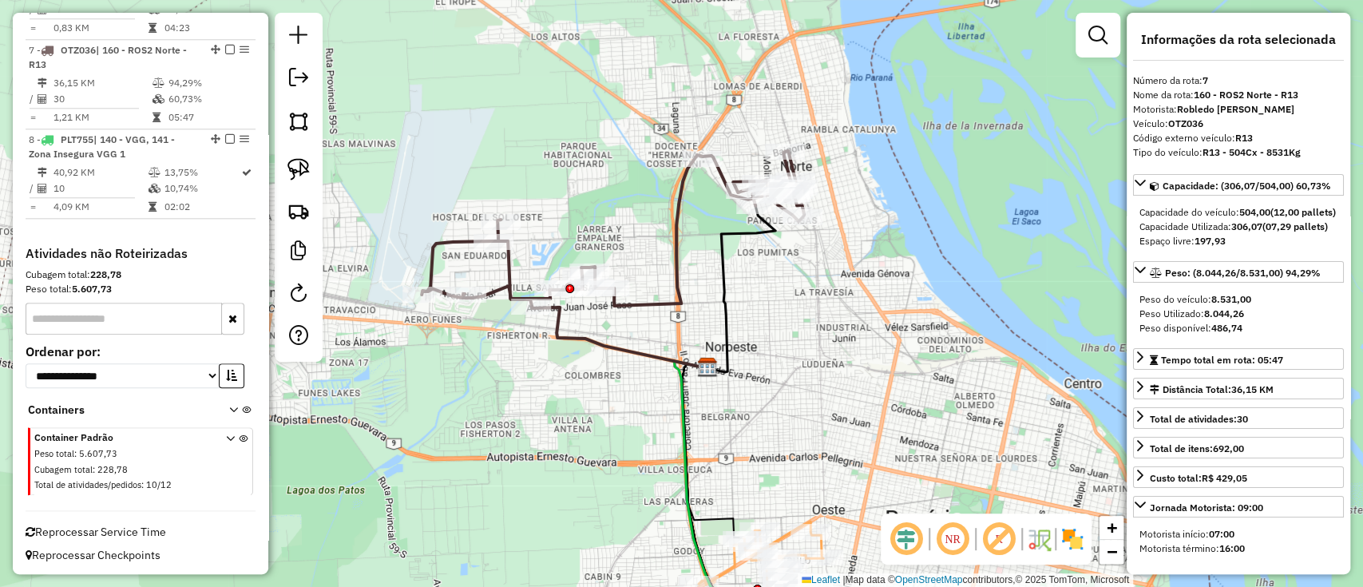
scroll to position [1028, 0]
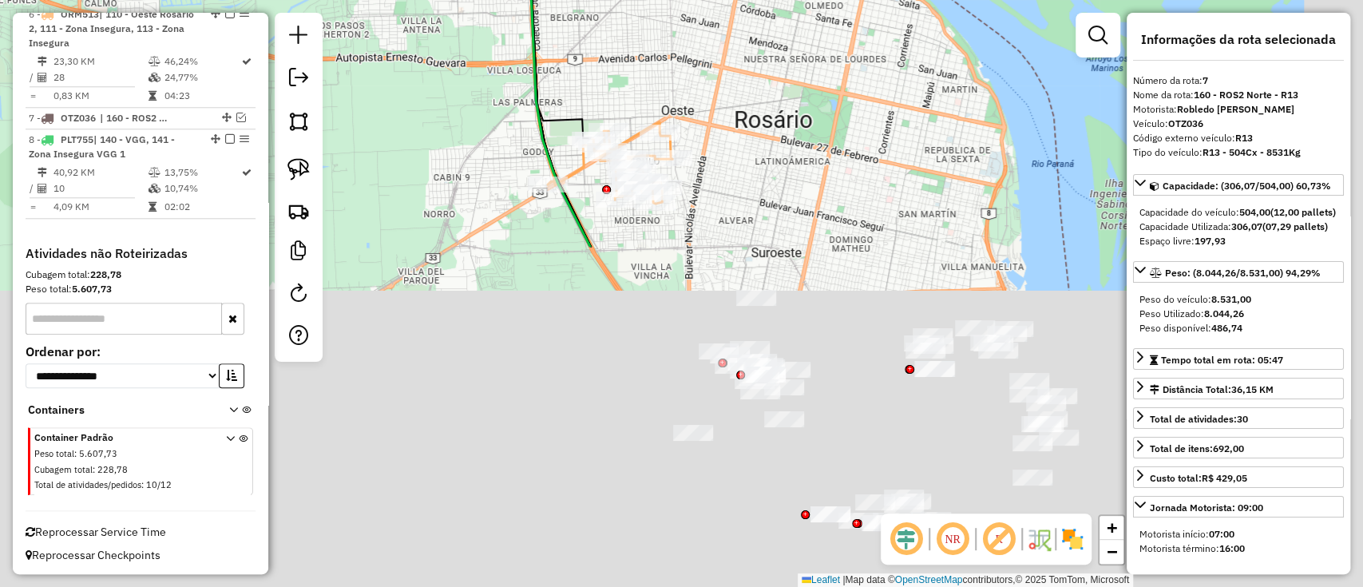
drag, startPoint x: 1008, startPoint y: 434, endPoint x: 856, endPoint y: 31, distance: 431.1
click at [856, 31] on div "Janela de atendimento Grade de atendimento Capacidade Transportadoras Veículos …" at bounding box center [681, 293] width 1363 height 587
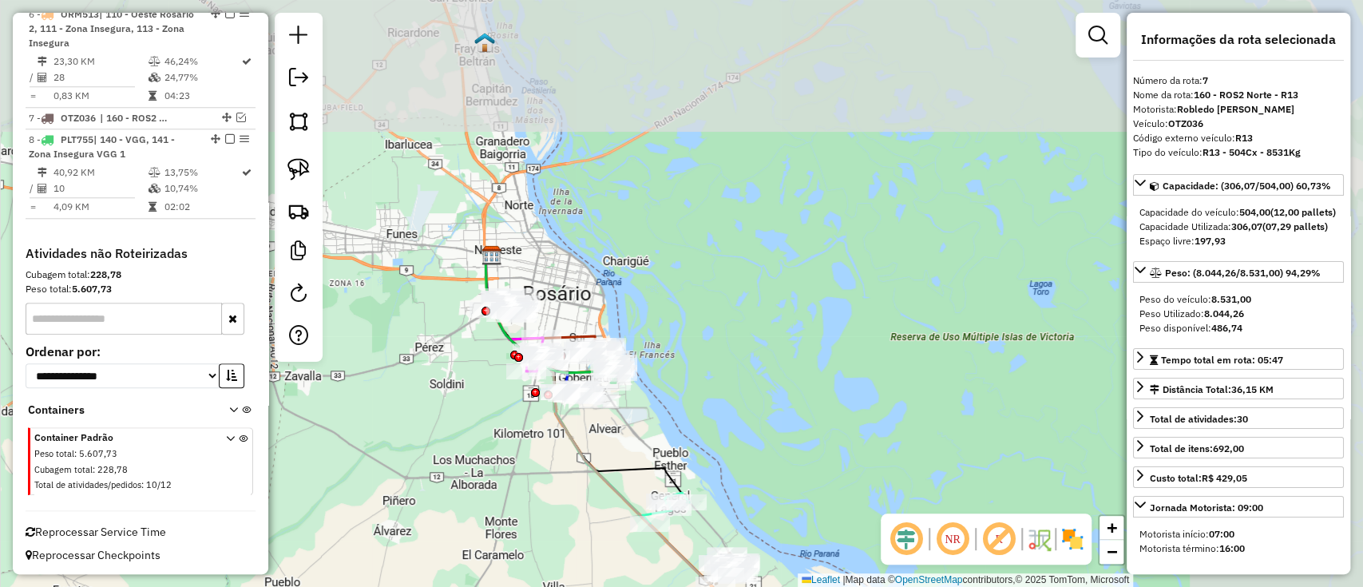
drag, startPoint x: 802, startPoint y: 397, endPoint x: 585, endPoint y: 520, distance: 248.9
click at [562, 540] on div "Janela de atendimento Grade de atendimento Capacidade Transportadoras Veículos …" at bounding box center [681, 293] width 1363 height 587
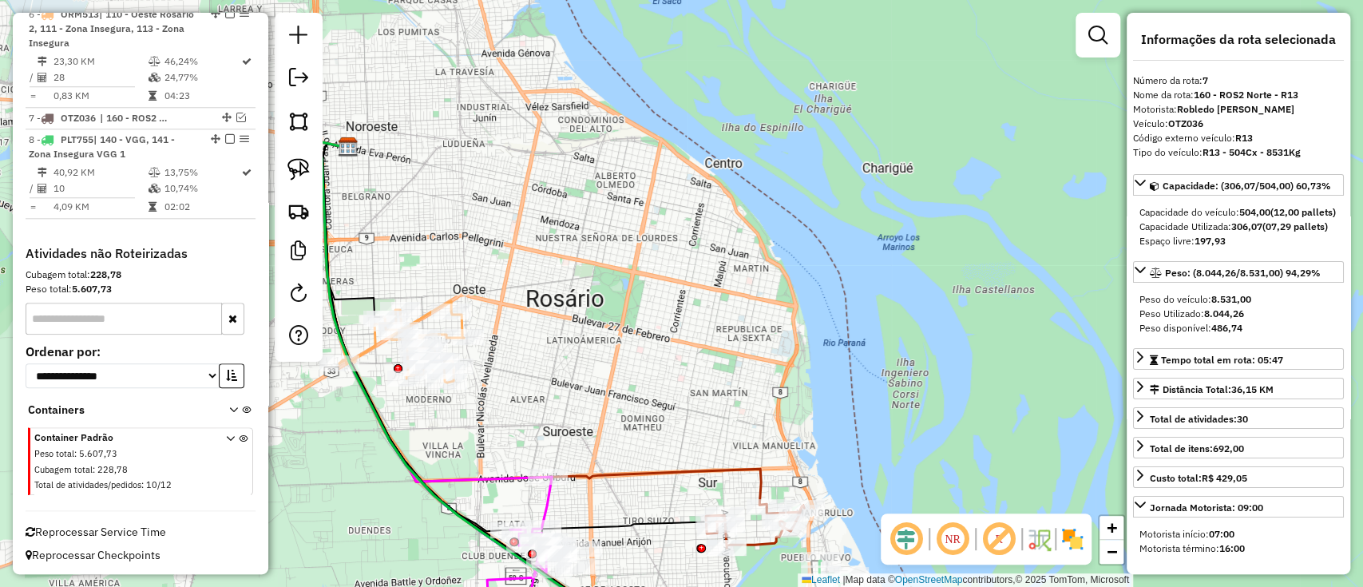
drag, startPoint x: 612, startPoint y: 386, endPoint x: 767, endPoint y: 289, distance: 182.6
click at [765, 291] on div "Janela de atendimento Grade de atendimento Capacidade Transportadoras Veículos …" at bounding box center [681, 293] width 1363 height 587
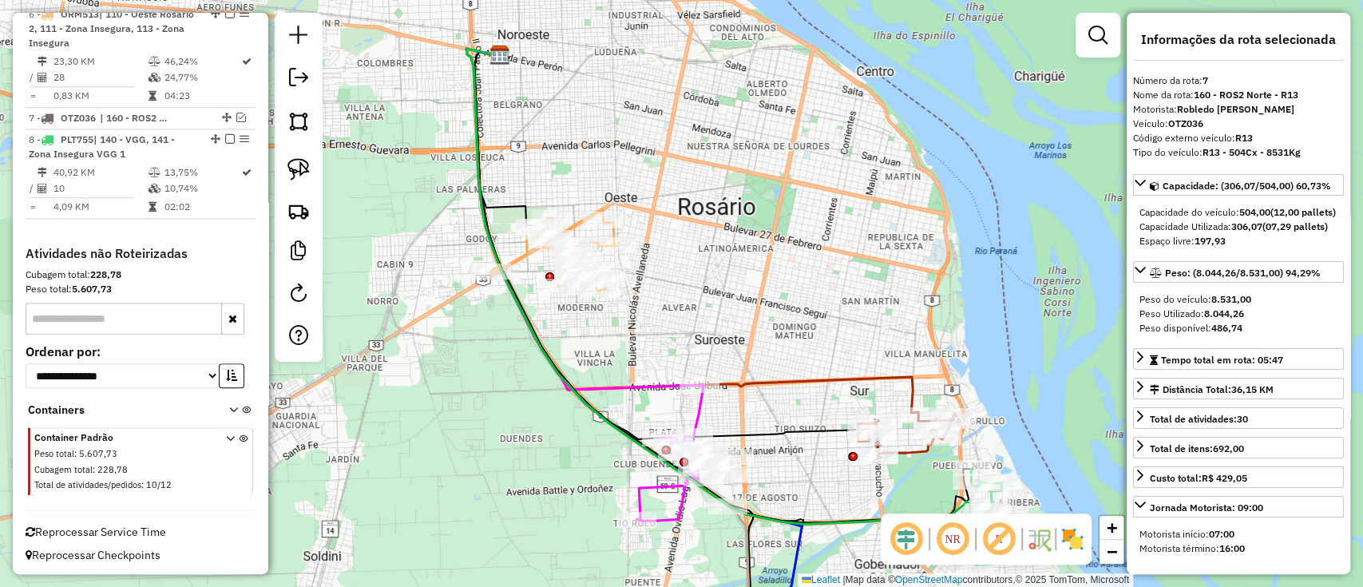
click at [465, 282] on div "Rota 6 - Placa ORM513 0000473688 - ARELLANO DORA B Janela de atendimento Grade …" at bounding box center [681, 293] width 1363 height 587
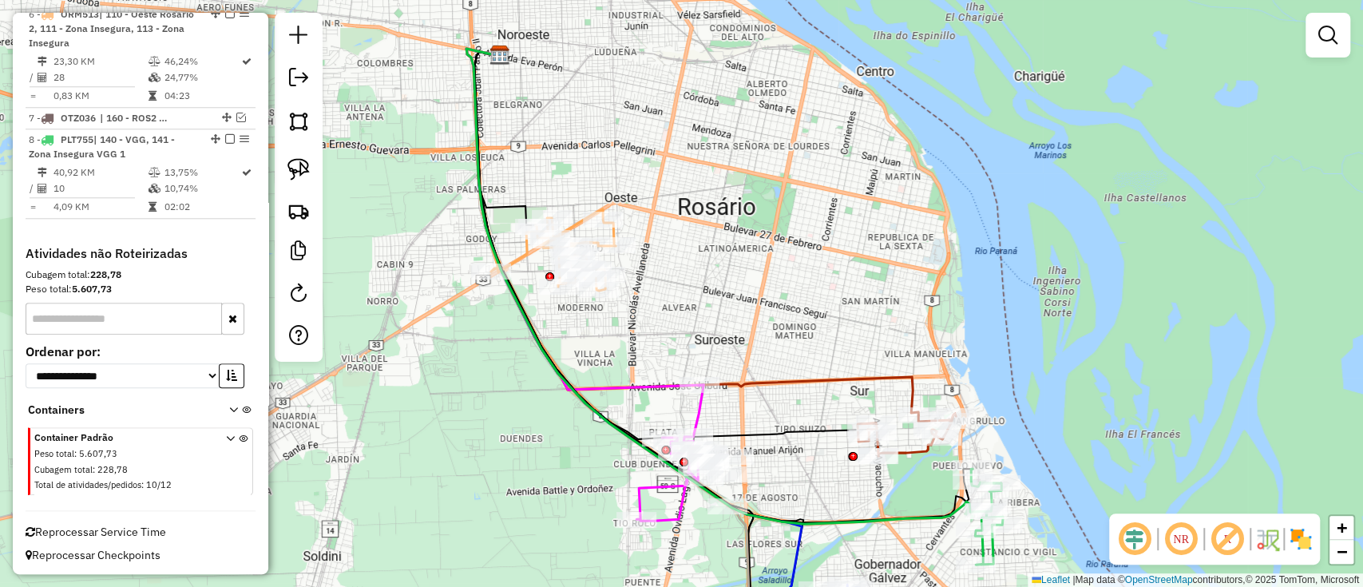
click at [460, 294] on div "Janela de atendimento Grade de atendimento Capacidade Transportadoras Veículos …" at bounding box center [681, 293] width 1363 height 587
click at [518, 256] on icon at bounding box center [553, 249] width 125 height 81
select select "**********"
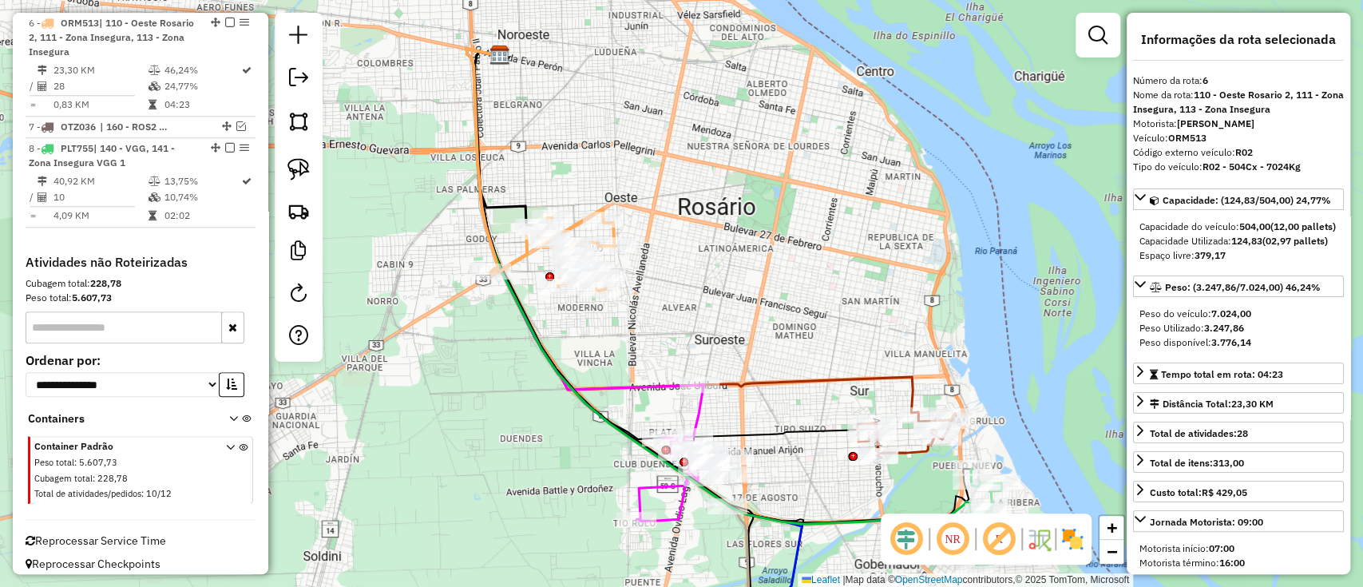
scroll to position [1017, 0]
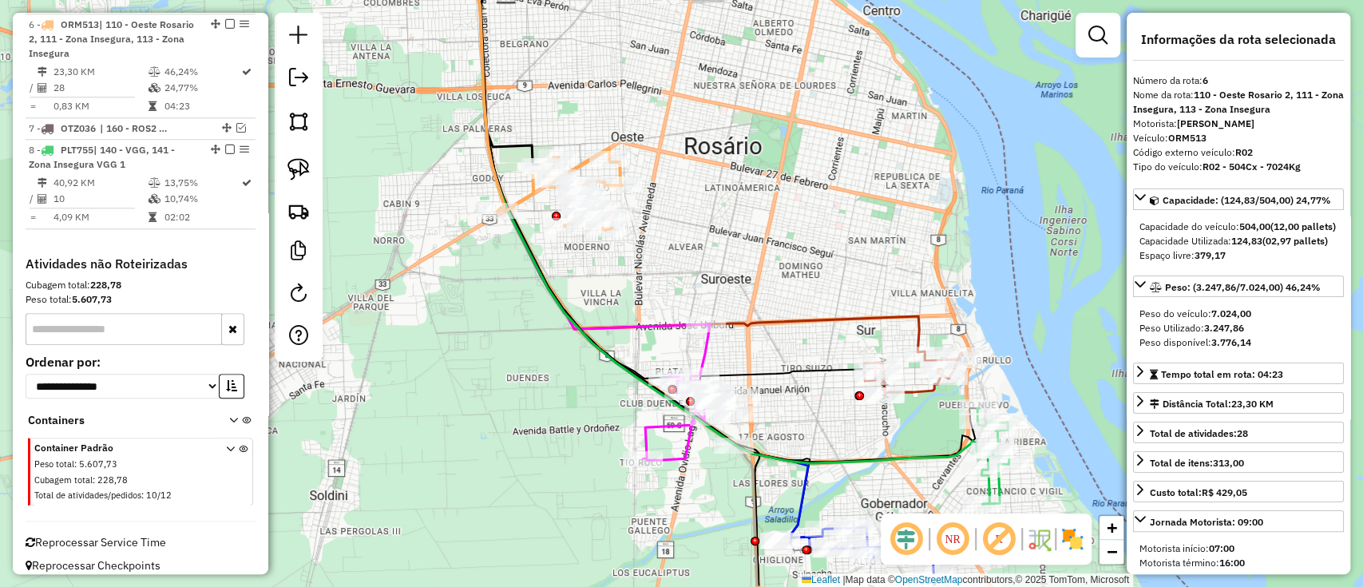
drag, startPoint x: 639, startPoint y: 304, endPoint x: 645, endPoint y: 244, distance: 61.0
click at [645, 244] on div "Janela de atendimento Grade de atendimento Capacidade Transportadoras Veículos …" at bounding box center [681, 293] width 1363 height 587
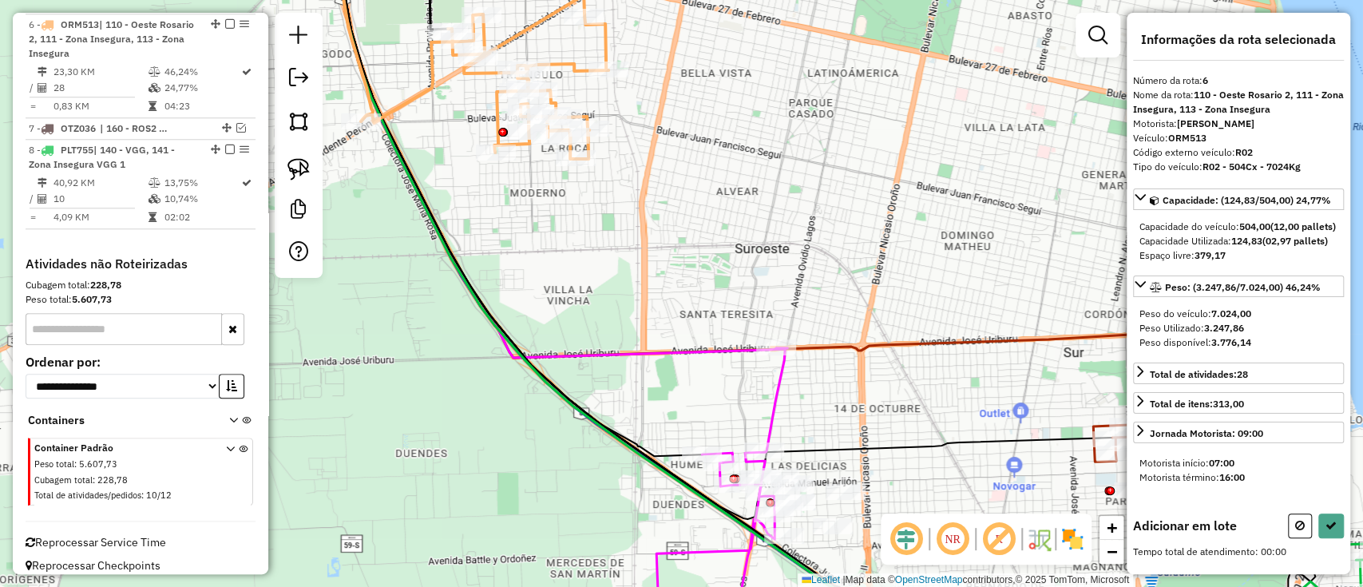
click at [677, 349] on icon at bounding box center [561, 149] width 452 height 417
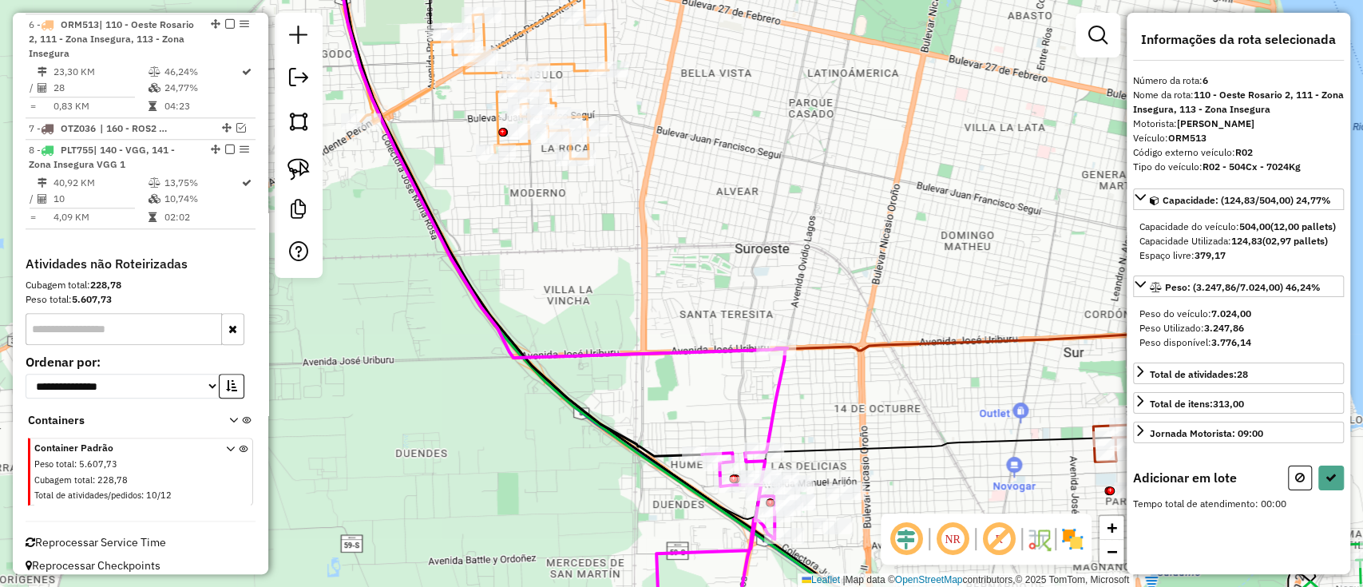
click at [677, 349] on icon at bounding box center [561, 149] width 452 height 417
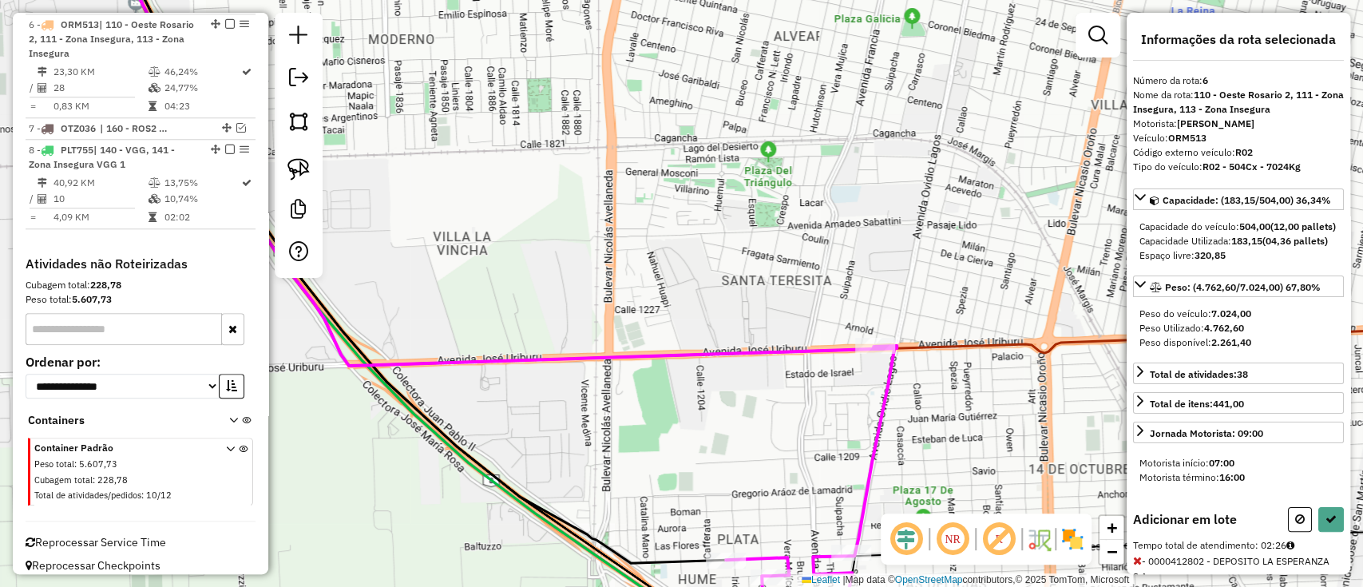
select select "**********"
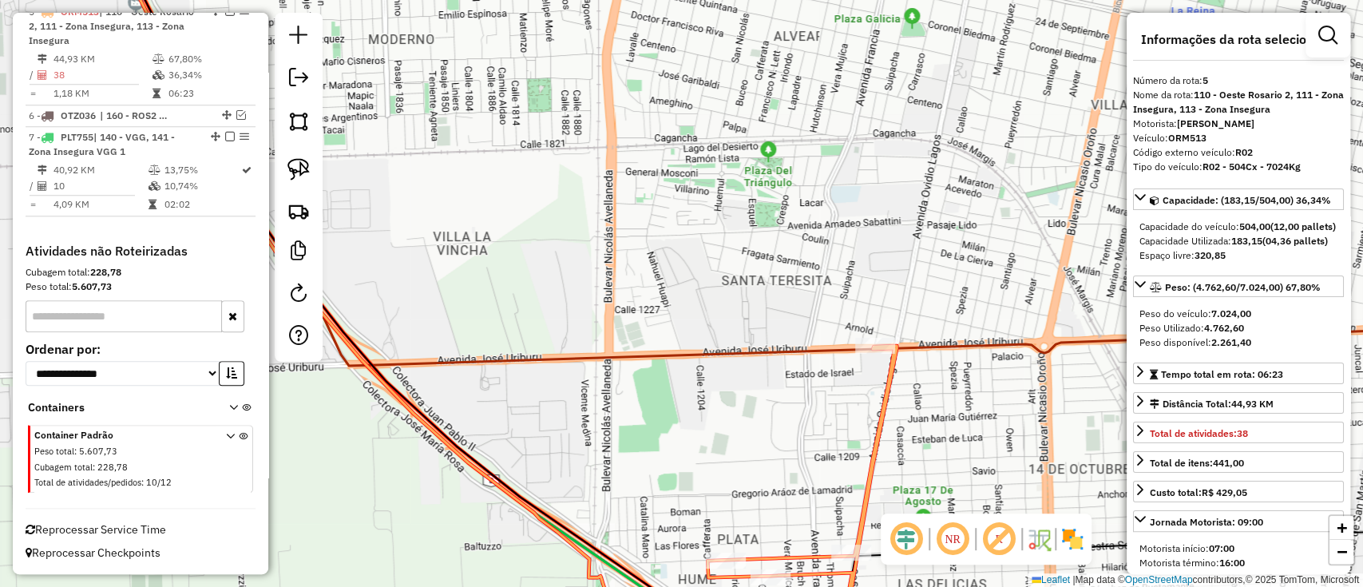
scroll to position [943, 0]
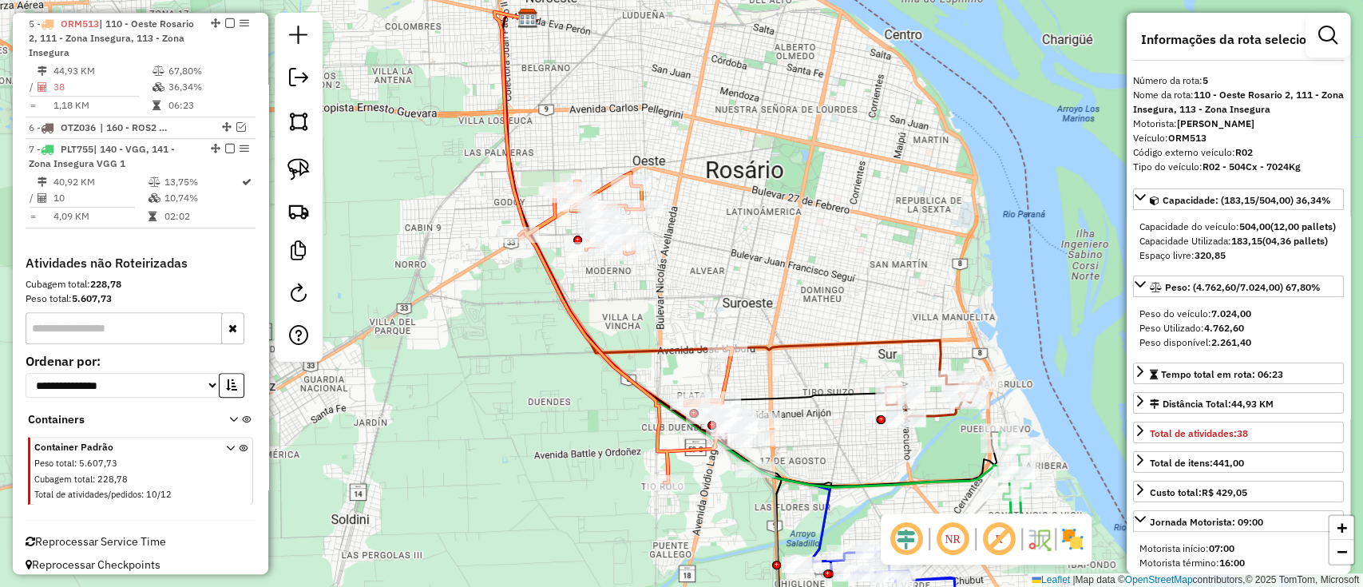
click at [942, 355] on icon at bounding box center [720, 195] width 452 height 366
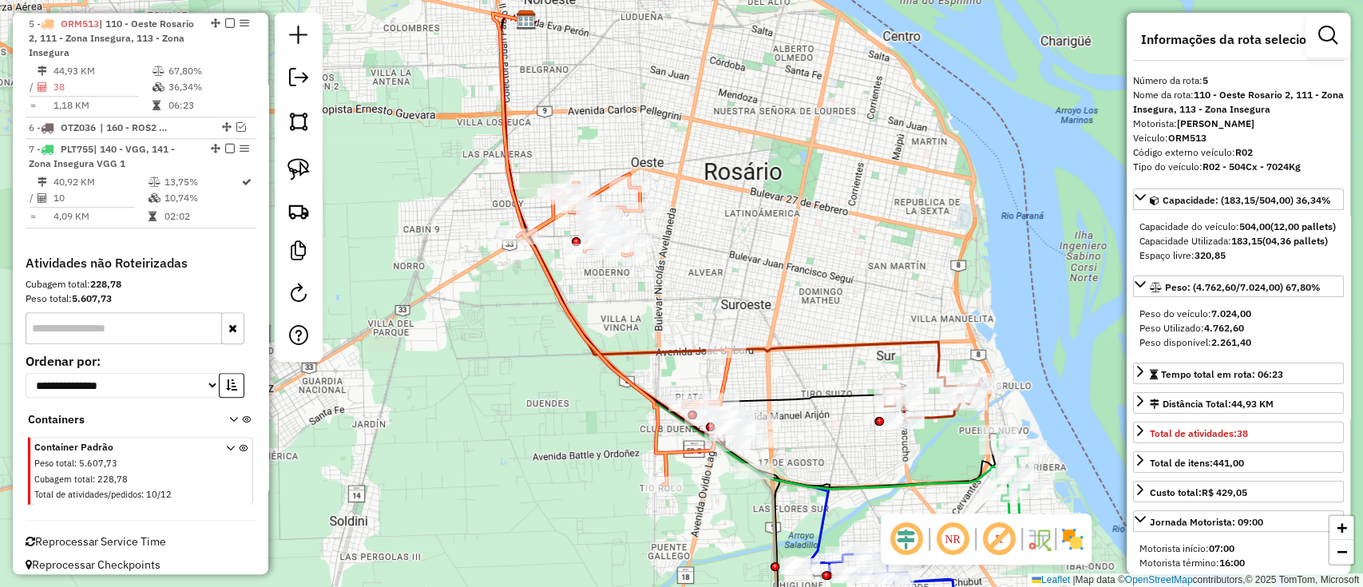
click at [936, 355] on icon at bounding box center [719, 197] width 452 height 366
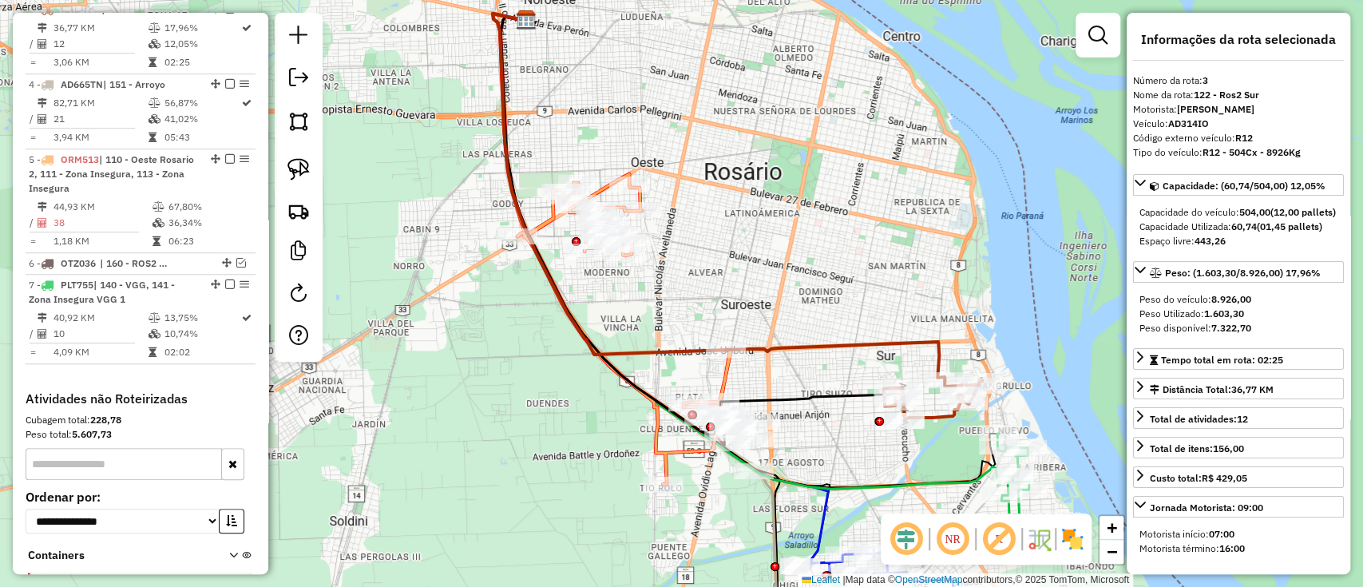
scroll to position [792, 0]
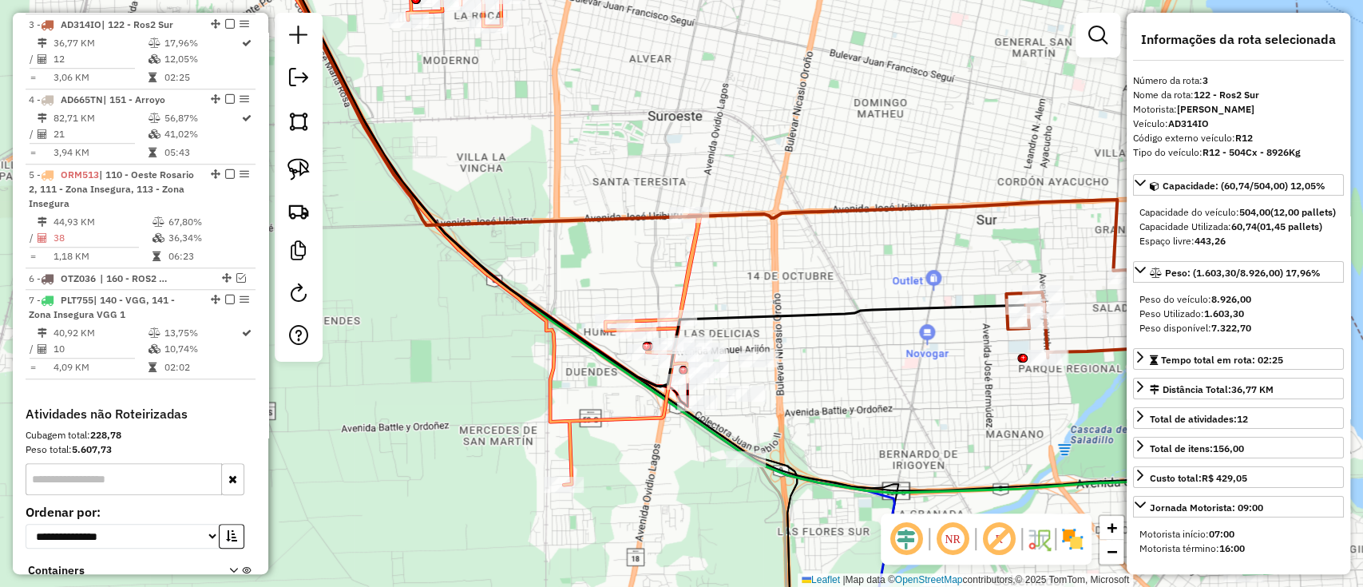
click at [842, 393] on div "Janela de atendimento Grade de atendimento Capacidade Transportadoras Veículos …" at bounding box center [681, 293] width 1363 height 587
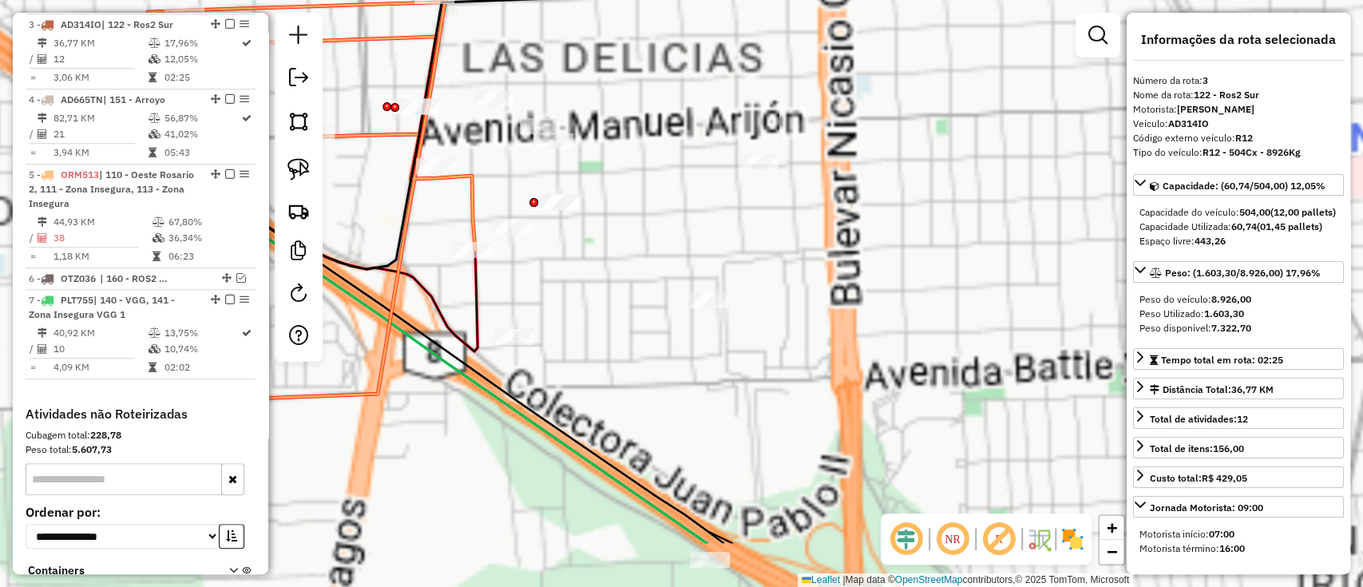
drag, startPoint x: 773, startPoint y: 370, endPoint x: 1084, endPoint y: 209, distance: 350.7
click at [1084, 209] on div "Janela de atendimento Grade de atendimento Capacidade Transportadoras Veículos …" at bounding box center [681, 293] width 1363 height 587
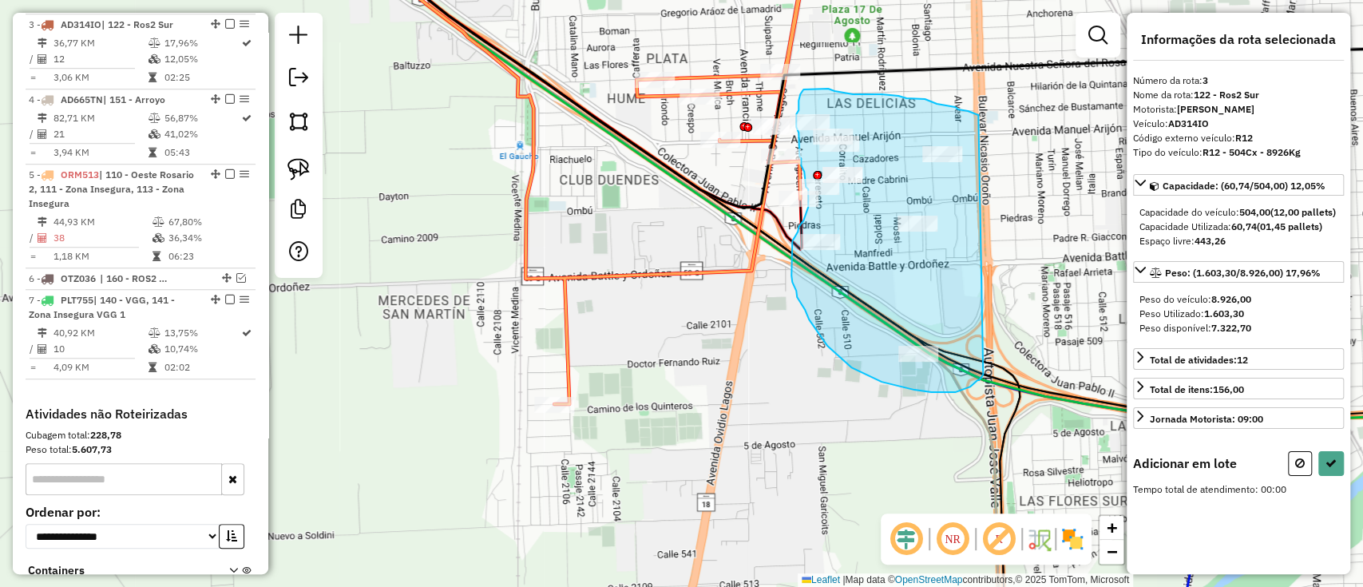
drag, startPoint x: 948, startPoint y: 105, endPoint x: 983, endPoint y: 374, distance: 271.4
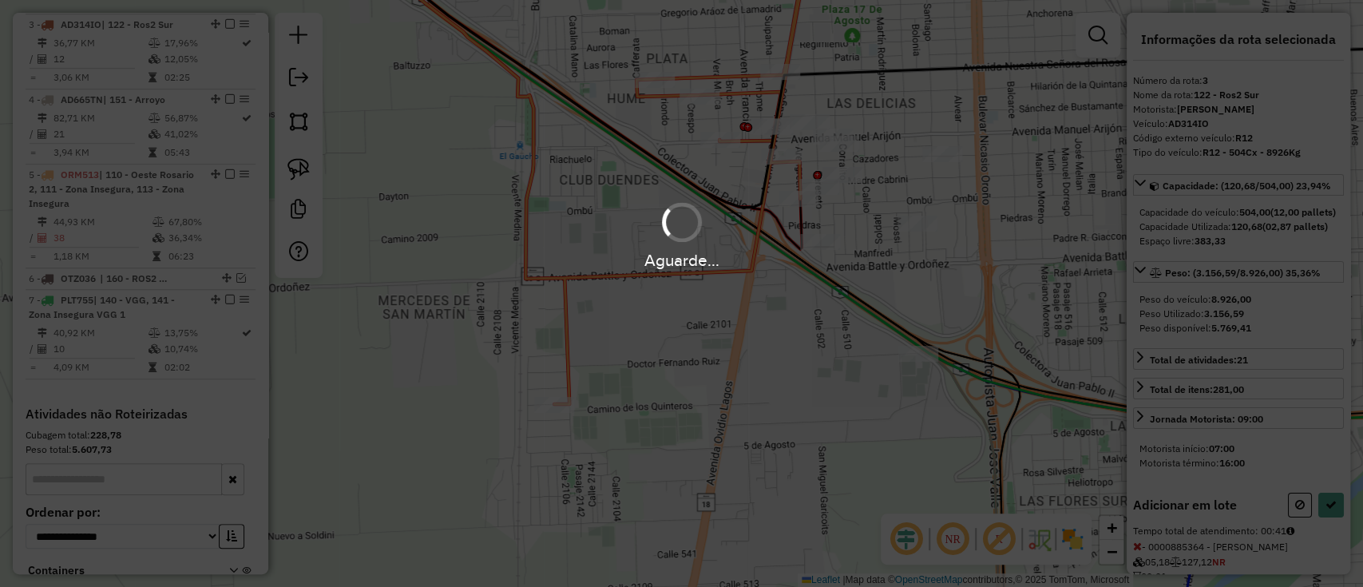
select select "**********"
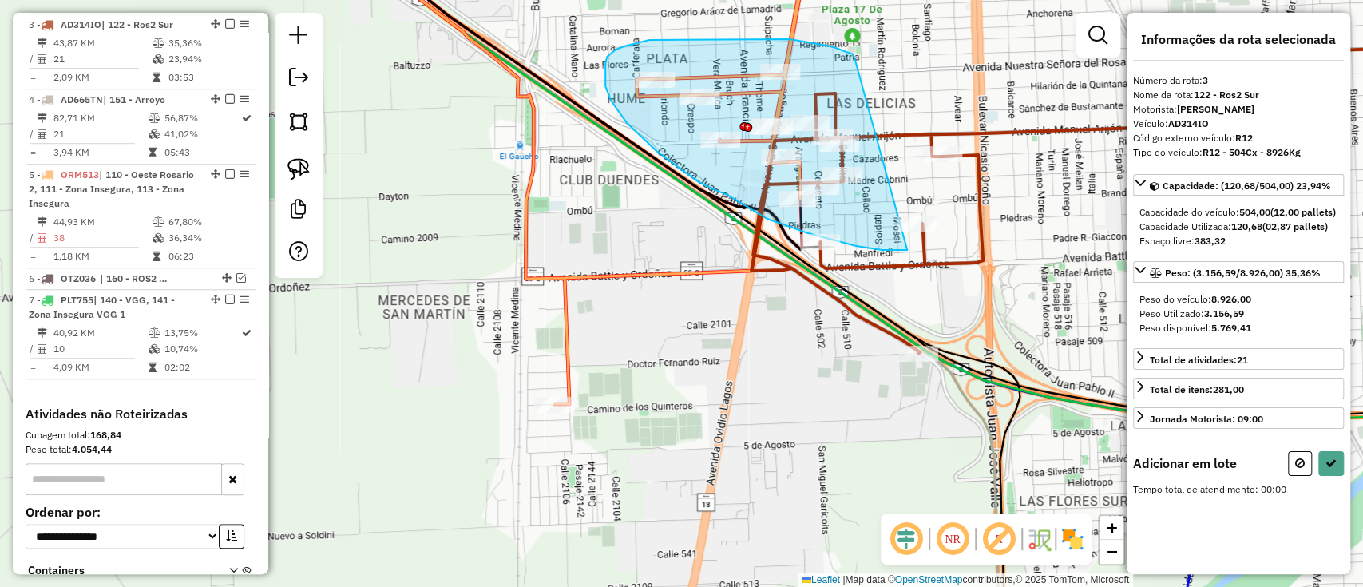
drag, startPoint x: 839, startPoint y: 49, endPoint x: 908, endPoint y: 250, distance: 212.6
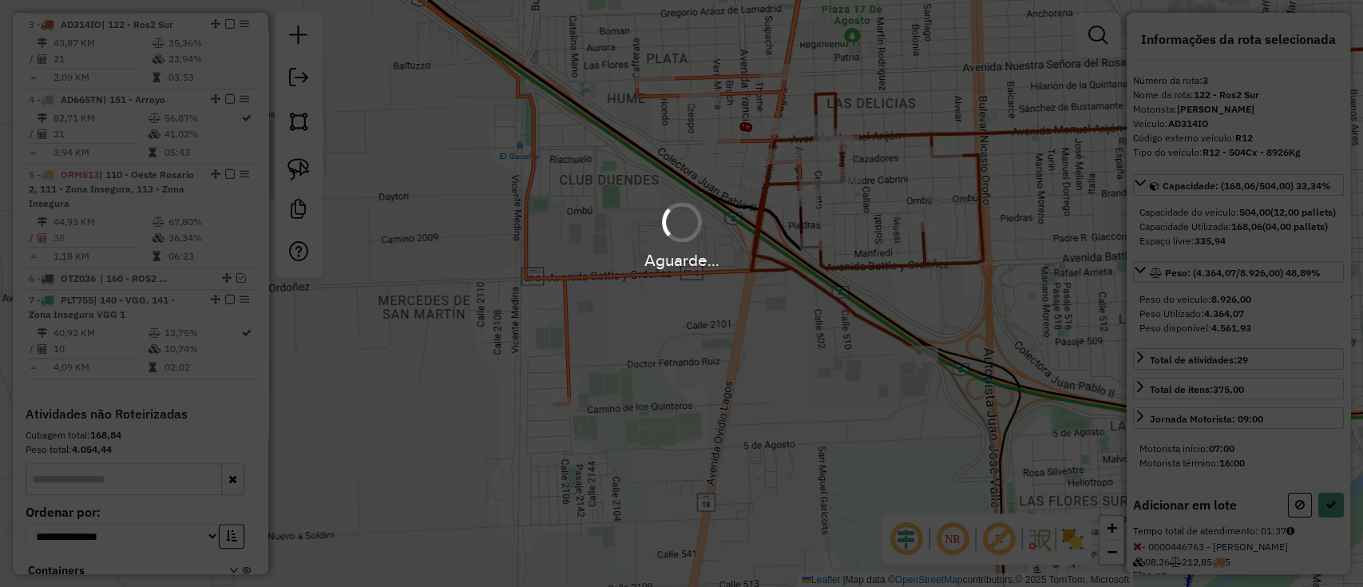
select select "**********"
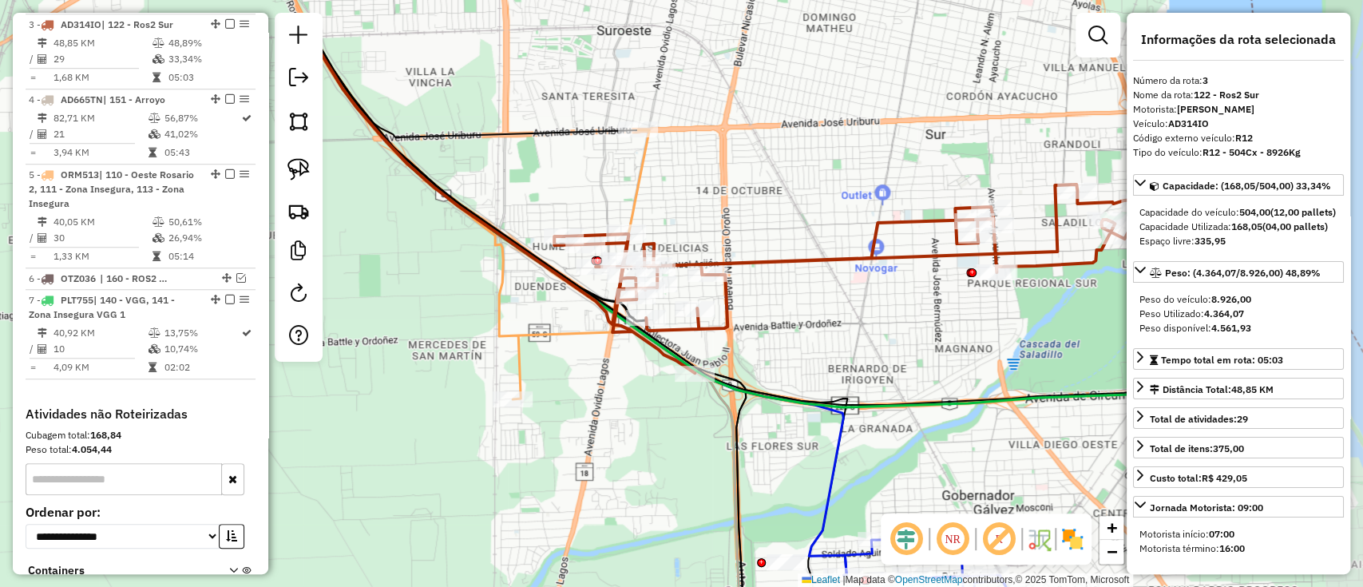
drag, startPoint x: 756, startPoint y: 265, endPoint x: 744, endPoint y: 375, distance: 110.8
click at [744, 375] on div "Janela de atendimento Grade de atendimento Capacidade Transportadoras Veículos …" at bounding box center [681, 293] width 1363 height 587
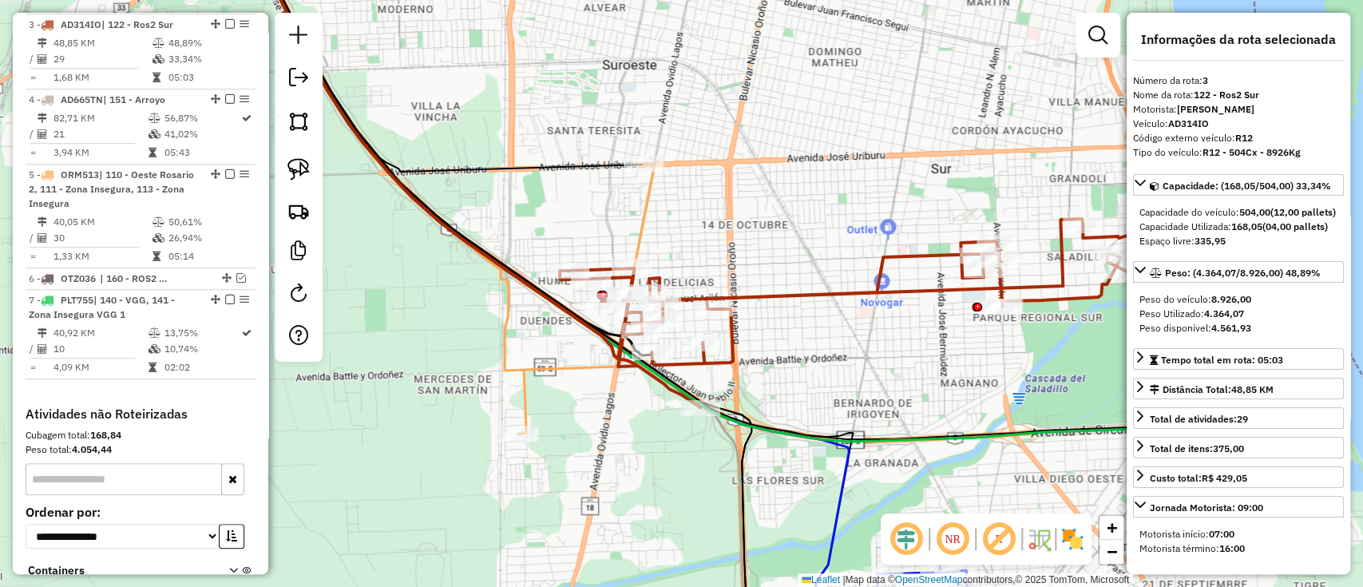
drag, startPoint x: 741, startPoint y: 302, endPoint x: 759, endPoint y: 289, distance: 22.4
click at [741, 301] on icon at bounding box center [859, 313] width 598 height 188
click at [759, 289] on icon at bounding box center [859, 313] width 598 height 188
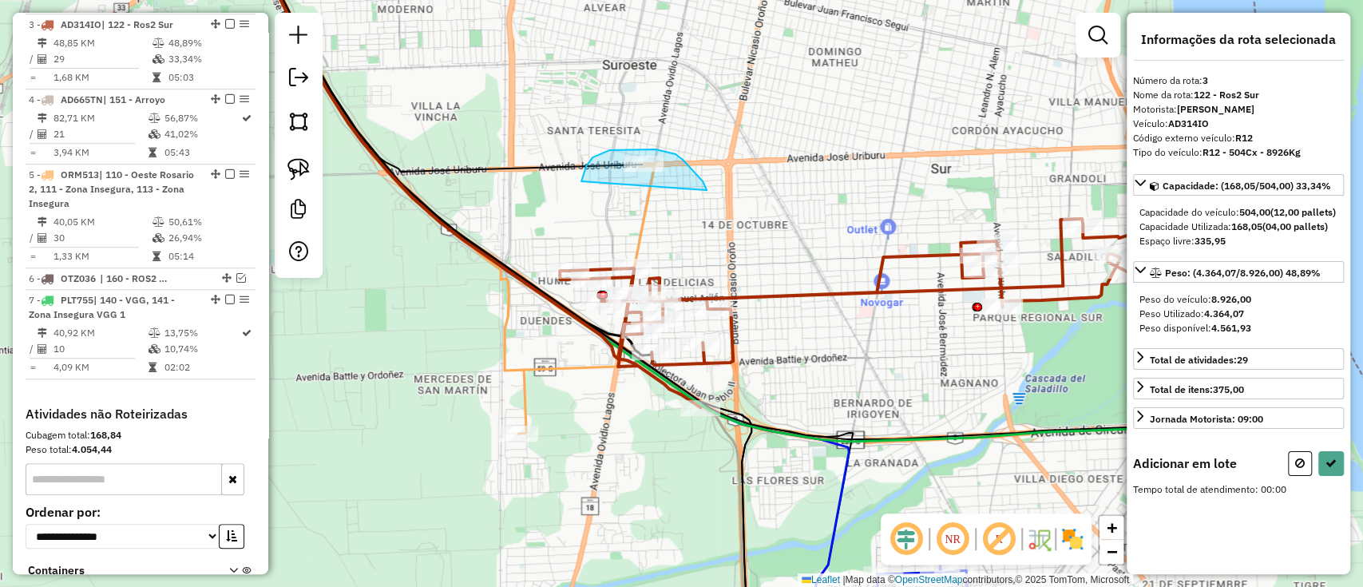
drag, startPoint x: 706, startPoint y: 187, endPoint x: 584, endPoint y: 208, distance: 123.9
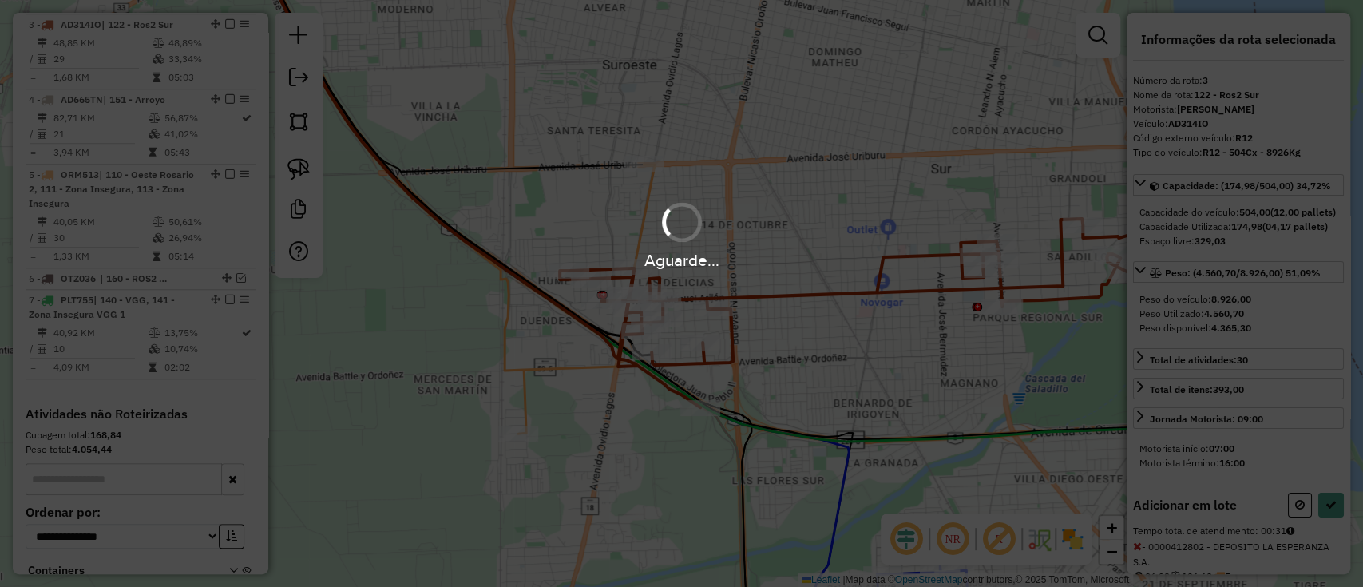
select select "**********"
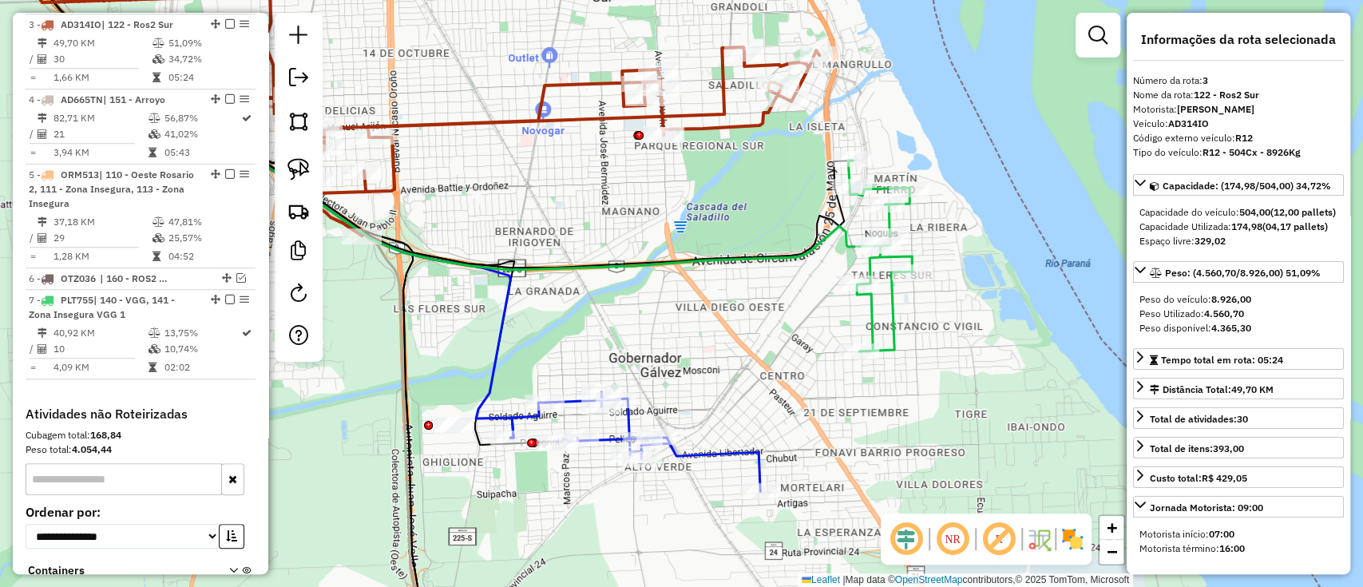
click at [893, 323] on icon at bounding box center [880, 255] width 64 height 191
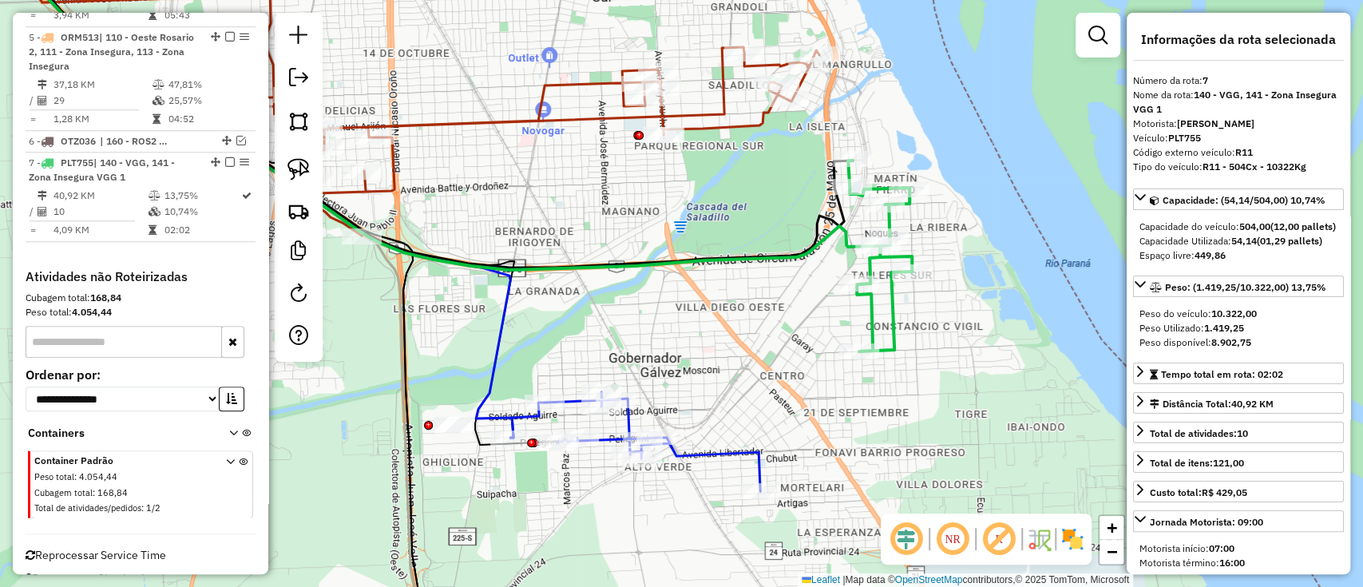
scroll to position [953, 0]
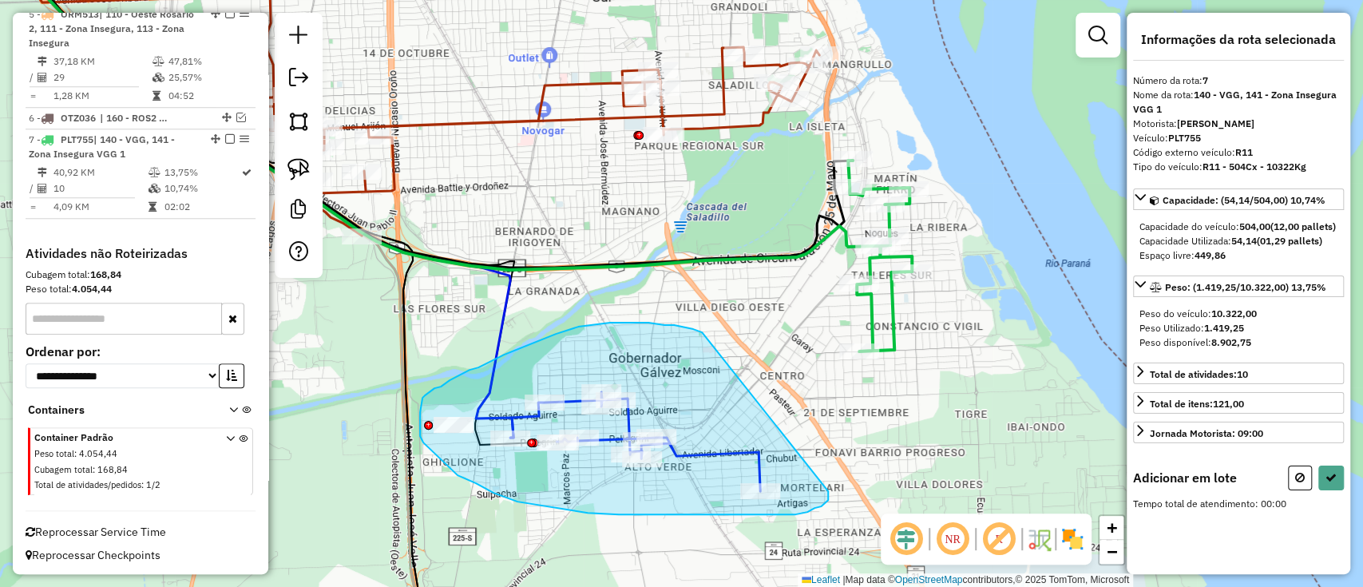
drag, startPoint x: 699, startPoint y: 331, endPoint x: 828, endPoint y: 491, distance: 206.1
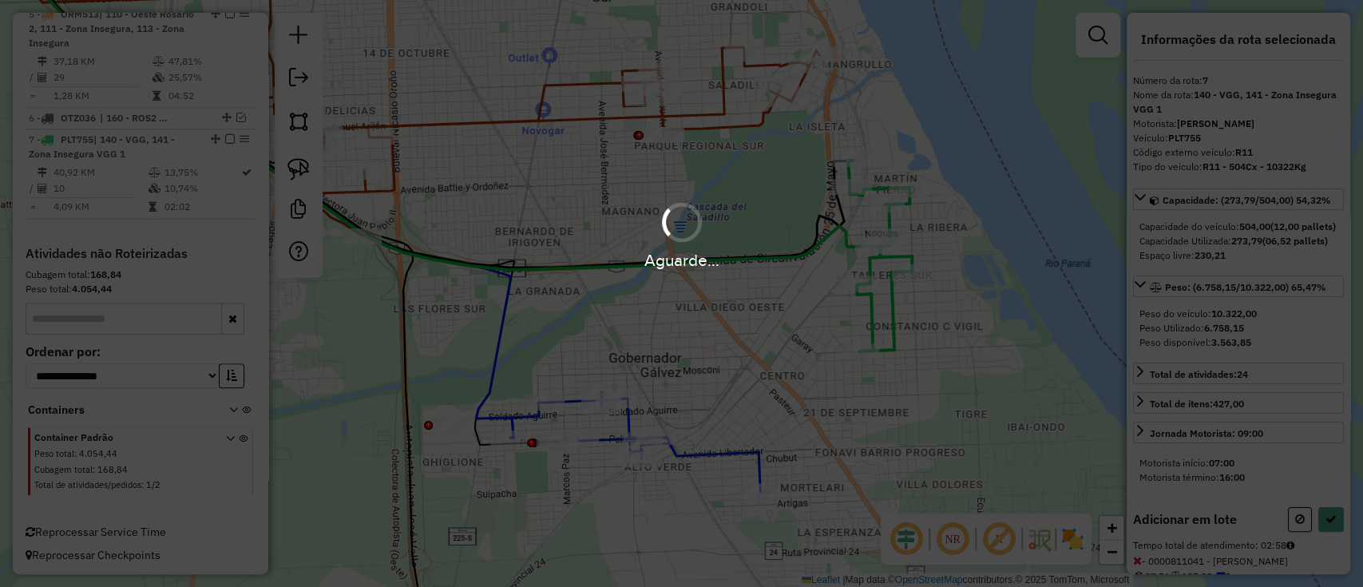
select select "**********"
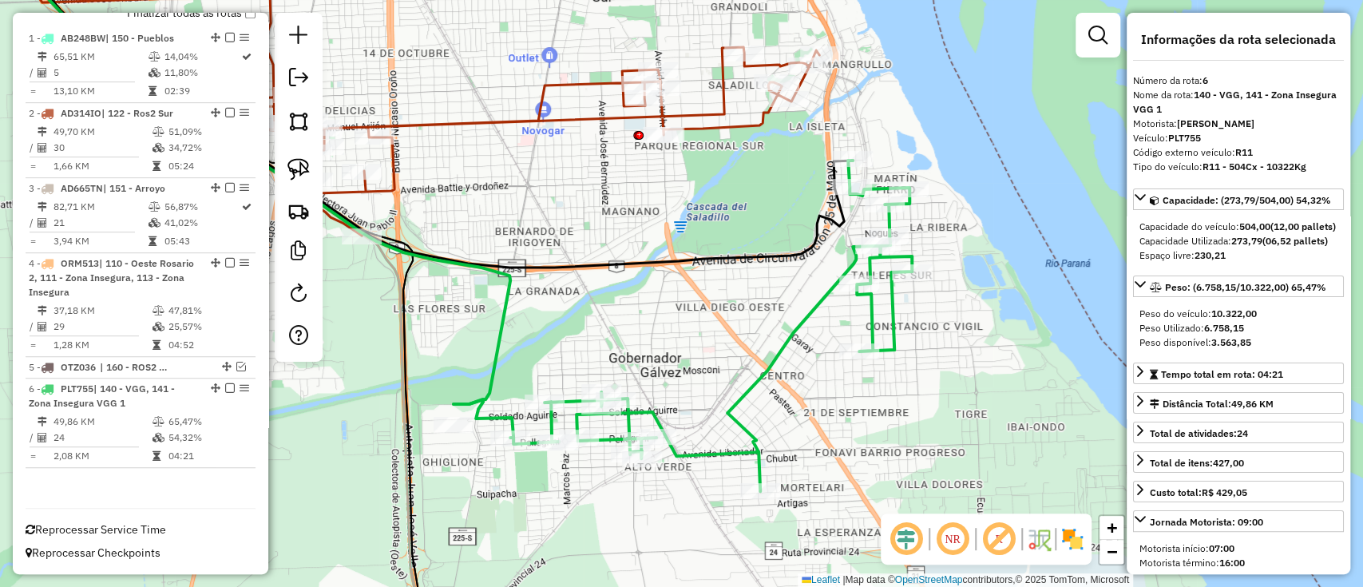
scroll to position [598, 0]
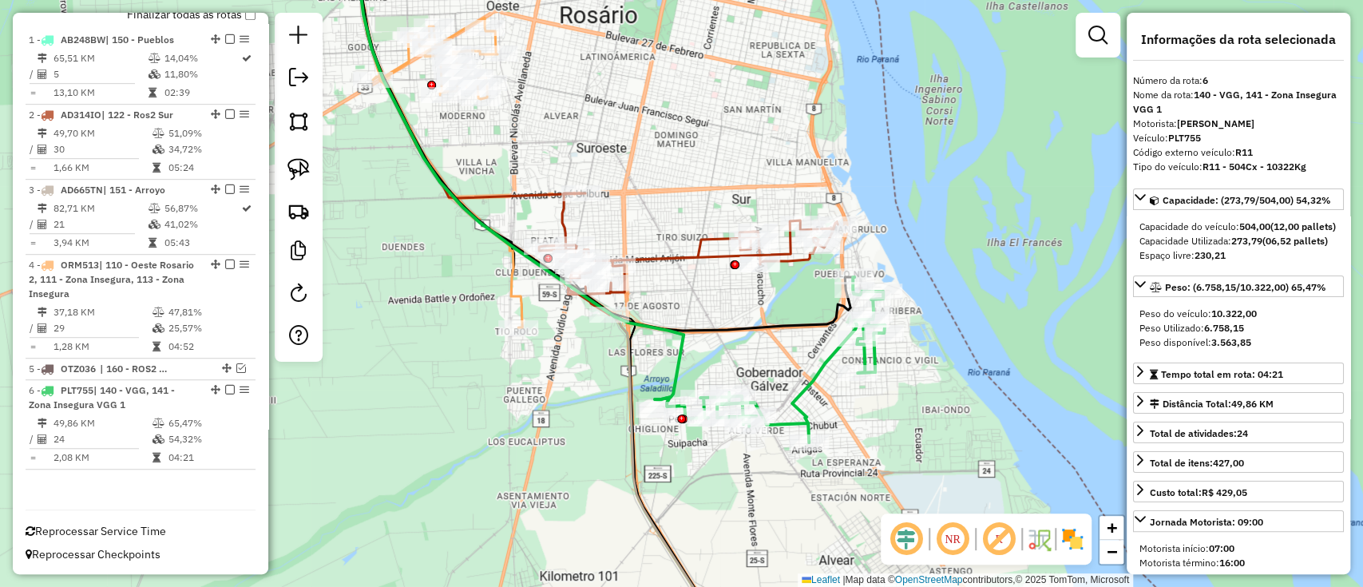
drag, startPoint x: 850, startPoint y: 517, endPoint x: 830, endPoint y: 307, distance: 210.9
click at [830, 307] on div "Janela de atendimento Grade de atendimento Capacidade Transportadoras Veículos …" at bounding box center [681, 293] width 1363 height 587
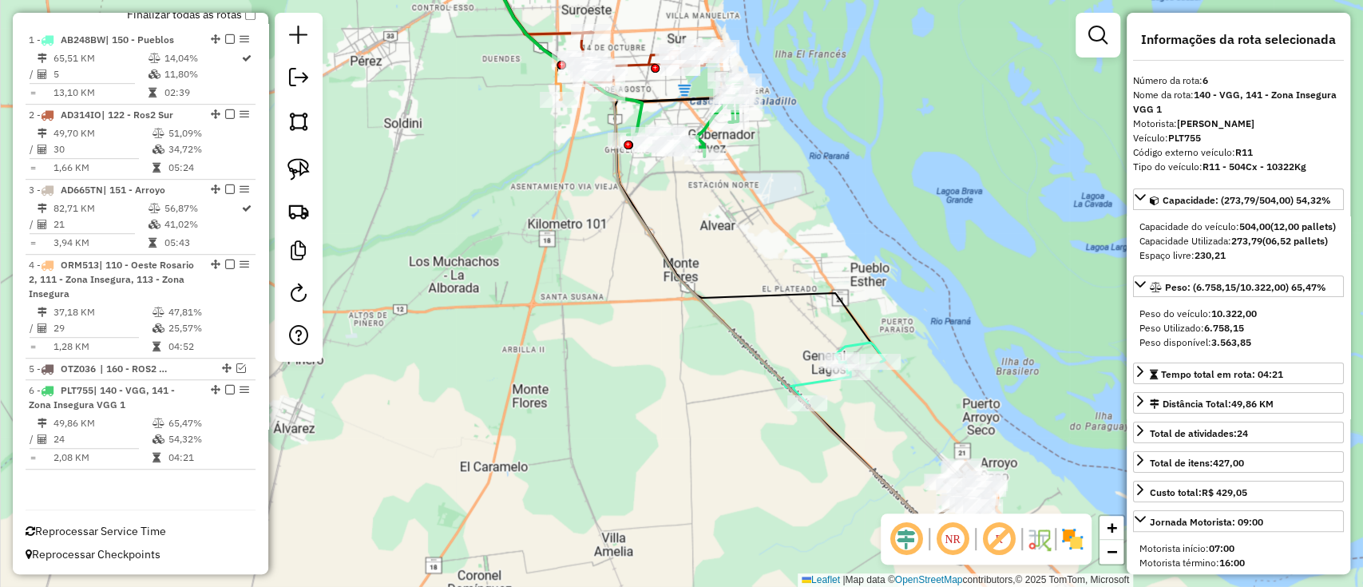
click at [892, 486] on icon at bounding box center [711, 233] width 458 height 582
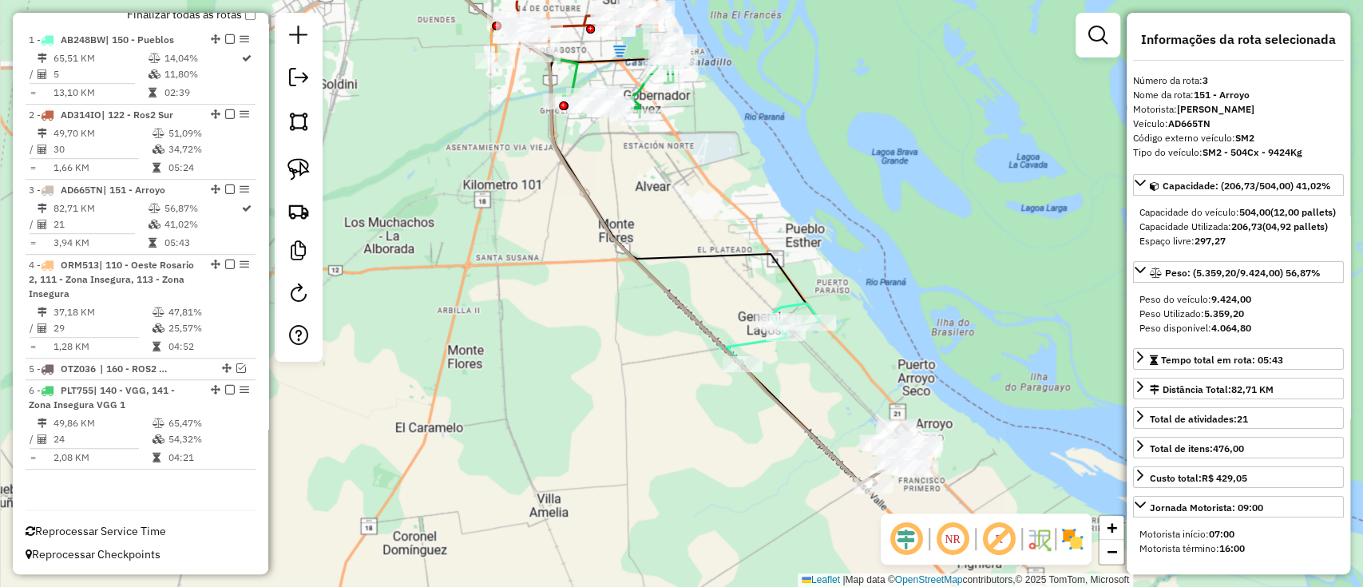
drag, startPoint x: 886, startPoint y: 449, endPoint x: 830, endPoint y: 418, distance: 63.6
click at [830, 418] on div "Janela de atendimento Grade de atendimento Capacidade Transportadoras Veículos …" at bounding box center [681, 293] width 1363 height 587
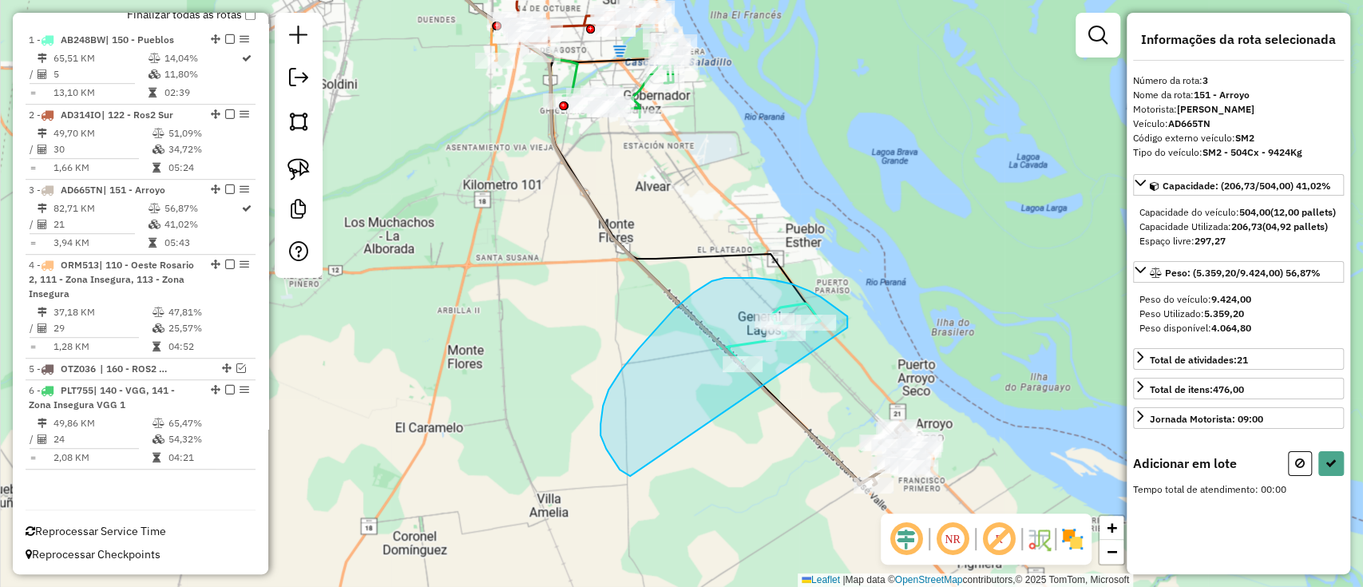
drag, startPoint x: 847, startPoint y: 327, endPoint x: 656, endPoint y: 474, distance: 241.5
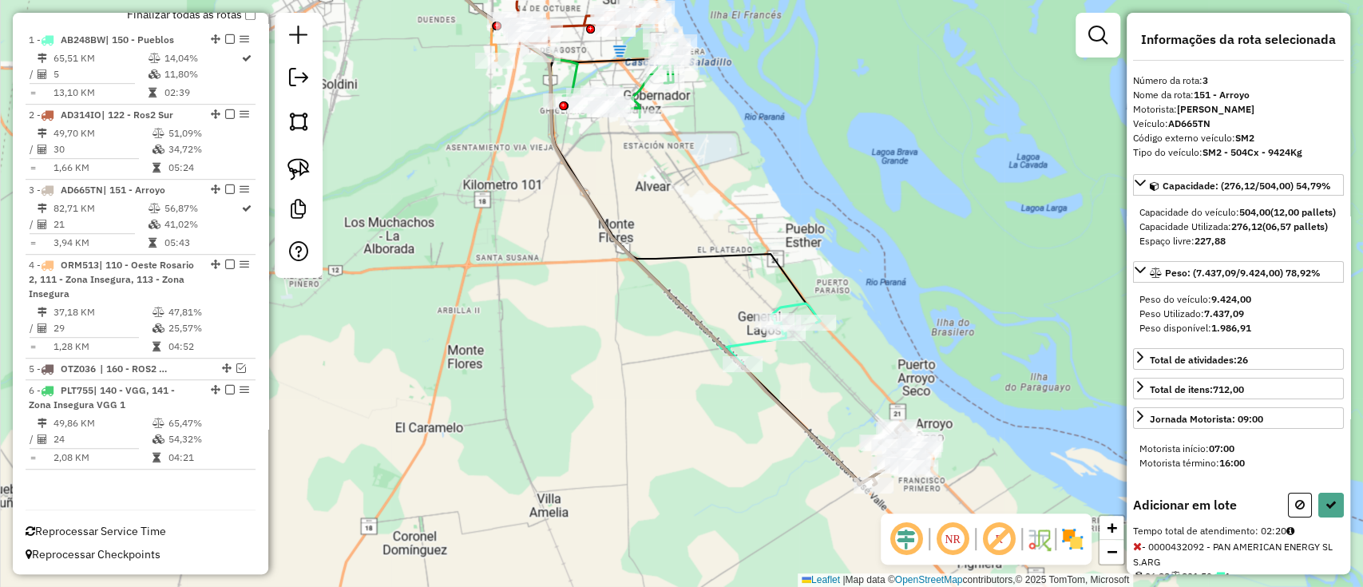
select select "**********"
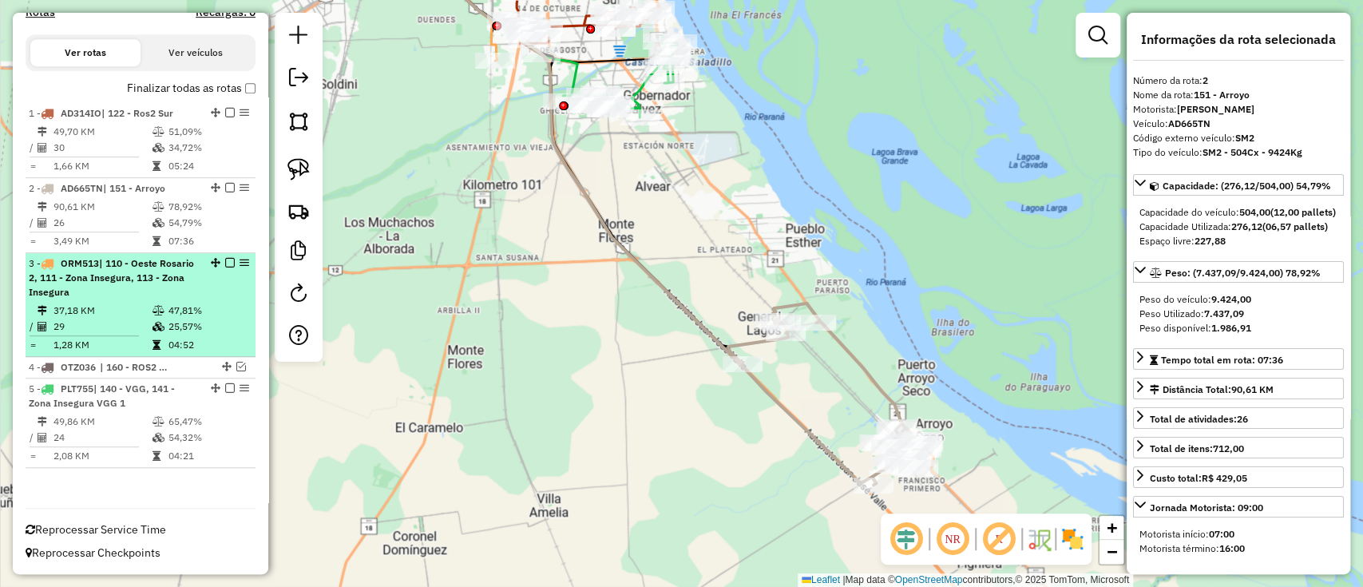
scroll to position [524, 0]
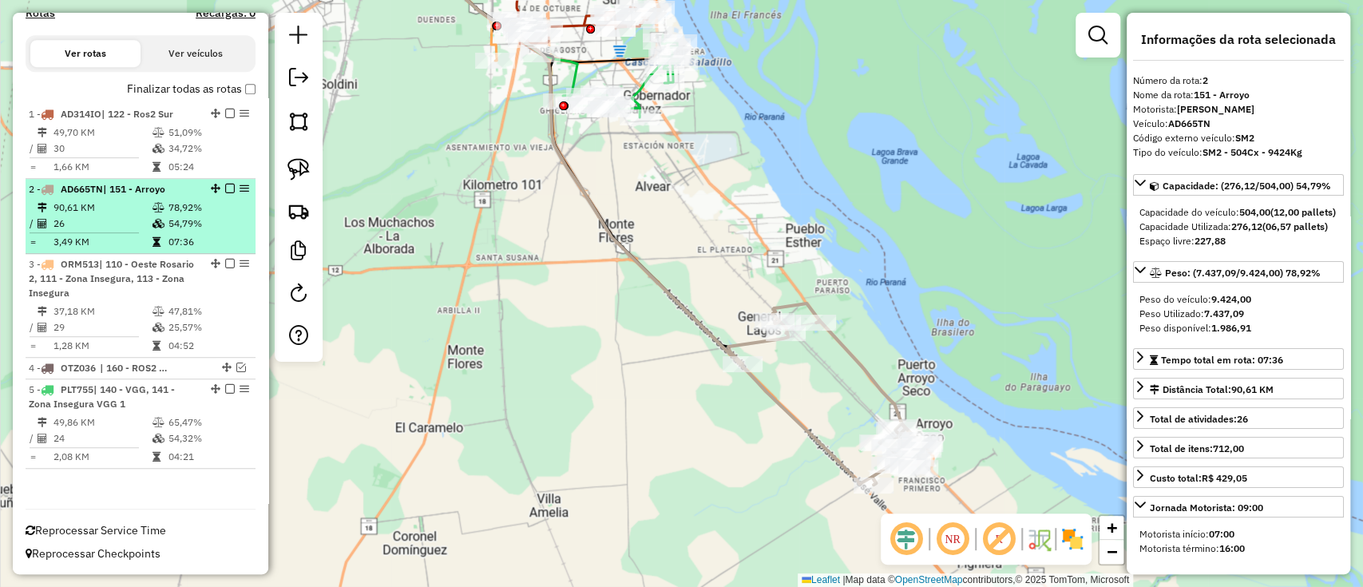
click at [225, 188] on em at bounding box center [230, 189] width 10 height 10
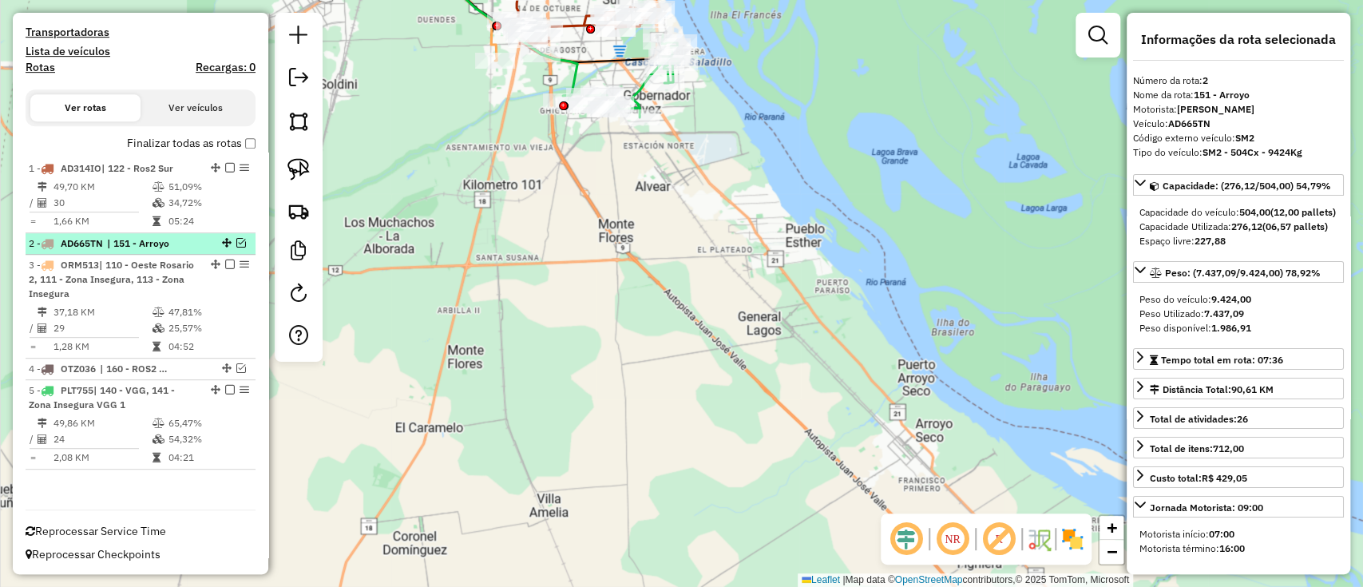
click at [236, 244] on em at bounding box center [241, 243] width 10 height 10
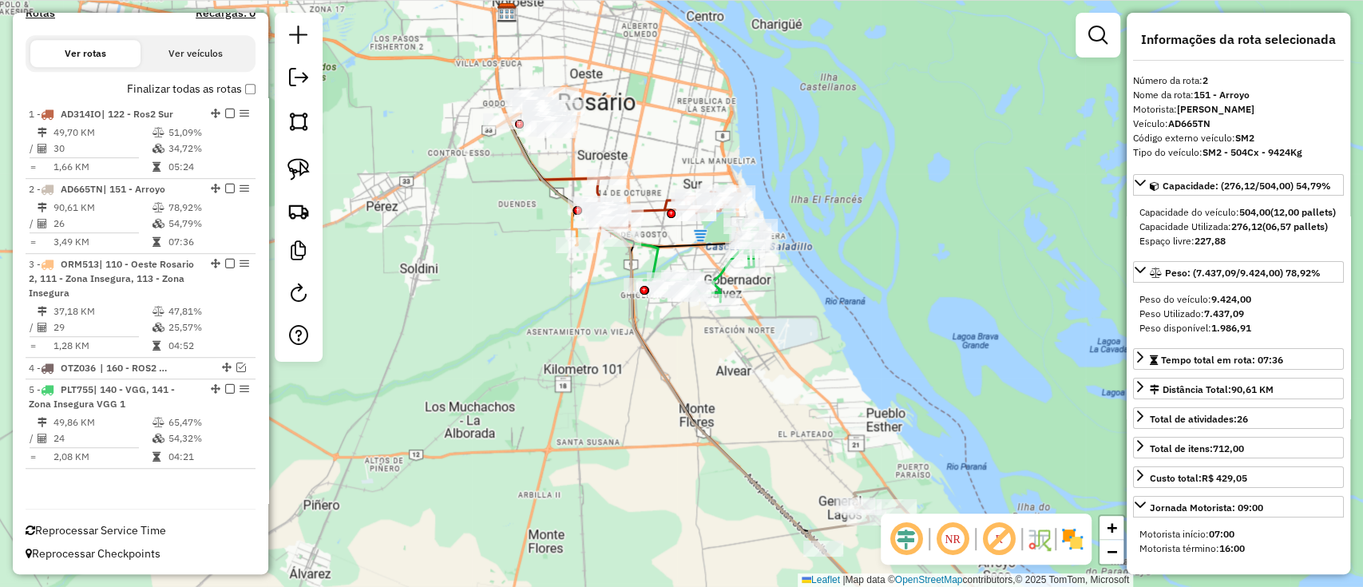
drag, startPoint x: 617, startPoint y: 385, endPoint x: 686, endPoint y: 521, distance: 152.1
click at [718, 572] on div "Janela de atendimento Grade de atendimento Capacidade Transportadoras Veículos …" at bounding box center [681, 293] width 1363 height 587
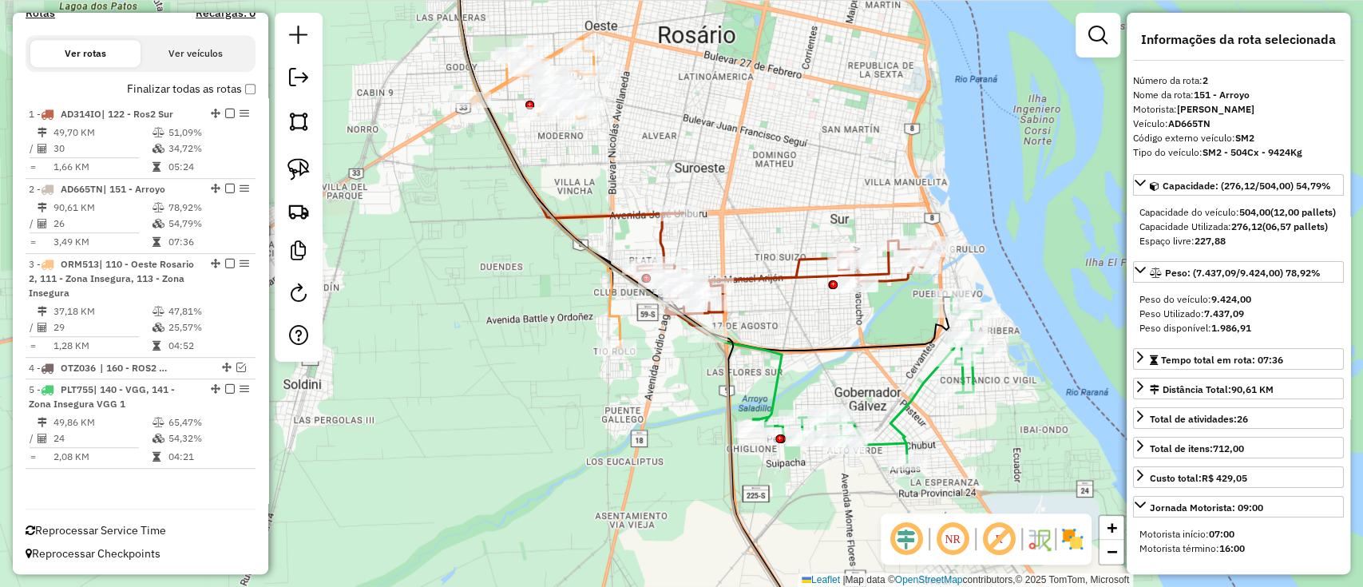
click at [656, 240] on icon at bounding box center [786, 273] width 299 height 121
click at [779, 367] on icon at bounding box center [619, 180] width 326 height 477
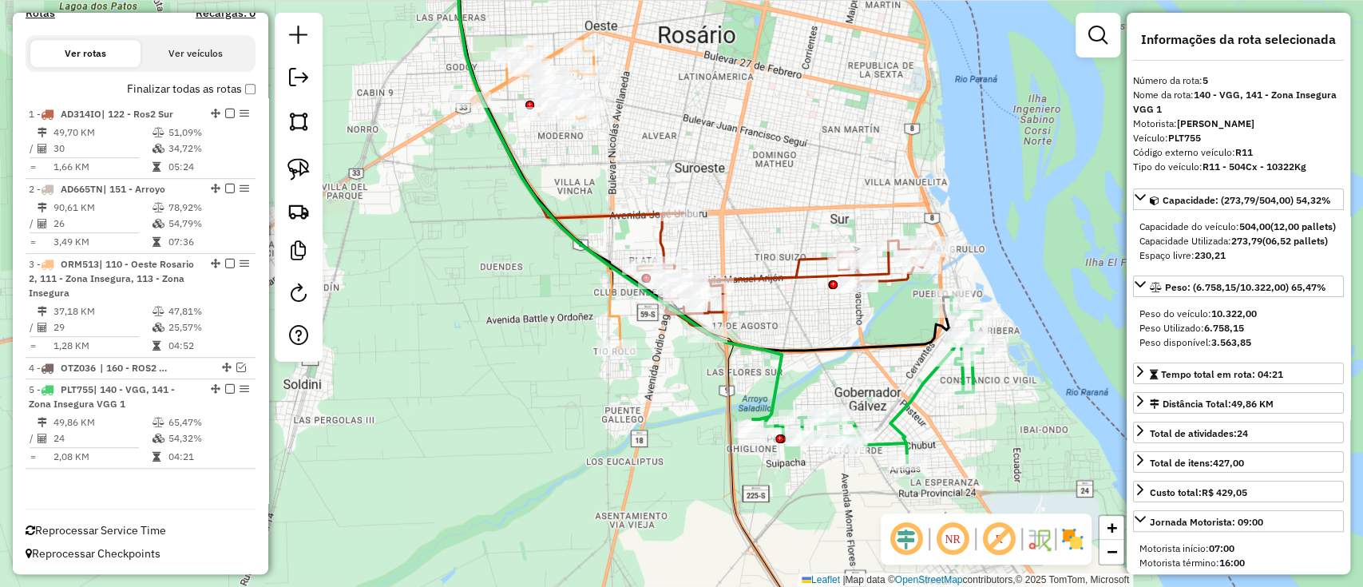
click at [750, 275] on icon at bounding box center [786, 273] width 299 height 121
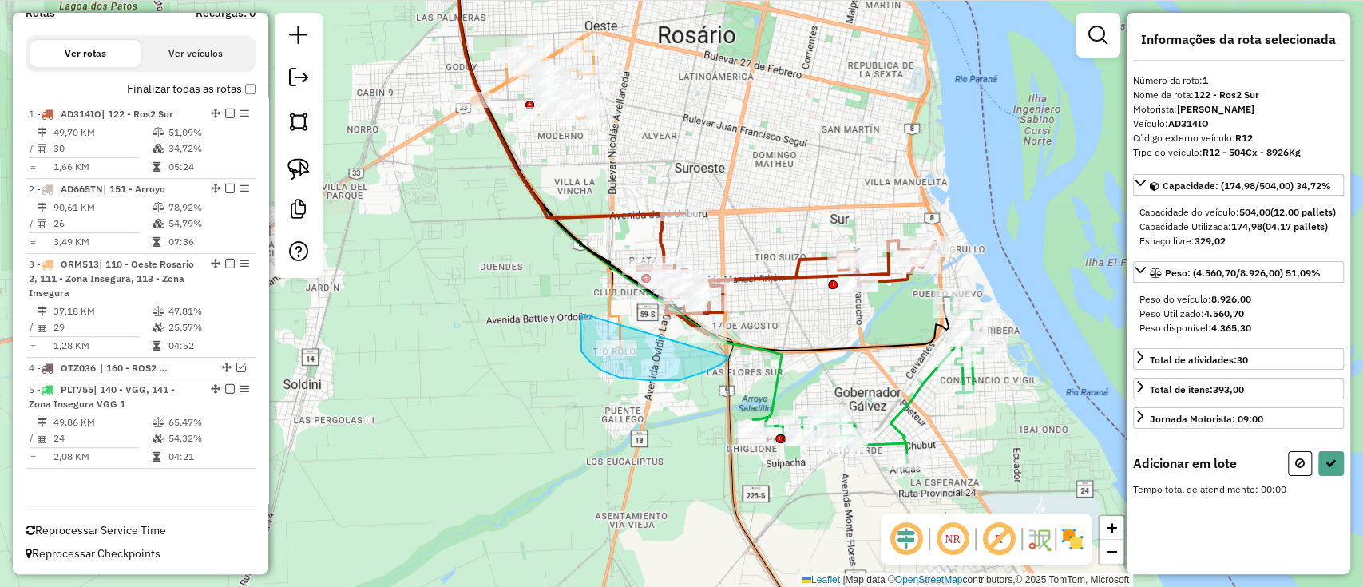
drag, startPoint x: 584, startPoint y: 315, endPoint x: 729, endPoint y: 356, distance: 151.1
click at [729, 356] on div "Janela de atendimento Grade de atendimento Capacidade Transportadoras Veículos …" at bounding box center [681, 293] width 1363 height 587
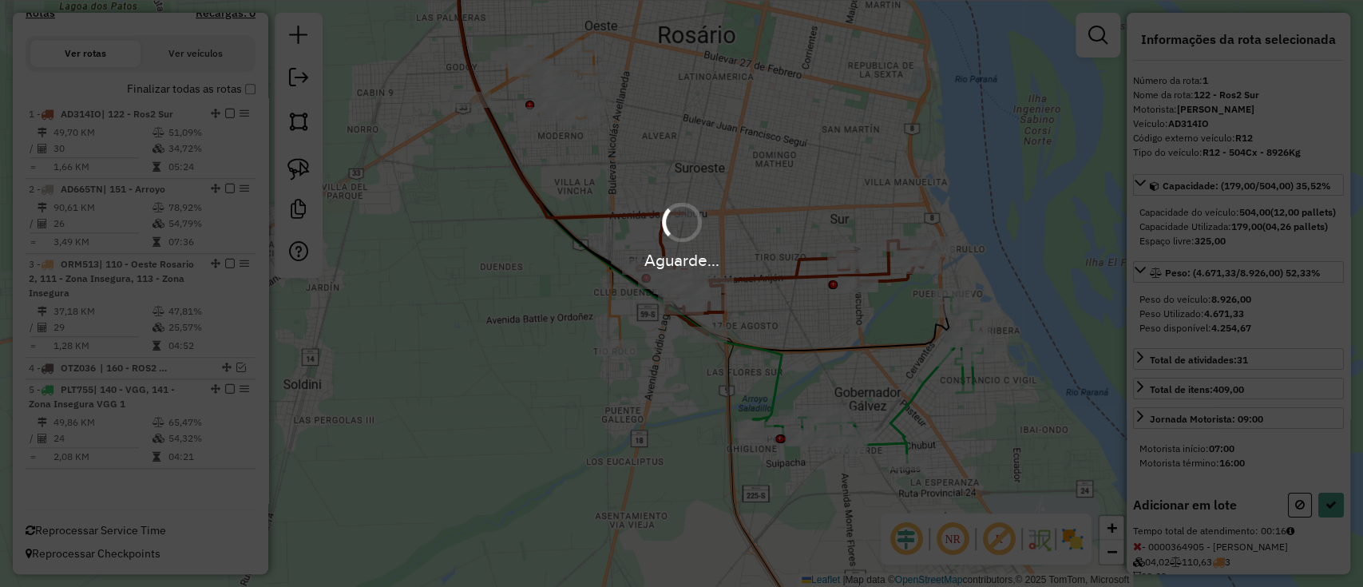
select select "**********"
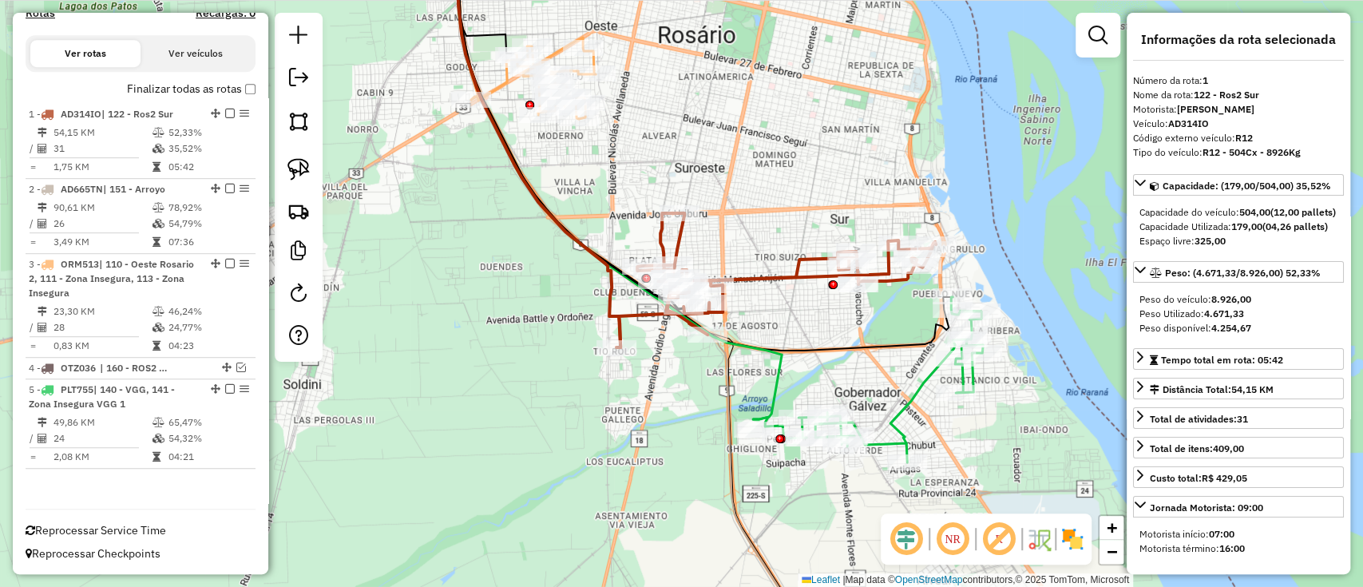
click at [767, 278] on icon at bounding box center [775, 280] width 319 height 134
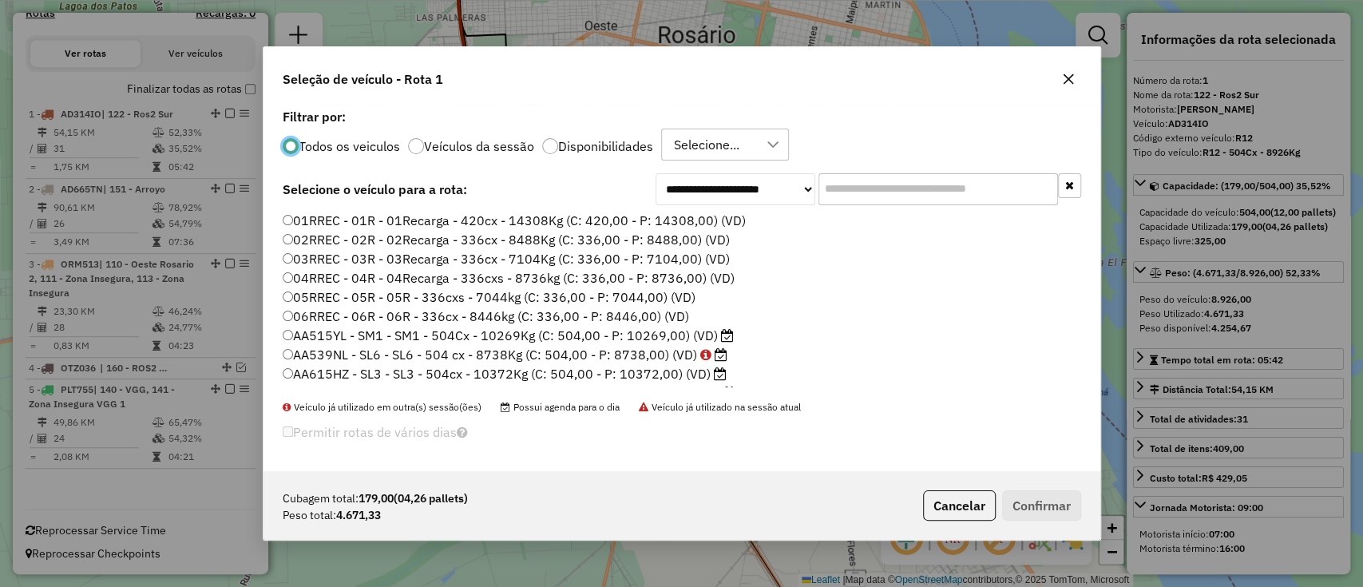
scroll to position [8, 5]
click at [595, 151] on label "Disponibilidades" at bounding box center [605, 146] width 95 height 13
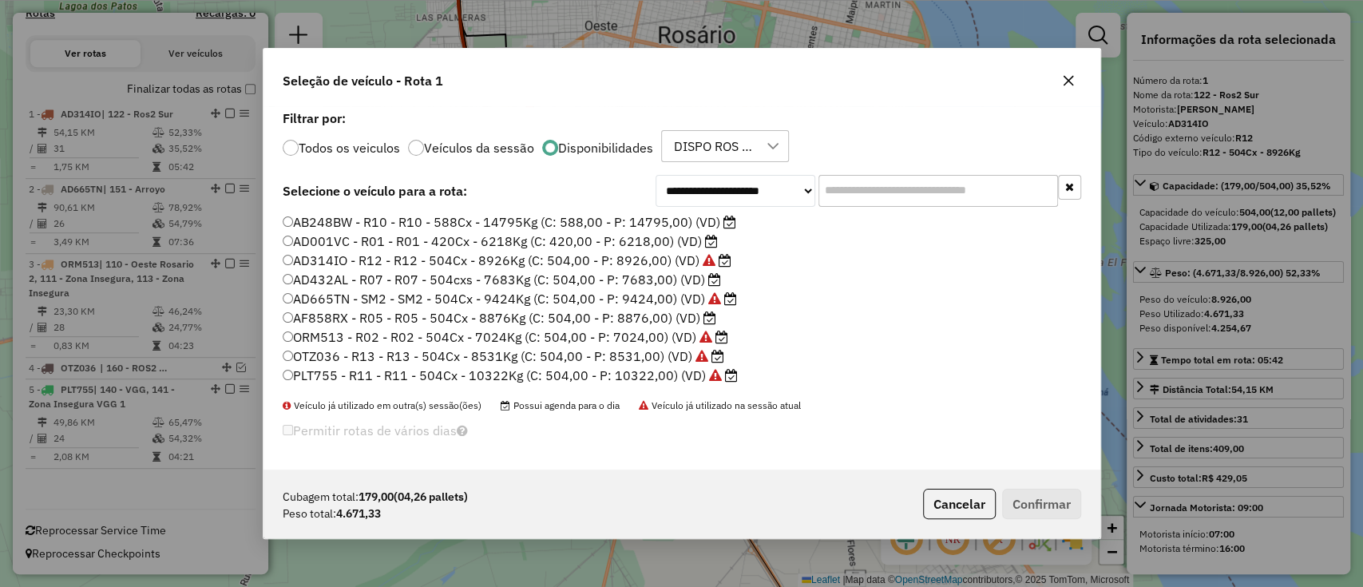
click at [645, 279] on label "AD432AL - R07 - R07 - 504cxs - 7683Kg (C: 504,00 - P: 7683,00) (VD)" at bounding box center [502, 279] width 438 height 19
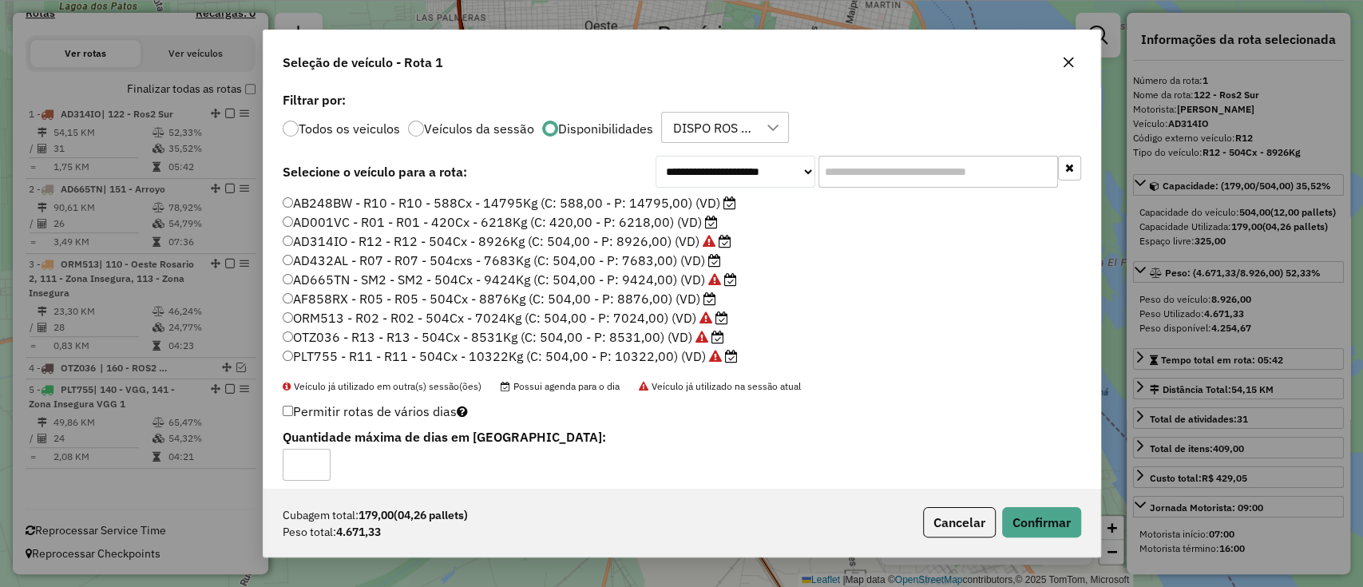
click at [657, 220] on label "AD001VC - R01 - R01 - 420Cx - 6218Kg (C: 420,00 - P: 6218,00) (VD)" at bounding box center [500, 221] width 435 height 19
click at [1039, 515] on button "Confirmar" at bounding box center [1041, 522] width 79 height 30
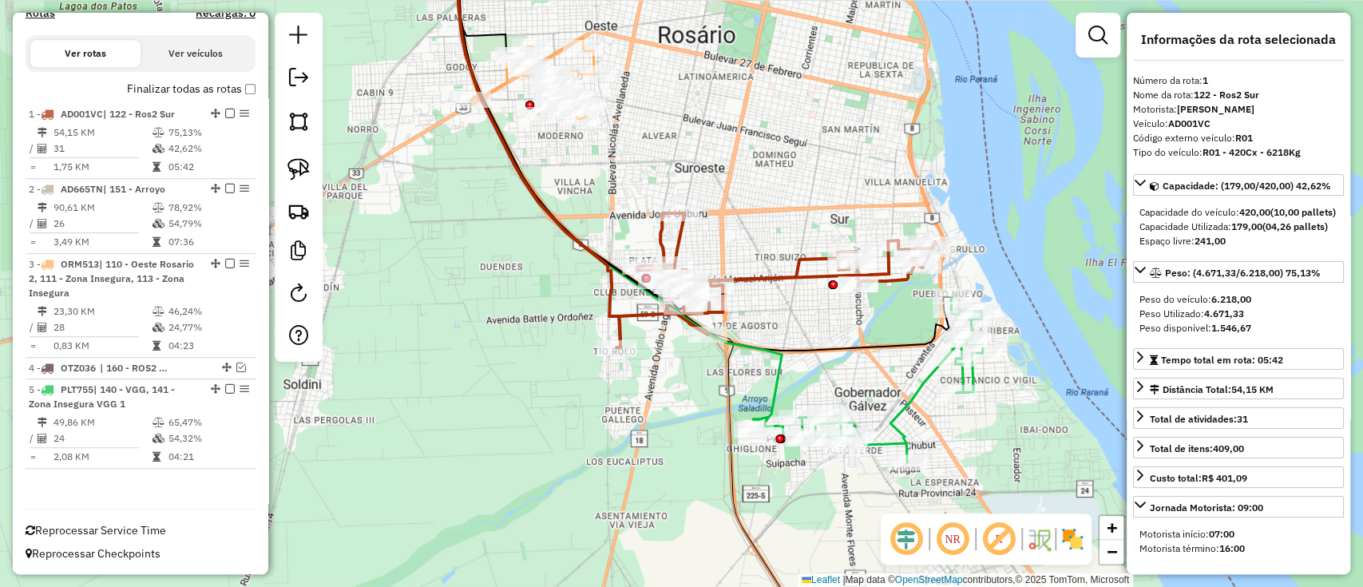
click at [903, 407] on icon at bounding box center [868, 379] width 230 height 165
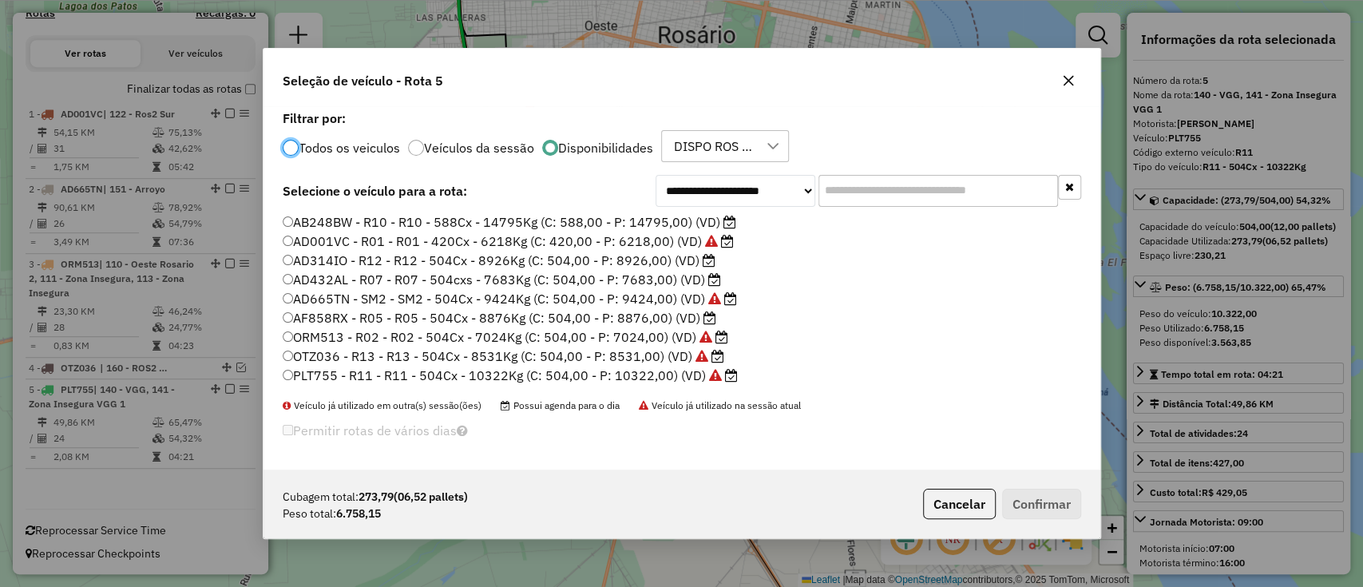
click at [656, 280] on label "AD432AL - R07 - R07 - 504cxs - 7683Kg (C: 504,00 - P: 7683,00) (VD)" at bounding box center [502, 279] width 438 height 19
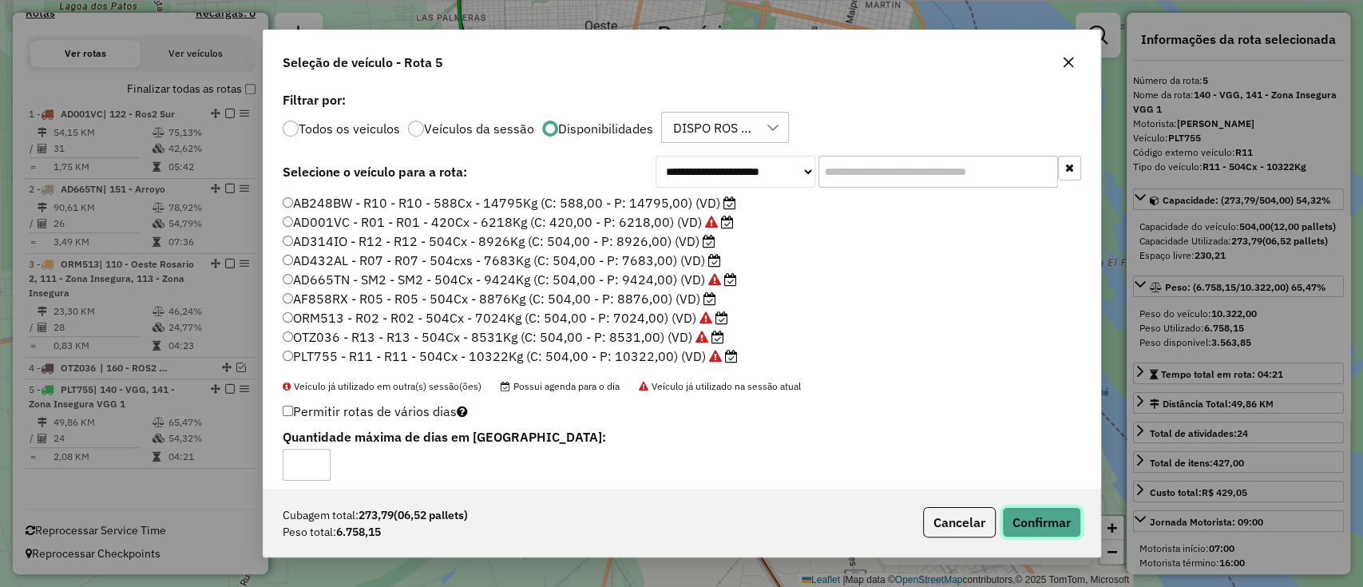
click at [1060, 531] on button "Confirmar" at bounding box center [1041, 522] width 79 height 30
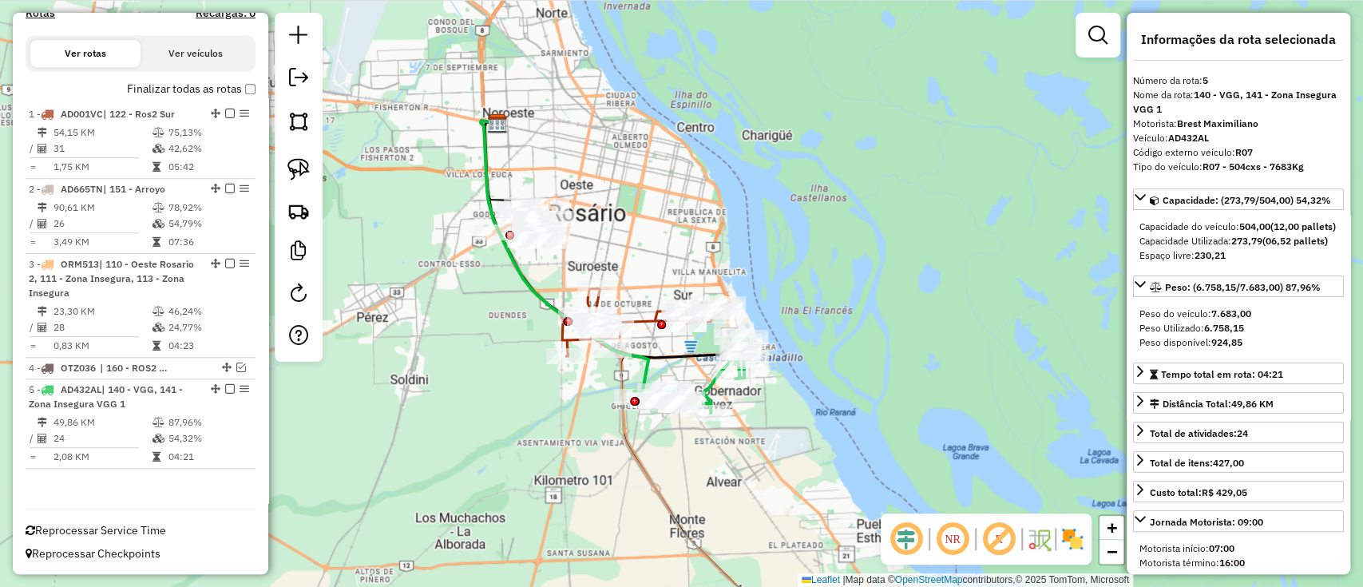
click at [220, 85] on label "Finalizar todas as rotas" at bounding box center [191, 89] width 129 height 17
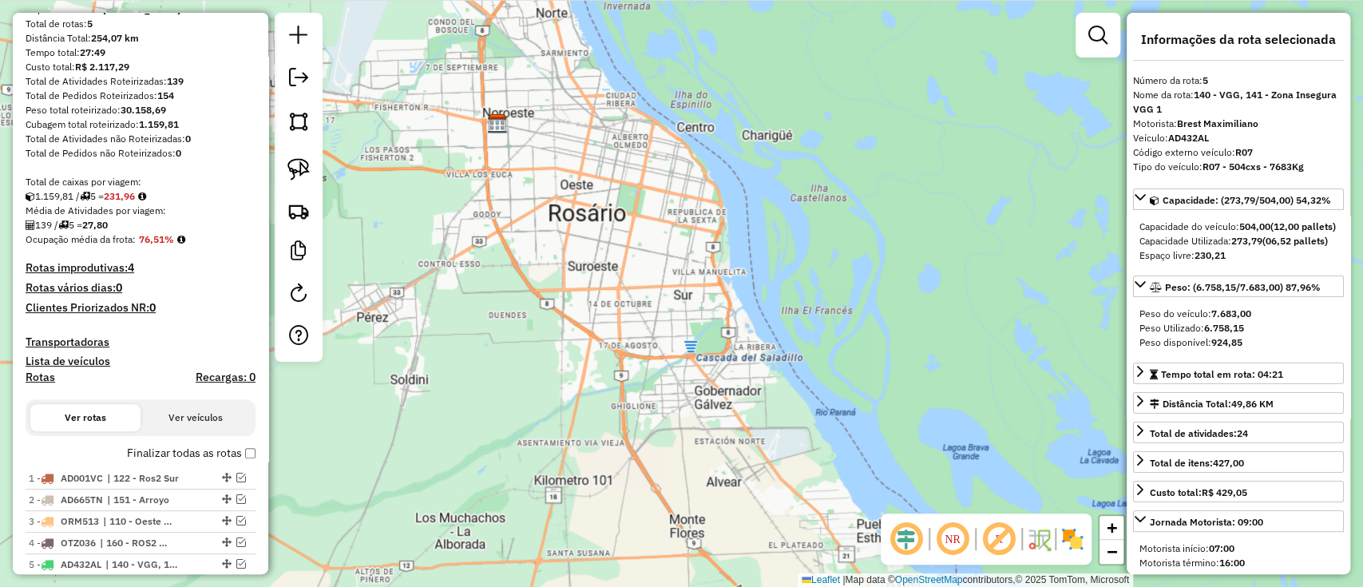
scroll to position [266, 0]
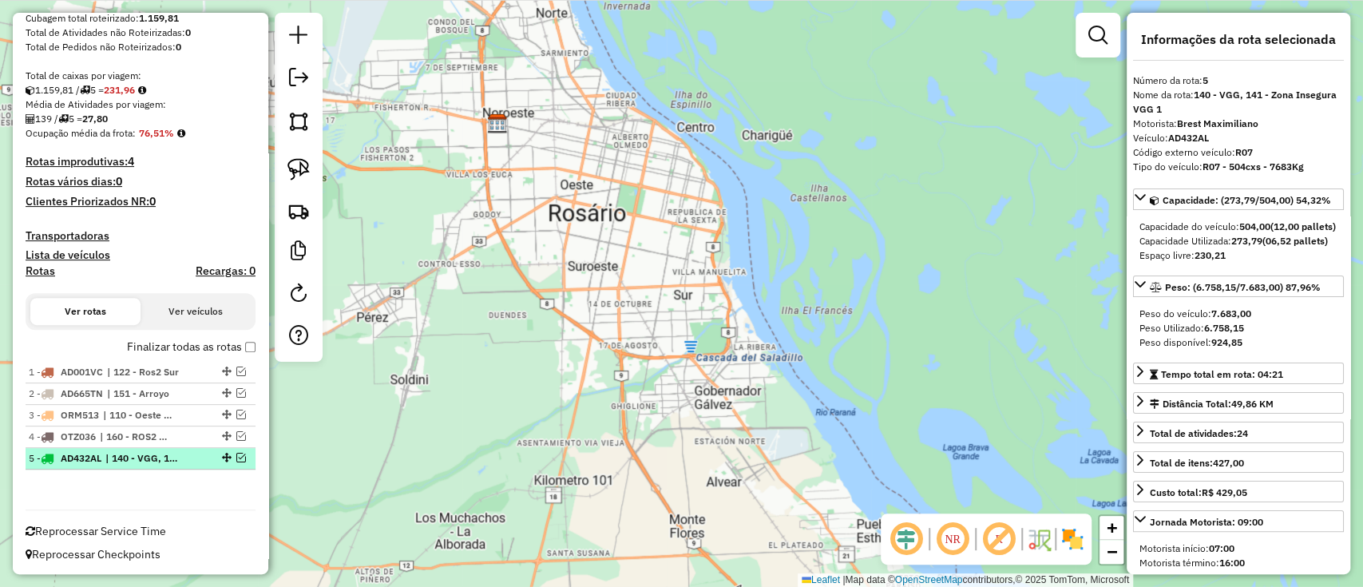
click at [207, 453] on div at bounding box center [225, 458] width 48 height 10
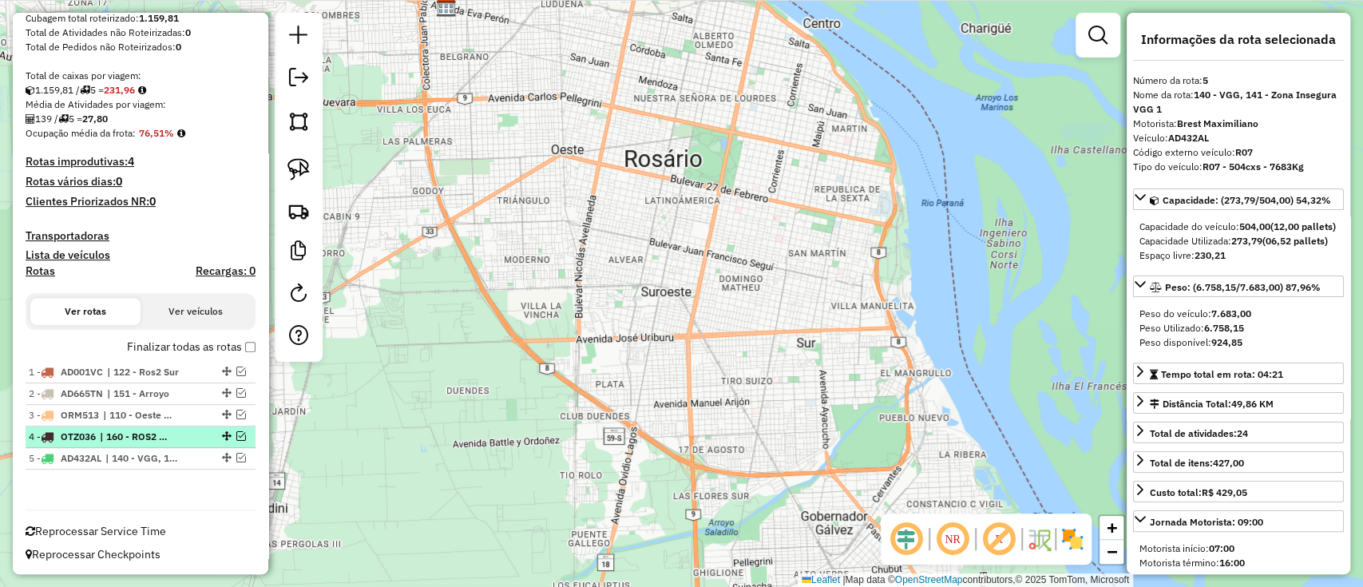
click at [196, 431] on div "4 - OTZ036 | 160 - ROS2 Norte - R13" at bounding box center [141, 437] width 224 height 14
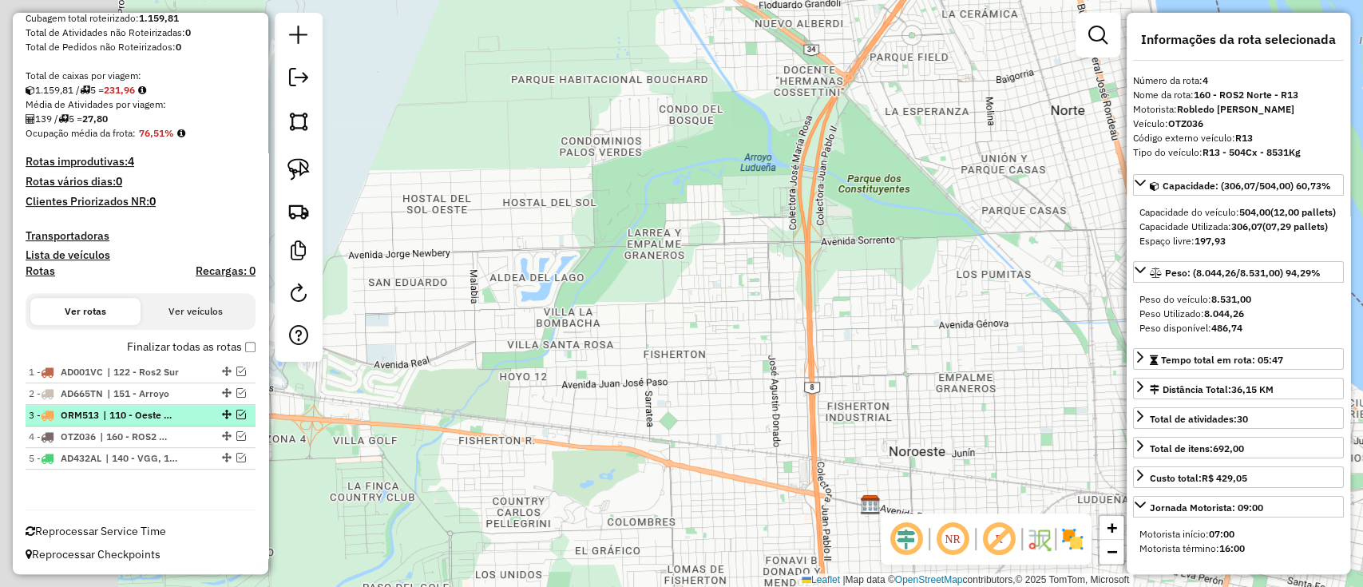
click at [186, 416] on div "3 - ORM513 | 110 - Oeste Rosario 2, 111 - Zona Insegura, 113 - Zona Insegura" at bounding box center [113, 415] width 169 height 14
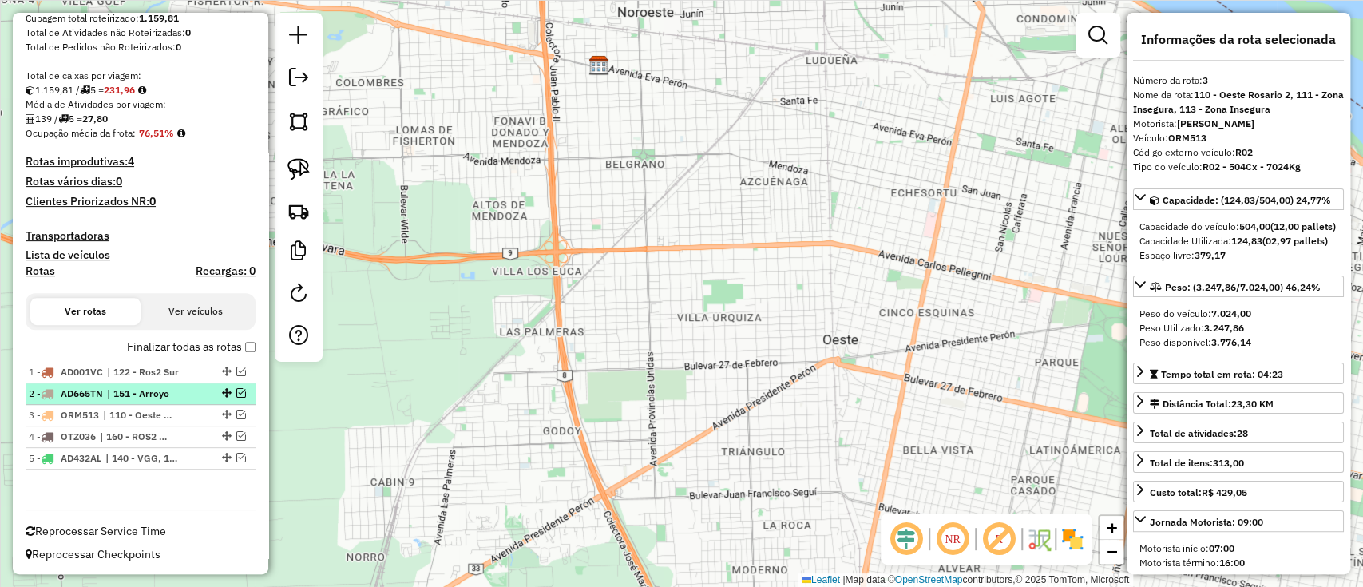
click at [180, 397] on span "| 151 - Arroyo" at bounding box center [143, 393] width 73 height 14
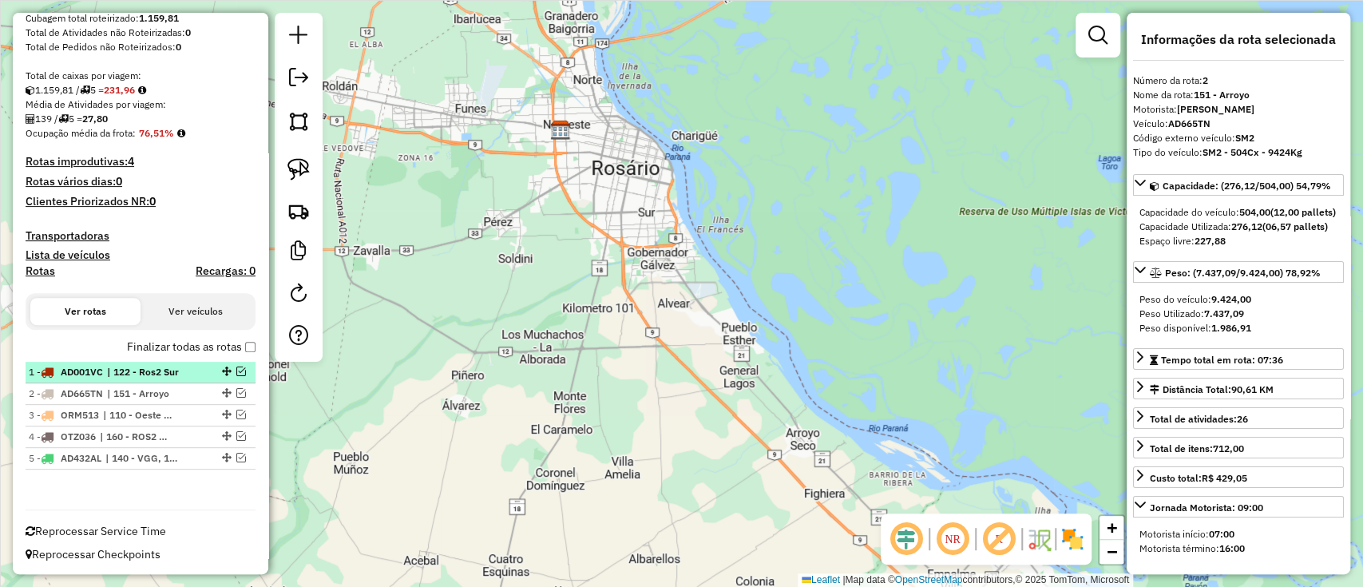
click at [187, 376] on div "1 - AD001VC | 122 - Ros2 Sur" at bounding box center [113, 372] width 169 height 14
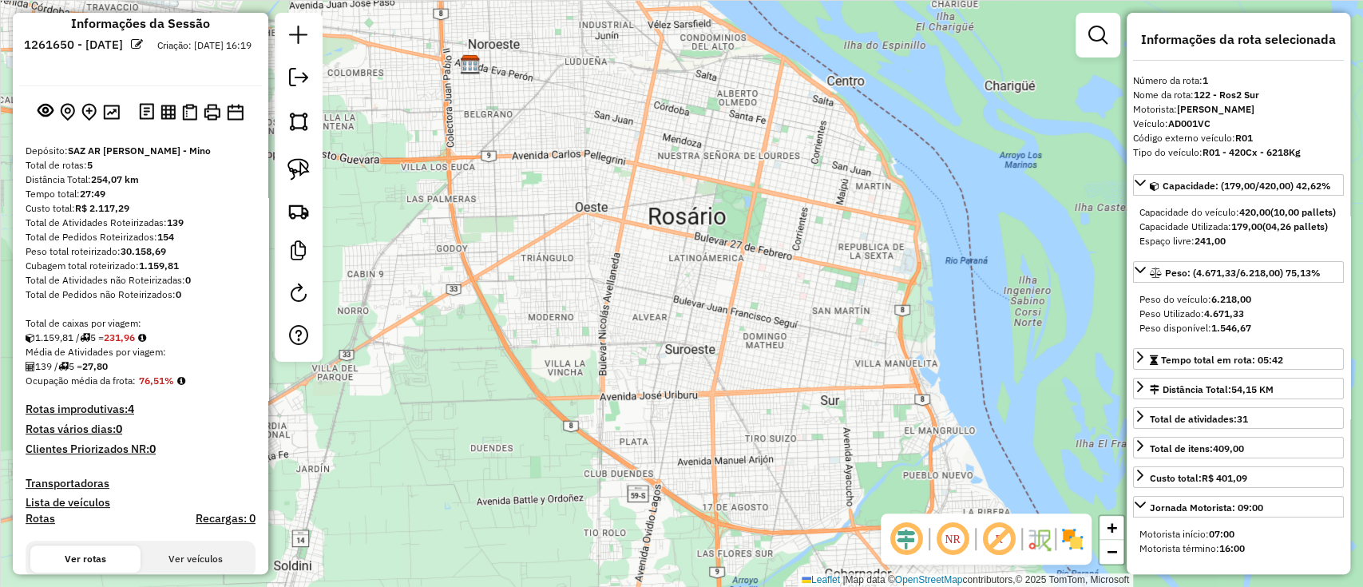
scroll to position [0, 0]
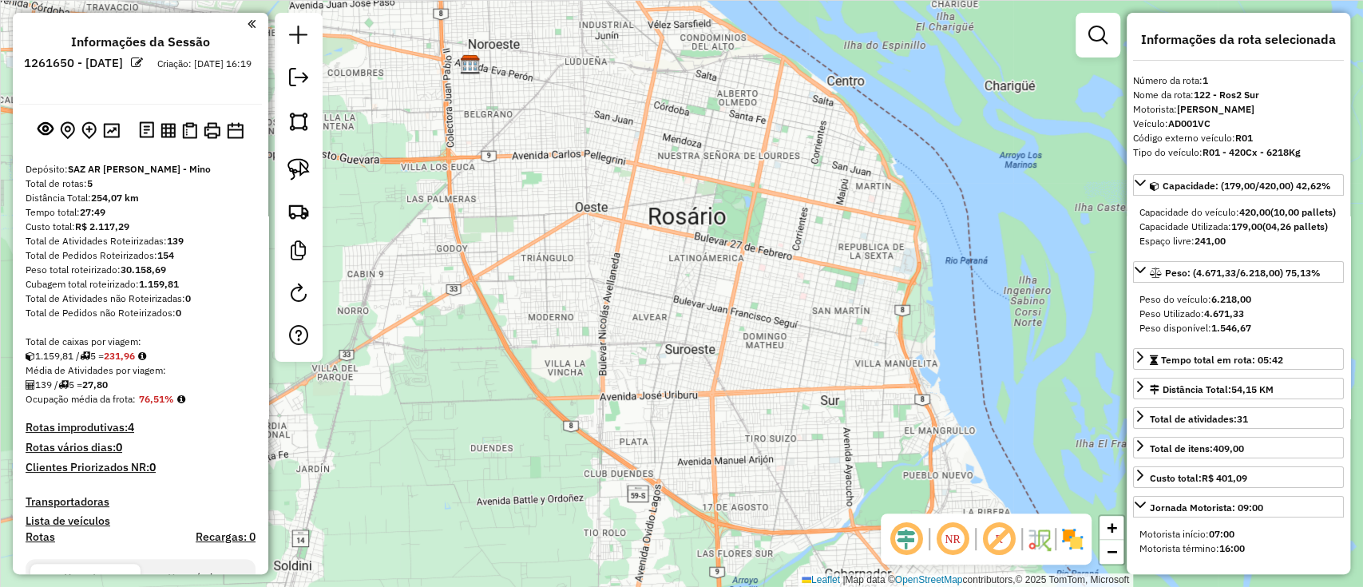
click at [1080, 542] on img at bounding box center [1073, 539] width 26 height 26
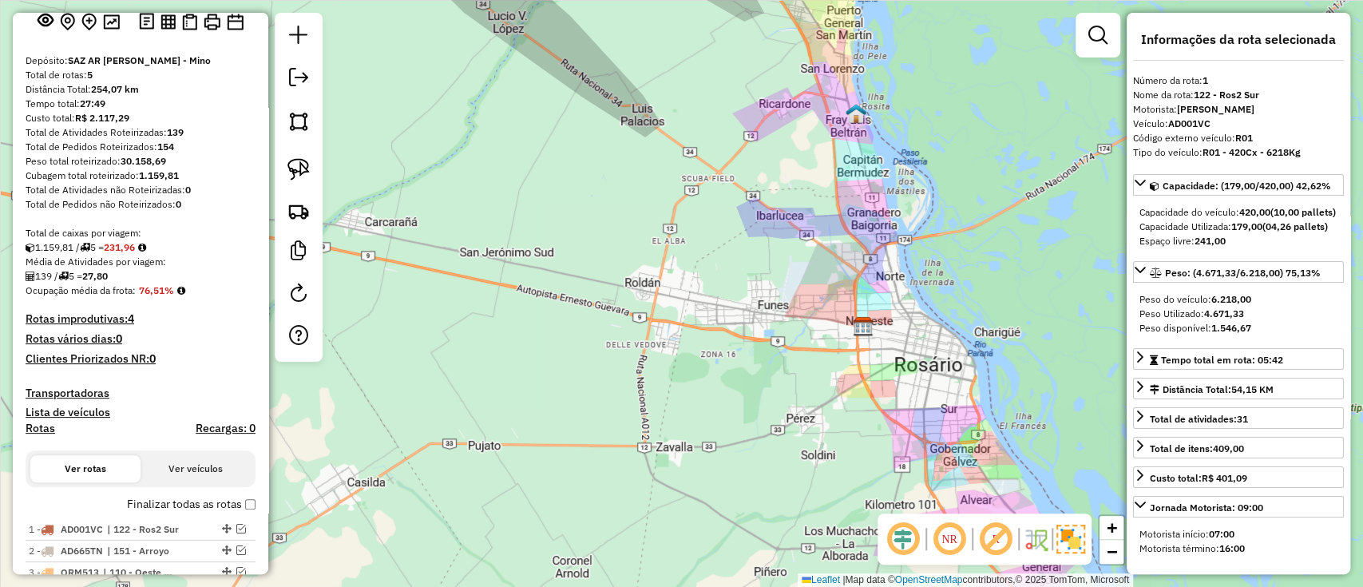
scroll to position [212, 0]
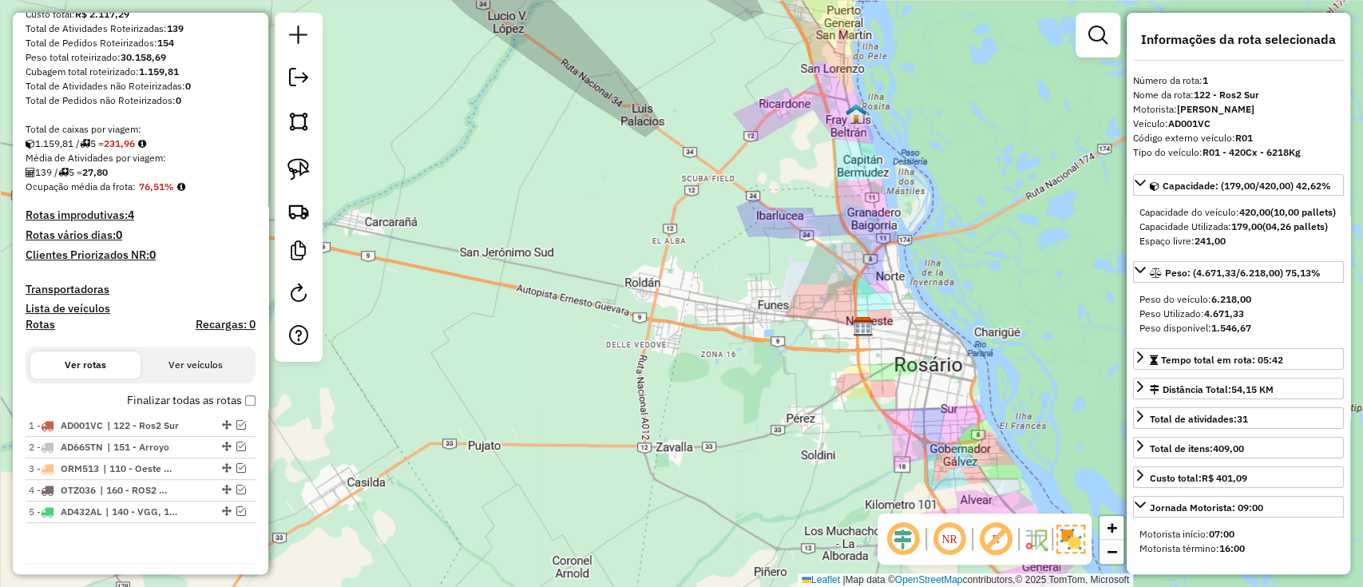
click at [226, 406] on label "Finalizar todas as rotas" at bounding box center [191, 400] width 129 height 17
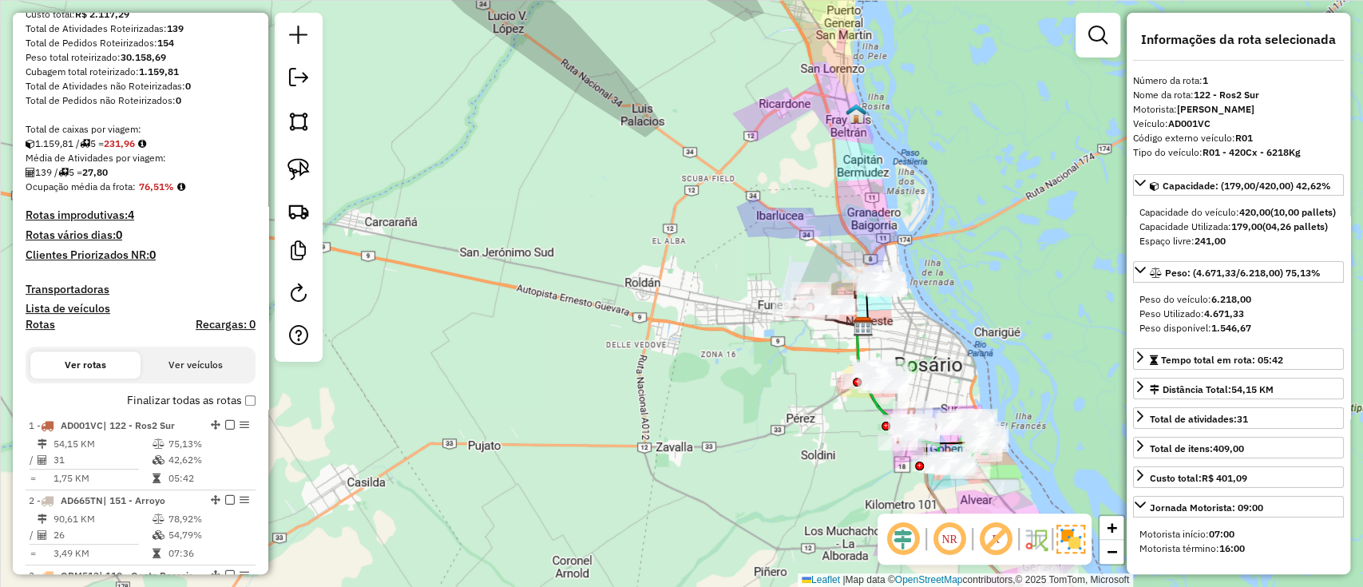
click at [447, 413] on div "Janela de atendimento Grade de atendimento Capacidade Transportadoras Veículos …" at bounding box center [681, 293] width 1363 height 587
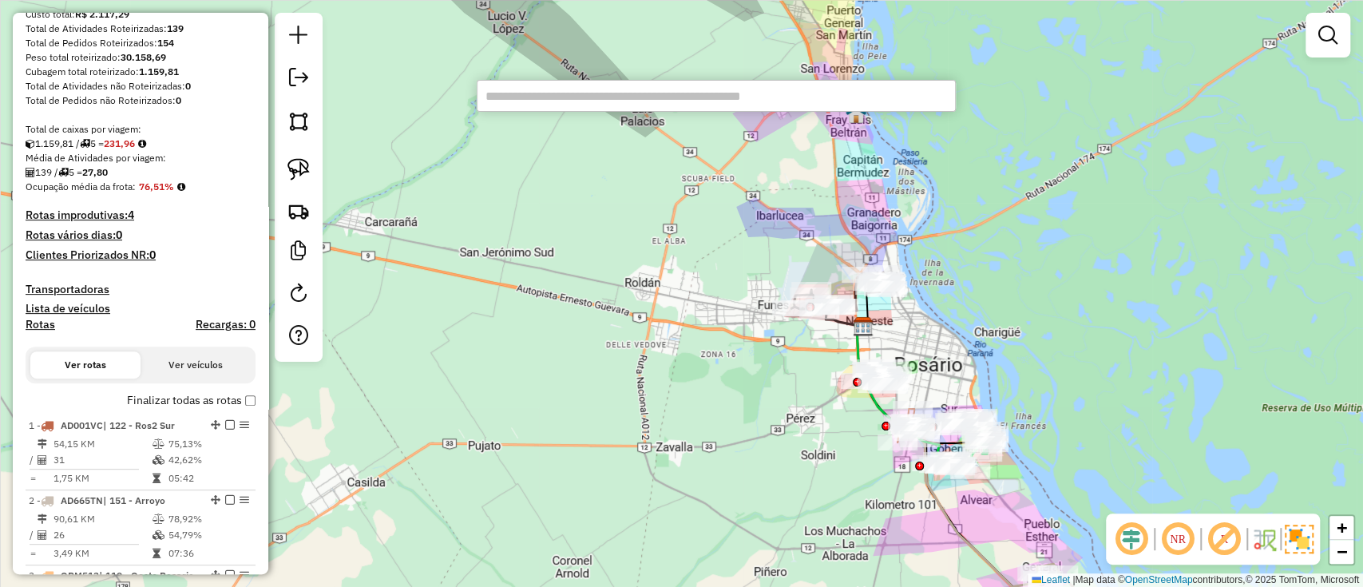
type input "**********"
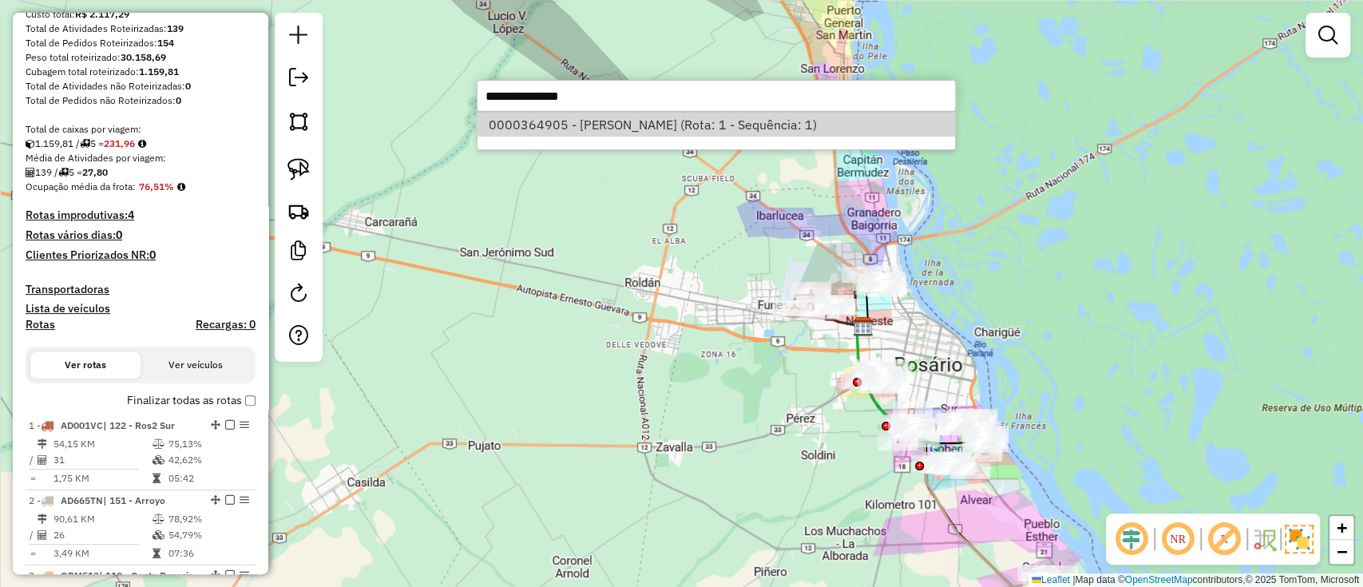
select select "**********"
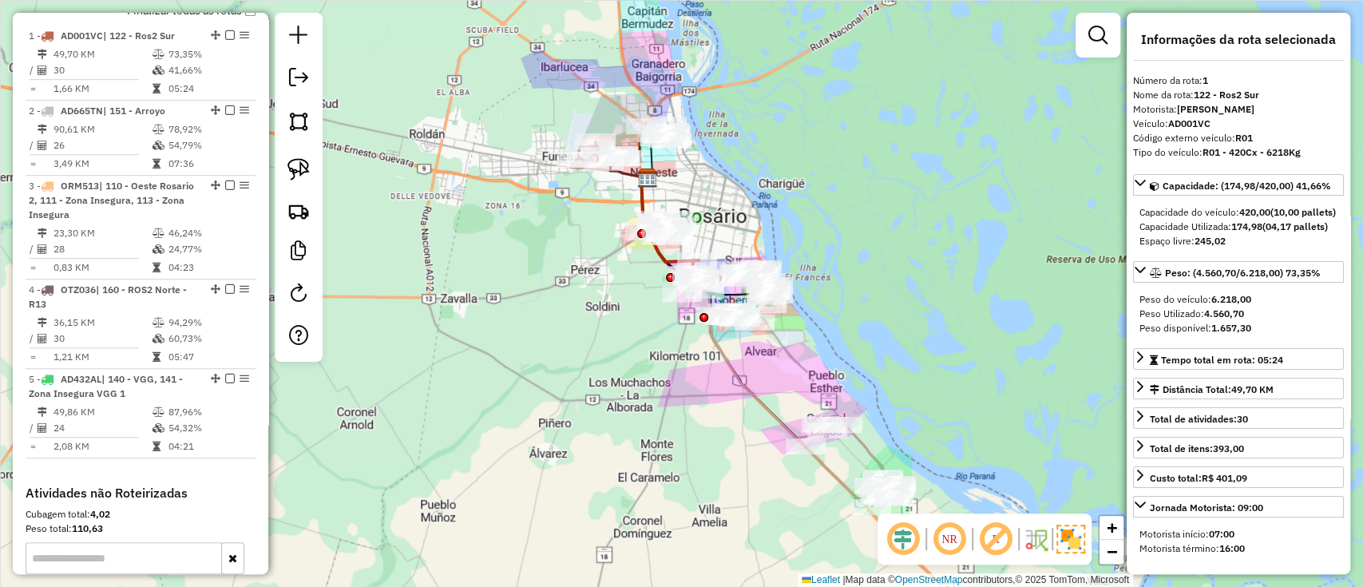
scroll to position [613, 0]
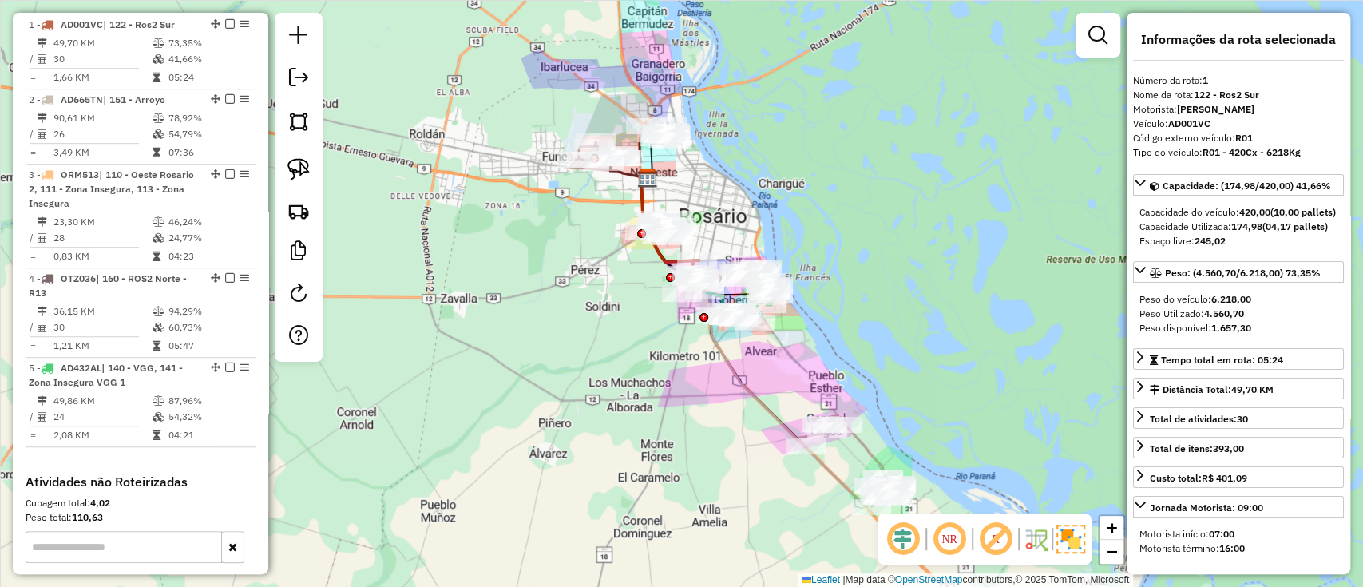
click at [568, 497] on div "Janela de atendimento Grade de atendimento Capacidade Transportadoras Veículos …" at bounding box center [681, 293] width 1363 height 587
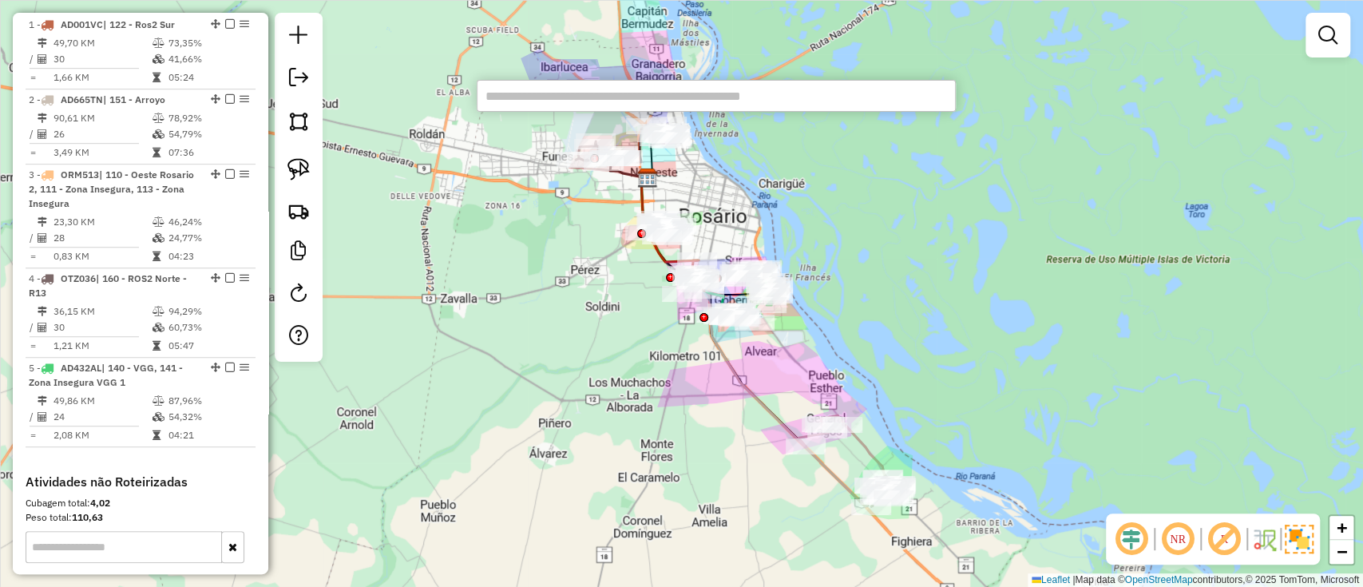
paste input "**********"
type input "**********"
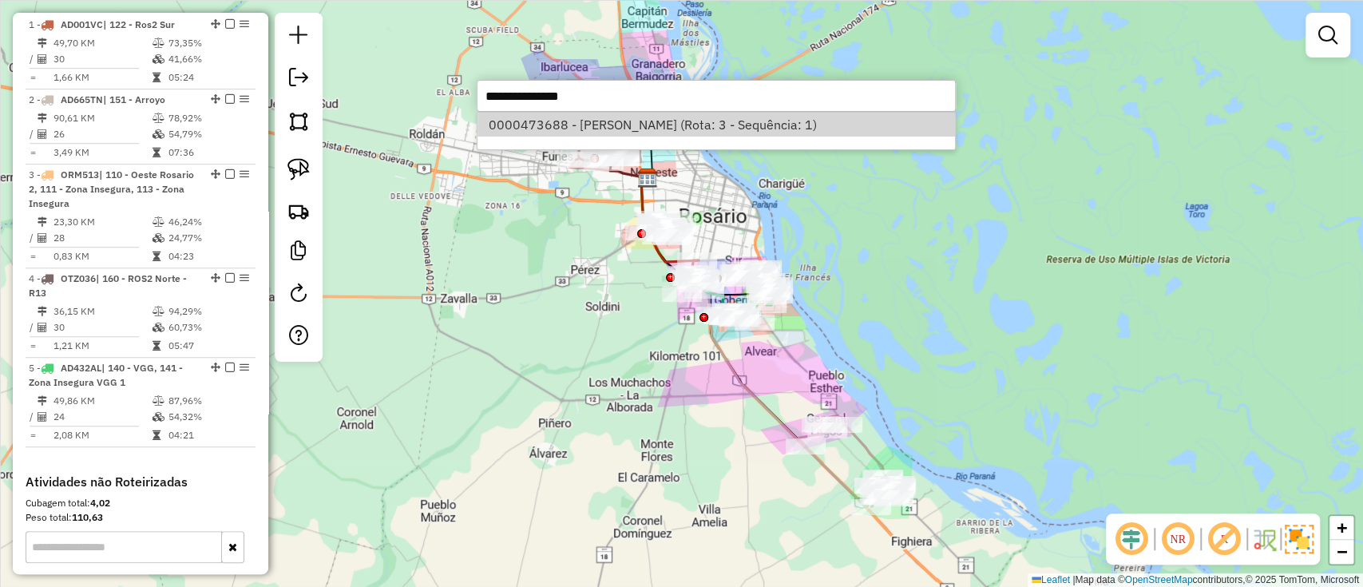
select select "**********"
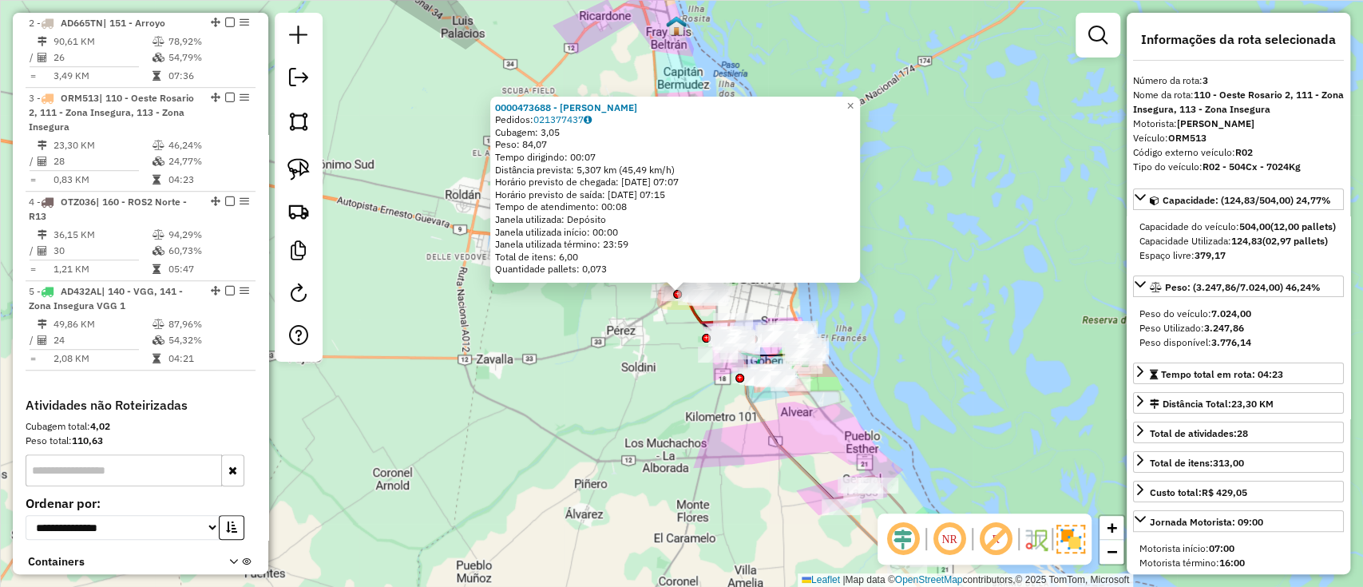
scroll to position [764, 0]
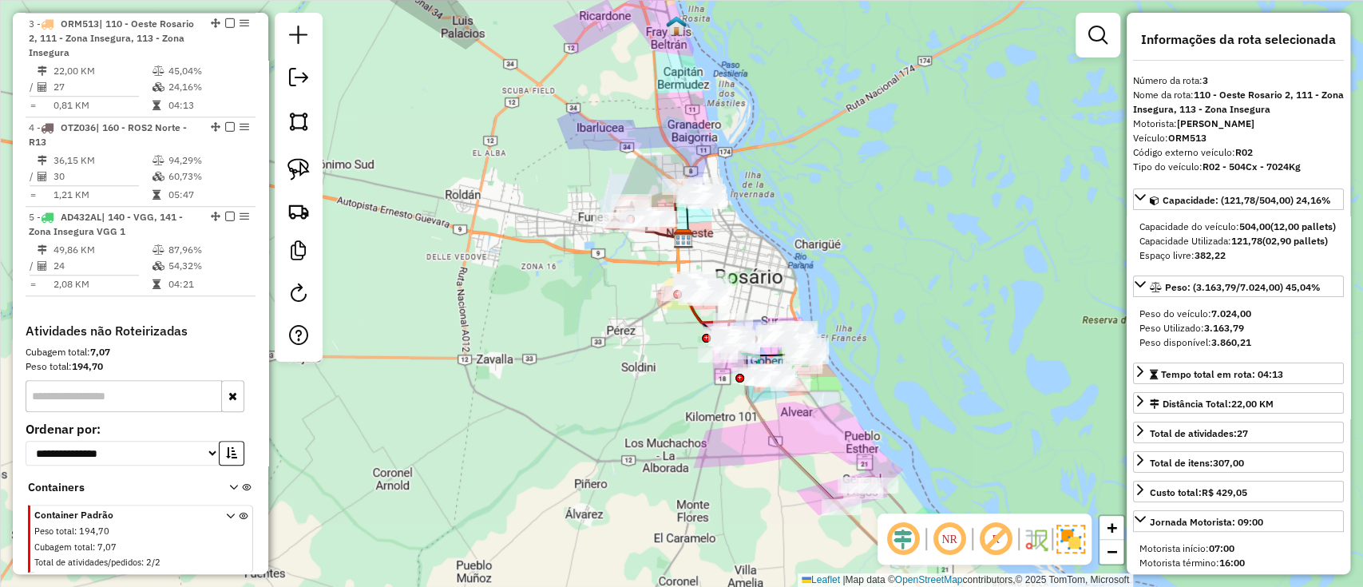
click at [604, 494] on div "Janela de atendimento Grade de atendimento Capacidade Transportadoras Veículos …" at bounding box center [681, 293] width 1363 height 587
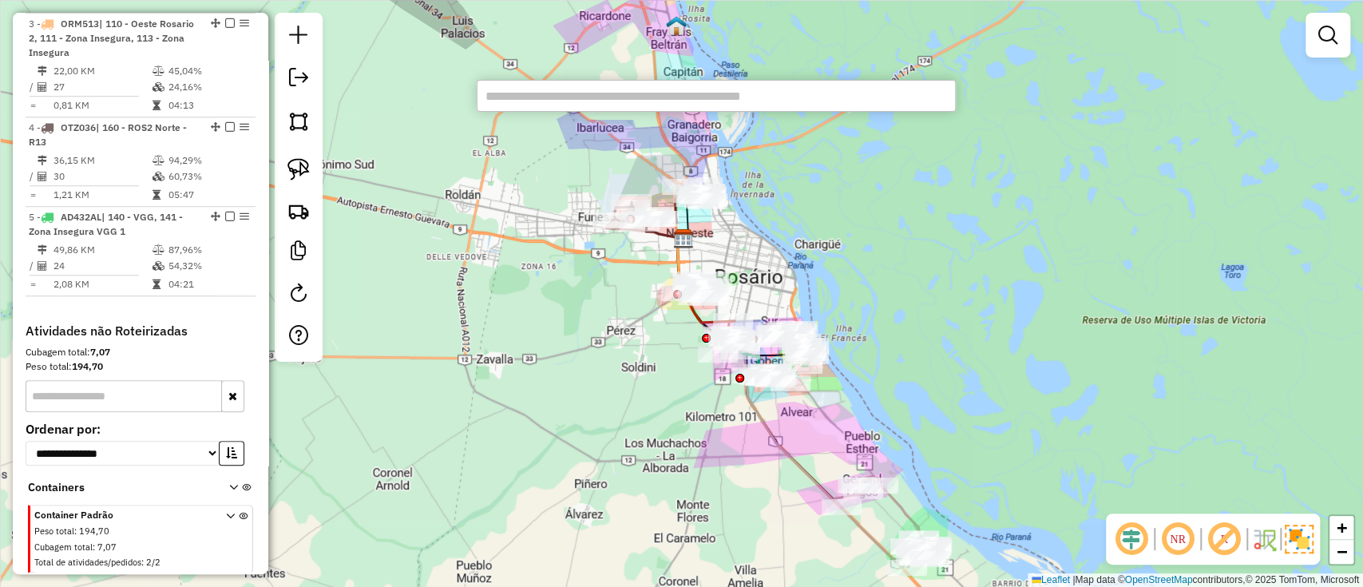
paste input "**********"
type input "**********"
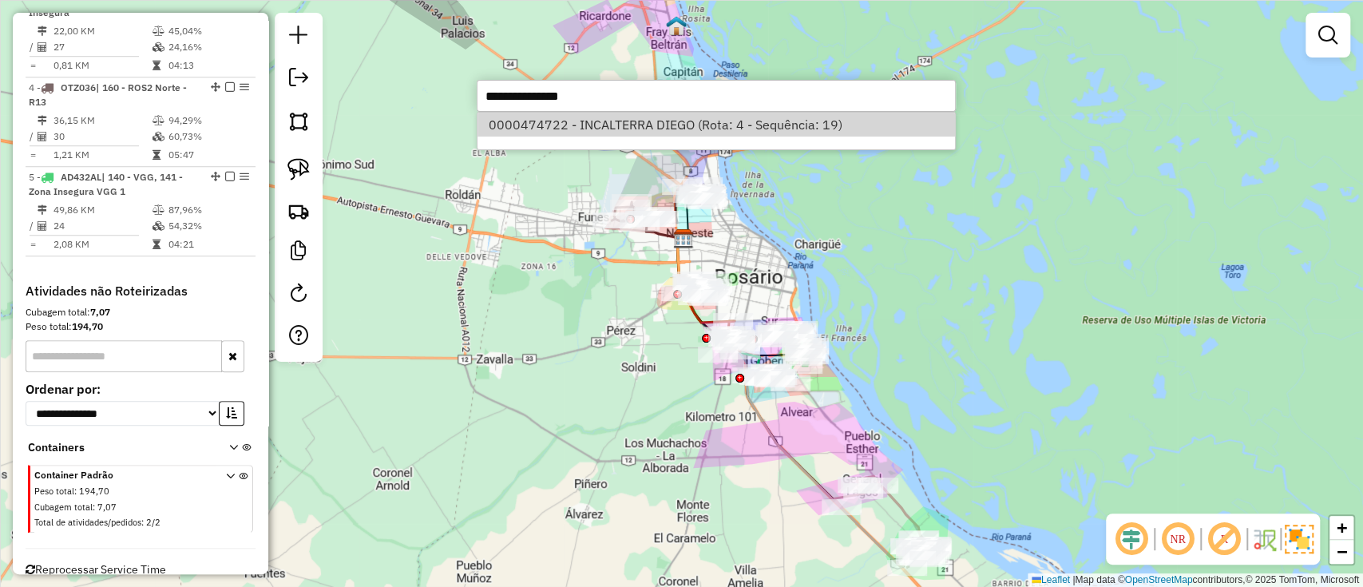
select select "**********"
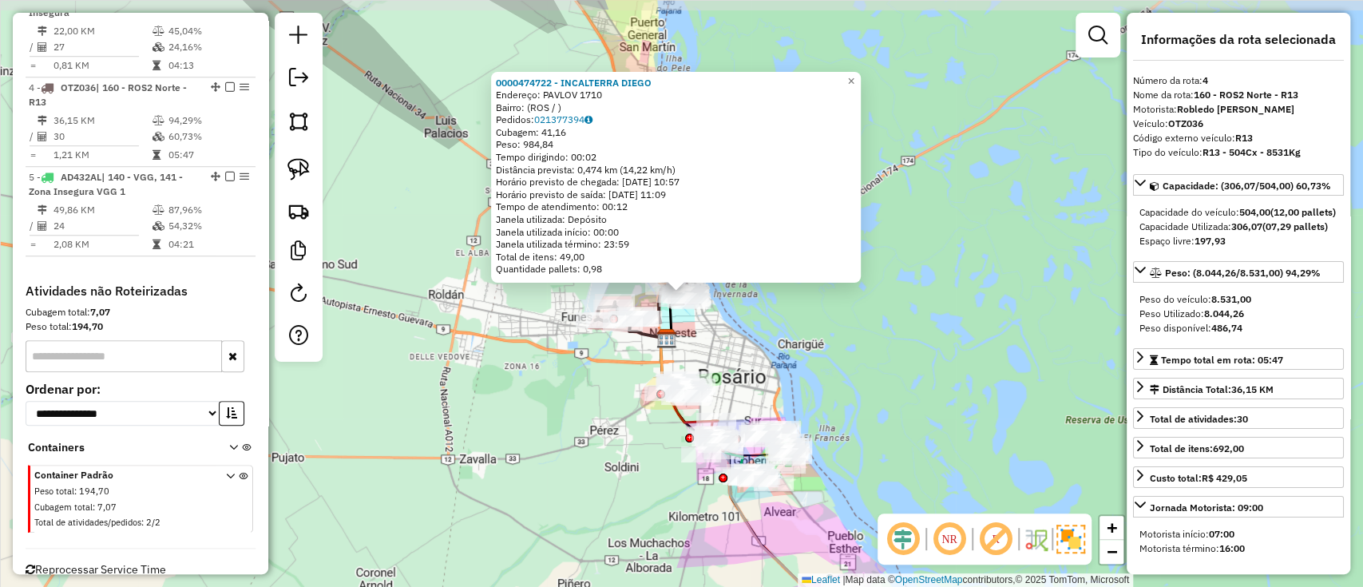
scroll to position [842, 0]
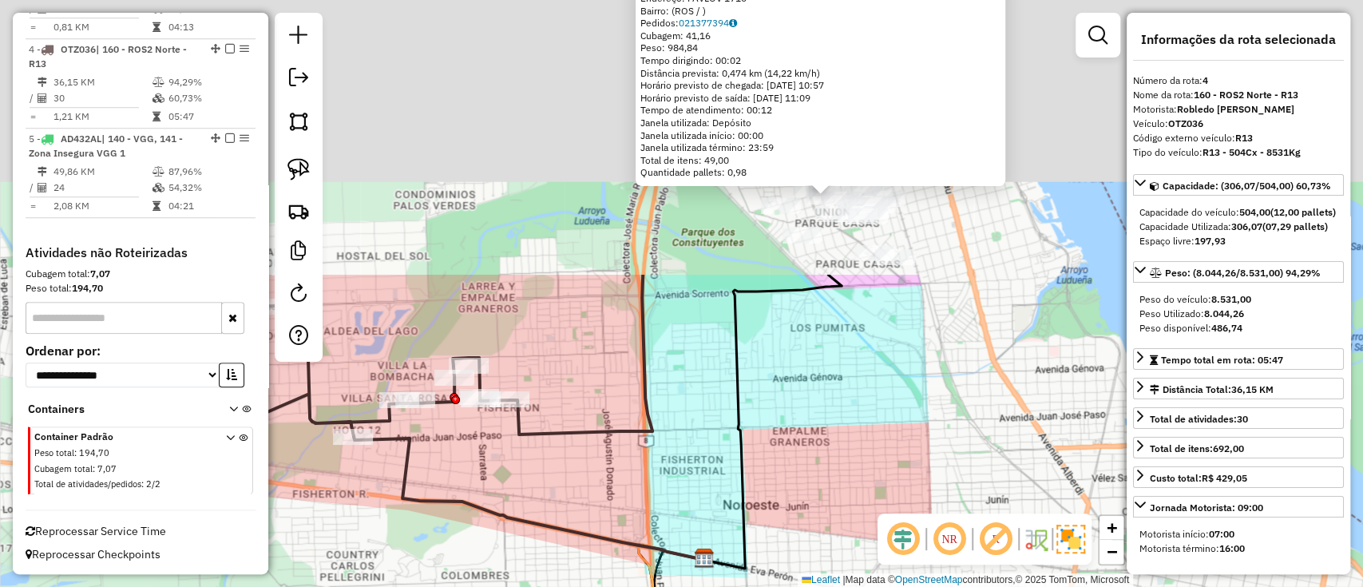
drag, startPoint x: 856, startPoint y: 208, endPoint x: 802, endPoint y: 553, distance: 349.2
click at [802, 553] on div "0000474722 - INCALTERRA DIEGO Endereço: PAVLOV 1710 Bairro: (ROS / ) Pedidos: 0…" at bounding box center [681, 293] width 1363 height 587
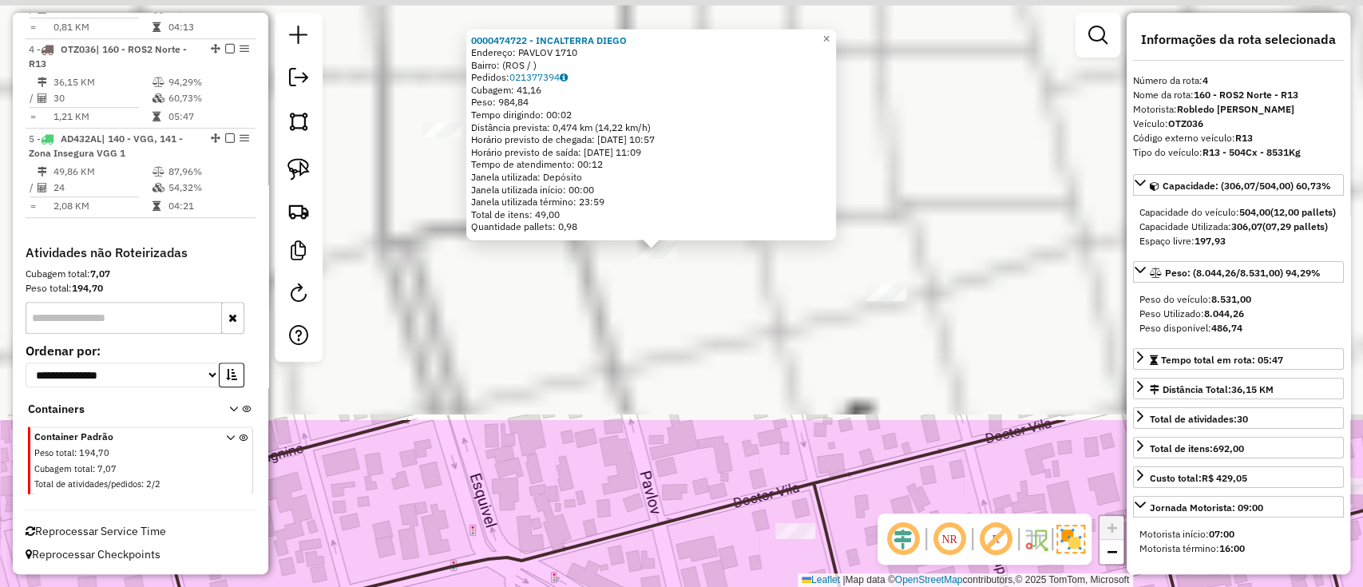
drag, startPoint x: 770, startPoint y: 148, endPoint x: 730, endPoint y: 619, distance: 472.8
click at [730, 586] on html "Aguarde... Pop-up bloqueado! Seu navegador bloqueou automáticamente a abertura …" at bounding box center [681, 293] width 1363 height 587
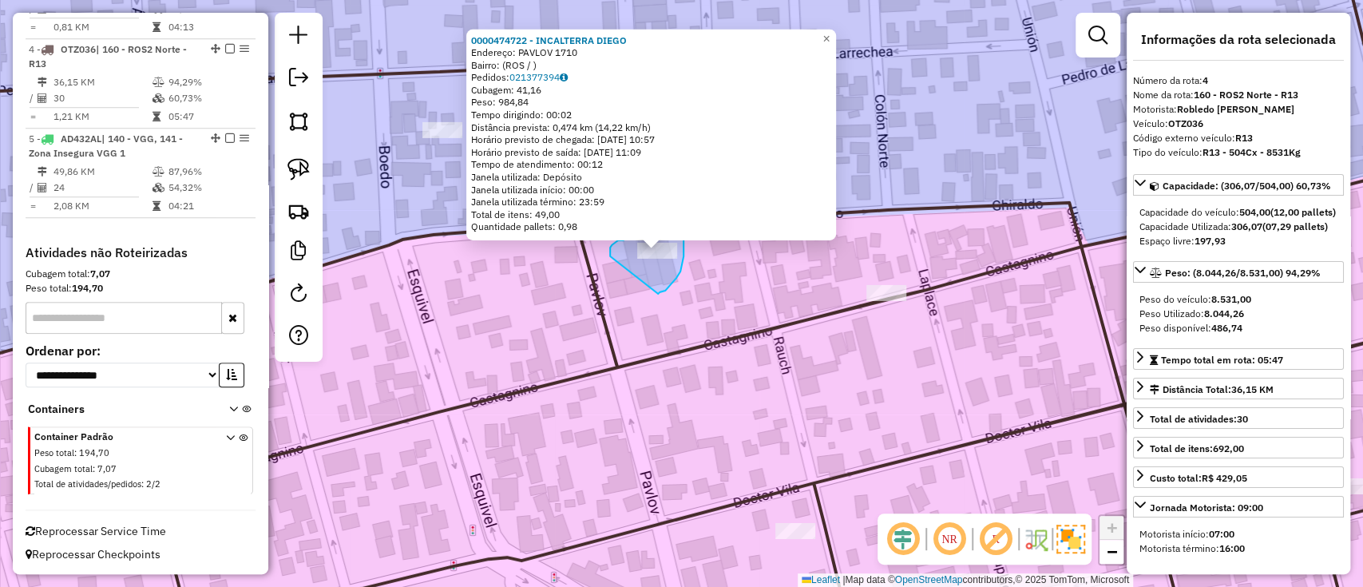
drag, startPoint x: 658, startPoint y: 294, endPoint x: 610, endPoint y: 256, distance: 60.9
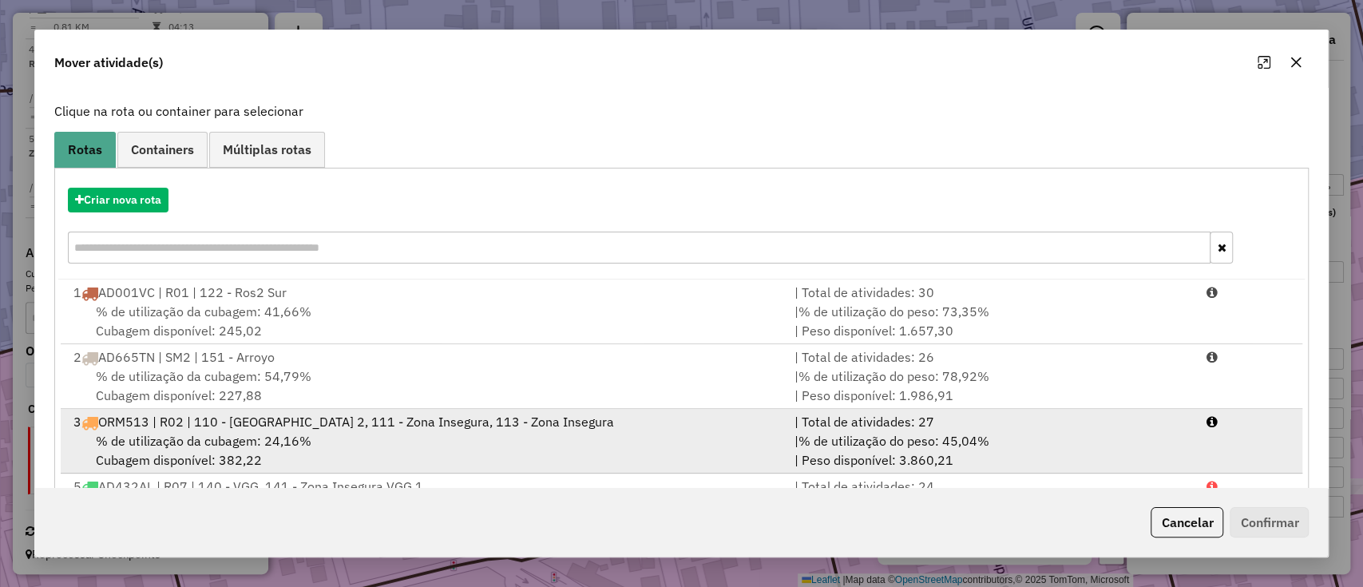
scroll to position [163, 0]
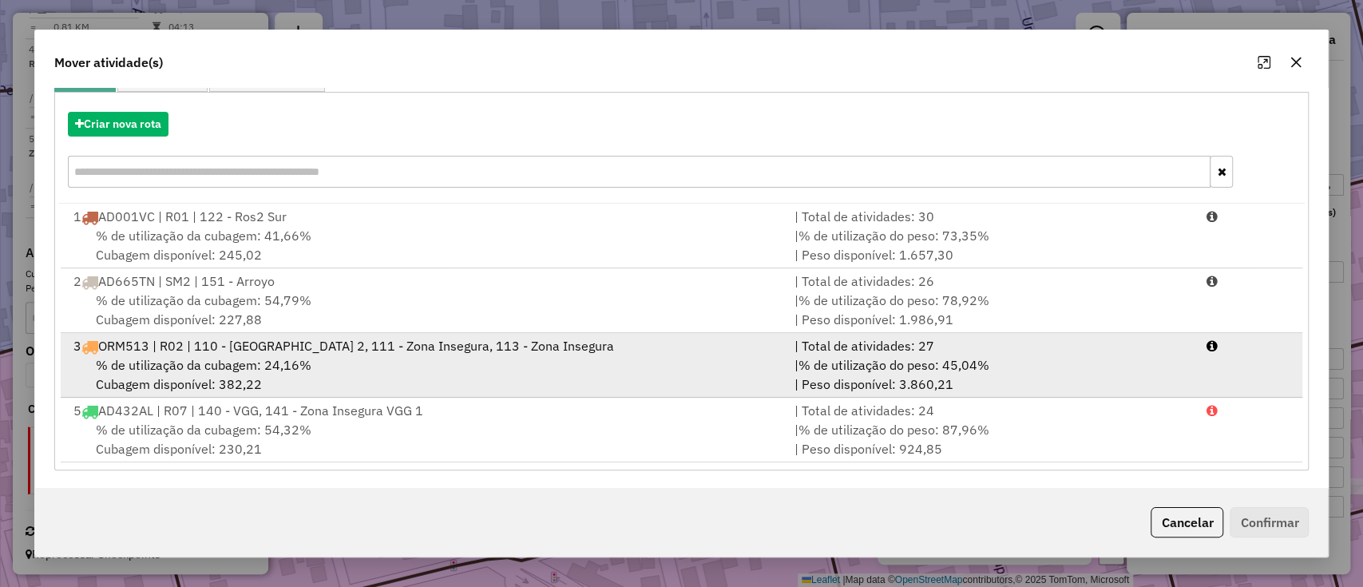
drag, startPoint x: 219, startPoint y: 371, endPoint x: 269, endPoint y: 369, distance: 50.4
click at [220, 371] on span "% de utilização da cubagem: 24,16%" at bounding box center [204, 365] width 216 height 16
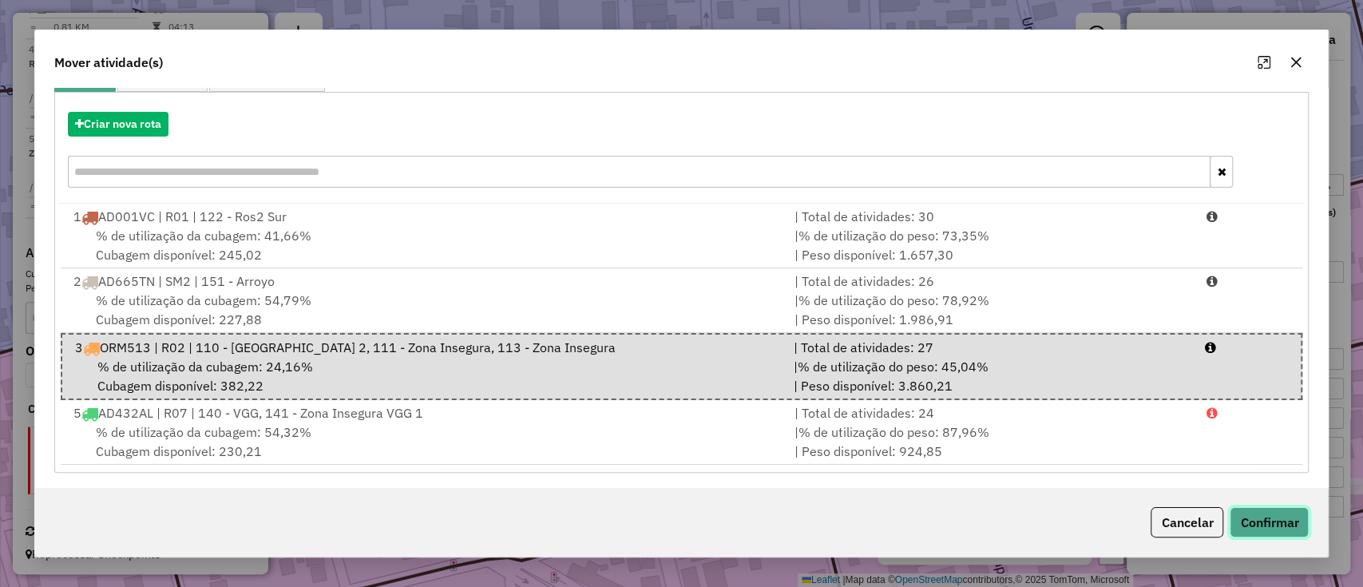
drag, startPoint x: 1262, startPoint y: 522, endPoint x: 1250, endPoint y: 521, distance: 12.9
click at [1262, 521] on button "Confirmar" at bounding box center [1269, 522] width 79 height 30
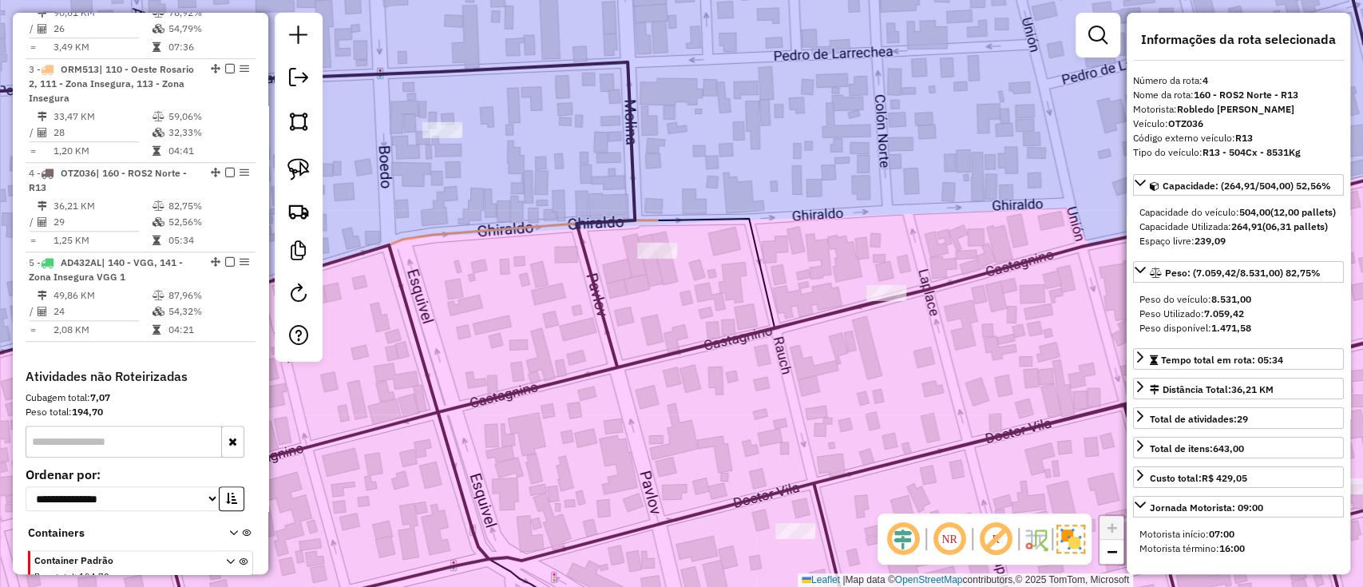
scroll to position [842, 0]
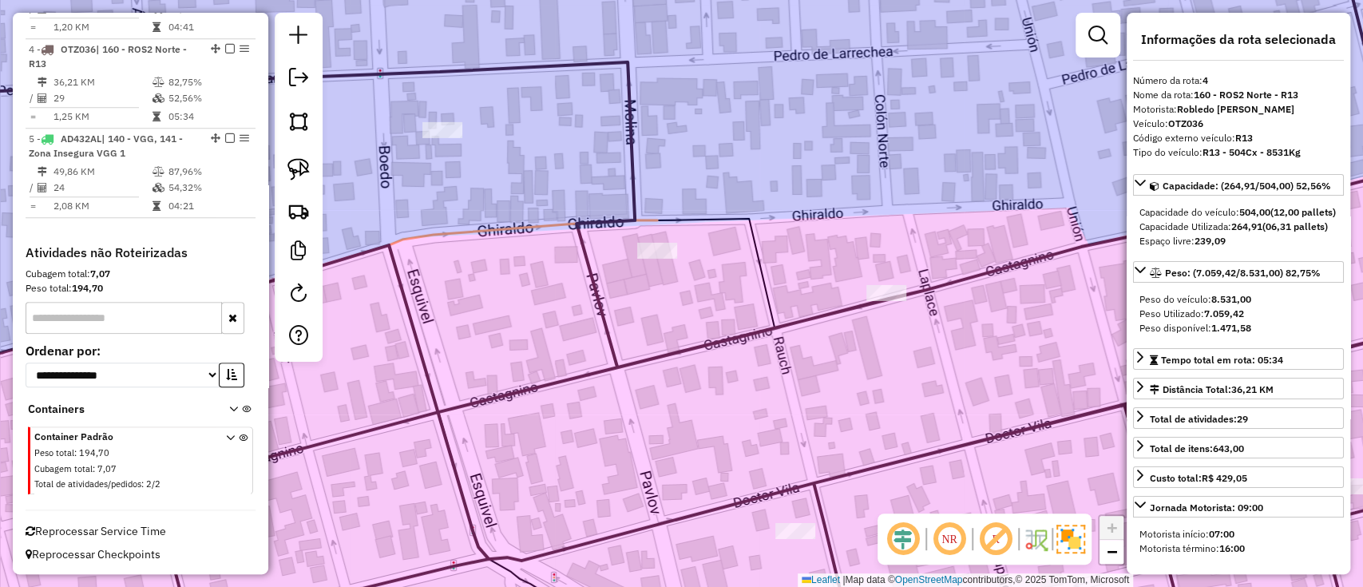
click at [596, 491] on div "Janela de atendimento Grade de atendimento Capacidade Transportadoras Veículos …" at bounding box center [681, 293] width 1363 height 587
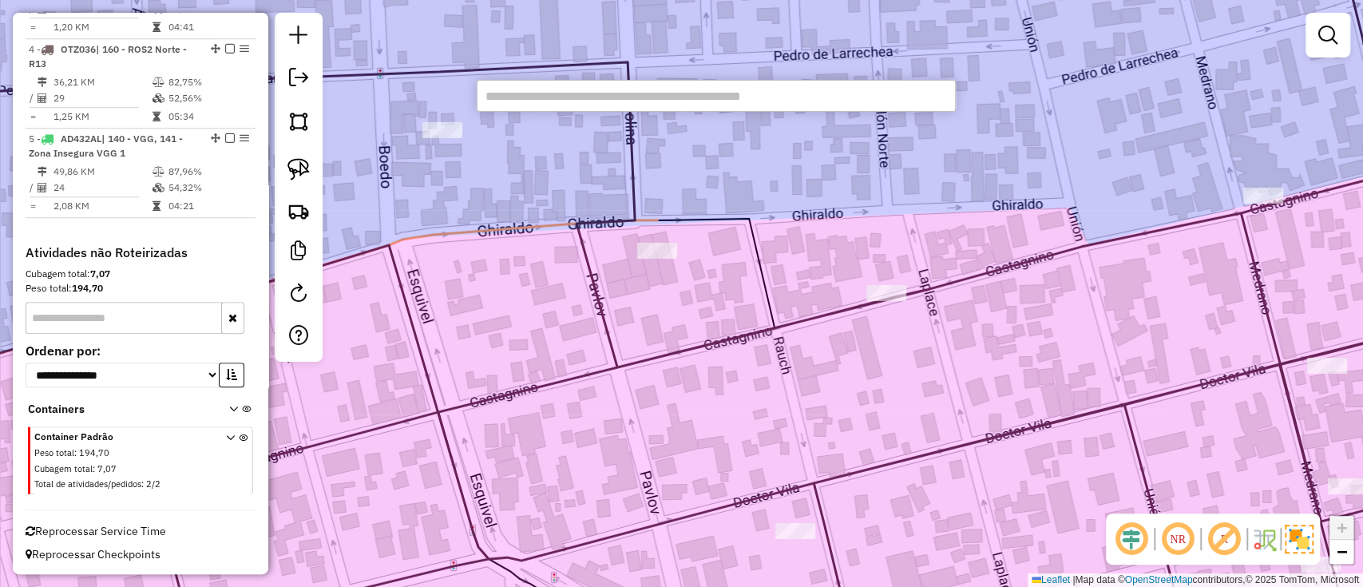
paste input "**********"
type input "**********"
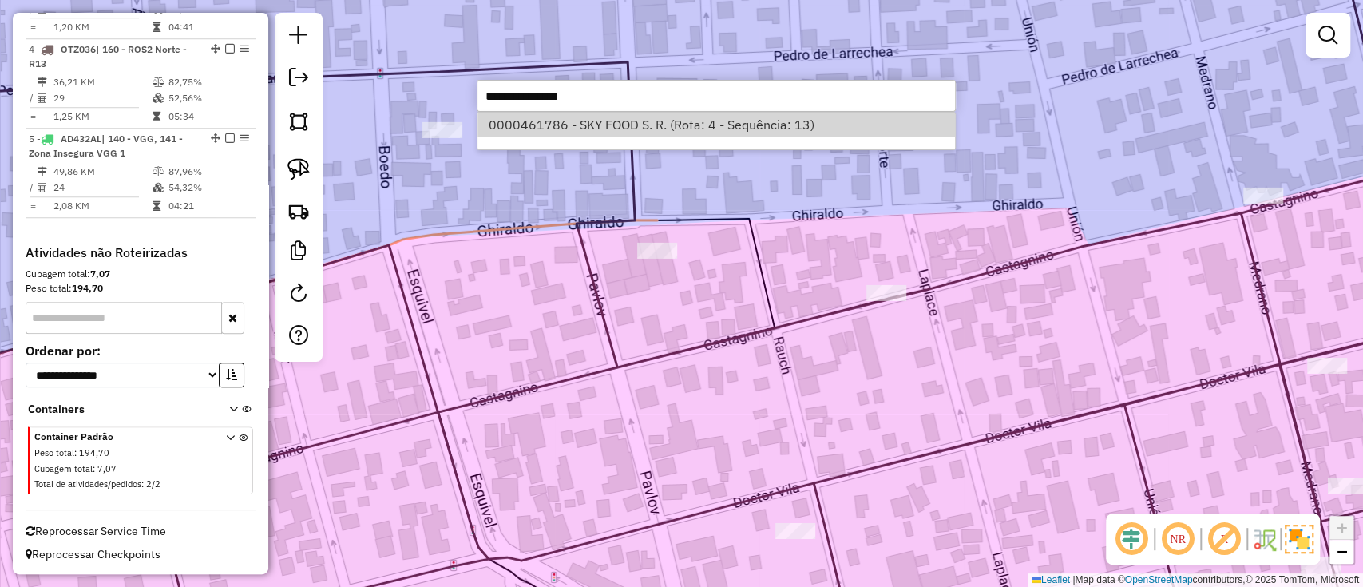
select select "**********"
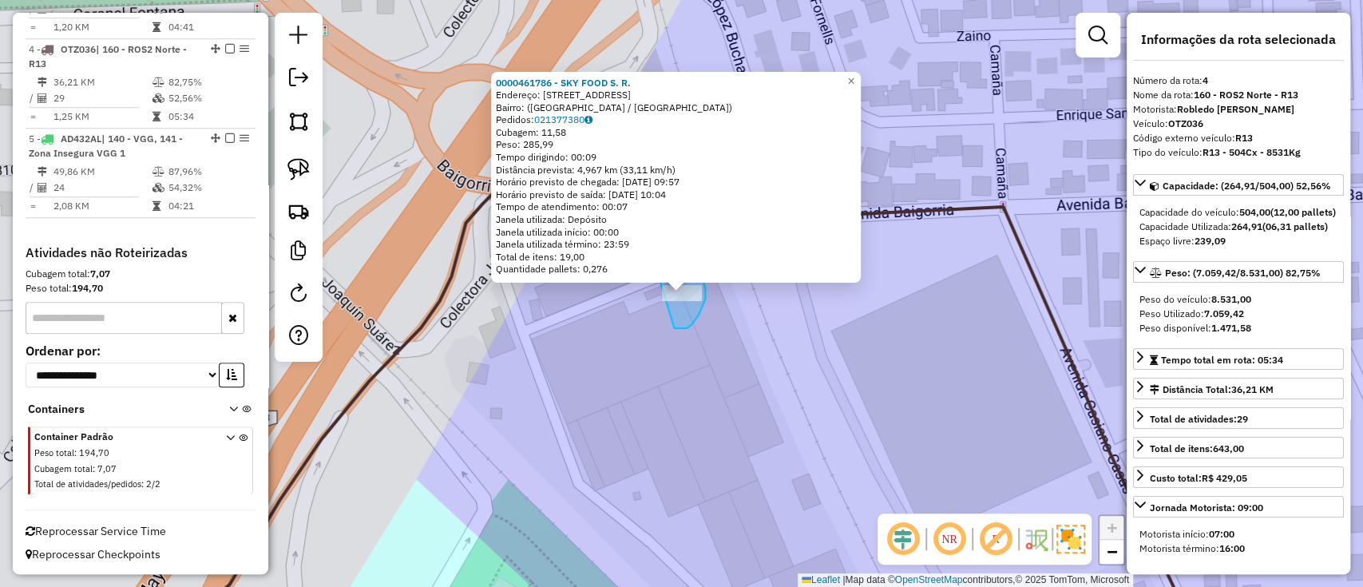
drag, startPoint x: 705, startPoint y: 299, endPoint x: 657, endPoint y: 274, distance: 54.3
click at [657, 274] on div "0000461786 - SKY FOOD S. R. Endereço: Calle Baigorria, 2657 Bairro: (Rosario / …" at bounding box center [681, 293] width 1363 height 587
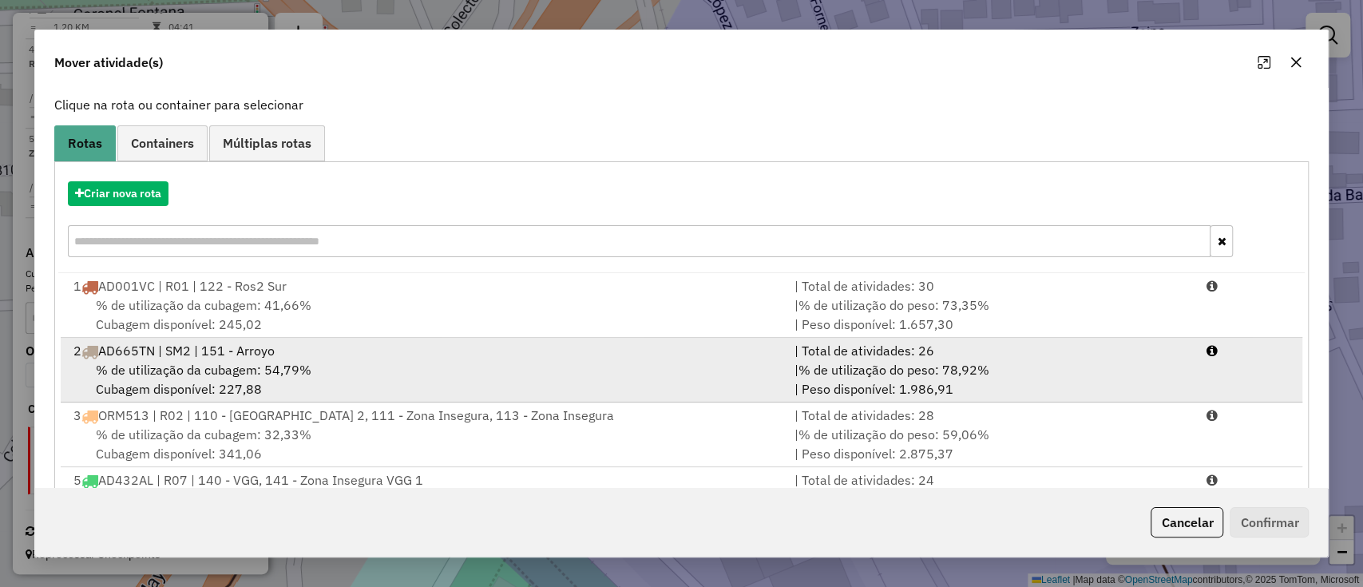
scroll to position [163, 0]
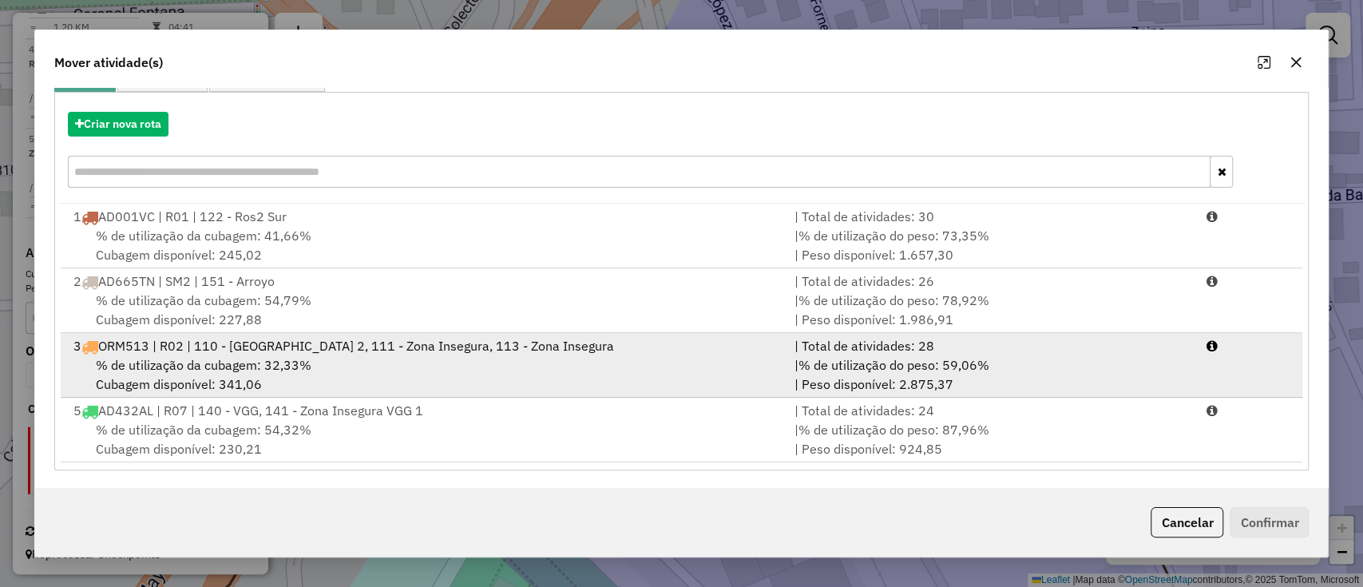
click at [260, 359] on span "% de utilização da cubagem: 32,33%" at bounding box center [204, 365] width 216 height 16
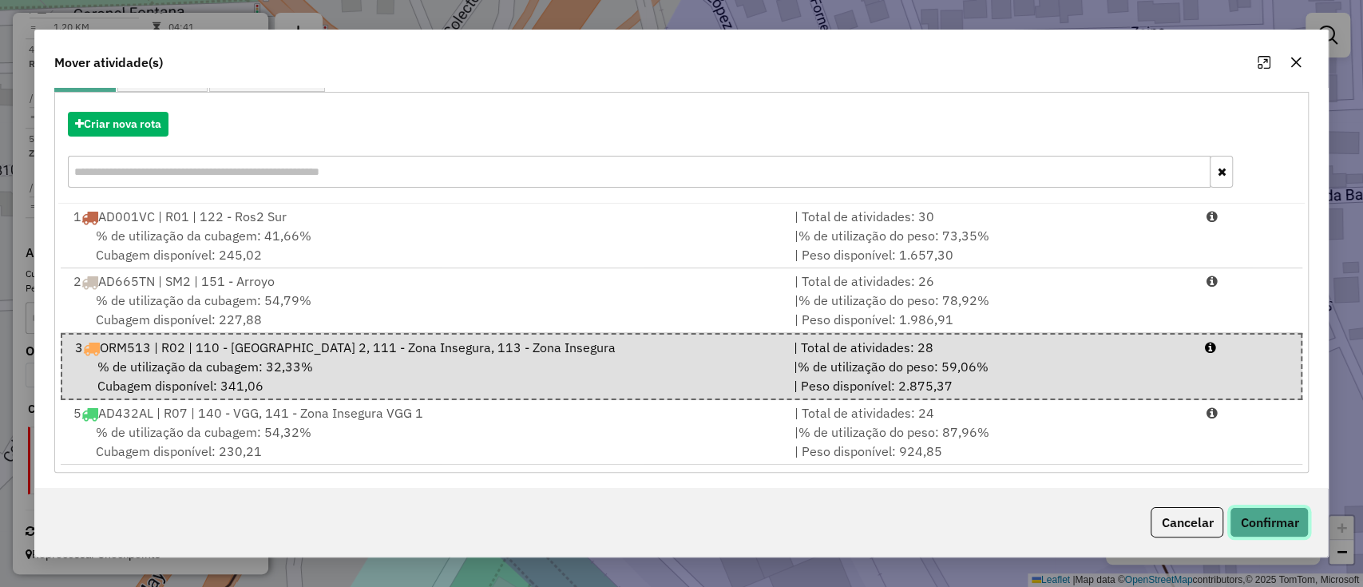
click at [1260, 520] on button "Confirmar" at bounding box center [1269, 522] width 79 height 30
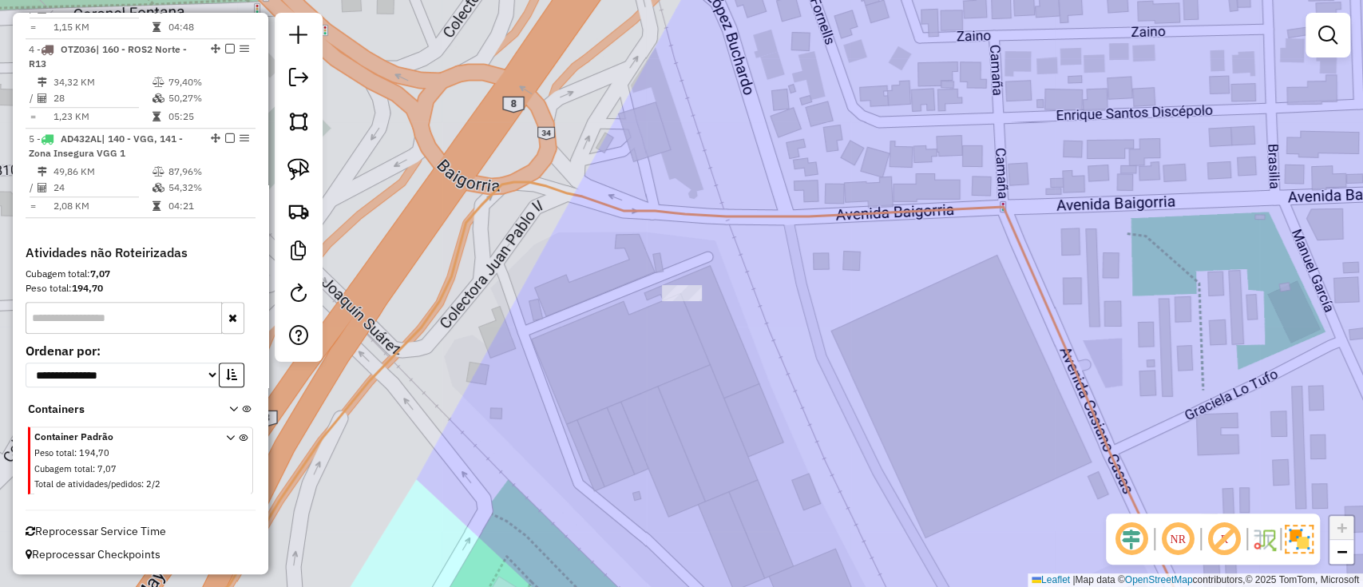
scroll to position [649, 0]
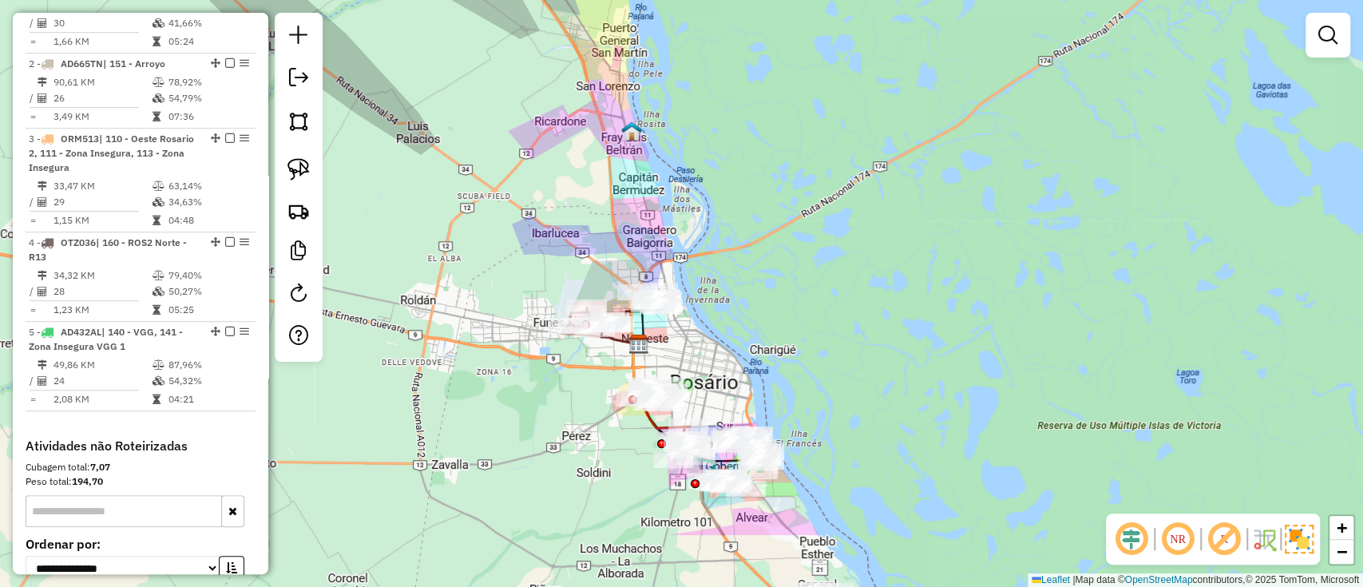
drag, startPoint x: 759, startPoint y: 461, endPoint x: 743, endPoint y: 262, distance: 199.5
click at [743, 262] on div "Janela de atendimento Grade de atendimento Capacidade Transportadoras Veículos …" at bounding box center [681, 293] width 1363 height 587
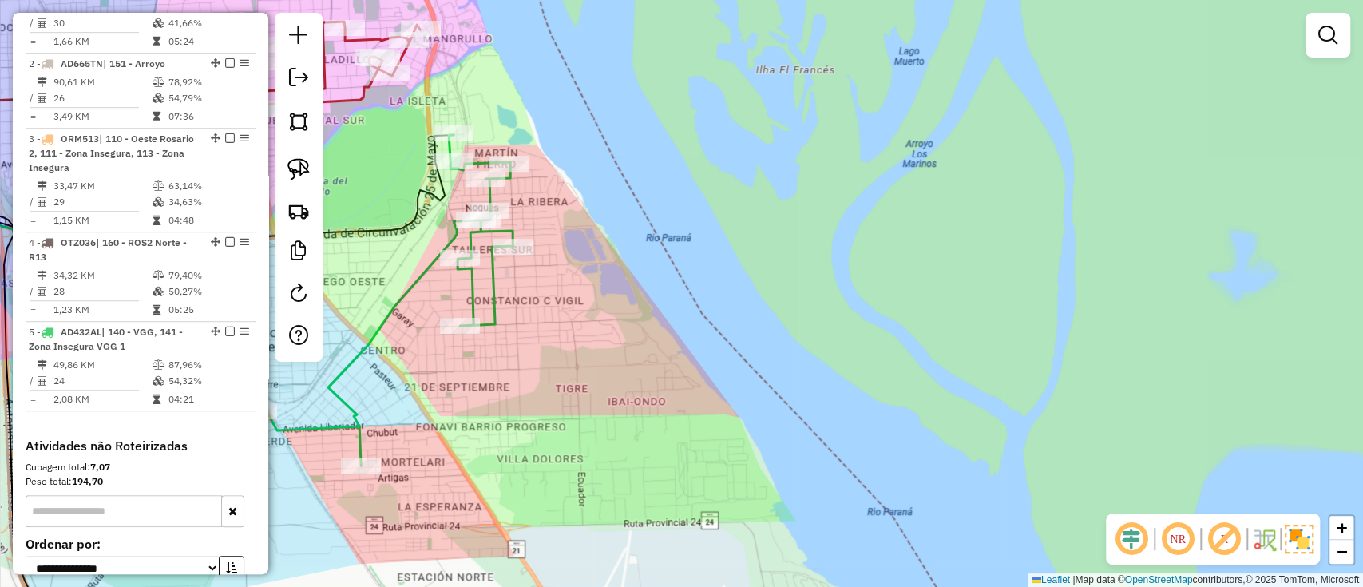
drag, startPoint x: 690, startPoint y: 401, endPoint x: 876, endPoint y: 418, distance: 186.9
click at [876, 418] on div "Janela de atendimento Grade de atendimento Capacidade Transportadoras Veículos …" at bounding box center [681, 293] width 1363 height 587
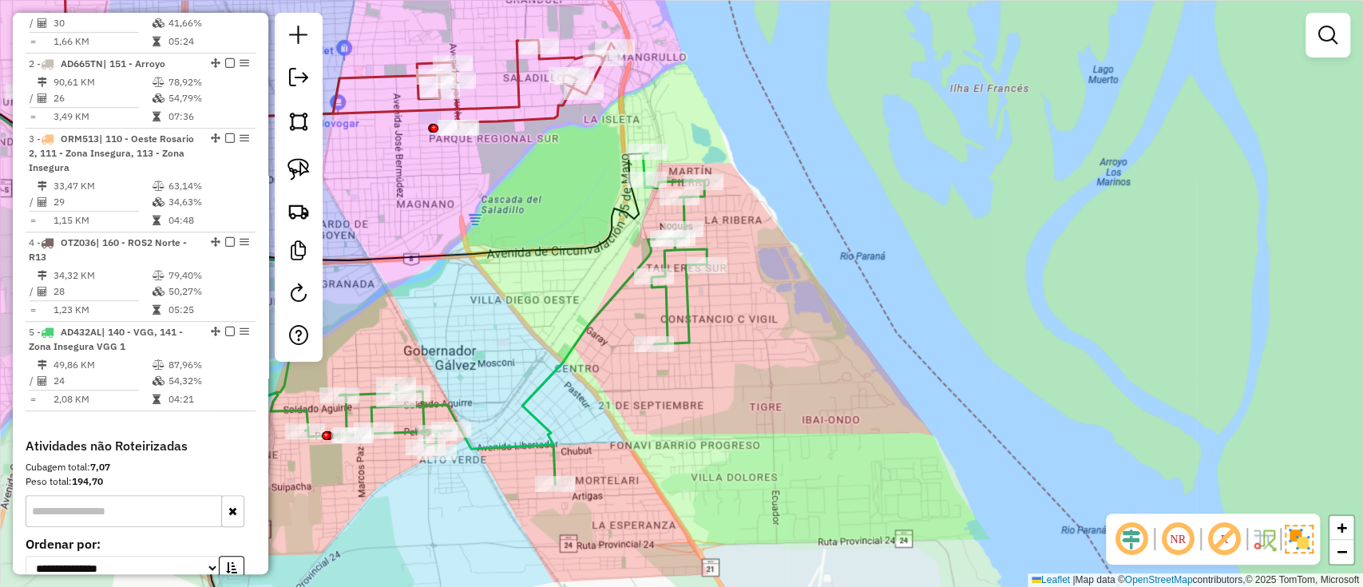
click at [553, 367] on icon at bounding box center [477, 318] width 458 height 331
select select "**********"
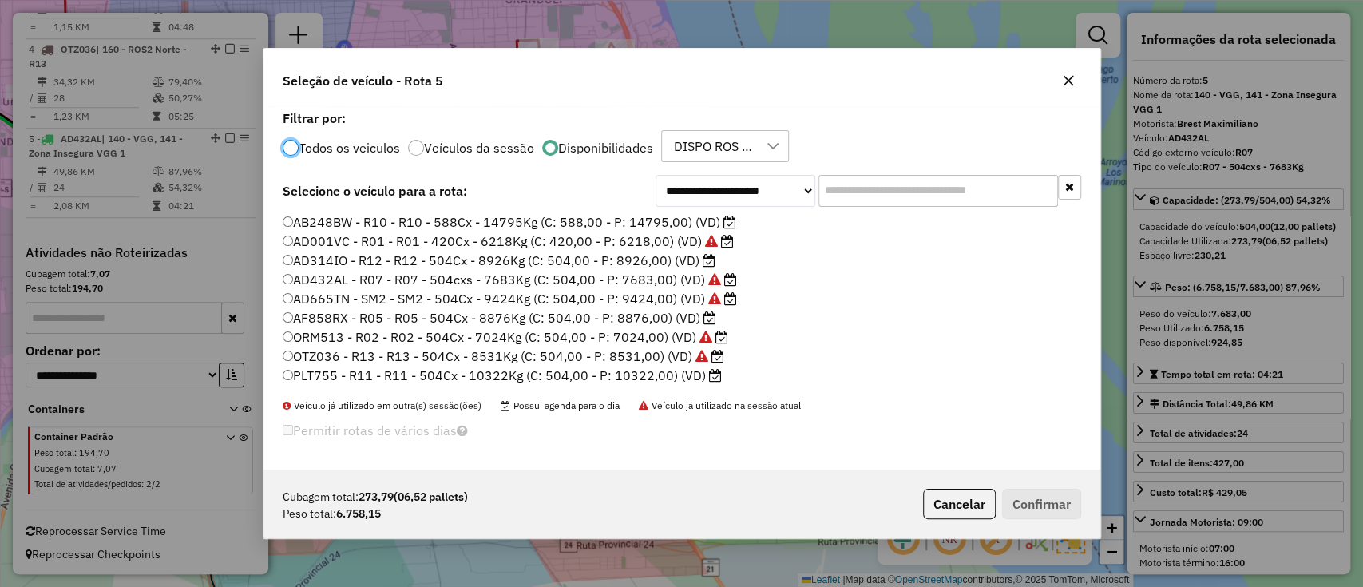
scroll to position [8, 5]
click at [382, 379] on label "PLT755 - R11 - R11 - 504Cx - 10322Kg (C: 504,00 - P: 10322,00) (VD)" at bounding box center [502, 375] width 439 height 19
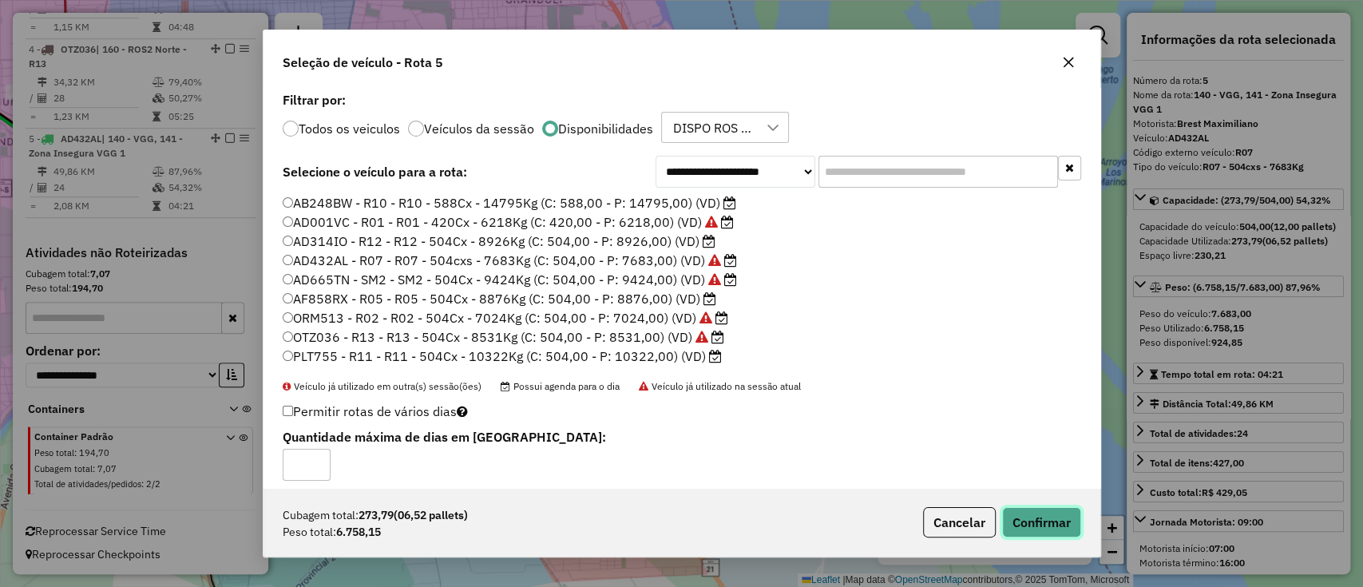
click at [1026, 513] on button "Confirmar" at bounding box center [1041, 522] width 79 height 30
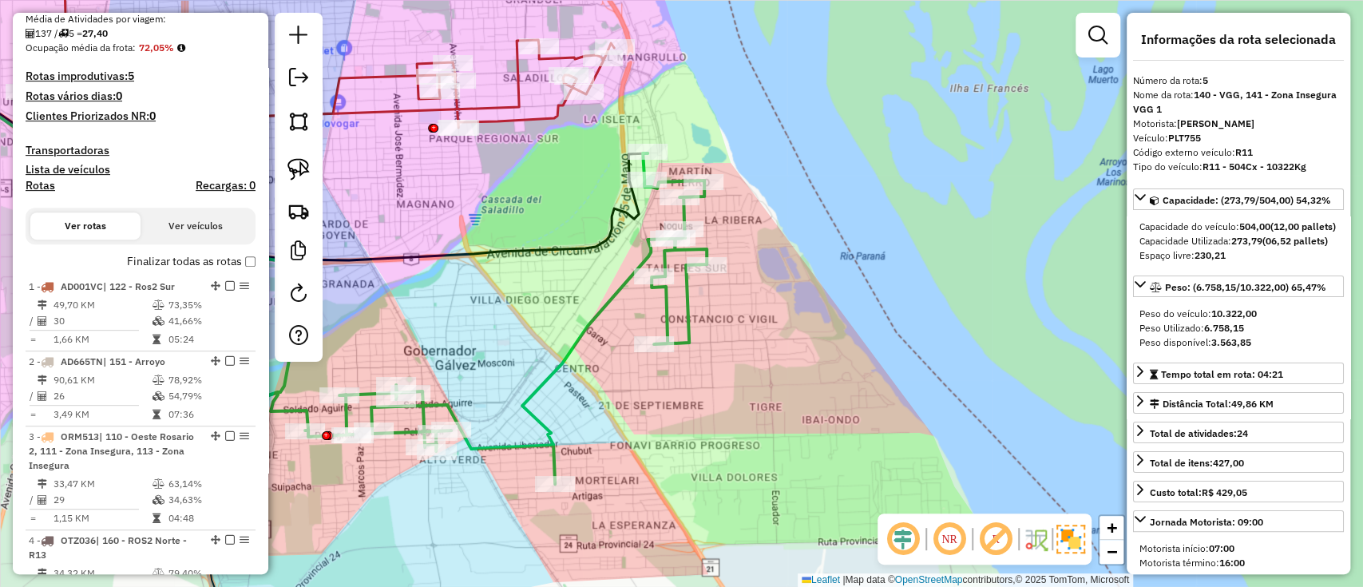
scroll to position [416, 0]
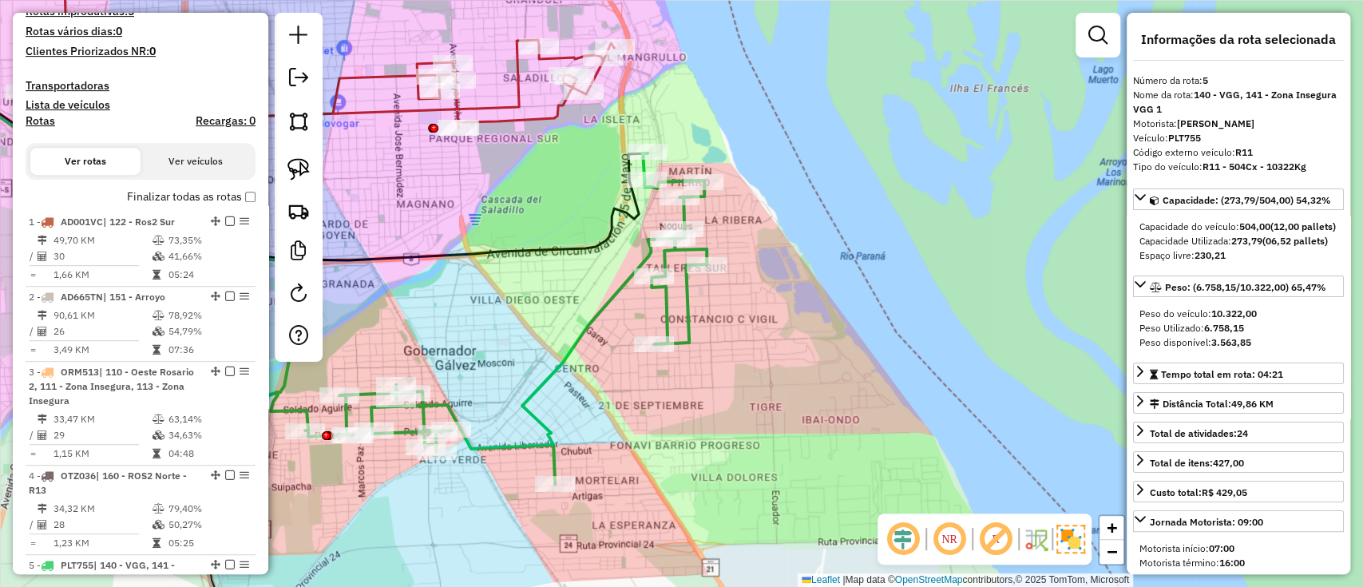
click at [202, 200] on label "Finalizar todas as rotas" at bounding box center [191, 196] width 129 height 17
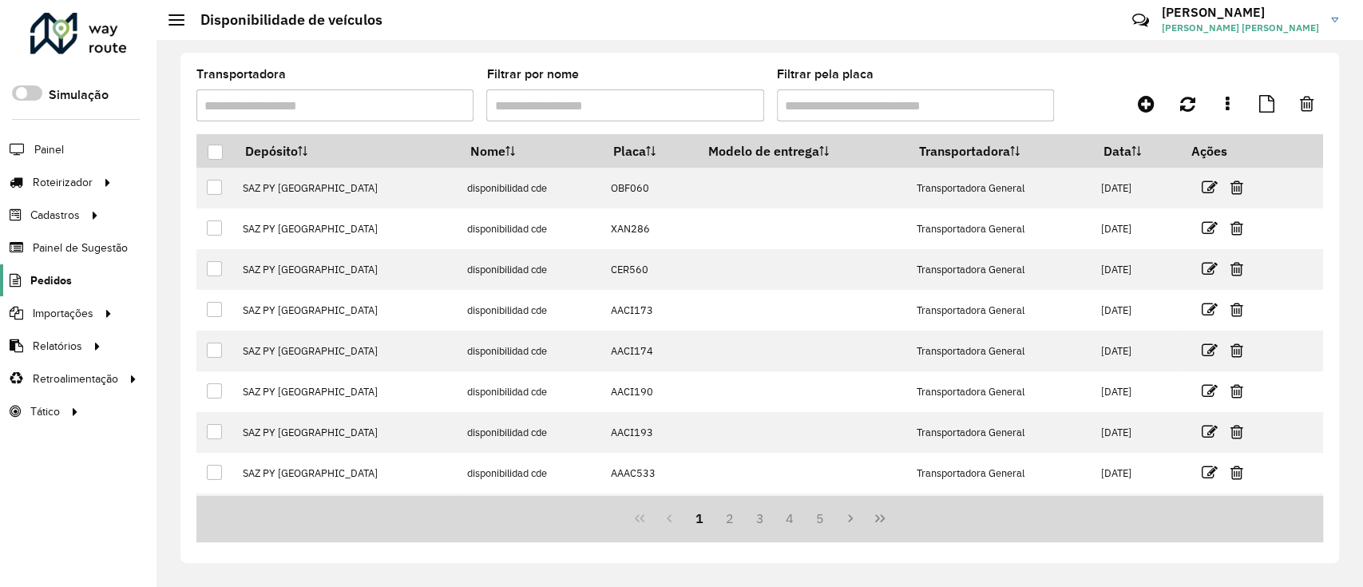
click at [57, 286] on span "Pedidos" at bounding box center [51, 280] width 42 height 17
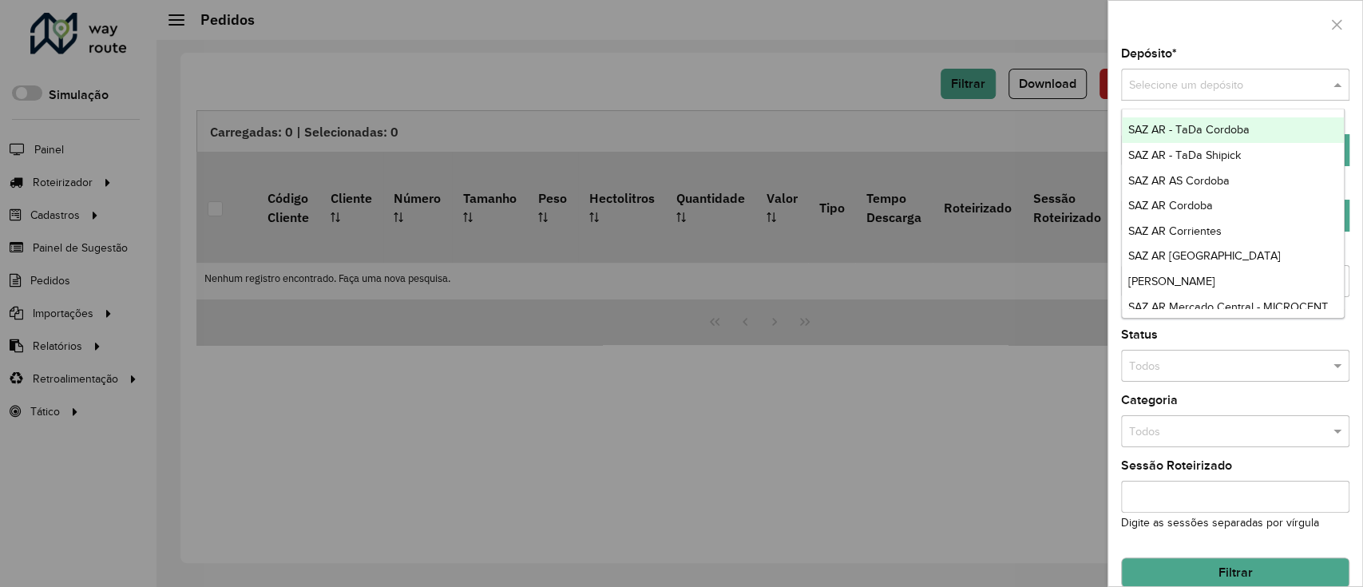
click at [1194, 87] on input "text" at bounding box center [1219, 86] width 180 height 18
type input "*****"
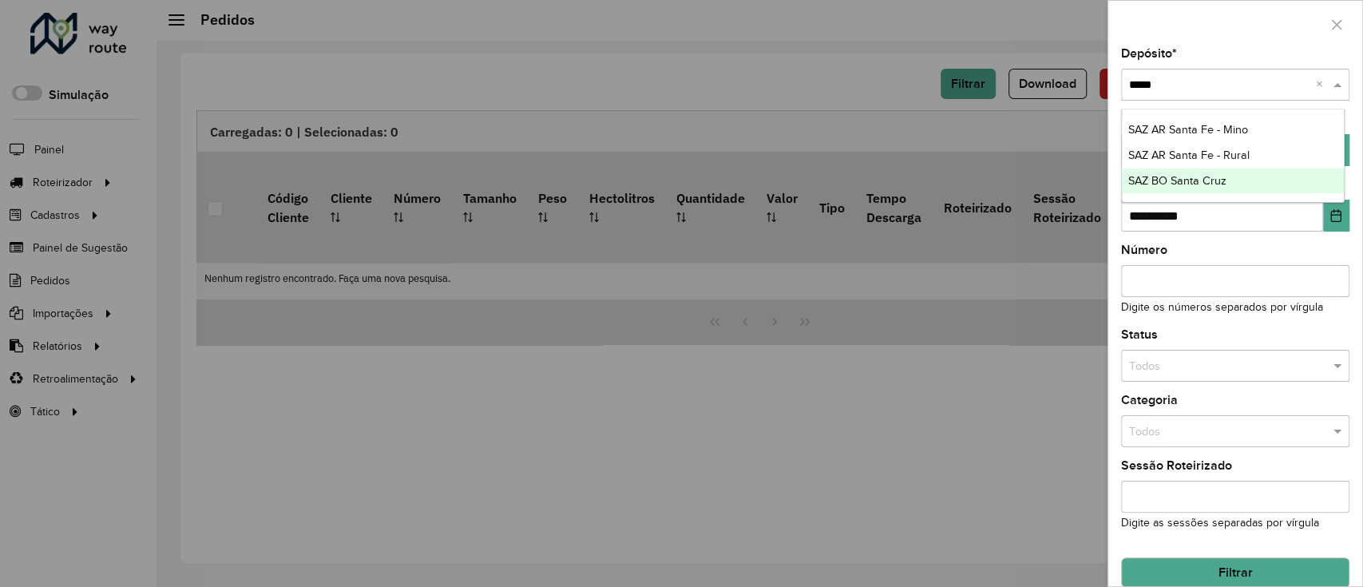
click at [1180, 171] on div "SAZ BO Santa Cruz" at bounding box center [1233, 181] width 223 height 26
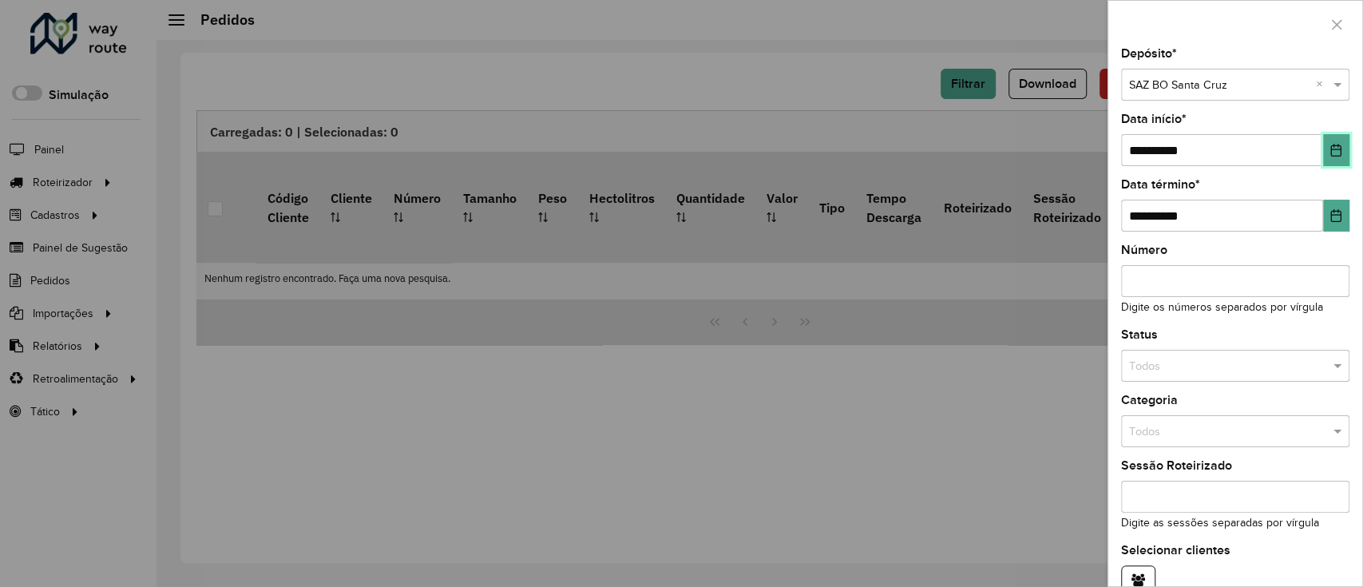
click at [1325, 141] on button "Choose Date" at bounding box center [1336, 150] width 26 height 32
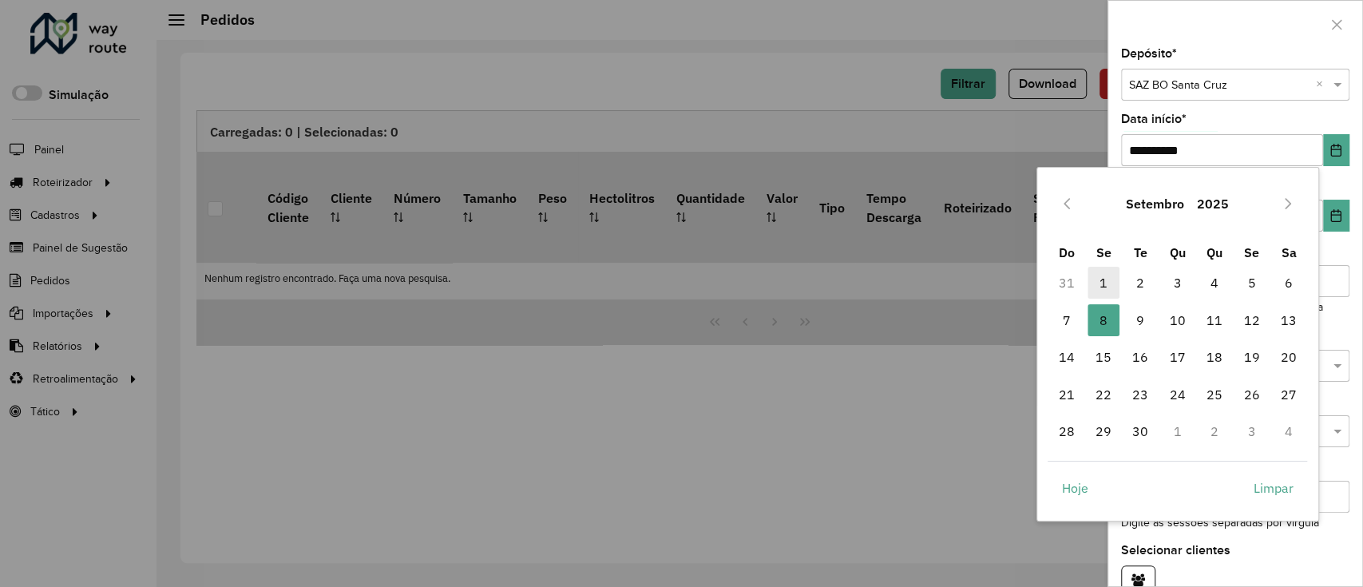
click at [1092, 278] on span "1" at bounding box center [1103, 283] width 32 height 32
type input "**********"
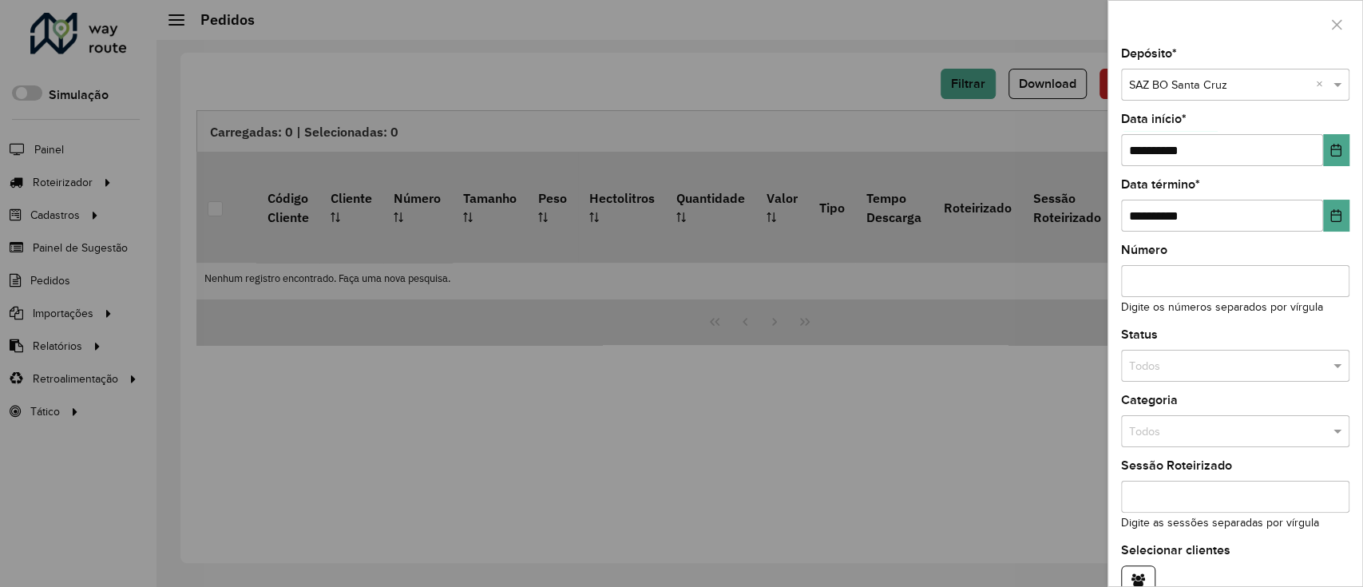
click at [1348, 212] on div "**********" at bounding box center [1235, 317] width 254 height 538
click at [1329, 219] on icon "Choose Date" at bounding box center [1335, 215] width 13 height 13
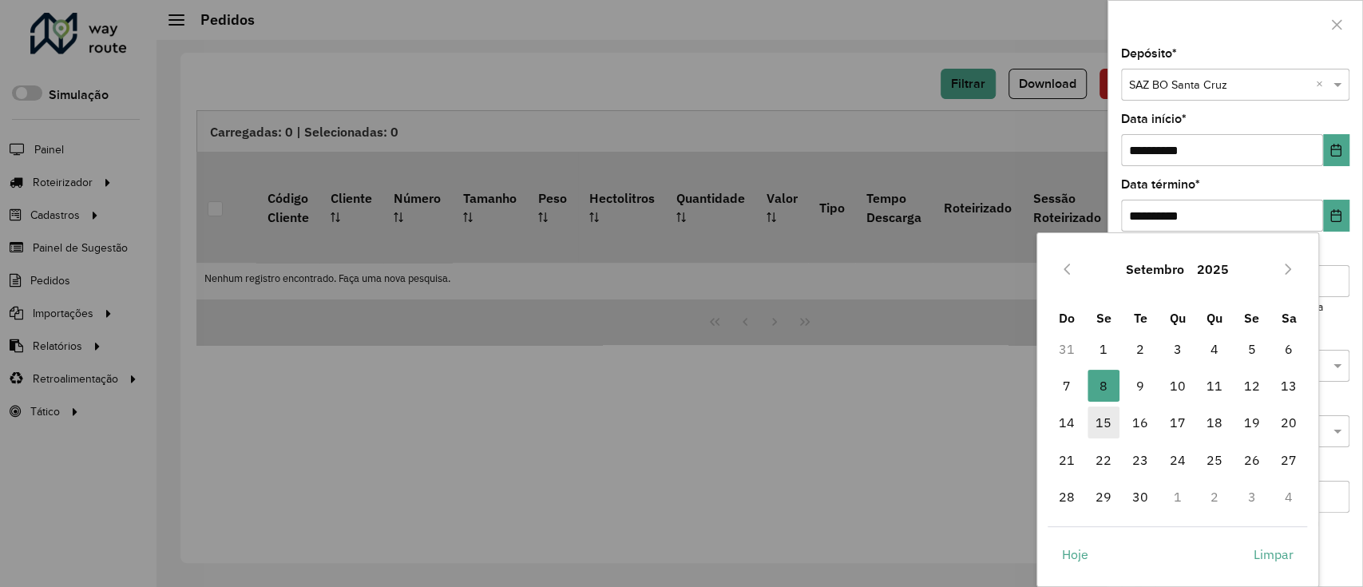
click at [1099, 416] on span "15" at bounding box center [1103, 422] width 32 height 32
type input "**********"
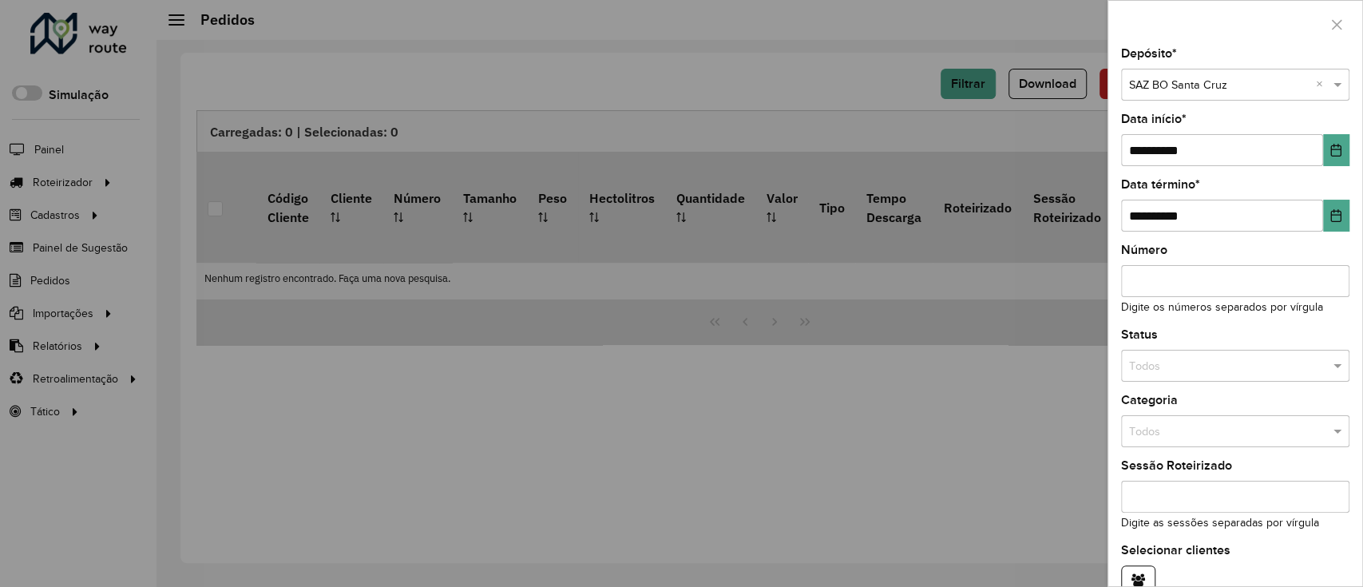
click at [1224, 373] on input "text" at bounding box center [1219, 367] width 180 height 18
click at [1204, 438] on span "Não roteirizado" at bounding box center [1166, 436] width 77 height 13
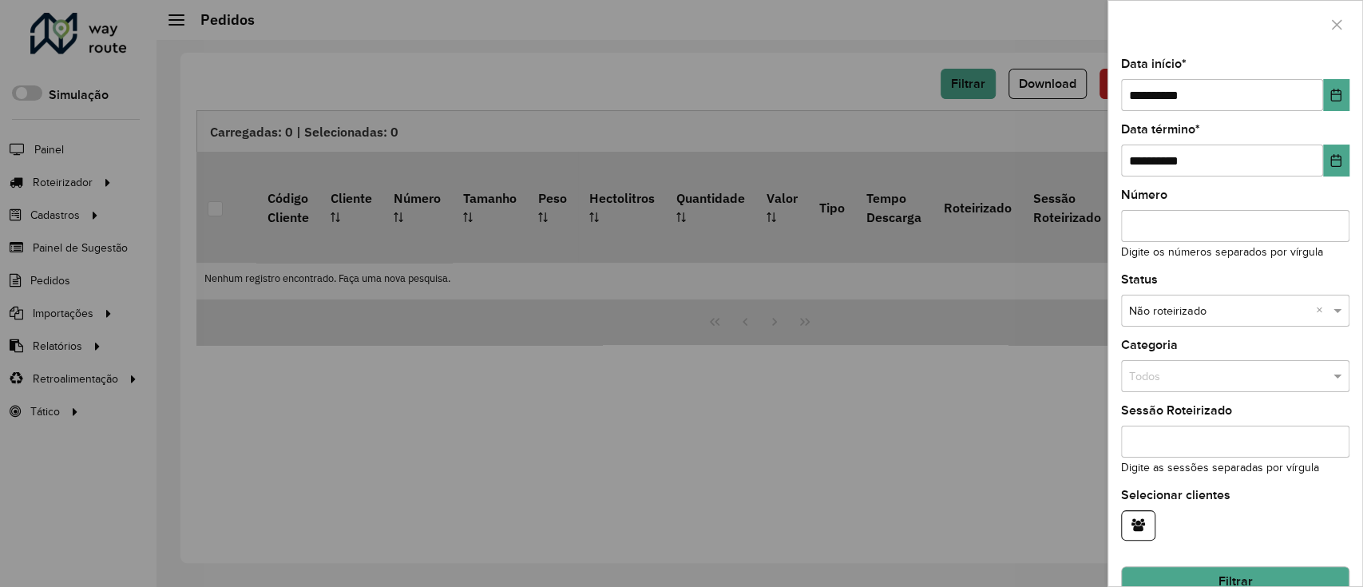
scroll to position [85, 0]
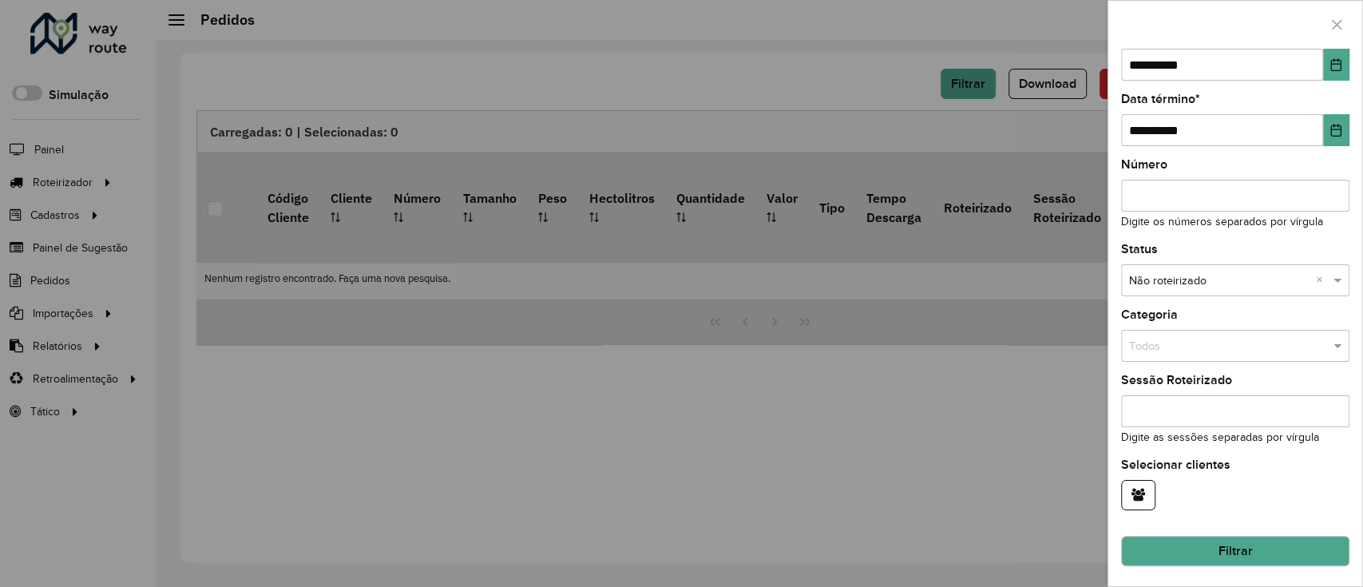
click at [1241, 545] on button "Filtrar" at bounding box center [1235, 551] width 228 height 30
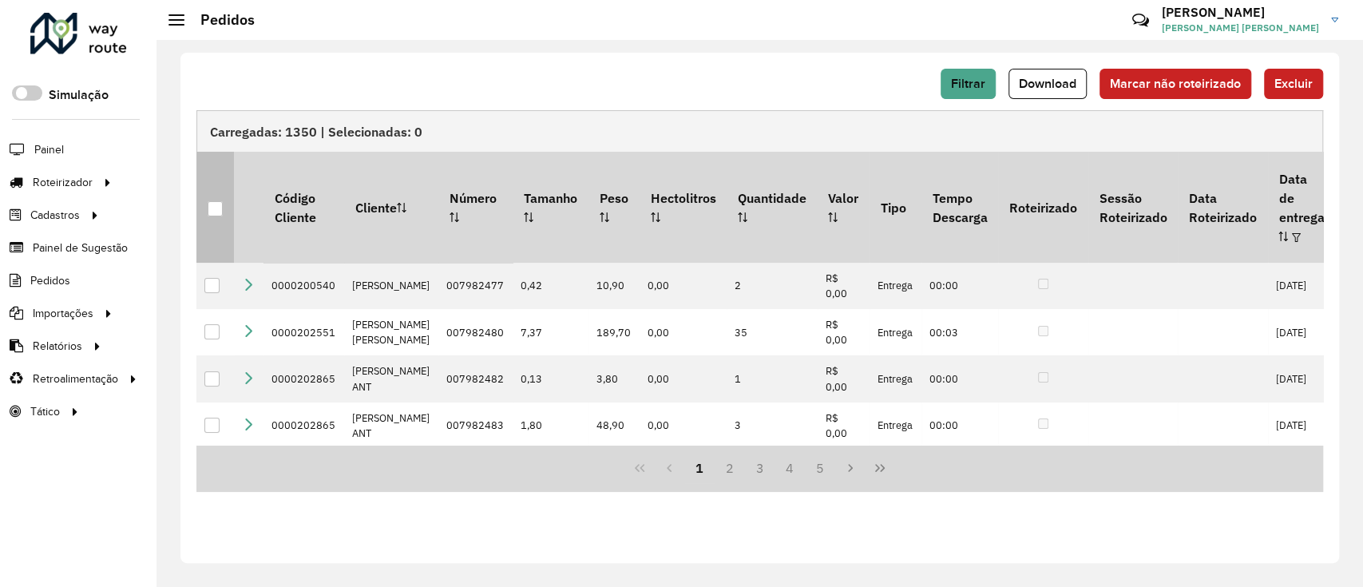
click at [213, 201] on div at bounding box center [215, 208] width 15 height 15
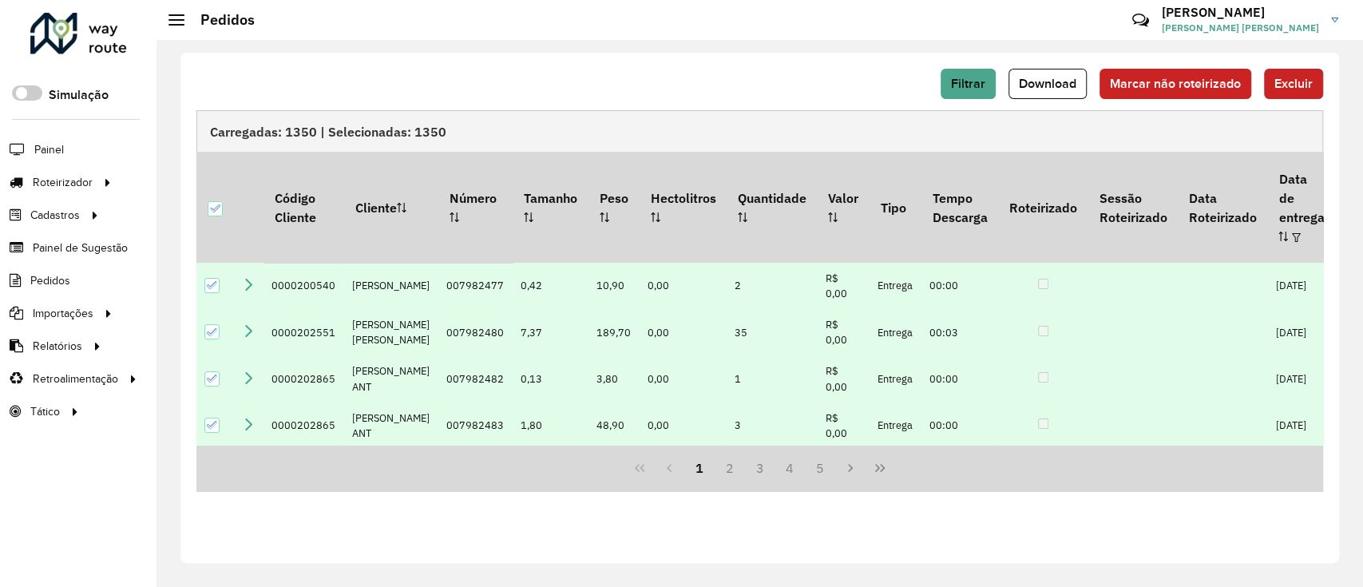
click at [1309, 85] on span "Excluir" at bounding box center [1293, 84] width 38 height 14
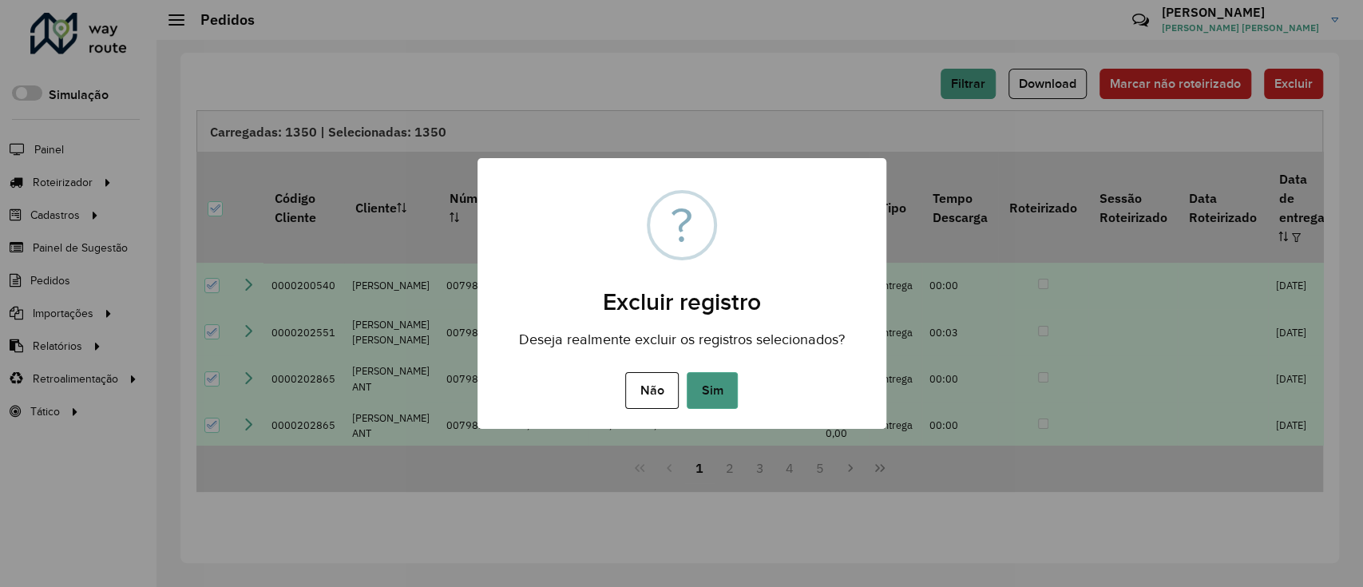
click at [727, 389] on button "Sim" at bounding box center [712, 390] width 51 height 37
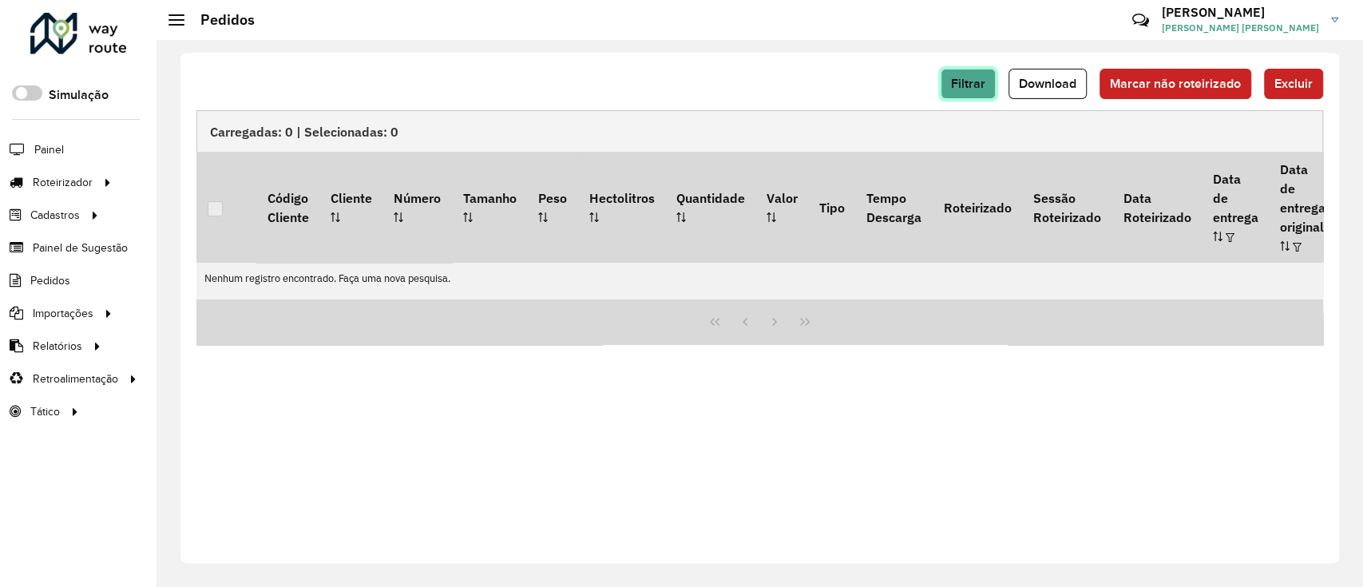
click at [962, 81] on span "Filtrar" at bounding box center [968, 84] width 34 height 14
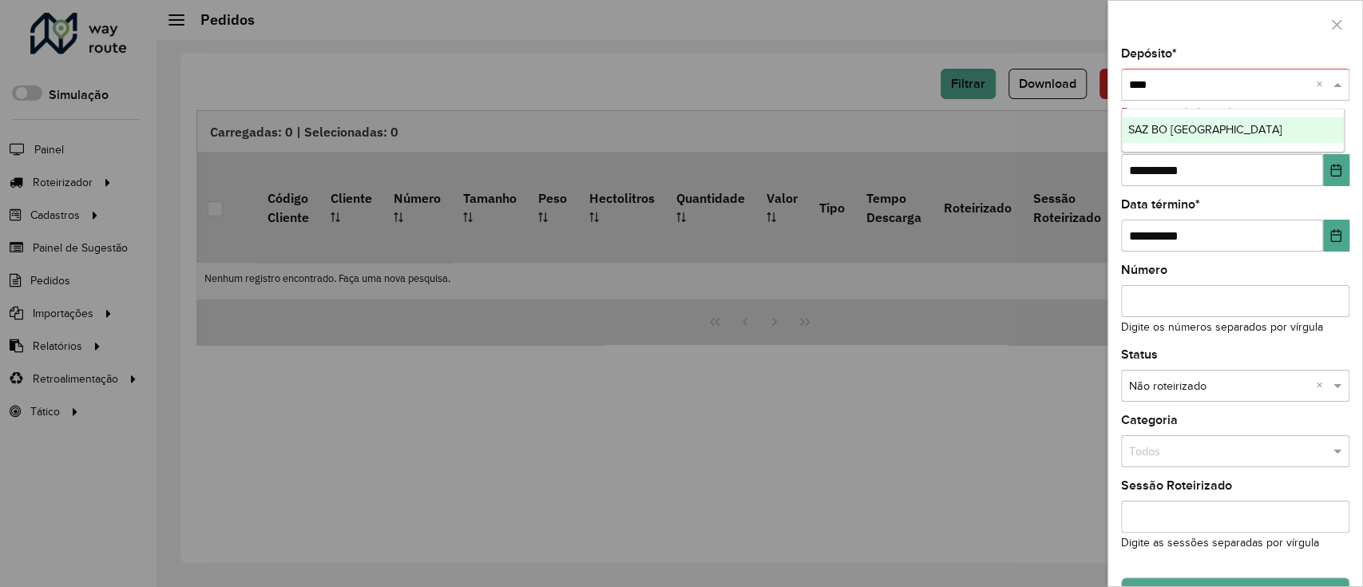
type input "*****"
click at [1218, 125] on span "SAZ BO [GEOGRAPHIC_DATA]" at bounding box center [1205, 129] width 154 height 13
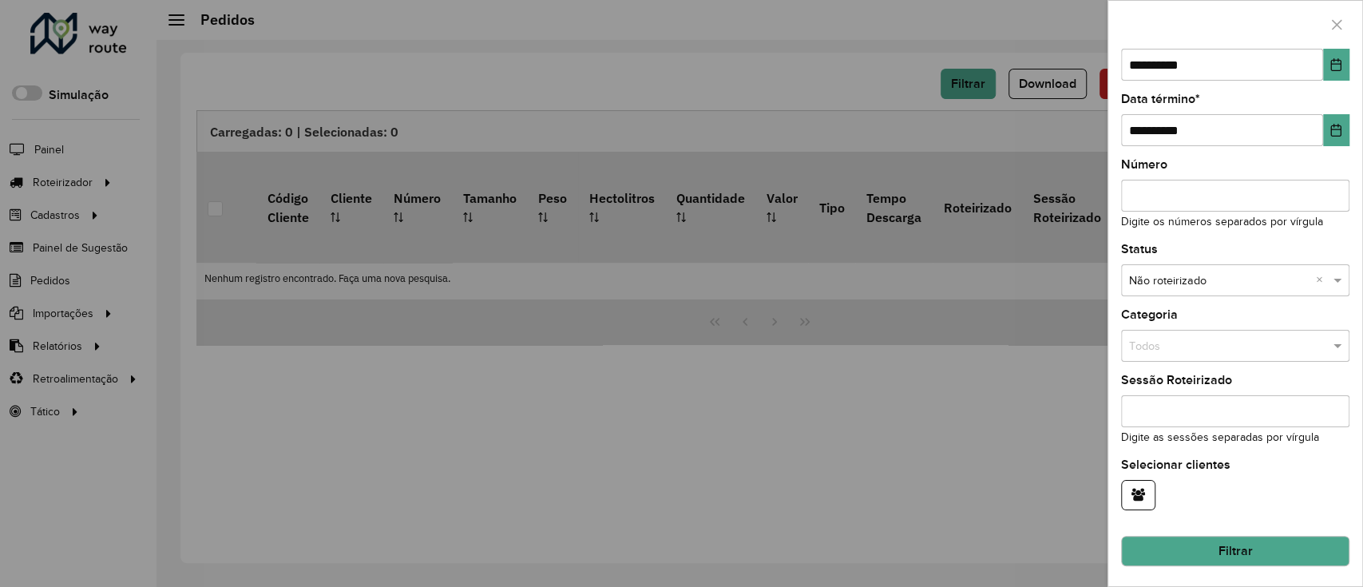
click at [1258, 553] on button "Filtrar" at bounding box center [1235, 551] width 228 height 30
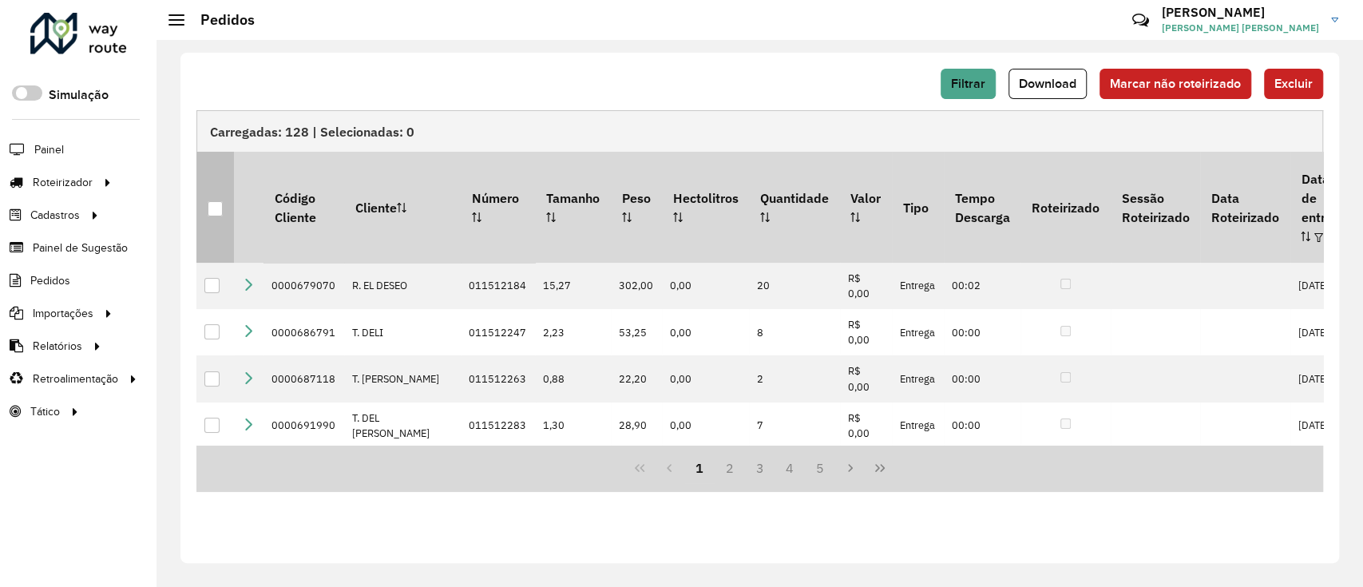
click at [212, 201] on div at bounding box center [215, 208] width 15 height 15
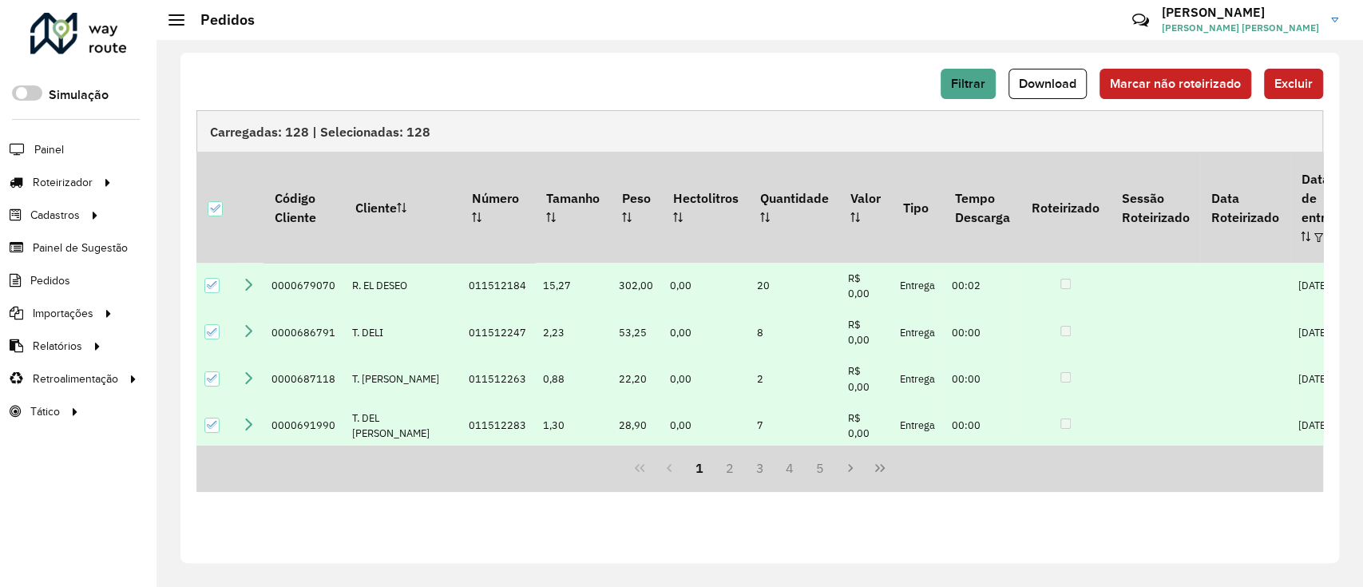
click at [1289, 89] on span "Excluir" at bounding box center [1293, 84] width 38 height 14
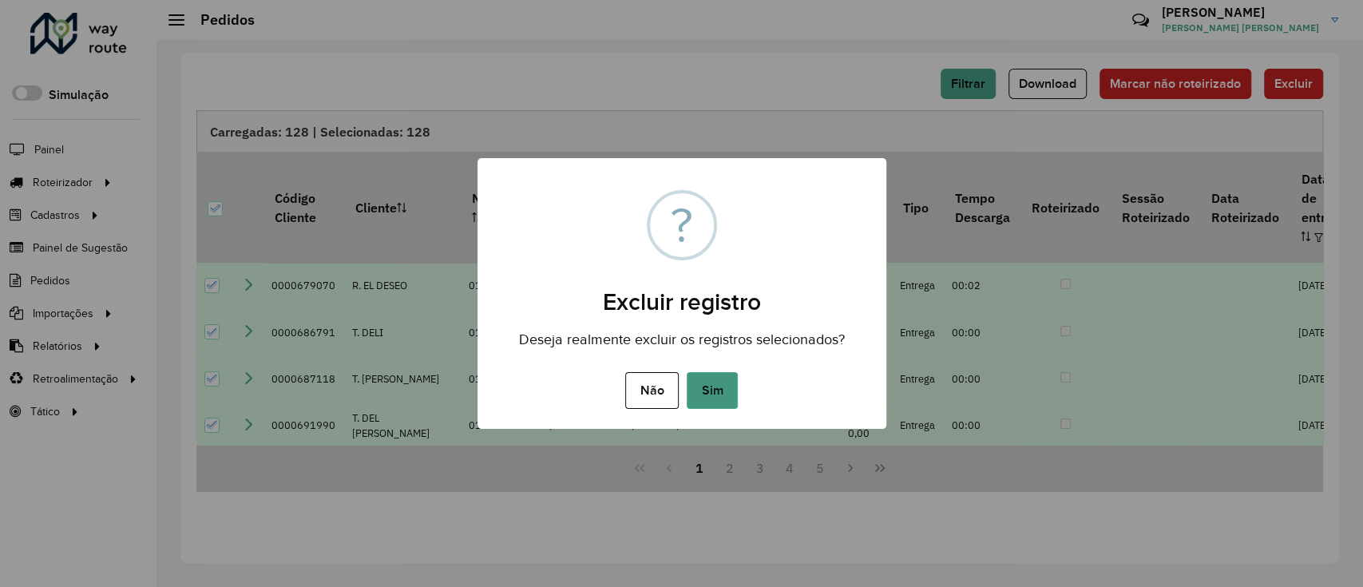
click at [723, 390] on button "Sim" at bounding box center [712, 390] width 51 height 37
